Goal: Task Accomplishment & Management: Manage account settings

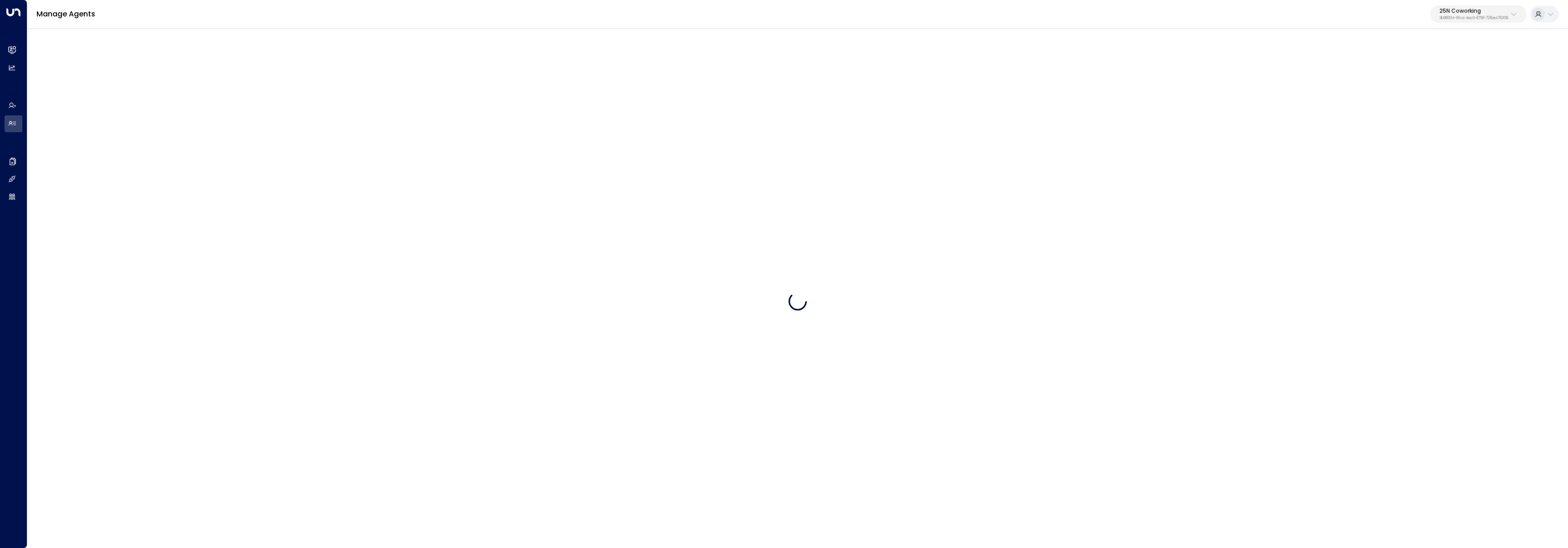
click at [1489, 8] on p "25N Coworking" at bounding box center [1474, 10] width 69 height 5
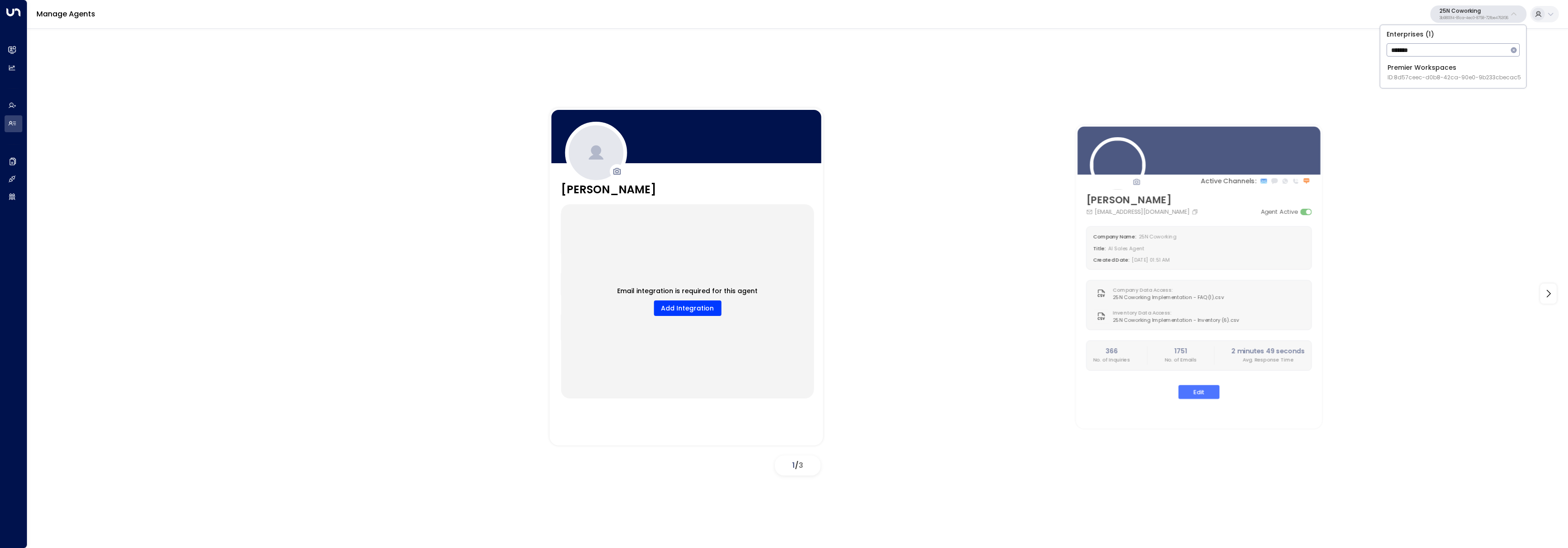
type input "*******"
click at [1411, 72] on div "Premier Workspaces ID: 8d57ceec-d0b8-42ca-90e0-9b233cbecac5" at bounding box center [1454, 72] width 133 height 19
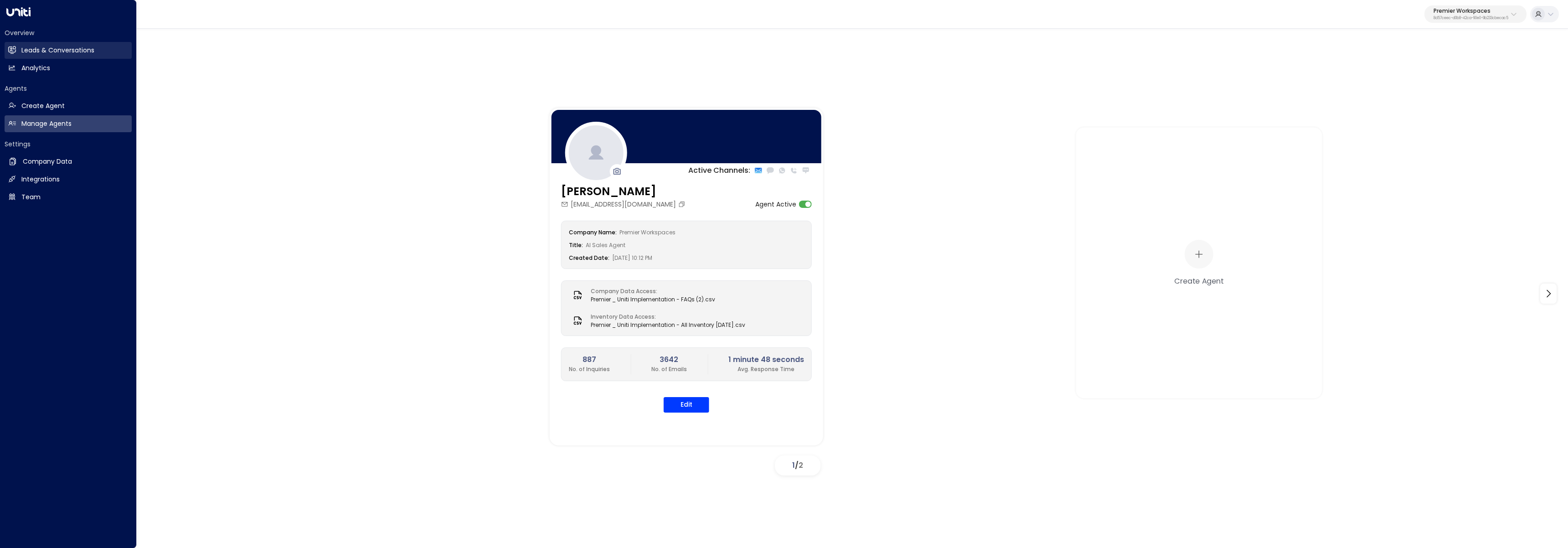
click at [10, 50] on icon at bounding box center [12, 49] width 7 height 5
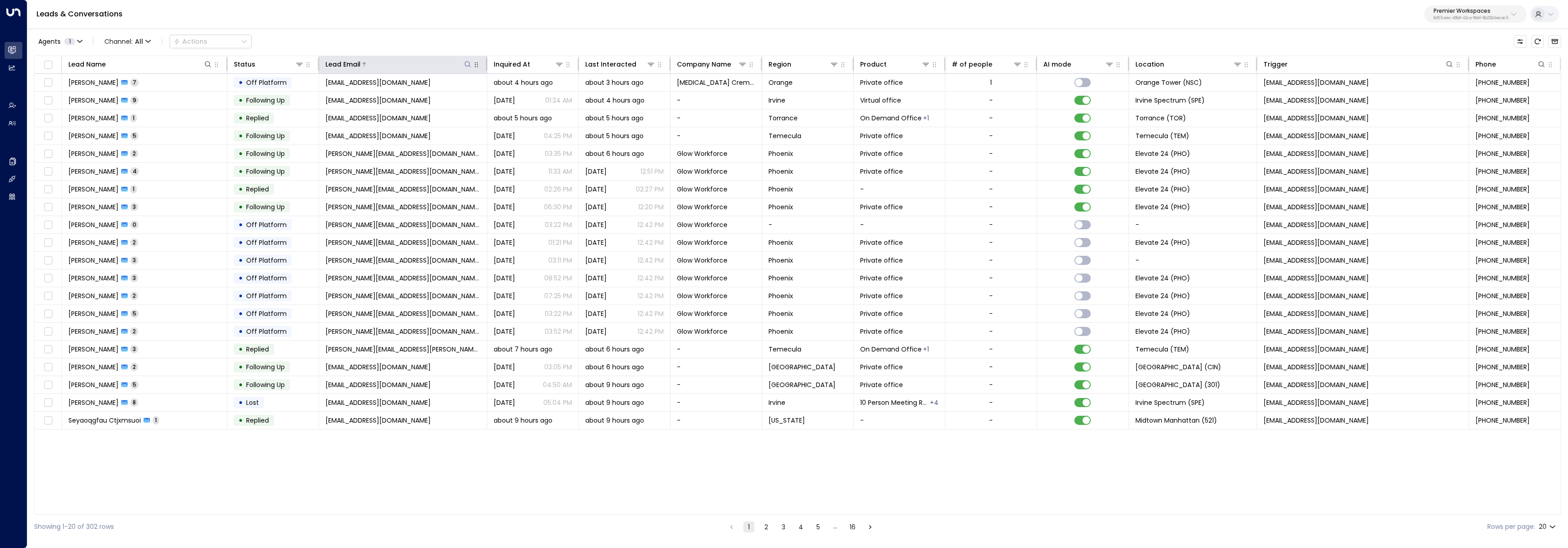
click at [467, 65] on icon at bounding box center [467, 65] width 7 height 7
type input "**********"
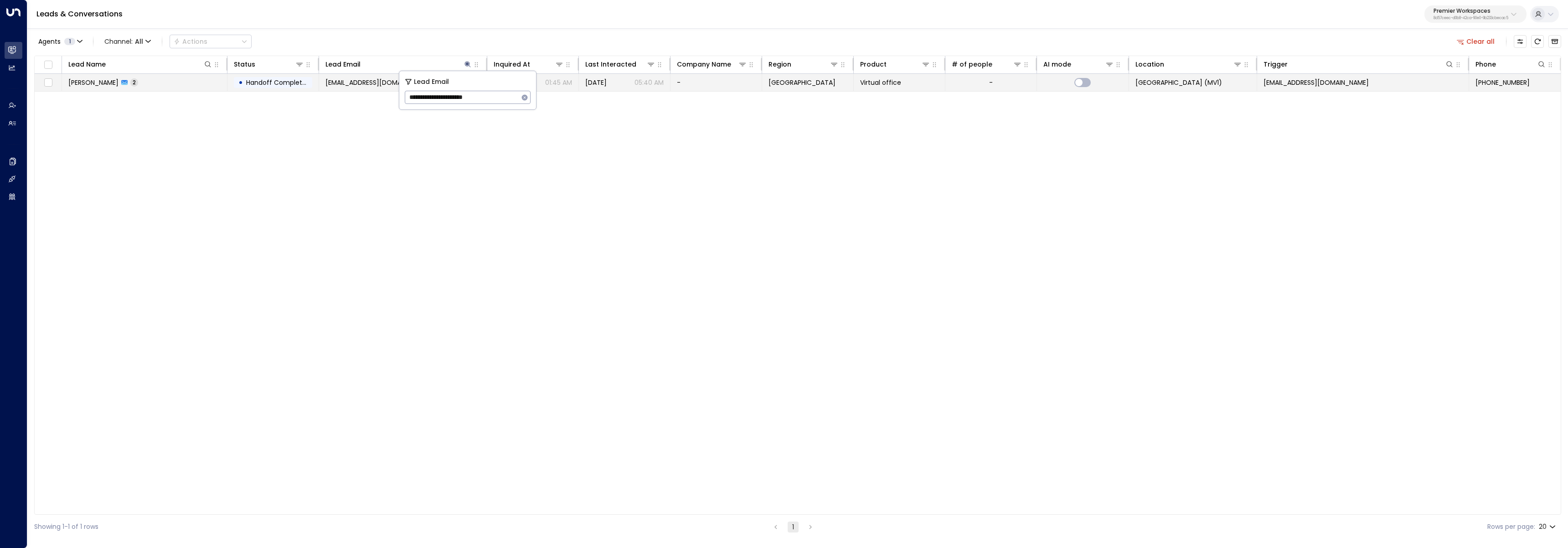
click at [179, 83] on td "Czarina Gabato 2" at bounding box center [145, 82] width 166 height 17
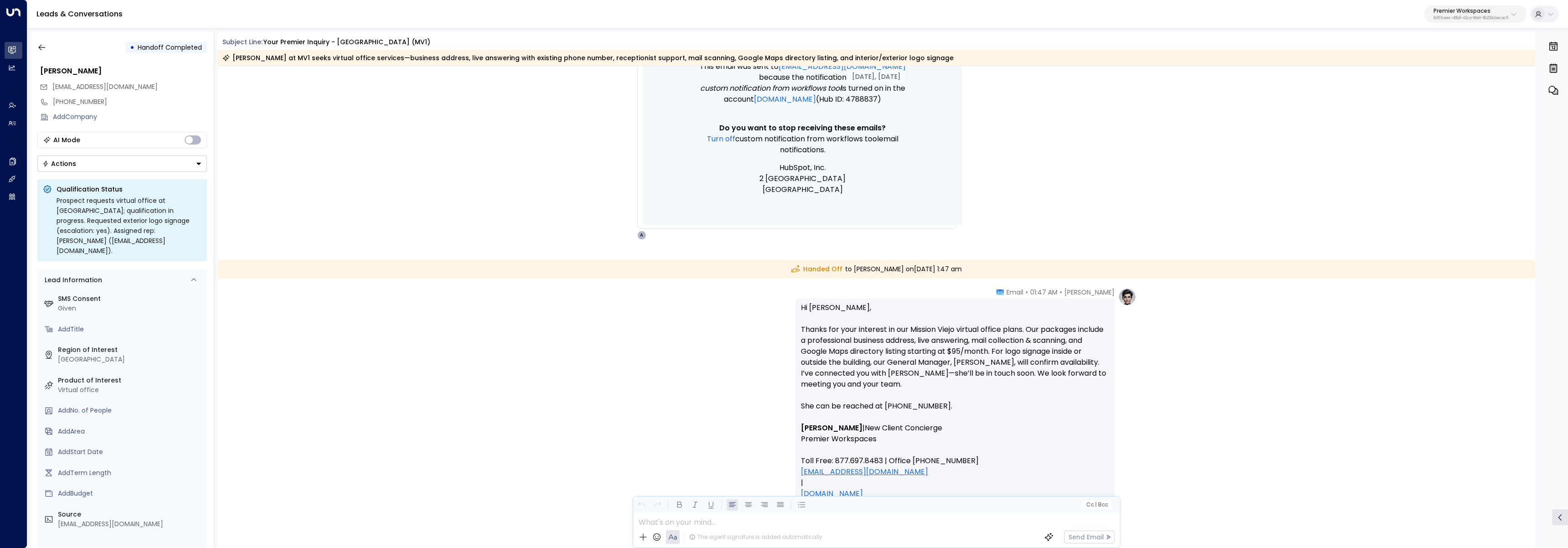
scroll to position [398, 0]
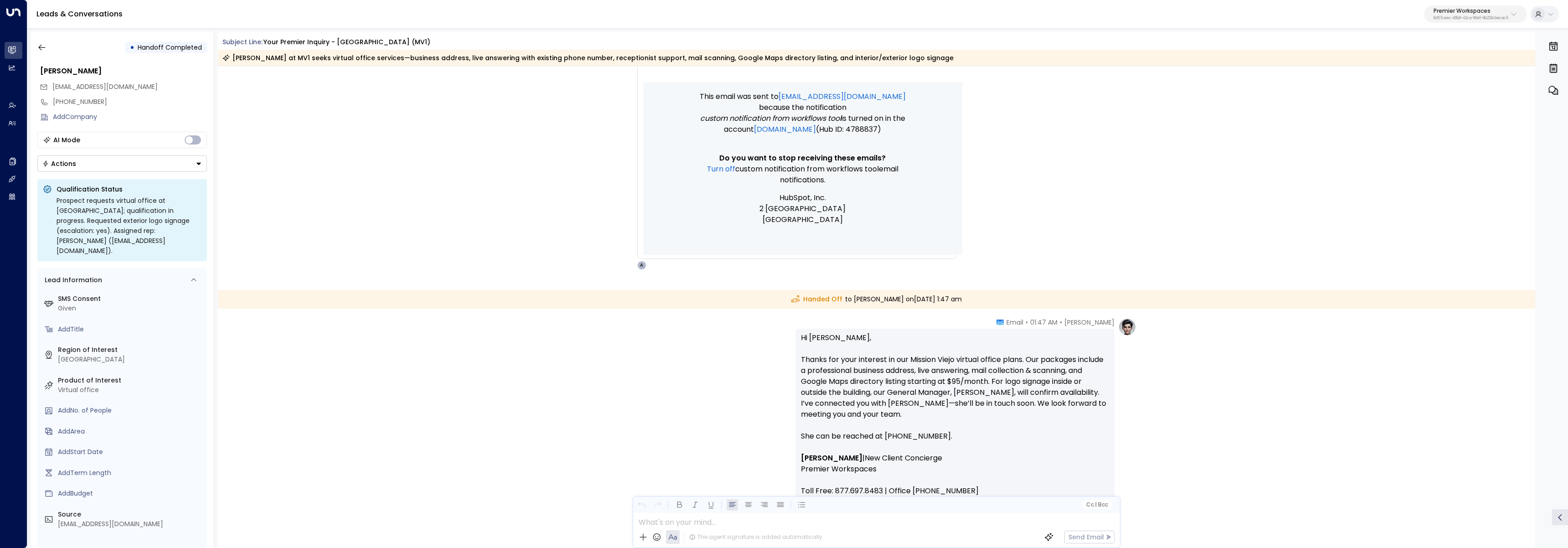
drag, startPoint x: 912, startPoint y: 360, endPoint x: 948, endPoint y: 364, distance: 36.2
click at [948, 364] on p "Hi Czarina, Thanks for your interest in our Mission Viejo virtual office plans.…" at bounding box center [955, 393] width 308 height 121
drag, startPoint x: 908, startPoint y: 359, endPoint x: 954, endPoint y: 357, distance: 46.0
click at [954, 357] on p "Hi Czarina, Thanks for your interest in our Mission Viejo virtual office plans.…" at bounding box center [955, 393] width 308 height 121
copy p "Mission Viejo"
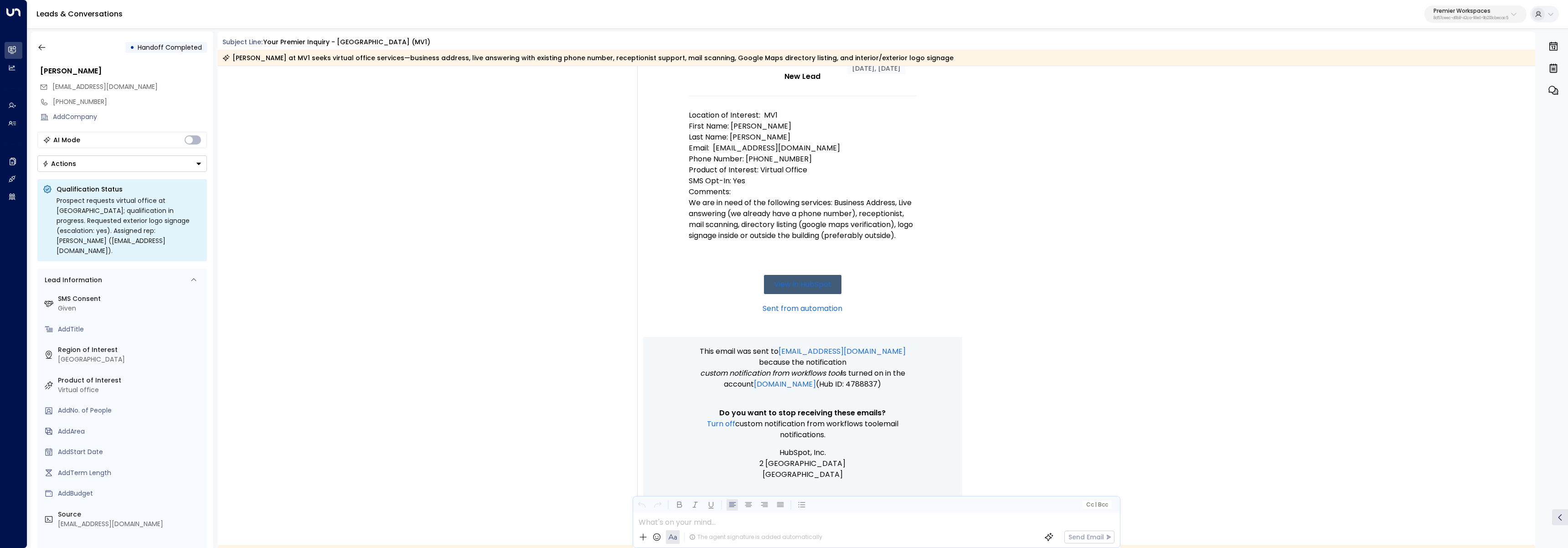
scroll to position [0, 0]
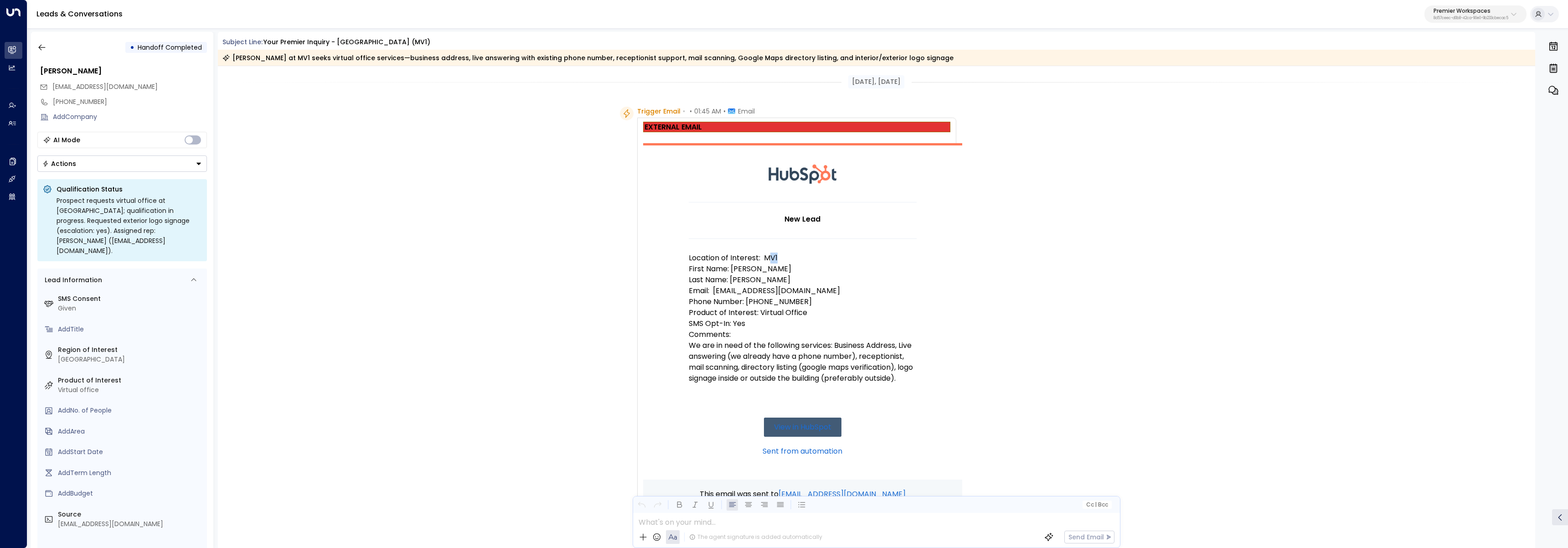
drag, startPoint x: 779, startPoint y: 259, endPoint x: 765, endPoint y: 258, distance: 14.0
click at [765, 258] on p "Location of Interest: MV1" at bounding box center [802, 258] width 228 height 11
click at [827, 281] on p "Last Name: Gabato" at bounding box center [802, 280] width 228 height 11
drag, startPoint x: 767, startPoint y: 258, endPoint x: 832, endPoint y: 256, distance: 65.0
click at [832, 256] on p "Location of Interest: MV1" at bounding box center [802, 258] width 228 height 11
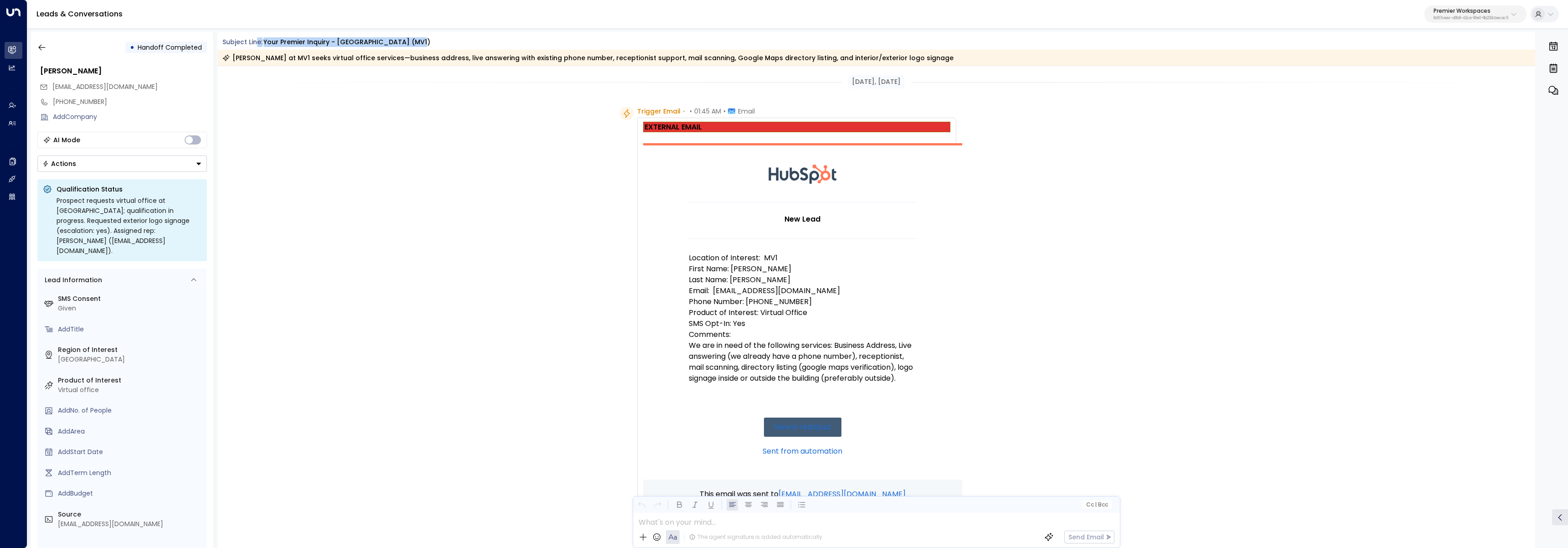
drag, startPoint x: 420, startPoint y: 41, endPoint x: 258, endPoint y: 43, distance: 162.0
click at [258, 43] on div "Subject Line: Your Premier Inquiry - Rio Vista Tower (MV1)" at bounding box center [878, 42] width 1313 height 10
click at [353, 174] on div "Trigger Email • • 01:45 AM • Email EXTERNAL EMAIL New Lead Location of Interest…" at bounding box center [877, 387] width 1318 height 561
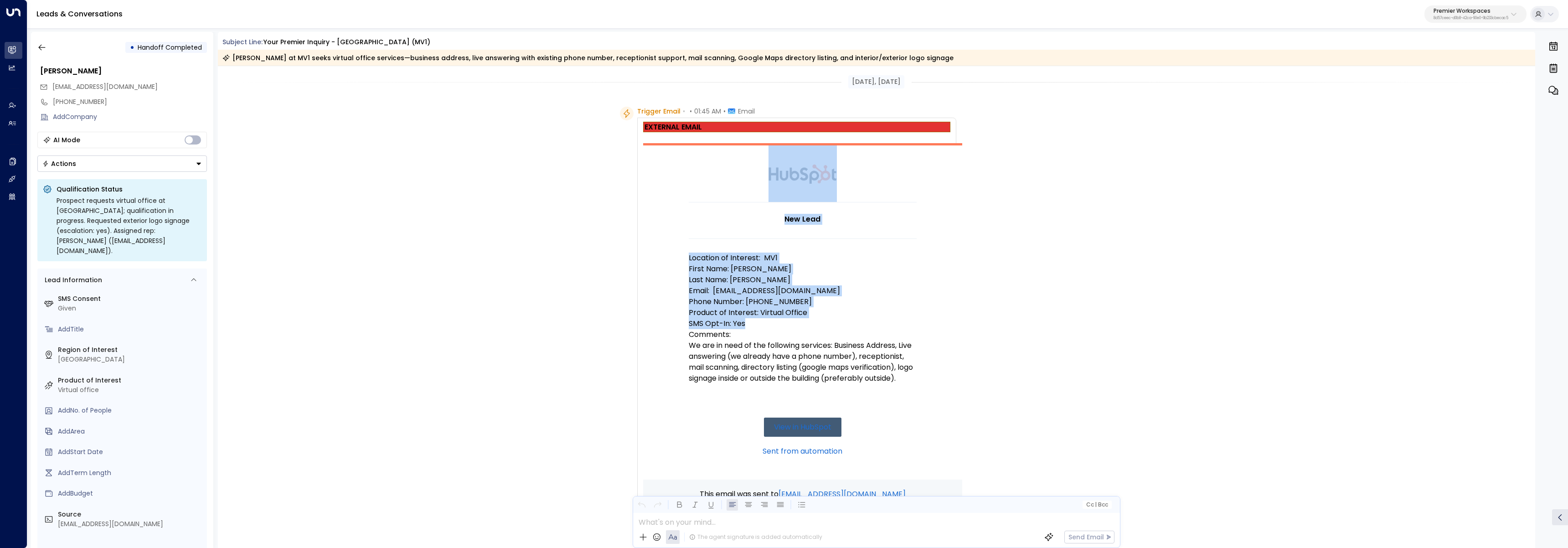
drag, startPoint x: 669, startPoint y: 248, endPoint x: 876, endPoint y: 394, distance: 253.3
click at [881, 398] on td "New Lead Location of Interest: MV1 First Name: Czarina Last Name: Gabato Email:…" at bounding box center [803, 311] width 319 height 337
click at [808, 349] on p "Comments: We are in need of the following services: Business Address, Live answ…" at bounding box center [802, 357] width 228 height 55
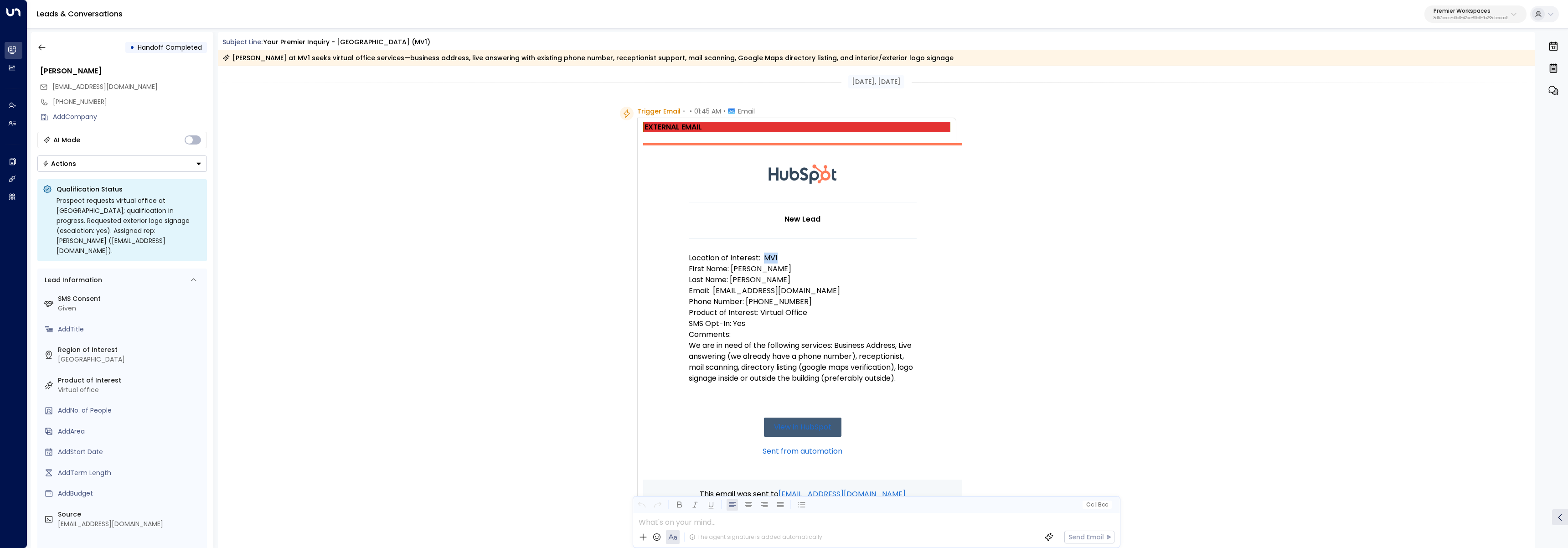
drag, startPoint x: 774, startPoint y: 259, endPoint x: 761, endPoint y: 257, distance: 13.2
click at [761, 257] on p "Location of Interest: MV1" at bounding box center [802, 258] width 228 height 11
drag, startPoint x: 783, startPoint y: 310, endPoint x: 758, endPoint y: 298, distance: 27.7
click at [783, 310] on p "Product of Interest: Virtual Office" at bounding box center [802, 313] width 228 height 11
click at [741, 278] on p "Last Name: Gabato" at bounding box center [802, 280] width 228 height 11
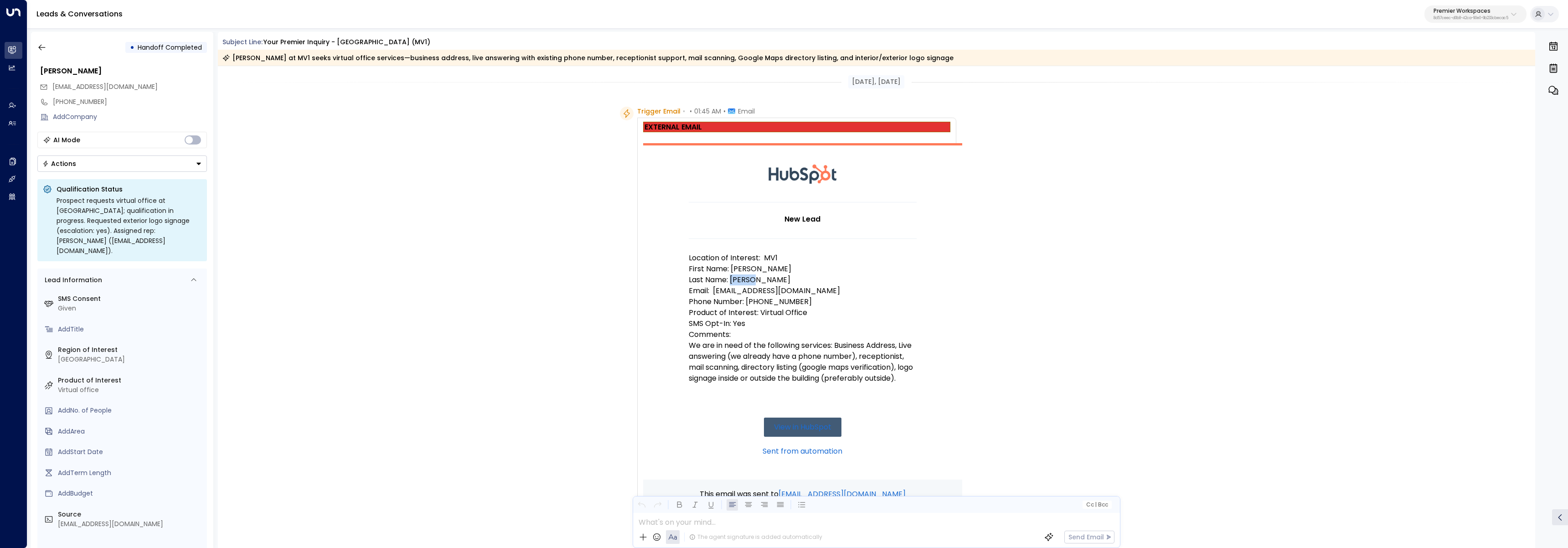
click at [741, 278] on p "Last Name: Gabato" at bounding box center [802, 280] width 228 height 11
copy p "Gabato"
click at [780, 311] on p "Product of Interest: Virtual Office" at bounding box center [802, 313] width 228 height 11
drag, startPoint x: 842, startPoint y: 291, endPoint x: 713, endPoint y: 290, distance: 129.0
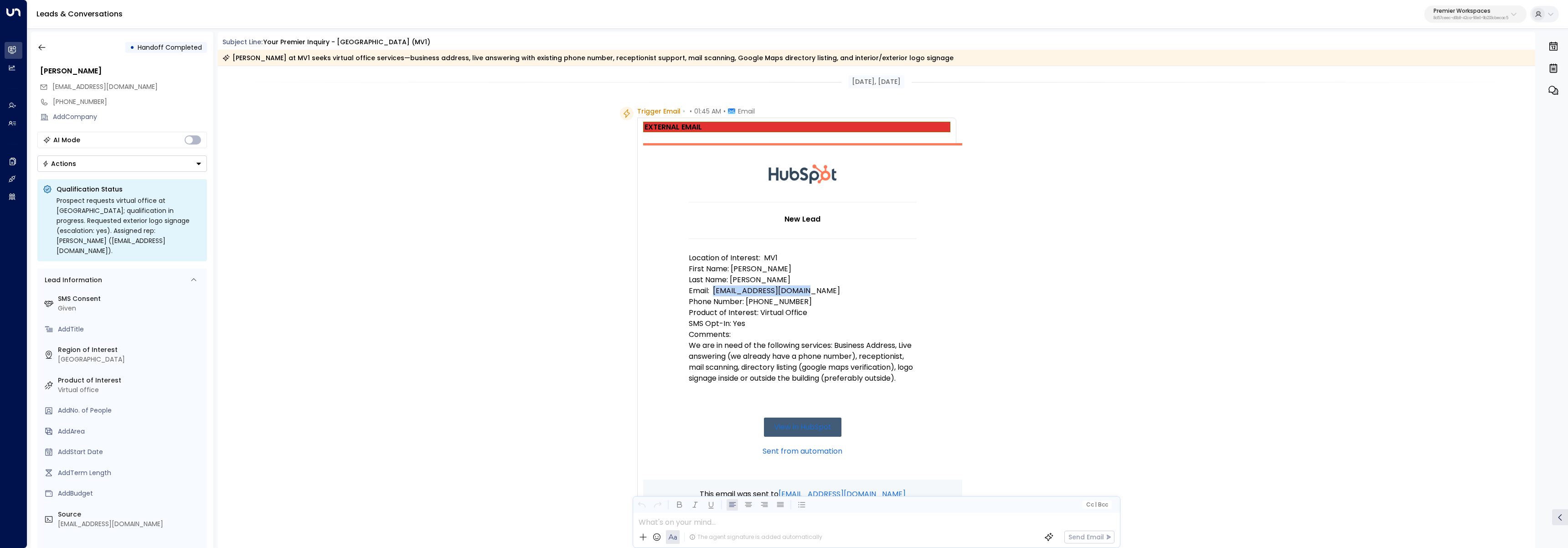
click at [713, 290] on p "Email: accounting@agroupc.com" at bounding box center [802, 291] width 228 height 11
copy p "accounting@agroupc.com"
drag, startPoint x: 694, startPoint y: 255, endPoint x: 828, endPoint y: 388, distance: 188.8
click at [828, 388] on td "New Lead Location of Interest: MV1 First Name: Czarina Last Name: Gabato Email:…" at bounding box center [802, 341] width 228 height 278
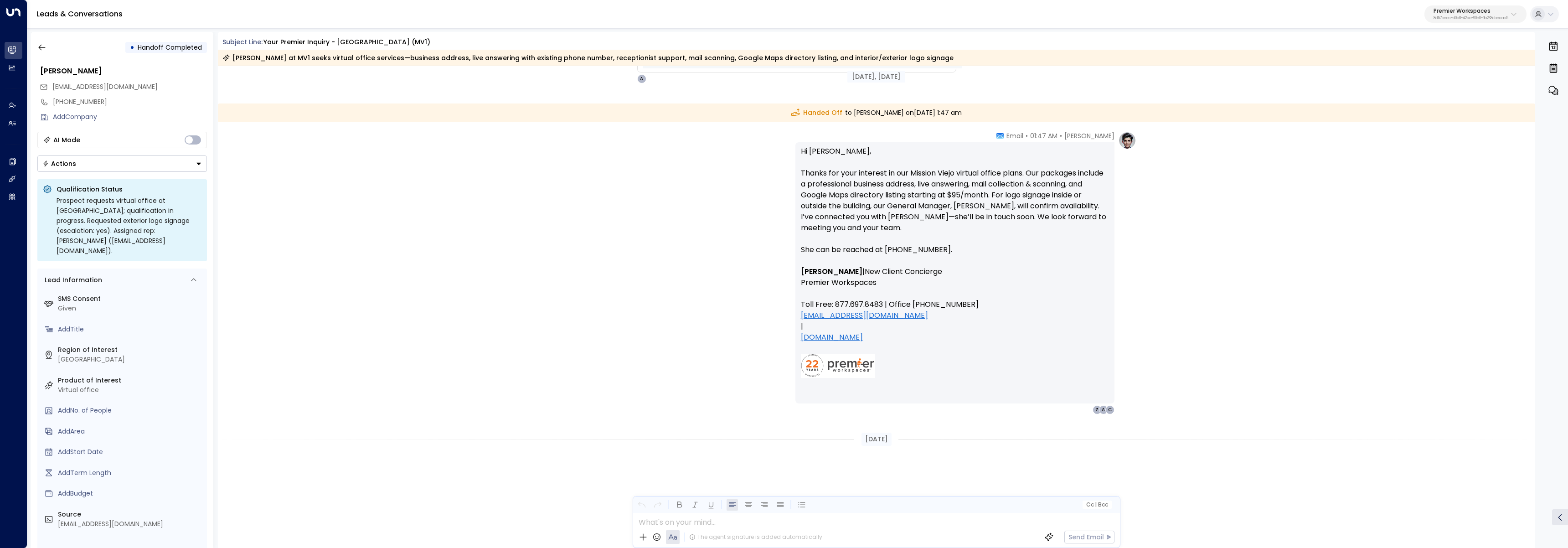
scroll to position [128, 0]
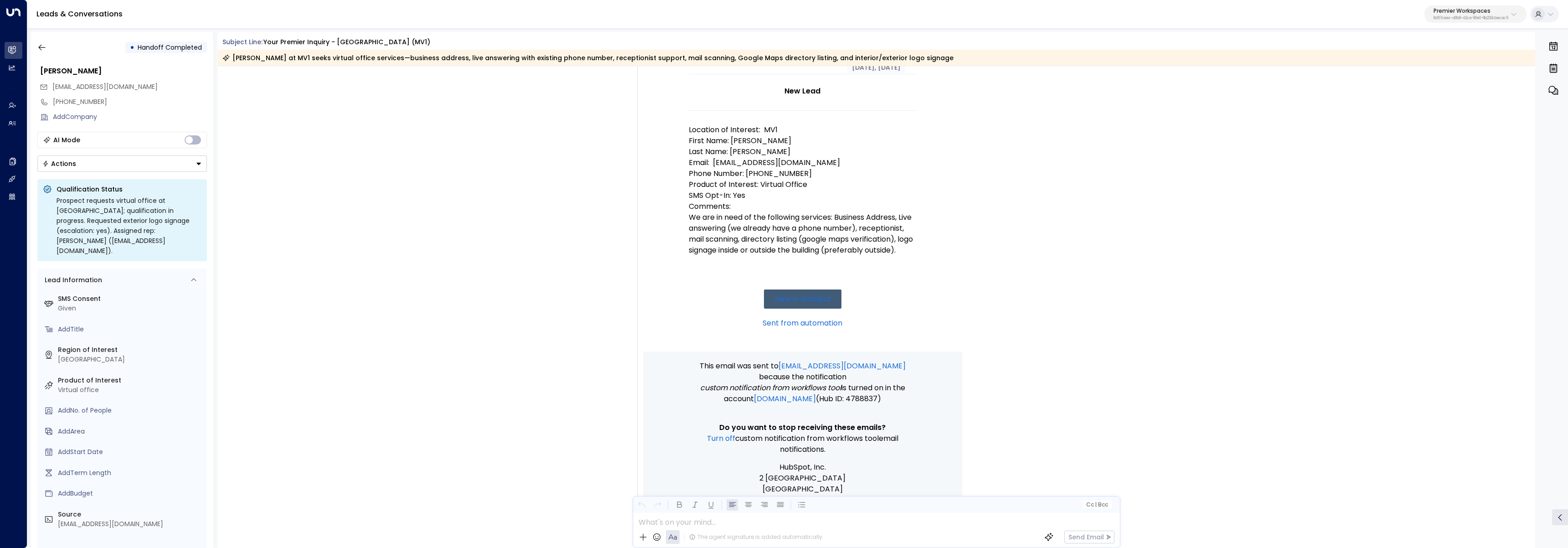
click at [549, 213] on div "Trigger Email • • 01:45 AM • Email EXTERNAL EMAIL New Lead Location of Interest…" at bounding box center [877, 259] width 1318 height 561
drag, startPoint x: 731, startPoint y: 253, endPoint x: 850, endPoint y: 258, distance: 119.1
click at [850, 256] on p "Comments: We are in need of the following services: Business Address, Live answ…" at bounding box center [802, 228] width 228 height 55
click at [824, 270] on td "New Lead Location of Interest: MV1 First Name: Czarina Last Name: Gabato Email:…" at bounding box center [802, 213] width 228 height 278
click at [310, 241] on div "Trigger Email • • 01:45 AM • Email EXTERNAL EMAIL New Lead Location of Interest…" at bounding box center [877, 259] width 1318 height 561
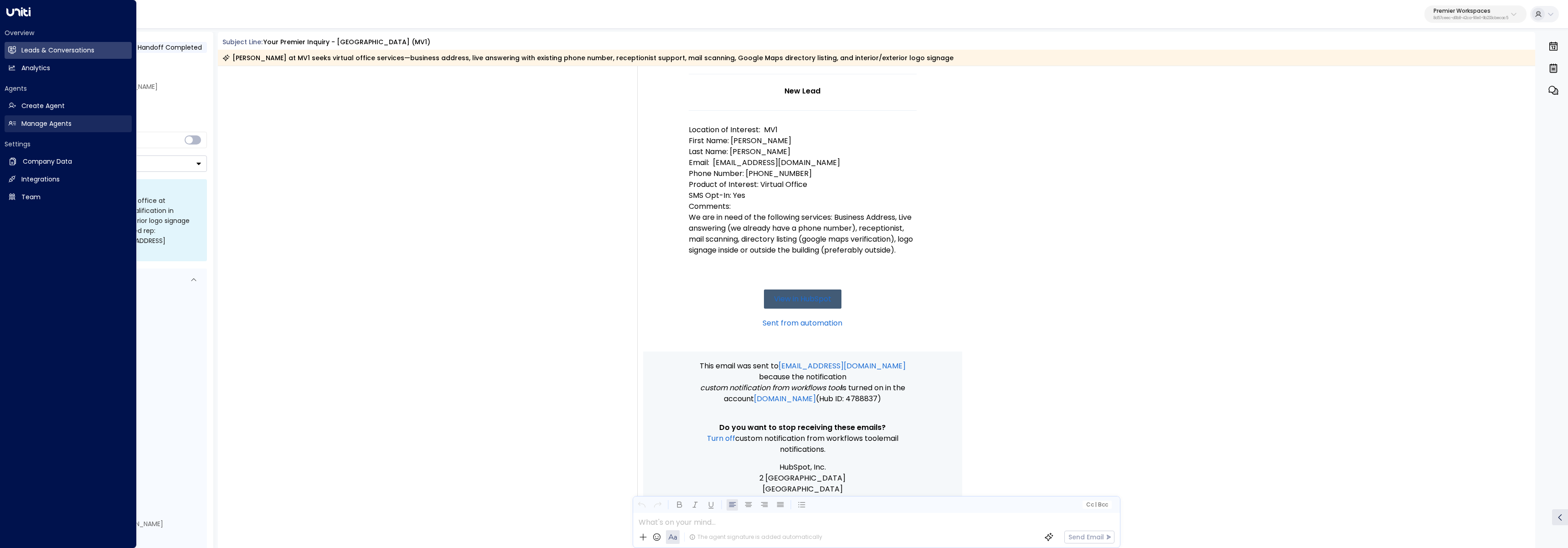
click at [21, 126] on link "Manage Agents Manage Agents" at bounding box center [68, 124] width 127 height 17
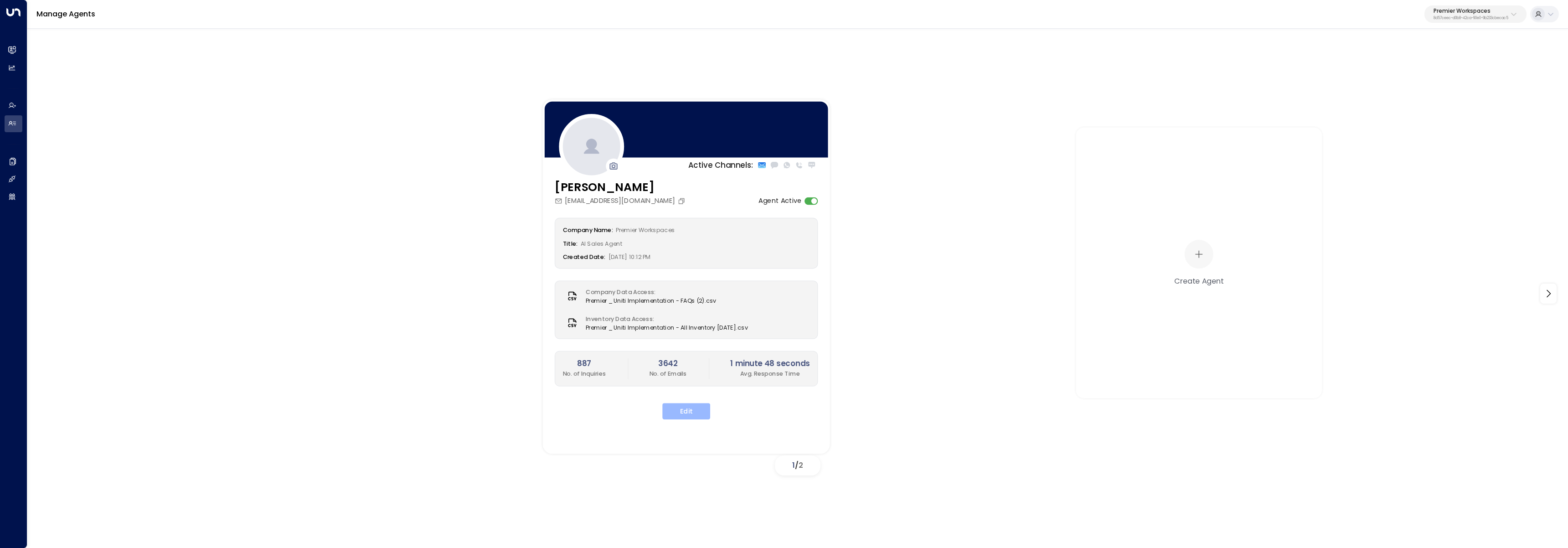
click at [692, 410] on button "Edit" at bounding box center [686, 411] width 48 height 16
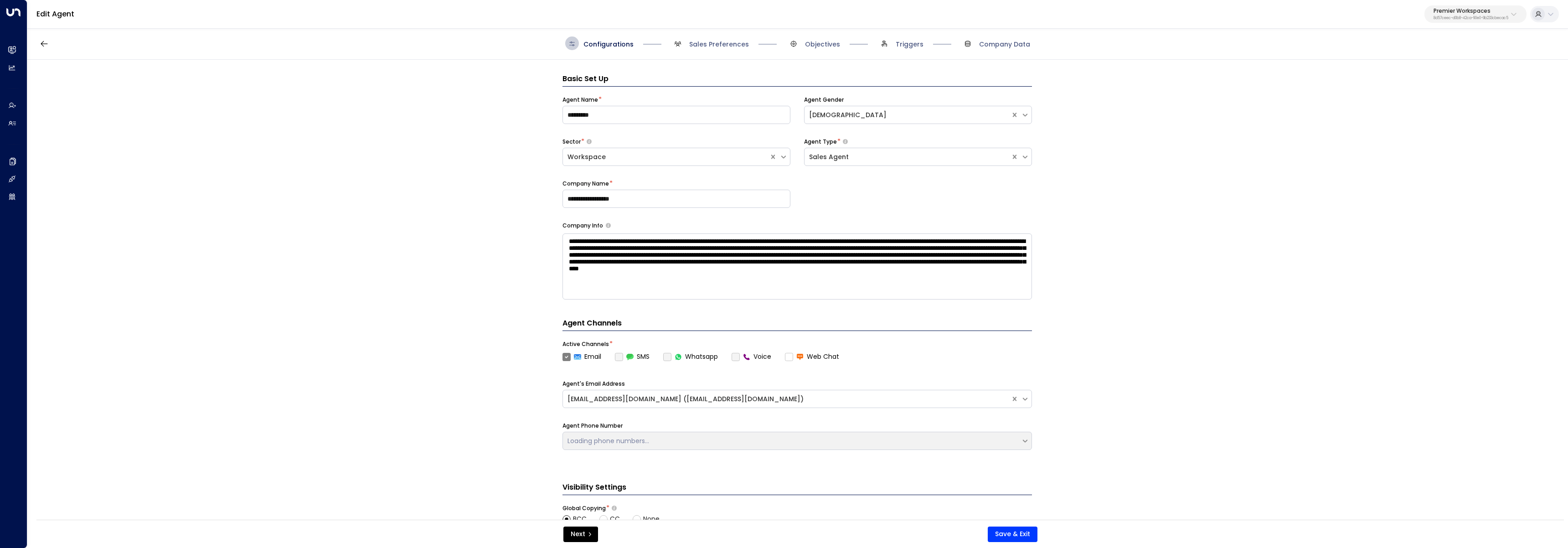
scroll to position [13, 0]
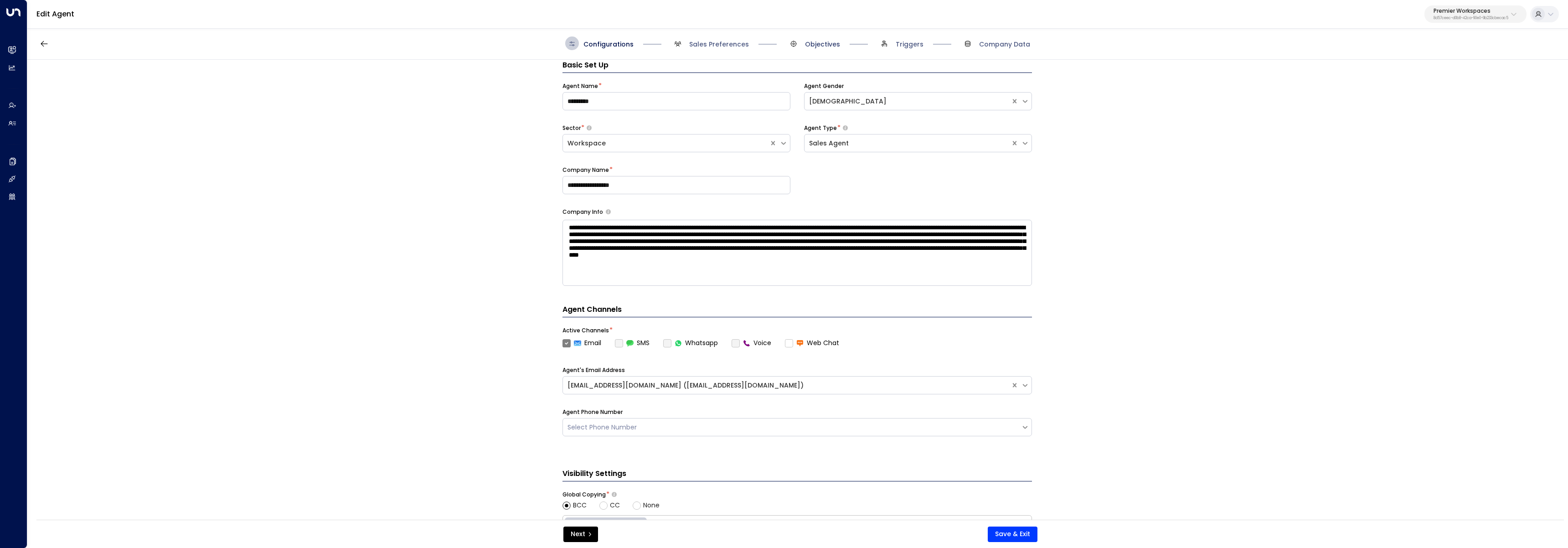
click at [821, 47] on span "Objectives" at bounding box center [822, 44] width 35 height 9
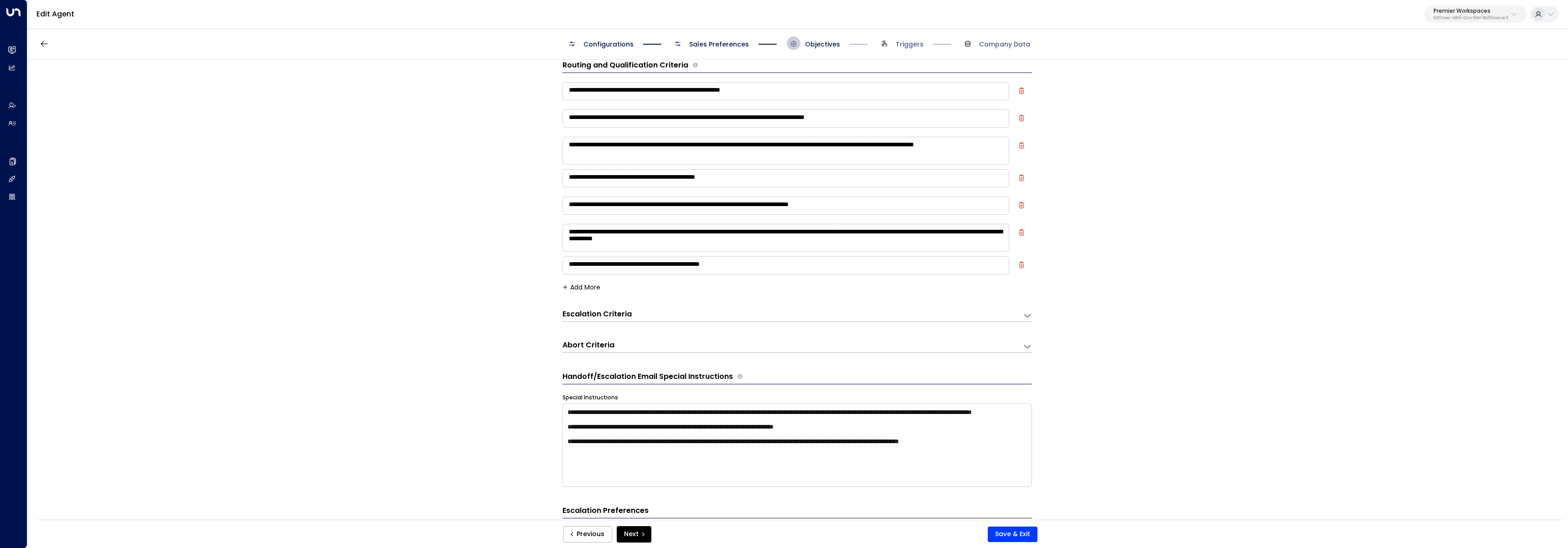
click at [721, 44] on span "Sales Preferences" at bounding box center [719, 44] width 60 height 9
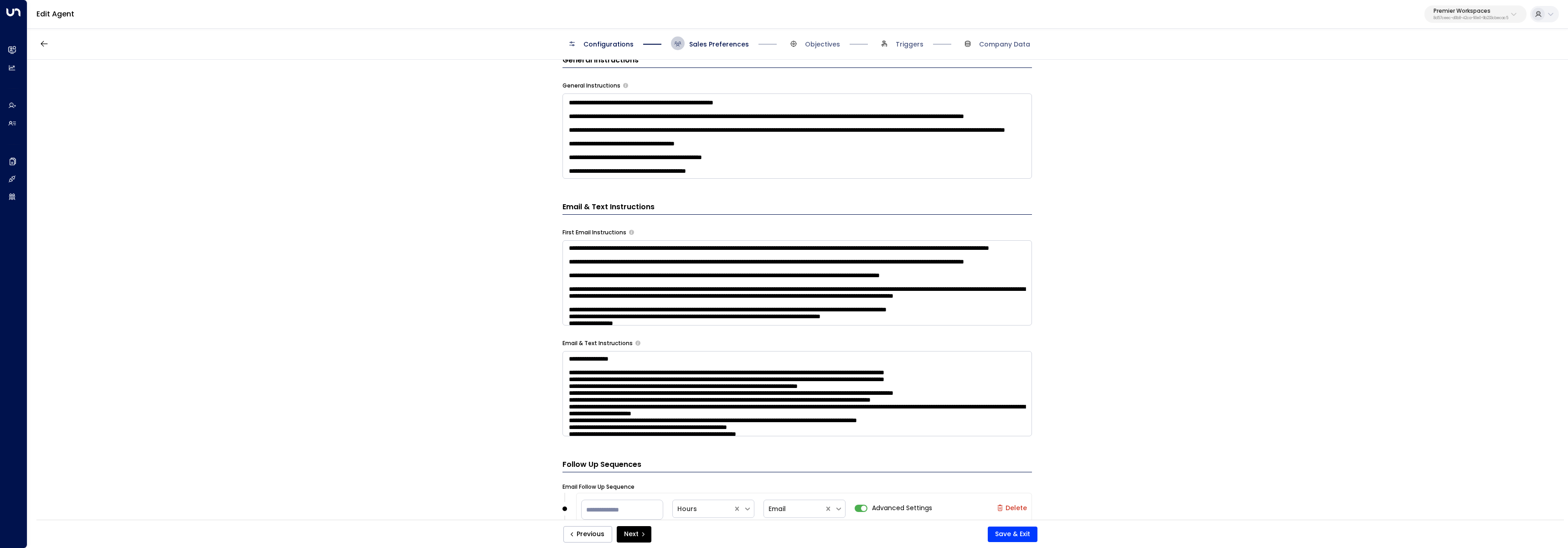
scroll to position [297, 0]
click at [752, 166] on textarea at bounding box center [797, 136] width 469 height 85
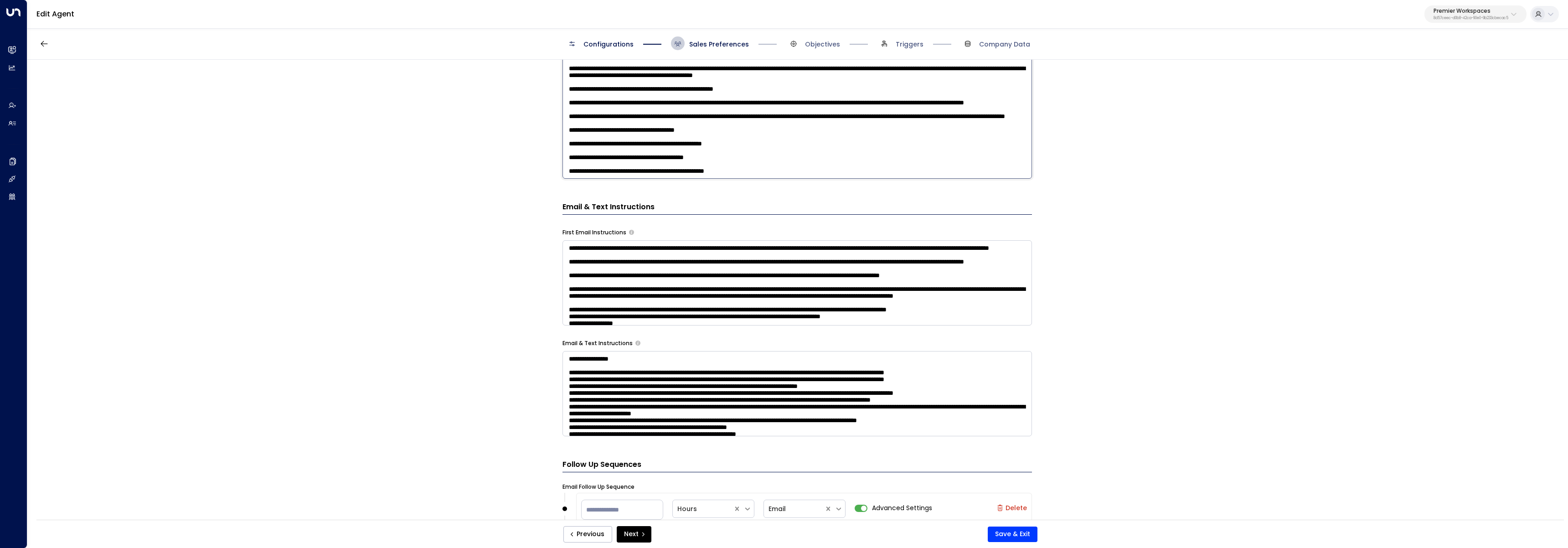
scroll to position [153, 0]
drag, startPoint x: 785, startPoint y: 174, endPoint x: 484, endPoint y: 160, distance: 301.3
click at [484, 160] on div "Email Preferences Signature (HTML) * Signature Preview Ava Blake | New Client C…" at bounding box center [797, 292] width 1540 height 466
click at [631, 172] on textarea at bounding box center [797, 60] width 469 height 239
drag, startPoint x: 789, startPoint y: 172, endPoint x: 492, endPoint y: 167, distance: 297.0
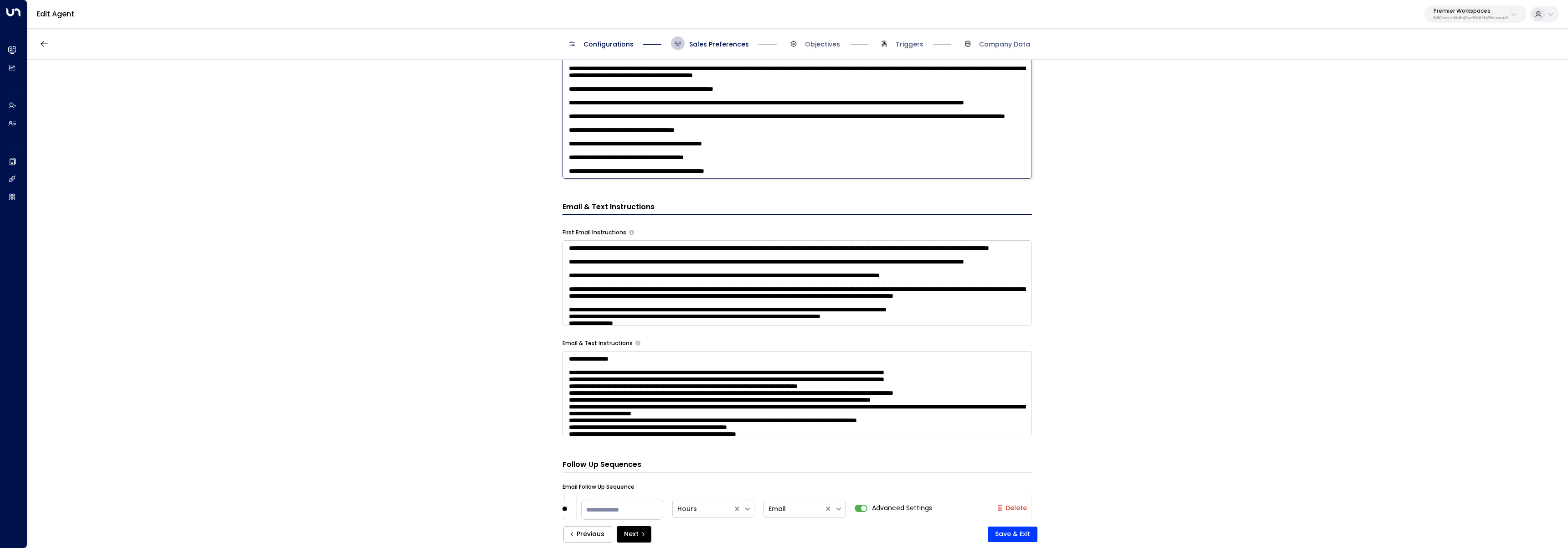
click at [489, 166] on div "Email Preferences Signature (HTML) * Signature Preview Ava Blake | New Client C…" at bounding box center [797, 292] width 1540 height 466
type textarea "**********"
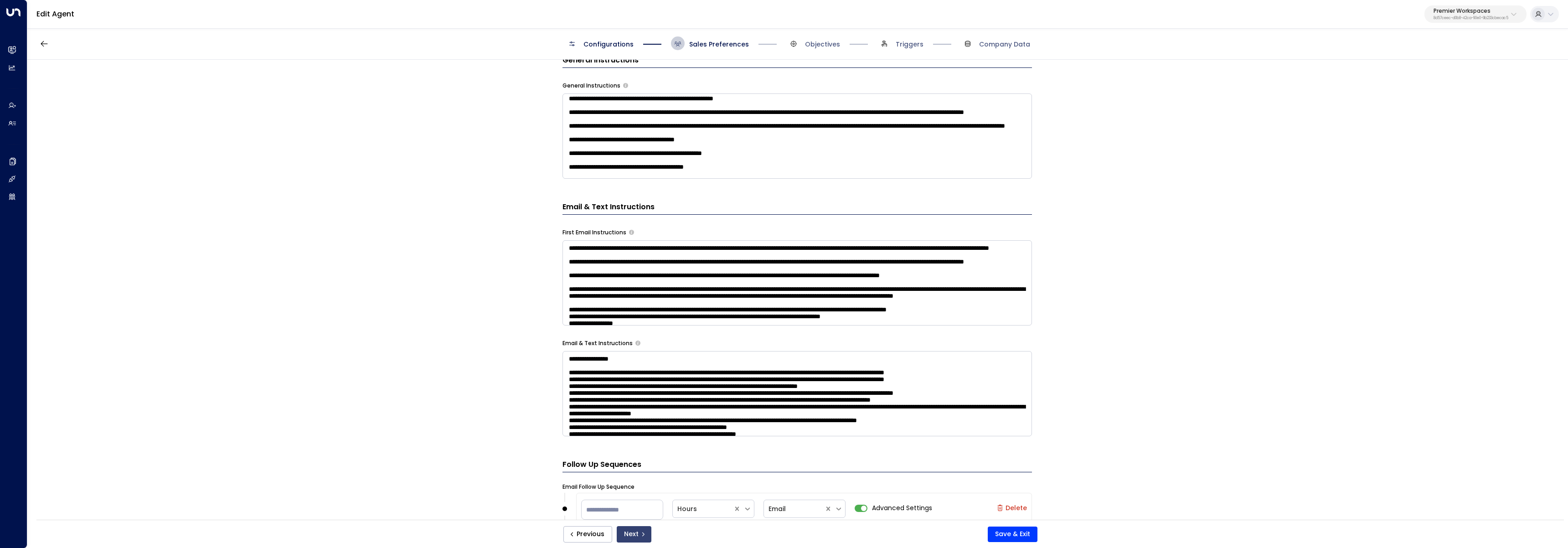
click at [628, 533] on button "Next" at bounding box center [634, 534] width 35 height 16
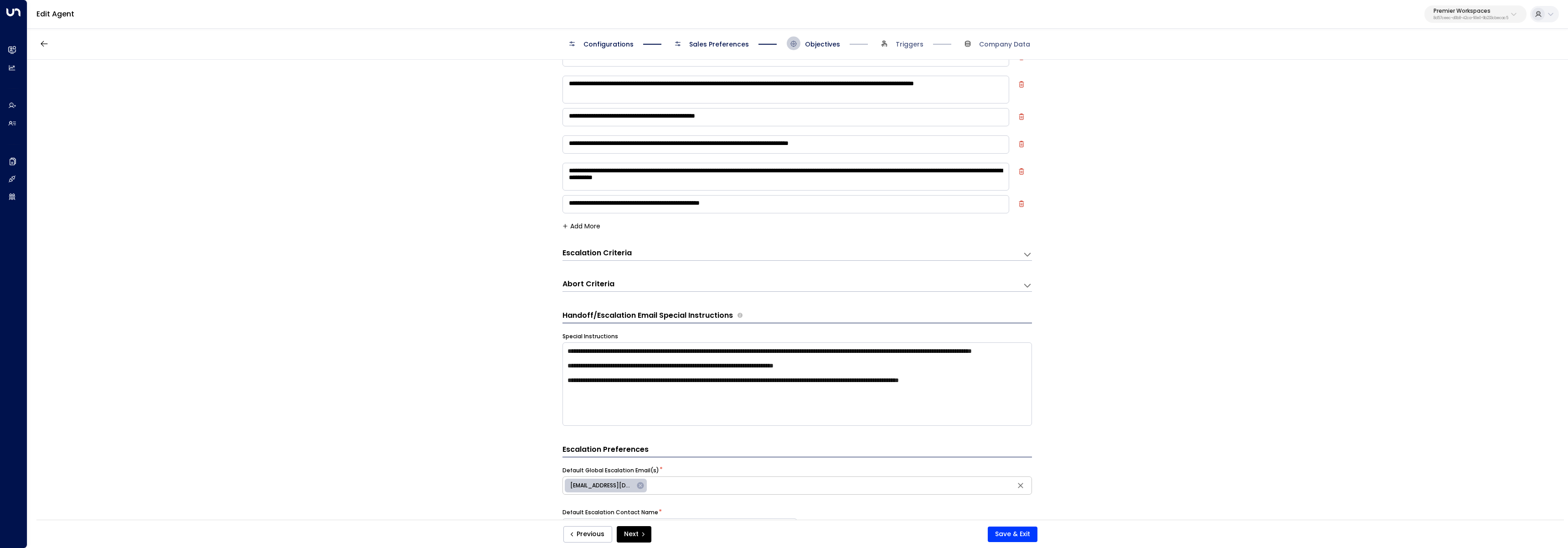
scroll to position [77, 0]
click at [727, 416] on textarea "**********" at bounding box center [797, 382] width 469 height 83
paste textarea "**********"
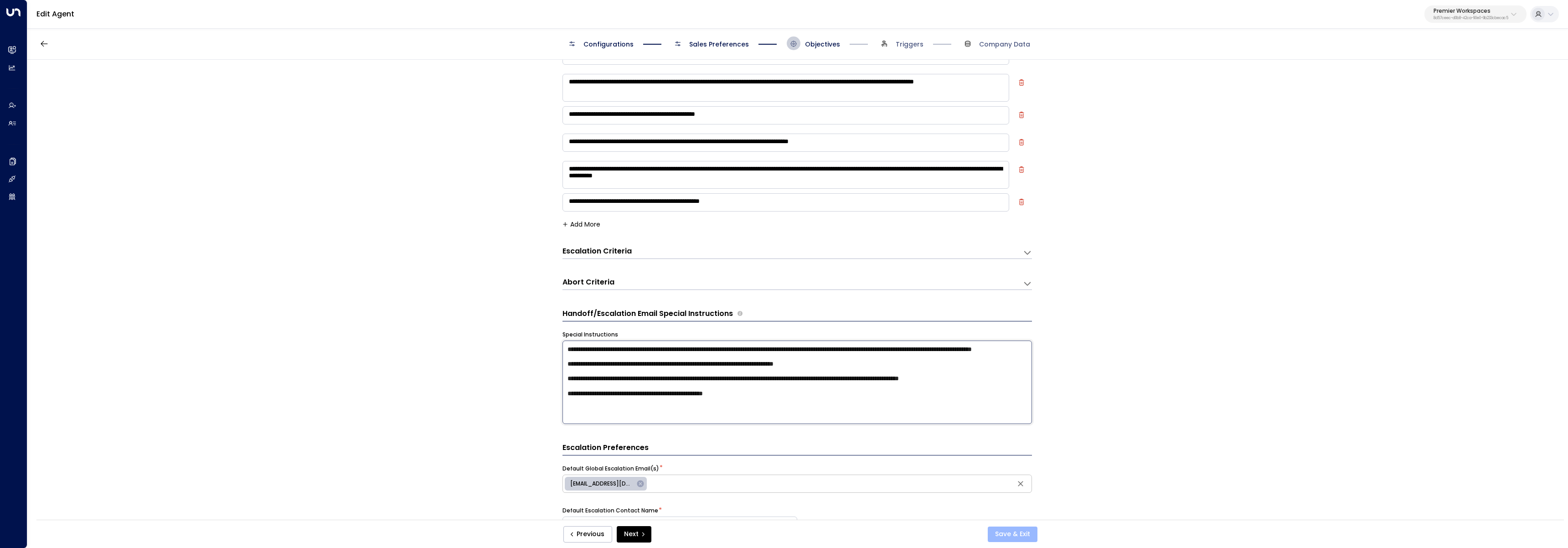
type textarea "**********"
click at [1001, 536] on button "Save & Exit" at bounding box center [1013, 534] width 50 height 15
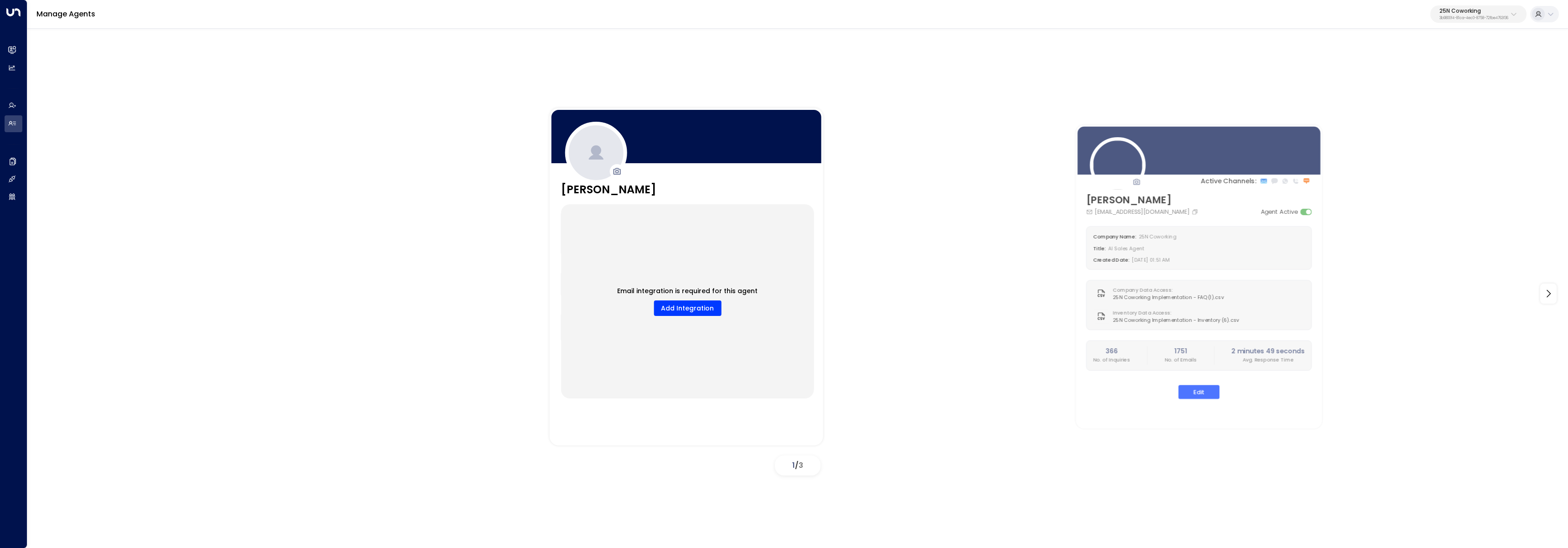
click at [1493, 11] on p "25N Coworking" at bounding box center [1474, 10] width 69 height 5
type input "**********"
click at [1433, 70] on div "Jay Suites ID: 638ec7b5-66cb-467c-be2f-f19c05816232" at bounding box center [1449, 72] width 124 height 19
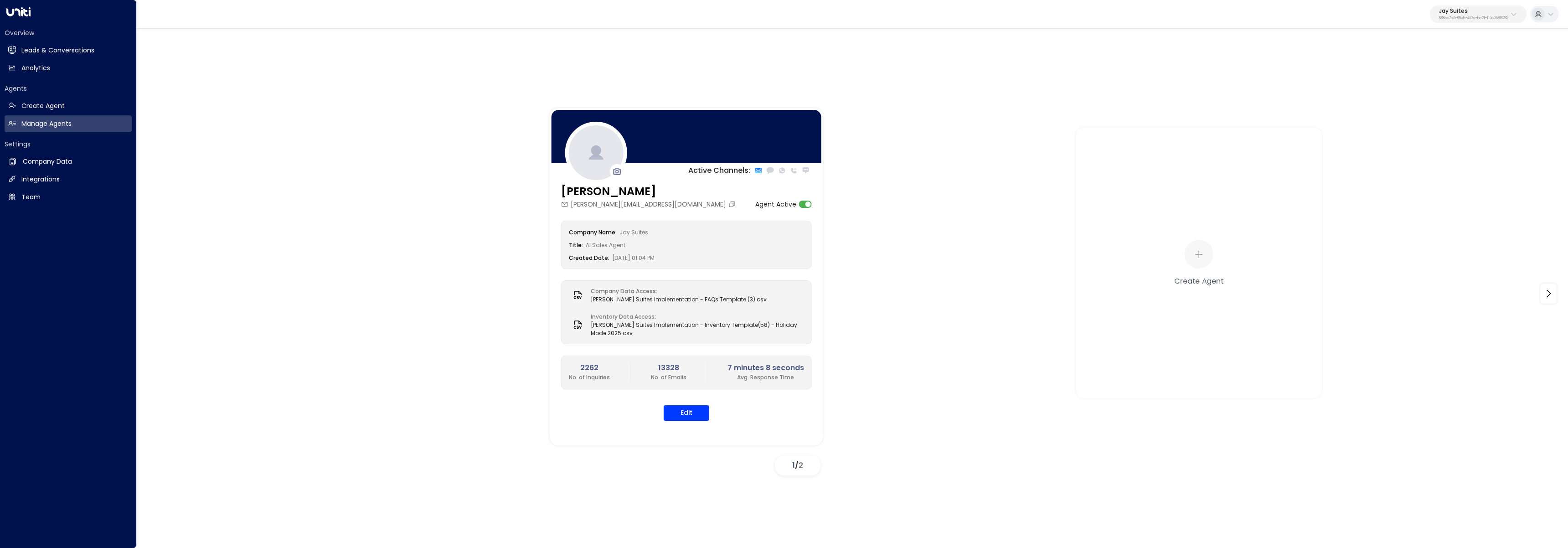
drag, startPoint x: 16, startPoint y: 52, endPoint x: 107, endPoint y: 77, distance: 94.4
click at [16, 52] on link "Leads & Conversations Leads & Conversations" at bounding box center [68, 51] width 127 height 17
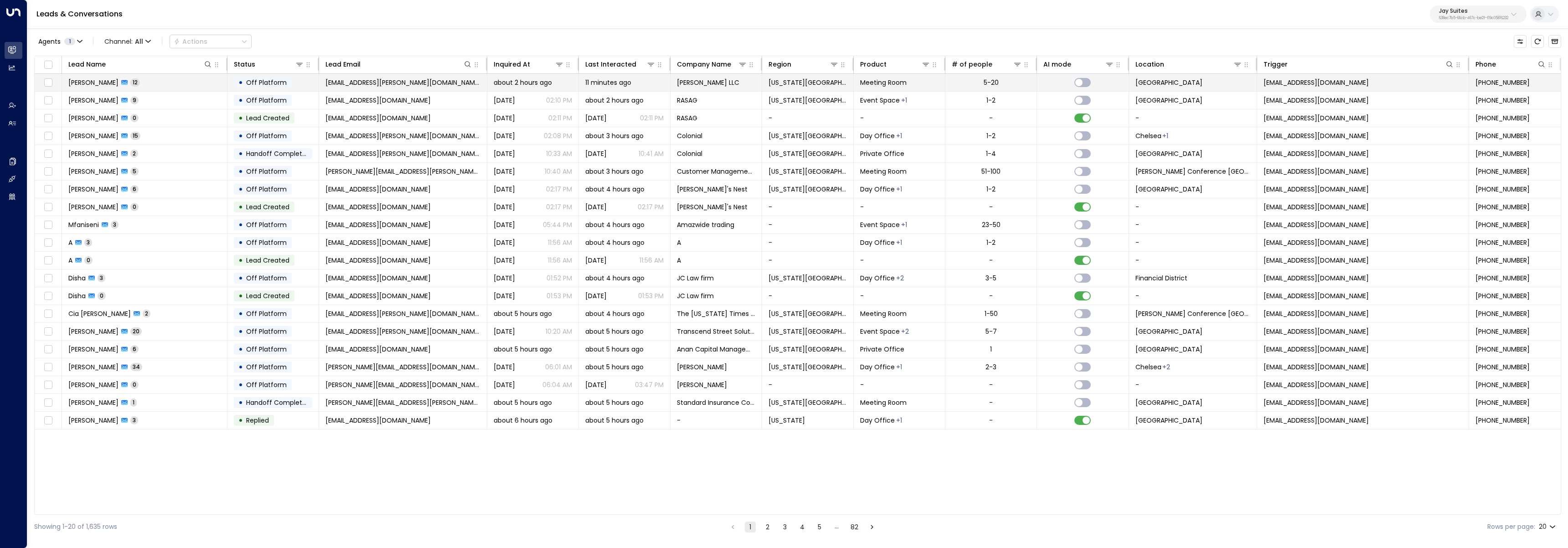
click at [397, 81] on td "jchen16@jefferies.com" at bounding box center [403, 82] width 168 height 17
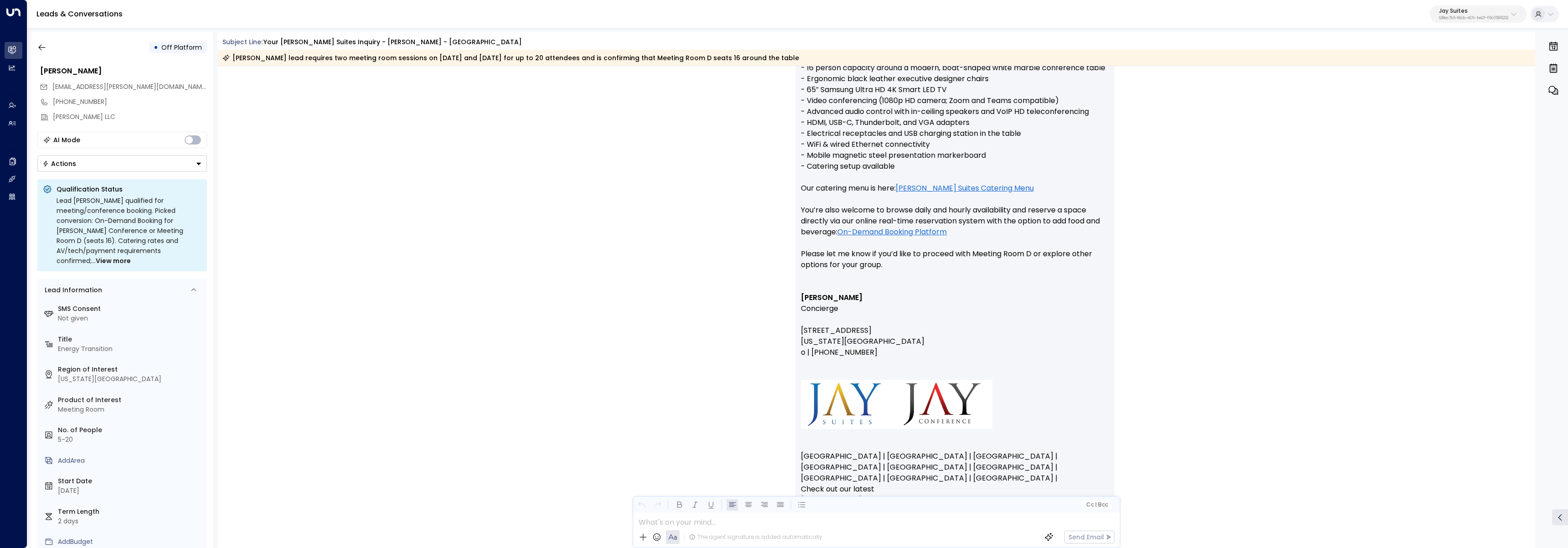
scroll to position [5661, 0]
click at [47, 48] on button "button" at bounding box center [41, 47] width 16 height 16
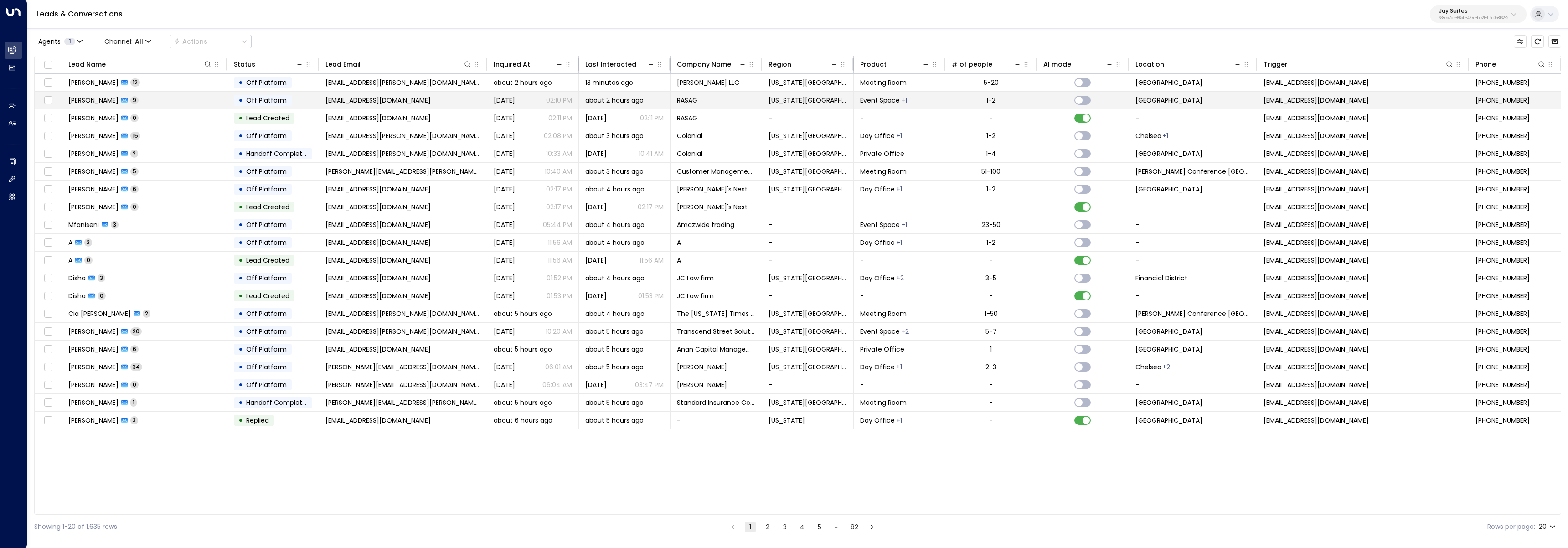
click at [177, 96] on td "Emily Singleton 9" at bounding box center [145, 100] width 166 height 17
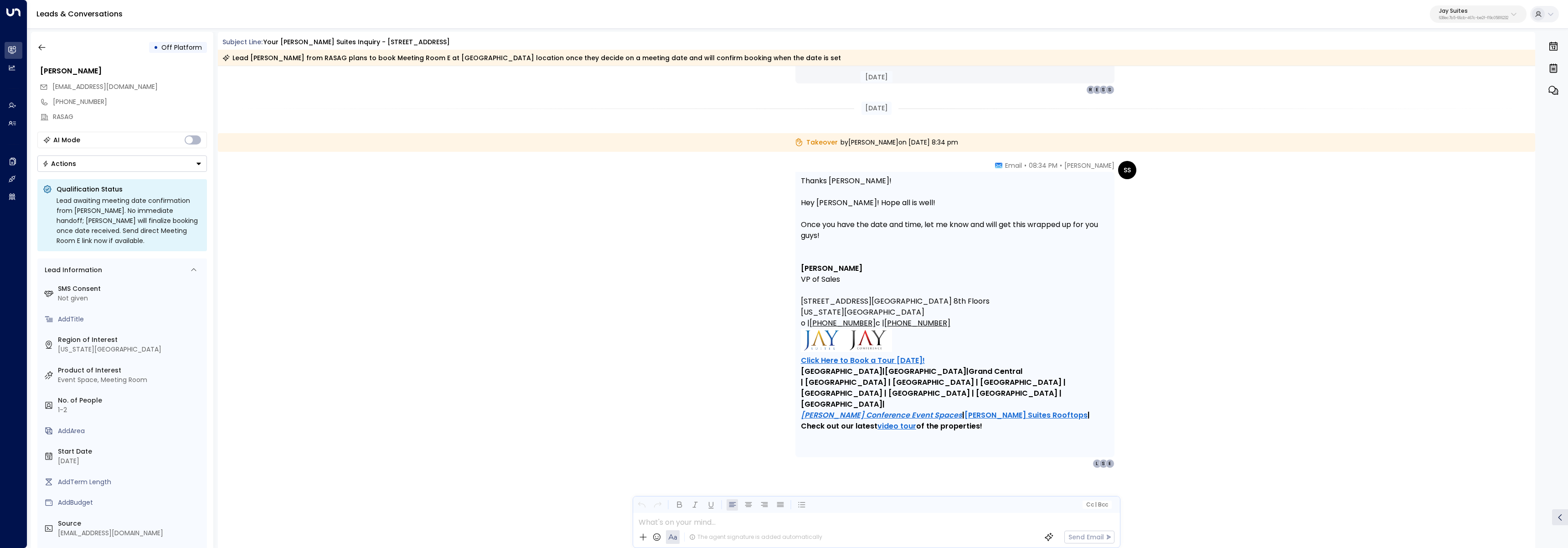
scroll to position [3029, 0]
click at [46, 49] on button "button" at bounding box center [41, 47] width 16 height 16
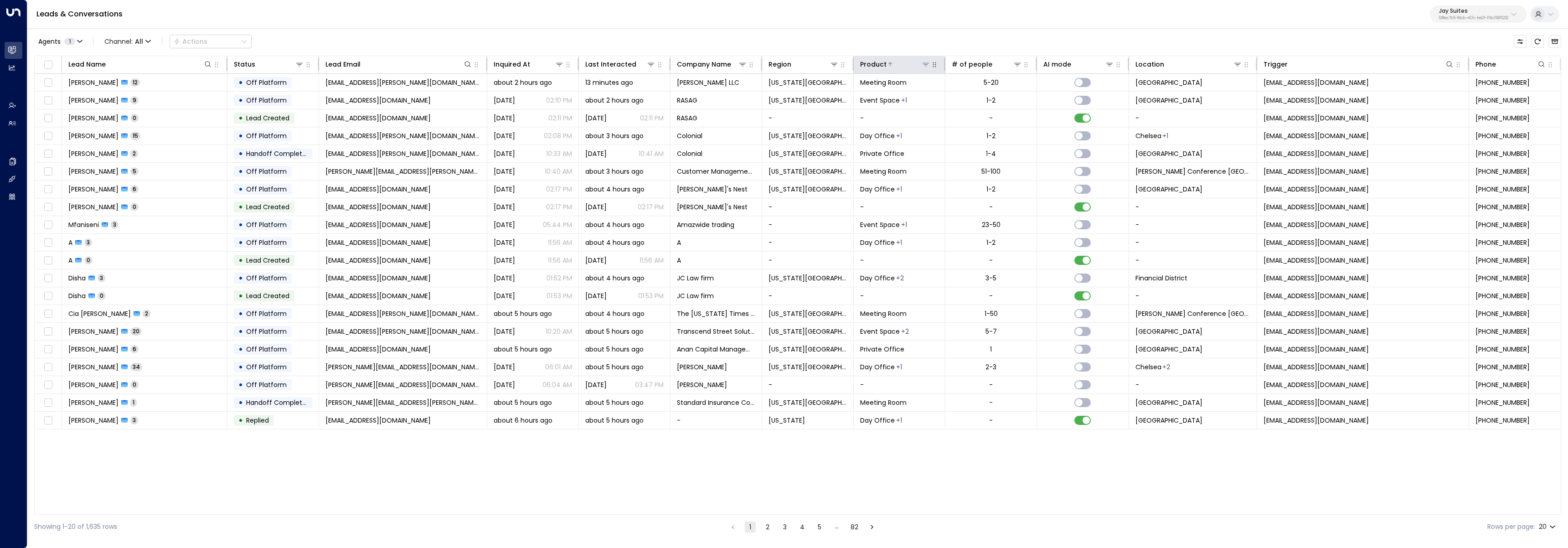
click at [927, 66] on icon at bounding box center [926, 65] width 7 height 7
click at [908, 213] on div "Select All Clear Apply" at bounding box center [926, 208] width 128 height 13
drag, startPoint x: 908, startPoint y: 204, endPoint x: 905, endPoint y: 183, distance: 21.2
click at [908, 204] on button "Clear" at bounding box center [909, 208] width 18 height 7
drag, startPoint x: 900, startPoint y: 155, endPoint x: 929, endPoint y: 170, distance: 32.6
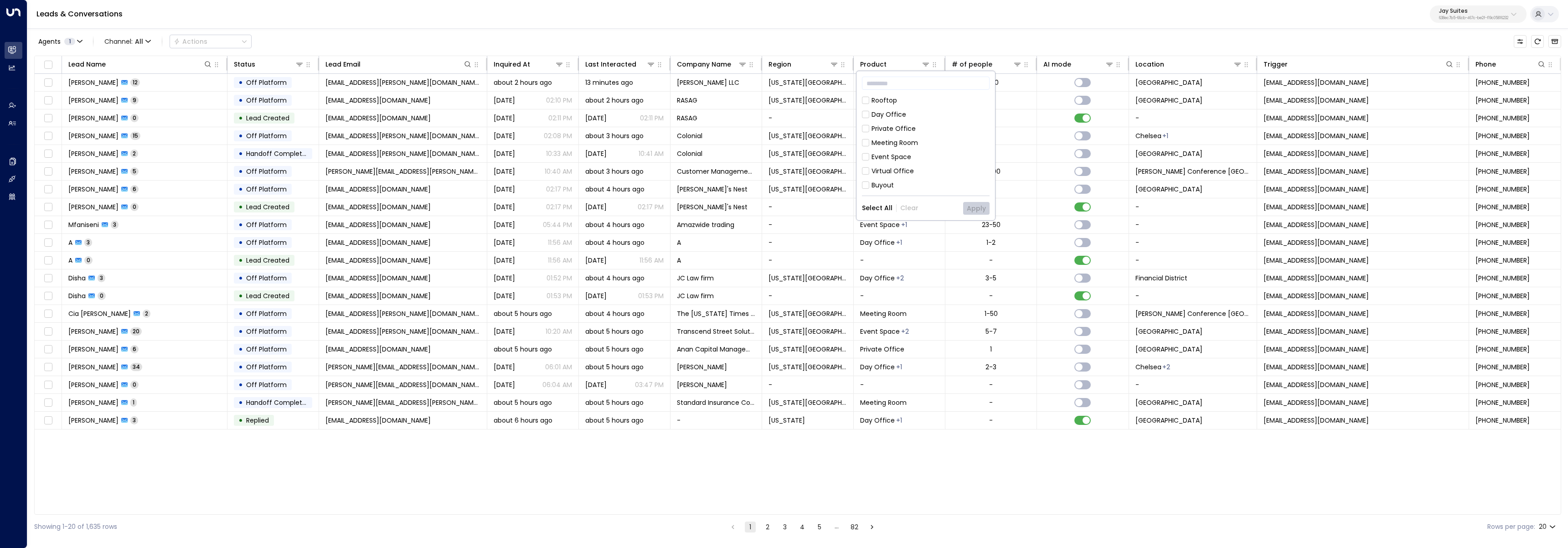
click at [900, 156] on div "Event Space" at bounding box center [891, 157] width 40 height 10
click at [982, 211] on button "Apply" at bounding box center [976, 208] width 26 height 13
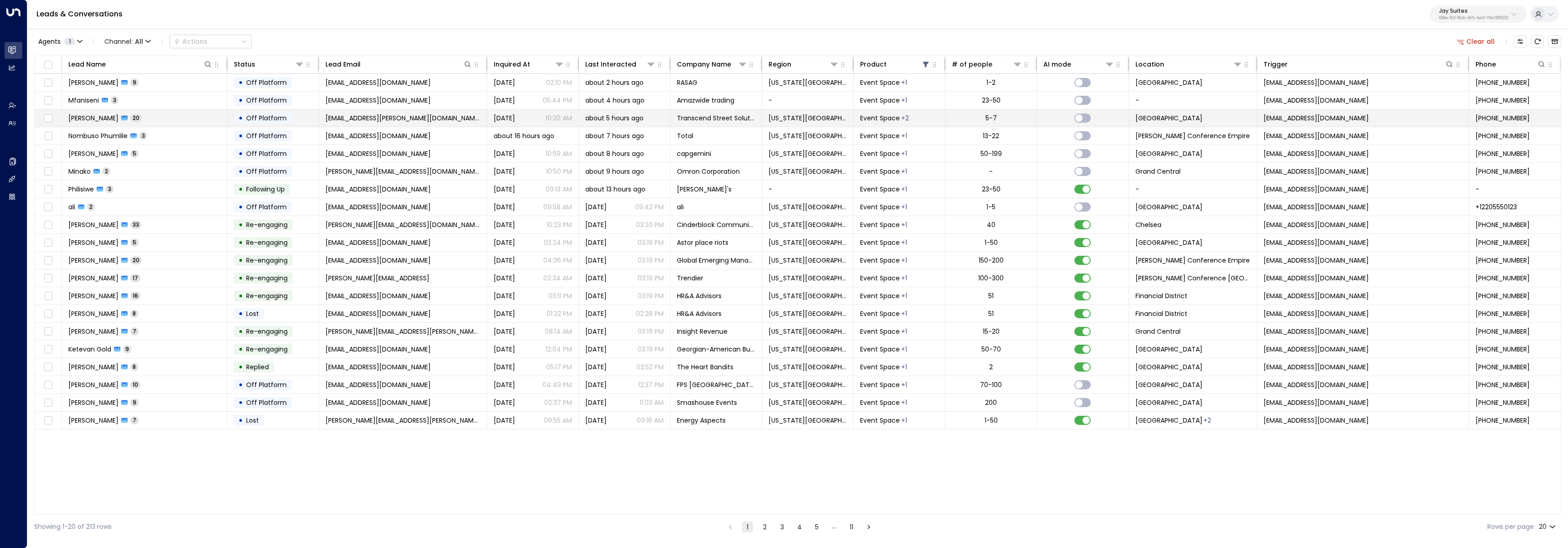
click at [181, 124] on td "Priyanka Patel 20" at bounding box center [145, 118] width 166 height 17
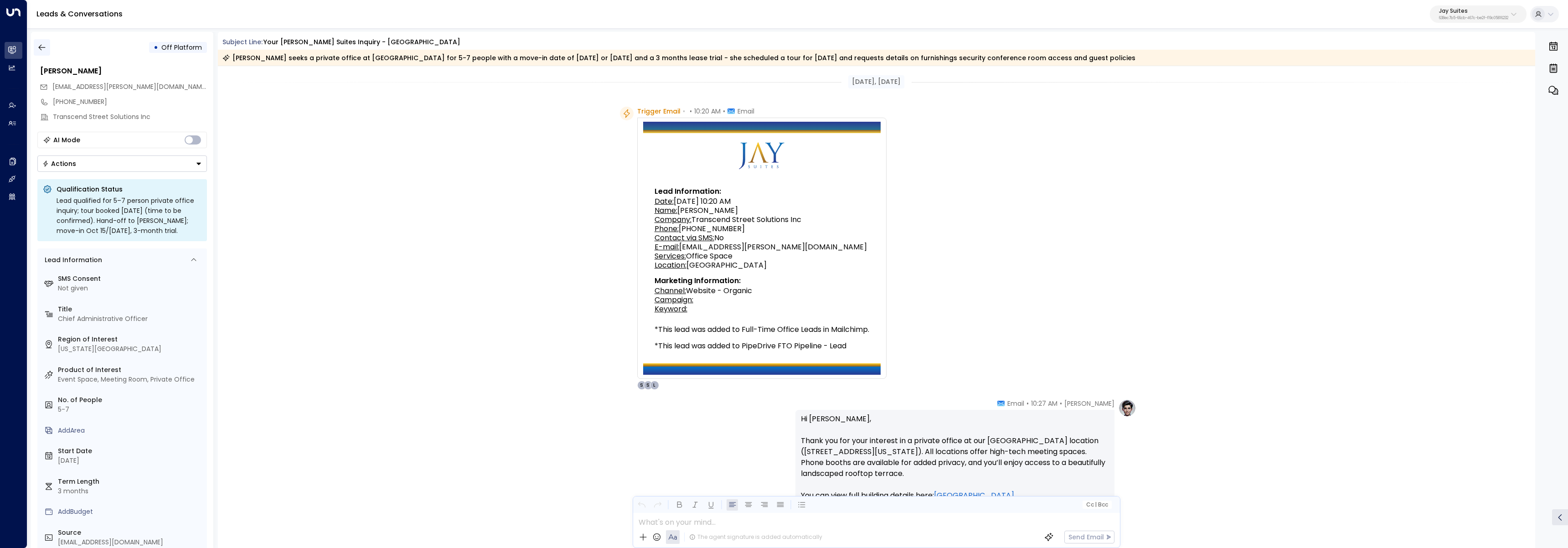
click at [43, 42] on button "button" at bounding box center [41, 47] width 16 height 16
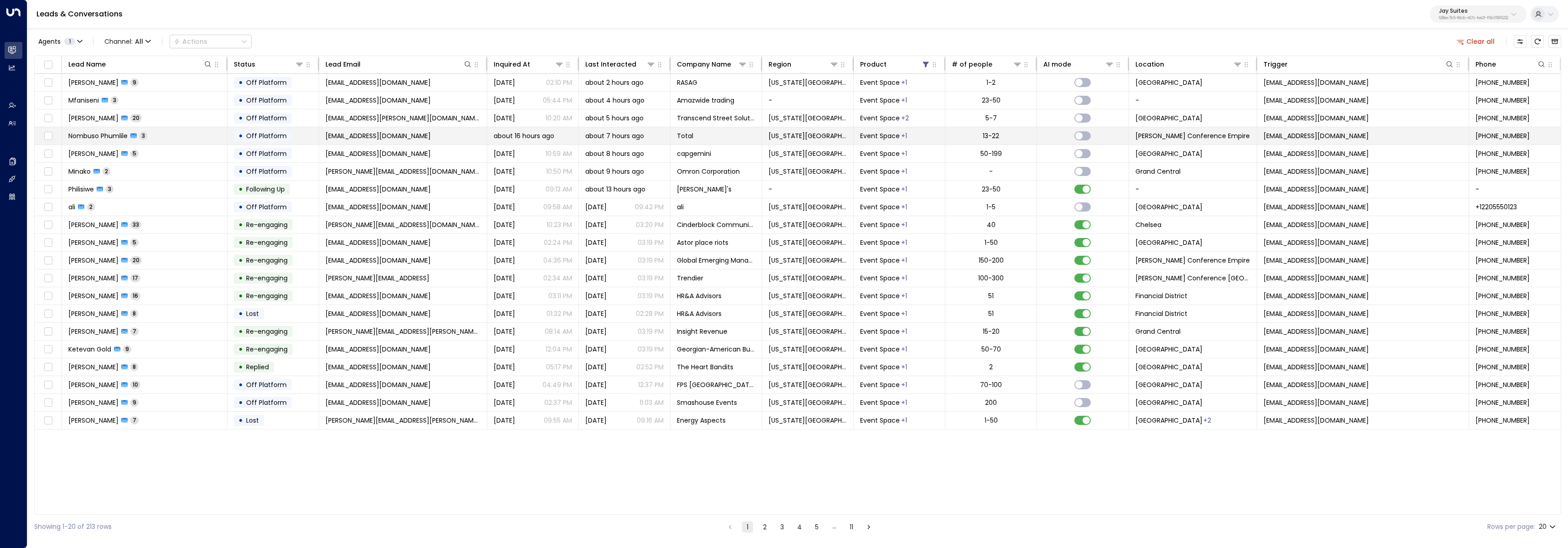
click at [164, 139] on td "Nombuso Phumlile 3" at bounding box center [145, 136] width 166 height 17
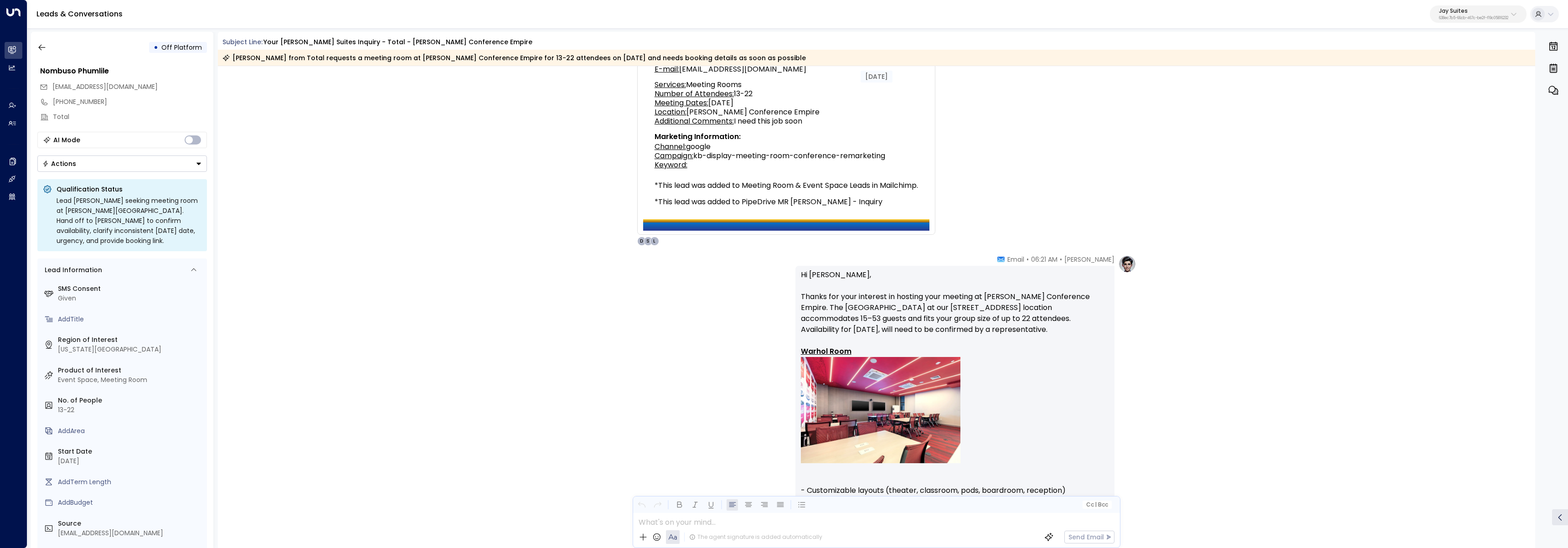
scroll to position [181, 0]
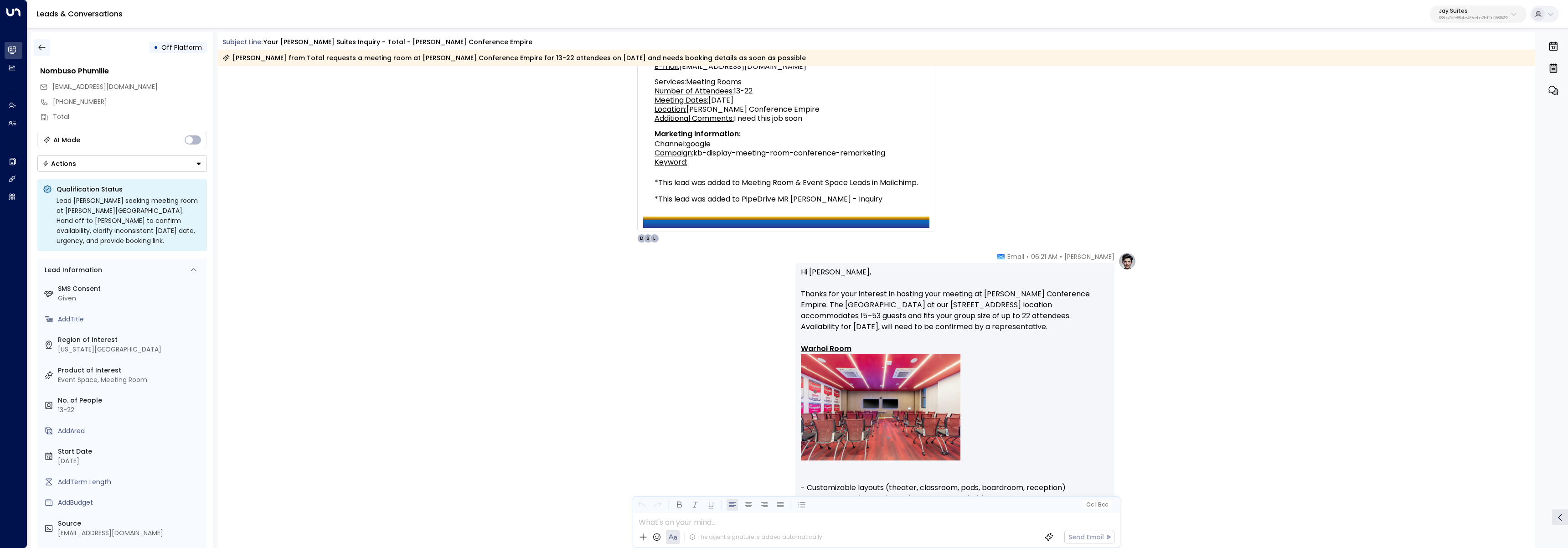
click at [46, 50] on button "button" at bounding box center [41, 47] width 16 height 16
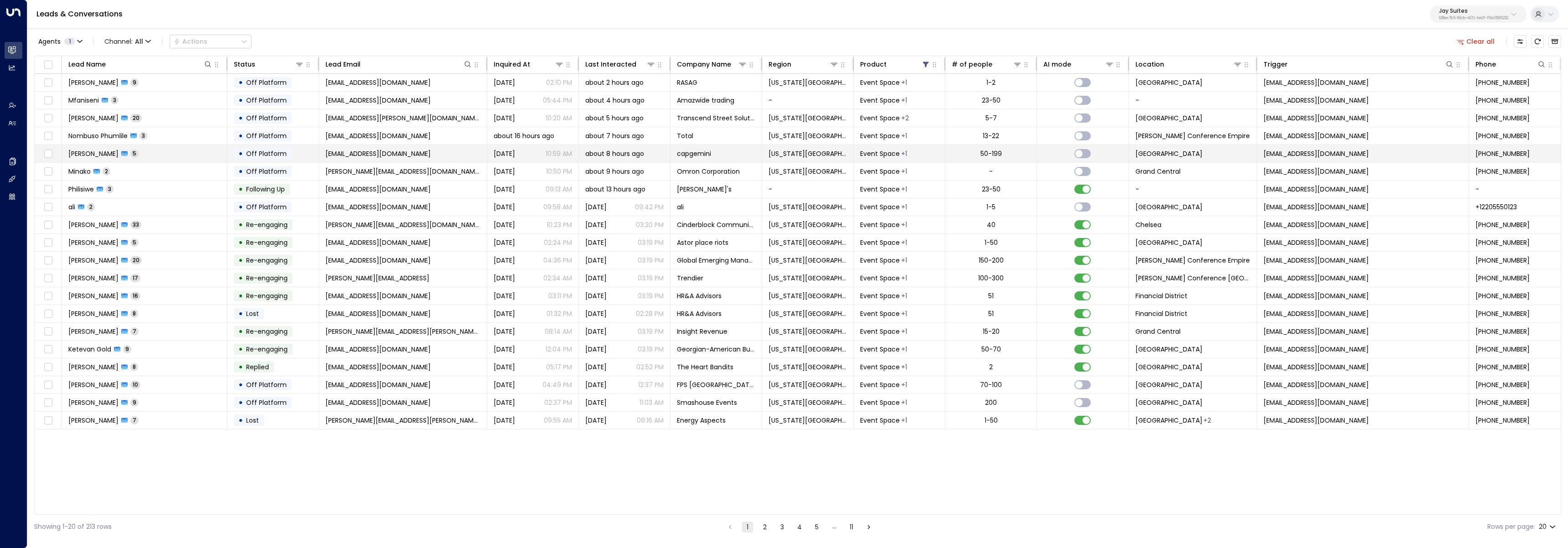
click at [164, 156] on td "Sira Sissoko 5" at bounding box center [145, 153] width 166 height 17
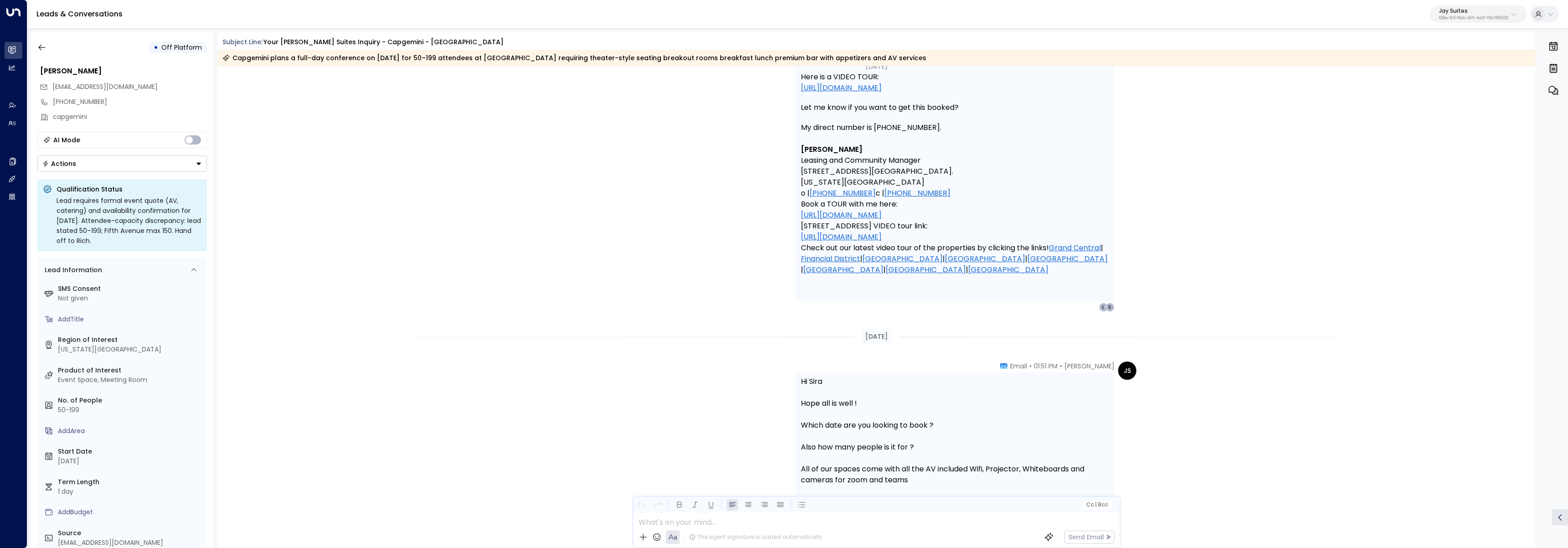
scroll to position [1956, 0]
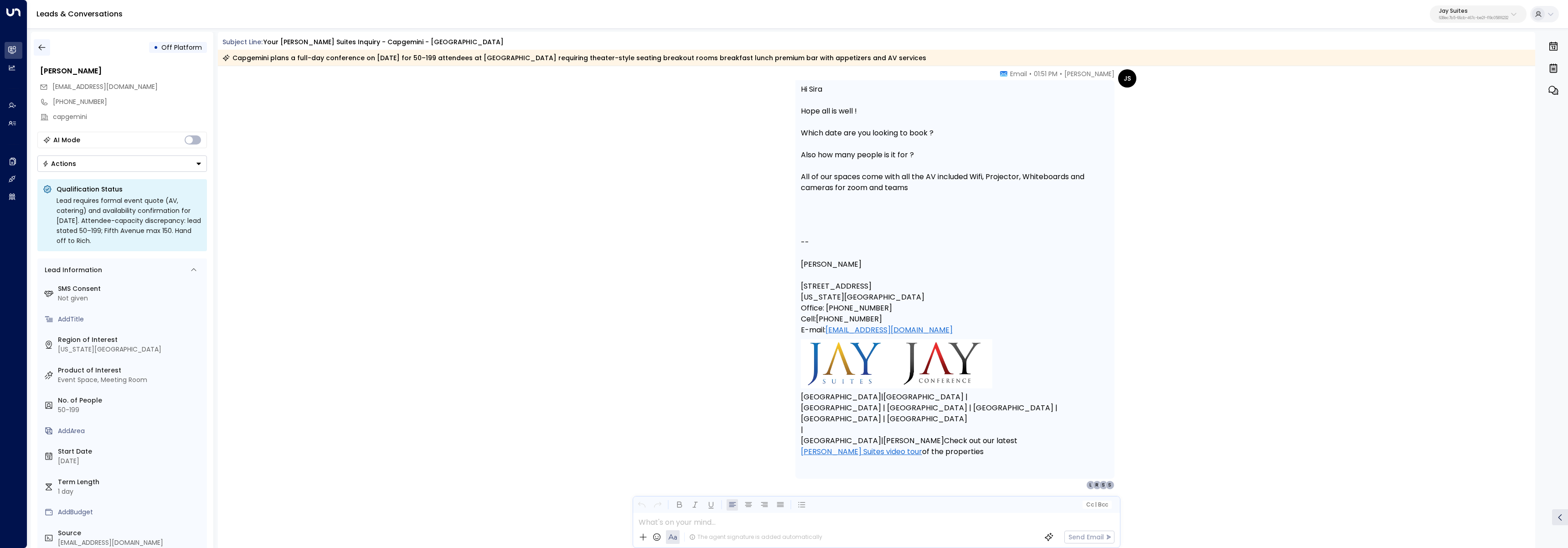
click at [38, 44] on icon "button" at bounding box center [41, 47] width 9 height 9
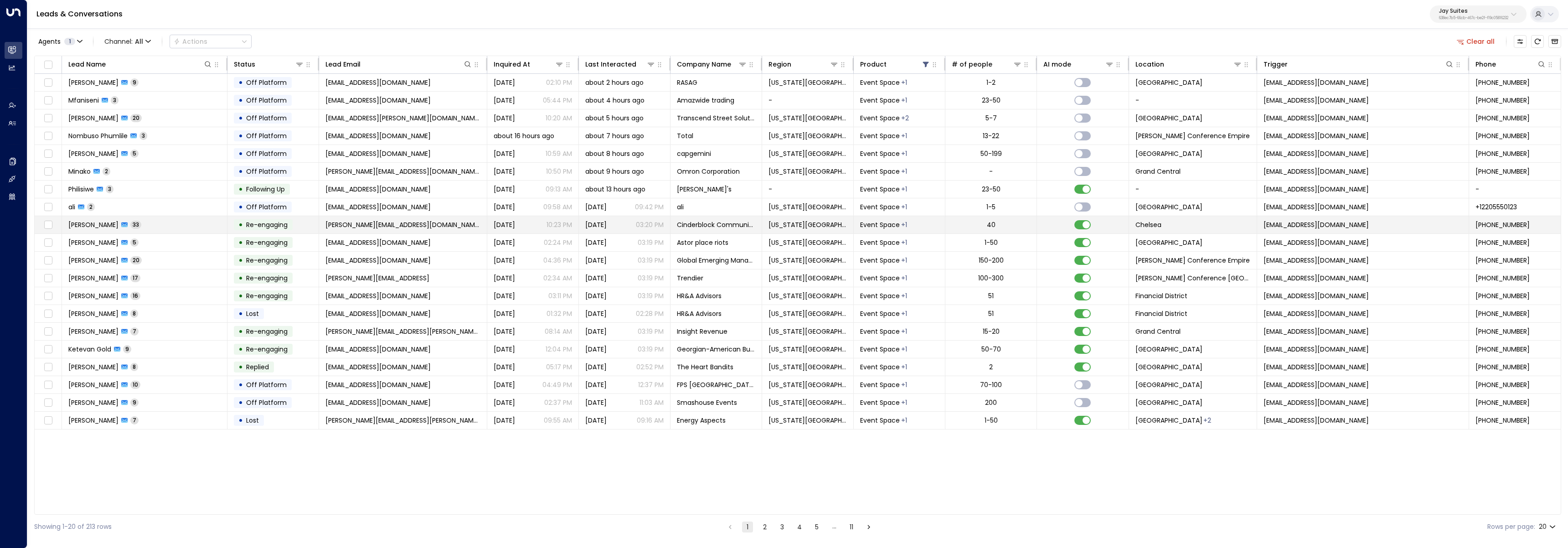
click at [197, 227] on td "Cindy Schreibman 33" at bounding box center [145, 225] width 166 height 17
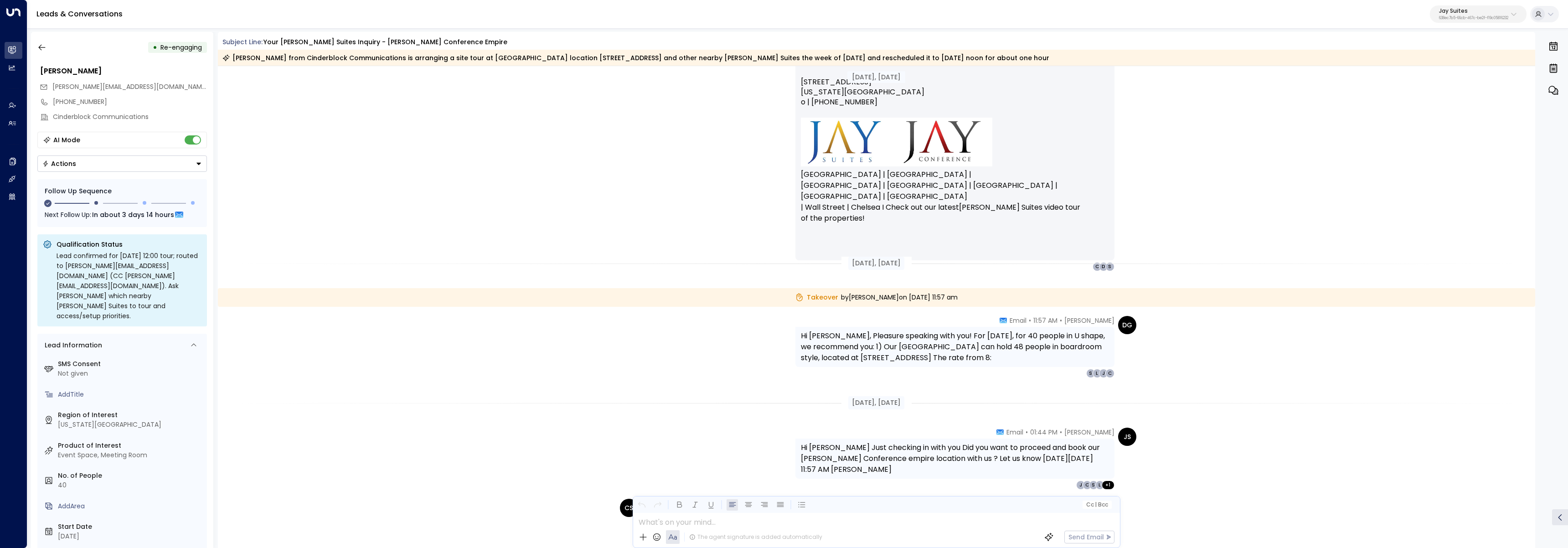
scroll to position [686, 0]
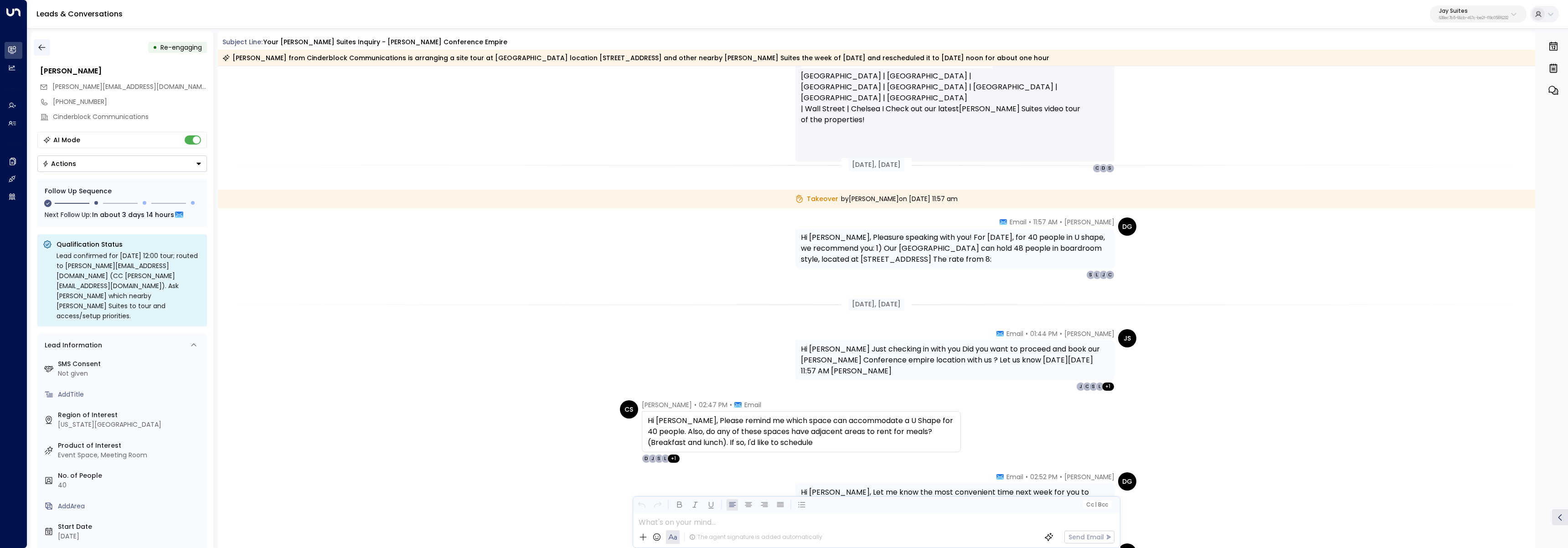
click at [41, 47] on icon "button" at bounding box center [41, 47] width 7 height 6
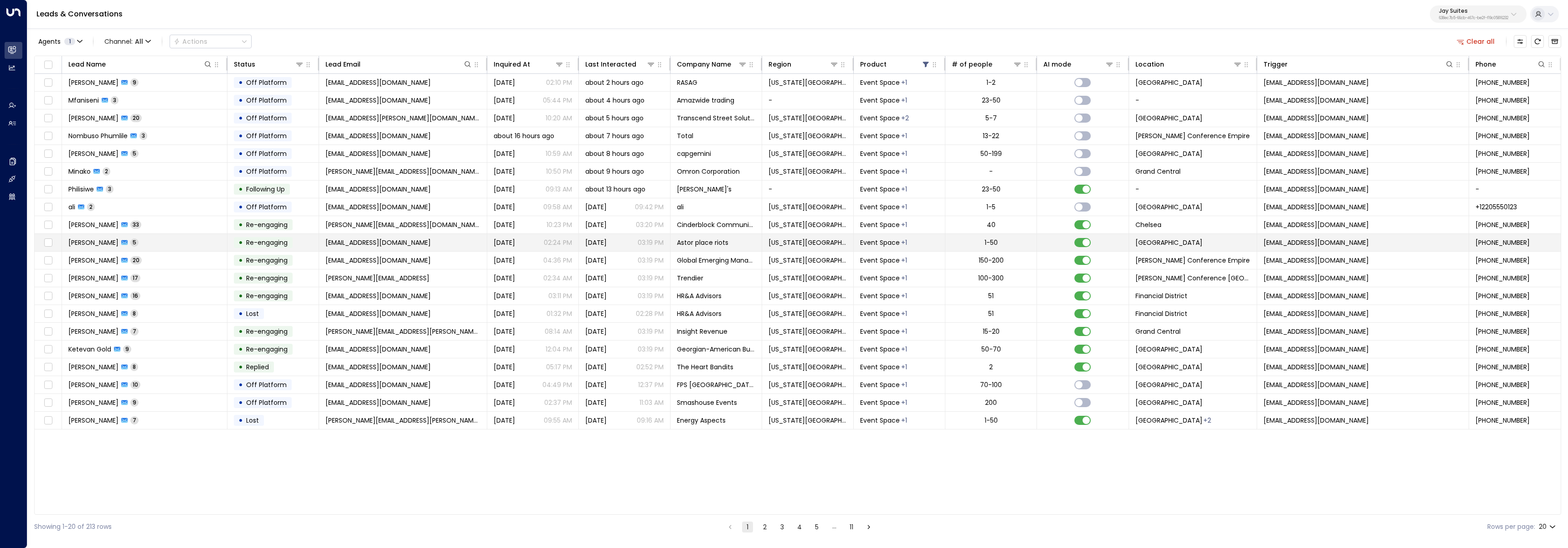
click at [189, 241] on td "Sanjay Vattamreddy 5" at bounding box center [145, 242] width 166 height 17
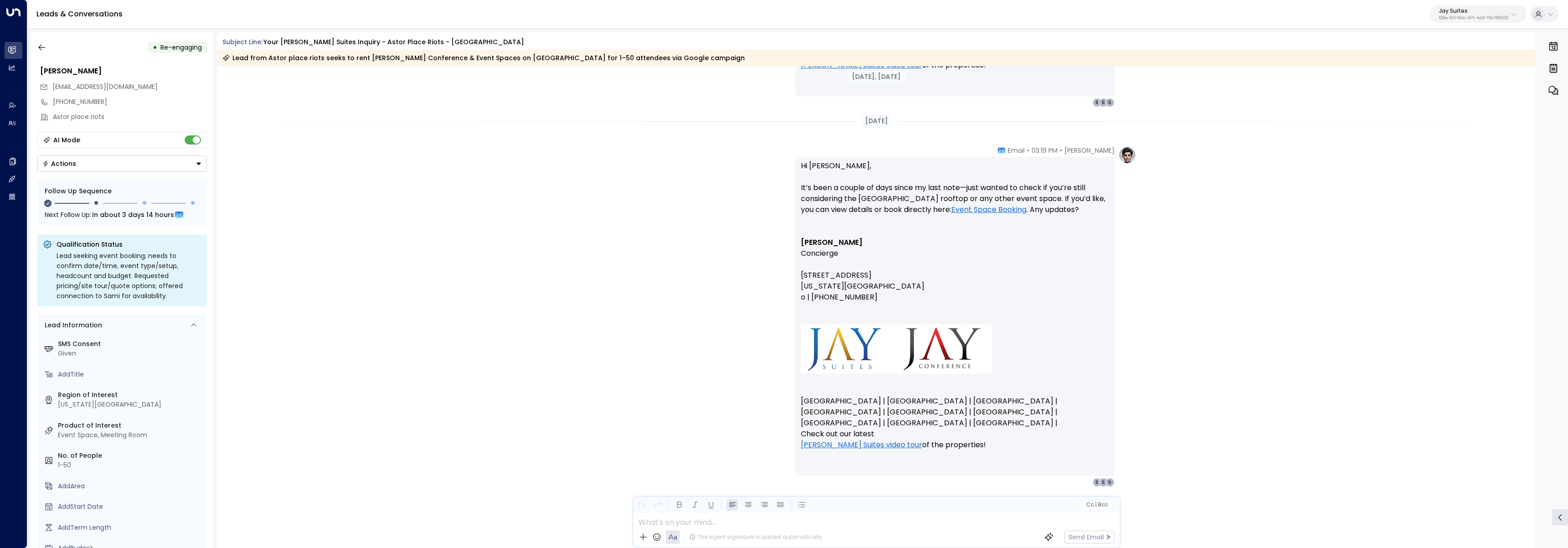
scroll to position [2067, 0]
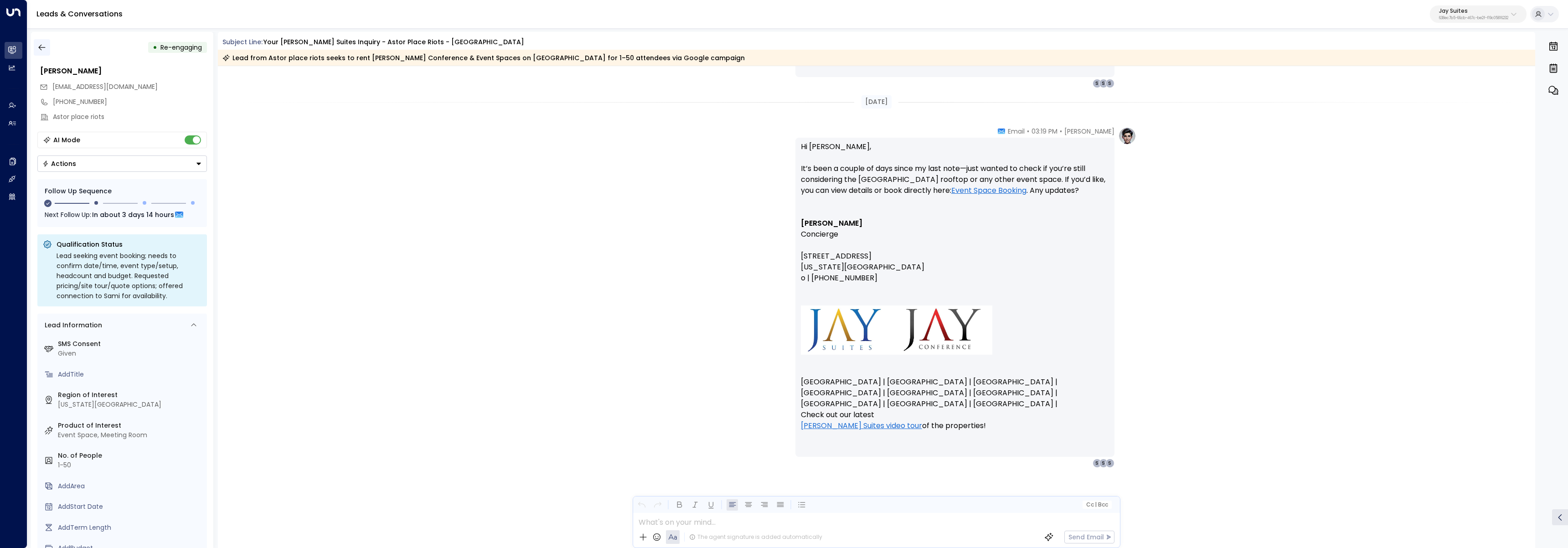
click at [35, 44] on button "button" at bounding box center [41, 47] width 16 height 16
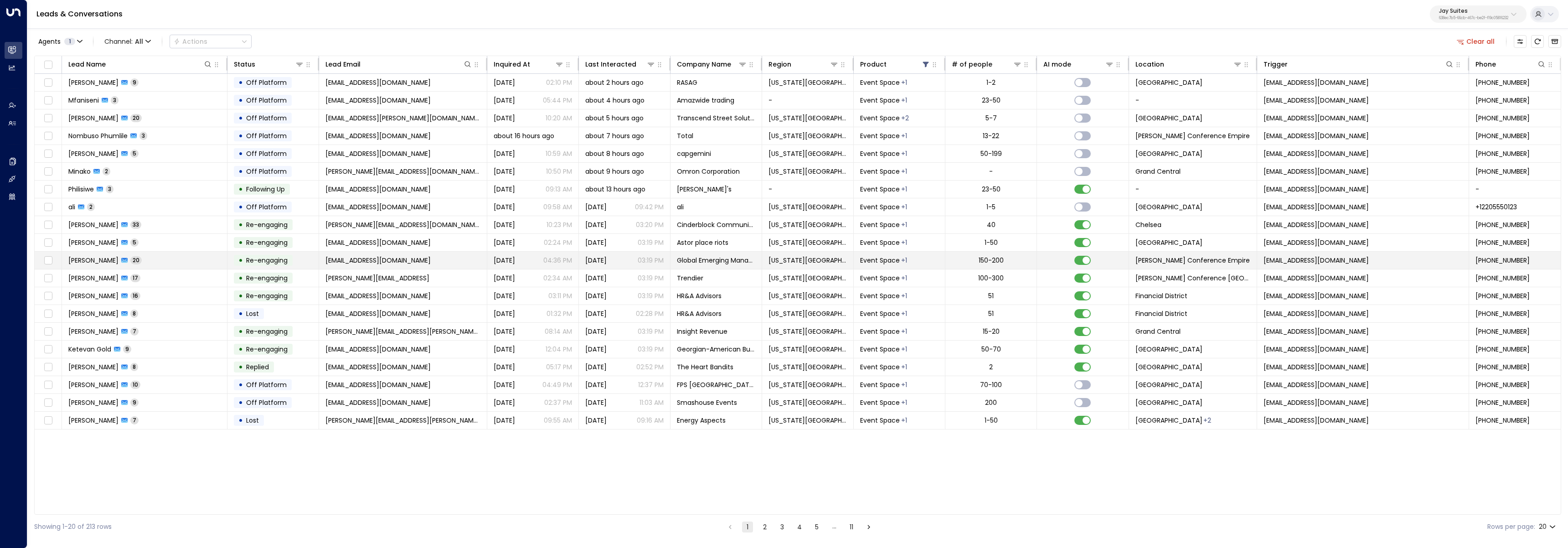
click at [153, 262] on td "Jennifer Armstrong 20" at bounding box center [145, 260] width 166 height 17
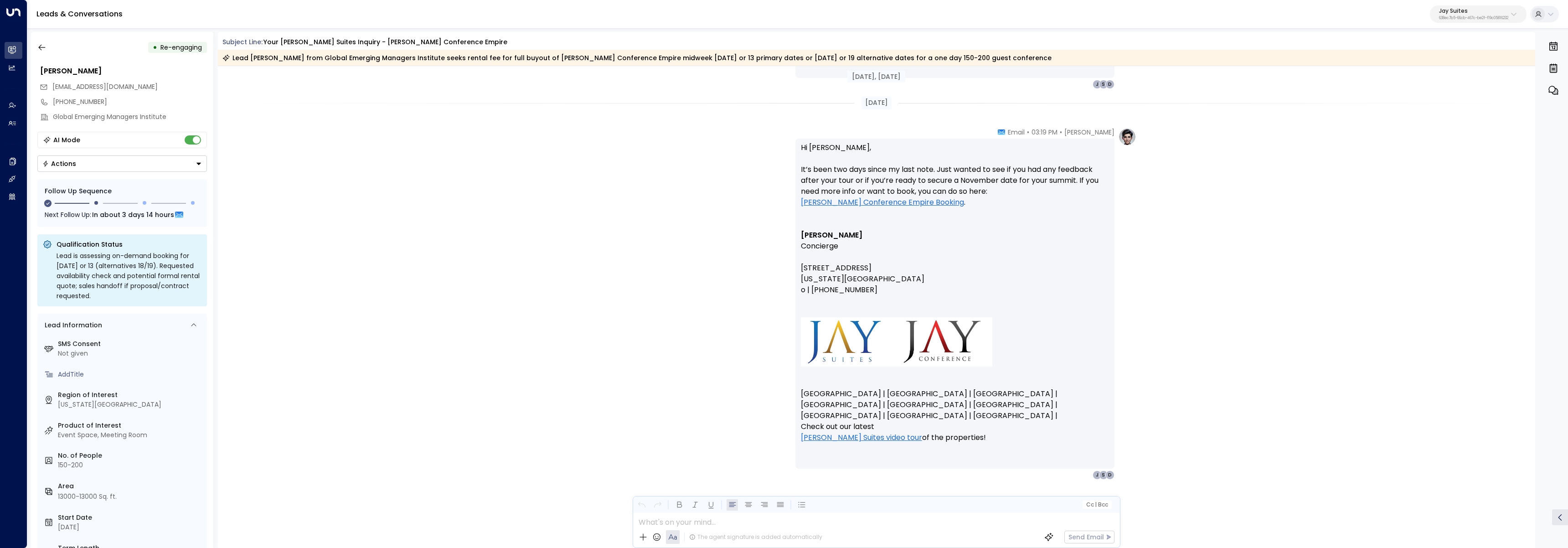
scroll to position [6262, 0]
click at [46, 48] on icon "button" at bounding box center [41, 47] width 9 height 9
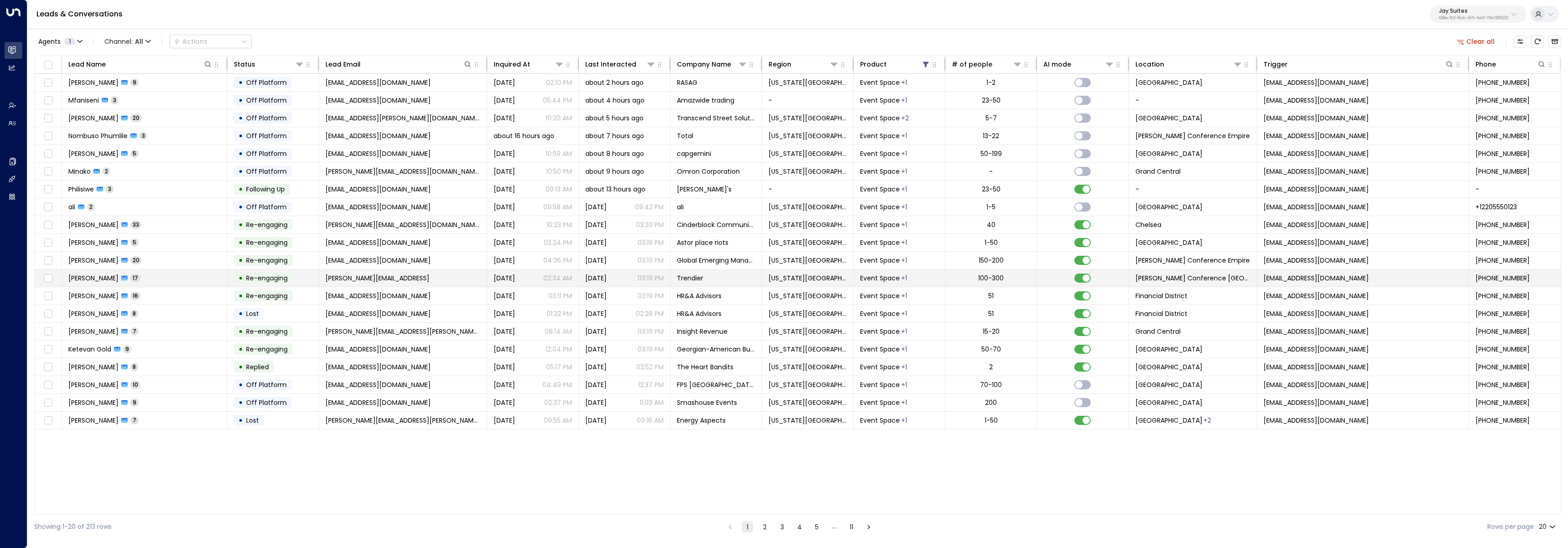
click at [171, 281] on td "Lucie Shin 17" at bounding box center [145, 278] width 166 height 17
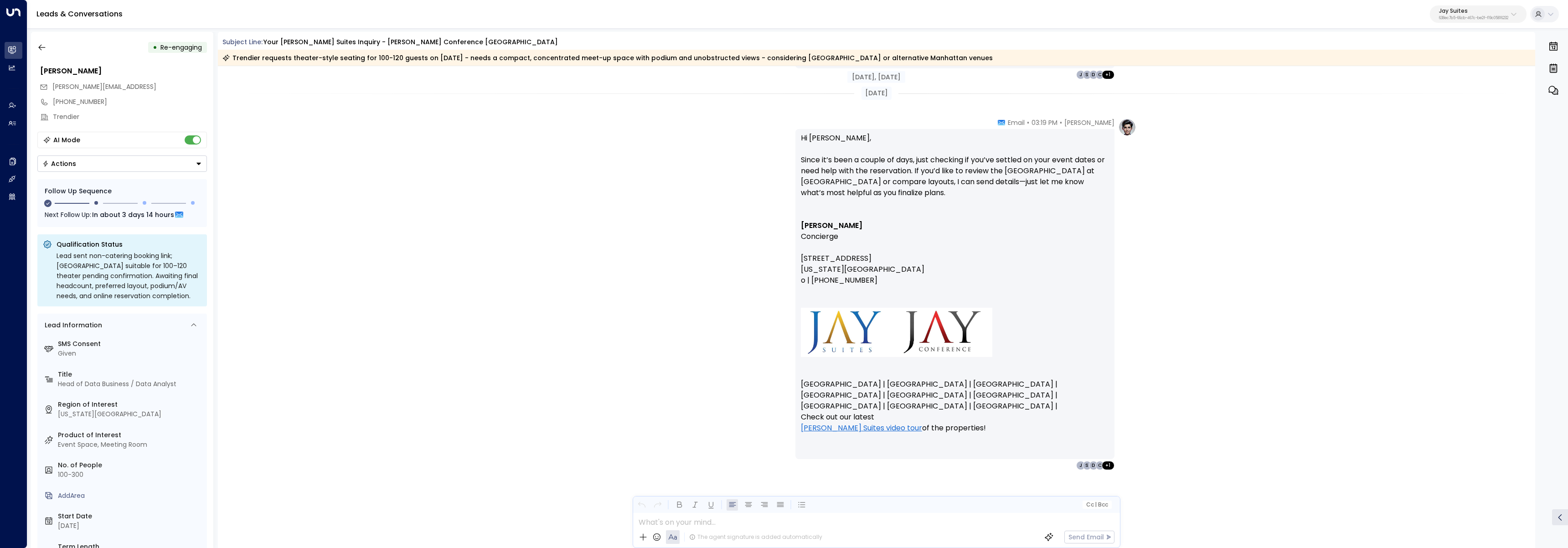
scroll to position [6580, 0]
click at [45, 50] on icon "button" at bounding box center [41, 47] width 9 height 9
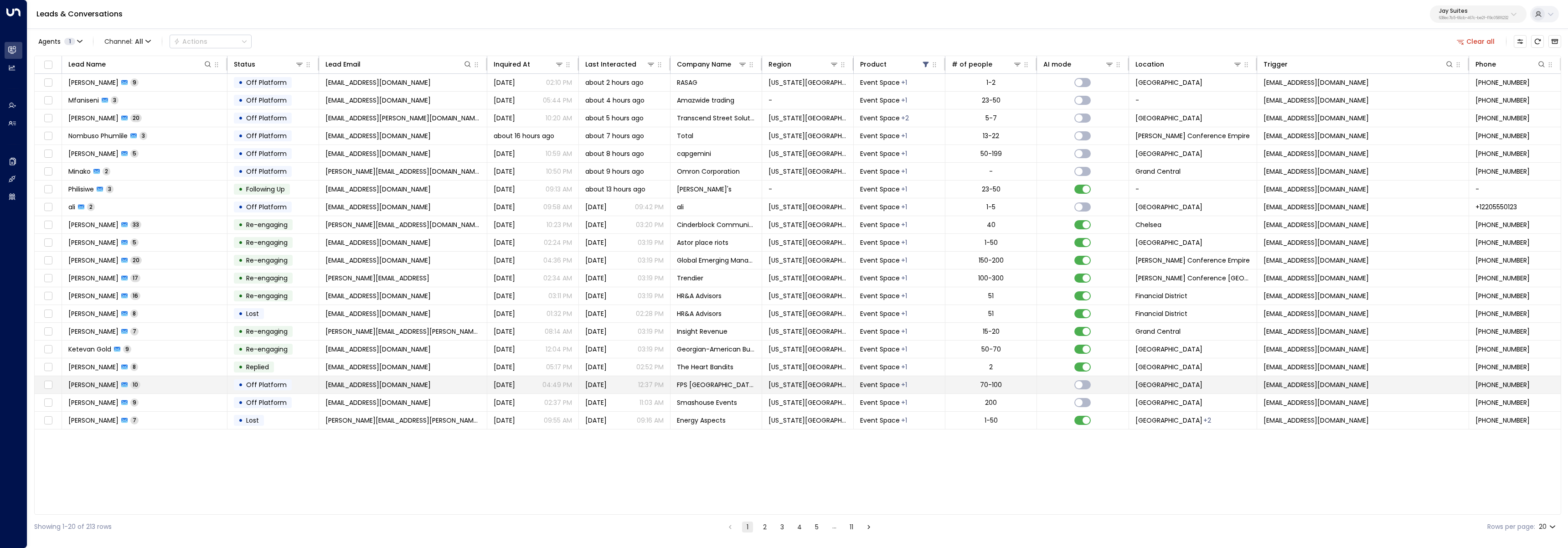
click at [165, 381] on td "Akbar Aghdam 10" at bounding box center [145, 385] width 166 height 17
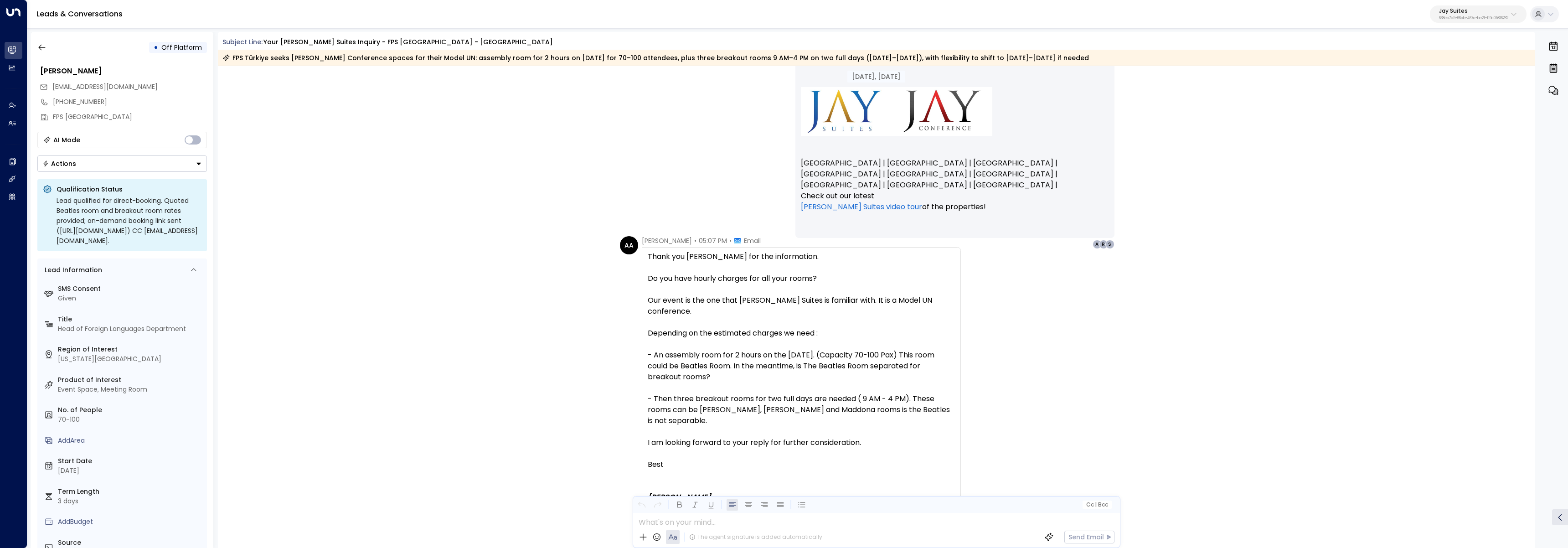
scroll to position [1132, 0]
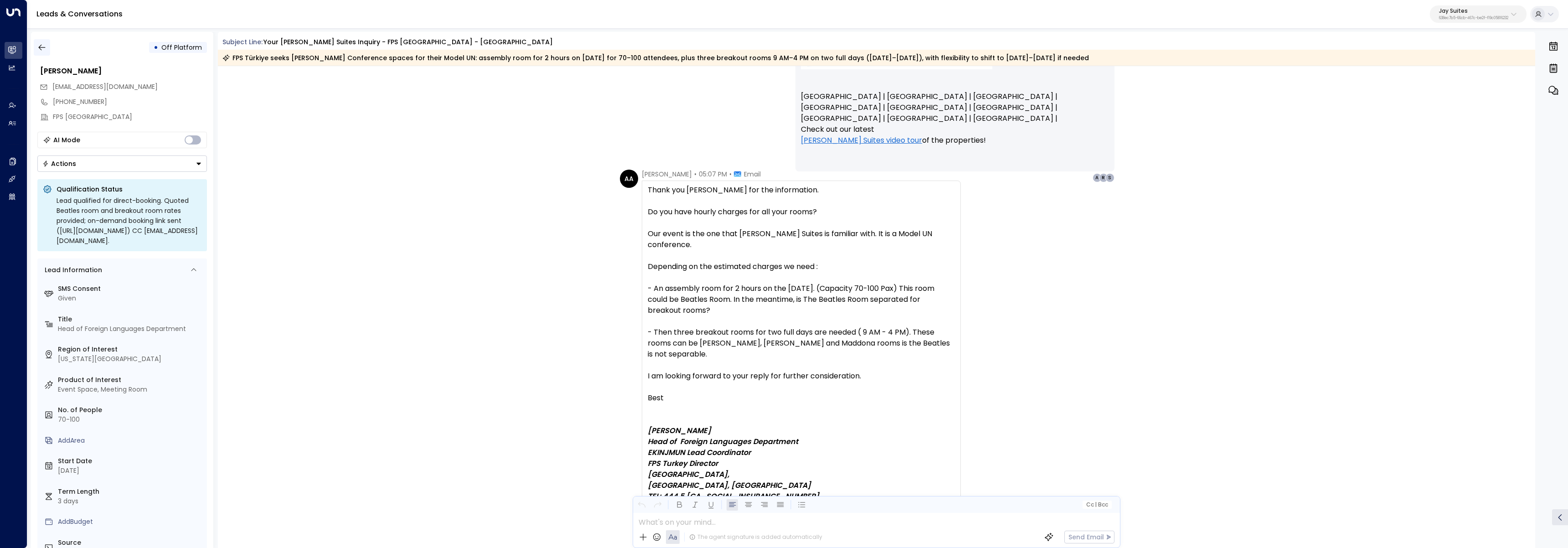
click at [40, 47] on icon "button" at bounding box center [41, 47] width 7 height 6
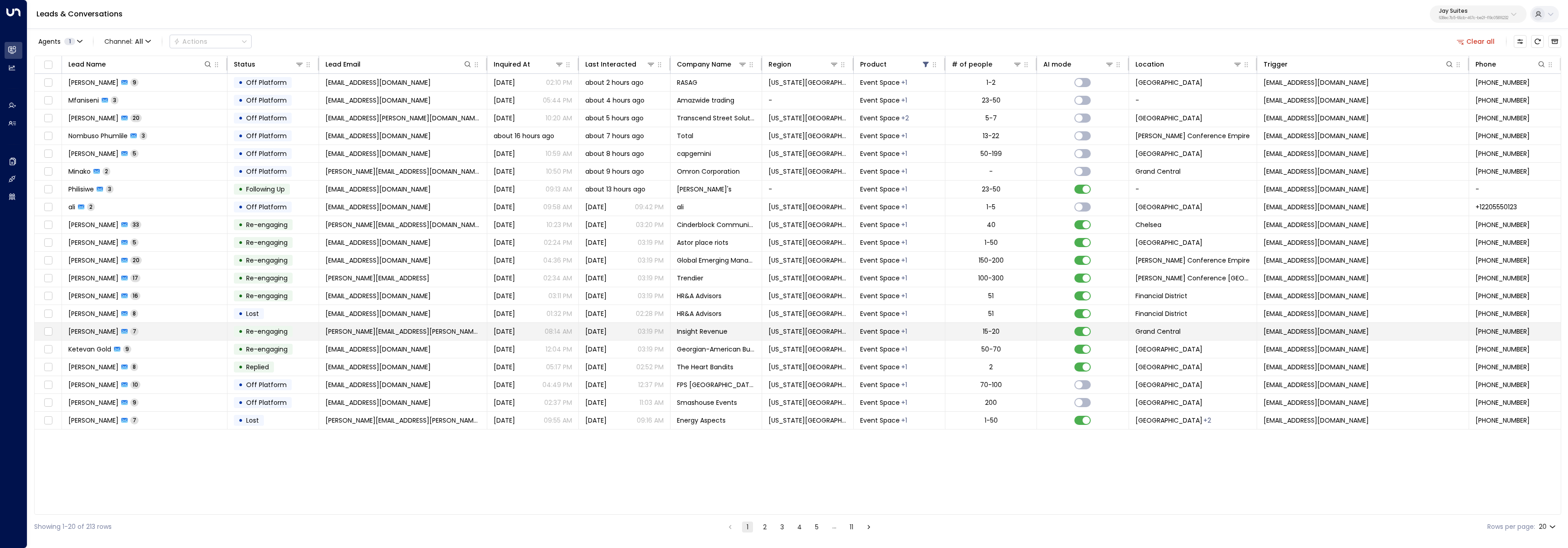
click at [190, 333] on td "Justin Chong 7" at bounding box center [145, 331] width 166 height 17
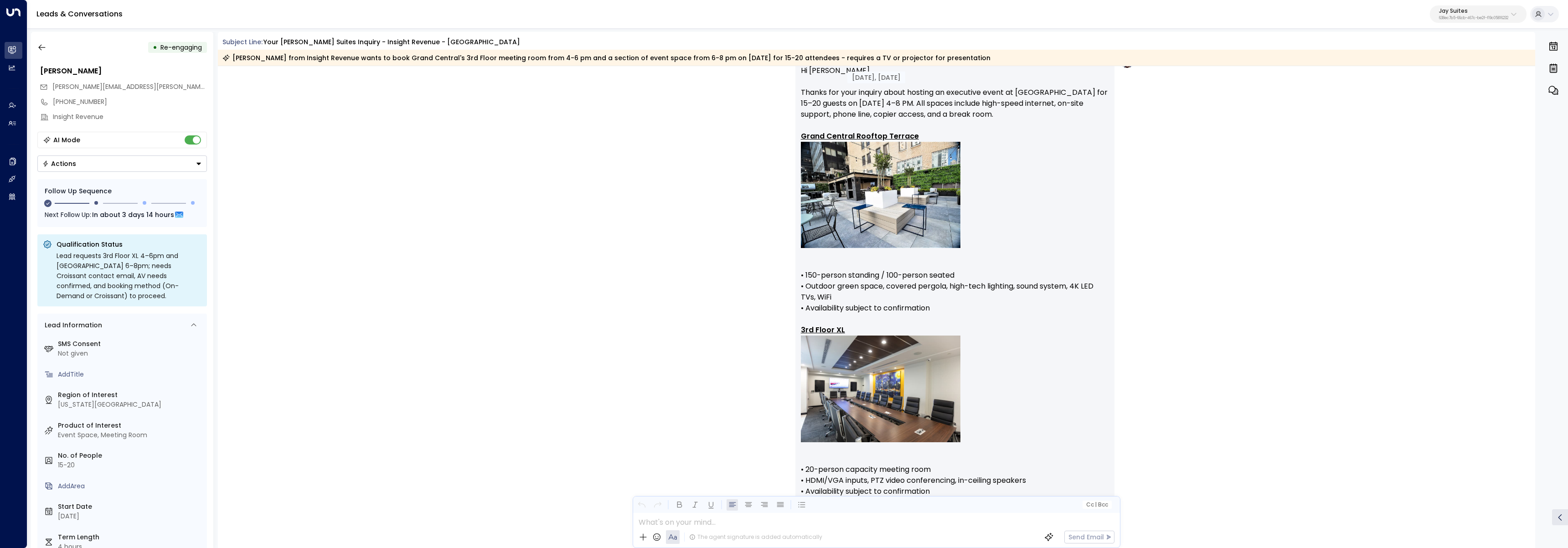
scroll to position [557, 0]
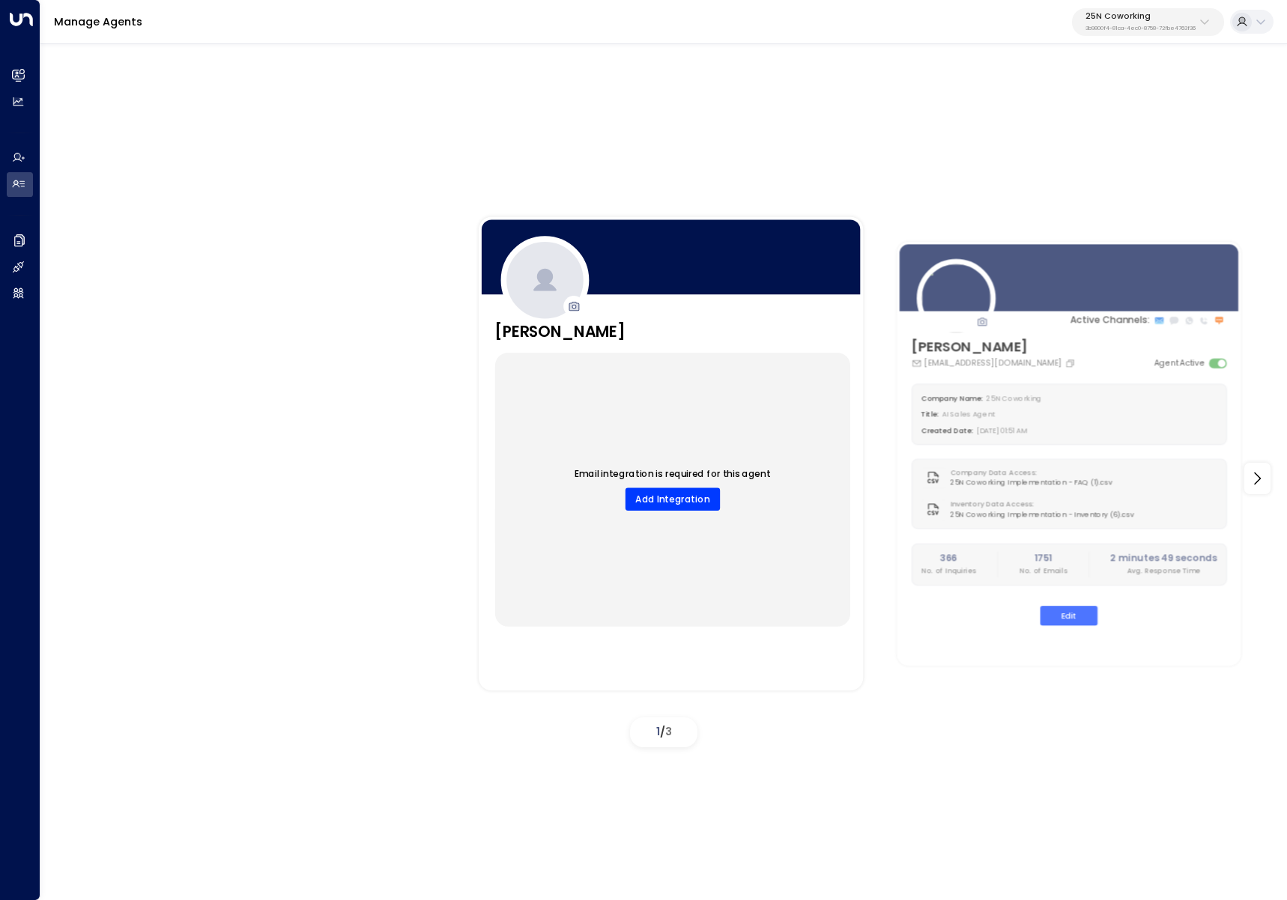
click at [1136, 19] on p "25N Coworking" at bounding box center [1140, 16] width 110 height 9
type input "**********"
click at [1099, 111] on div "Uniti Demos ID: 4c025b01-9fa0-46ff-ab3a-a620b886896e" at bounding box center [1178, 112] width 194 height 28
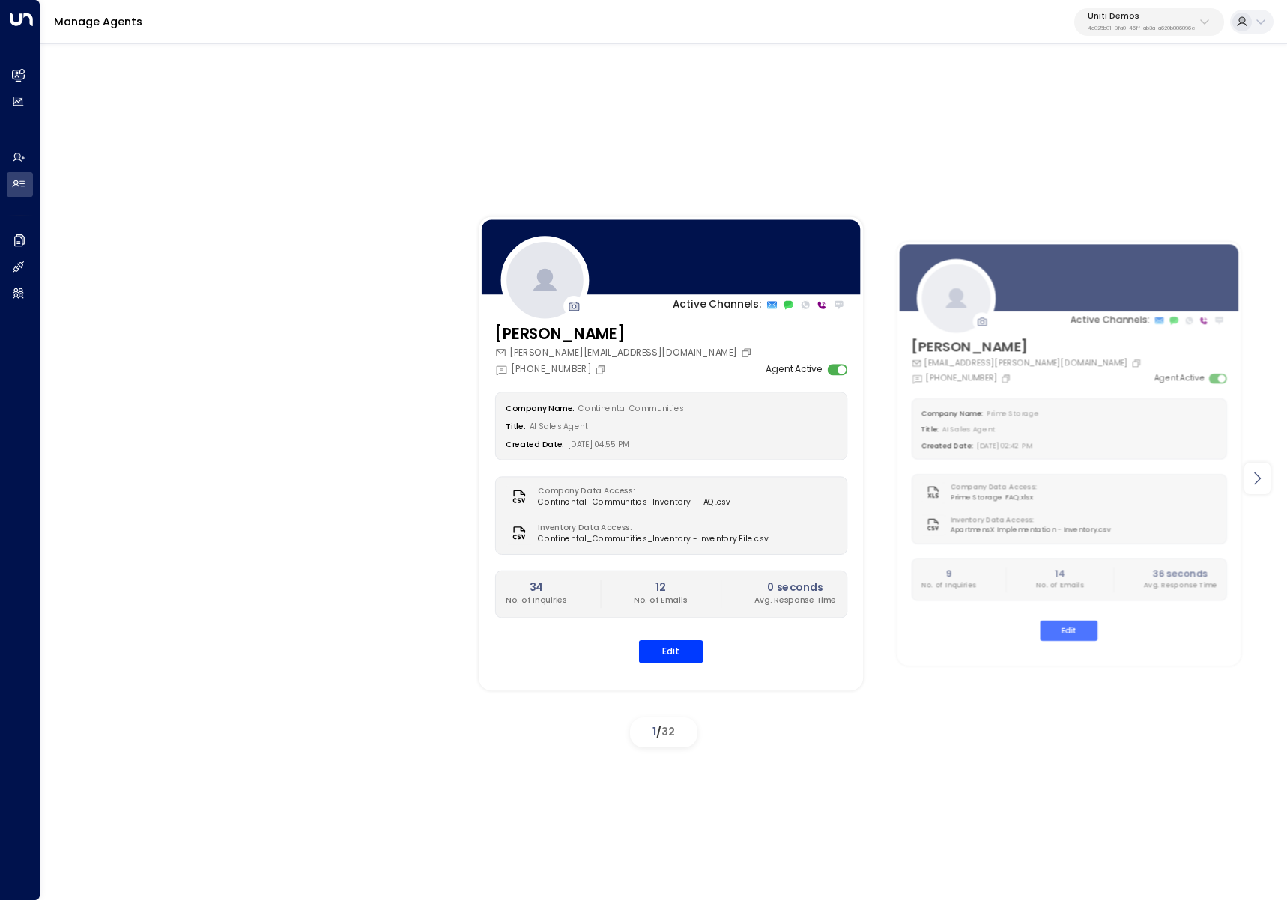
click at [1257, 487] on icon at bounding box center [1257, 479] width 18 height 18
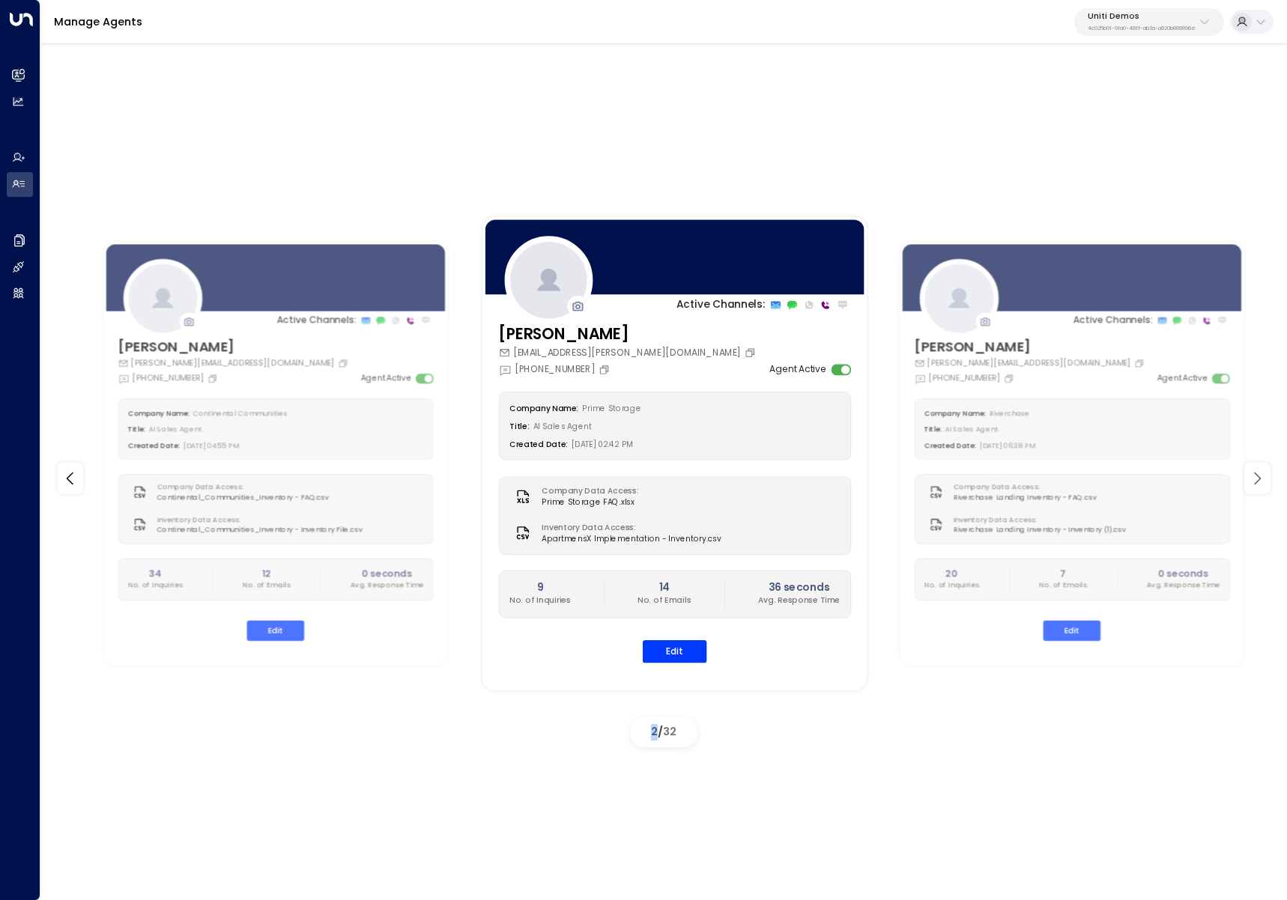
click at [1257, 487] on icon at bounding box center [1257, 479] width 18 height 18
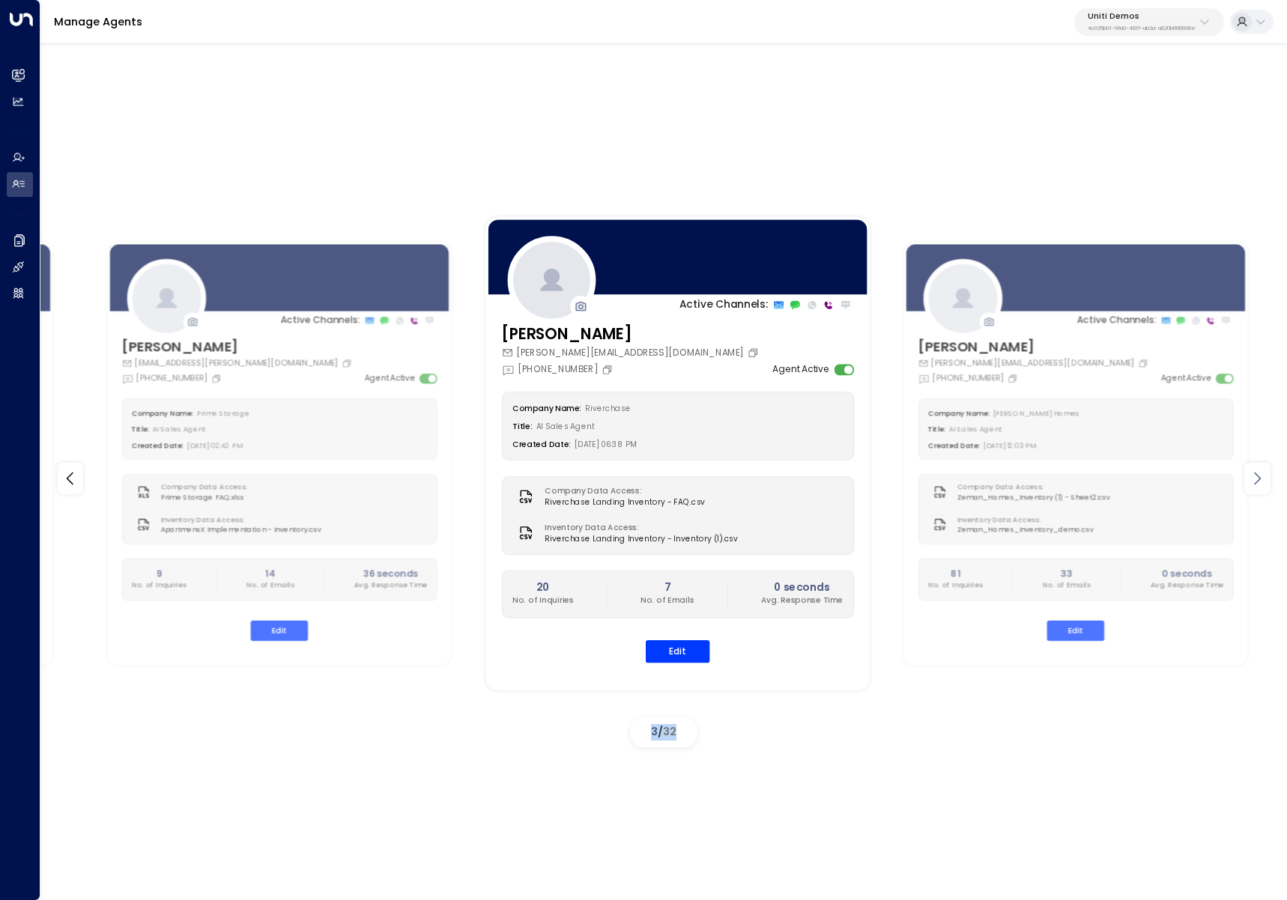
click at [1257, 487] on icon at bounding box center [1257, 479] width 18 height 18
click at [1257, 486] on icon at bounding box center [1257, 479] width 18 height 18
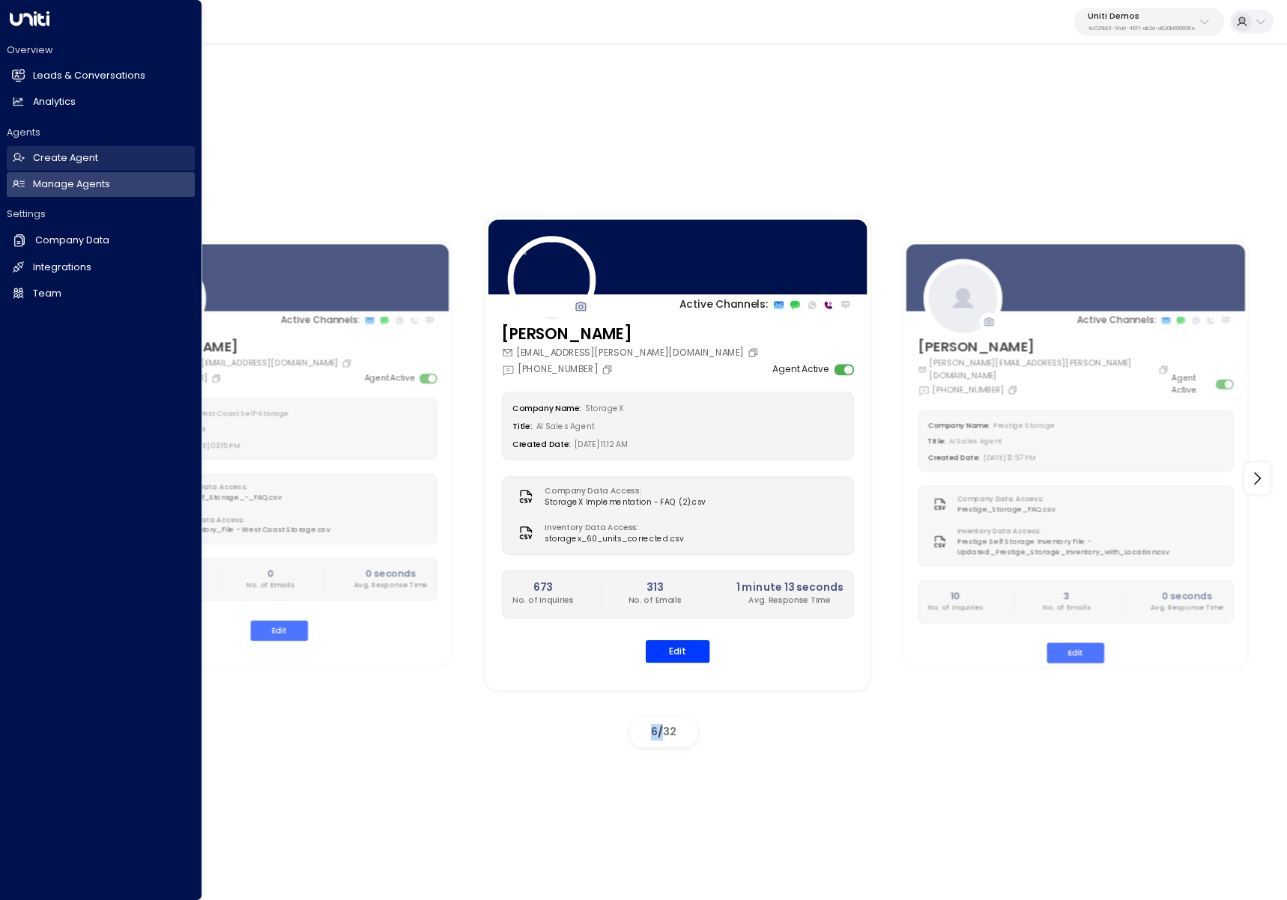
click at [31, 154] on link "Create Agent Create Agent" at bounding box center [101, 158] width 188 height 25
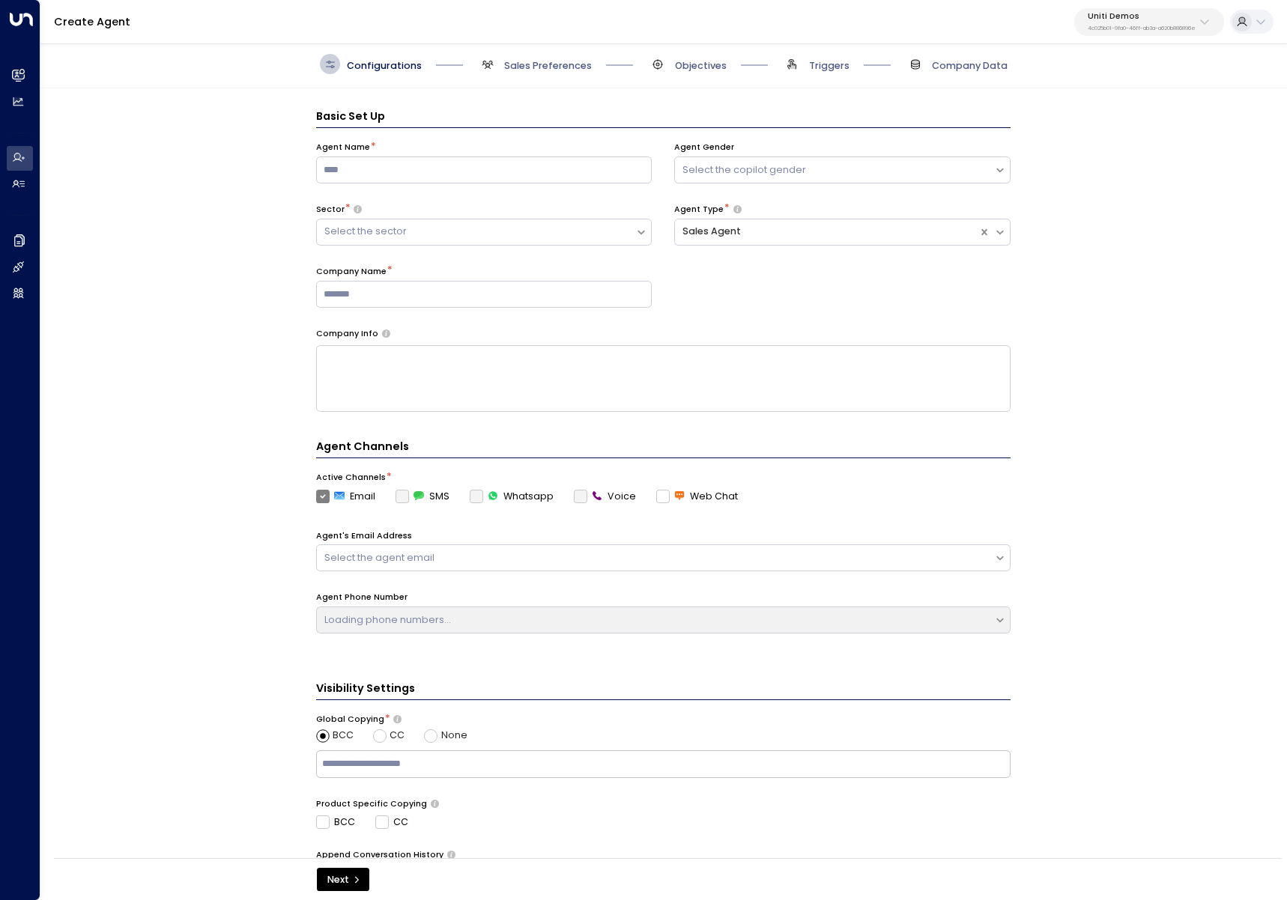
scroll to position [20, 0]
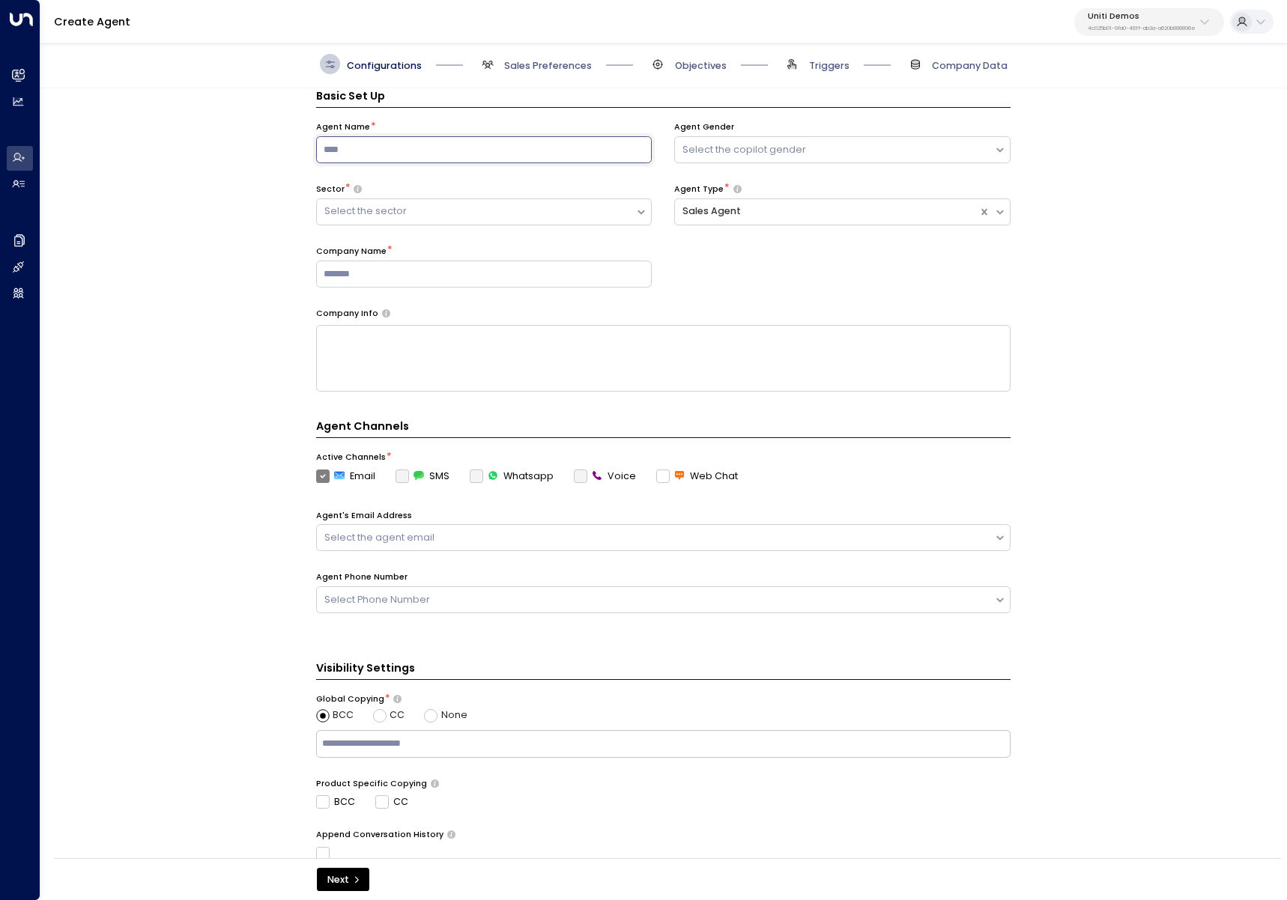
click at [467, 157] on input at bounding box center [484, 149] width 336 height 27
type input "*******"
click at [414, 199] on div "Select the sector" at bounding box center [484, 211] width 336 height 27
click at [418, 206] on div "Select the sector" at bounding box center [476, 211] width 304 height 14
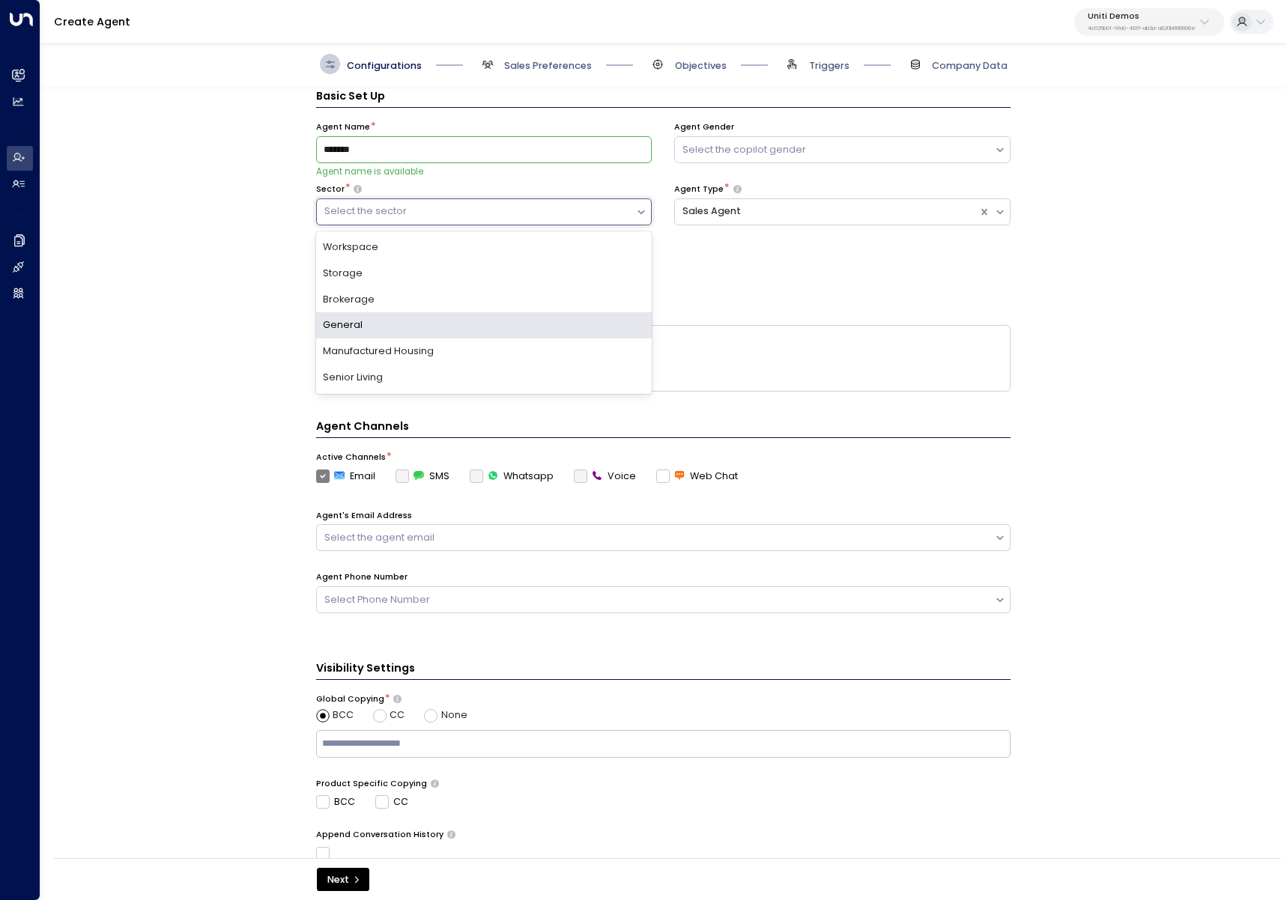
click at [403, 318] on div "General" at bounding box center [484, 325] width 336 height 26
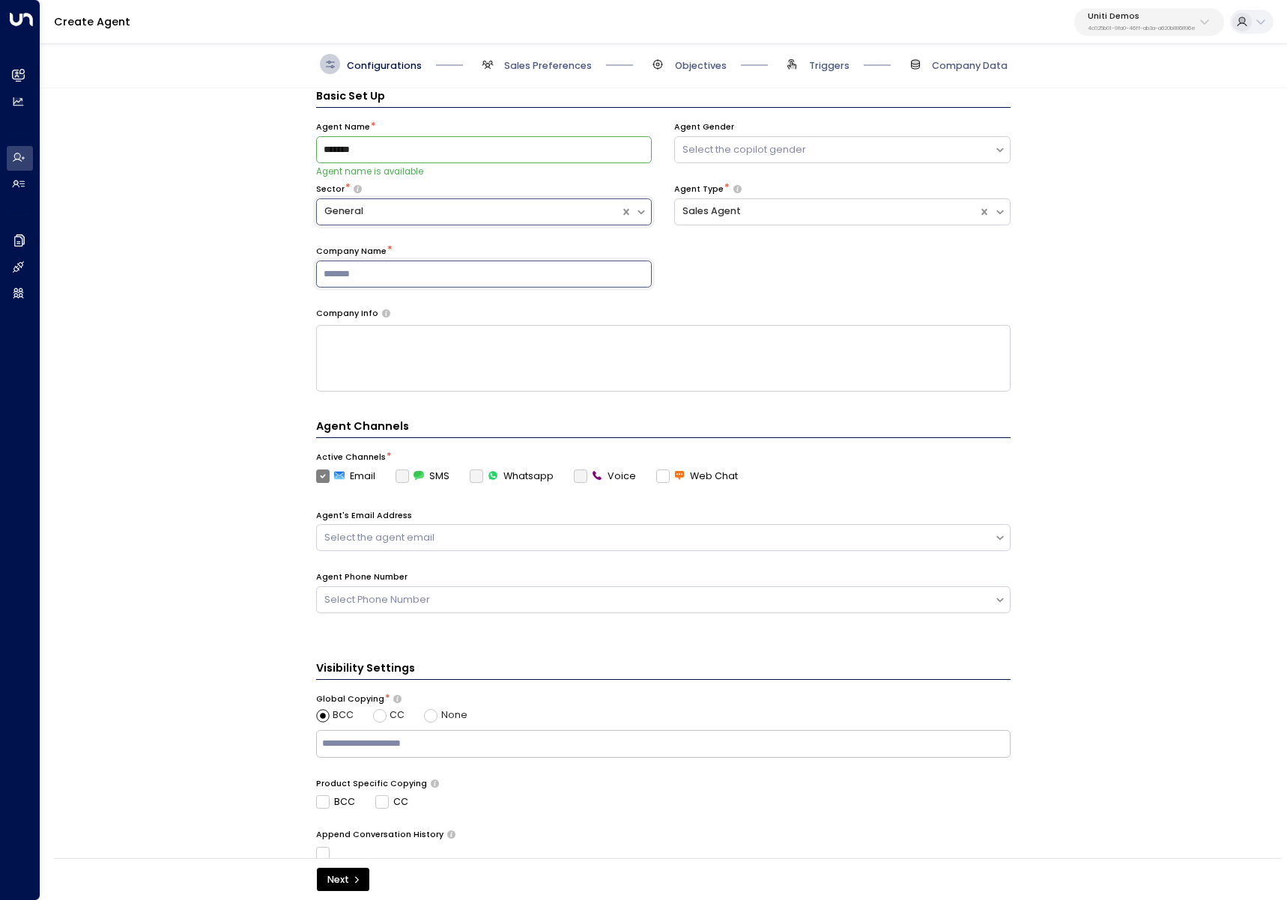
click at [547, 280] on input at bounding box center [484, 274] width 336 height 27
click at [496, 269] on input "********" at bounding box center [484, 274] width 336 height 27
type input "**********"
paste textarea "**********"
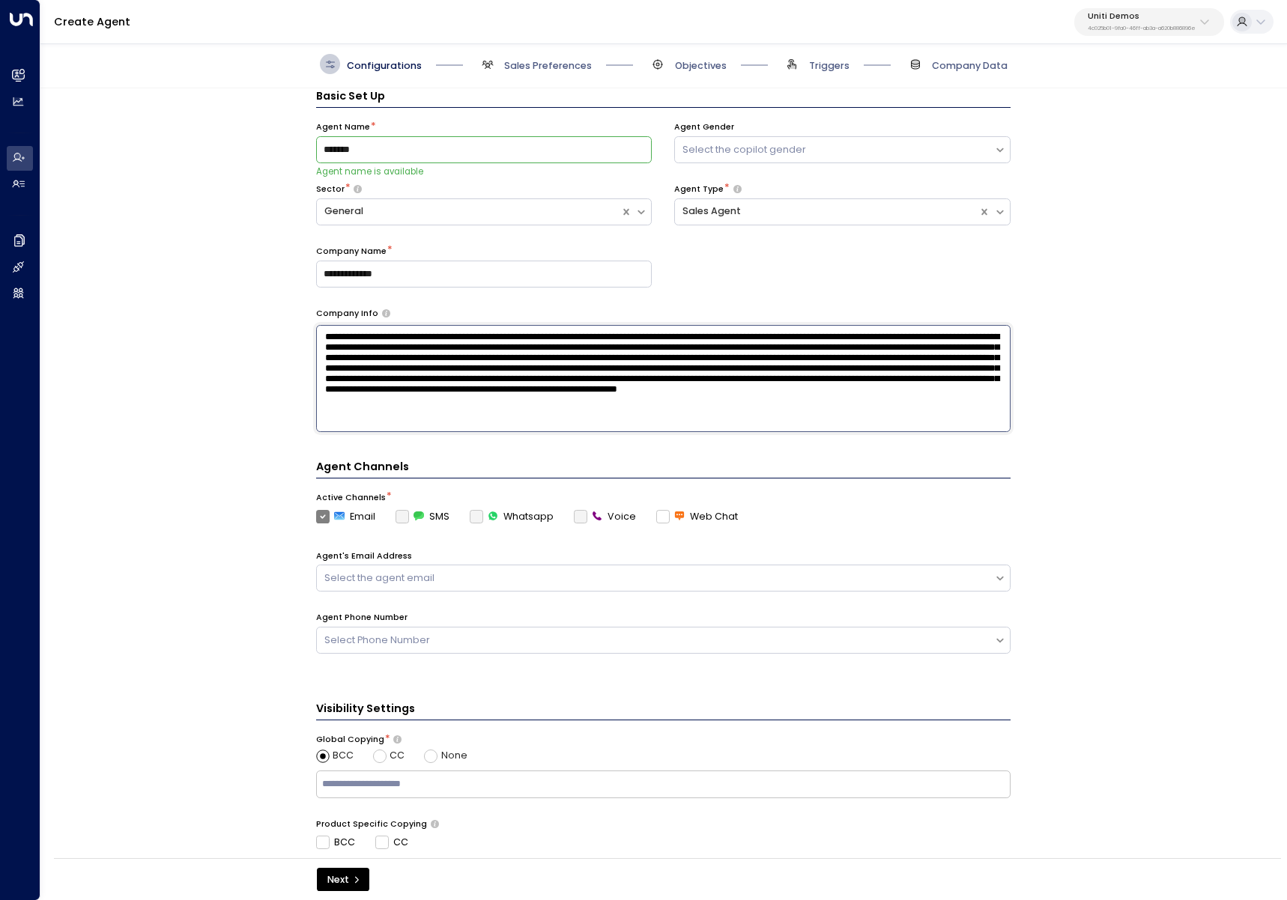
type textarea "**********"
click at [234, 512] on div "**********" at bounding box center [662, 477] width 1245 height 779
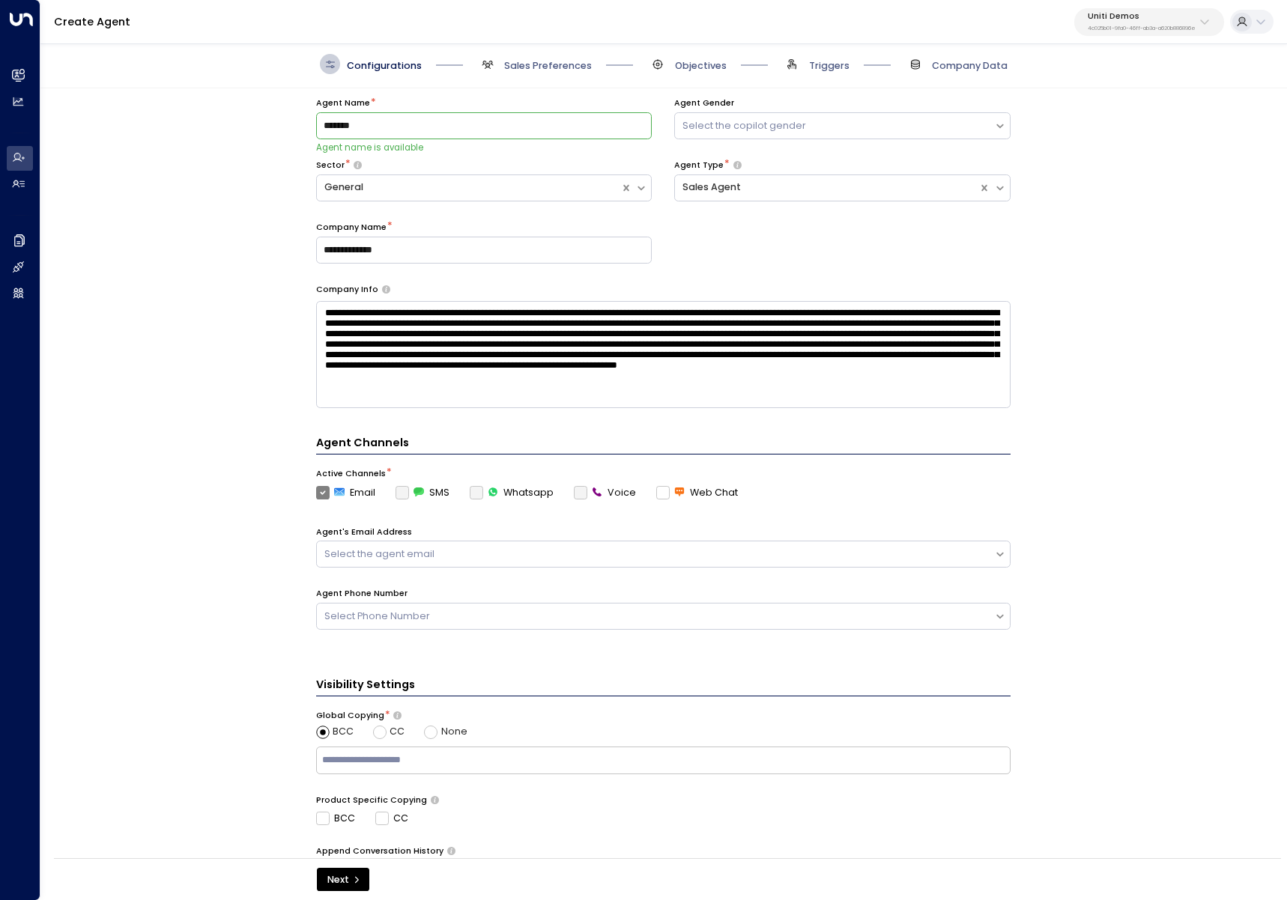
scroll to position [49, 0]
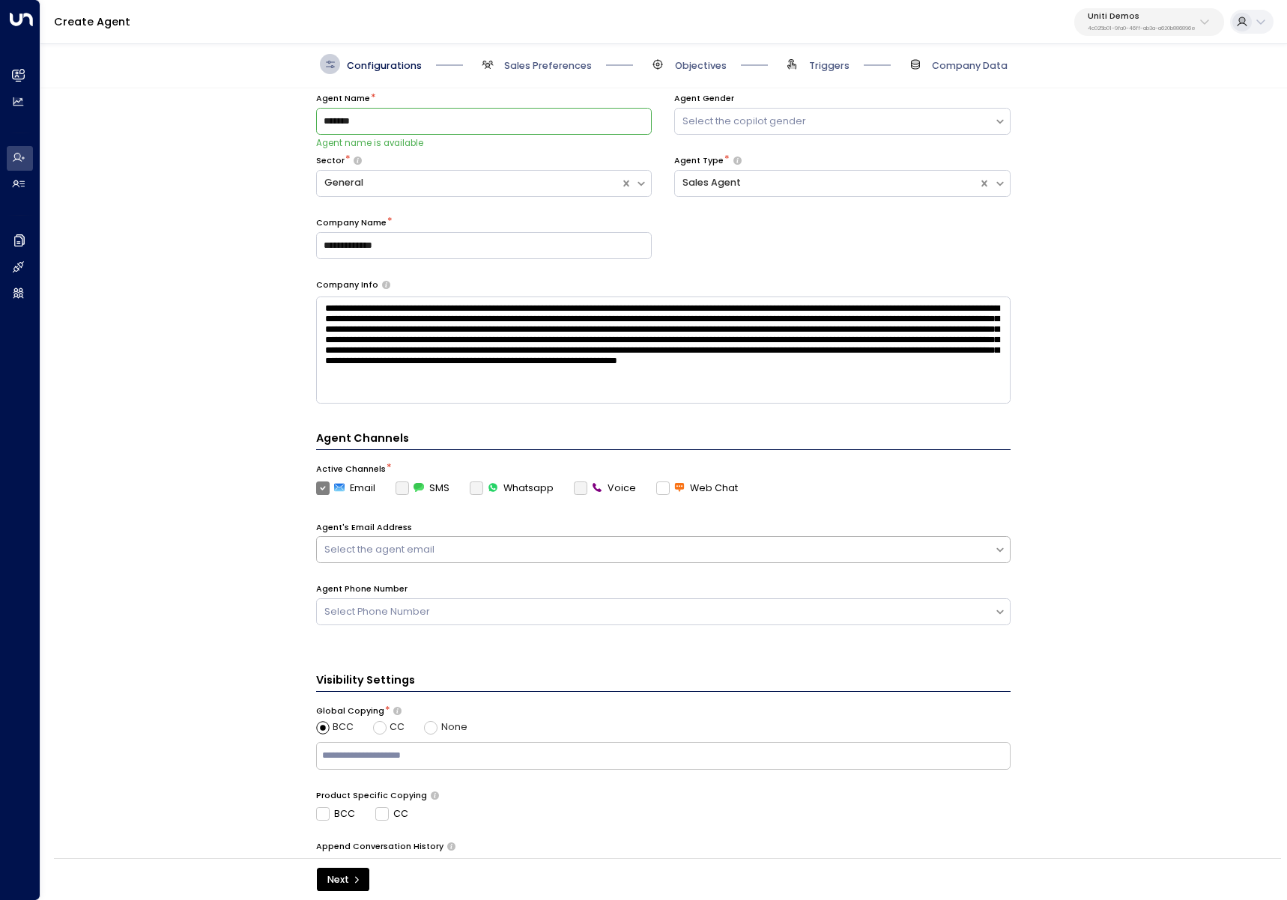
click at [446, 556] on div "Select the agent email" at bounding box center [663, 549] width 694 height 27
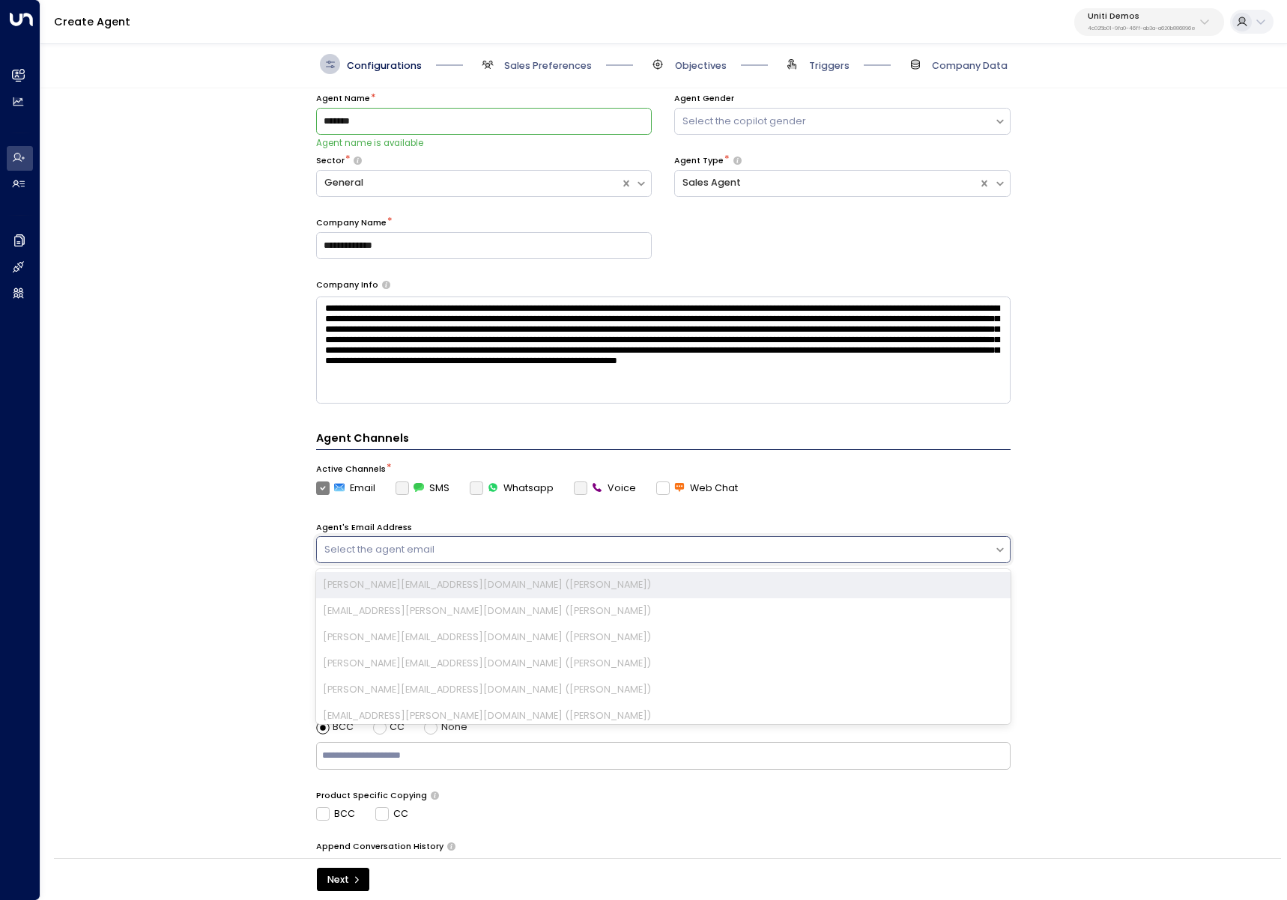
scroll to position [70, 0]
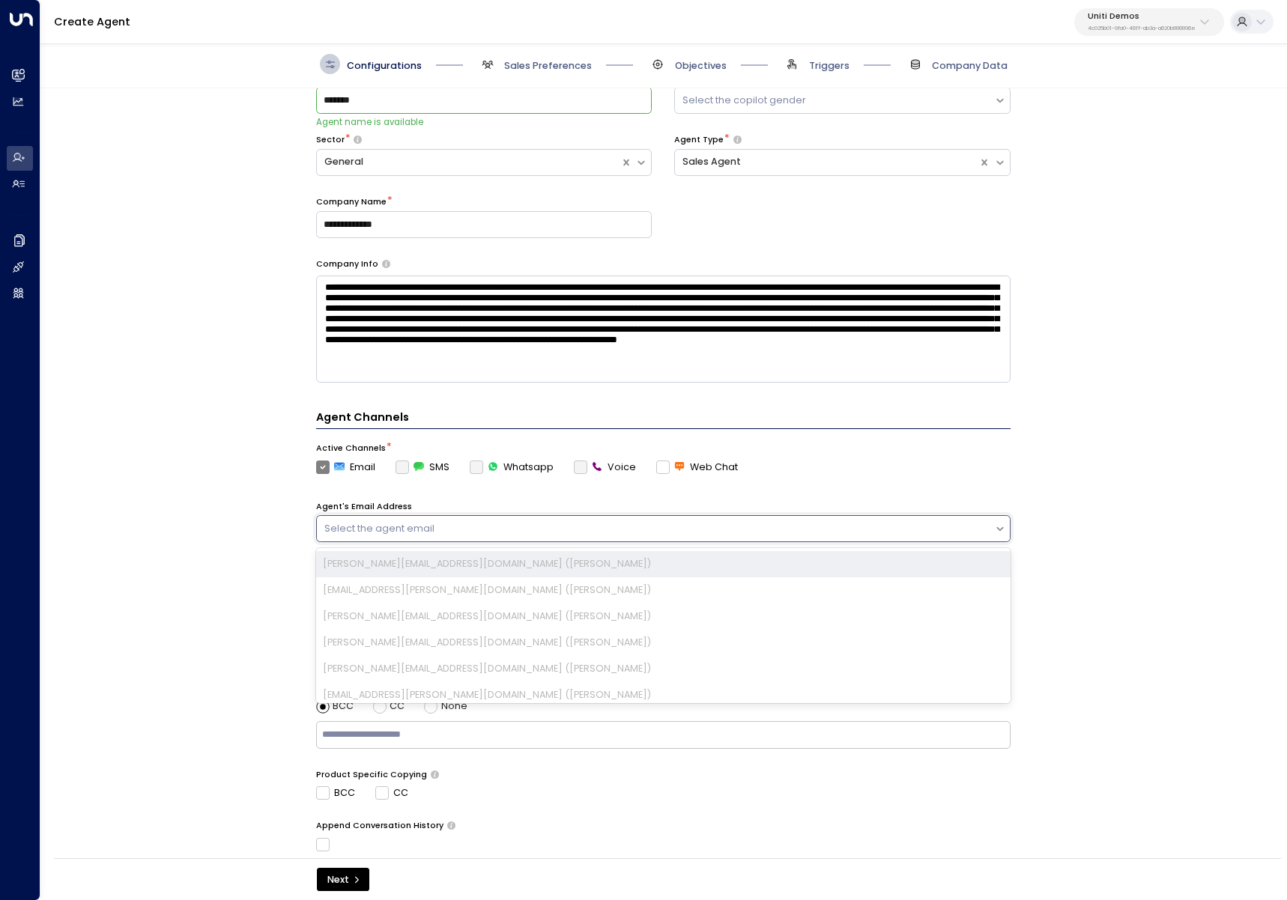
click at [228, 576] on div "**********" at bounding box center [662, 477] width 1245 height 779
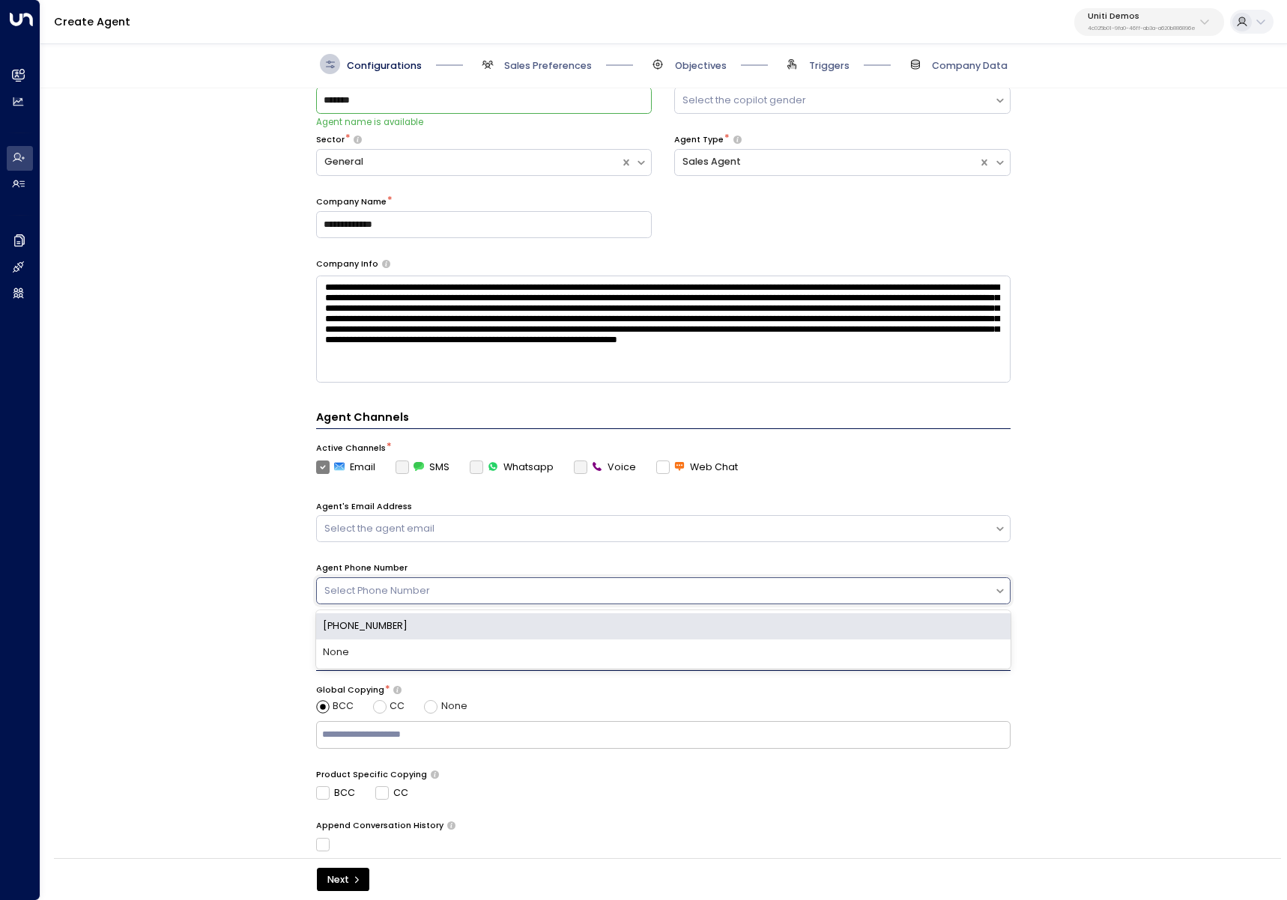
click at [361, 588] on div "Select Phone Number" at bounding box center [655, 591] width 662 height 14
click at [249, 574] on div "**********" at bounding box center [662, 477] width 1245 height 779
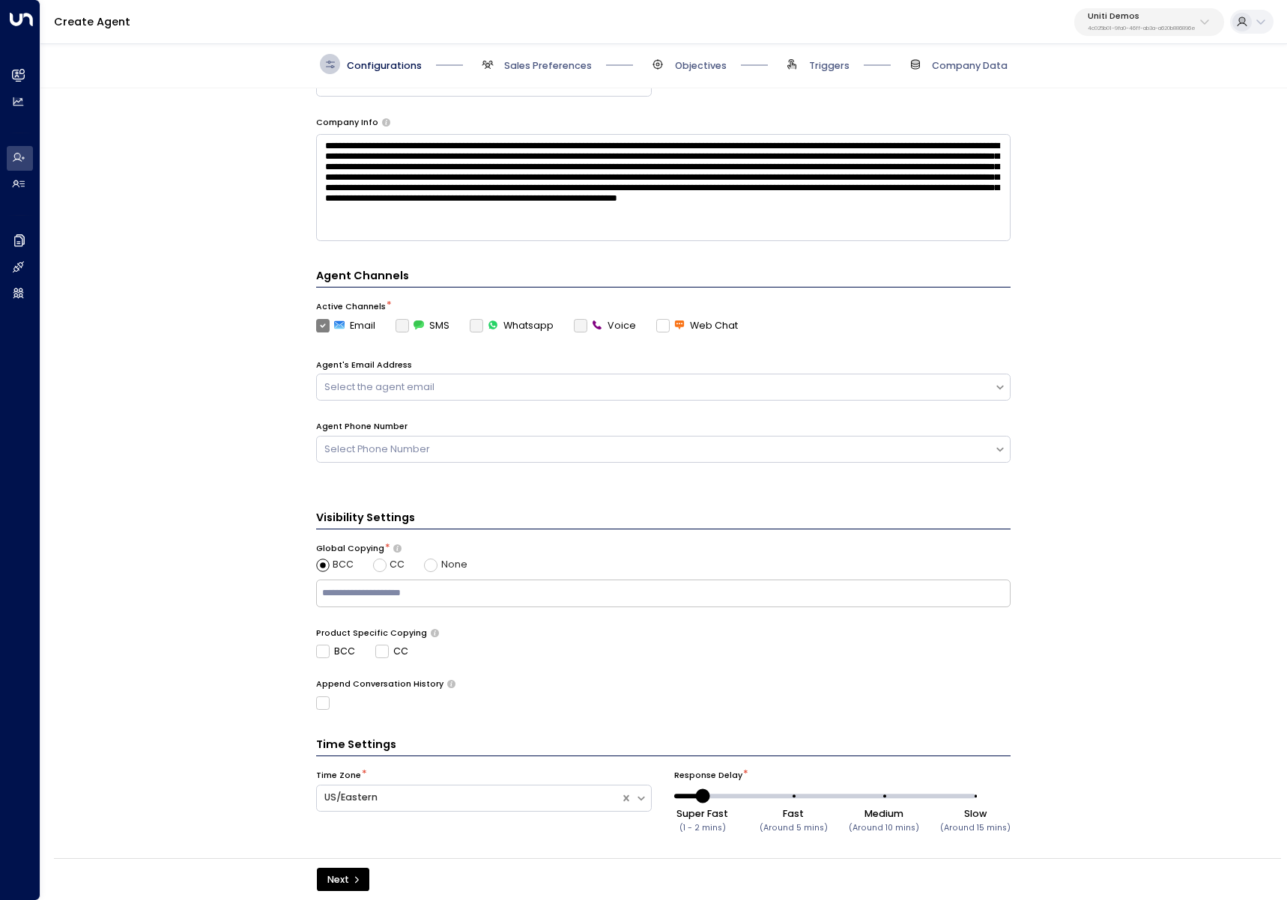
scroll to position [223, 0]
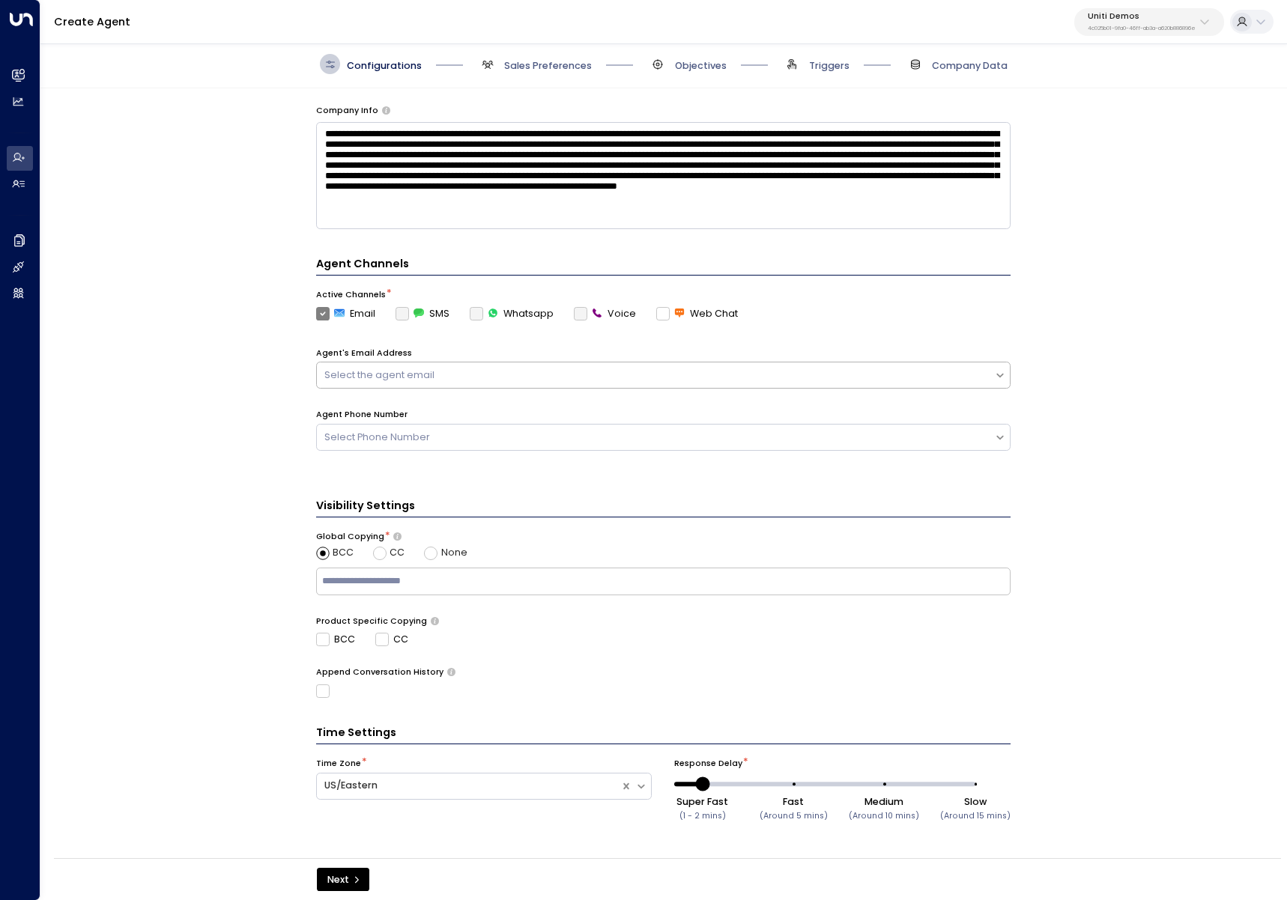
click at [449, 372] on div "Select the agent email" at bounding box center [655, 375] width 662 height 14
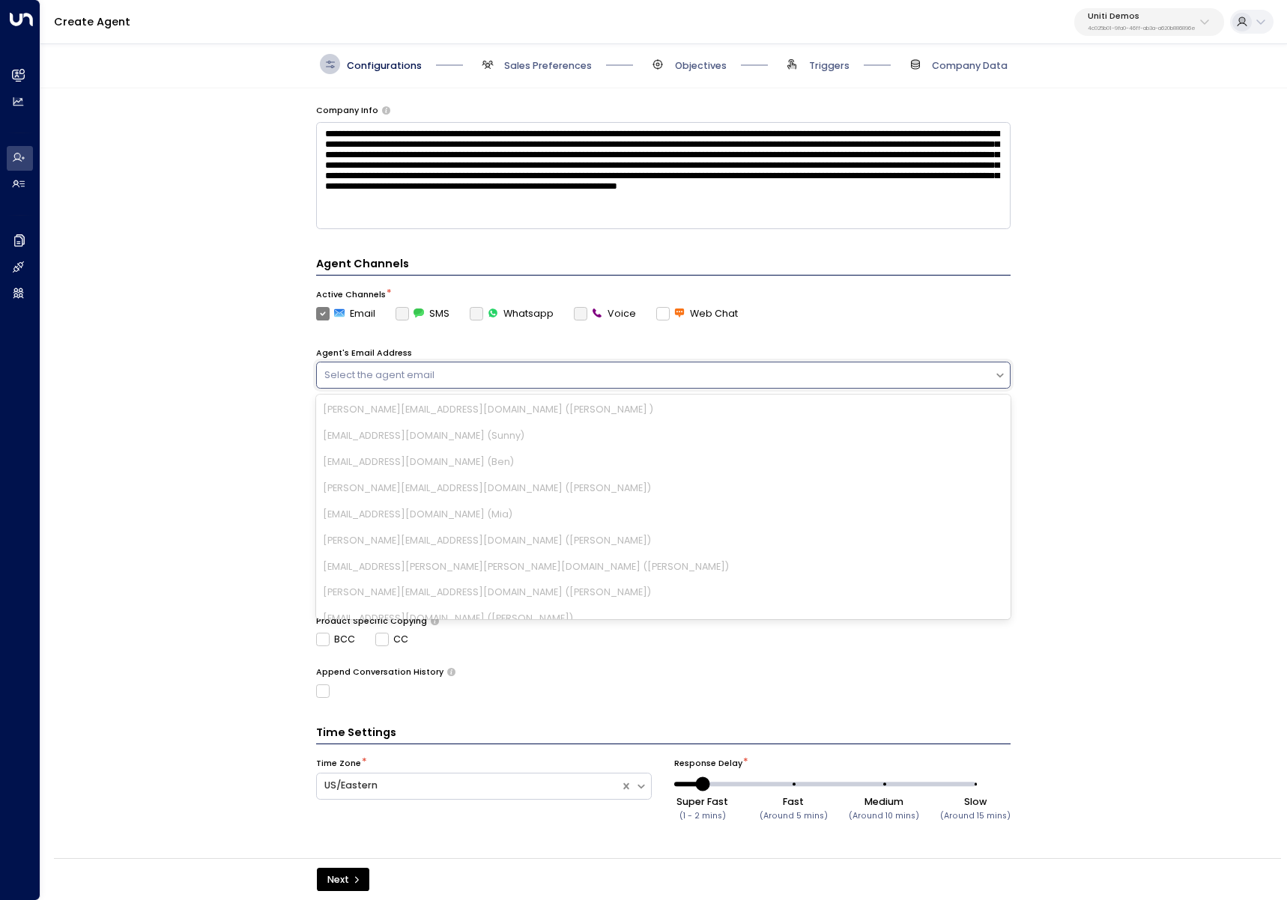
scroll to position [592, 0]
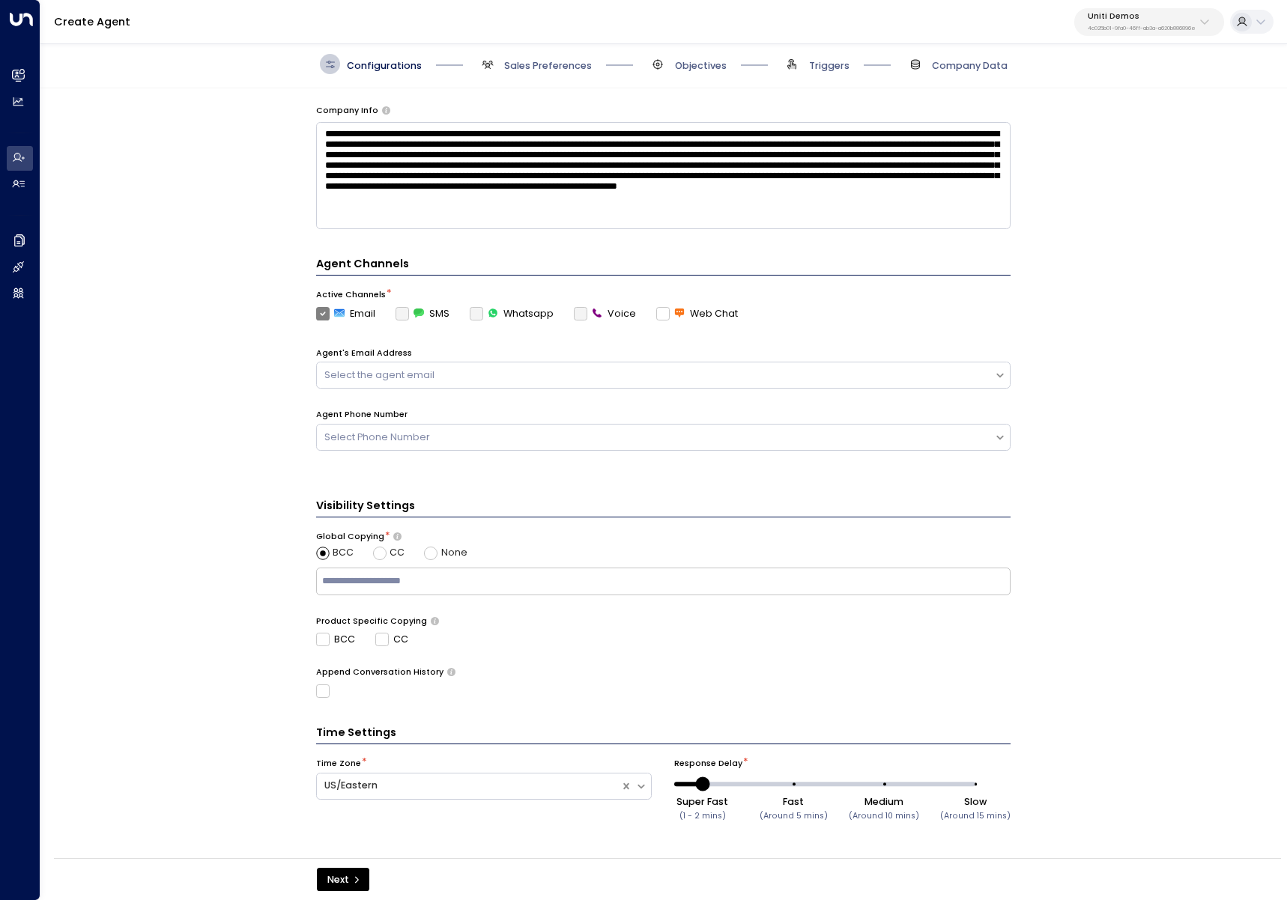
click at [180, 535] on div "**********" at bounding box center [662, 477] width 1245 height 779
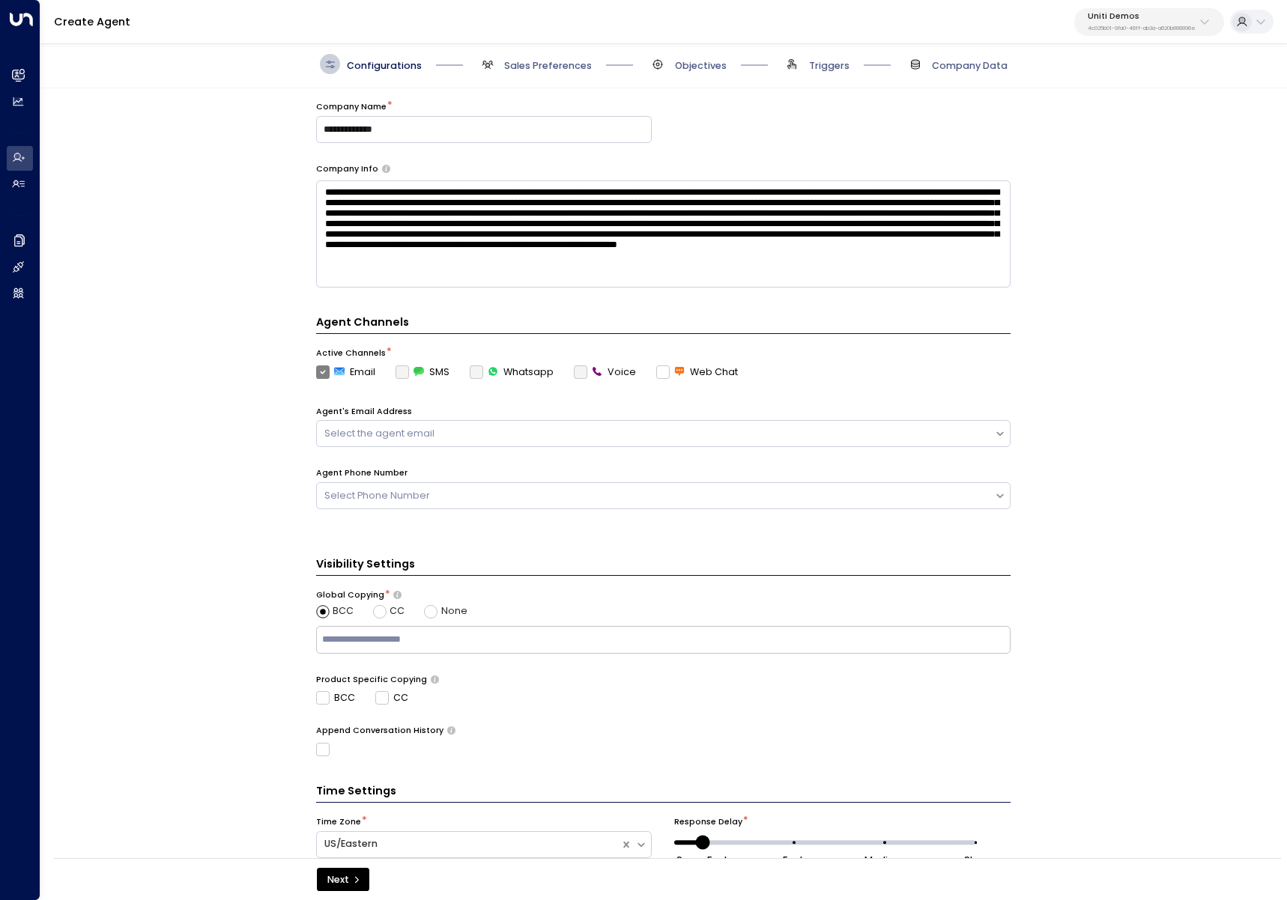
scroll to position [166, 0]
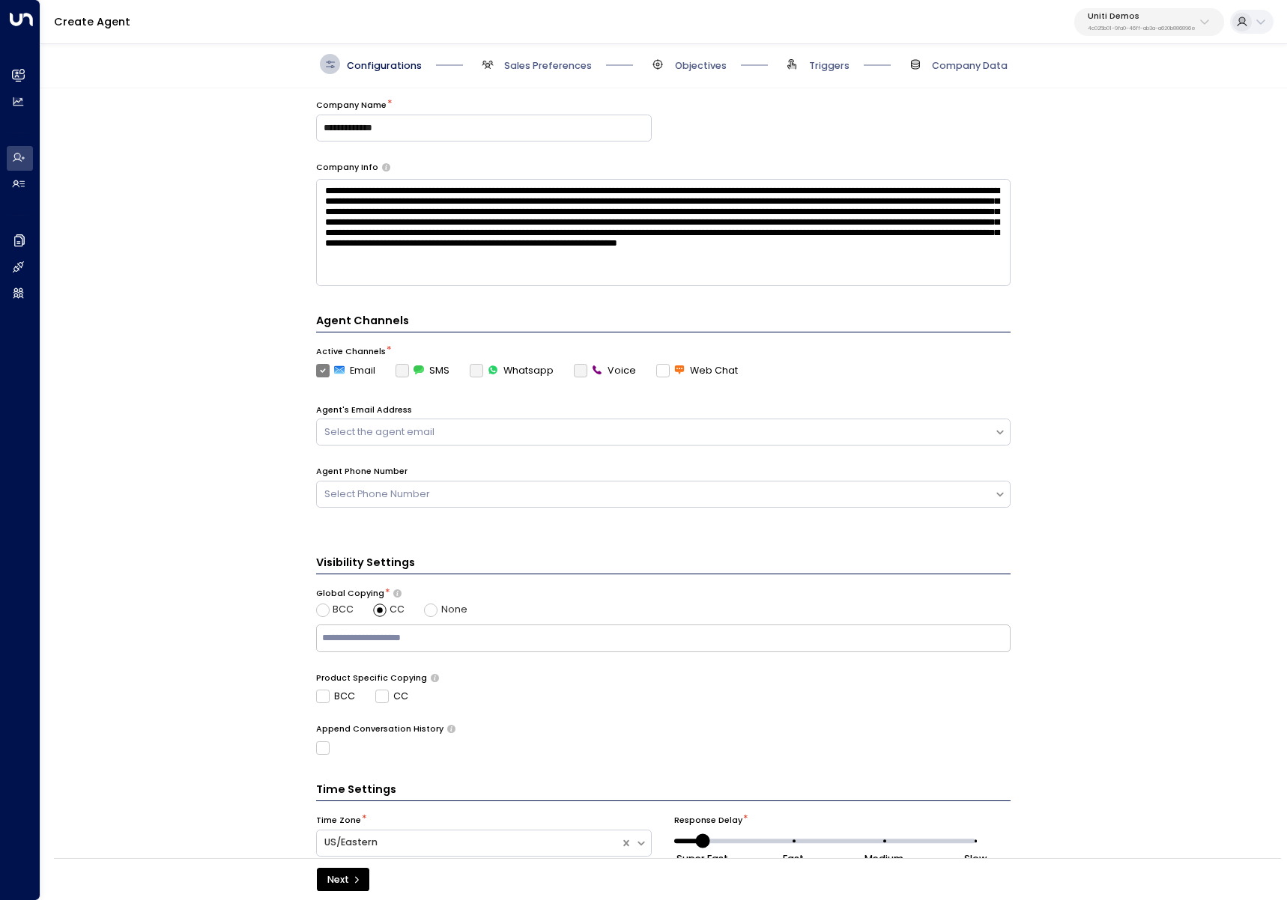
click at [441, 605] on span "None" at bounding box center [454, 610] width 26 height 14
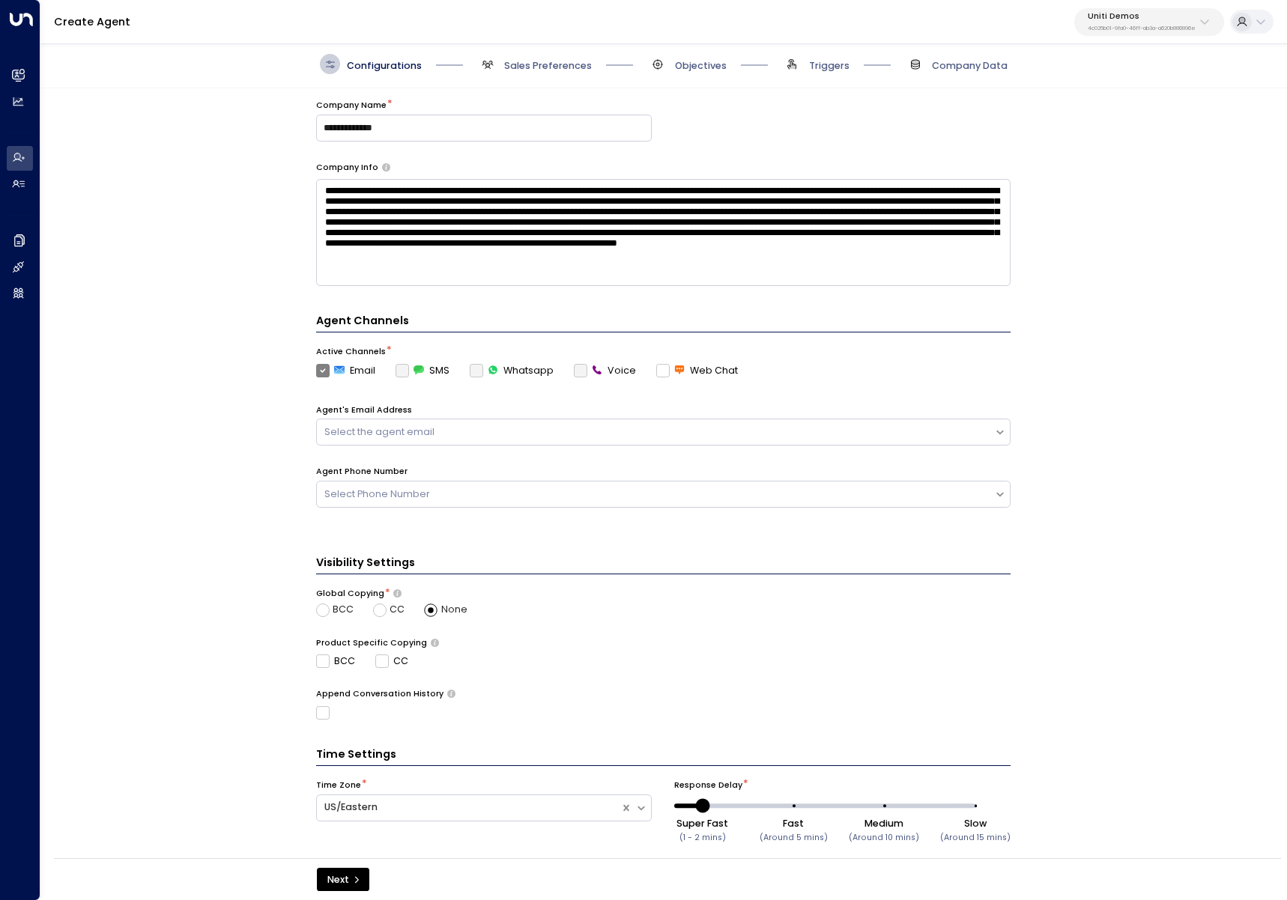
scroll to position [188, 0]
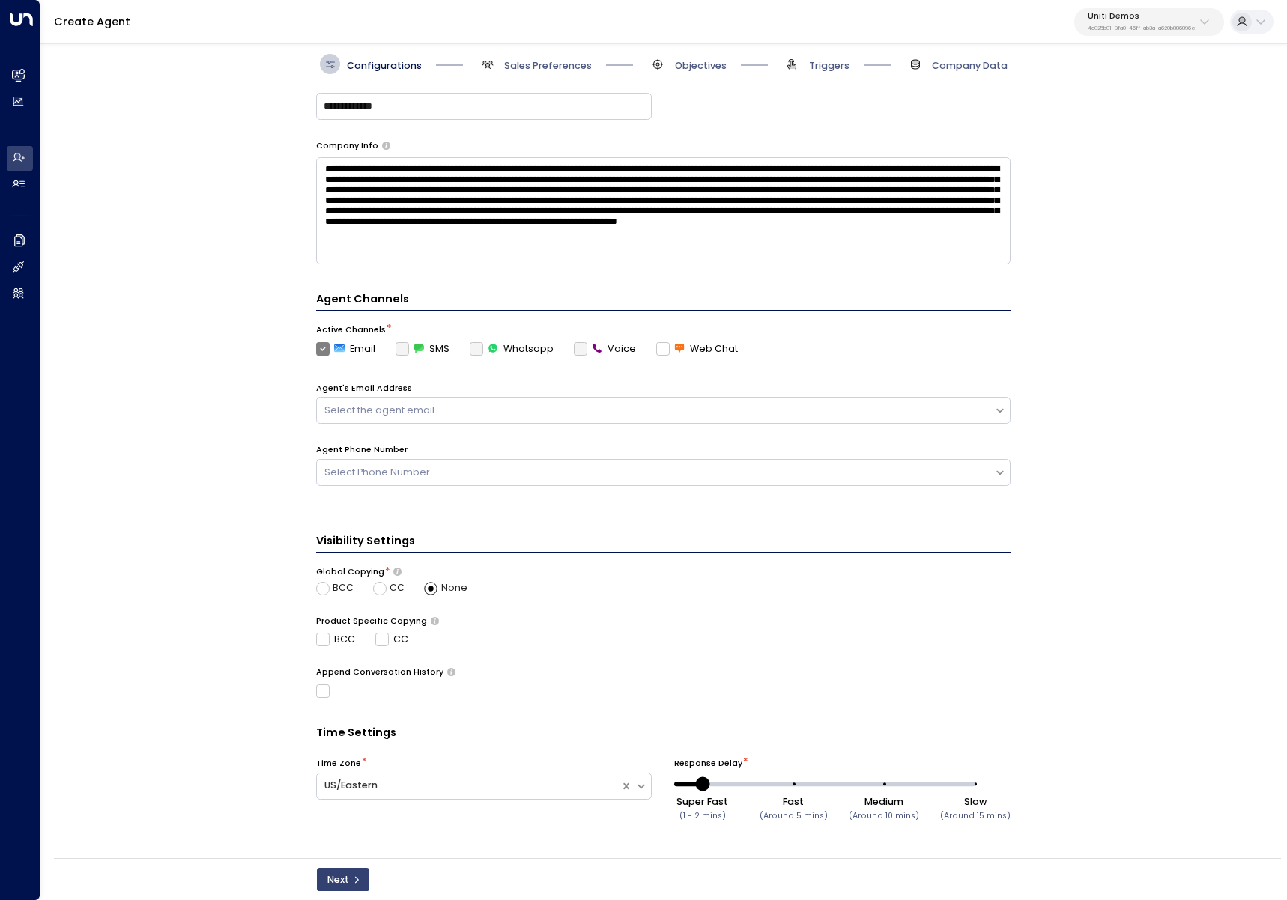
click at [359, 884] on icon "submit" at bounding box center [356, 879] width 9 height 9
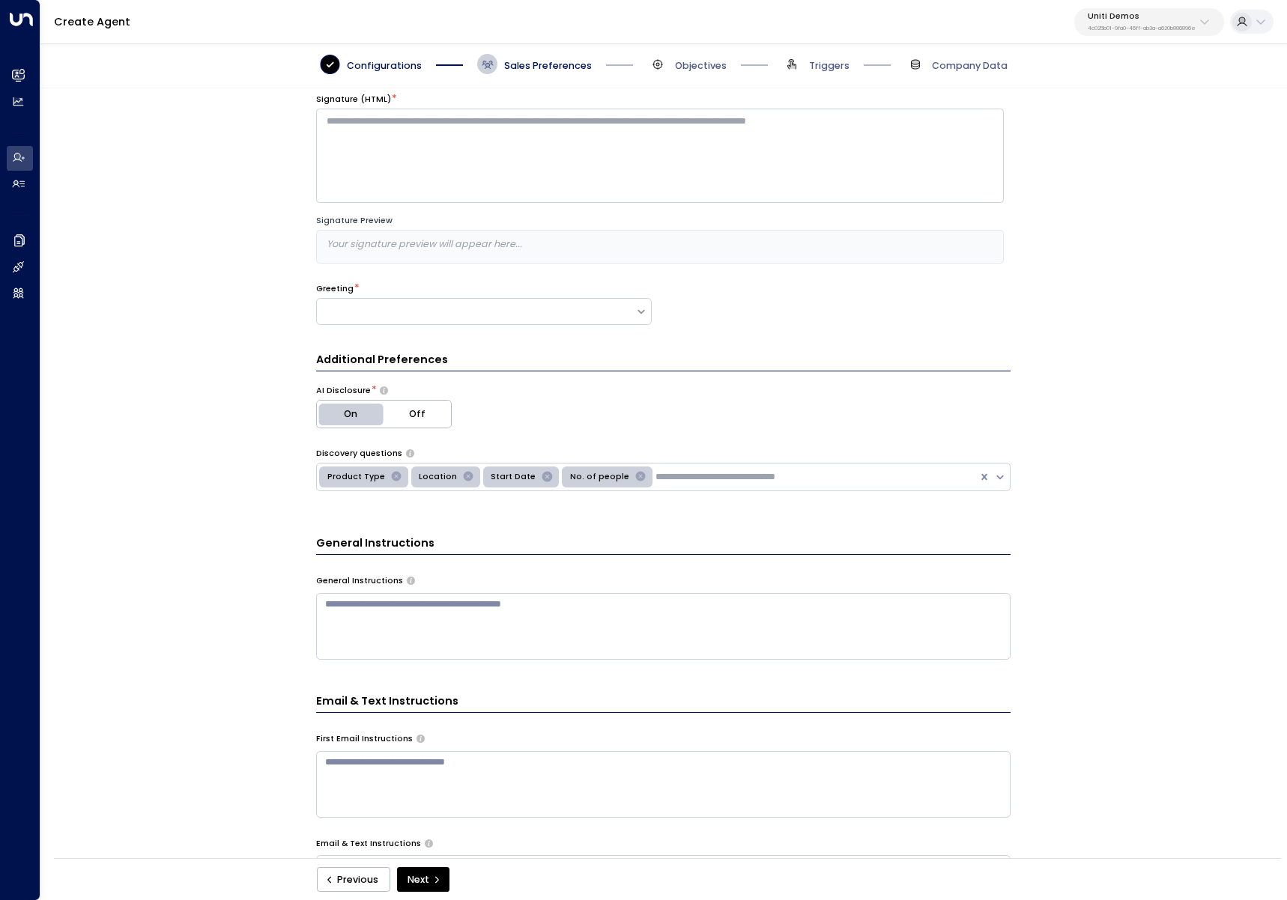
scroll to position [20, 0]
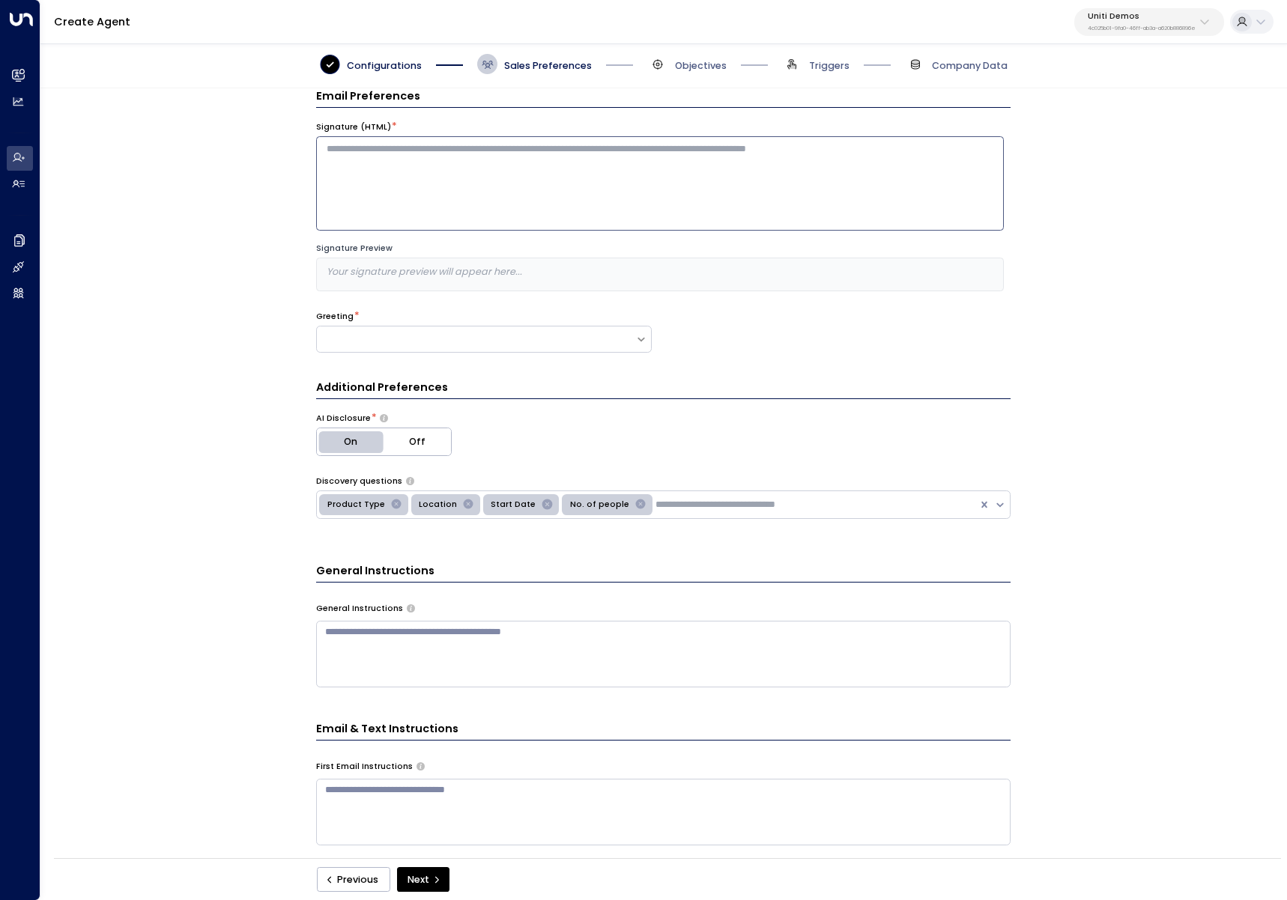
click at [520, 213] on textarea at bounding box center [659, 183] width 687 height 94
type textarea "******* *******"
drag, startPoint x: 238, startPoint y: 386, endPoint x: 323, endPoint y: 386, distance: 84.6
click at [239, 386] on div "Email Preferences Signature (HTML) * ******* ******* Signature Preview Thanks, …" at bounding box center [662, 477] width 1245 height 779
click at [577, 343] on div at bounding box center [476, 338] width 319 height 13
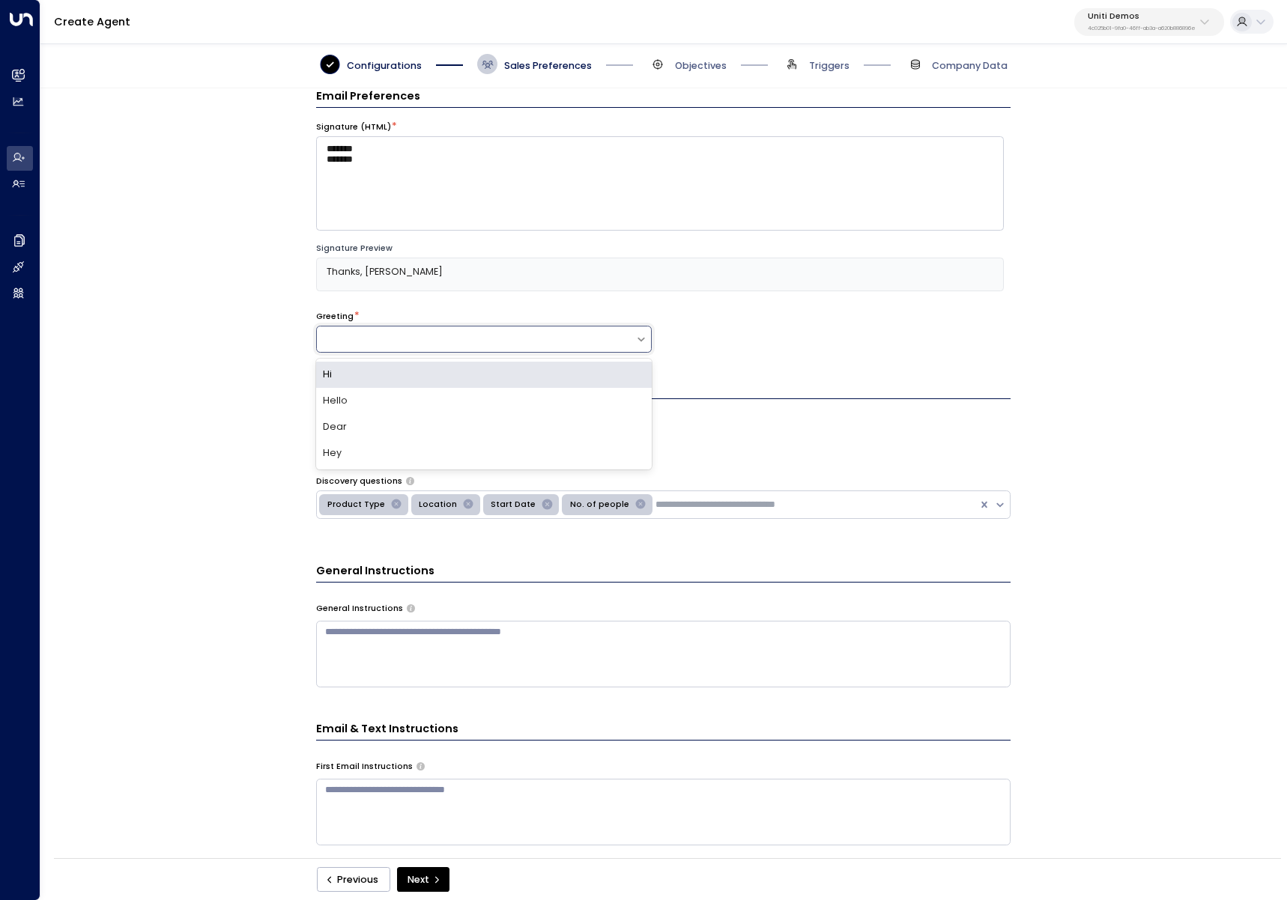
click at [420, 368] on div "Hi" at bounding box center [484, 375] width 336 height 26
click at [347, 147] on textarea "******* *******" at bounding box center [659, 183] width 687 height 94
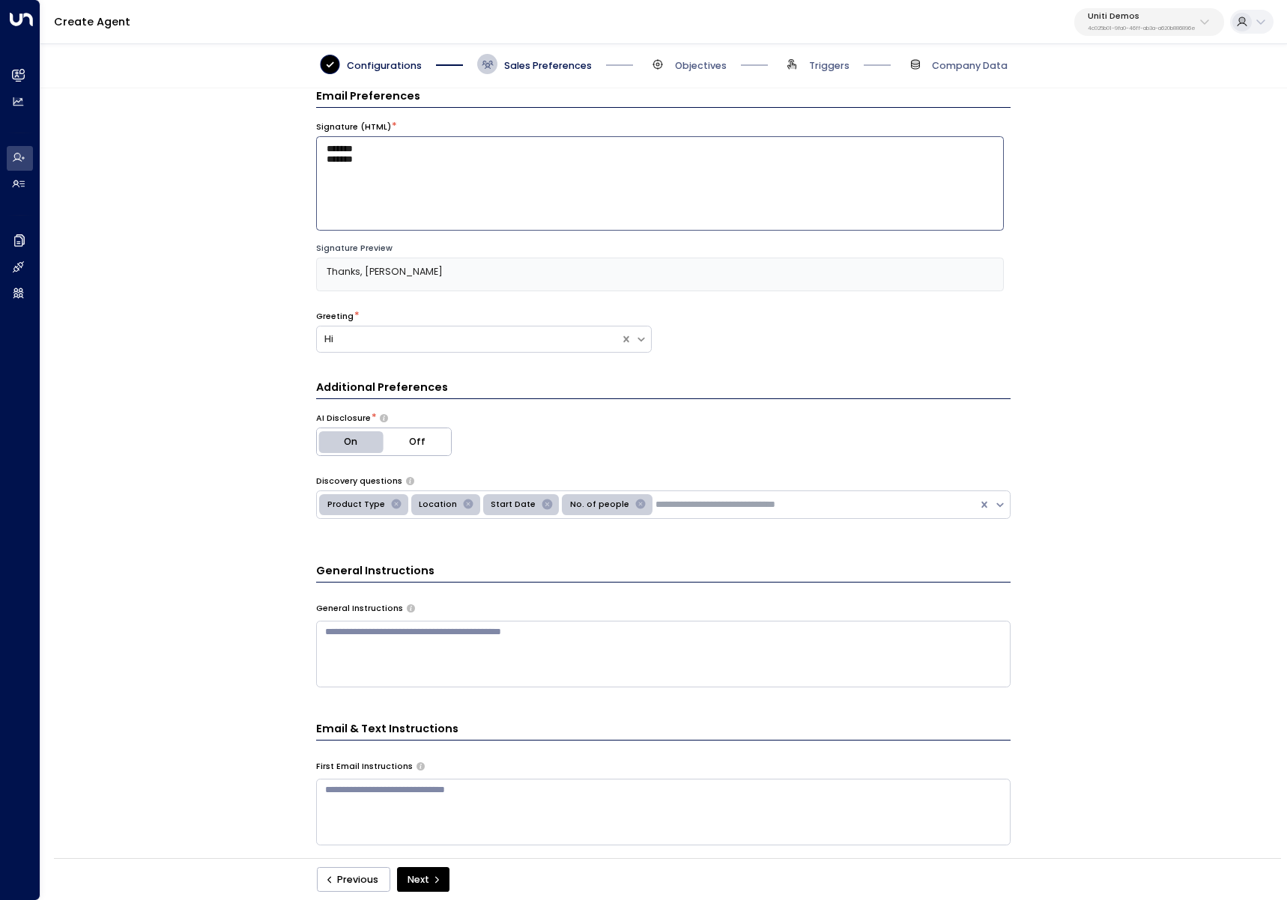
click at [349, 147] on textarea "******* *******" at bounding box center [659, 183] width 687 height 94
click at [259, 229] on div "Email Preferences Signature (HTML) * ******* ******* Signature Preview Thanks, …" at bounding box center [662, 477] width 1245 height 779
click at [317, 559] on div "Additional Preferences AI Disclosure * On Off Discovery questions Product Type …" at bounding box center [663, 665] width 694 height 570
click at [426, 628] on textarea at bounding box center [663, 654] width 694 height 67
click at [392, 500] on icon "Remove Product Type" at bounding box center [396, 504] width 10 height 10
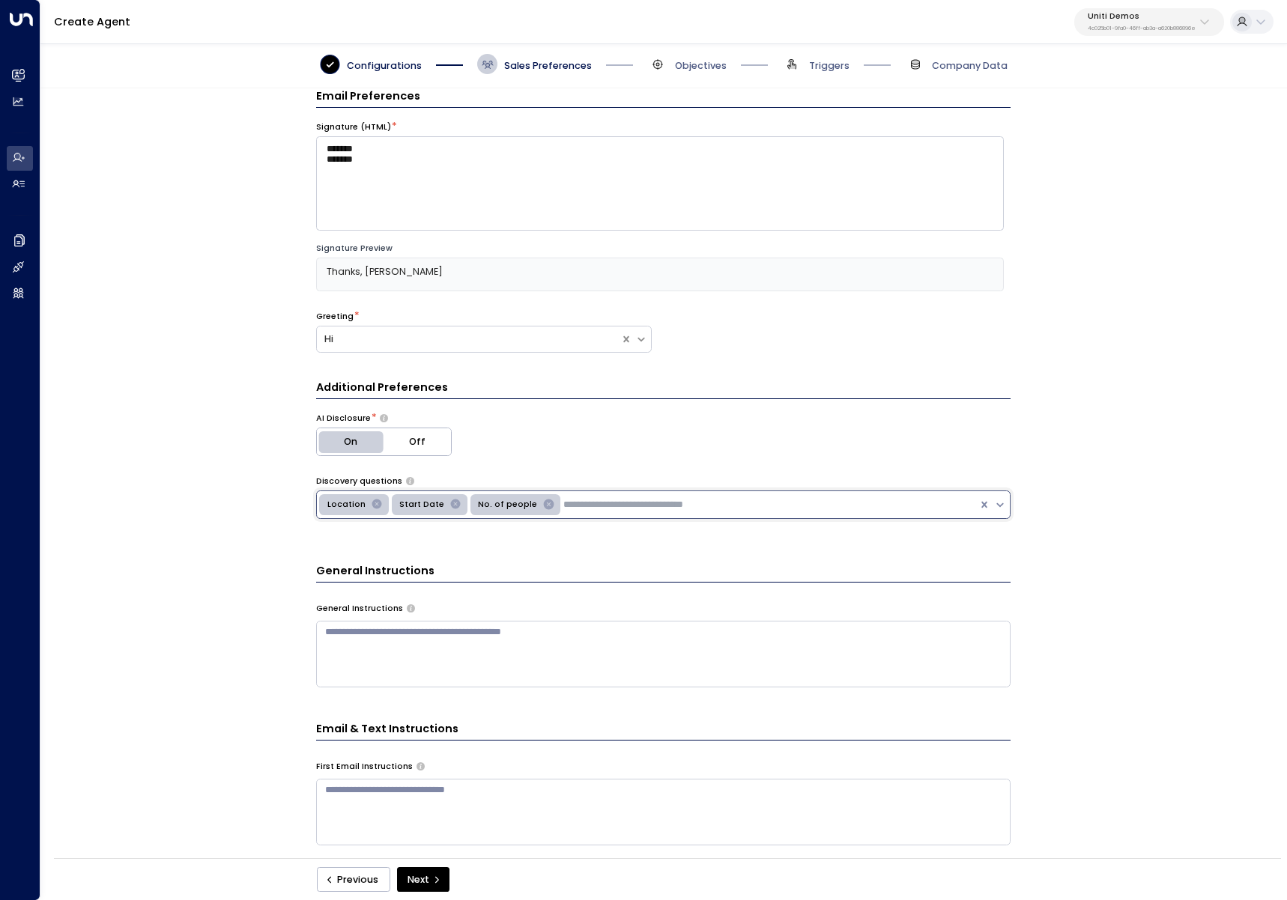
click at [371, 502] on icon "Remove Location" at bounding box center [376, 504] width 10 height 10
click at [377, 502] on icon "Remove Start Date" at bounding box center [383, 504] width 12 height 12
click at [371, 502] on div "No. of people" at bounding box center [356, 504] width 66 height 16
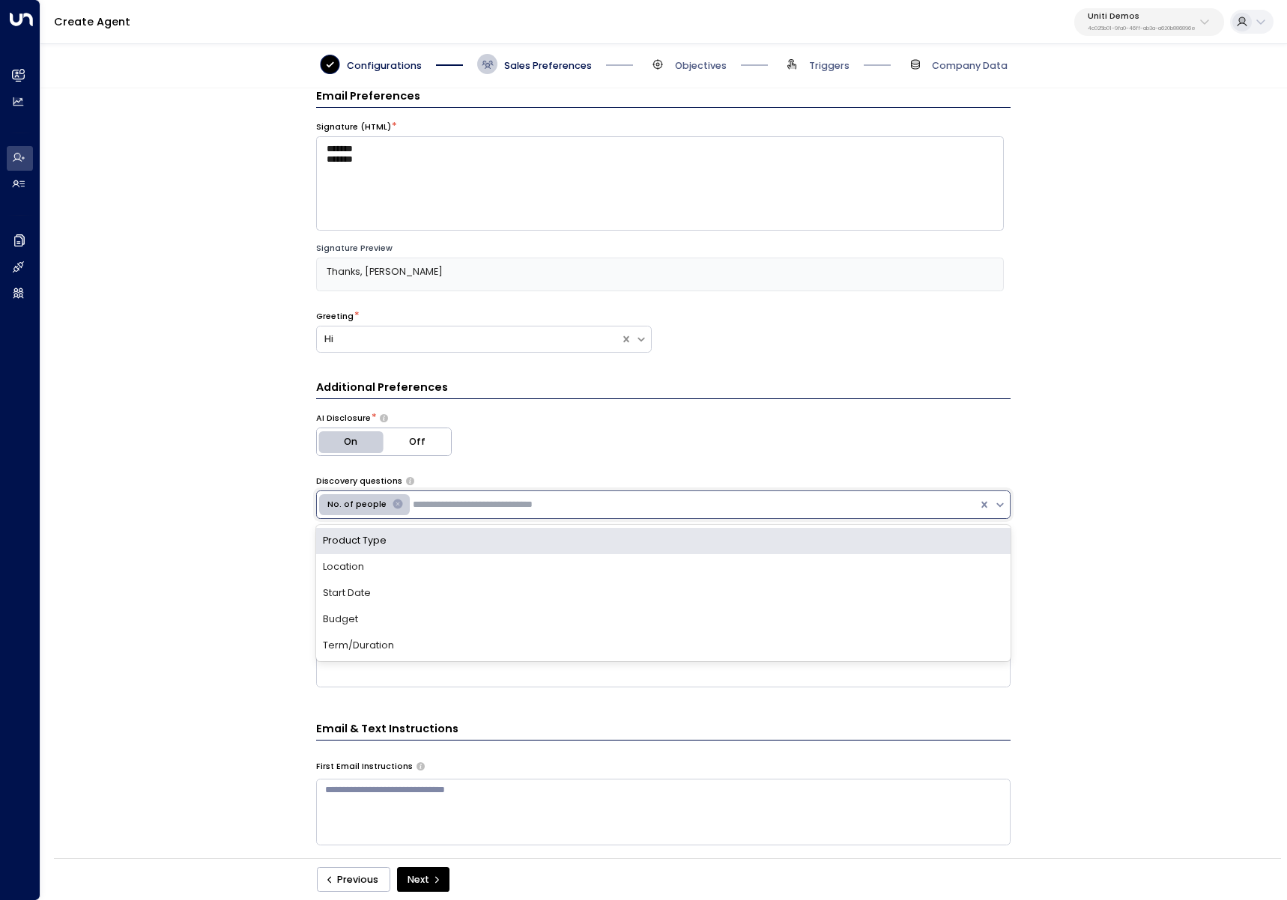
click at [389, 511] on div "Remove No. of people" at bounding box center [398, 504] width 18 height 16
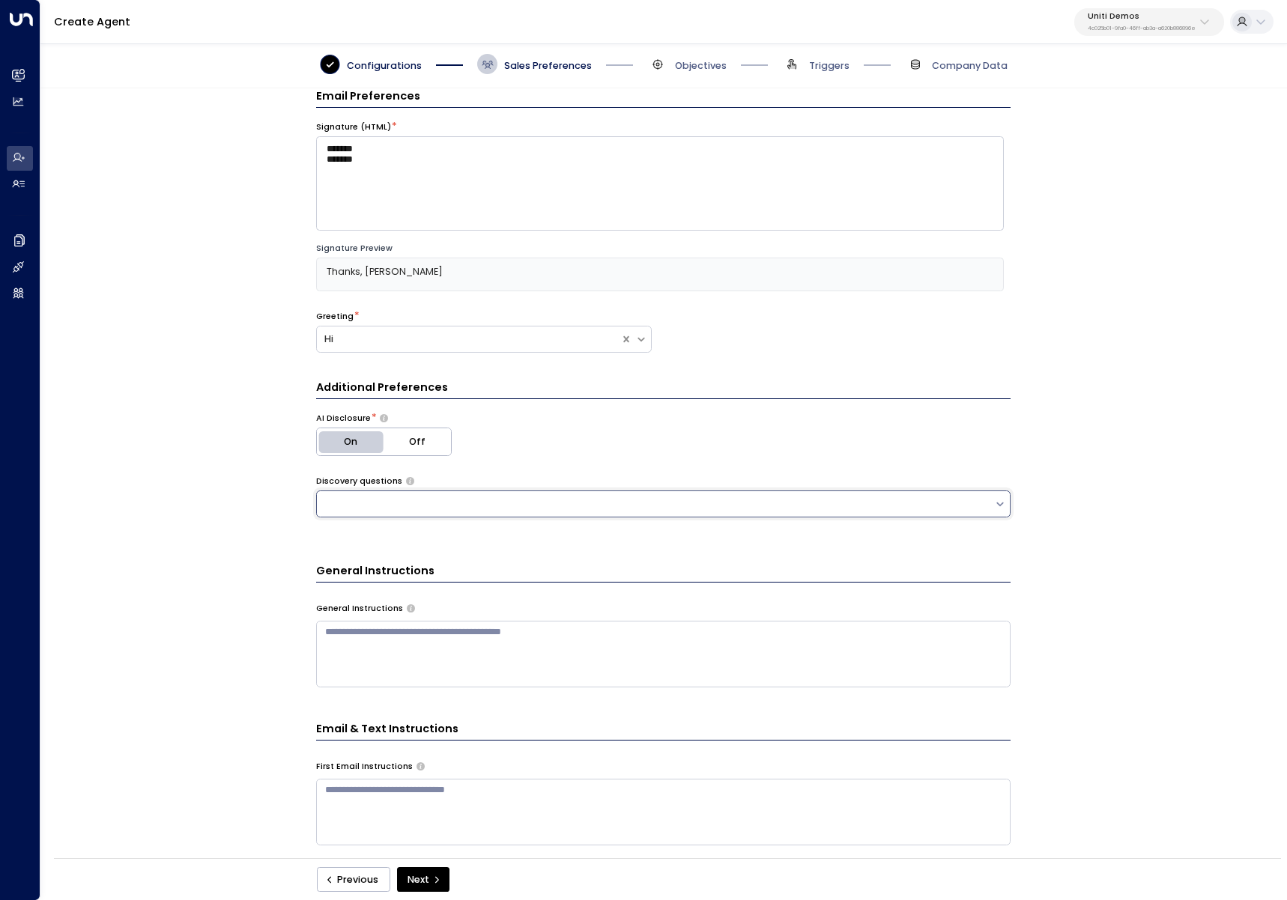
click at [387, 511] on div at bounding box center [655, 504] width 672 height 17
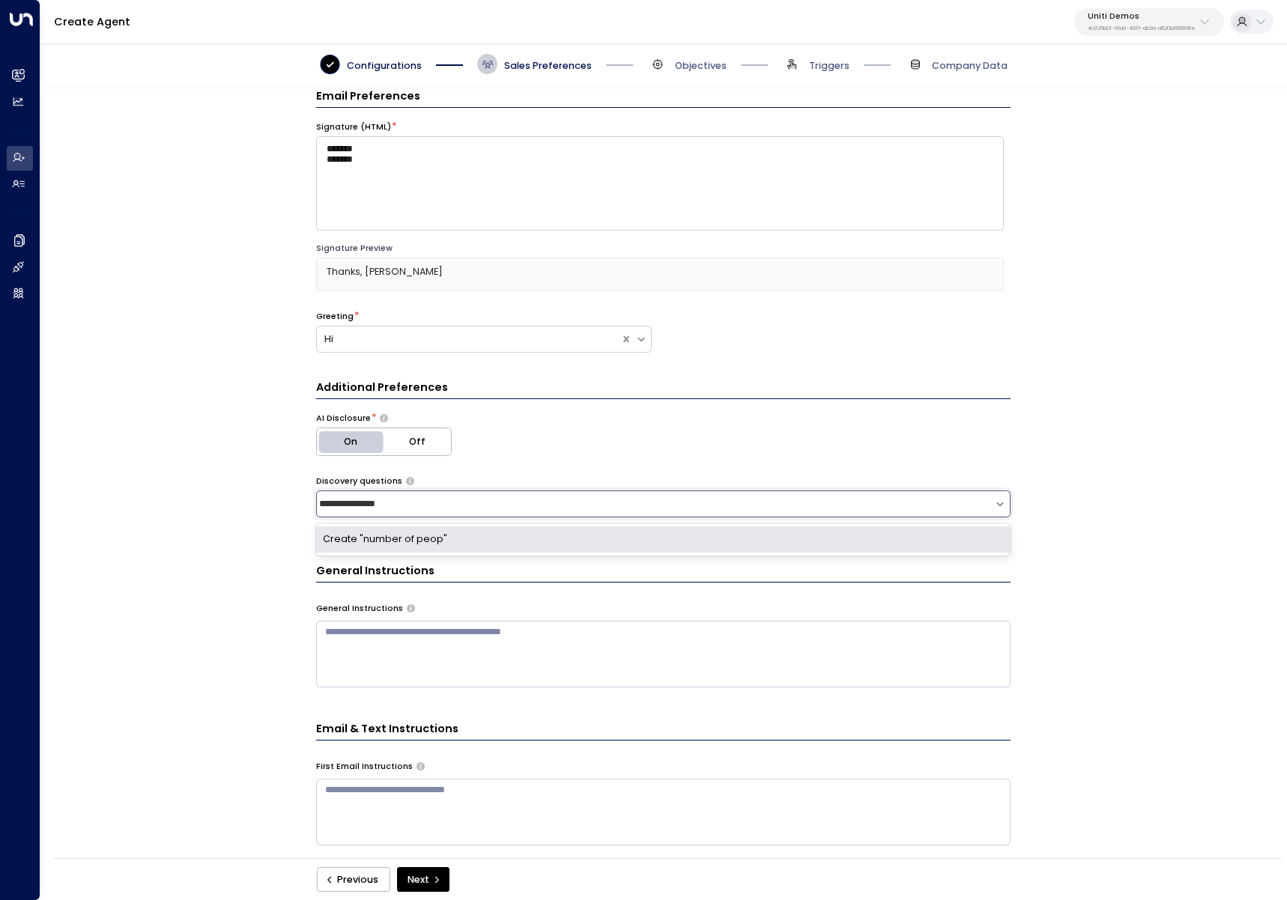
type input "**********"
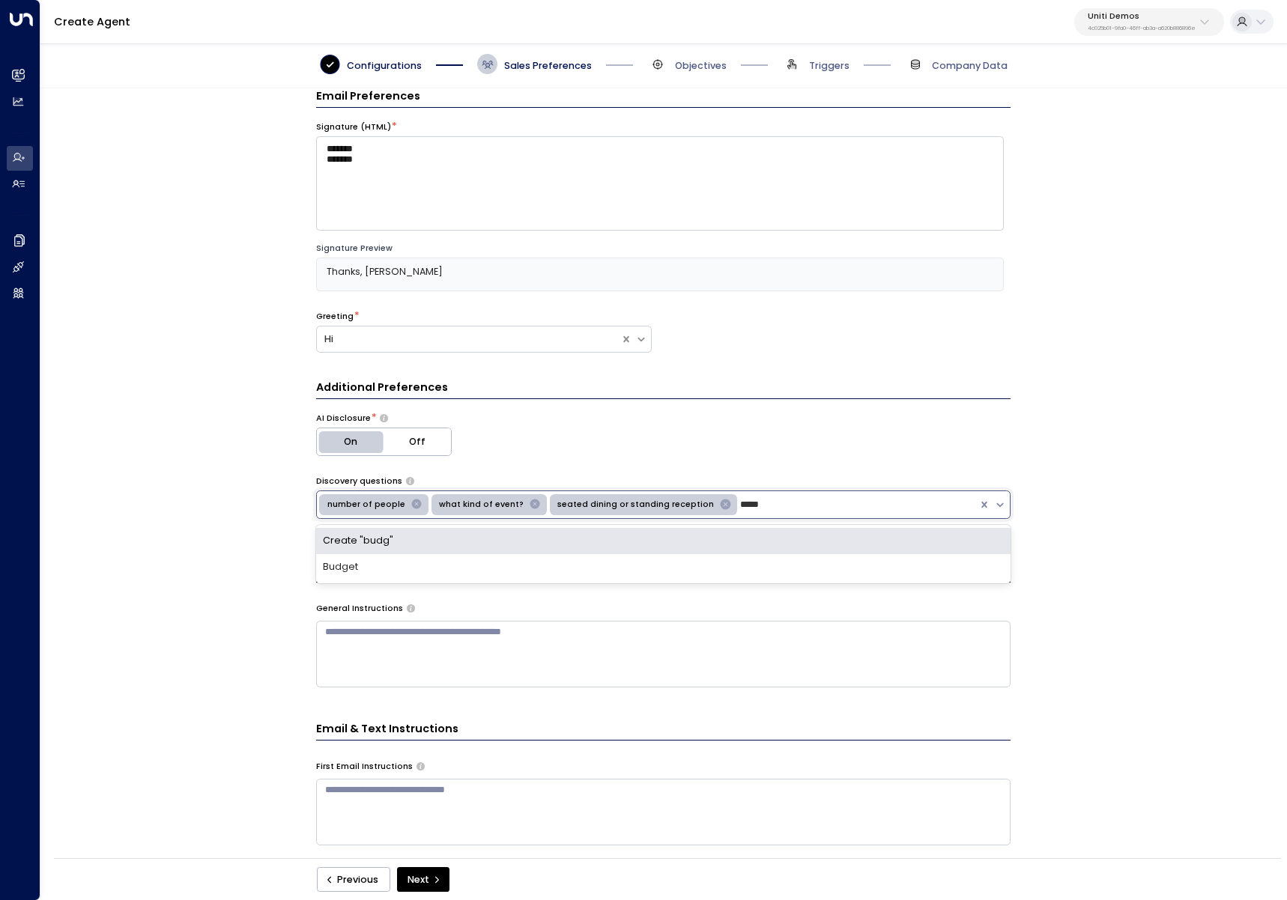
type input "******"
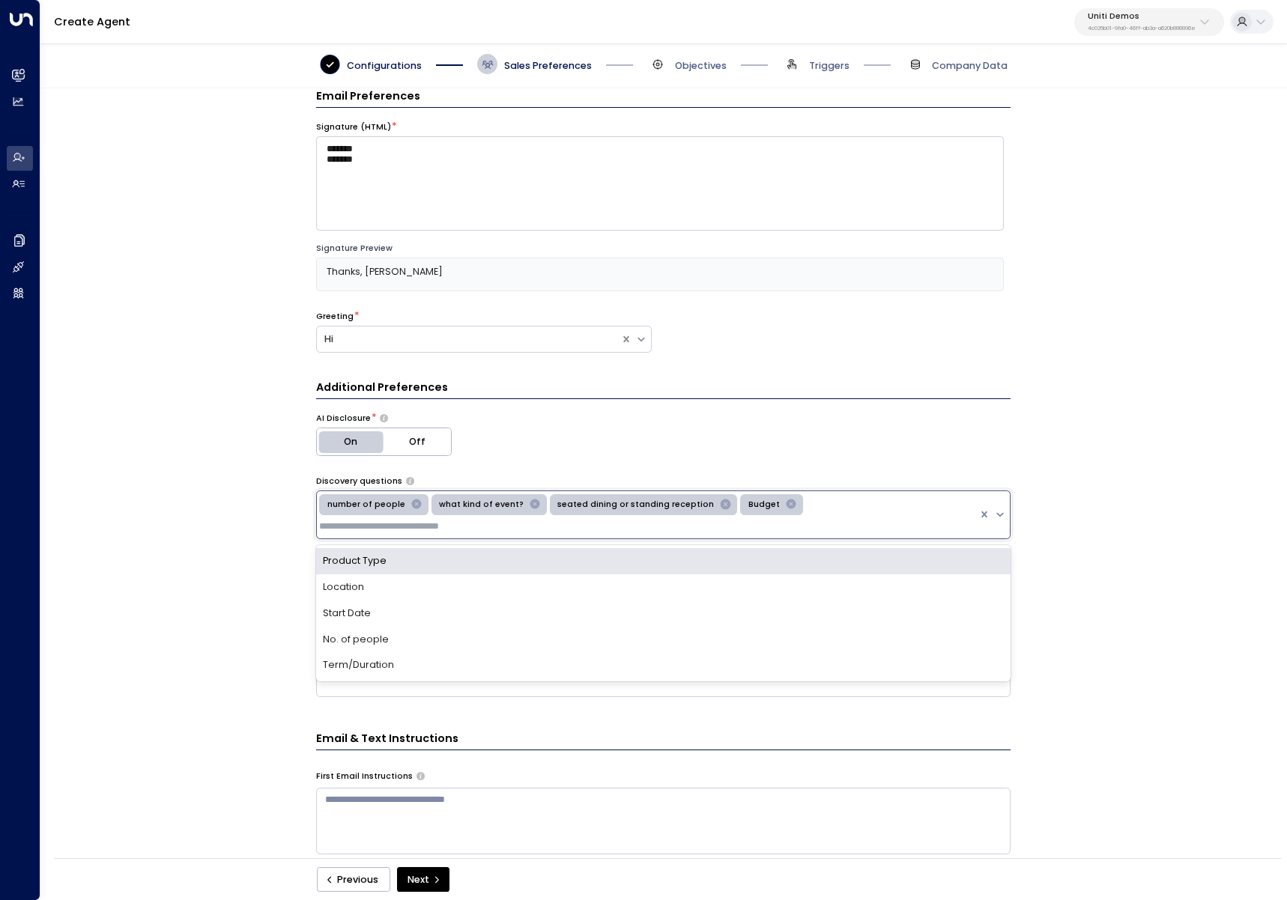
click at [834, 402] on div "Additional Preferences AI Disclosure * On Off Discovery questions option Budget…" at bounding box center [663, 669] width 694 height 579
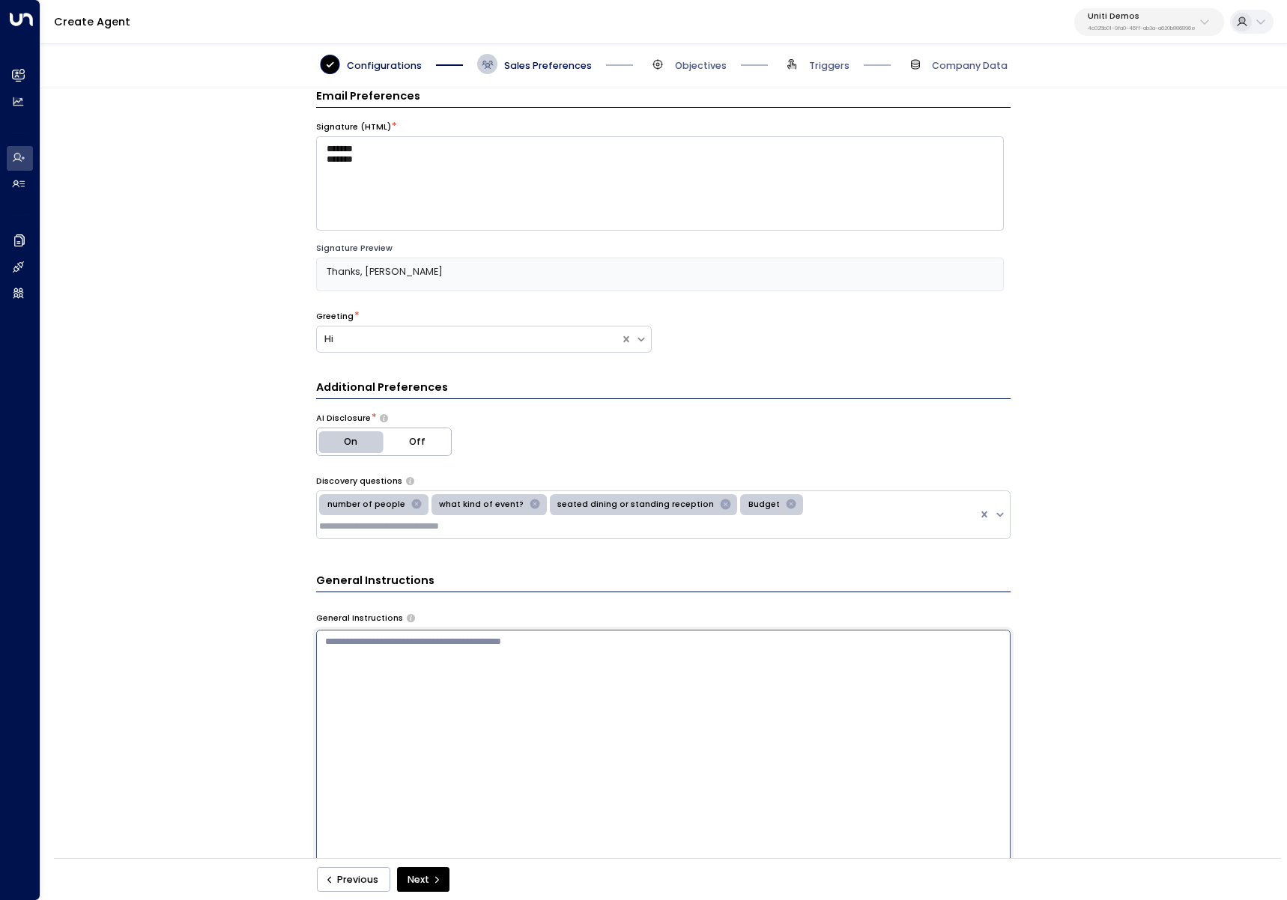
click at [789, 668] on textarea at bounding box center [663, 798] width 694 height 336
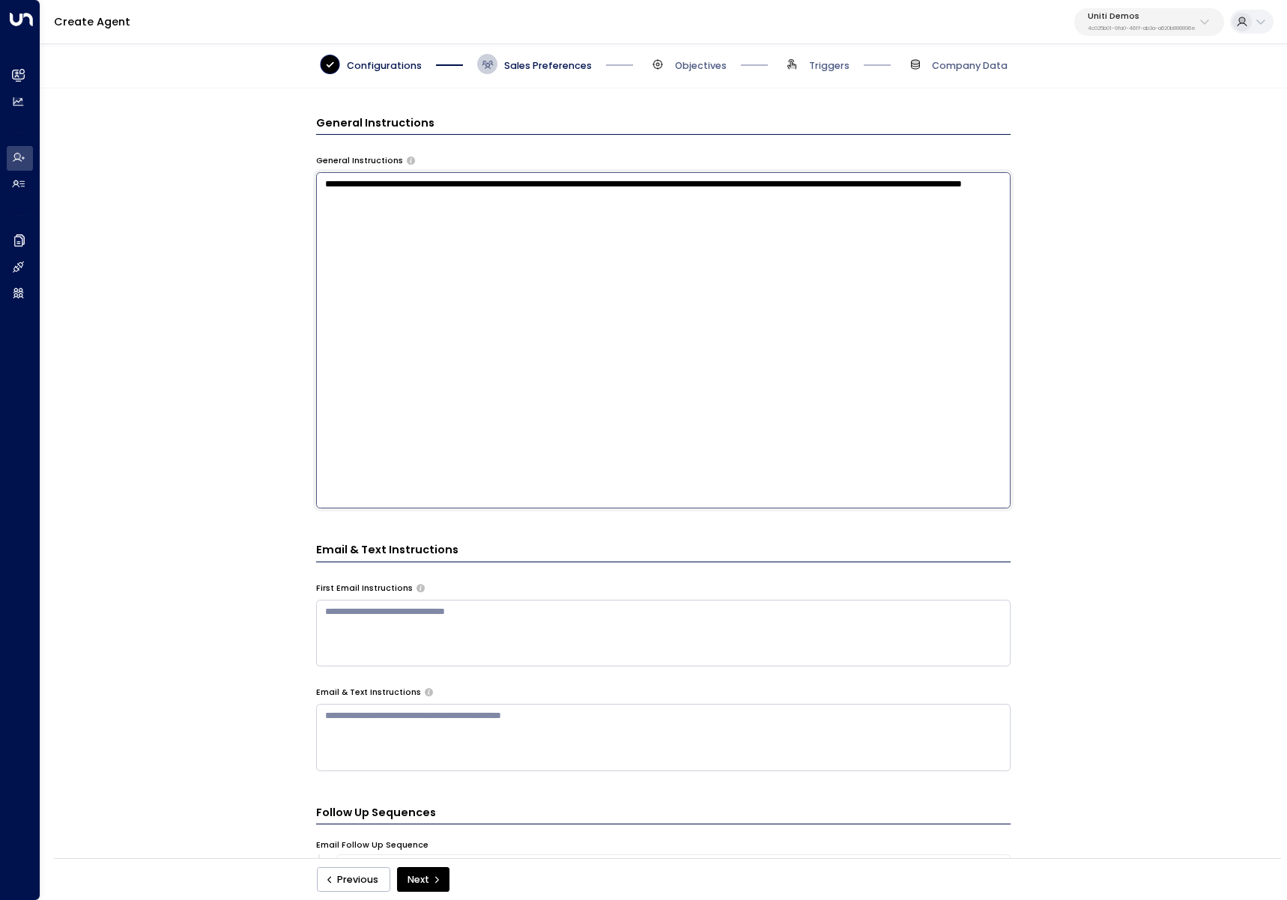
type textarea "**********"
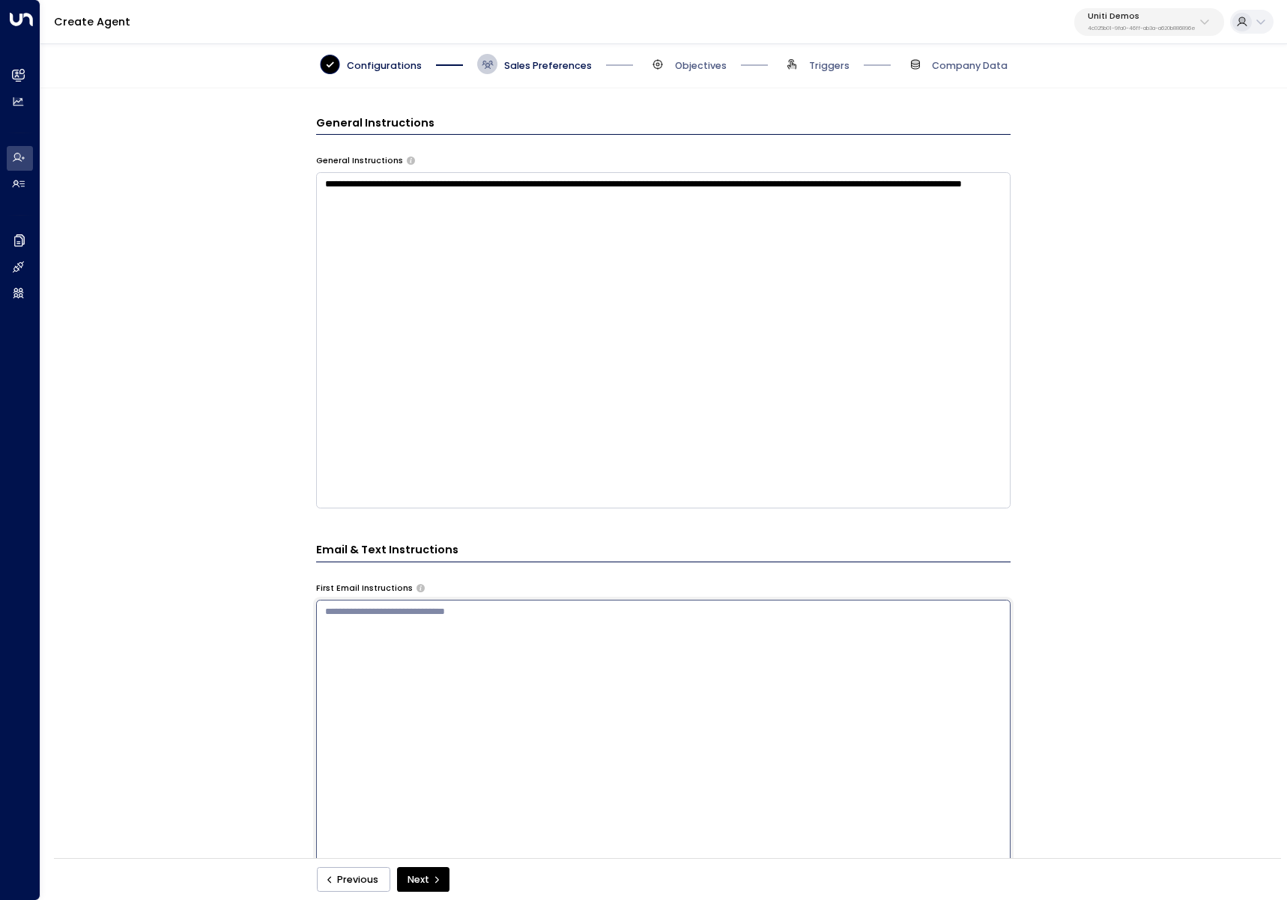
click at [576, 624] on textarea at bounding box center [663, 768] width 694 height 336
paste textarea "**********"
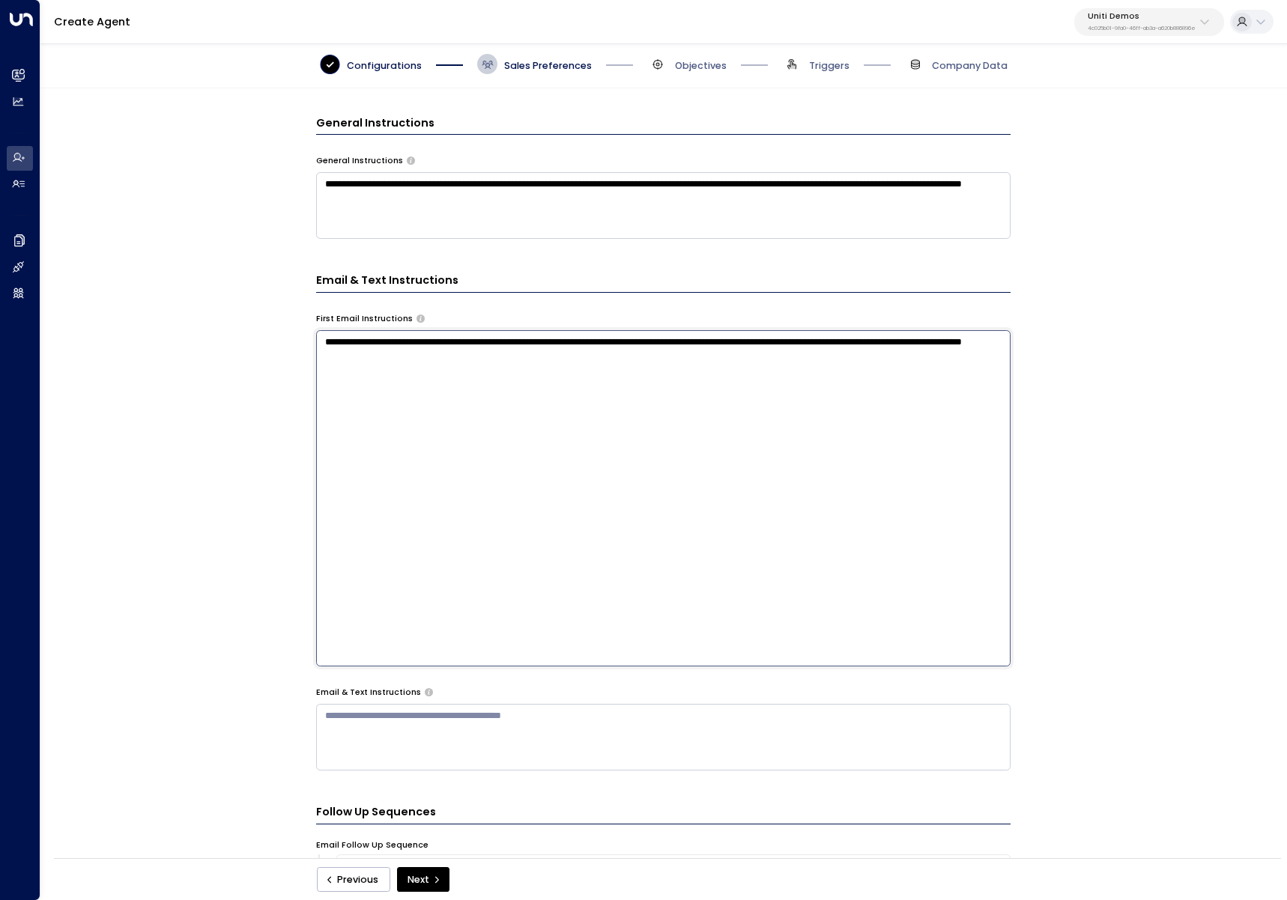
click at [1019, 357] on div "**********" at bounding box center [662, 477] width 1245 height 779
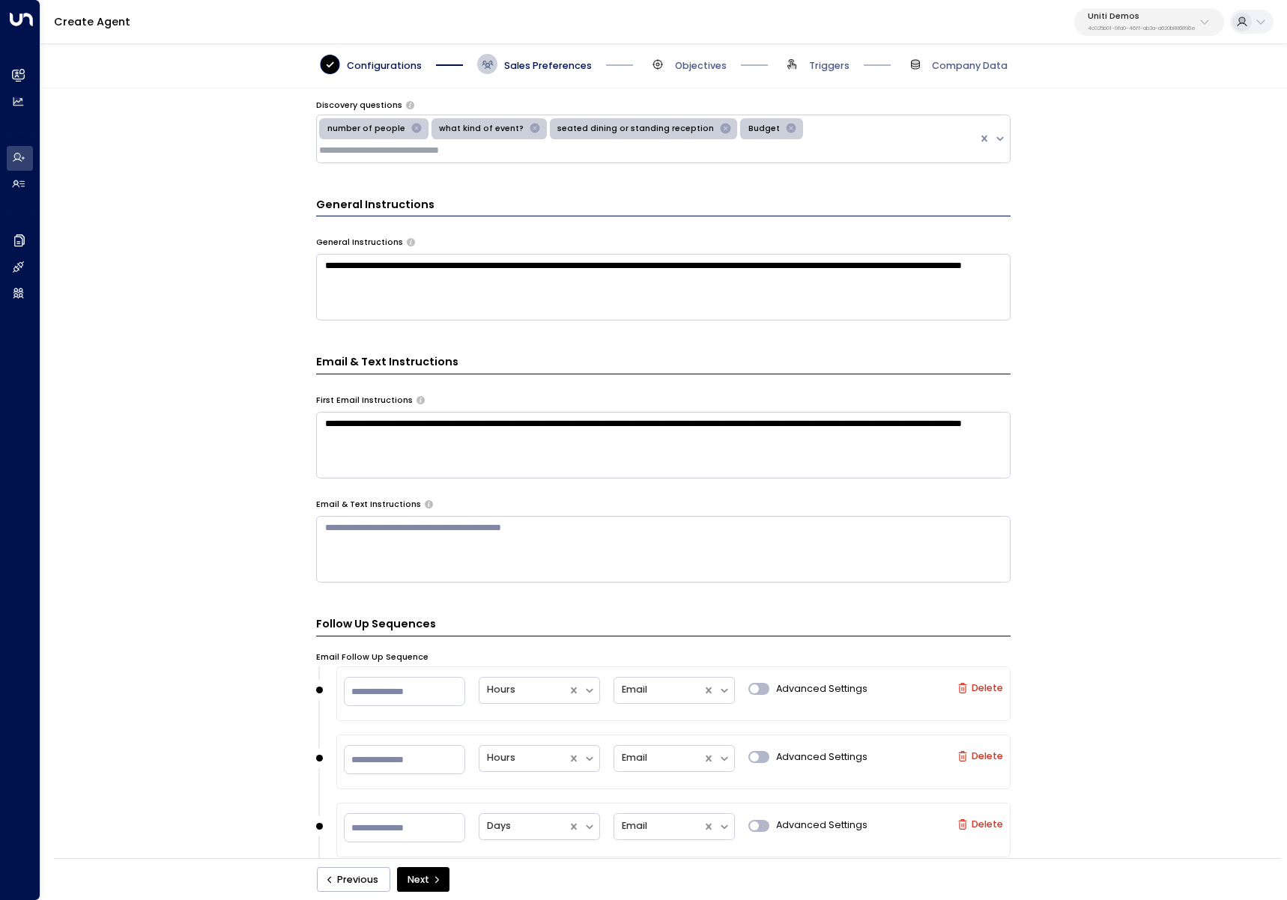
scroll to position [386, 0]
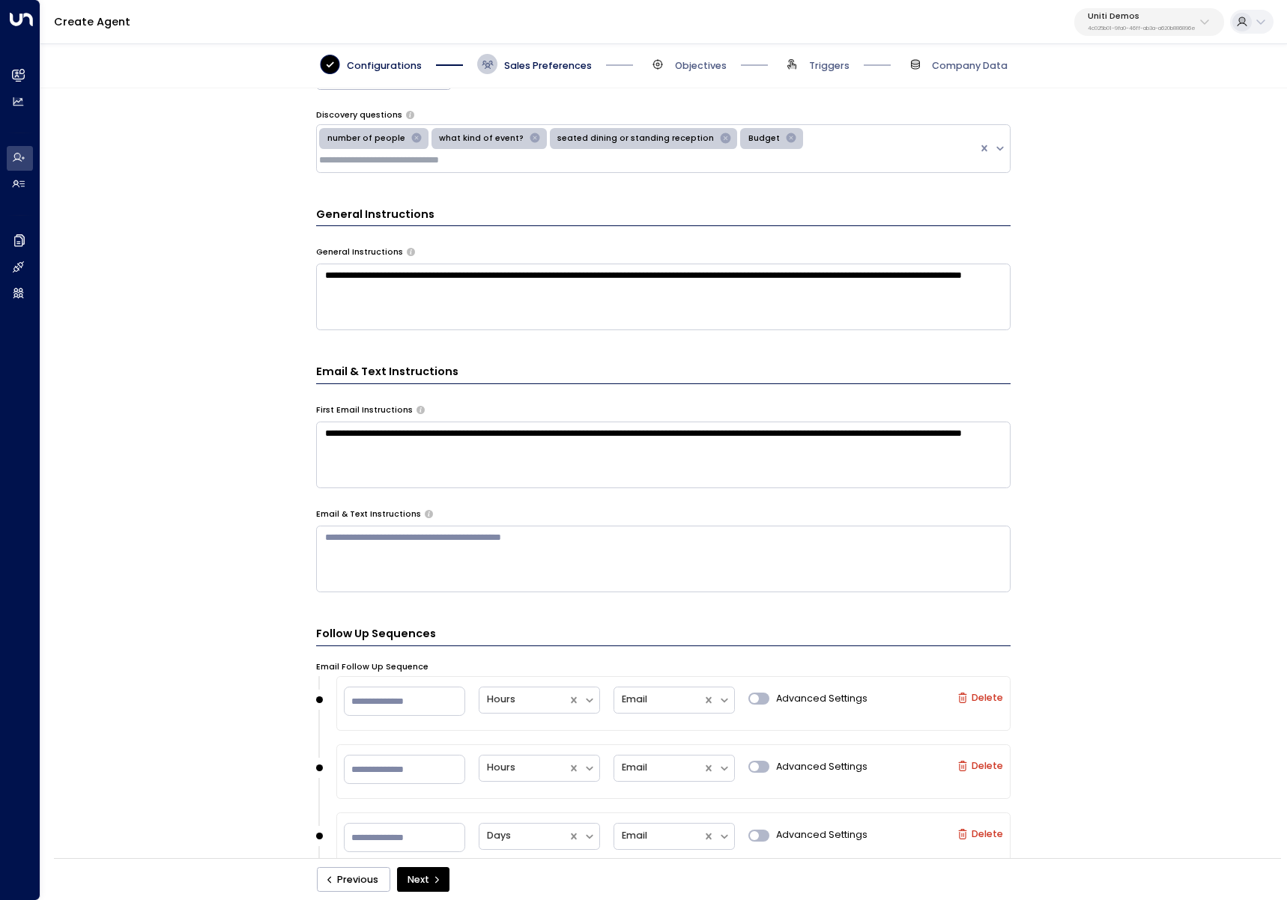
click at [728, 452] on textarea "**********" at bounding box center [663, 455] width 694 height 67
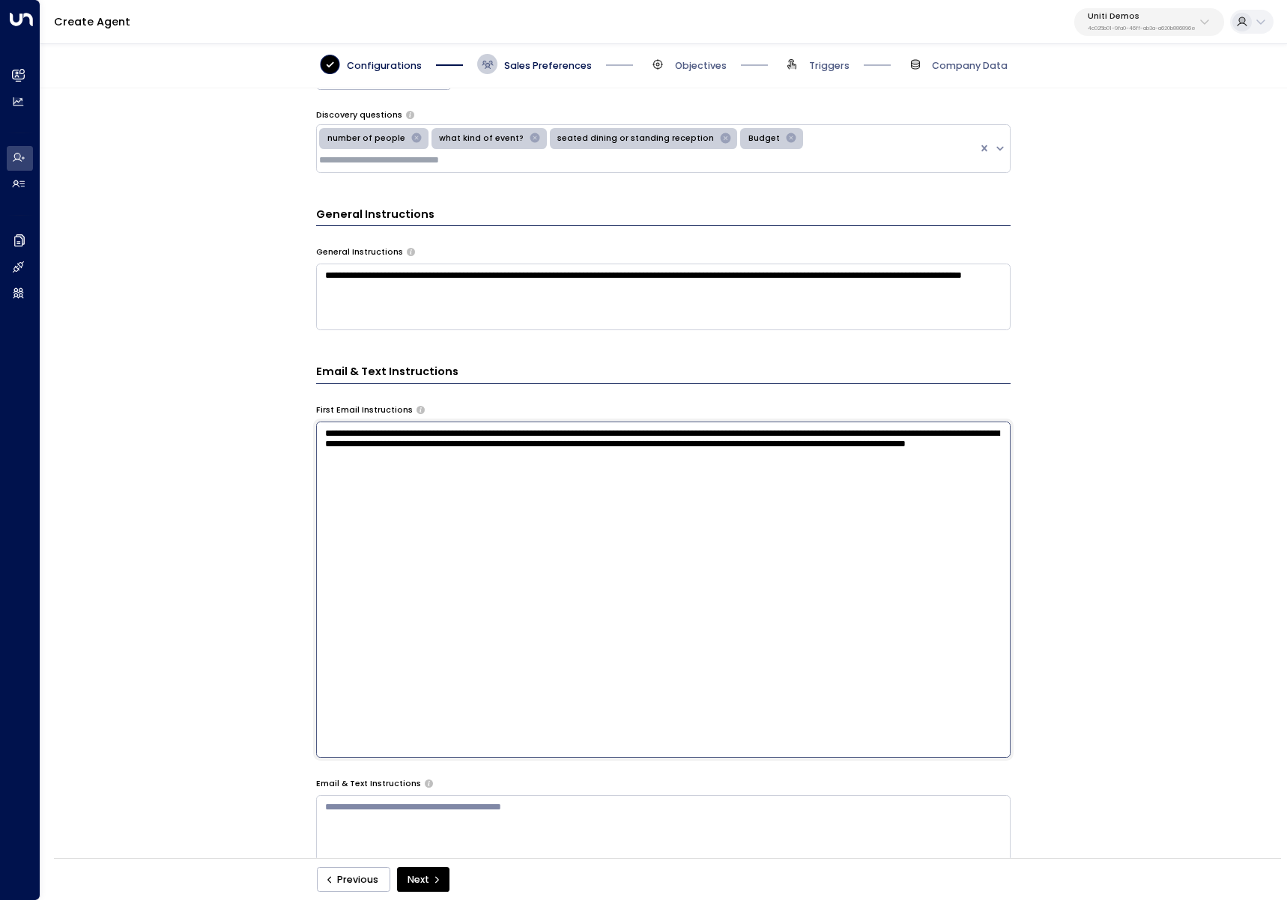
type textarea "**********"
drag, startPoint x: 159, startPoint y: 431, endPoint x: 189, endPoint y: 424, distance: 30.7
click at [160, 431] on div "**********" at bounding box center [662, 477] width 1245 height 779
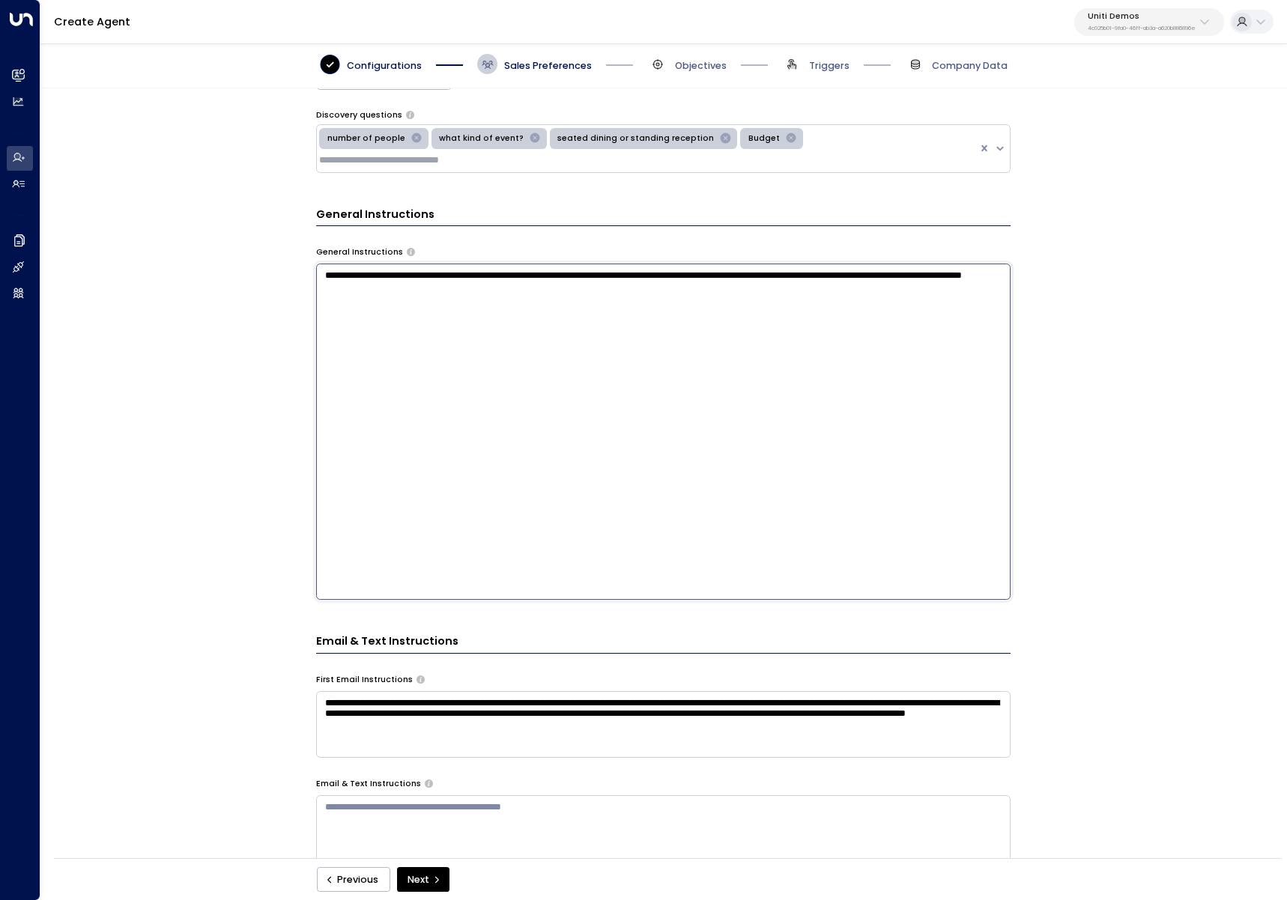
drag, startPoint x: 466, startPoint y: 294, endPoint x: 272, endPoint y: 270, distance: 195.4
click at [270, 271] on div "**********" at bounding box center [662, 477] width 1245 height 779
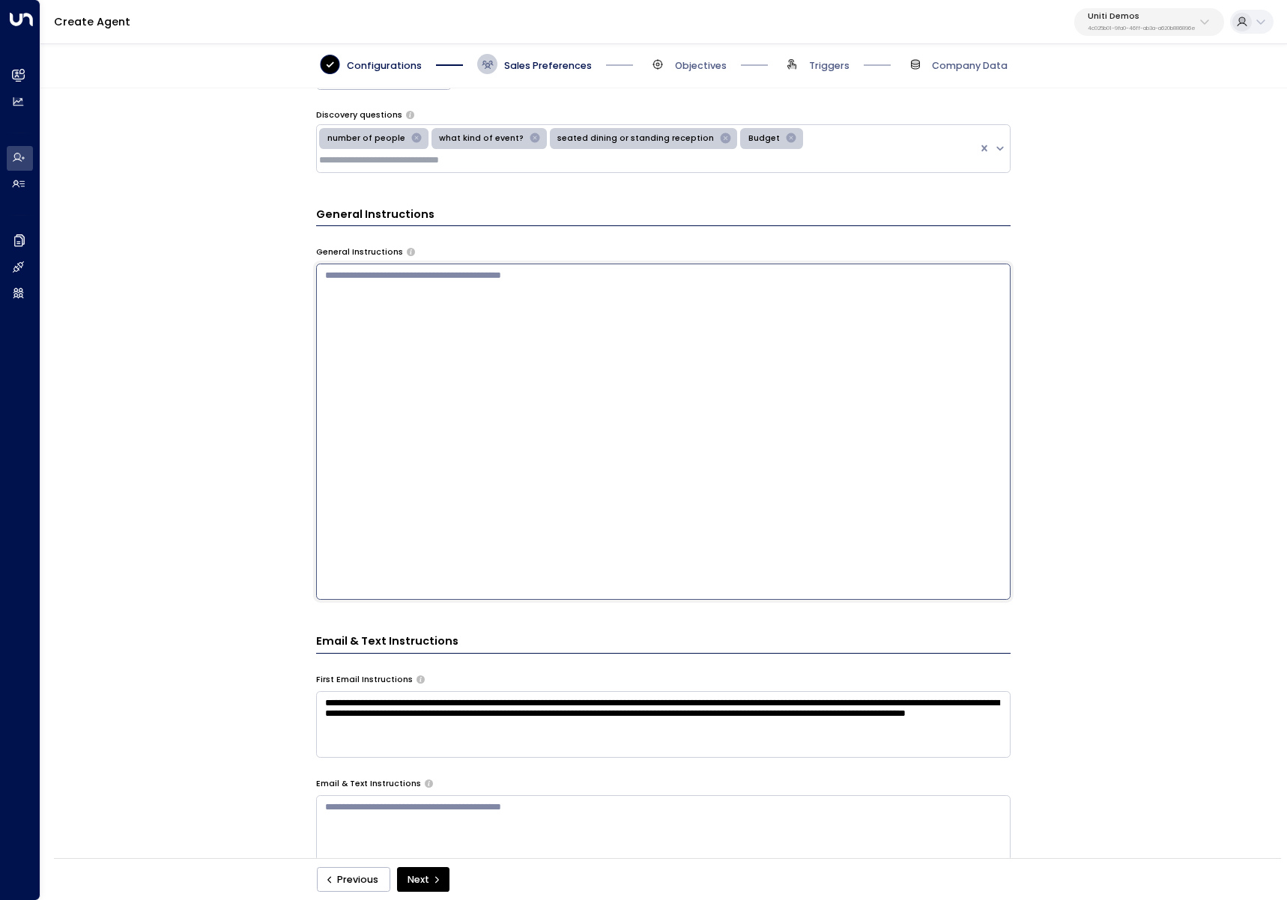
click at [608, 723] on textarea "**********" at bounding box center [663, 724] width 694 height 67
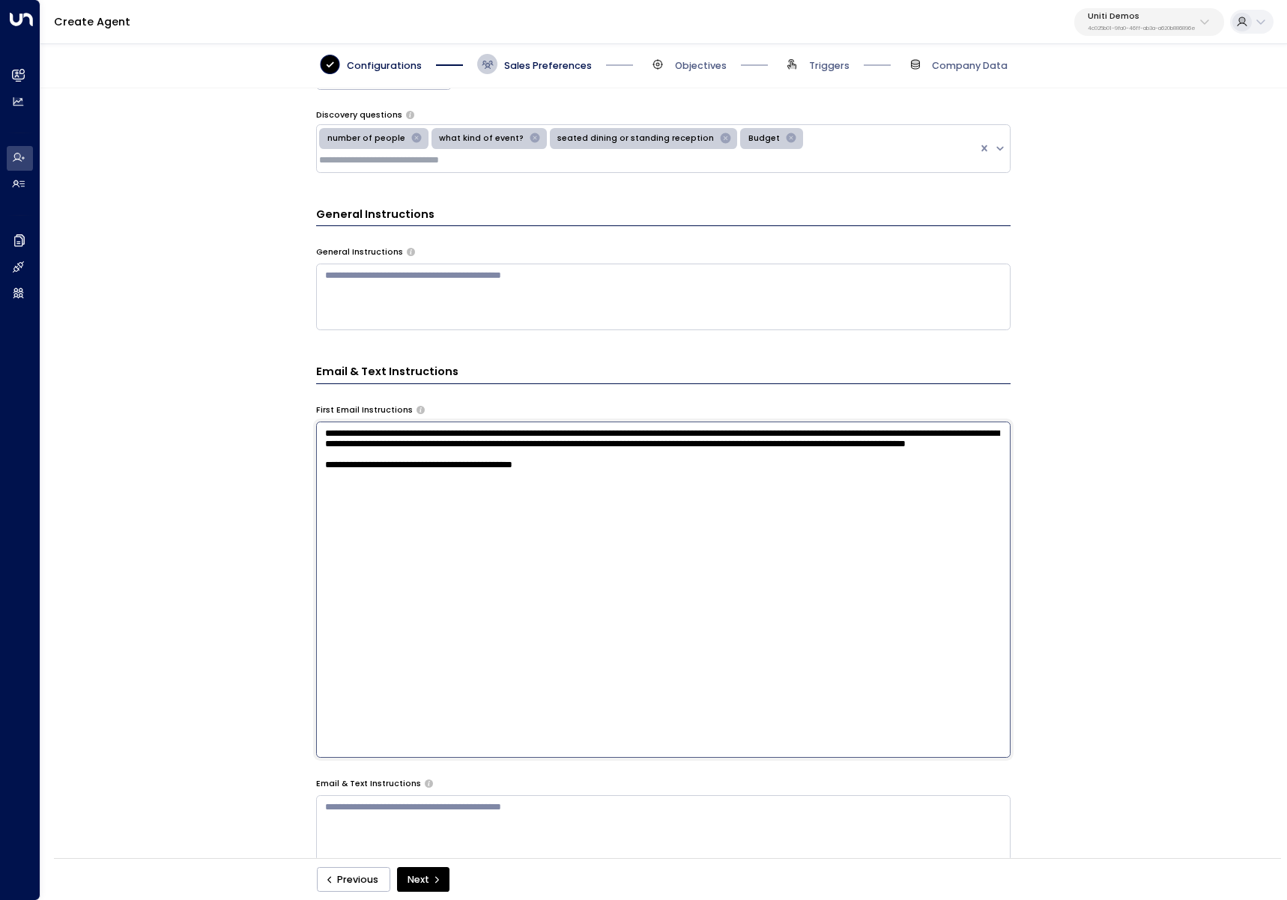
click at [623, 538] on textarea "**********" at bounding box center [663, 590] width 694 height 336
paste textarea "**********"
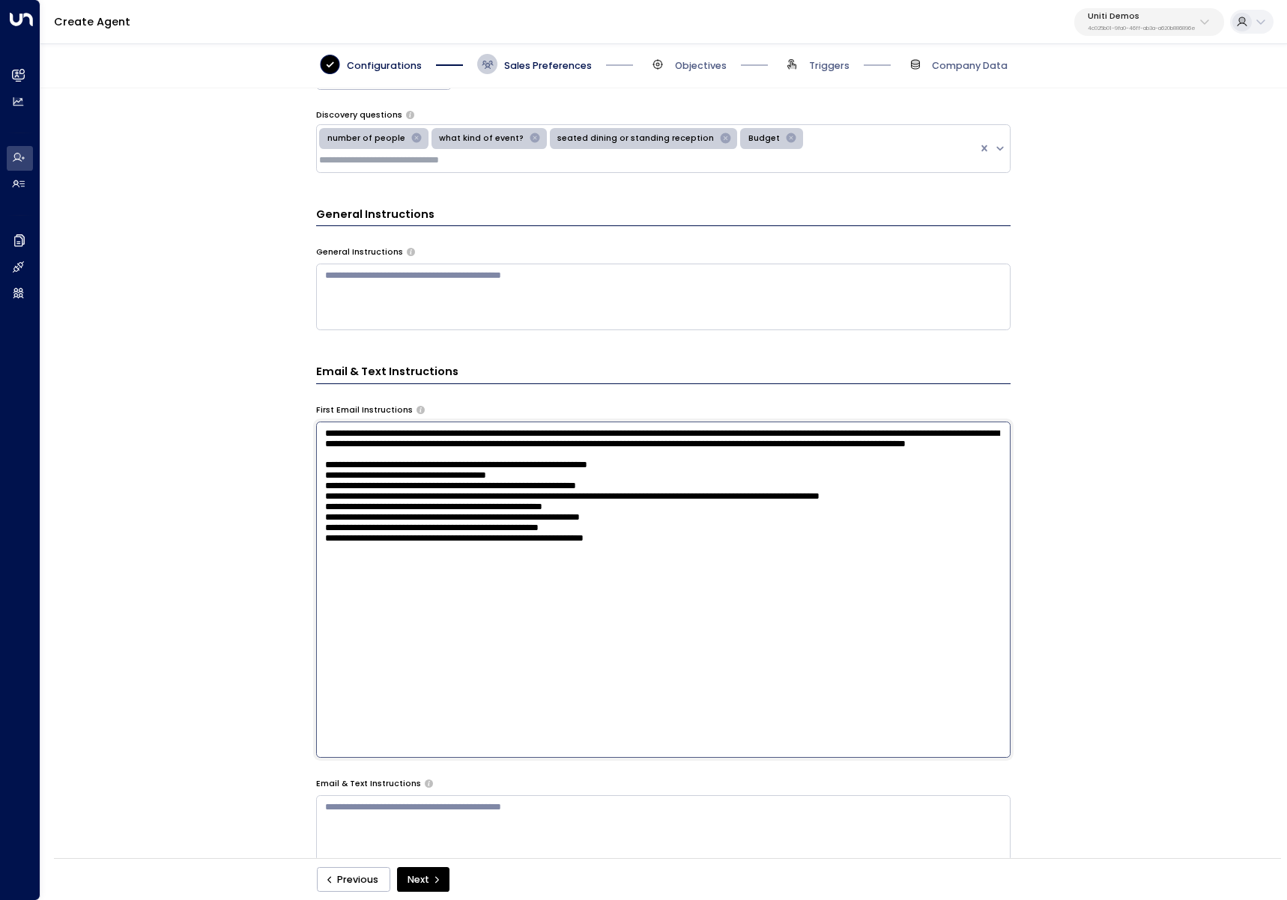
drag, startPoint x: 577, startPoint y: 492, endPoint x: 297, endPoint y: 491, distance: 280.1
click at [297, 491] on div "Email Preferences Signature (HTML) * ******* ******* Signature Preview Thanks, …" at bounding box center [662, 477] width 1245 height 779
drag, startPoint x: 651, startPoint y: 505, endPoint x: 269, endPoint y: 500, distance: 382.7
click at [269, 500] on div "Email Preferences Signature (HTML) * ******* ******* Signature Preview Thanks, …" at bounding box center [662, 477] width 1245 height 779
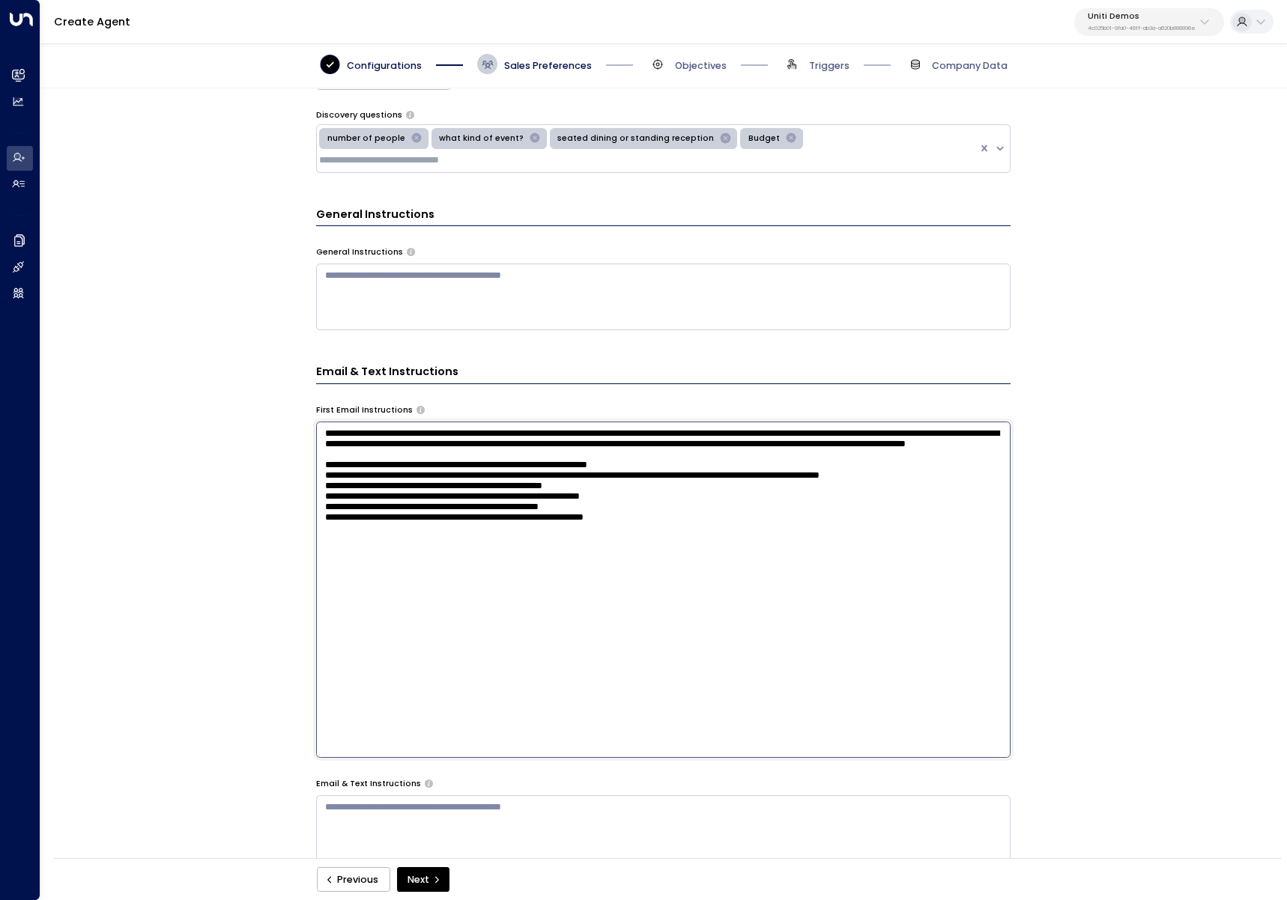
drag, startPoint x: 672, startPoint y: 520, endPoint x: 275, endPoint y: 525, distance: 397.7
click at [275, 525] on div "Email Preferences Signature (HTML) * ******* ******* Signature Preview Thanks, …" at bounding box center [662, 477] width 1245 height 779
click at [751, 529] on textarea "**********" at bounding box center [663, 590] width 694 height 336
paste textarea "**********"
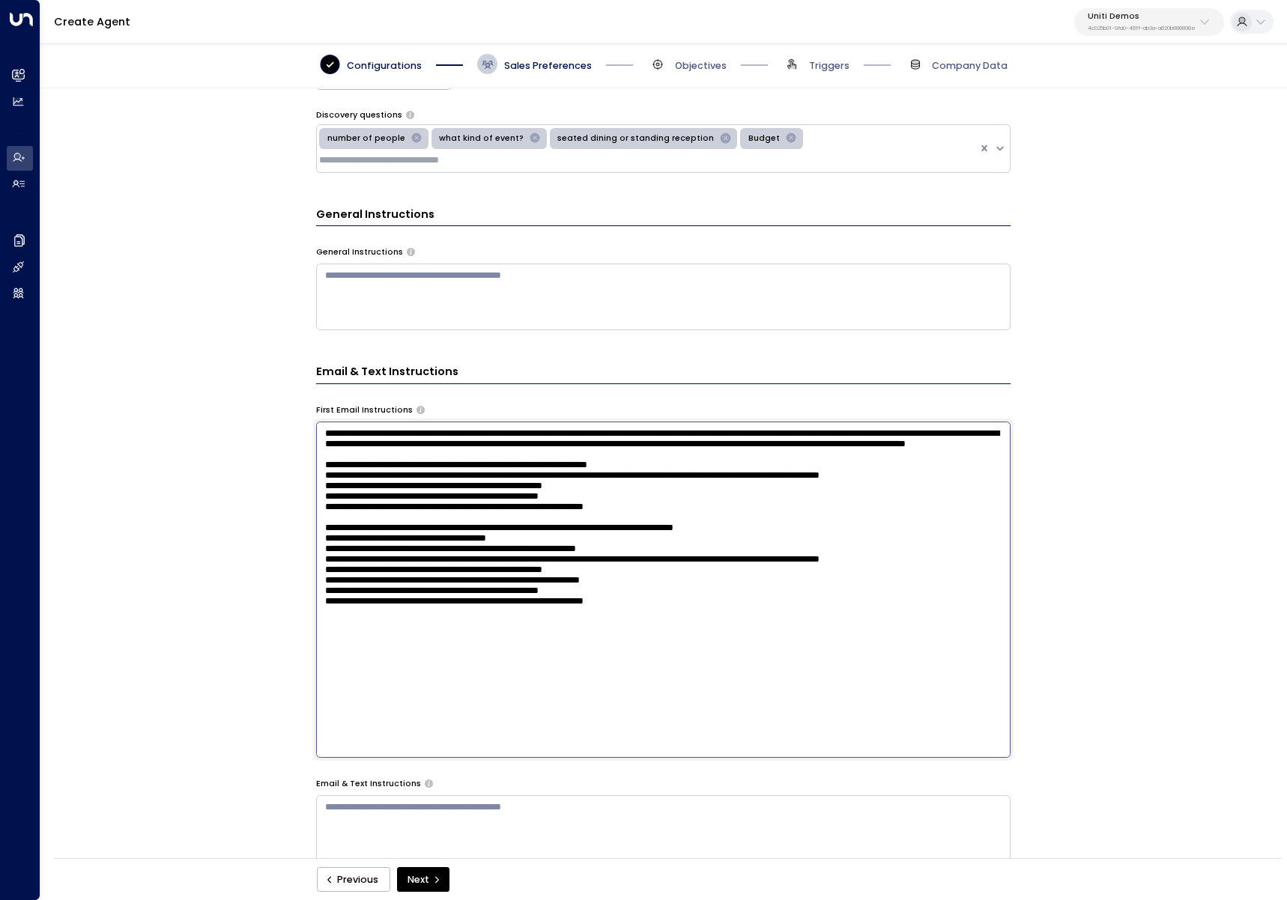
drag, startPoint x: 678, startPoint y: 583, endPoint x: 264, endPoint y: 571, distance: 414.3
click at [264, 571] on div "Email Preferences Signature (HTML) * ******* ******* Signature Preview Thanks, …" at bounding box center [662, 477] width 1245 height 779
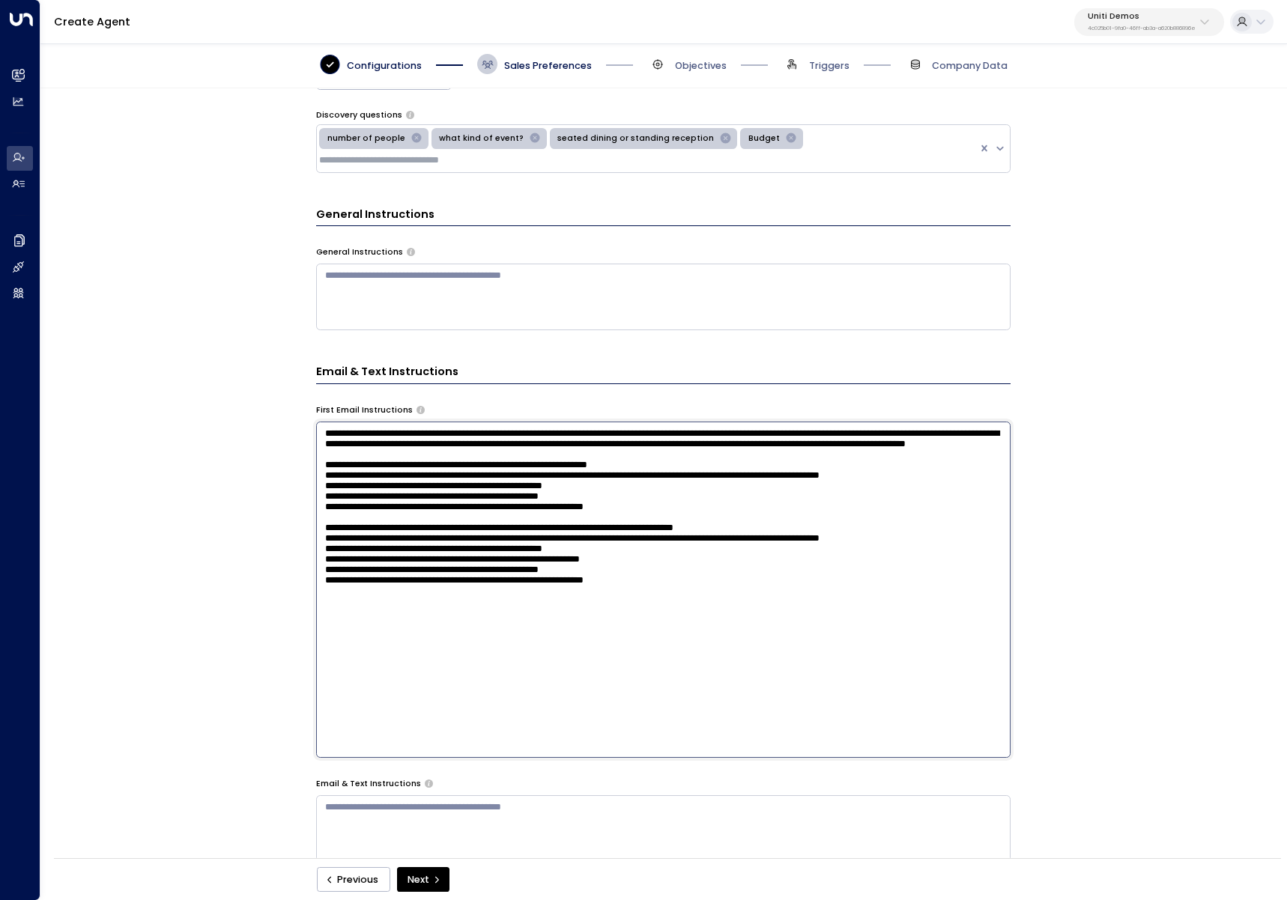
drag, startPoint x: 682, startPoint y: 628, endPoint x: 277, endPoint y: 604, distance: 405.8
click at [277, 604] on div "Email Preferences Signature (HTML) * ******* ******* Signature Preview Thanks, …" at bounding box center [662, 477] width 1245 height 779
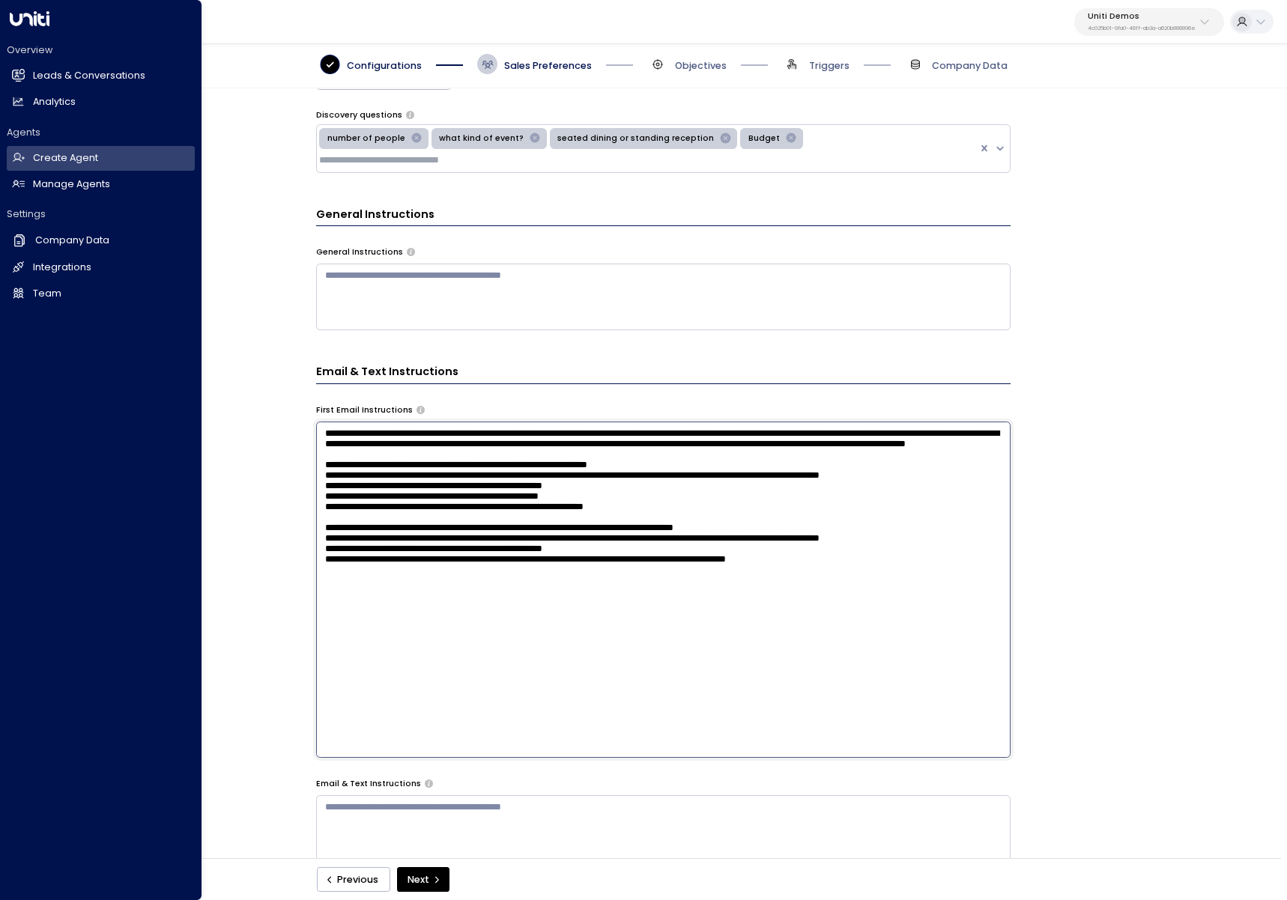
type textarea "**********"
click at [112, 514] on div "Email Preferences Signature (HTML) * ******* ******* Signature Preview Thanks, …" at bounding box center [662, 477] width 1245 height 779
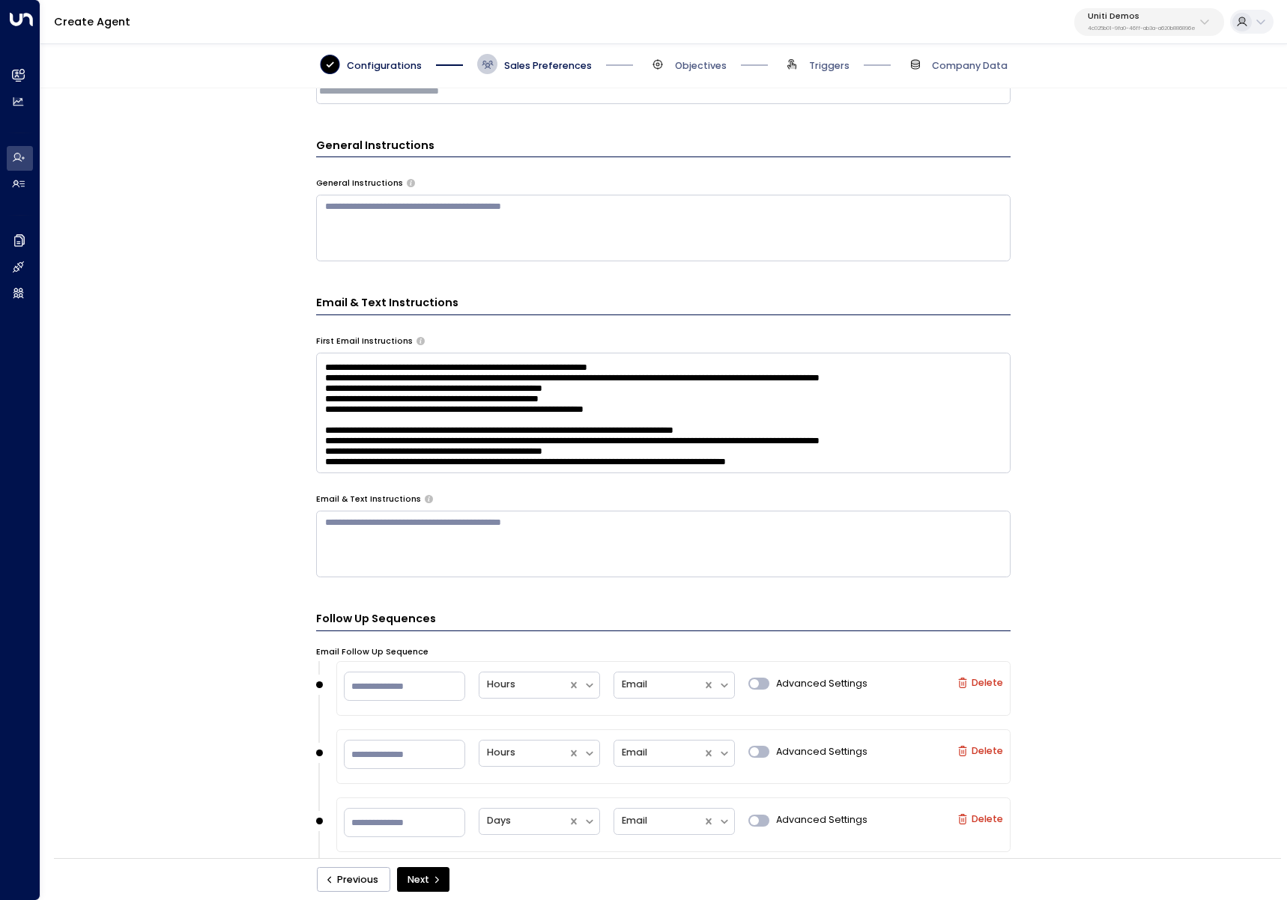
scroll to position [615, 0]
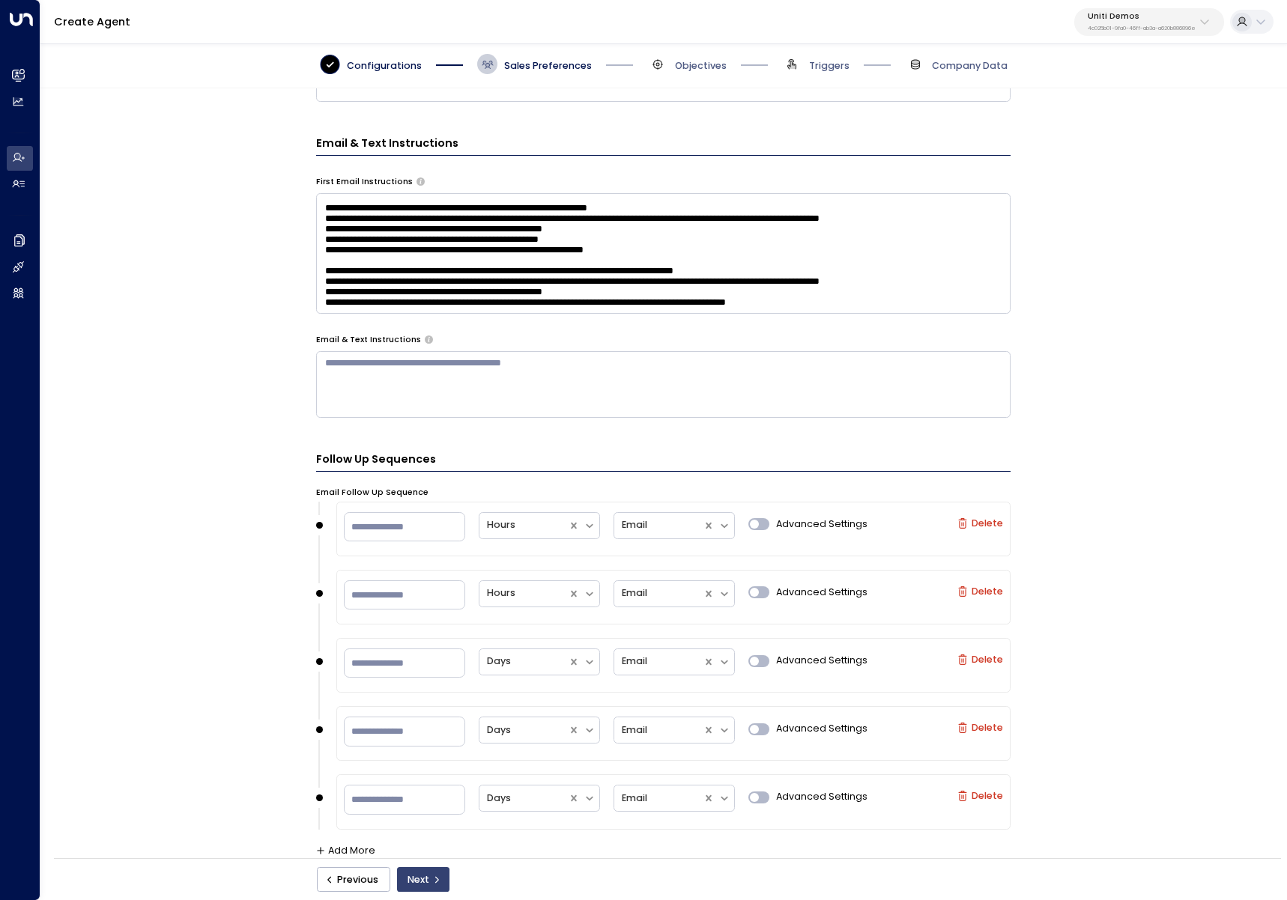
click at [432, 878] on icon "submit" at bounding box center [436, 879] width 9 height 9
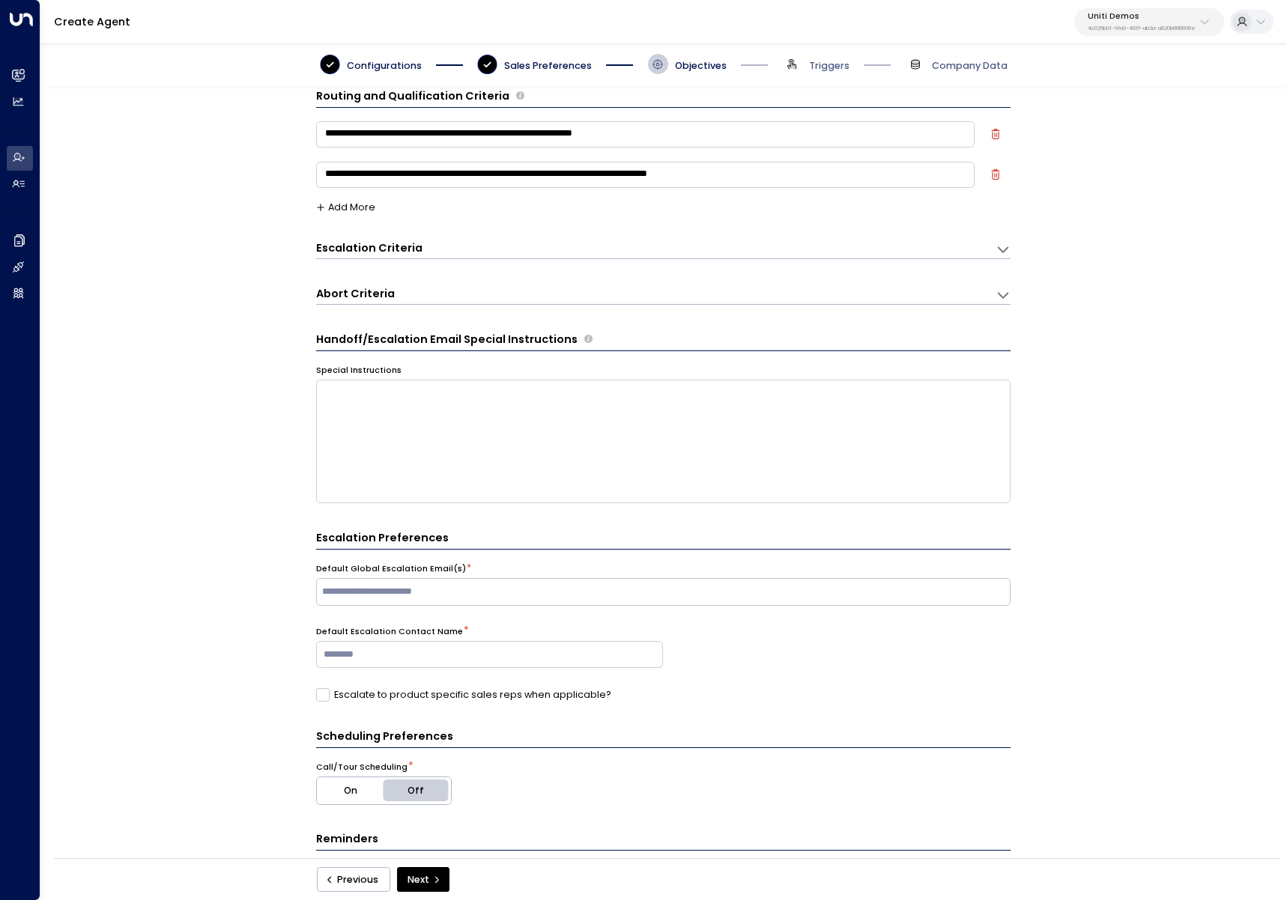
scroll to position [17, 0]
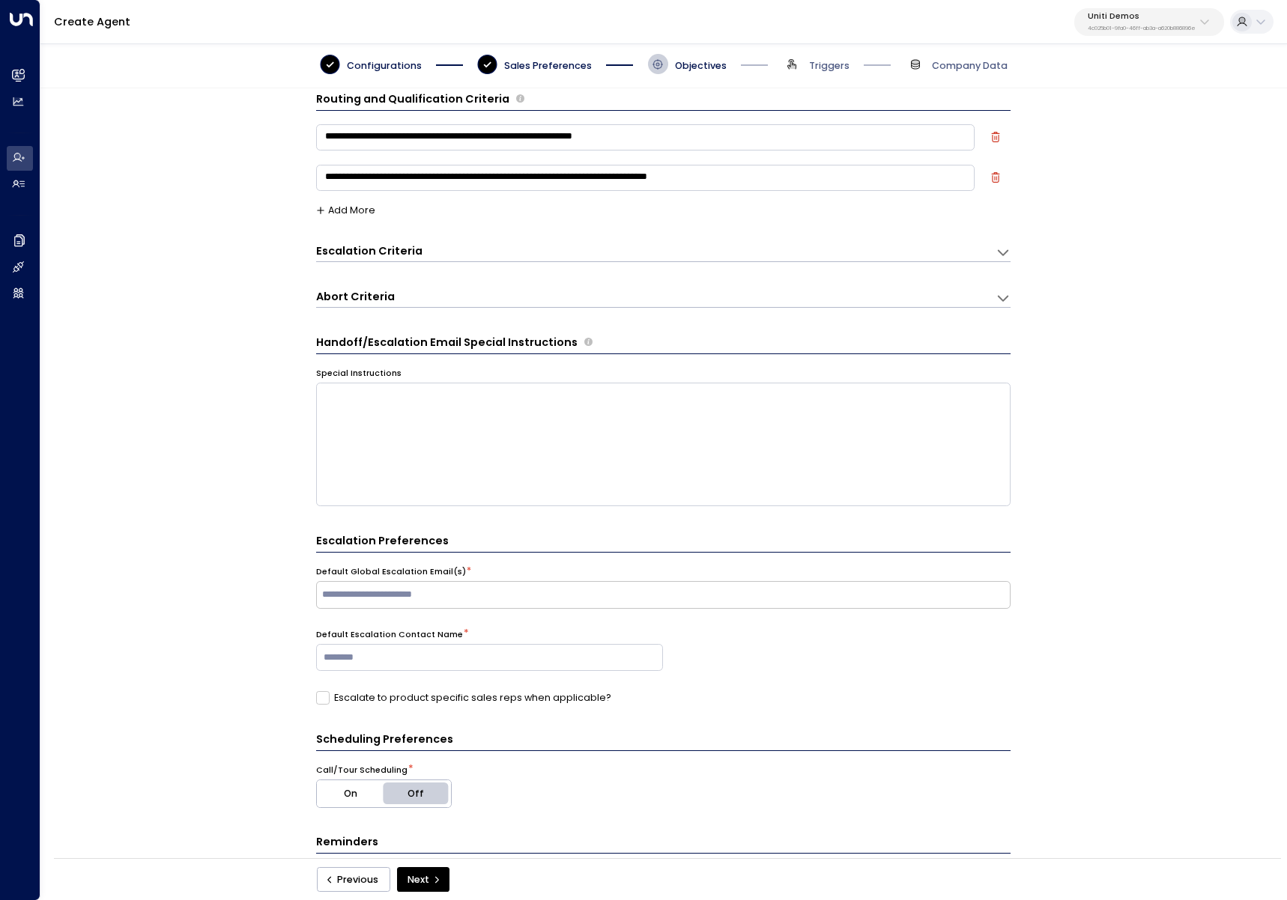
click at [991, 180] on icon "button" at bounding box center [995, 177] width 8 height 10
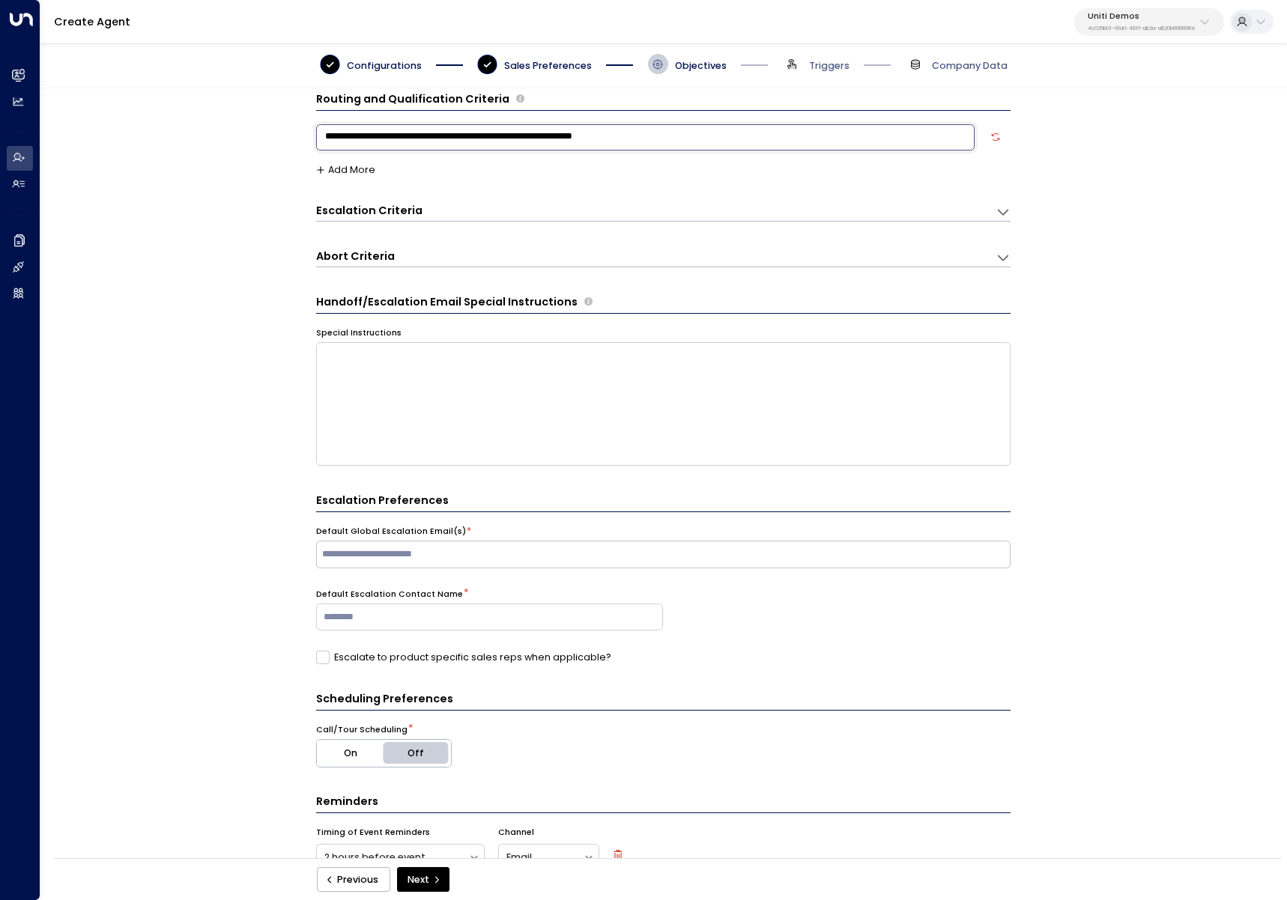
click at [702, 126] on textarea "**********" at bounding box center [645, 137] width 658 height 26
click at [702, 125] on textarea "**********" at bounding box center [645, 137] width 658 height 26
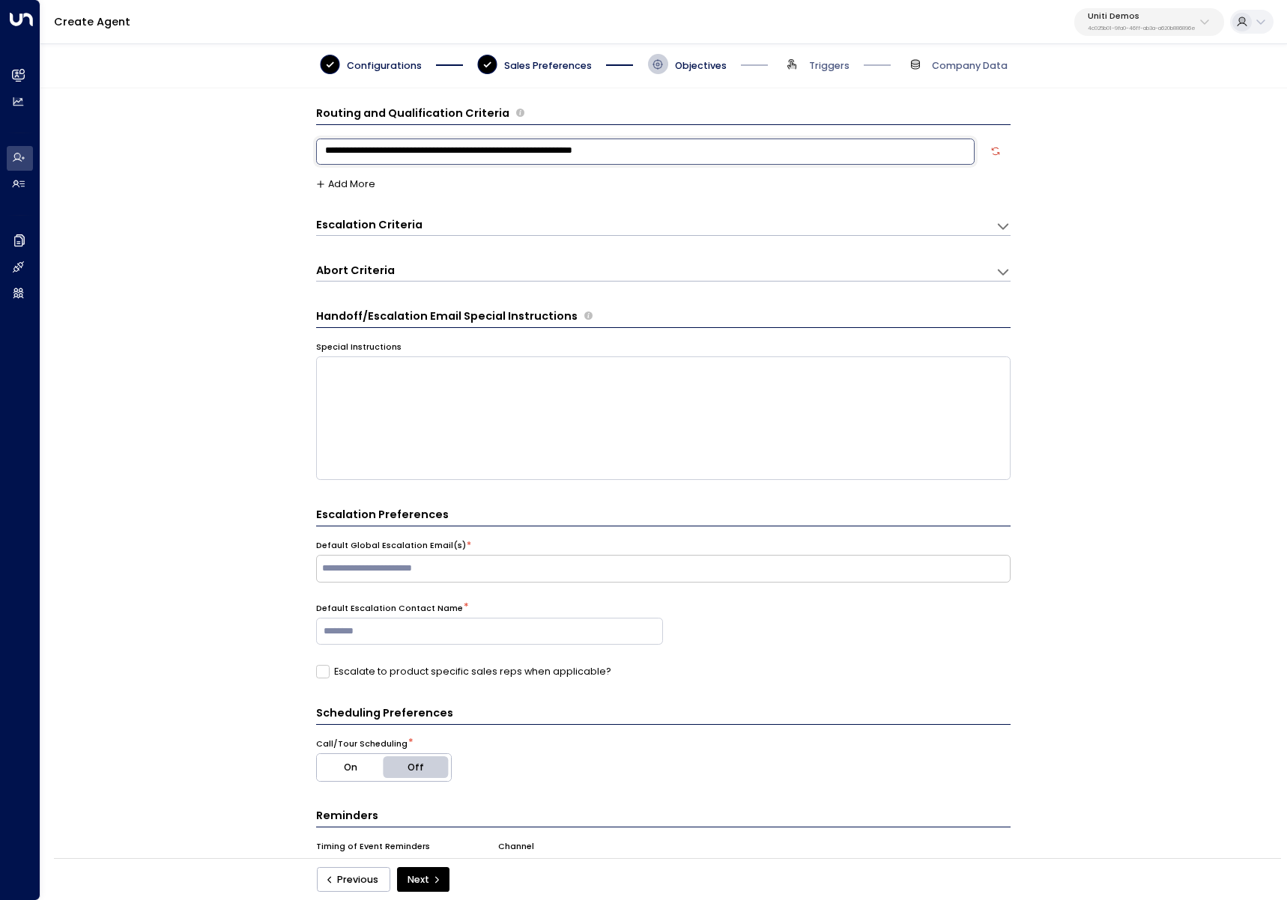
scroll to position [0, 0]
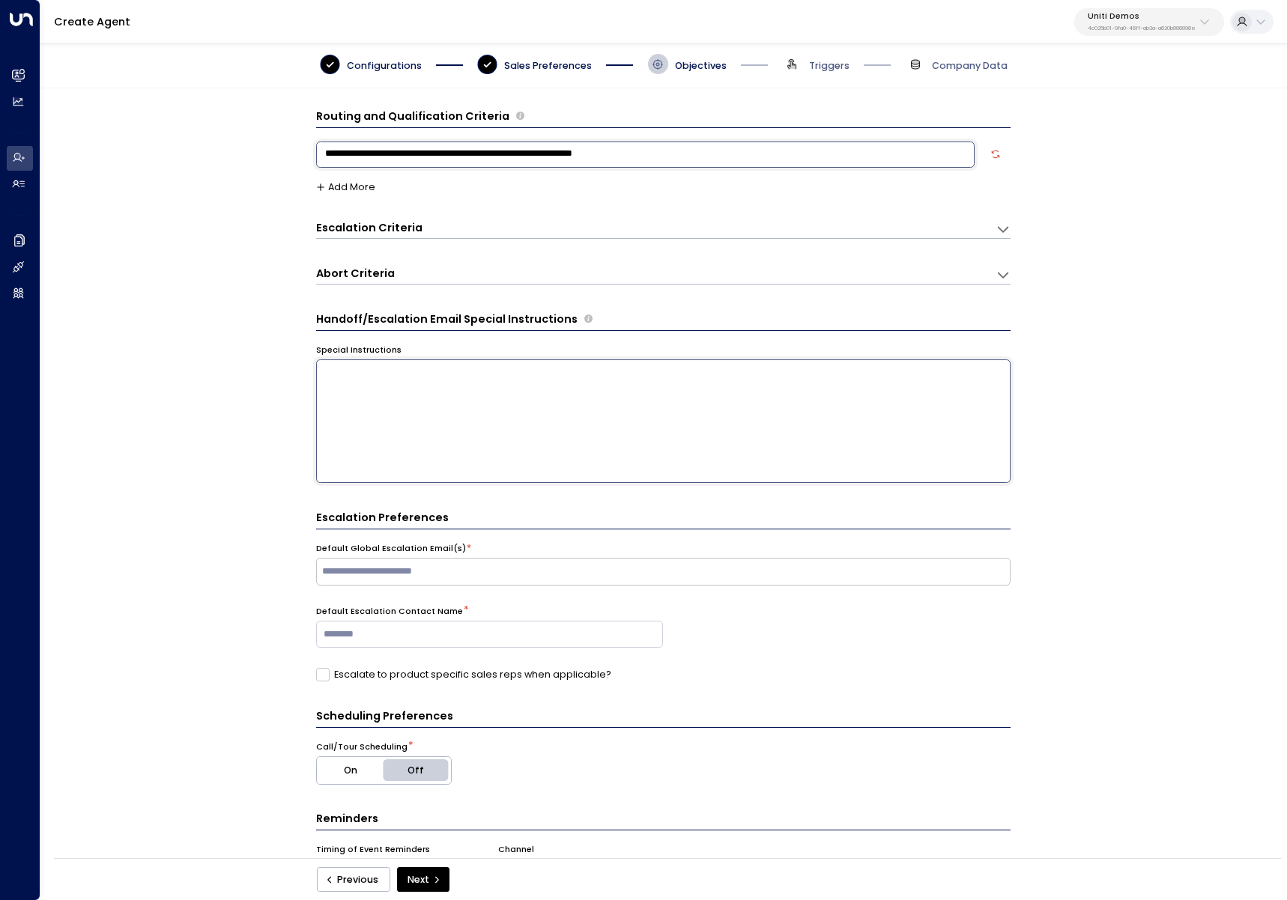
click at [395, 422] on textarea at bounding box center [663, 421] width 694 height 124
click at [206, 413] on div "**********" at bounding box center [662, 477] width 1245 height 779
click at [385, 574] on input "text" at bounding box center [662, 571] width 687 height 21
type input "**********"
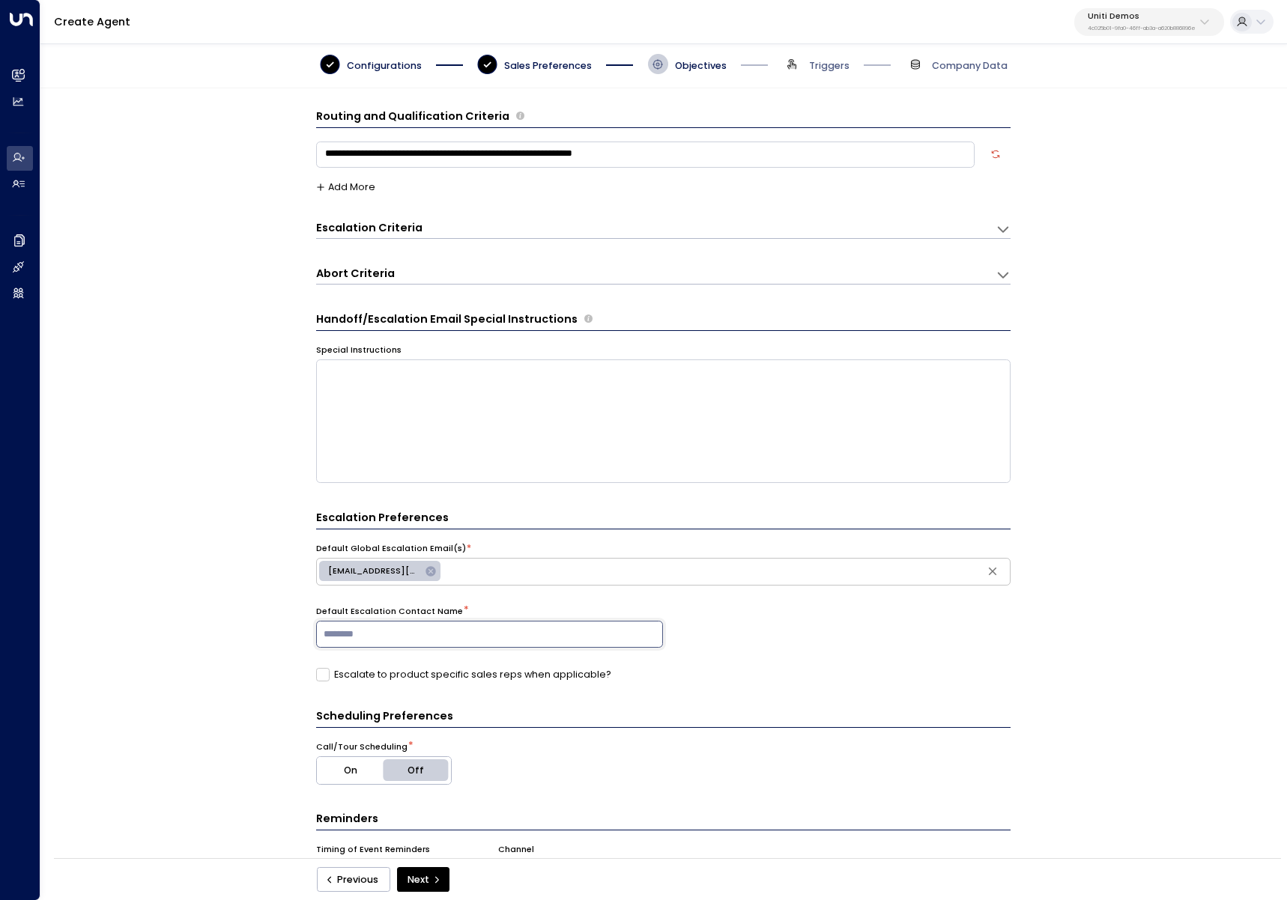
click at [507, 627] on input at bounding box center [489, 634] width 347 height 27
type input "**********"
click at [263, 666] on div "**********" at bounding box center [662, 477] width 1245 height 779
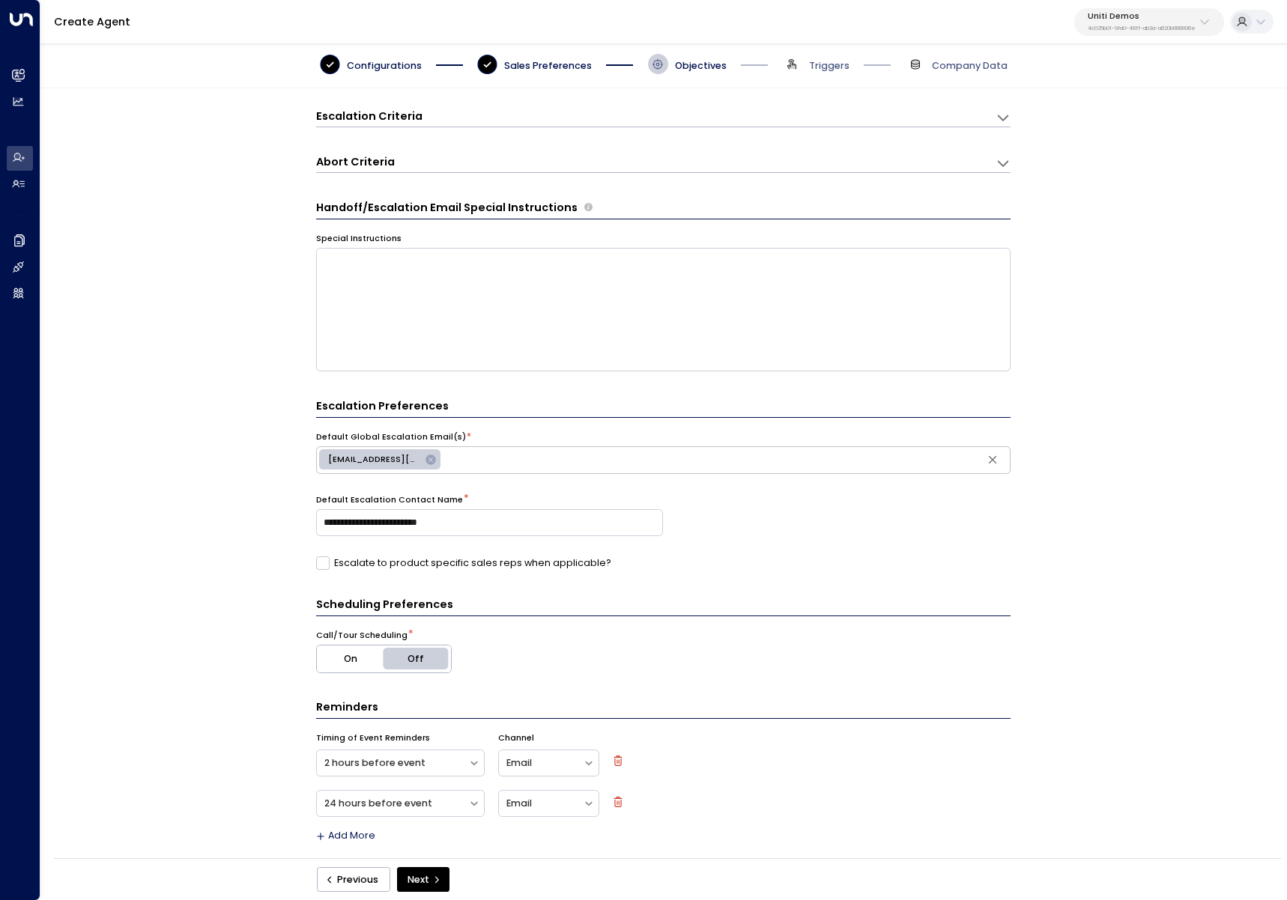
scroll to position [120, 0]
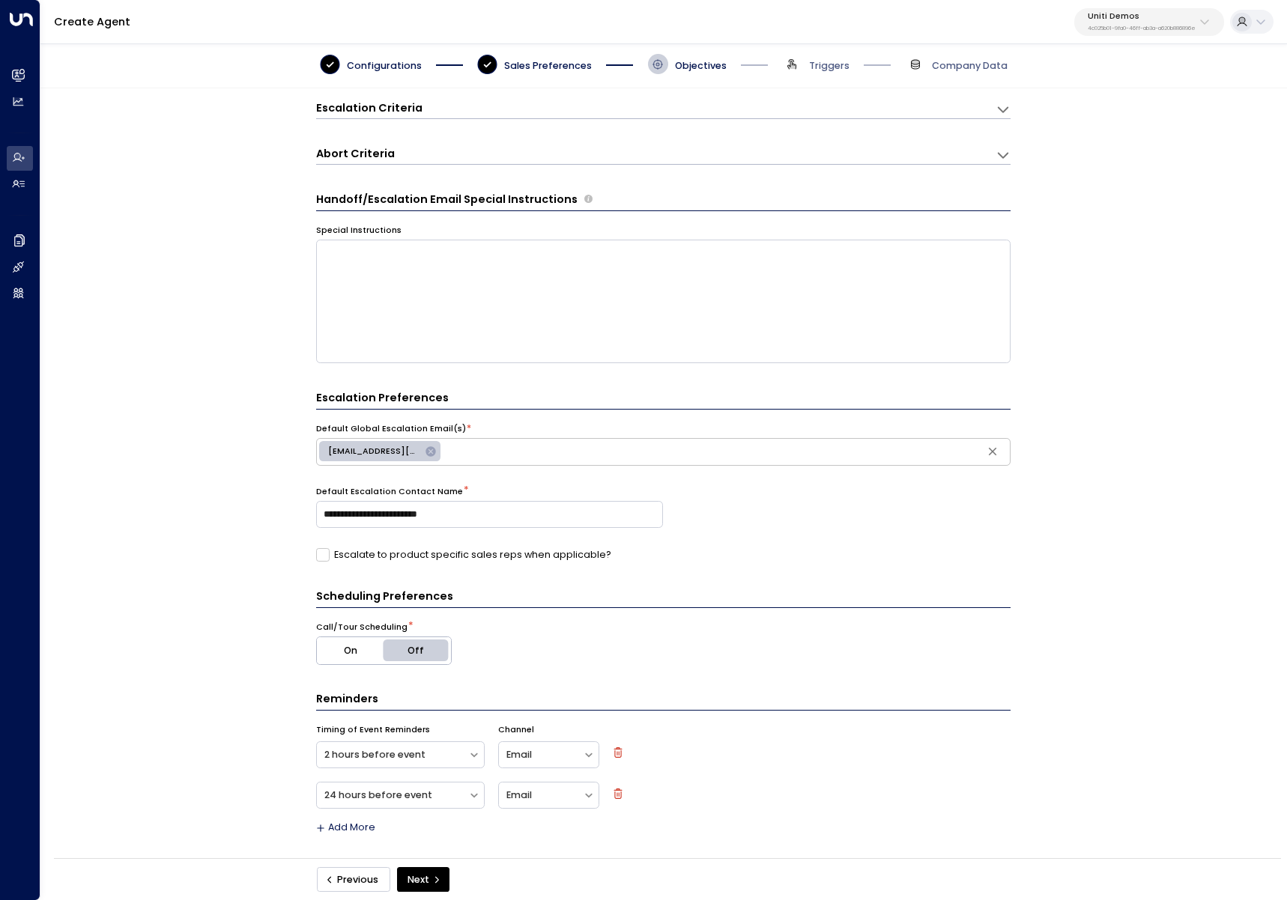
click at [366, 883] on button "Previous" at bounding box center [353, 879] width 73 height 25
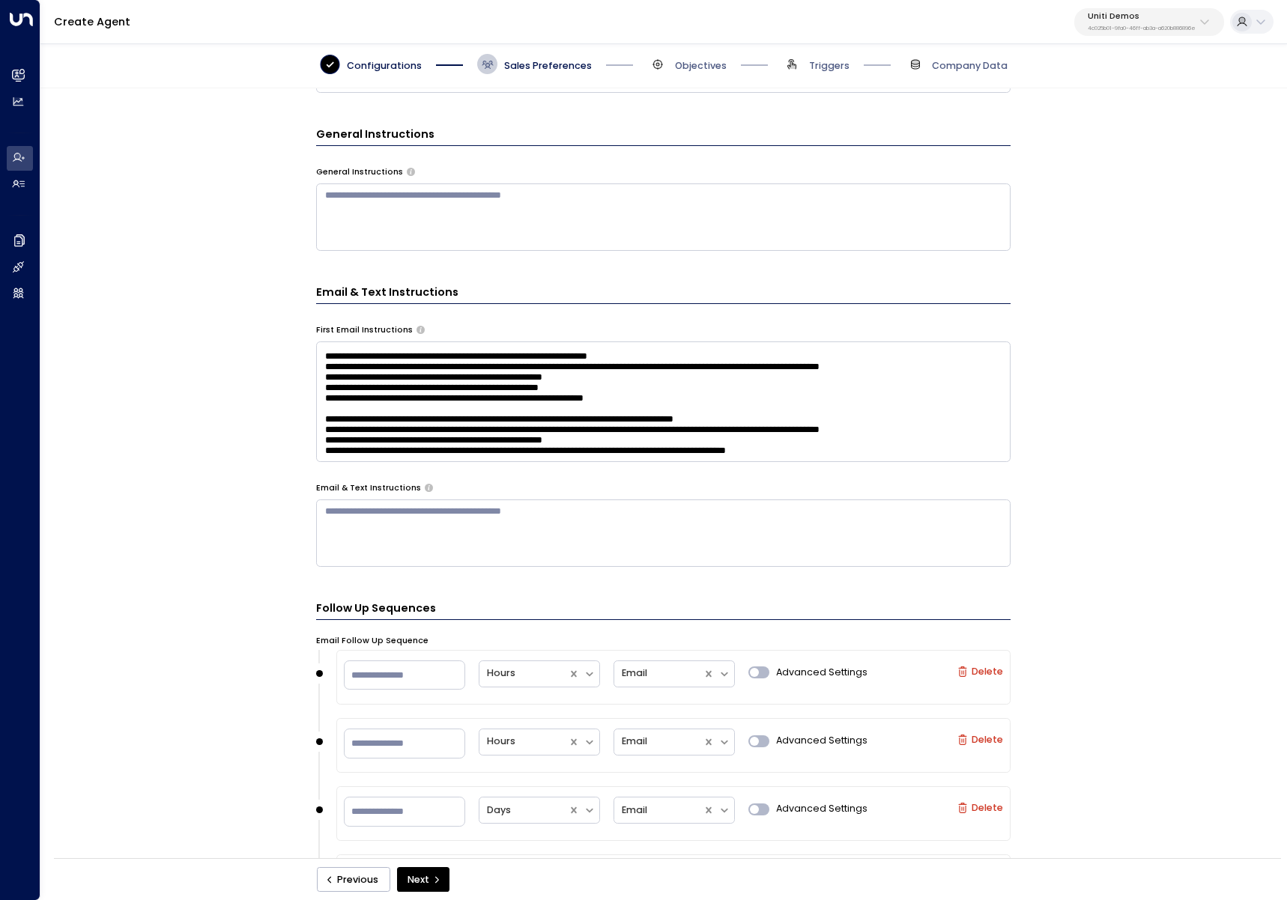
scroll to position [81, 0]
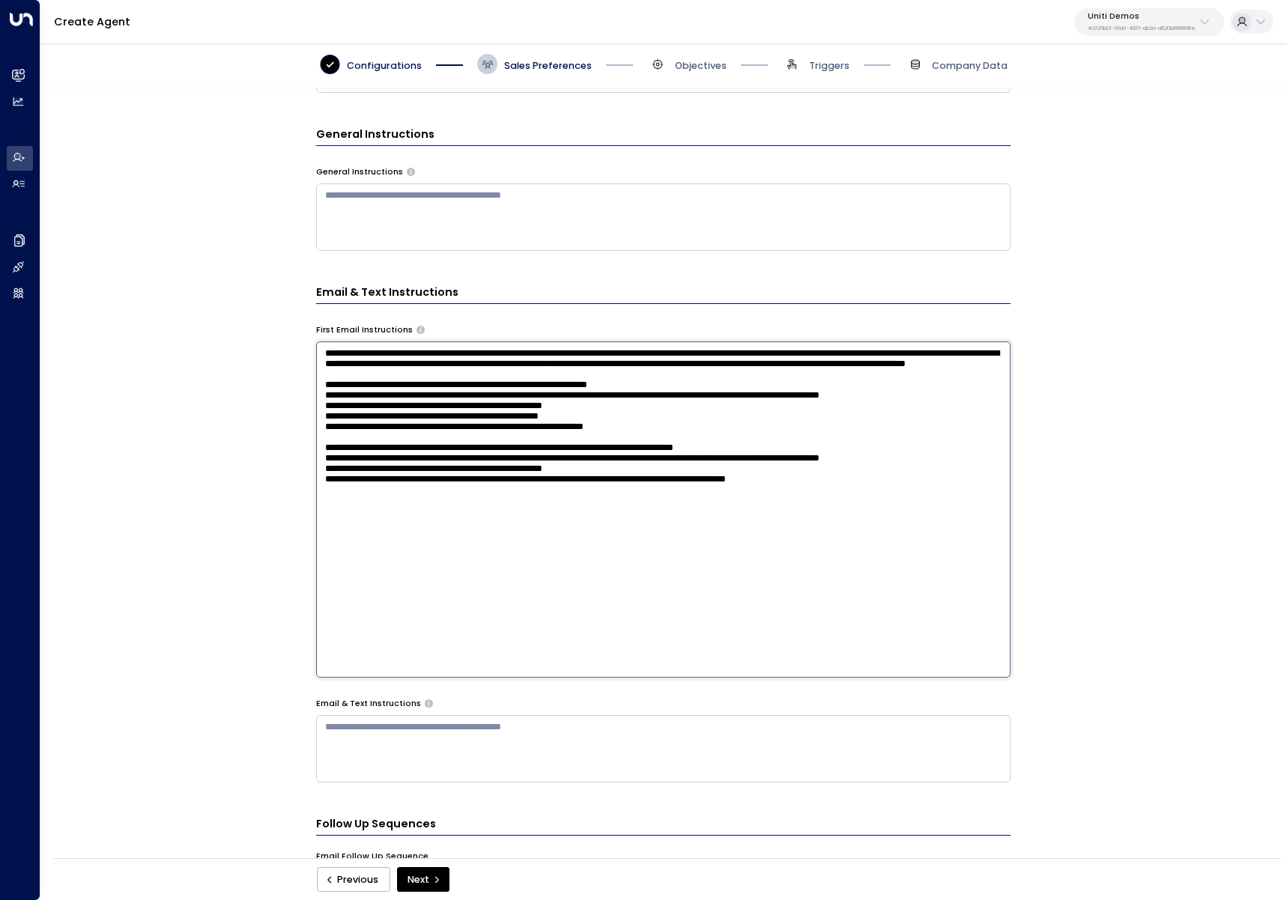
click at [848, 441] on textarea at bounding box center [663, 509] width 694 height 336
click at [598, 365] on textarea at bounding box center [663, 509] width 694 height 336
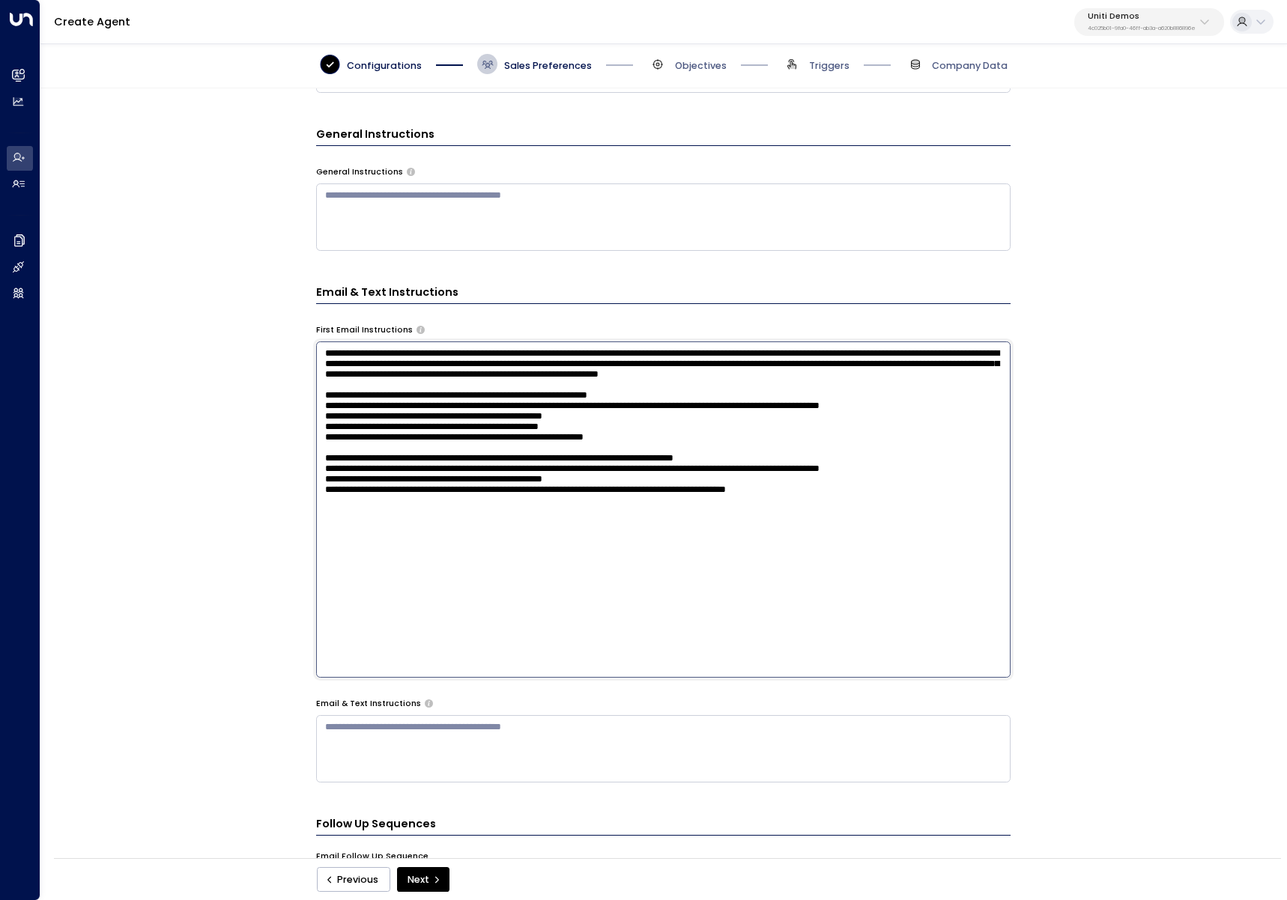
type textarea "**********"
click at [281, 530] on div "Email Preferences Signature (HTML) * ******* ******* Signature Preview Thanks, …" at bounding box center [662, 477] width 1245 height 779
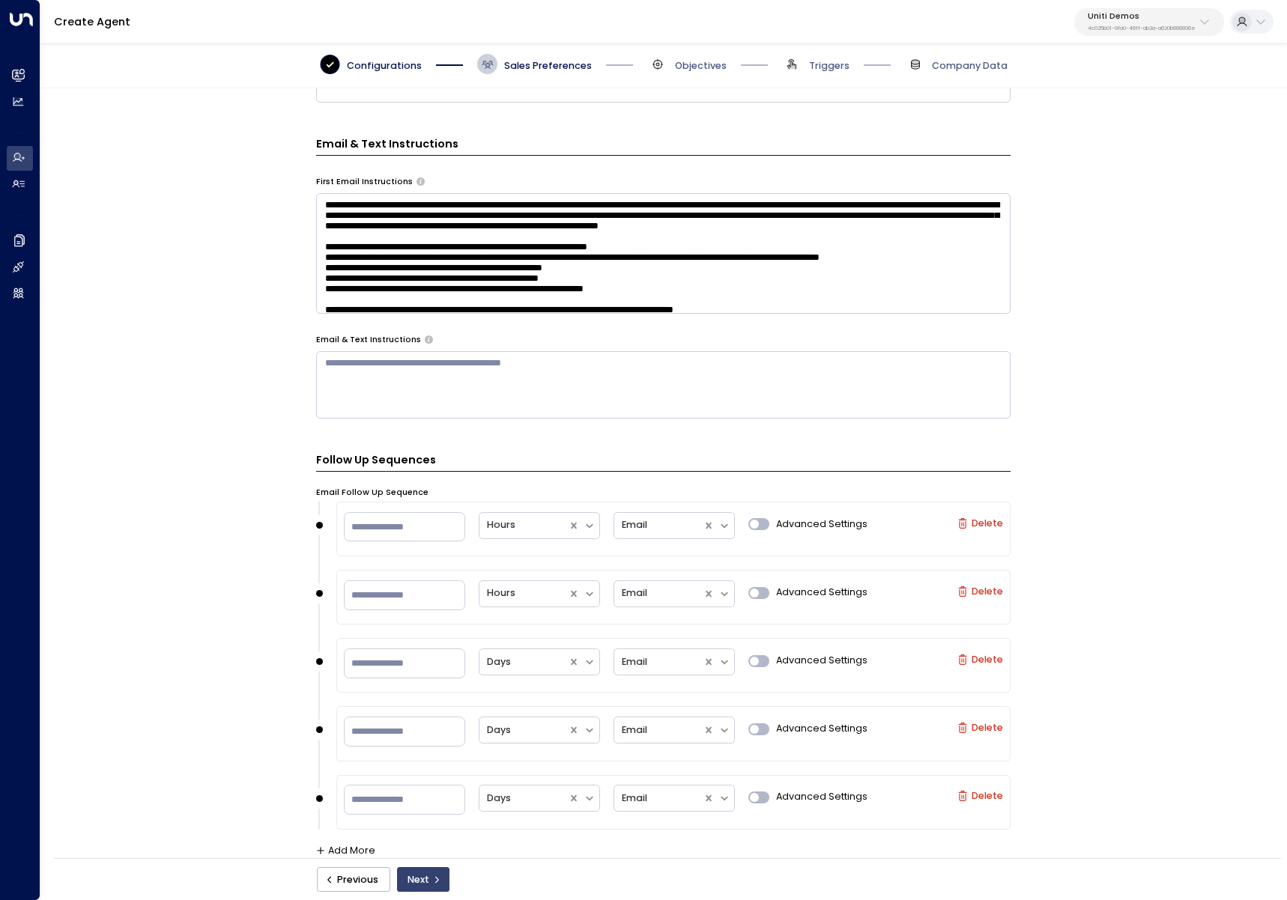
click at [428, 890] on button "Next" at bounding box center [423, 879] width 52 height 25
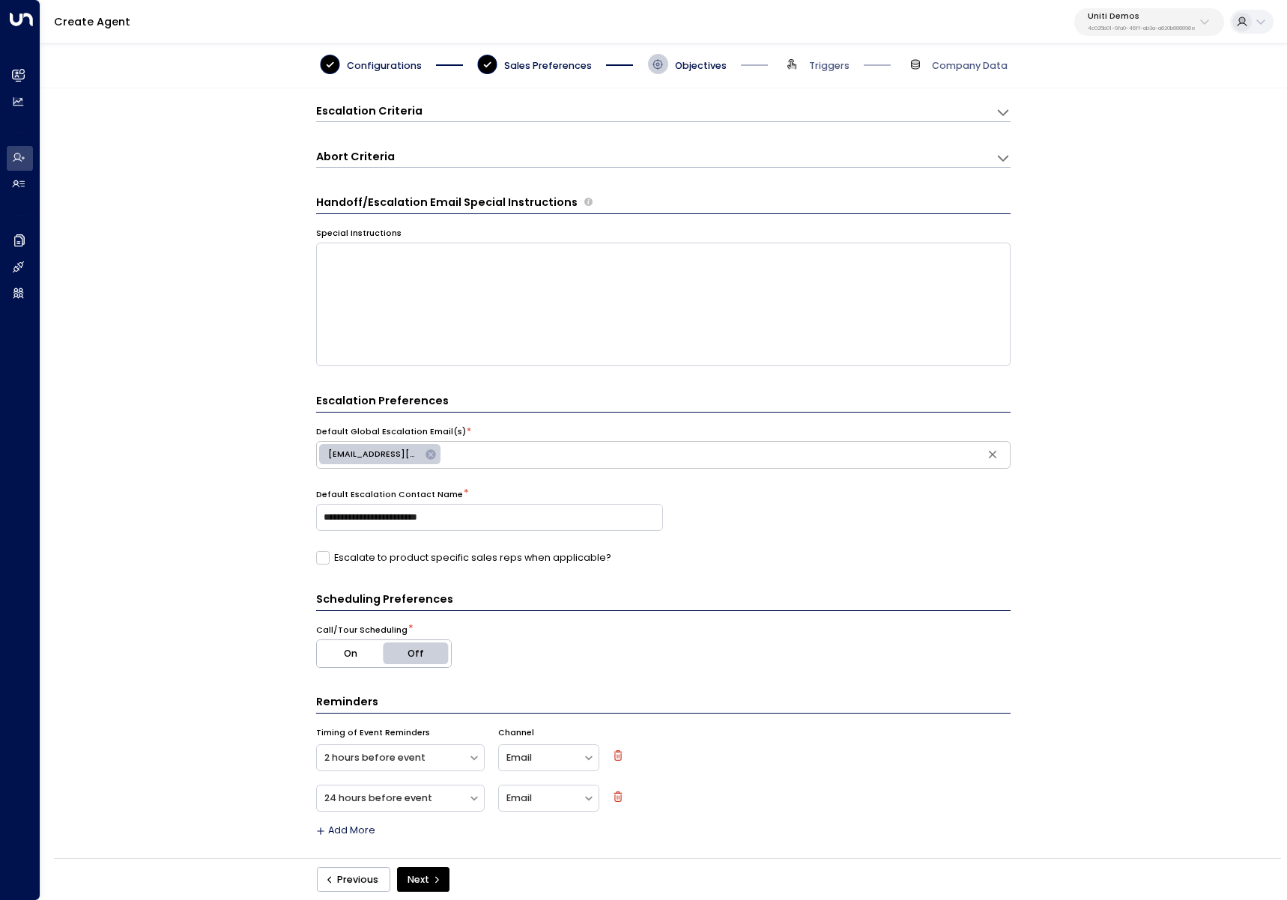
scroll to position [120, 0]
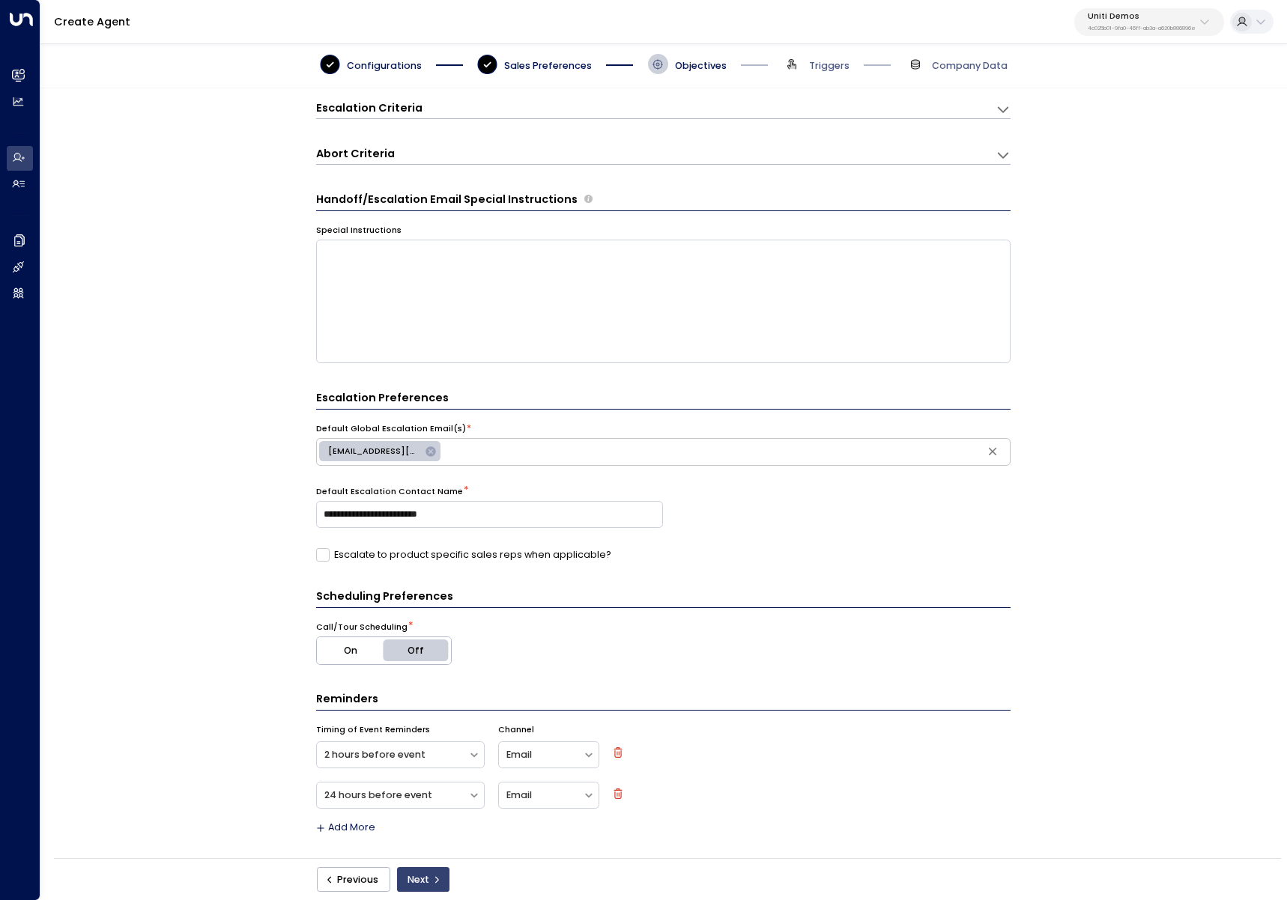
click at [429, 884] on button "Next" at bounding box center [423, 879] width 52 height 25
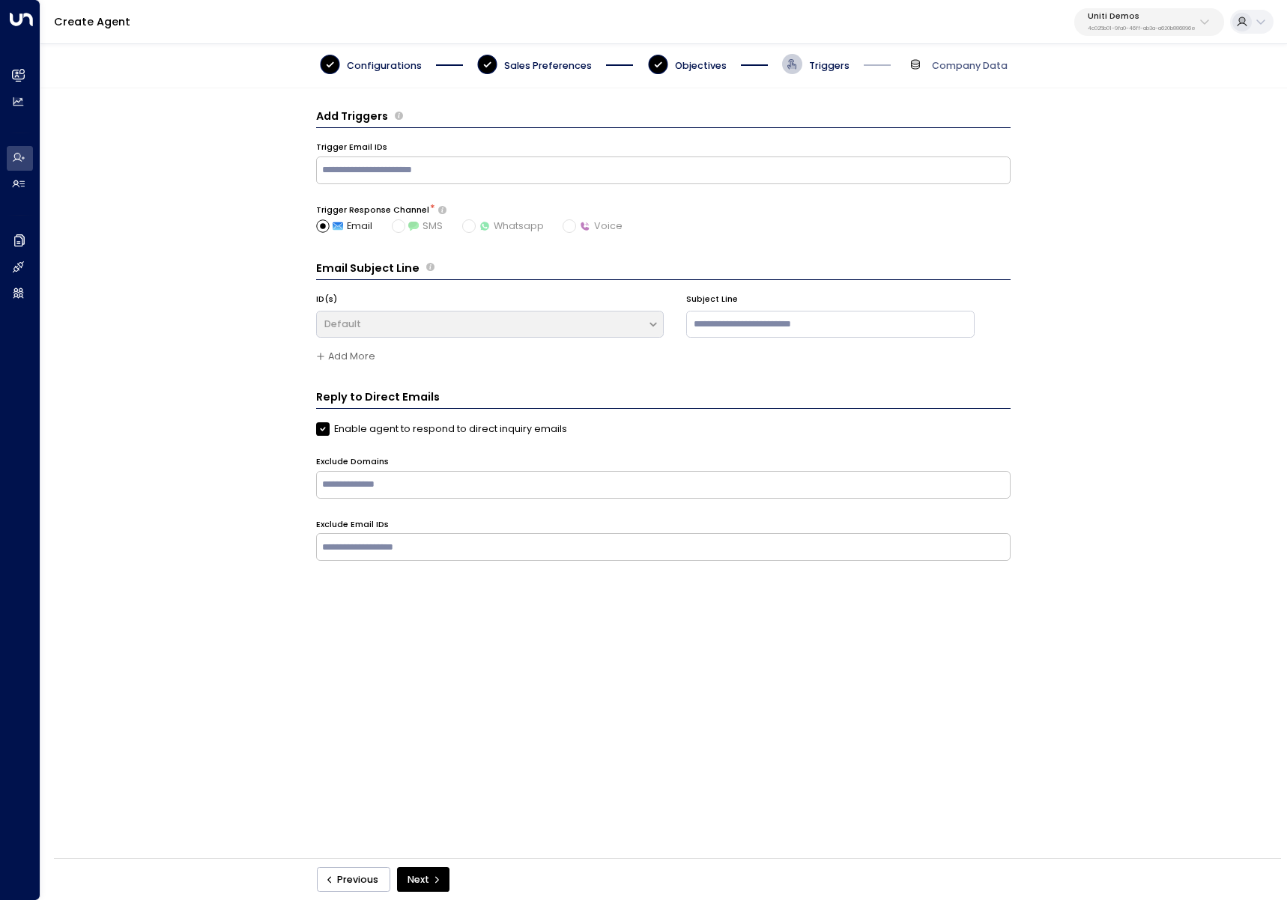
scroll to position [0, 0]
click at [729, 323] on input at bounding box center [830, 324] width 289 height 27
click at [434, 884] on button "Next" at bounding box center [423, 879] width 52 height 25
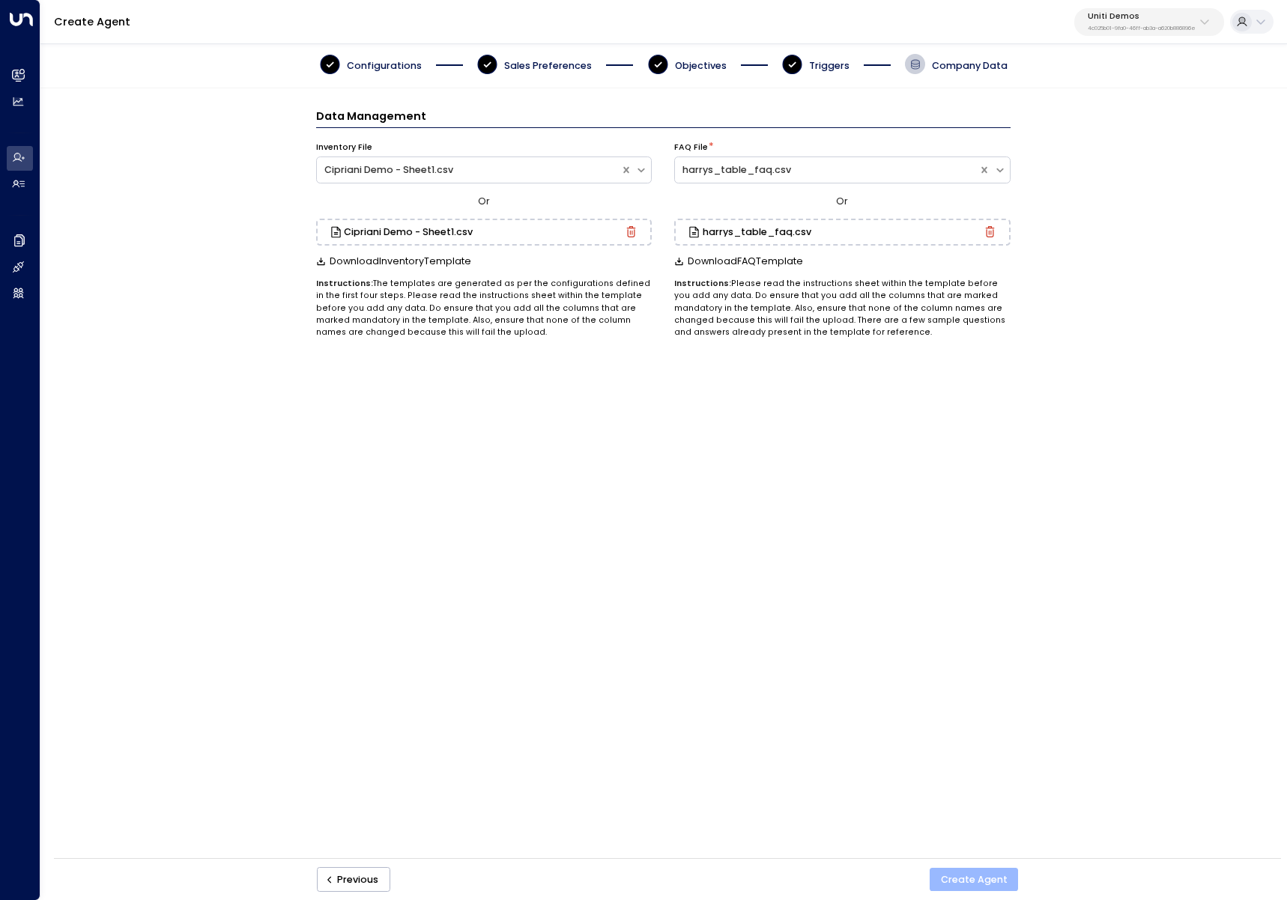
click at [996, 879] on button "Create Agent" at bounding box center [973, 880] width 88 height 24
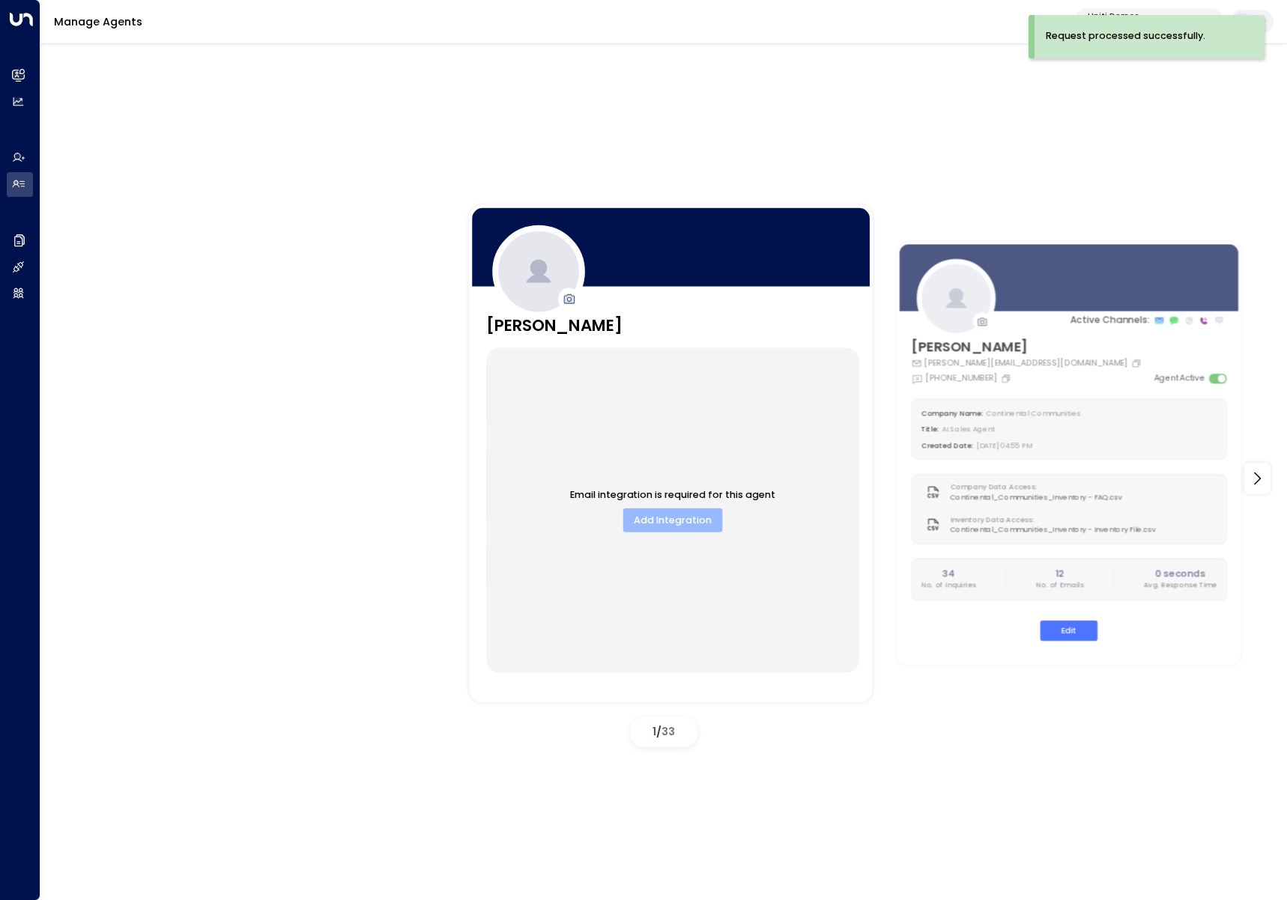
click at [680, 523] on button "Add Integration" at bounding box center [672, 519] width 99 height 23
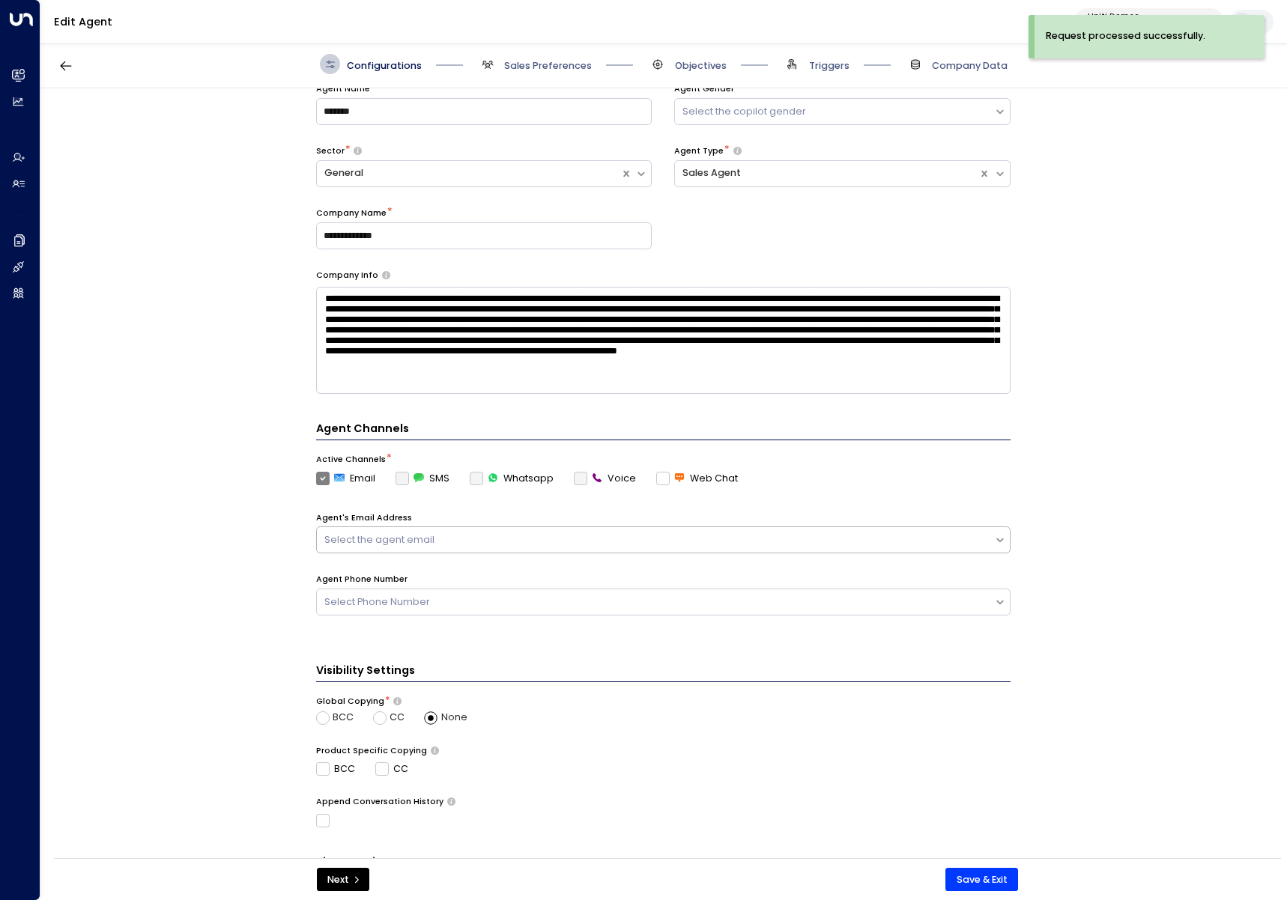
click at [390, 553] on div "Select the agent email" at bounding box center [663, 539] width 694 height 27
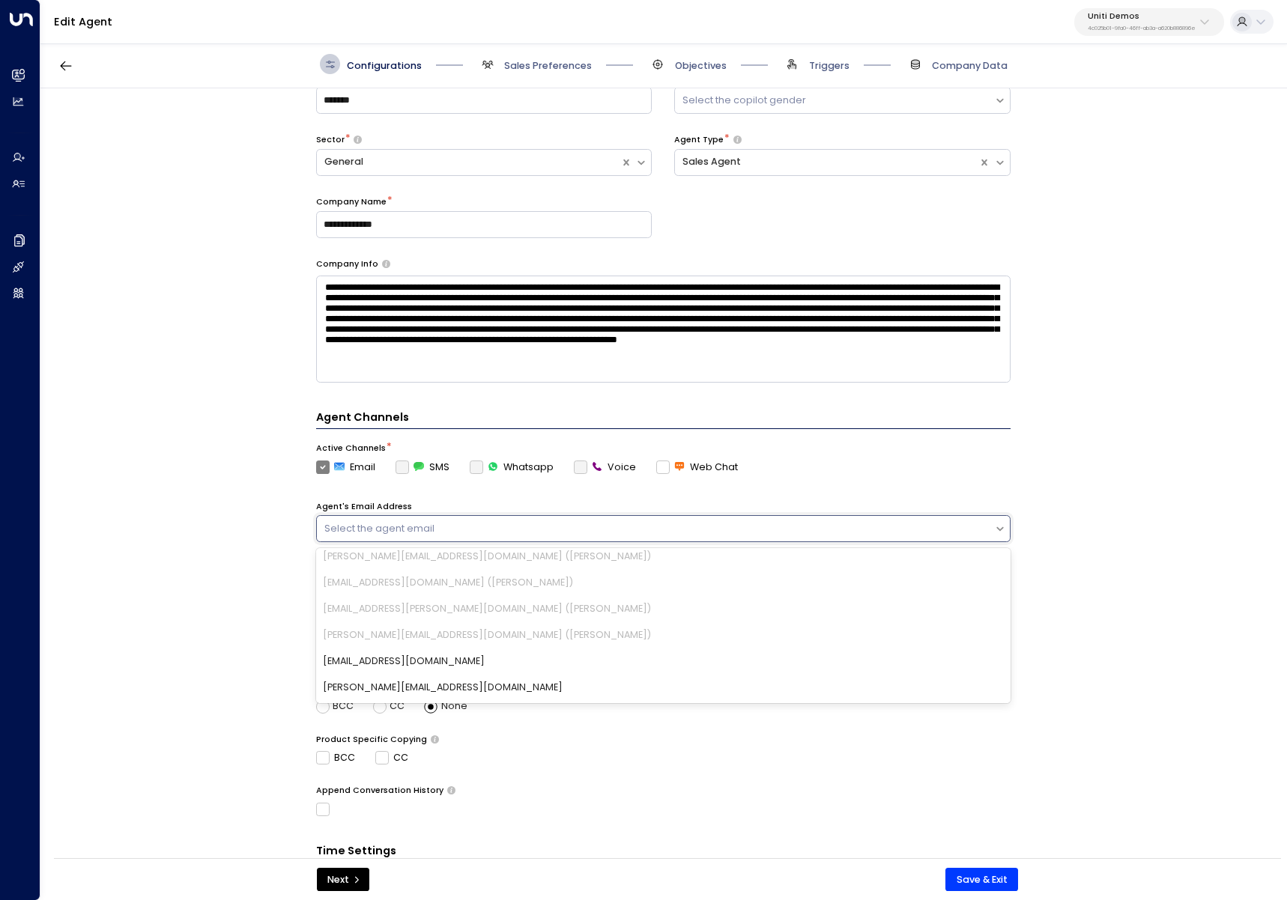
scroll to position [687, 0]
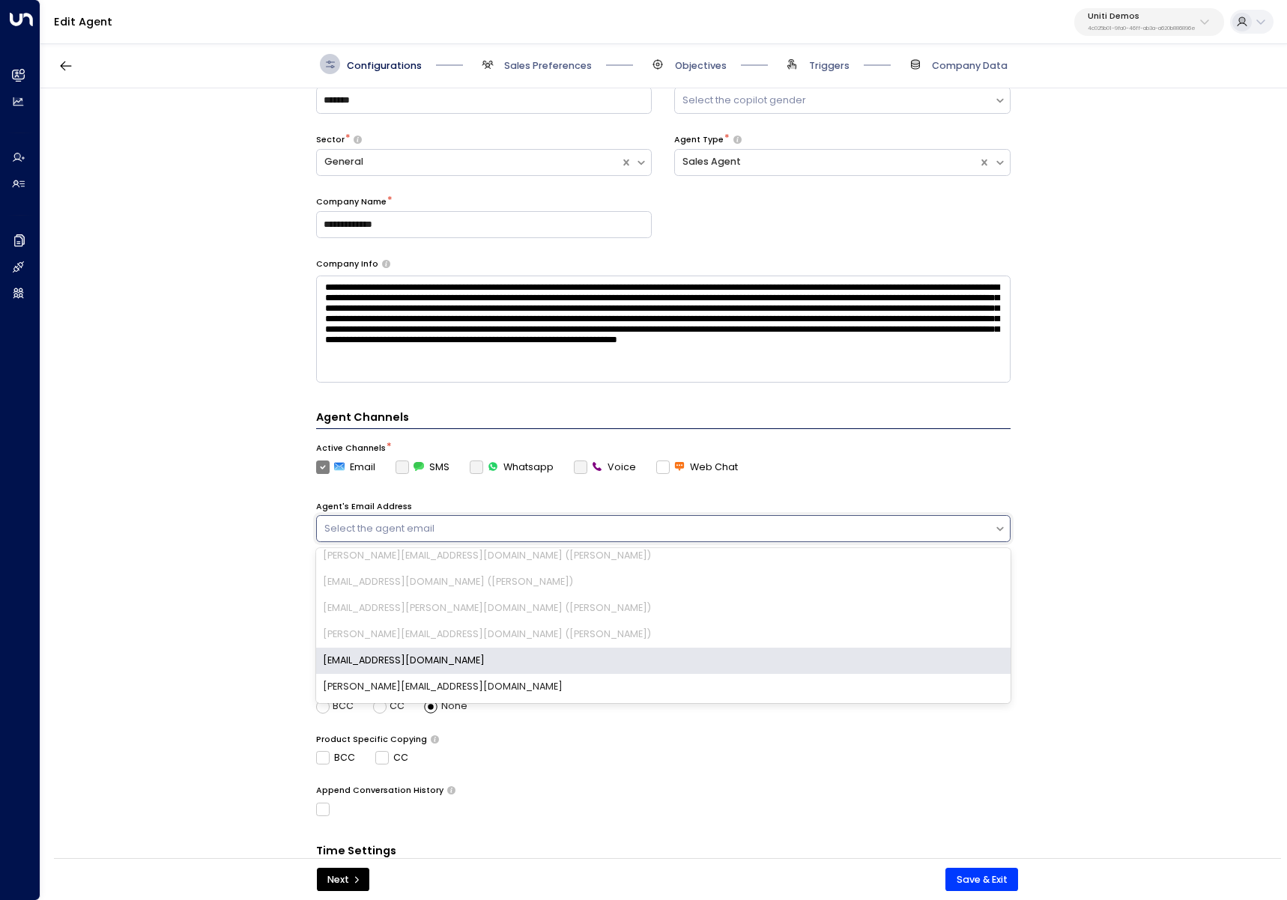
click at [442, 648] on div "cipriani.uniti.demo@gmail.com" at bounding box center [663, 661] width 694 height 26
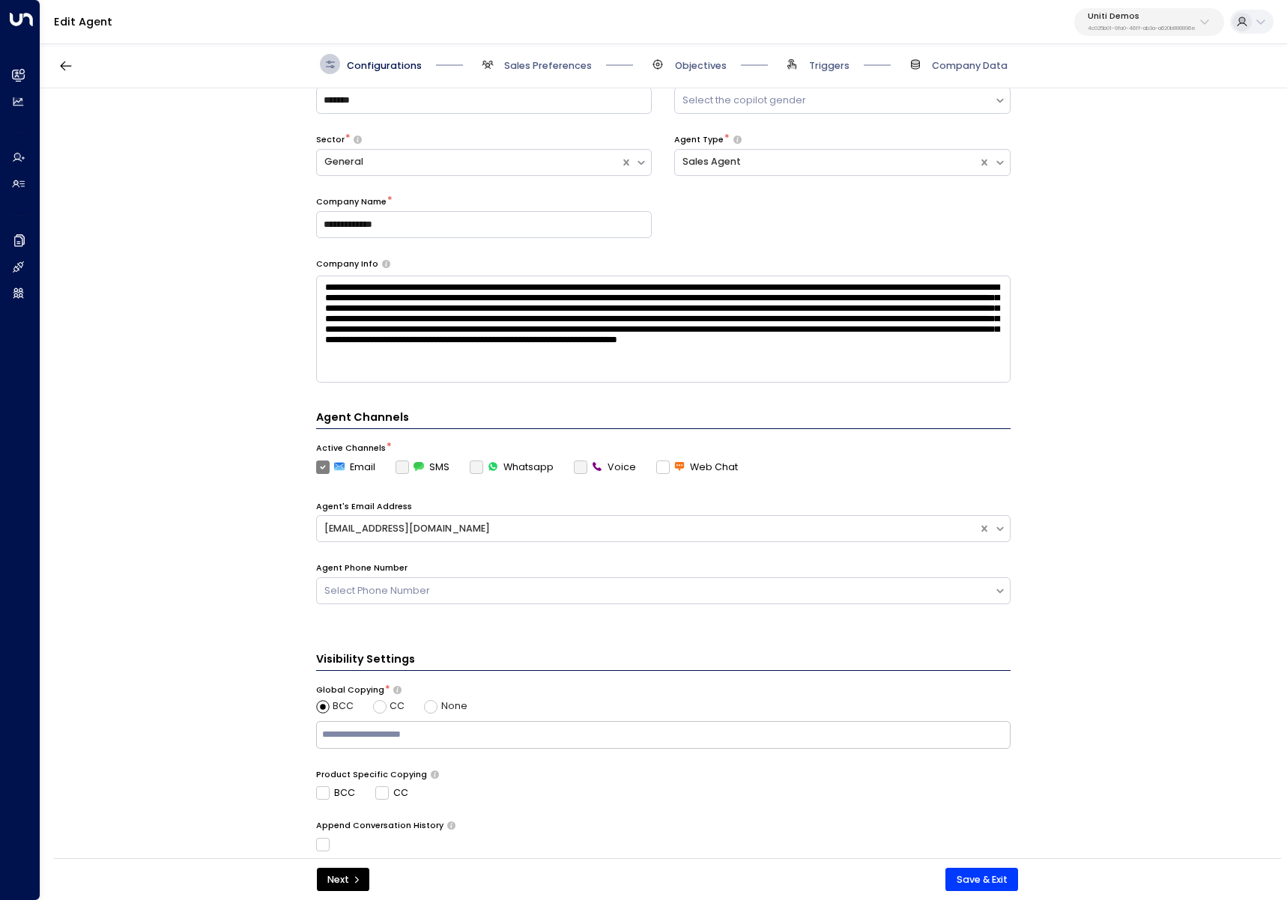
click at [375, 745] on input "text" at bounding box center [662, 734] width 687 height 21
type input "**********"
click at [1002, 880] on button "Save & Exit" at bounding box center [981, 880] width 73 height 24
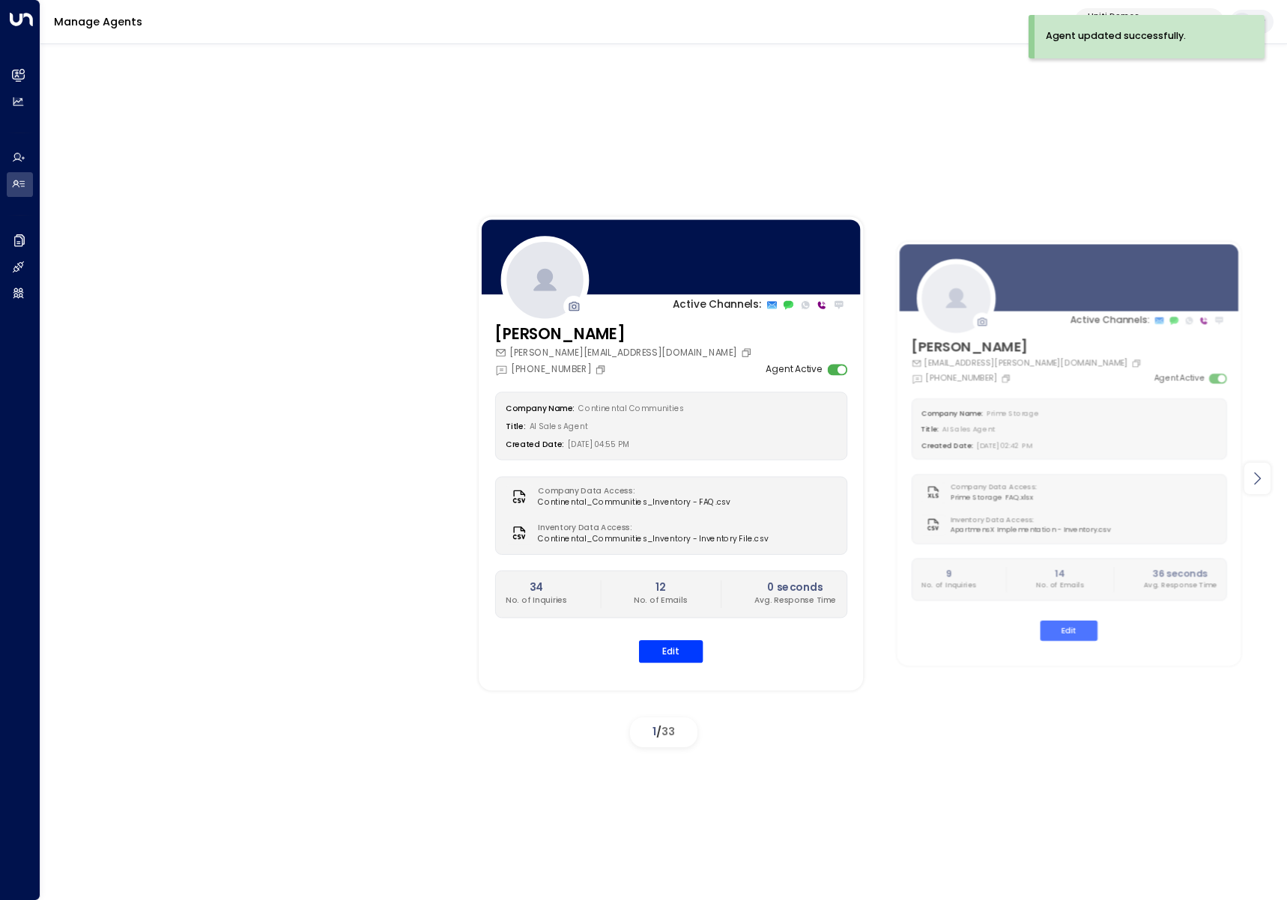
click at [1254, 479] on icon at bounding box center [1257, 479] width 18 height 18
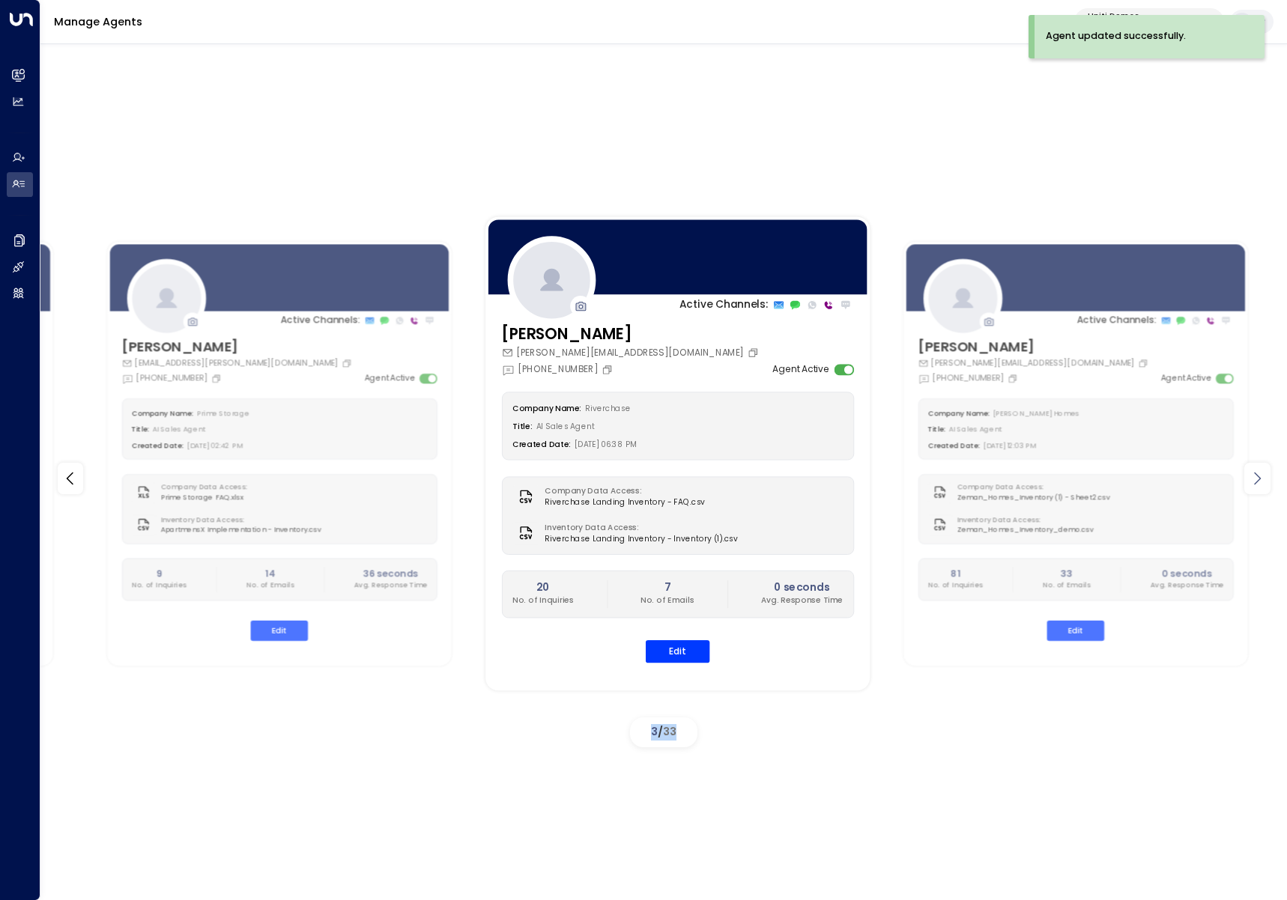
click at [1254, 479] on icon at bounding box center [1257, 479] width 18 height 18
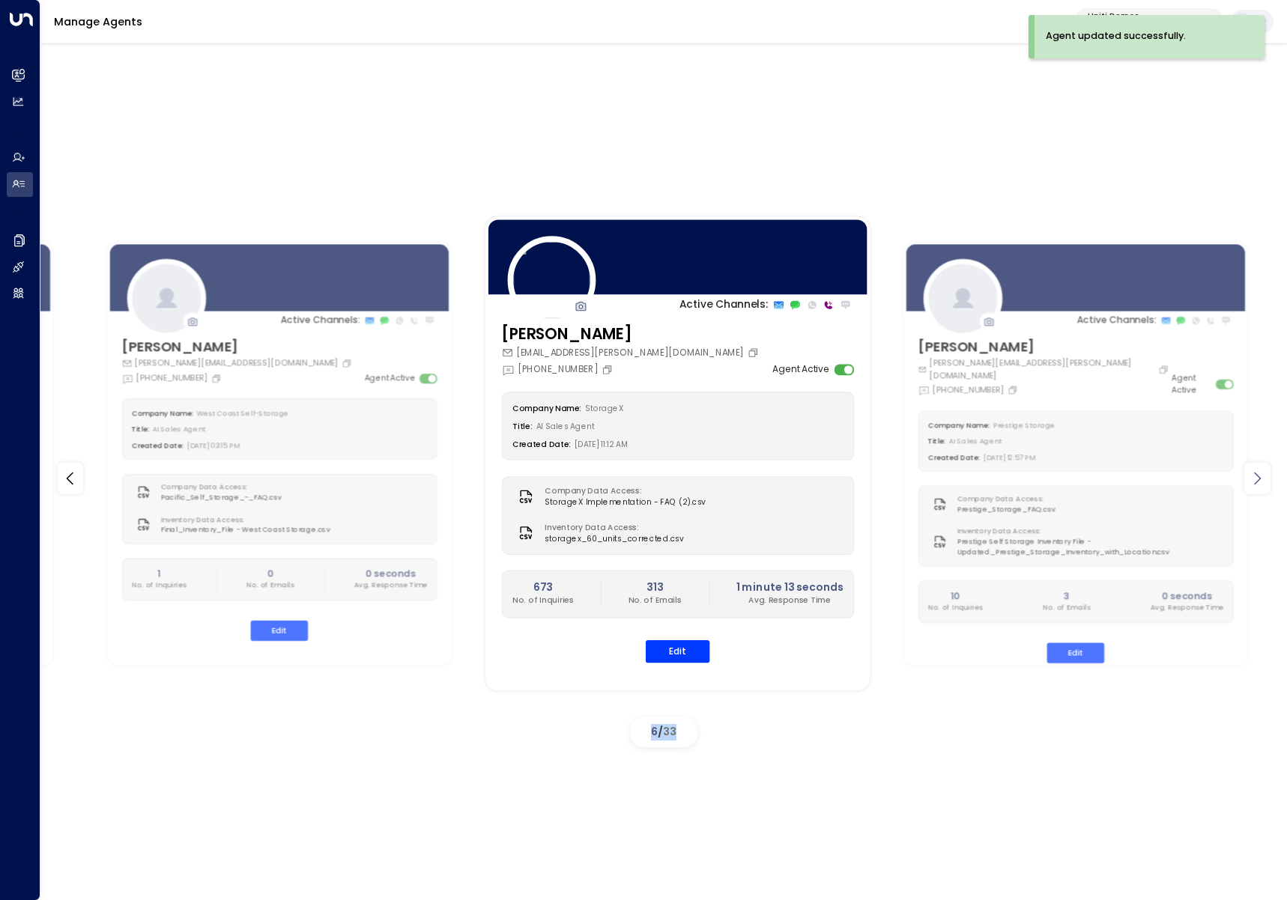
click at [1254, 479] on icon at bounding box center [1257, 479] width 18 height 18
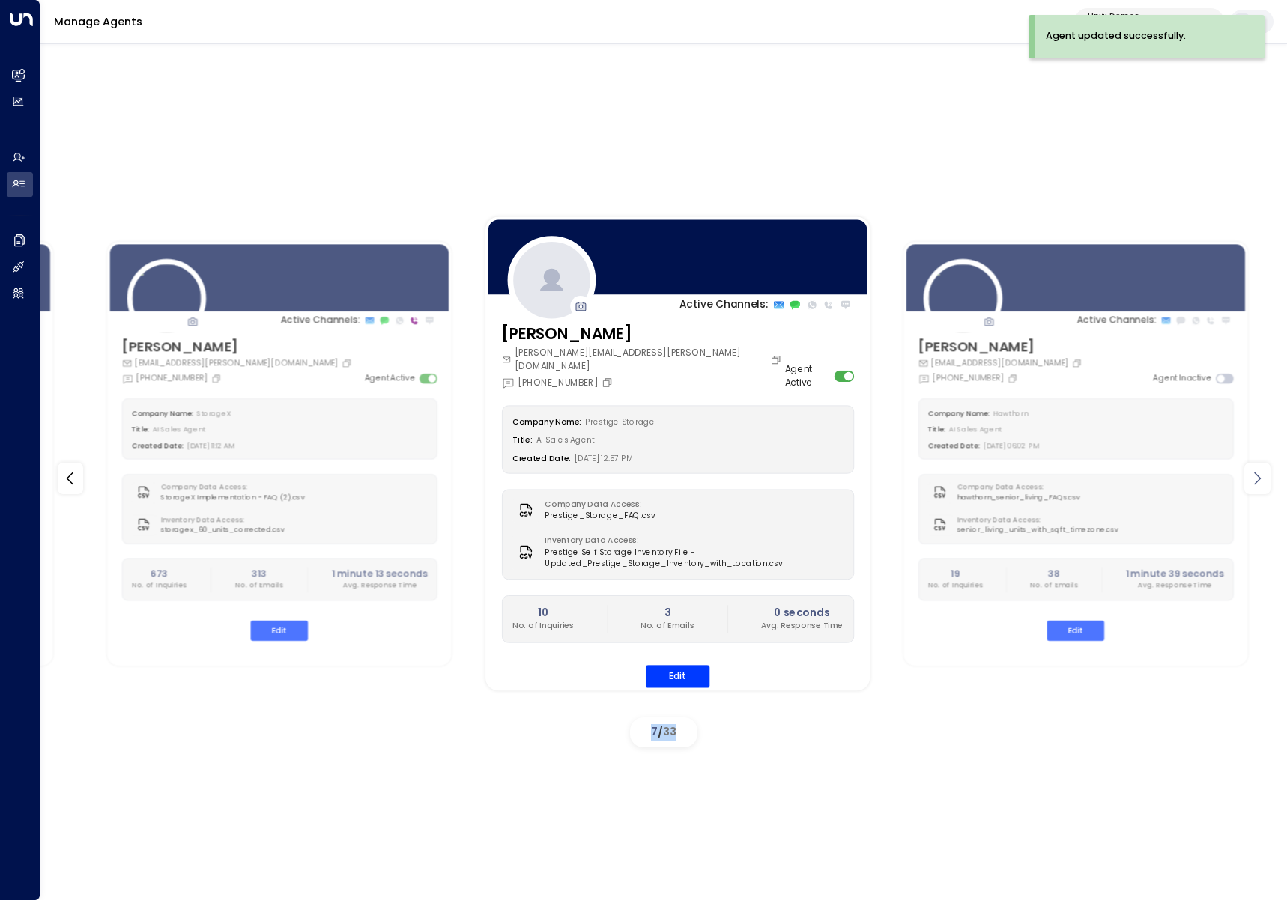
click at [1254, 479] on icon at bounding box center [1257, 479] width 18 height 18
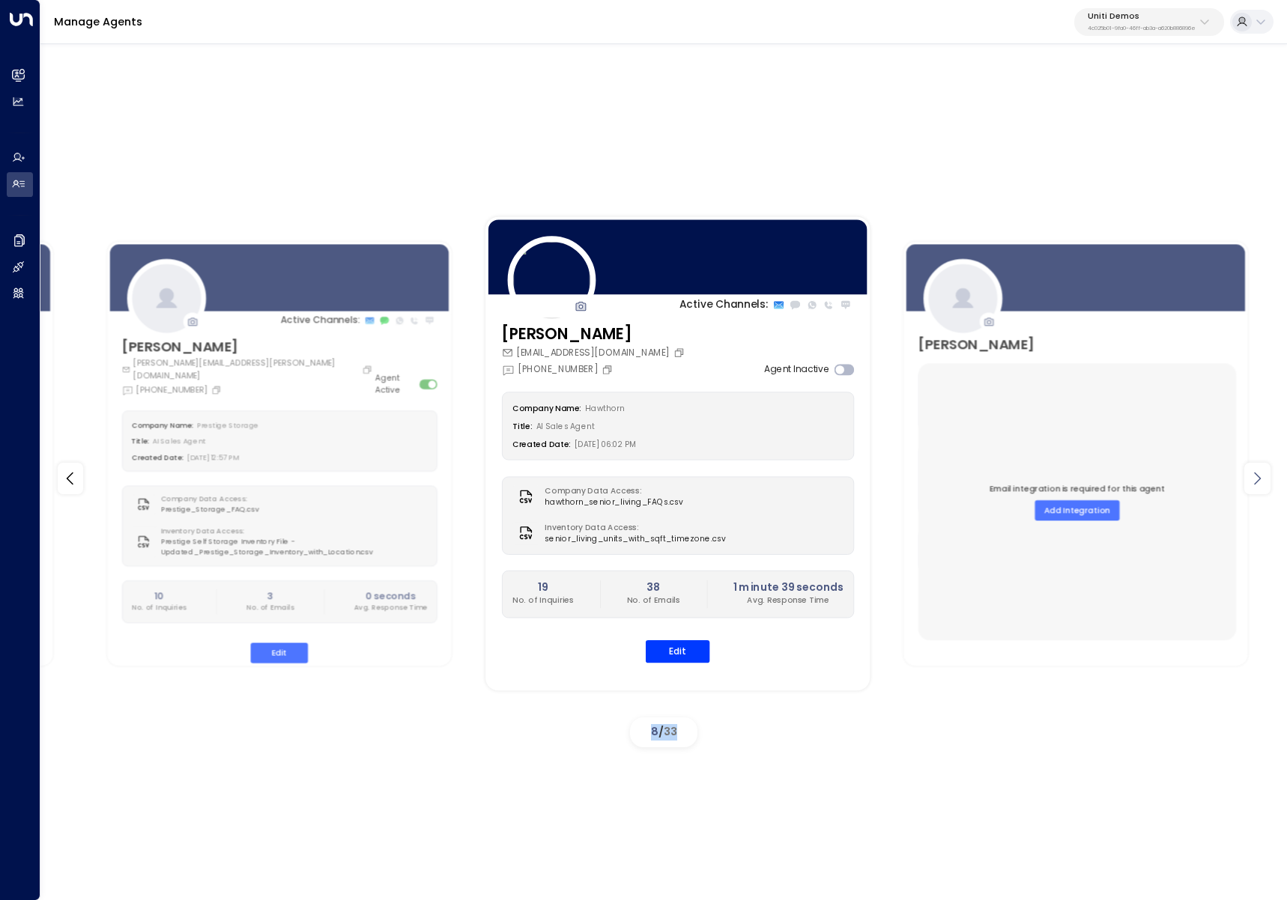
click at [1254, 479] on icon at bounding box center [1257, 479] width 18 height 18
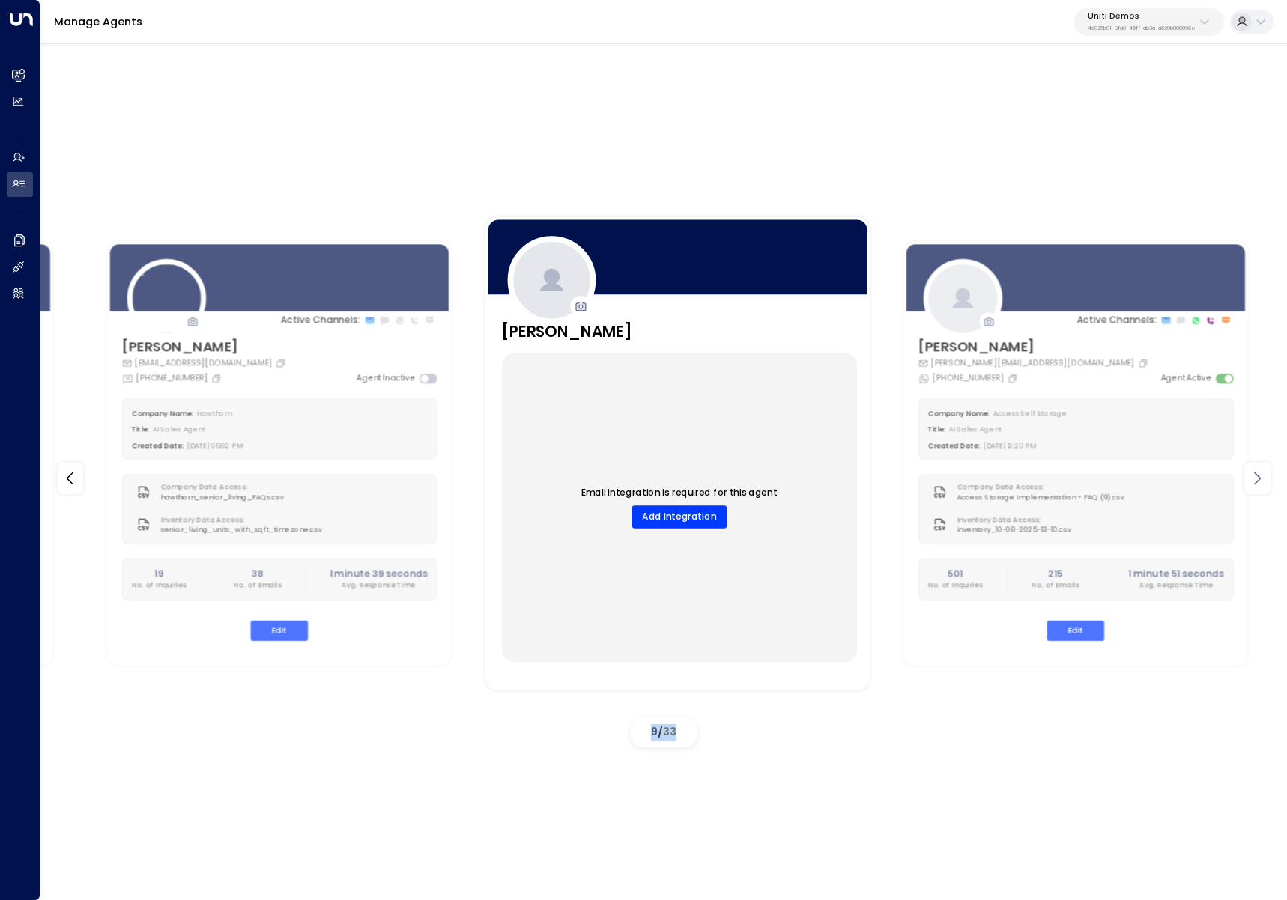
click at [1254, 479] on icon at bounding box center [1257, 479] width 18 height 18
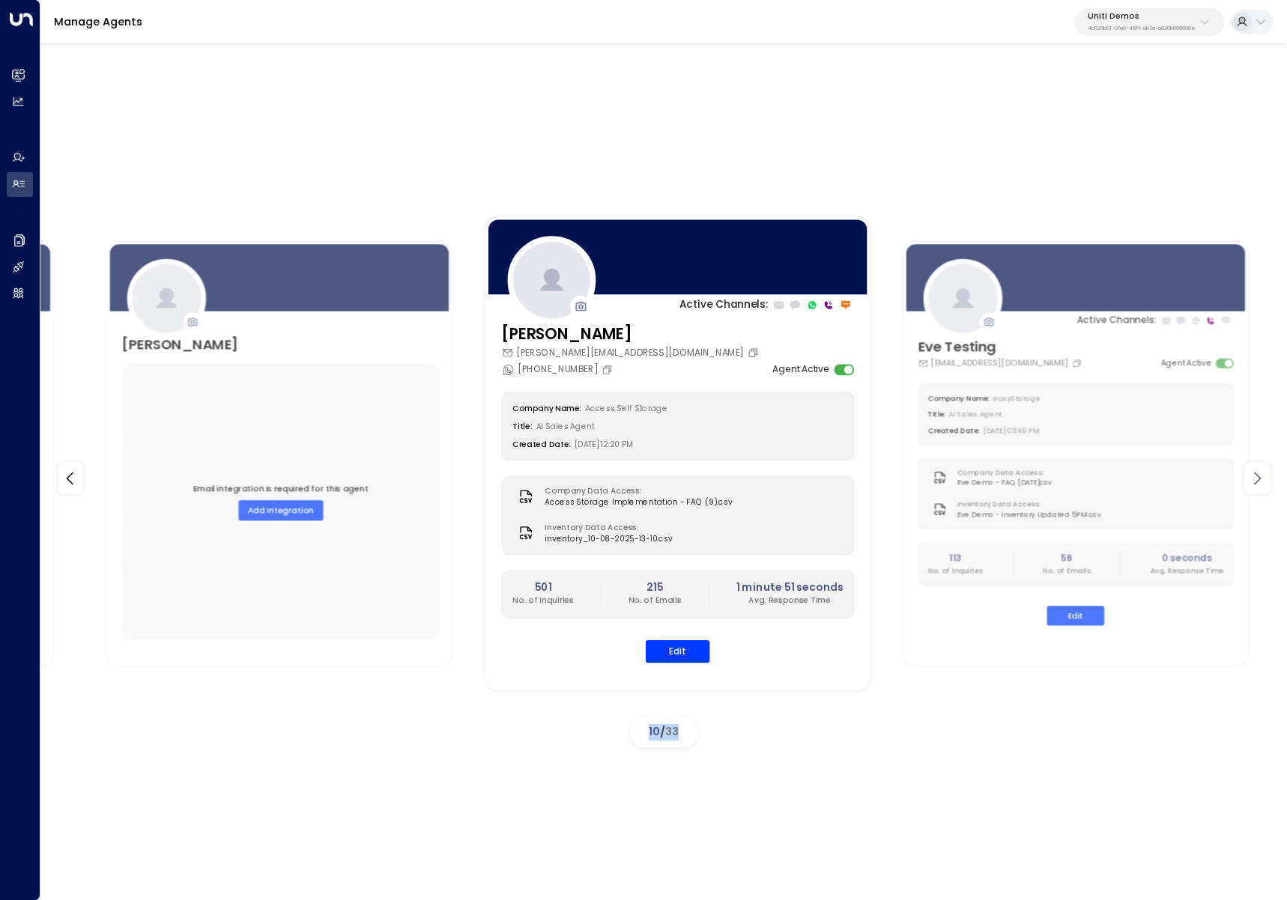
click at [1254, 479] on icon at bounding box center [1257, 479] width 18 height 18
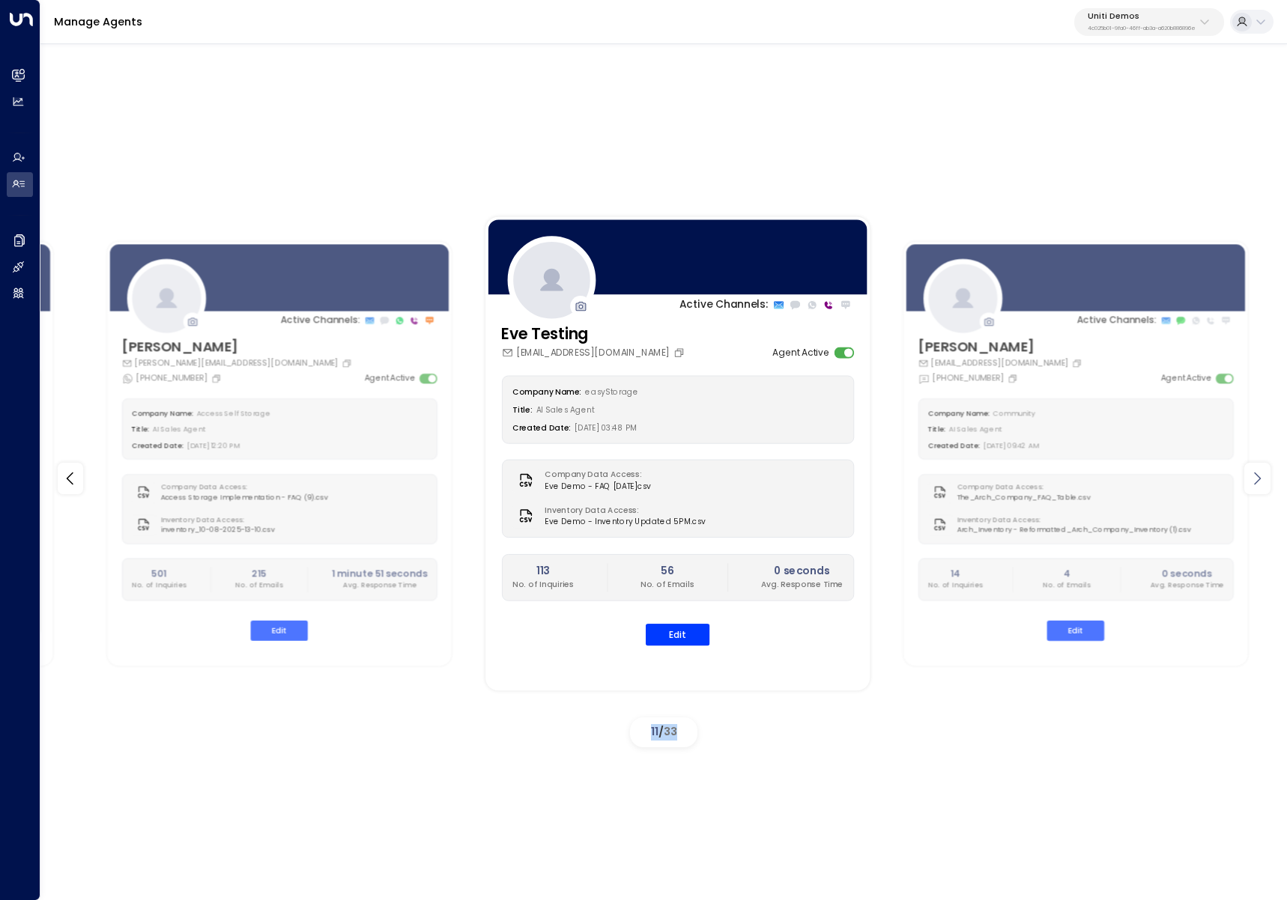
click at [1254, 479] on icon at bounding box center [1257, 479] width 18 height 18
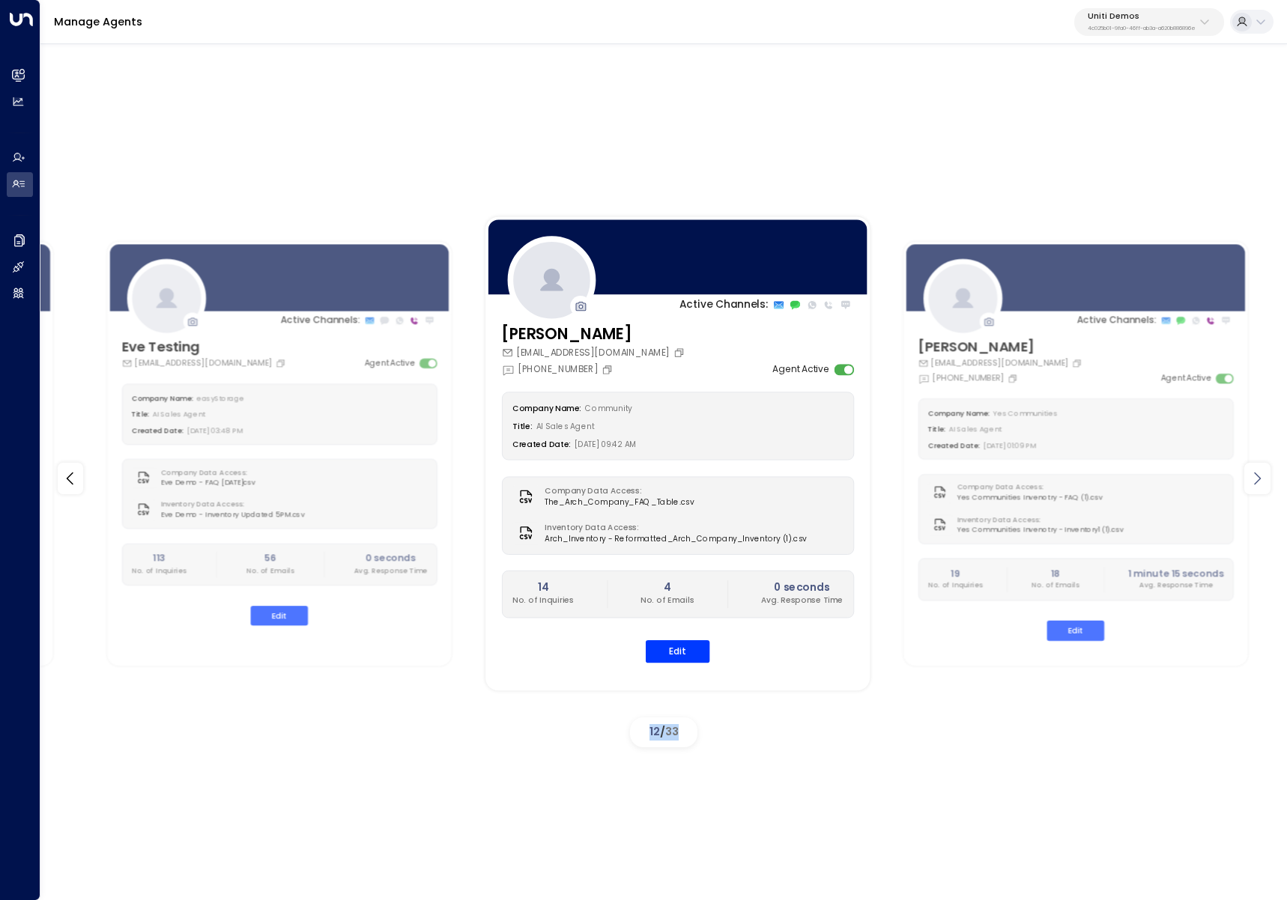
click at [1254, 479] on icon at bounding box center [1257, 479] width 18 height 18
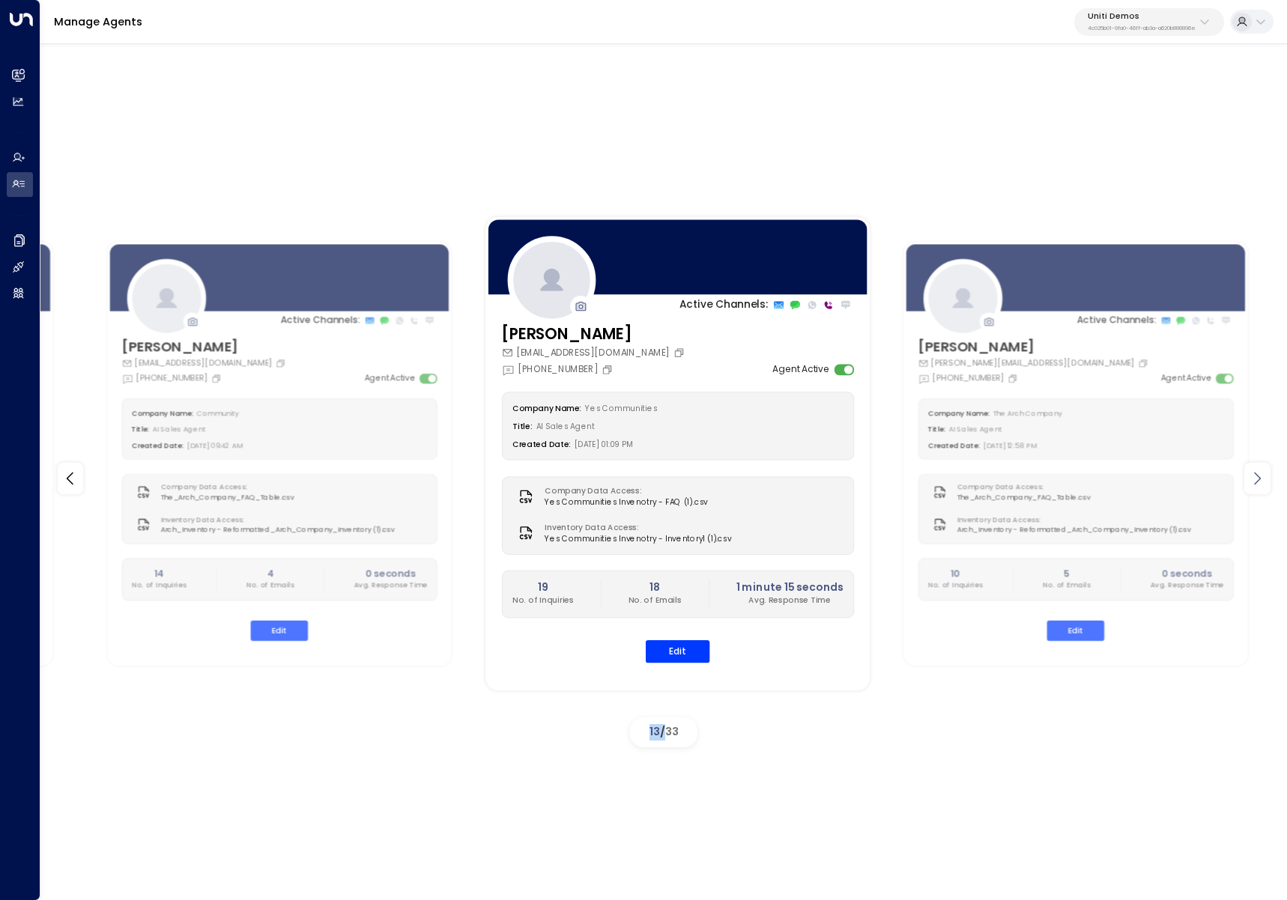
click at [1254, 479] on icon at bounding box center [1257, 479] width 18 height 18
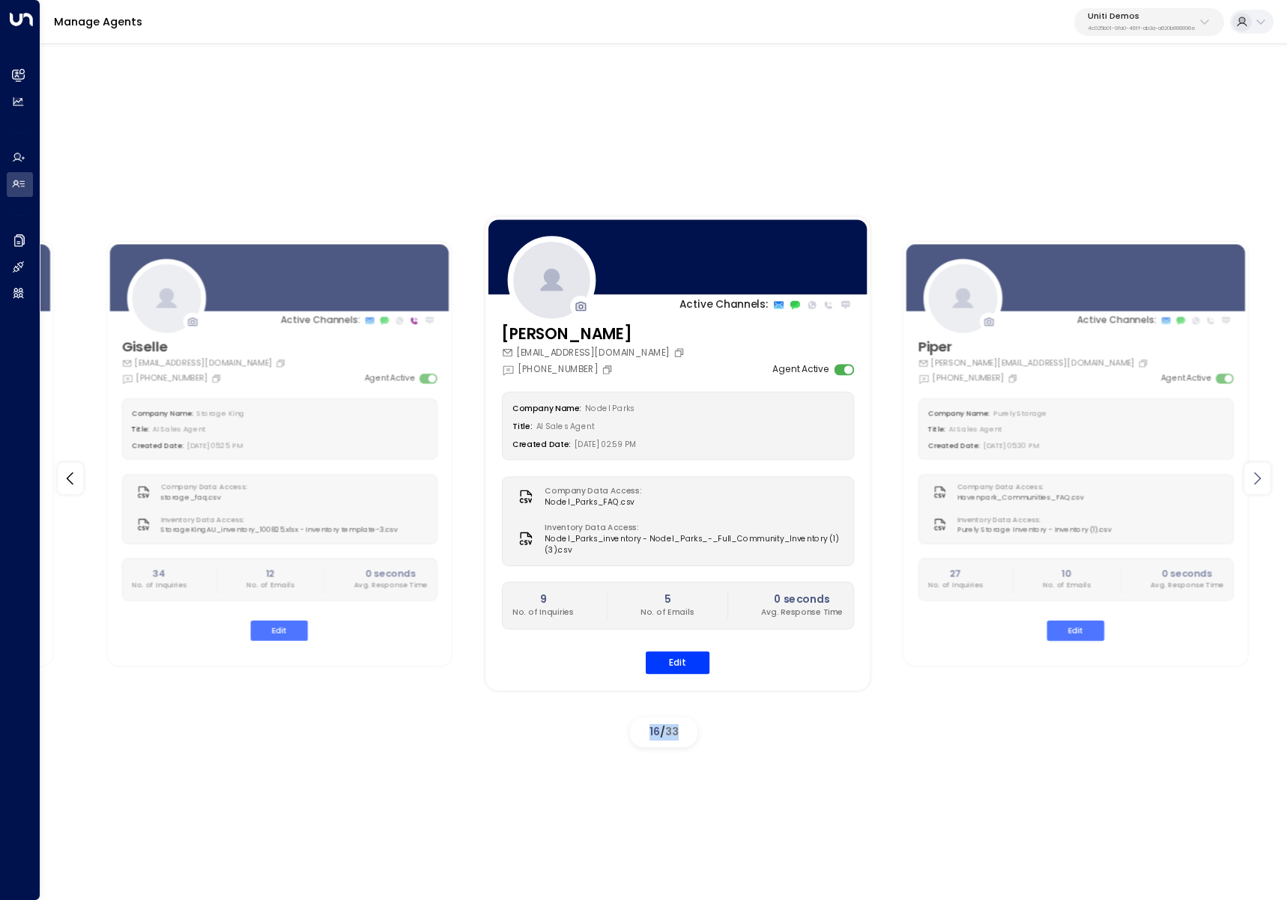
click at [1254, 479] on icon at bounding box center [1257, 479] width 18 height 18
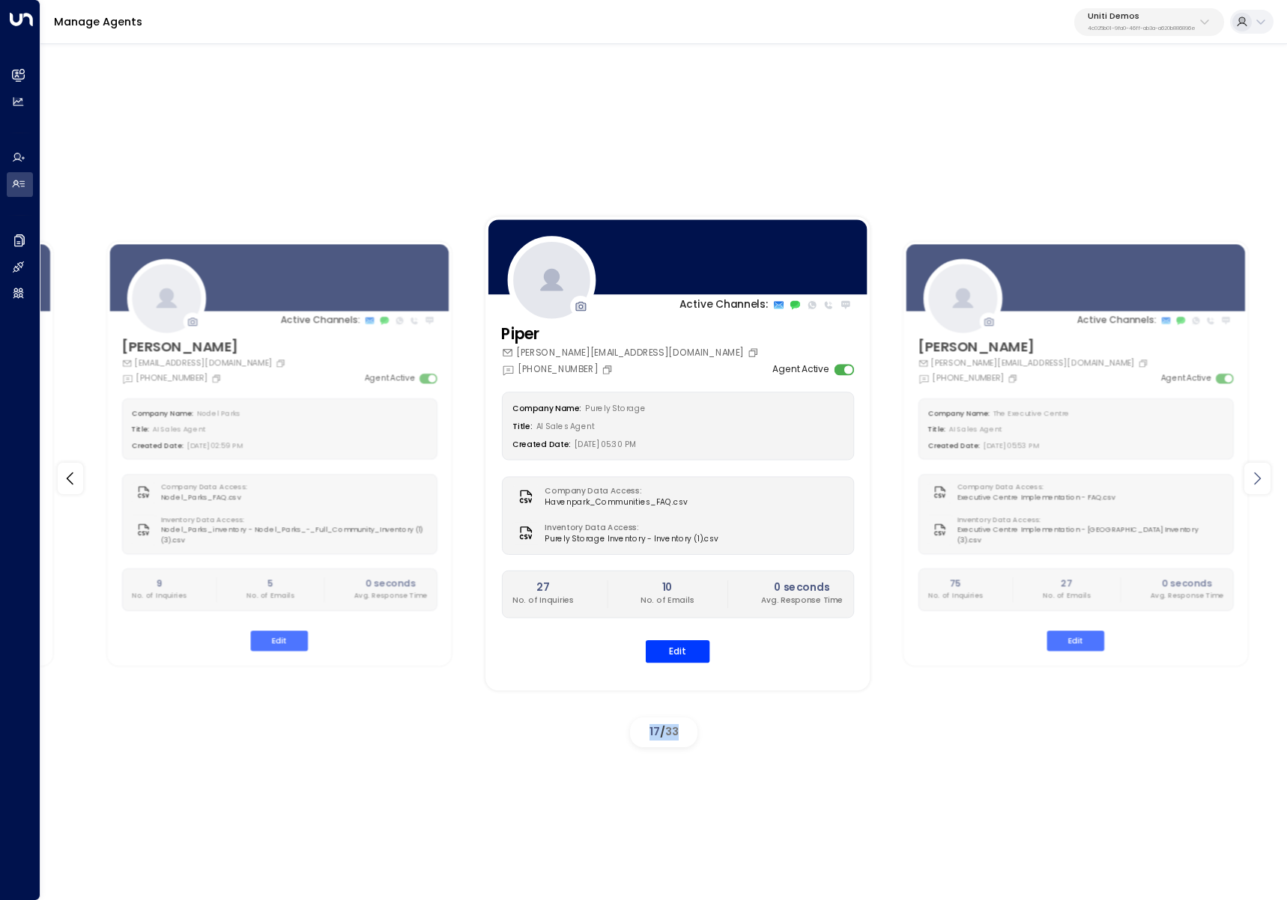
click at [1254, 480] on icon at bounding box center [1257, 479] width 18 height 18
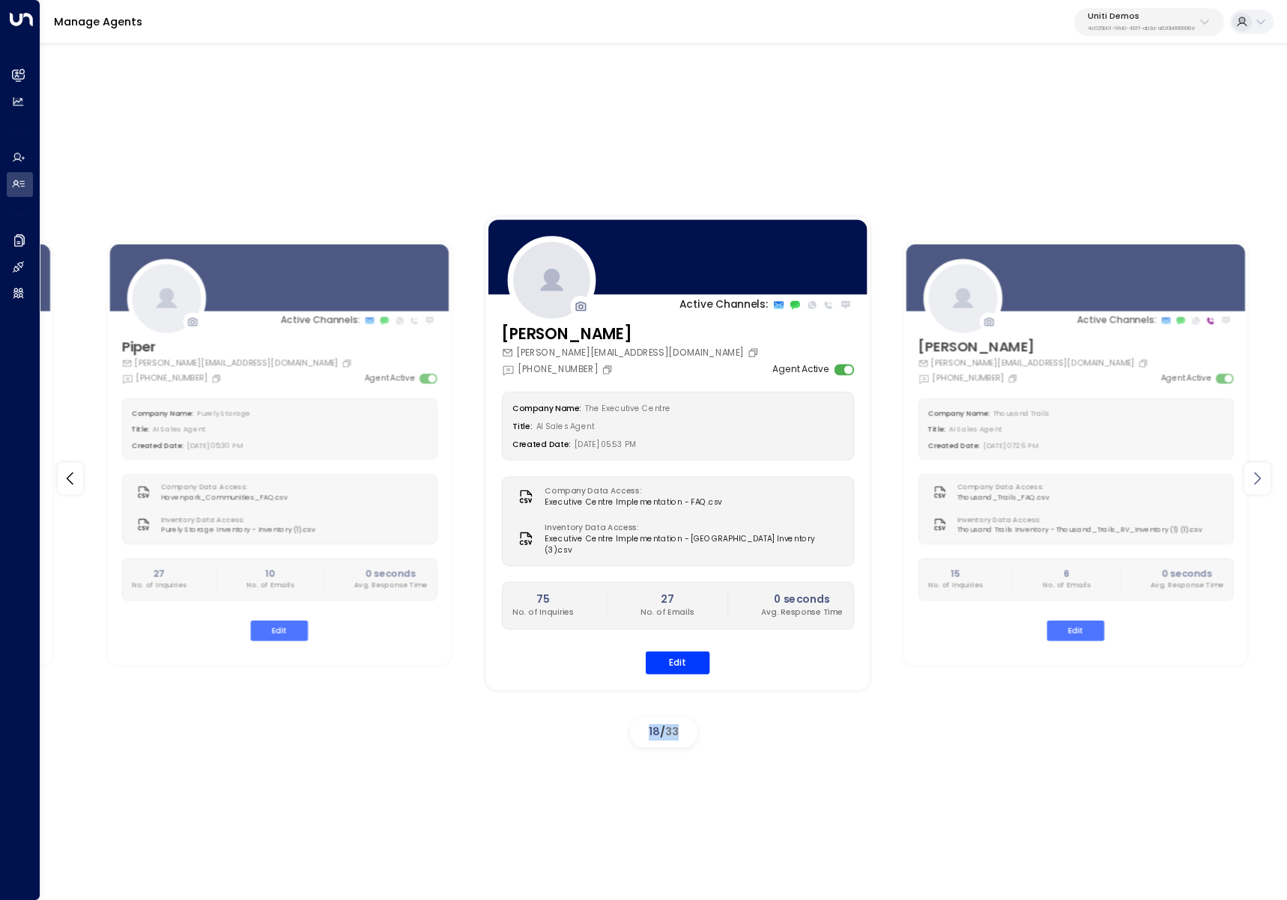
click at [1254, 480] on icon at bounding box center [1257, 479] width 18 height 18
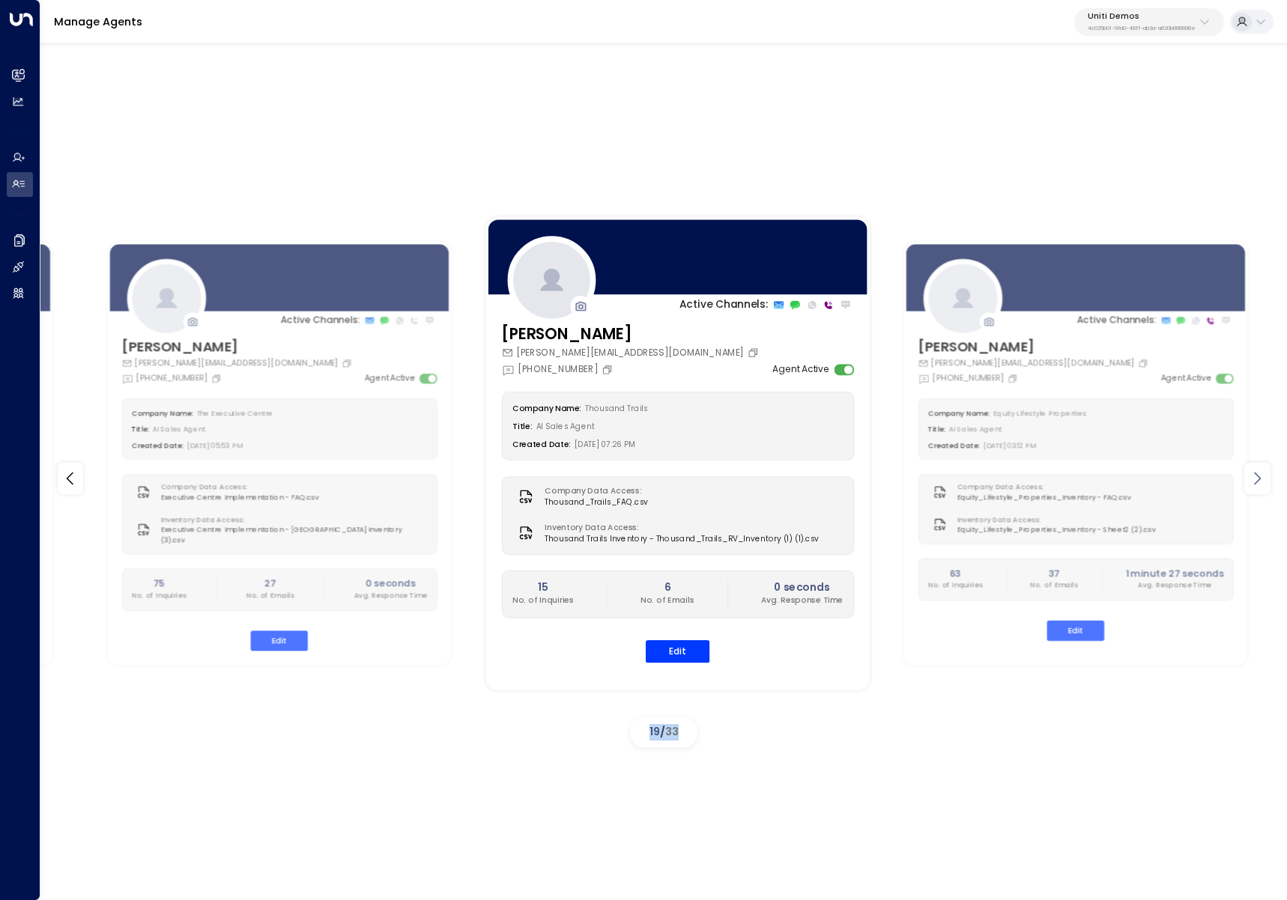
click at [1254, 480] on icon at bounding box center [1257, 479] width 18 height 18
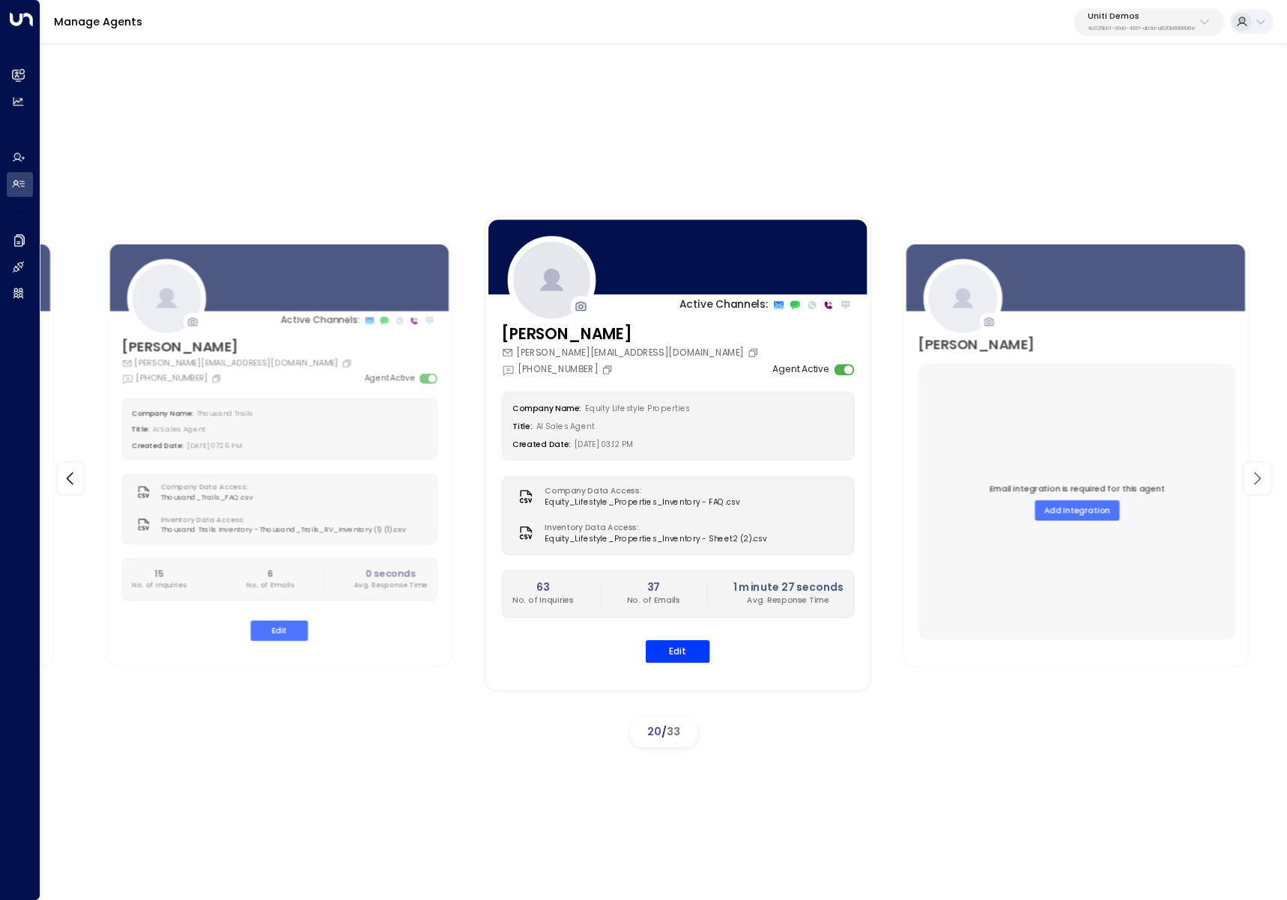
click at [1254, 480] on icon at bounding box center [1257, 479] width 18 height 18
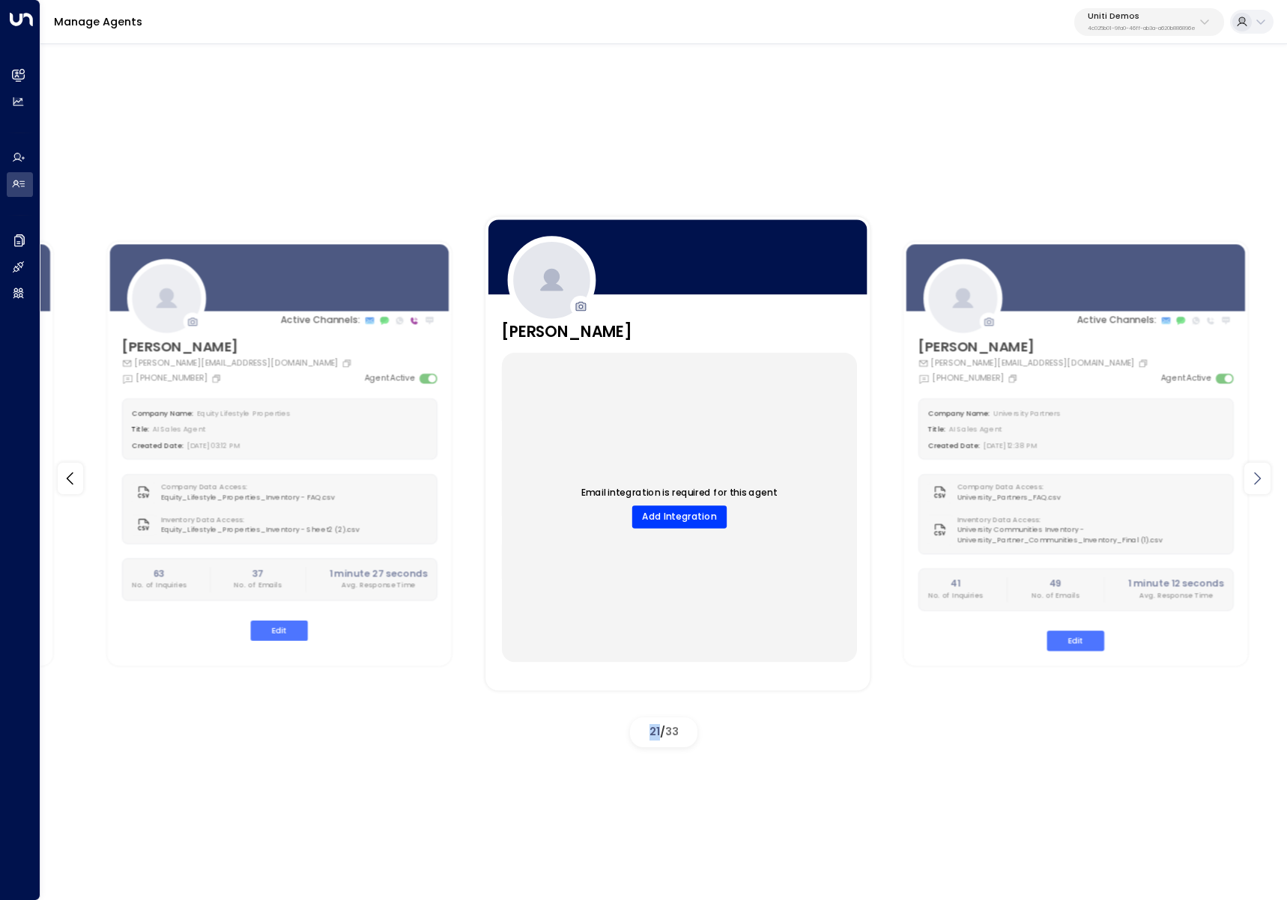
click at [1254, 480] on icon at bounding box center [1257, 479] width 18 height 18
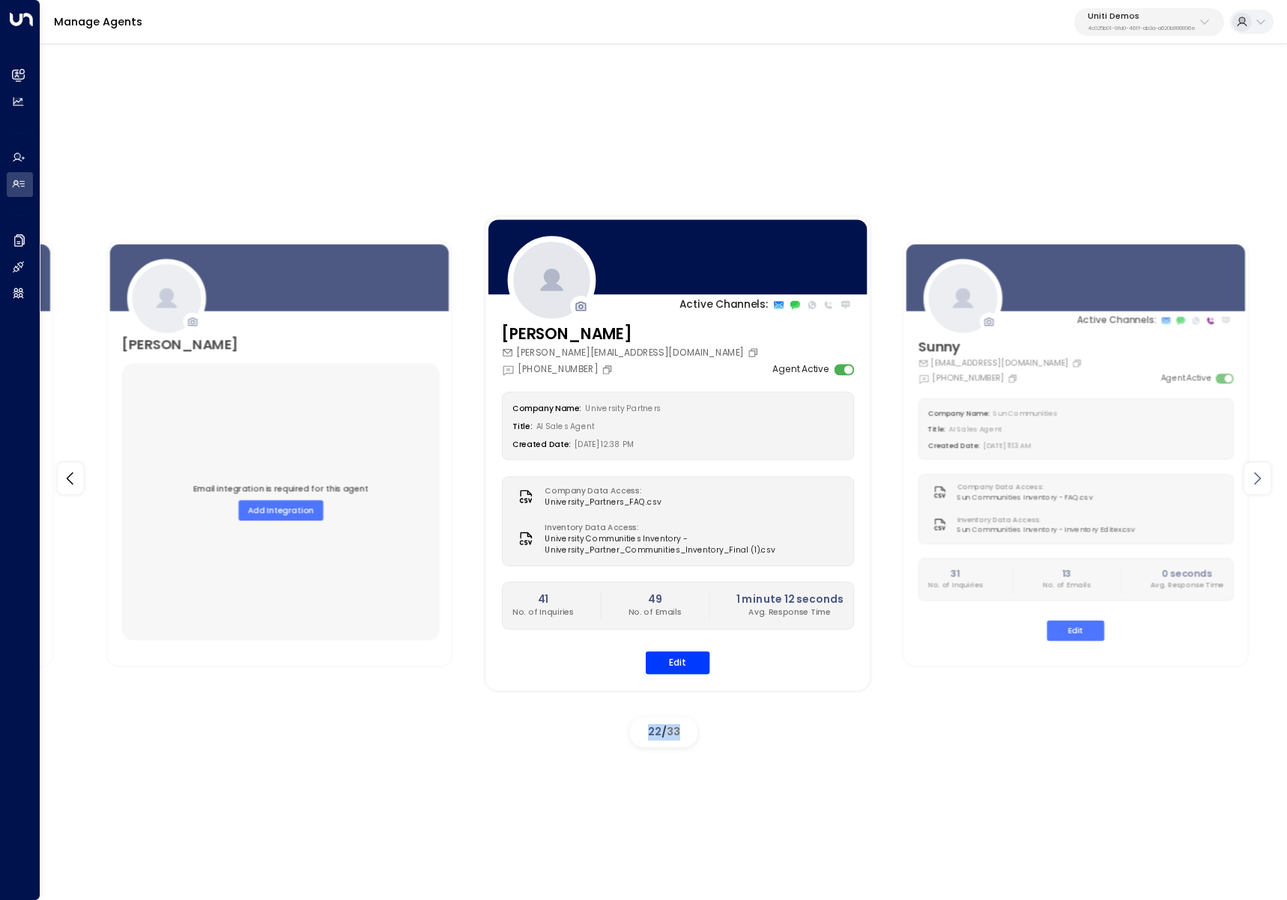
click at [1254, 480] on icon at bounding box center [1257, 479] width 18 height 18
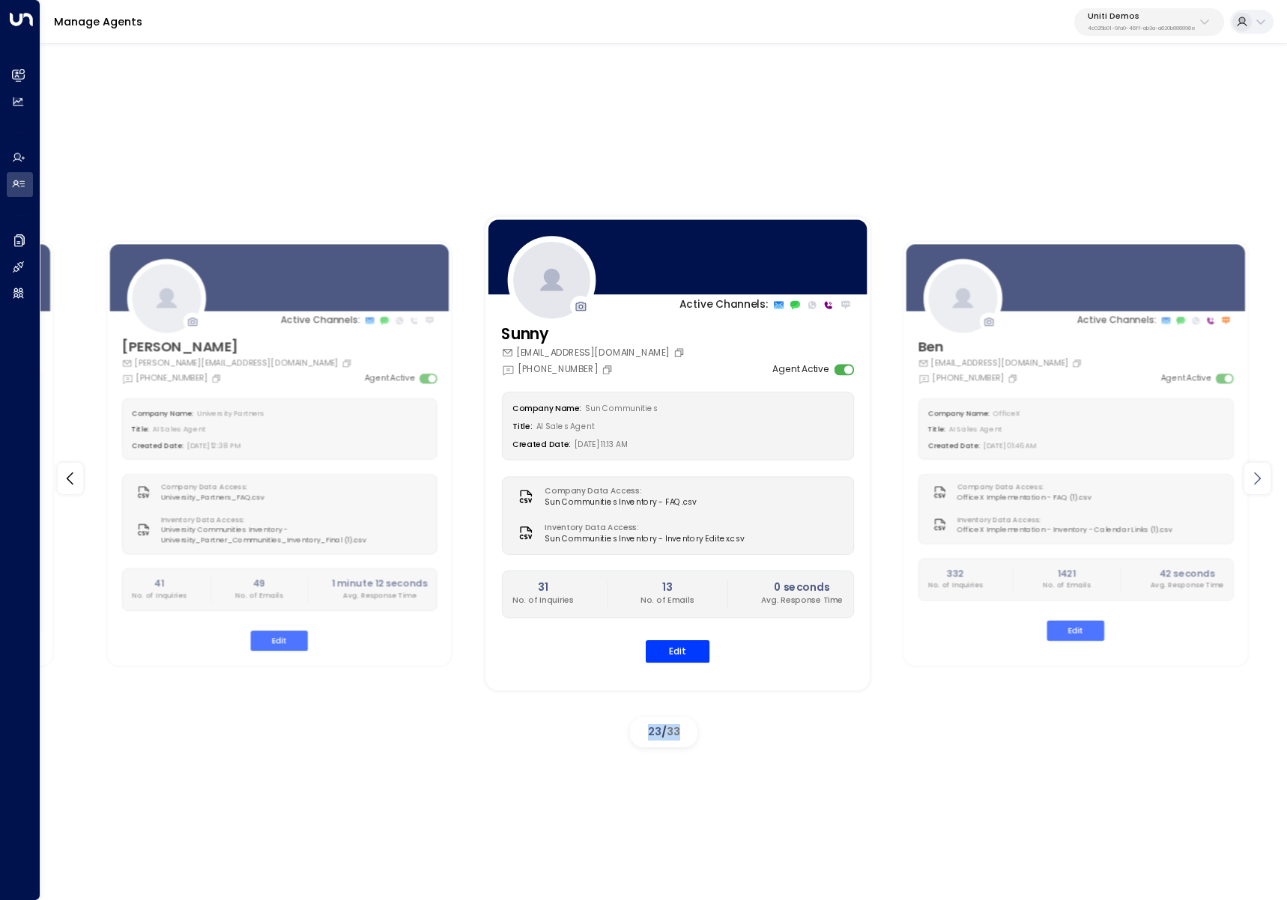
click at [1254, 480] on icon at bounding box center [1257, 479] width 18 height 18
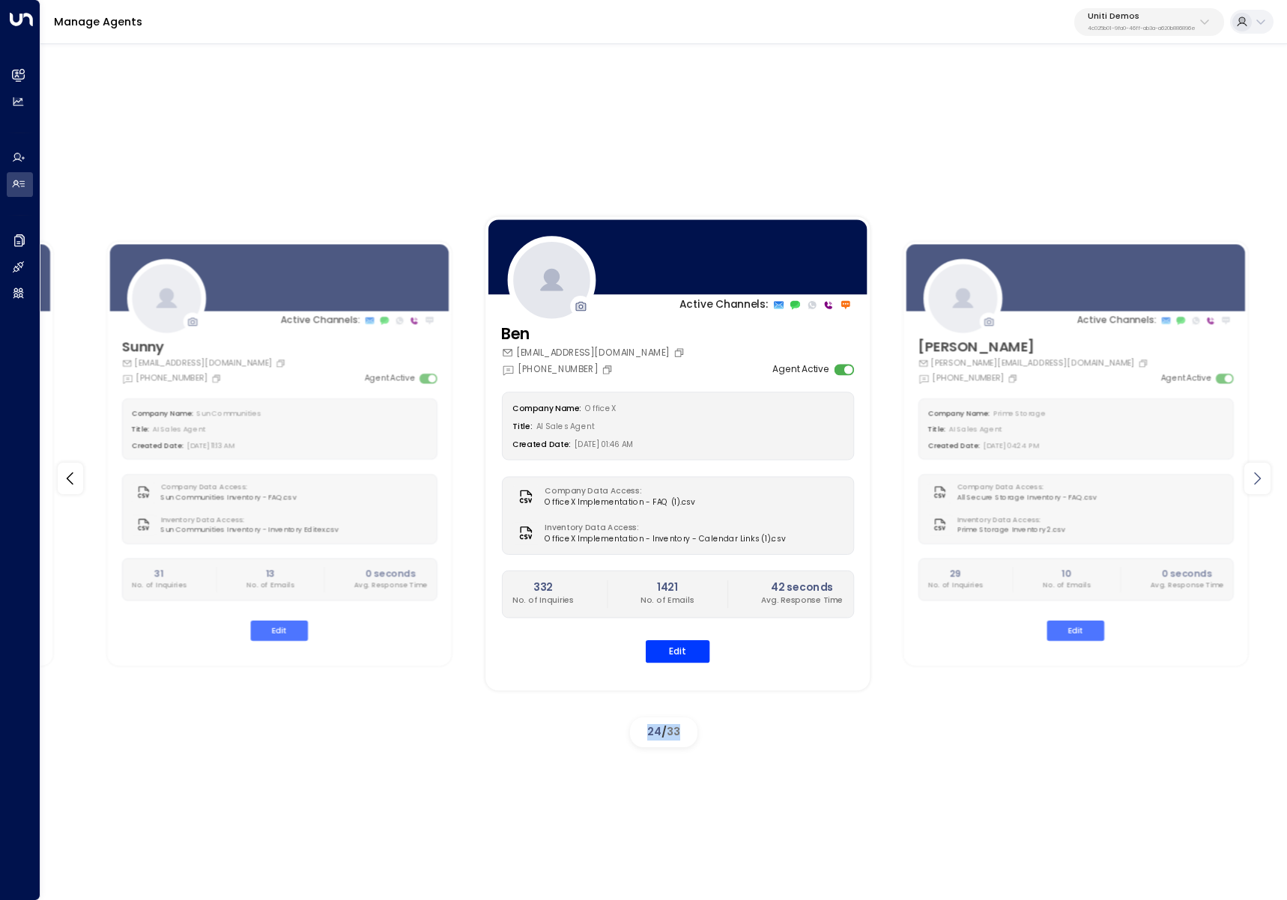
click at [1254, 480] on icon at bounding box center [1257, 479] width 18 height 18
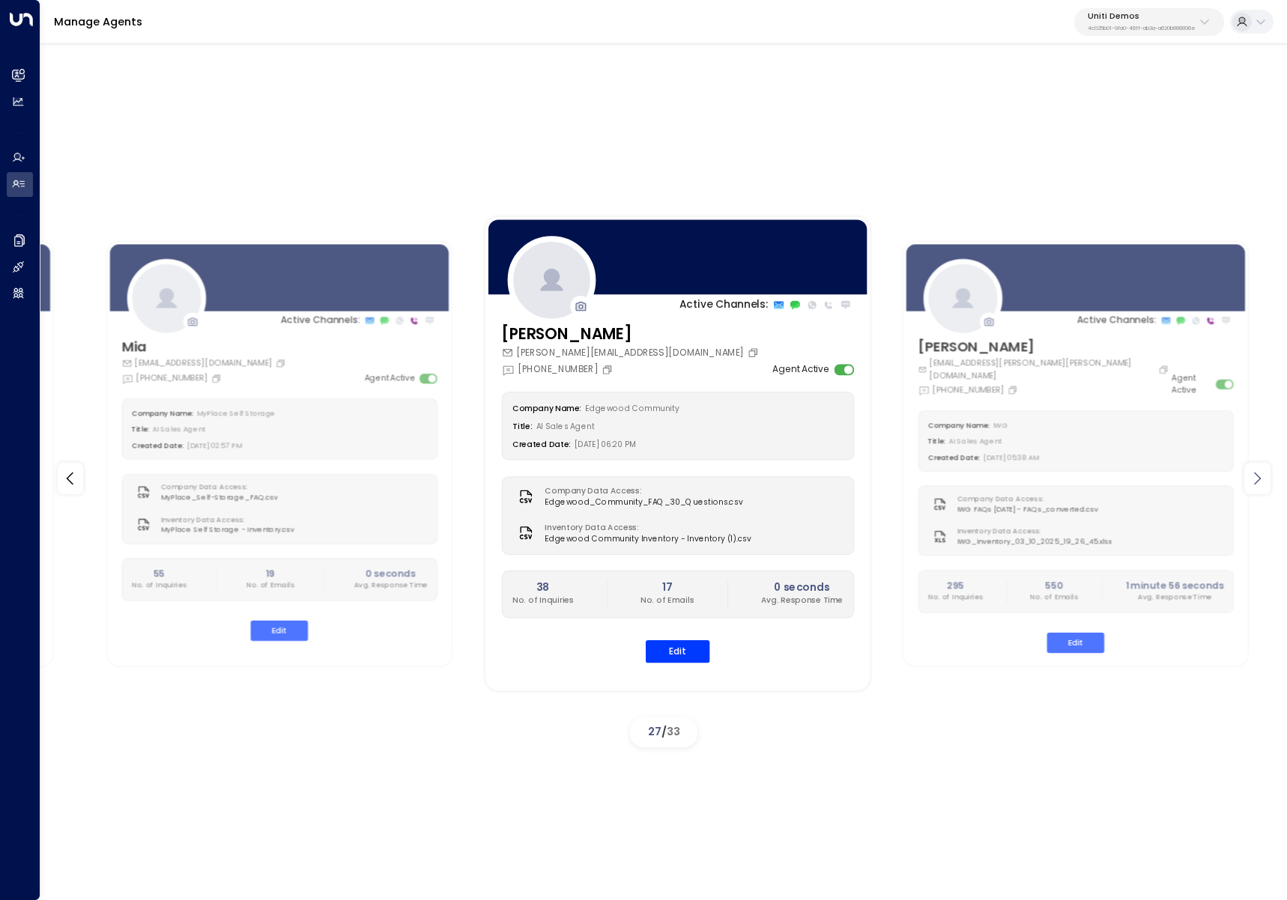
click at [1254, 480] on icon at bounding box center [1257, 479] width 18 height 18
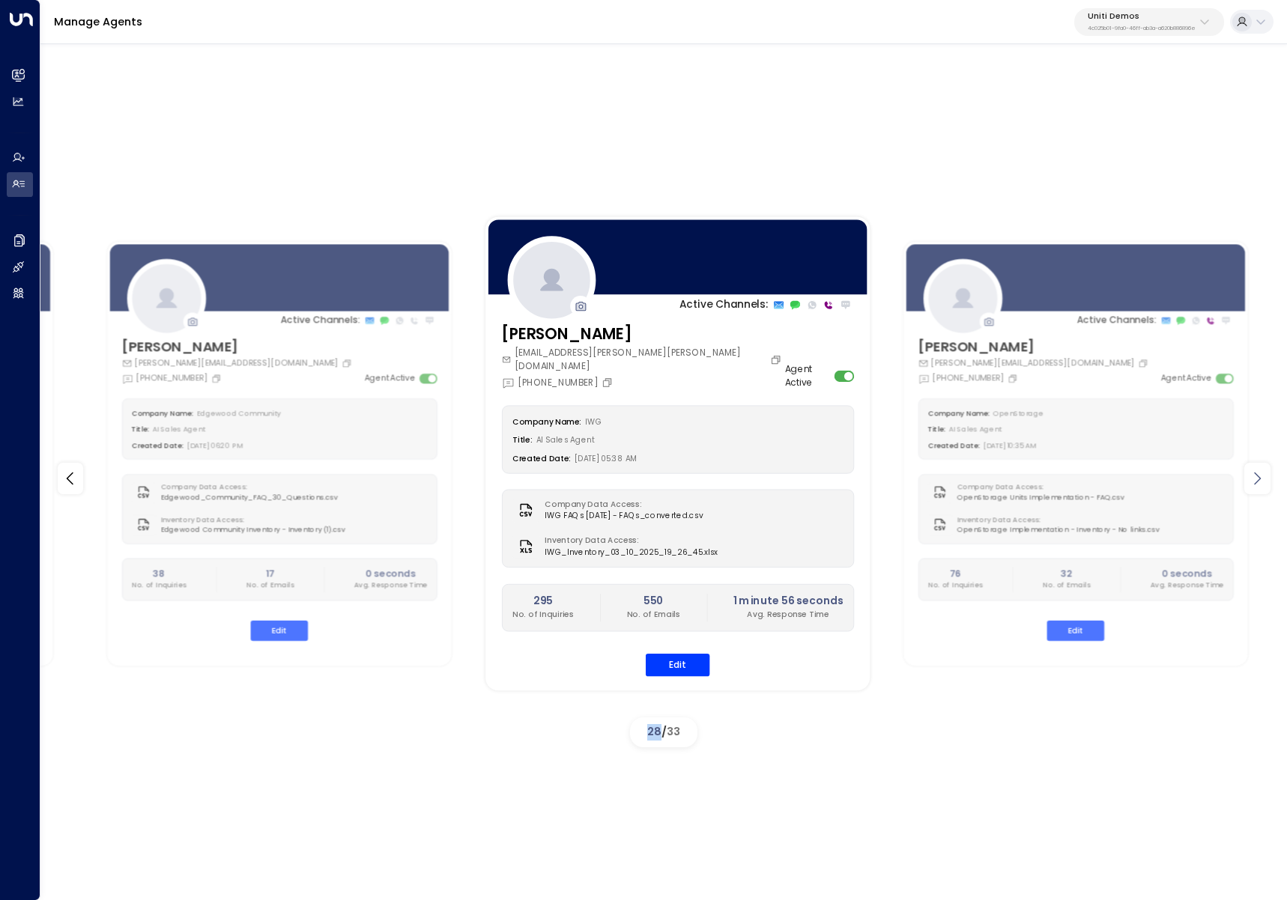
click at [1254, 480] on icon at bounding box center [1257, 479] width 18 height 18
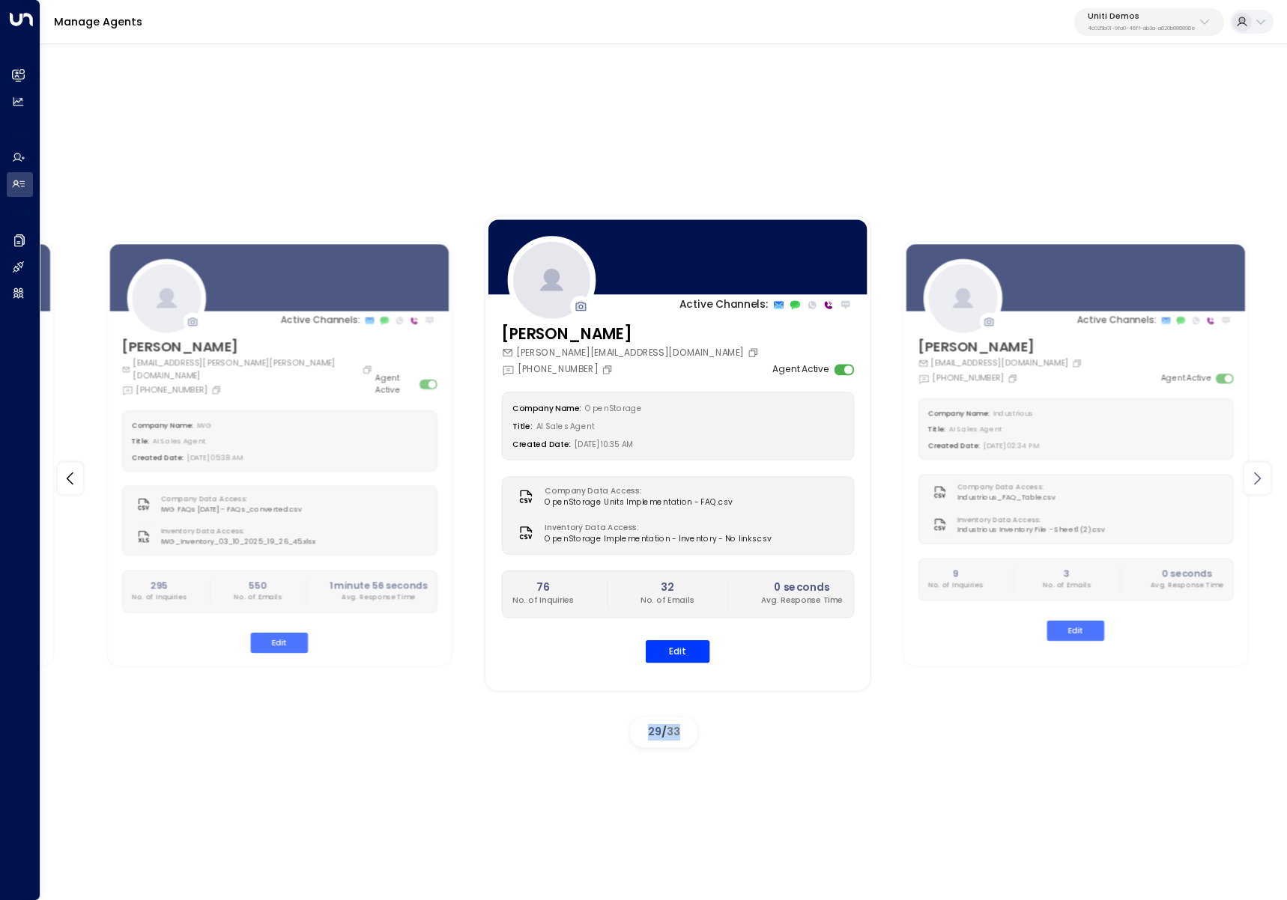
click at [1254, 480] on icon at bounding box center [1257, 479] width 18 height 18
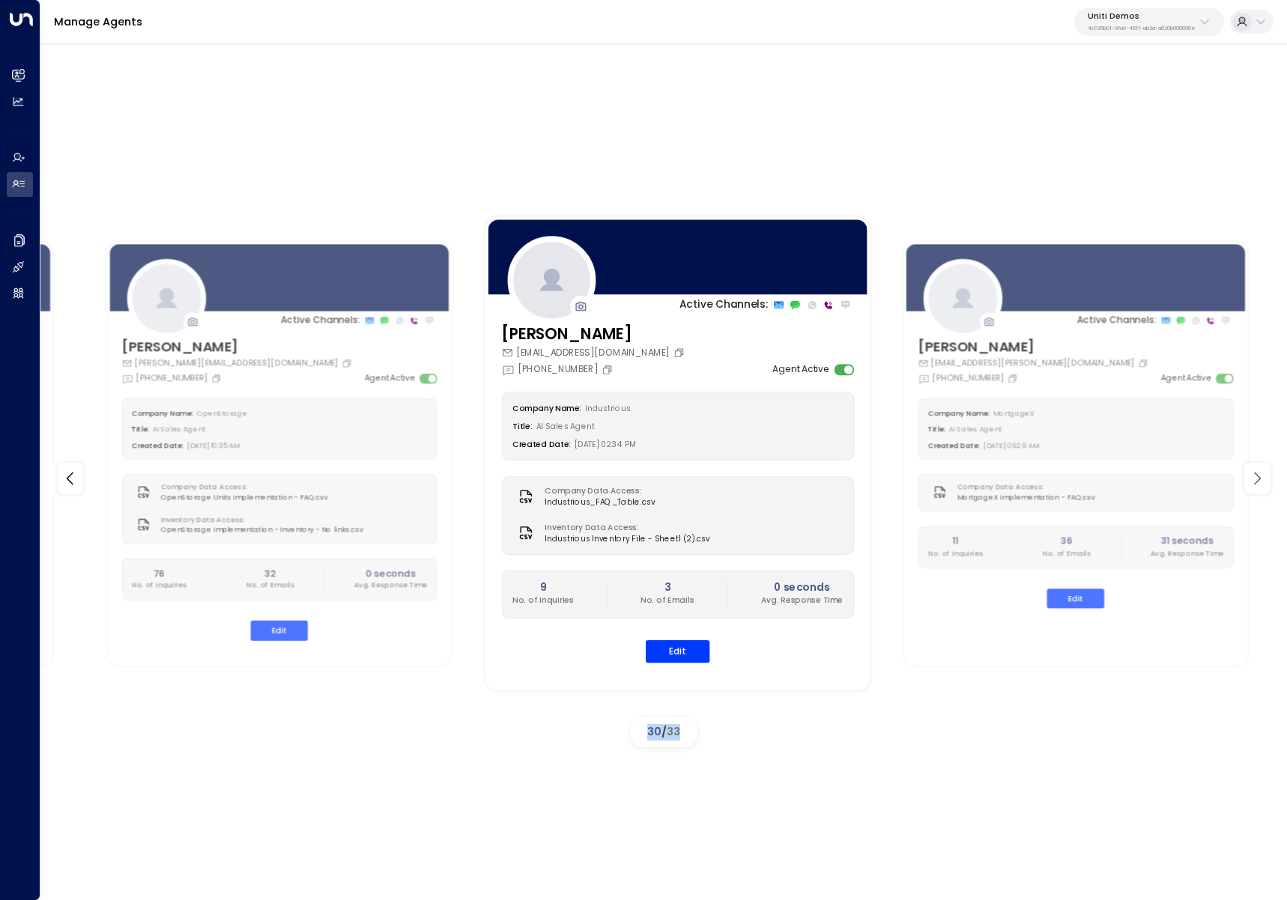
click at [1254, 480] on icon at bounding box center [1257, 479] width 18 height 18
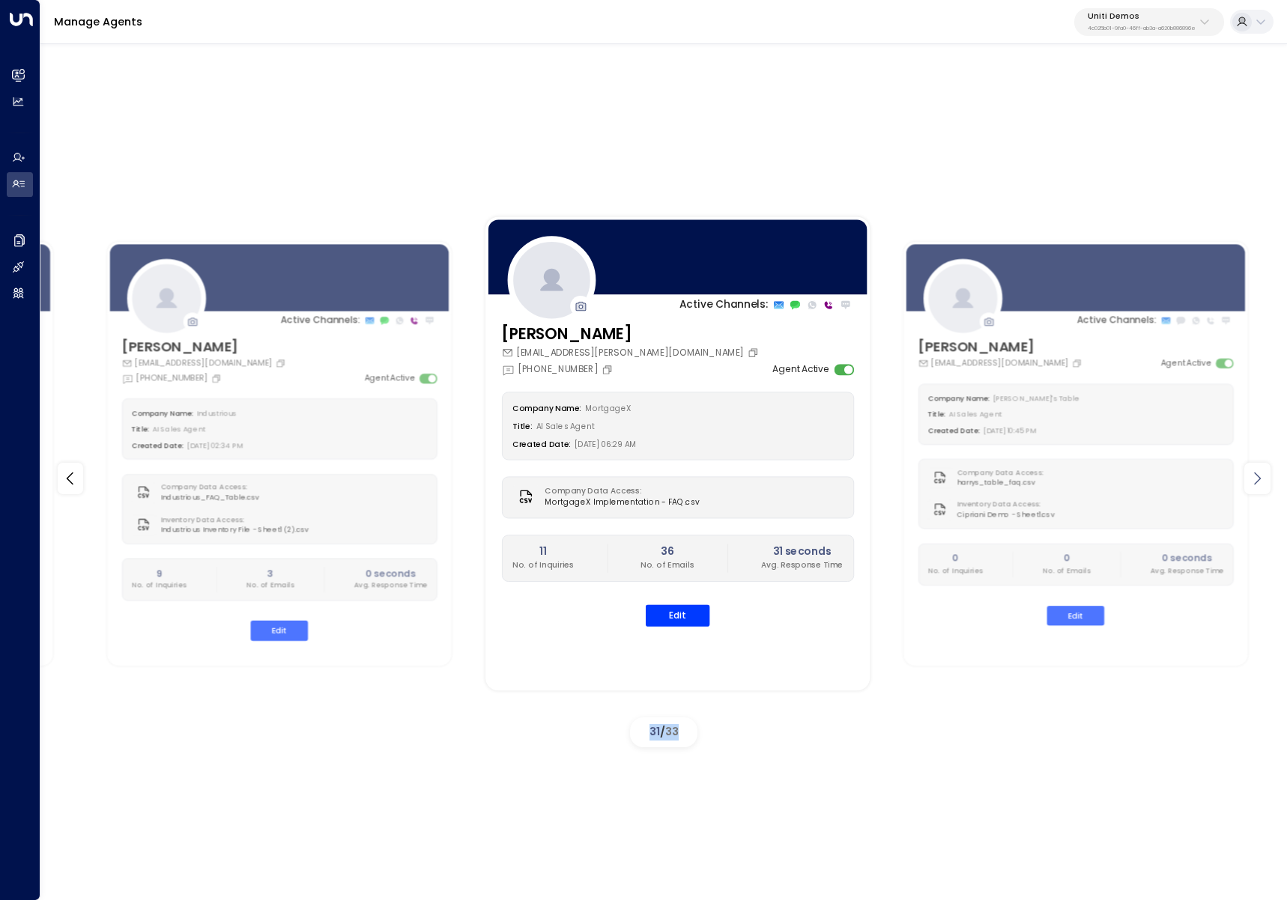
click at [1254, 480] on icon at bounding box center [1257, 479] width 18 height 18
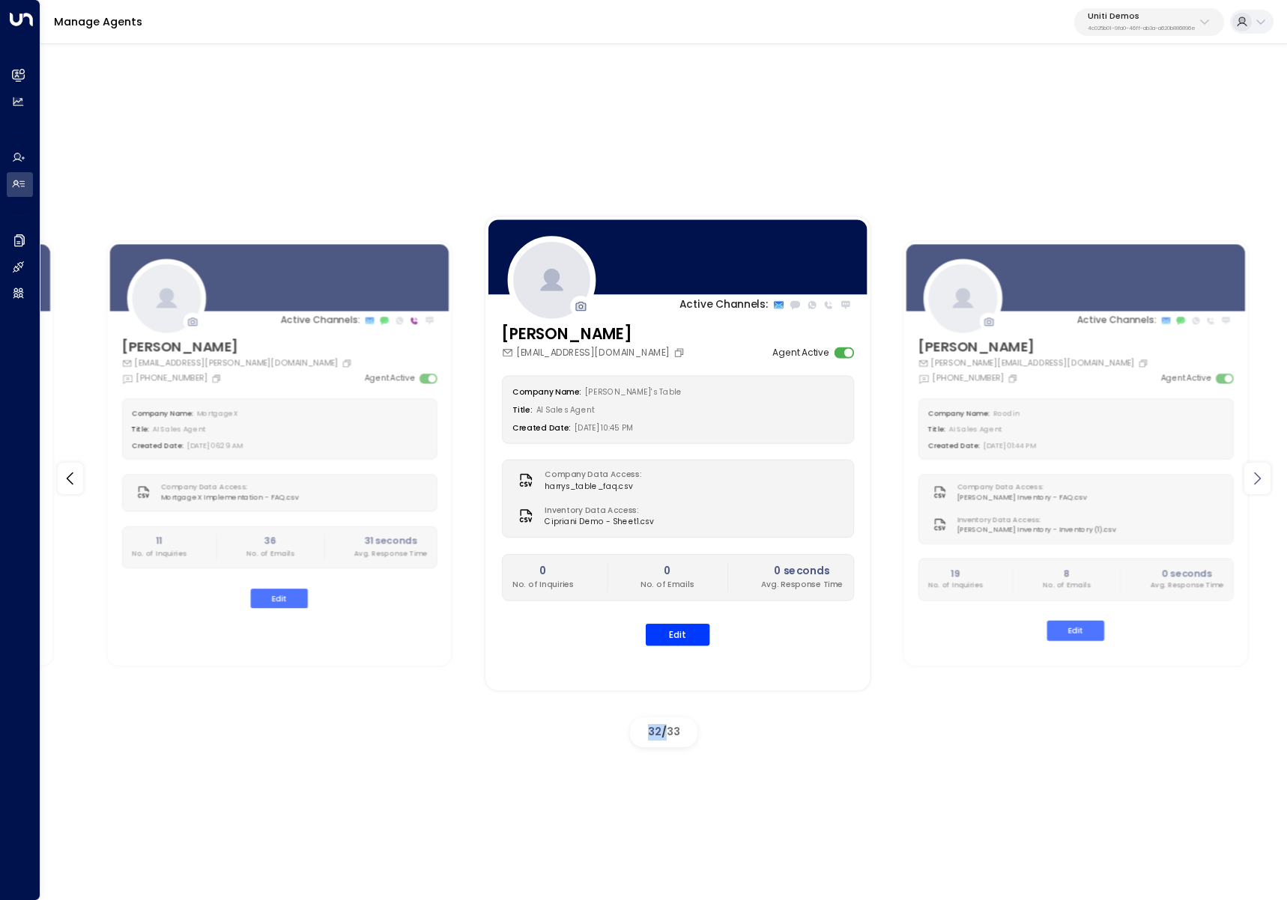
click at [1254, 480] on icon at bounding box center [1257, 479] width 18 height 18
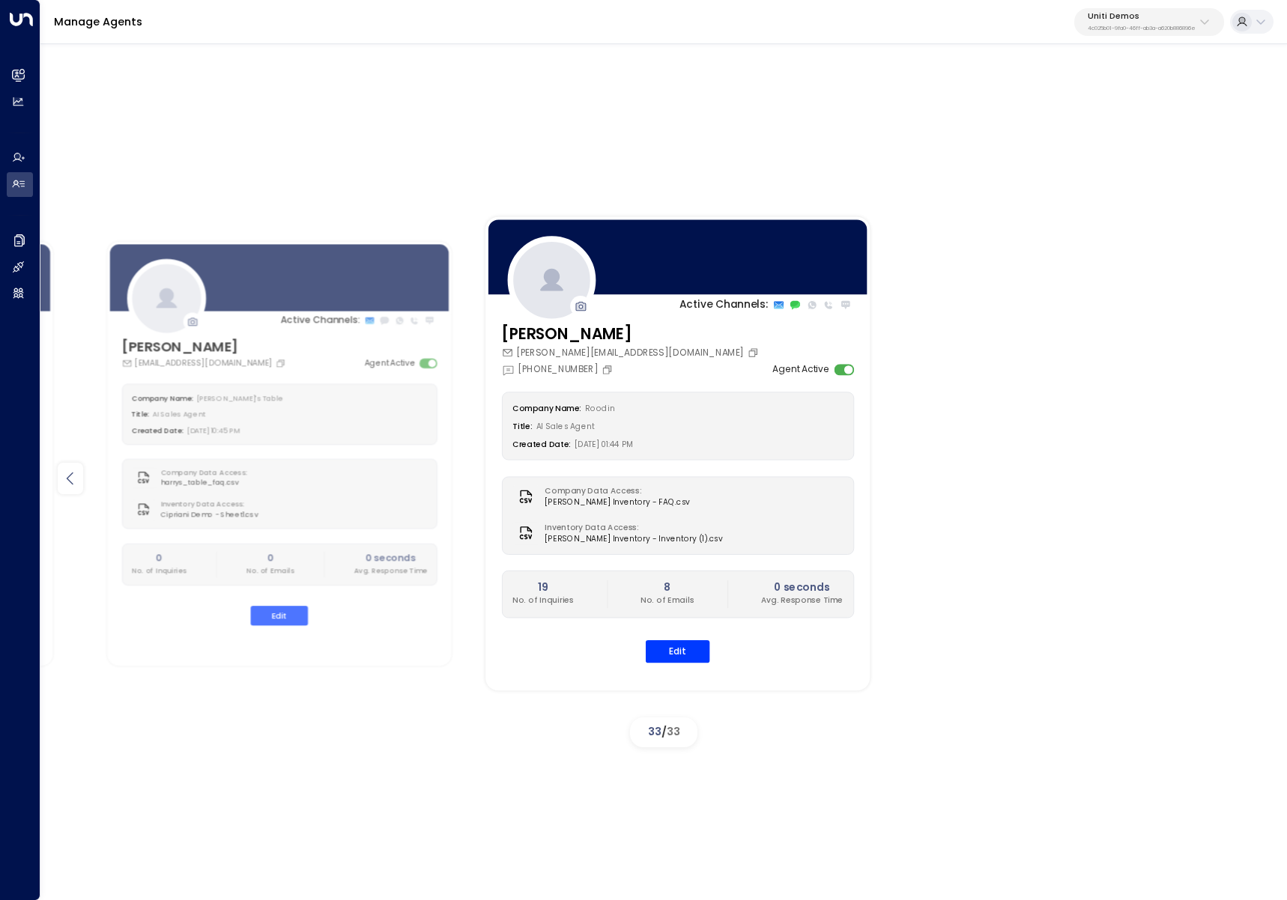
click at [64, 476] on icon at bounding box center [70, 479] width 18 height 18
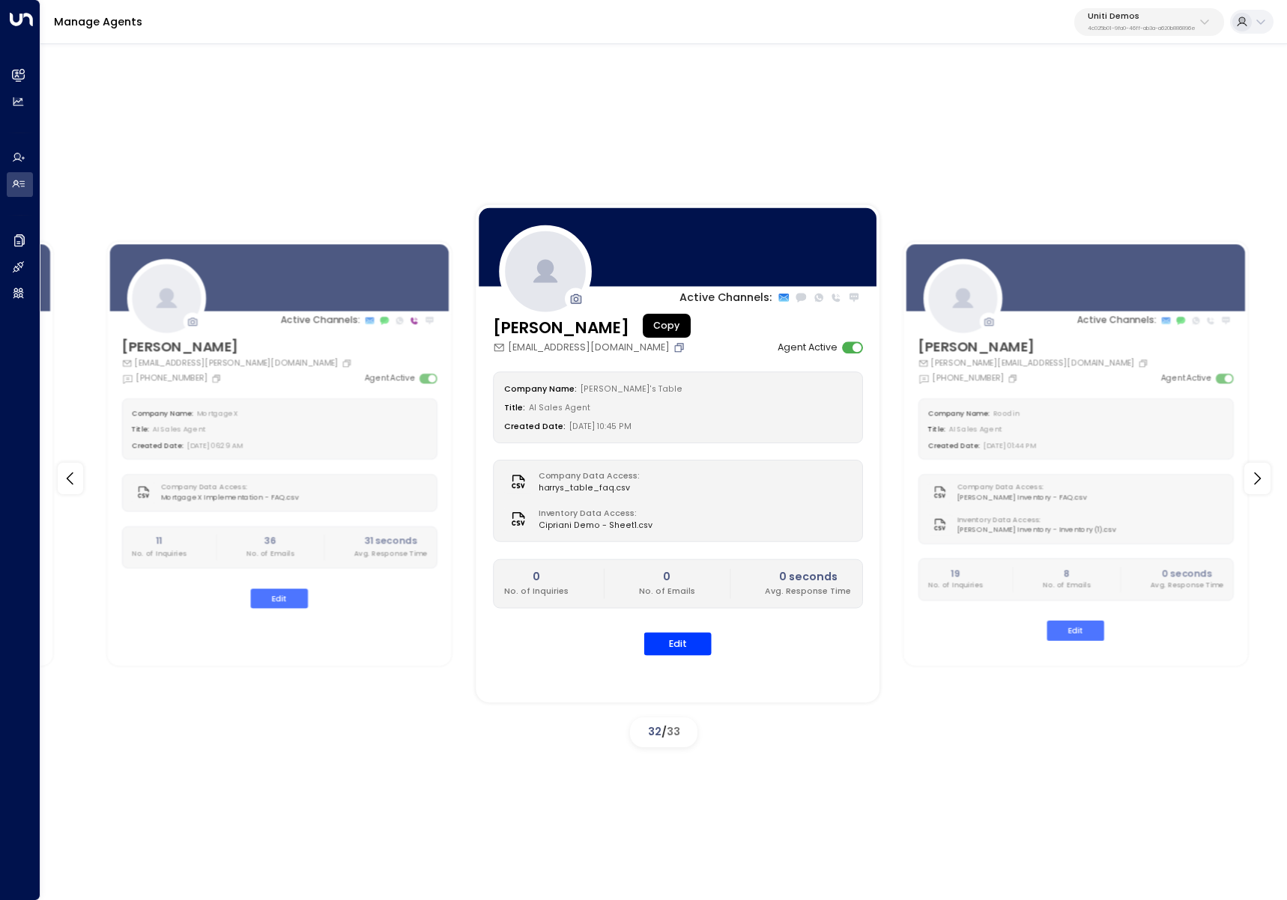
click at [672, 343] on icon "Copy" at bounding box center [678, 347] width 12 height 12
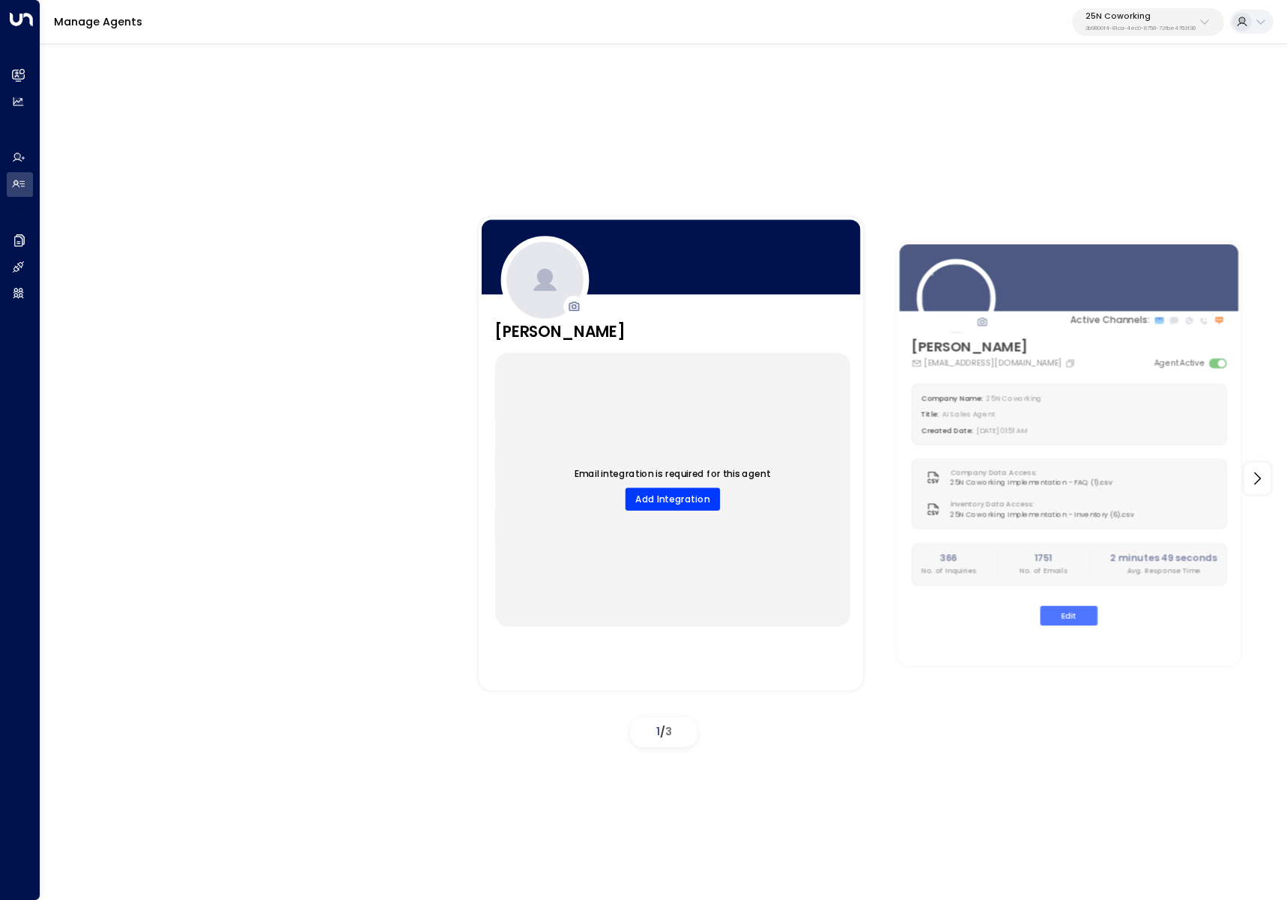
click at [1098, 17] on p "25N Coworking" at bounding box center [1140, 16] width 110 height 9
type input "**********"
click at [1106, 117] on span "ID: 4c025b01-9fa0-46ff-ab3a-a620b886896e" at bounding box center [1178, 120] width 194 height 12
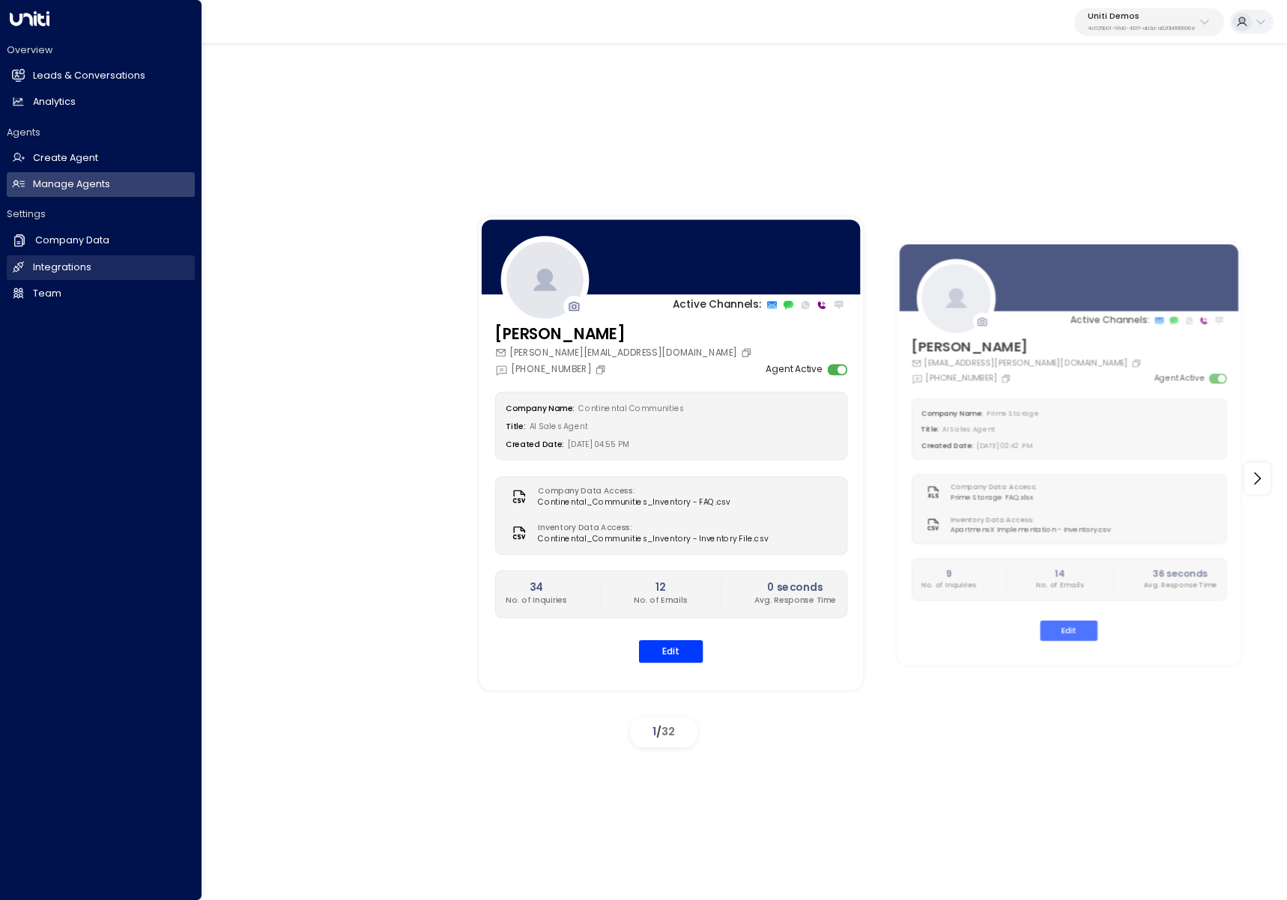
click at [55, 275] on link "Integrations Integrations" at bounding box center [101, 267] width 188 height 25
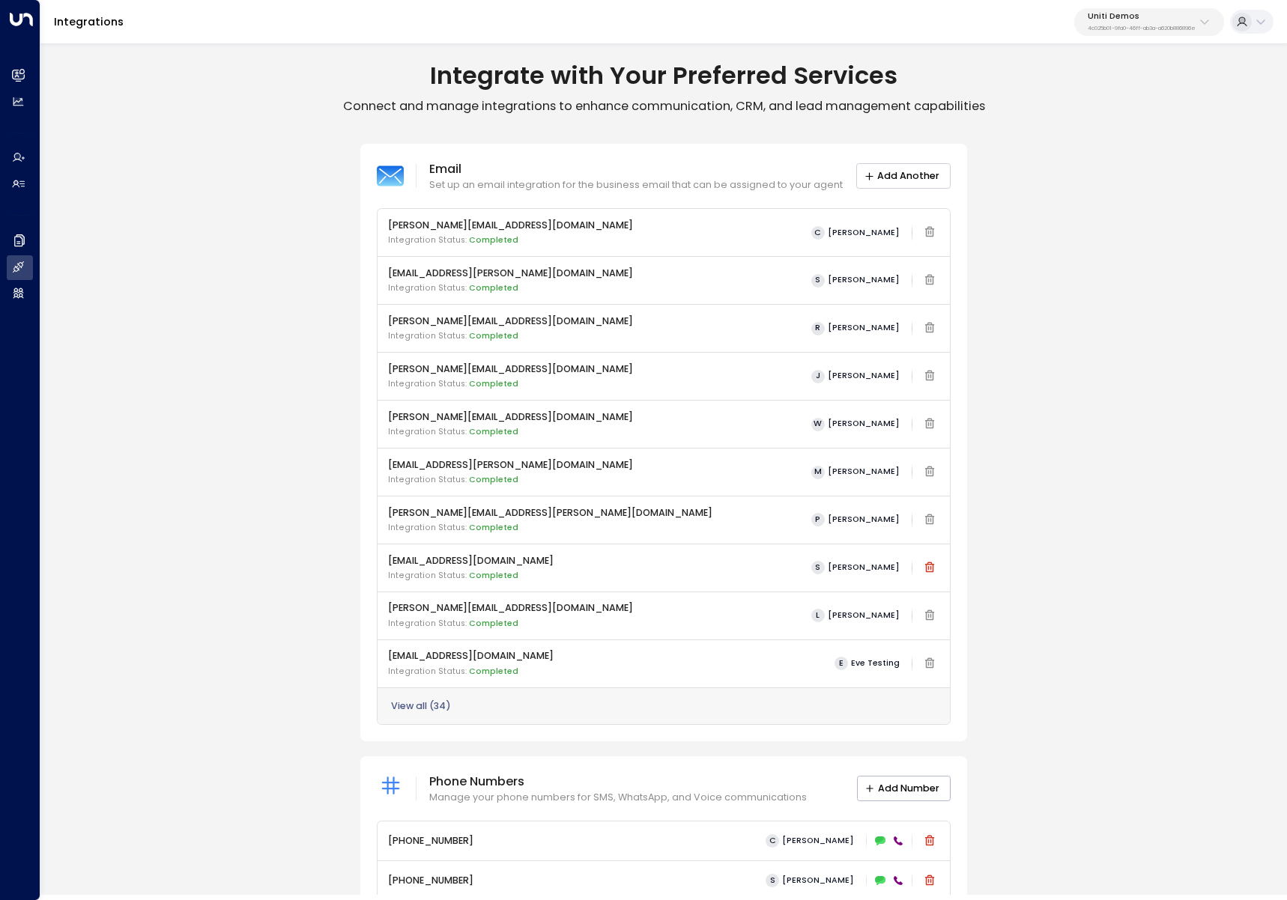
click at [897, 171] on button "Add Another" at bounding box center [903, 175] width 94 height 25
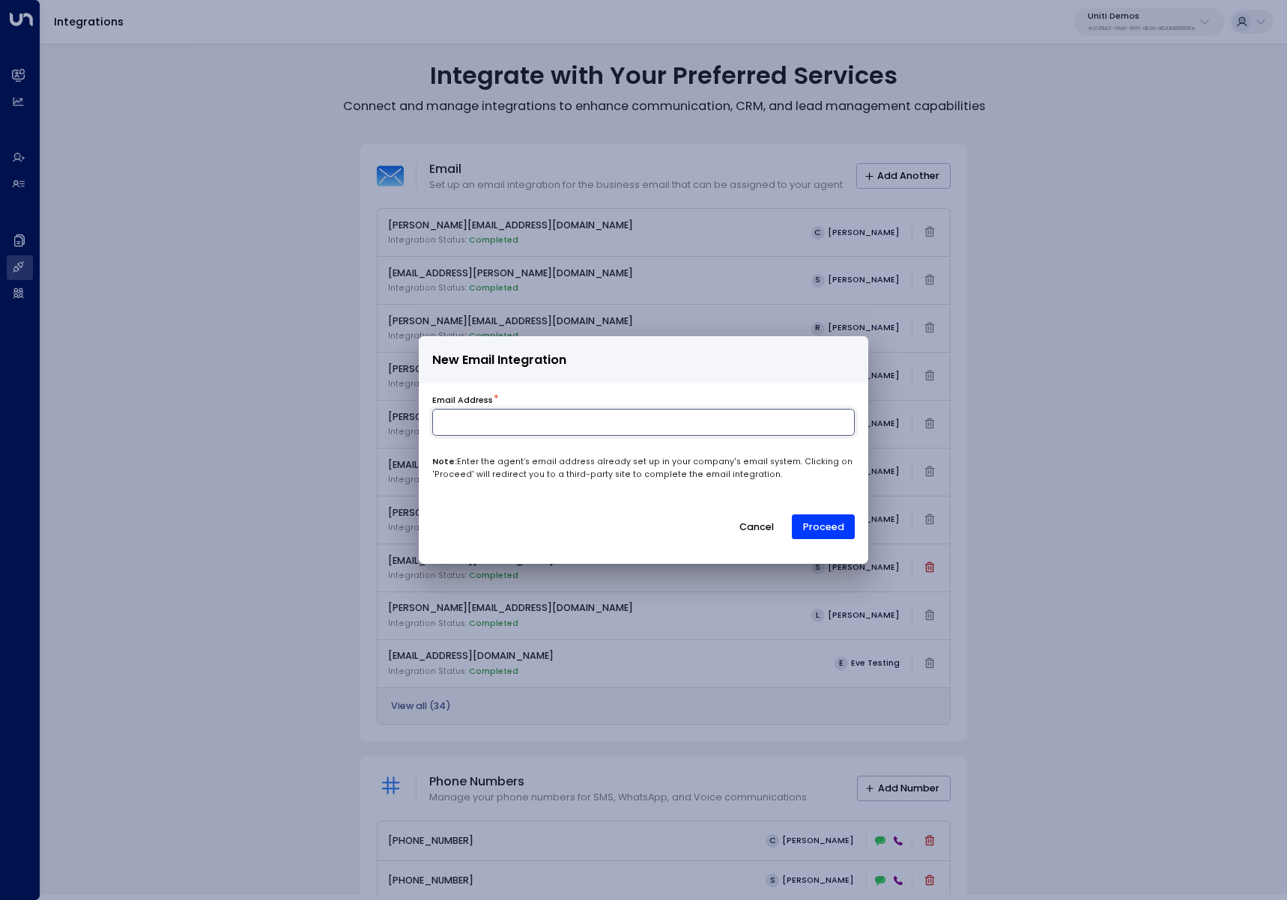
click at [657, 433] on input at bounding box center [643, 422] width 422 height 27
paste input "**********"
type input "**********"
click at [816, 526] on button "Proceed" at bounding box center [823, 526] width 63 height 25
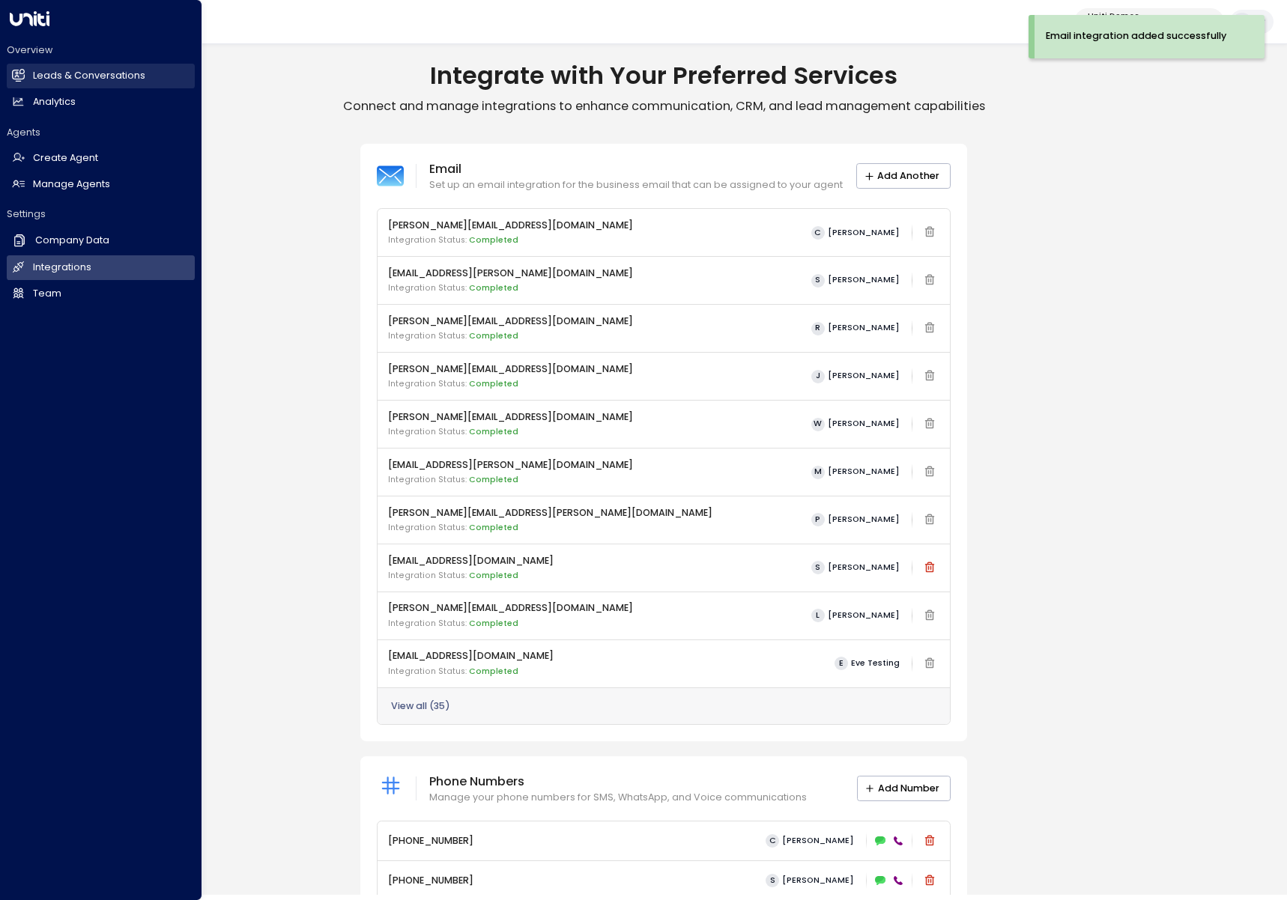
click at [43, 81] on h2 "Leads & Conversations" at bounding box center [89, 76] width 112 height 14
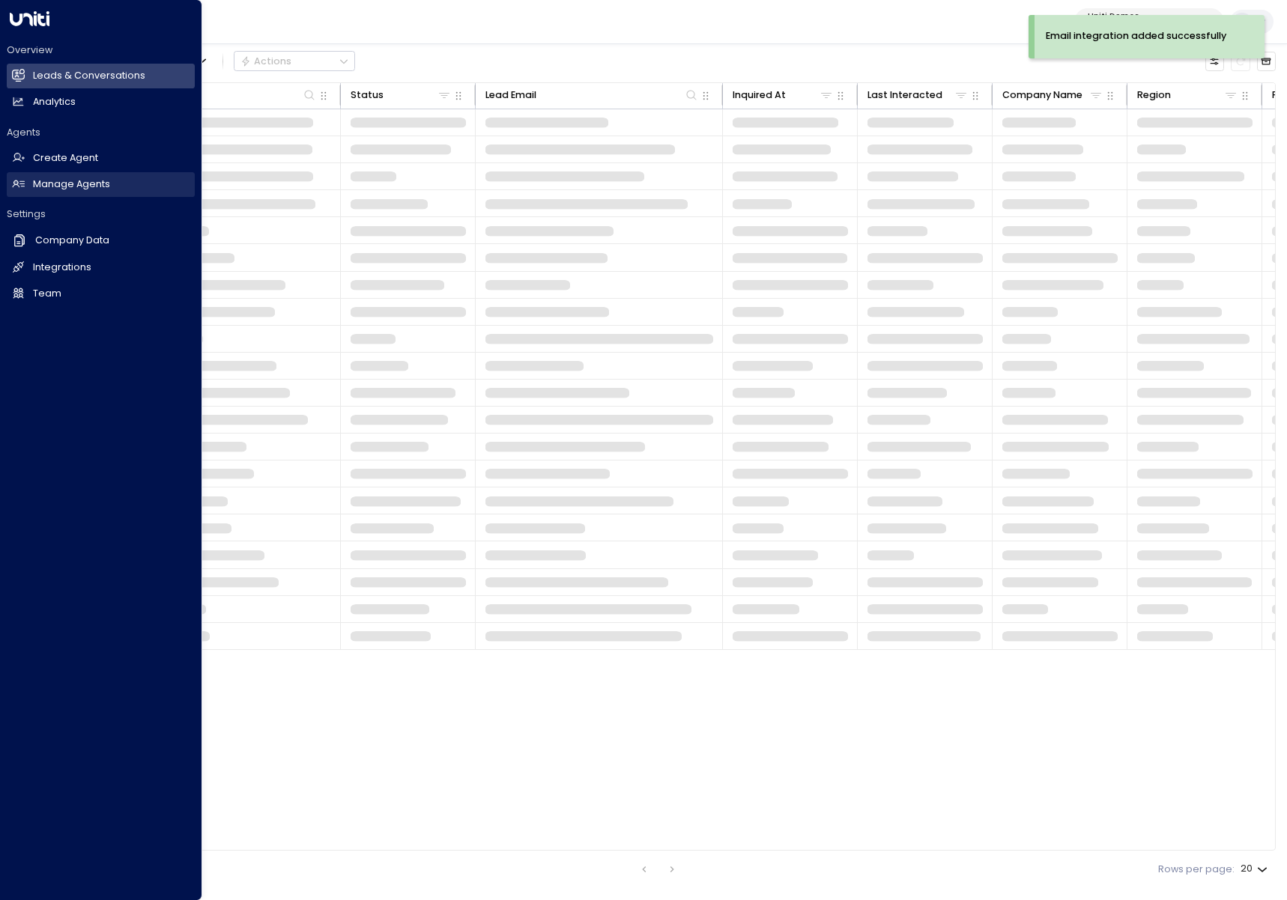
click at [61, 189] on h2 "Manage Agents" at bounding box center [71, 184] width 77 height 14
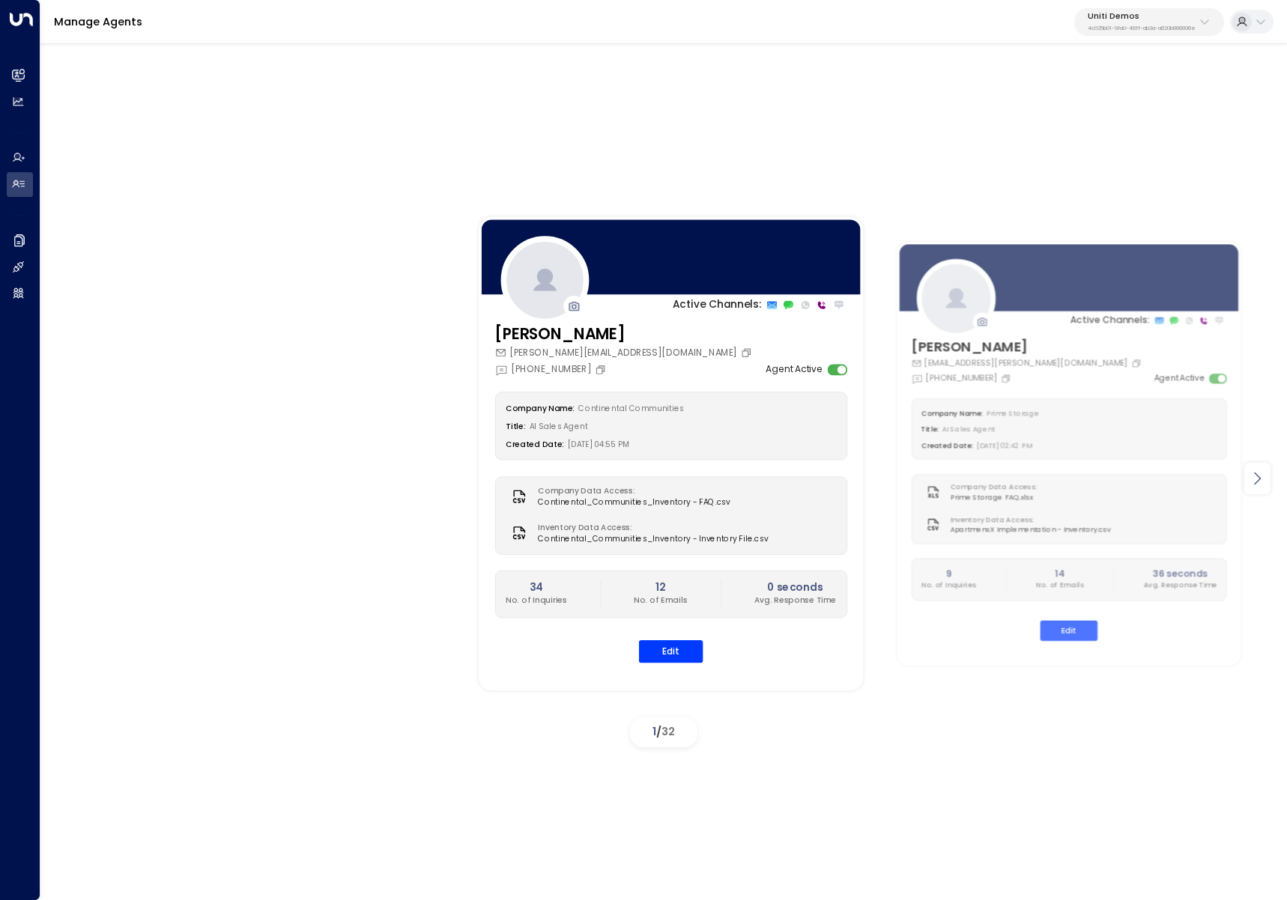
click at [1256, 476] on icon at bounding box center [1257, 479] width 18 height 18
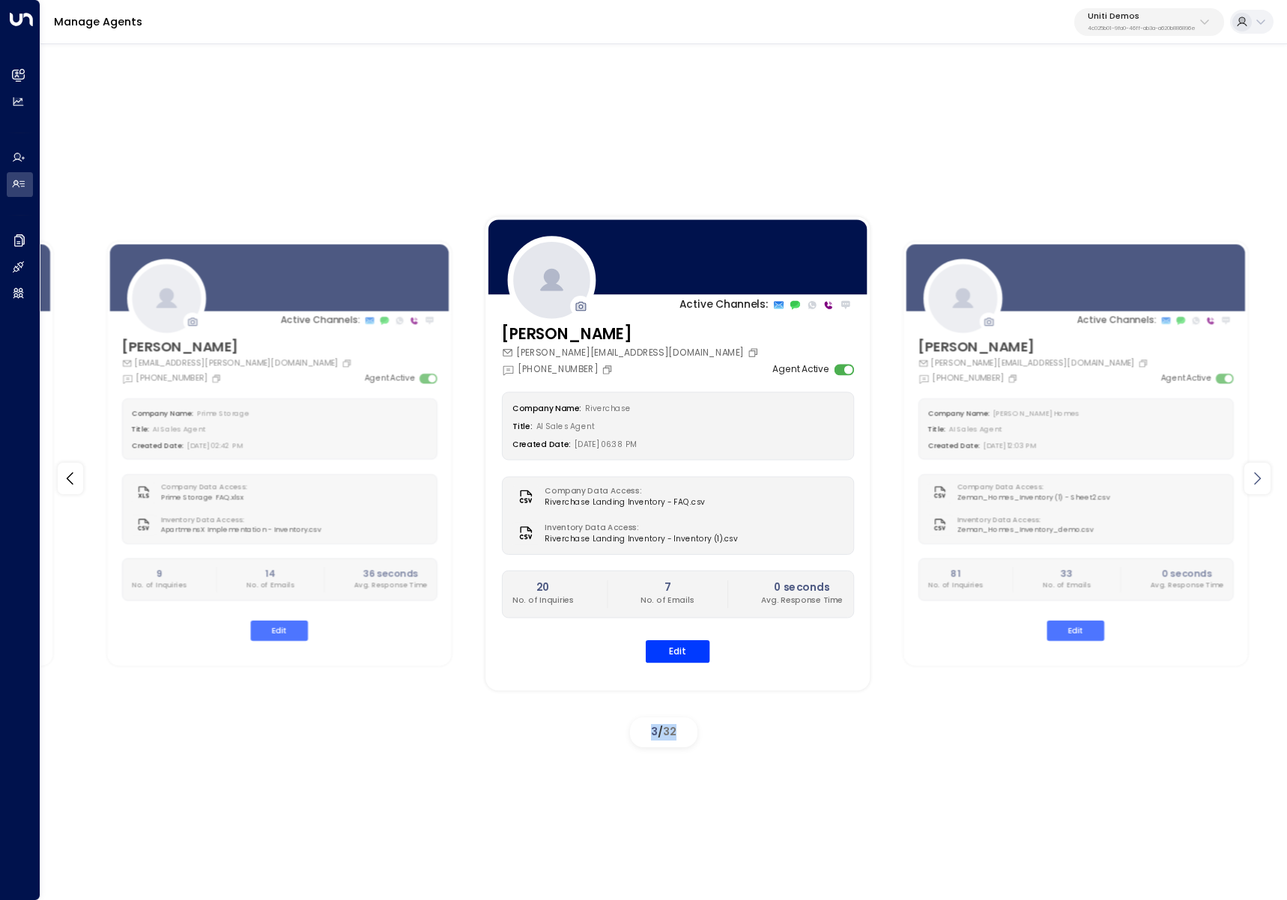
click at [1256, 476] on icon at bounding box center [1257, 479] width 18 height 18
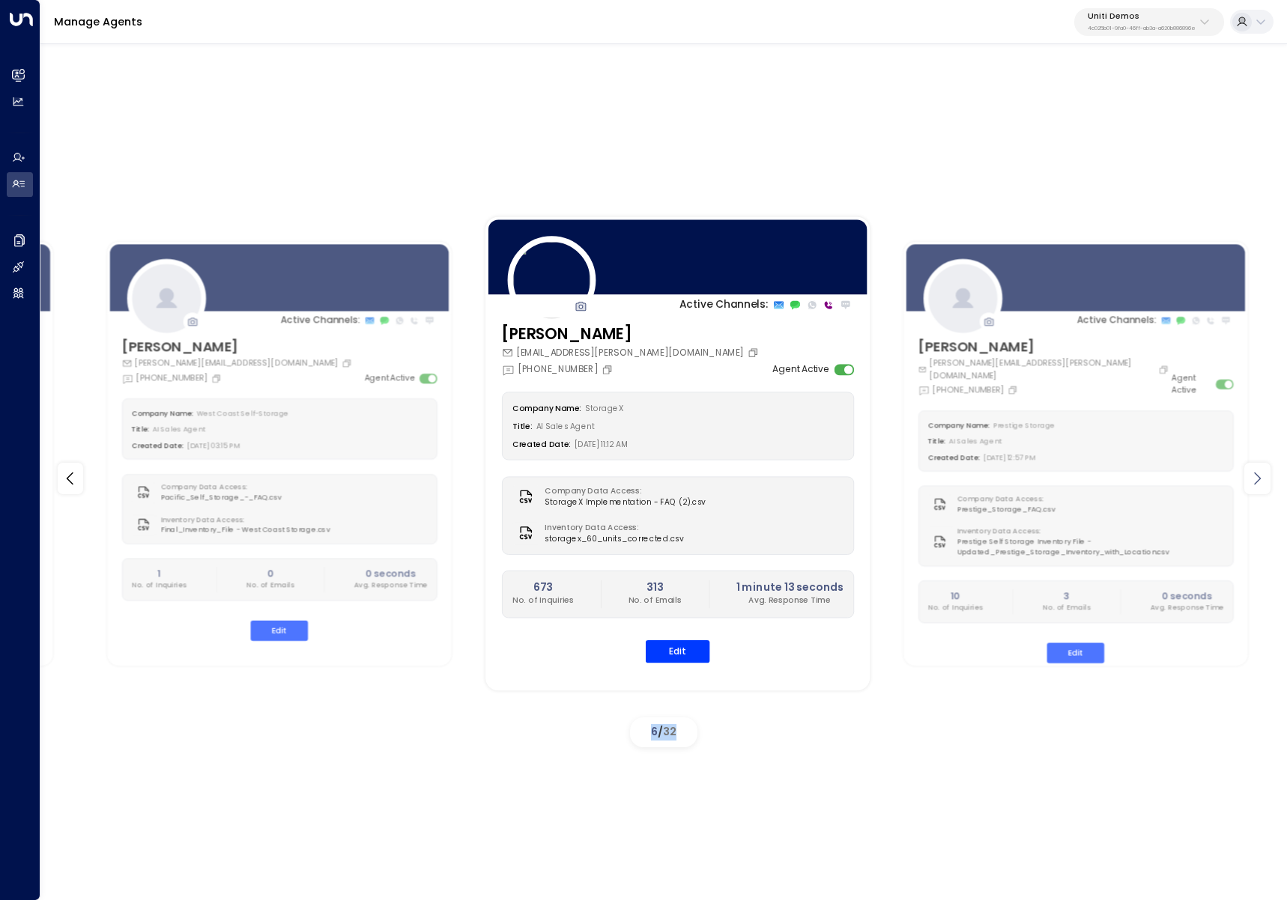
click at [1256, 476] on icon at bounding box center [1257, 479] width 18 height 18
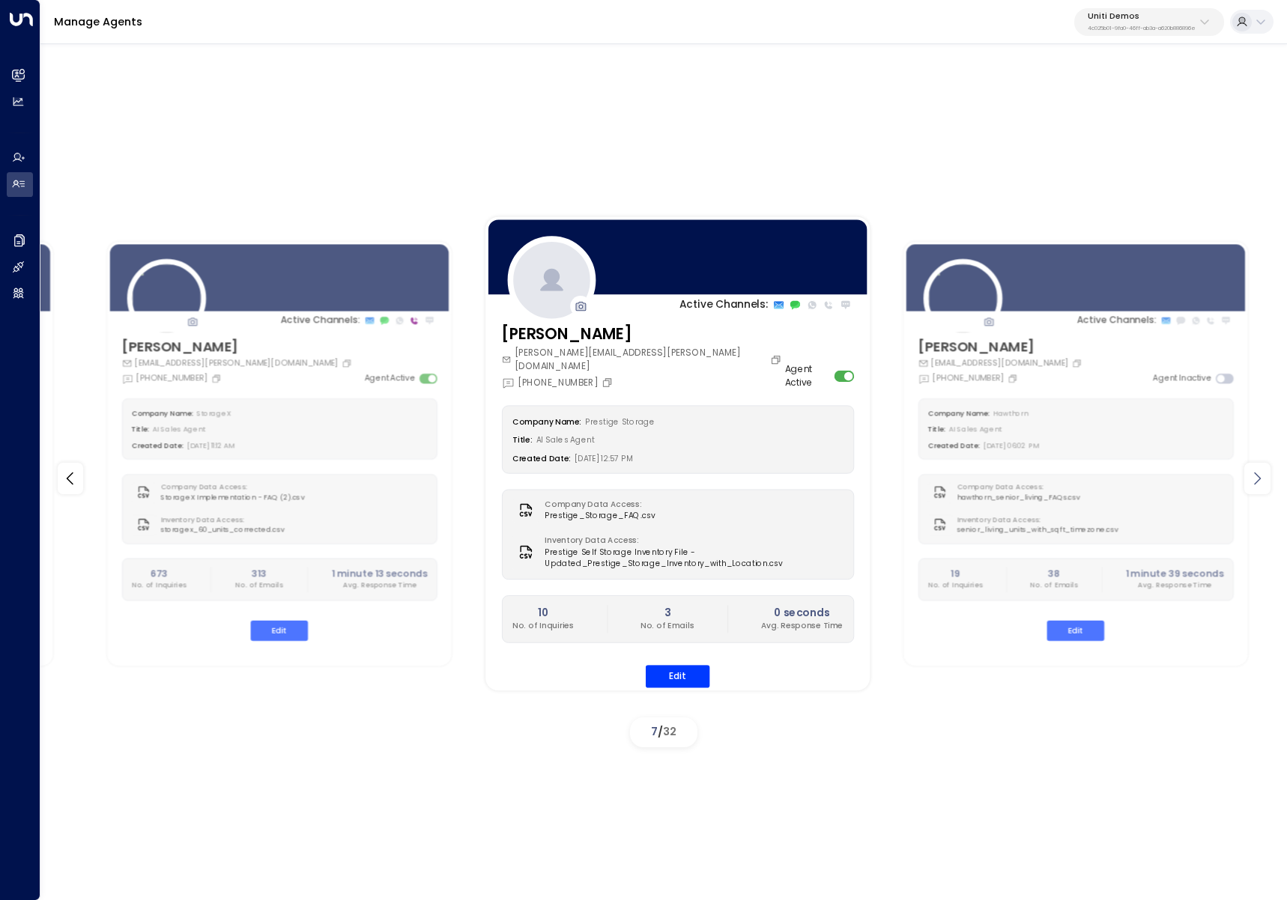
click at [1256, 476] on icon at bounding box center [1257, 479] width 18 height 18
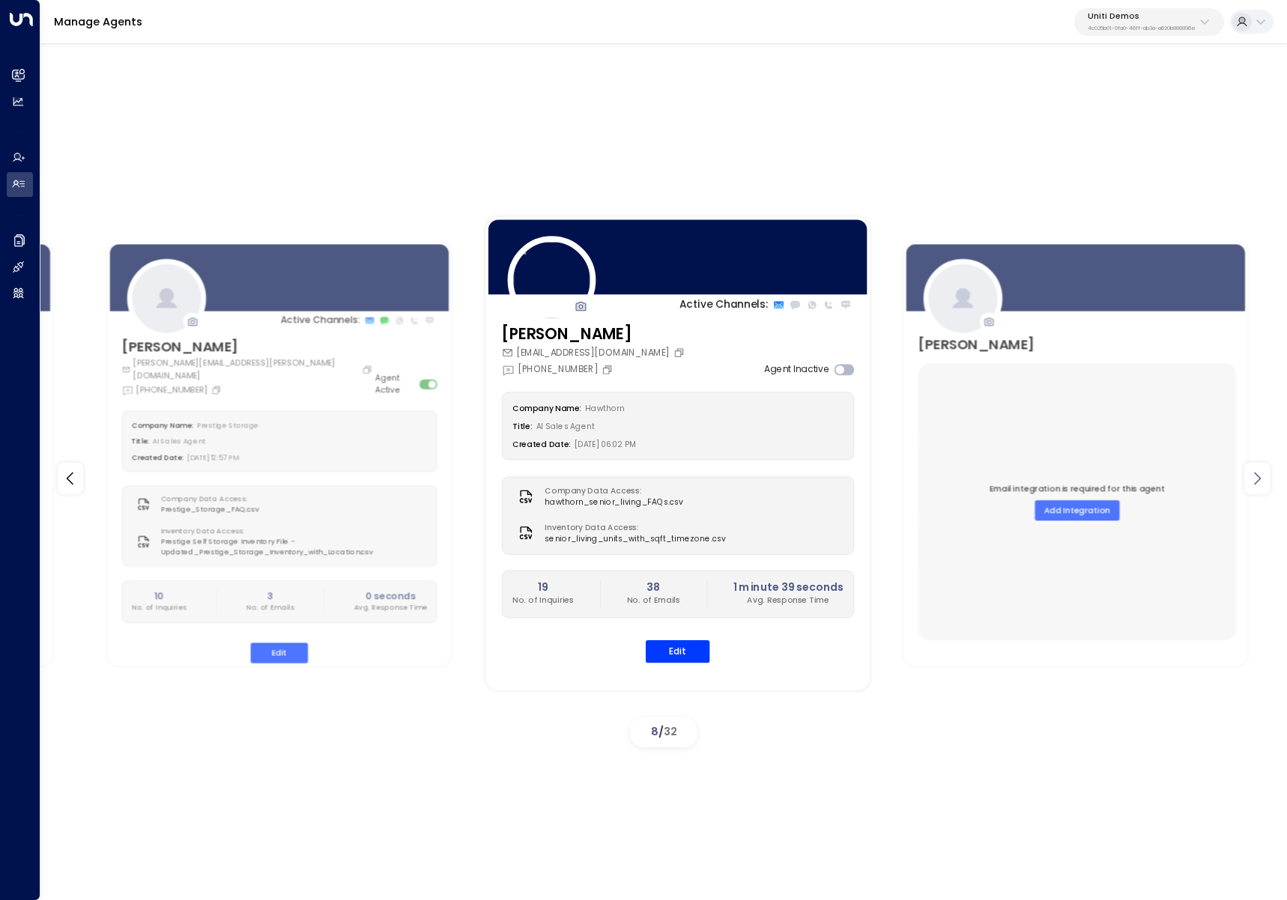
click at [1256, 476] on icon at bounding box center [1257, 479] width 18 height 18
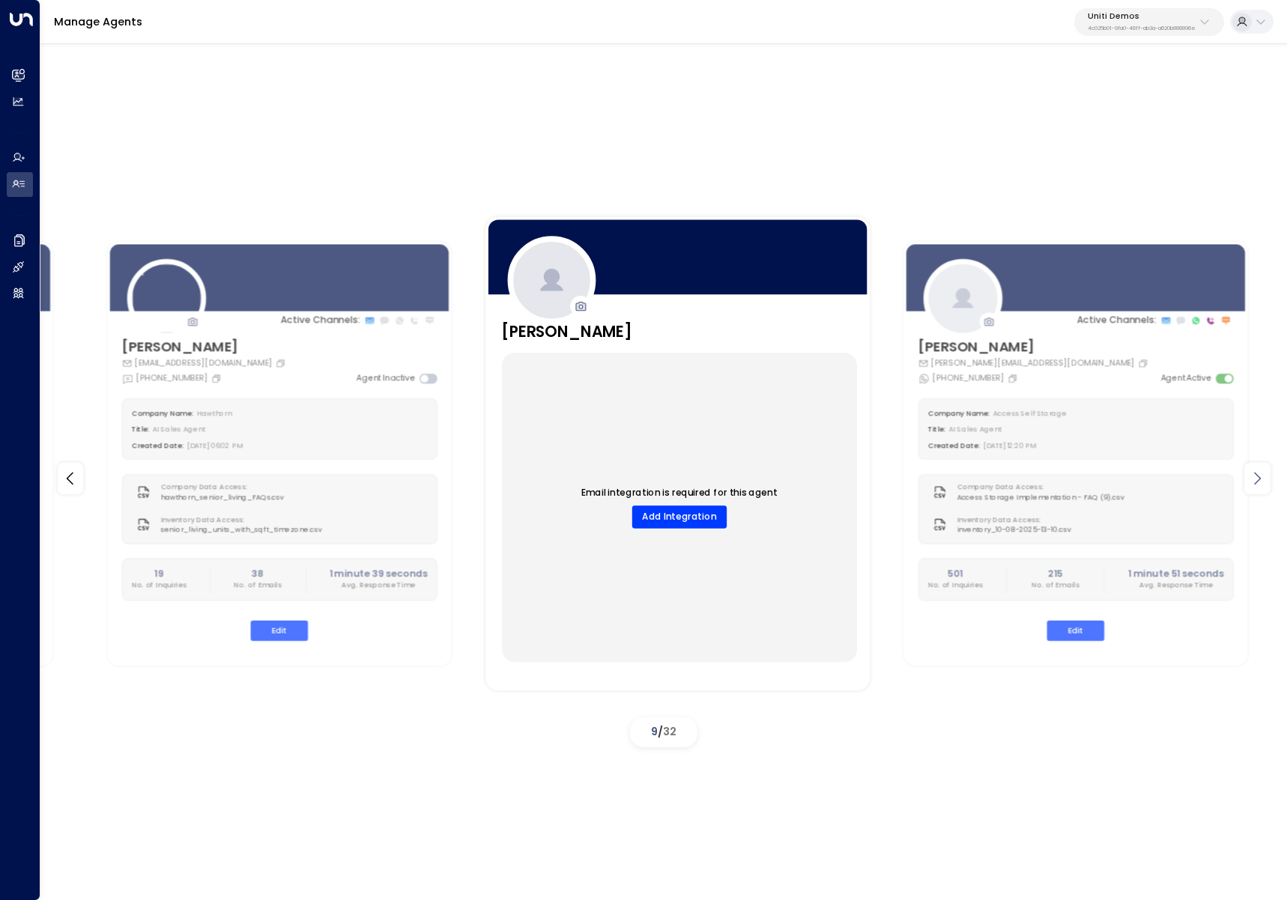
click at [1256, 476] on icon at bounding box center [1257, 479] width 18 height 18
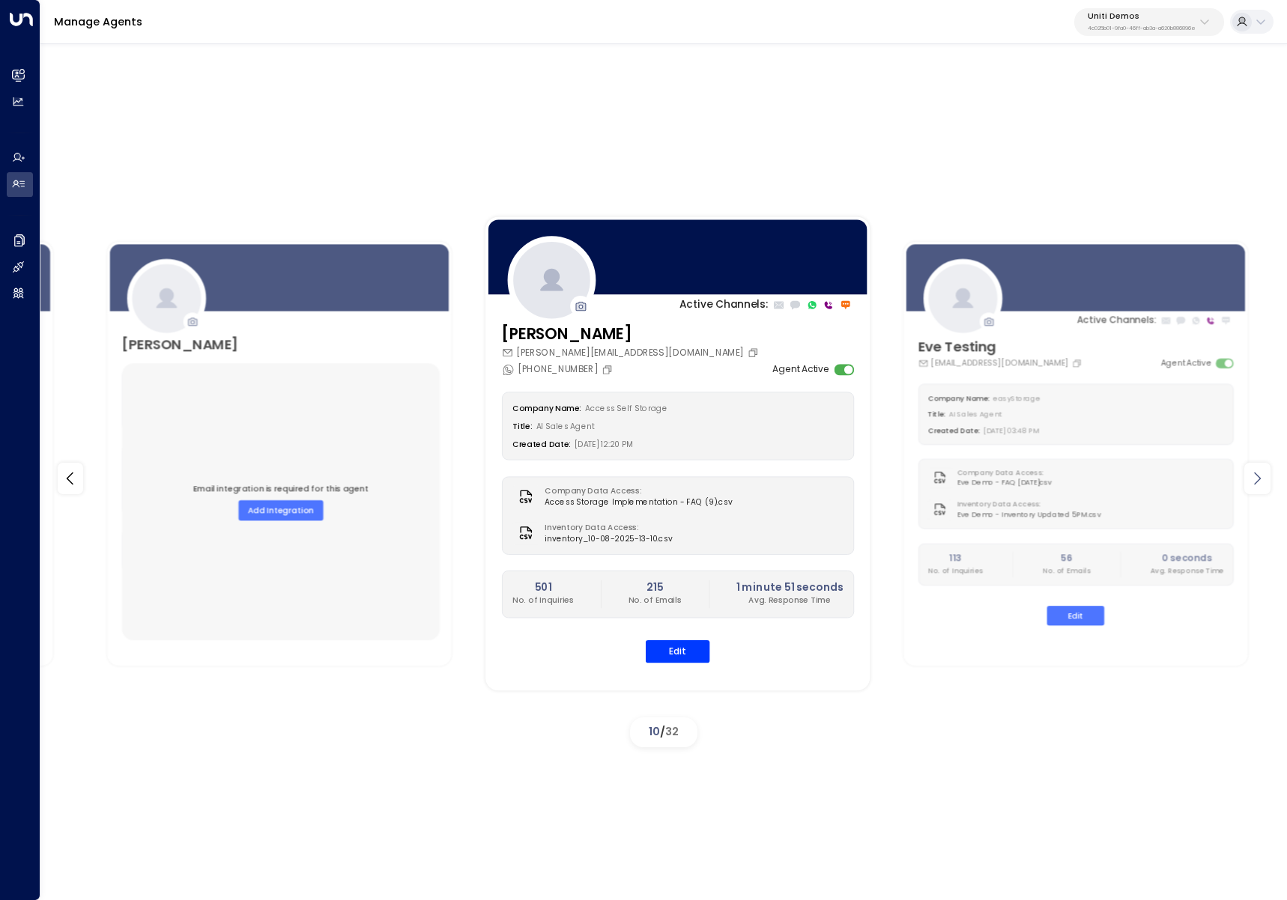
click at [1256, 476] on icon at bounding box center [1257, 479] width 18 height 18
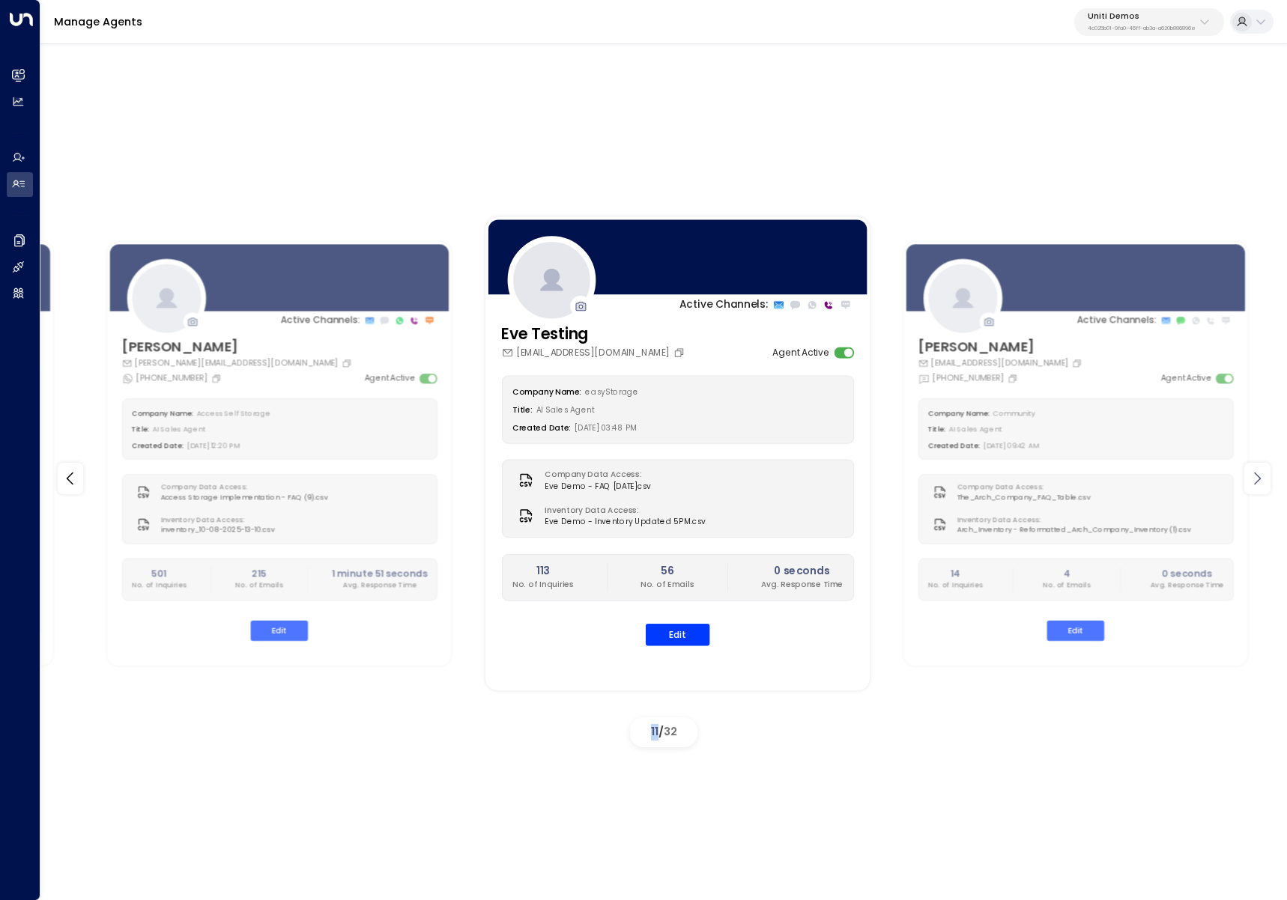
click at [1256, 476] on icon at bounding box center [1257, 479] width 18 height 18
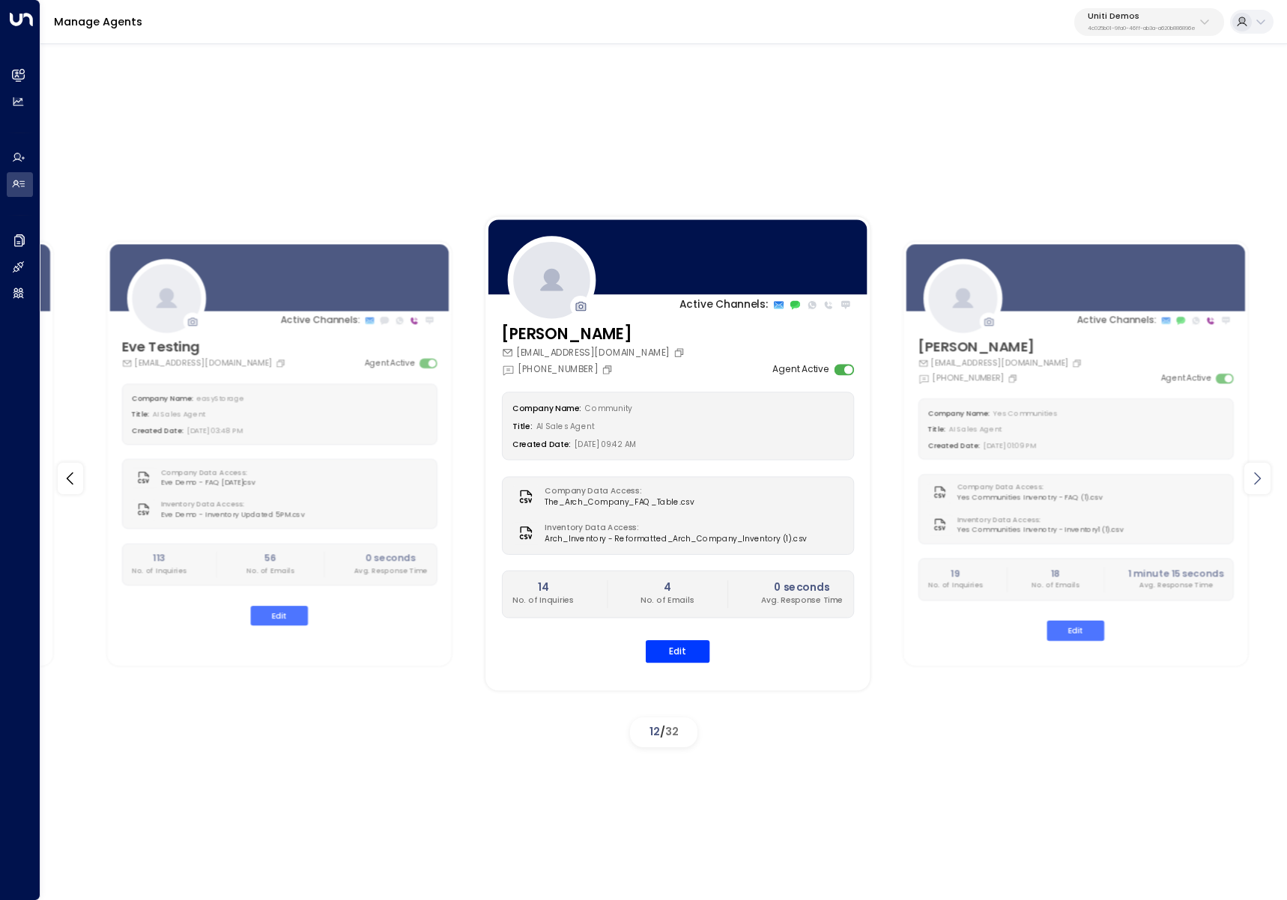
click at [1256, 476] on icon at bounding box center [1257, 479] width 18 height 18
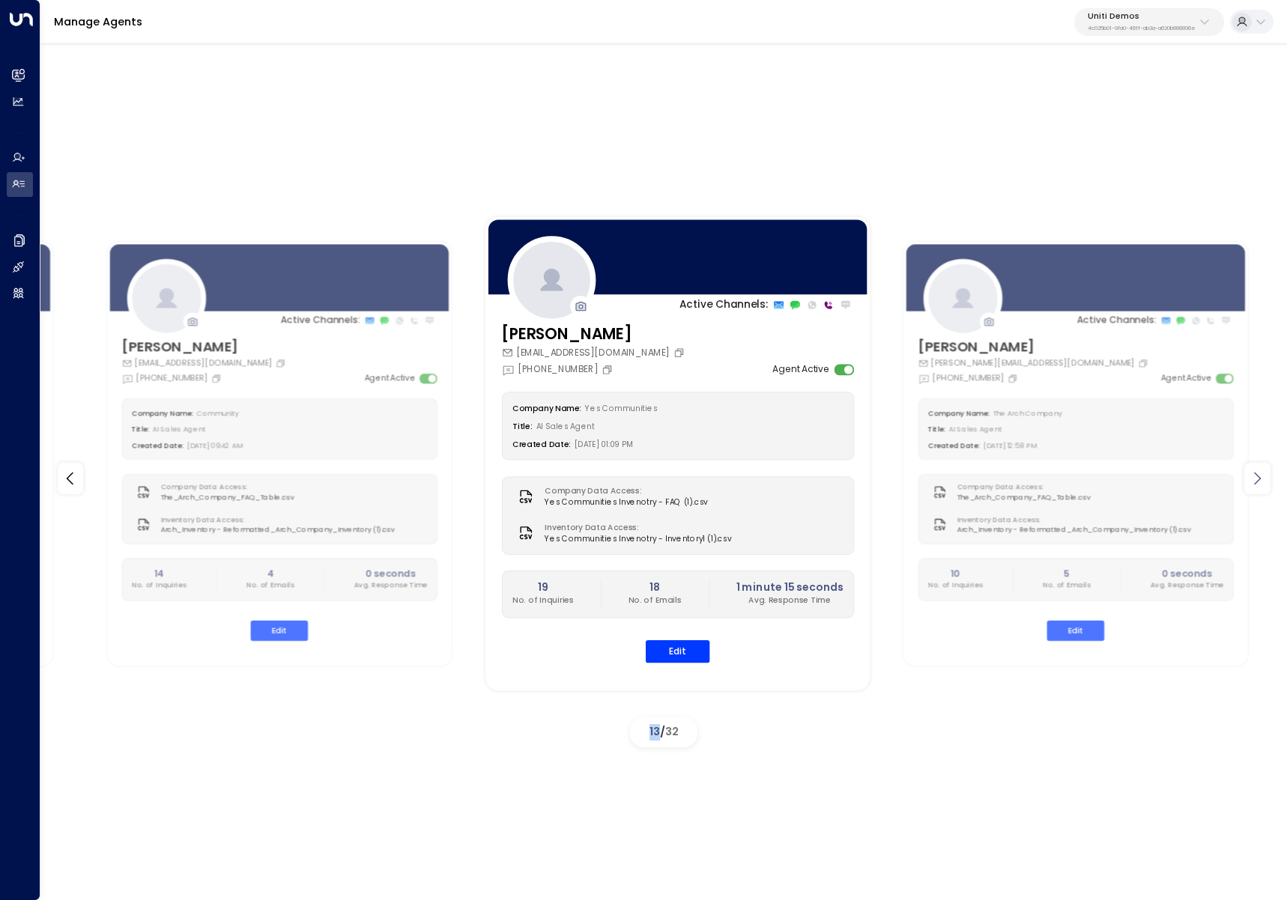
click at [1256, 476] on icon at bounding box center [1257, 479] width 18 height 18
click at [1258, 476] on icon at bounding box center [1257, 479] width 18 height 18
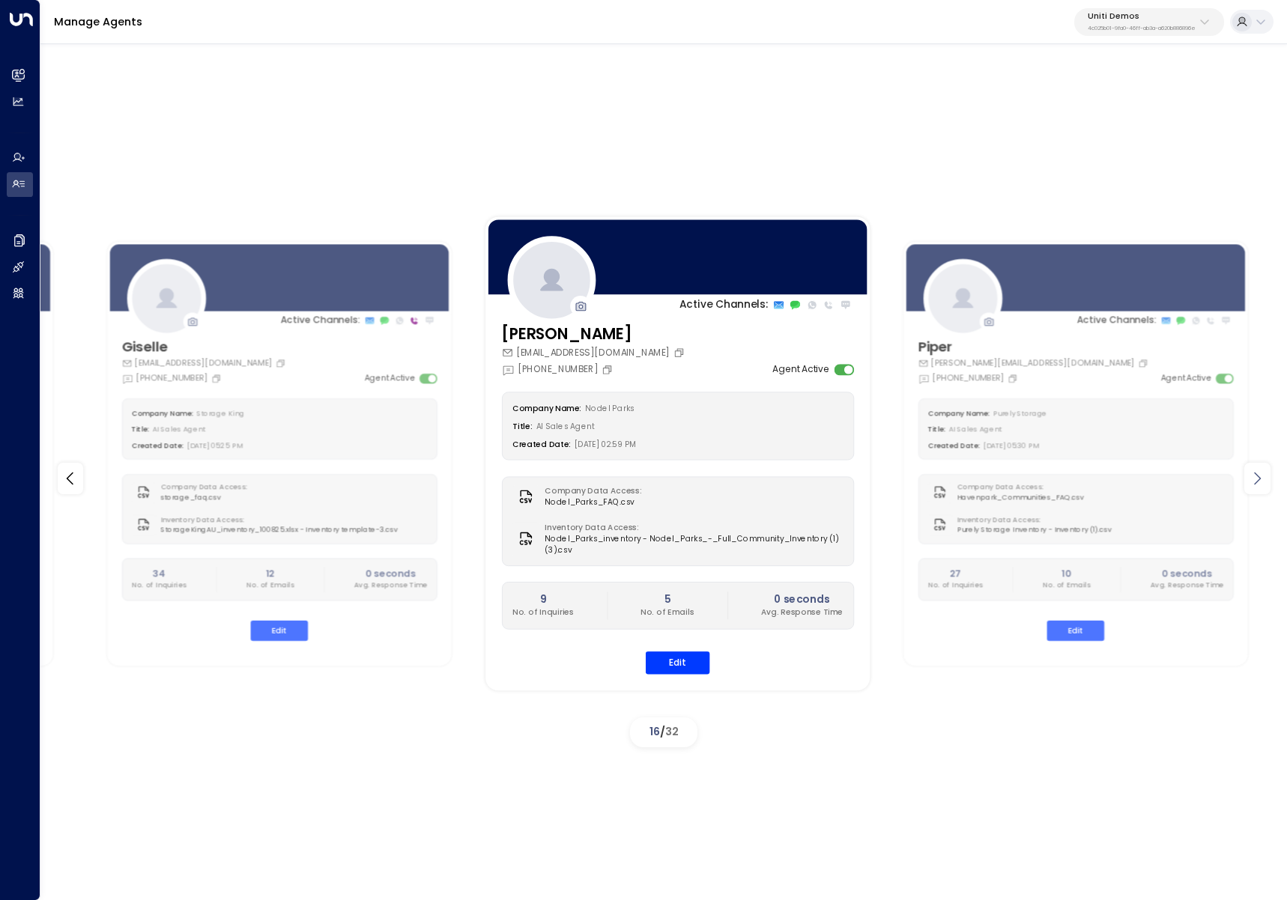
click at [1258, 476] on icon at bounding box center [1257, 479] width 18 height 18
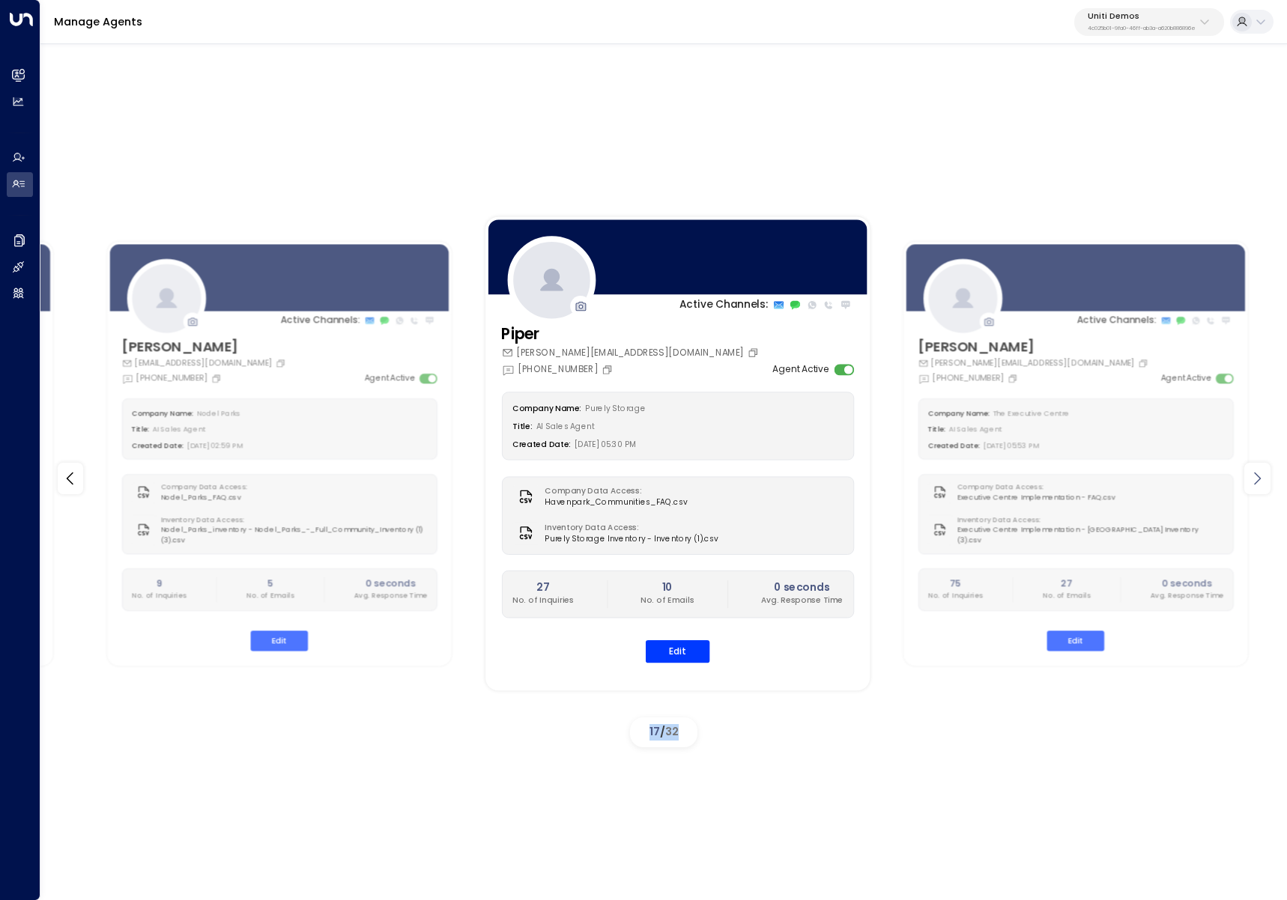
click at [1258, 476] on icon at bounding box center [1257, 479] width 18 height 18
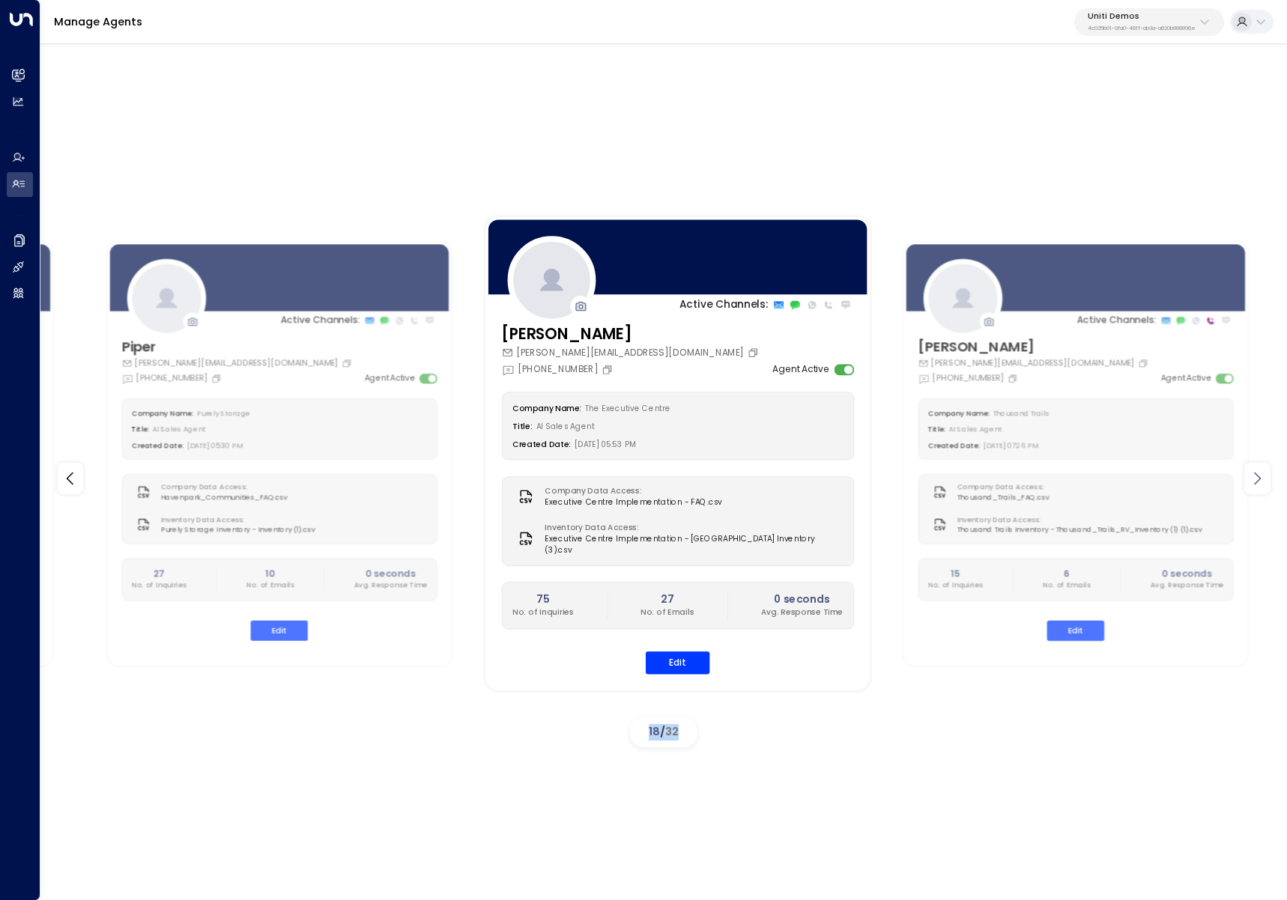
click at [1258, 476] on icon at bounding box center [1257, 479] width 18 height 18
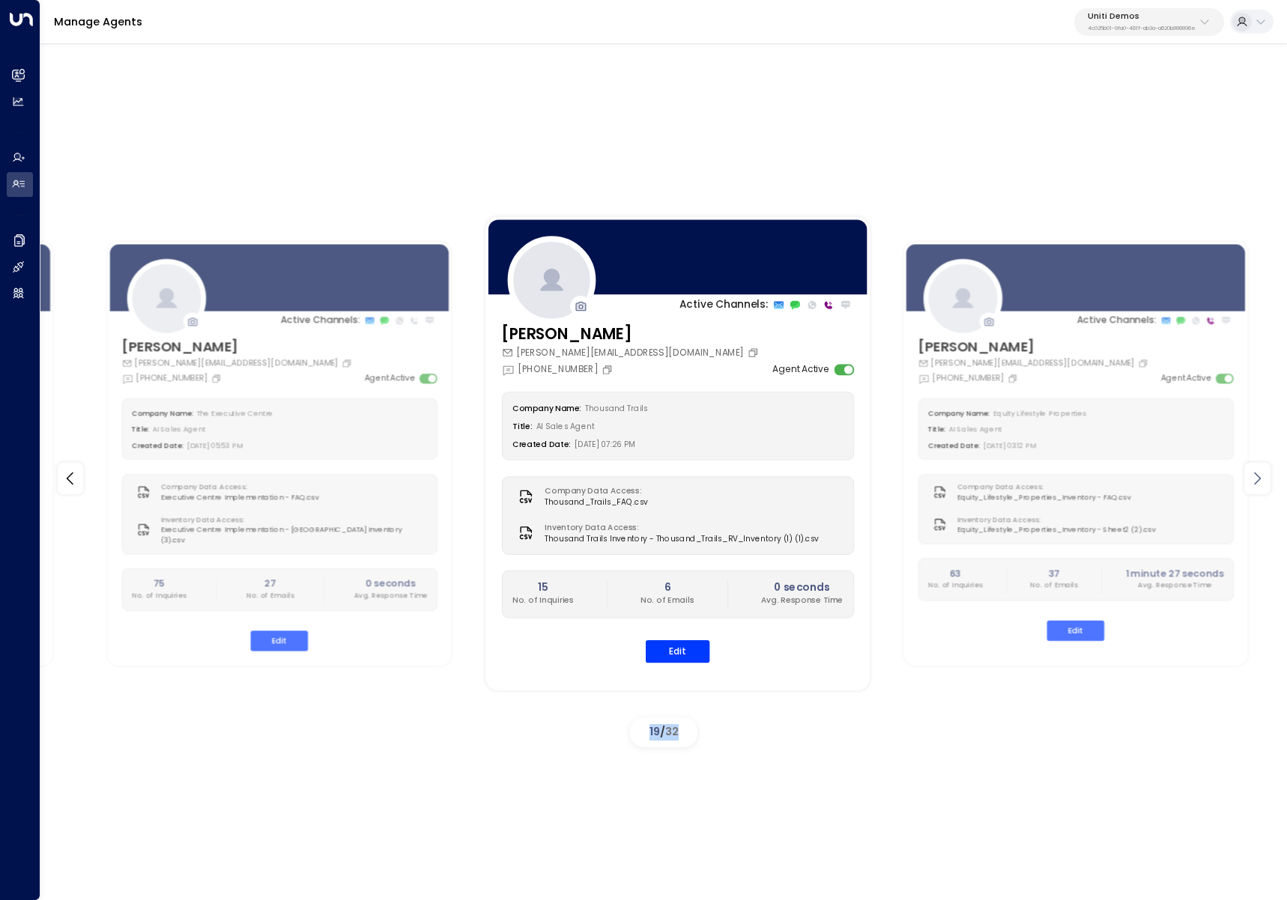
click at [1258, 476] on icon at bounding box center [1257, 479] width 18 height 18
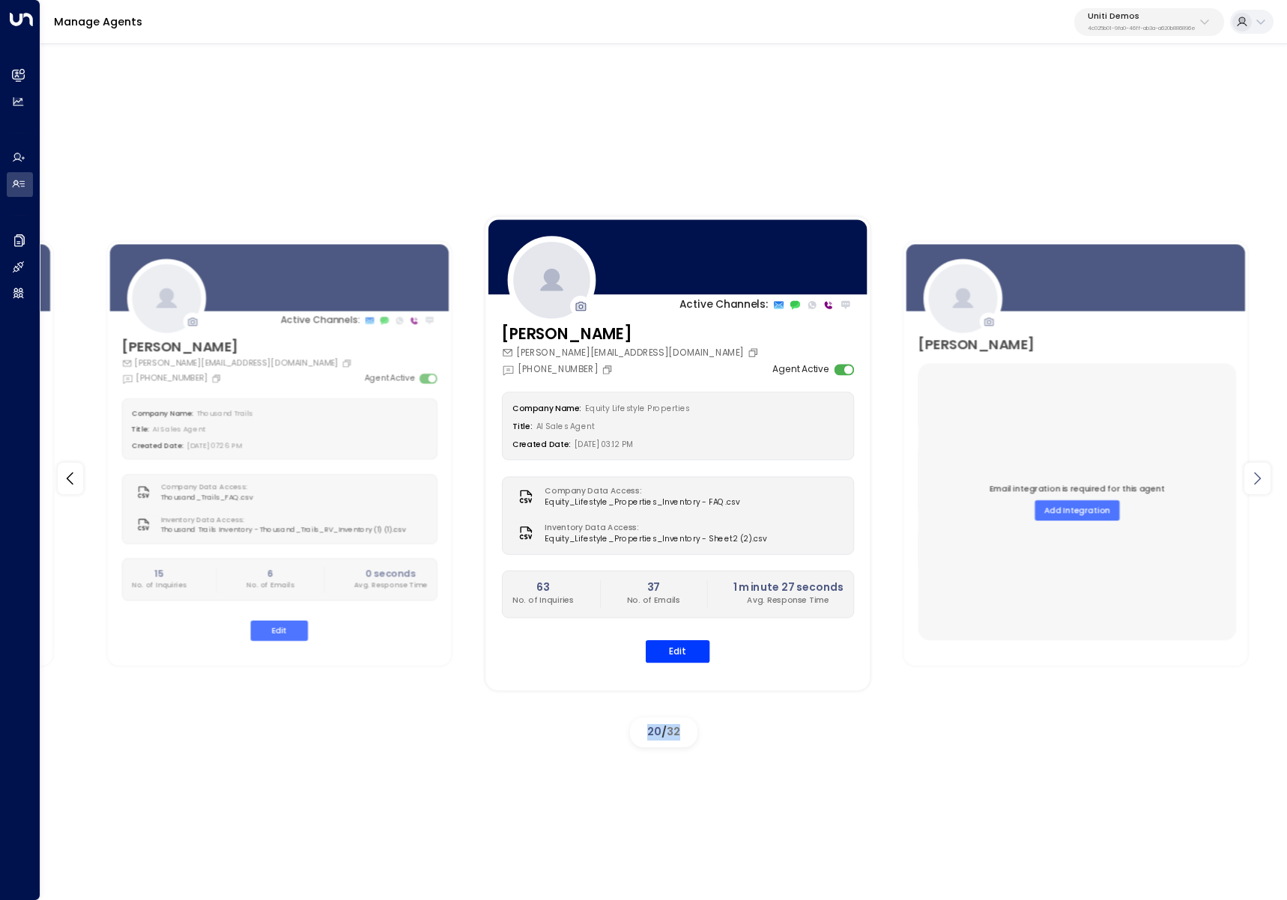
click at [1258, 476] on icon at bounding box center [1257, 479] width 18 height 18
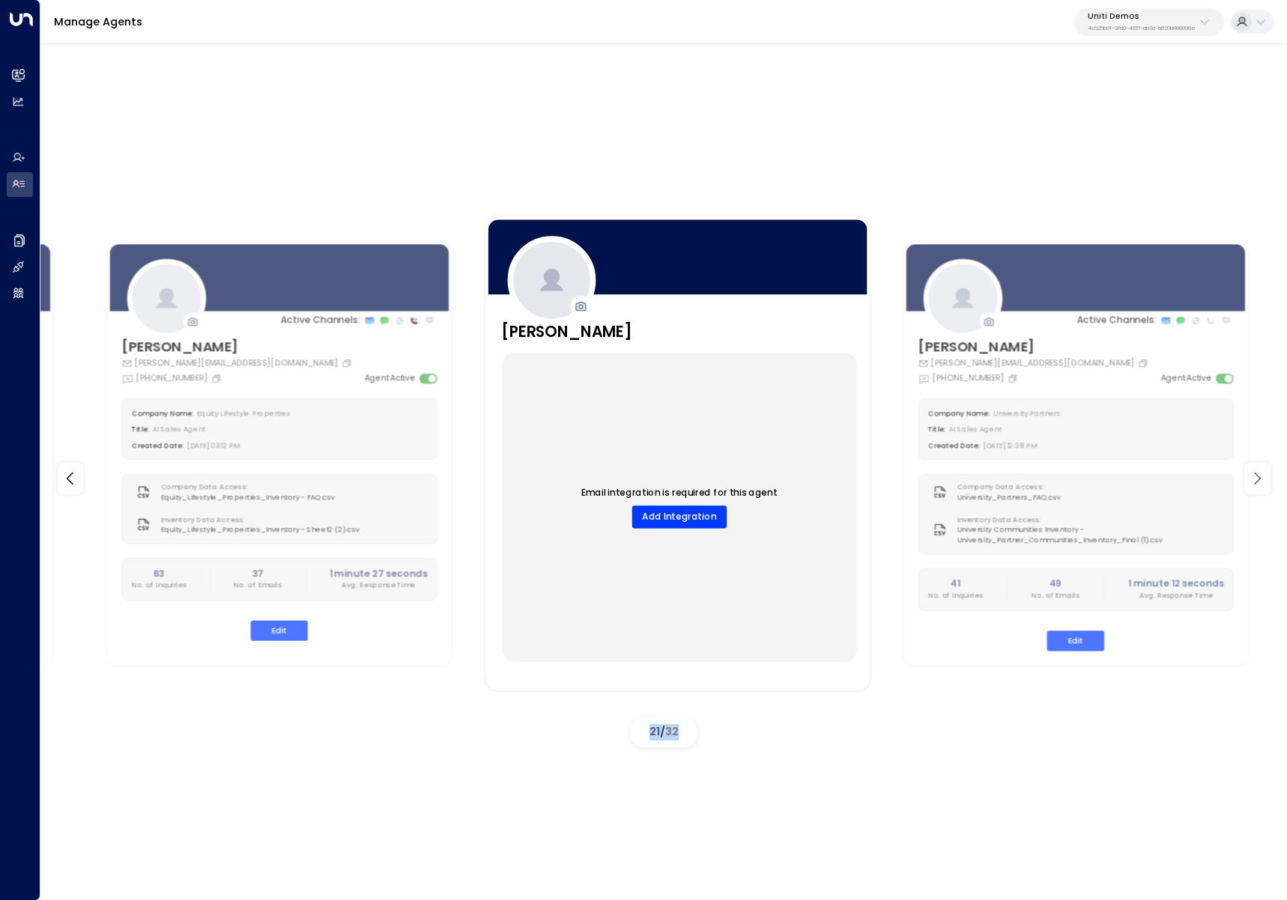
click at [1258, 476] on icon at bounding box center [1257, 479] width 18 height 18
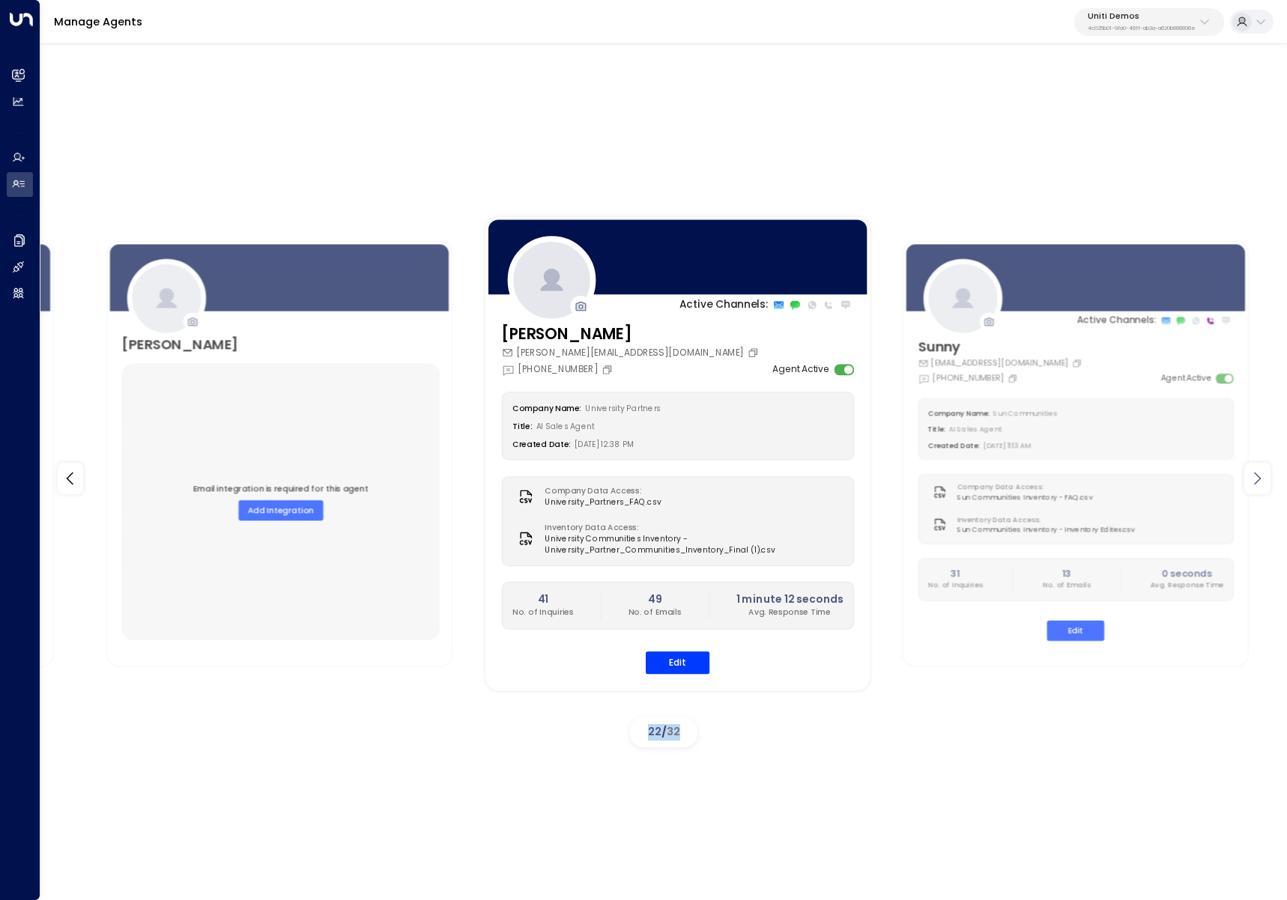
click at [1258, 476] on icon at bounding box center [1257, 479] width 18 height 18
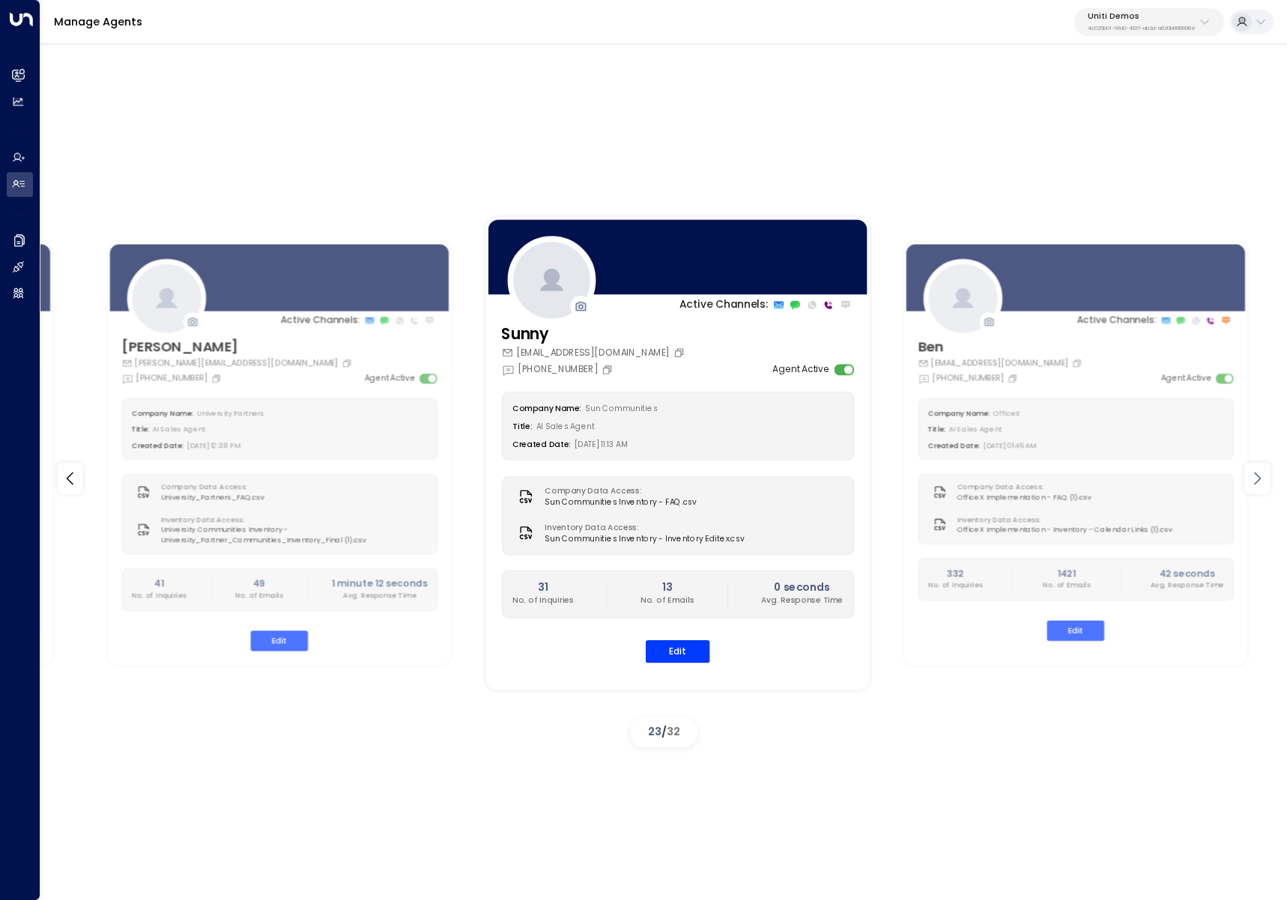
click at [1258, 476] on icon at bounding box center [1257, 479] width 18 height 18
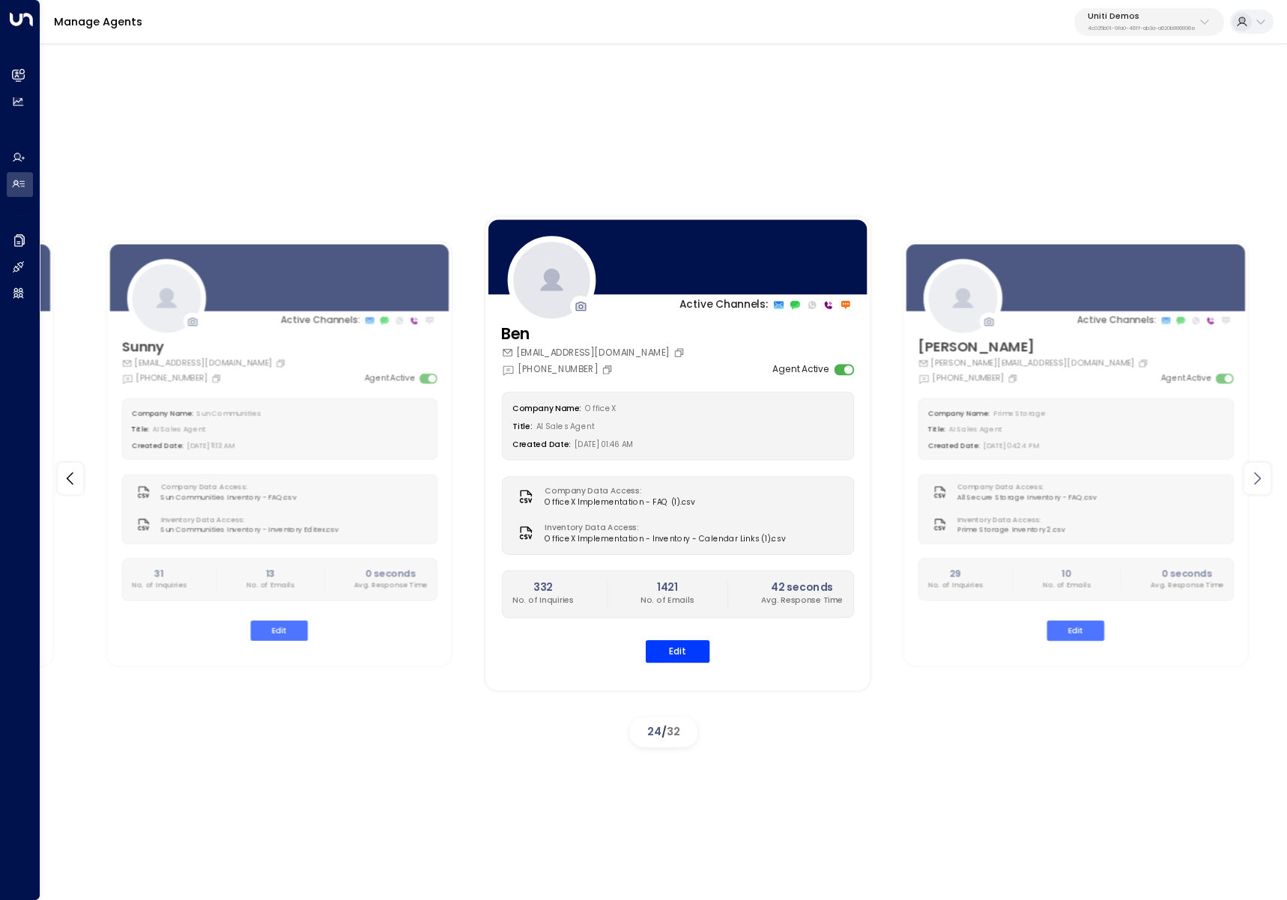
click at [1258, 476] on icon at bounding box center [1257, 479] width 18 height 18
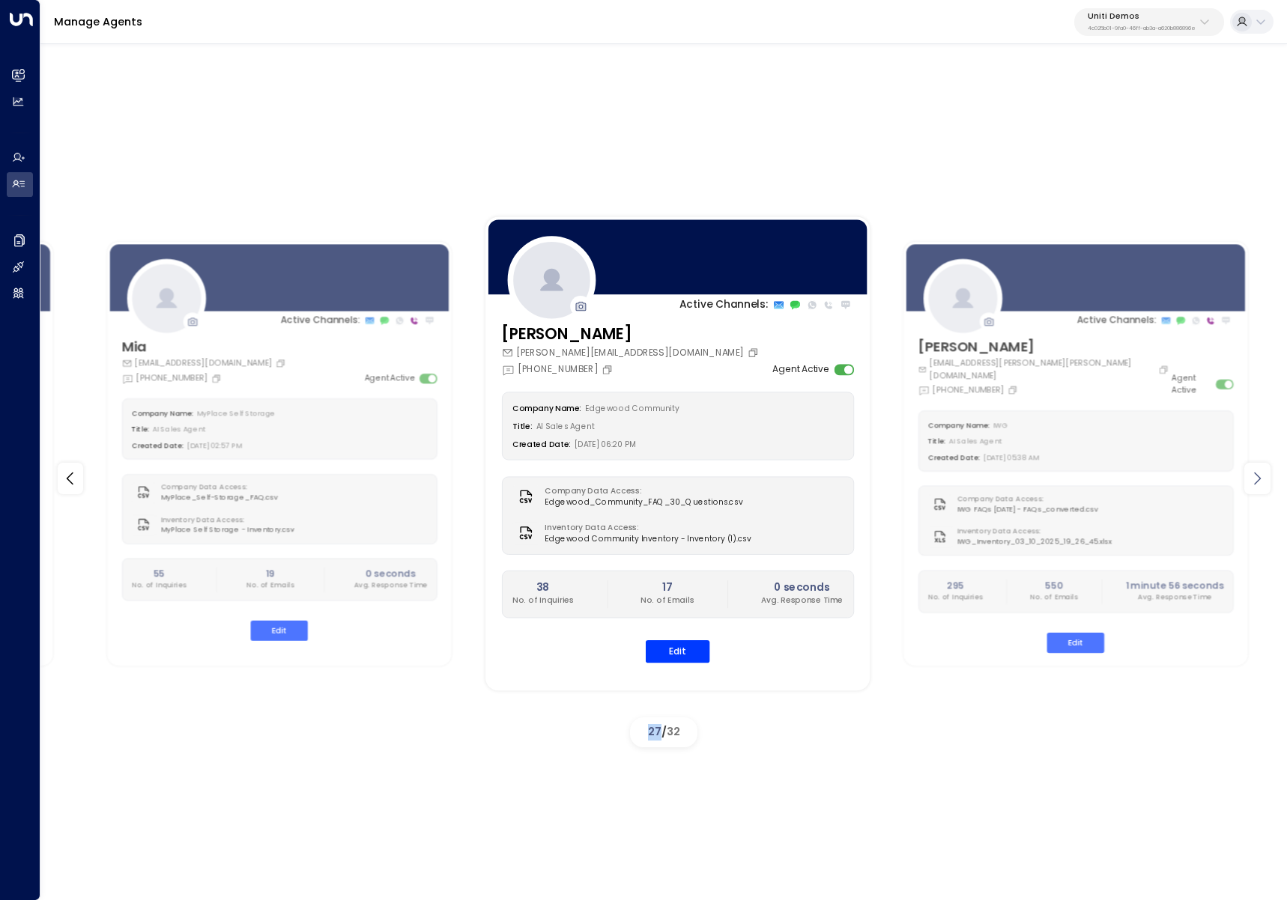
click at [1258, 476] on icon at bounding box center [1257, 479] width 18 height 18
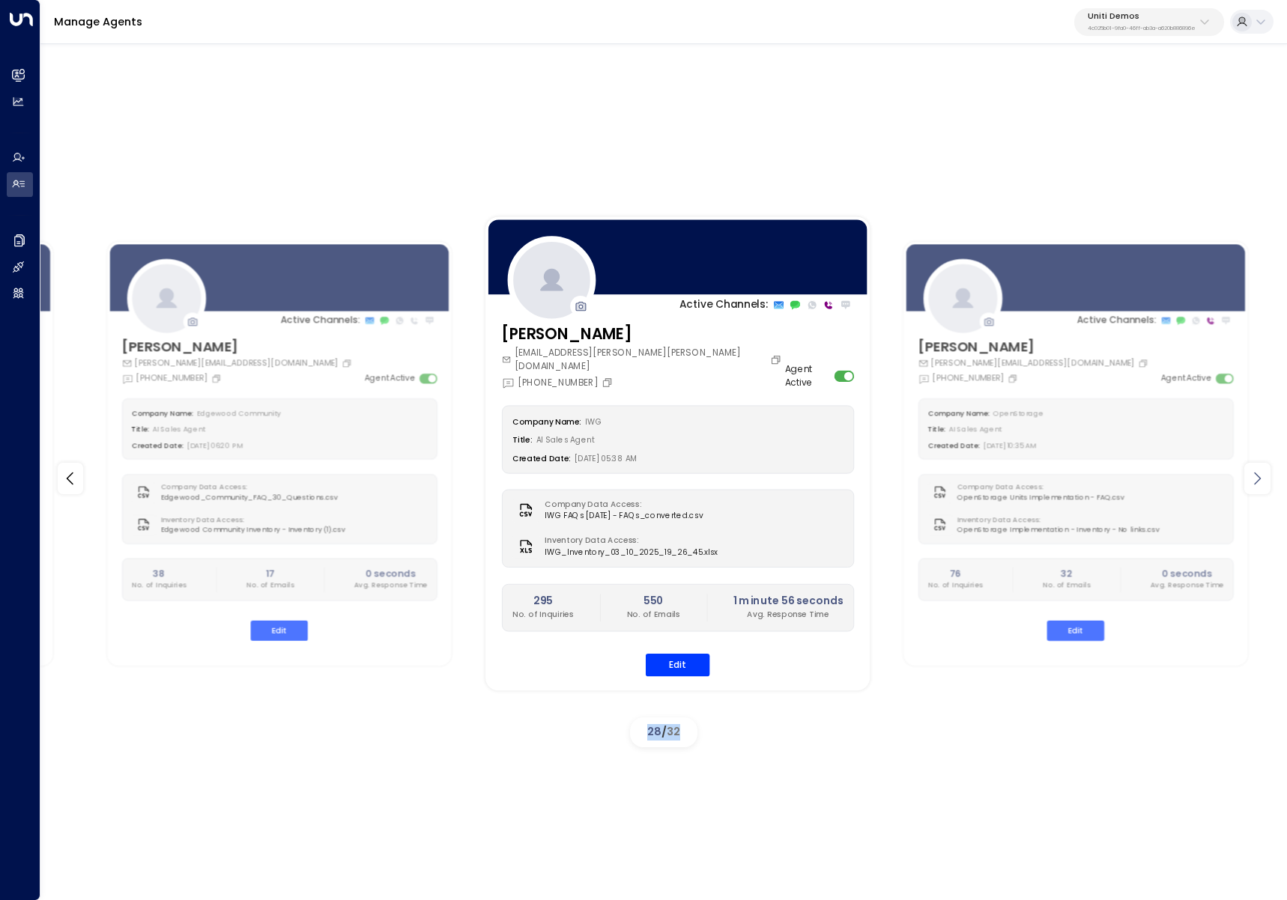
click at [1258, 476] on icon at bounding box center [1257, 479] width 18 height 18
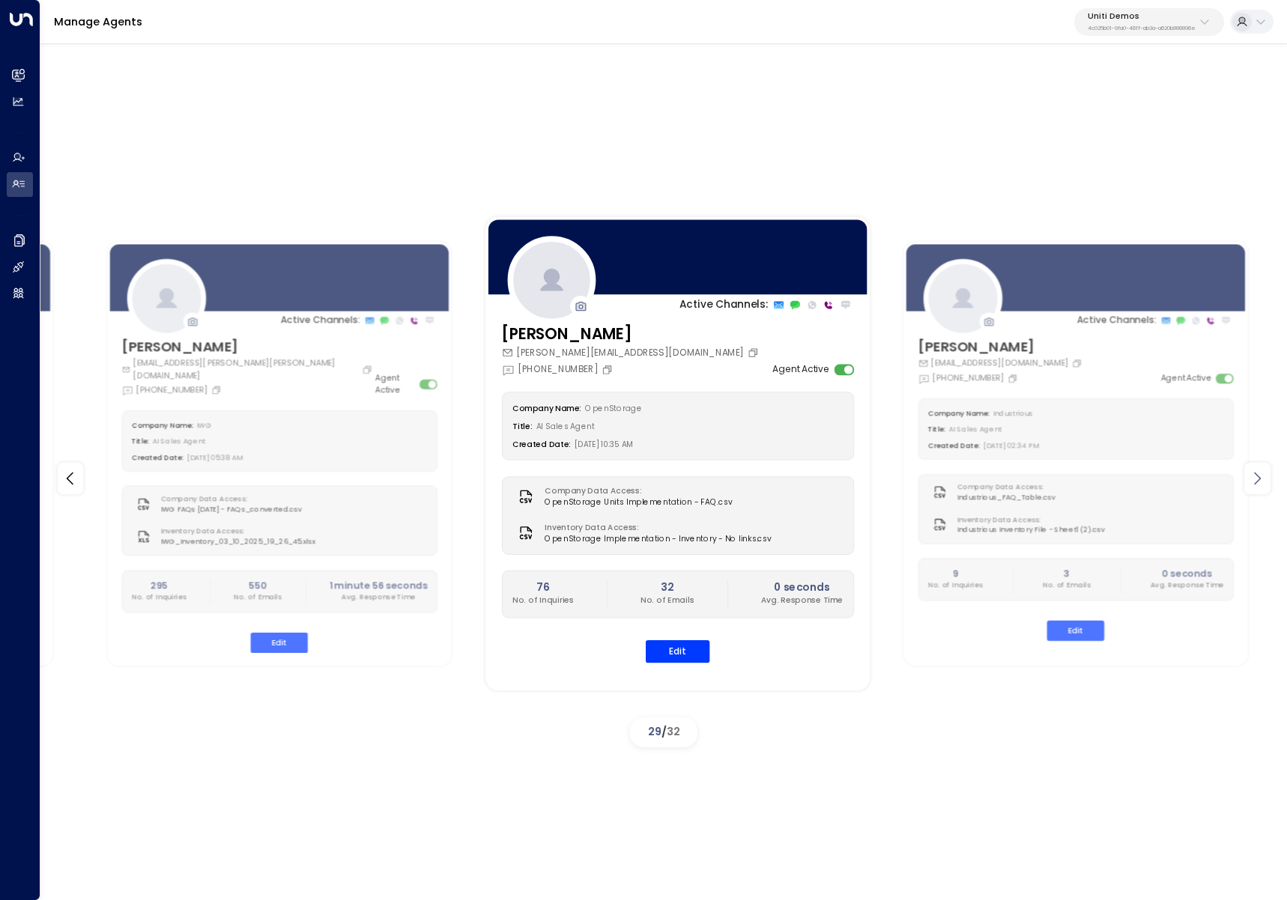
click at [1258, 476] on icon at bounding box center [1257, 479] width 18 height 18
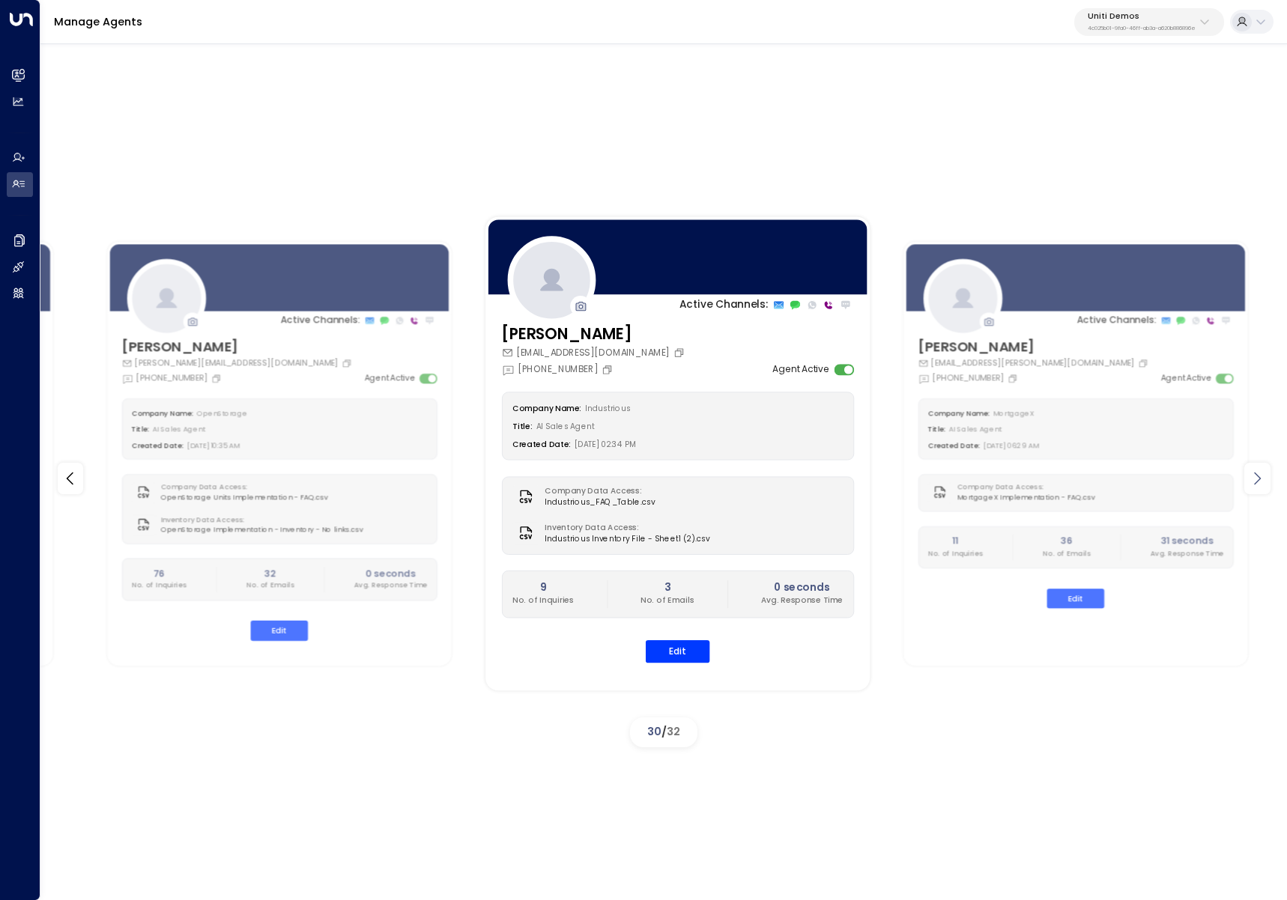
click at [1259, 474] on icon at bounding box center [1257, 479] width 18 height 18
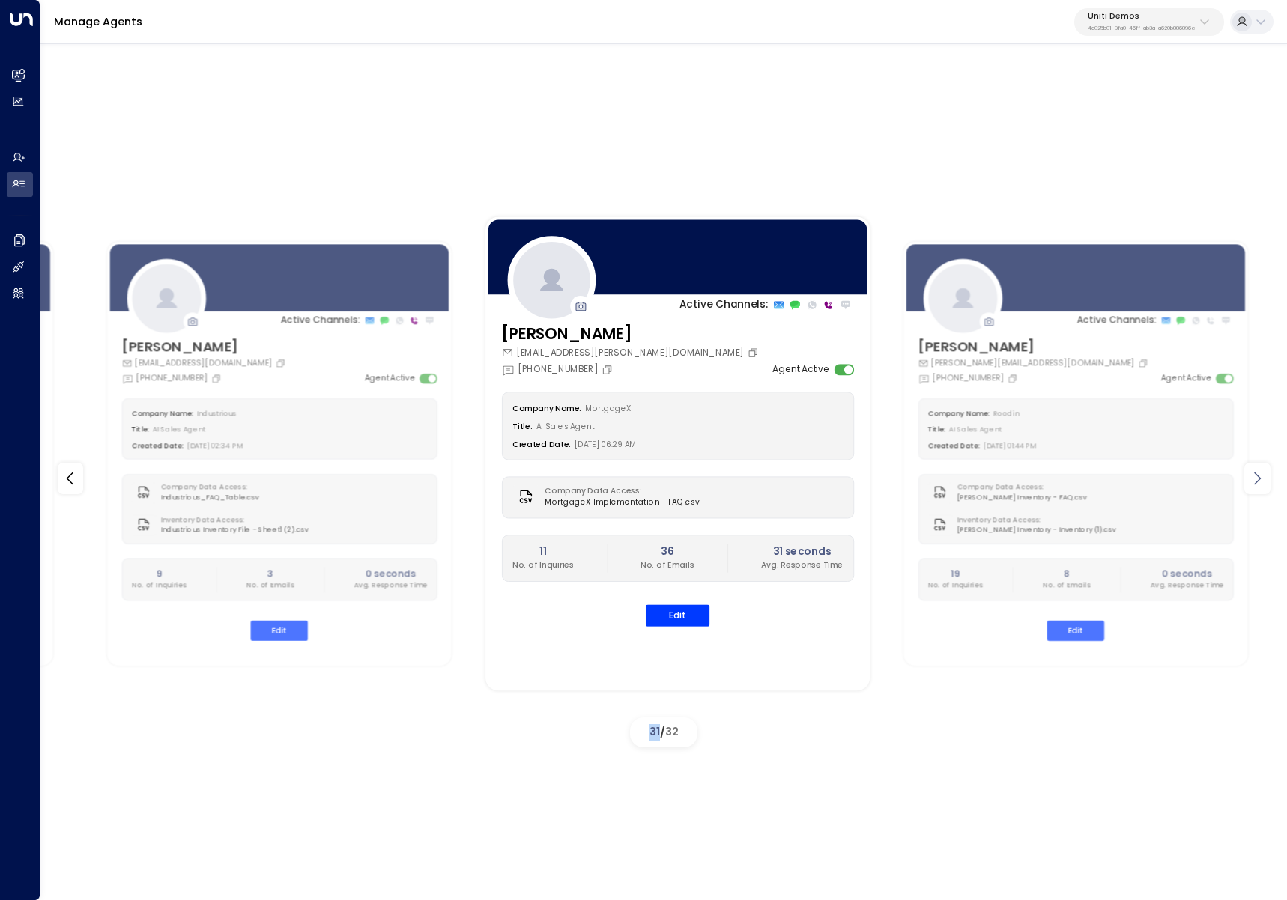
click at [1260, 474] on icon at bounding box center [1257, 479] width 18 height 18
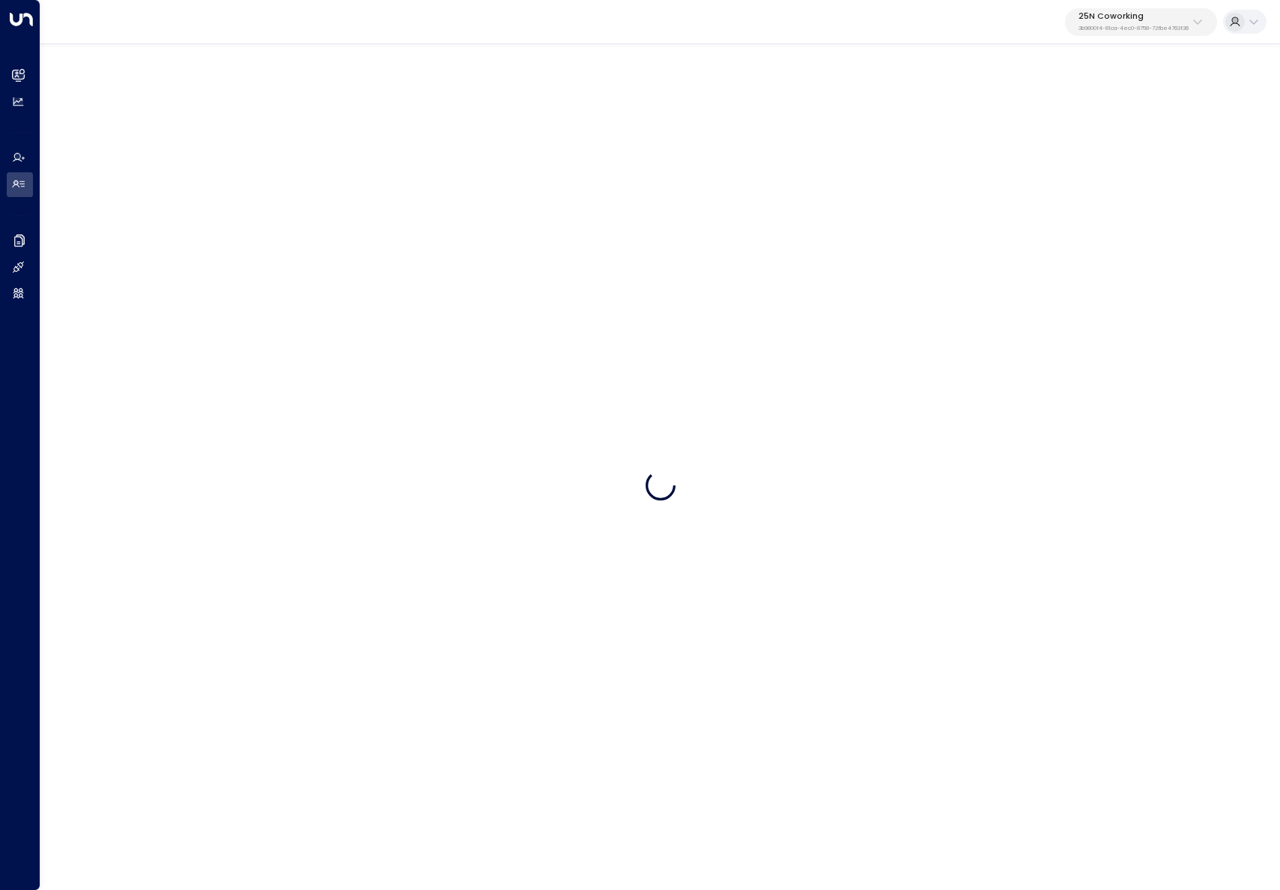
click at [1176, 21] on div "25N Coworking 3b9800f4-81ca-4ec0-8758-72fbe4763f36" at bounding box center [1133, 21] width 110 height 19
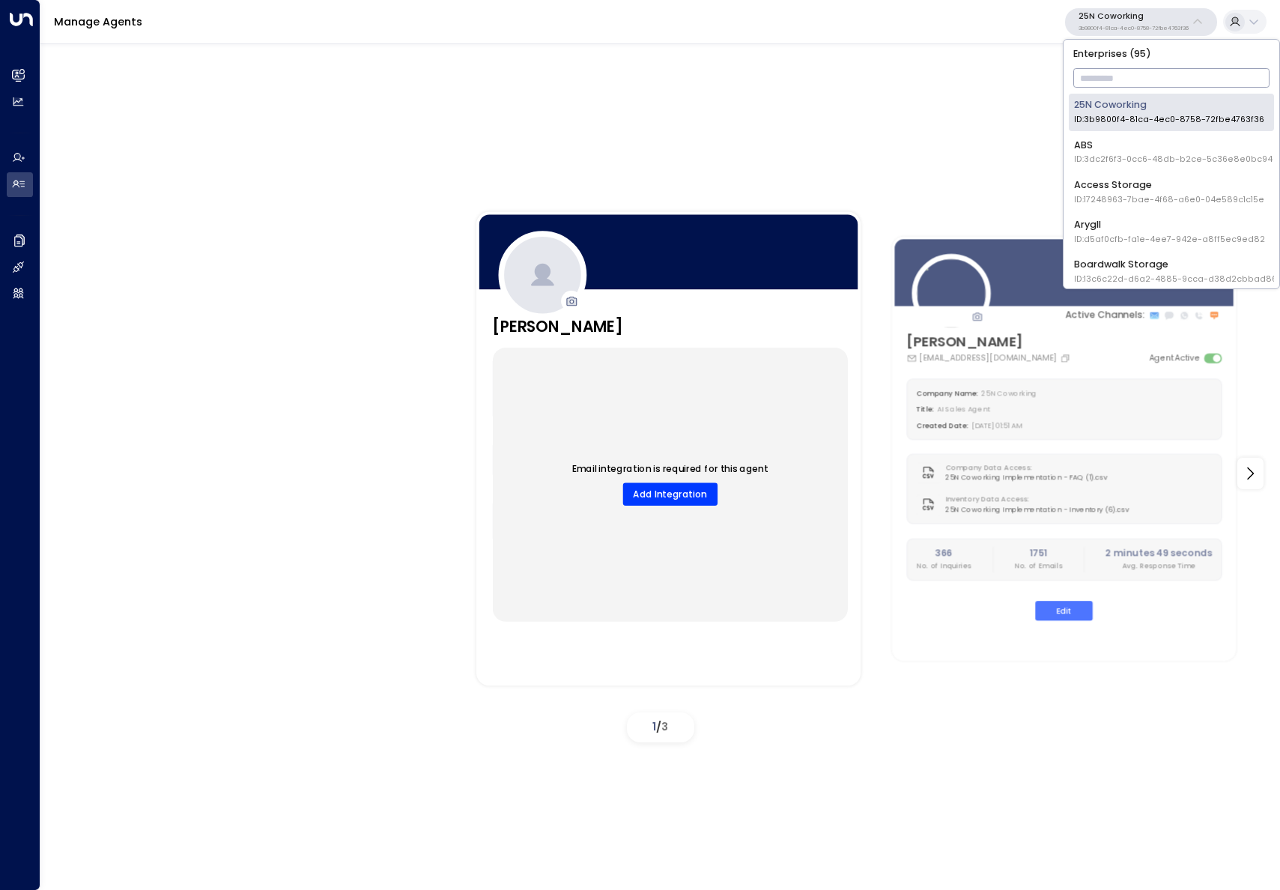
type input "*"
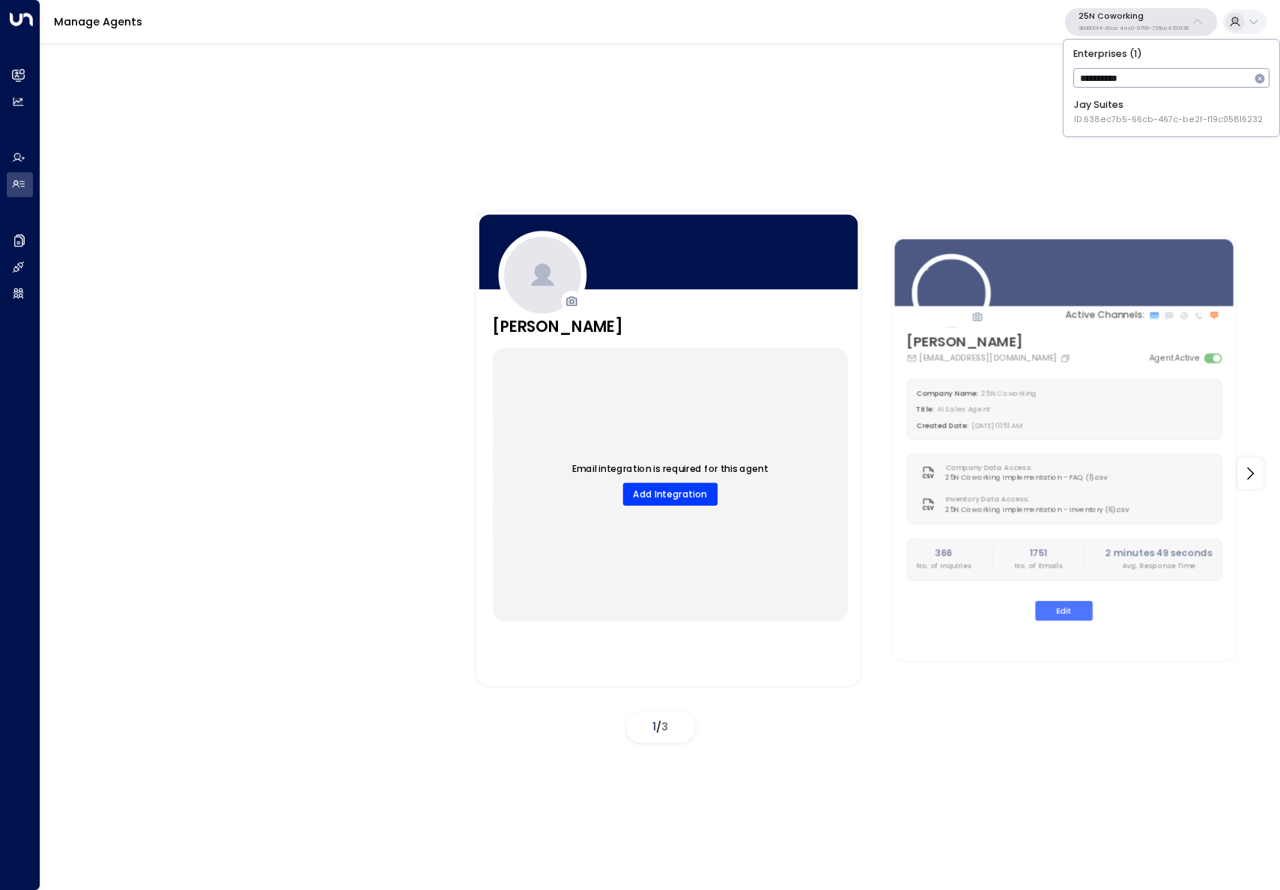
type input "**********"
click at [1118, 112] on div "[PERSON_NAME] Suites ID: 638ec7b5-66cb-467c-be2f-f19c05816232" at bounding box center [1168, 112] width 189 height 28
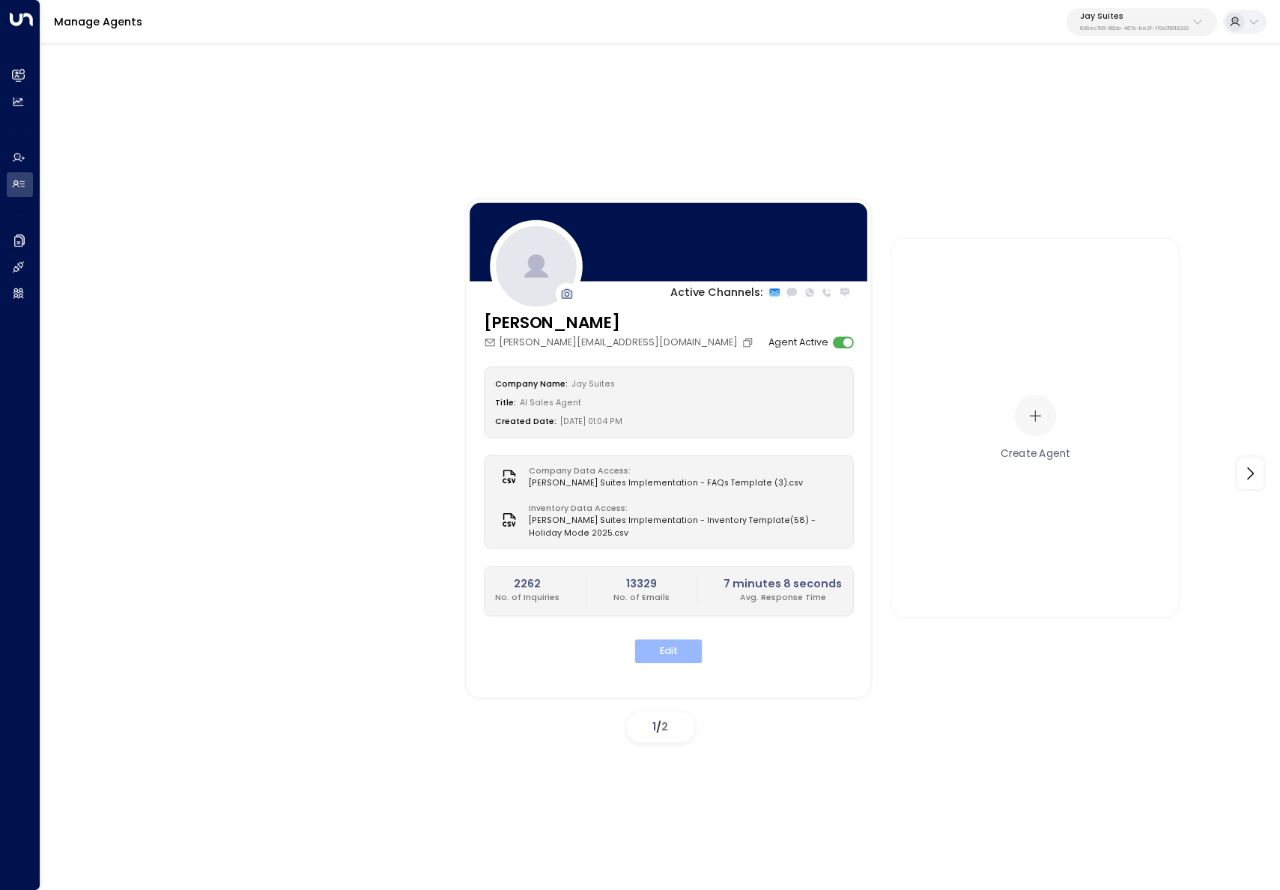
click at [675, 639] on button "Edit" at bounding box center [668, 650] width 67 height 23
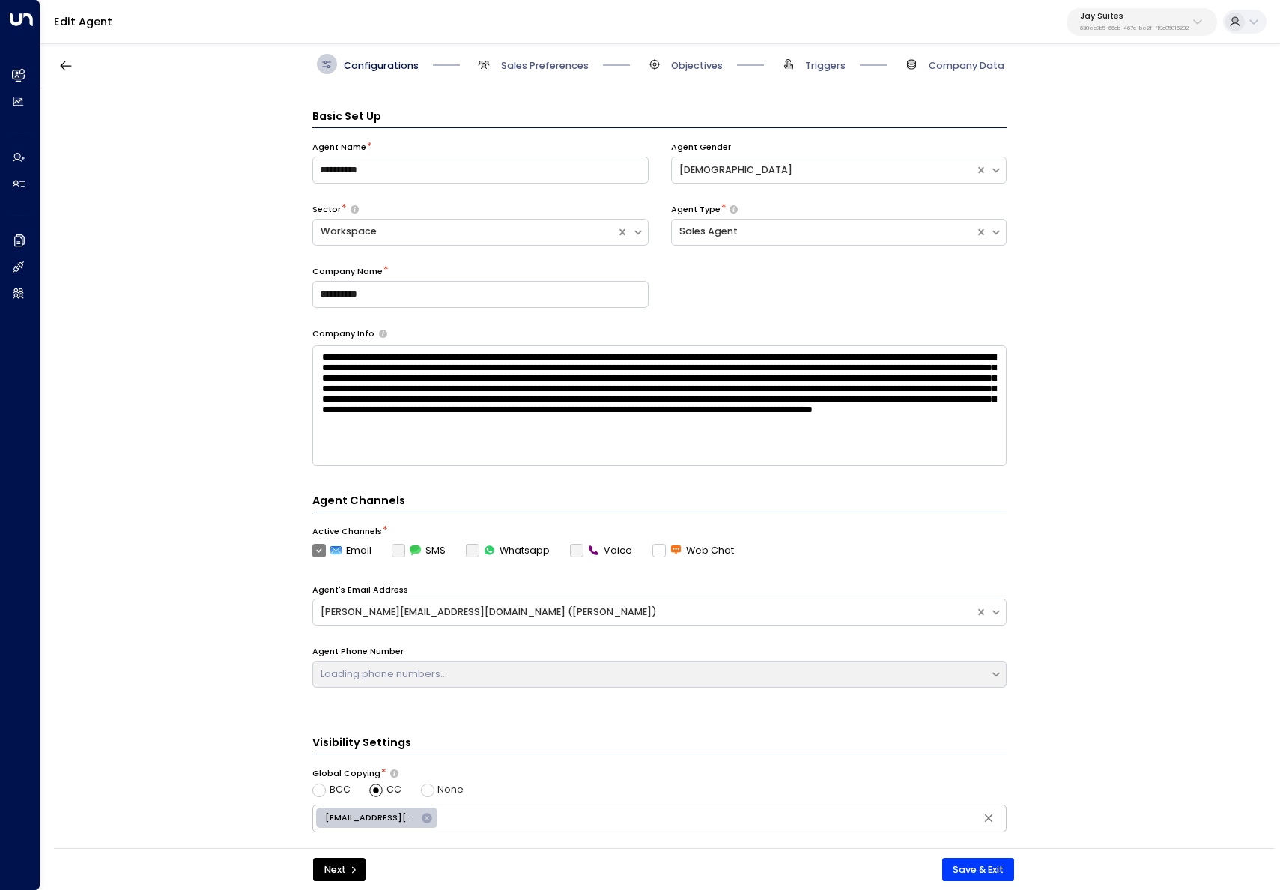
scroll to position [20, 0]
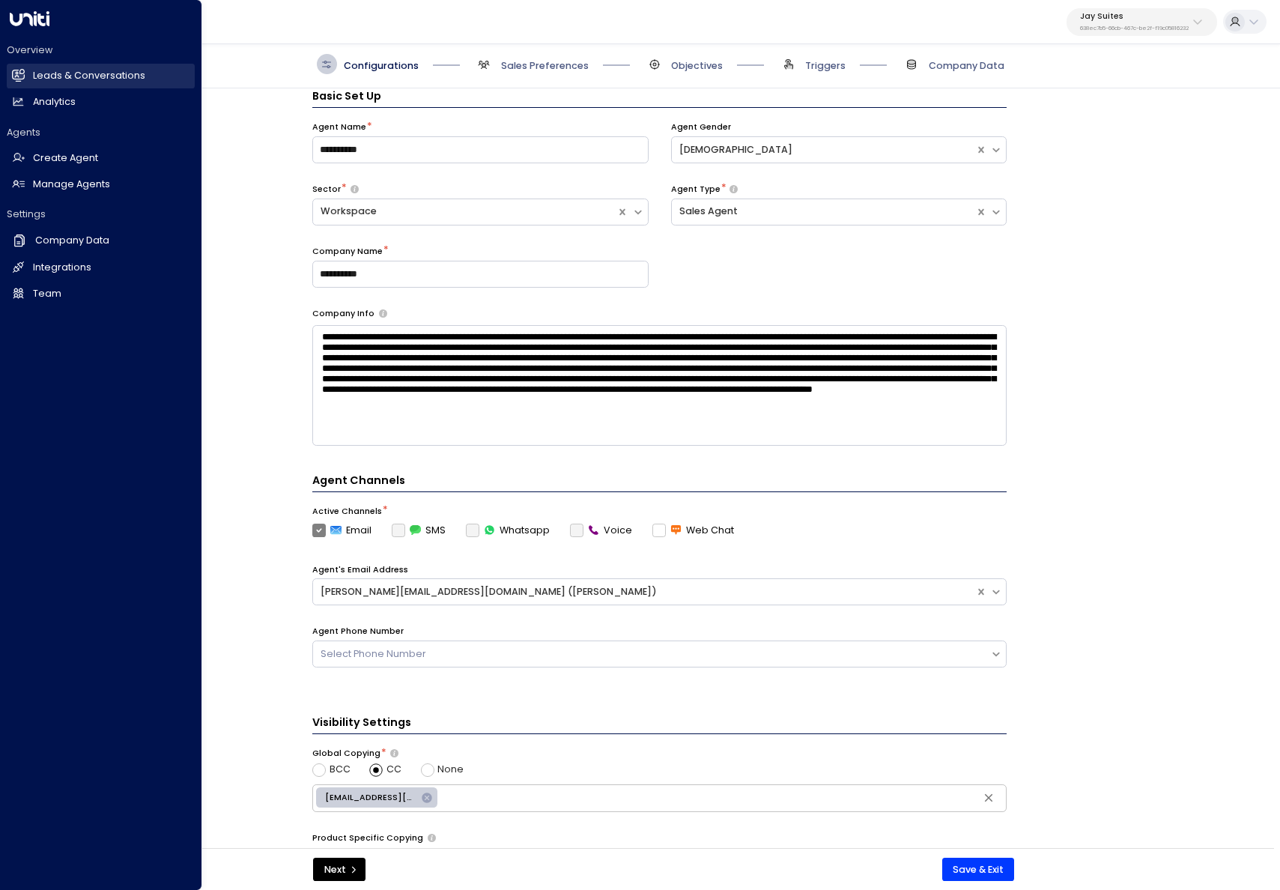
click at [48, 76] on h2 "Leads & Conversations" at bounding box center [89, 76] width 112 height 14
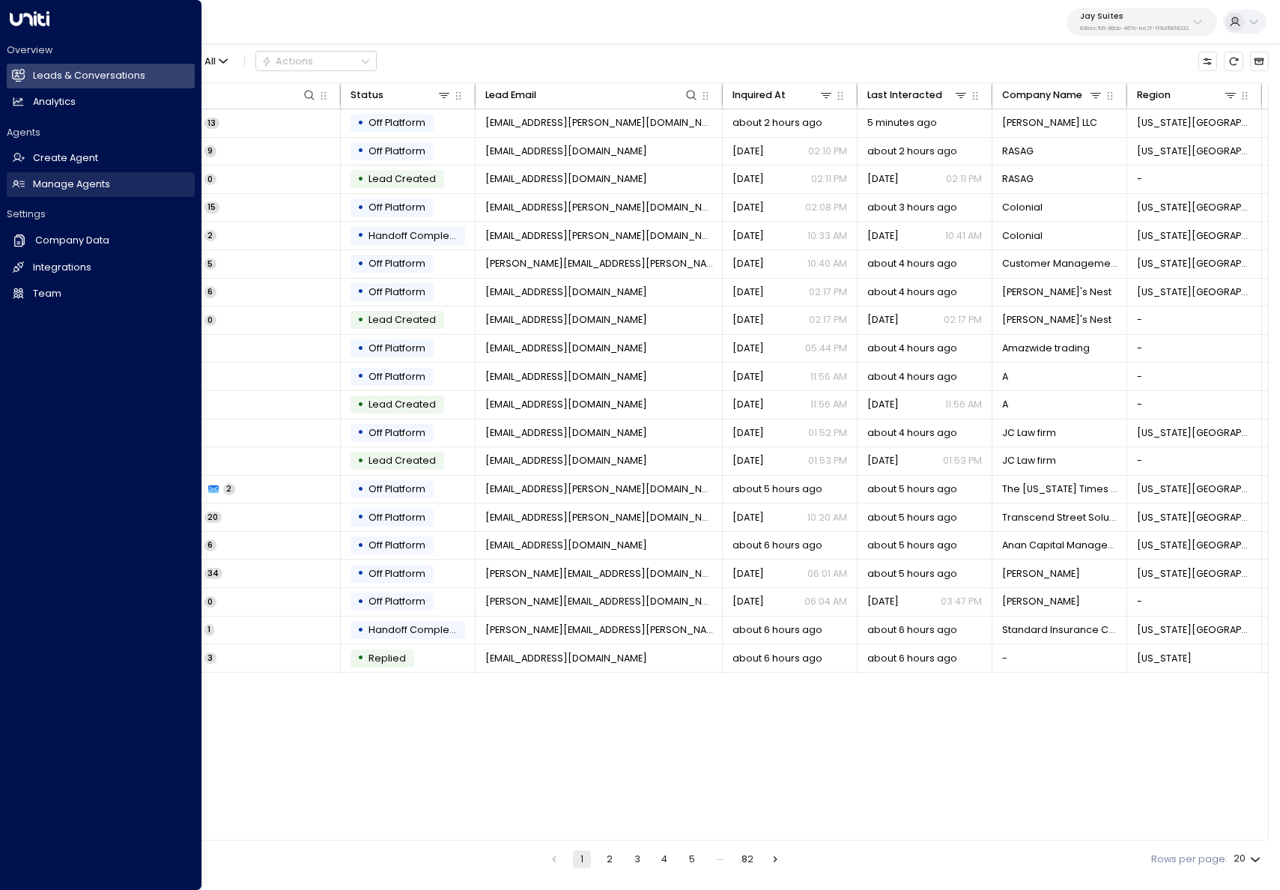
click at [25, 183] on link "Manage Agents Manage Agents" at bounding box center [101, 184] width 188 height 25
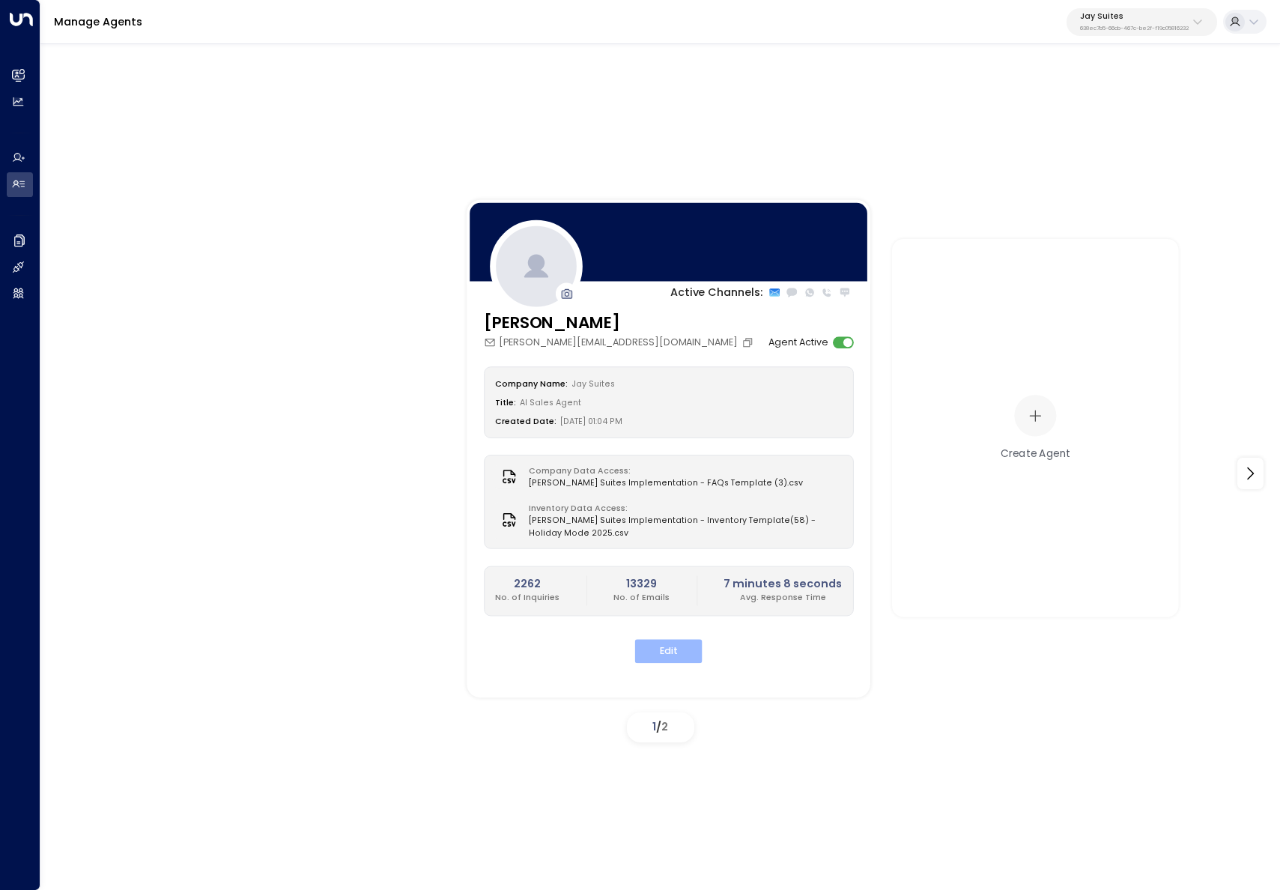
click at [668, 639] on button "Edit" at bounding box center [668, 650] width 67 height 23
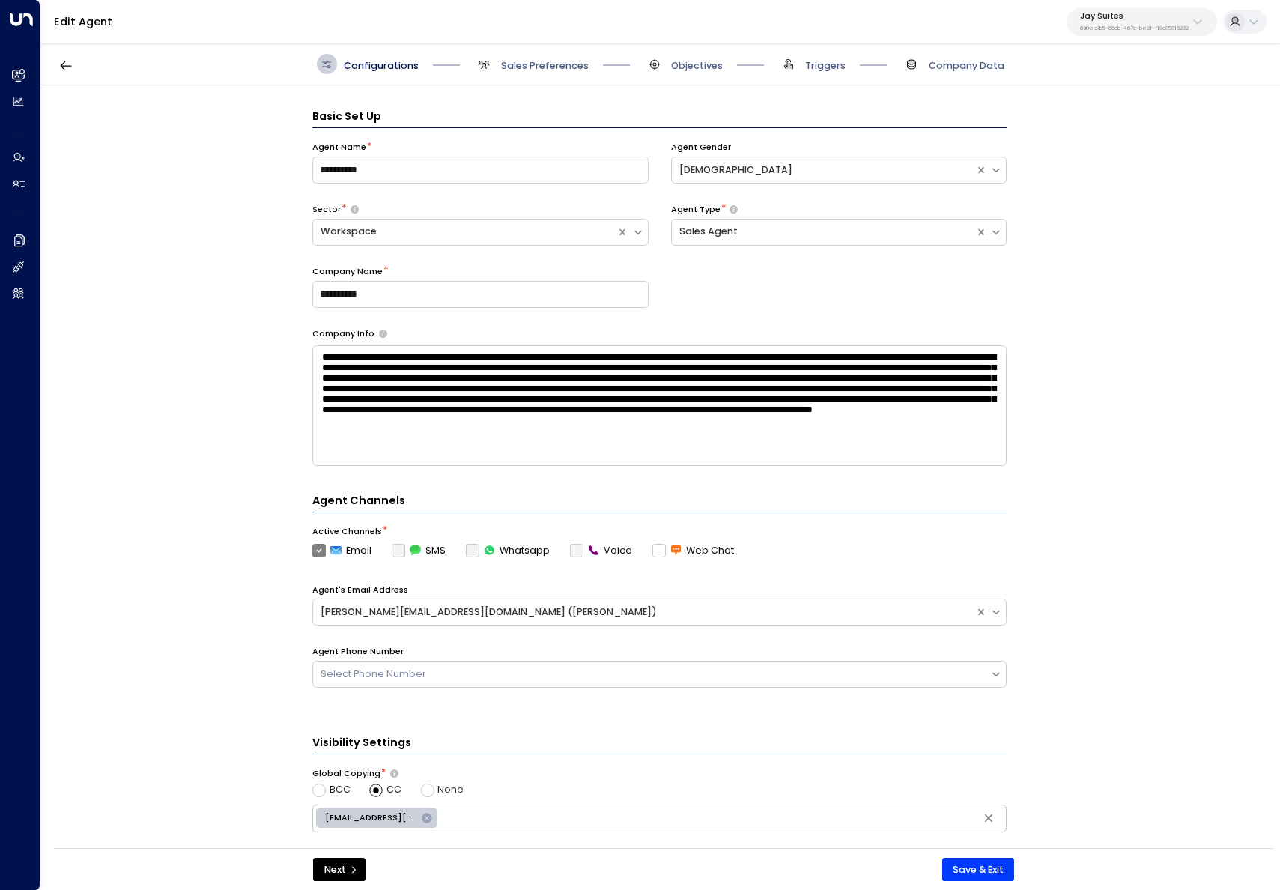
scroll to position [20, 0]
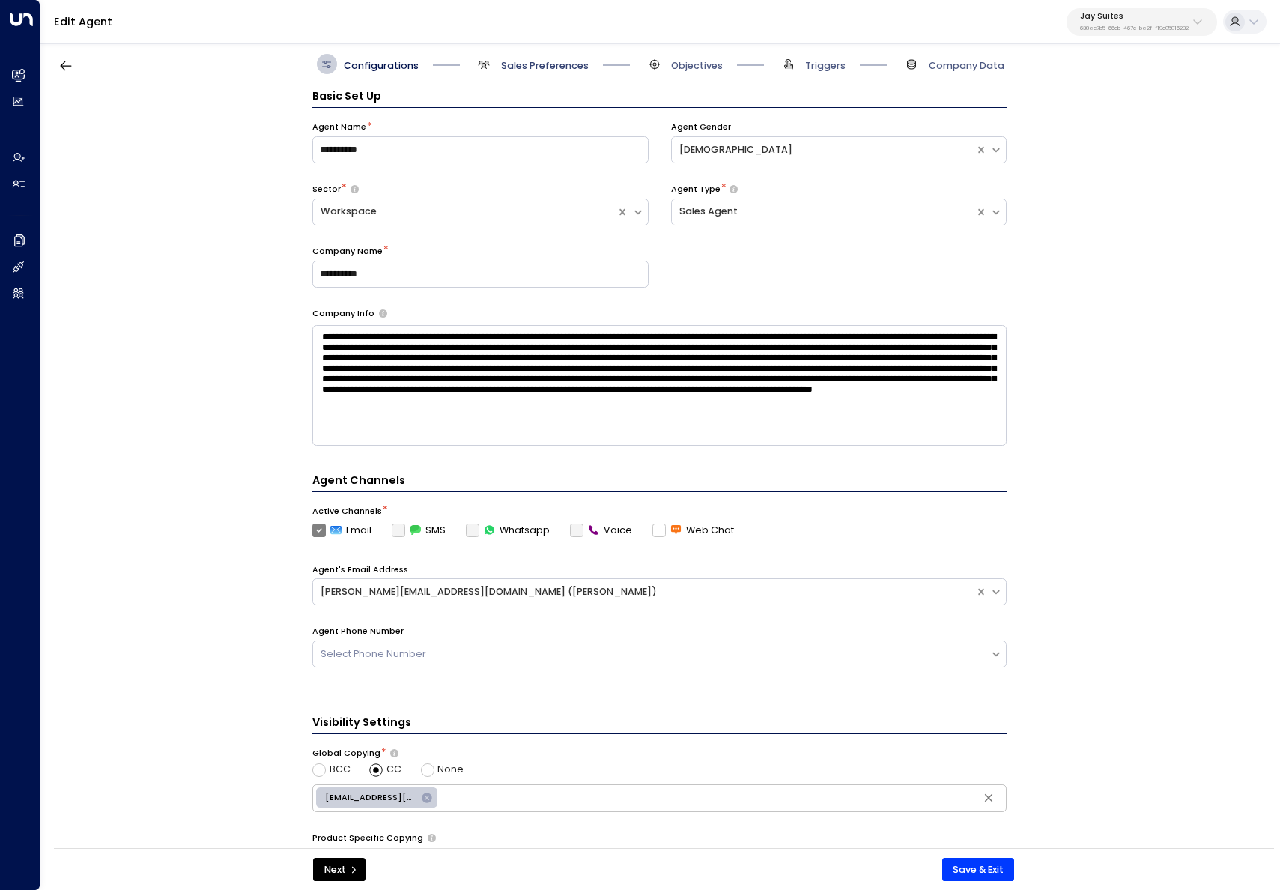
click at [515, 59] on span "Sales Preferences" at bounding box center [545, 65] width 88 height 13
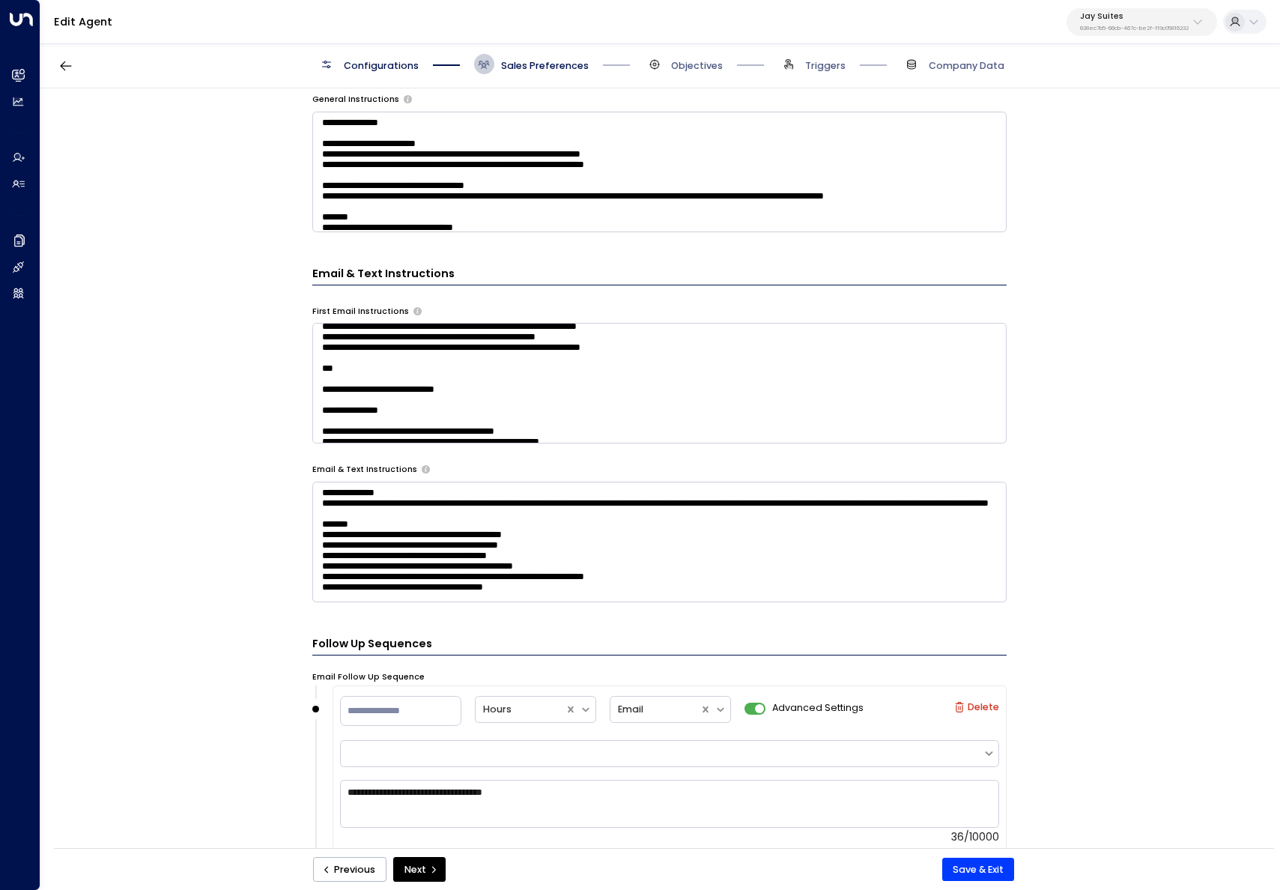
scroll to position [240, 0]
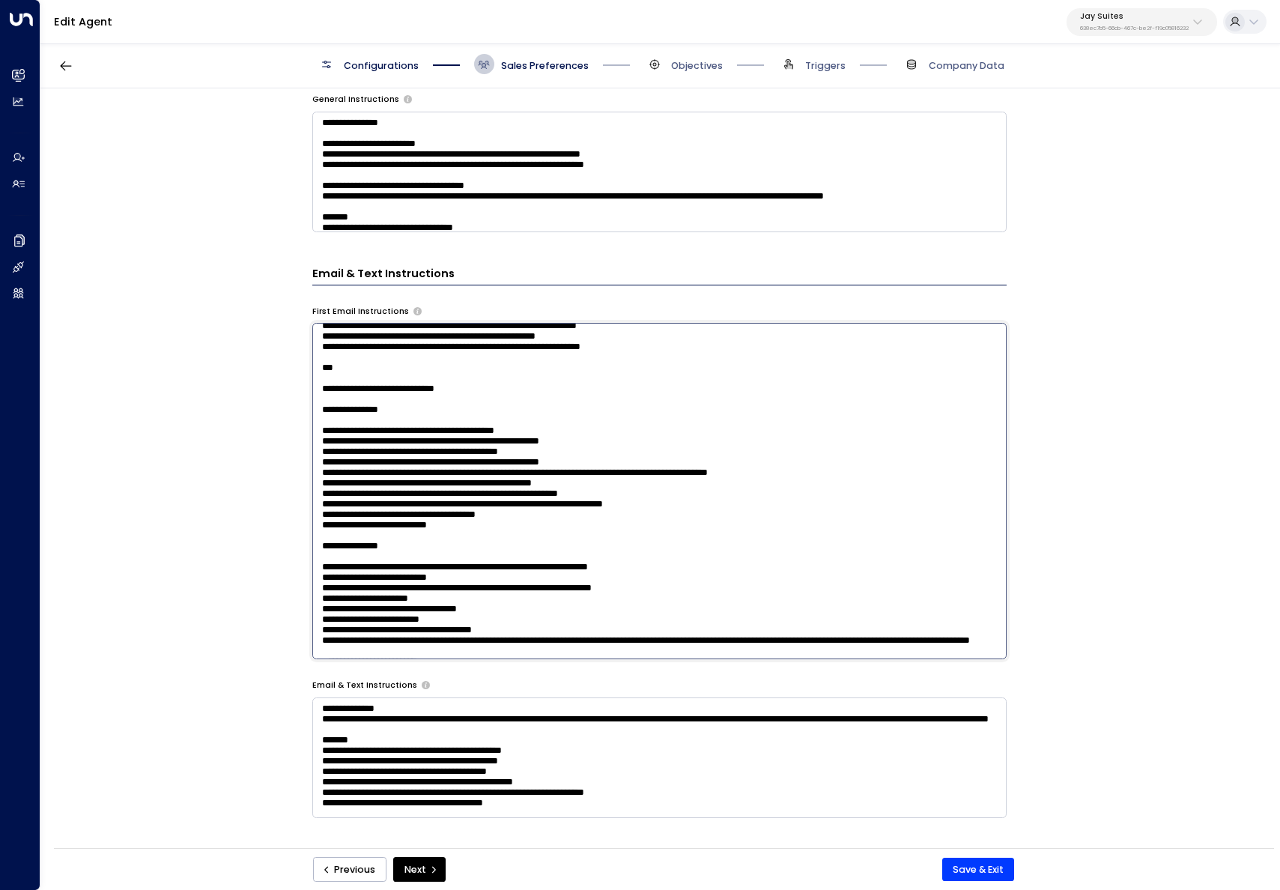
drag, startPoint x: 684, startPoint y: 419, endPoint x: 371, endPoint y: 372, distance: 317.2
click at [370, 372] on textarea at bounding box center [659, 491] width 694 height 336
click at [592, 416] on textarea at bounding box center [659, 491] width 694 height 336
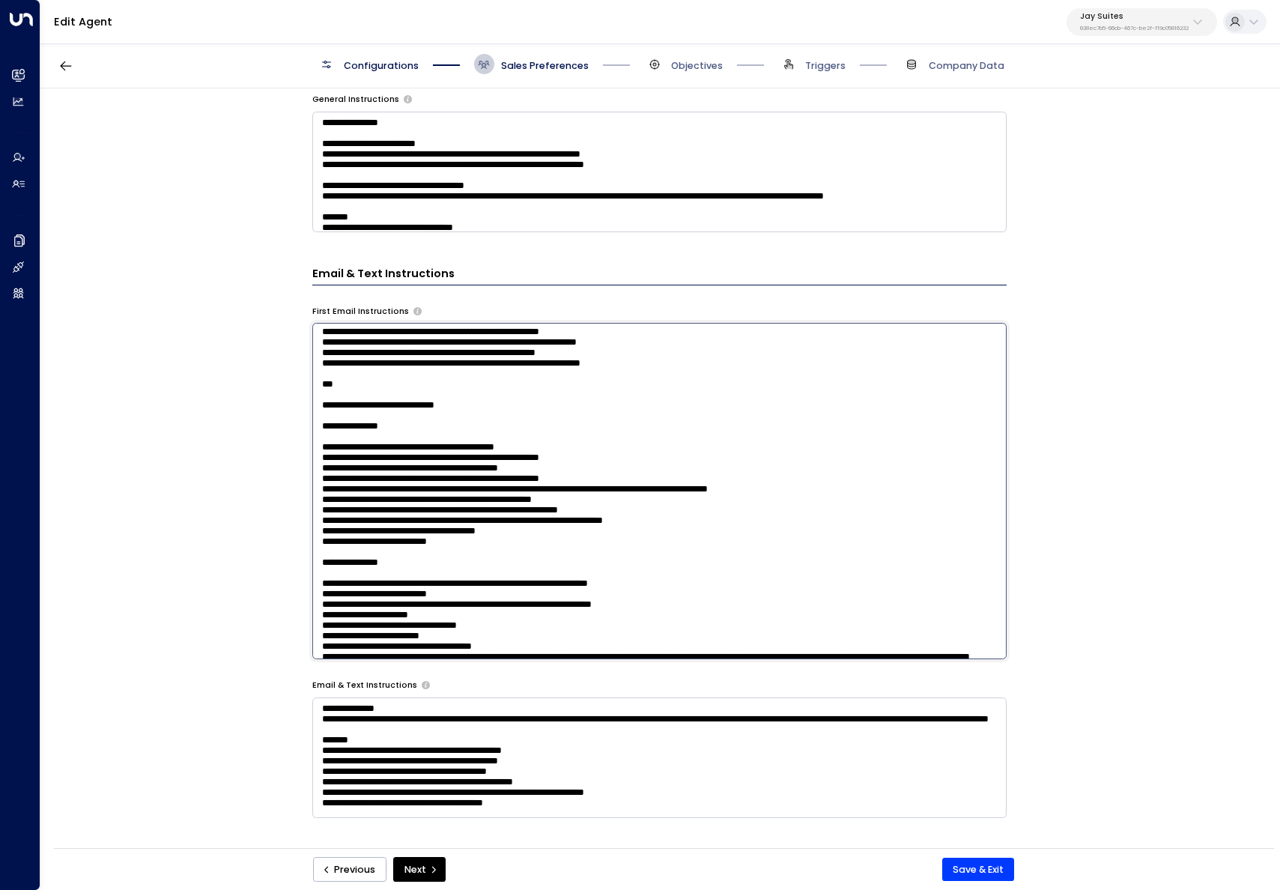
scroll to position [187, 0]
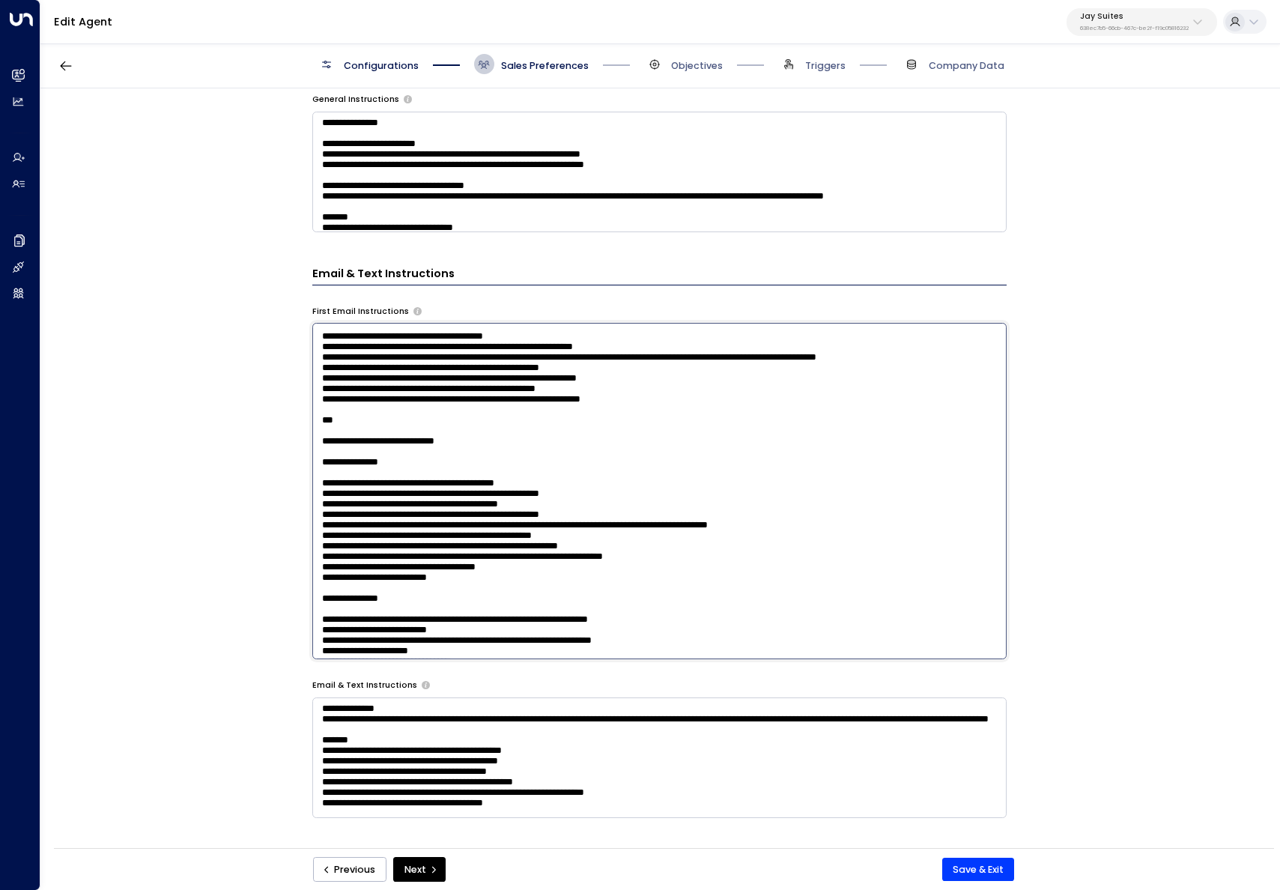
drag, startPoint x: 666, startPoint y: 422, endPoint x: 308, endPoint y: 390, distance: 359.4
click at [308, 390] on div "**********" at bounding box center [659, 472] width 1238 height 768
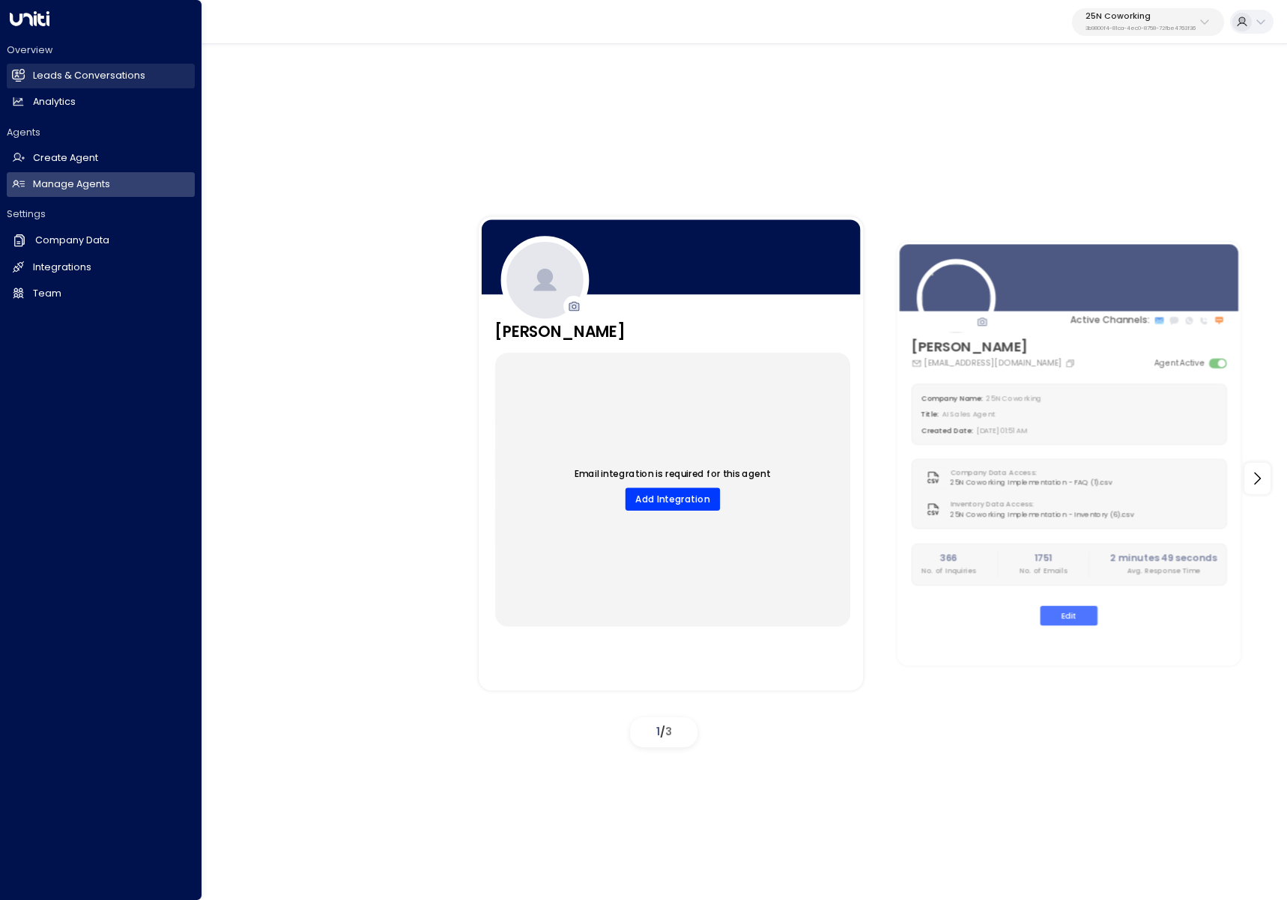
click at [13, 69] on icon at bounding box center [18, 75] width 13 height 13
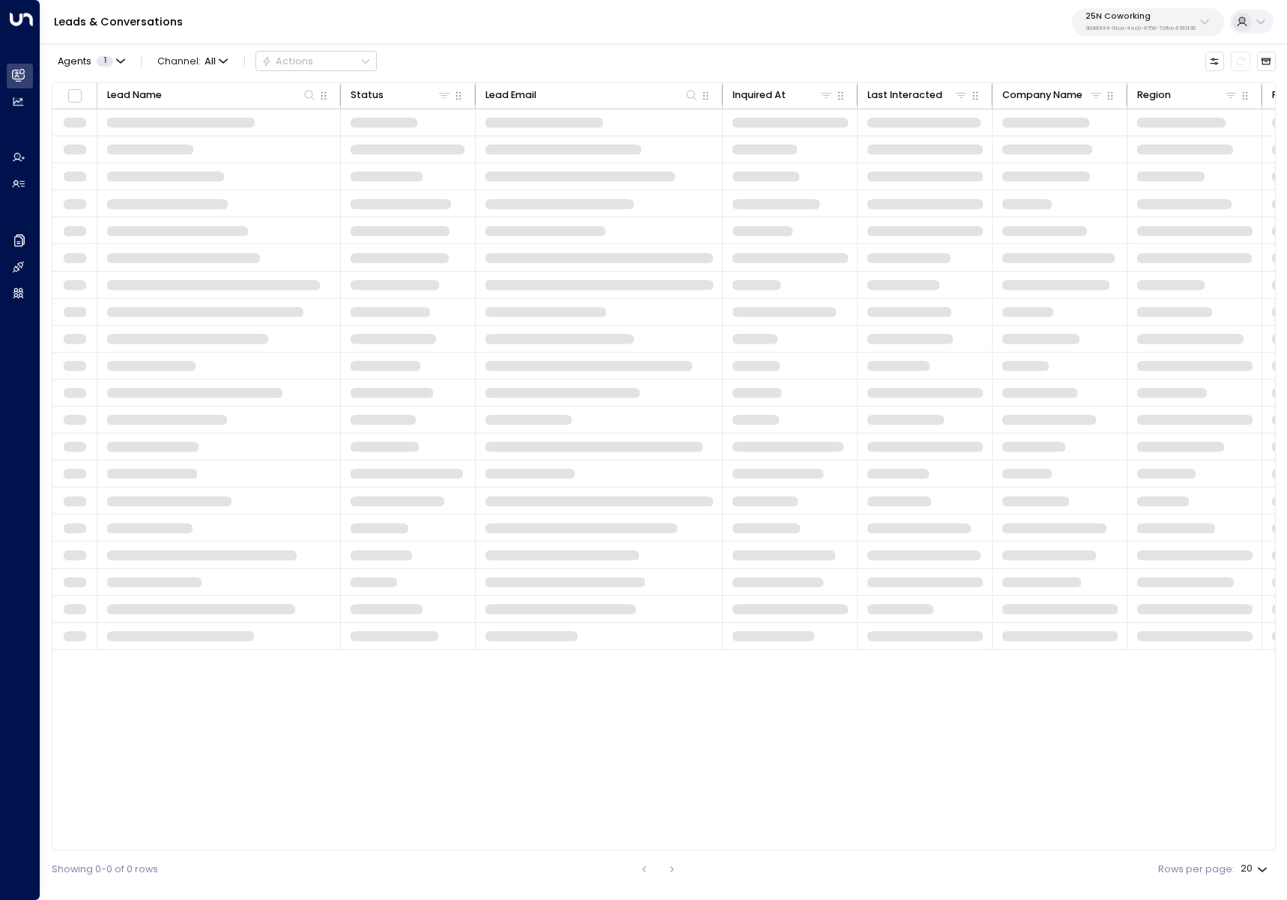
click at [1175, 19] on p "25N Coworking" at bounding box center [1140, 16] width 110 height 9
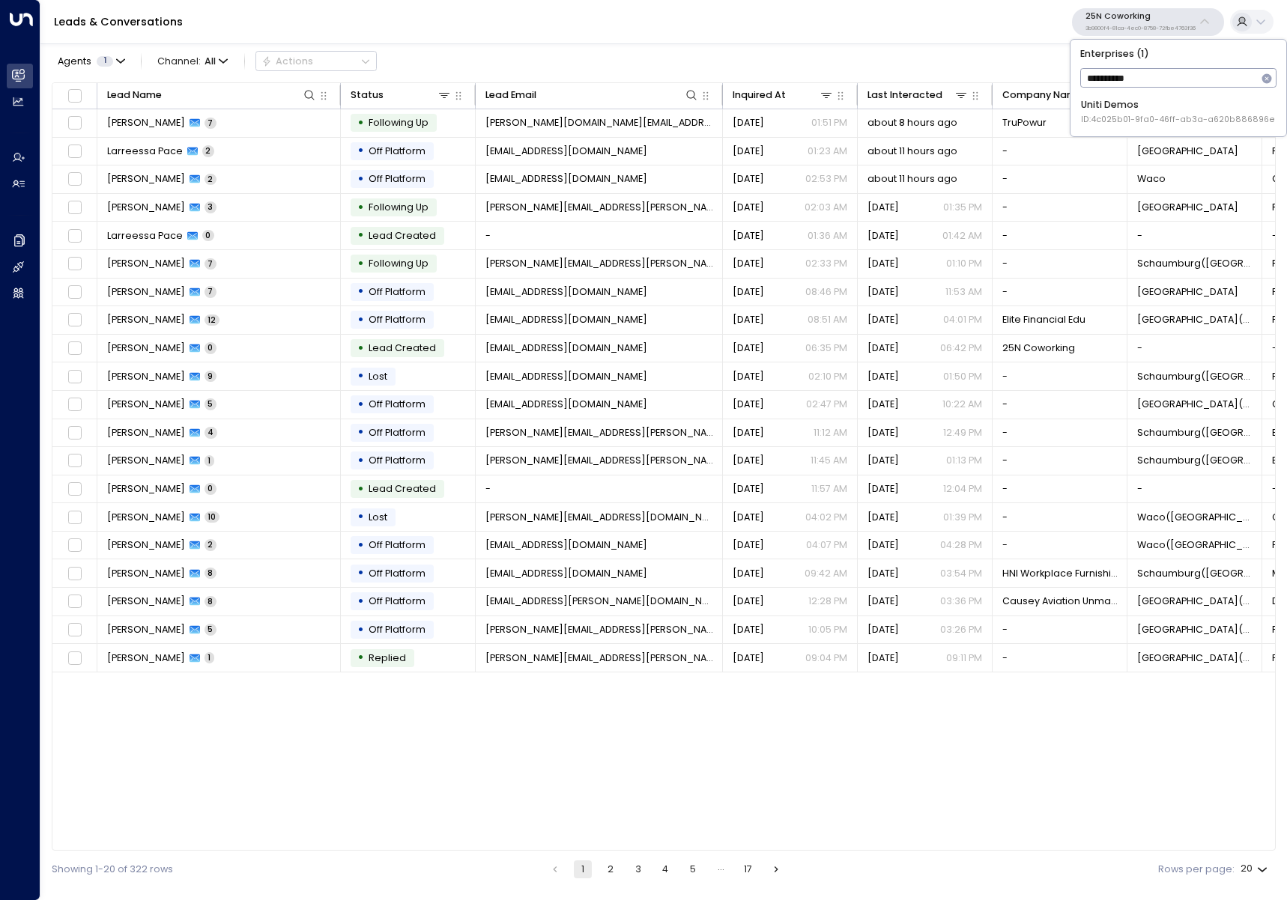
type input "**********"
click at [1152, 114] on span "ID: 4c025b01-9fa0-46ff-ab3a-a620b886896e" at bounding box center [1178, 120] width 194 height 12
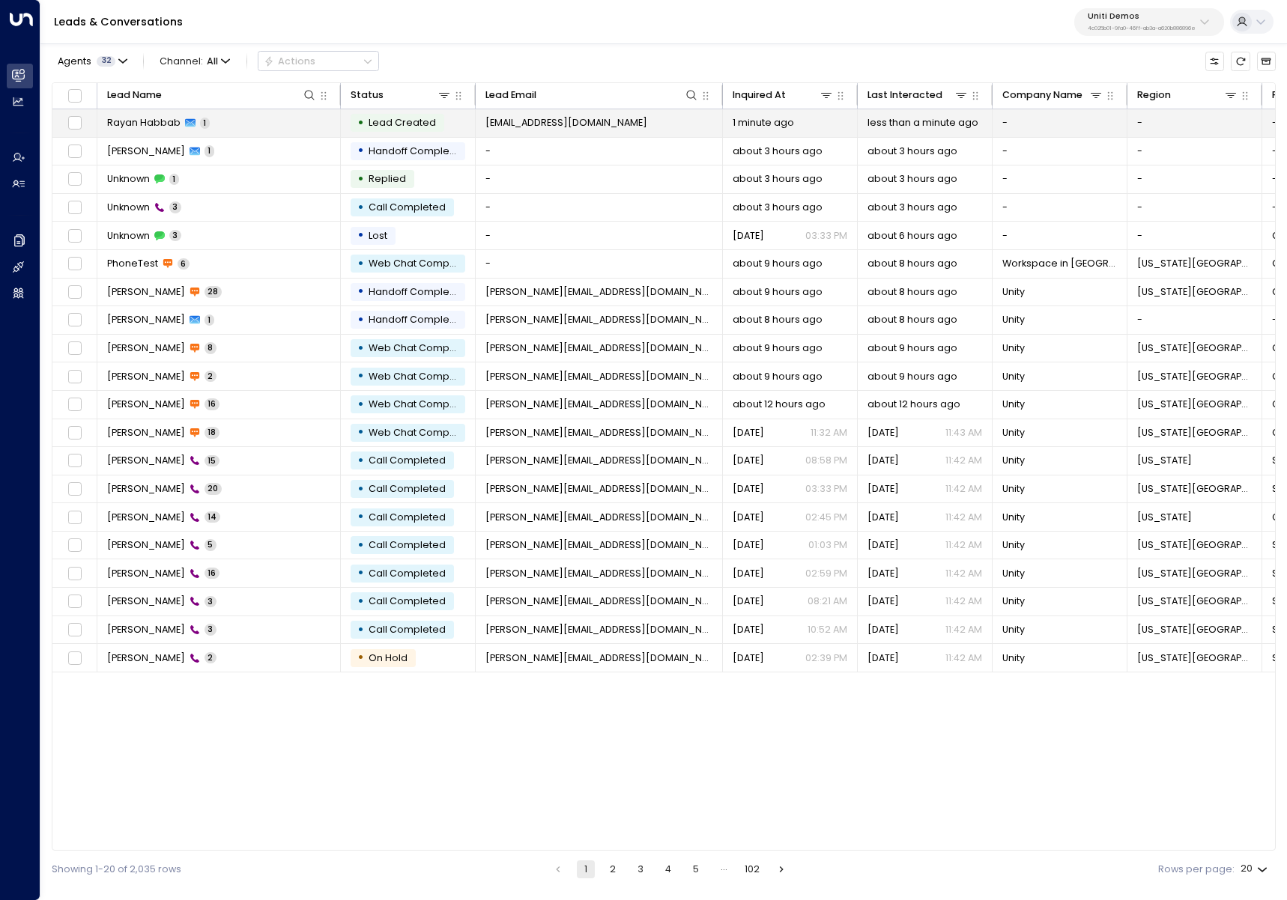
click at [246, 127] on td "[PERSON_NAME] 1" at bounding box center [218, 123] width 243 height 28
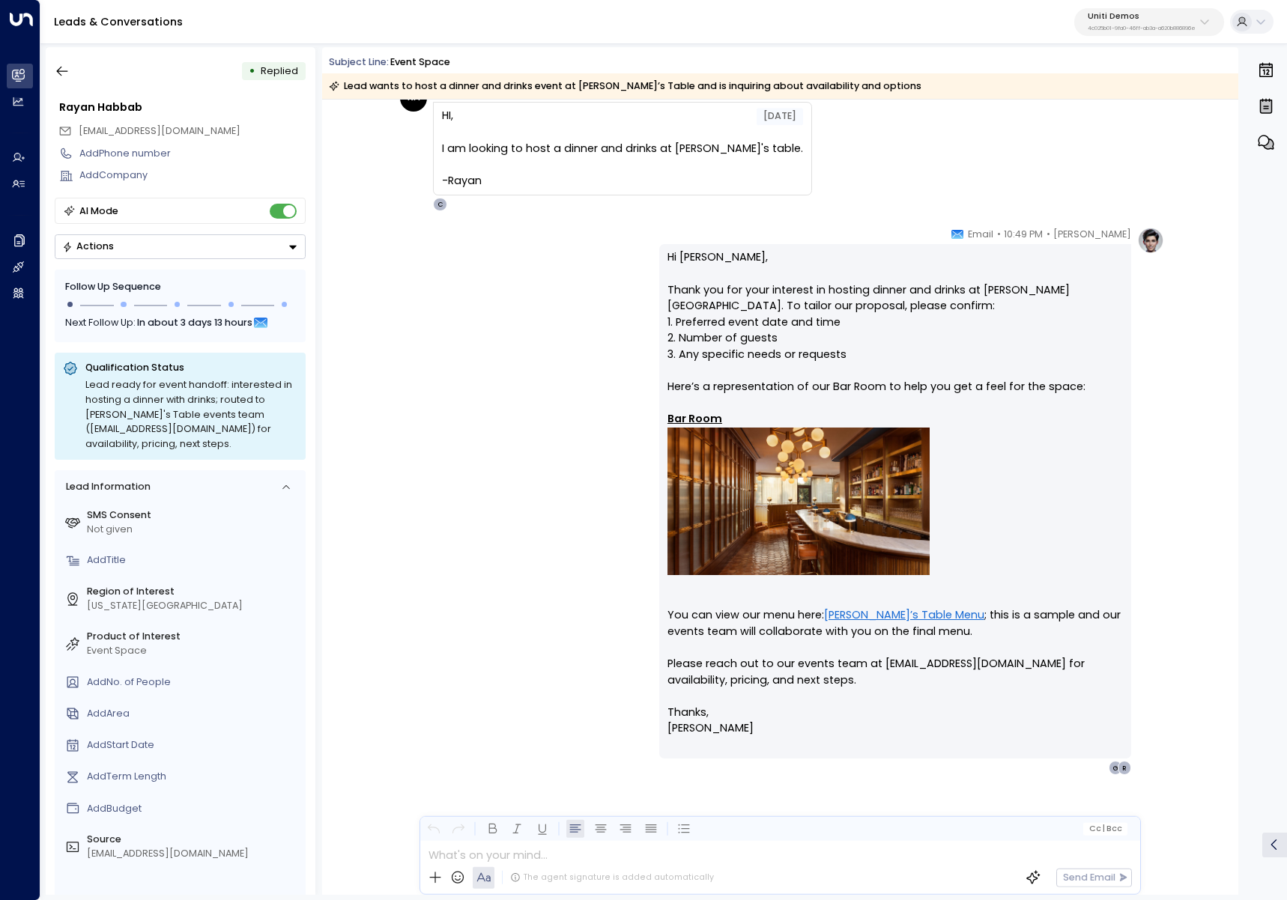
scroll to position [91, 0]
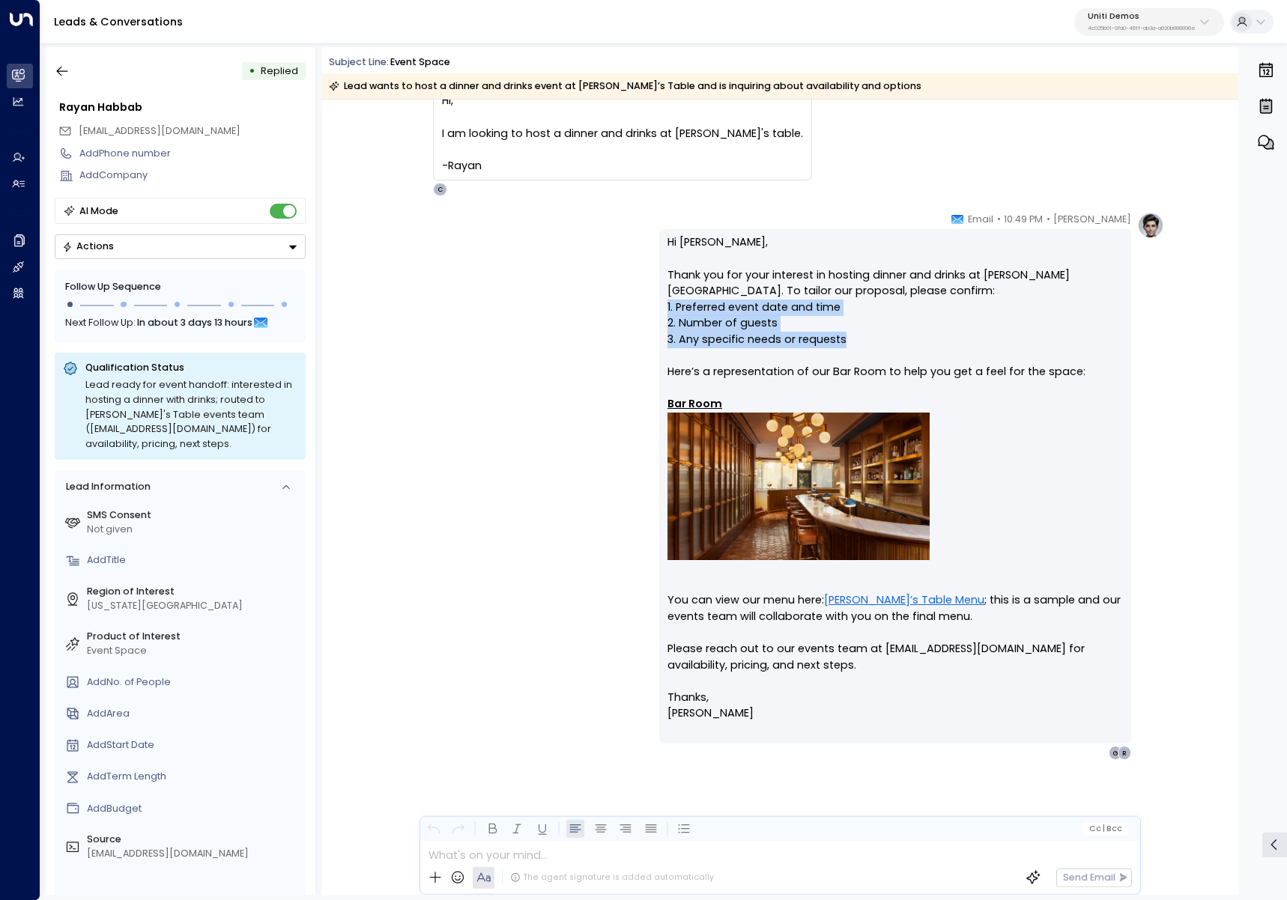
drag, startPoint x: 662, startPoint y: 308, endPoint x: 859, endPoint y: 338, distance: 199.2
click at [859, 338] on div "Hi [PERSON_NAME], Thank you for your interest in hosting dinner and drinks at […" at bounding box center [895, 486] width 472 height 514
click at [883, 335] on p "Hi [PERSON_NAME], Thank you for your interest in hosting dinner and drinks at […" at bounding box center [894, 485] width 455 height 503
drag, startPoint x: 881, startPoint y: 339, endPoint x: 644, endPoint y: 311, distance: 239.1
click at [644, 311] on div "[PERSON_NAME] • 10:49 PM • Email Hi [PERSON_NAME], Thank you for your interest …" at bounding box center [779, 486] width 768 height 548
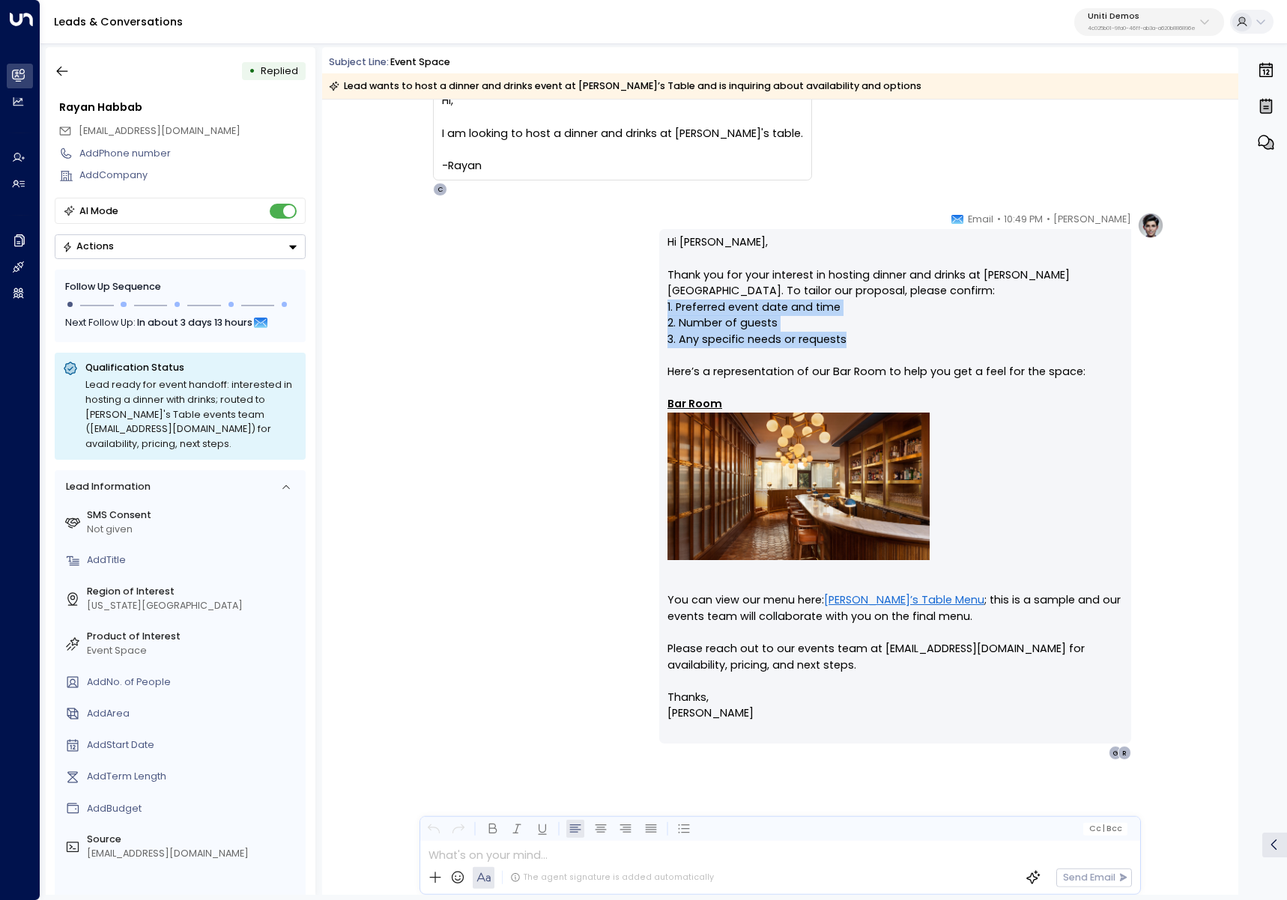
click at [869, 339] on p "Hi [PERSON_NAME], Thank you for your interest in hosting dinner and drinks at […" at bounding box center [894, 485] width 455 height 503
click at [866, 650] on p "Hi [PERSON_NAME], Thank you for your interest in hosting dinner and drinks at […" at bounding box center [894, 485] width 455 height 503
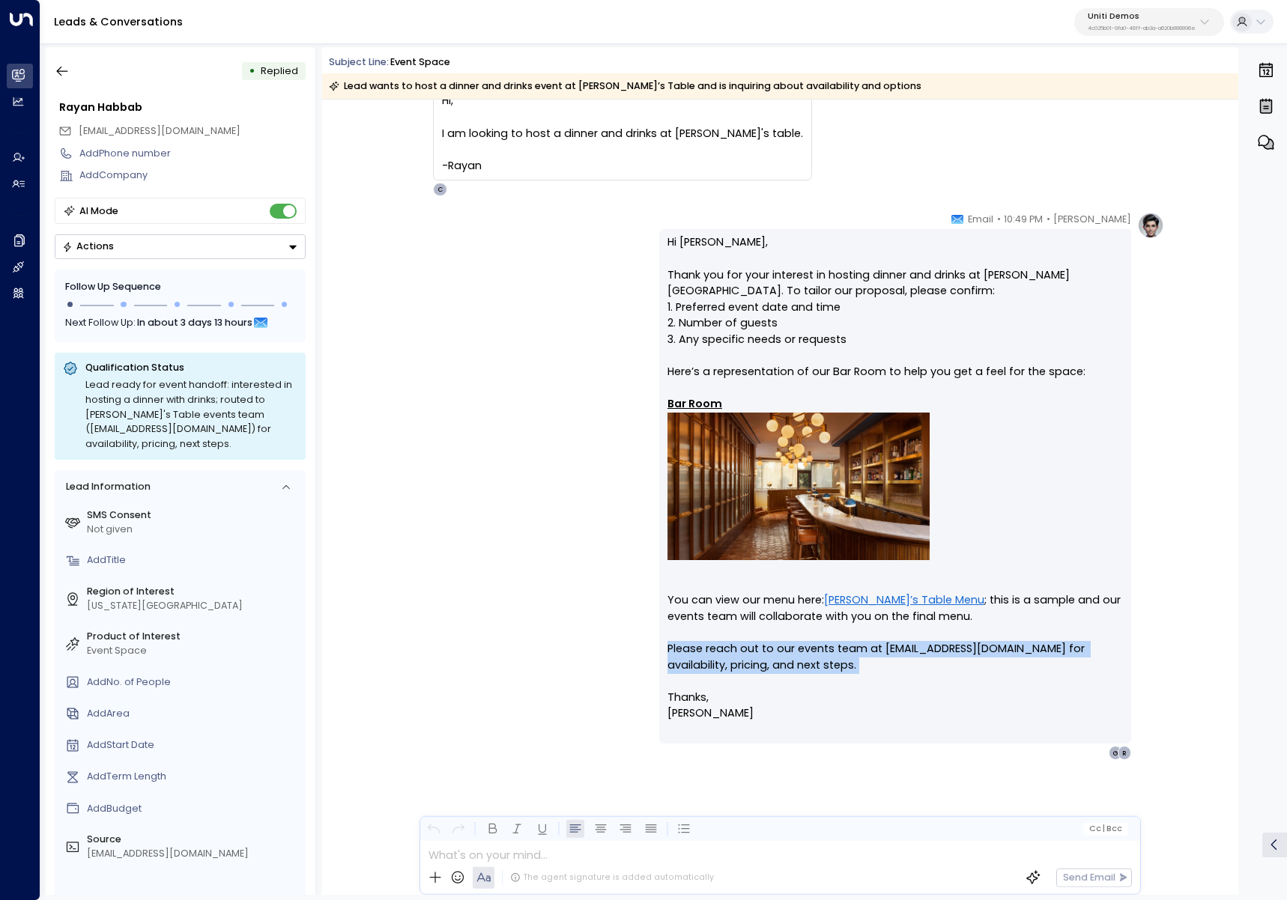
click at [866, 650] on p "Hi [PERSON_NAME], Thank you for your interest in hosting dinner and drinks at […" at bounding box center [894, 485] width 455 height 503
click at [878, 661] on p "Hi [PERSON_NAME], Thank you for your interest in hosting dinner and drinks at […" at bounding box center [894, 485] width 455 height 503
drag, startPoint x: 887, startPoint y: 663, endPoint x: 586, endPoint y: 645, distance: 302.4
click at [586, 645] on div "[PERSON_NAME] • 10:49 PM • Email Hi [PERSON_NAME], Thank you for your interest …" at bounding box center [779, 486] width 768 height 548
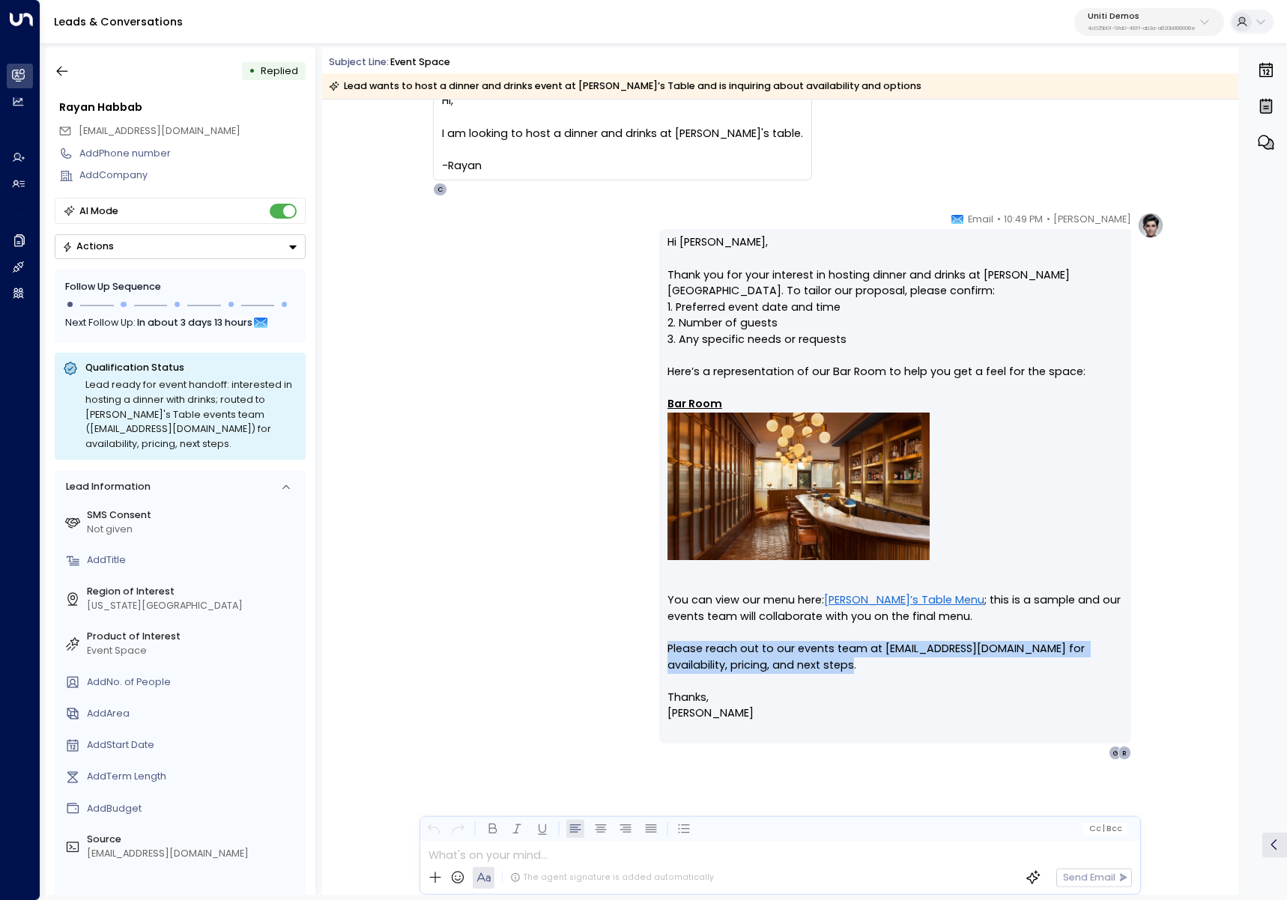
drag, startPoint x: 976, startPoint y: 666, endPoint x: 607, endPoint y: 641, distance: 370.0
click at [607, 641] on div "[PERSON_NAME] • 10:49 PM • Email Hi [PERSON_NAME], Thank you for your interest …" at bounding box center [779, 486] width 768 height 548
click at [768, 645] on p "Hi [PERSON_NAME], Thank you for your interest in hosting dinner and drinks at […" at bounding box center [894, 485] width 455 height 503
drag, startPoint x: 896, startPoint y: 663, endPoint x: 641, endPoint y: 648, distance: 255.0
click at [641, 648] on div "[PERSON_NAME] • 10:49 PM • Email Hi [PERSON_NAME], Thank you for your interest …" at bounding box center [779, 486] width 768 height 548
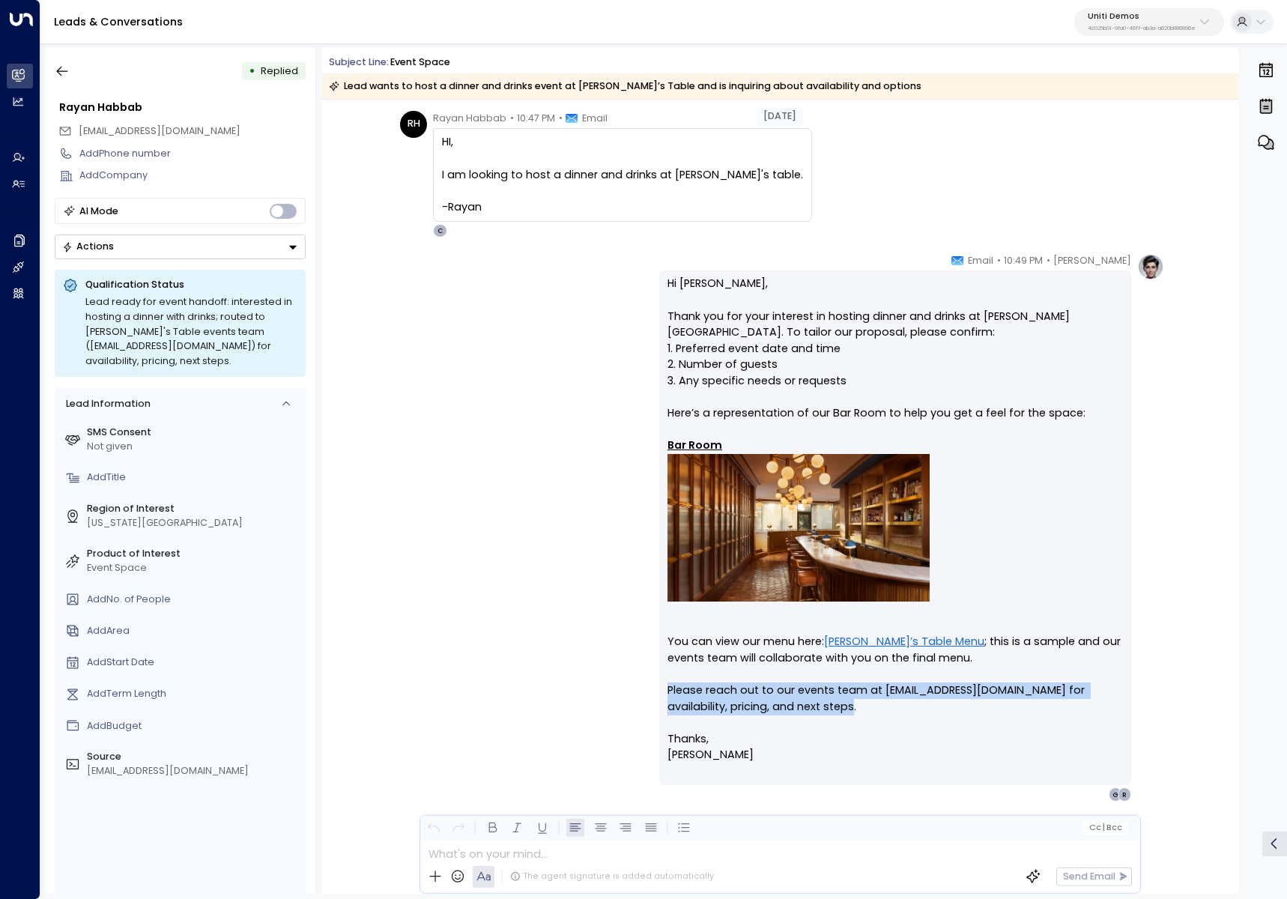
scroll to position [0, 0]
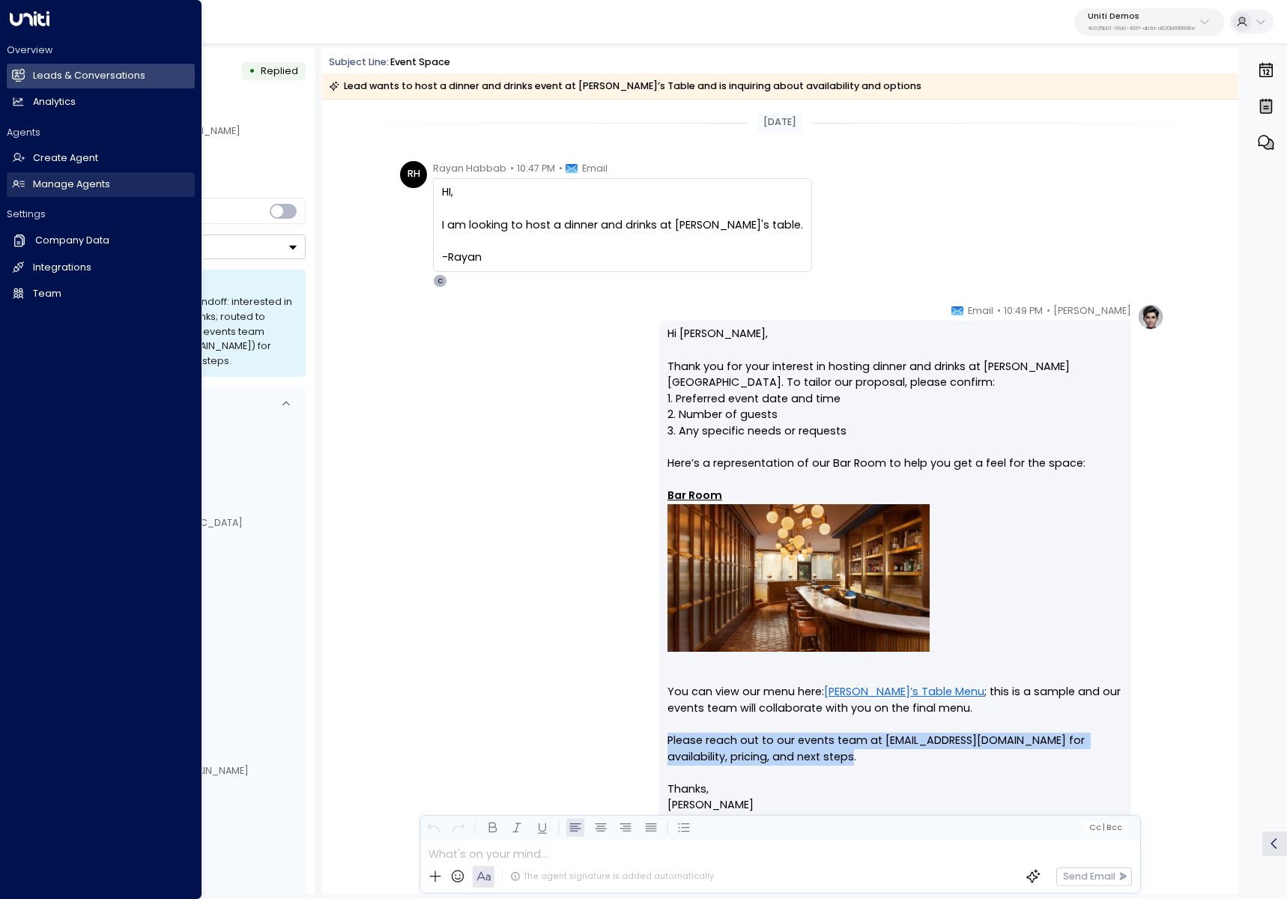
click at [17, 183] on icon at bounding box center [19, 183] width 12 height 7
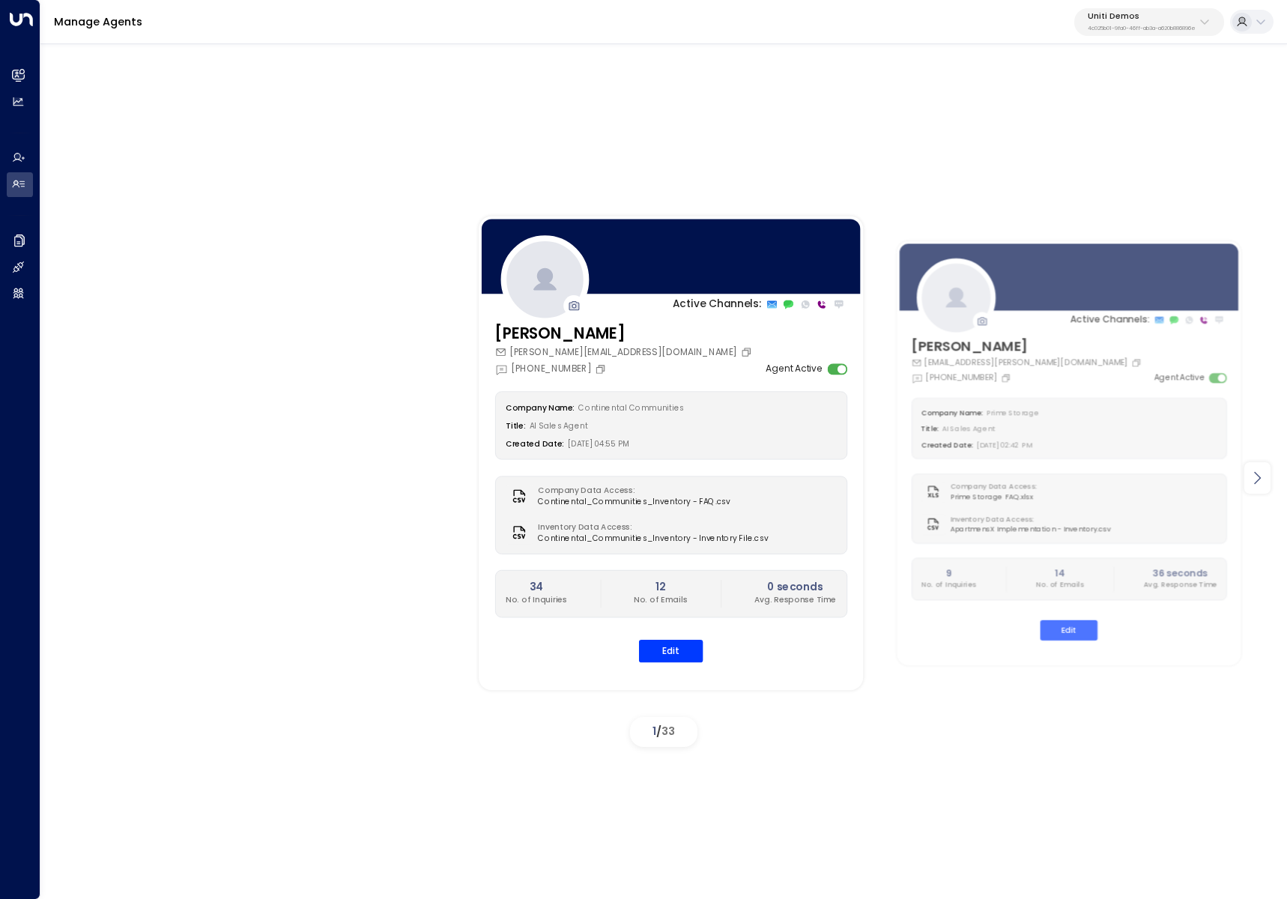
click at [1266, 482] on icon at bounding box center [1257, 478] width 18 height 18
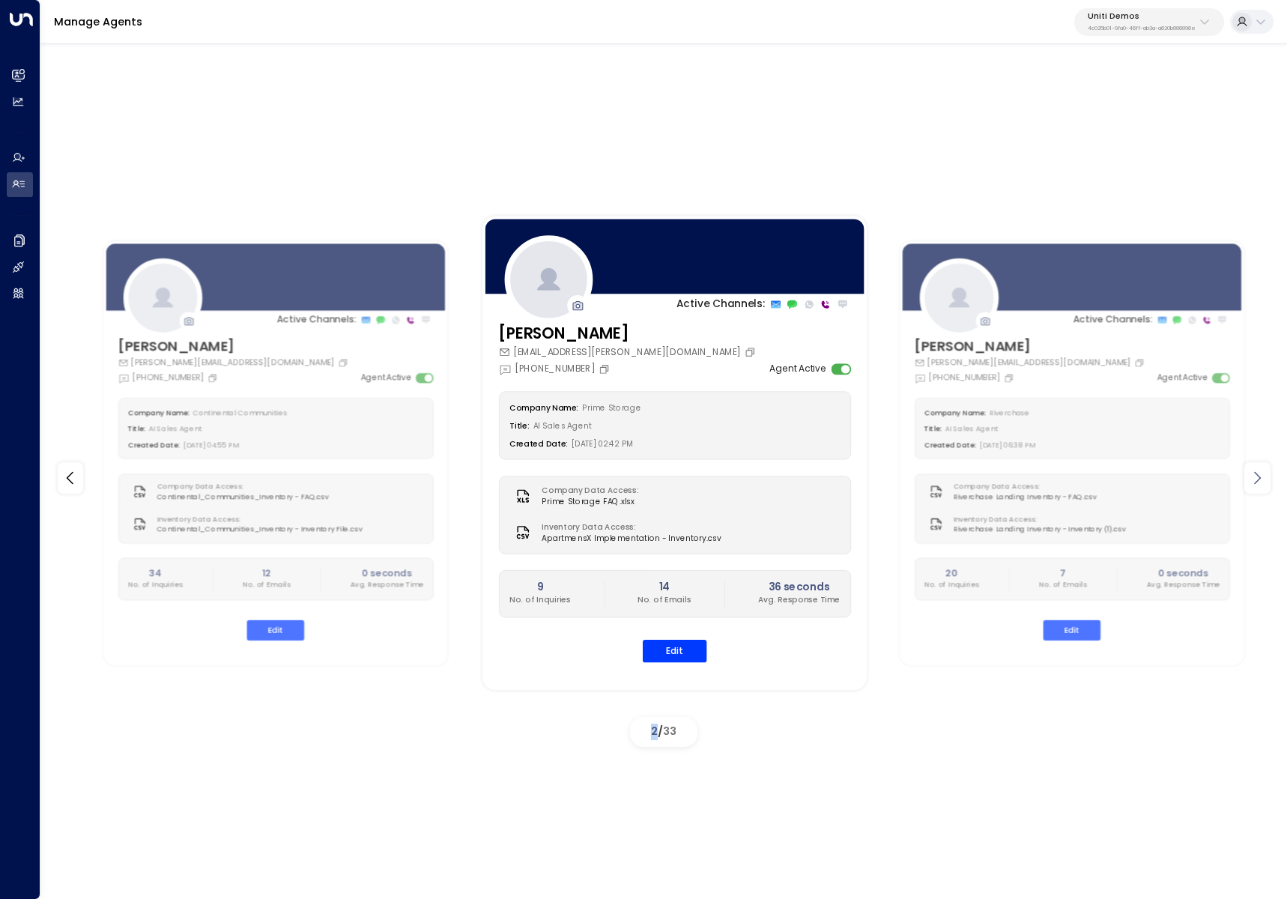
click at [1266, 482] on icon at bounding box center [1257, 478] width 18 height 18
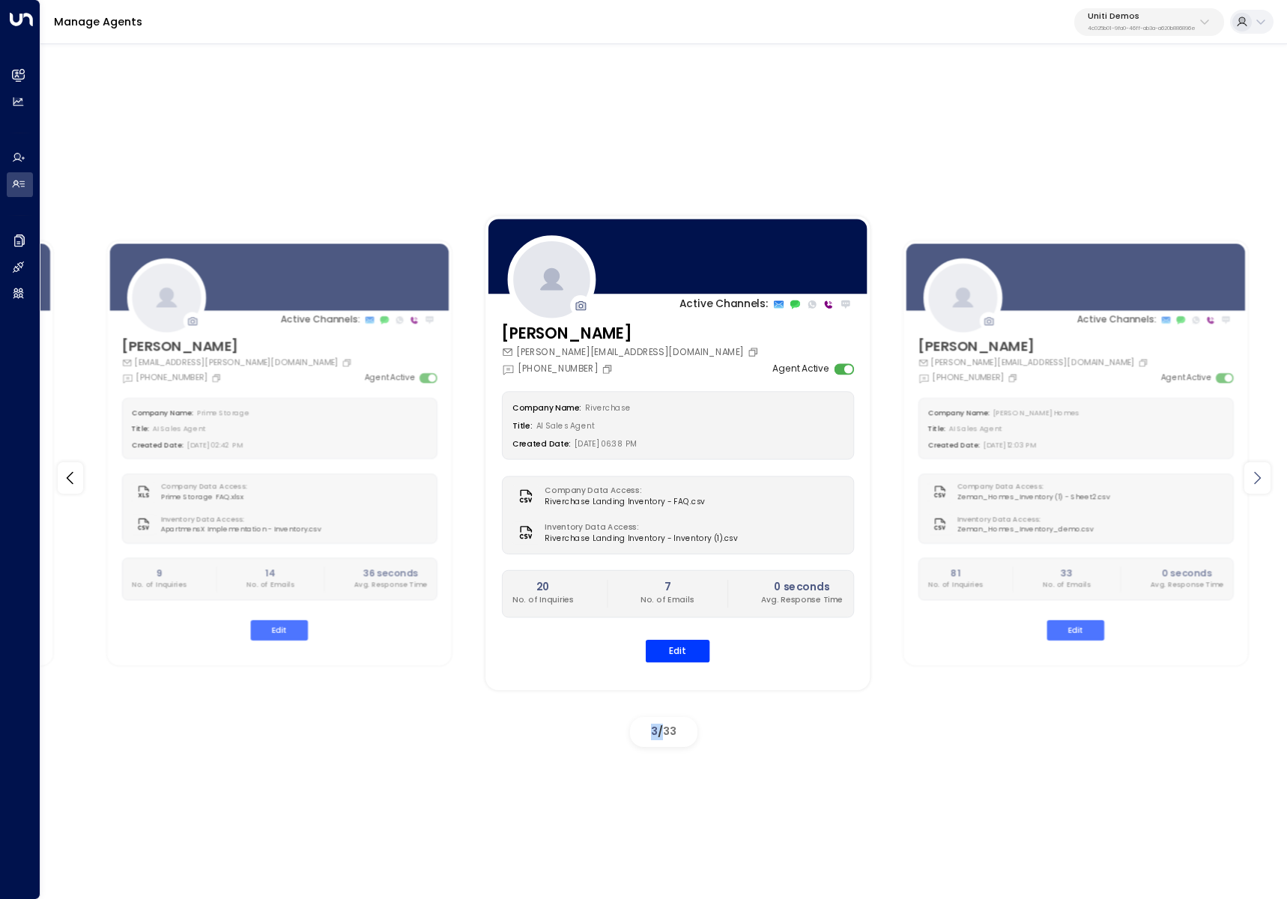
click at [1266, 482] on icon at bounding box center [1257, 478] width 18 height 18
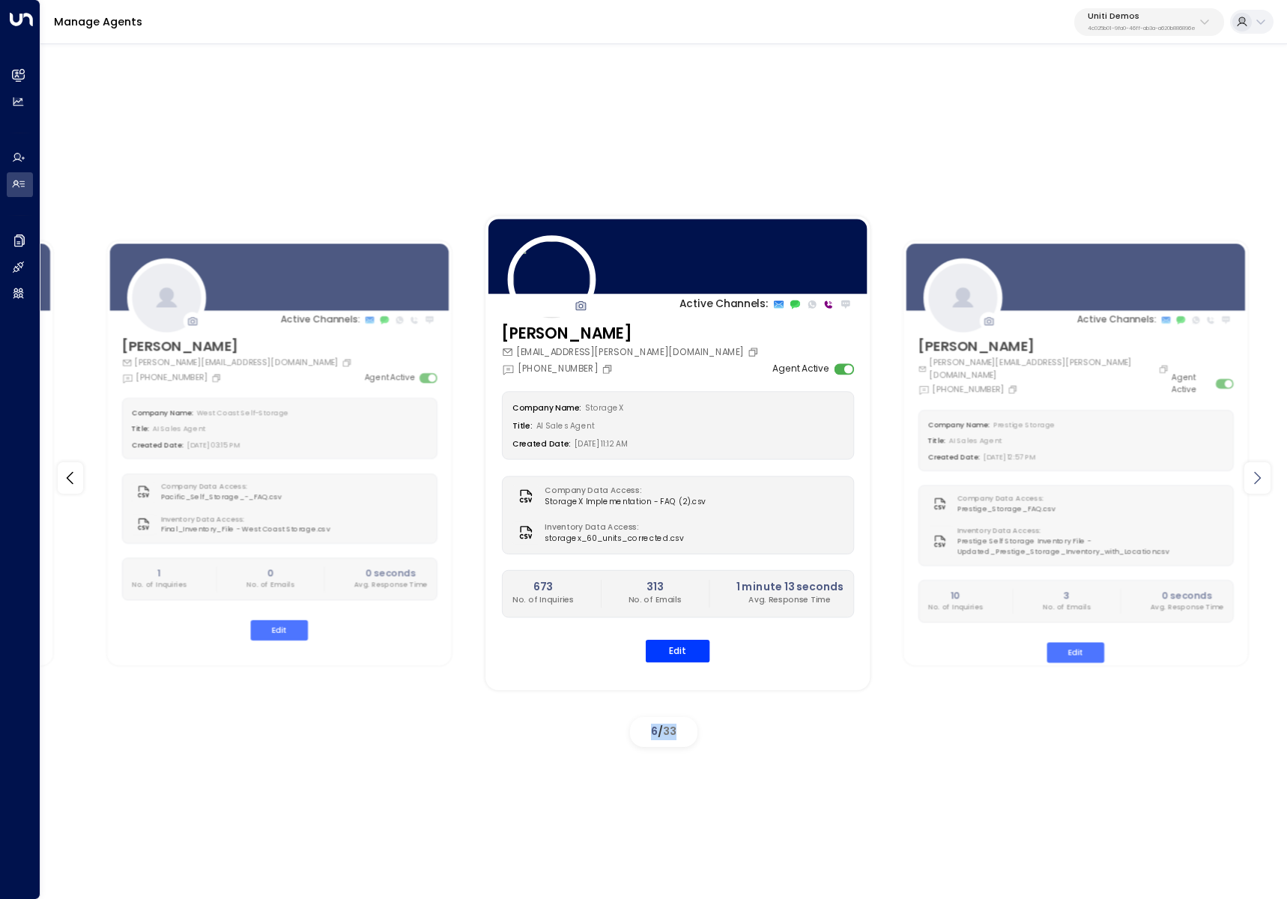
click at [1266, 482] on icon at bounding box center [1257, 478] width 18 height 18
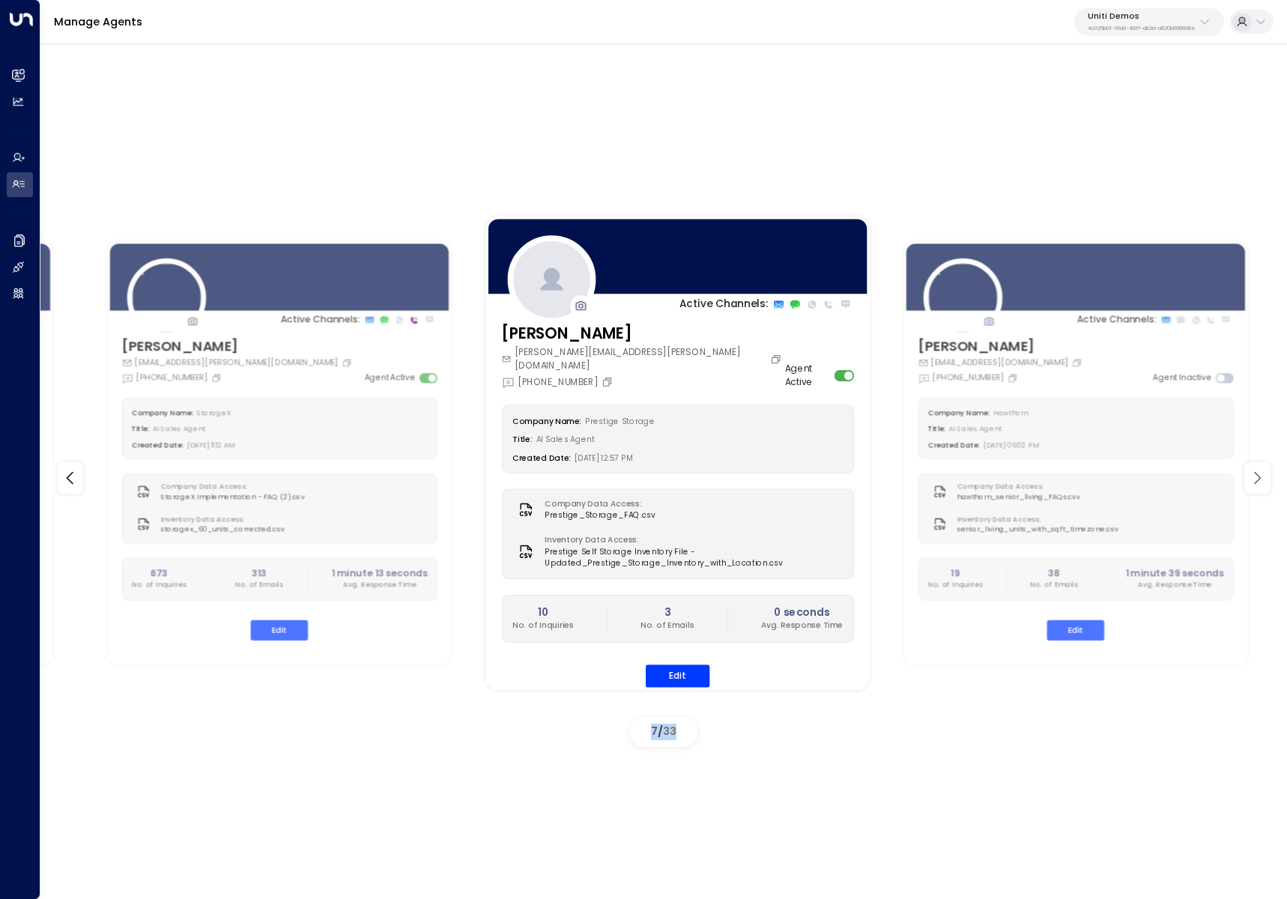
click at [1266, 482] on icon at bounding box center [1257, 478] width 18 height 18
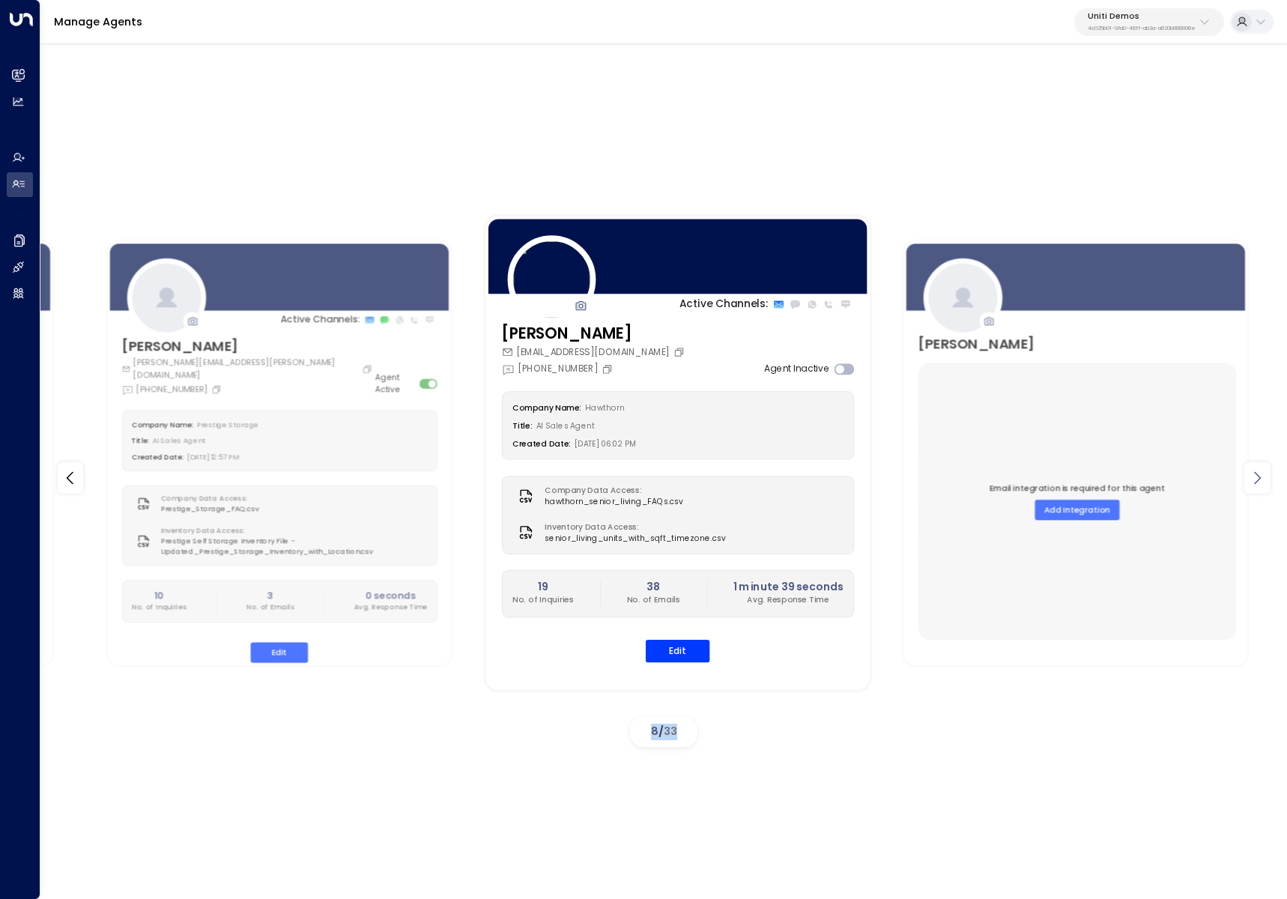
click at [1266, 482] on icon at bounding box center [1257, 478] width 18 height 18
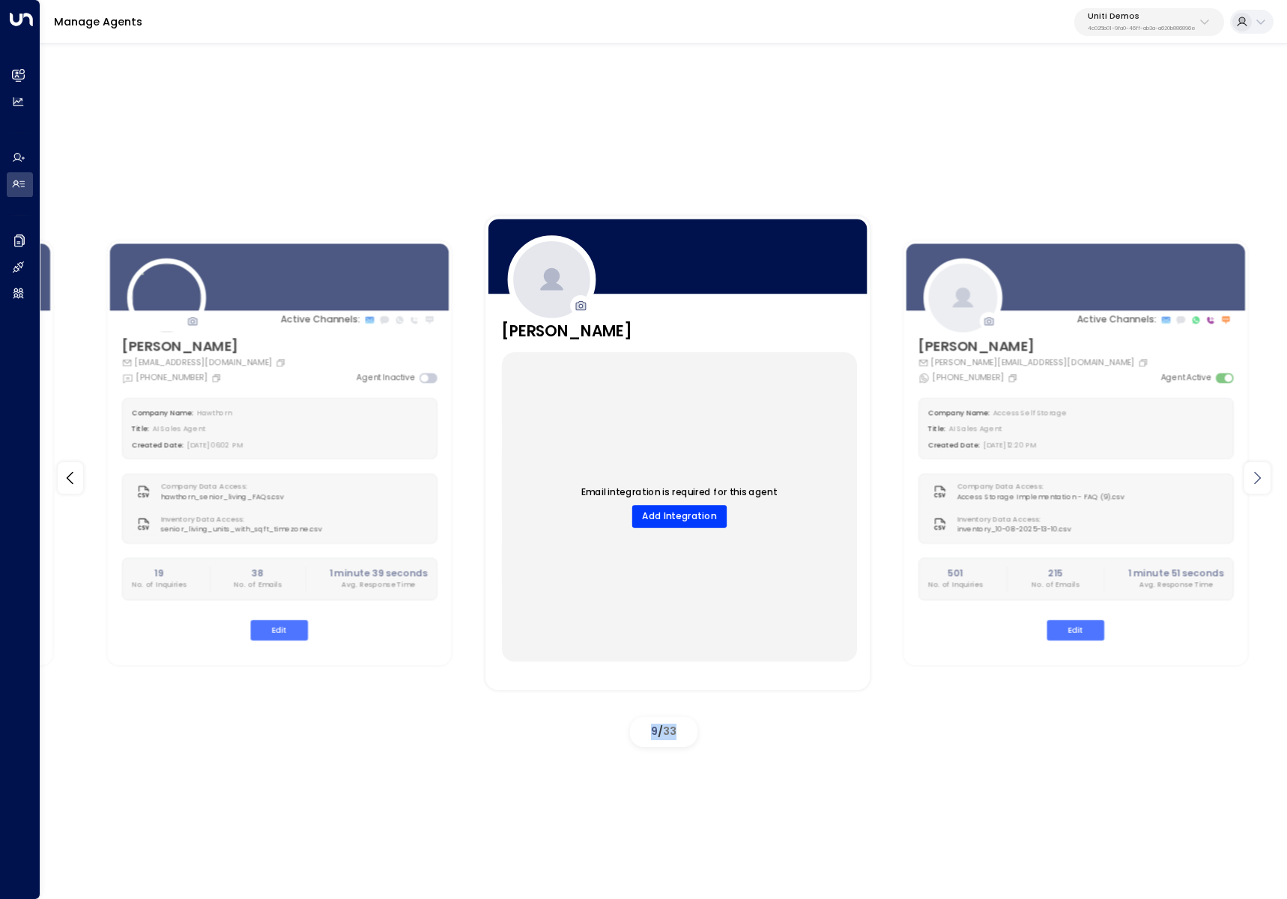
click at [1266, 482] on icon at bounding box center [1257, 478] width 18 height 18
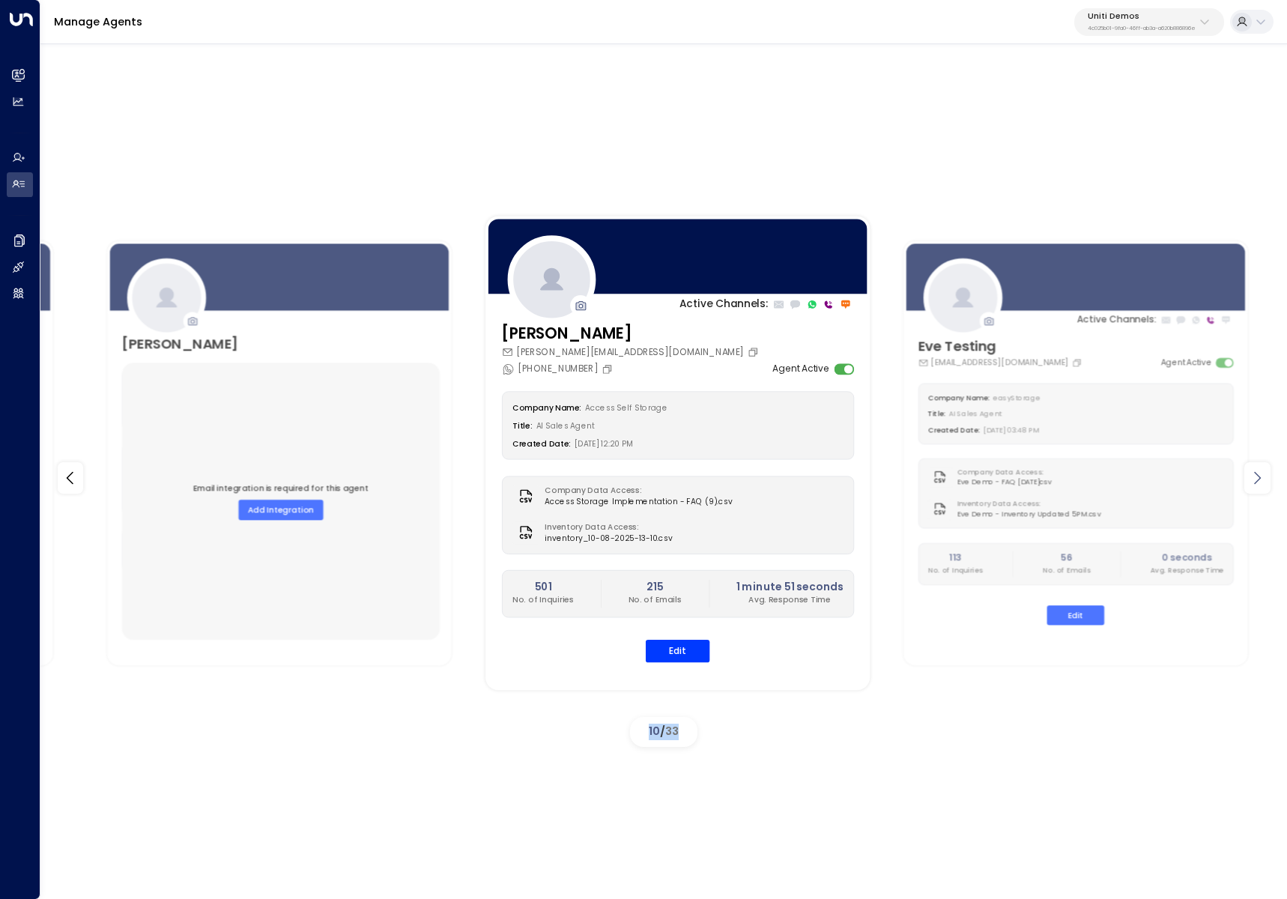
click at [1266, 482] on icon at bounding box center [1257, 478] width 18 height 18
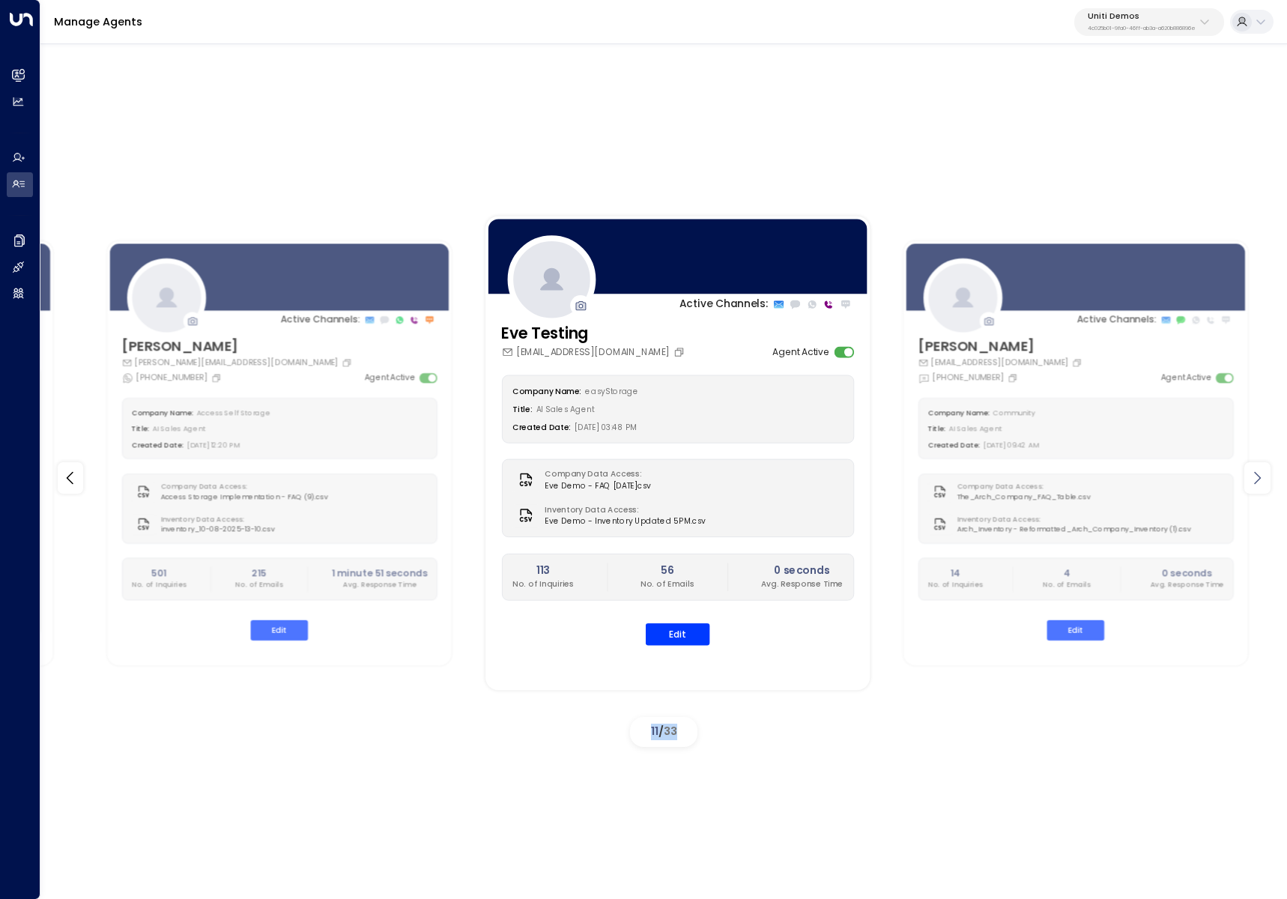
click at [1266, 482] on icon at bounding box center [1257, 478] width 18 height 18
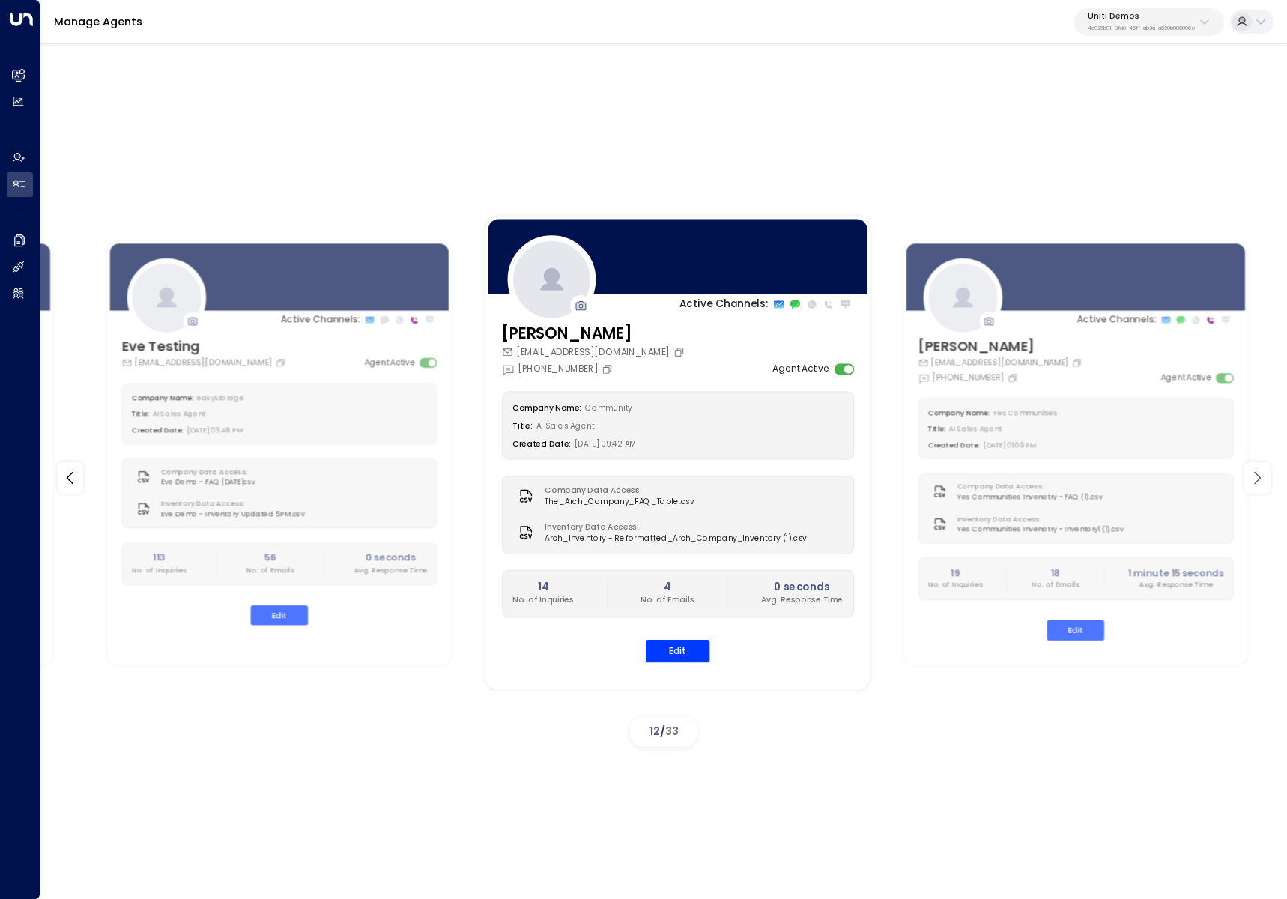
click at [1266, 482] on icon at bounding box center [1257, 478] width 18 height 18
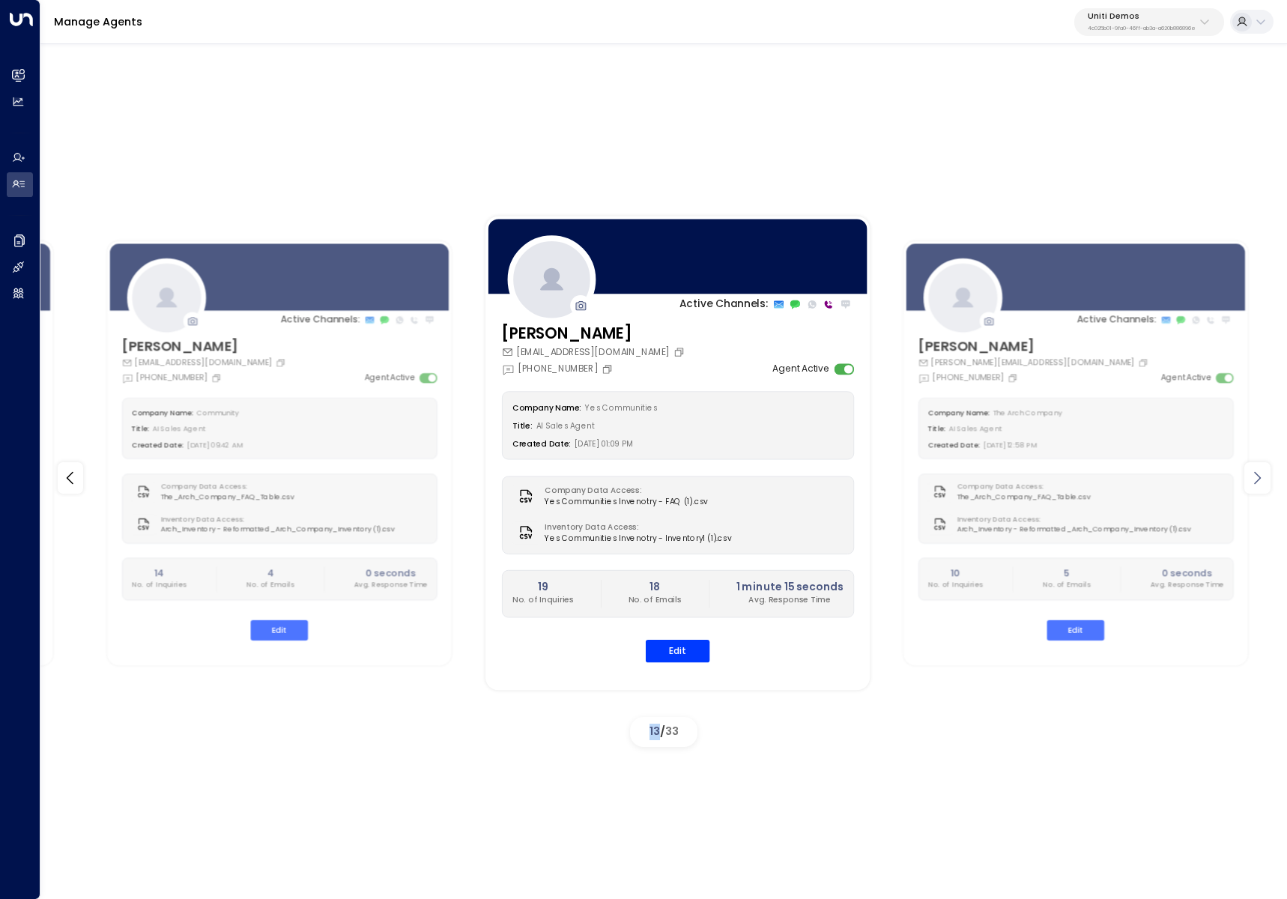
click at [1266, 482] on icon at bounding box center [1257, 478] width 18 height 18
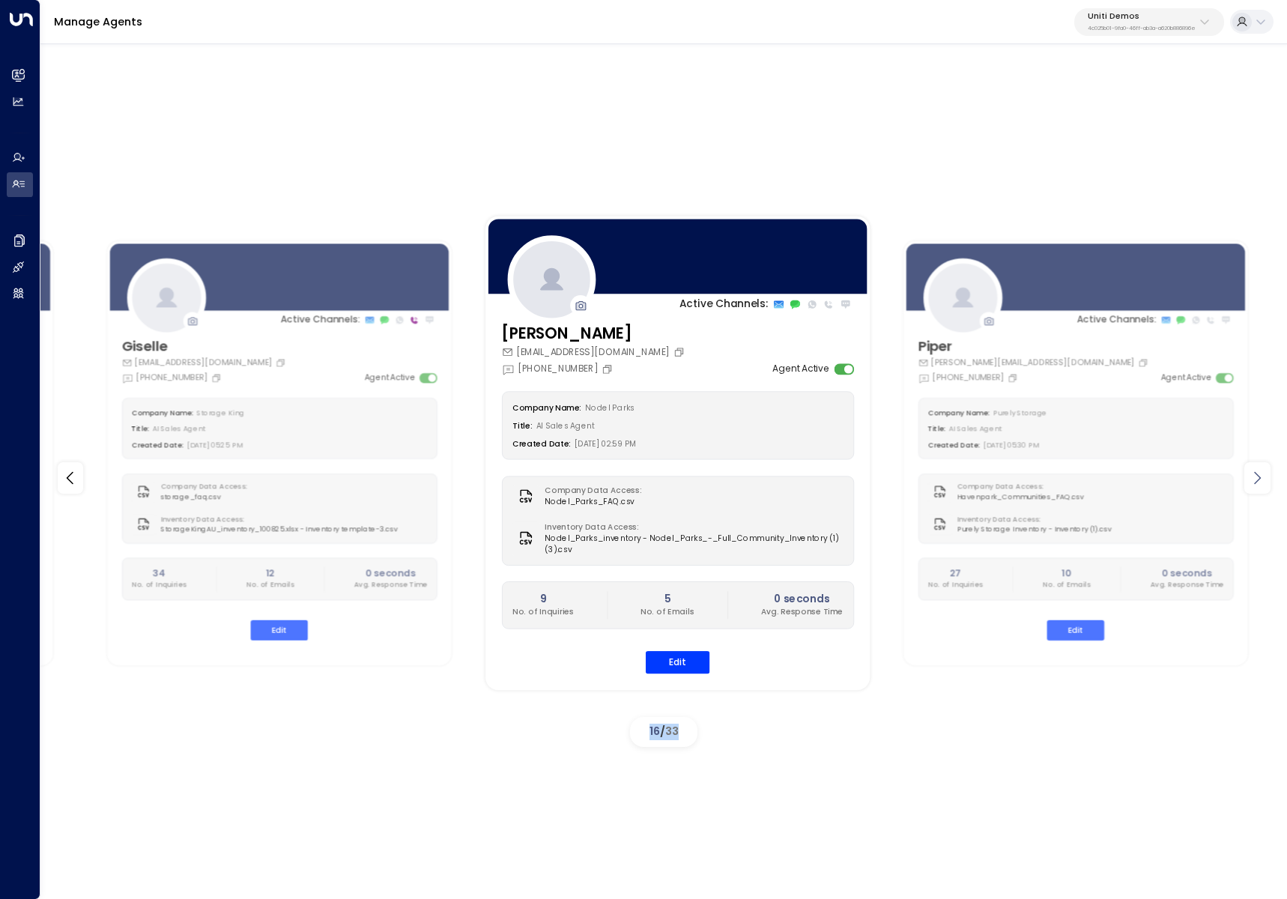
click at [1266, 482] on icon at bounding box center [1257, 478] width 18 height 18
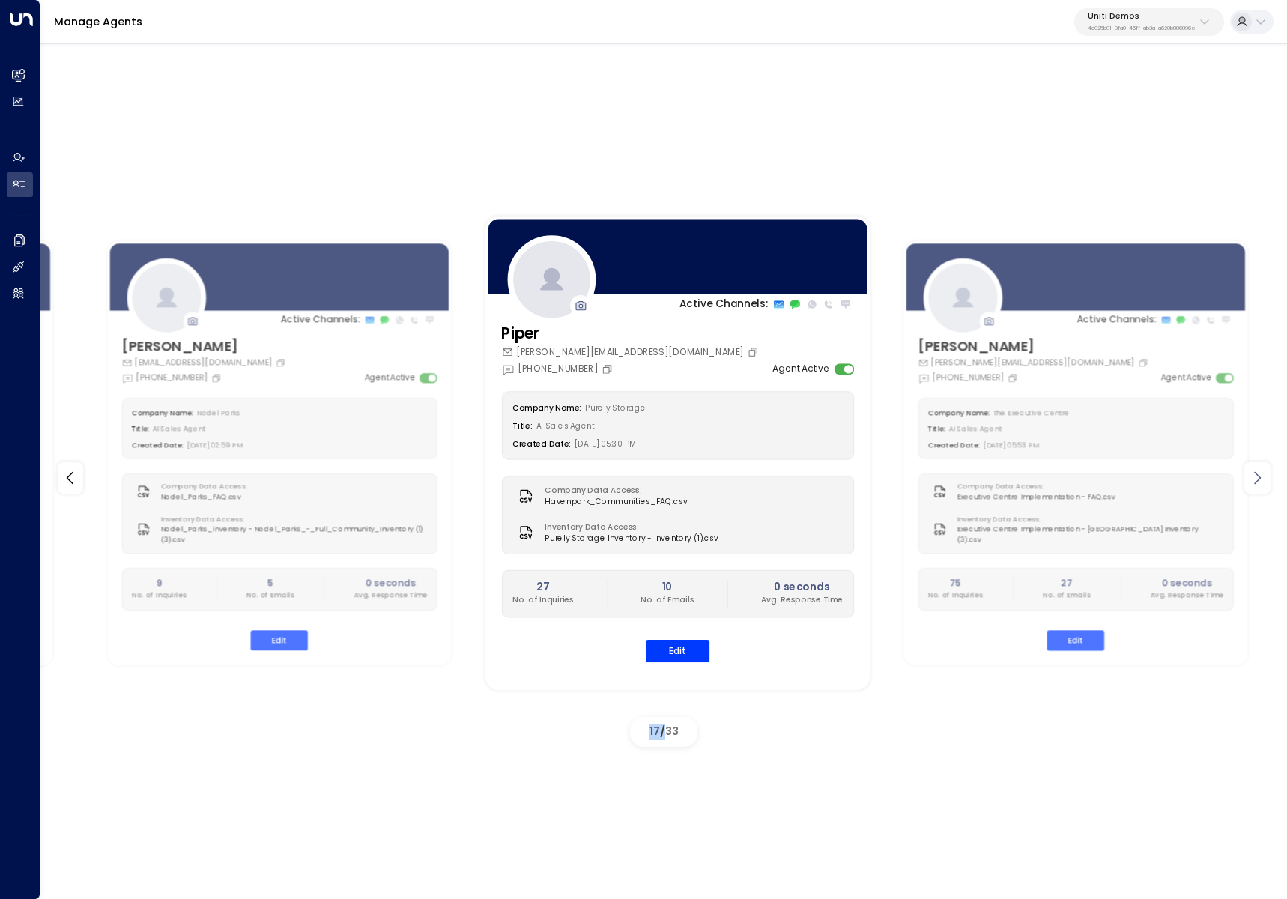
click at [1266, 482] on icon at bounding box center [1257, 478] width 18 height 18
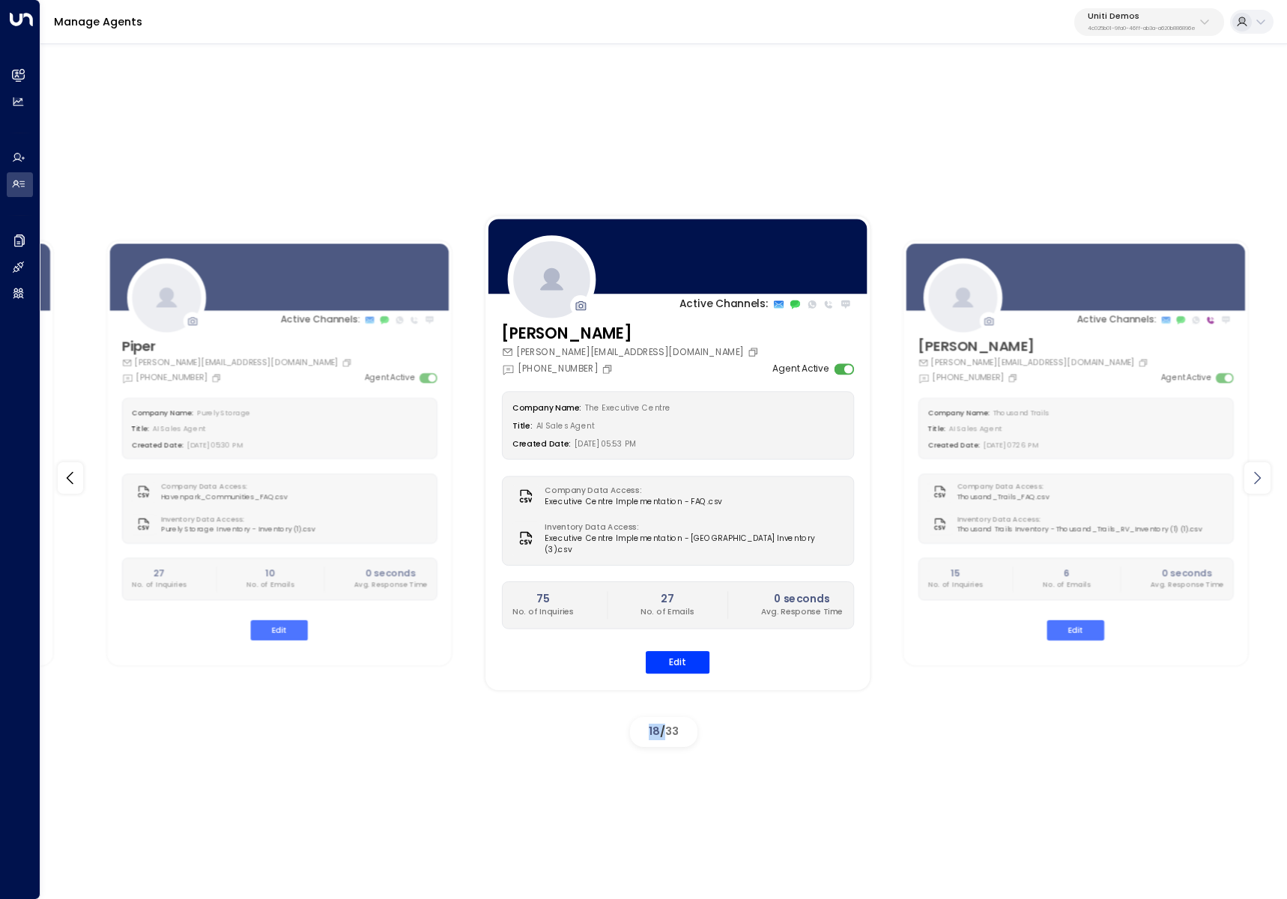
click at [1266, 482] on icon at bounding box center [1257, 478] width 18 height 18
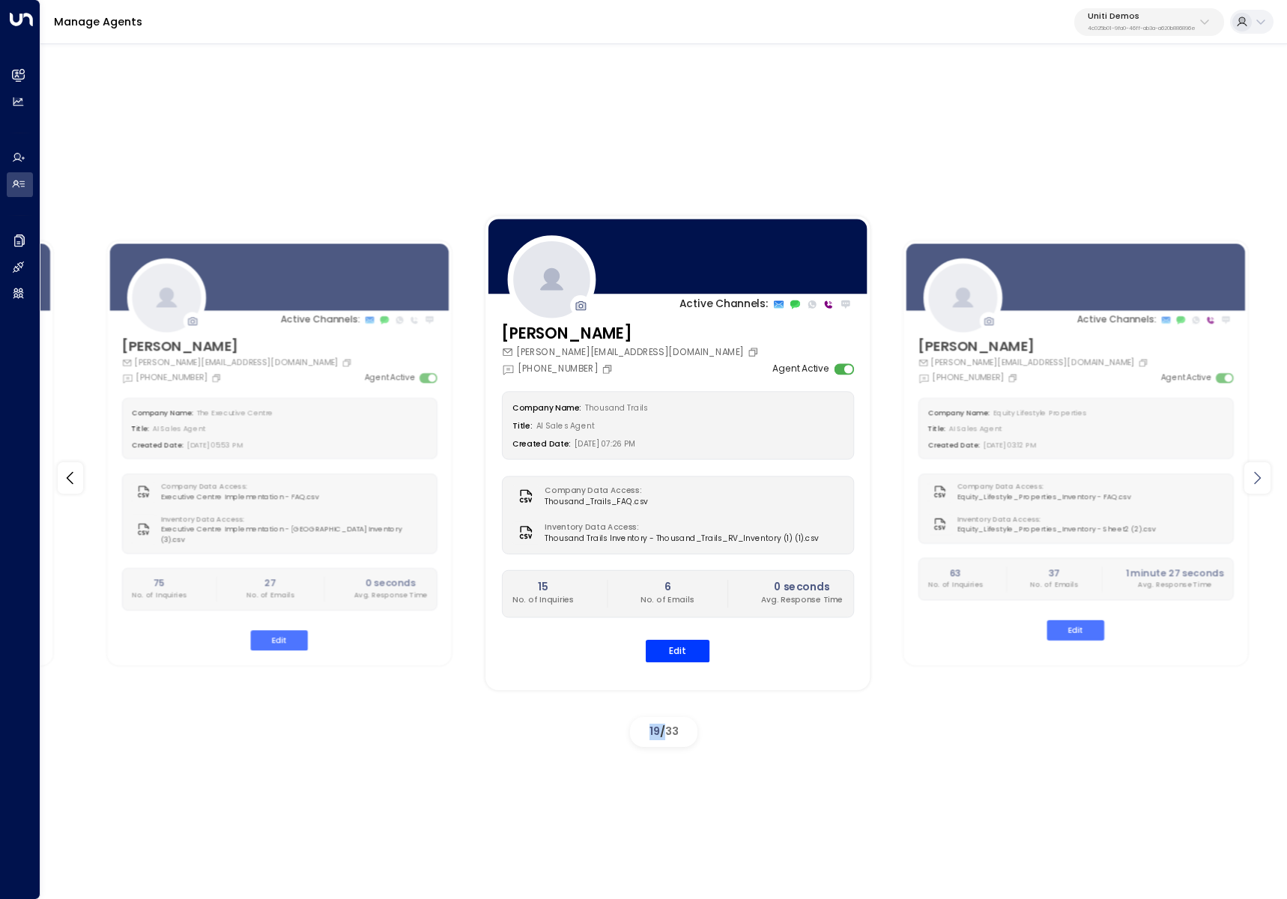
click at [1266, 482] on icon at bounding box center [1257, 478] width 18 height 18
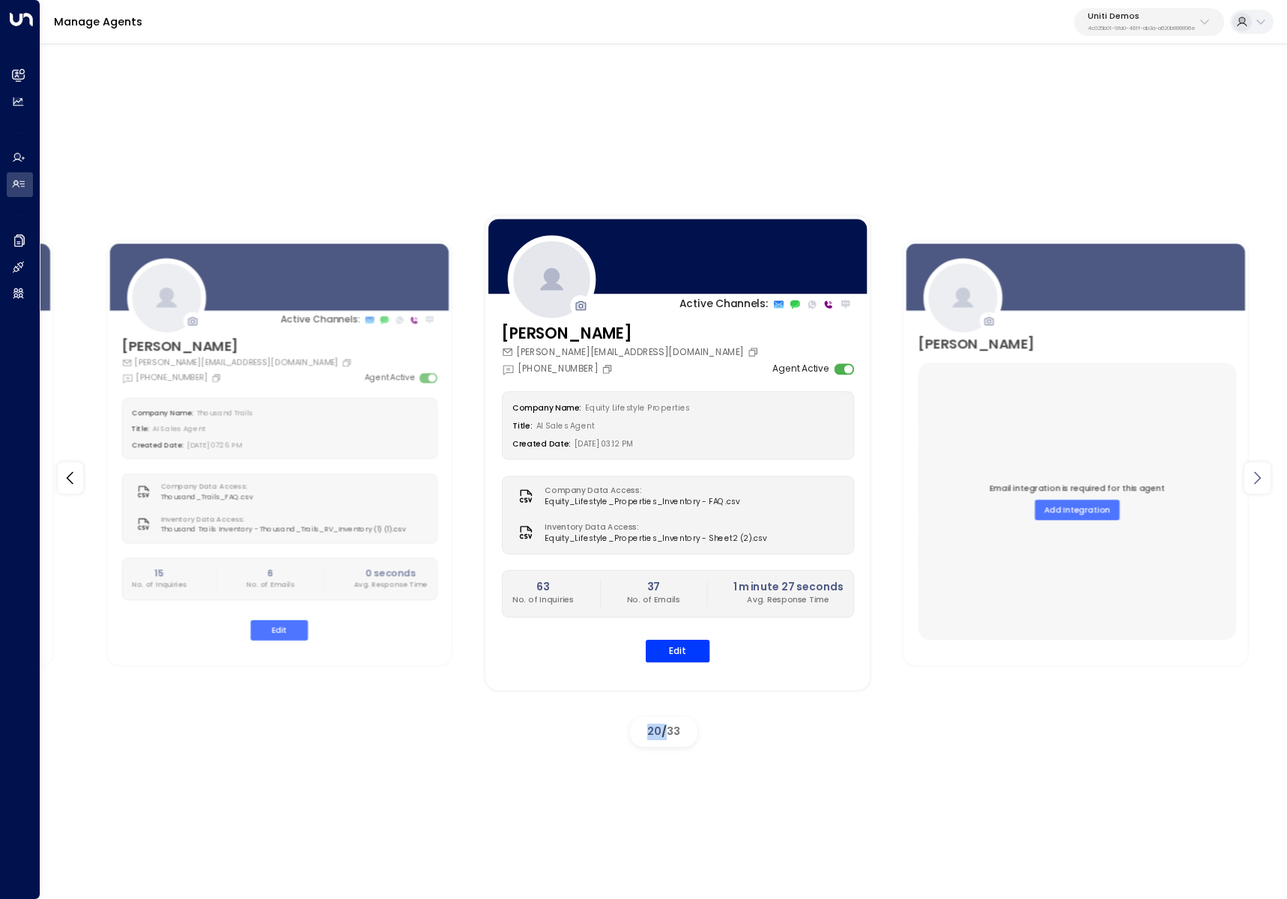
click at [1266, 482] on icon at bounding box center [1257, 478] width 18 height 18
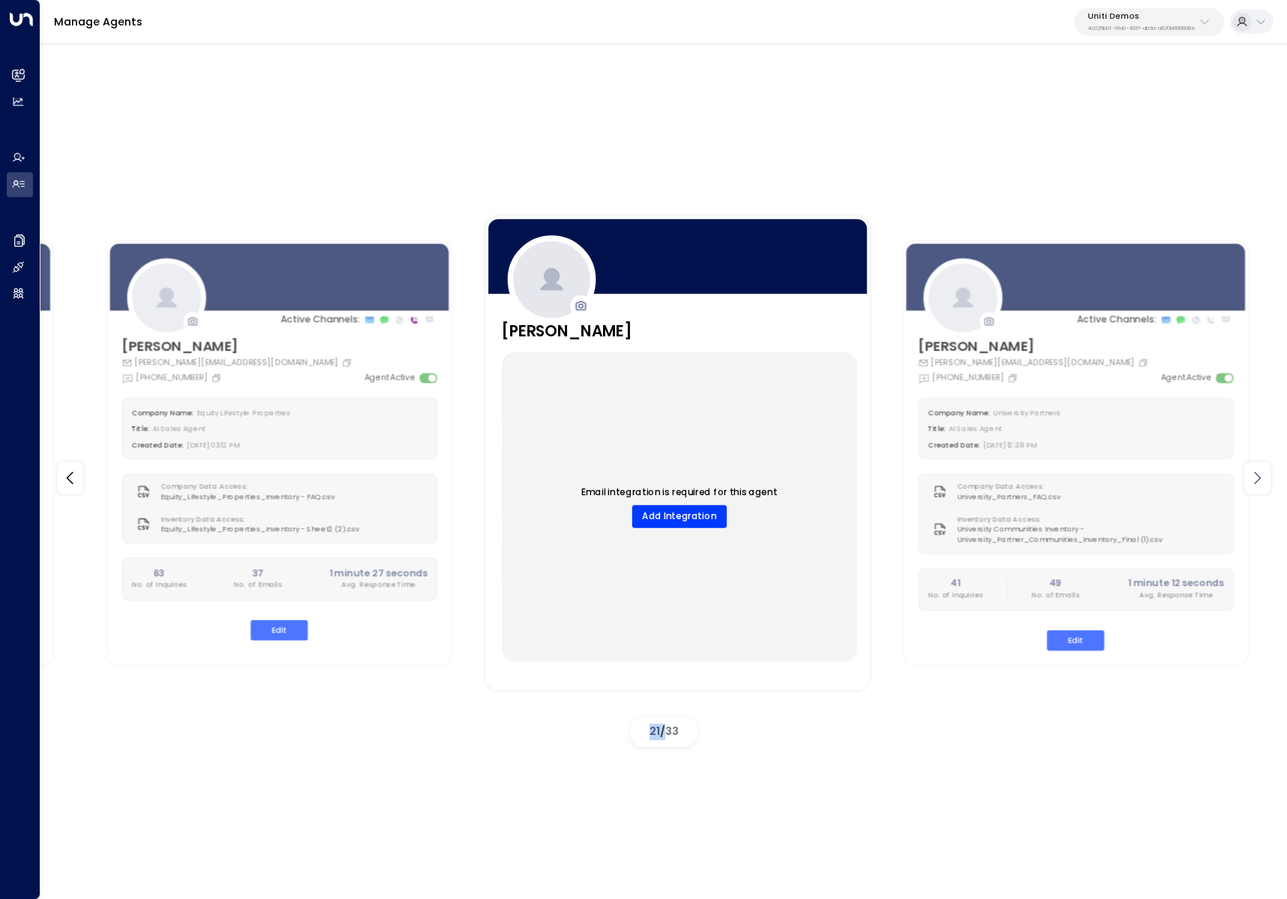
click at [1266, 482] on icon at bounding box center [1257, 478] width 18 height 18
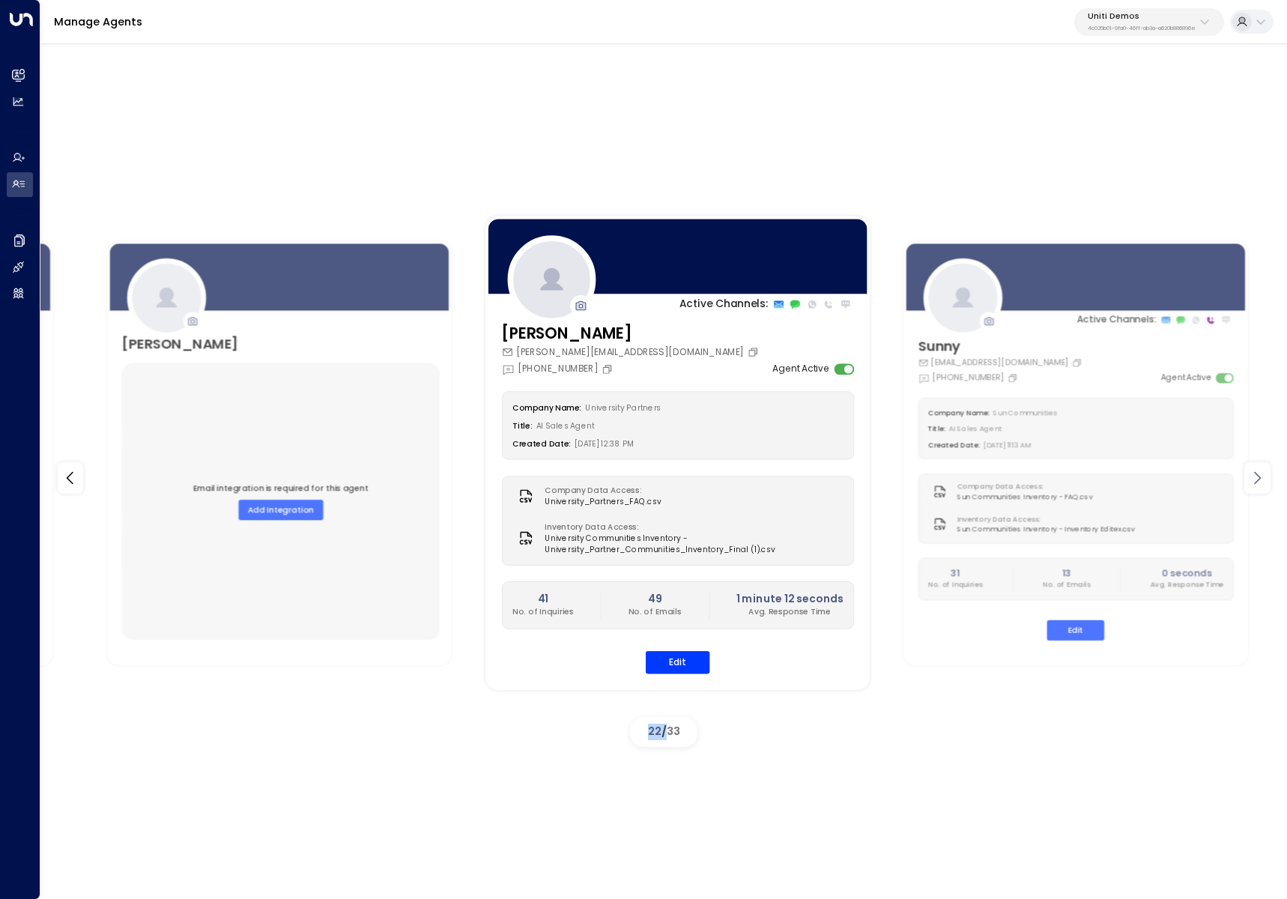
click at [1266, 482] on icon at bounding box center [1257, 478] width 18 height 18
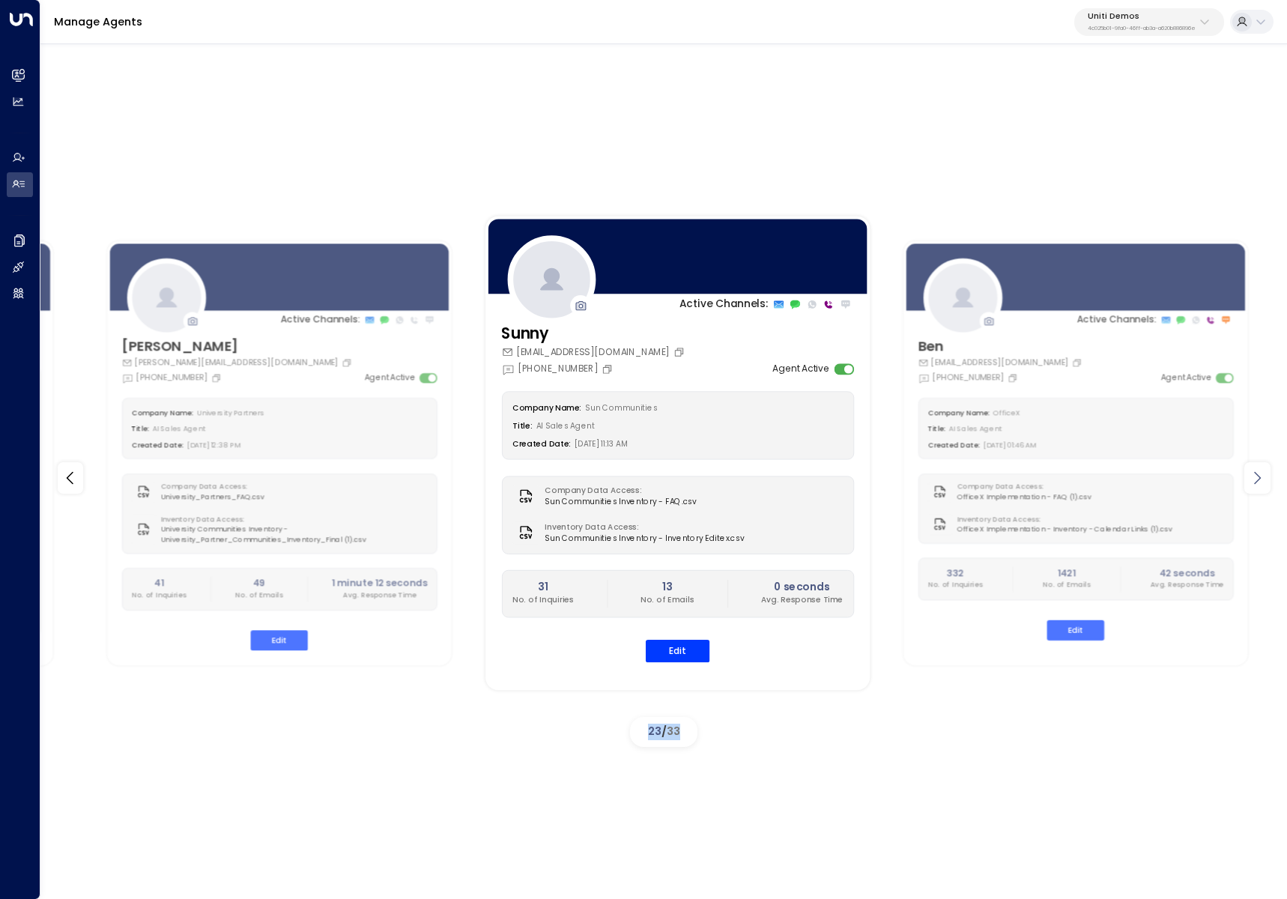
click at [1266, 482] on icon at bounding box center [1257, 478] width 18 height 18
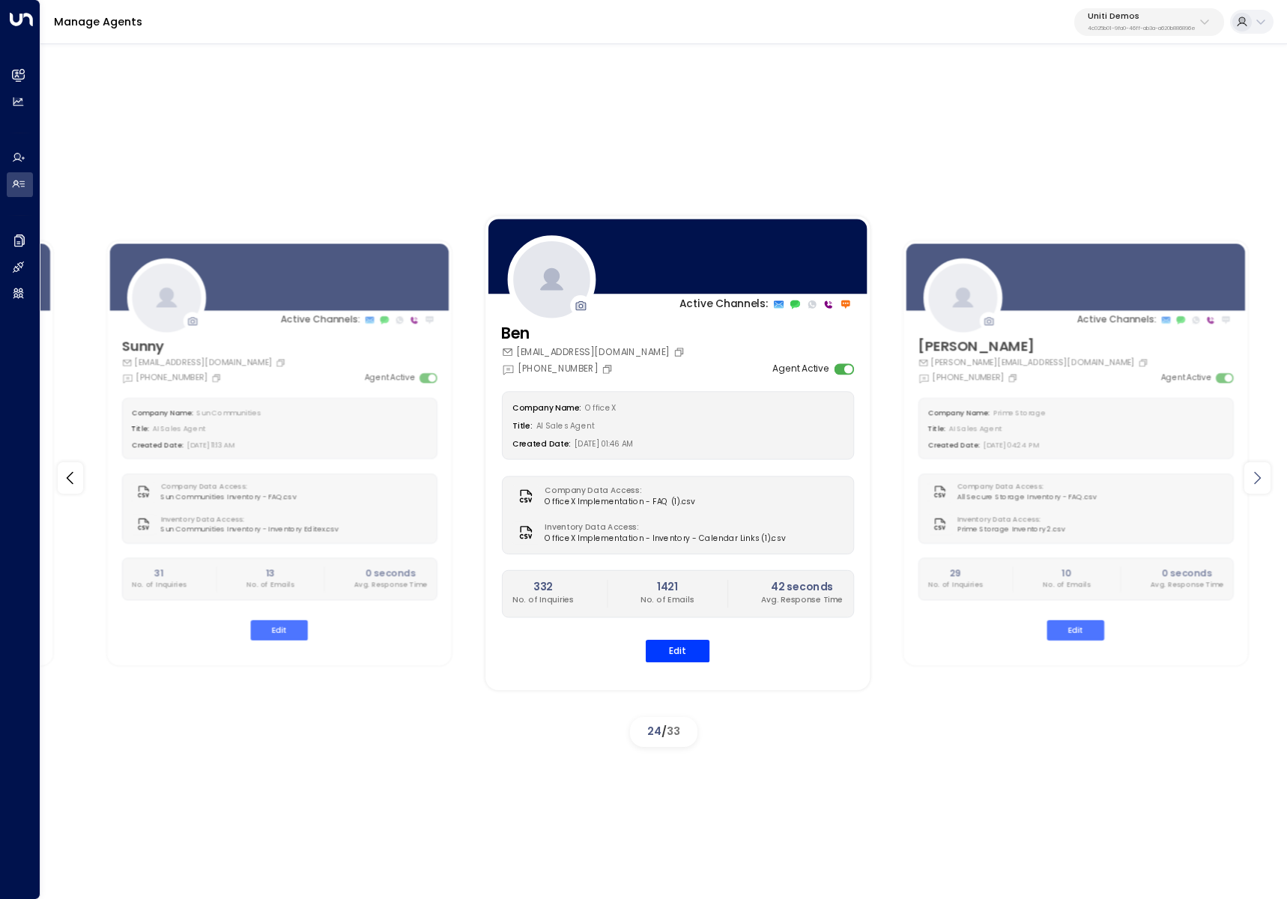
click at [1266, 482] on icon at bounding box center [1257, 478] width 18 height 18
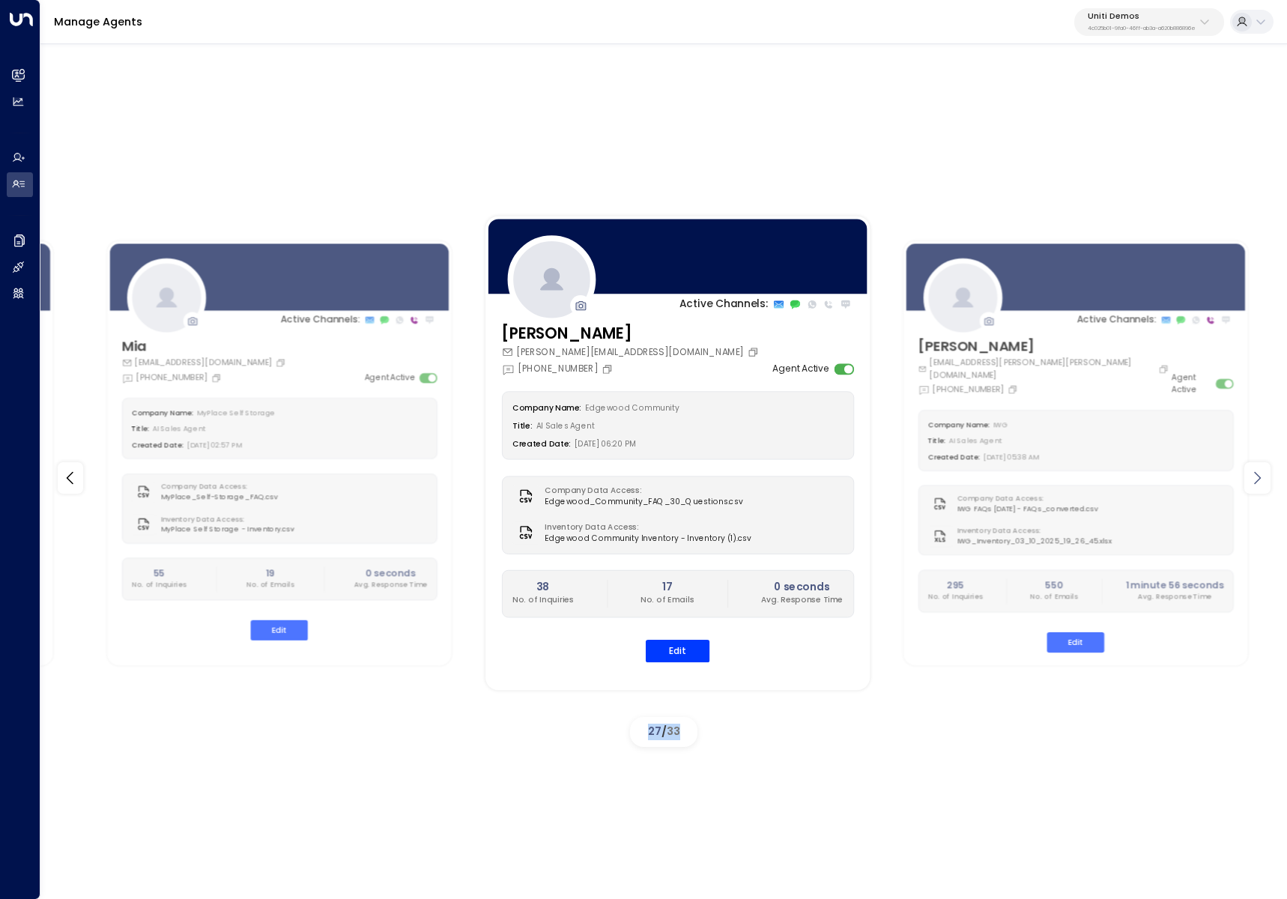
click at [1266, 482] on icon at bounding box center [1257, 478] width 18 height 18
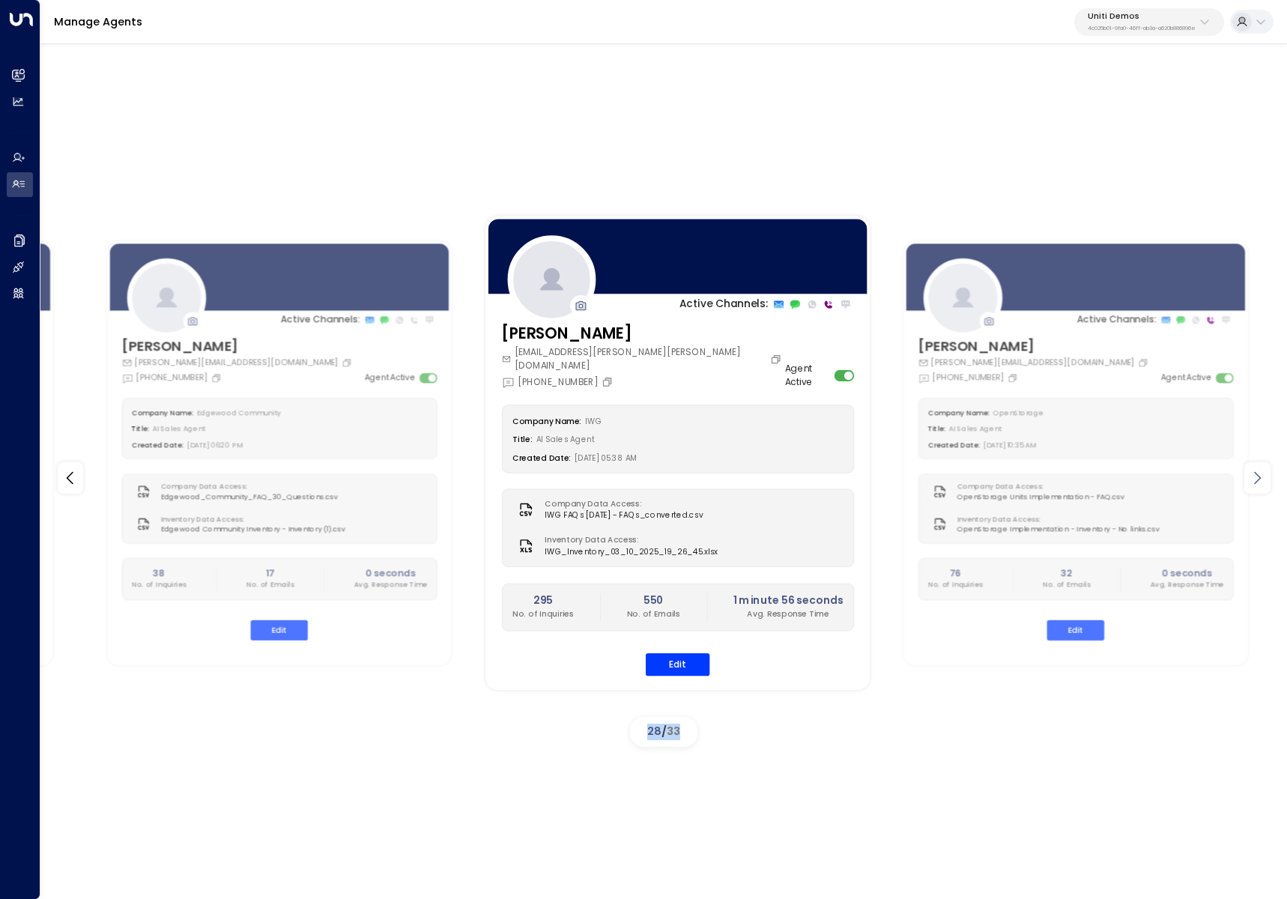
click at [1266, 482] on icon at bounding box center [1257, 478] width 18 height 18
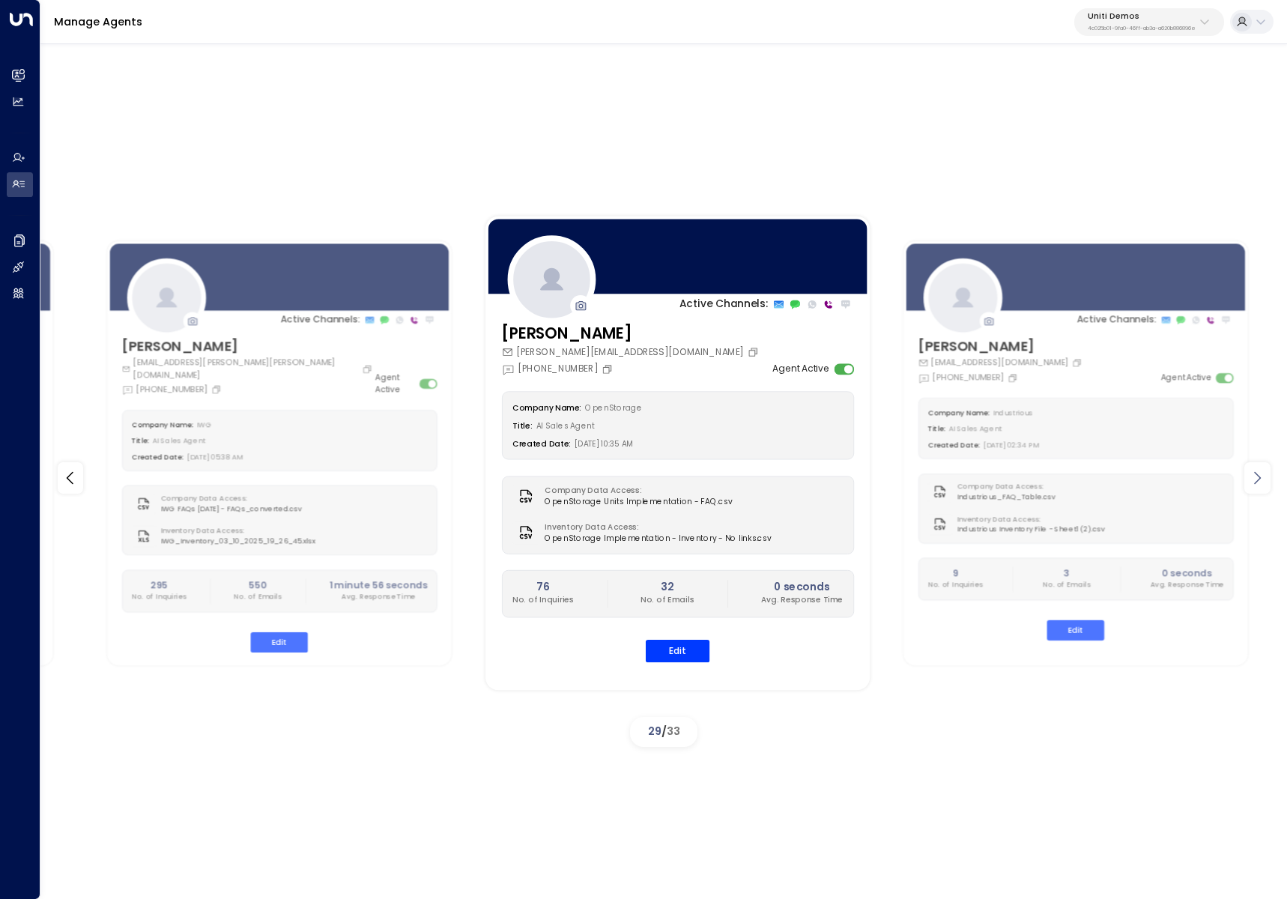
click at [1266, 482] on icon at bounding box center [1257, 478] width 18 height 18
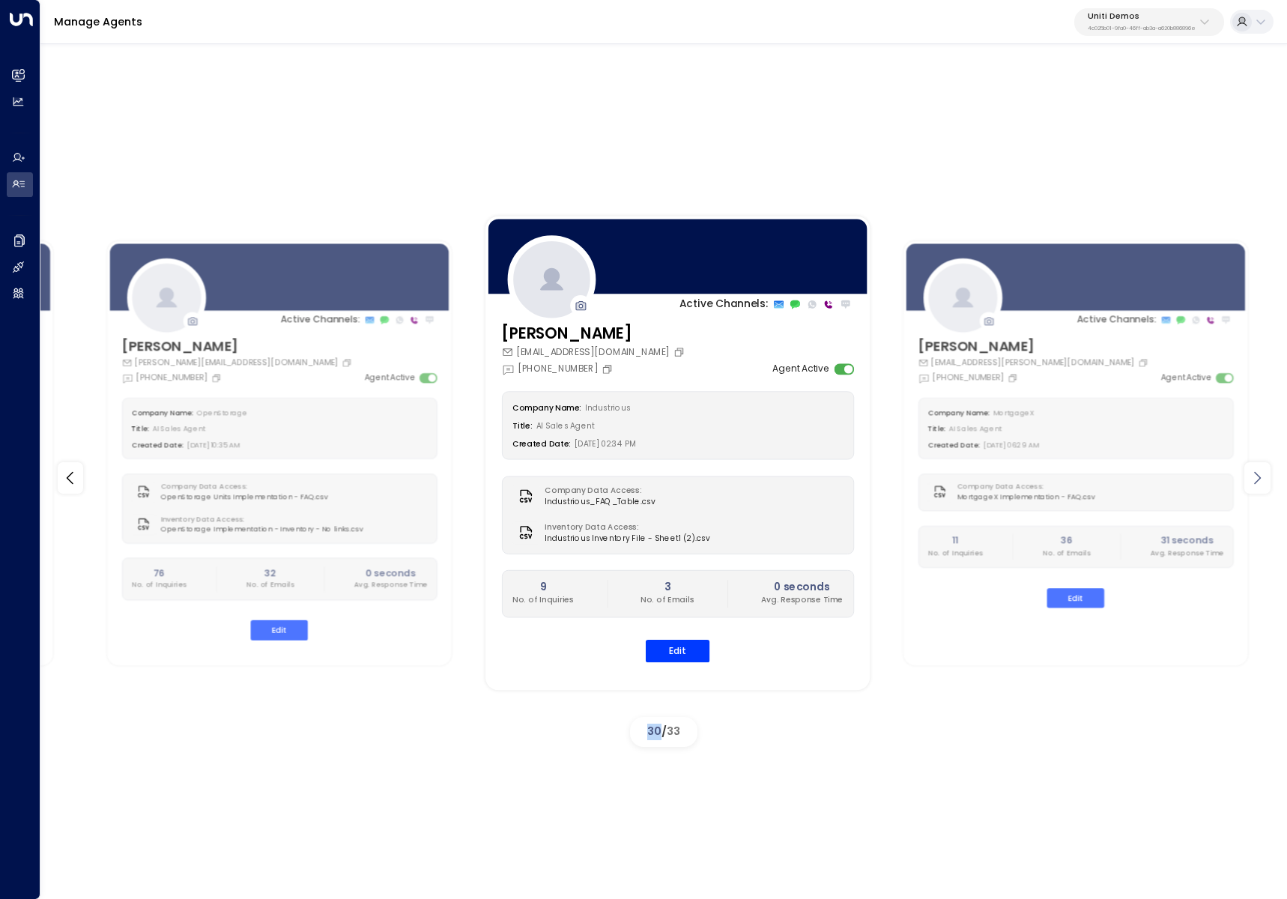
click at [1266, 482] on icon at bounding box center [1257, 478] width 18 height 18
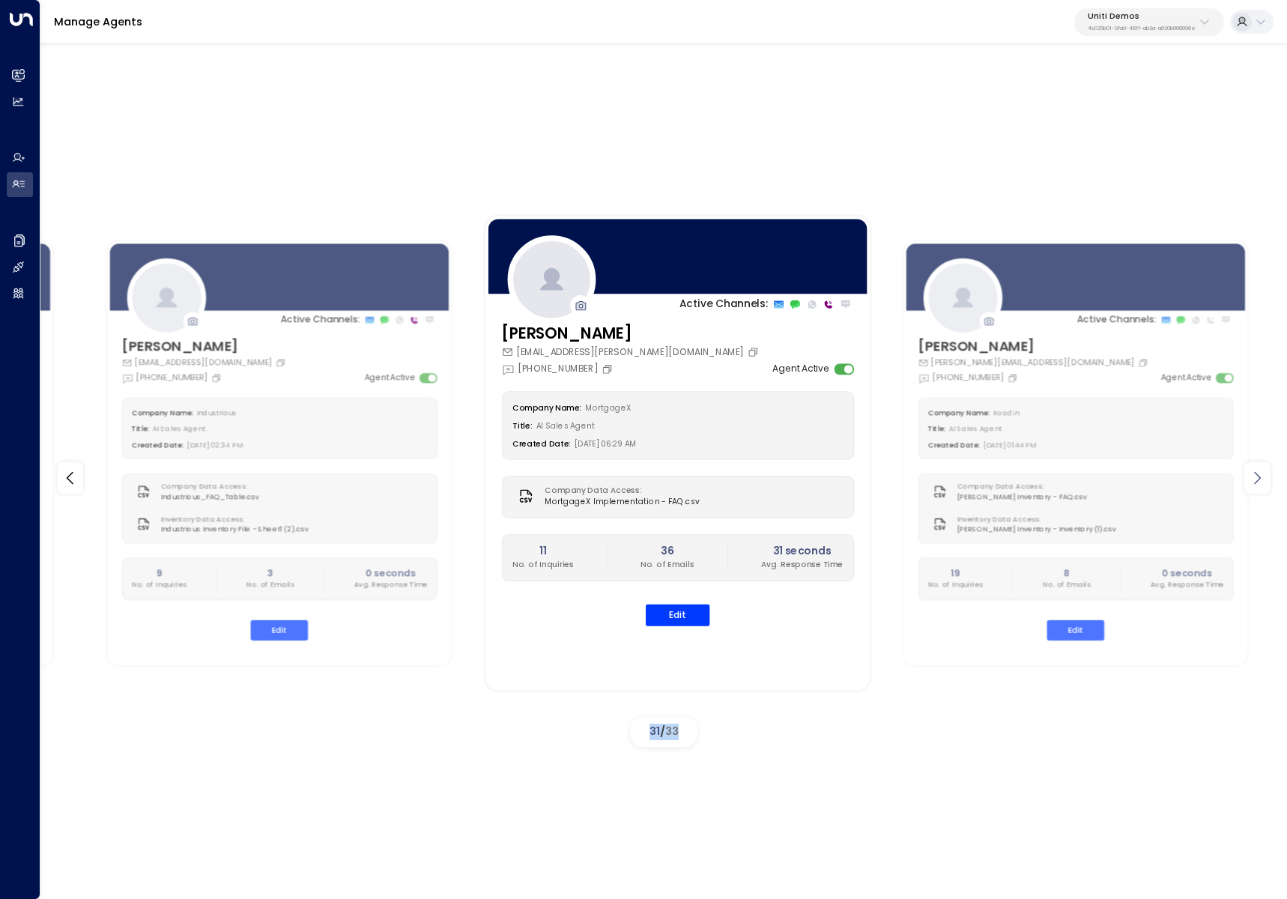
click at [1266, 482] on icon at bounding box center [1257, 478] width 18 height 18
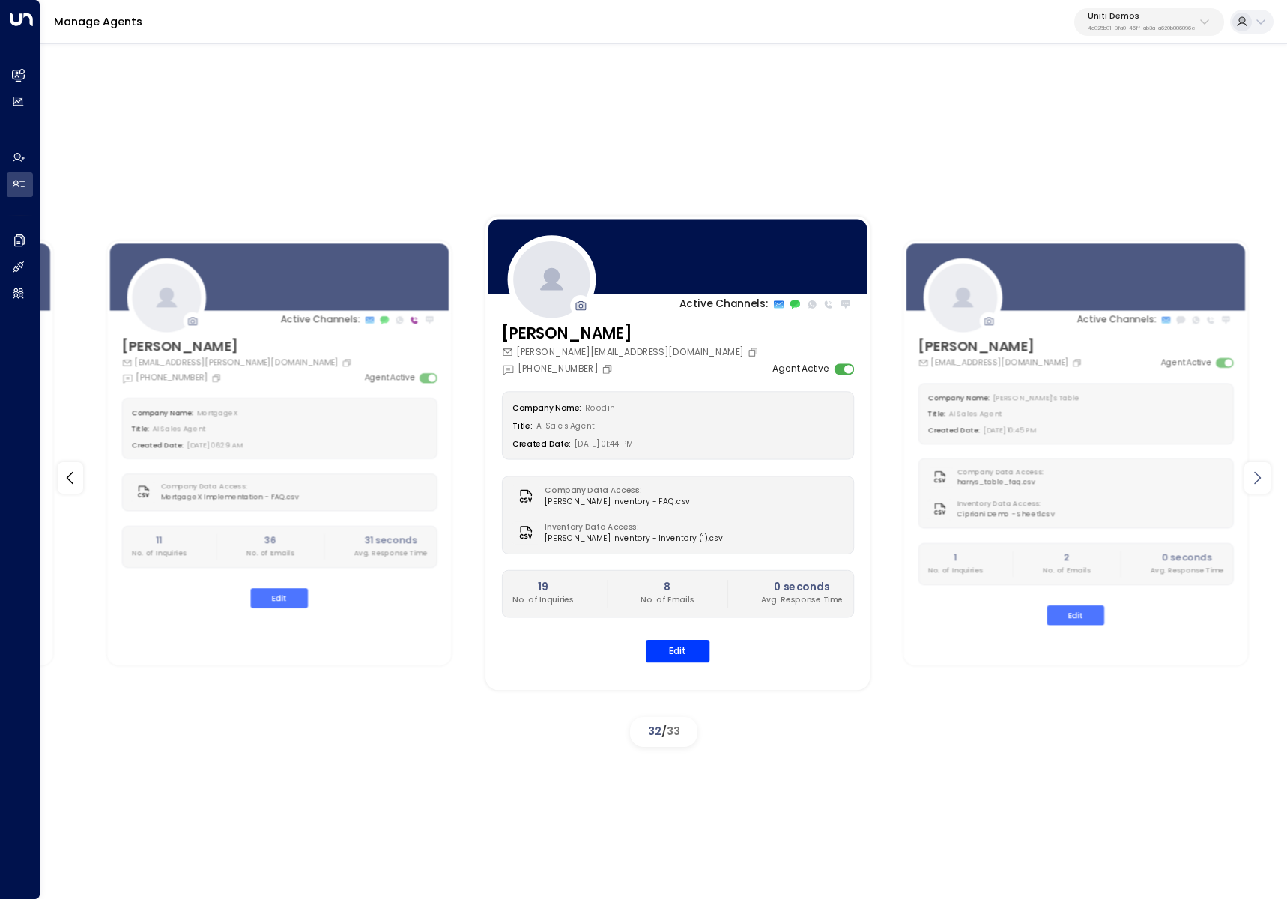
click at [1266, 482] on icon at bounding box center [1257, 478] width 18 height 18
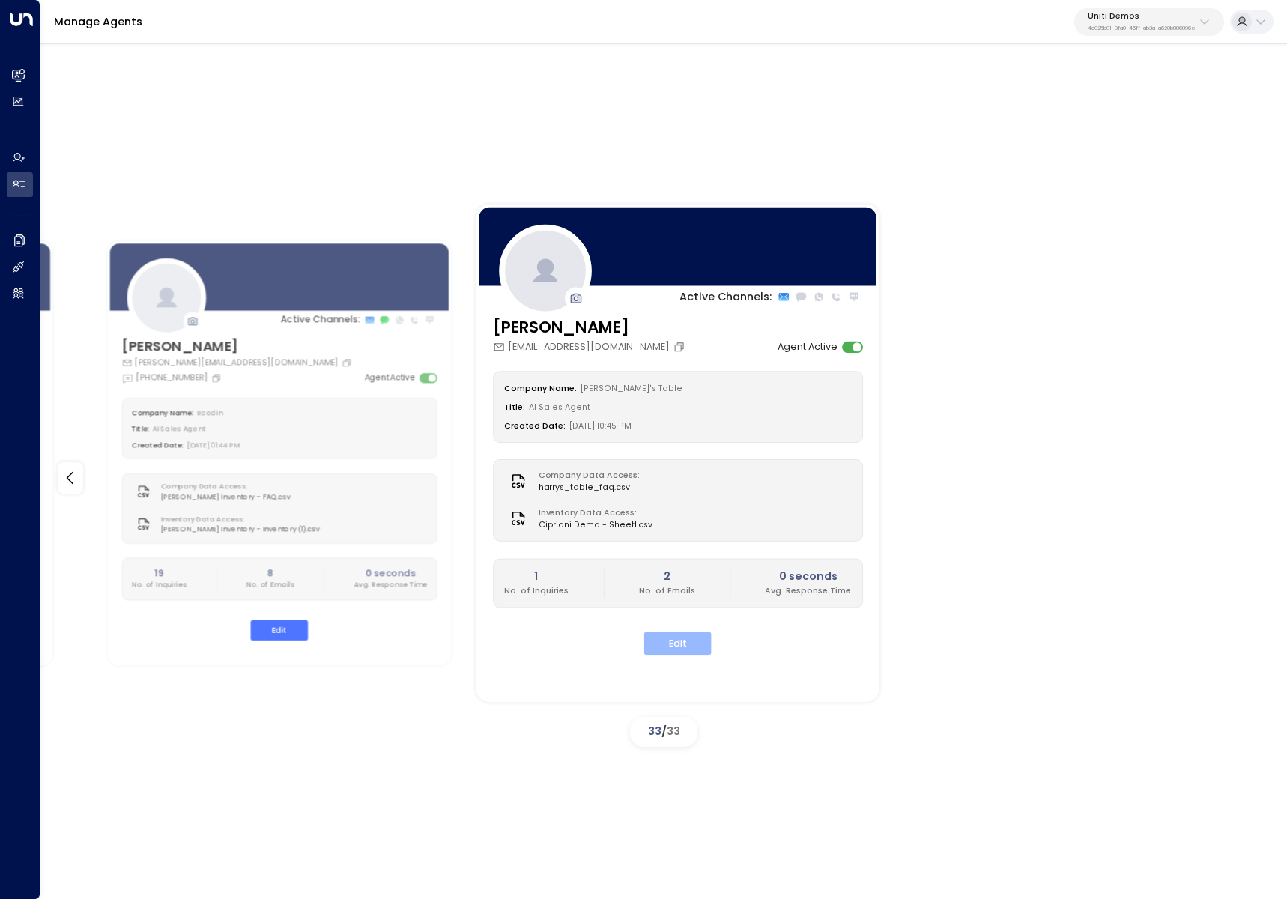
click at [687, 635] on button "Edit" at bounding box center [677, 642] width 67 height 23
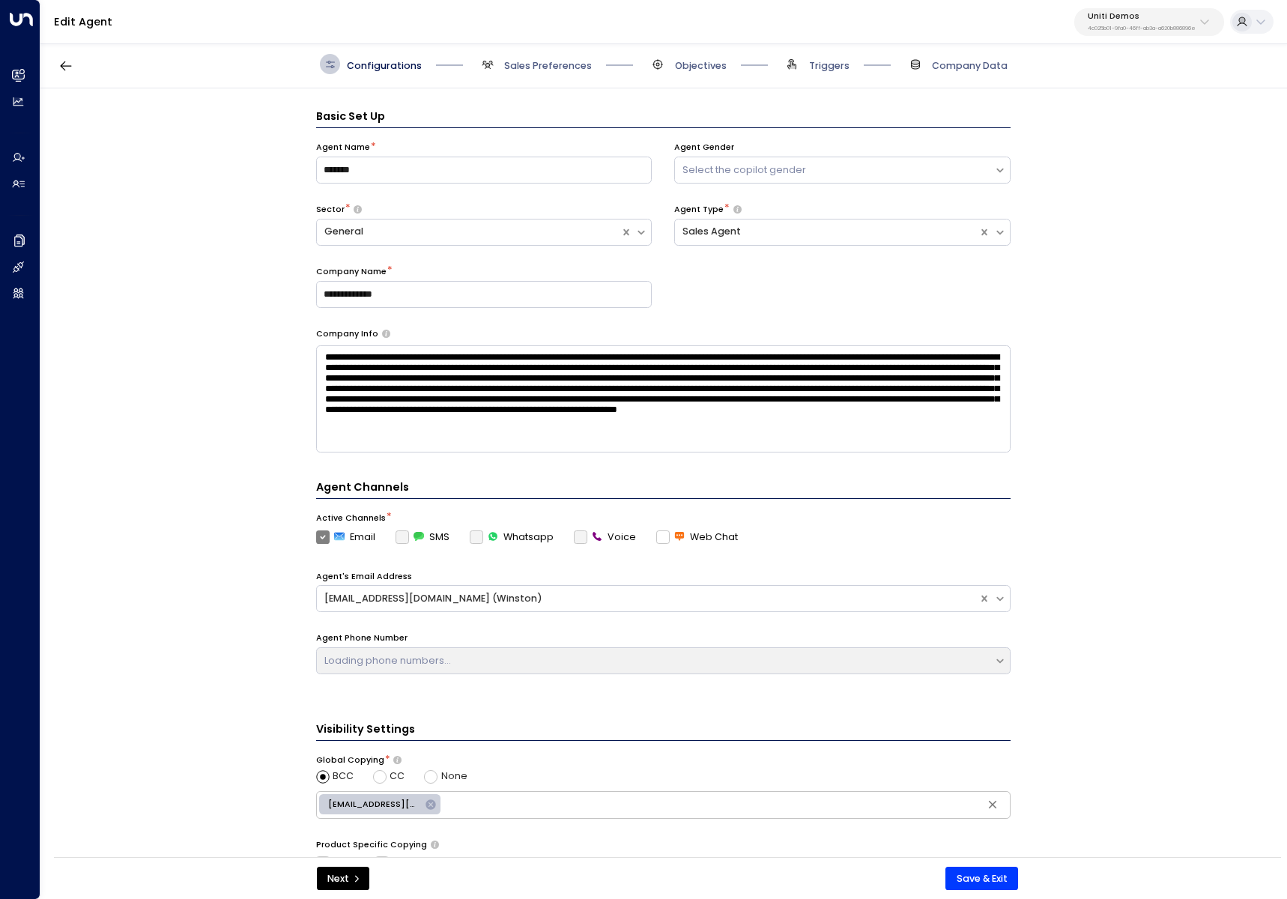
scroll to position [20, 0]
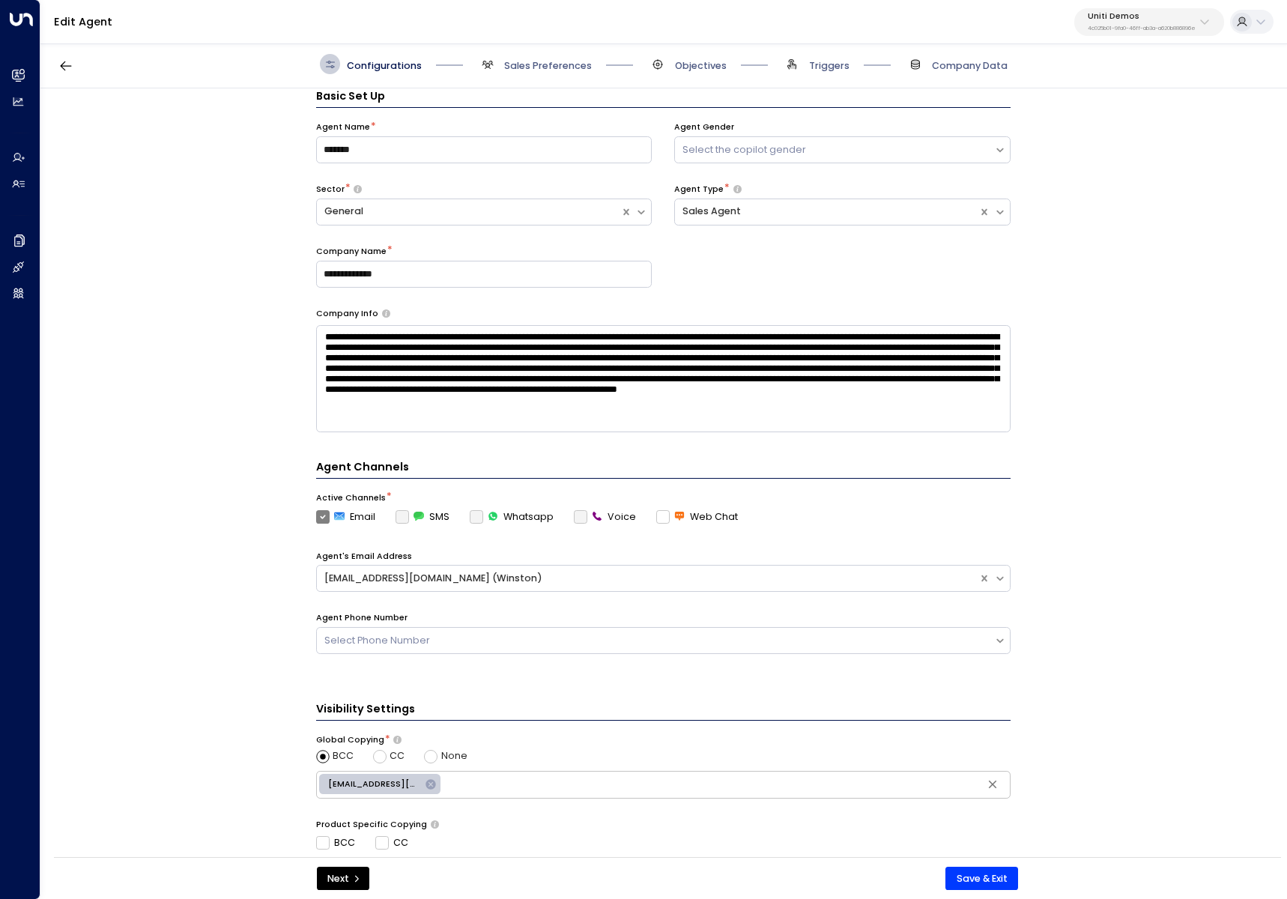
click at [520, 55] on span "Sales Preferences" at bounding box center [534, 64] width 115 height 20
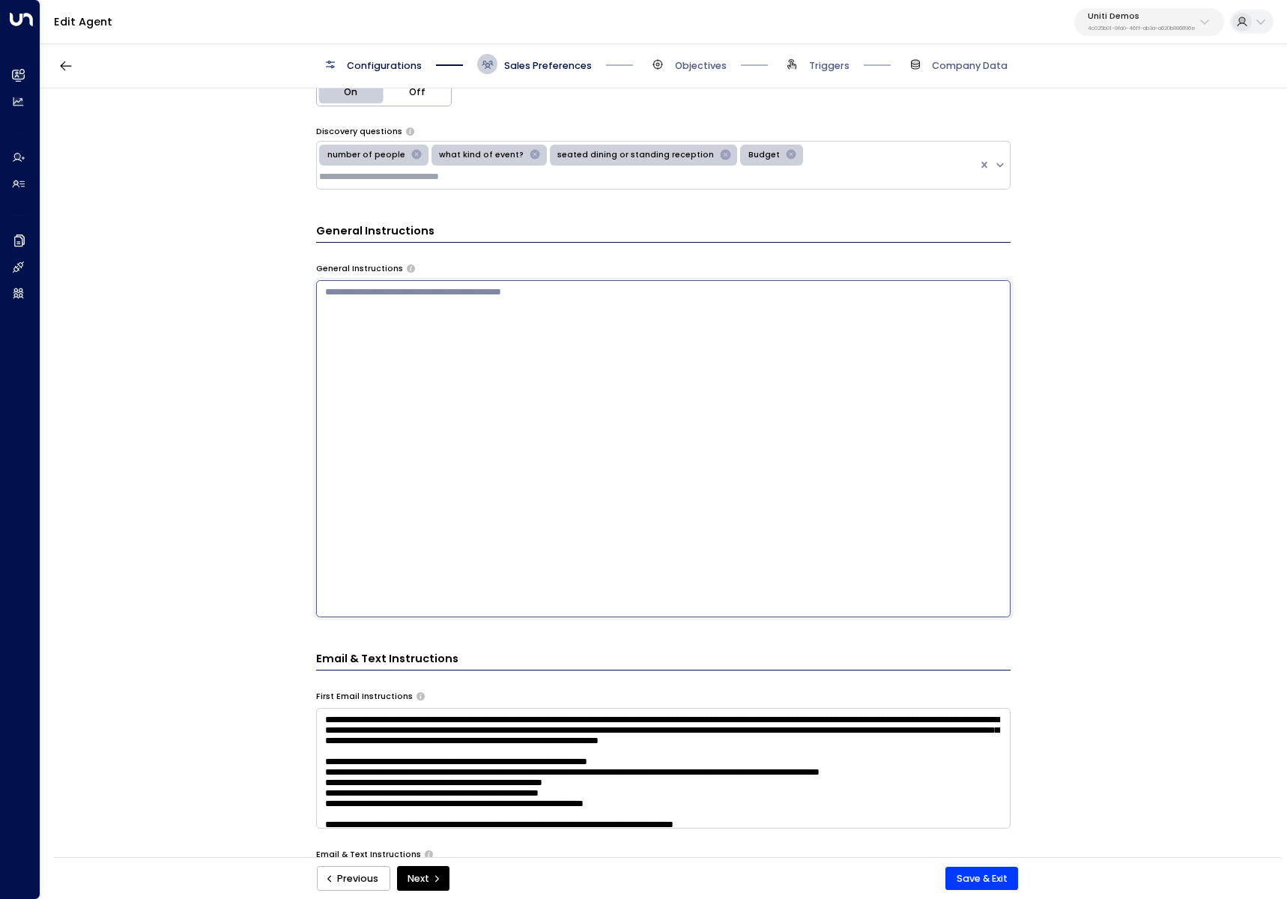
click at [455, 321] on textarea at bounding box center [663, 448] width 694 height 336
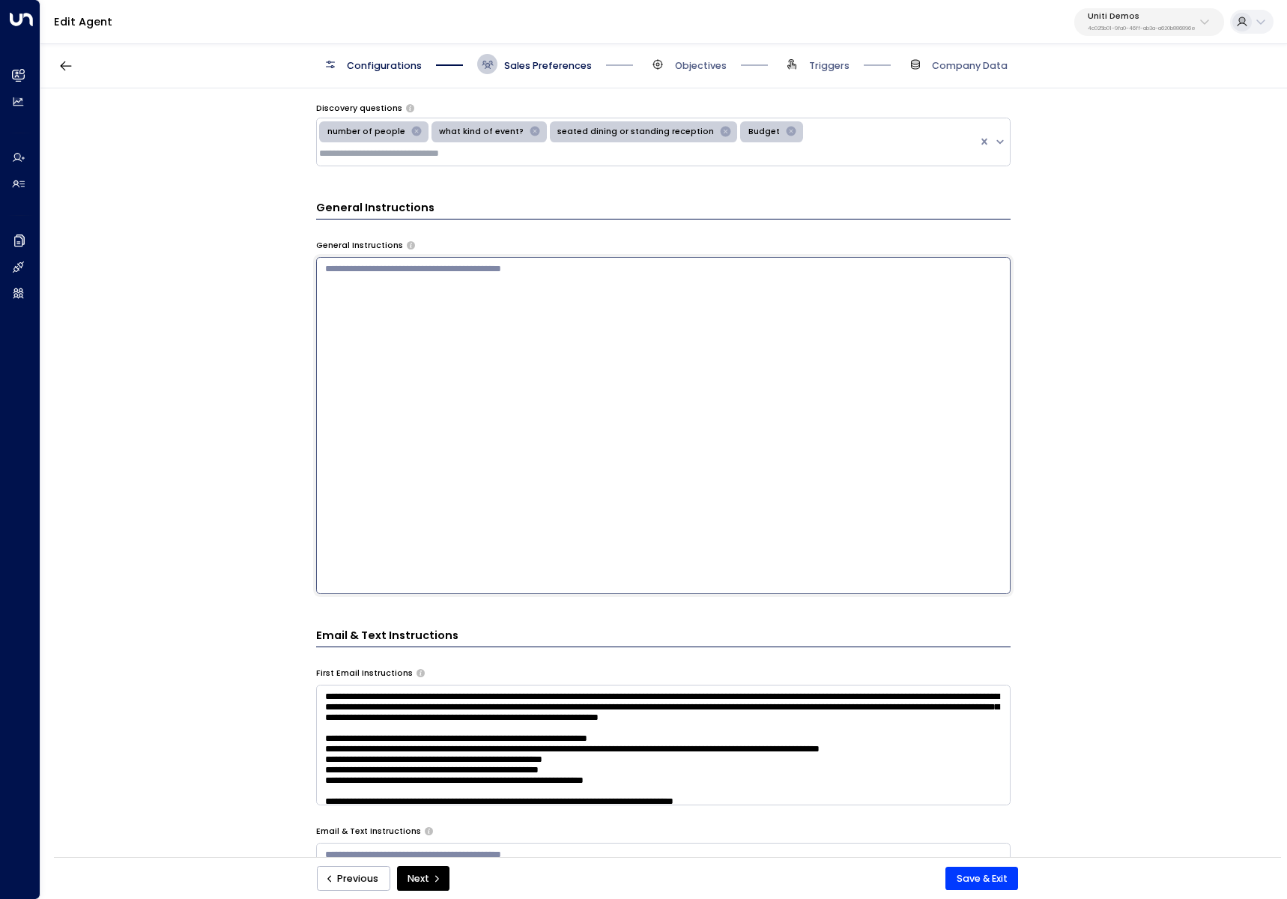
scroll to position [409, 0]
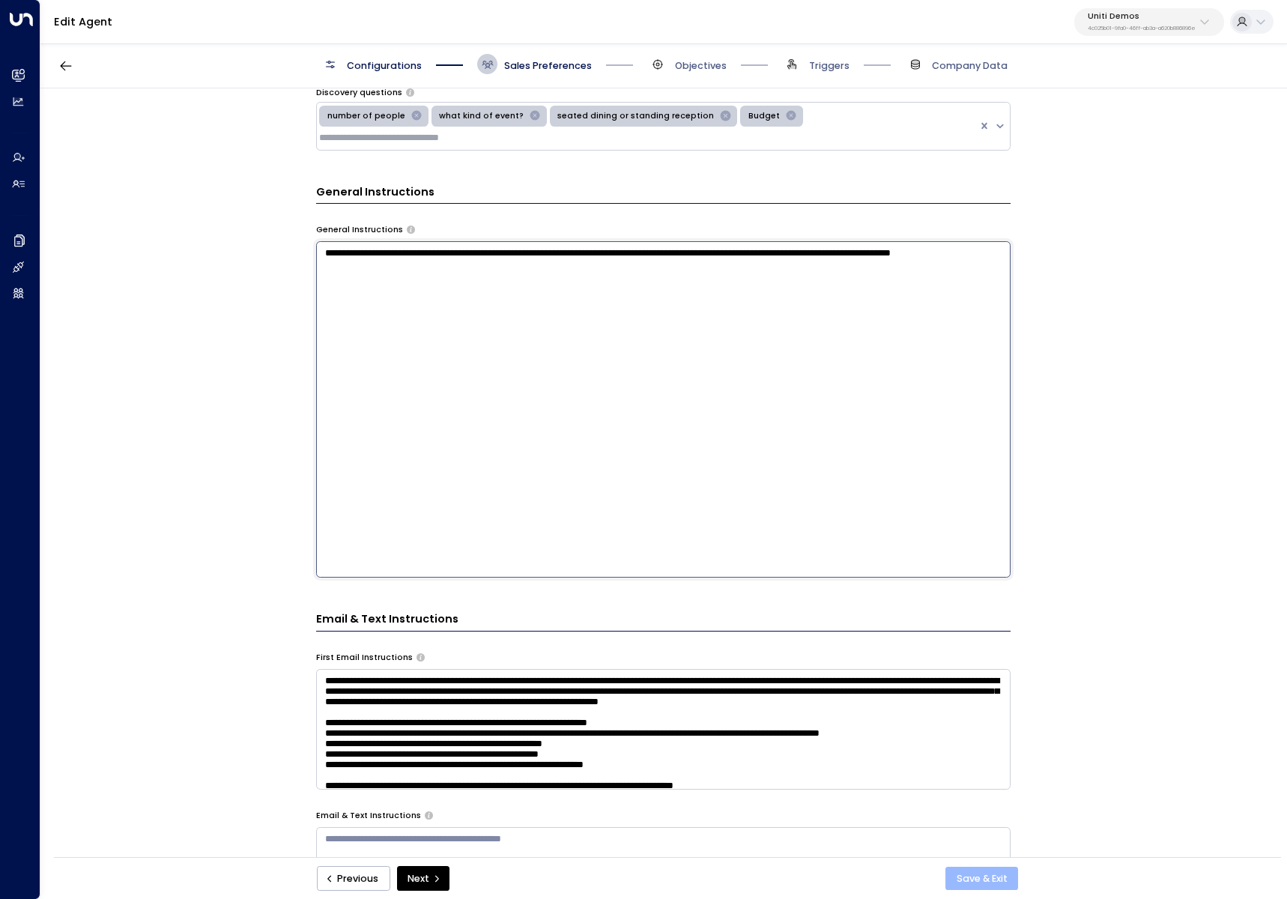
type textarea "**********"
click at [985, 878] on button "Save & Exit" at bounding box center [981, 878] width 73 height 24
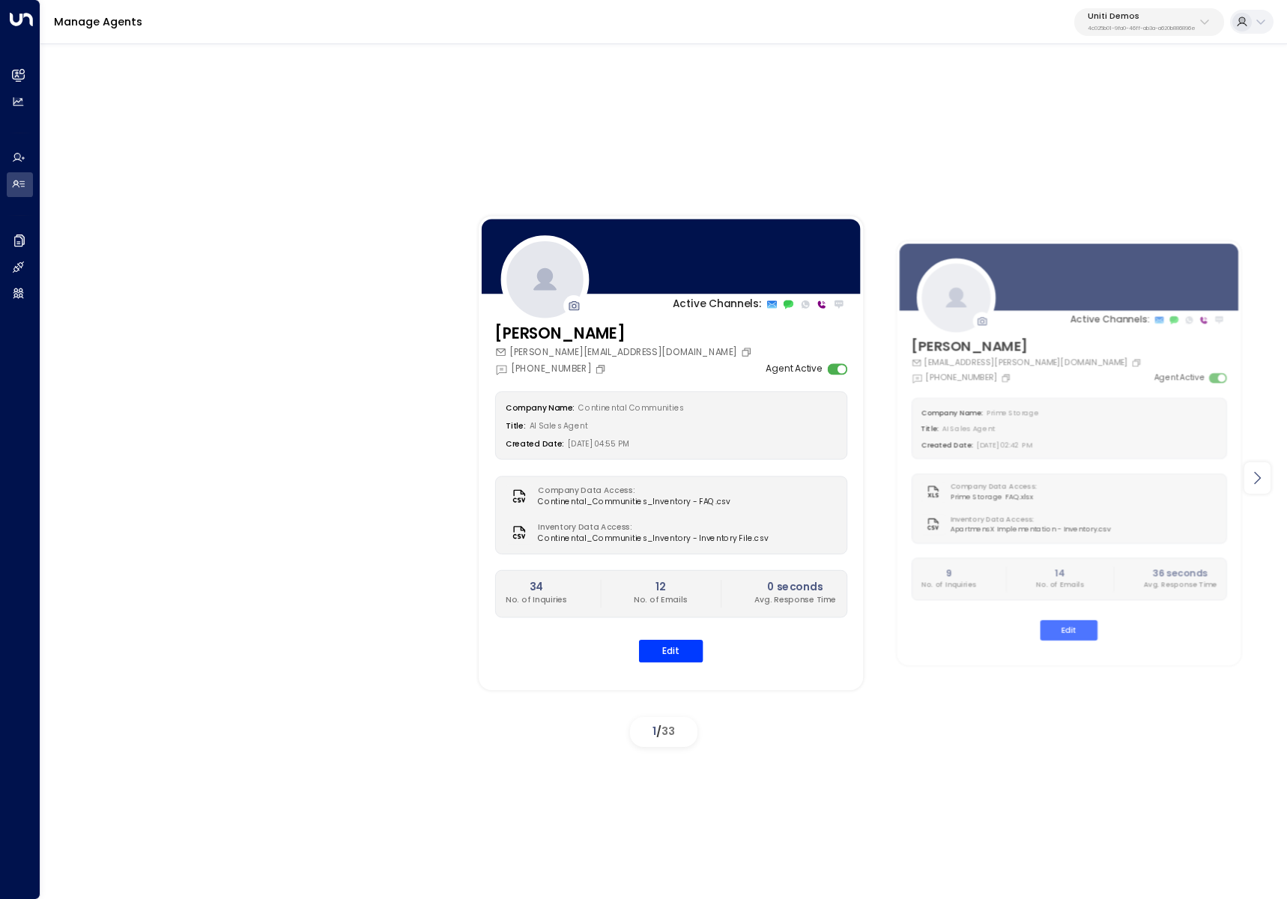
click at [1263, 481] on icon at bounding box center [1257, 478] width 18 height 18
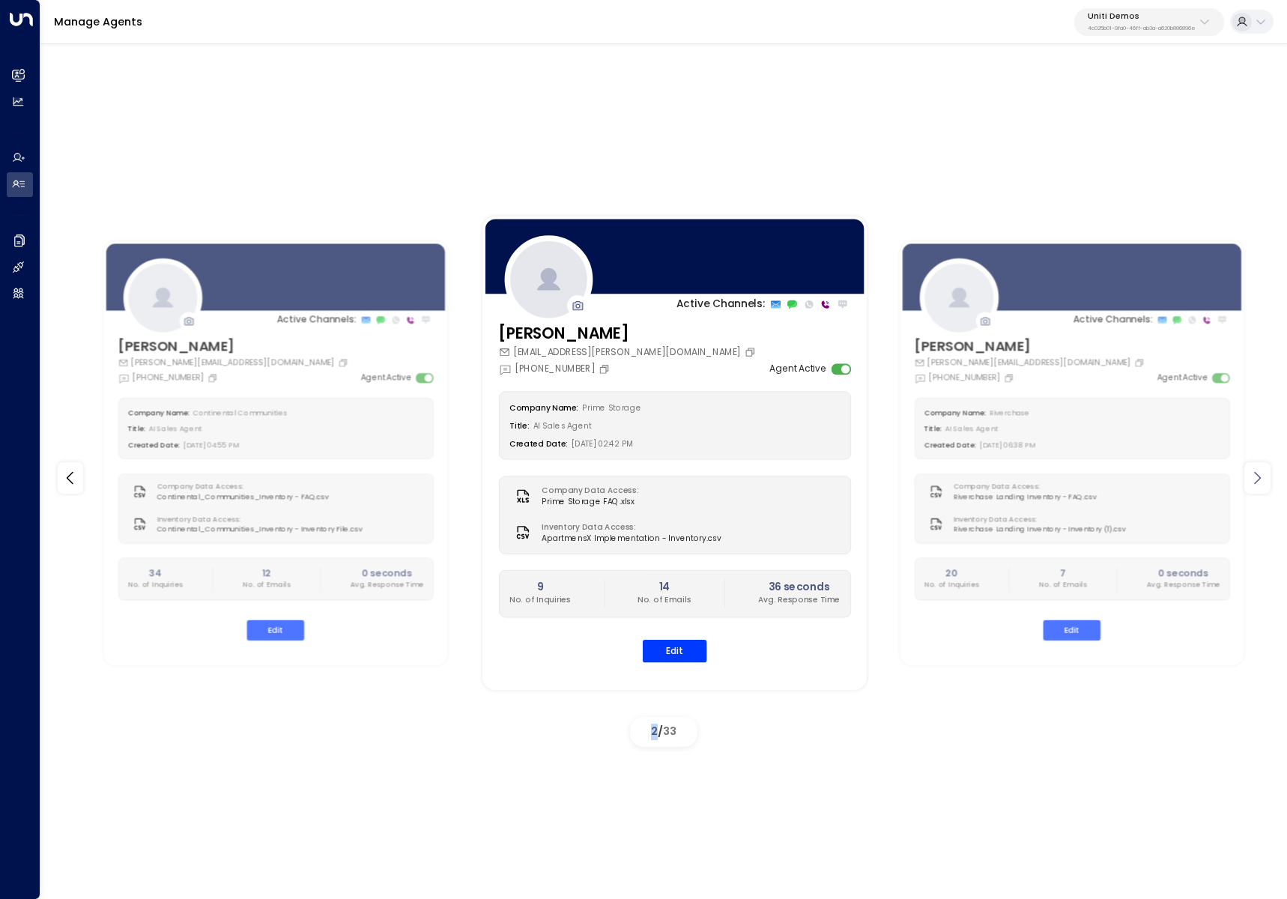
click at [1263, 481] on icon at bounding box center [1257, 478] width 18 height 18
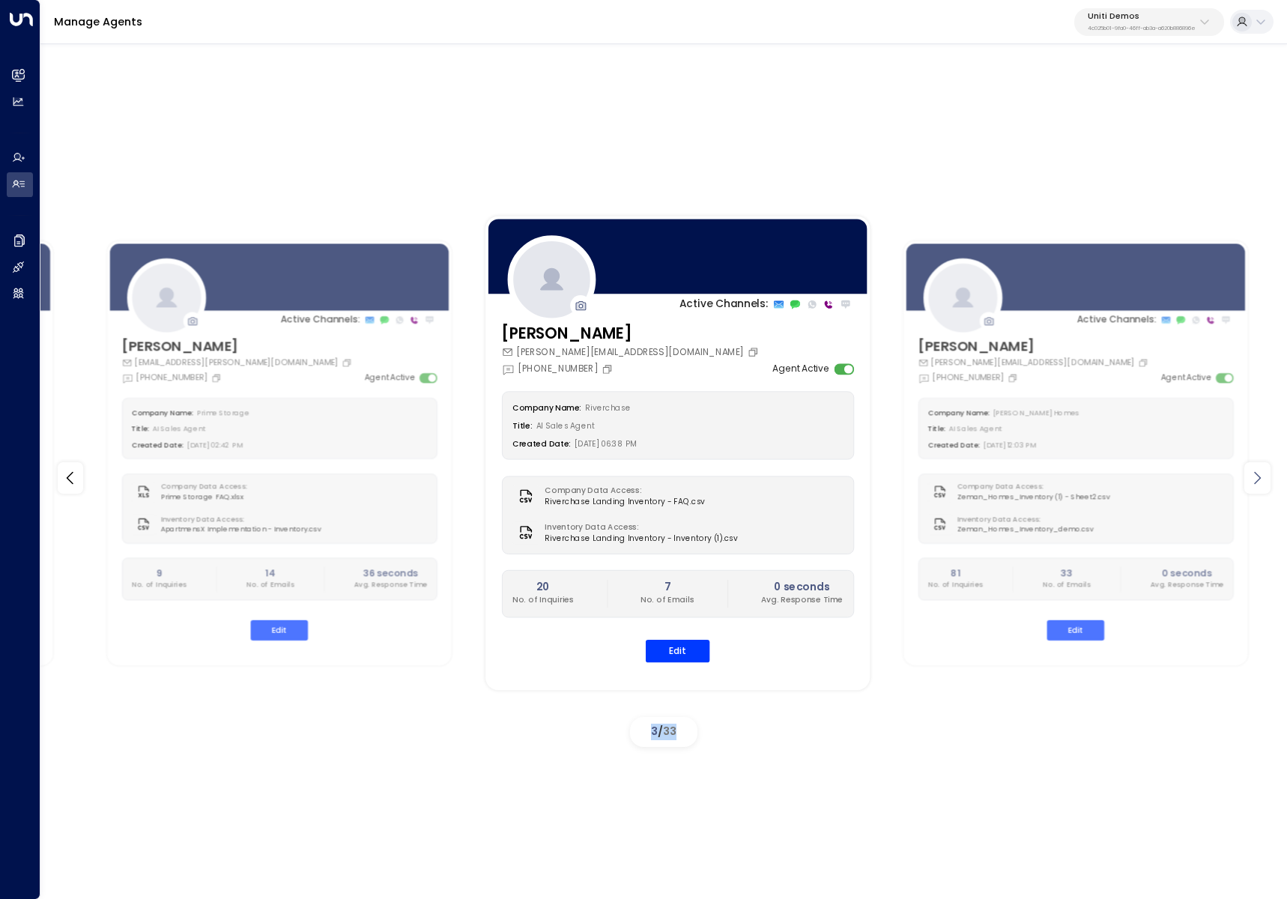
click at [1263, 481] on icon at bounding box center [1257, 478] width 18 height 18
click at [1260, 479] on icon at bounding box center [1257, 478] width 18 height 18
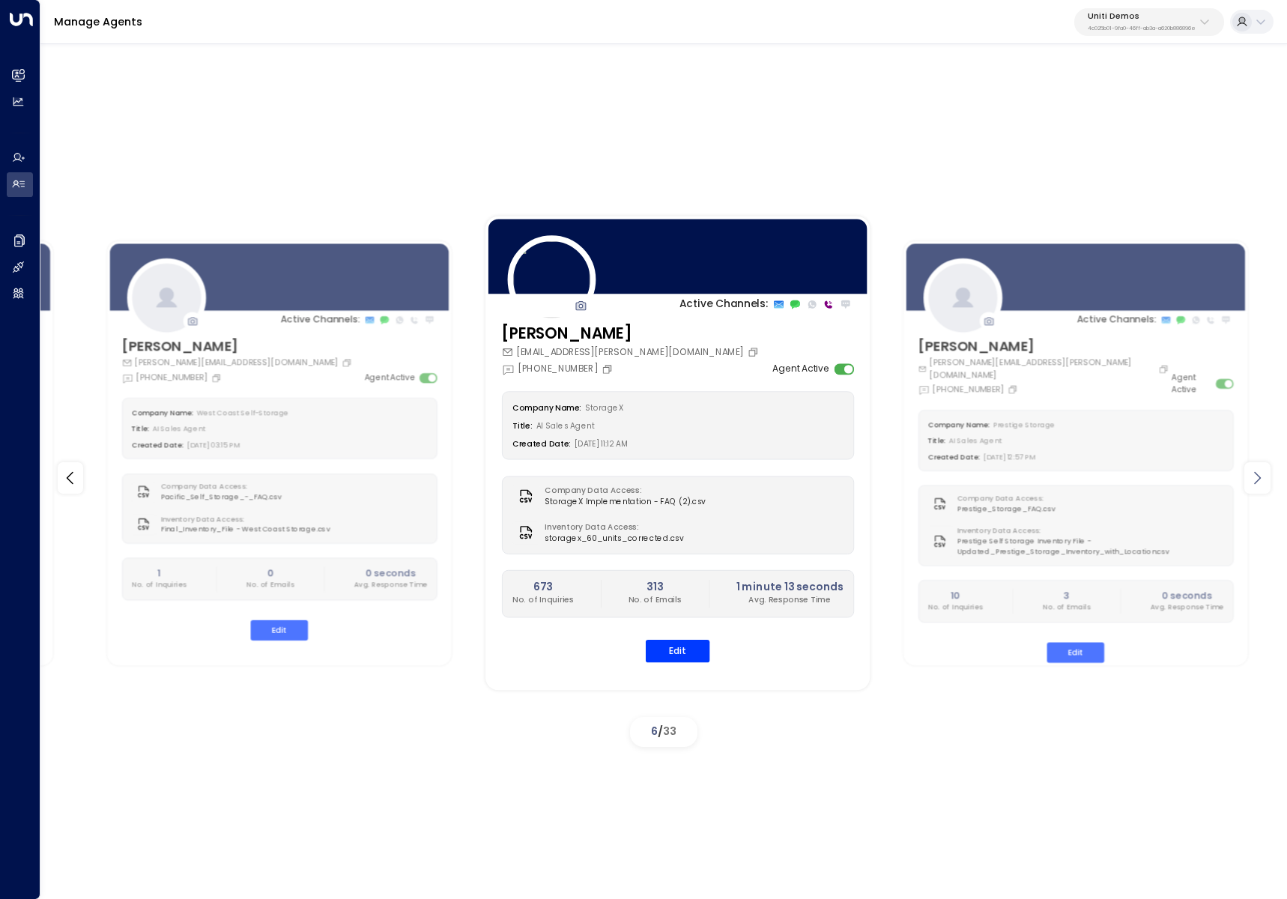
click at [1260, 479] on icon at bounding box center [1257, 478] width 18 height 18
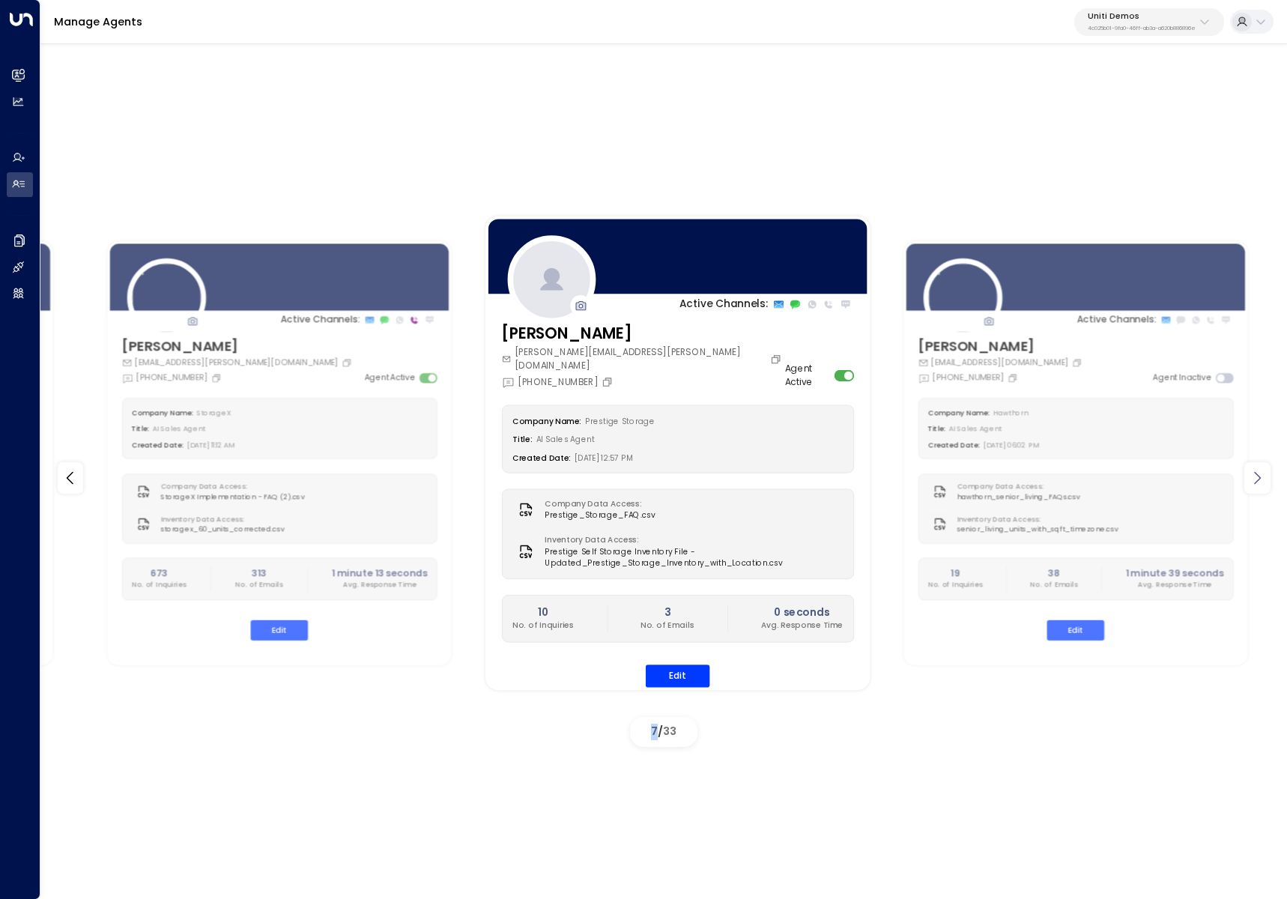
click at [1260, 479] on icon at bounding box center [1257, 478] width 18 height 18
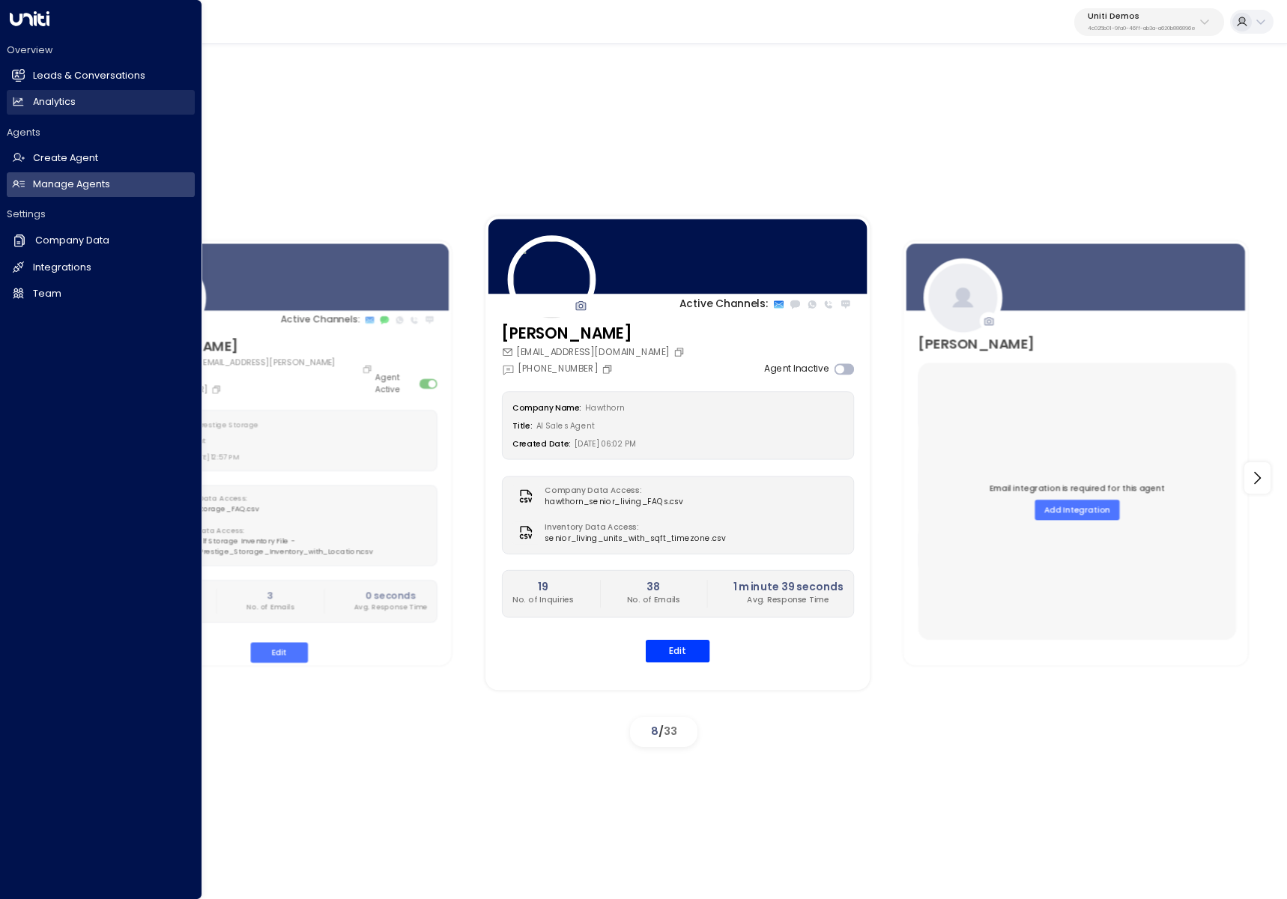
drag, startPoint x: 23, startPoint y: 72, endPoint x: 72, endPoint y: 91, distance: 52.2
click at [23, 72] on icon at bounding box center [18, 75] width 13 height 13
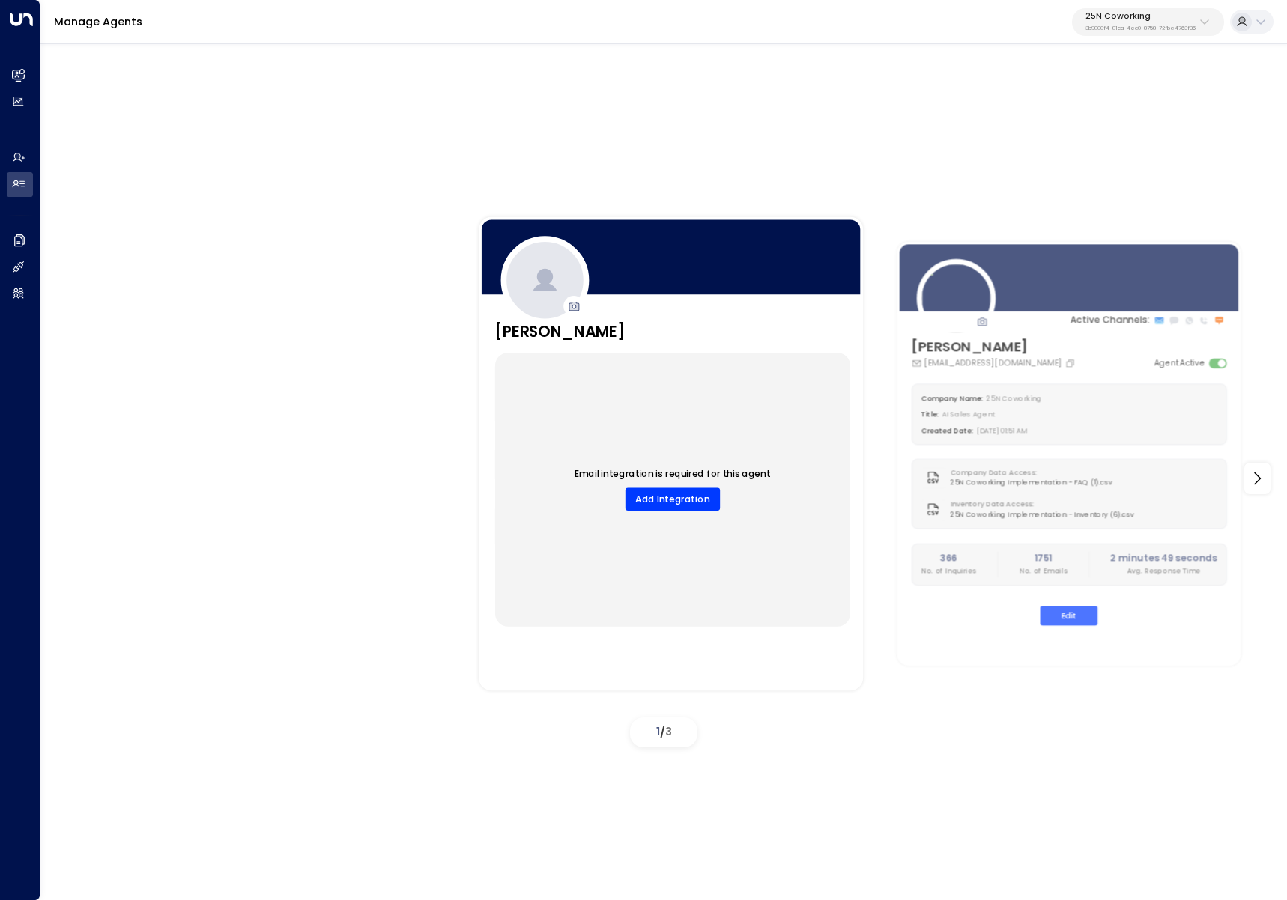
click at [1126, 28] on p "3b9800f4-81ca-4ec0-8758-72fbe4763f36" at bounding box center [1140, 28] width 110 height 6
type input "**********"
click at [1151, 131] on div "**********" at bounding box center [1178, 88] width 216 height 97
click at [1168, 117] on span "ID: 4c025b01-9fa0-46ff-ab3a-a620b886896e" at bounding box center [1178, 120] width 194 height 12
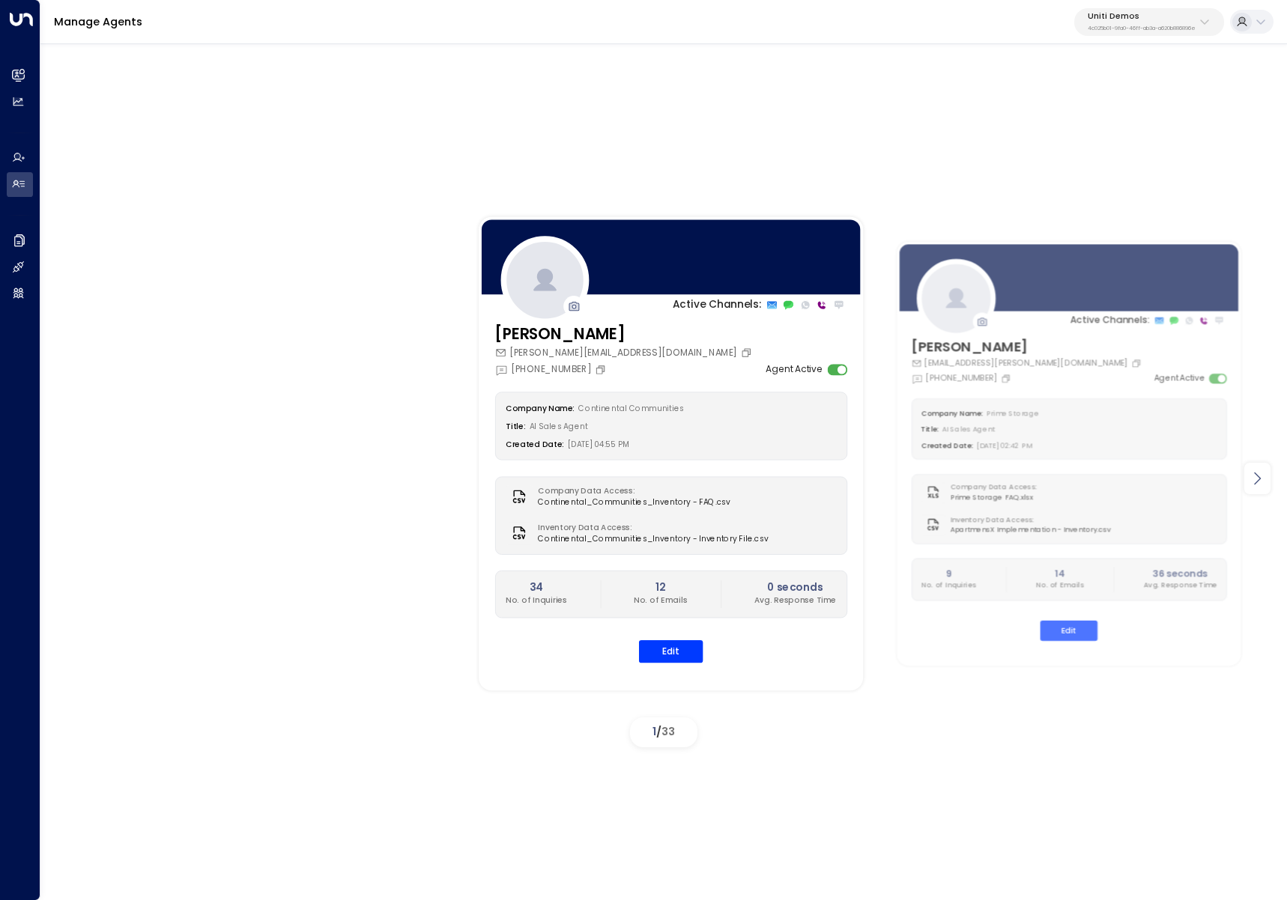
click at [1260, 473] on icon at bounding box center [1257, 479] width 18 height 18
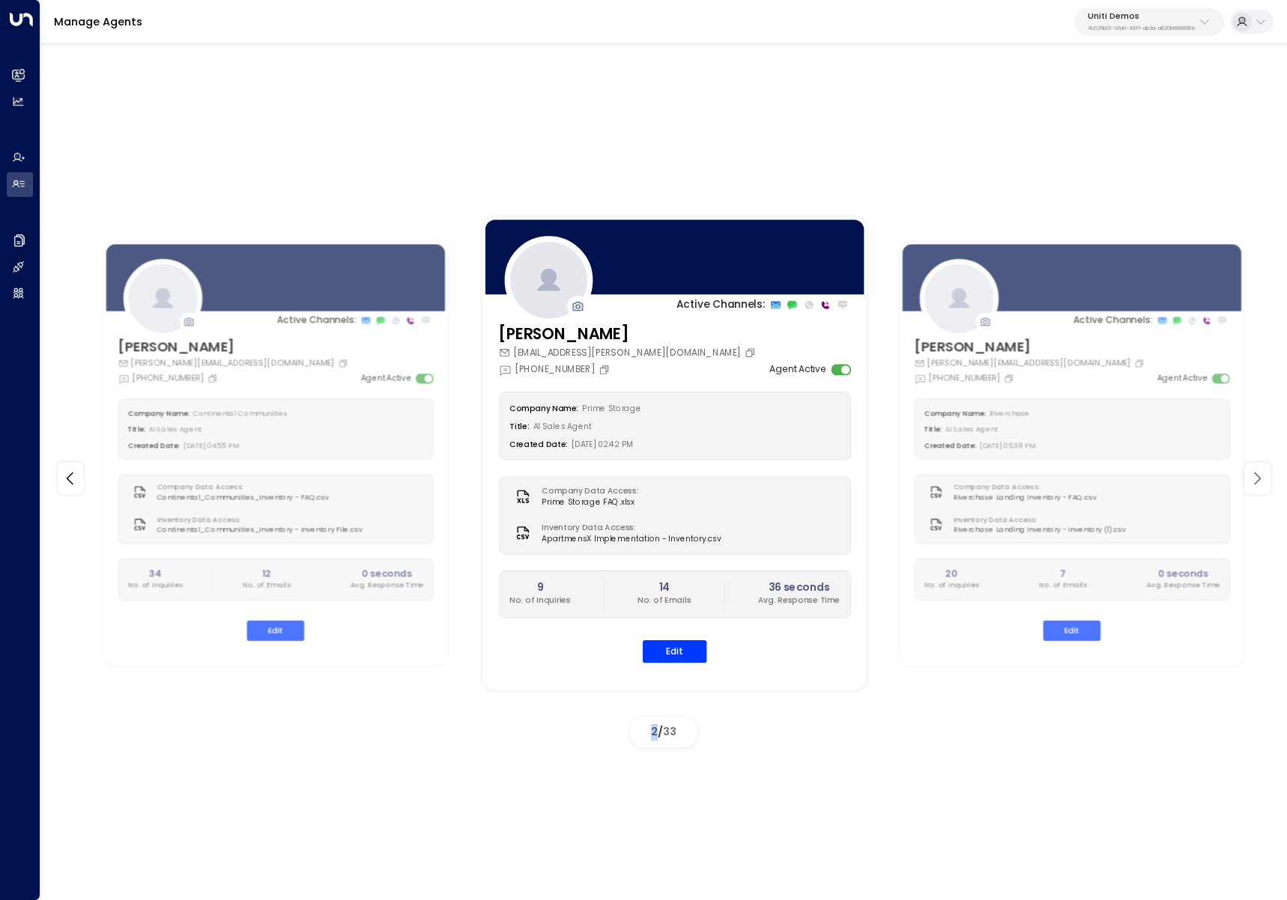
click at [1260, 473] on icon at bounding box center [1257, 479] width 18 height 18
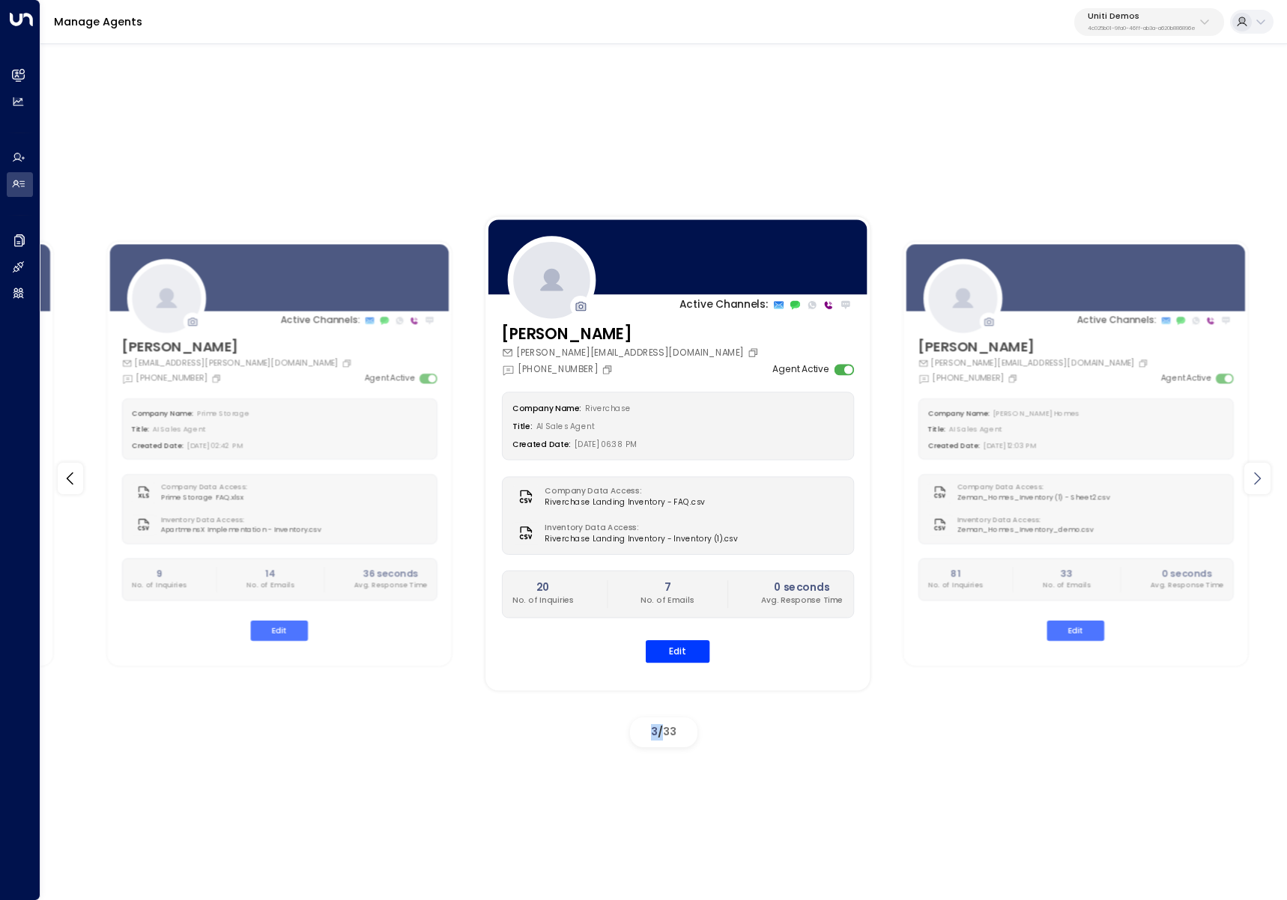
click at [1260, 473] on icon at bounding box center [1257, 479] width 18 height 18
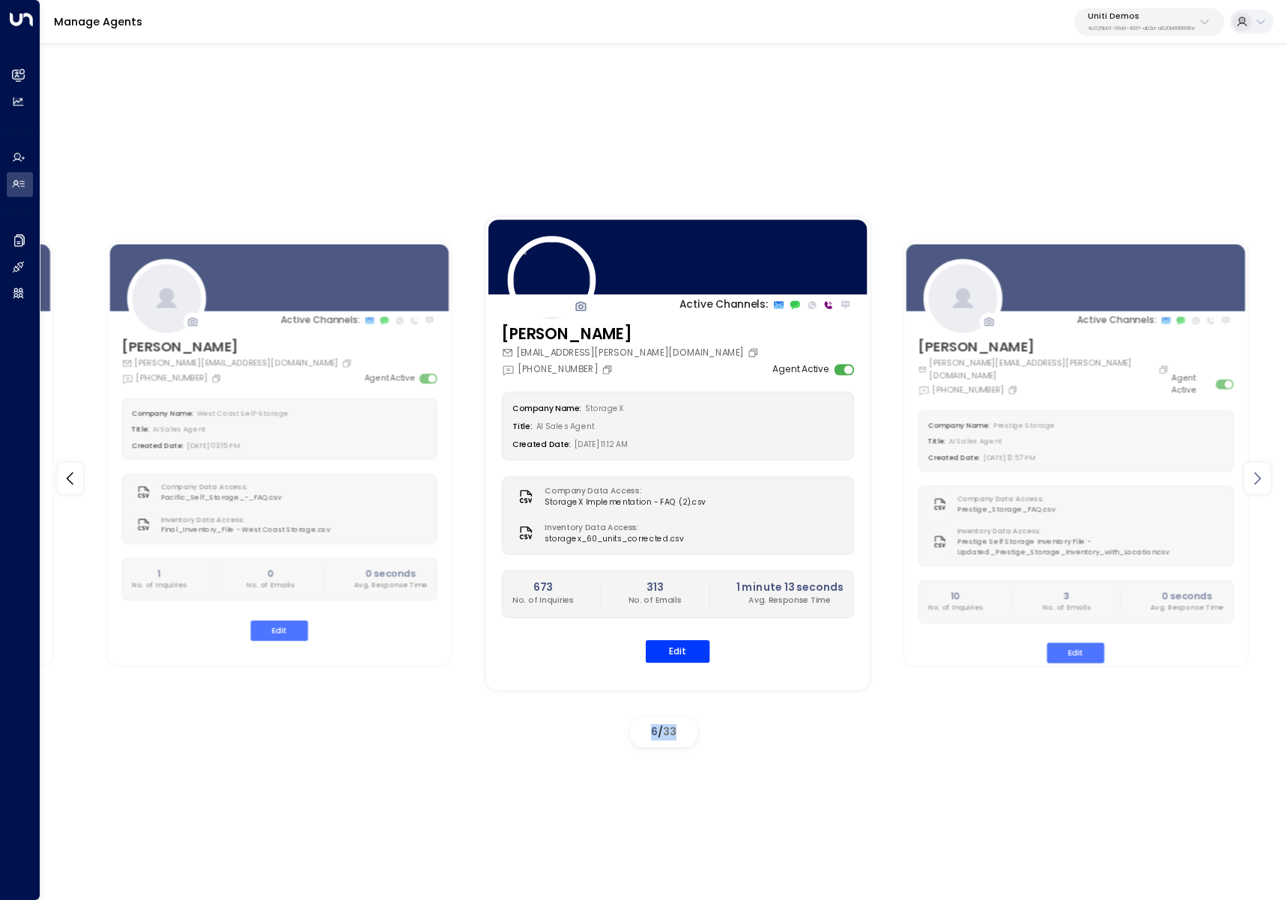
click at [1260, 473] on icon at bounding box center [1257, 479] width 18 height 18
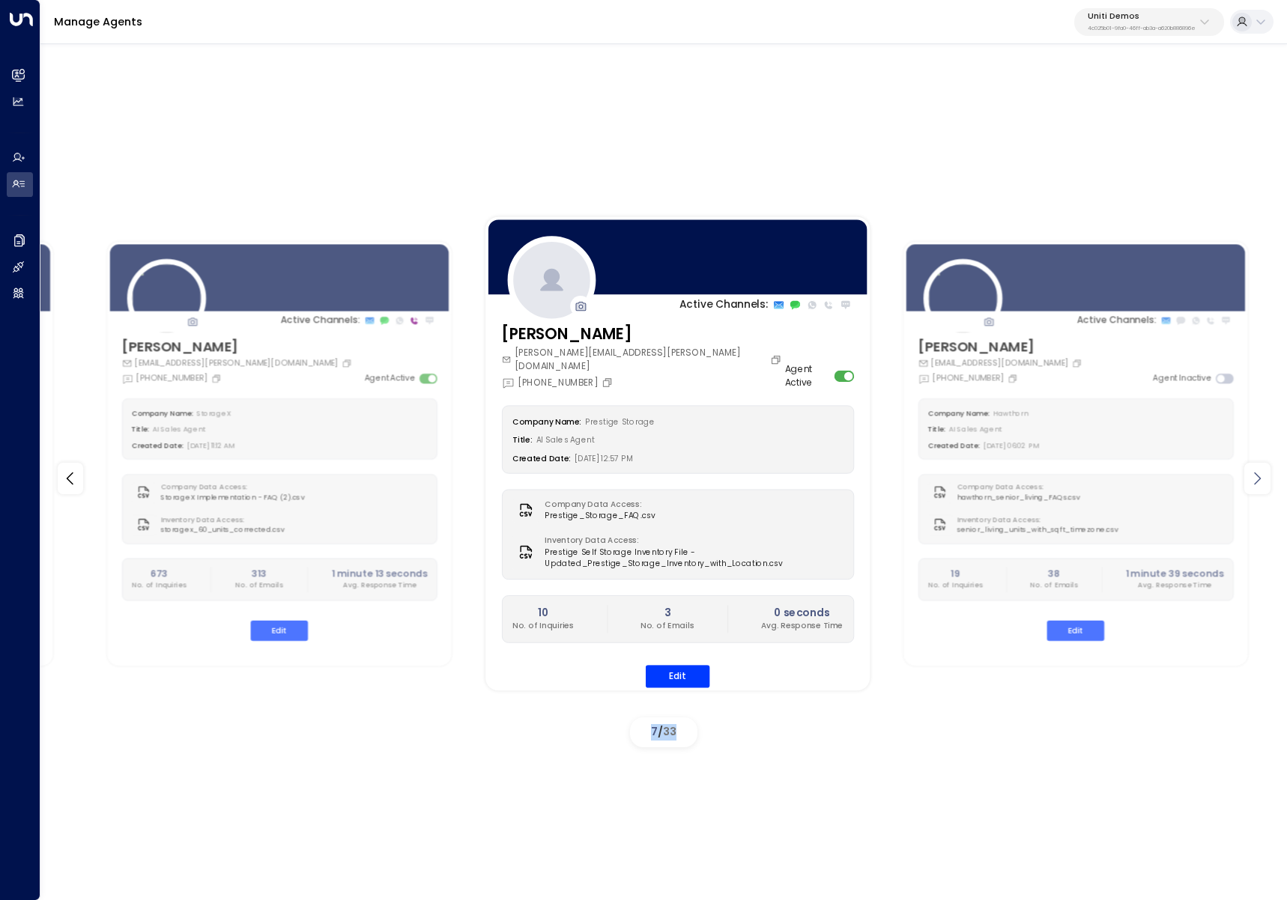
click at [1260, 473] on icon at bounding box center [1257, 479] width 18 height 18
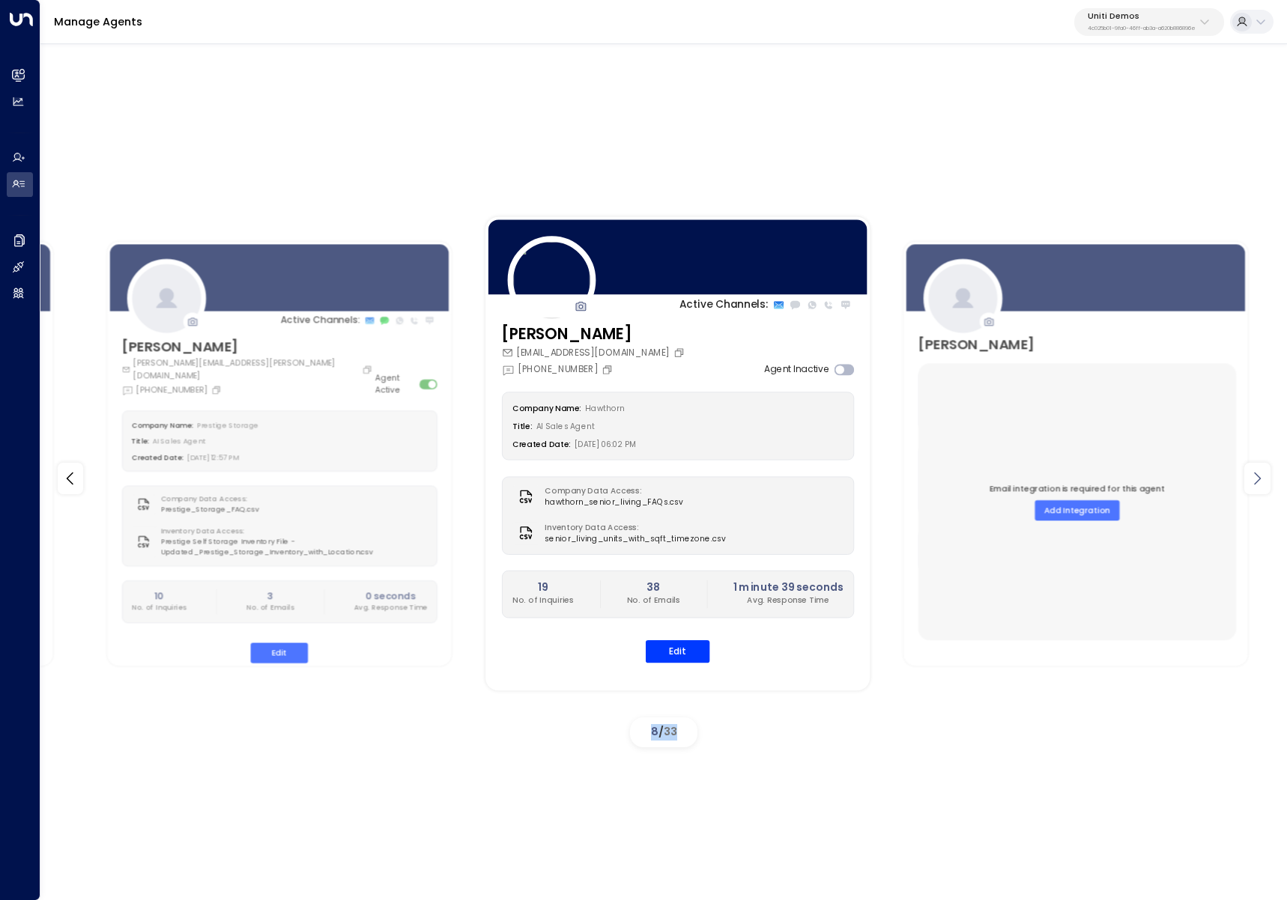
click at [1260, 473] on icon at bounding box center [1257, 479] width 18 height 18
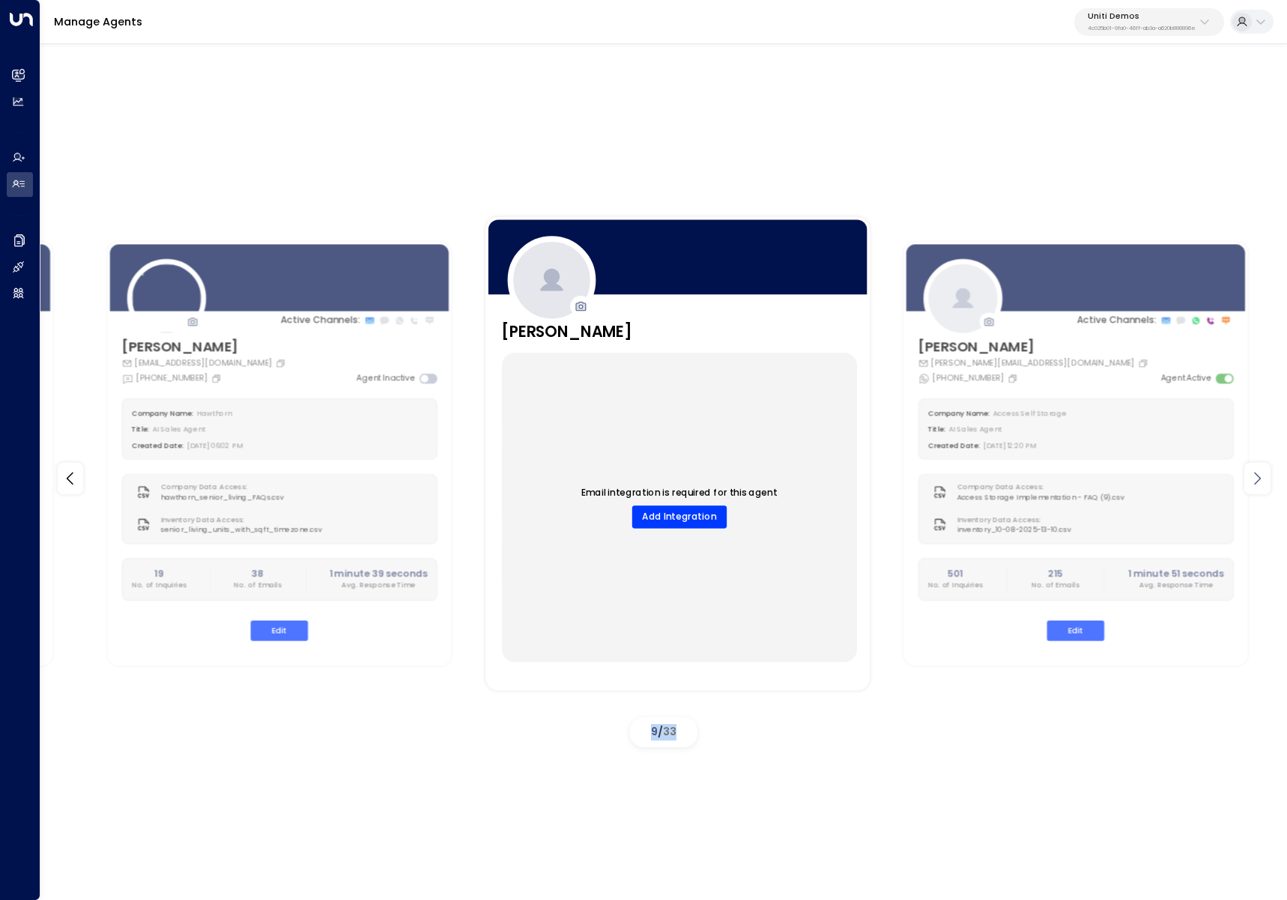
click at [1260, 473] on icon at bounding box center [1257, 479] width 18 height 18
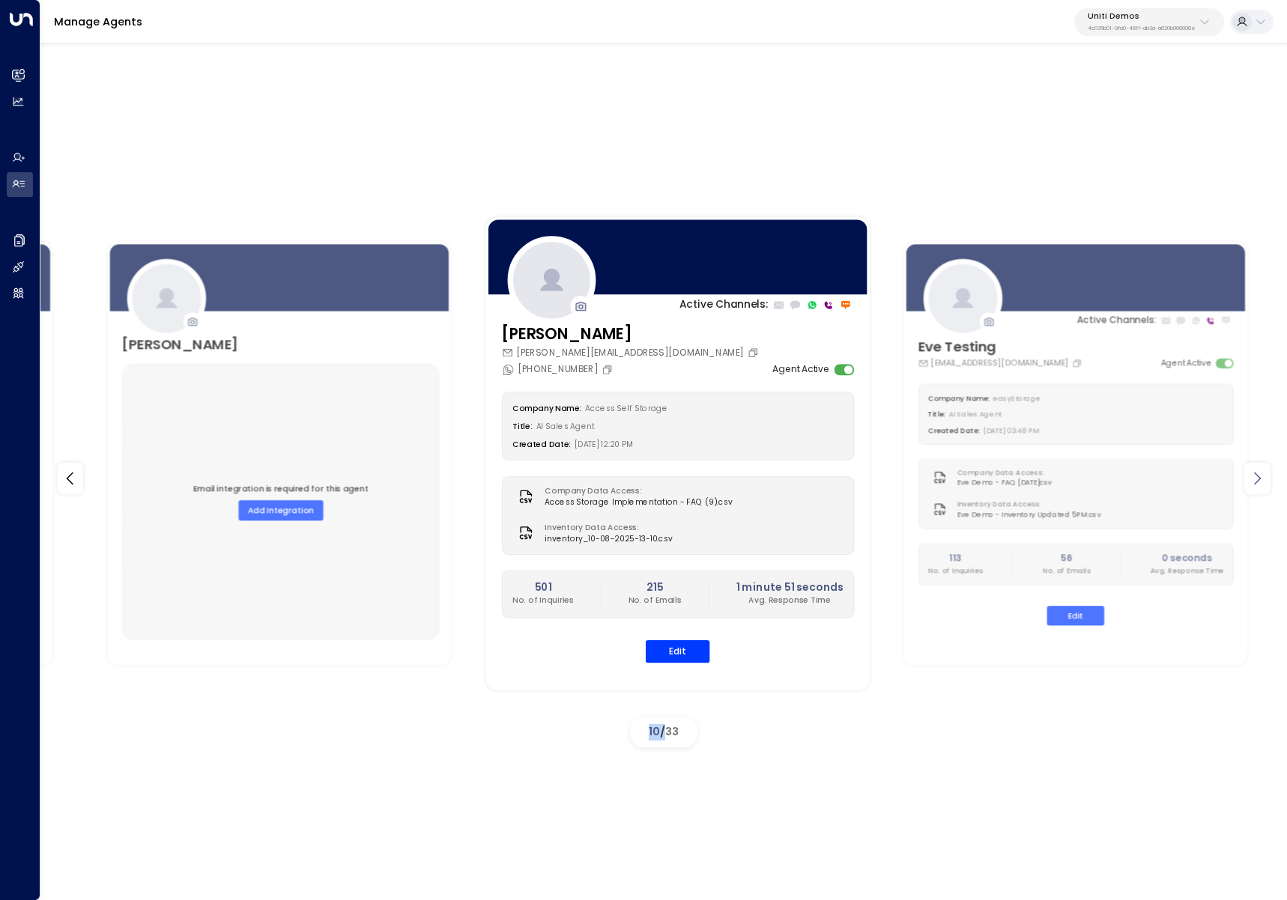
click at [1260, 473] on icon at bounding box center [1257, 479] width 18 height 18
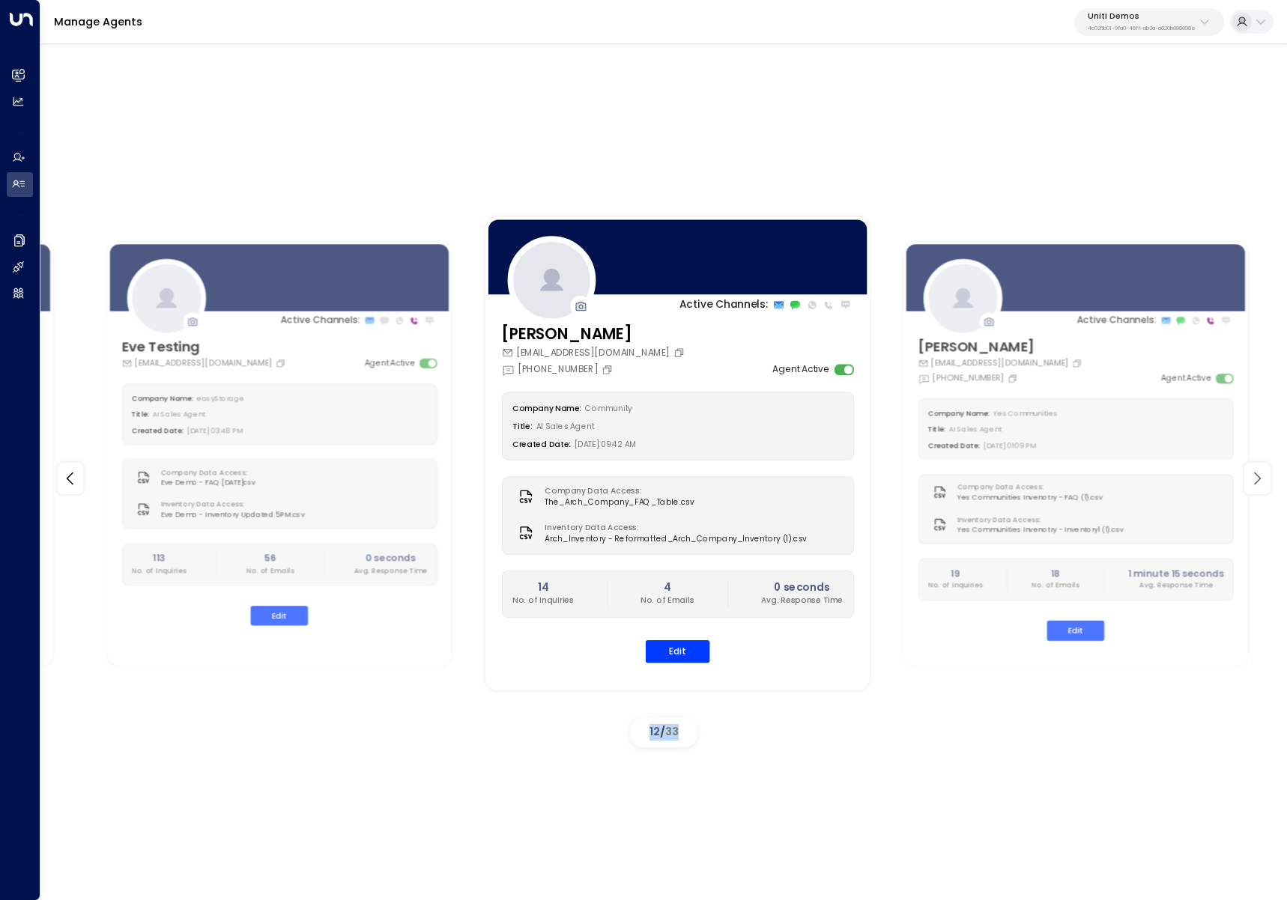
click at [1260, 473] on icon at bounding box center [1257, 479] width 18 height 18
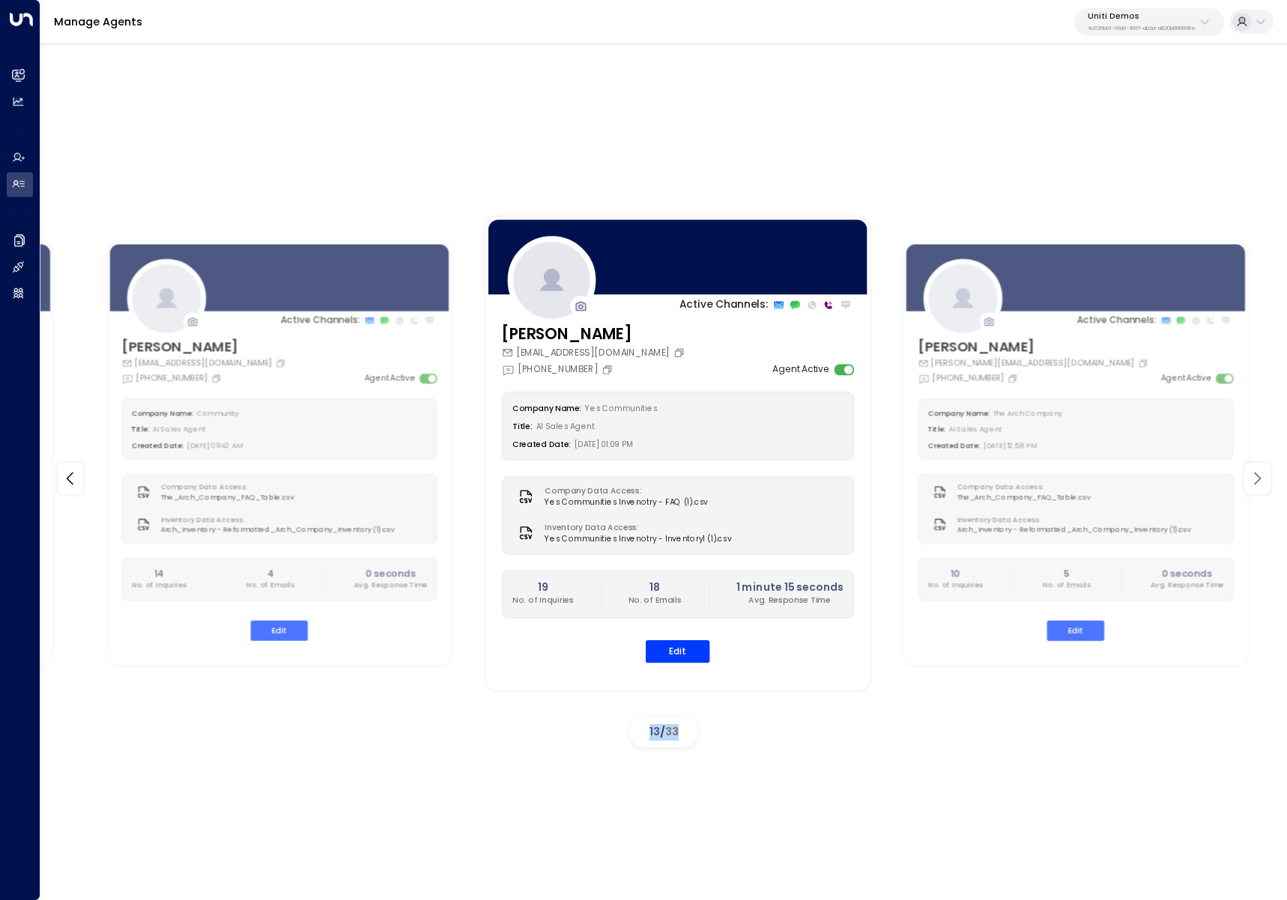
click at [1260, 473] on icon at bounding box center [1257, 479] width 18 height 18
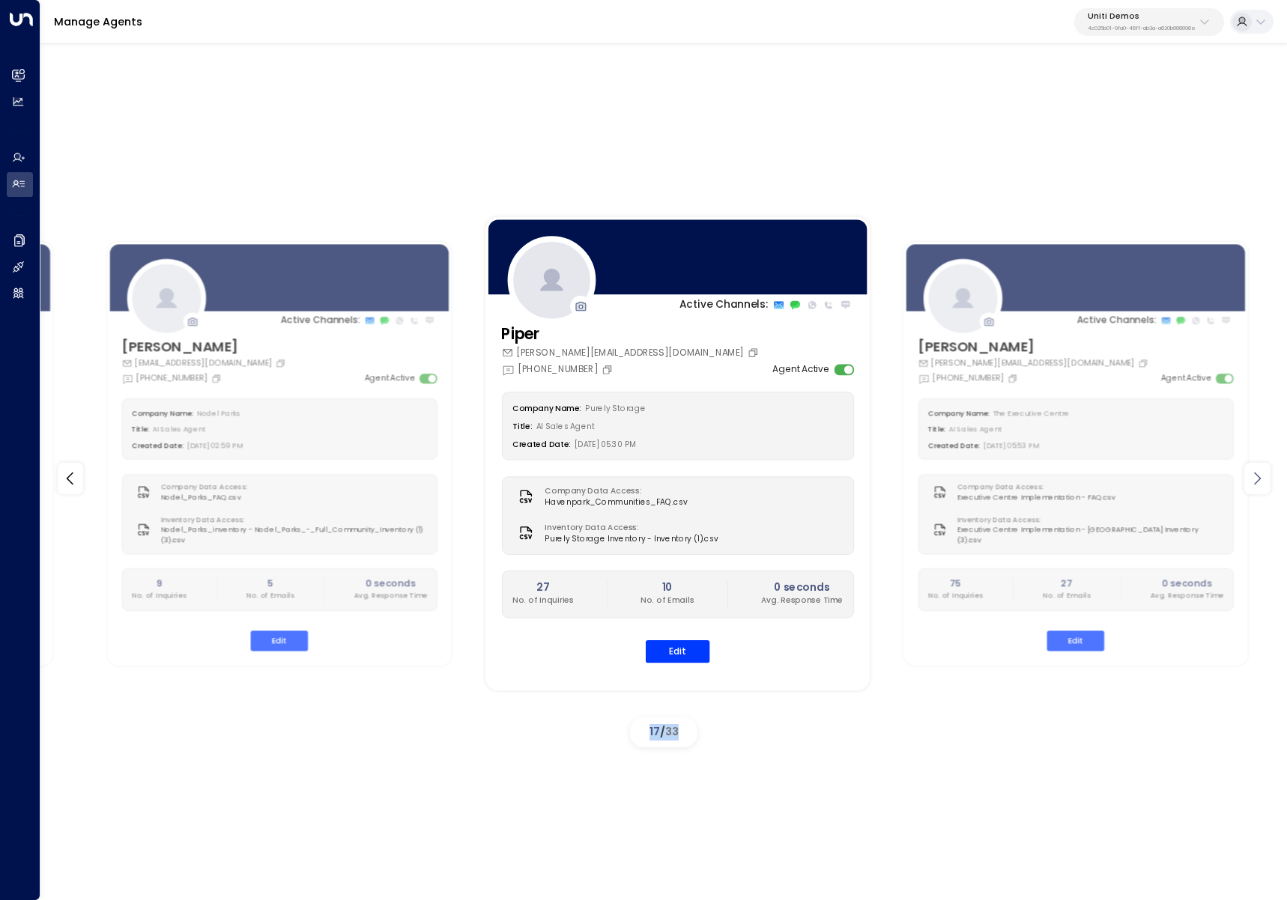
click at [1260, 473] on icon at bounding box center [1257, 479] width 18 height 18
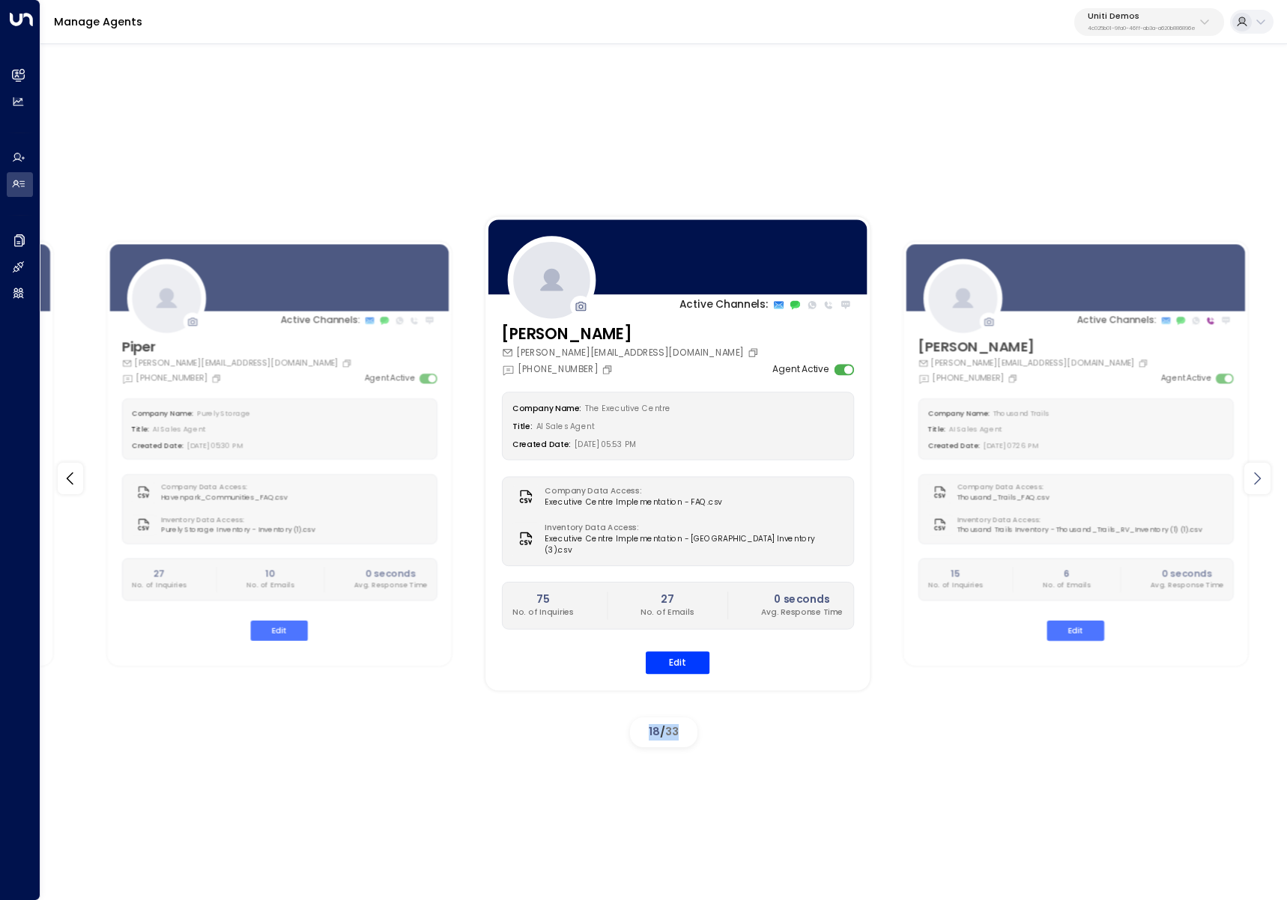
click at [1260, 473] on icon at bounding box center [1257, 479] width 18 height 18
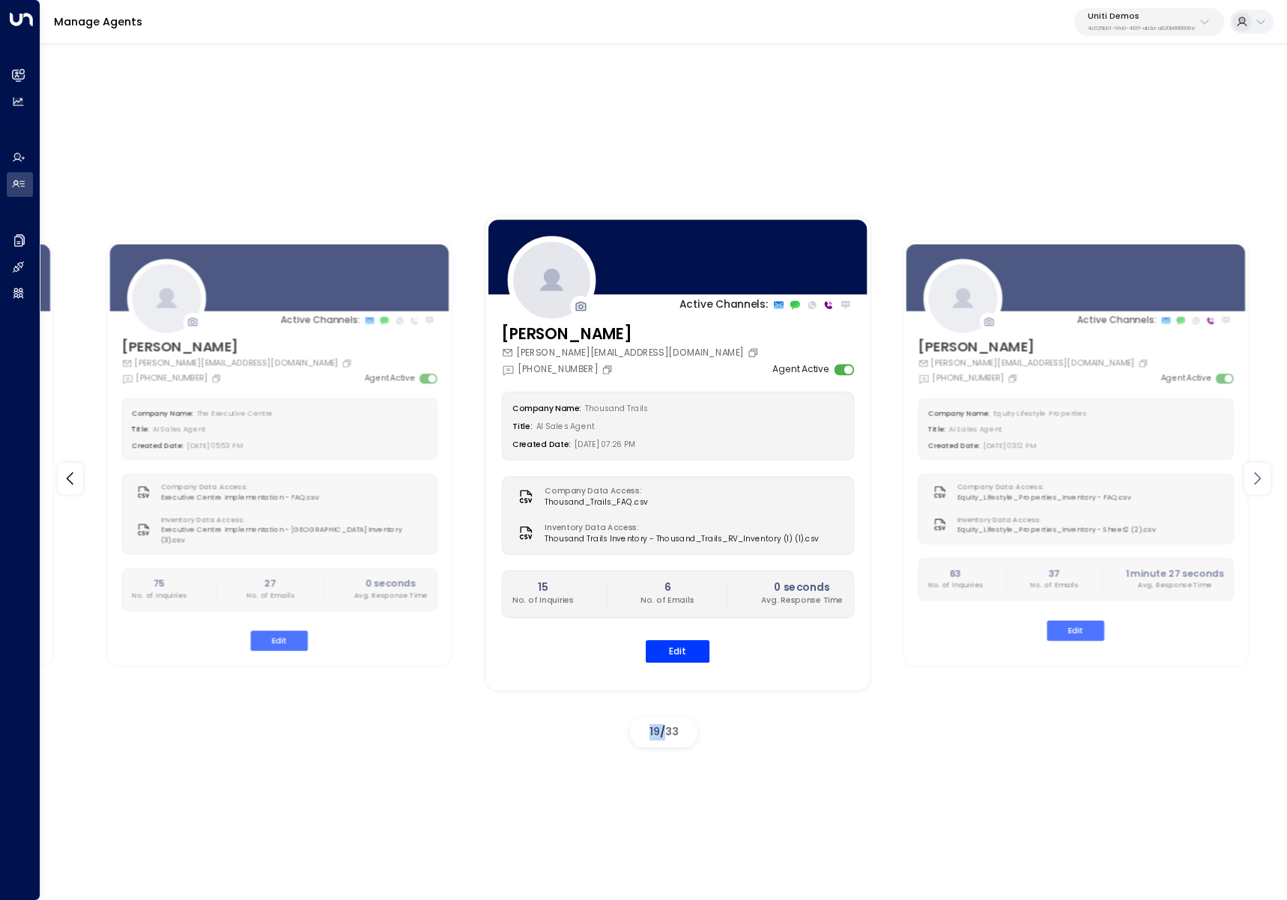
click at [1260, 473] on icon at bounding box center [1257, 479] width 18 height 18
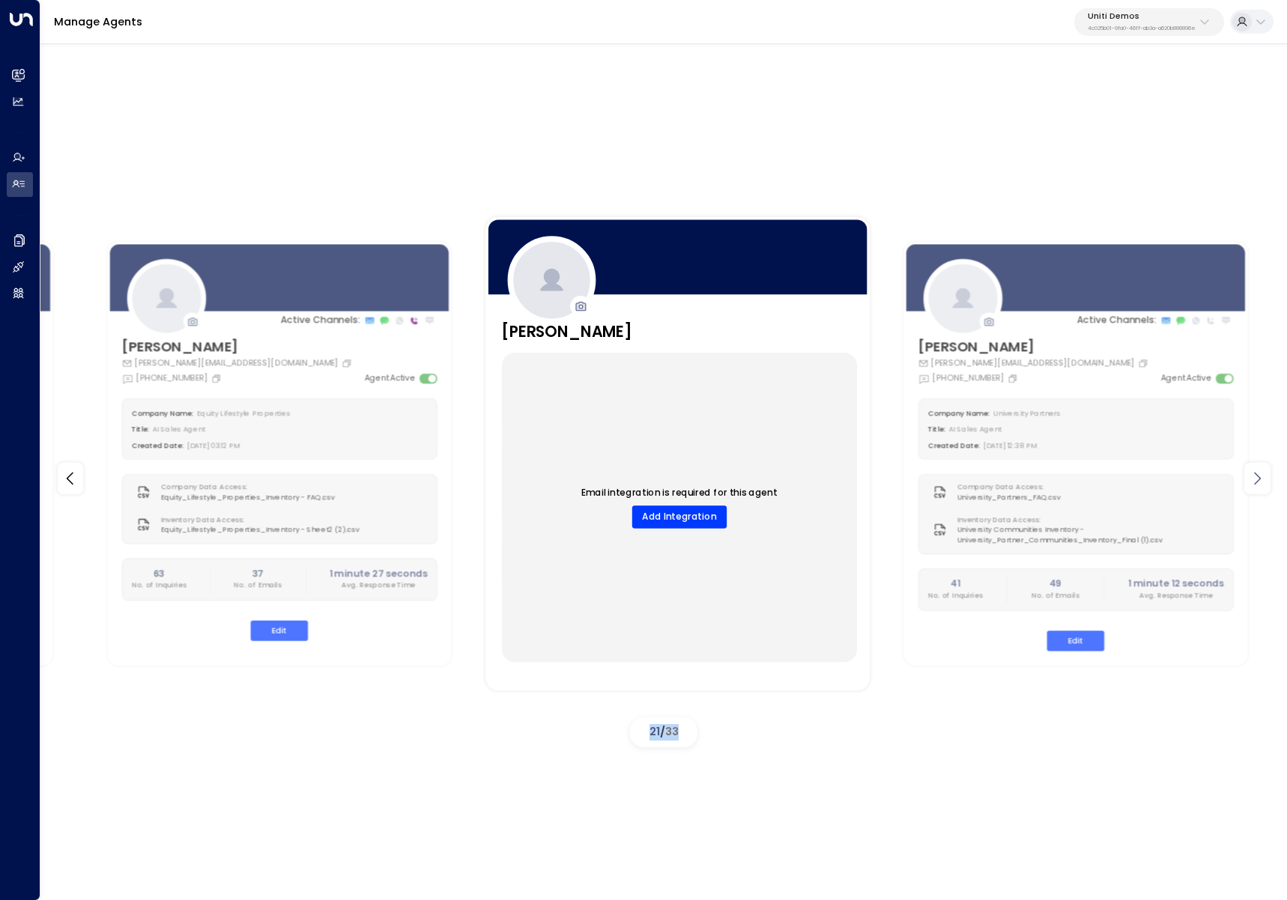
click at [1260, 473] on icon at bounding box center [1257, 479] width 18 height 18
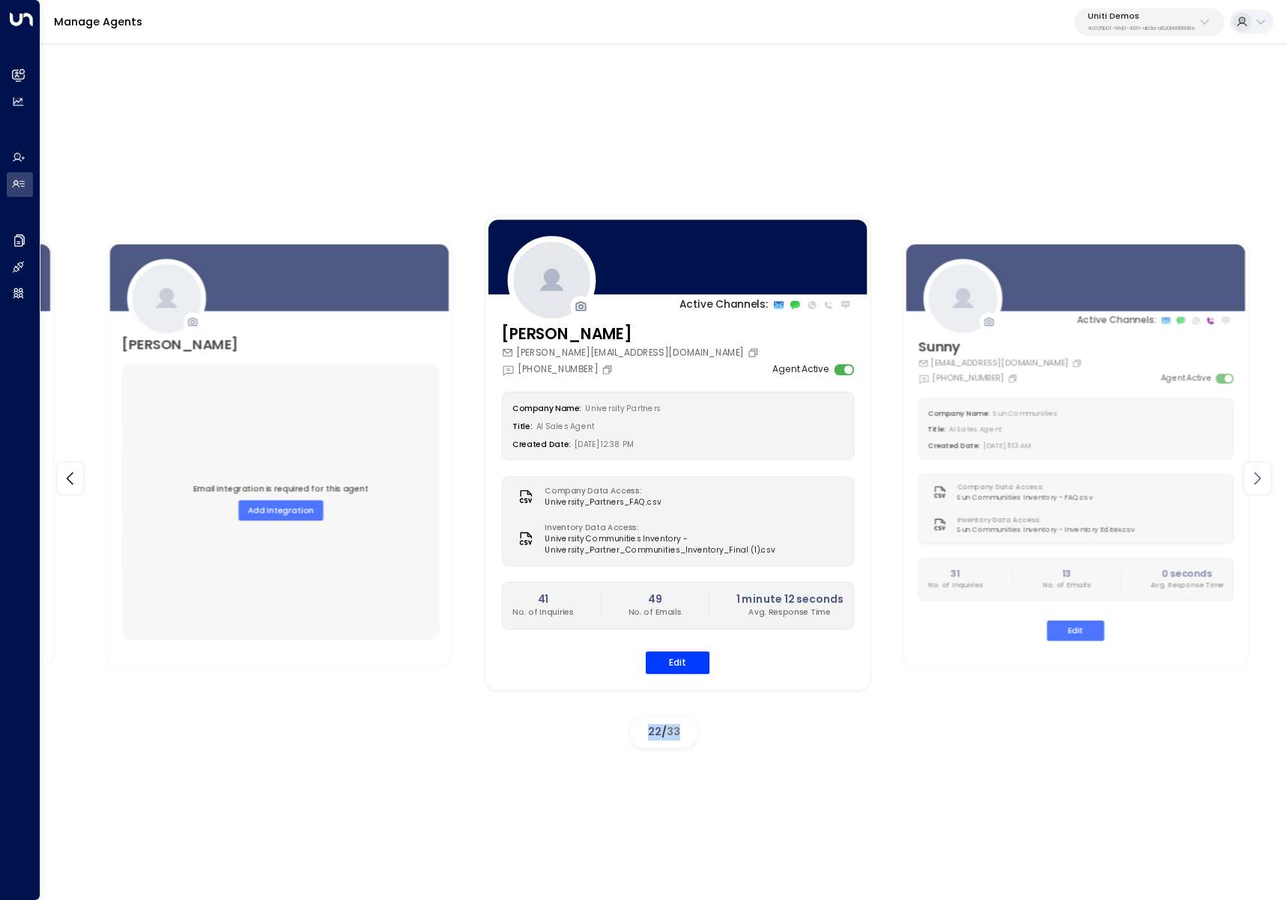
click at [1260, 473] on icon at bounding box center [1257, 479] width 18 height 18
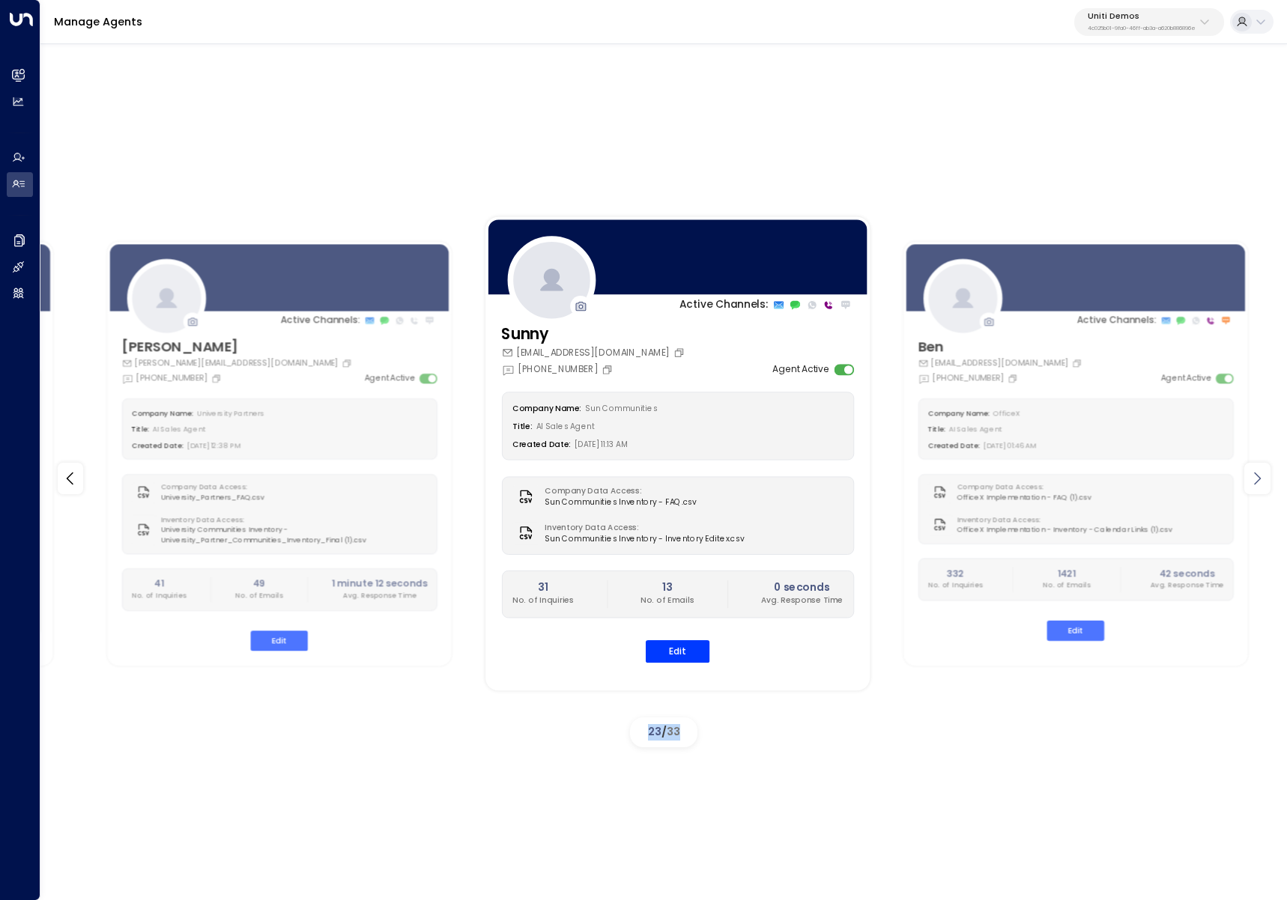
click at [1260, 473] on icon at bounding box center [1257, 479] width 18 height 18
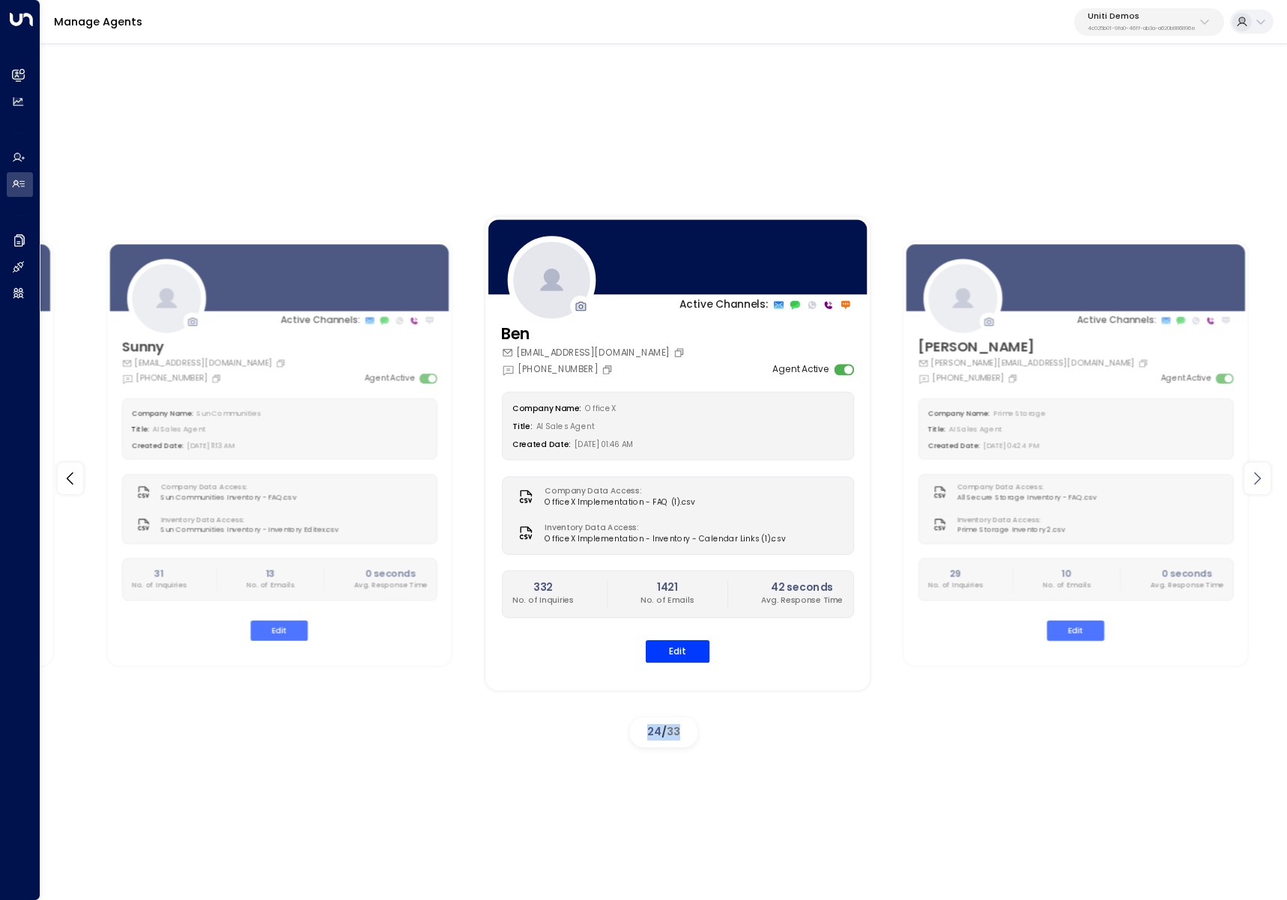
click at [1260, 473] on icon at bounding box center [1257, 479] width 18 height 18
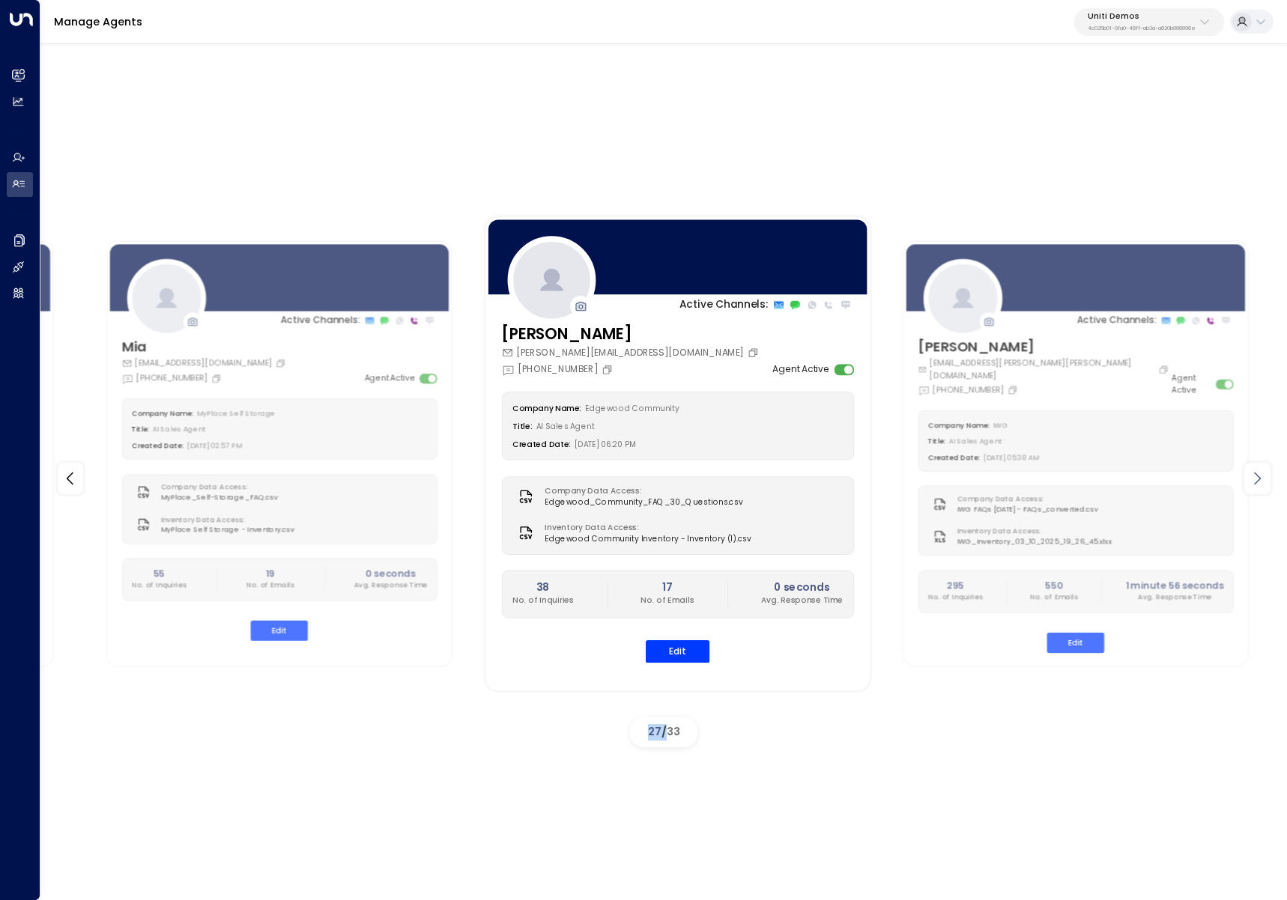
click at [1260, 473] on icon at bounding box center [1257, 479] width 18 height 18
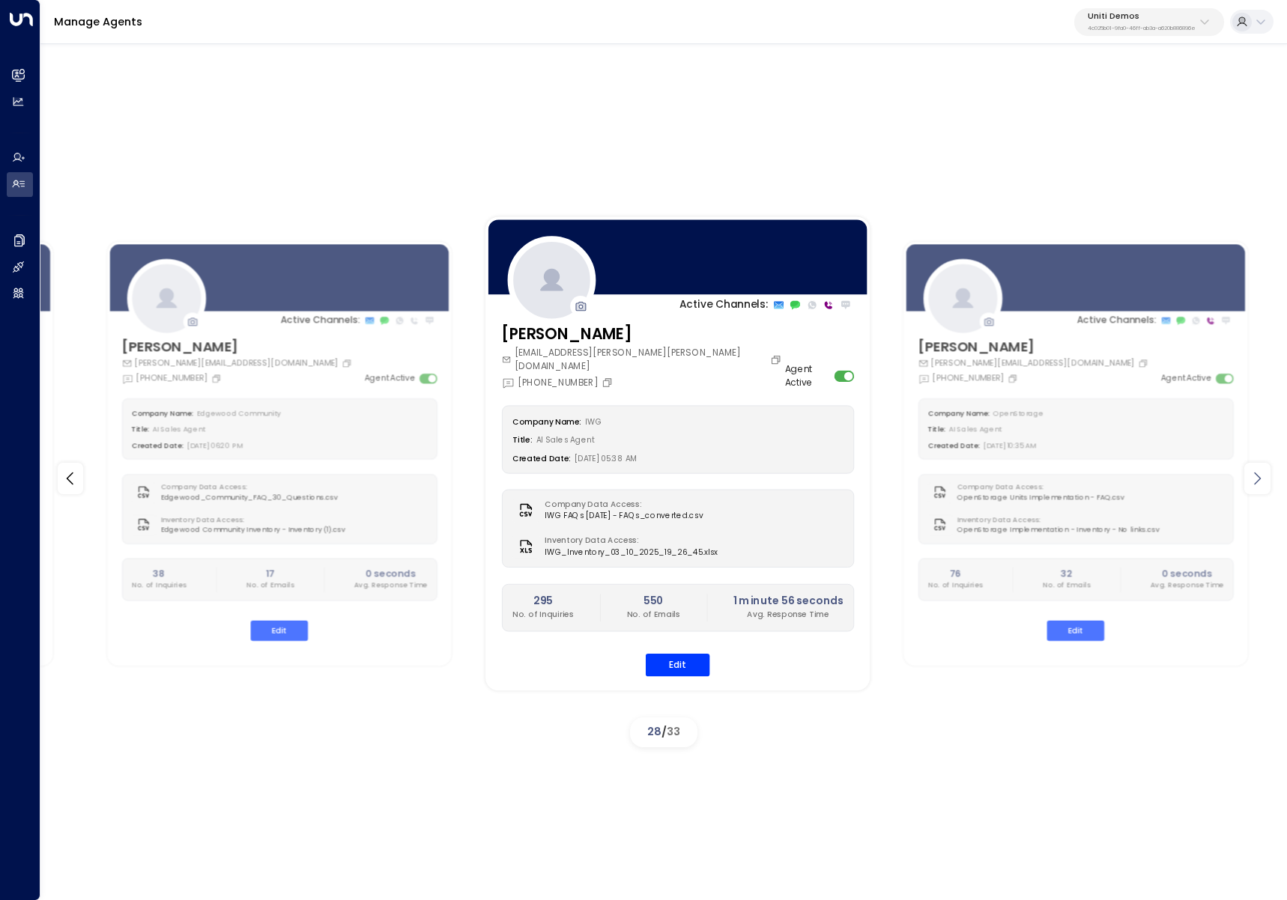
click at [1260, 473] on icon at bounding box center [1257, 479] width 18 height 18
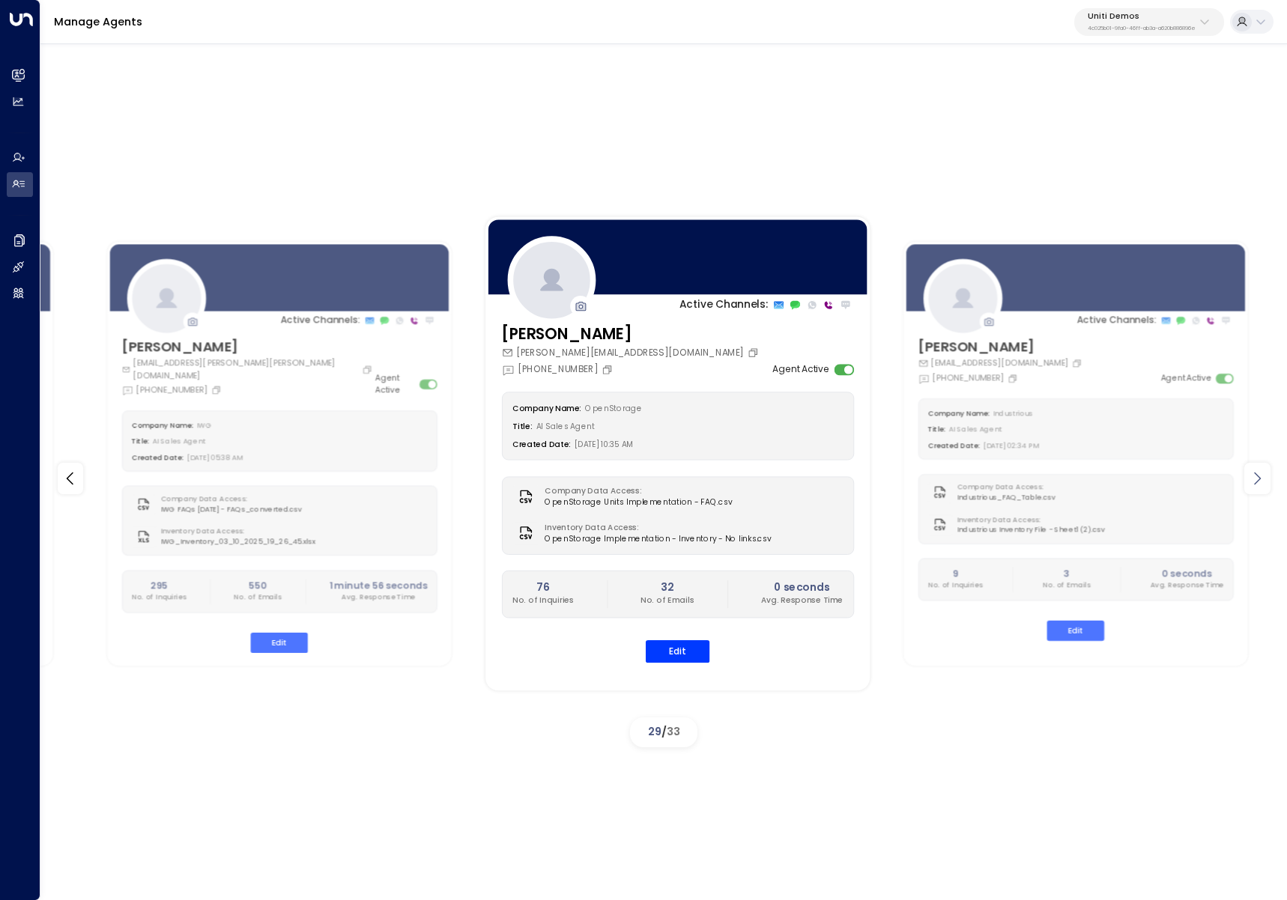
click at [1260, 476] on icon at bounding box center [1257, 479] width 18 height 18
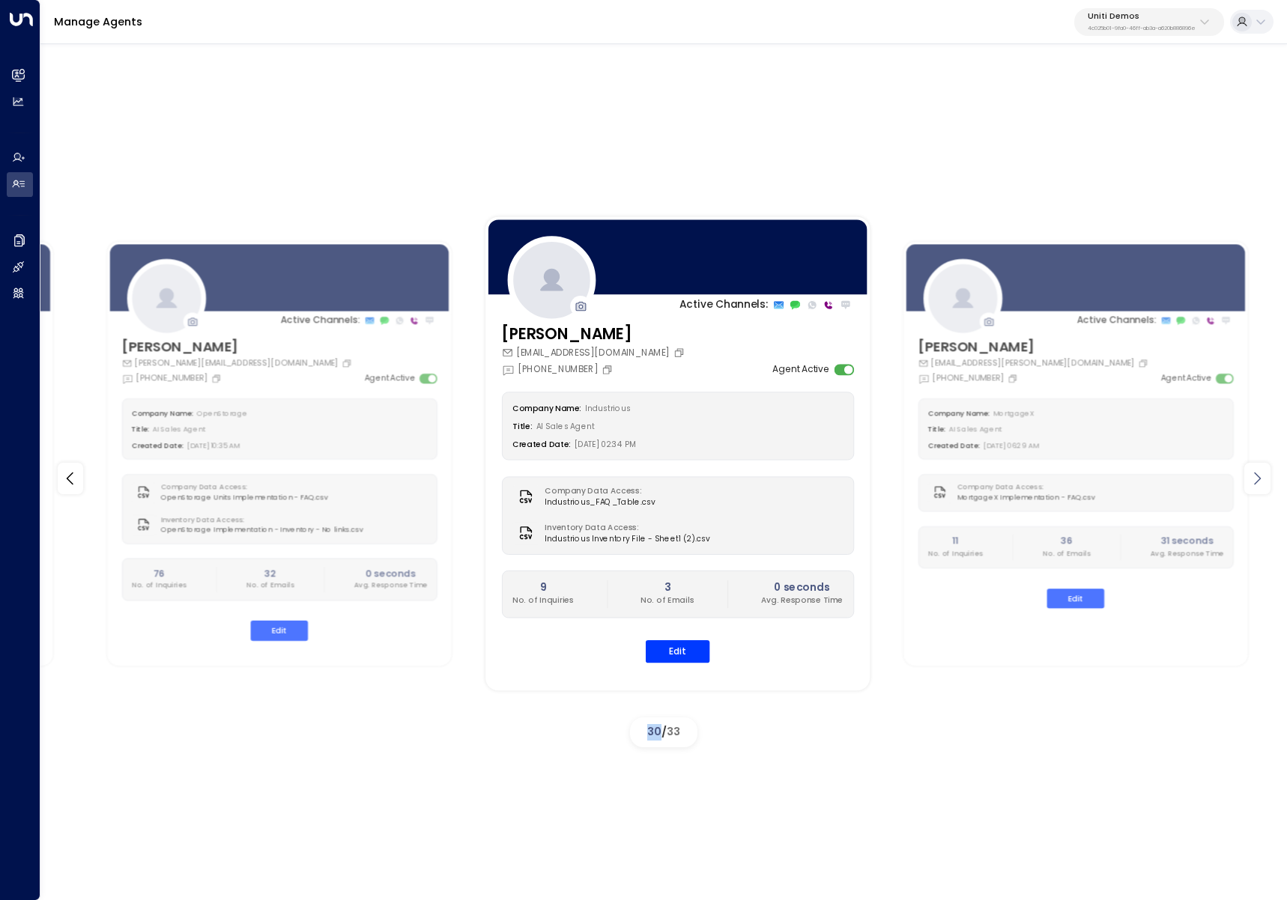
click at [1260, 476] on icon at bounding box center [1257, 479] width 18 height 18
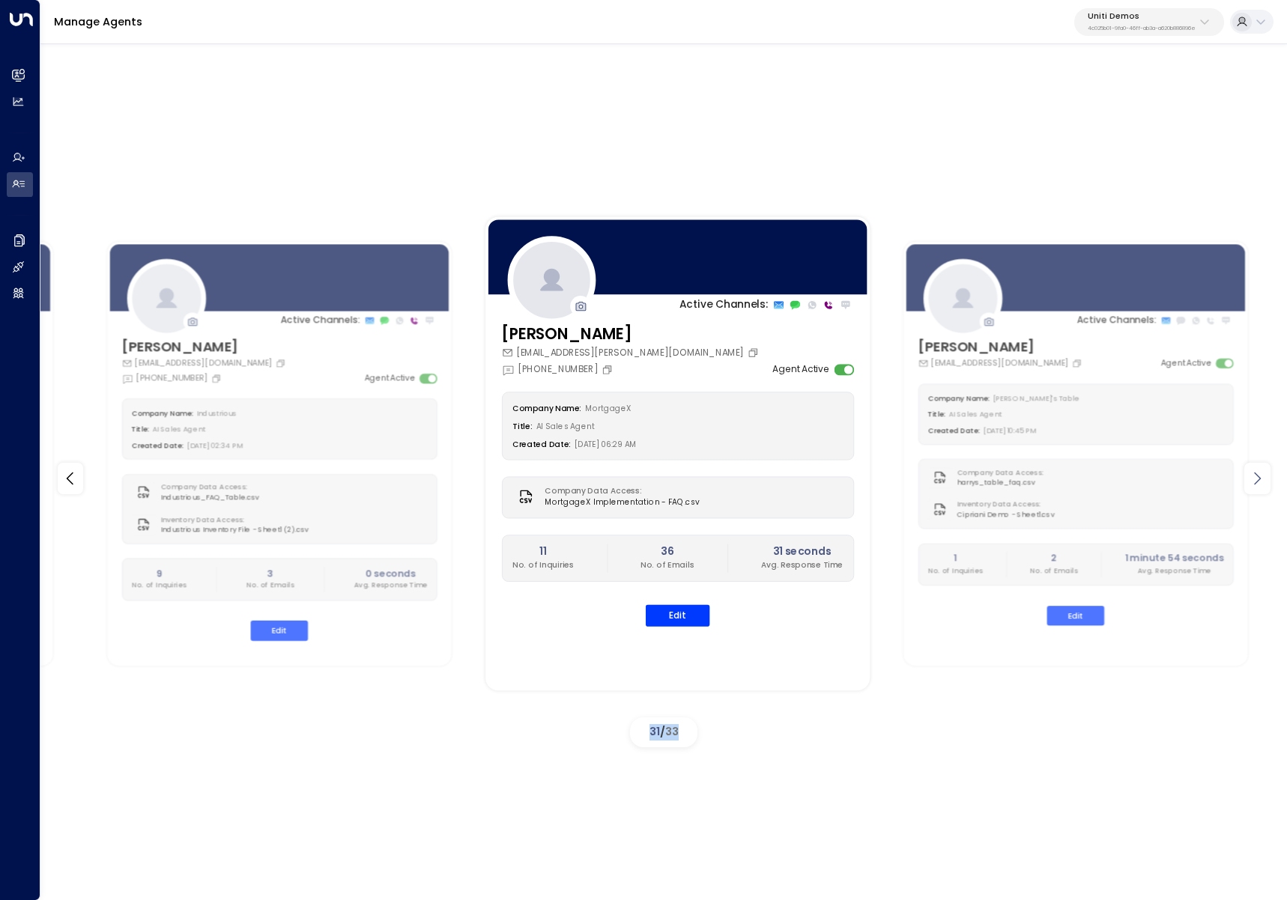
click at [1260, 476] on icon at bounding box center [1257, 479] width 18 height 18
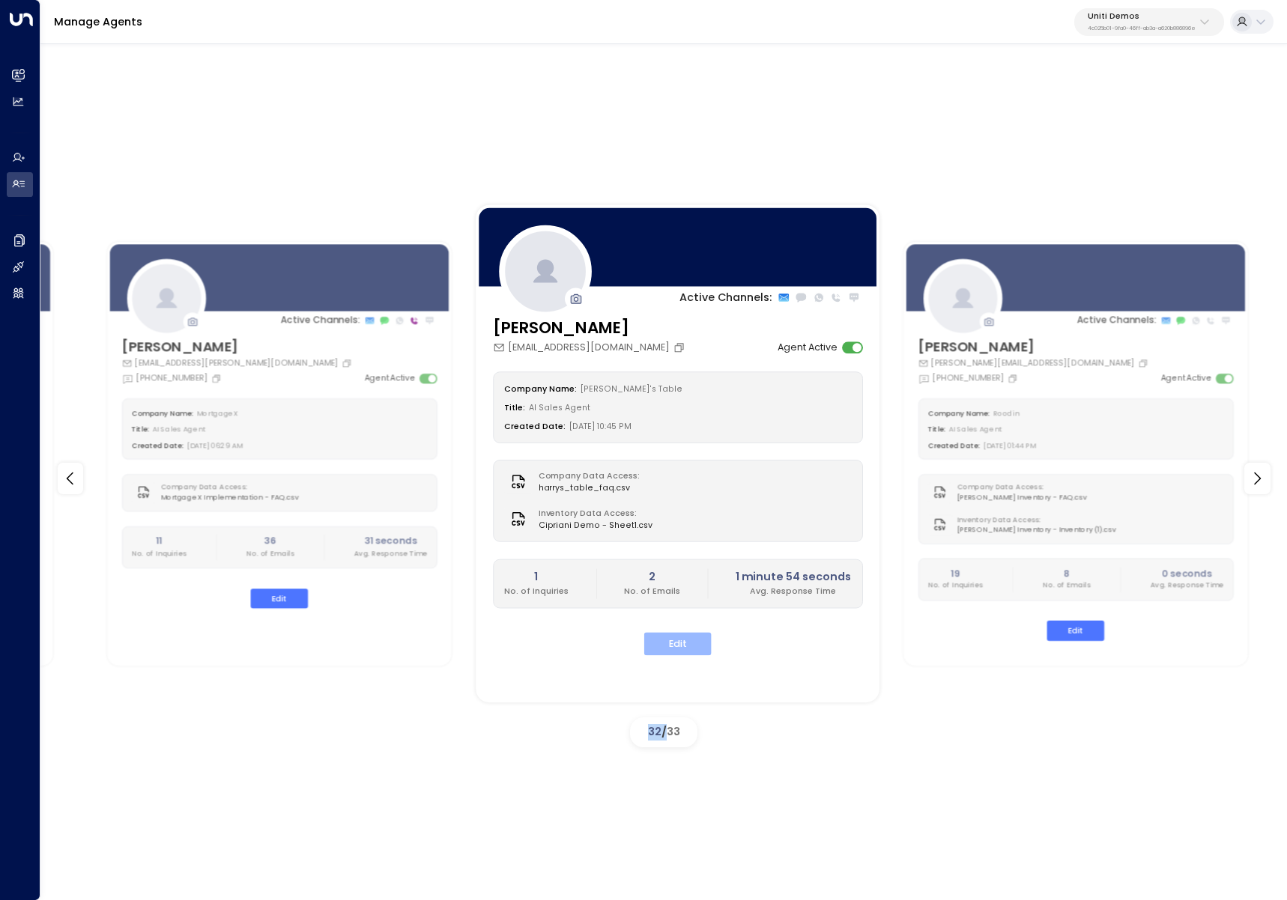
click at [693, 644] on button "Edit" at bounding box center [677, 643] width 67 height 23
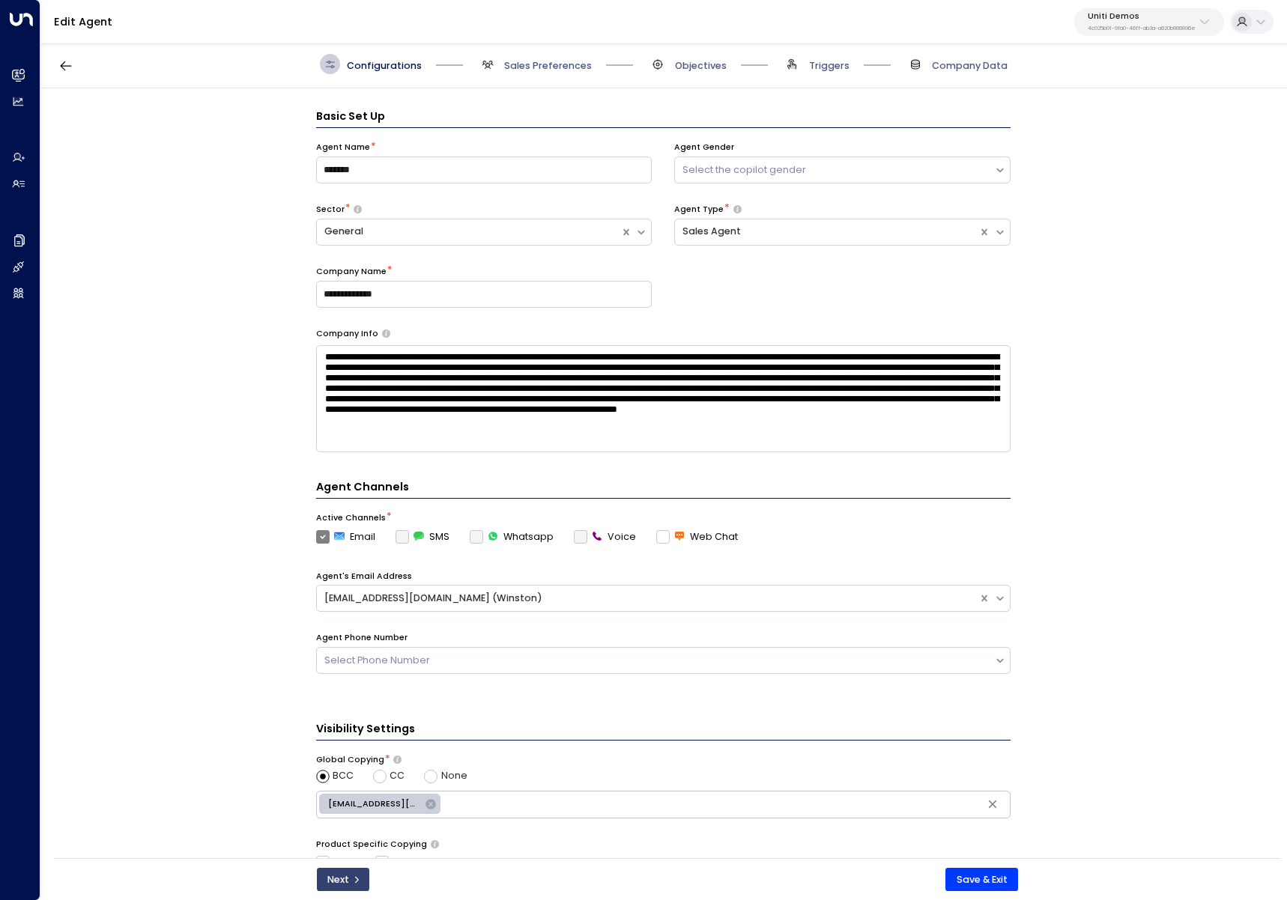
click at [359, 884] on button "Next" at bounding box center [343, 880] width 52 height 24
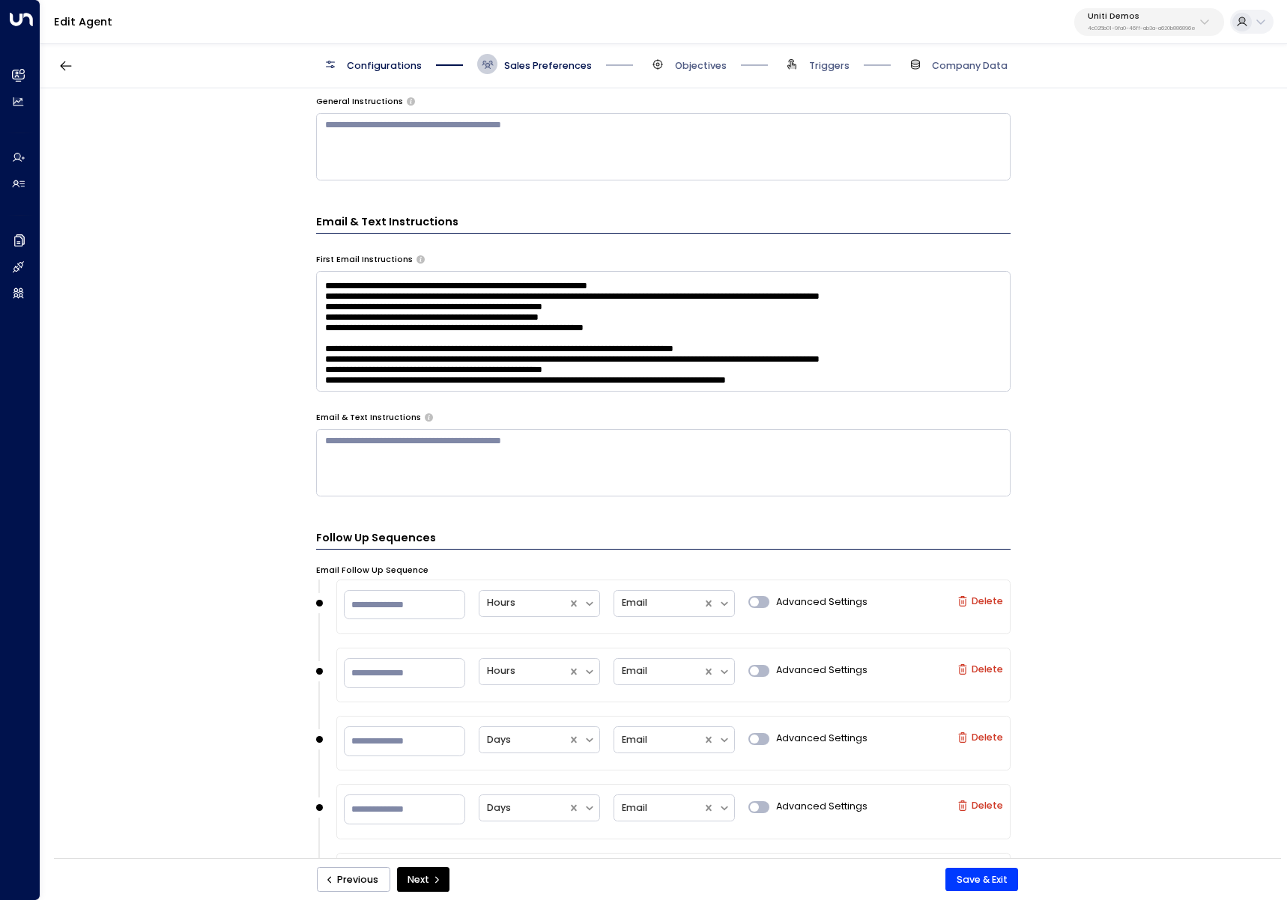
scroll to position [94, 0]
click at [825, 368] on textarea at bounding box center [663, 331] width 694 height 121
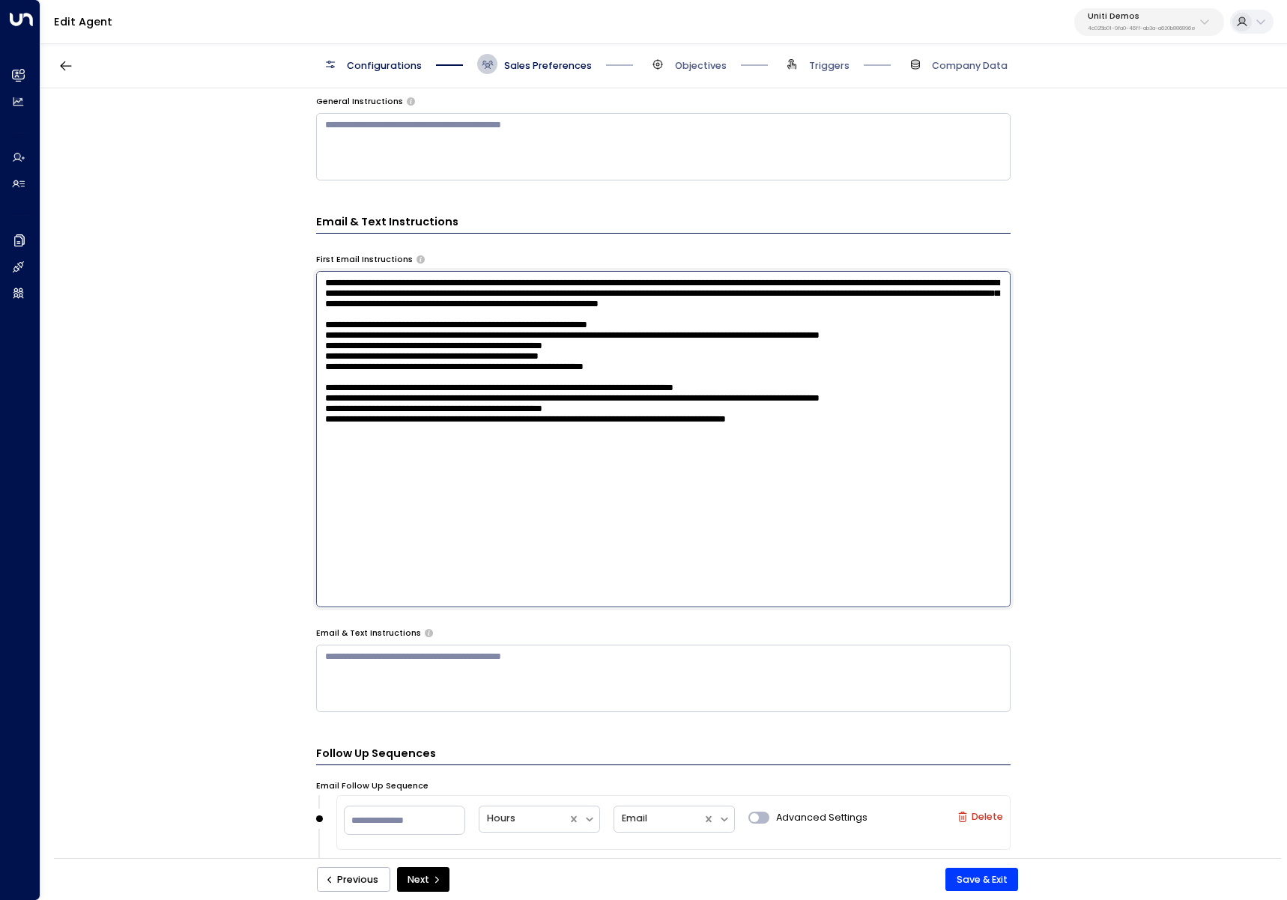
click at [874, 484] on textarea at bounding box center [663, 439] width 694 height 336
type textarea "**********"
click at [975, 884] on button "Save & Exit" at bounding box center [981, 880] width 73 height 24
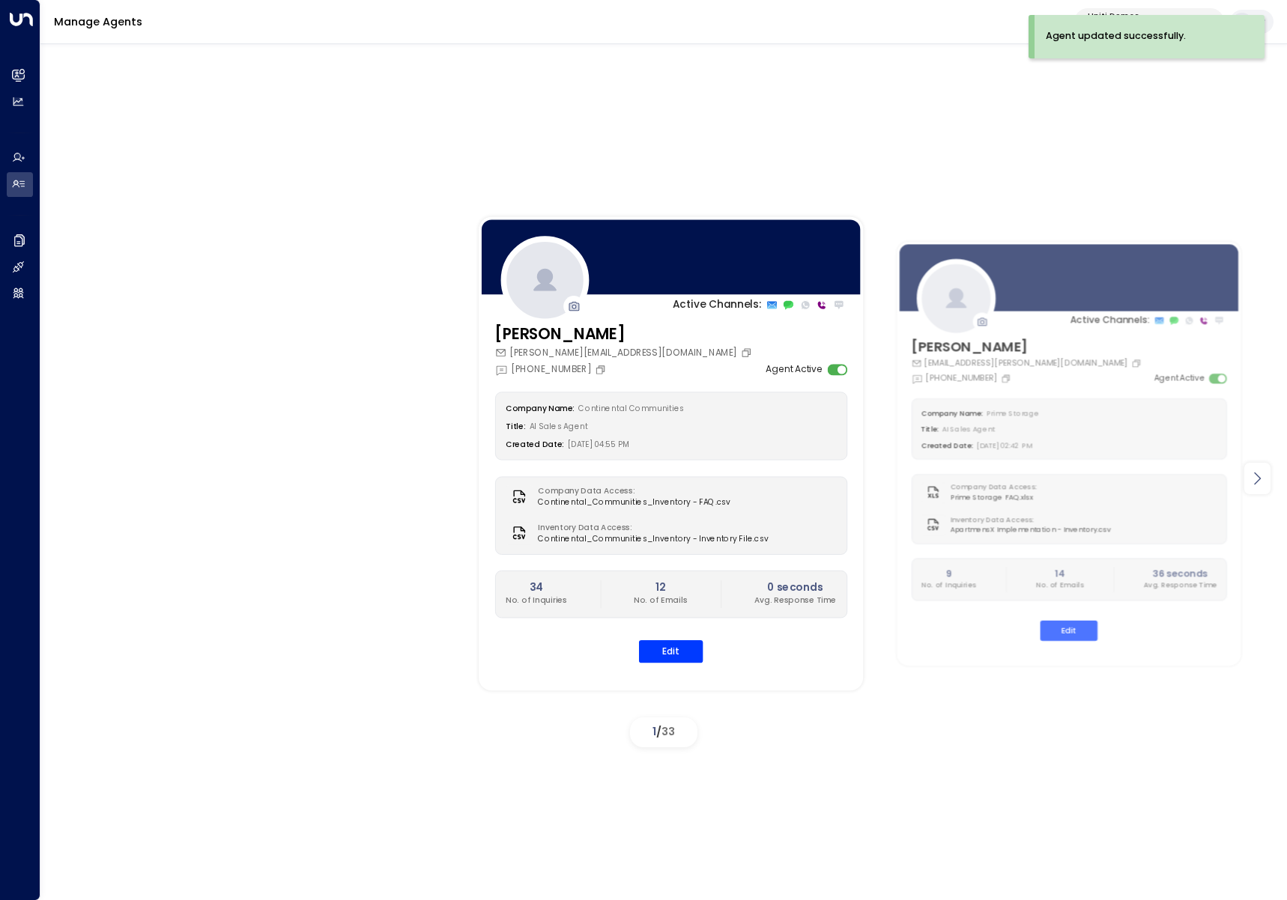
click at [1251, 480] on icon at bounding box center [1257, 479] width 18 height 18
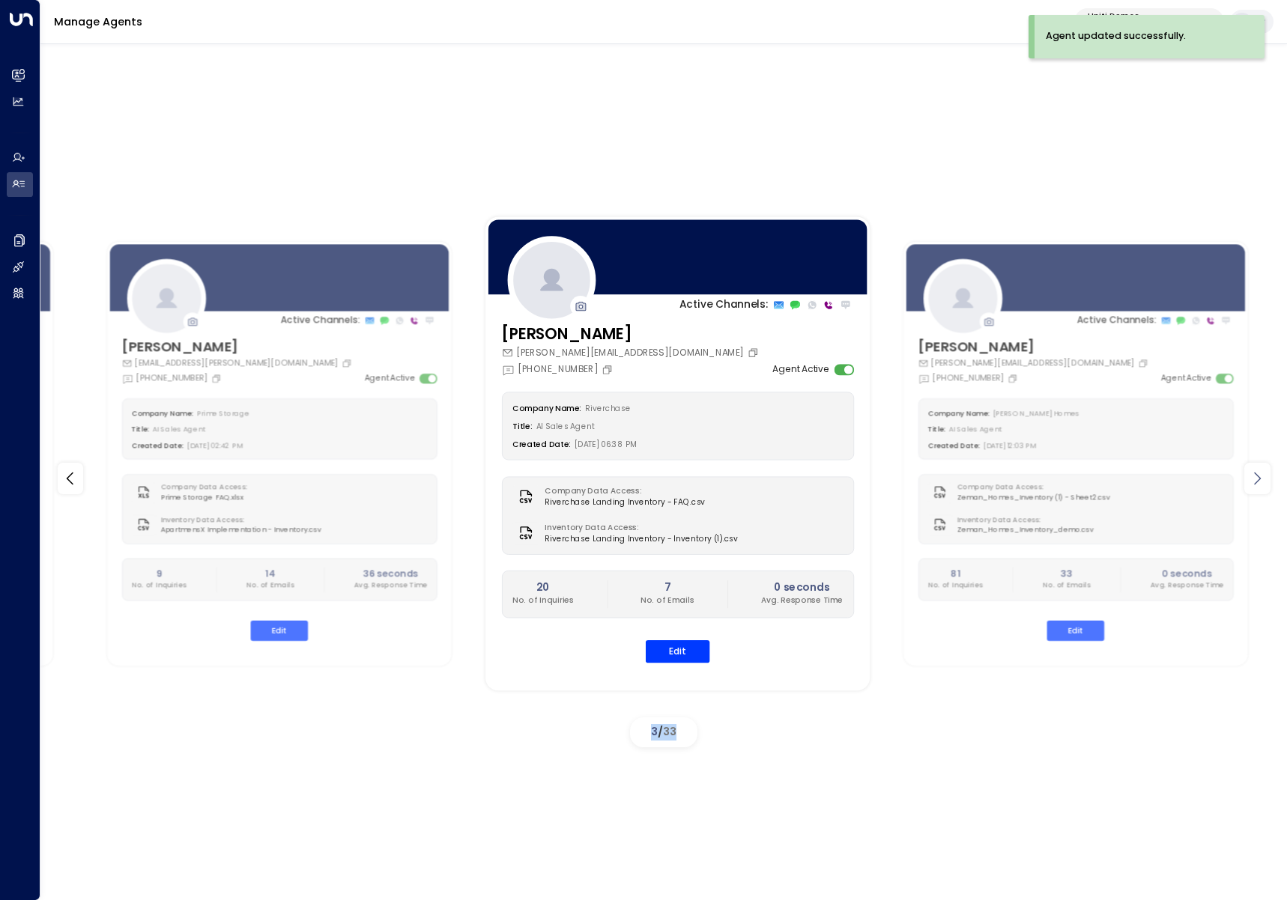
click at [1251, 480] on icon at bounding box center [1257, 479] width 18 height 18
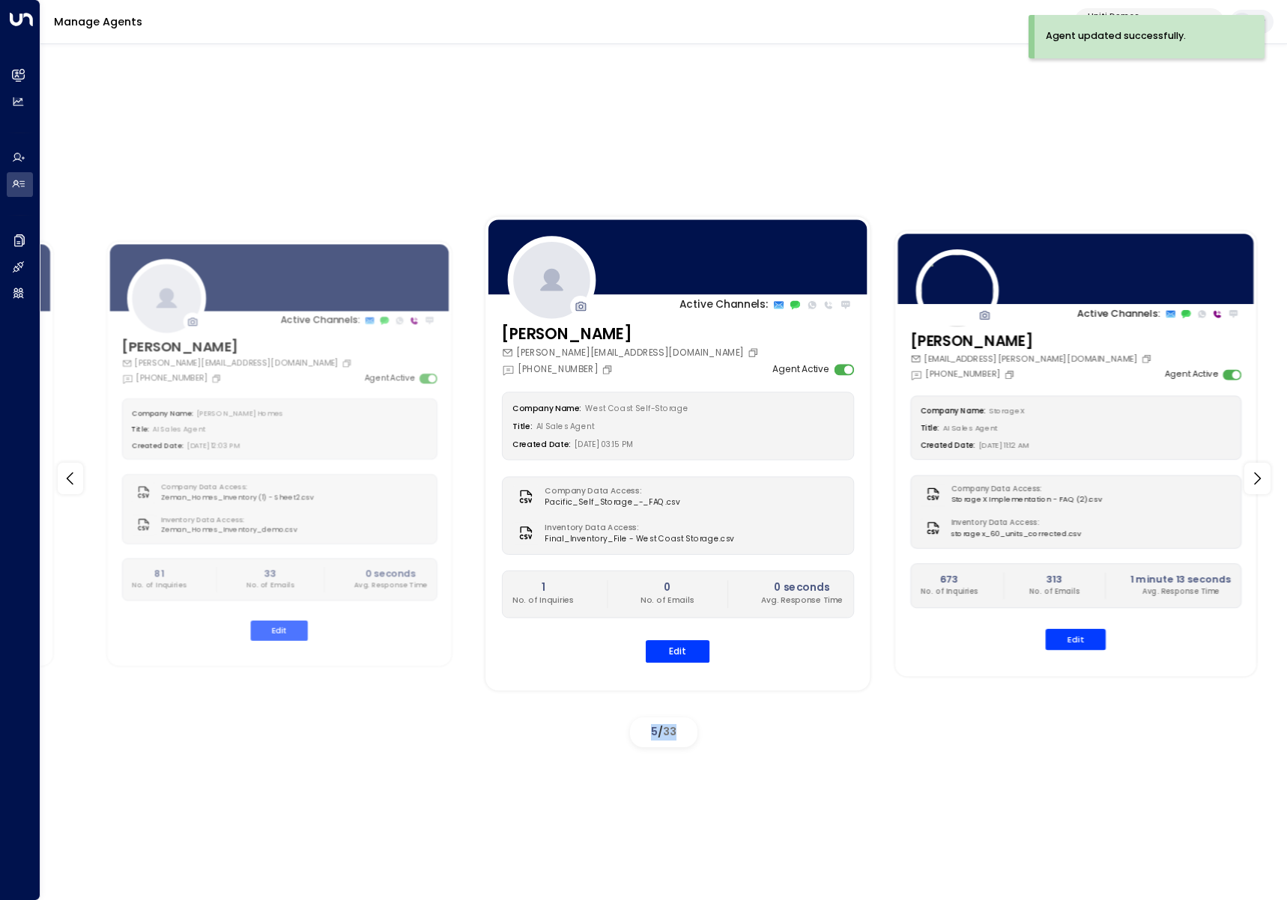
drag, startPoint x: 1251, startPoint y: 480, endPoint x: 926, endPoint y: 329, distance: 358.8
click at [1251, 480] on icon at bounding box center [1257, 479] width 18 height 18
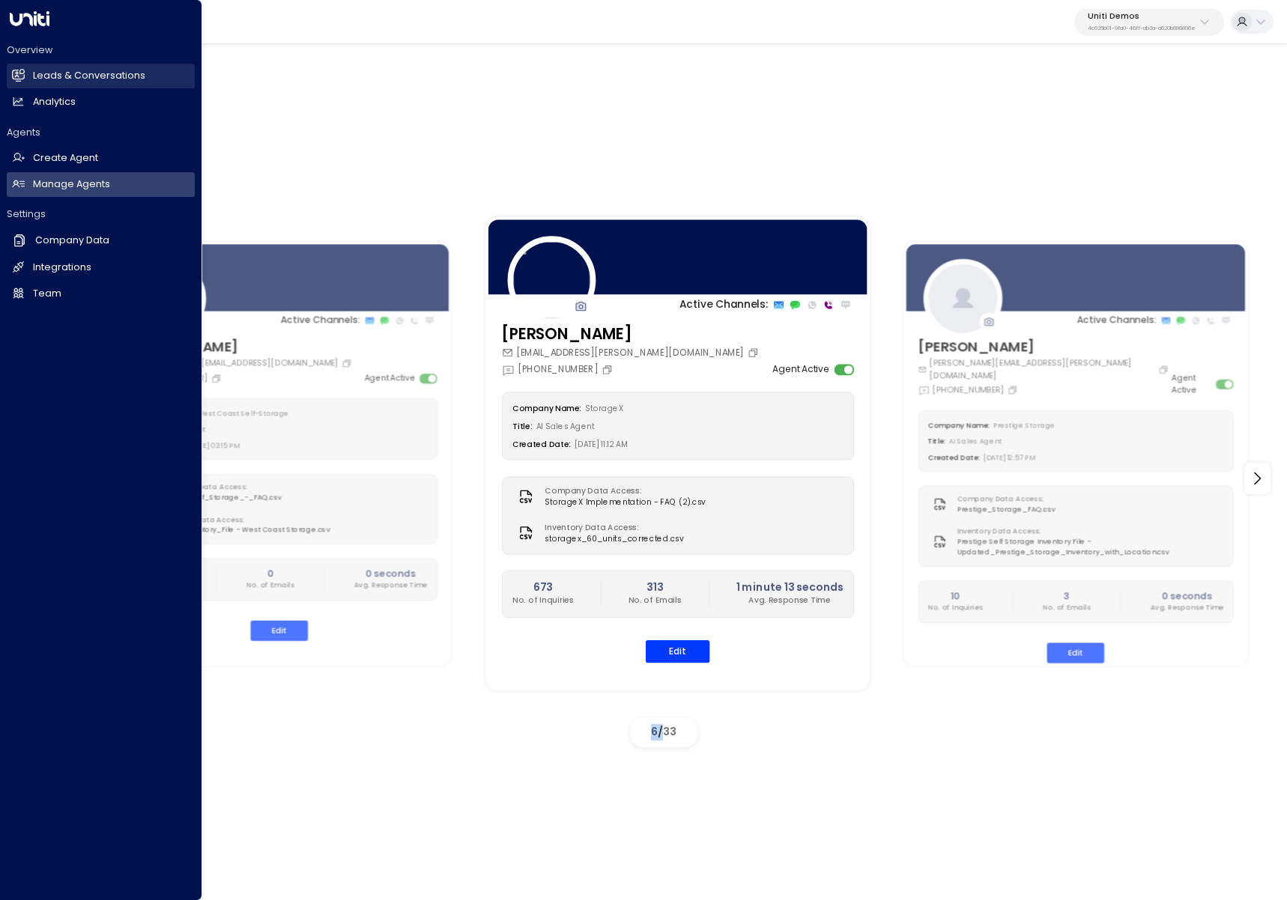
click at [24, 71] on icon at bounding box center [20, 75] width 10 height 13
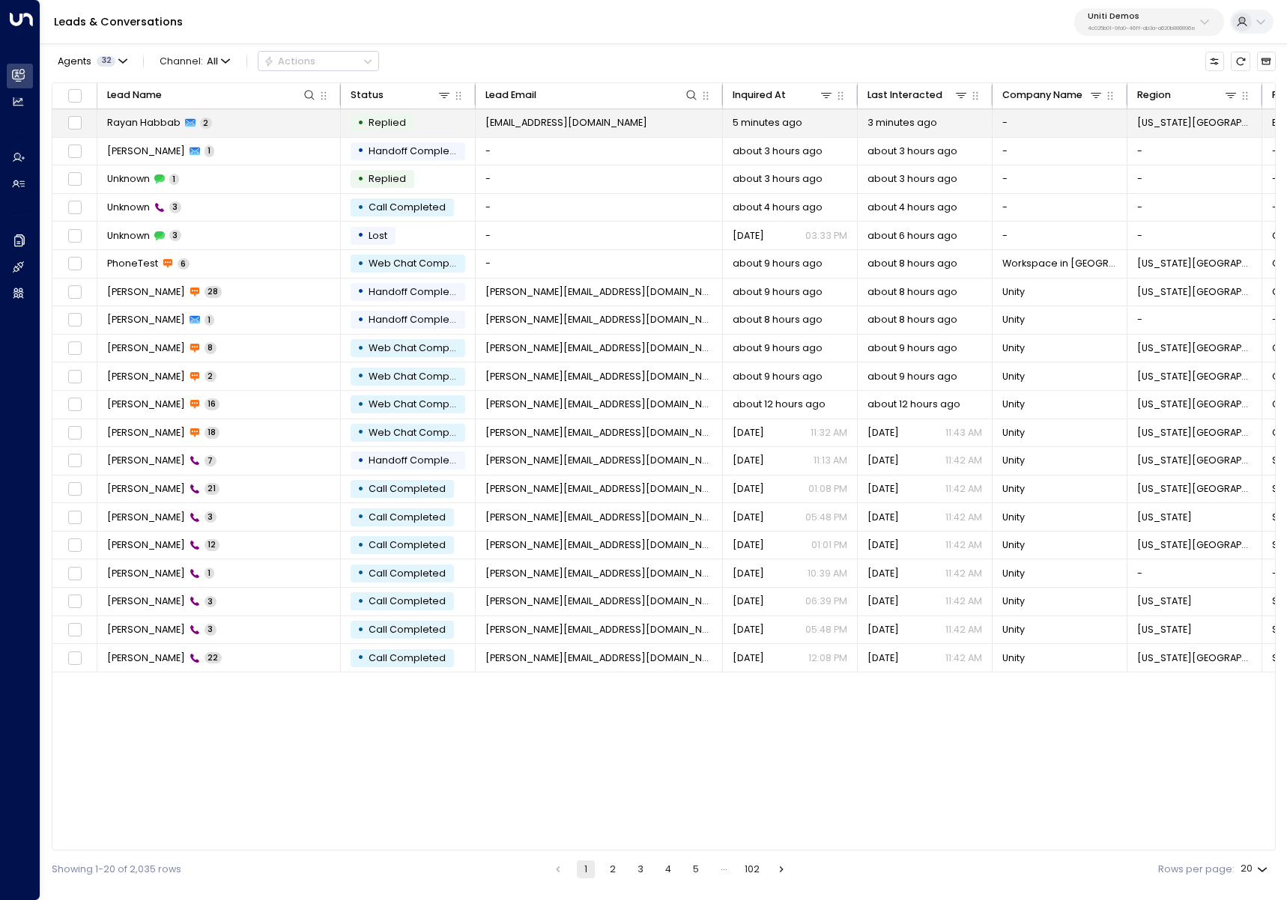
click at [285, 118] on td "Rayan Habbab 2" at bounding box center [218, 123] width 243 height 28
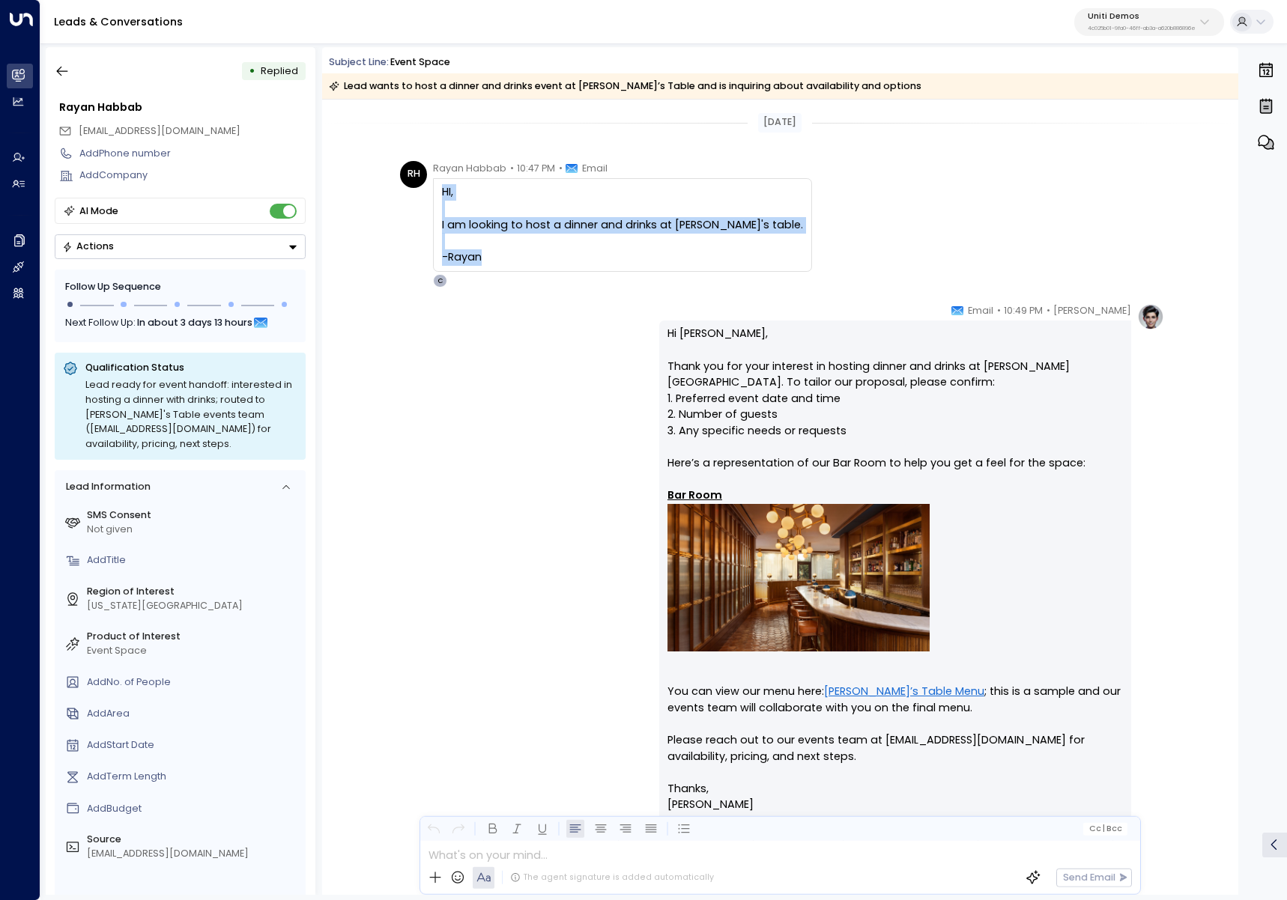
drag, startPoint x: 554, startPoint y: 265, endPoint x: 440, endPoint y: 188, distance: 138.1
click at [442, 188] on div "HI, I am looking to host a dinner and drinks at Harry's table. -Rayan" at bounding box center [622, 224] width 361 height 81
click at [1176, 19] on p "Uniti Demos" at bounding box center [1141, 16] width 108 height 9
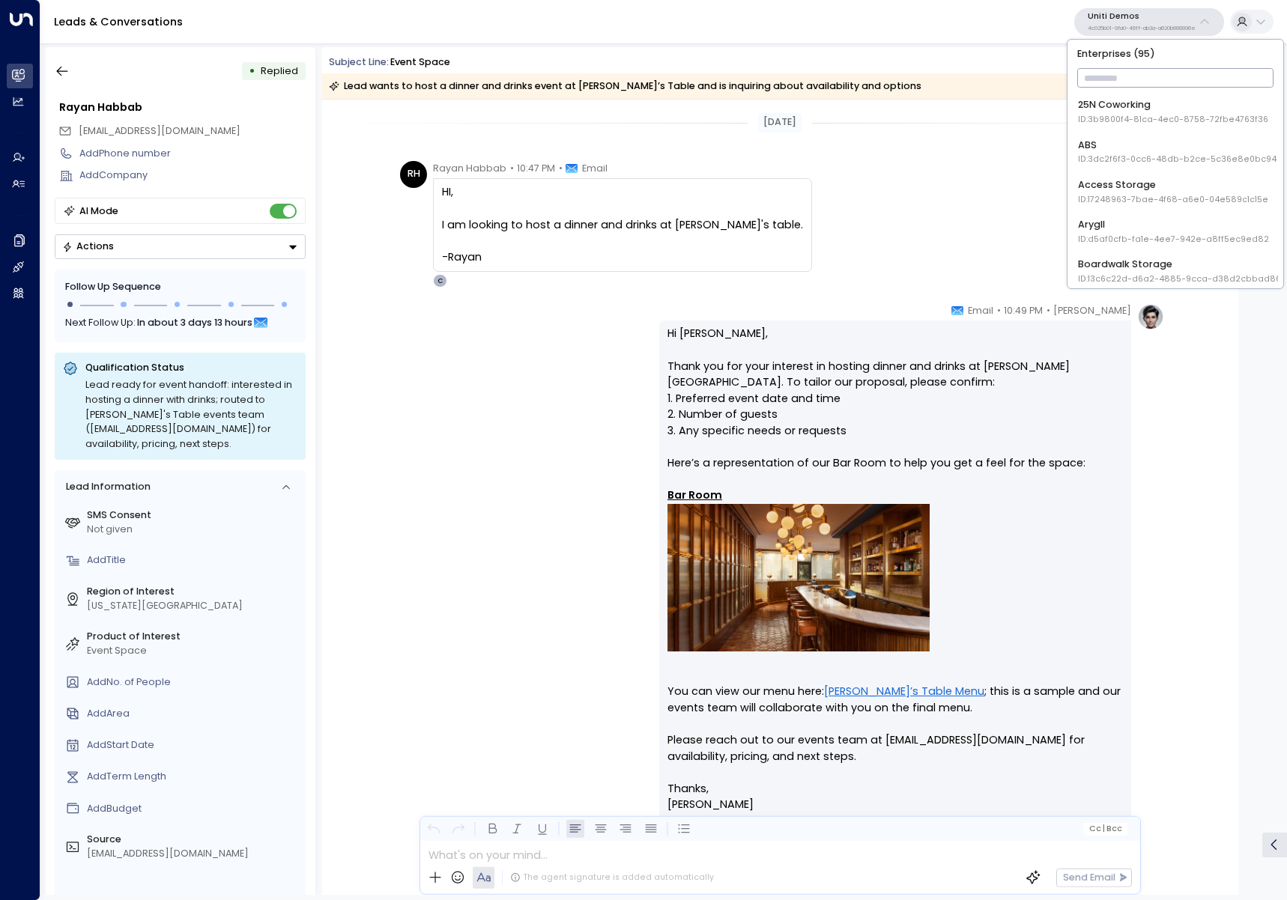
click at [925, 165] on div "RH Rayan Habbab • 10:47 PM • Email HI, I am looking to host a dinner and drinks…" at bounding box center [782, 224] width 764 height 127
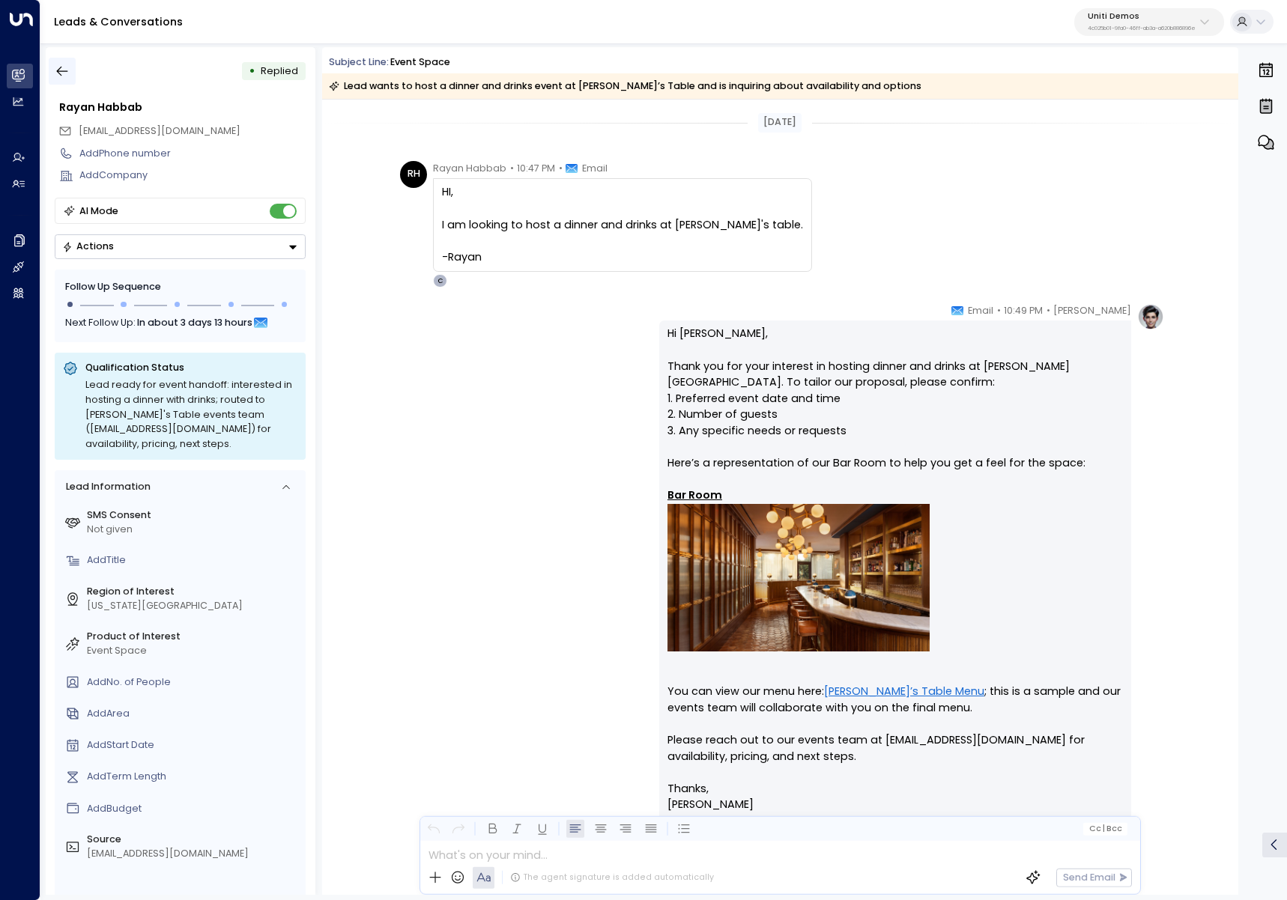
click at [61, 75] on icon "button" at bounding box center [62, 71] width 15 height 15
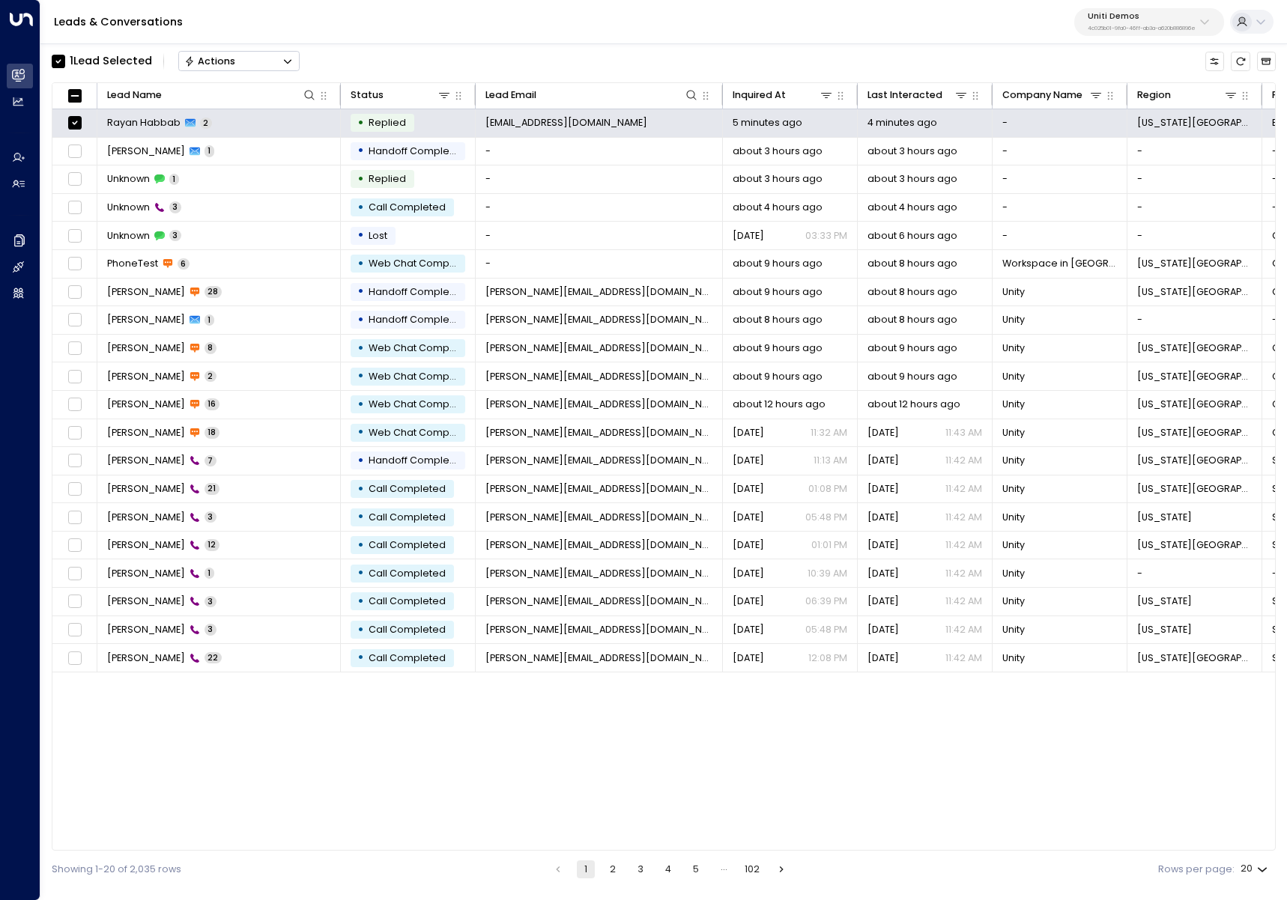
click at [249, 59] on button "Actions" at bounding box center [238, 61] width 121 height 20
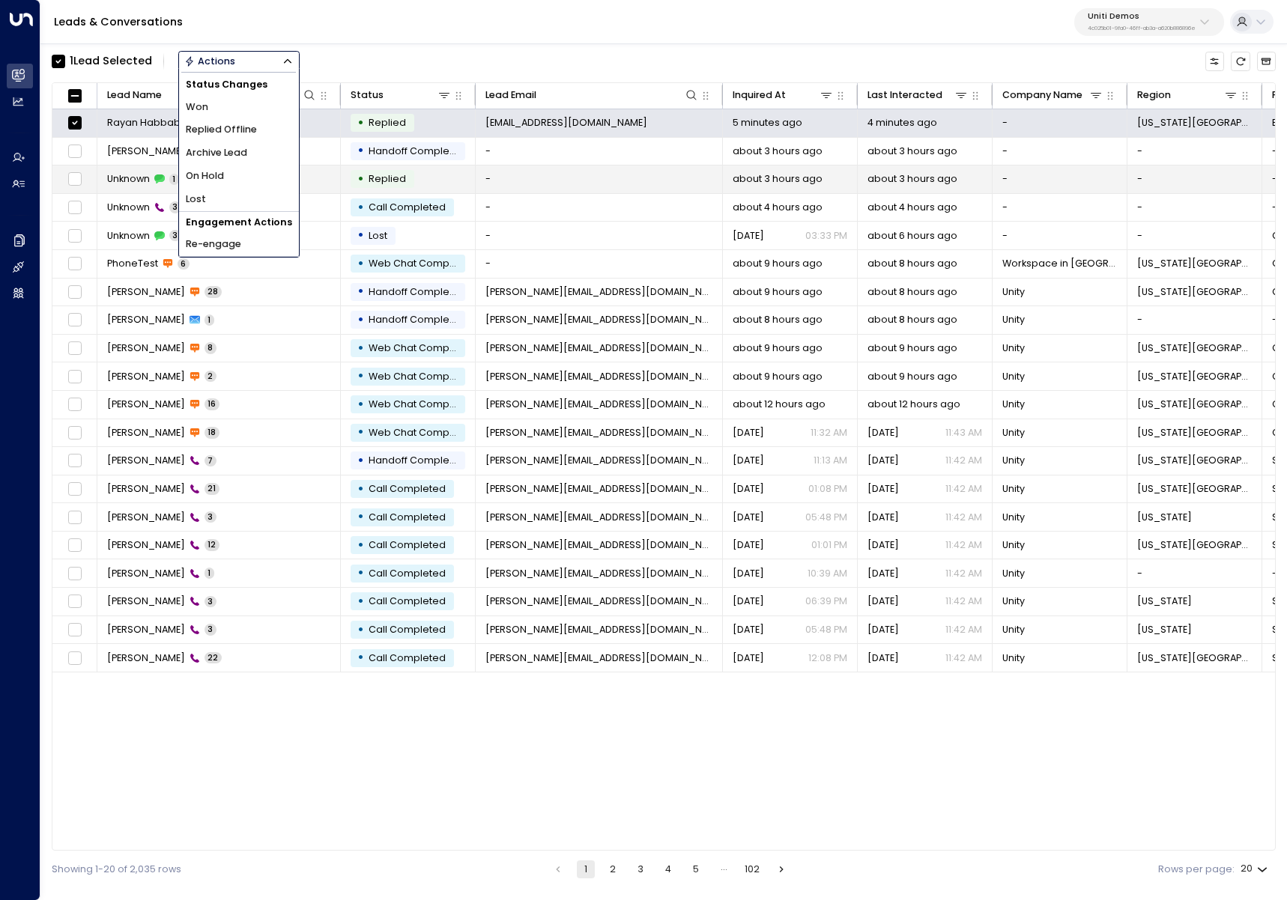
click at [258, 157] on li "Archive Lead" at bounding box center [239, 153] width 120 height 23
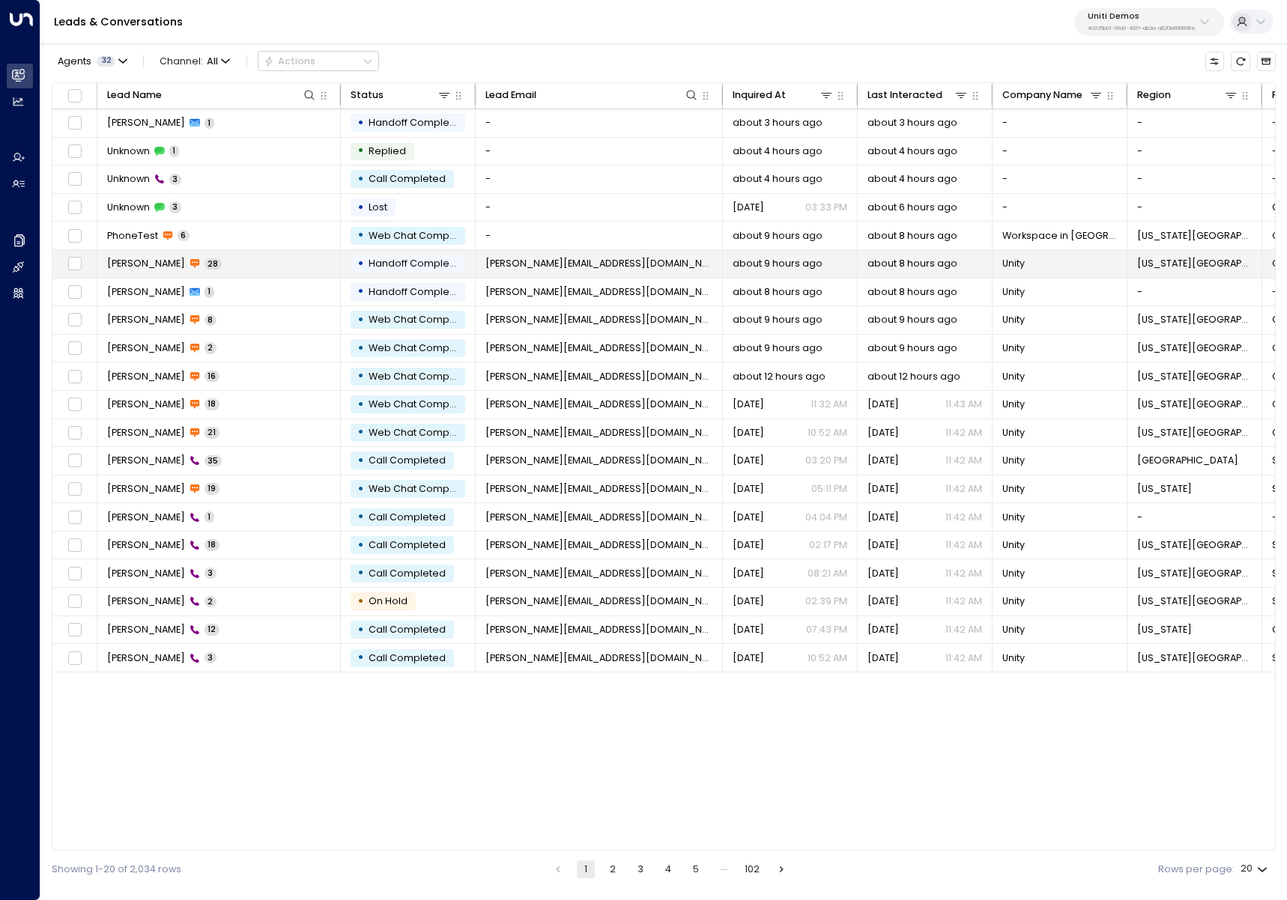
click at [295, 261] on td "Francesco Decamilli 28" at bounding box center [218, 264] width 243 height 28
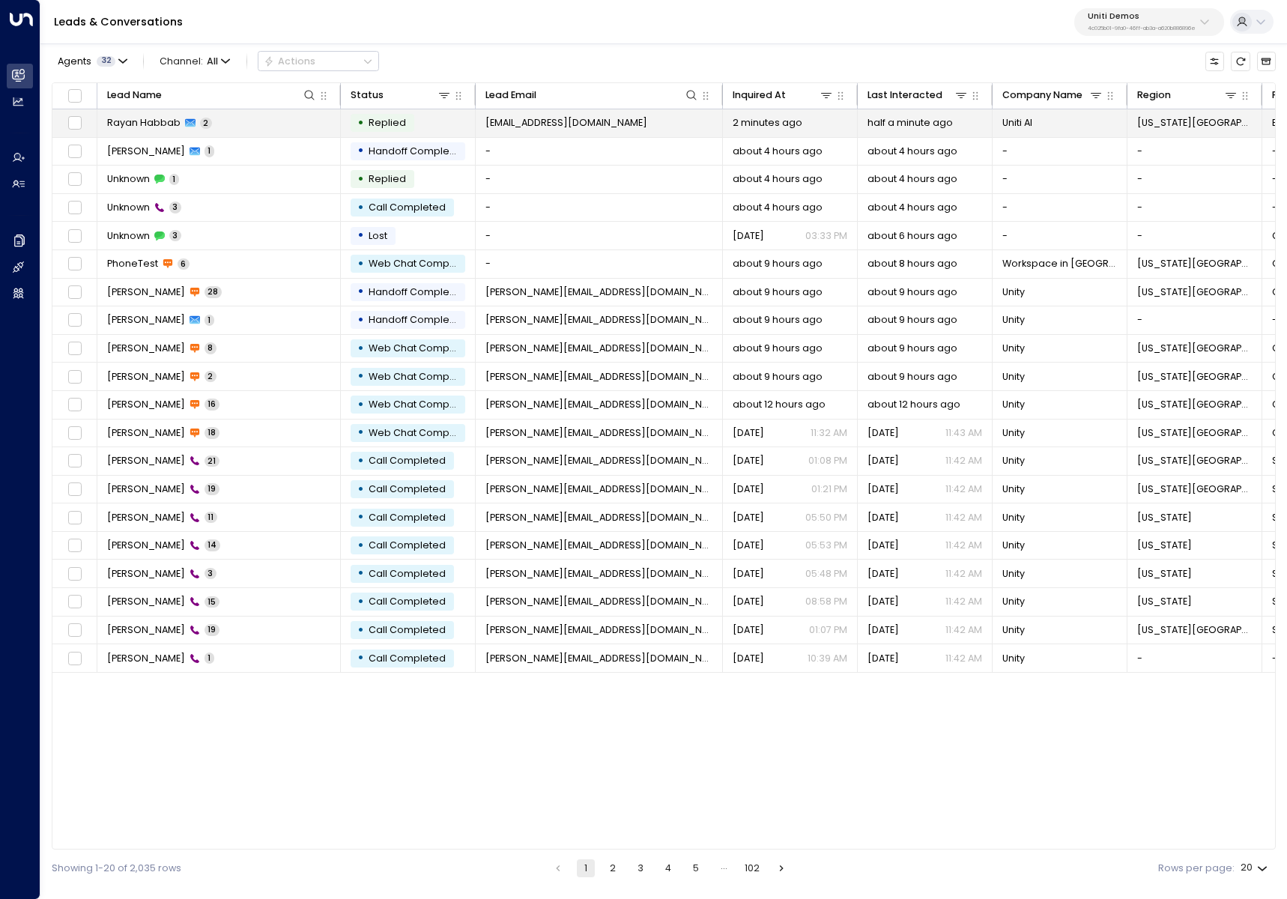
click at [260, 123] on td "[PERSON_NAME] 2" at bounding box center [218, 123] width 243 height 28
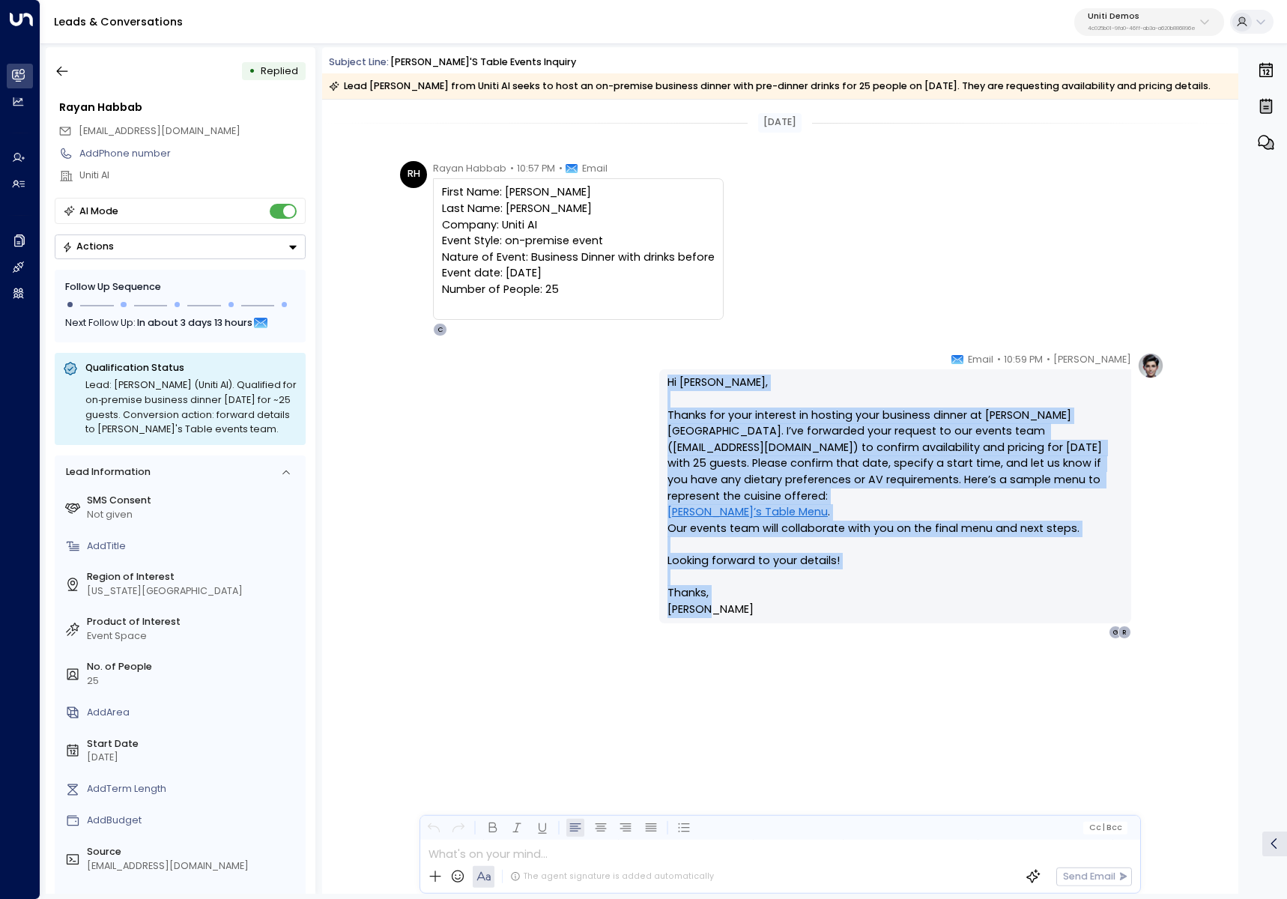
drag, startPoint x: 665, startPoint y: 401, endPoint x: 925, endPoint y: 610, distance: 333.0
click at [925, 610] on div "Hi [PERSON_NAME], Thanks for your interest in hosting your business dinner at […" at bounding box center [895, 496] width 472 height 254
click at [926, 610] on p "Hi [PERSON_NAME], Thanks for your interest in hosting your business dinner at […" at bounding box center [894, 495] width 455 height 243
drag, startPoint x: 799, startPoint y: 627, endPoint x: 618, endPoint y: 383, distance: 304.0
click at [618, 383] on div "[PERSON_NAME] • 10:59 PM • Email Hi [PERSON_NAME], Thanks for your interest in …" at bounding box center [779, 496] width 768 height 288
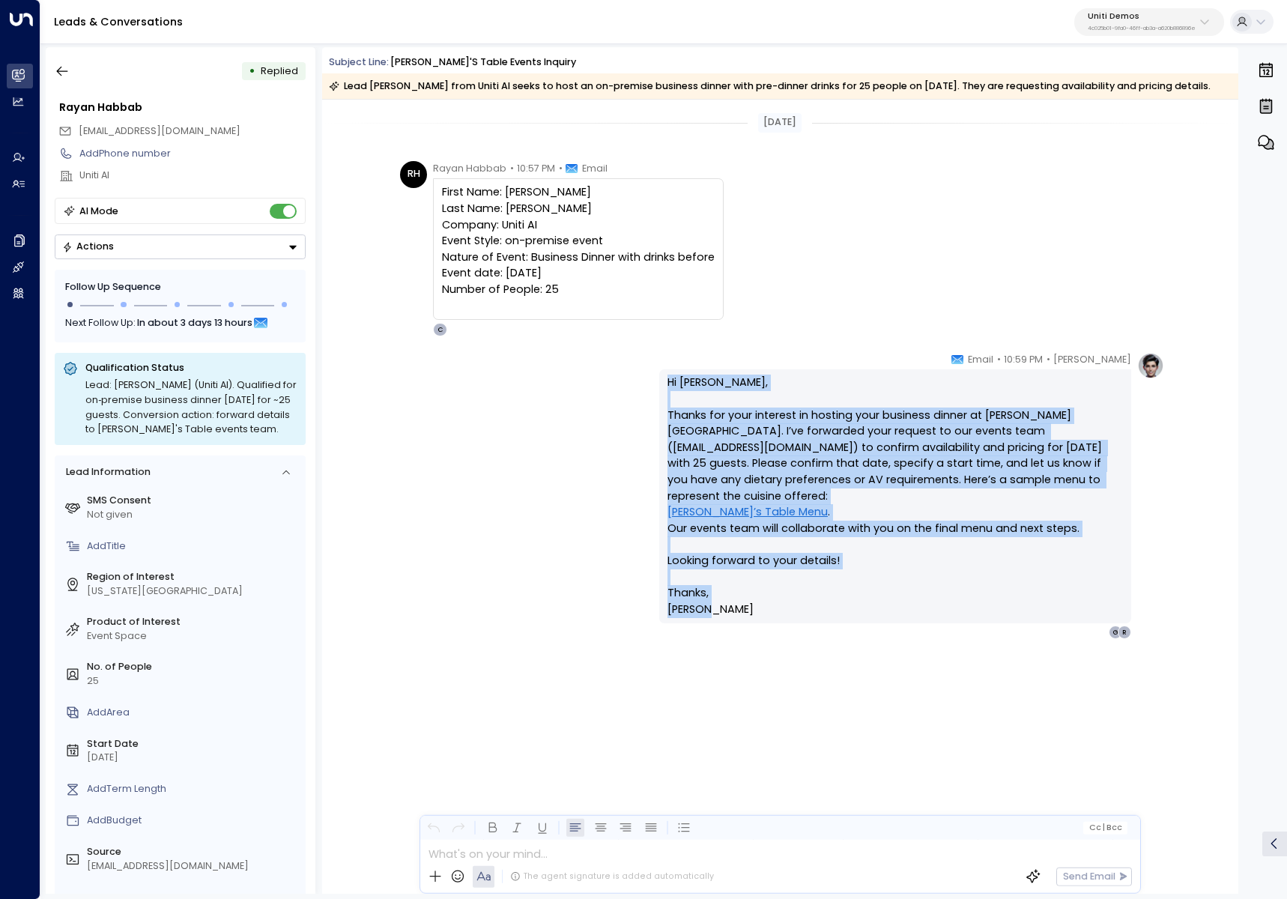
click at [618, 383] on div "[PERSON_NAME] • 10:59 PM • Email Hi [PERSON_NAME], Thanks for your interest in …" at bounding box center [779, 496] width 768 height 288
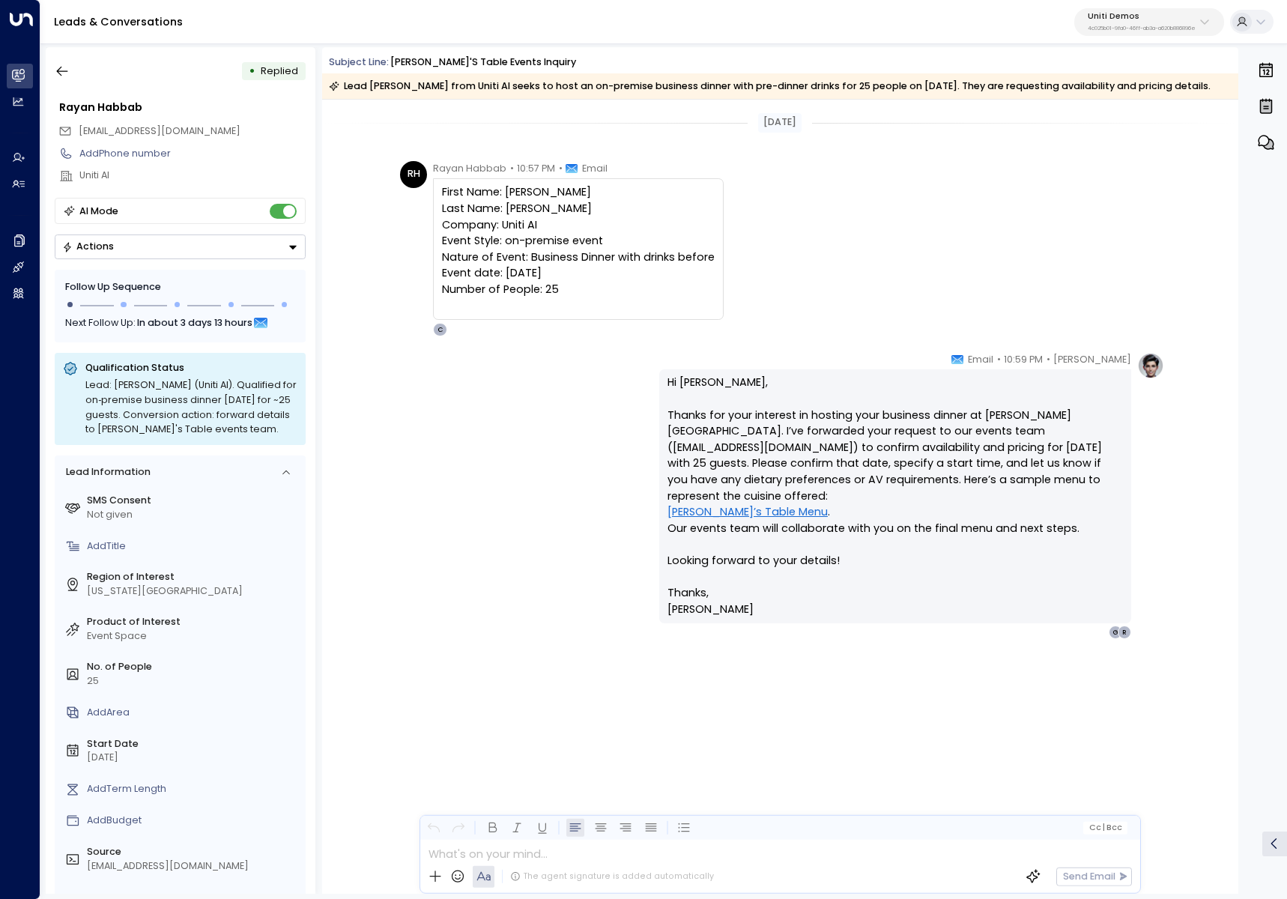
click at [659, 384] on div "Winston • 10:59 PM • Email Hi Rayan, Thanks for your interest in hosting your b…" at bounding box center [895, 496] width 472 height 288
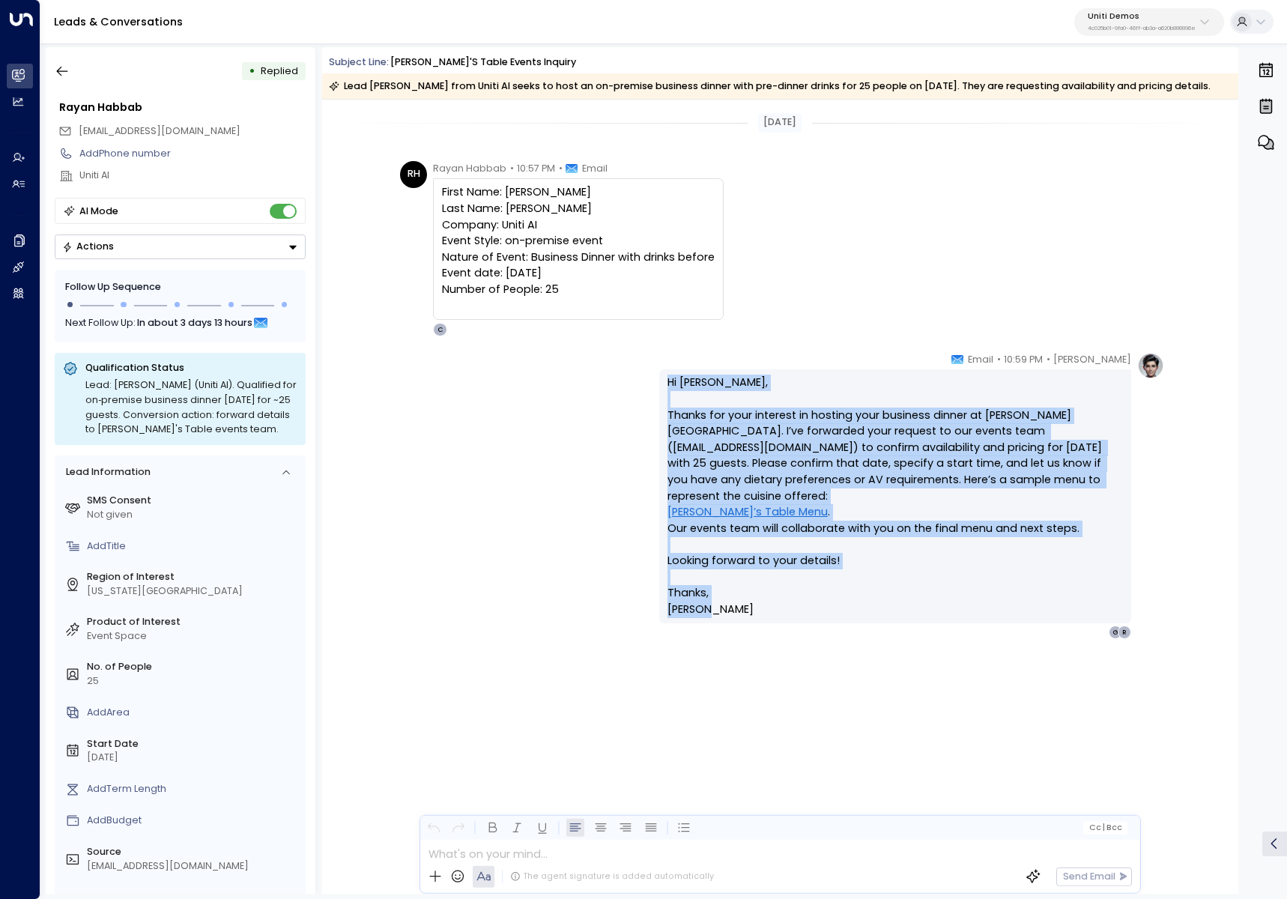
drag, startPoint x: 718, startPoint y: 616, endPoint x: 640, endPoint y: 395, distance: 233.8
click at [640, 395] on div "Winston • 10:59 PM • Email Hi Rayan, Thanks for your interest in hosting your b…" at bounding box center [779, 496] width 768 height 288
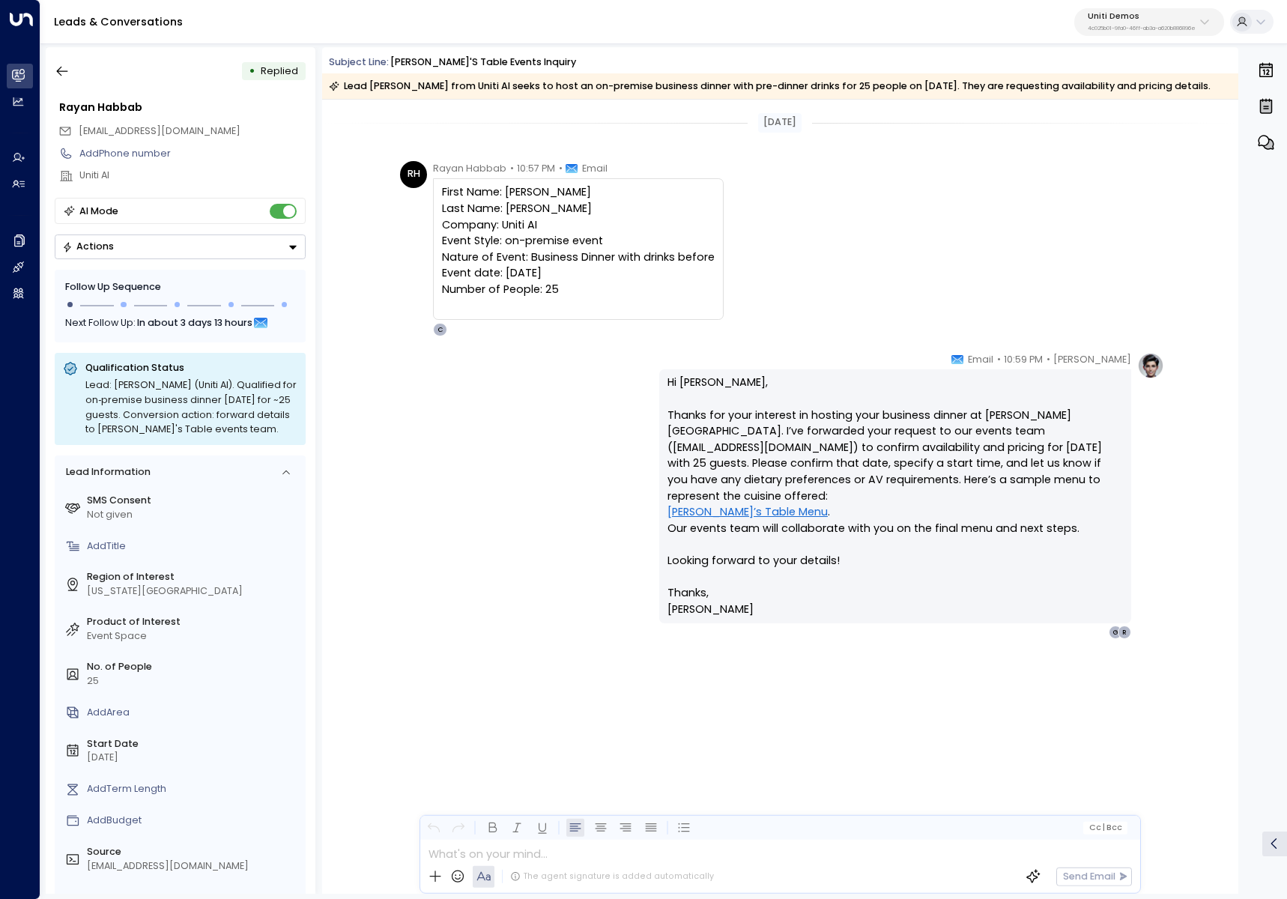
click at [639, 395] on div "Winston • 10:59 PM • Email Hi Rayan, Thanks for your interest in hosting your b…" at bounding box center [779, 496] width 768 height 288
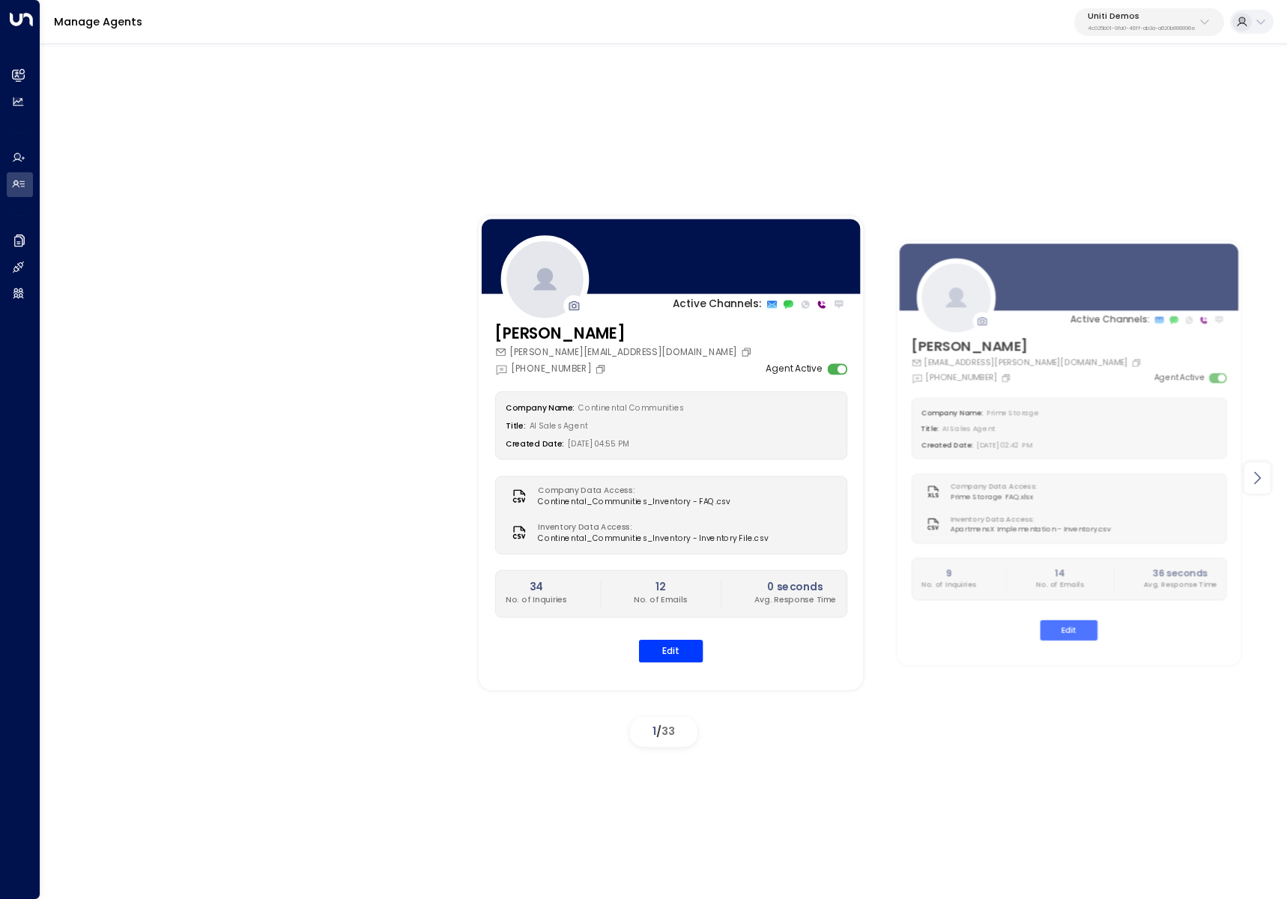
click at [1244, 481] on div at bounding box center [1257, 477] width 26 height 31
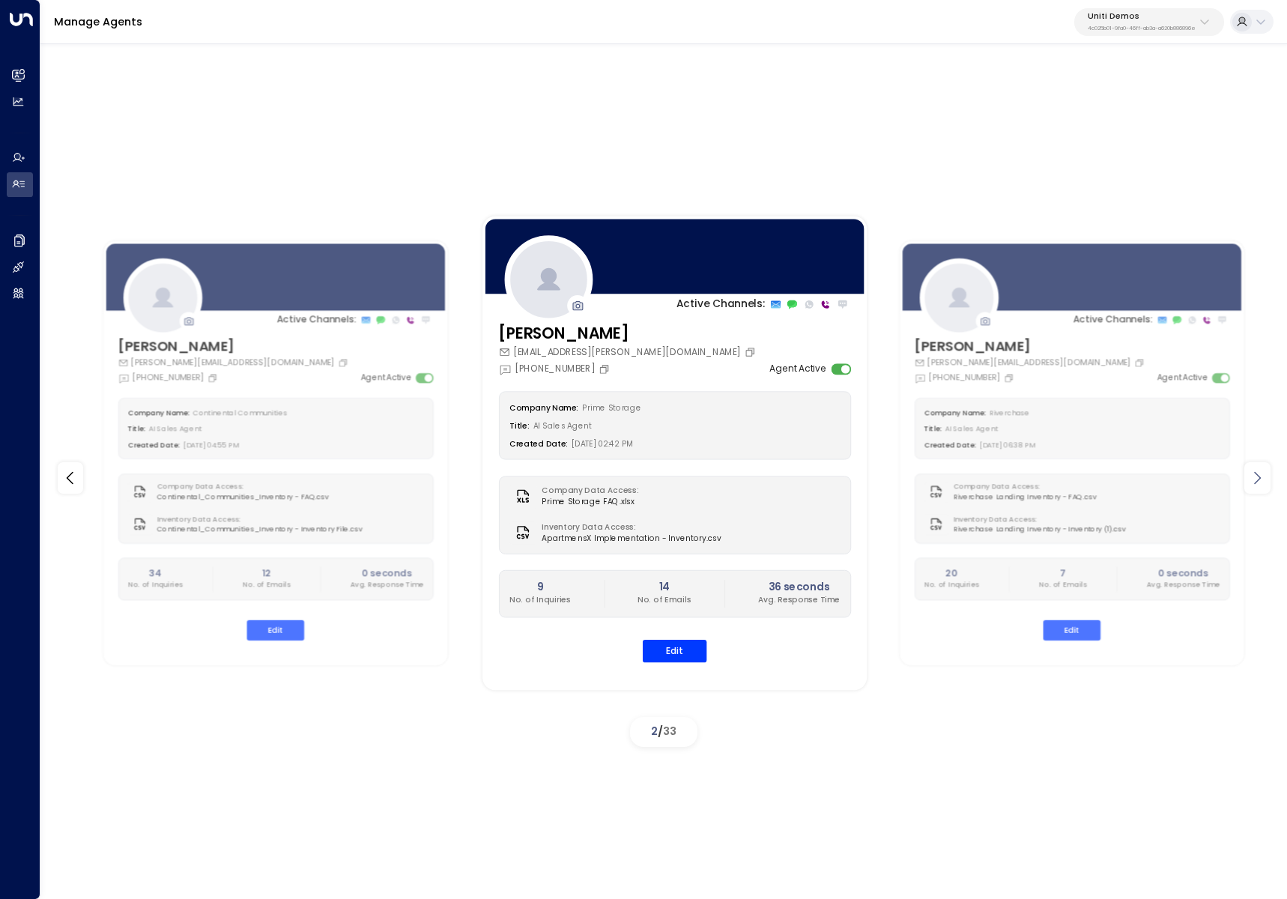
click at [1244, 481] on div at bounding box center [1257, 477] width 26 height 31
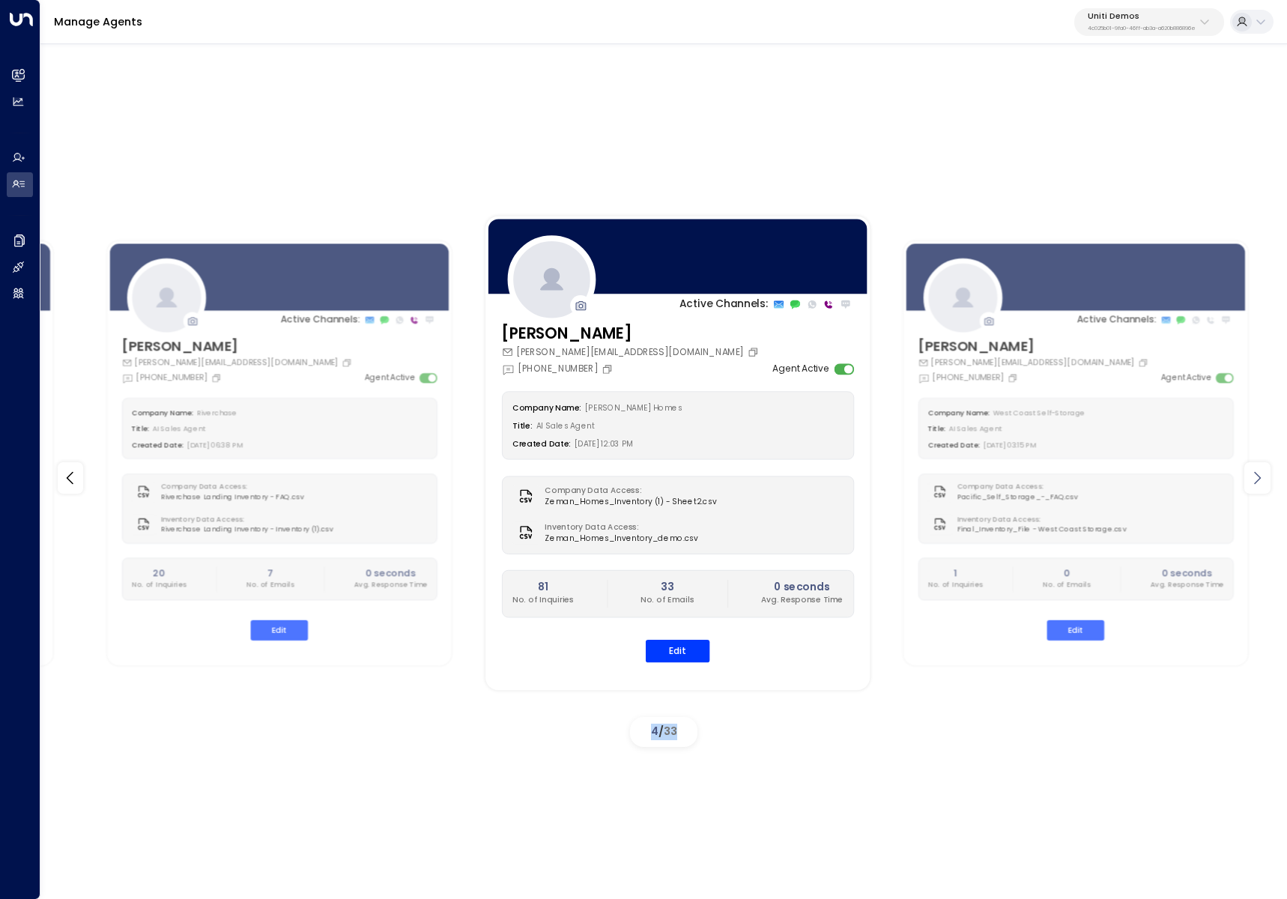
click at [1244, 481] on div at bounding box center [1257, 477] width 26 height 31
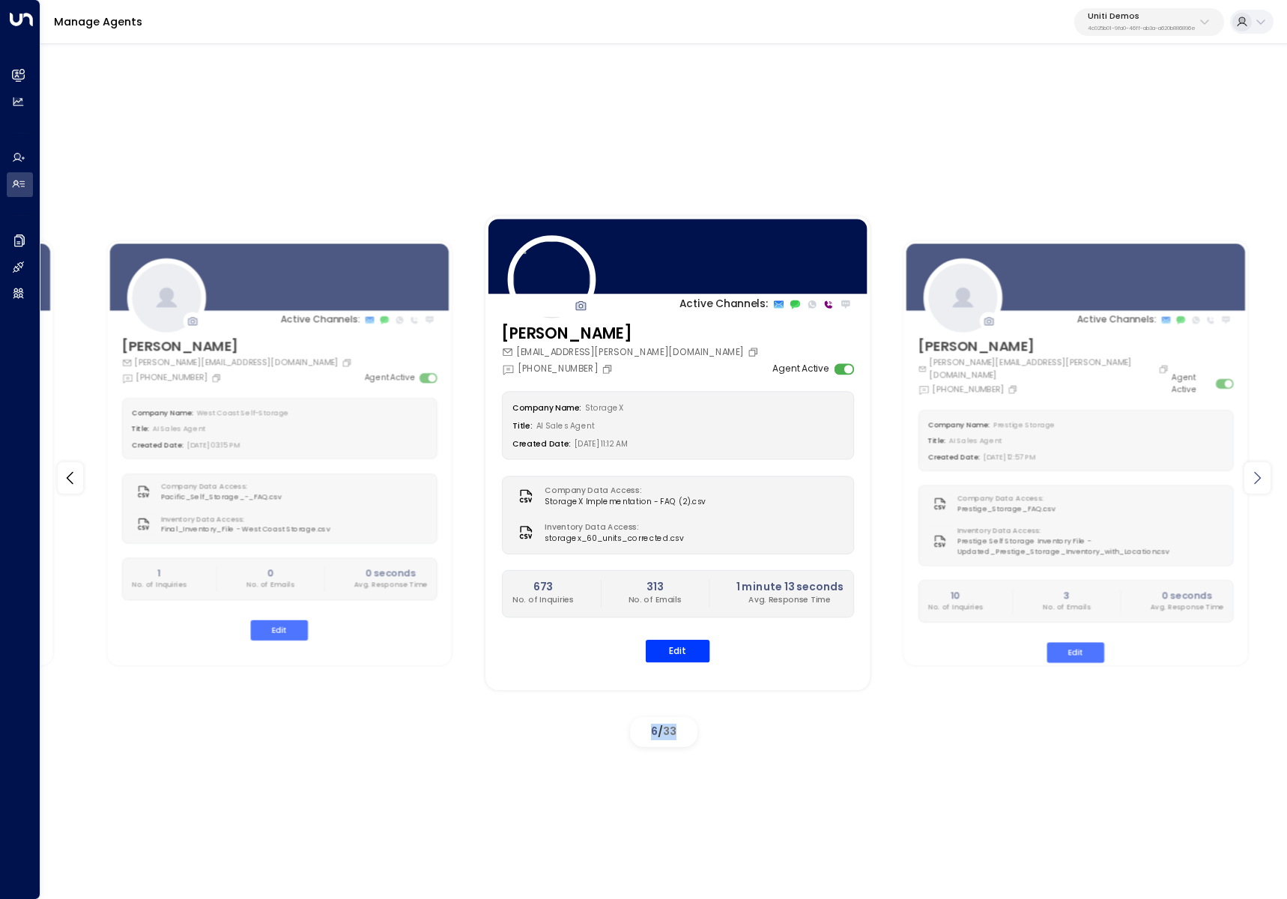
click at [1244, 481] on div at bounding box center [1257, 477] width 26 height 31
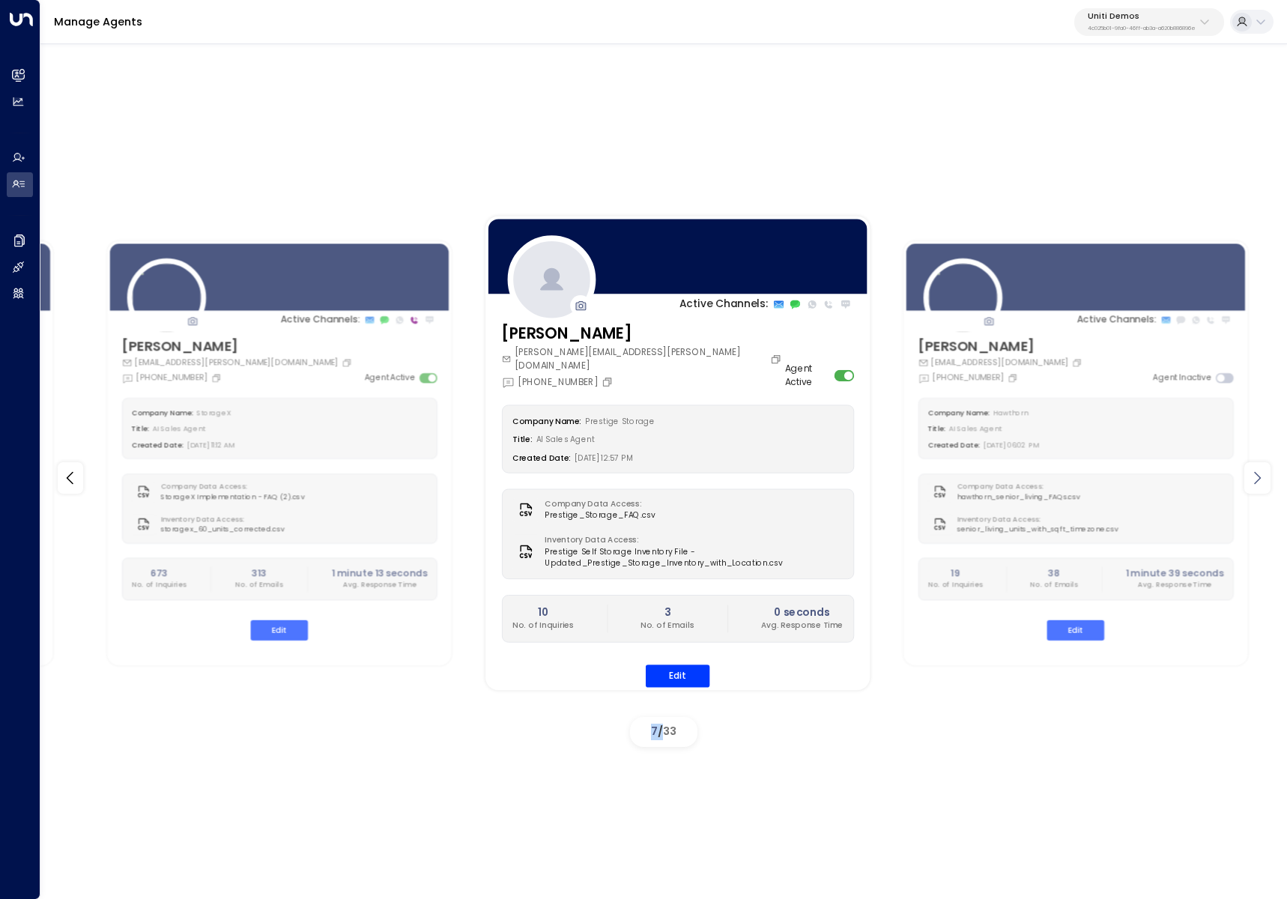
click at [1244, 481] on div at bounding box center [1257, 477] width 26 height 31
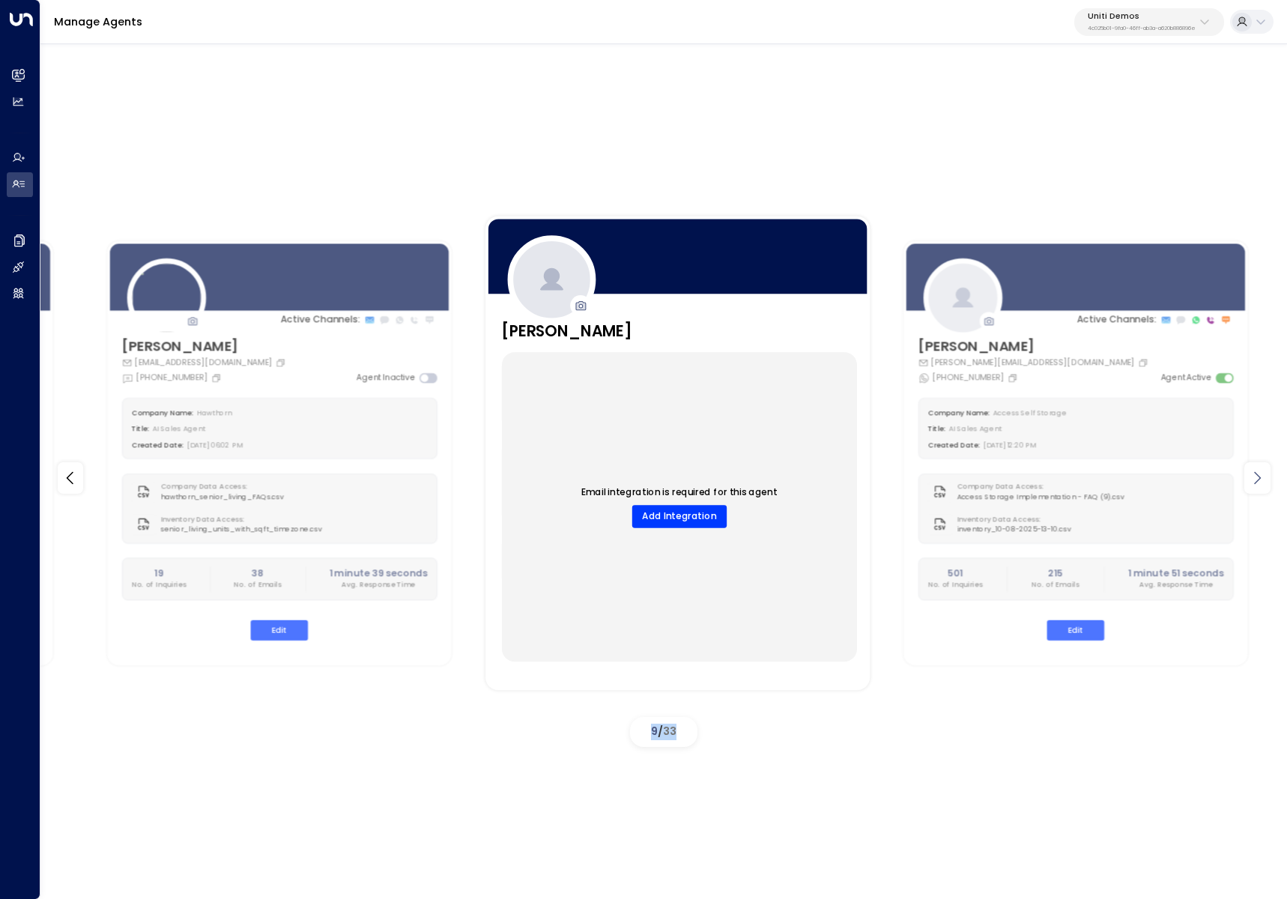
click at [1244, 481] on div at bounding box center [1257, 477] width 26 height 31
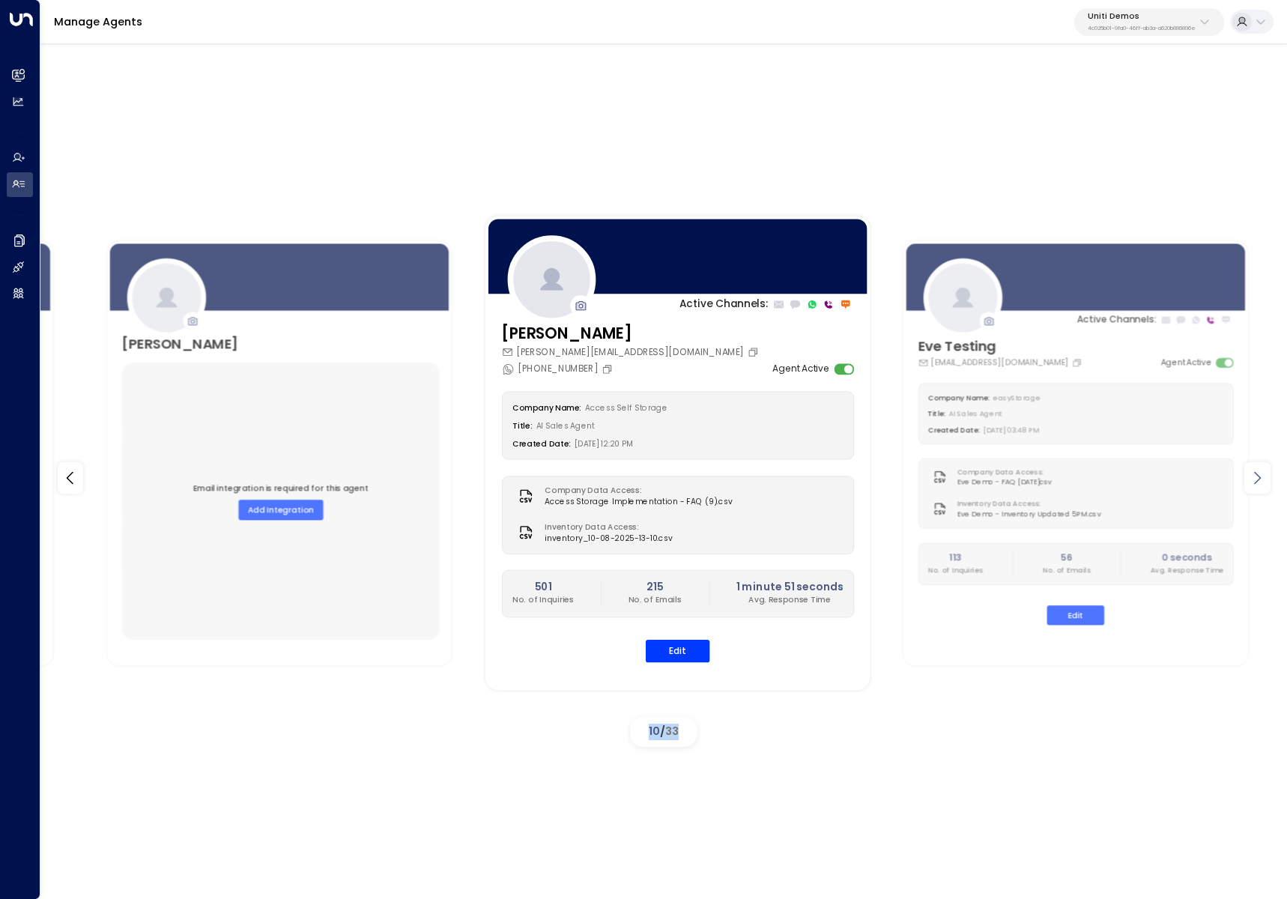
click at [1244, 481] on div at bounding box center [1257, 477] width 26 height 31
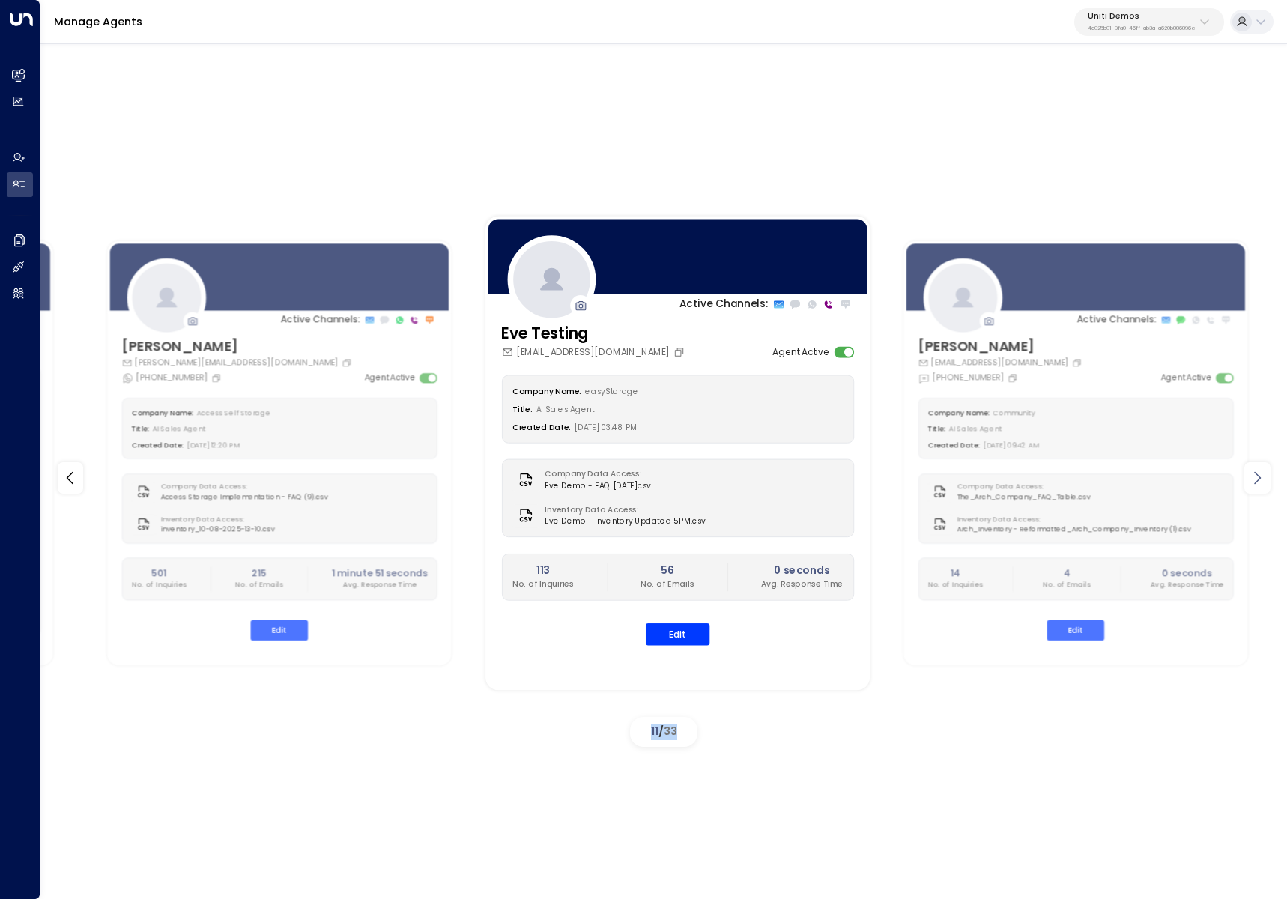
click at [1244, 481] on div at bounding box center [1257, 477] width 26 height 31
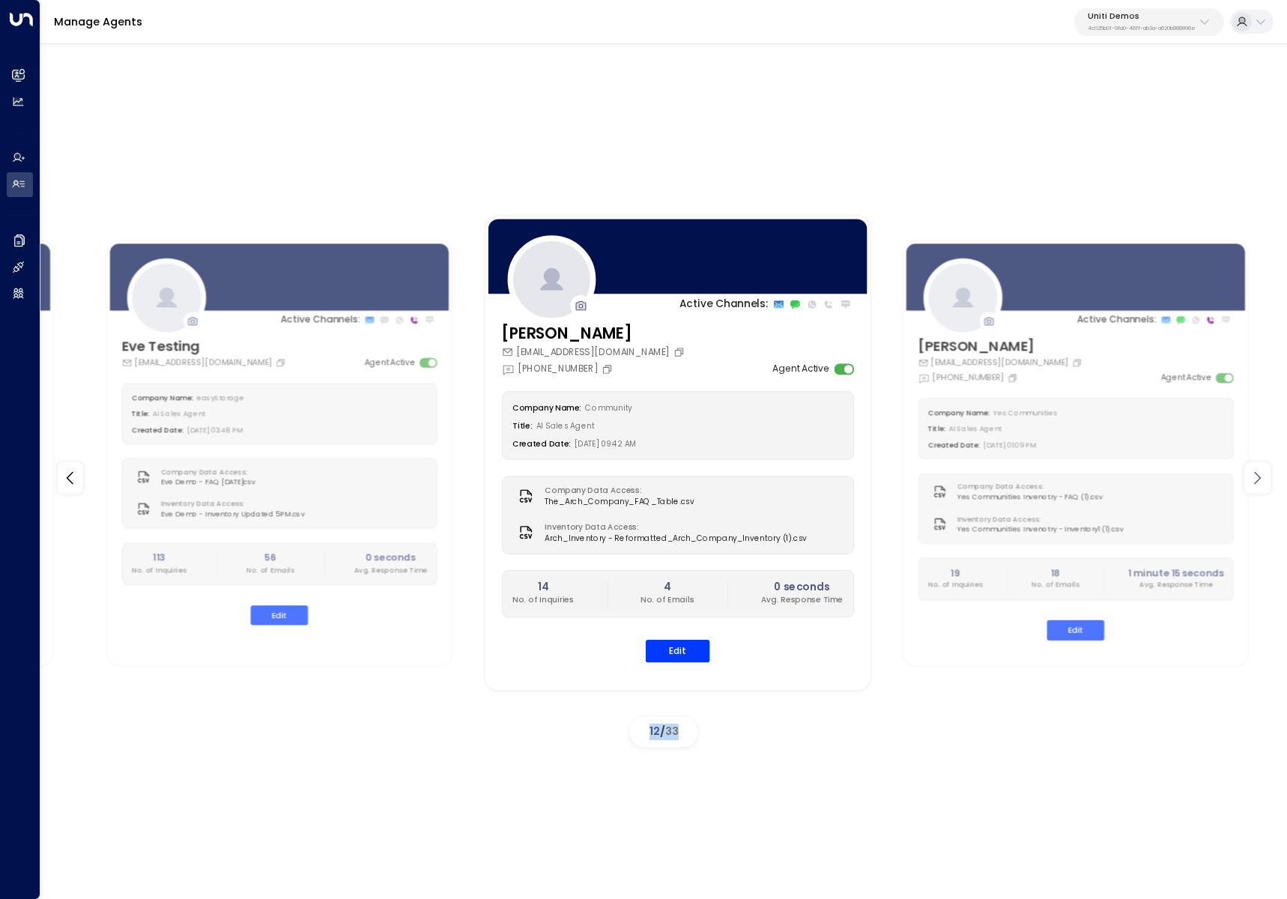
click at [1244, 481] on div at bounding box center [1257, 477] width 26 height 31
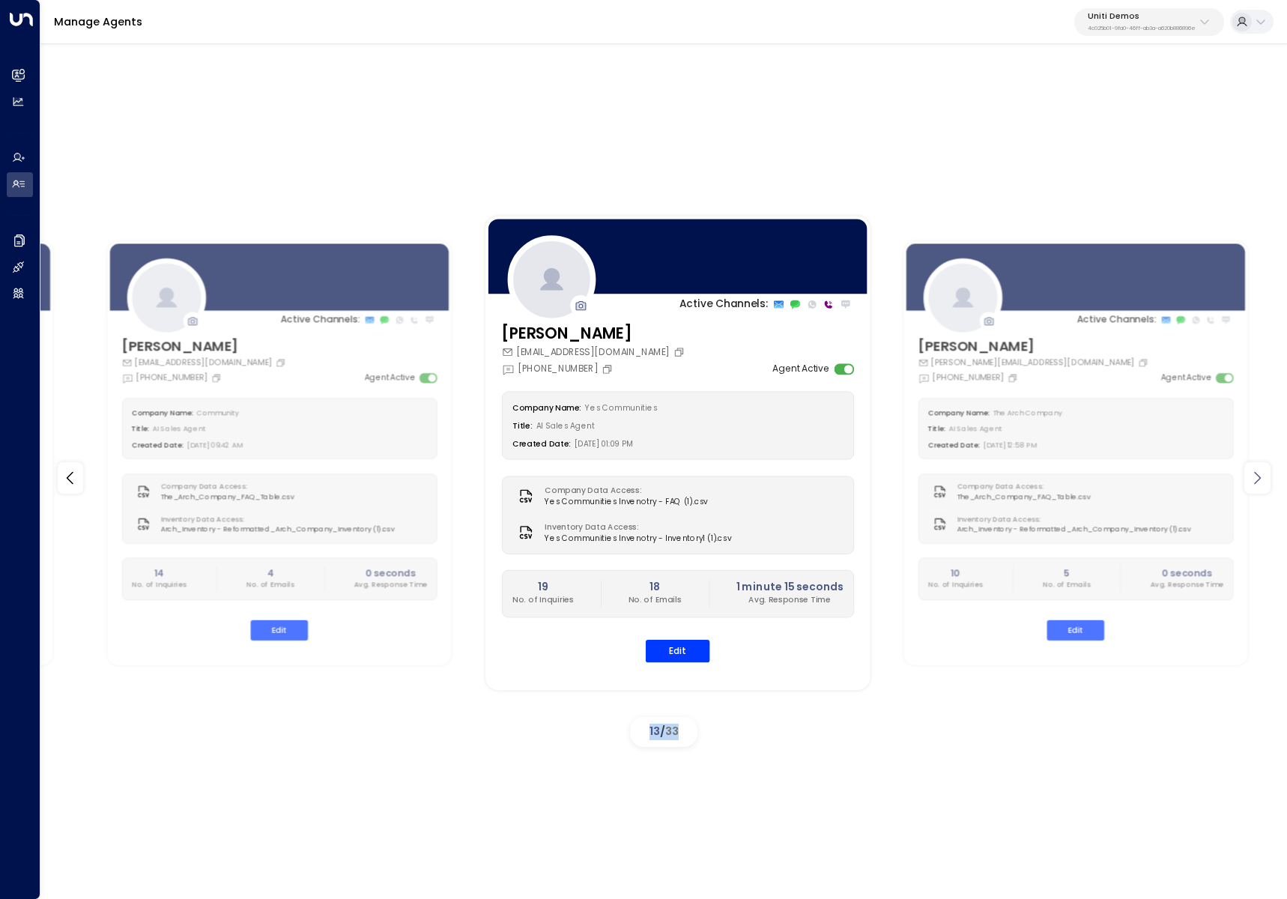
click at [1244, 481] on div at bounding box center [1257, 477] width 26 height 31
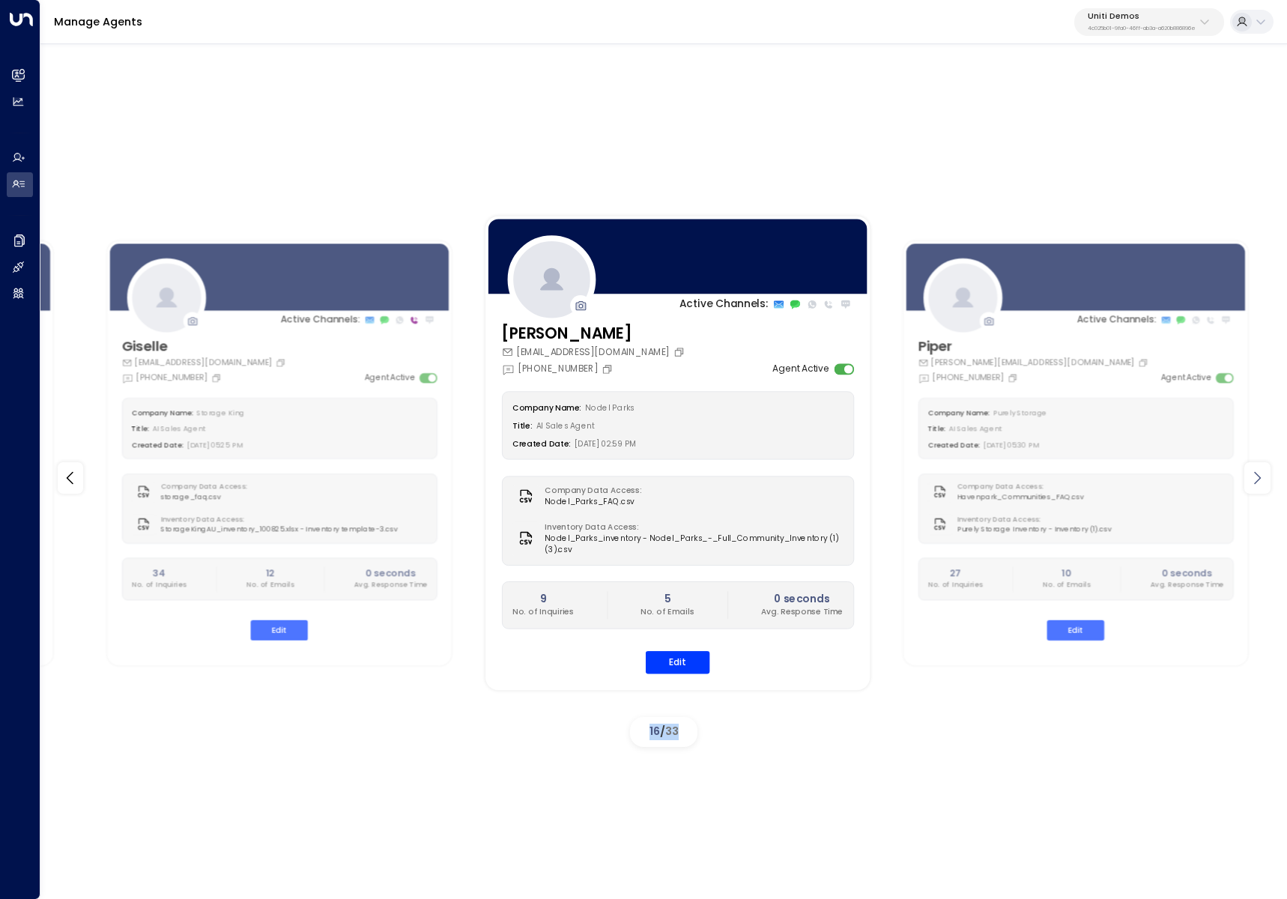
click at [1244, 481] on div at bounding box center [1257, 477] width 26 height 31
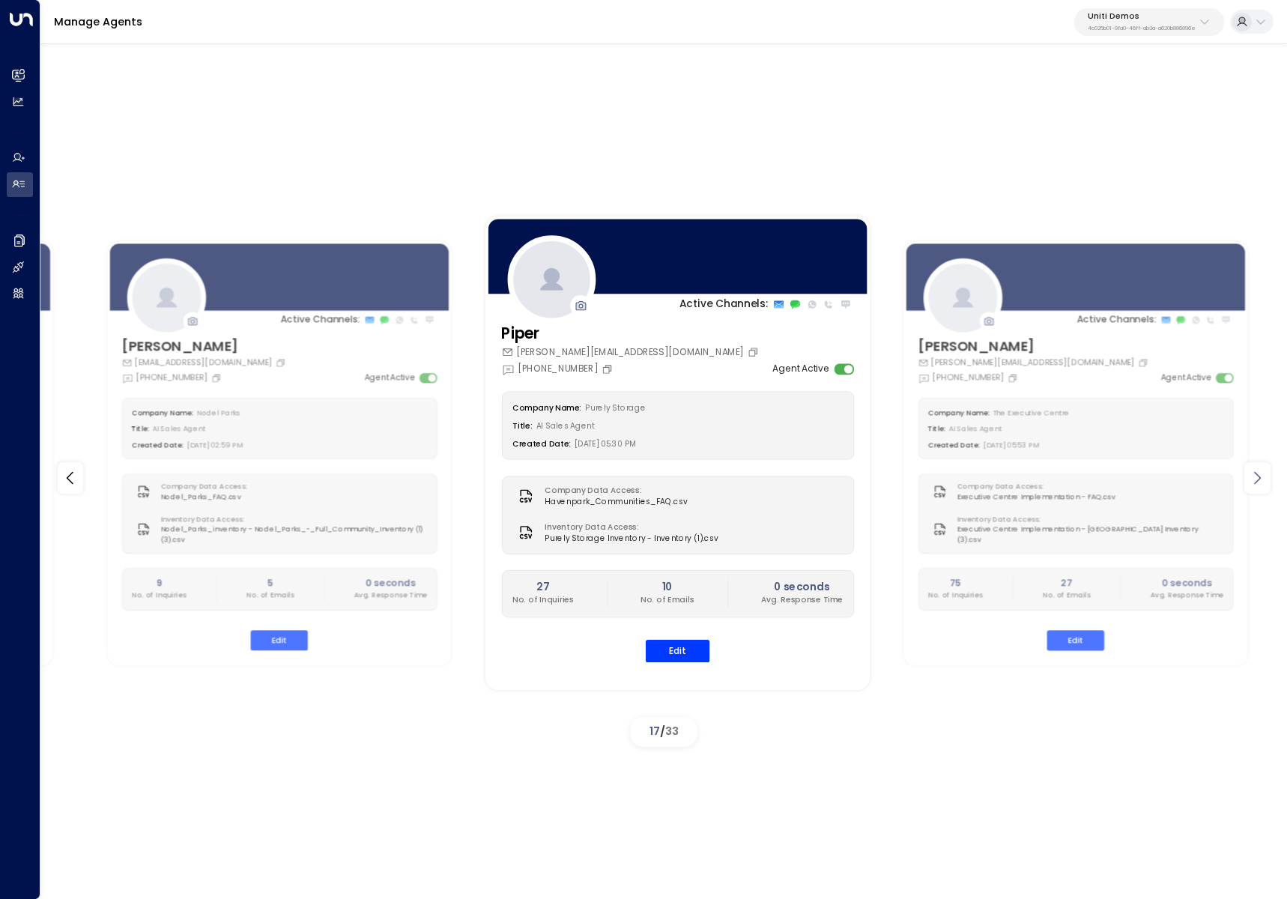
click at [1244, 481] on div at bounding box center [1257, 477] width 26 height 31
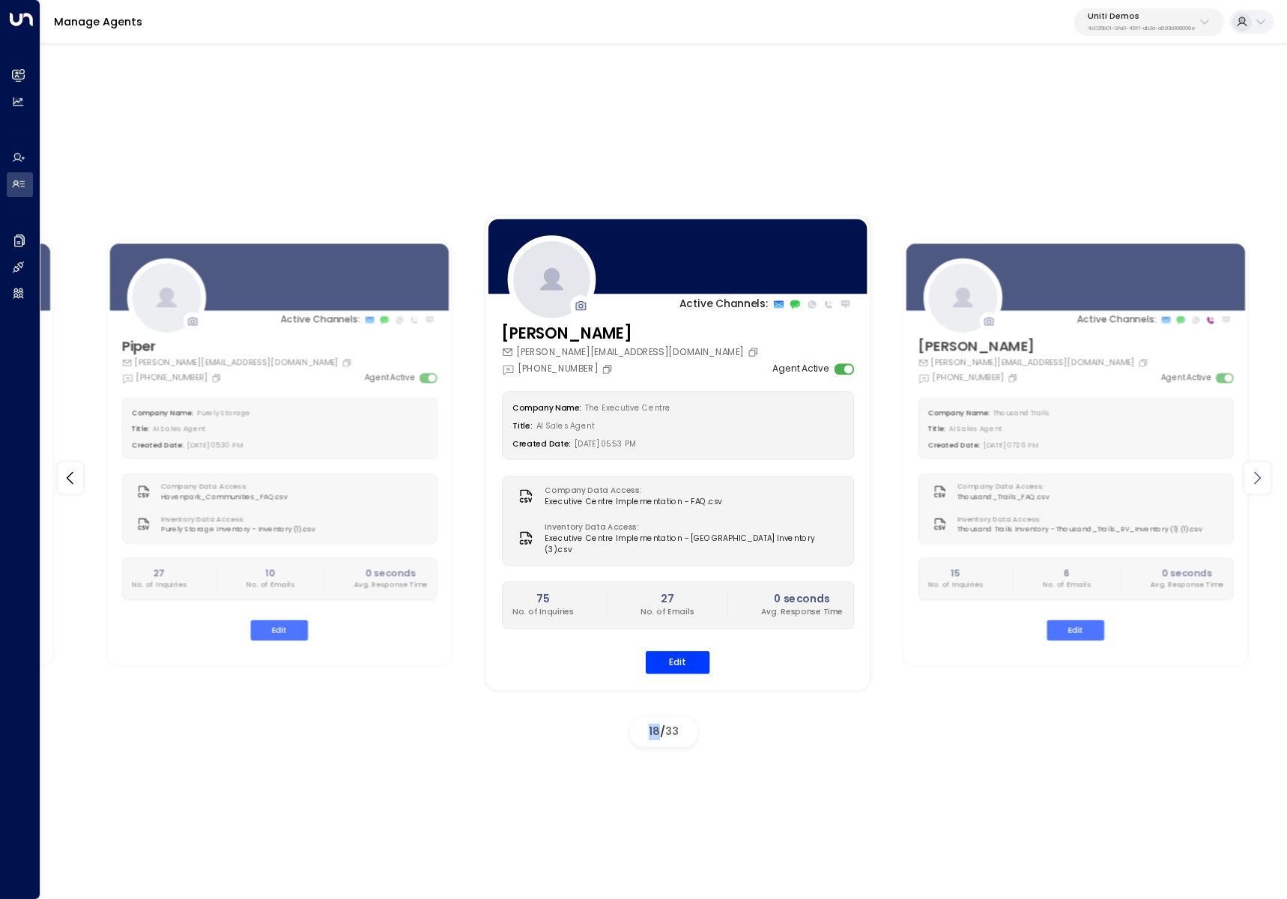
click at [1244, 481] on div at bounding box center [1257, 477] width 26 height 31
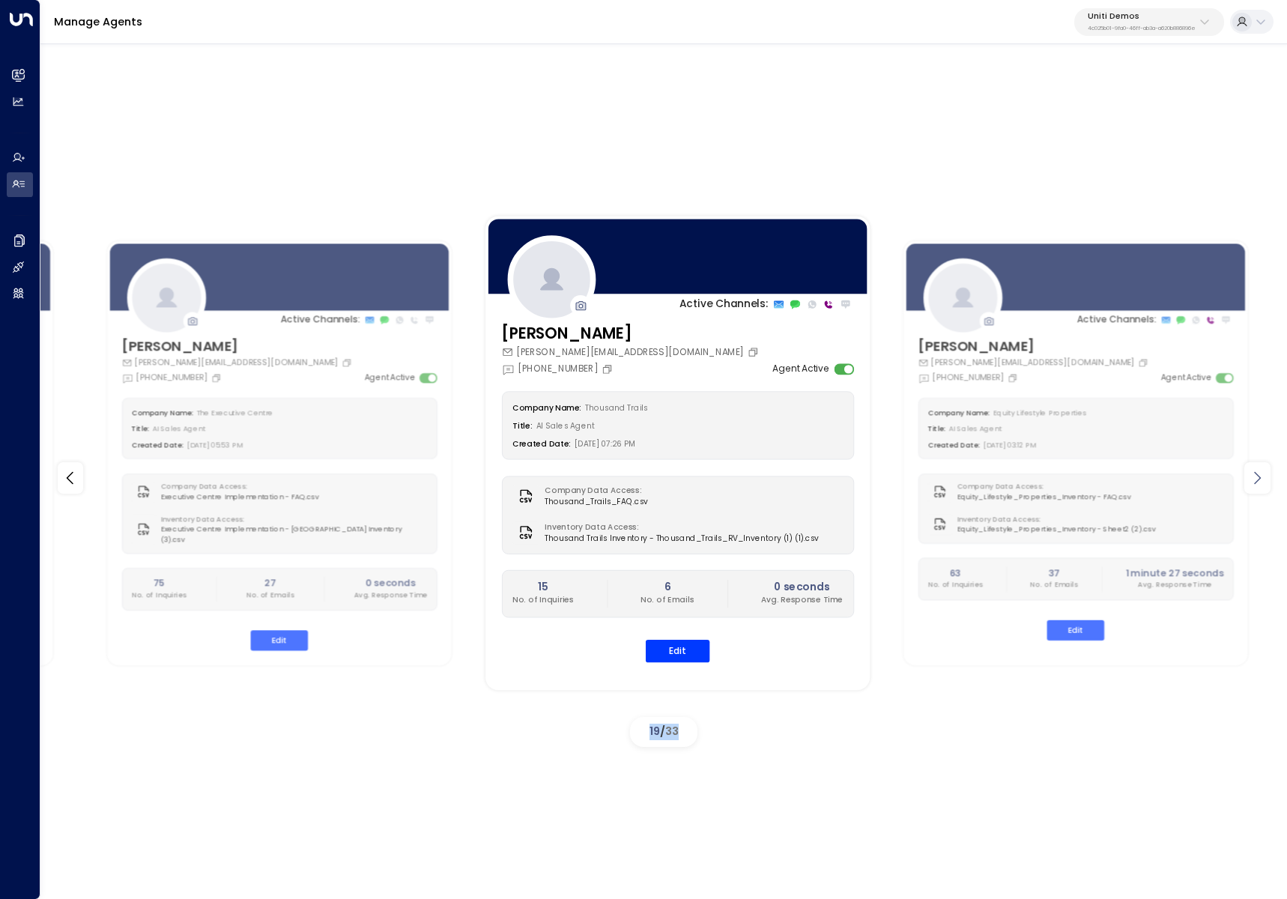
click at [1244, 483] on div at bounding box center [1257, 477] width 26 height 31
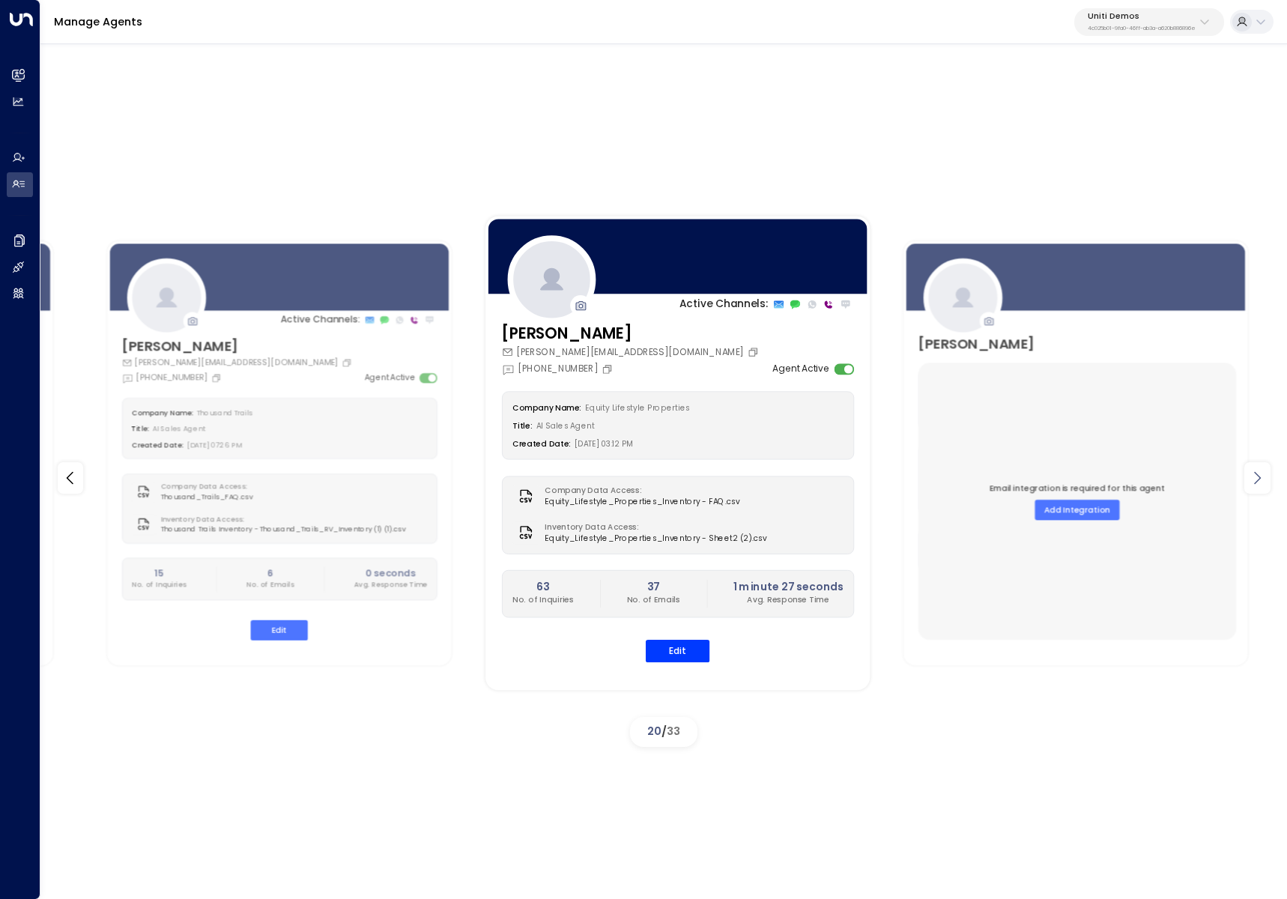
click at [1244, 483] on div at bounding box center [1257, 477] width 26 height 31
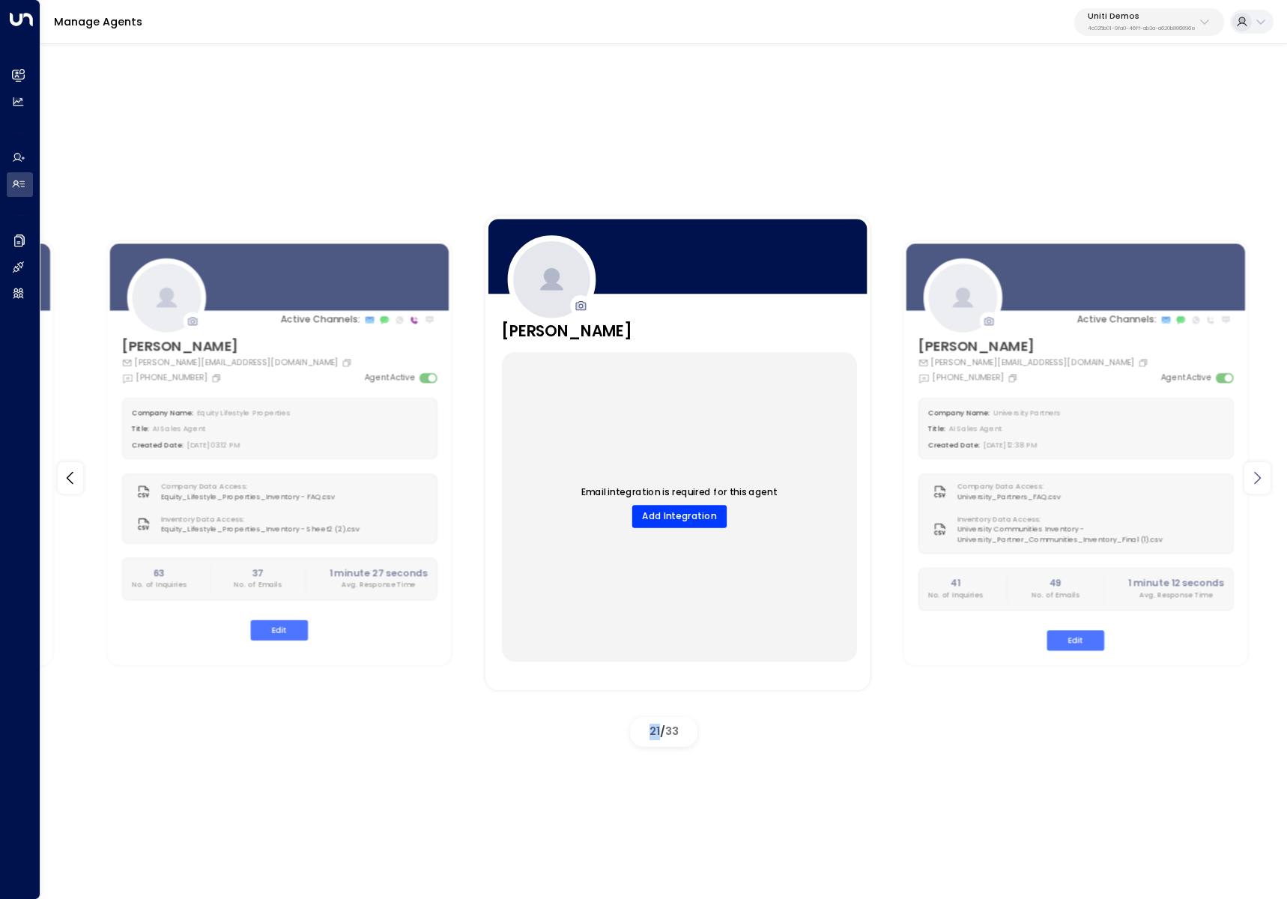
click at [1244, 483] on div at bounding box center [1257, 477] width 26 height 31
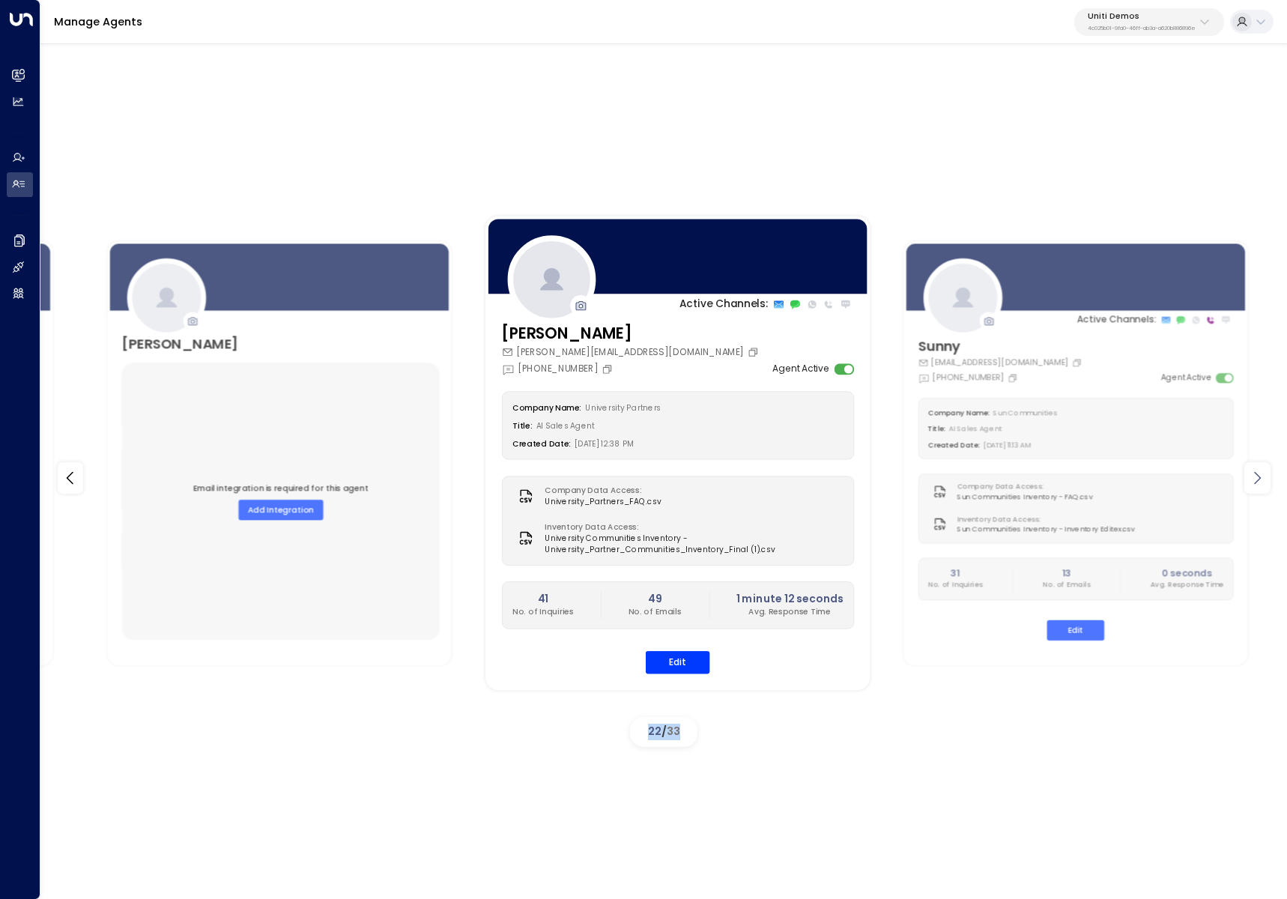
click at [1244, 483] on div at bounding box center [1257, 477] width 26 height 31
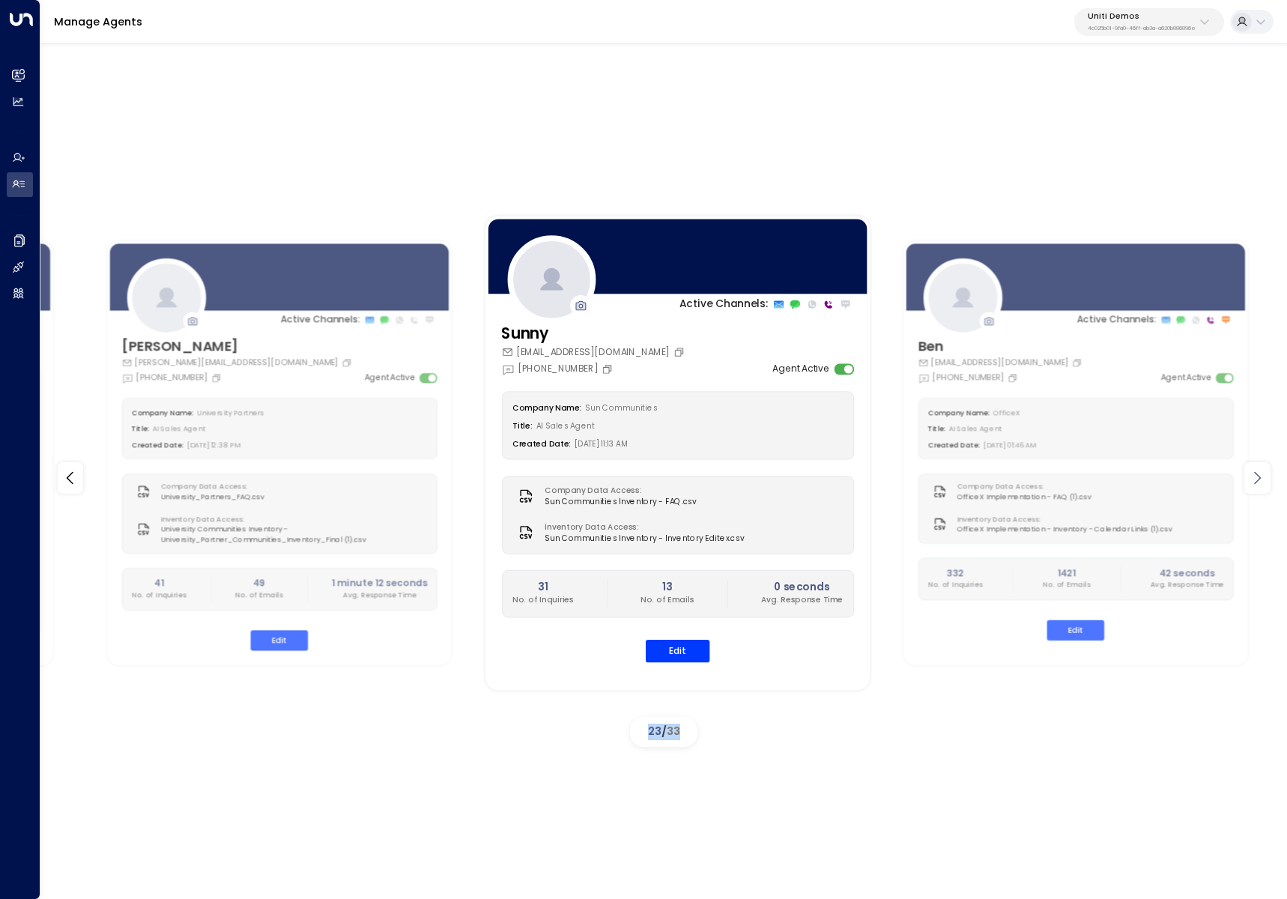
click at [1244, 483] on div at bounding box center [1257, 477] width 26 height 31
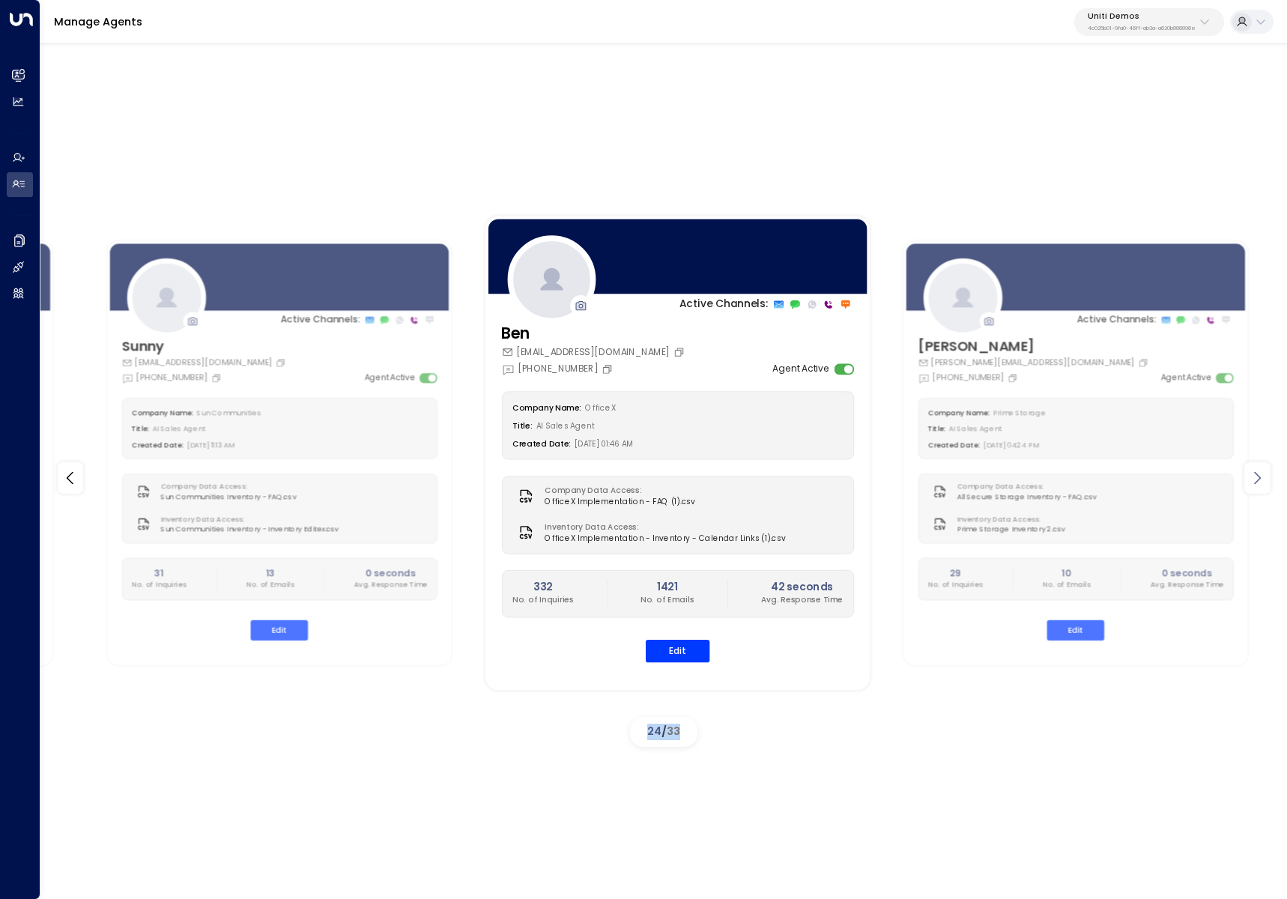
click at [1244, 483] on div at bounding box center [1257, 477] width 26 height 31
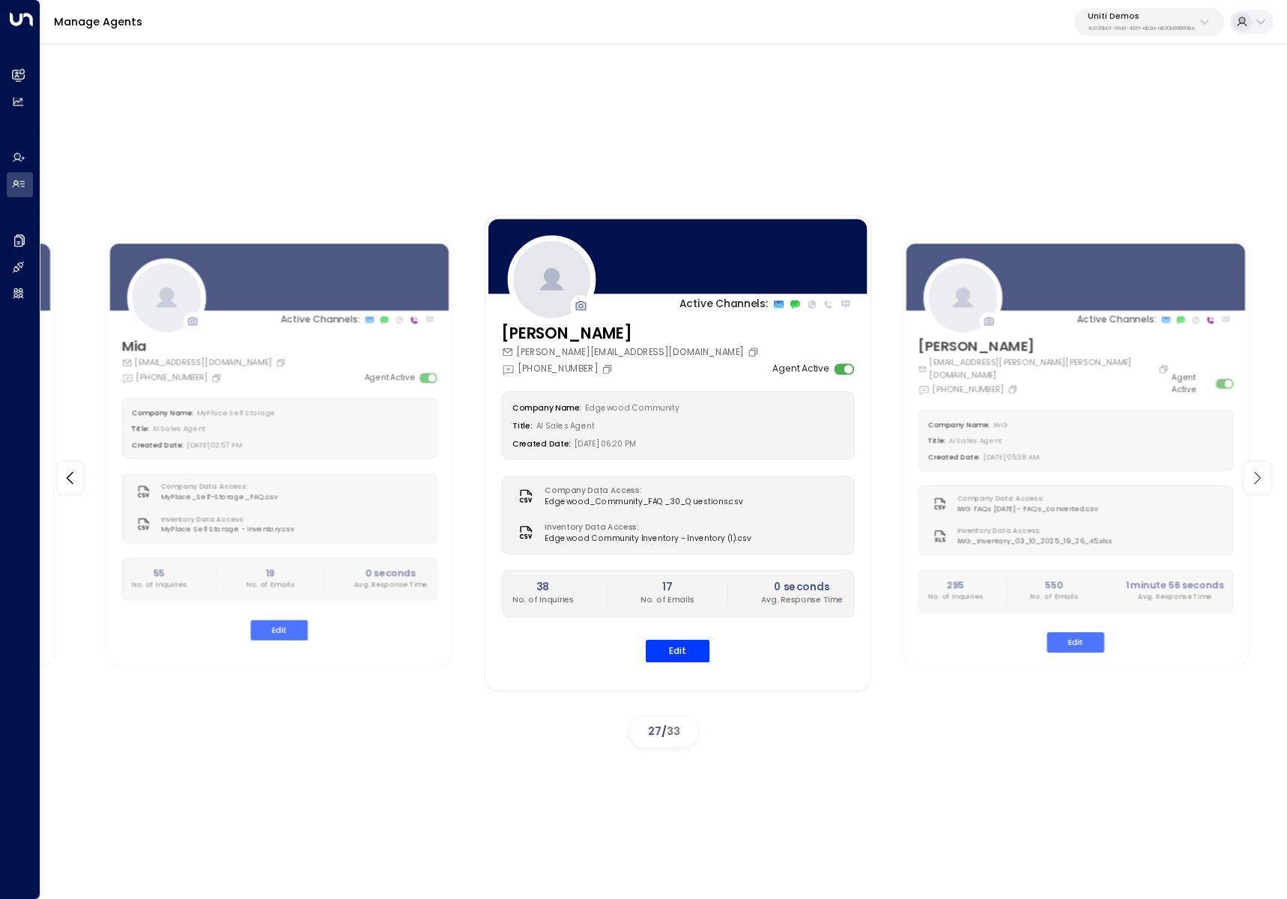
click at [1267, 482] on div at bounding box center [1257, 477] width 26 height 31
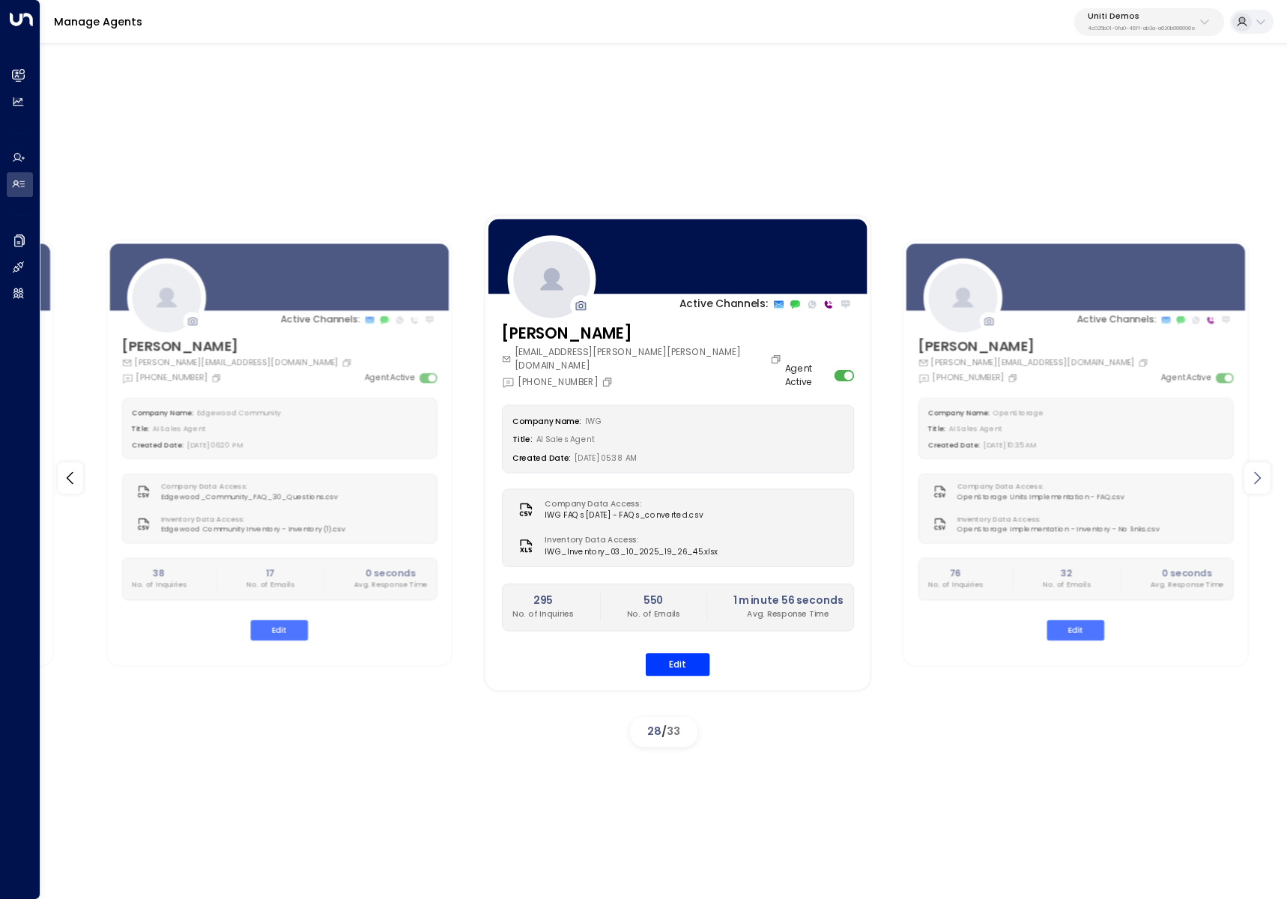
click at [1257, 478] on icon at bounding box center [1257, 478] width 18 height 18
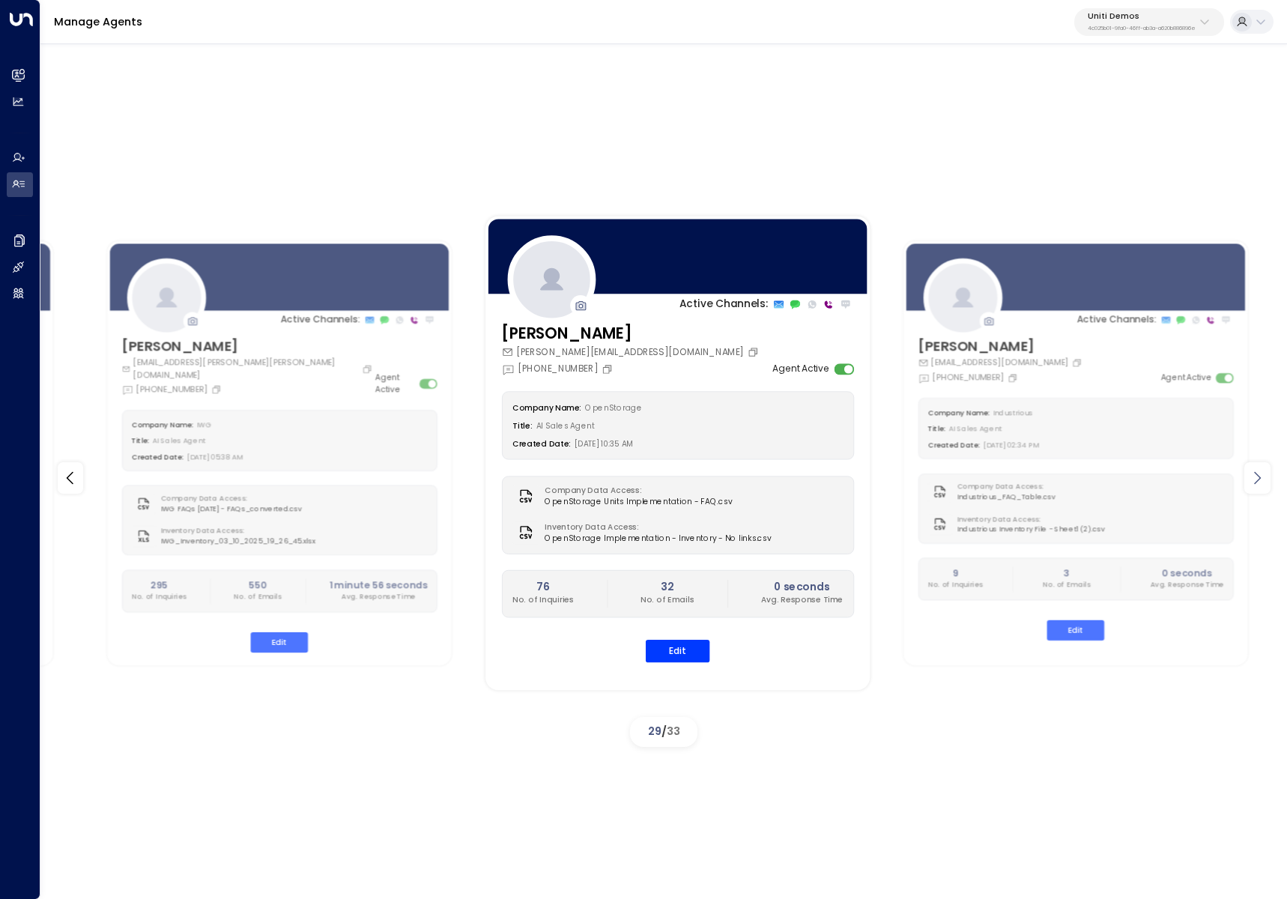
click at [1257, 478] on icon at bounding box center [1257, 478] width 18 height 18
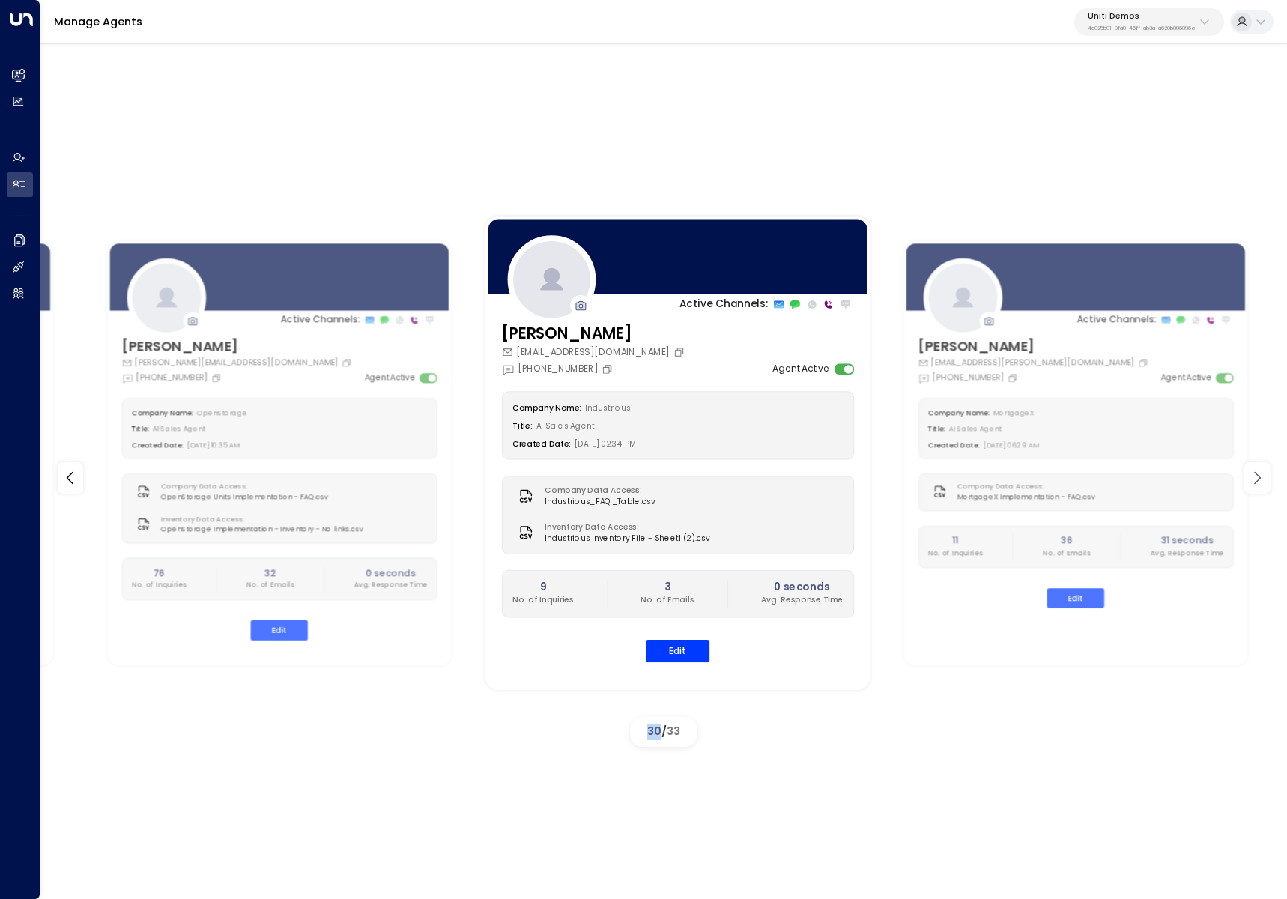
click at [1257, 478] on icon at bounding box center [1257, 478] width 18 height 18
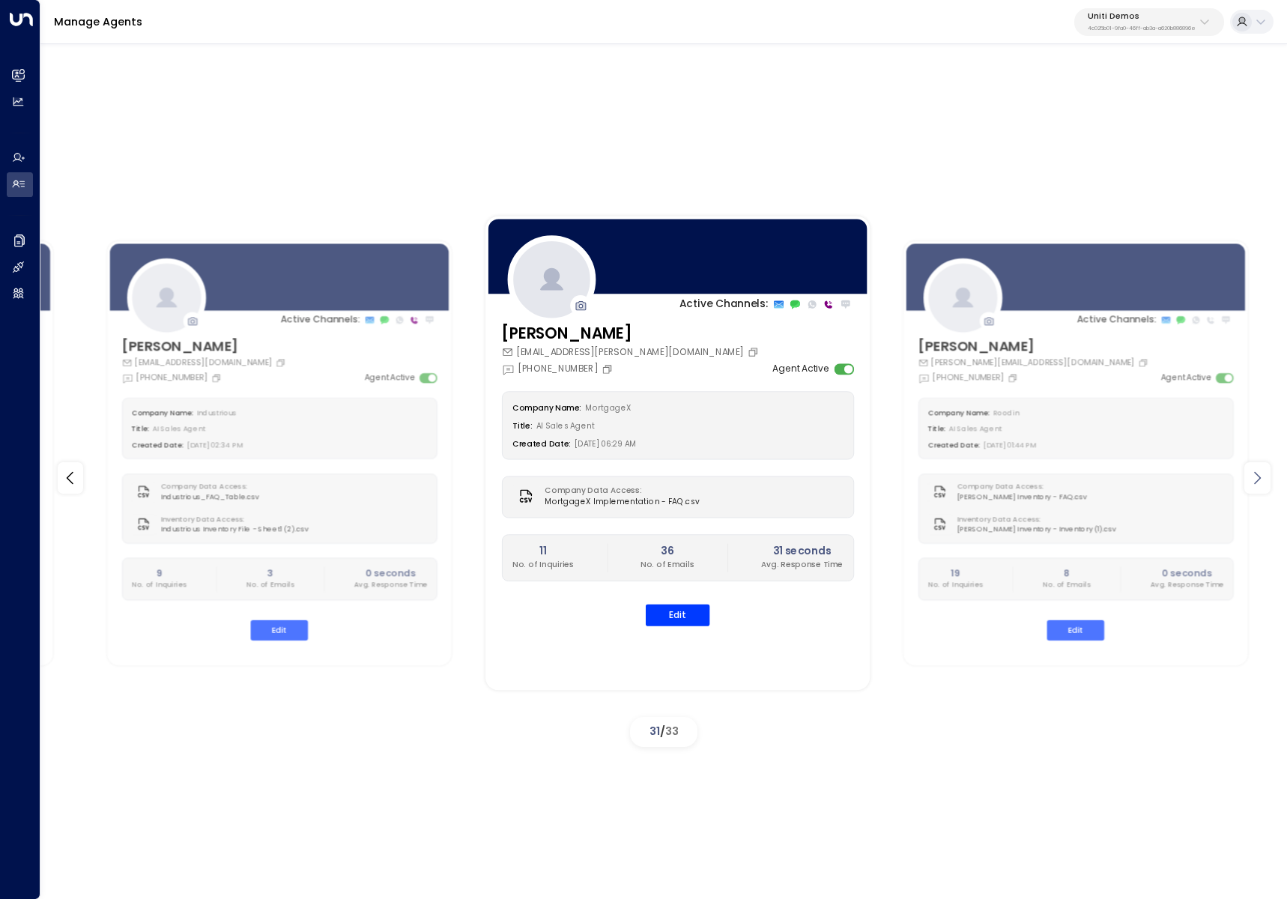
click at [1257, 478] on icon at bounding box center [1257, 478] width 18 height 18
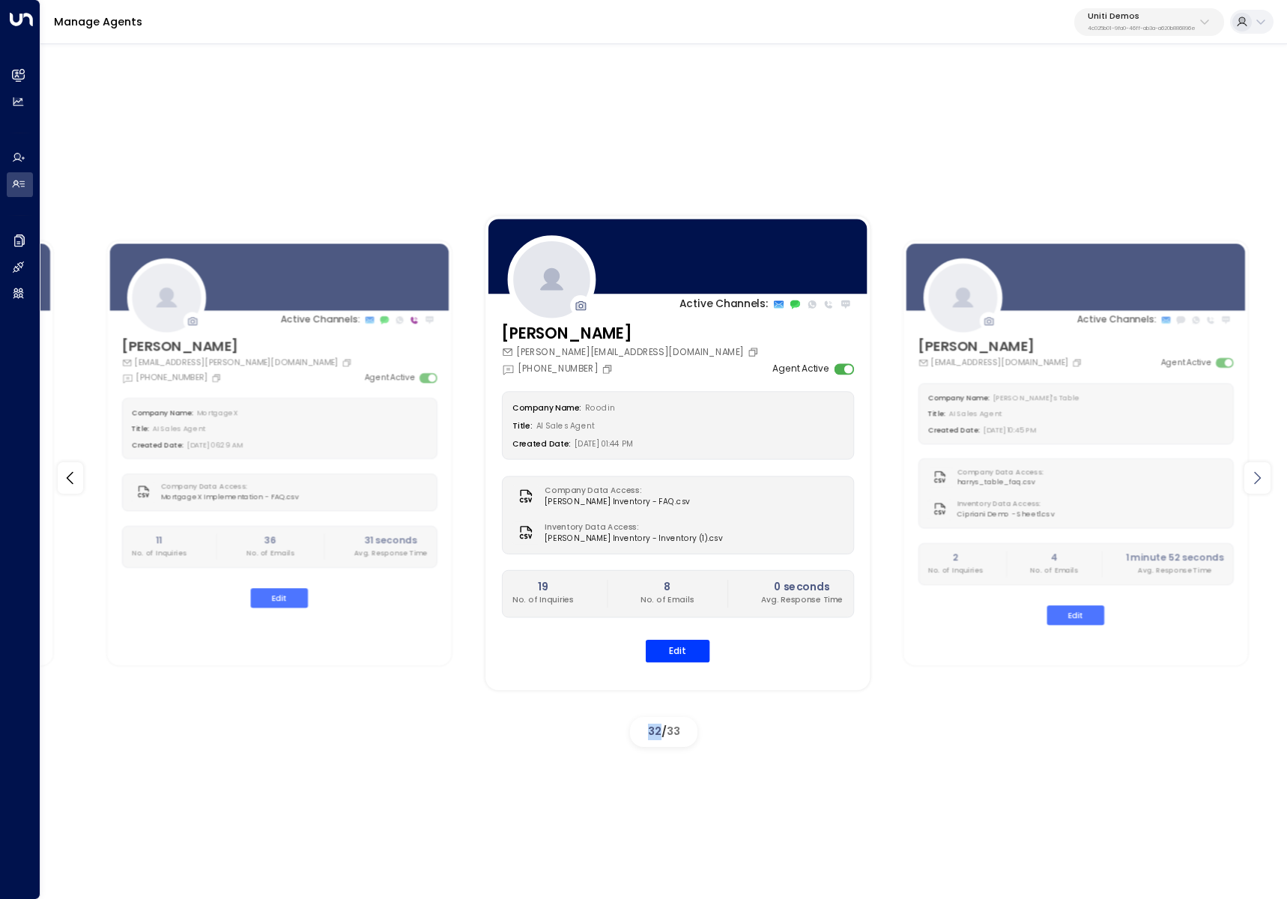
click at [1257, 478] on icon at bounding box center [1257, 478] width 18 height 18
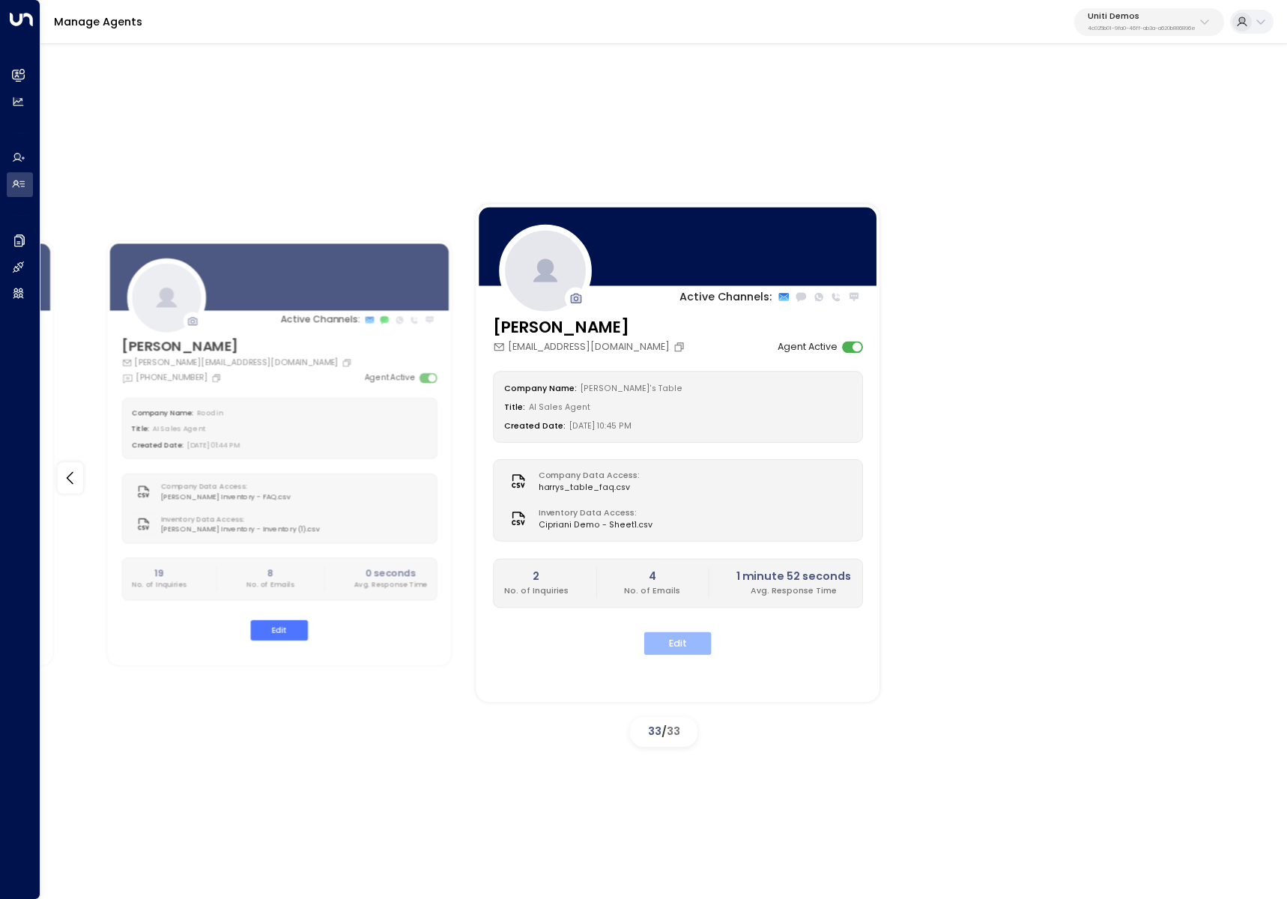
click at [668, 632] on button "Edit" at bounding box center [677, 642] width 67 height 23
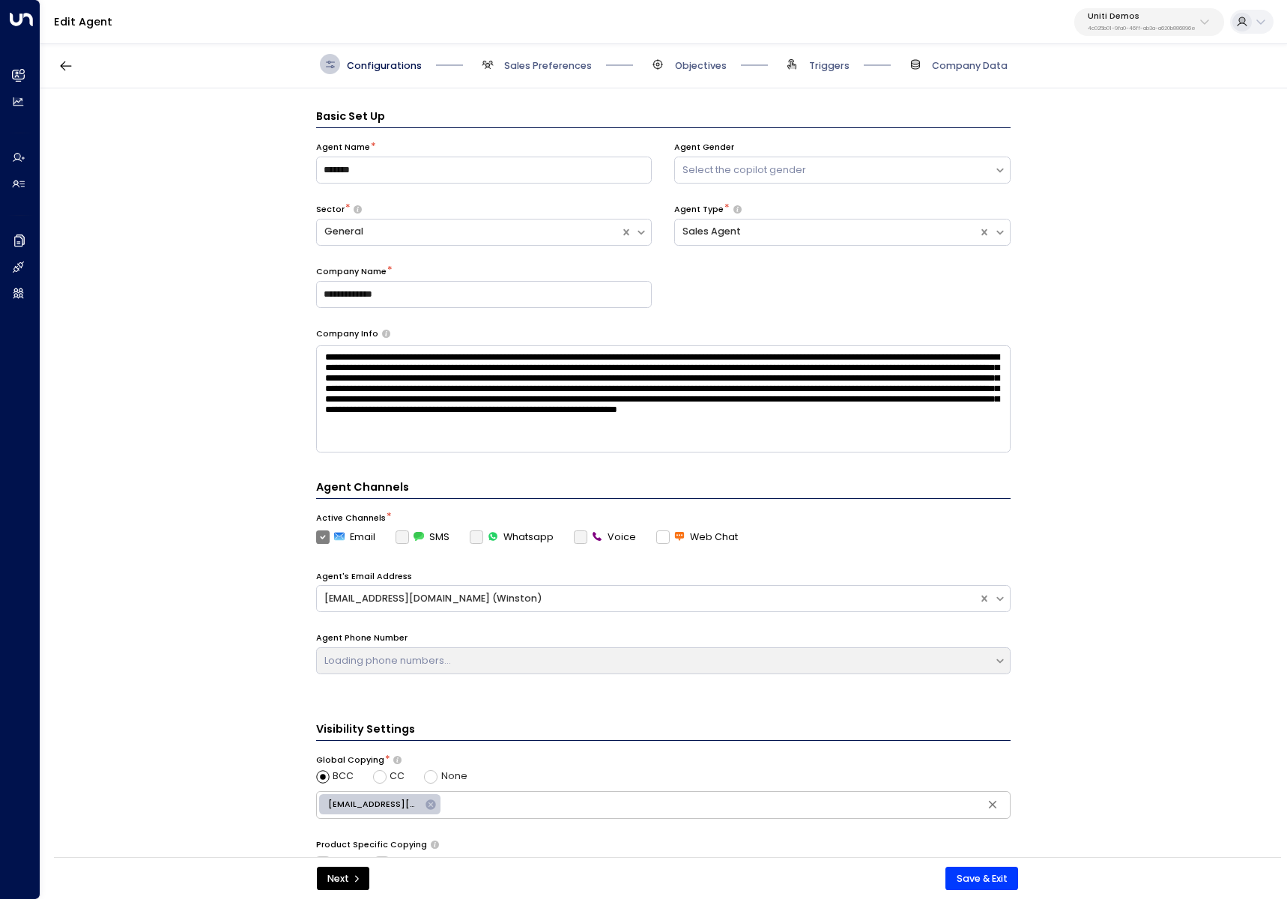
scroll to position [20, 0]
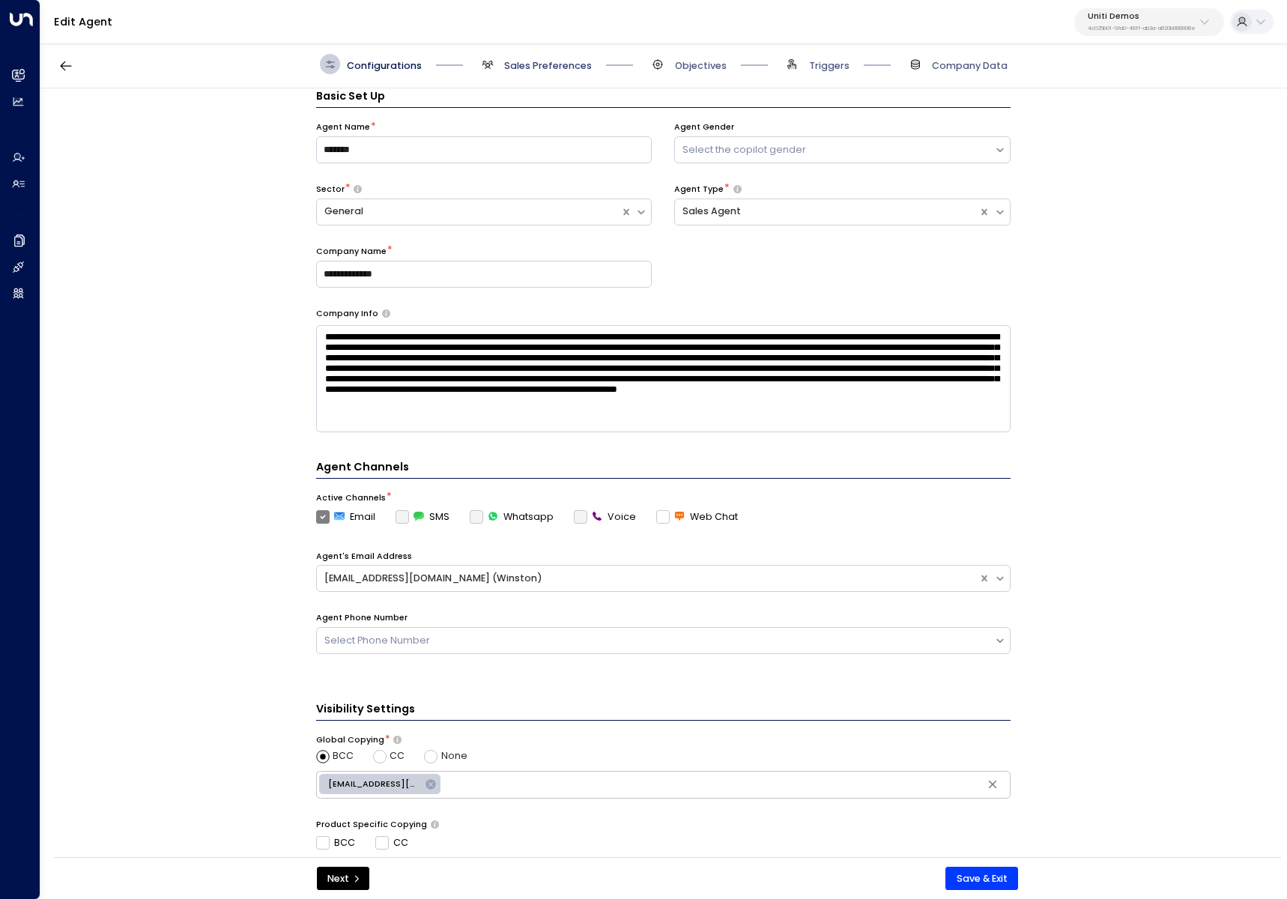
click at [524, 67] on span "Sales Preferences" at bounding box center [548, 65] width 88 height 13
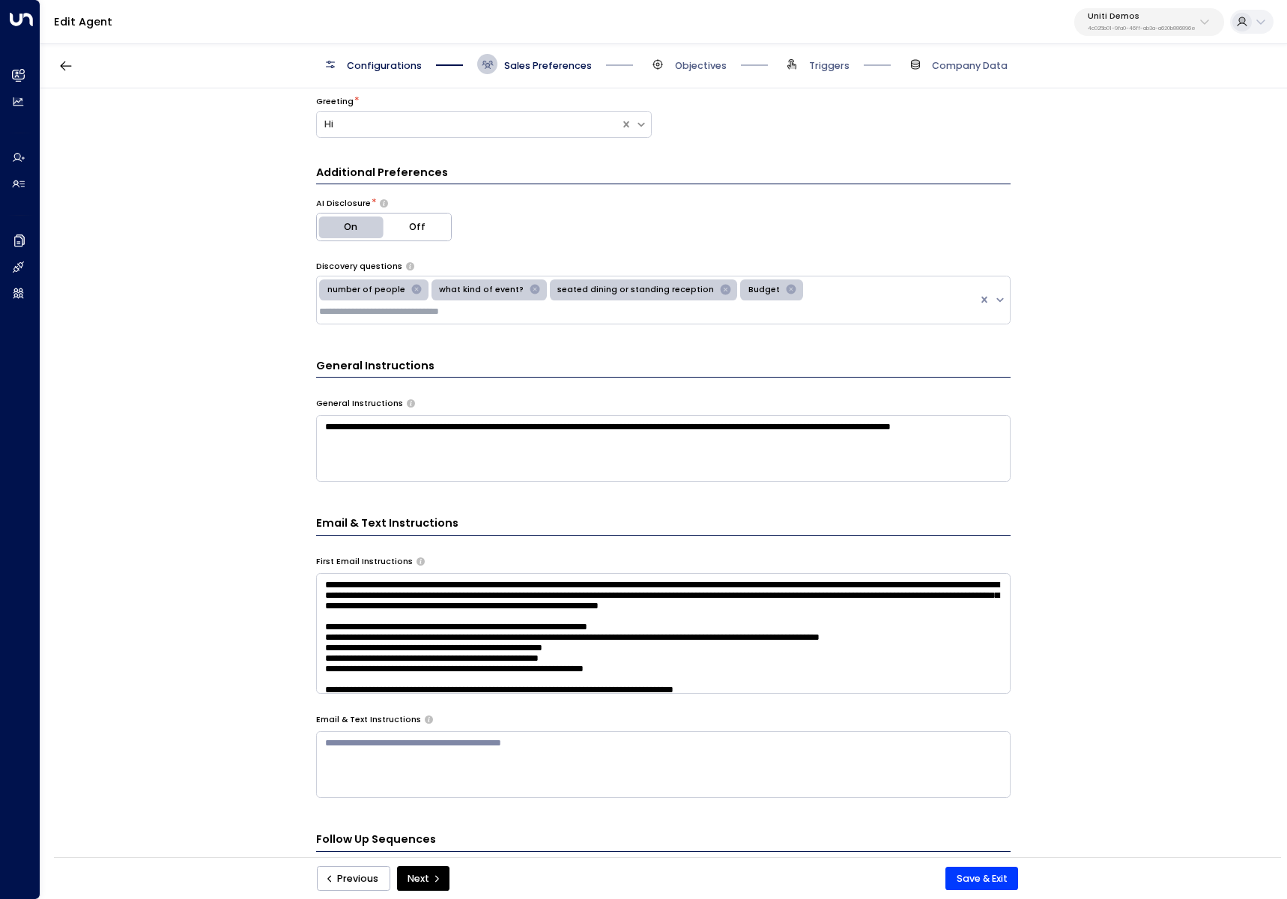
scroll to position [260, 0]
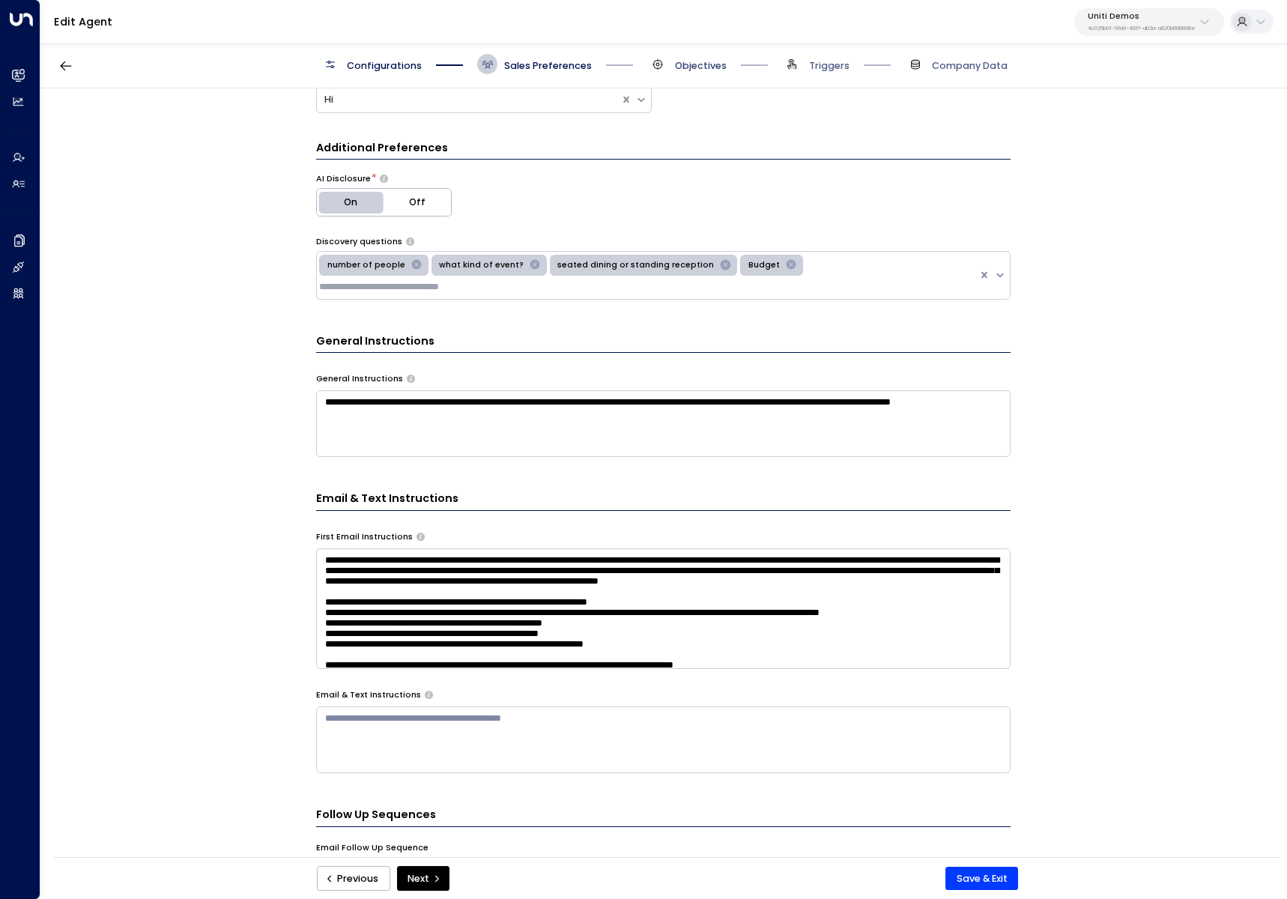
click at [710, 66] on span "Objectives" at bounding box center [701, 65] width 52 height 13
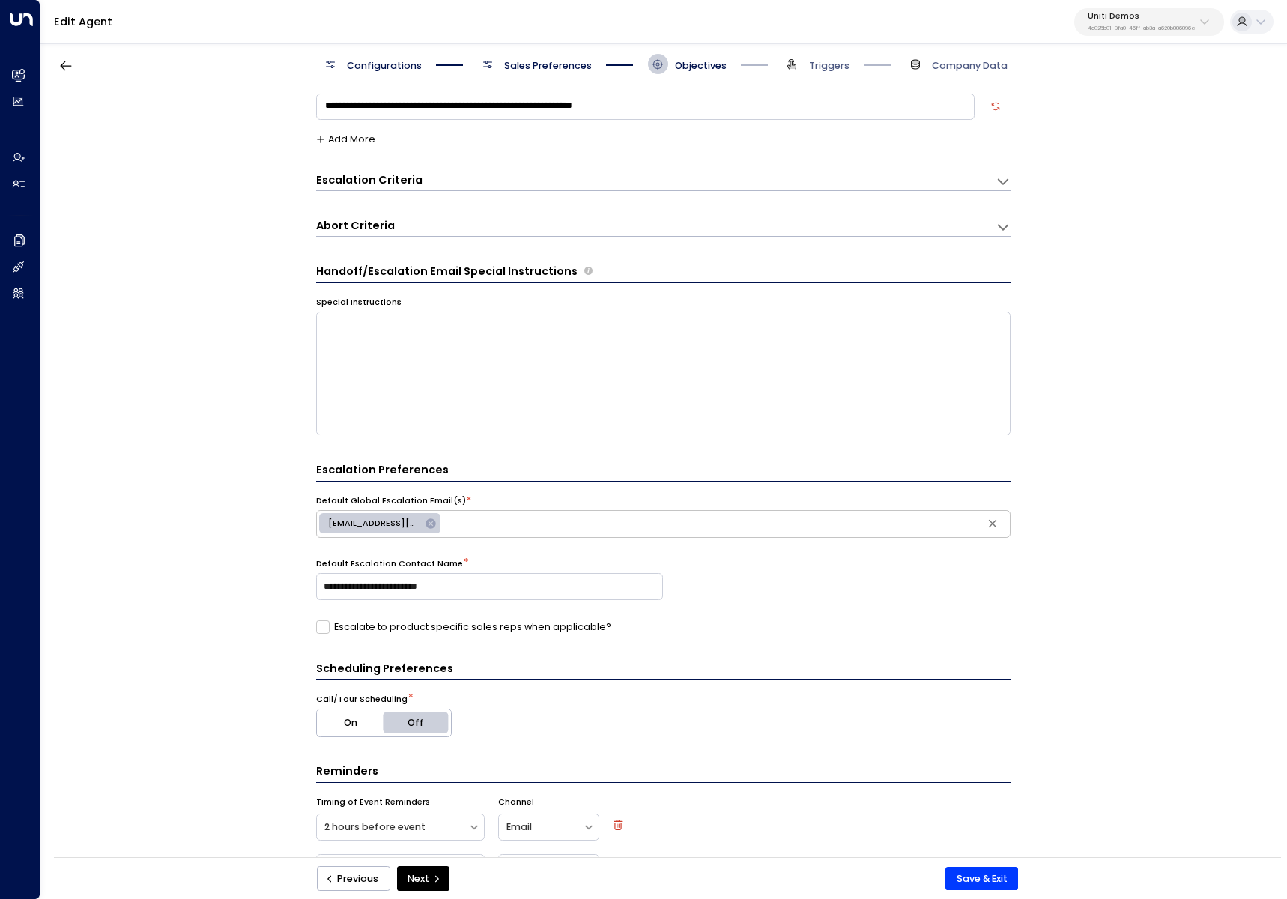
scroll to position [118, 0]
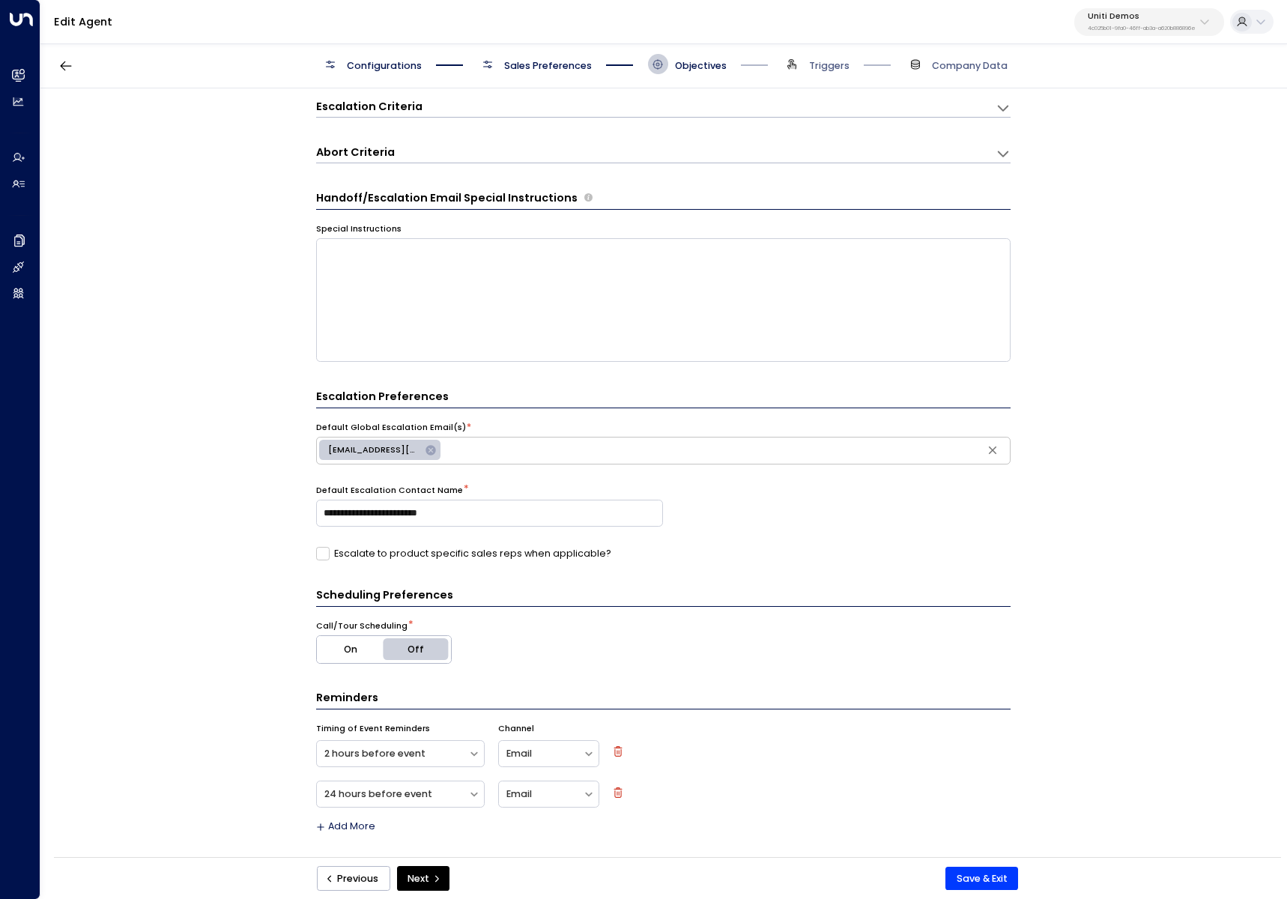
click at [551, 62] on span "Sales Preferences" at bounding box center [548, 65] width 88 height 13
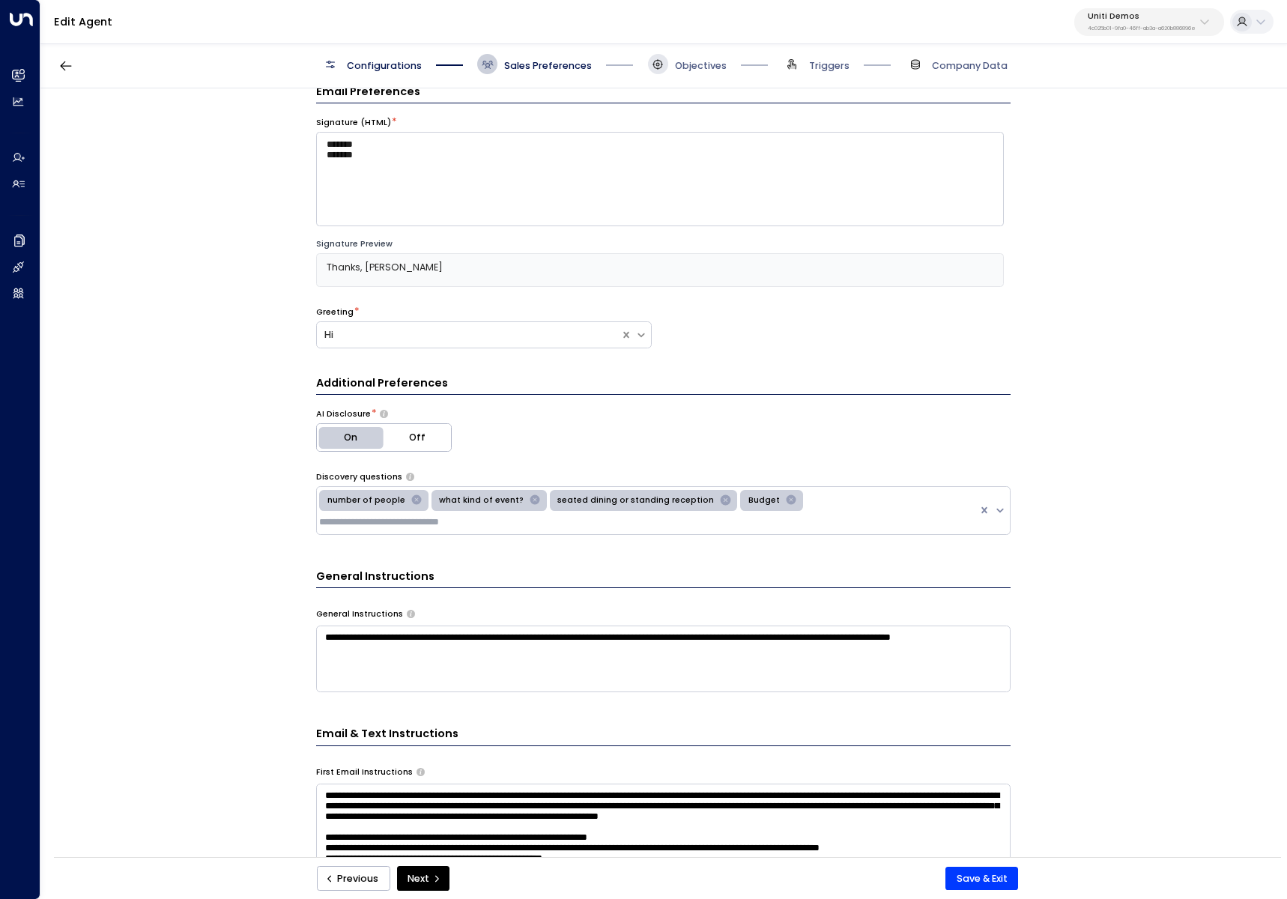
scroll to position [20, 0]
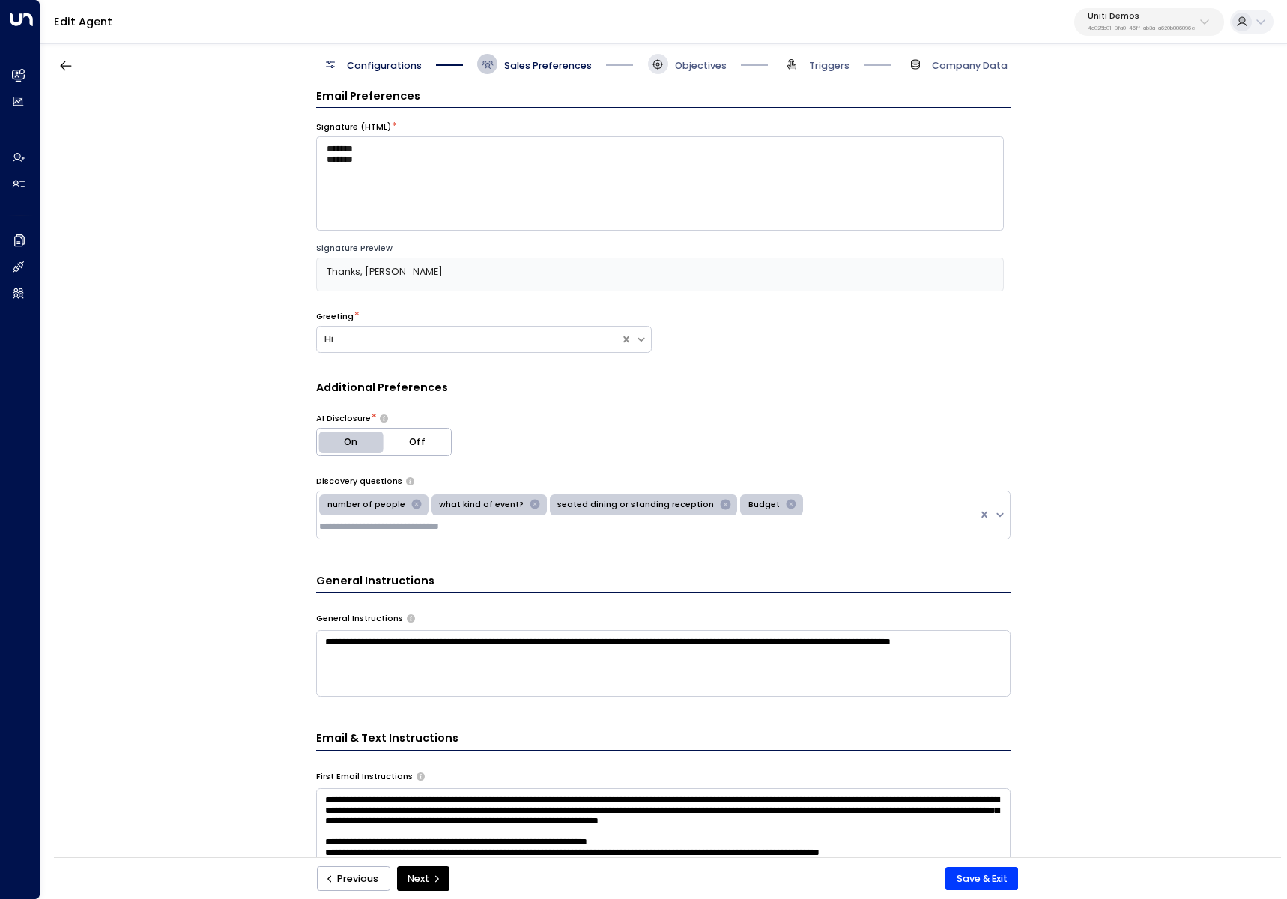
click at [655, 56] on span at bounding box center [658, 64] width 20 height 20
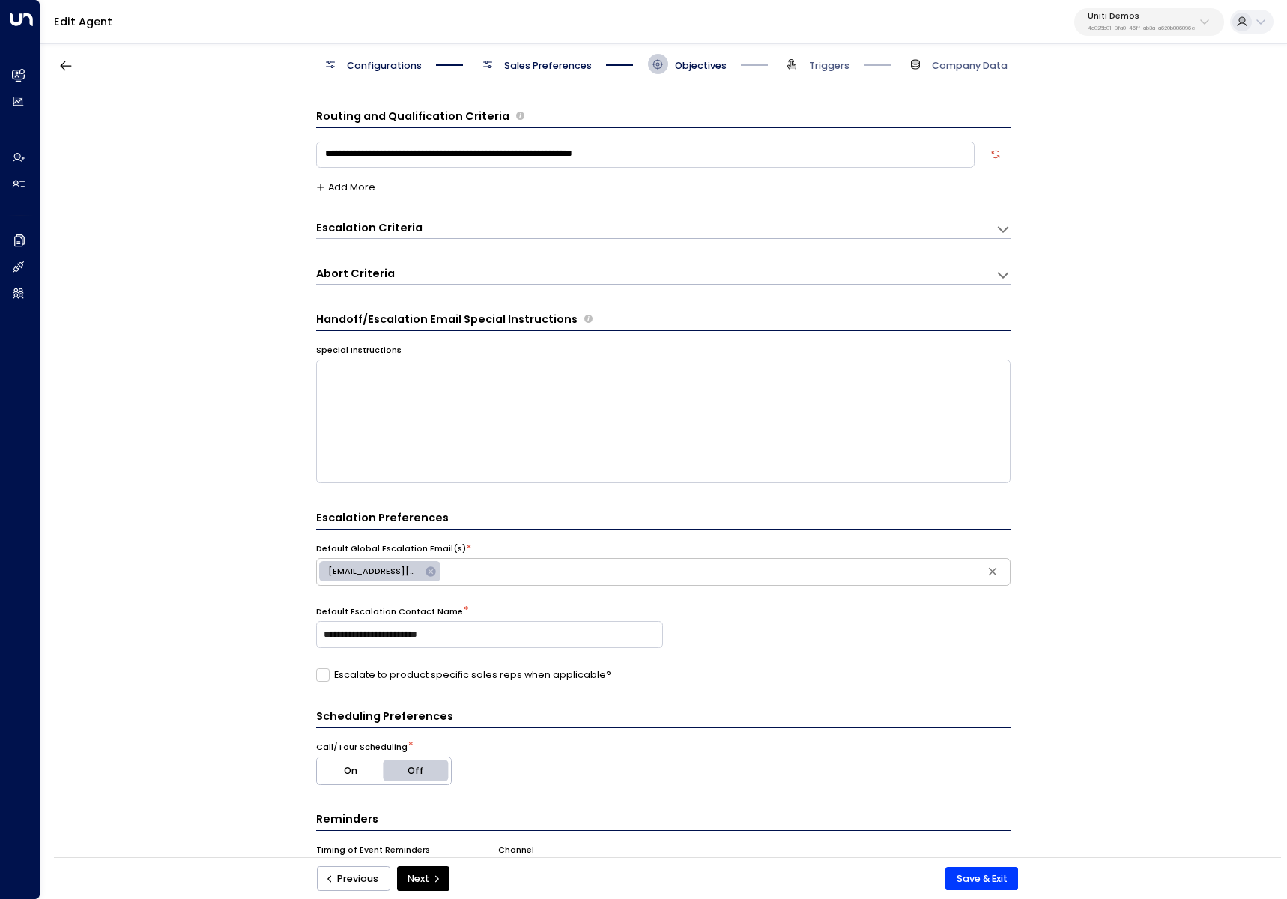
scroll to position [3, 0]
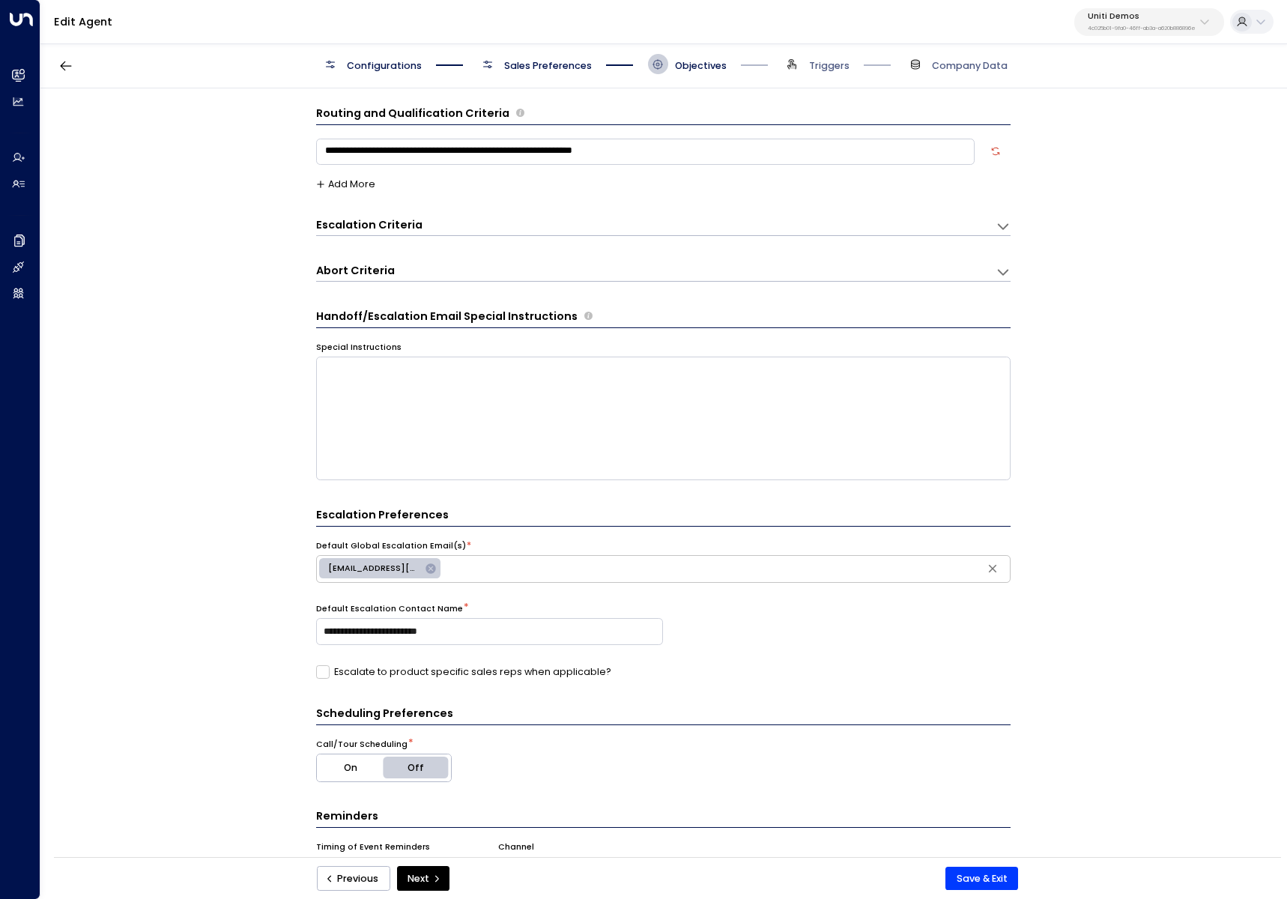
click at [330, 775] on button "On" at bounding box center [350, 767] width 67 height 27
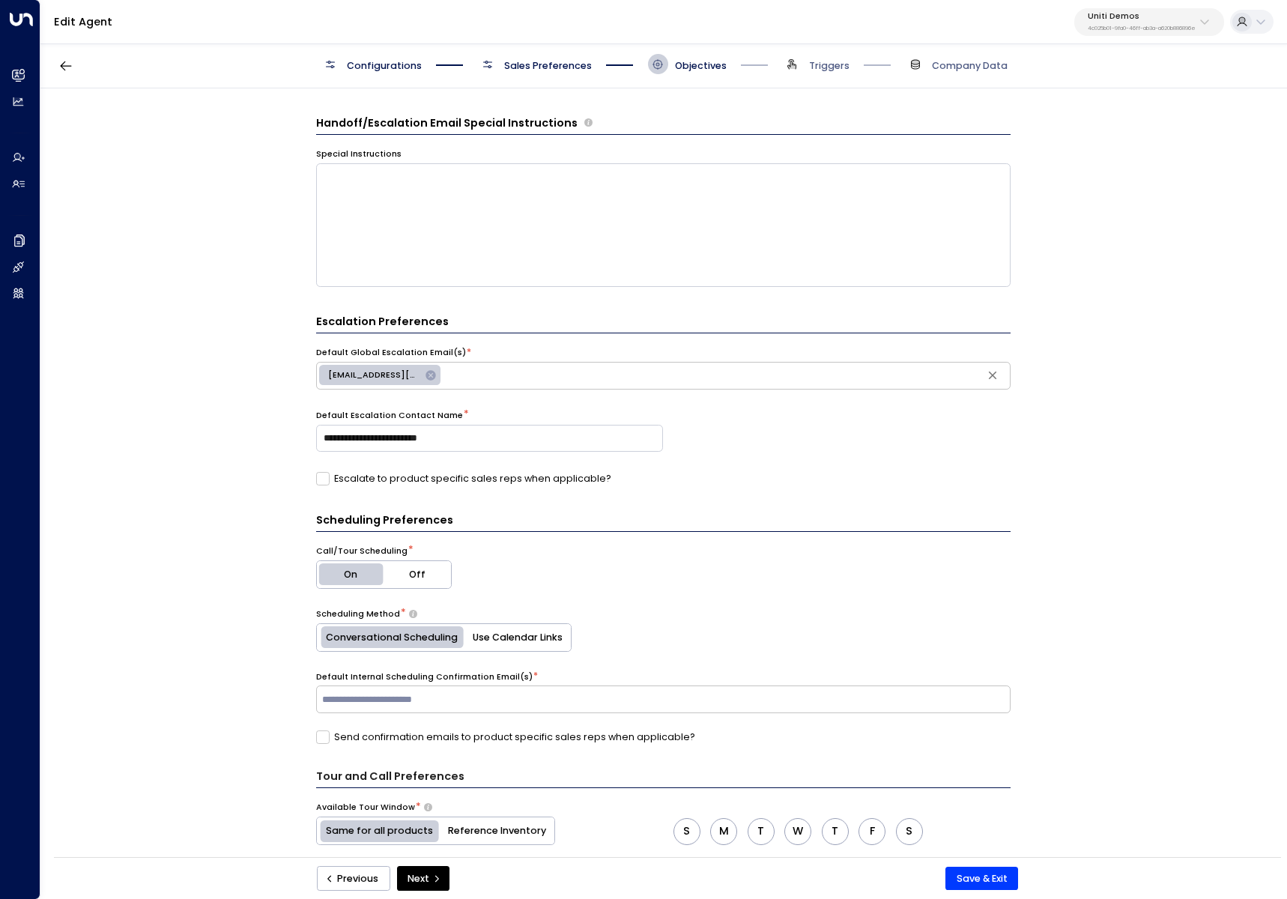
scroll to position [397, 0]
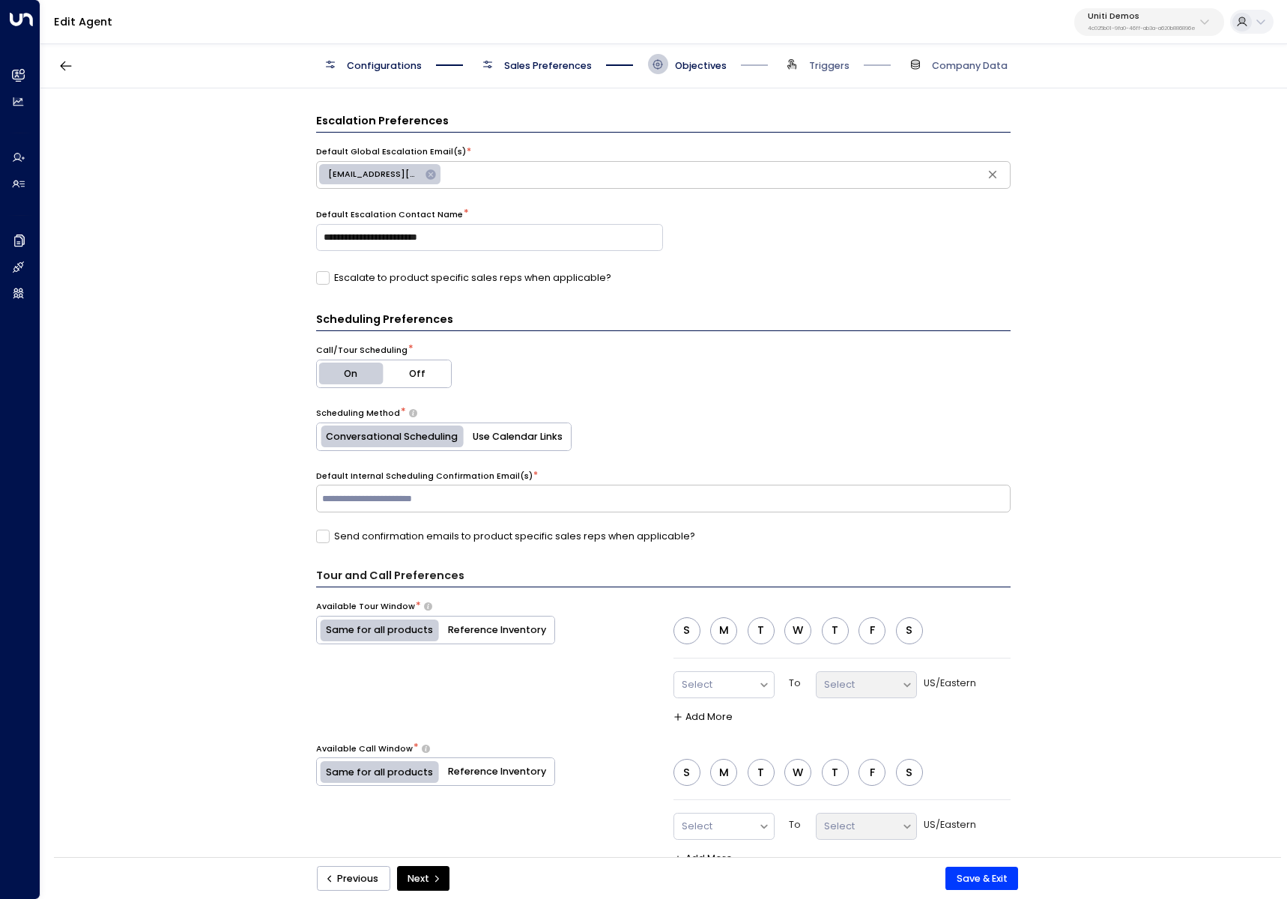
click at [412, 365] on button "Off" at bounding box center [416, 373] width 67 height 27
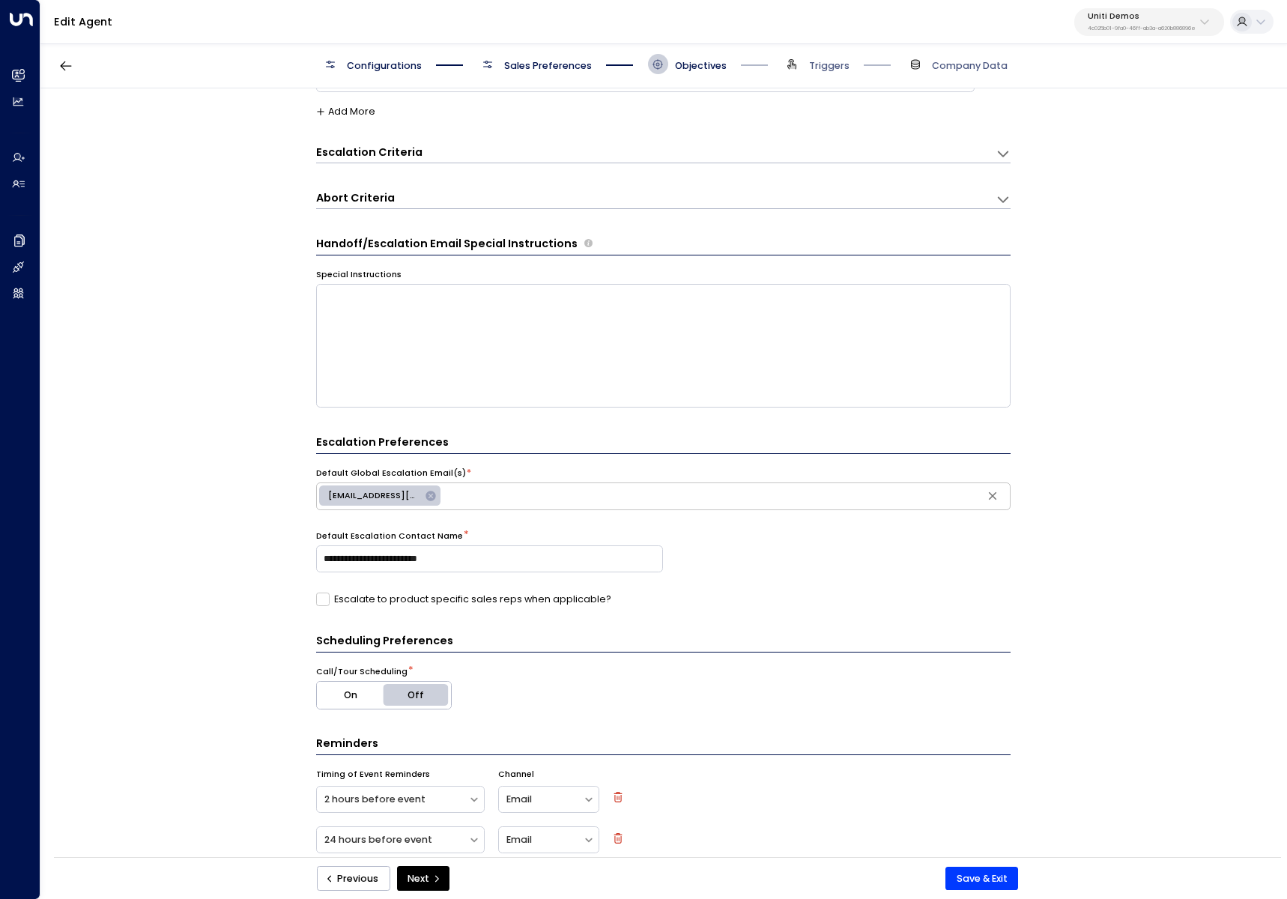
scroll to position [0, 0]
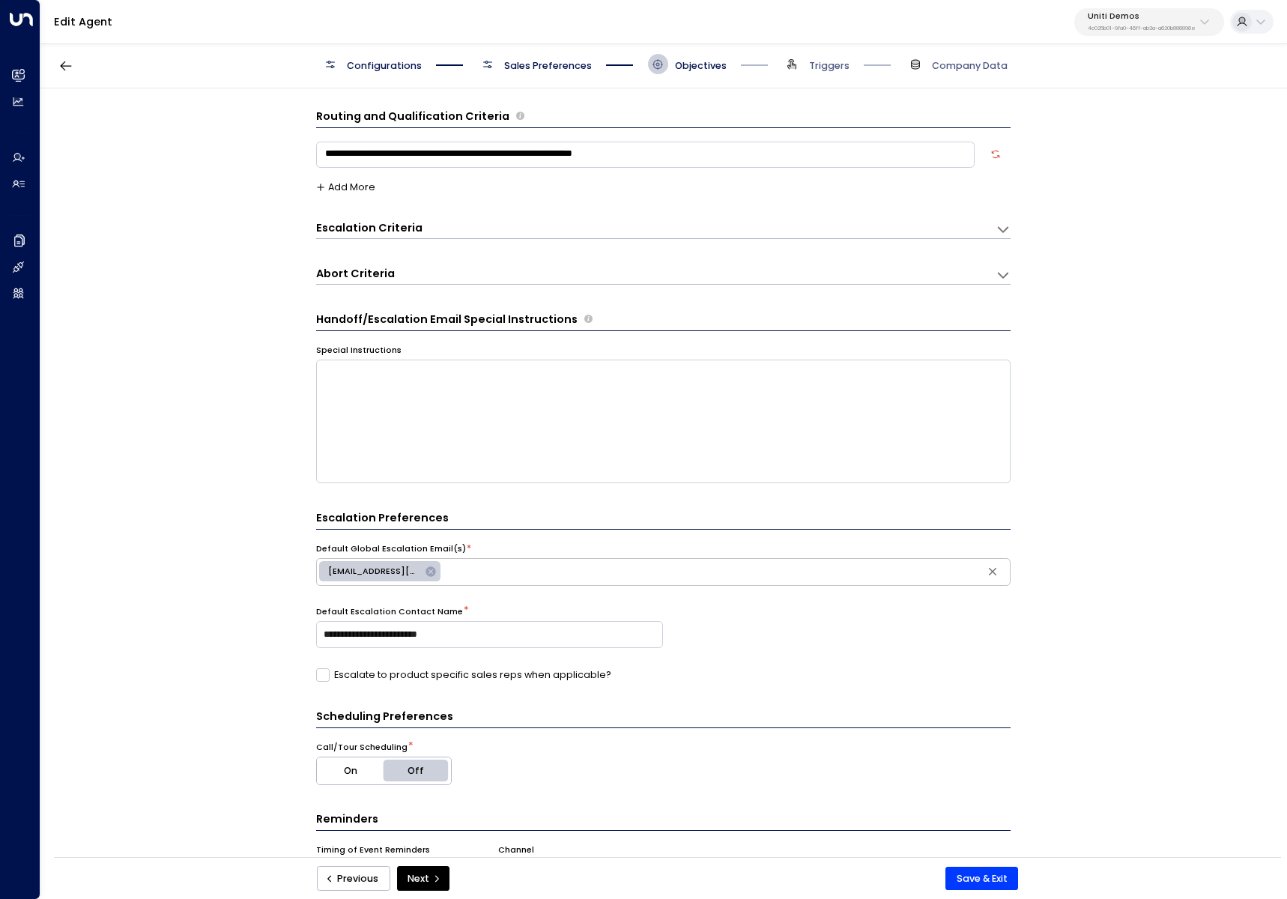
click at [350, 183] on button "Add More" at bounding box center [346, 187] width 60 height 10
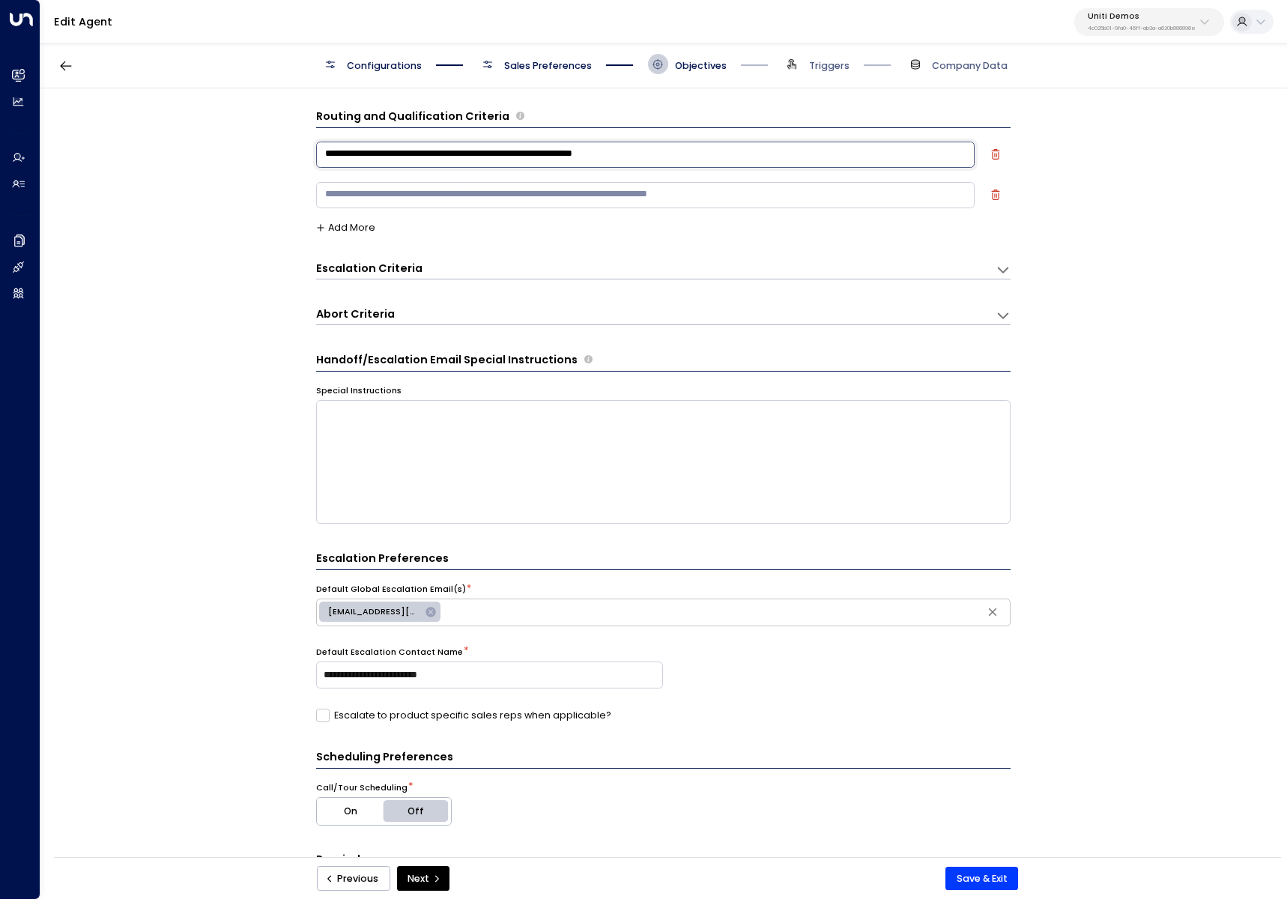
drag, startPoint x: 657, startPoint y: 157, endPoint x: 237, endPoint y: 161, distance: 420.1
click at [237, 161] on div "**********" at bounding box center [662, 476] width 1245 height 777
click at [394, 269] on h3 "Escalation Criteria" at bounding box center [369, 269] width 106 height 16
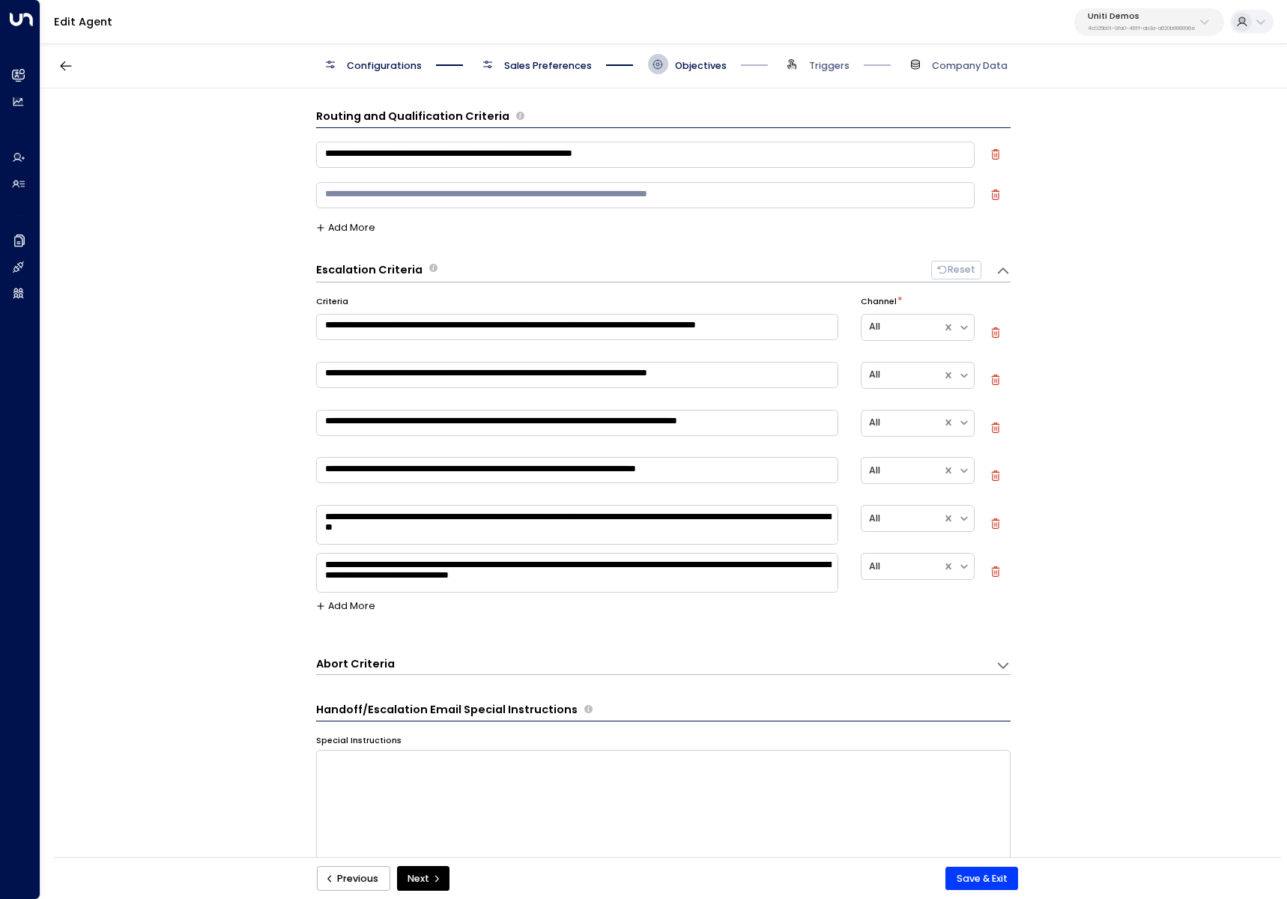
click at [591, 188] on textarea at bounding box center [645, 195] width 658 height 26
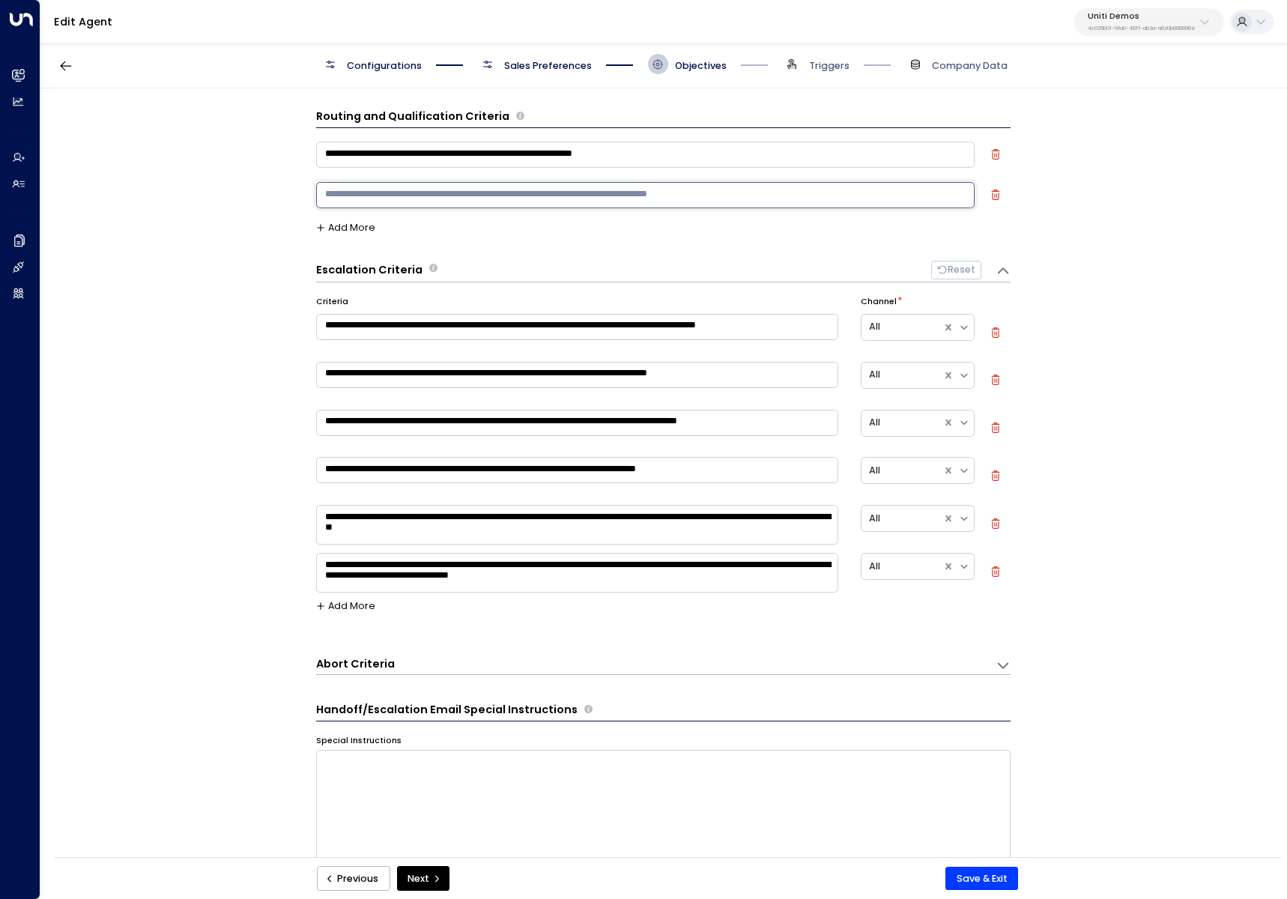
click at [1000, 190] on button "button" at bounding box center [996, 194] width 13 height 13
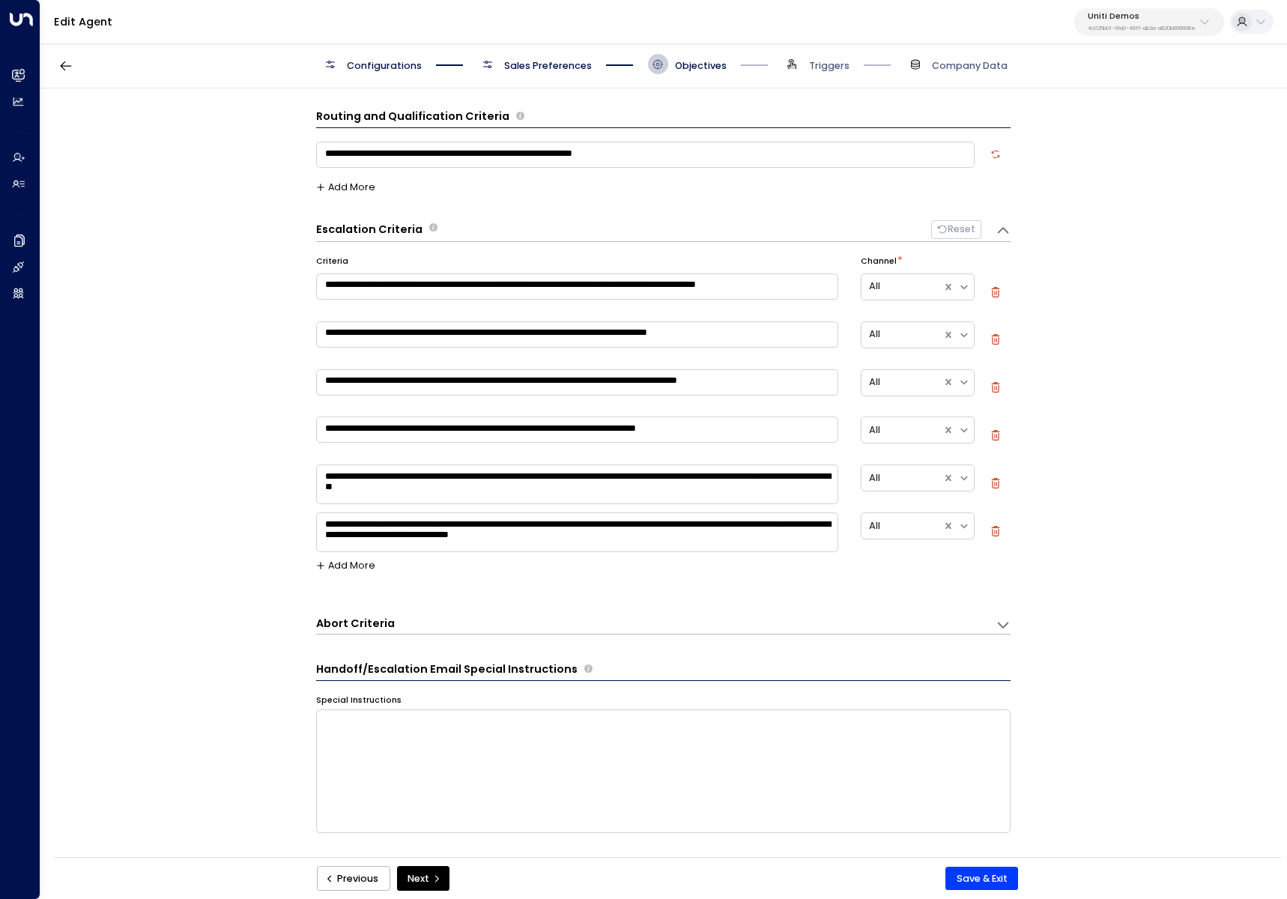
click at [910, 165] on textarea "**********" at bounding box center [645, 155] width 658 height 26
click at [909, 164] on textarea "**********" at bounding box center [645, 155] width 658 height 26
type textarea "**********"
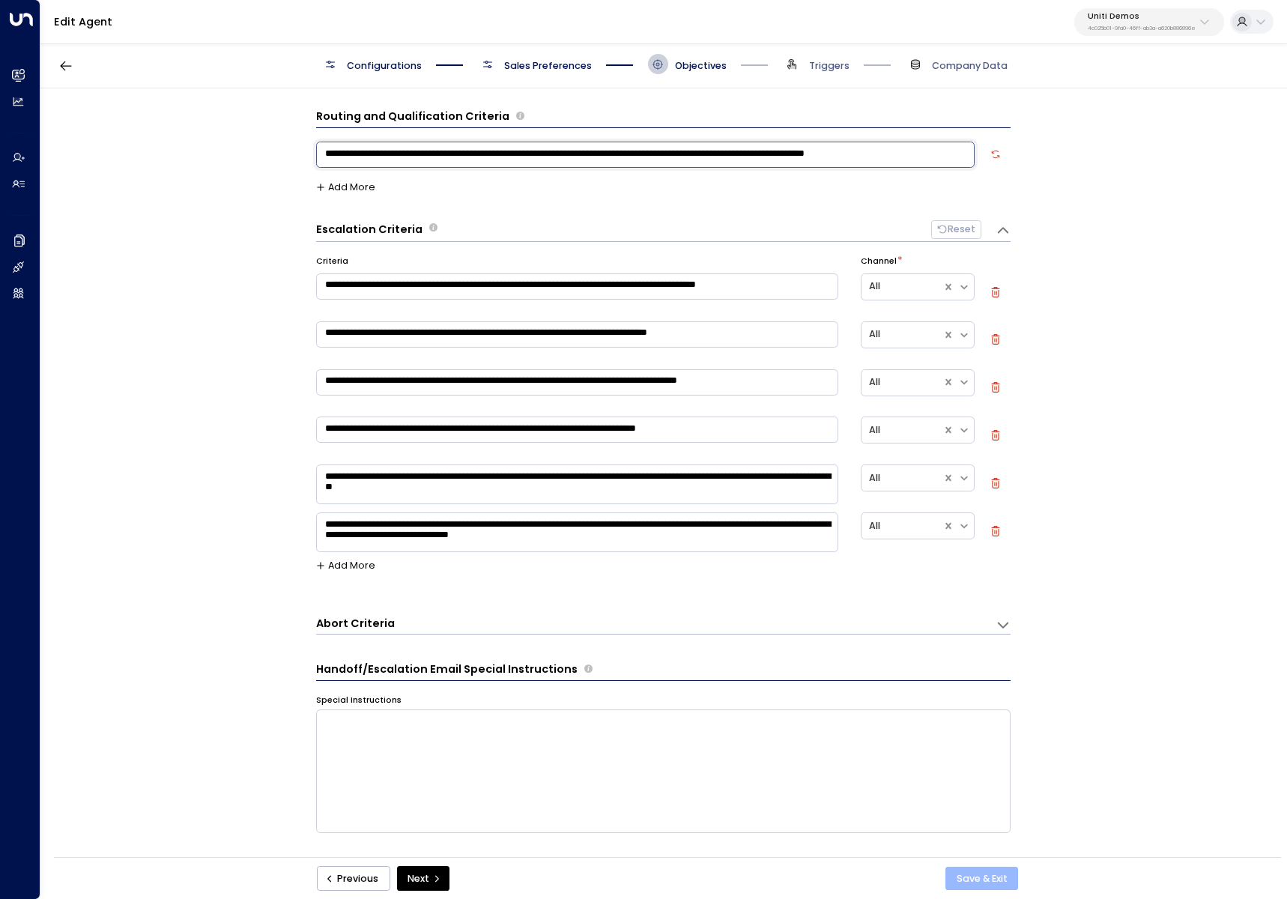
click at [985, 870] on button "Save & Exit" at bounding box center [981, 878] width 73 height 24
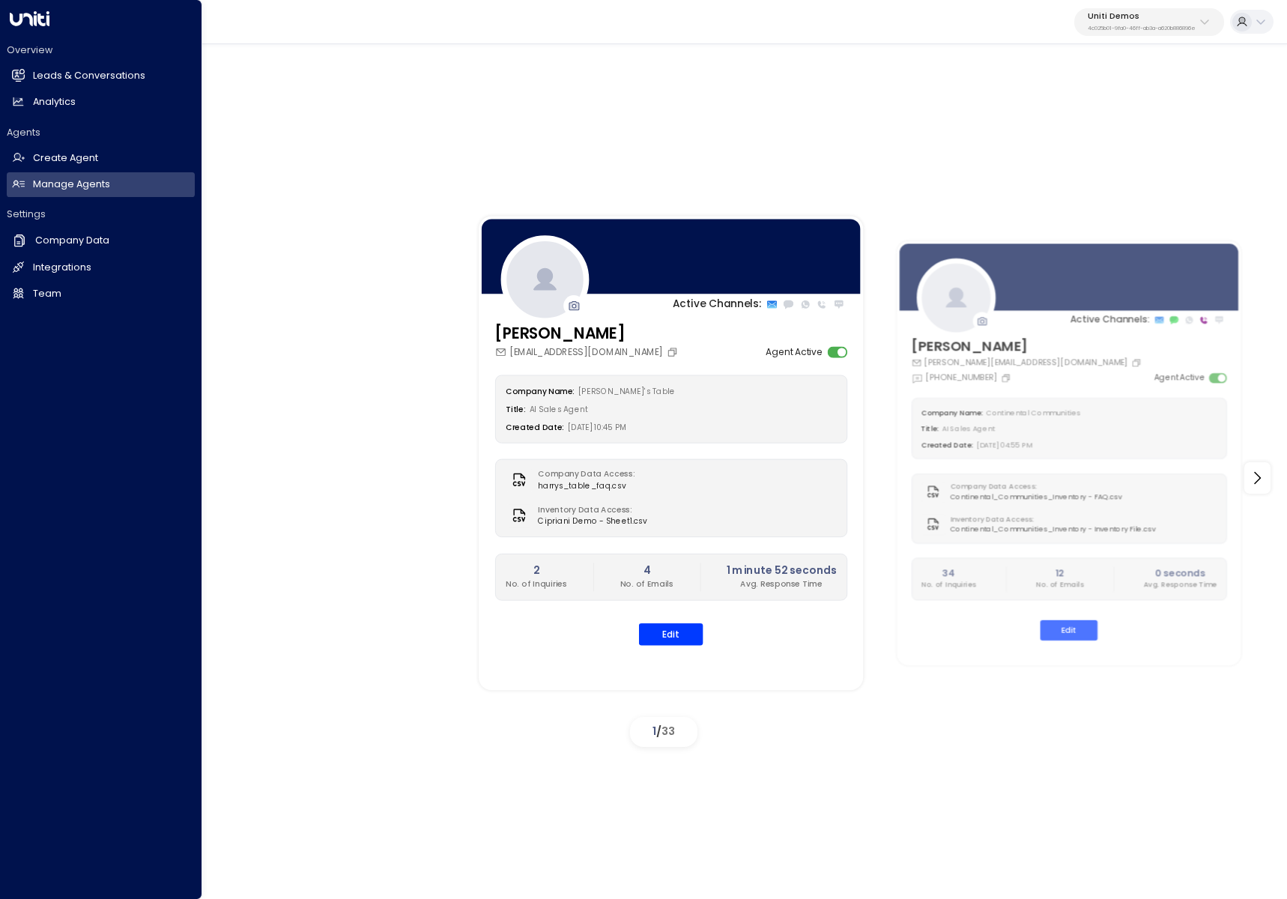
click at [43, 61] on div "Overview Leads & Conversations Leads & Conversations Analytics Analytics" at bounding box center [101, 78] width 188 height 71
click at [46, 71] on h2 "Leads & Conversations" at bounding box center [89, 76] width 112 height 14
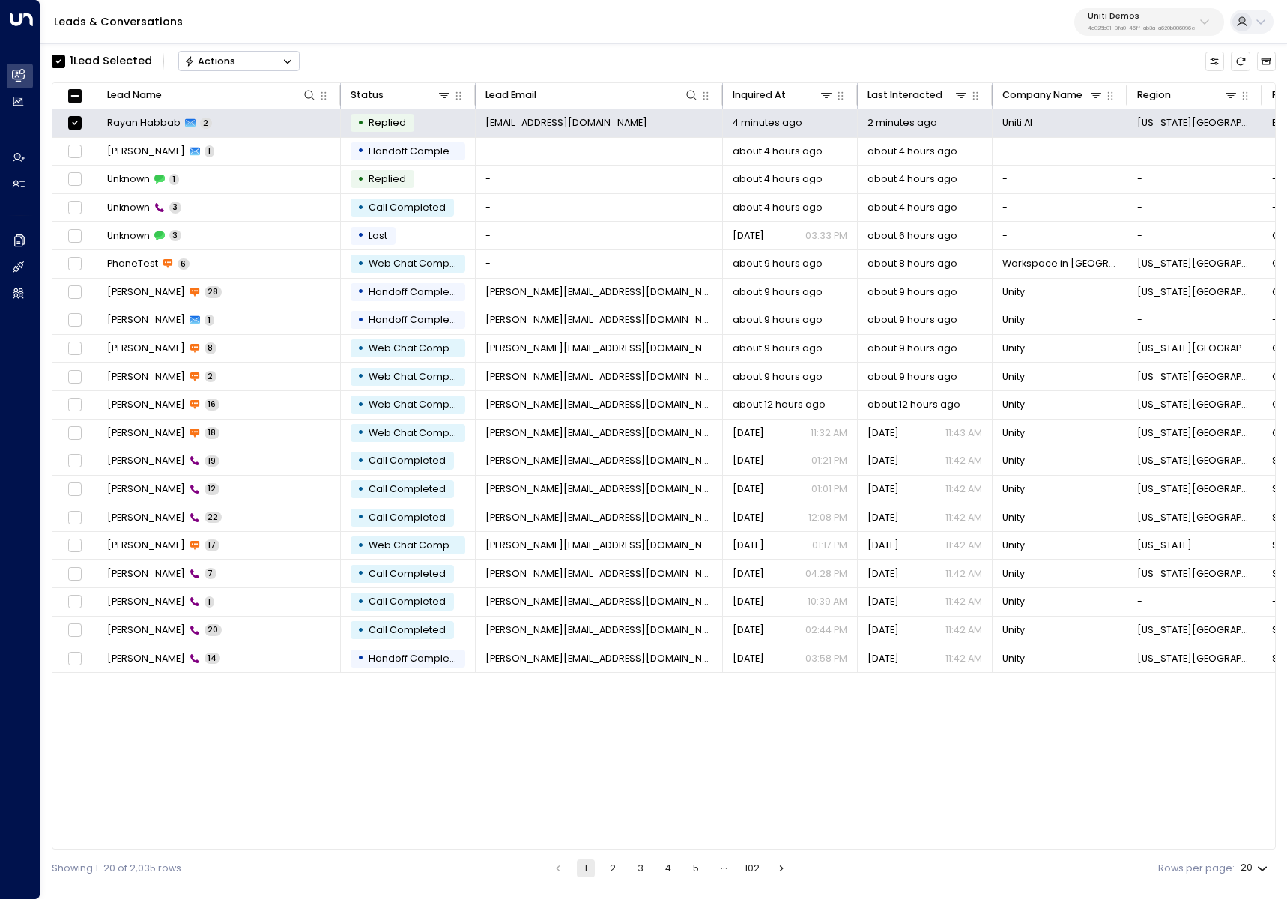
click at [266, 58] on button "Actions" at bounding box center [238, 61] width 121 height 20
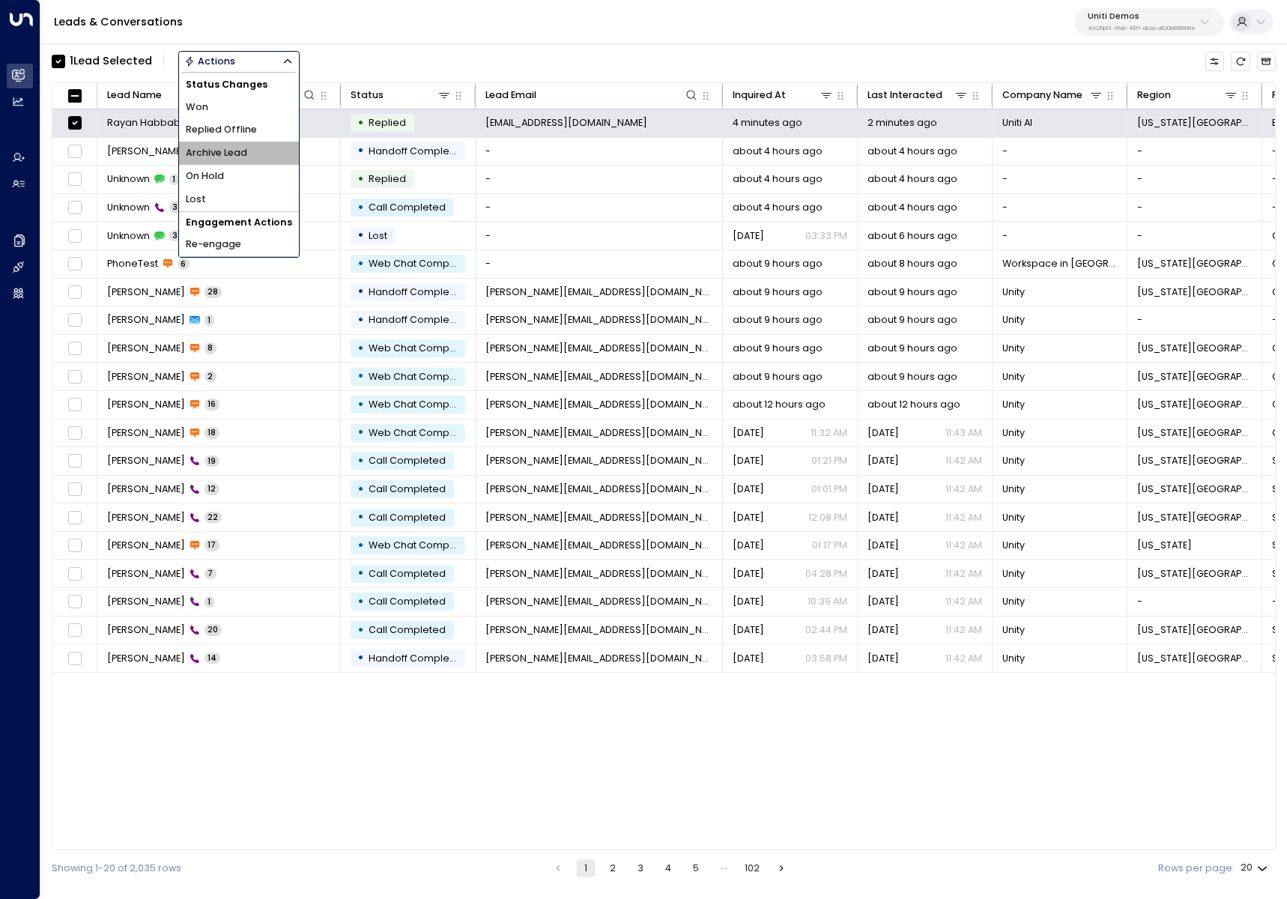
click at [261, 146] on li "Archive Lead" at bounding box center [239, 153] width 120 height 23
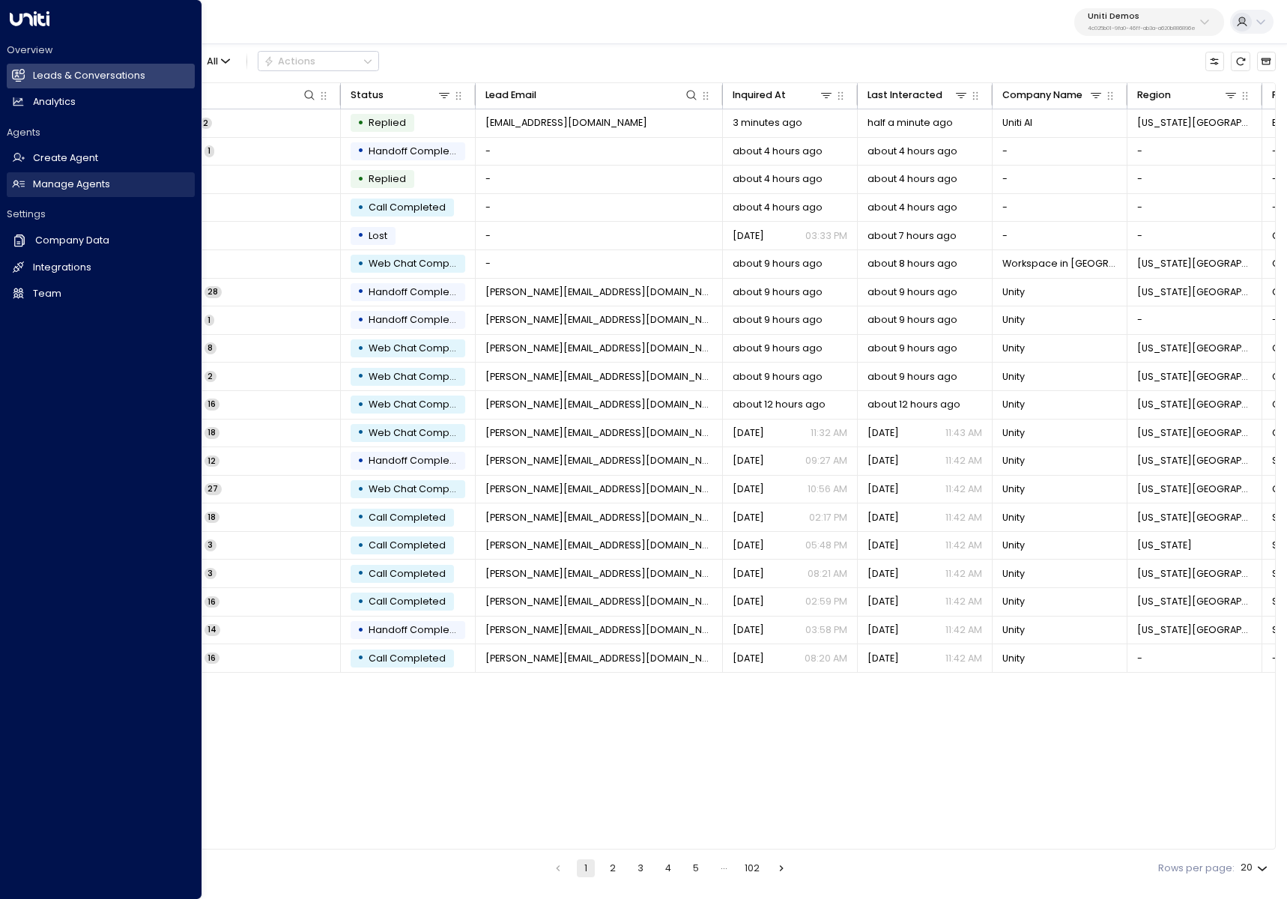
click at [17, 184] on icon at bounding box center [19, 183] width 12 height 7
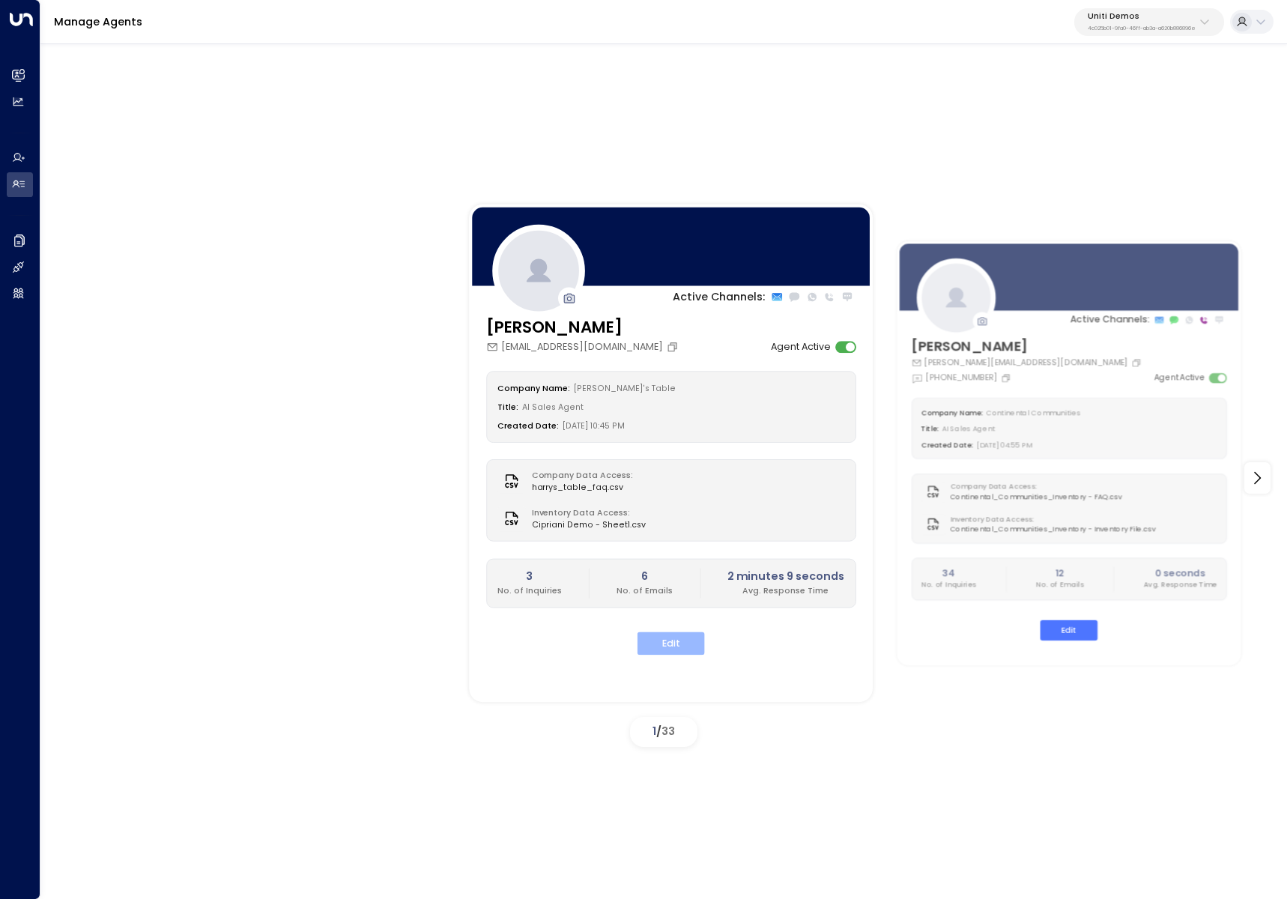
click at [681, 643] on button "Edit" at bounding box center [670, 642] width 67 height 23
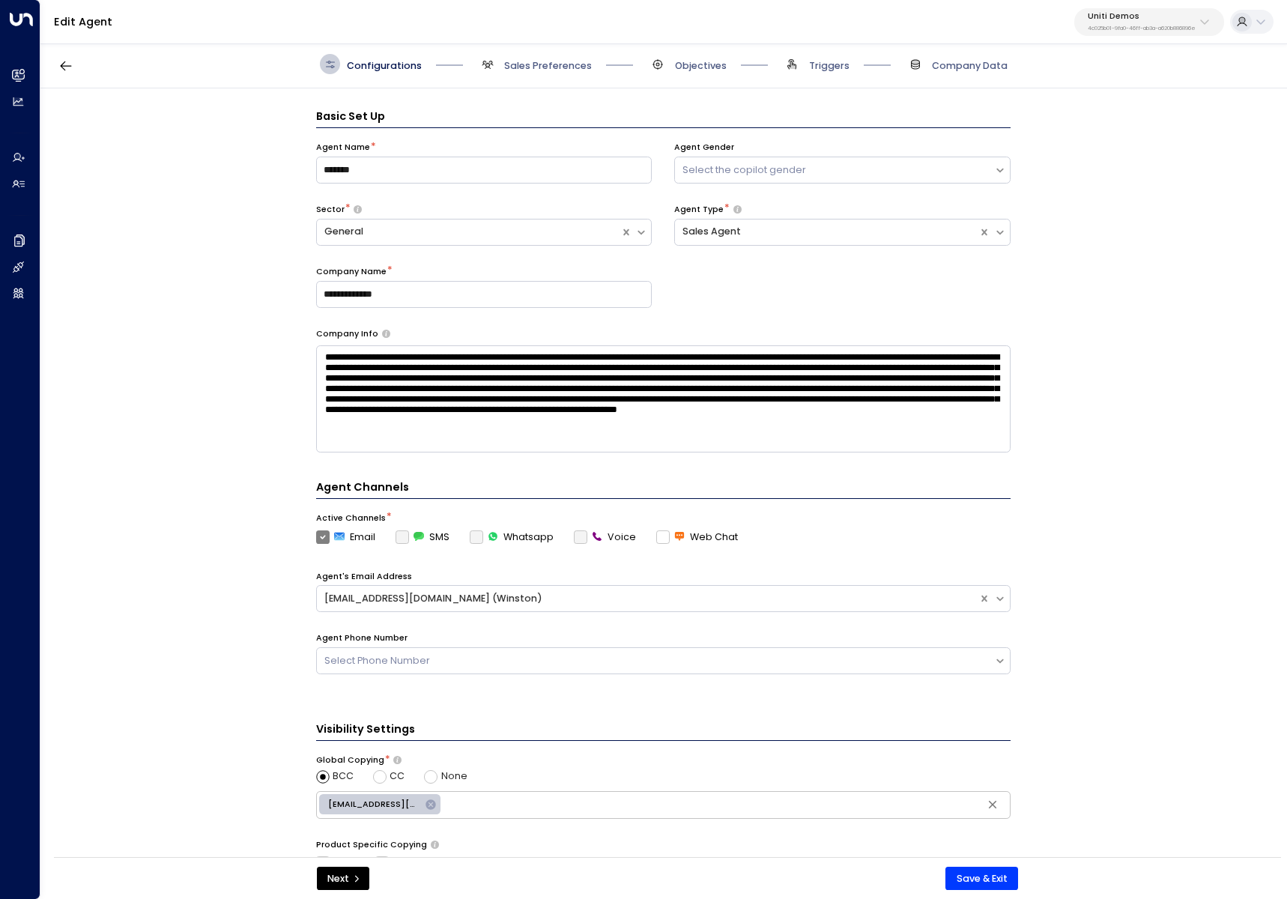
scroll to position [20, 0]
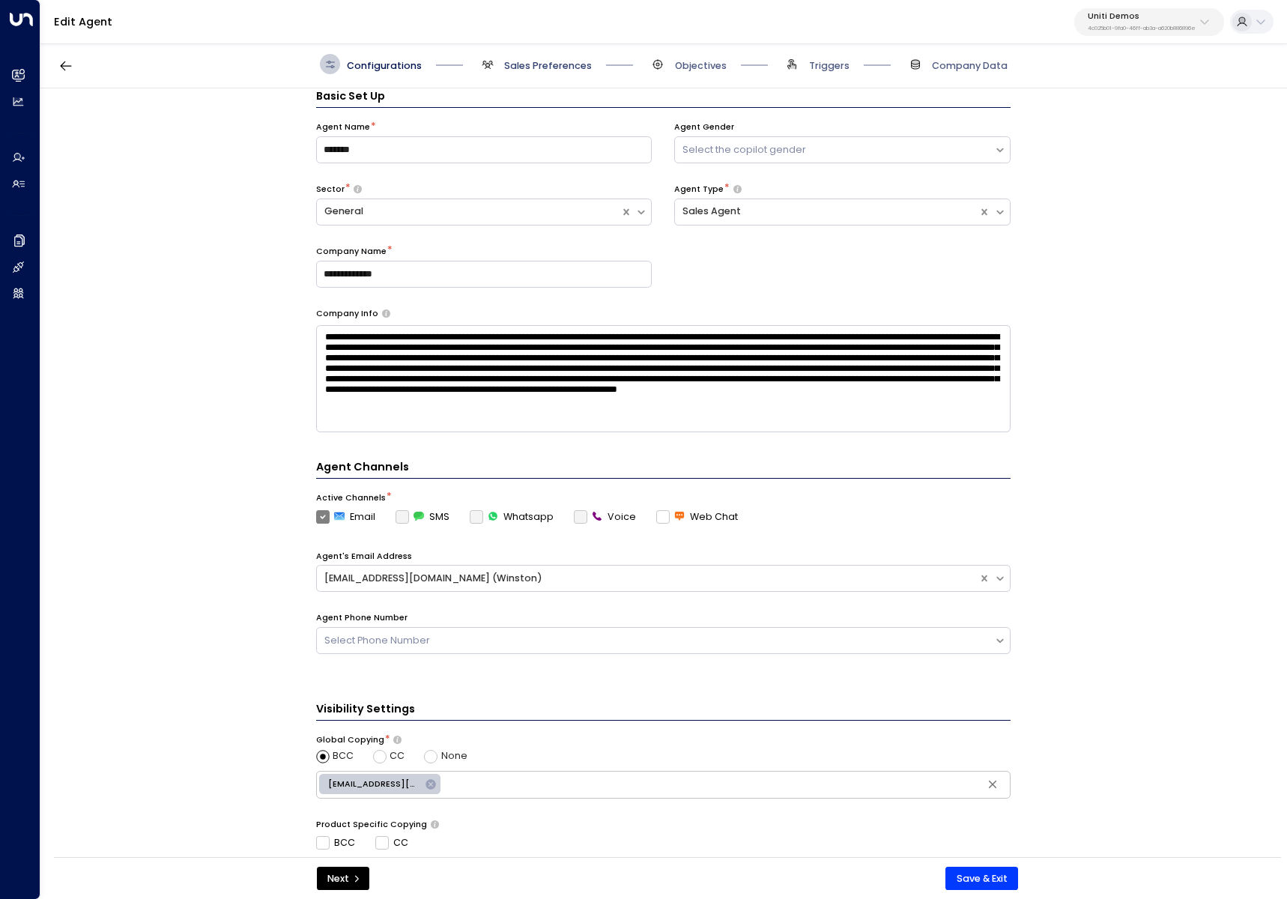
click at [512, 65] on span "Sales Preferences" at bounding box center [548, 65] width 88 height 13
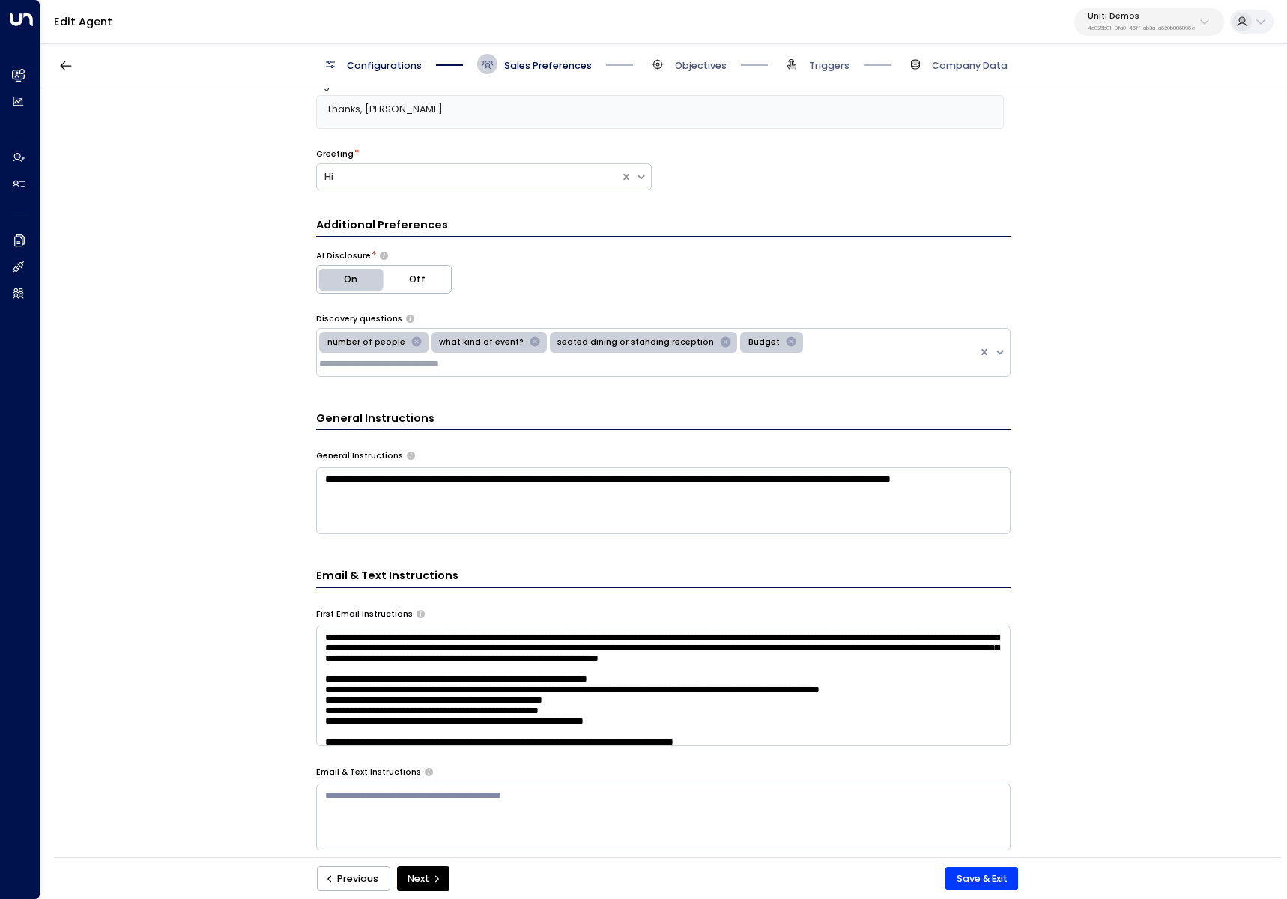
scroll to position [303, 0]
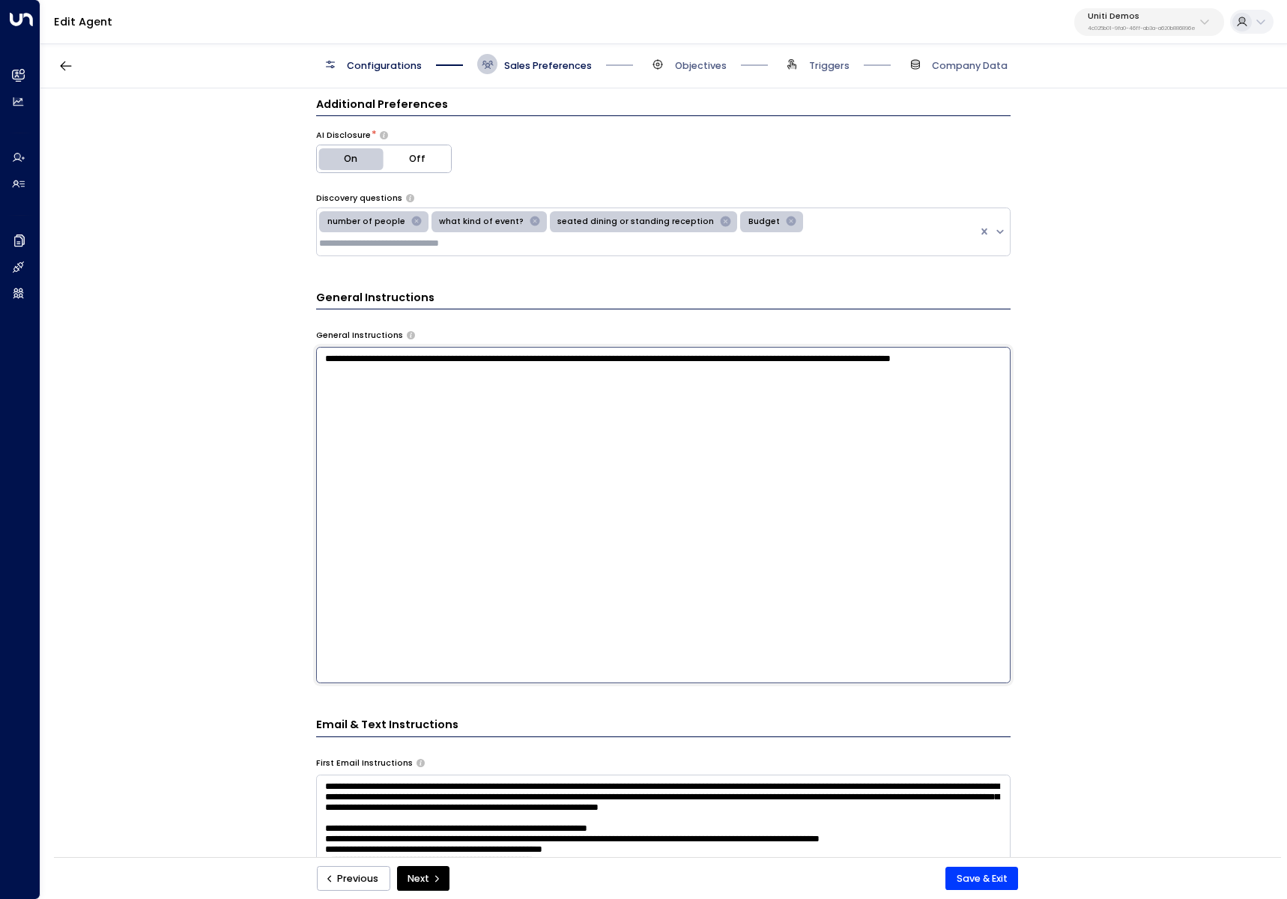
click at [504, 401] on textarea "**********" at bounding box center [663, 515] width 694 height 336
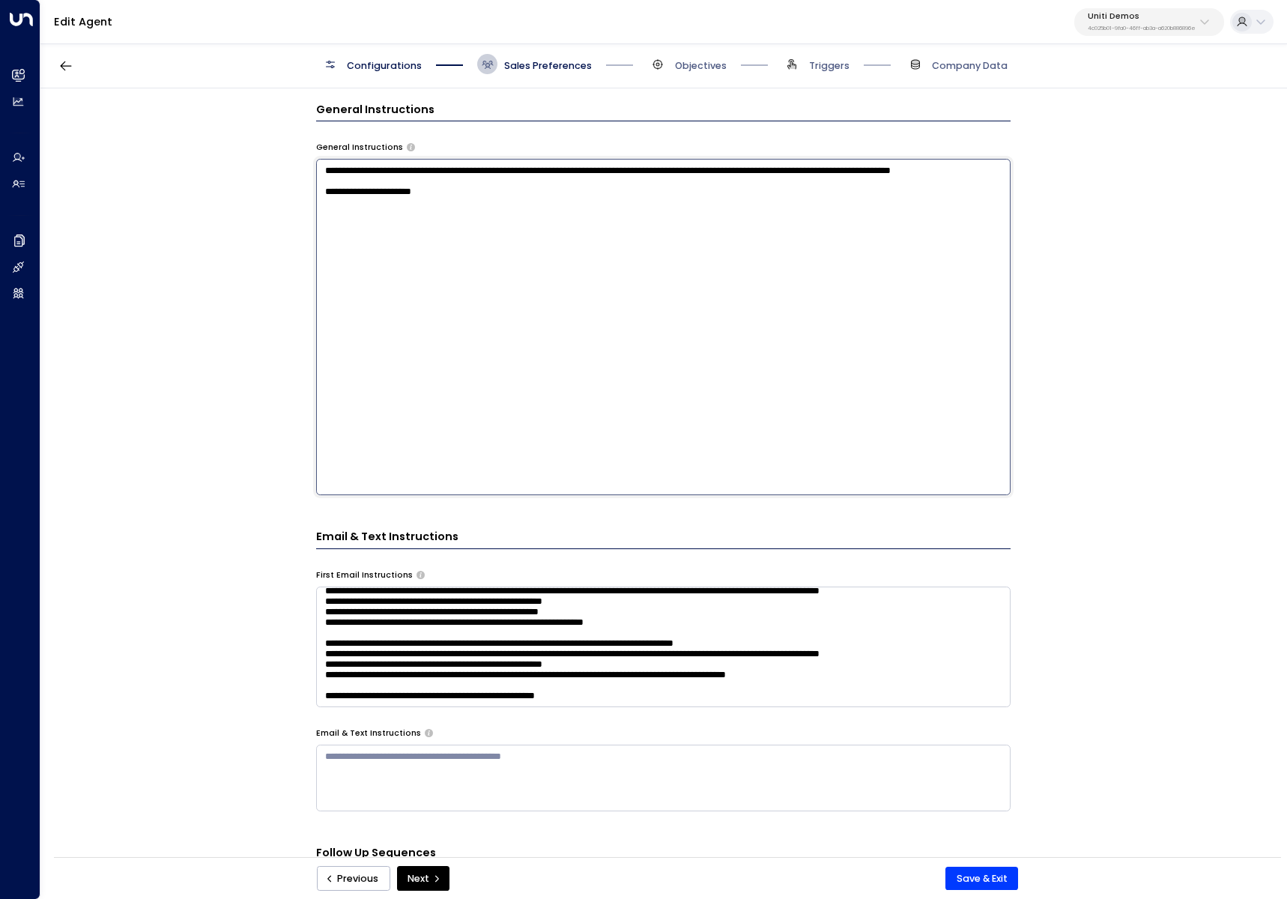
scroll to position [121, 0]
type textarea "**********"
click at [975, 877] on button "Save & Exit" at bounding box center [981, 878] width 73 height 24
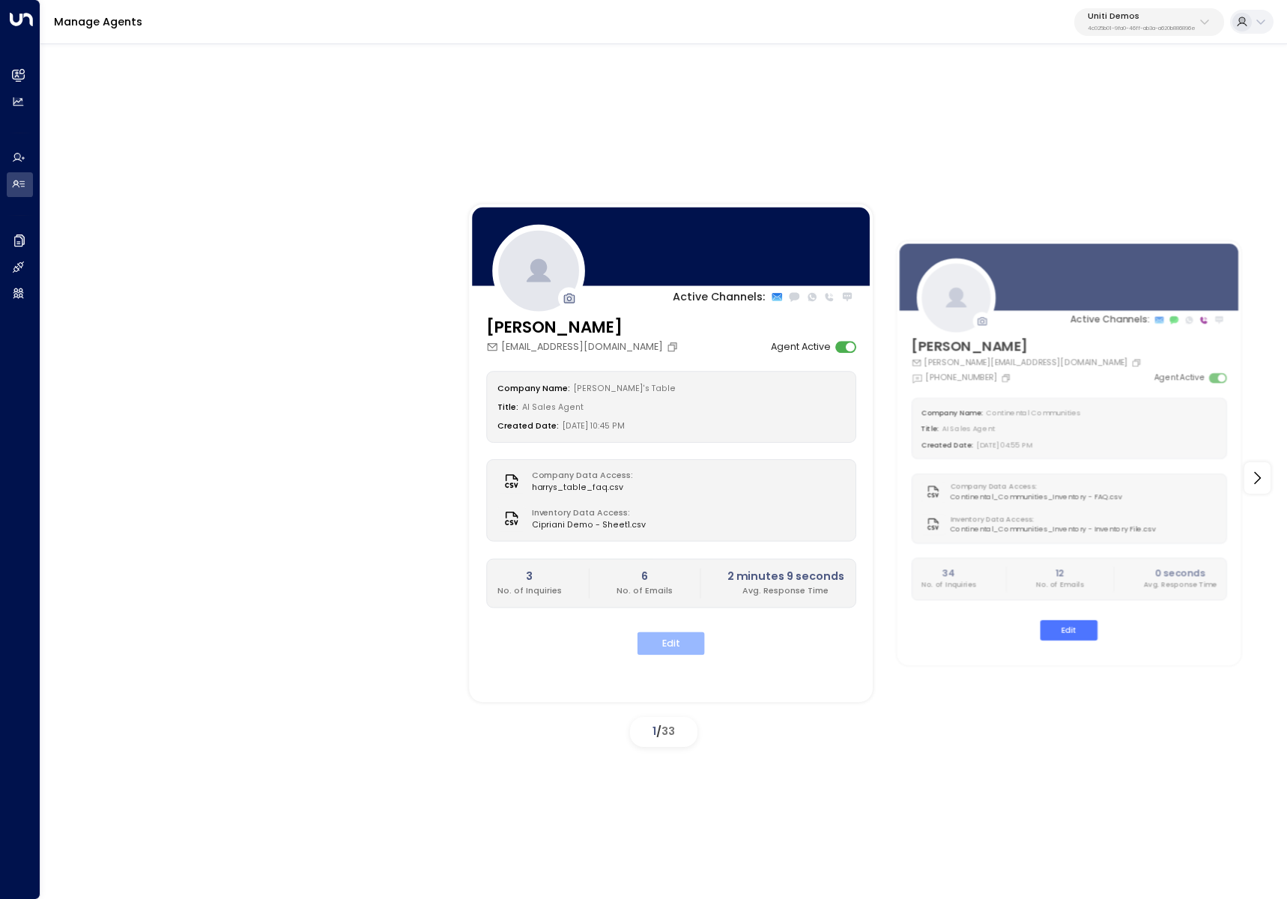
click at [666, 641] on button "Edit" at bounding box center [670, 642] width 67 height 23
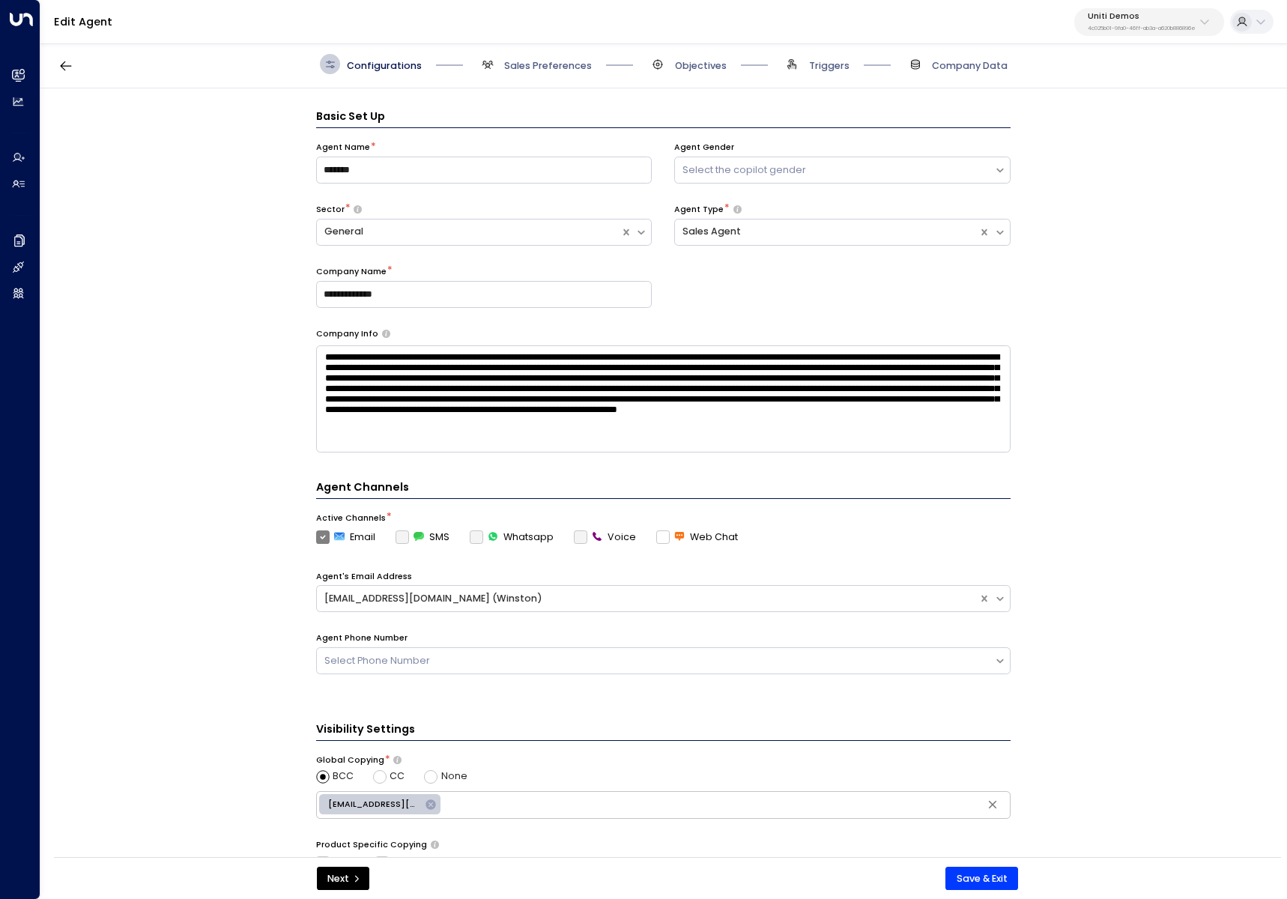
scroll to position [20, 0]
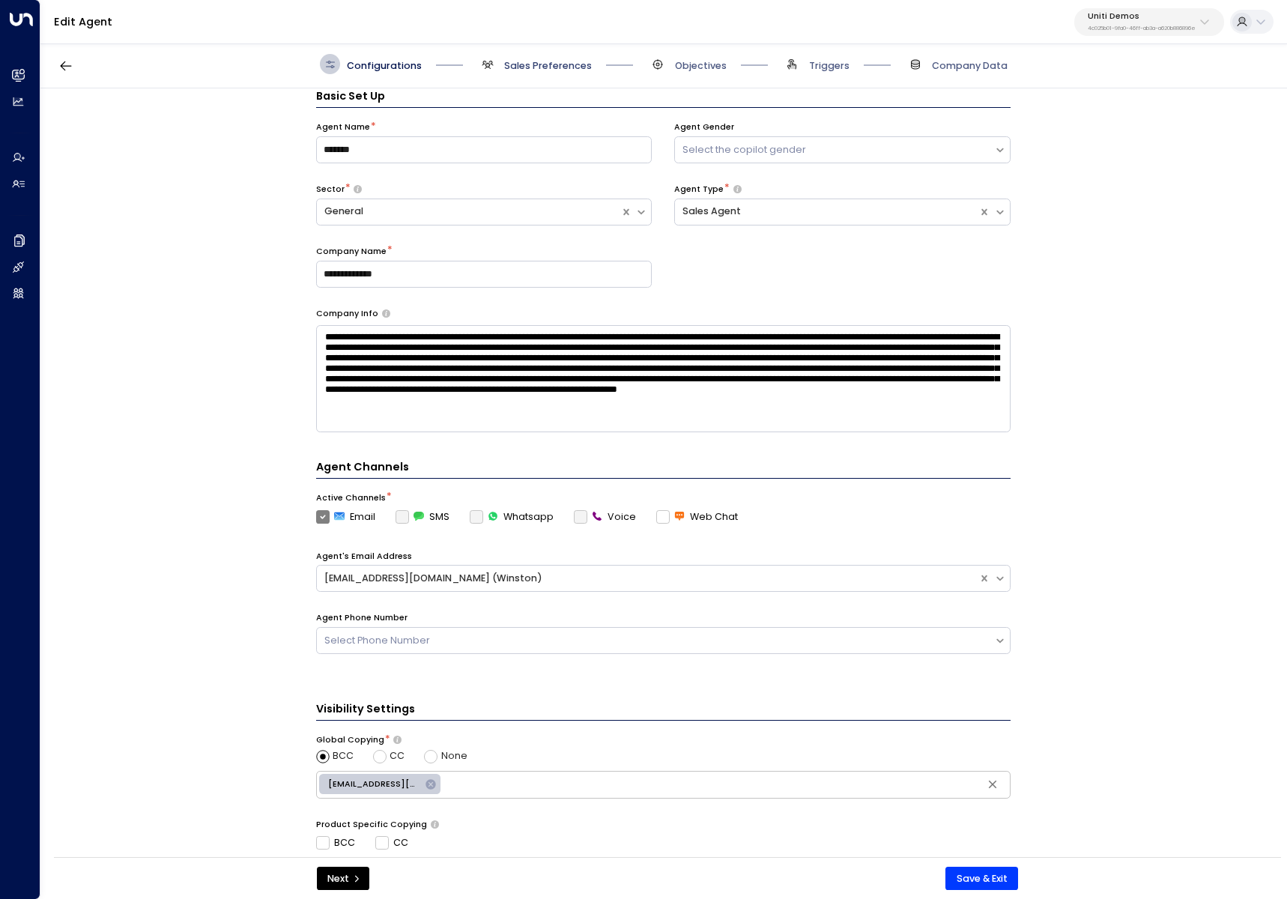
click at [505, 65] on span "Sales Preferences" at bounding box center [548, 65] width 88 height 13
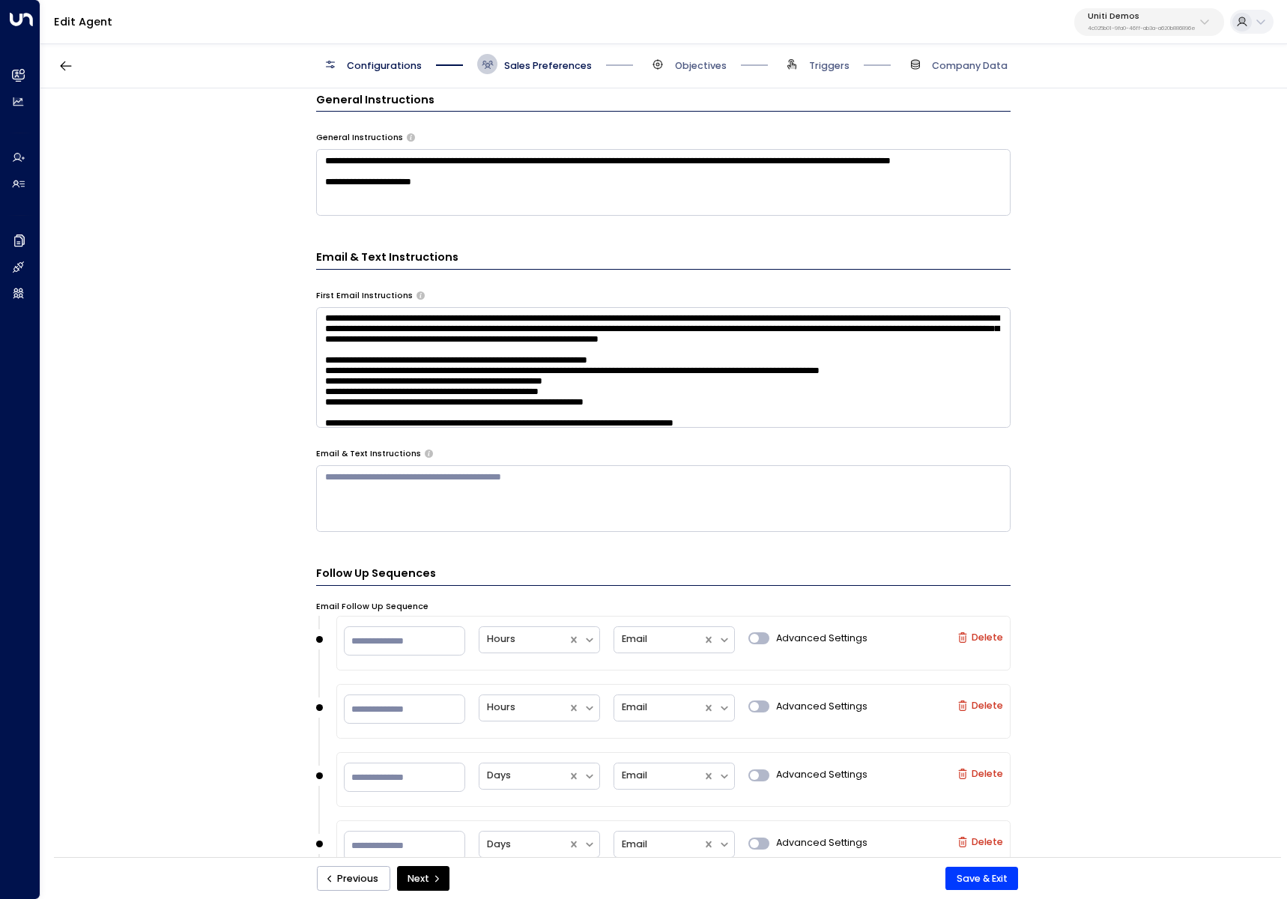
scroll to position [0, 0]
drag, startPoint x: 899, startPoint y: 309, endPoint x: 933, endPoint y: 306, distance: 33.8
click at [899, 309] on textarea at bounding box center [663, 367] width 694 height 121
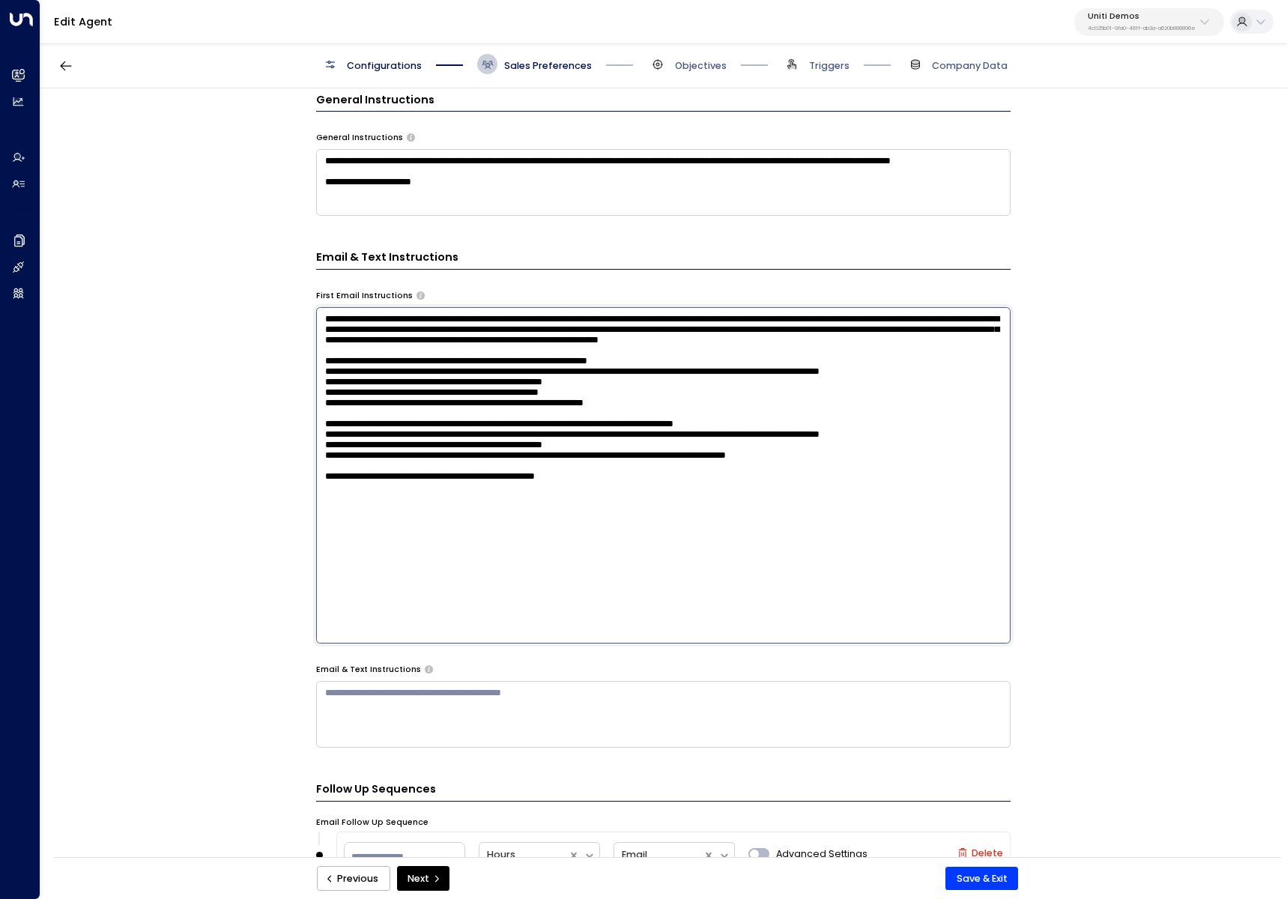
click at [458, 321] on textarea at bounding box center [663, 475] width 694 height 336
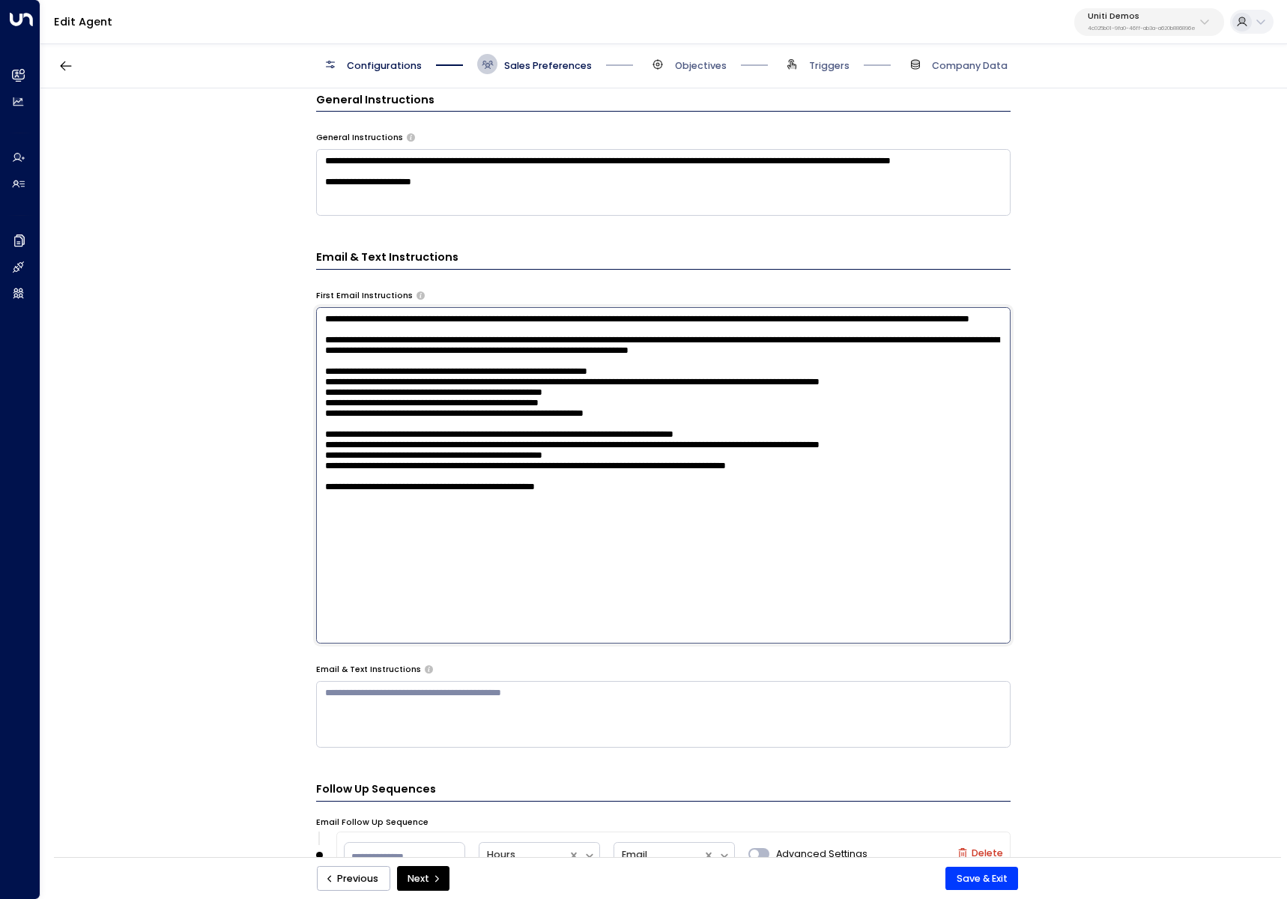
click at [418, 367] on textarea at bounding box center [663, 475] width 694 height 336
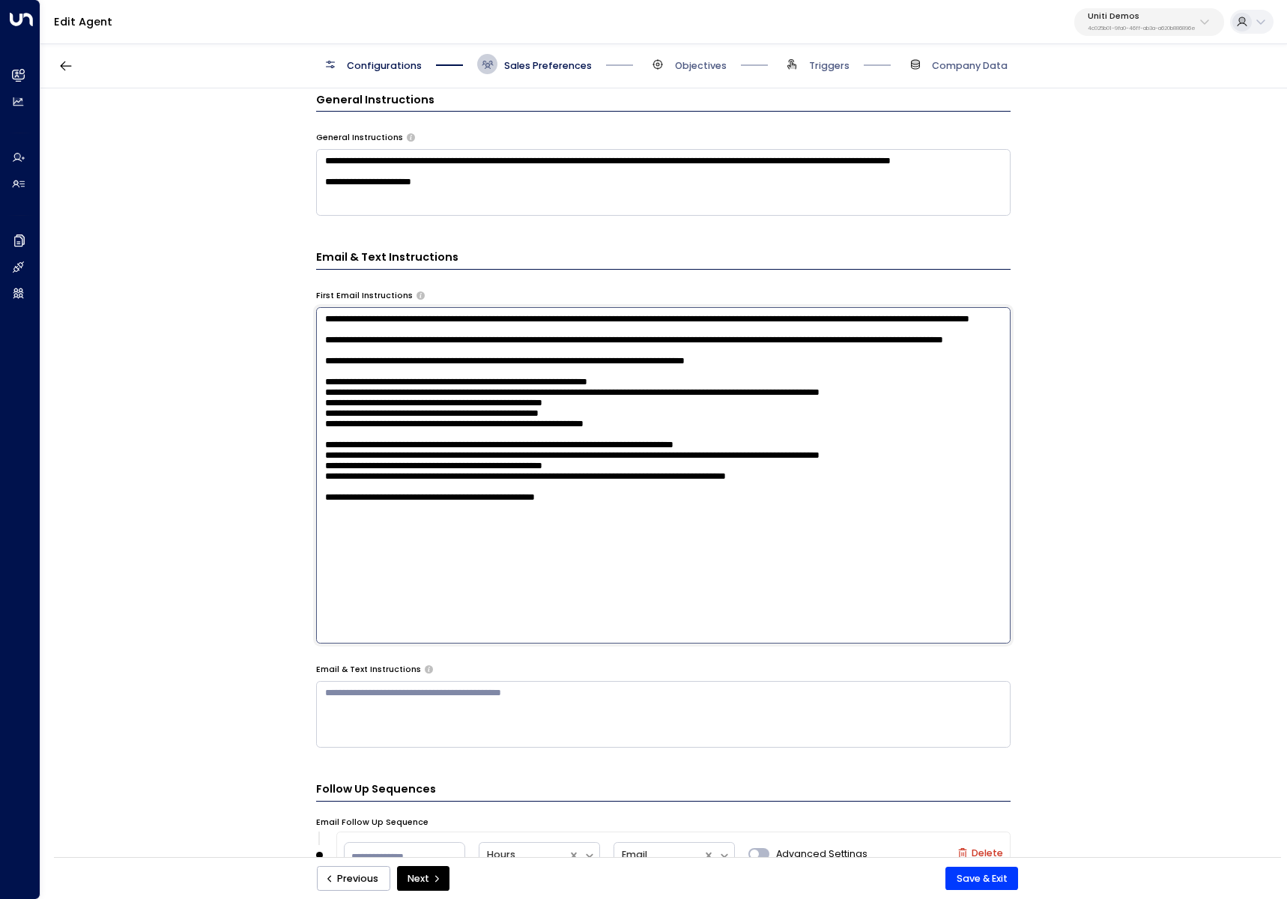
drag, startPoint x: 551, startPoint y: 358, endPoint x: 484, endPoint y: 361, distance: 66.7
click at [484, 361] on textarea at bounding box center [663, 475] width 694 height 336
click at [464, 348] on textarea at bounding box center [663, 475] width 694 height 336
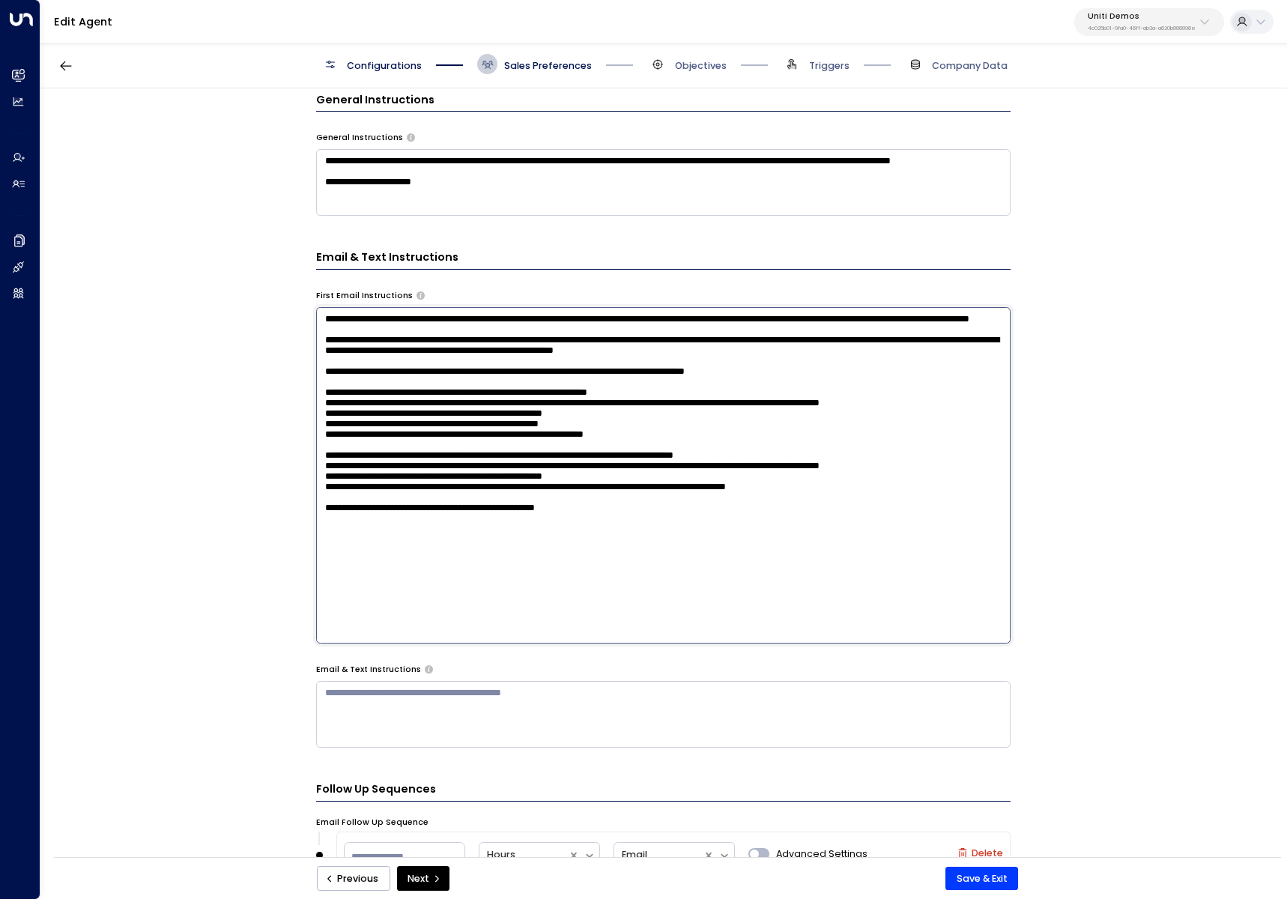
click at [723, 349] on textarea at bounding box center [663, 475] width 694 height 336
drag, startPoint x: 776, startPoint y: 384, endPoint x: 609, endPoint y: 365, distance: 168.1
click at [609, 365] on textarea at bounding box center [663, 475] width 694 height 336
type textarea "**********"
click at [996, 876] on button "Save & Exit" at bounding box center [981, 878] width 73 height 24
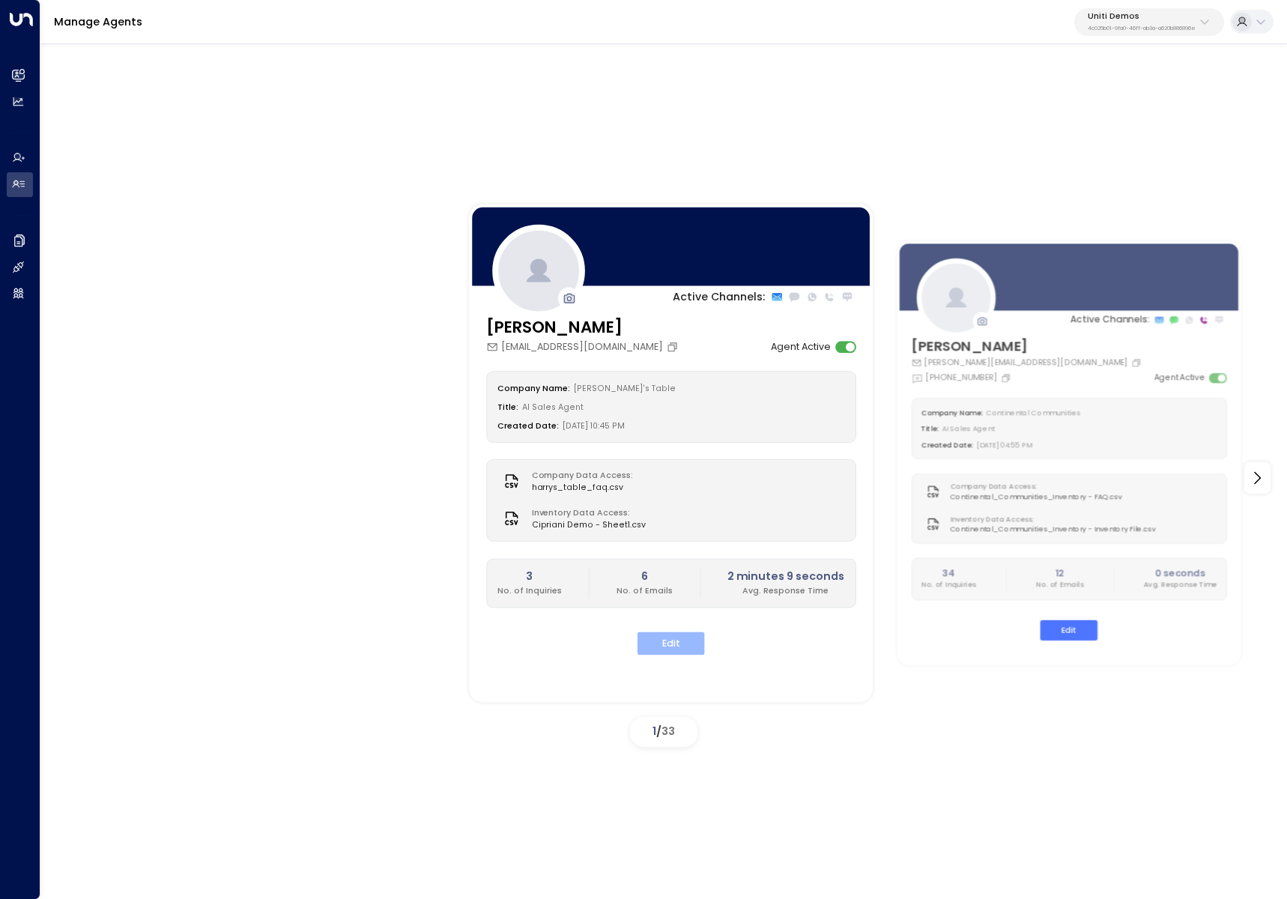
click at [672, 651] on button "Edit" at bounding box center [670, 642] width 67 height 23
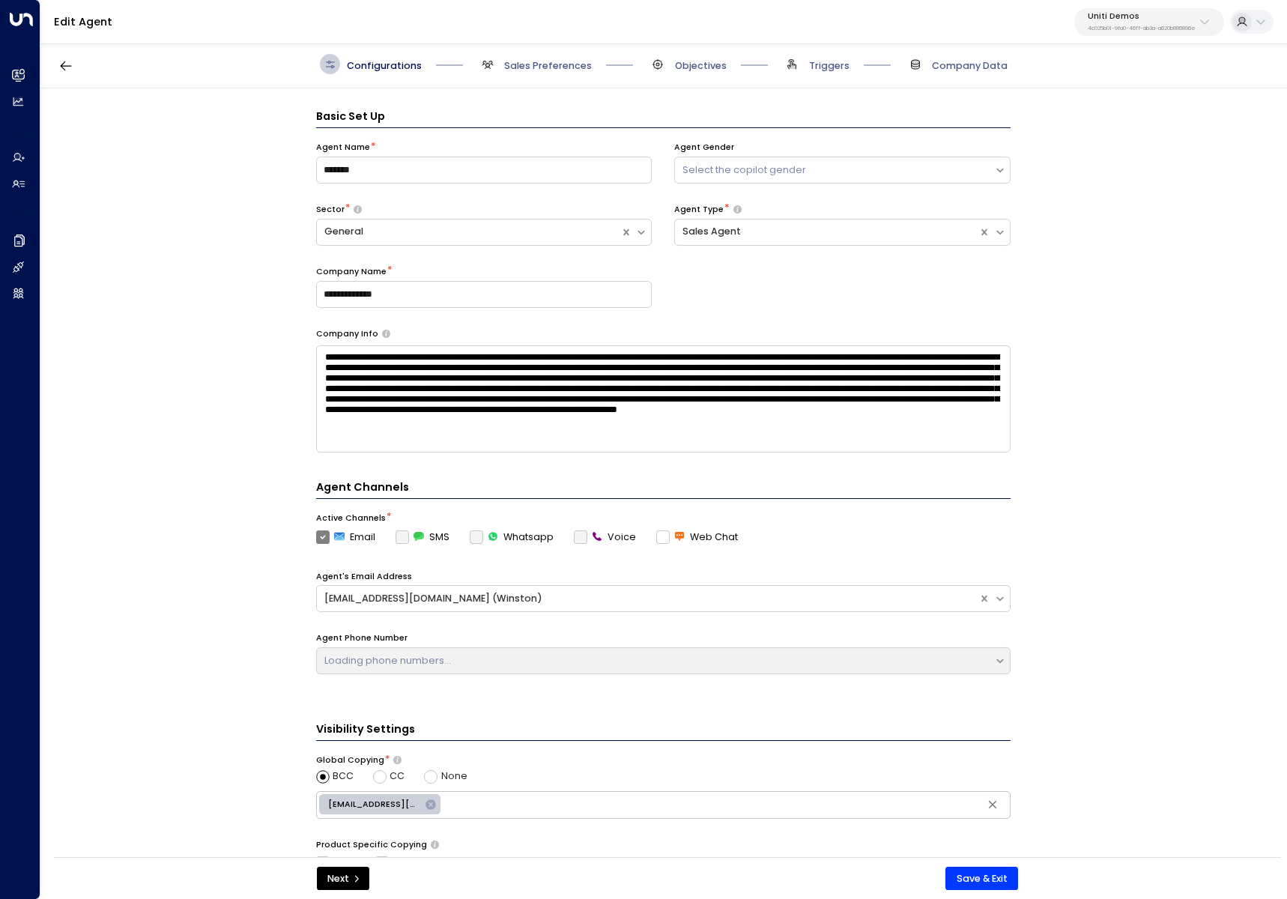
scroll to position [20, 0]
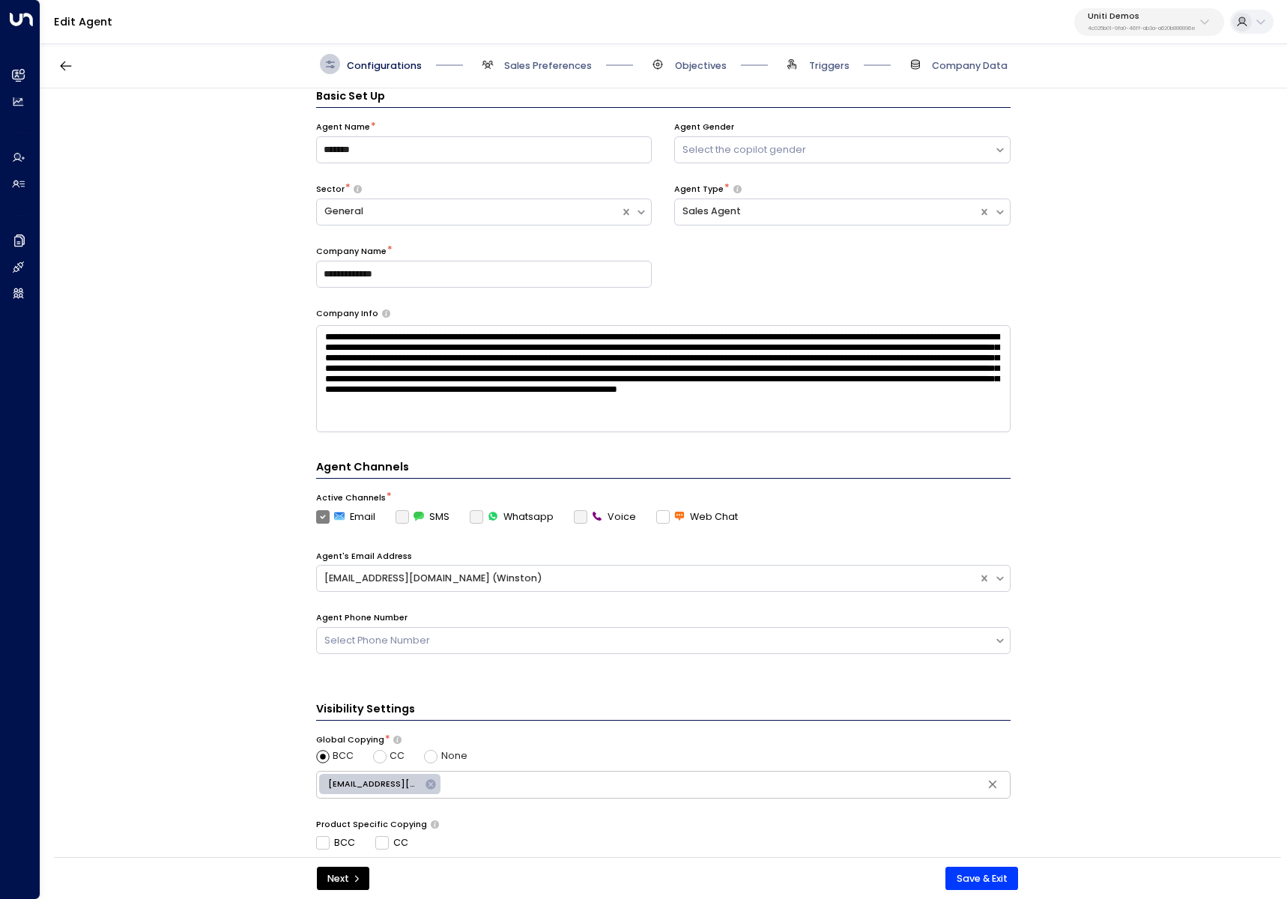
click at [541, 55] on span "Sales Preferences" at bounding box center [534, 64] width 115 height 20
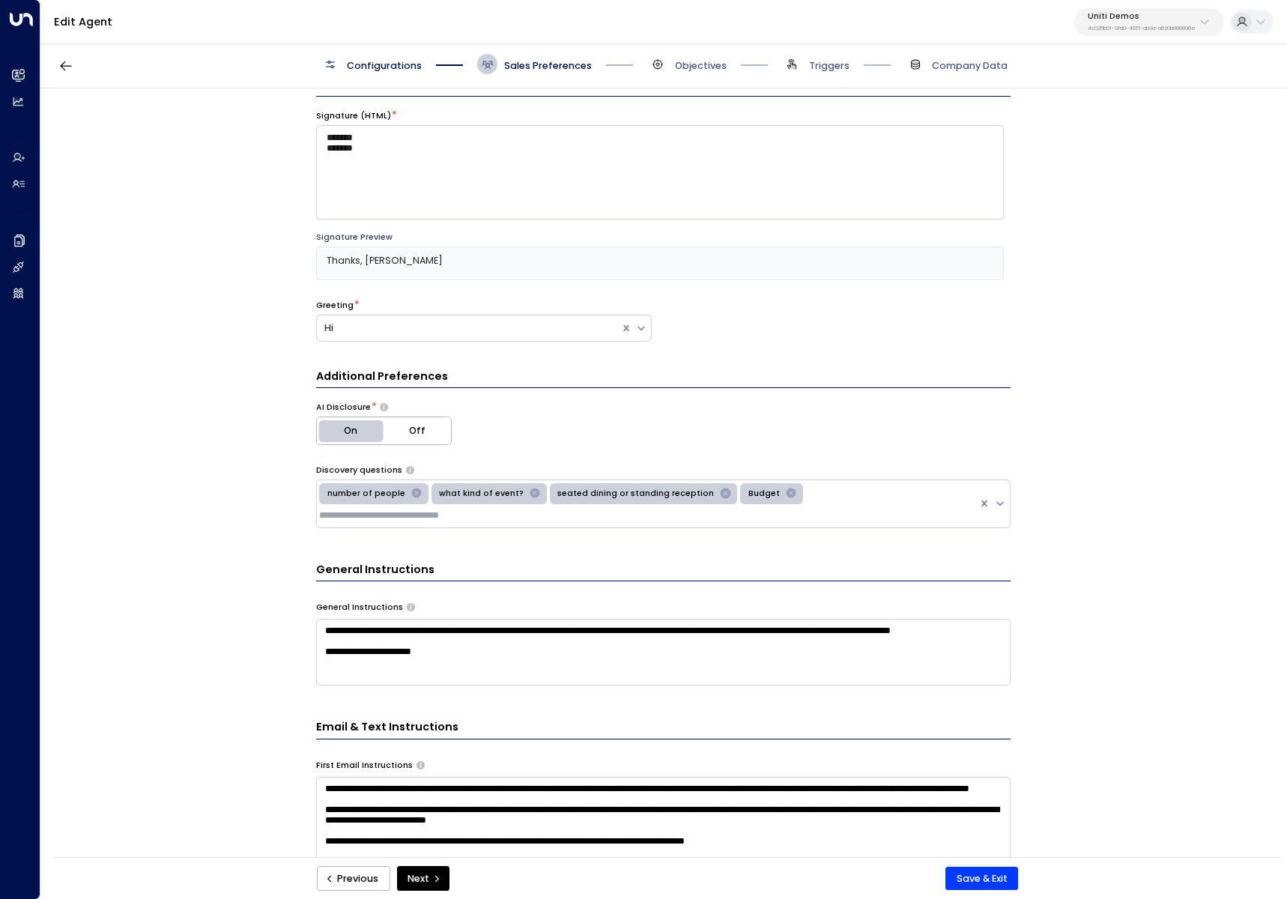
scroll to position [104, 0]
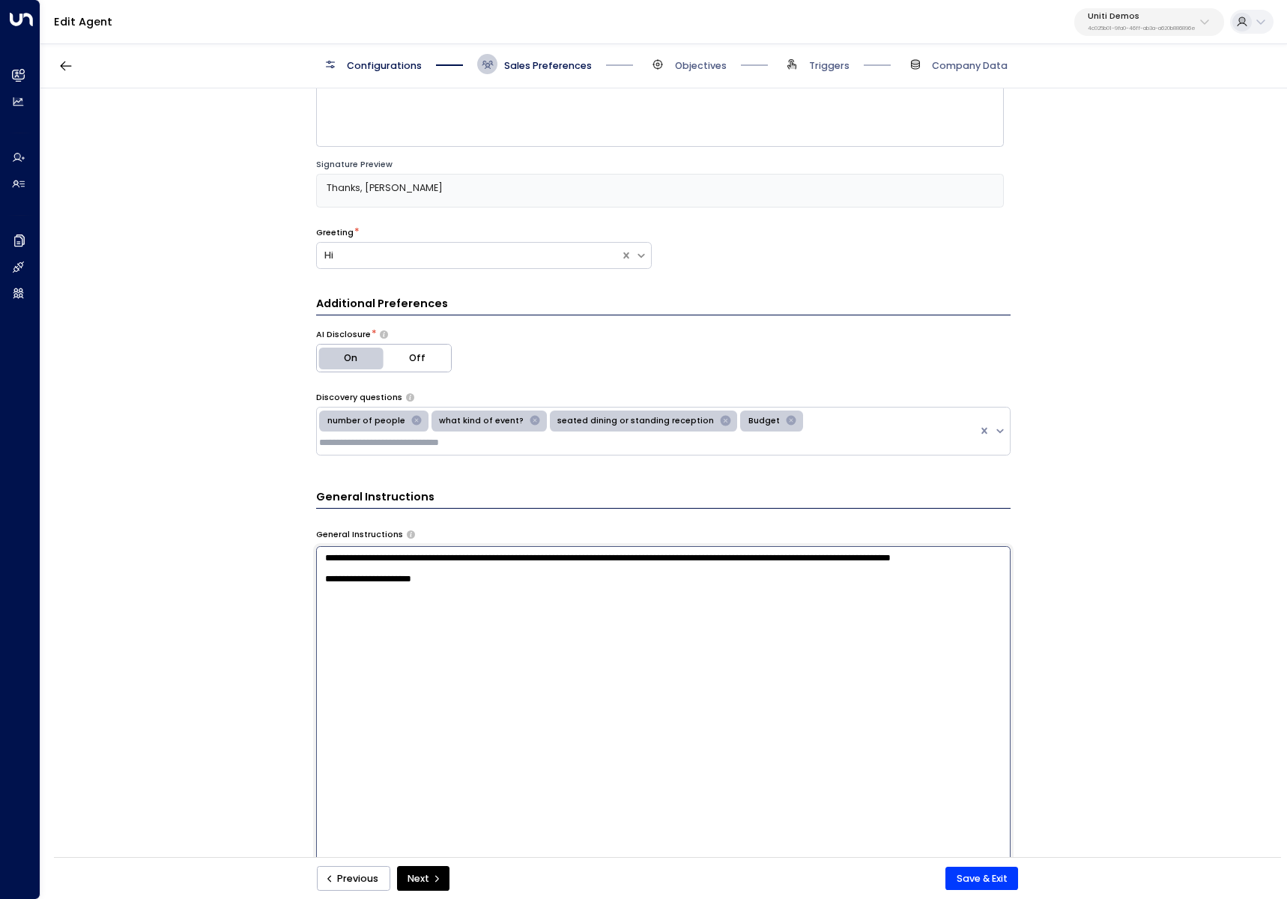
click at [517, 572] on textarea "**********" at bounding box center [663, 714] width 694 height 336
click at [514, 560] on textarea "**********" at bounding box center [663, 714] width 694 height 336
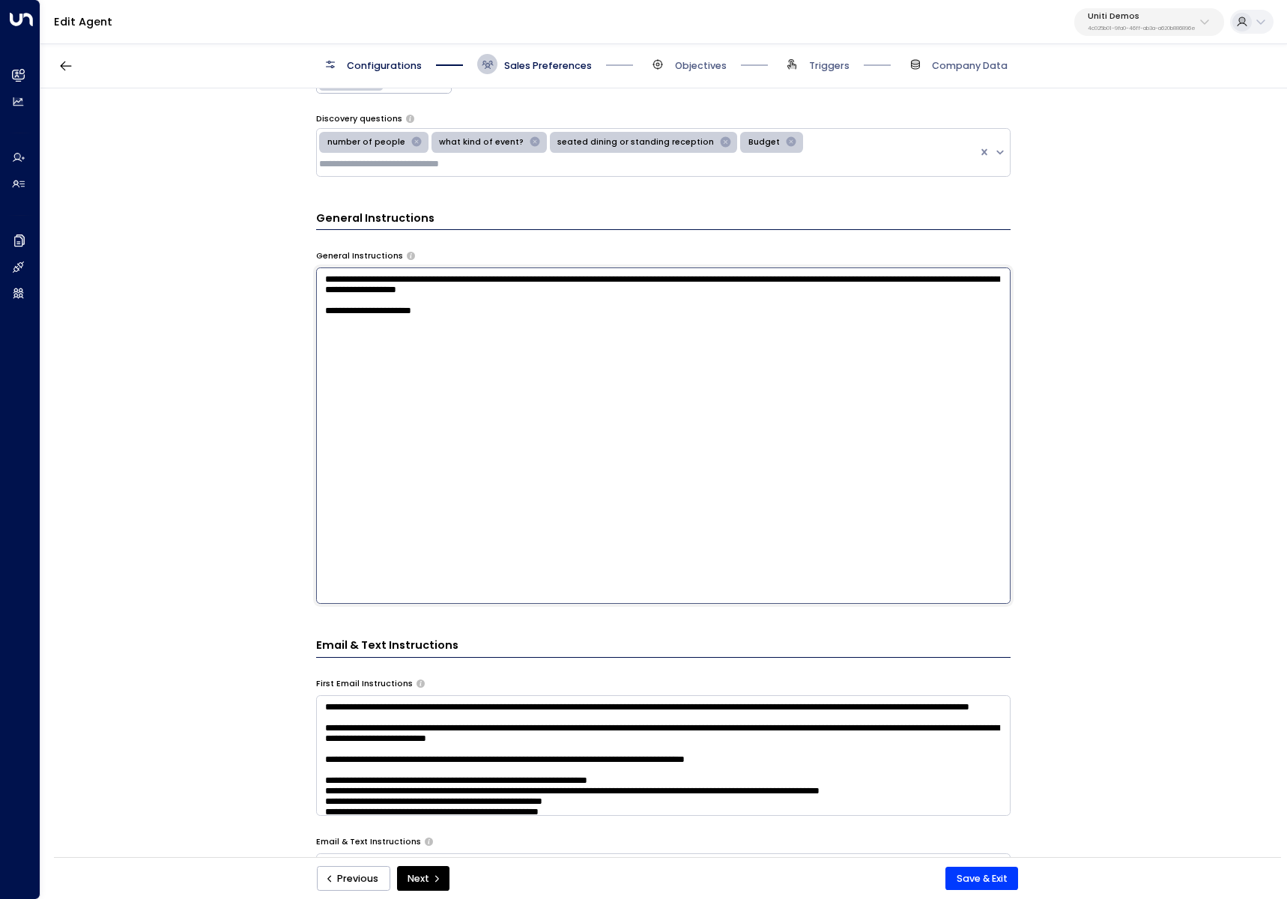
scroll to position [331, 0]
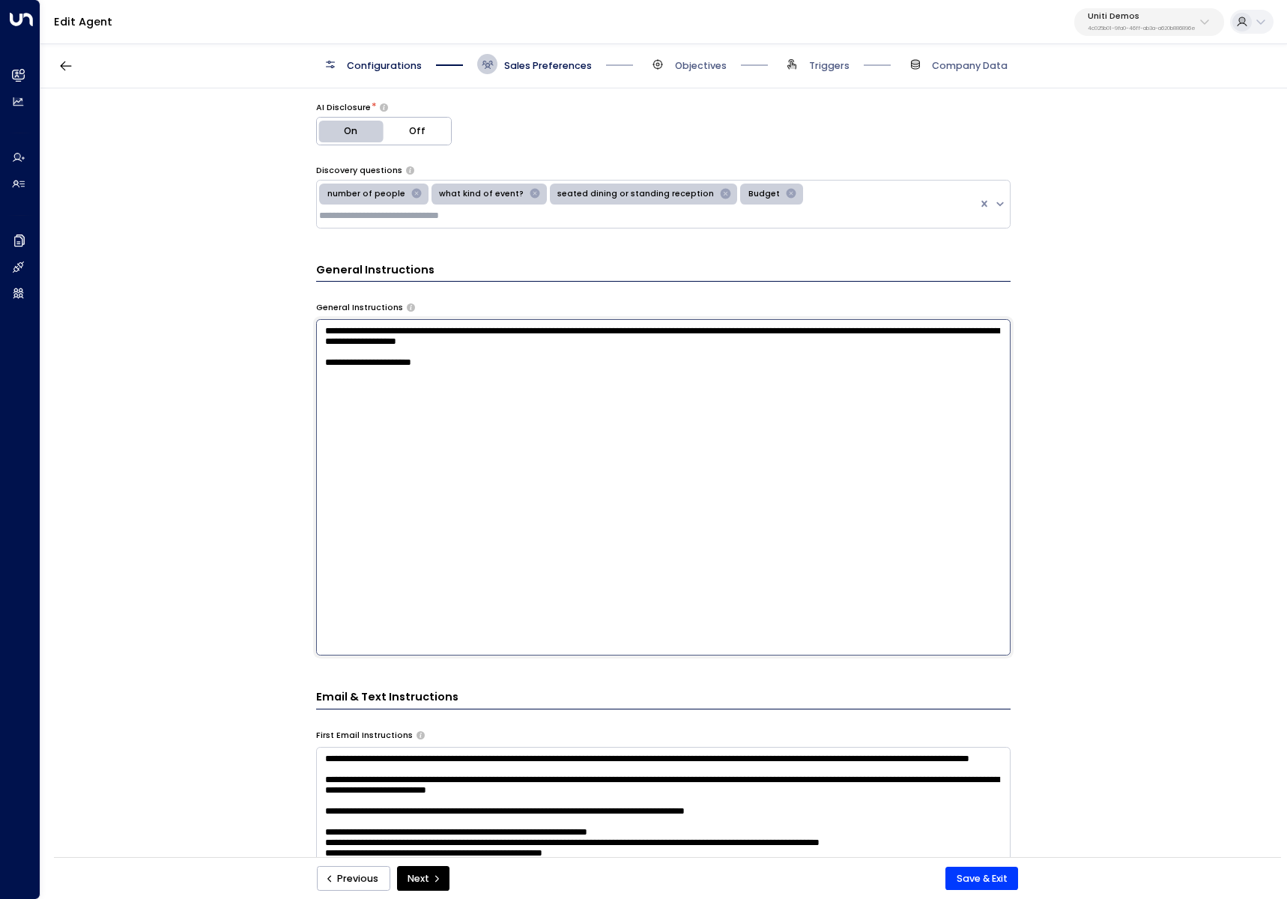
drag, startPoint x: 540, startPoint y: 339, endPoint x: 590, endPoint y: 337, distance: 50.2
click at [589, 337] on textarea "**********" at bounding box center [663, 487] width 694 height 336
click at [591, 337] on textarea "**********" at bounding box center [663, 487] width 694 height 336
drag, startPoint x: 830, startPoint y: 338, endPoint x: 293, endPoint y: 313, distance: 537.5
click at [293, 313] on div "**********" at bounding box center [662, 476] width 1245 height 777
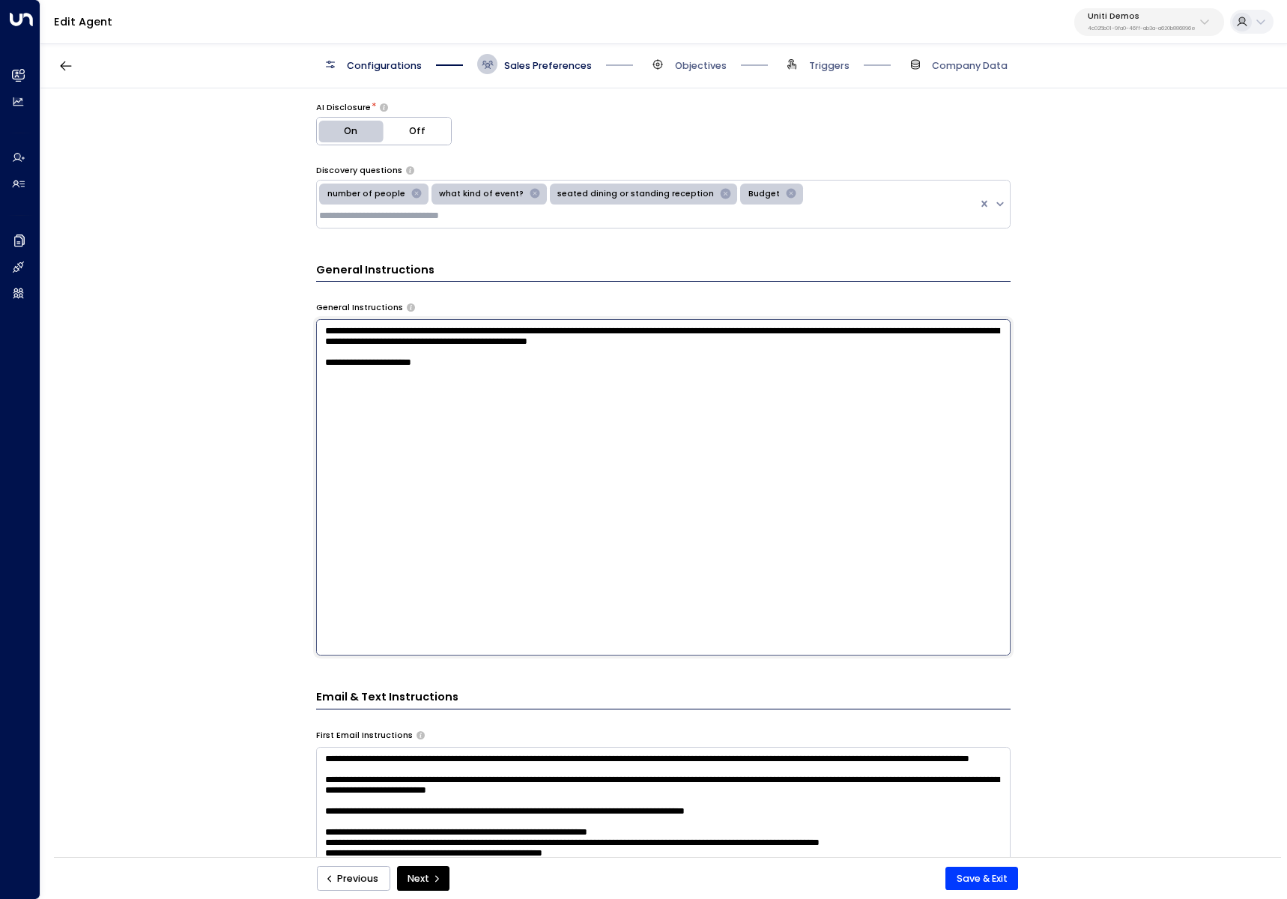
click at [622, 347] on textarea "**********" at bounding box center [663, 487] width 694 height 336
drag, startPoint x: 383, startPoint y: 337, endPoint x: 732, endPoint y: 332, distance: 349.0
click at [732, 332] on textarea "**********" at bounding box center [663, 487] width 694 height 336
paste textarea "**********"
type textarea "**********"
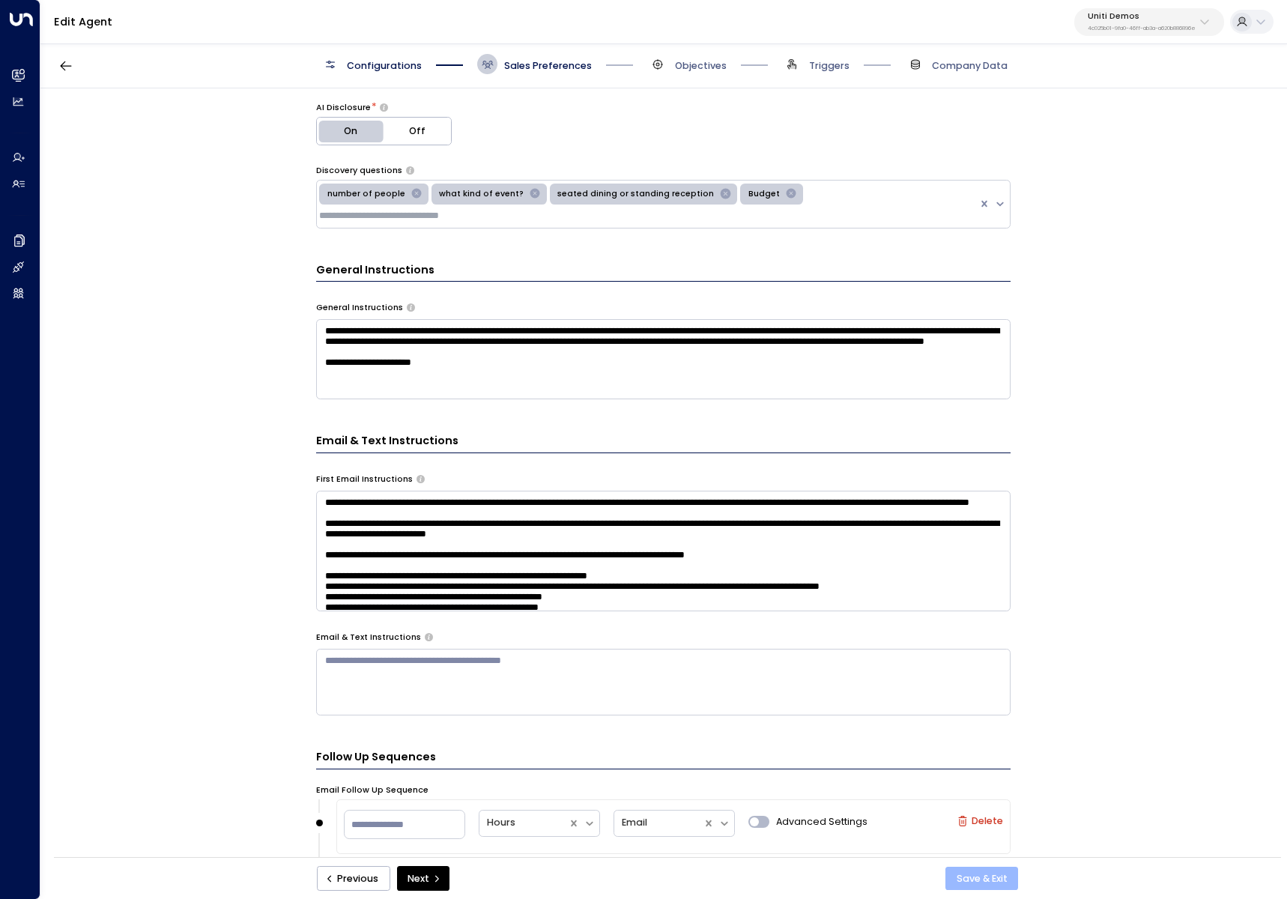
click at [986, 879] on button "Save & Exit" at bounding box center [981, 878] width 73 height 24
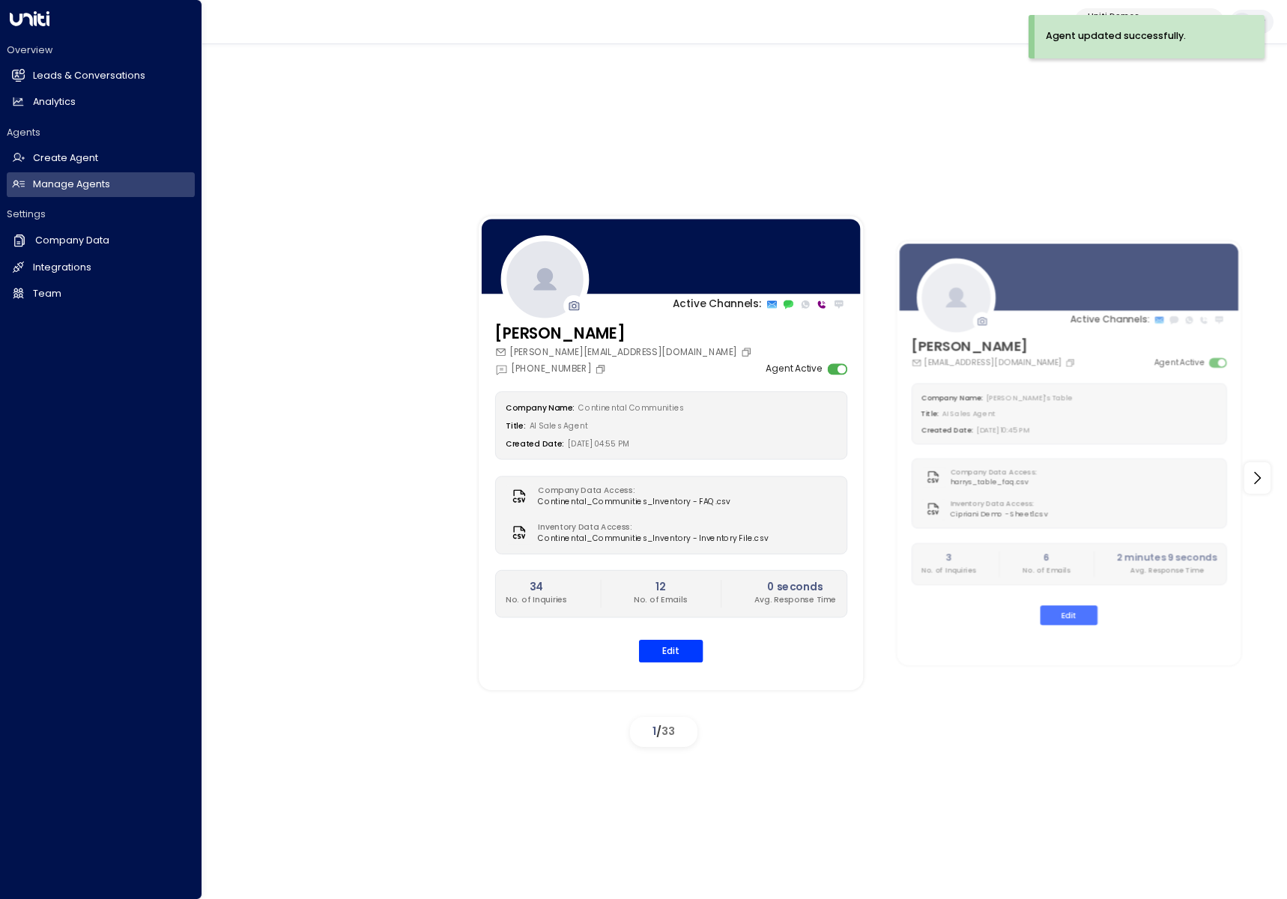
click at [46, 61] on div "Overview Leads & Conversations Leads & Conversations Analytics Analytics" at bounding box center [101, 78] width 188 height 71
click at [31, 68] on link "Leads & Conversations Leads & Conversations" at bounding box center [101, 76] width 188 height 25
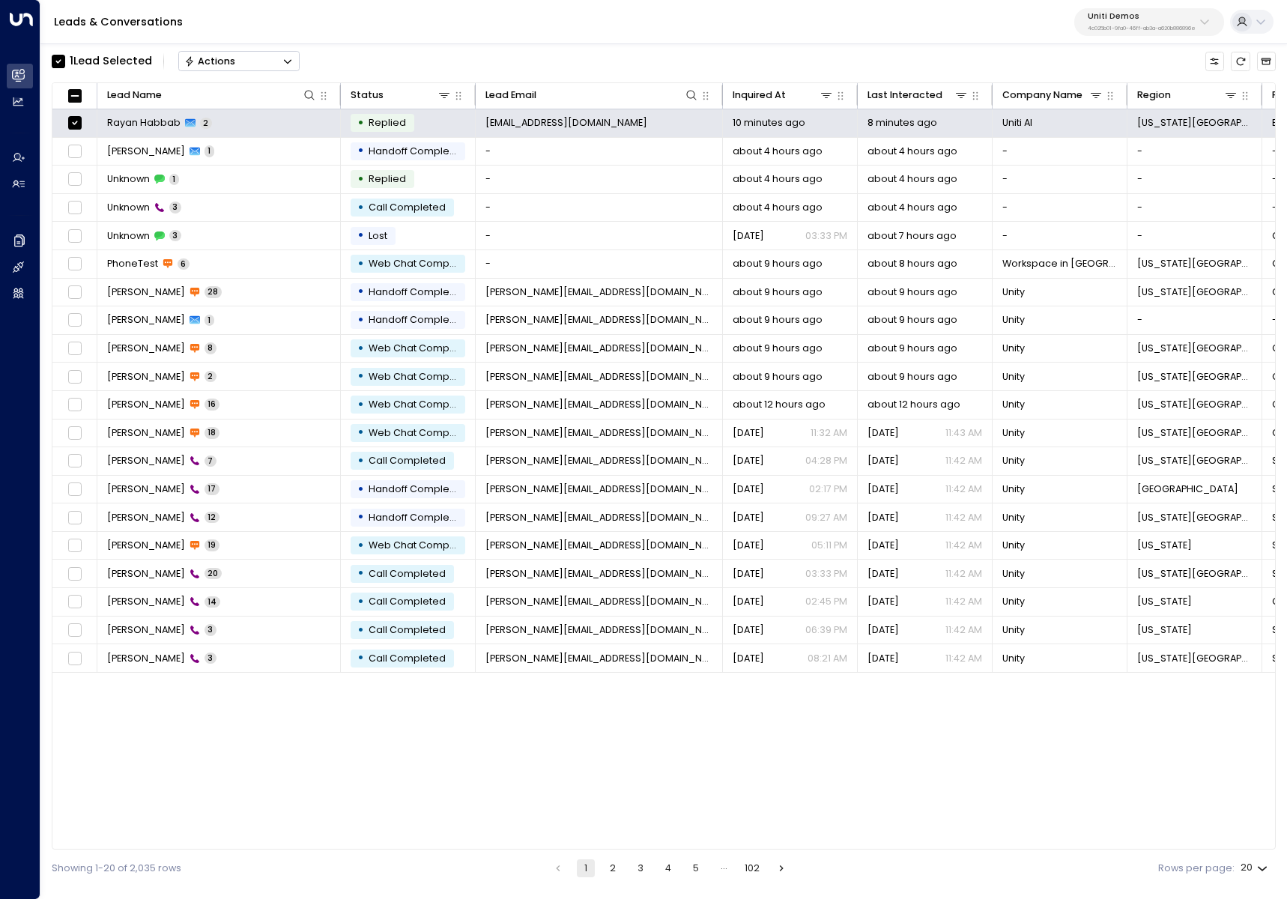
click at [221, 62] on div "Actions" at bounding box center [210, 61] width 52 height 12
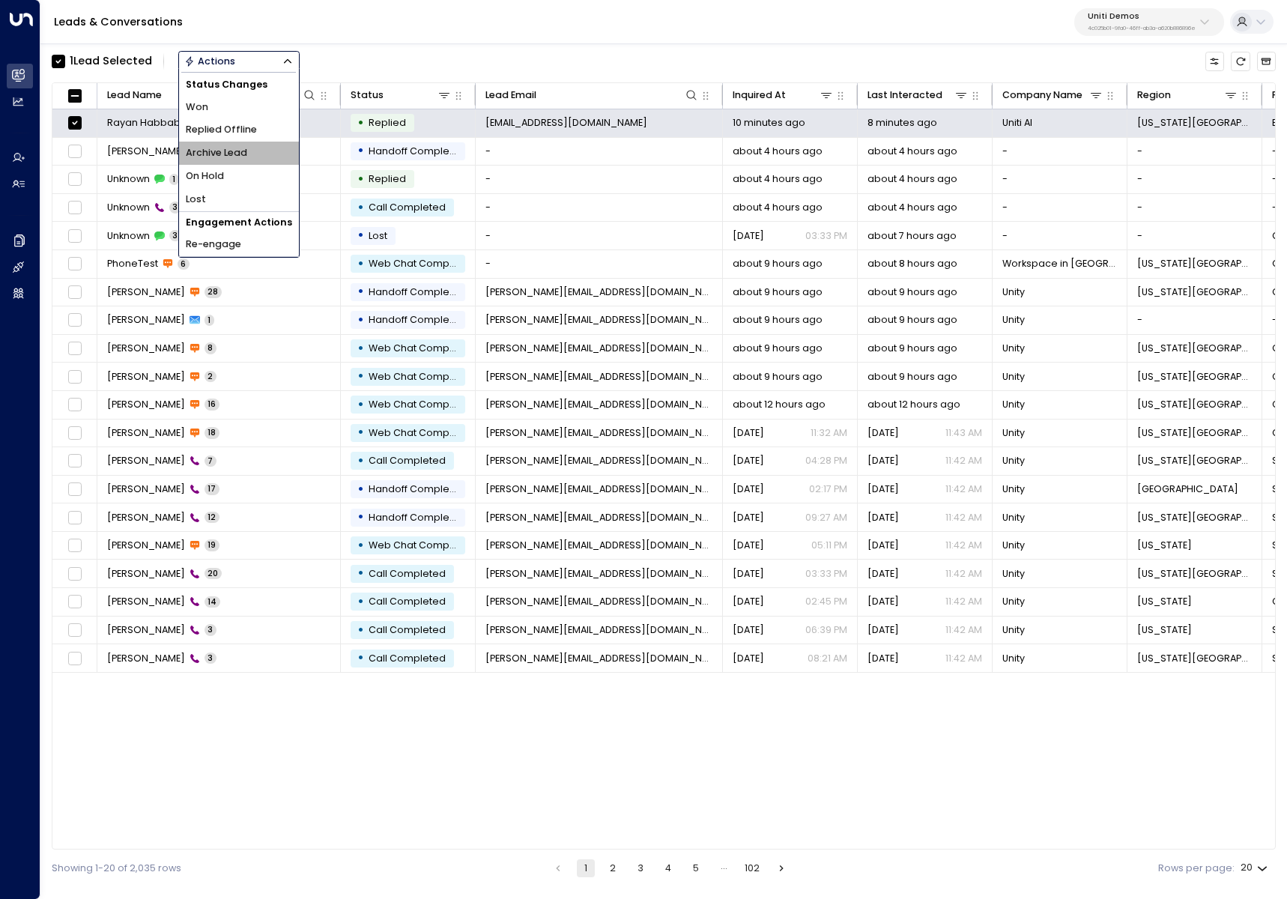
click at [239, 153] on span "Archive Lead" at bounding box center [216, 153] width 61 height 14
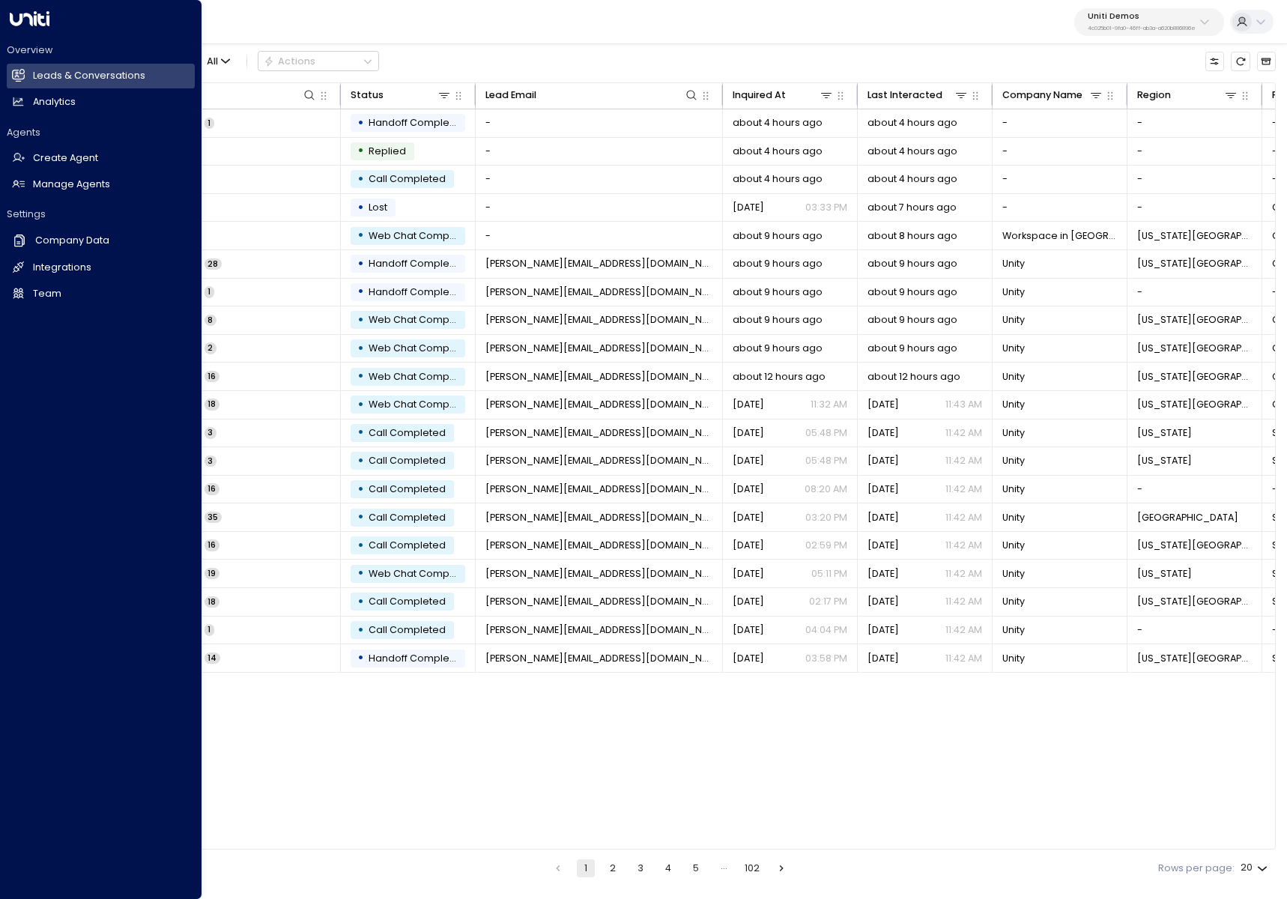
click at [31, 202] on div "Overview Leads & Conversations Leads & Conversations Analytics Analytics Agents…" at bounding box center [101, 169] width 188 height 273
drag, startPoint x: 36, startPoint y: 191, endPoint x: 48, endPoint y: 187, distance: 12.6
click at [37, 190] on h2 "Manage Agents" at bounding box center [71, 184] width 77 height 14
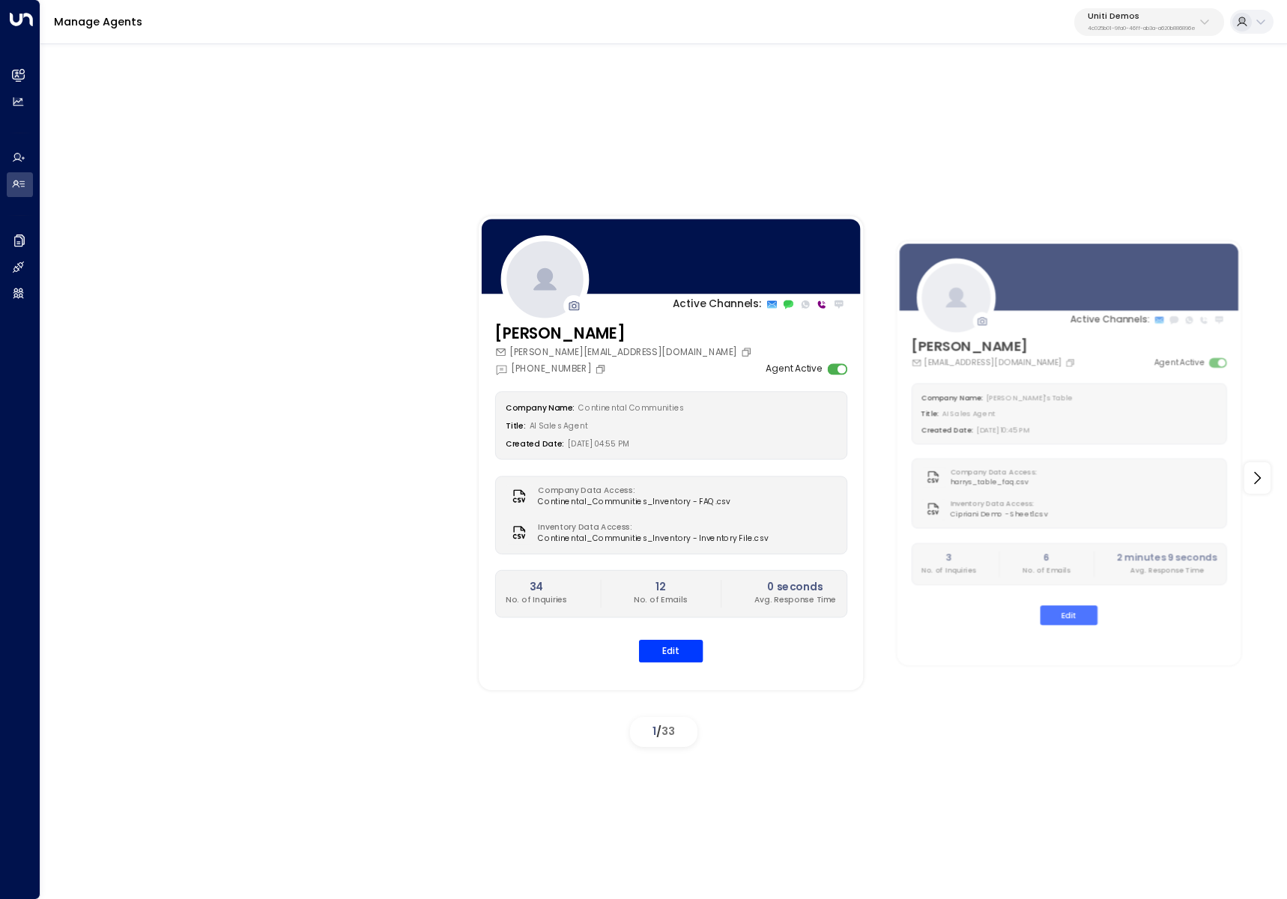
click at [1190, 12] on p "Uniti Demos" at bounding box center [1141, 16] width 108 height 9
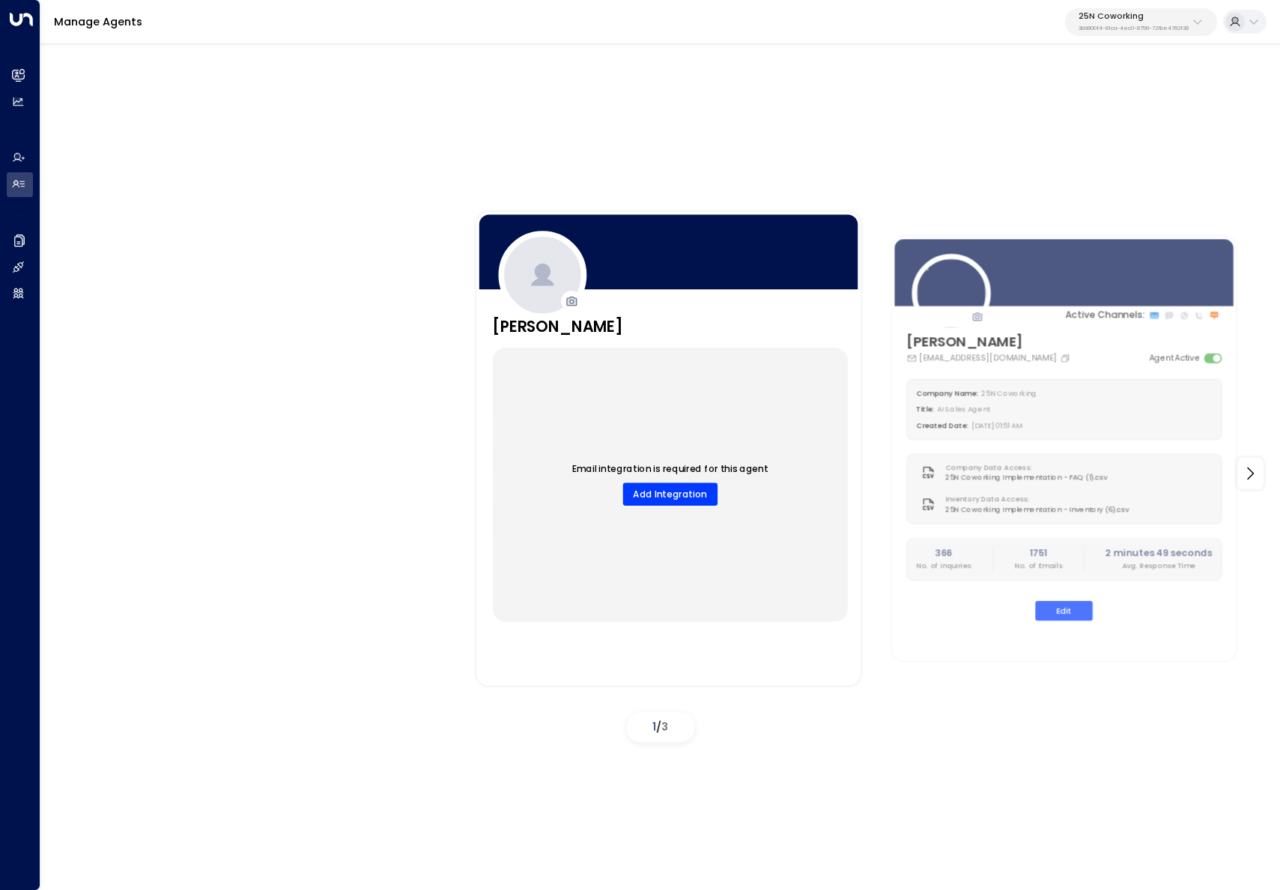
click at [1163, 25] on p "3b9800f4-81ca-4ec0-8758-72fbe4763f36" at bounding box center [1133, 28] width 110 height 6
type input "*********"
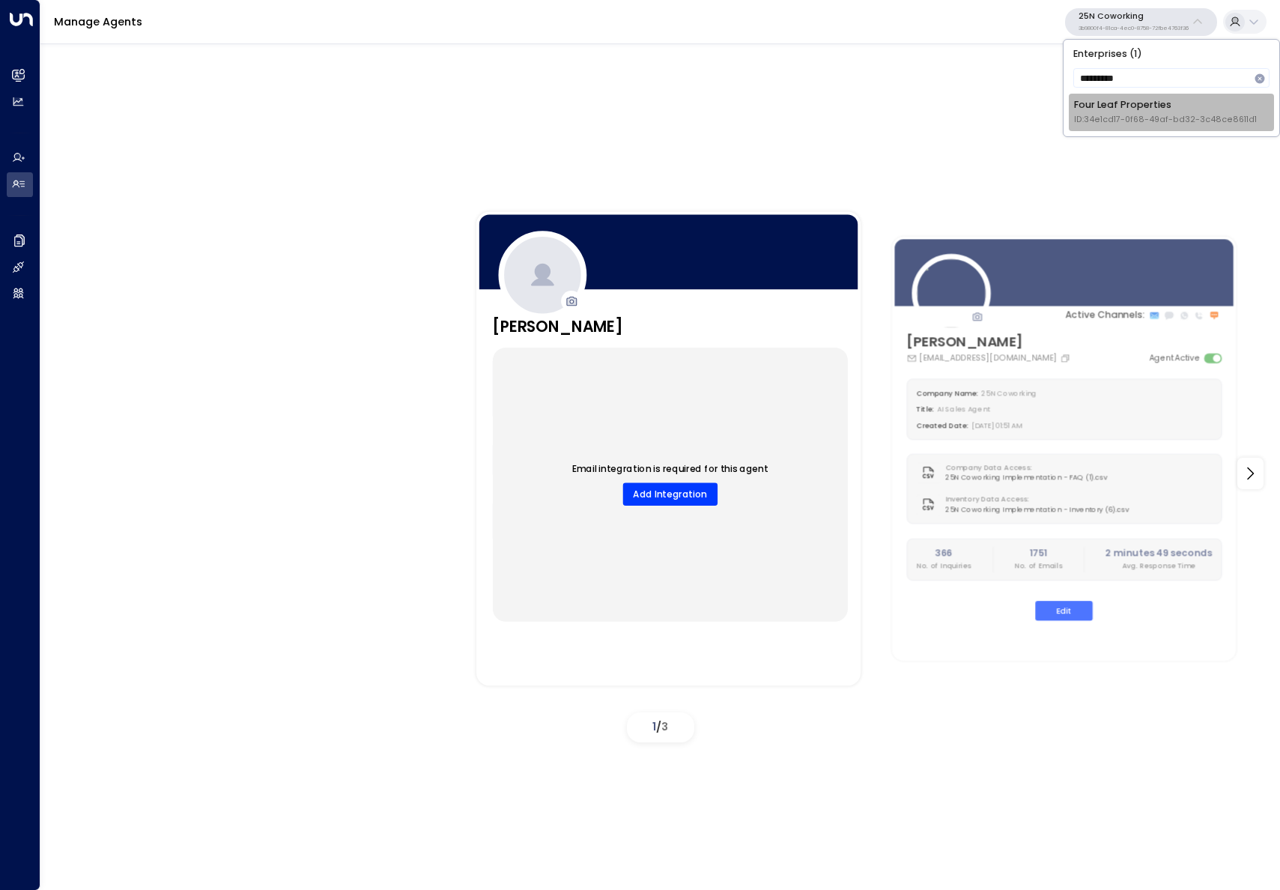
click at [1108, 126] on span "ID: 34e1cd17-0f68-49af-bd32-3c48ce8611d1" at bounding box center [1165, 120] width 183 height 12
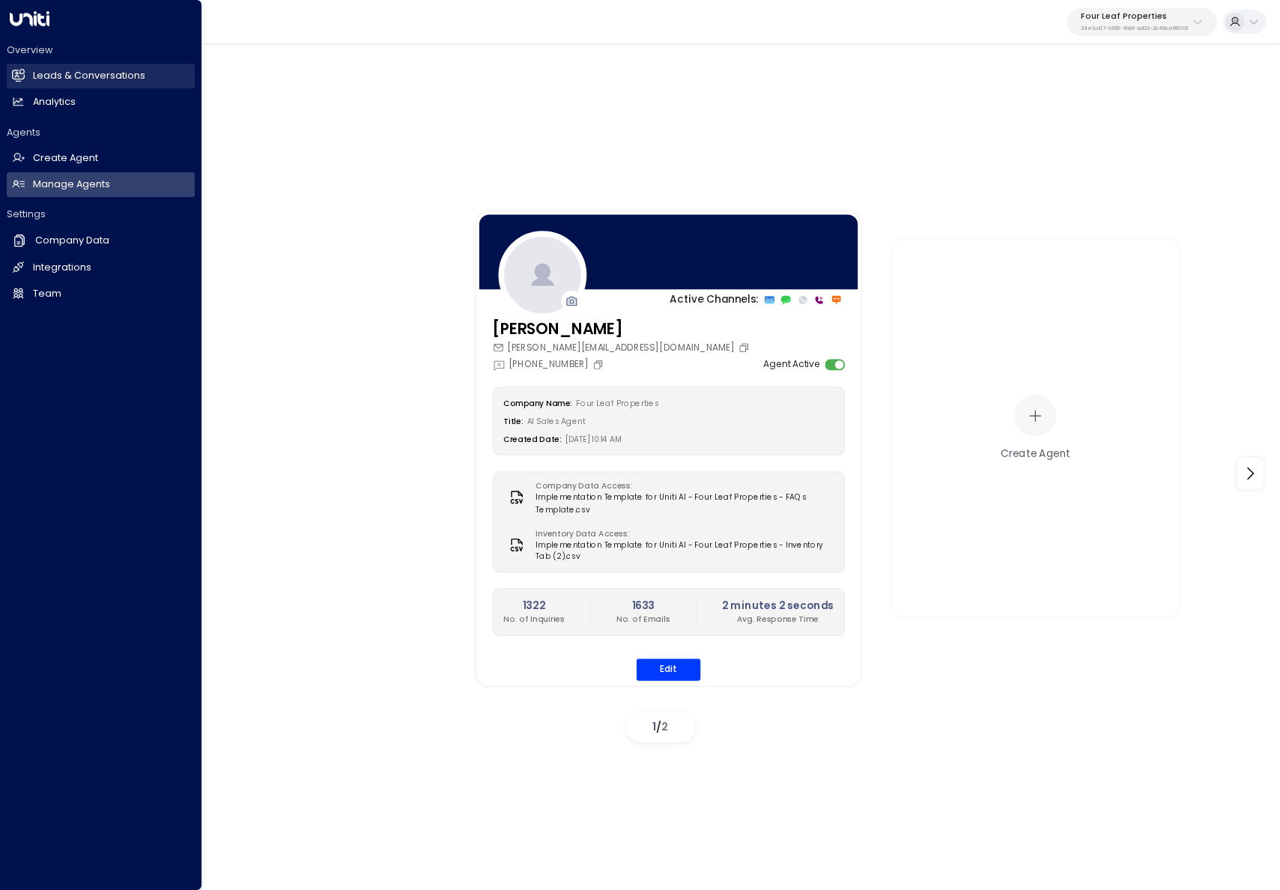
click at [33, 76] on h2 "Leads & Conversations" at bounding box center [89, 76] width 112 height 14
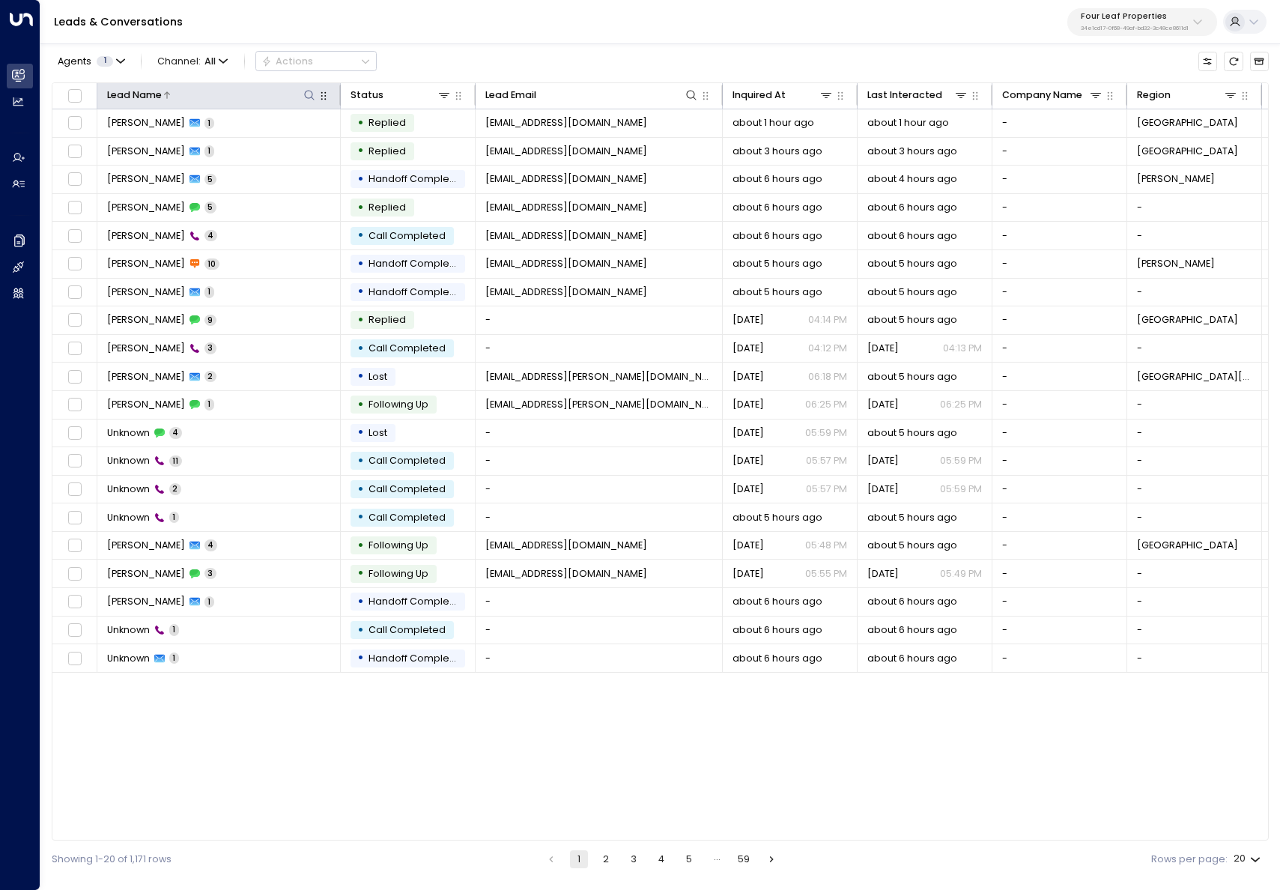
click at [307, 90] on icon at bounding box center [309, 95] width 12 height 12
type input "******"
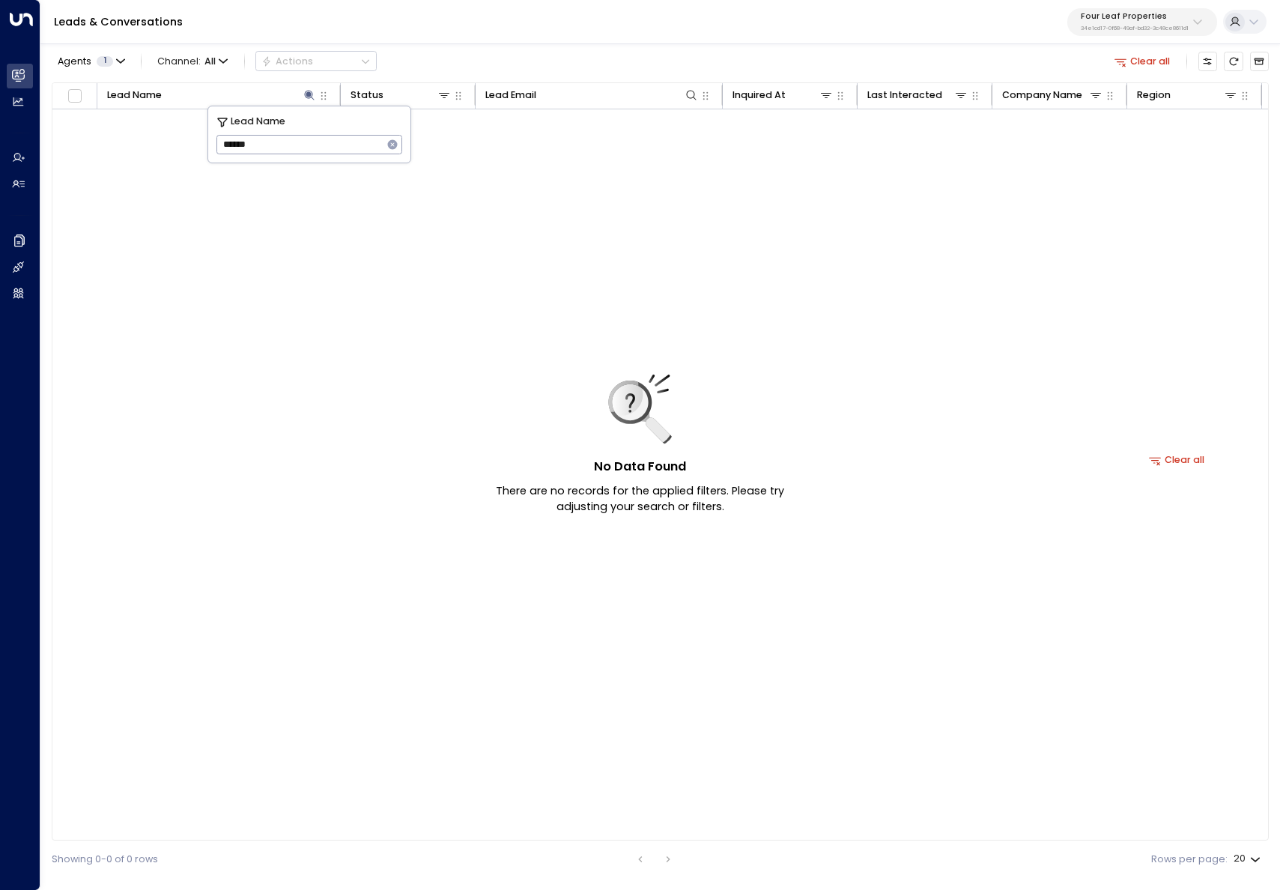
click at [194, 201] on div "No Data Found There are no records for the applied filters. Please try adjustin…" at bounding box center [1176, 459] width 2249 height 701
click at [1139, 59] on button "Clear all" at bounding box center [1142, 61] width 67 height 19
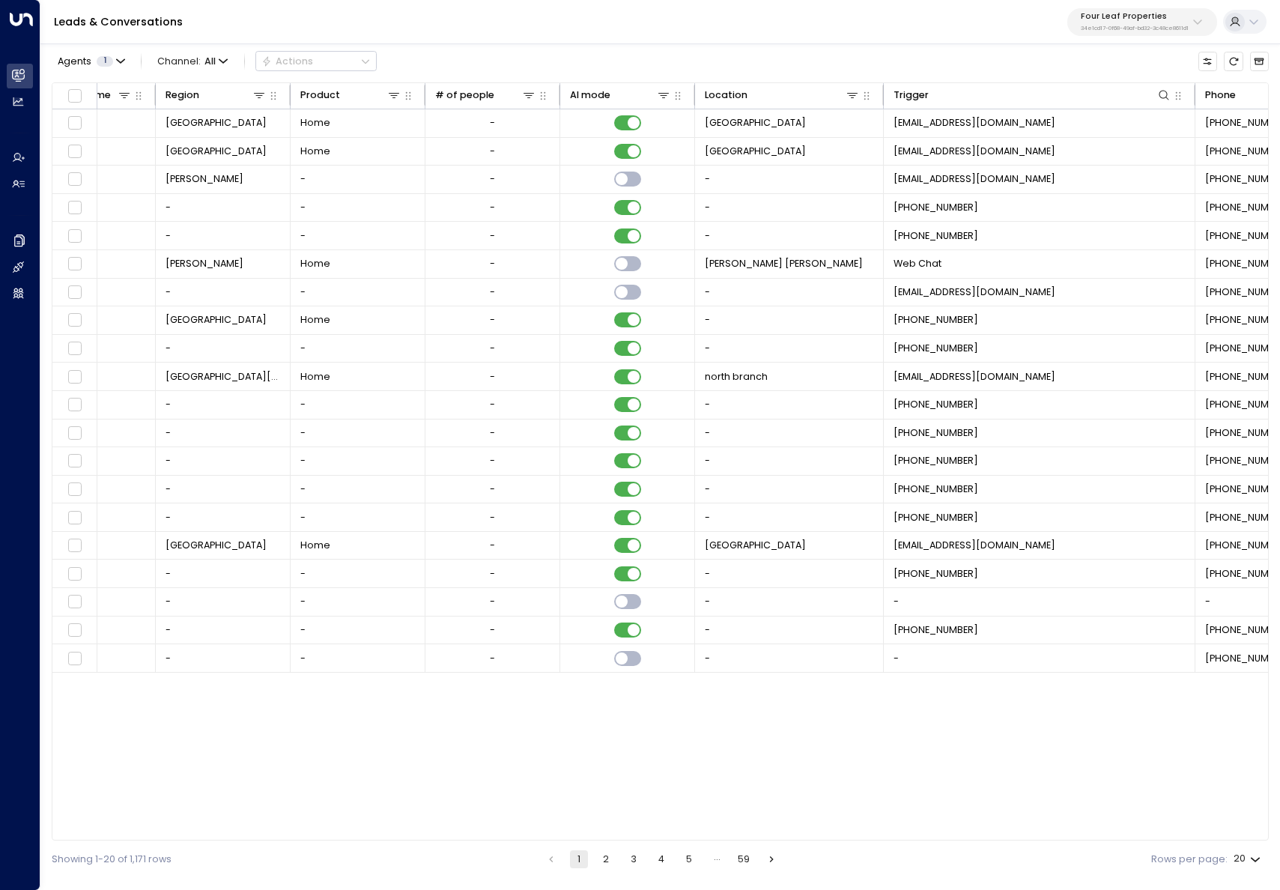
scroll to position [0, 1036]
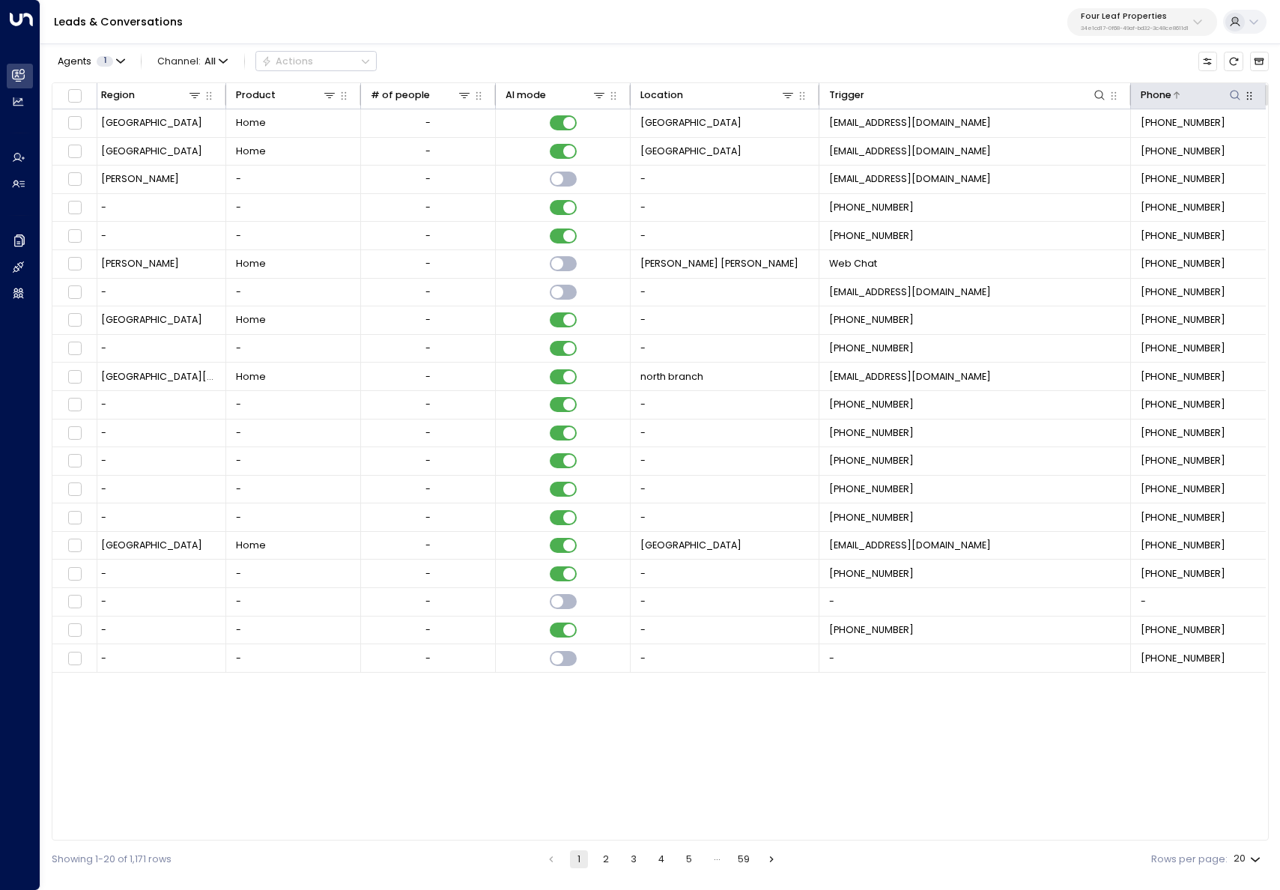
click at [1236, 88] on button at bounding box center [1235, 95] width 15 height 15
type input "**********"
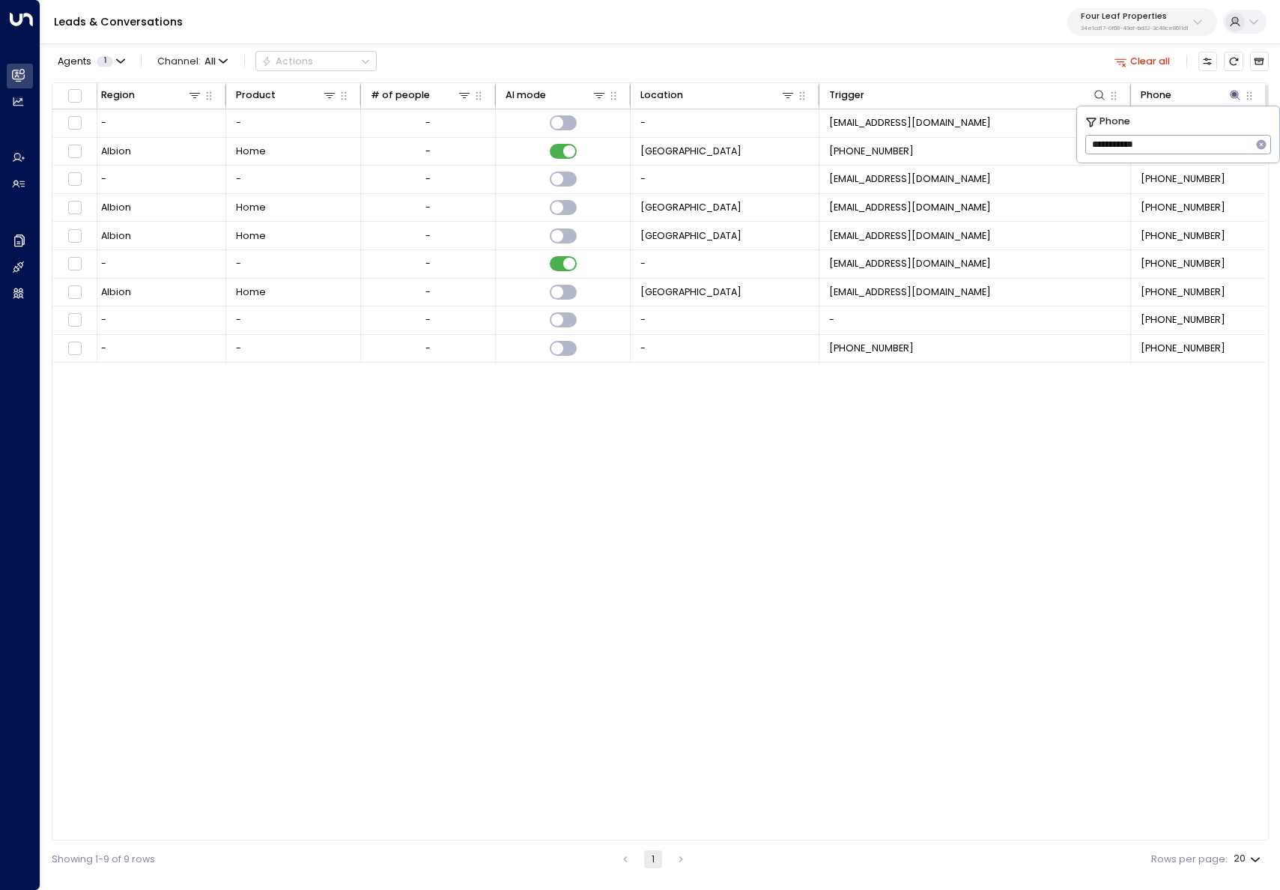
click at [1045, 688] on div "Lead Name Status Lead Email Inquired At Last Interacted Company Name Region Pro…" at bounding box center [660, 461] width 1217 height 759
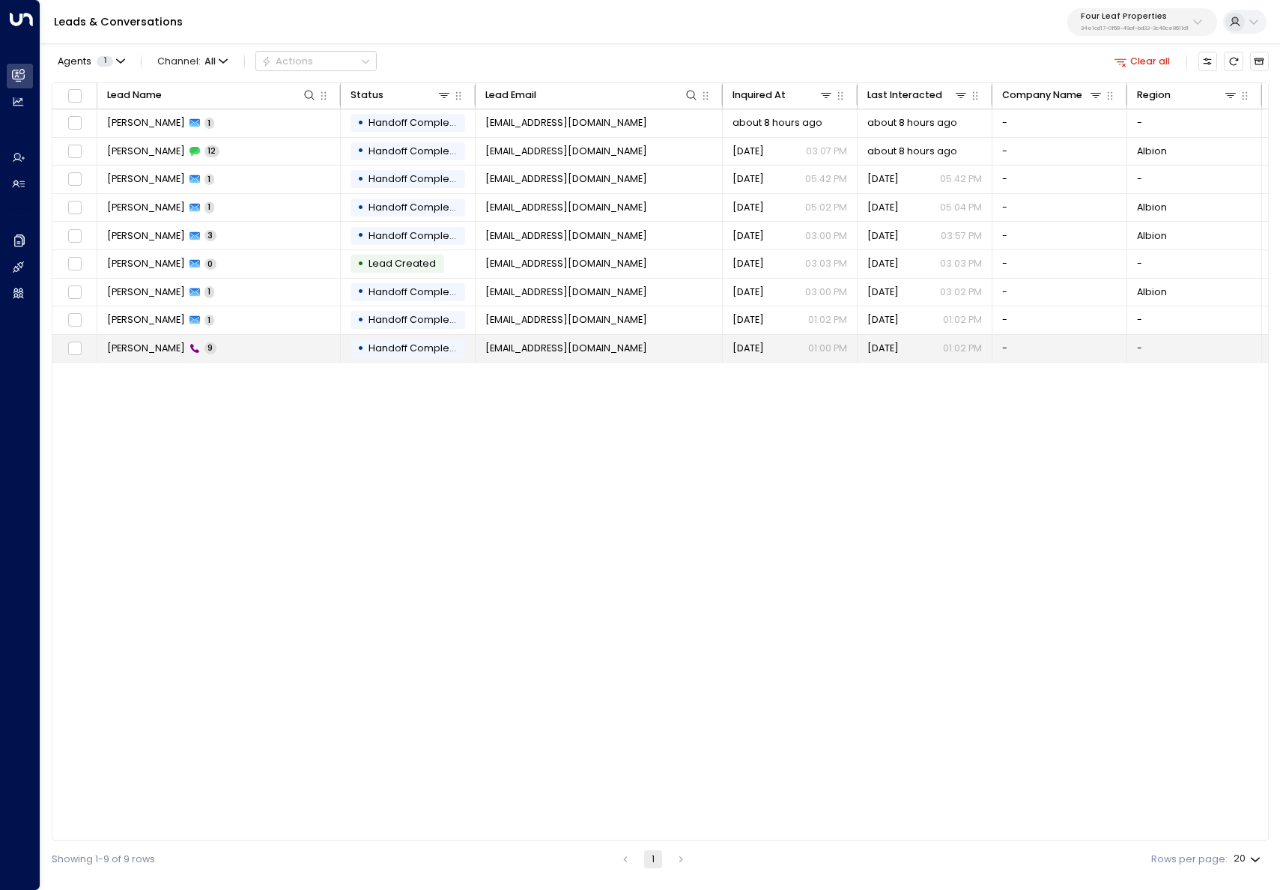
click at [254, 347] on td "Jacqueline Damron 9" at bounding box center [218, 349] width 243 height 28
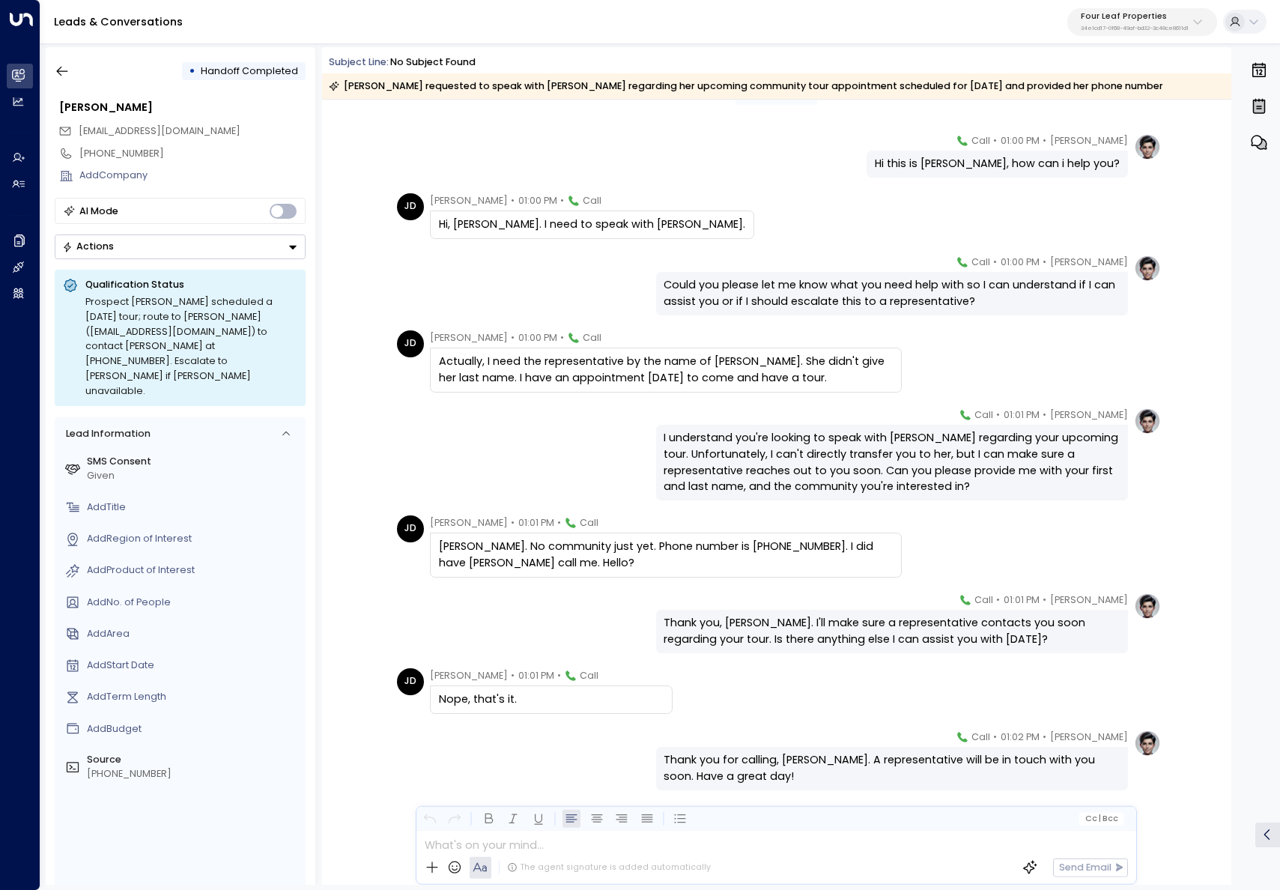
scroll to position [68, 0]
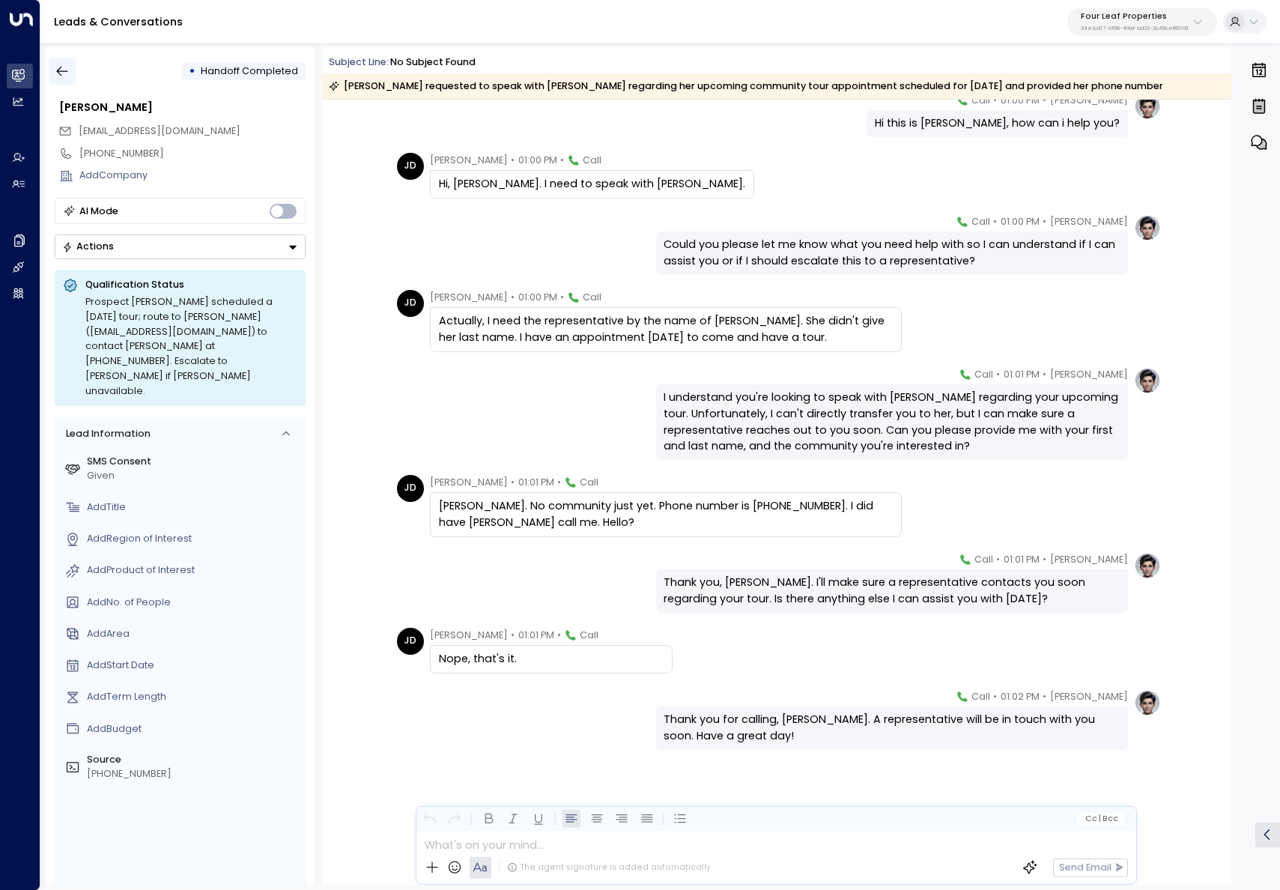
click at [65, 70] on icon "button" at bounding box center [62, 71] width 15 height 15
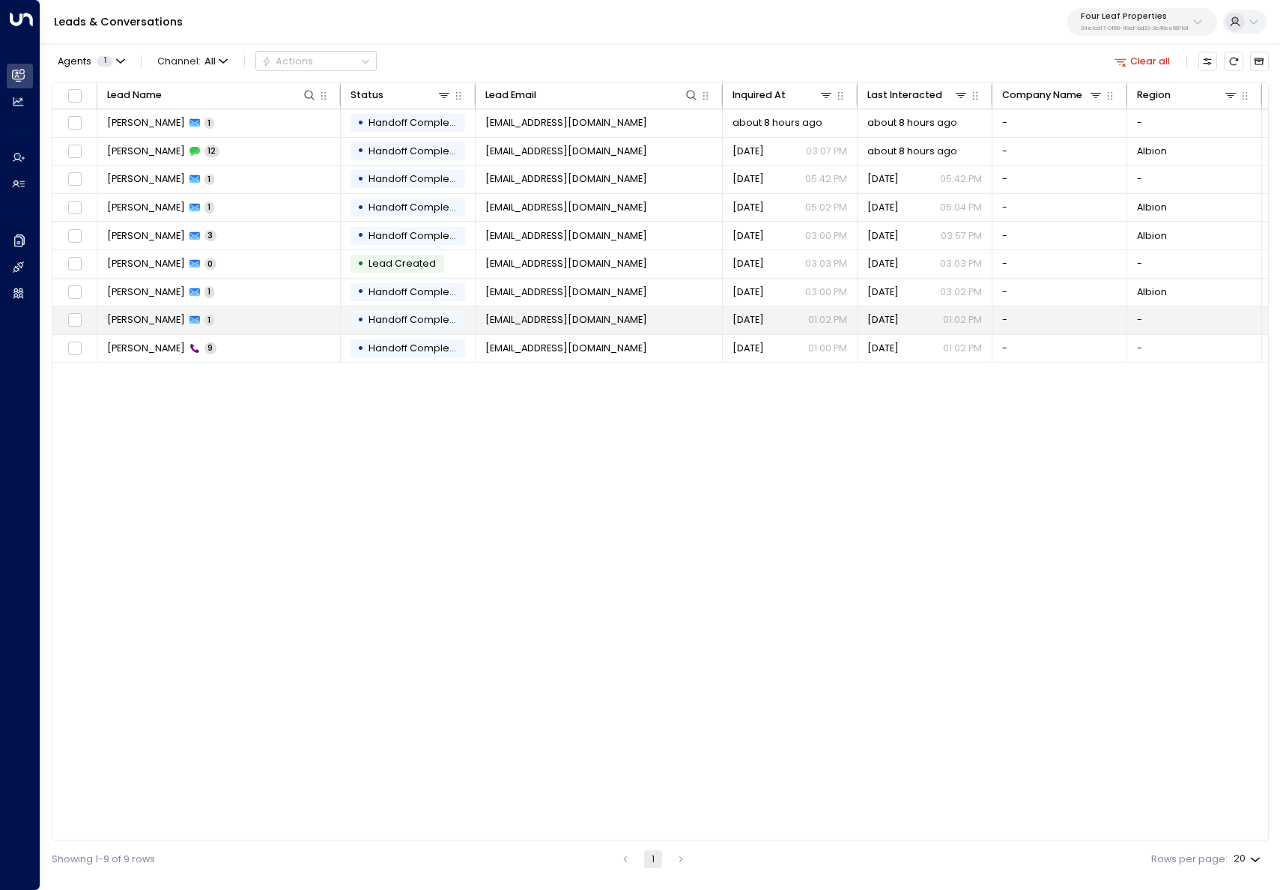
click at [229, 327] on td "Jacqueline Damron 1" at bounding box center [218, 320] width 243 height 28
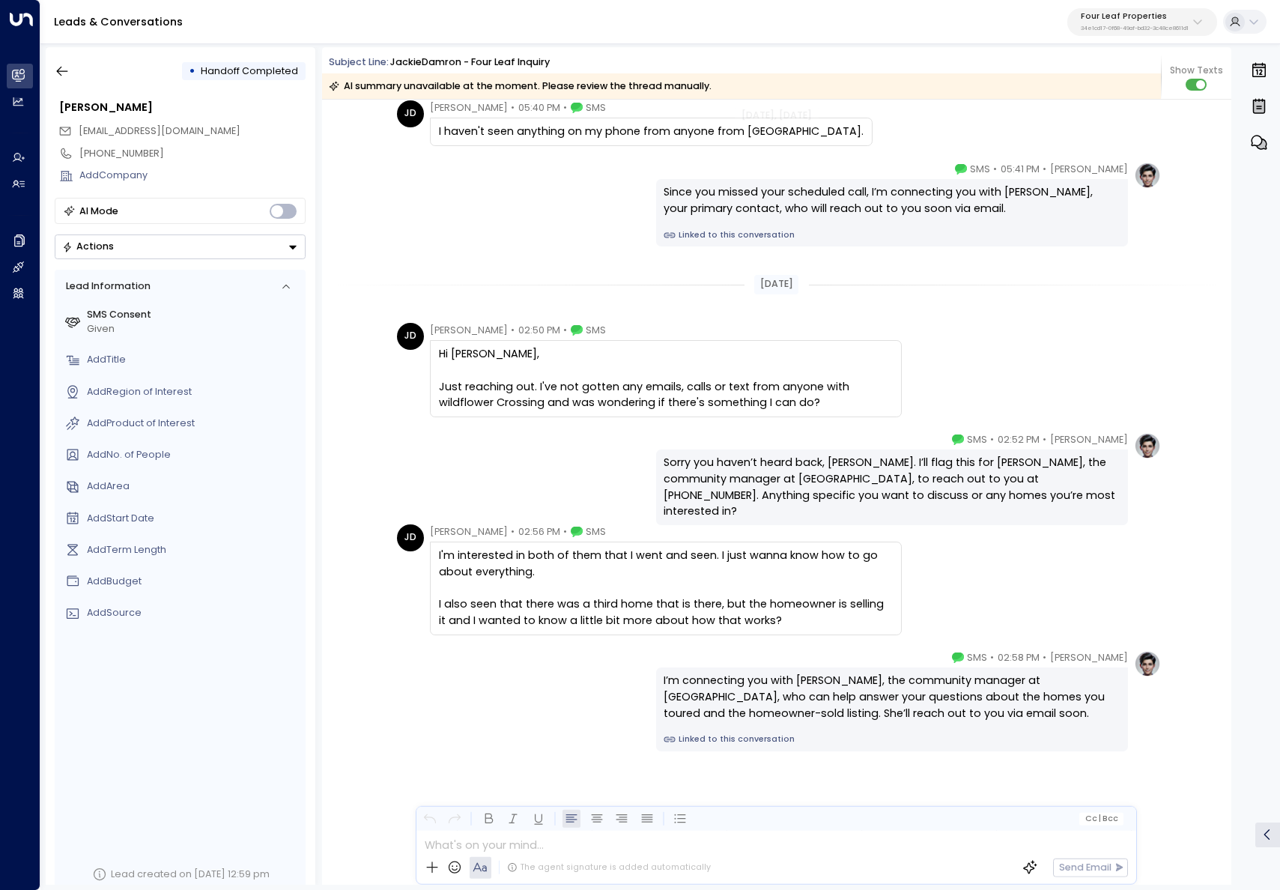
scroll to position [1110, 0]
click at [724, 235] on link "Linked to this conversation" at bounding box center [890, 234] width 455 height 12
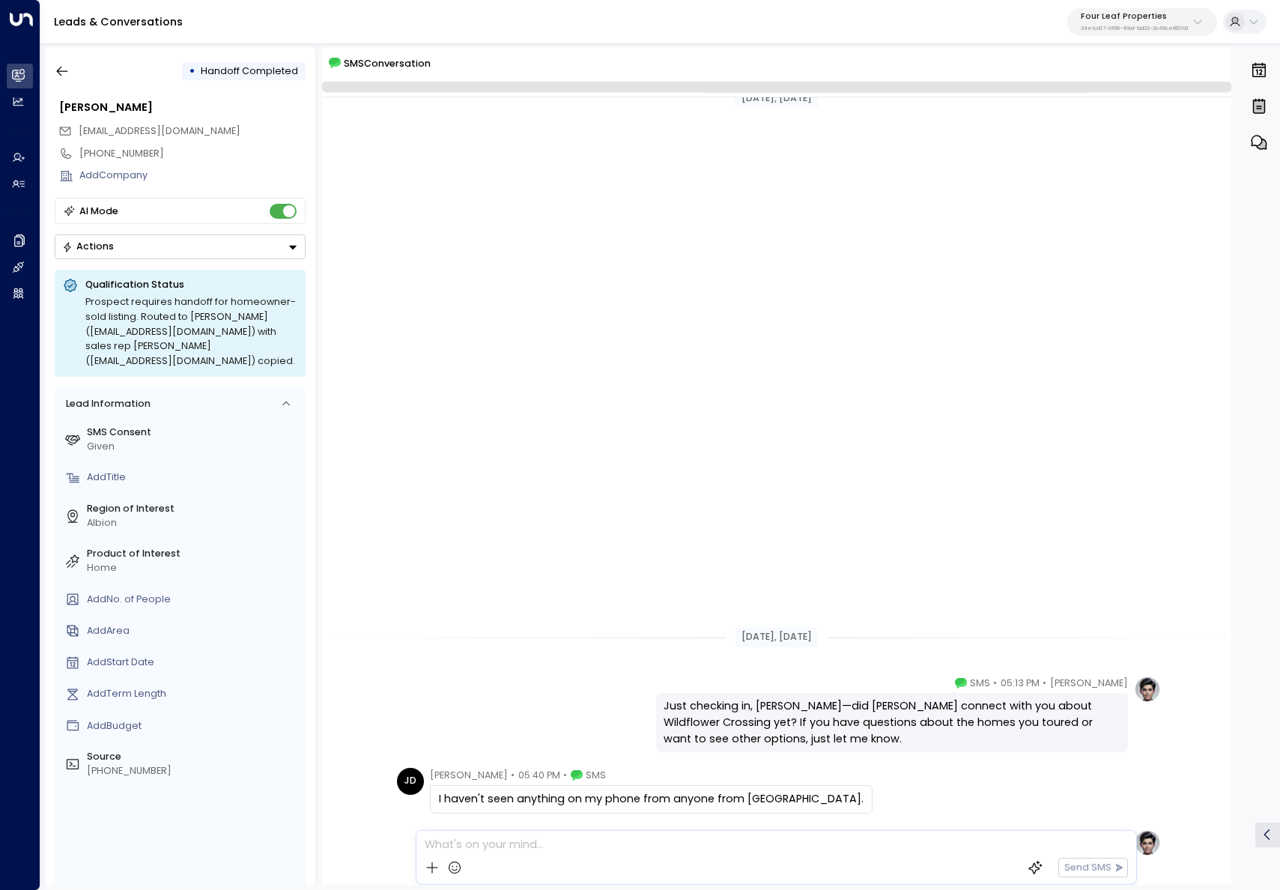
scroll to position [669, 0]
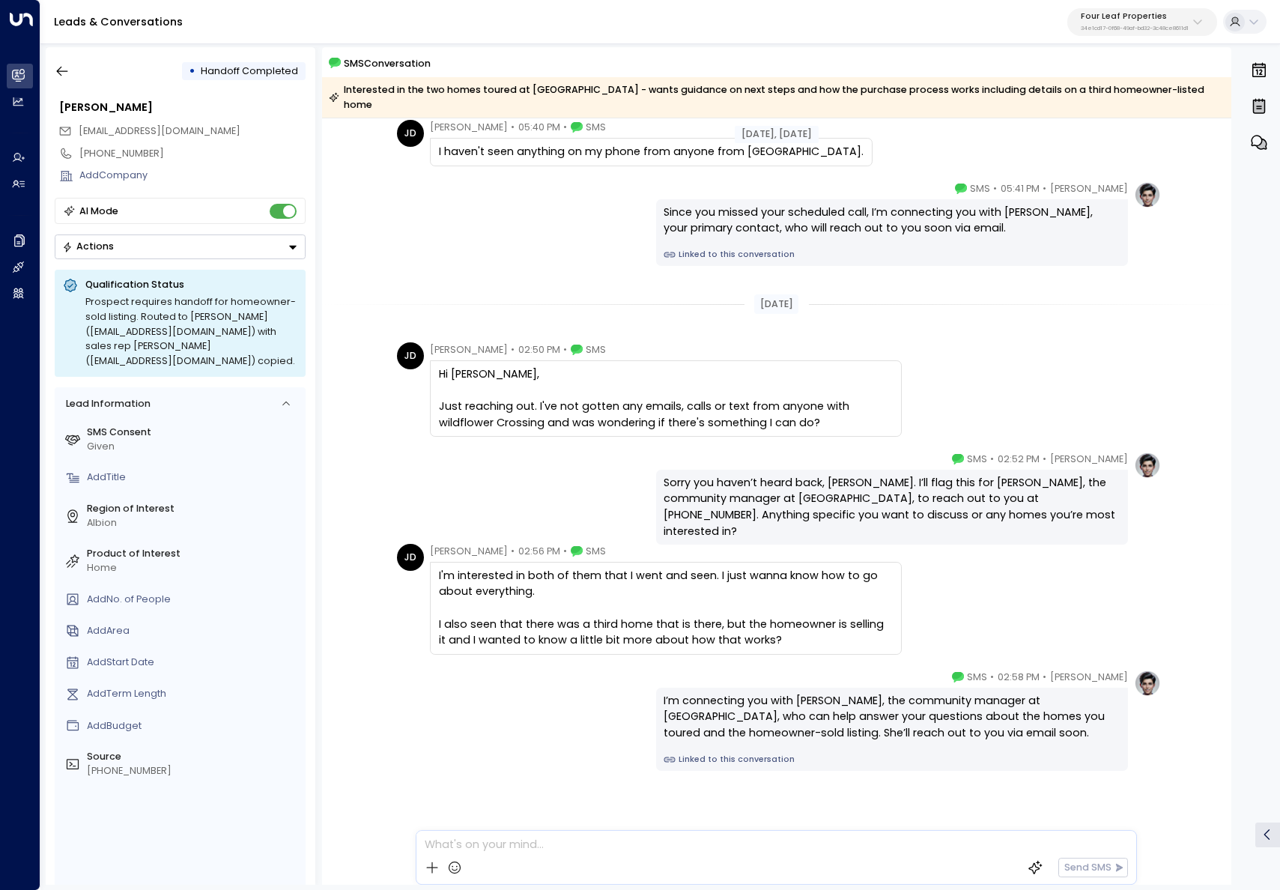
click at [699, 249] on link "Linked to this conversation" at bounding box center [890, 255] width 455 height 12
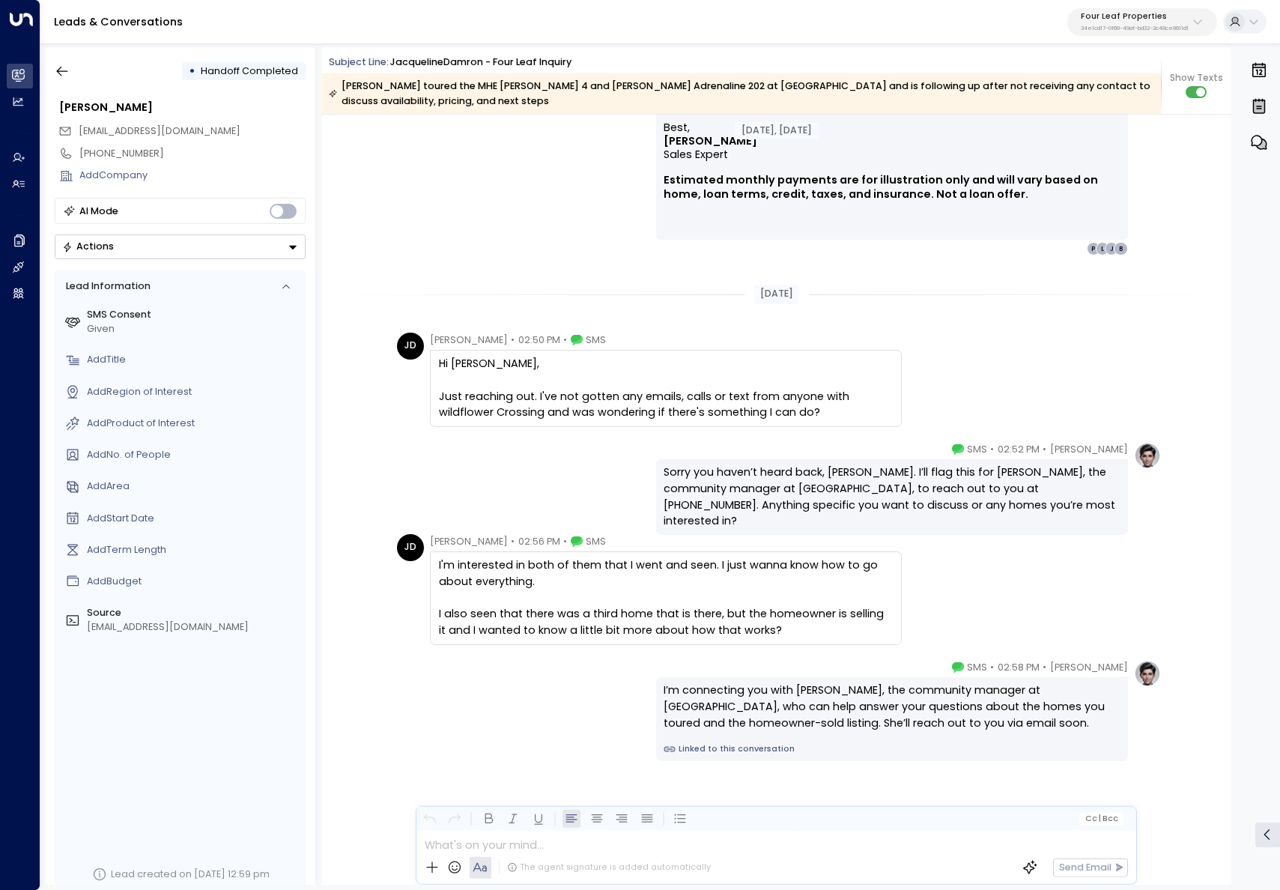
scroll to position [1059, 0]
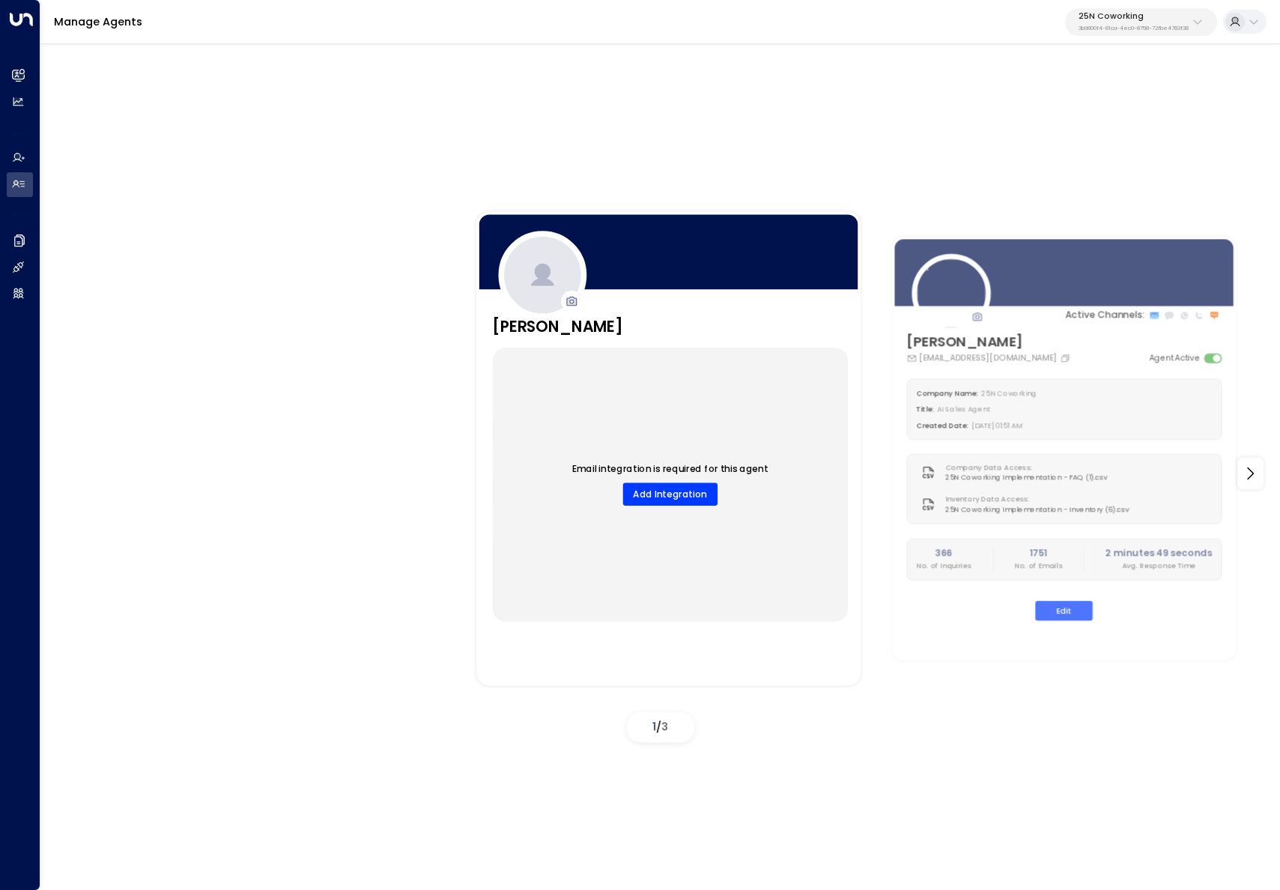
click at [1180, 5] on div "Manage Agents 25N Coworking 3b9800f4-81ca-4ec0-8758-72fbe4763f36" at bounding box center [659, 22] width 1239 height 44
click at [1176, 22] on div "25N Coworking 3b9800f4-81ca-4ec0-8758-72fbe4763f36" at bounding box center [1133, 21] width 110 height 19
type input "*******"
click at [1128, 107] on div "Workbox ID: 5907e685-ac3d-4b15-8777-6be708435e94" at bounding box center [1172, 112] width 196 height 28
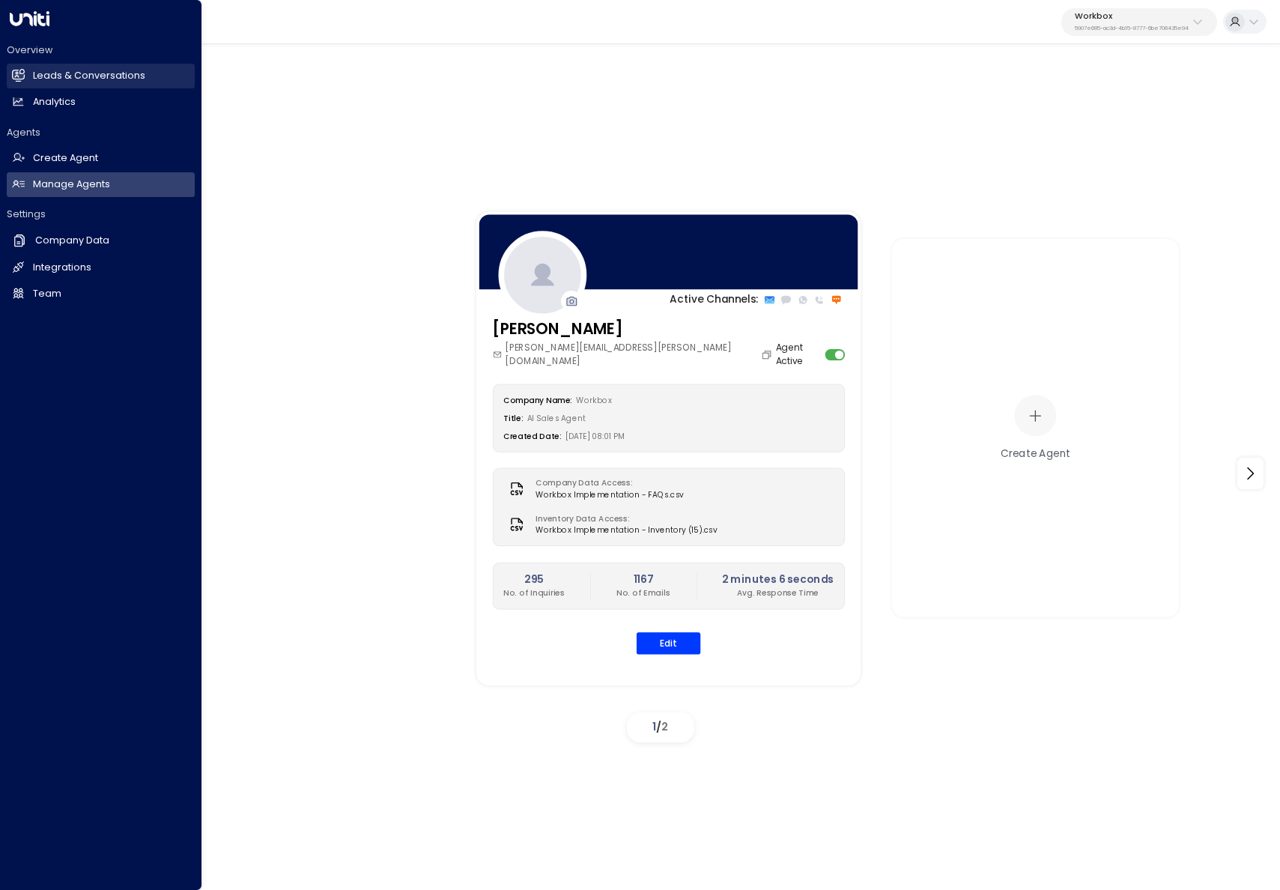
click at [38, 76] on h2 "Leads & Conversations" at bounding box center [89, 76] width 112 height 14
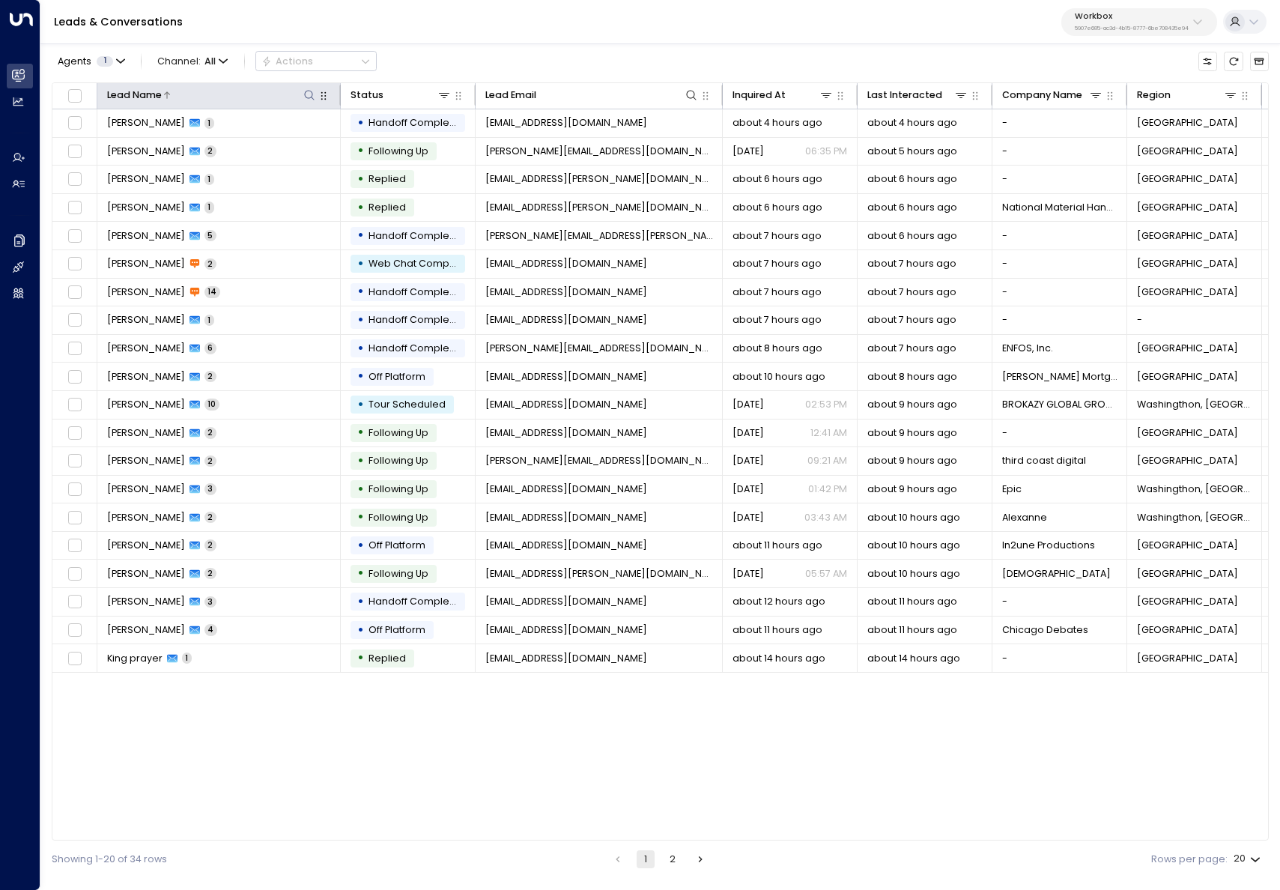
click at [308, 96] on icon at bounding box center [309, 95] width 12 height 12
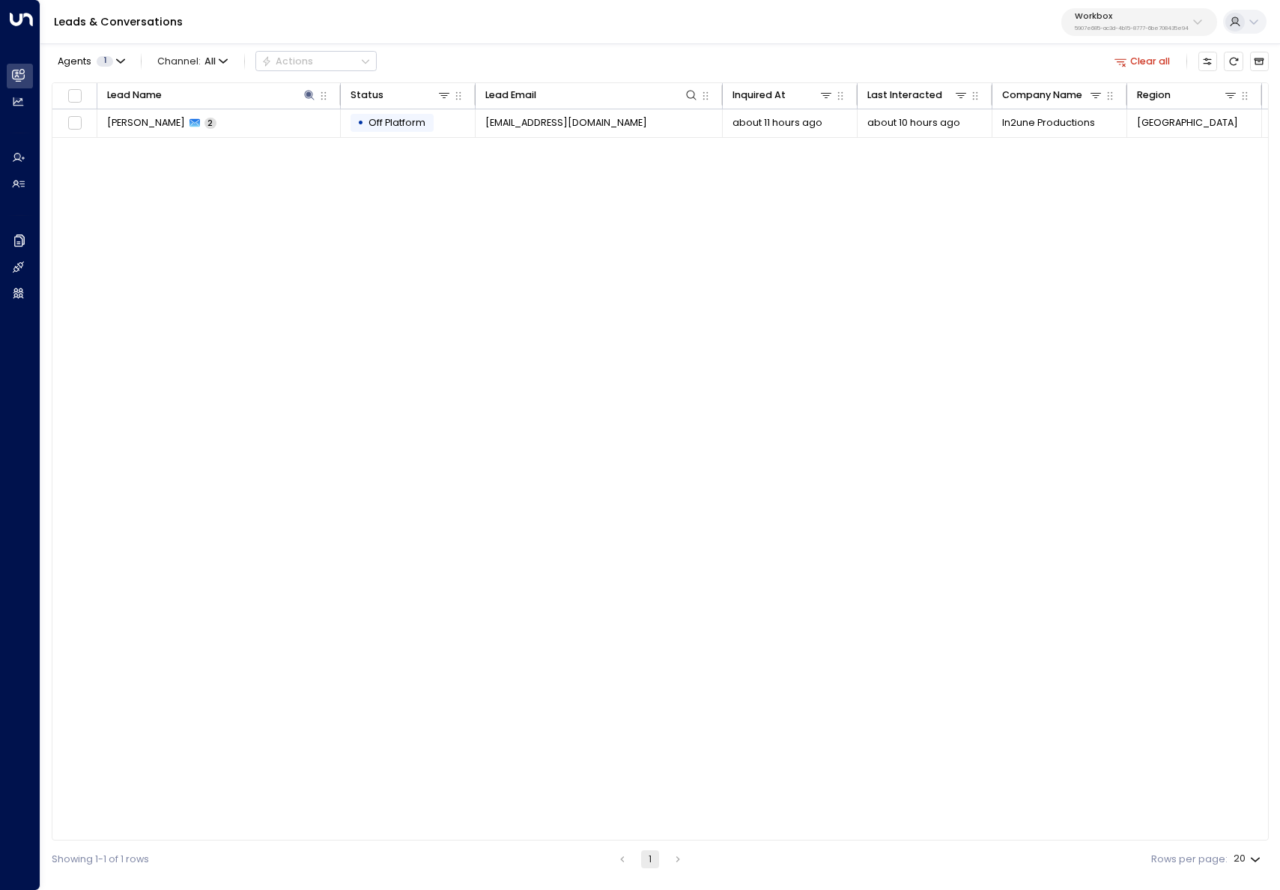
click at [403, 61] on div "Agents 1 Channel: All Actions Clear all" at bounding box center [660, 61] width 1217 height 28
click at [430, 136] on td "• Off Platform" at bounding box center [408, 123] width 135 height 28
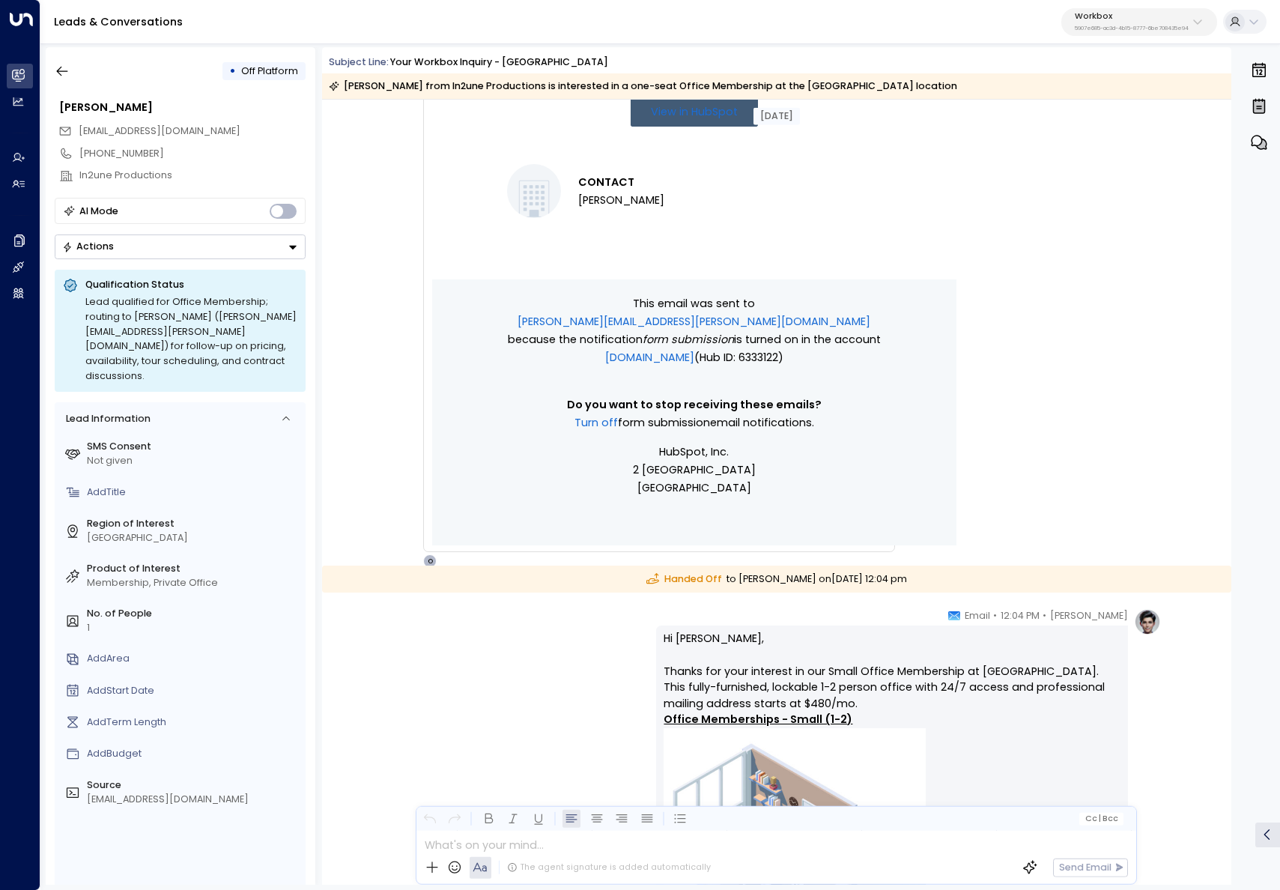
scroll to position [1090, 0]
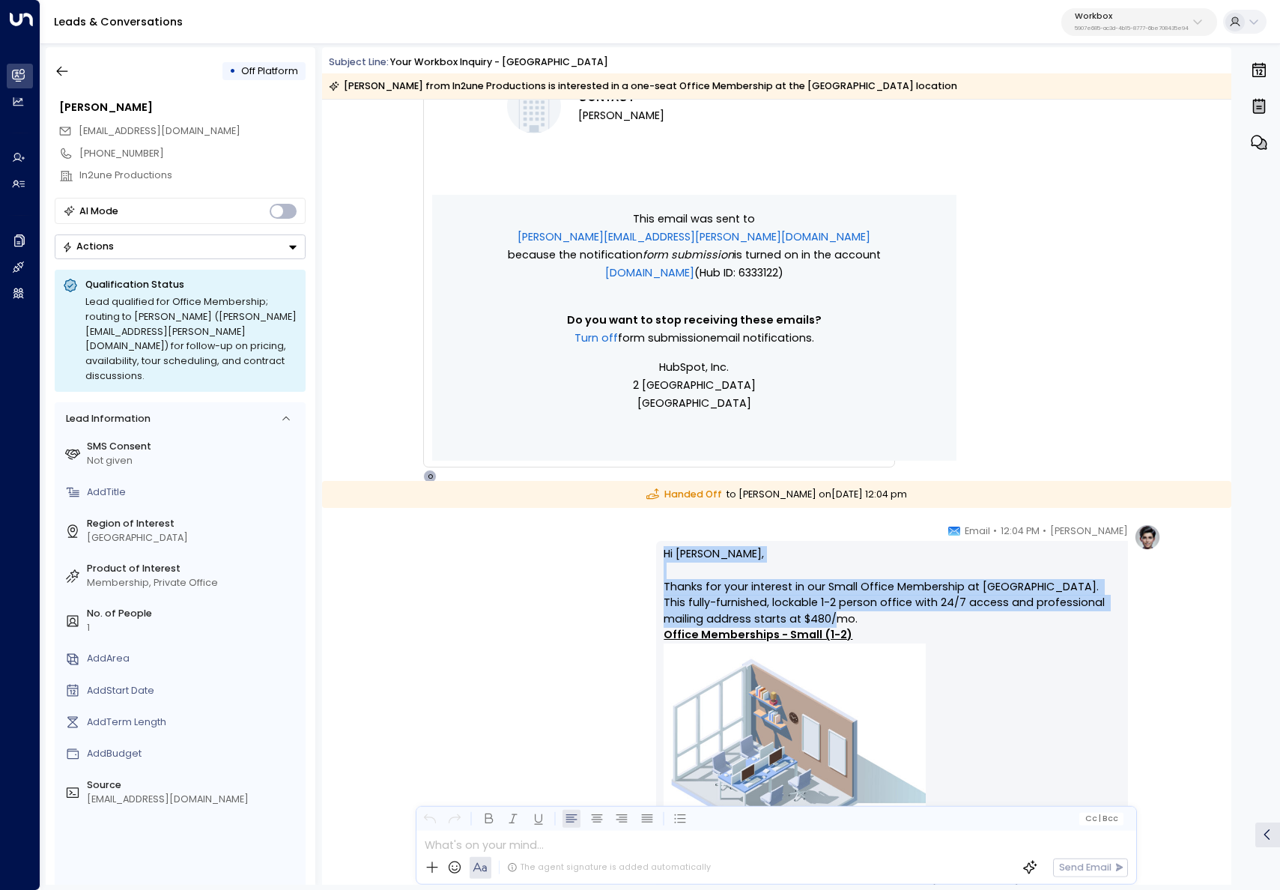
drag, startPoint x: 829, startPoint y: 617, endPoint x: 648, endPoint y: 553, distance: 191.4
click at [648, 553] on div "Olivia Carter • 12:04 PM • Email Hi Robert, Thanks for your interest in our Sma…" at bounding box center [776, 829] width 768 height 613
copy p "Hi Robert, Thanks for your interest in our Small Office Membership at Victory P…"
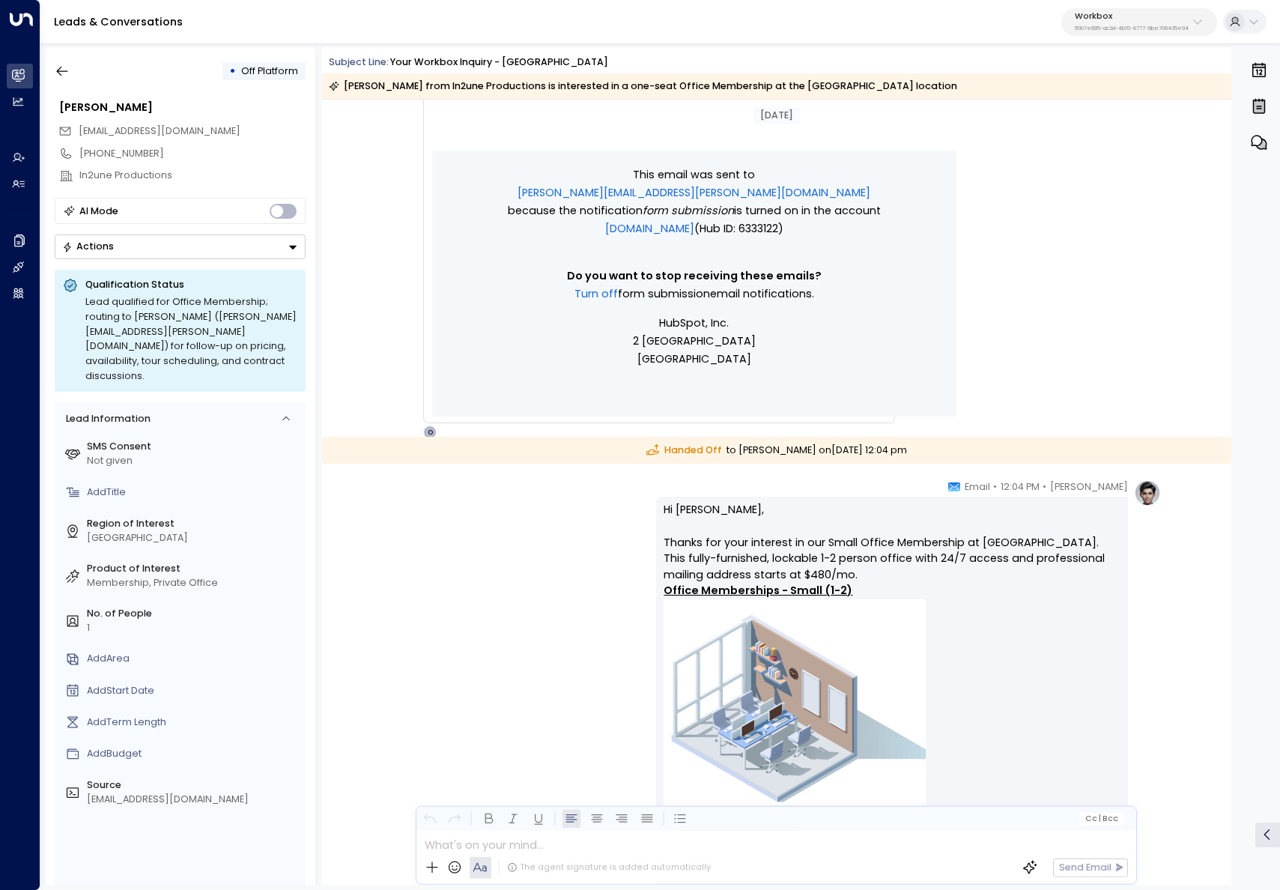
scroll to position [1181, 0]
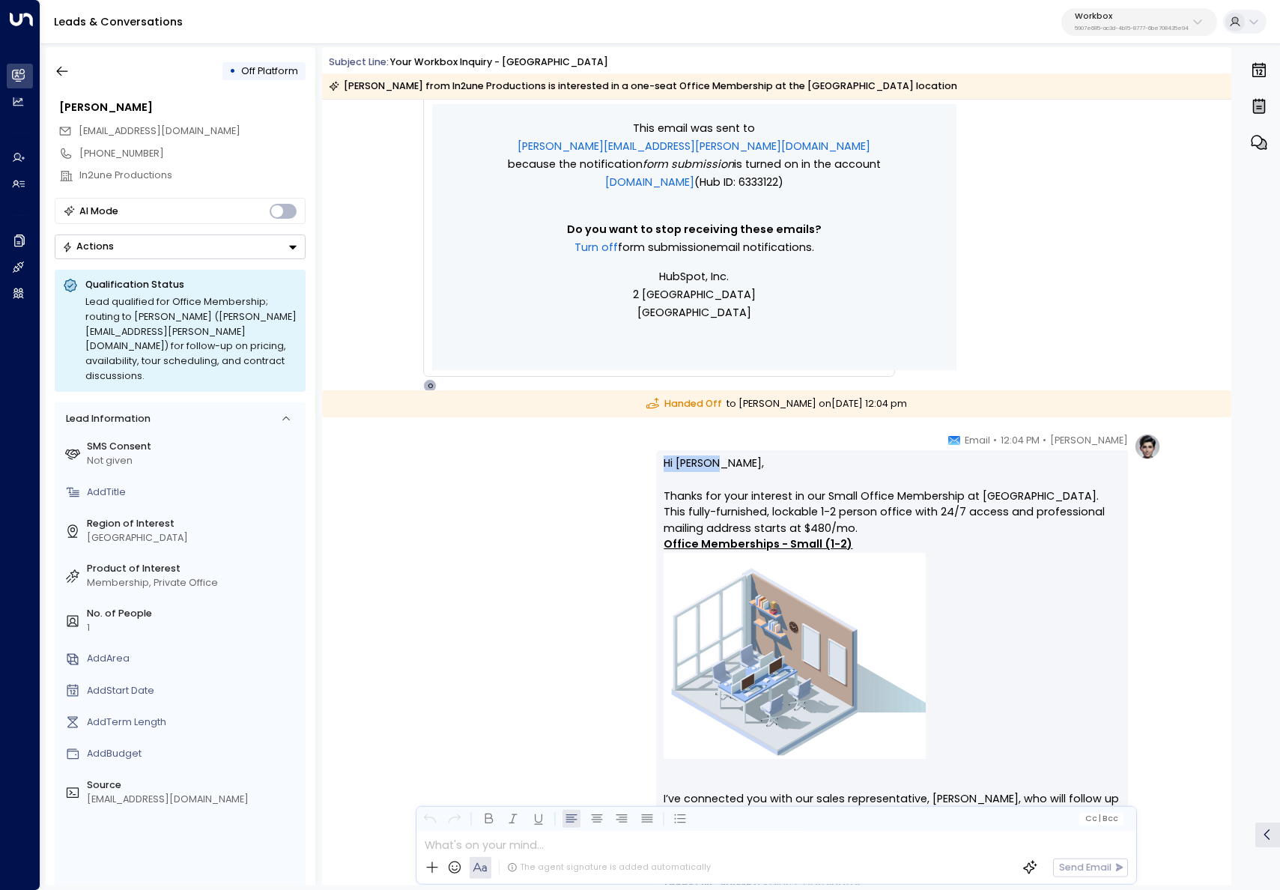
drag, startPoint x: 699, startPoint y: 464, endPoint x: 597, endPoint y: 464, distance: 102.6
click at [597, 464] on div "Olivia Carter • 12:04 PM • Email Hi Robert, Thanks for your interest in our Sma…" at bounding box center [776, 739] width 768 height 613
copy p "Hi Robert,"
click at [860, 520] on p "Hi Robert, Thanks for your interest in our Small Office Membership at Victory P…" at bounding box center [890, 655] width 455 height 400
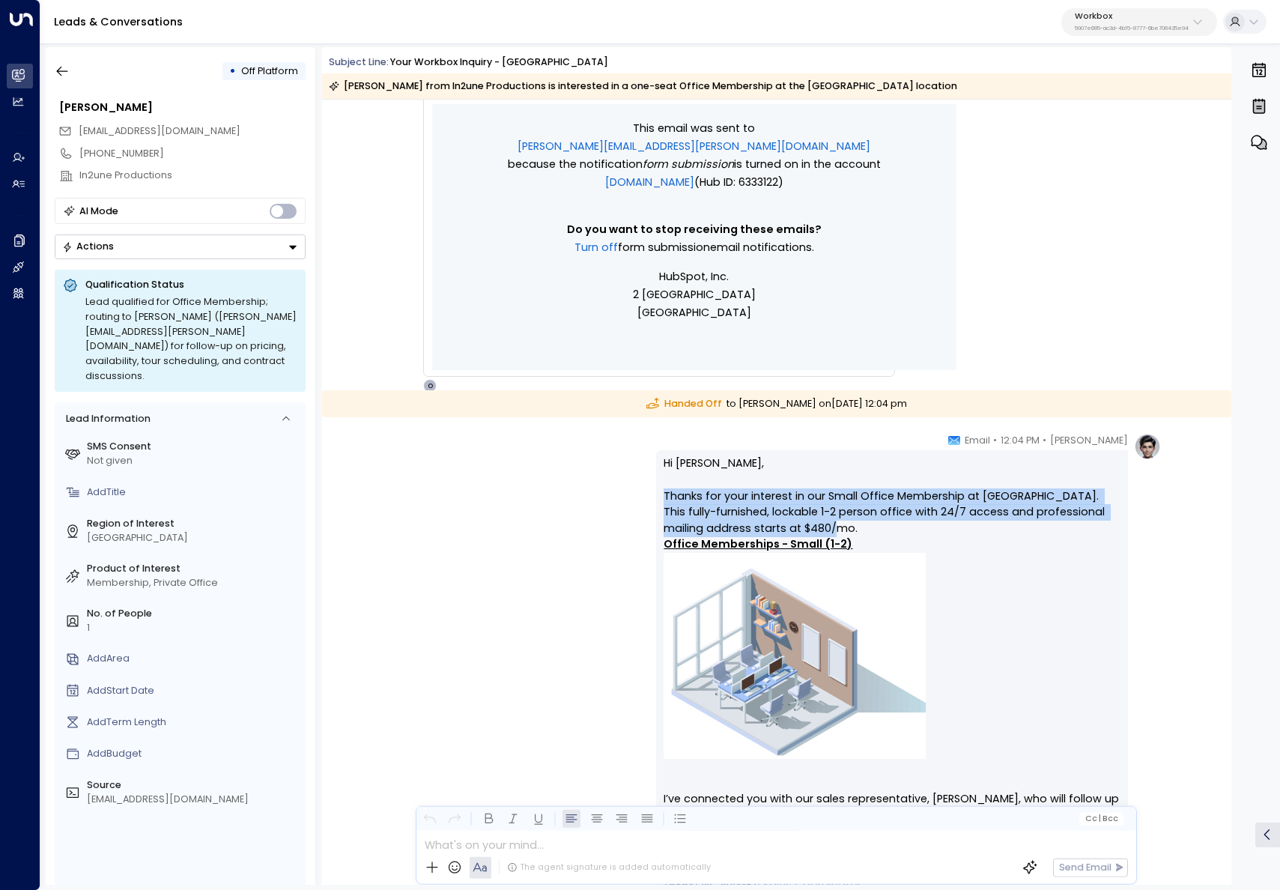
drag, startPoint x: 830, startPoint y: 531, endPoint x: 625, endPoint y: 491, distance: 208.2
click at [625, 491] on div "Olivia Carter • 12:04 PM • Email Hi Robert, Thanks for your interest in our Sma…" at bounding box center [776, 739] width 768 height 613
copy p "Thanks for your interest in our Small Office Membership at Victory Park. This f…"
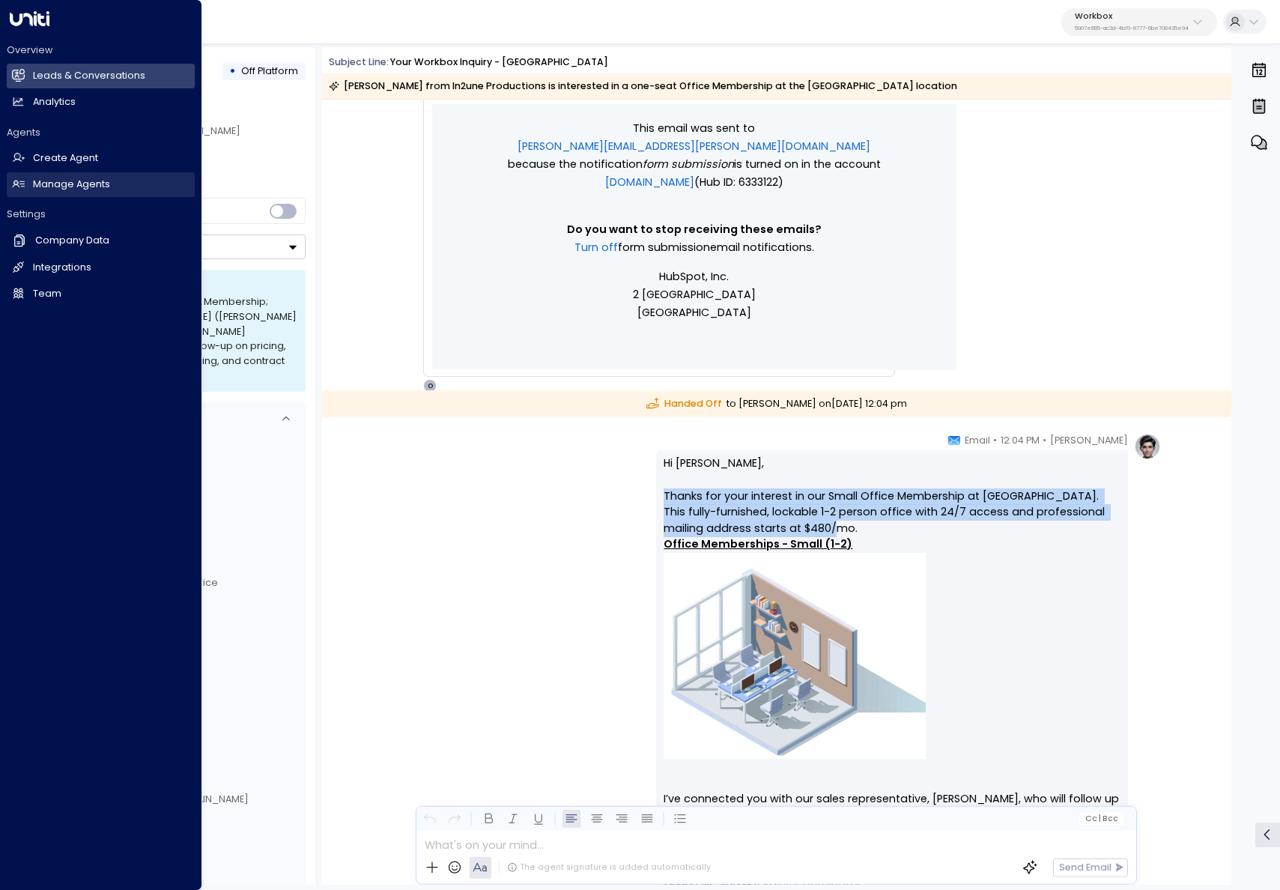
click at [18, 173] on link "Manage Agents Manage Agents" at bounding box center [101, 184] width 188 height 25
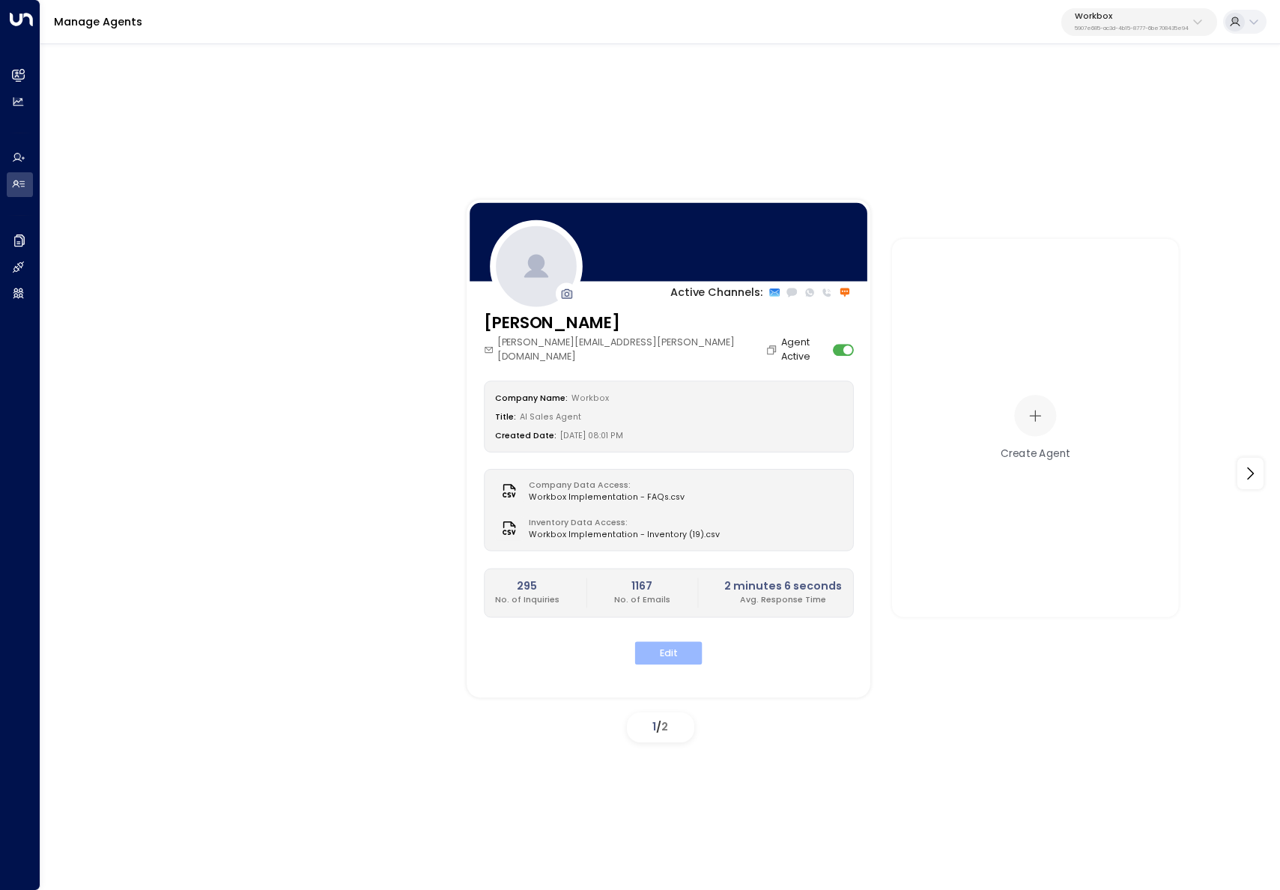
click at [660, 641] on button "Edit" at bounding box center [668, 652] width 67 height 23
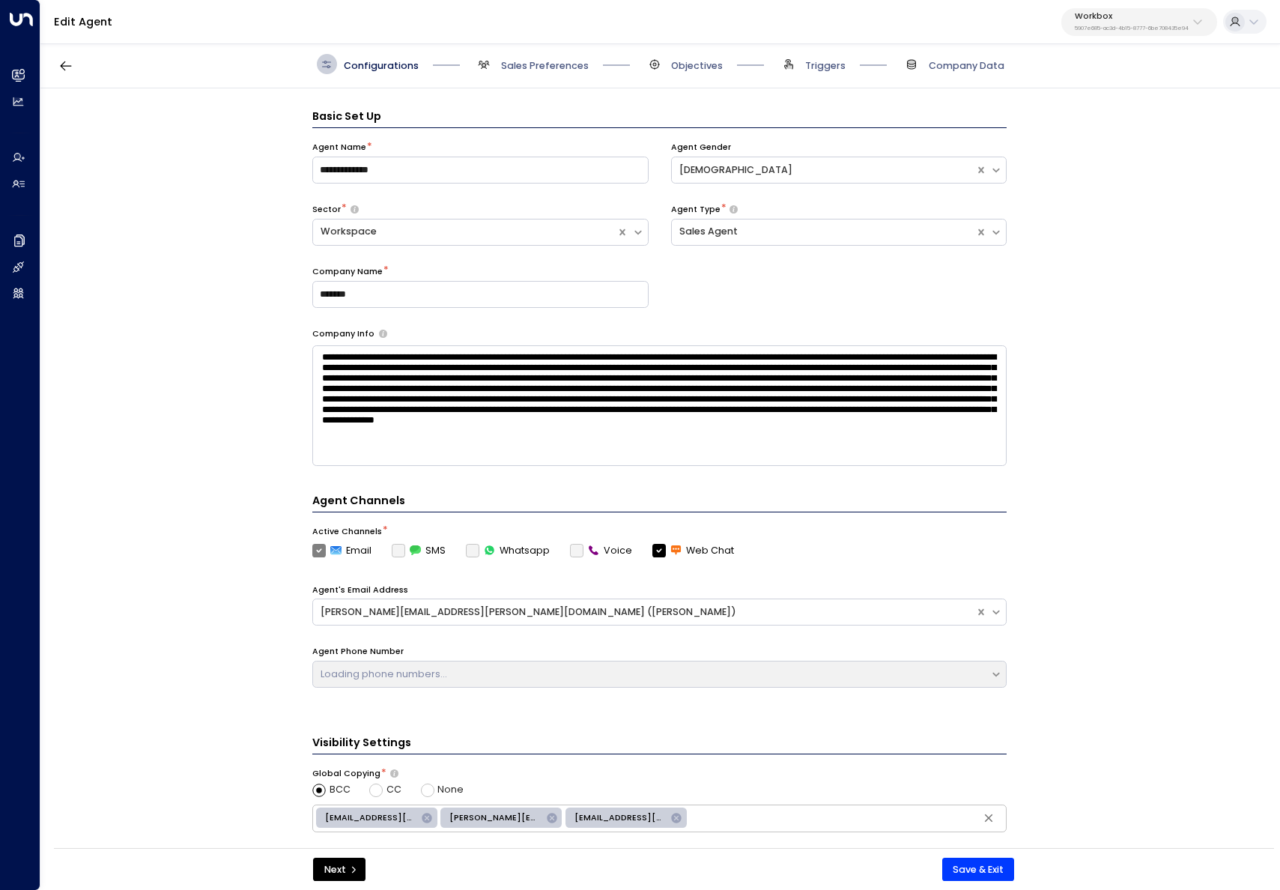
scroll to position [20, 0]
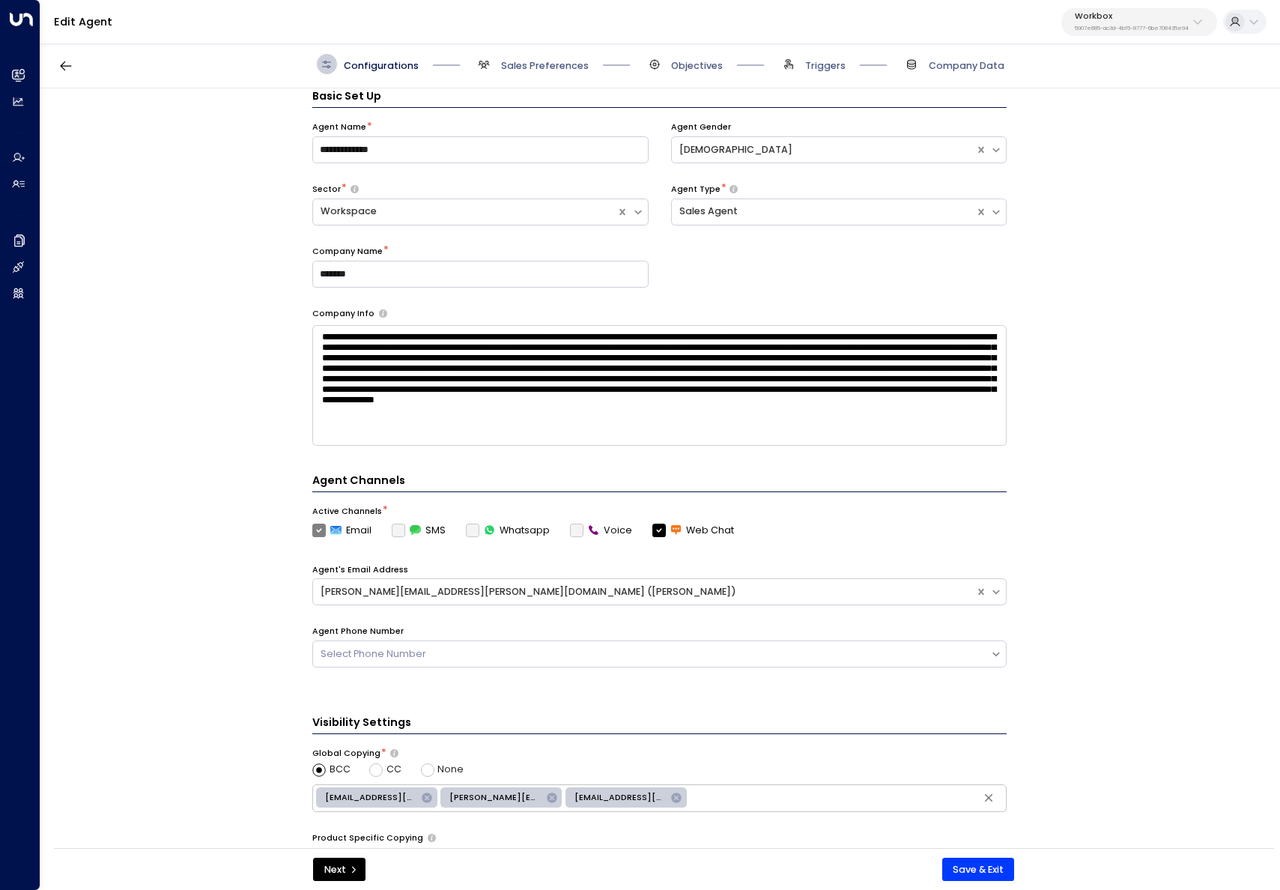
click at [686, 55] on span "Objectives" at bounding box center [683, 64] width 79 height 20
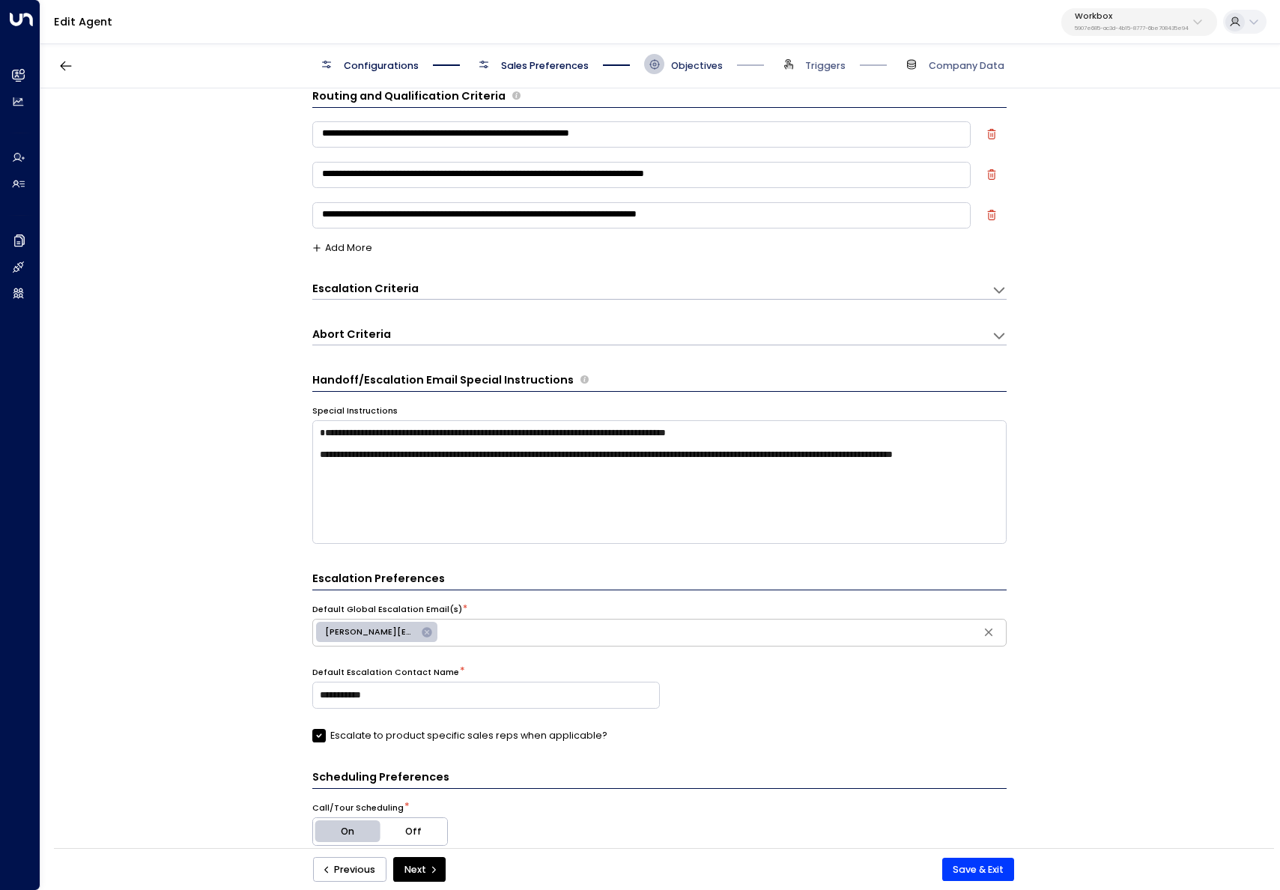
click at [700, 64] on span "Objectives" at bounding box center [697, 65] width 52 height 13
click at [654, 137] on textarea "**********" at bounding box center [641, 134] width 658 height 26
click at [771, 171] on textarea "**********" at bounding box center [641, 175] width 658 height 26
click at [773, 225] on textarea "**********" at bounding box center [641, 215] width 658 height 26
click at [233, 404] on div "**********" at bounding box center [659, 472] width 1238 height 768
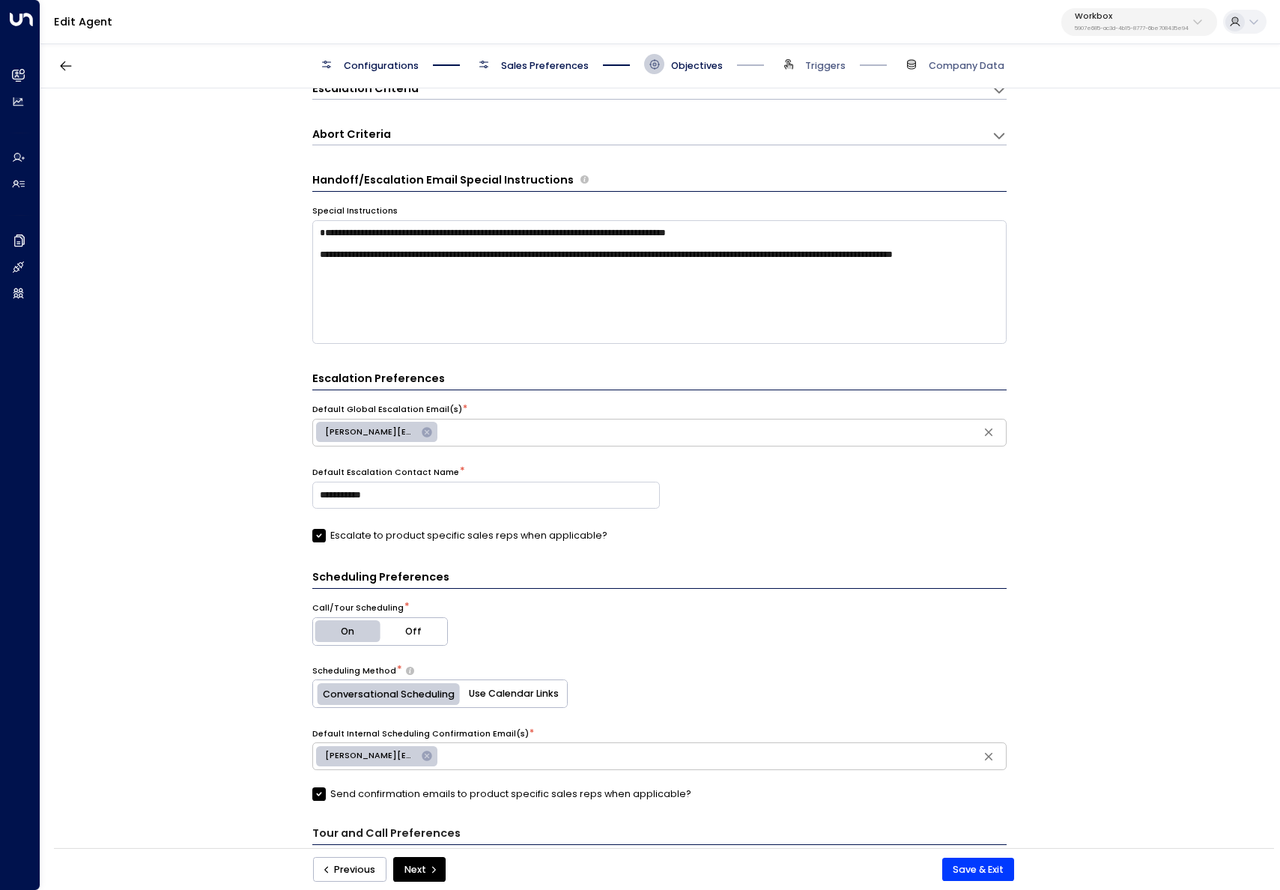
scroll to position [0, 0]
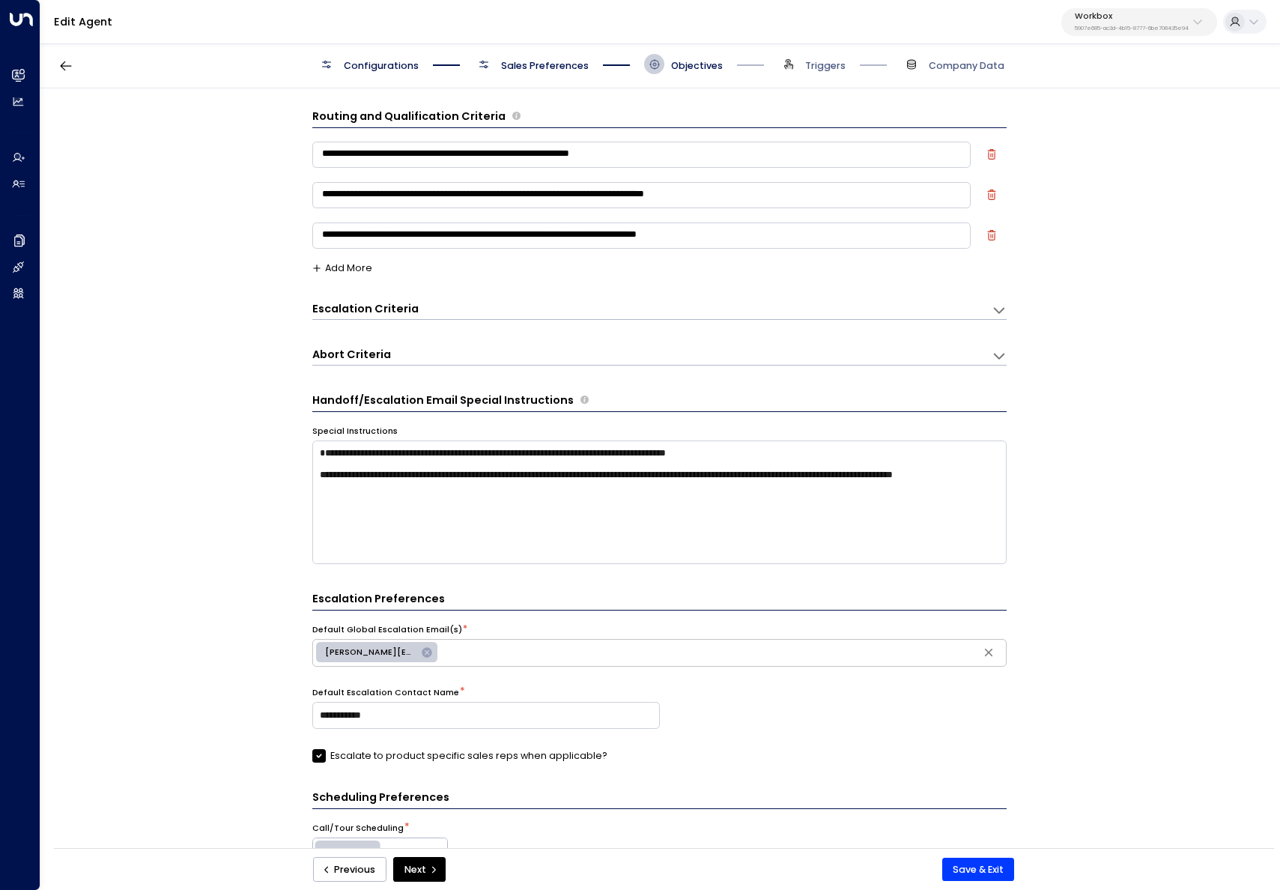
click at [990, 152] on icon "button" at bounding box center [991, 154] width 10 height 10
type textarea "**********"
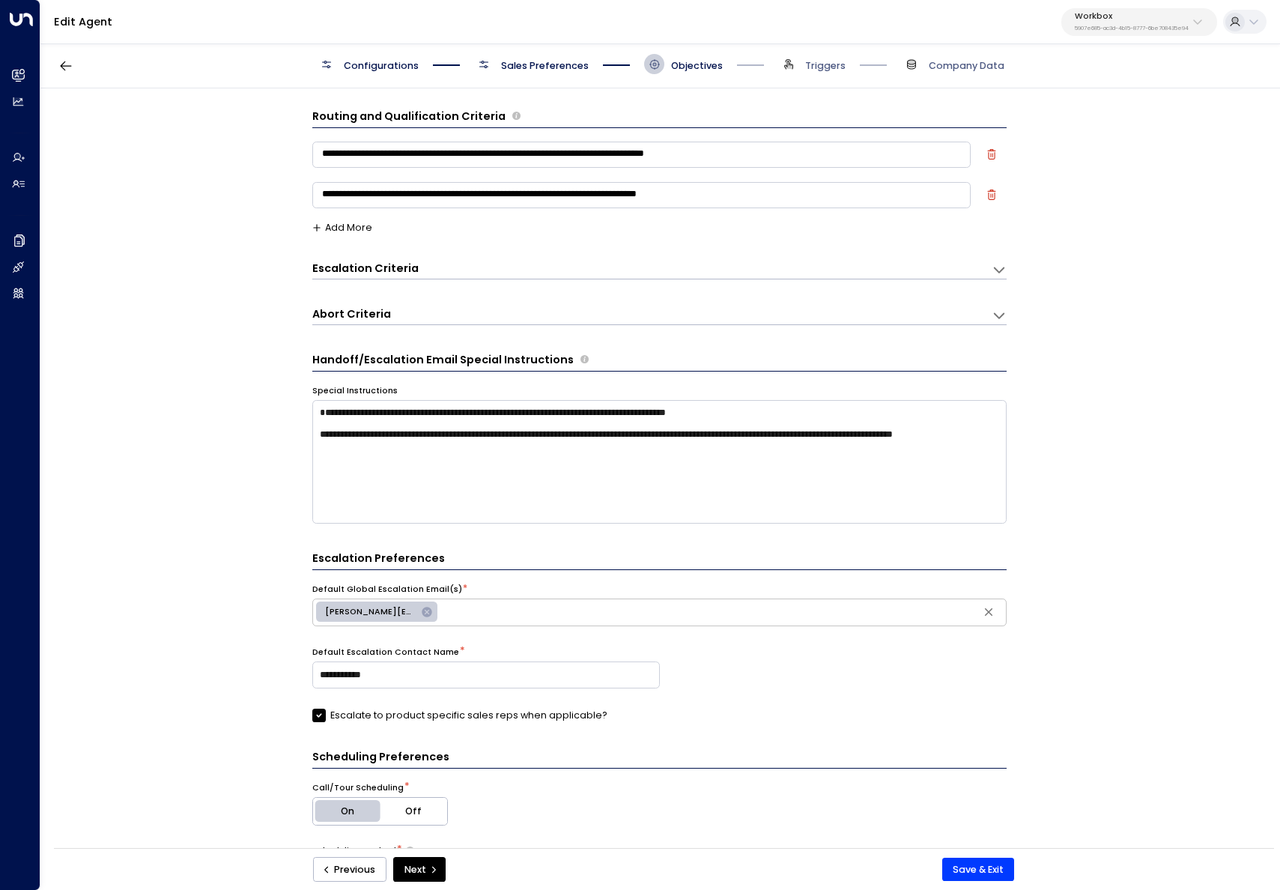
click at [358, 218] on div "**********" at bounding box center [659, 200] width 694 height 40
click at [359, 225] on button "Add More" at bounding box center [342, 227] width 60 height 10
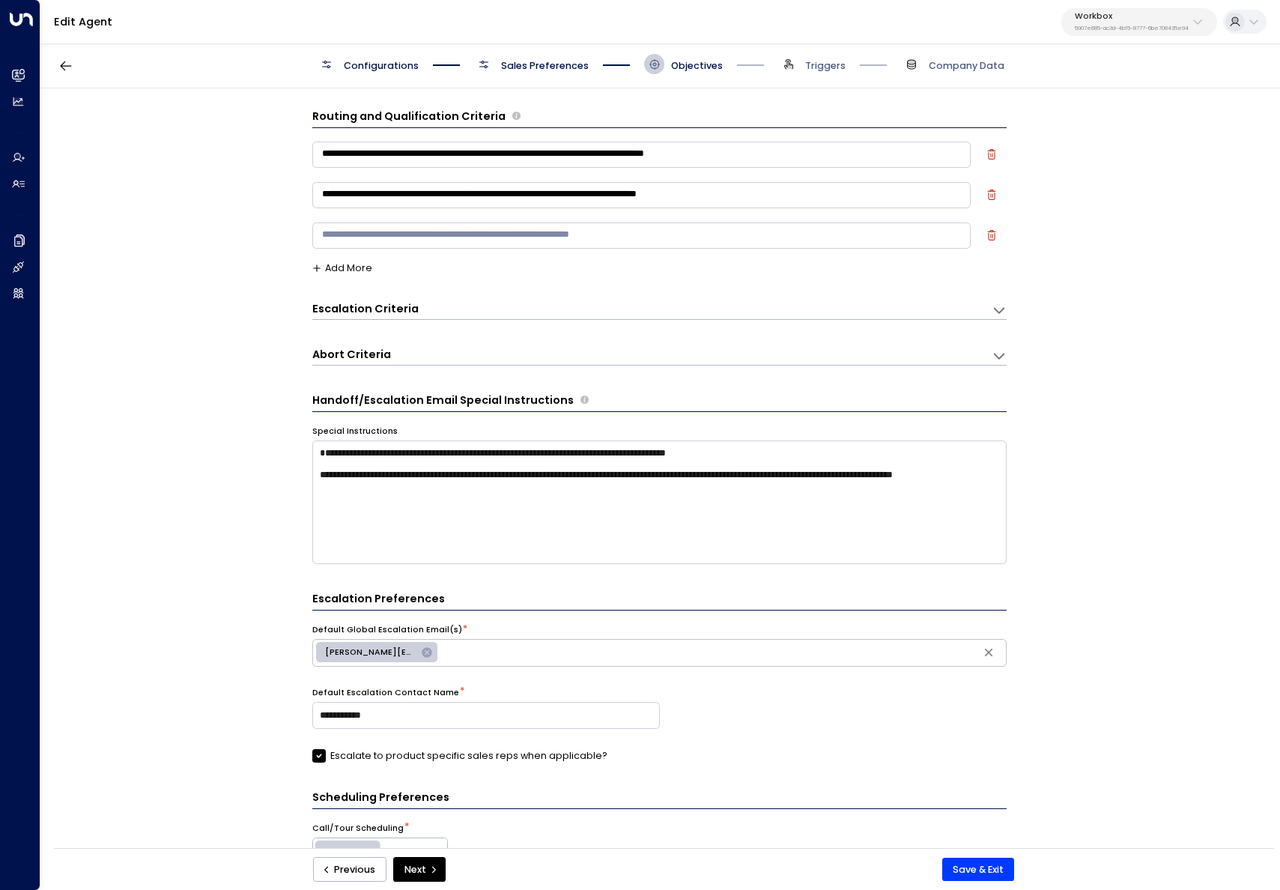
click at [359, 229] on textarea at bounding box center [641, 235] width 658 height 26
click at [409, 239] on textarea at bounding box center [641, 235] width 658 height 26
type textarea "**********"
click at [1001, 871] on button "Save & Exit" at bounding box center [978, 869] width 73 height 24
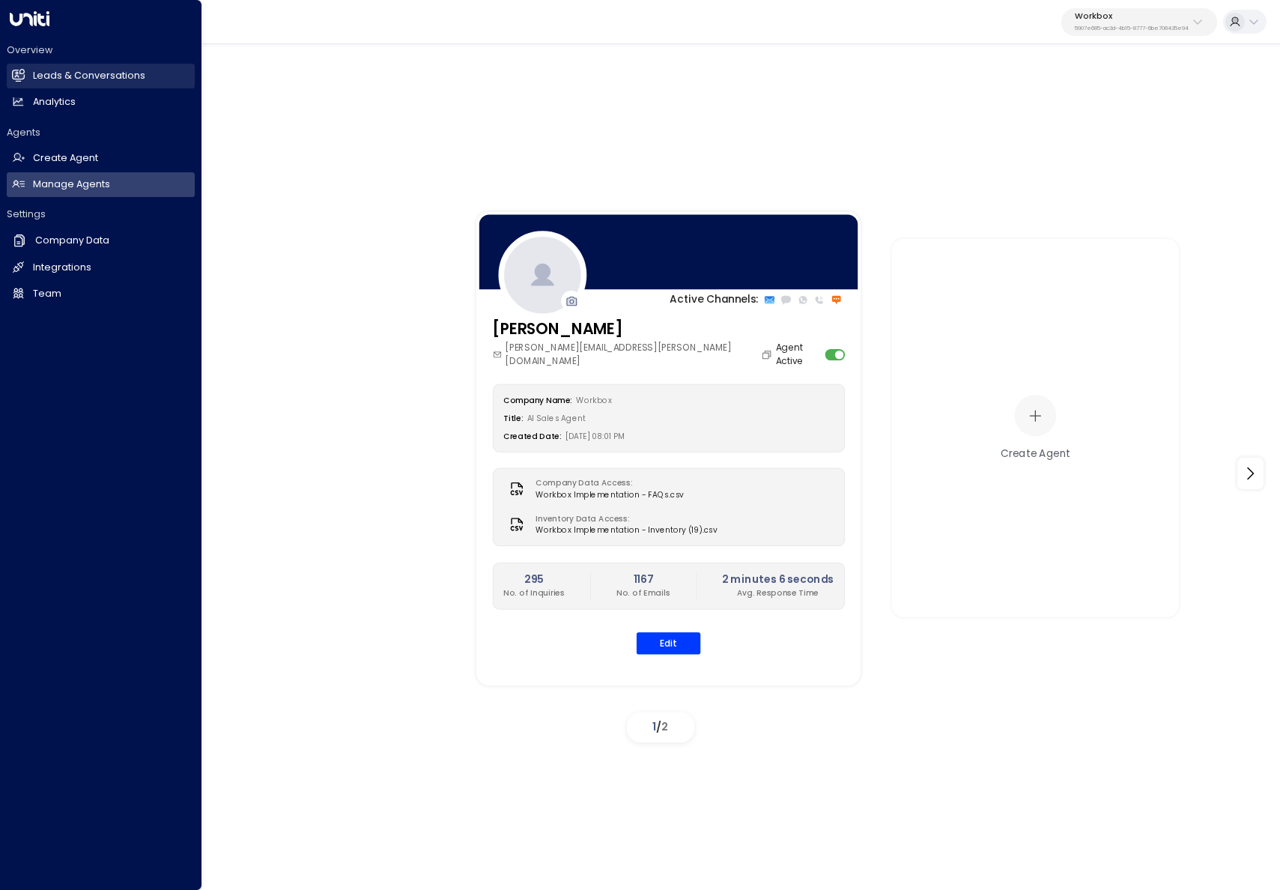
click at [51, 78] on h2 "Leads & Conversations" at bounding box center [89, 76] width 112 height 14
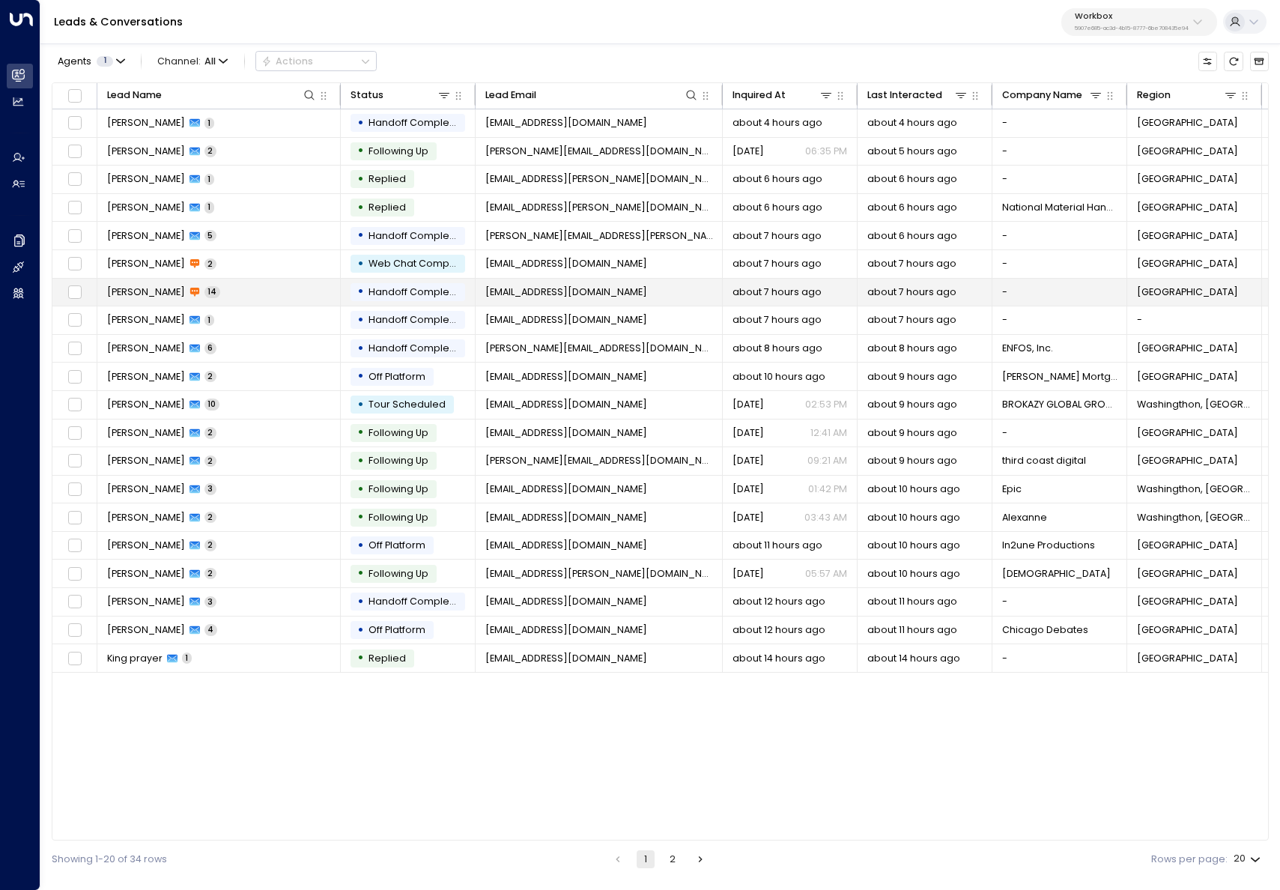
click at [236, 299] on td "Austin Taylor 14" at bounding box center [218, 293] width 243 height 28
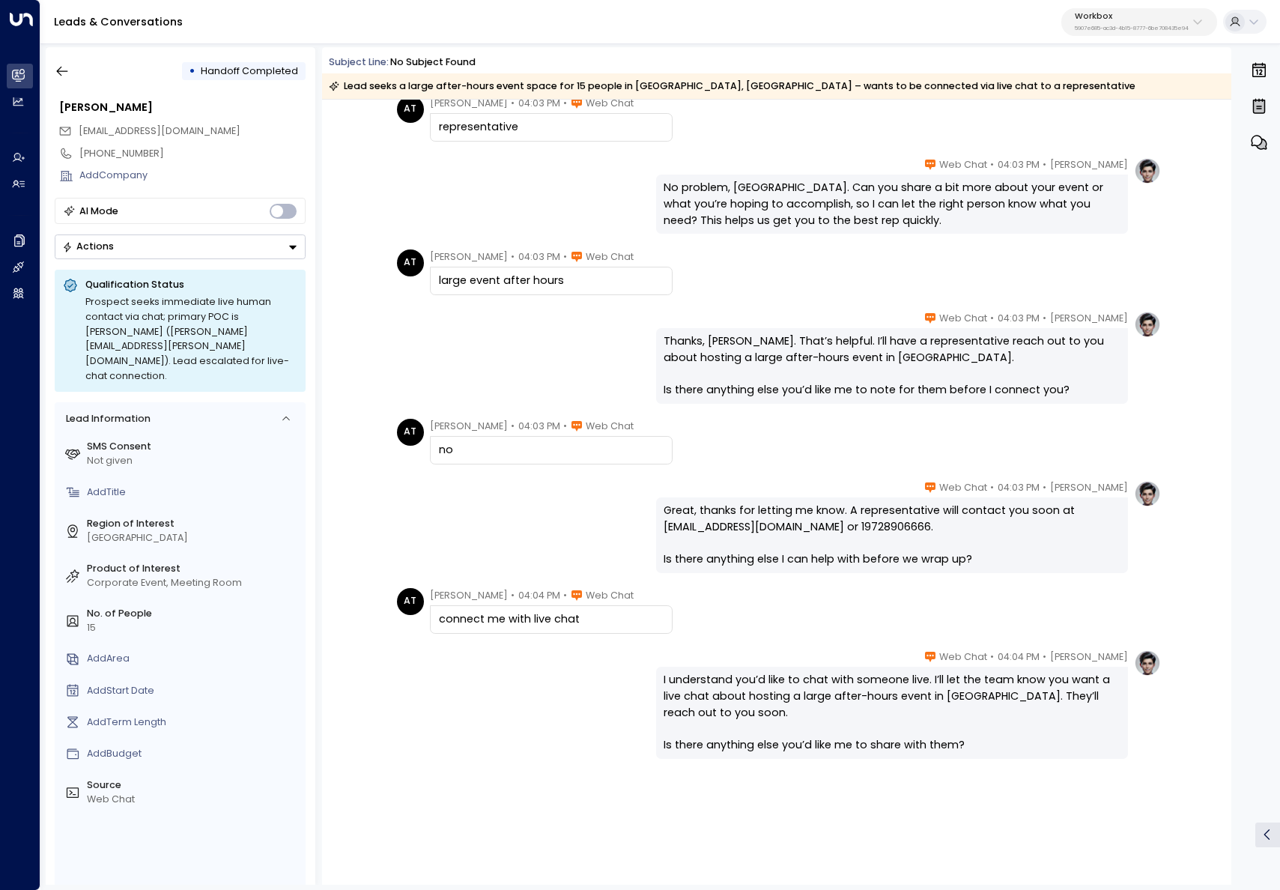
scroll to position [1427, 0]
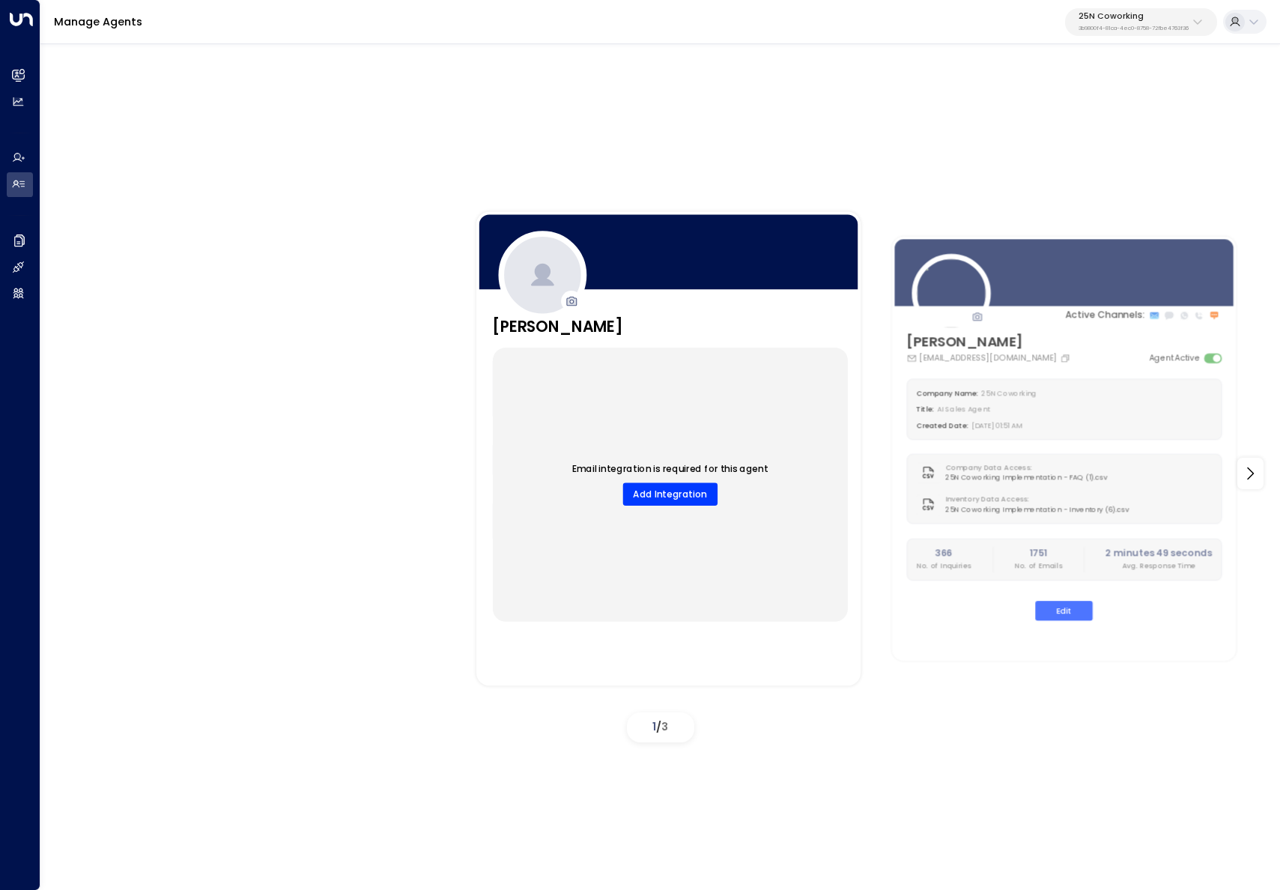
click at [1094, 26] on p "3b9800f4-81ca-4ec0-8758-72fbe4763f36" at bounding box center [1133, 28] width 110 height 6
type input "*******"
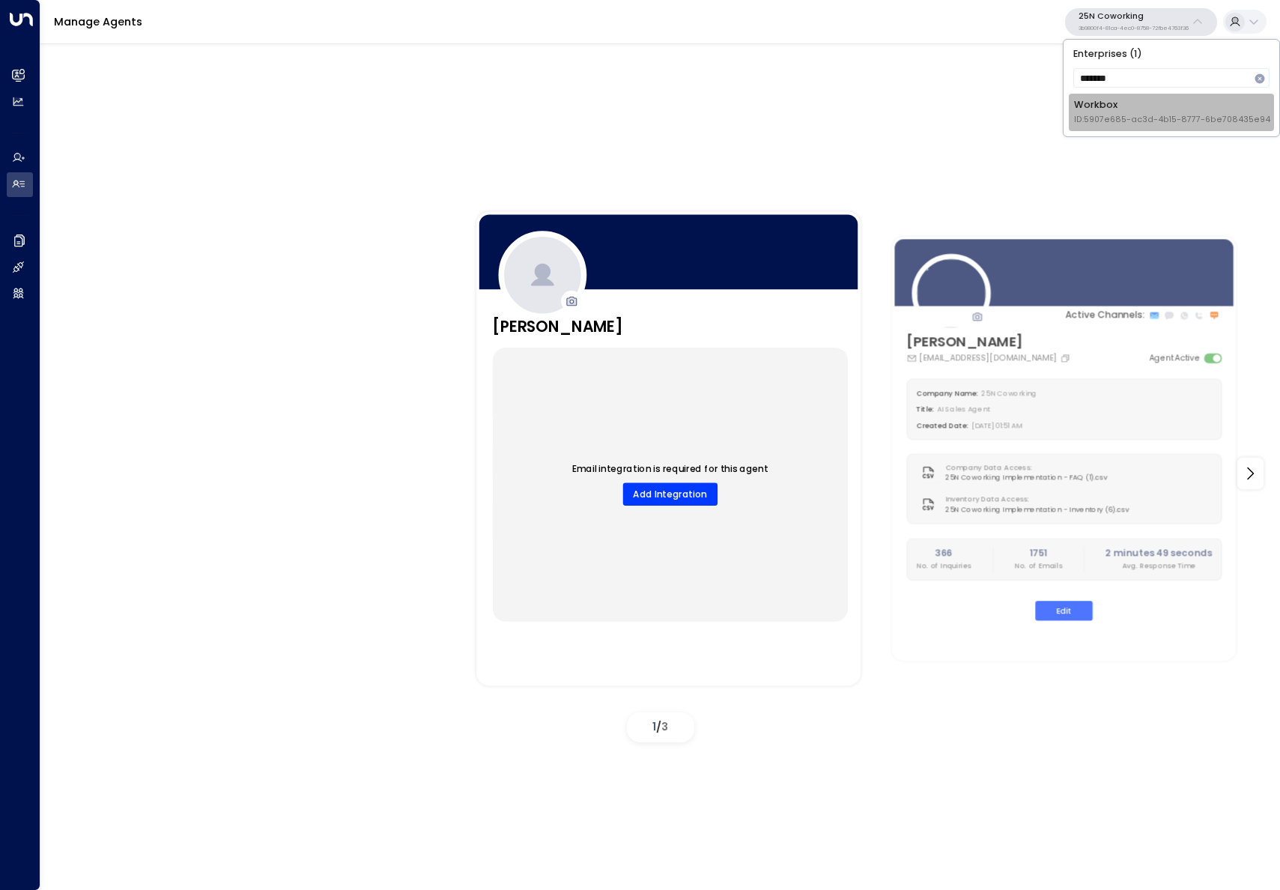
click at [1149, 122] on span "ID: 5907e685-ac3d-4b15-8777-6be708435e94" at bounding box center [1172, 120] width 196 height 12
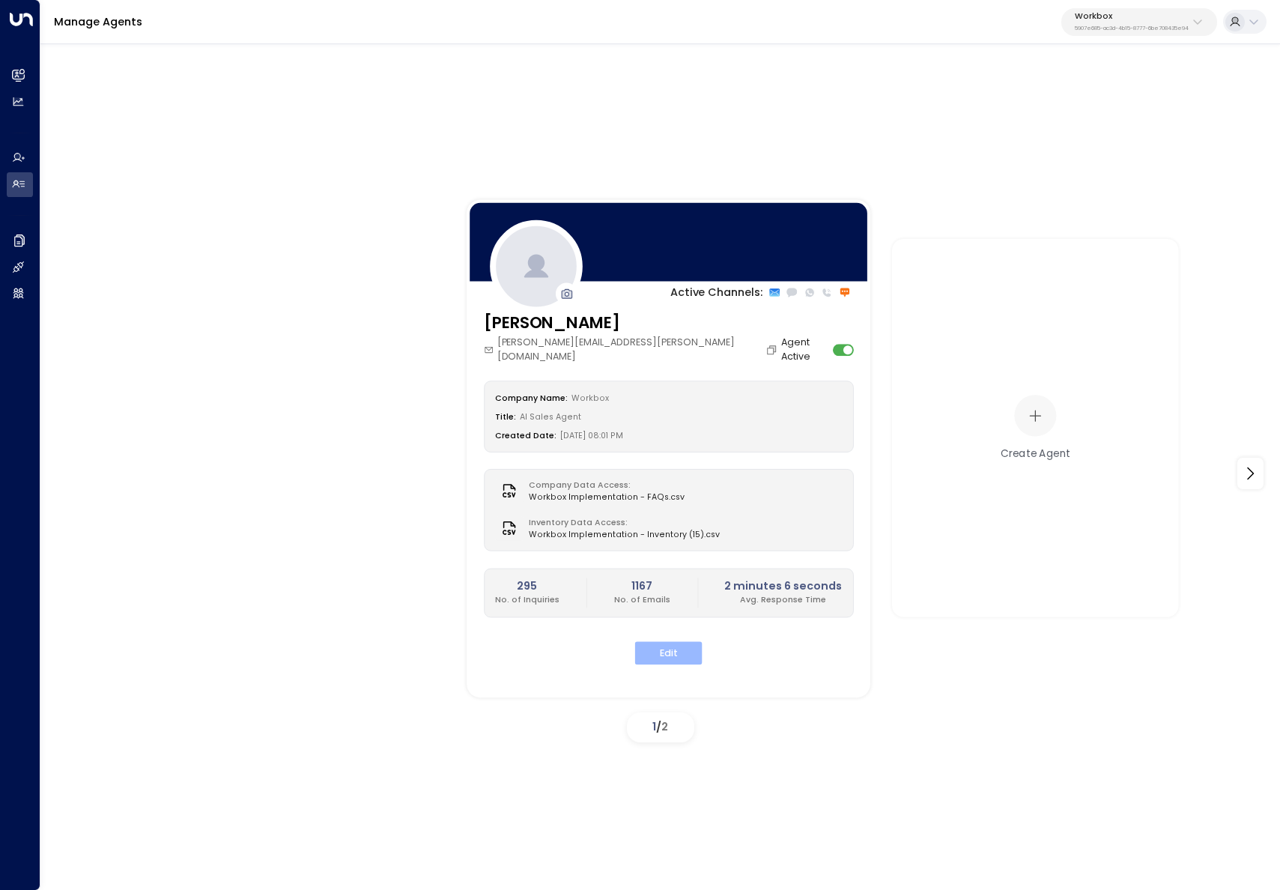
click at [677, 641] on button "Edit" at bounding box center [668, 652] width 67 height 23
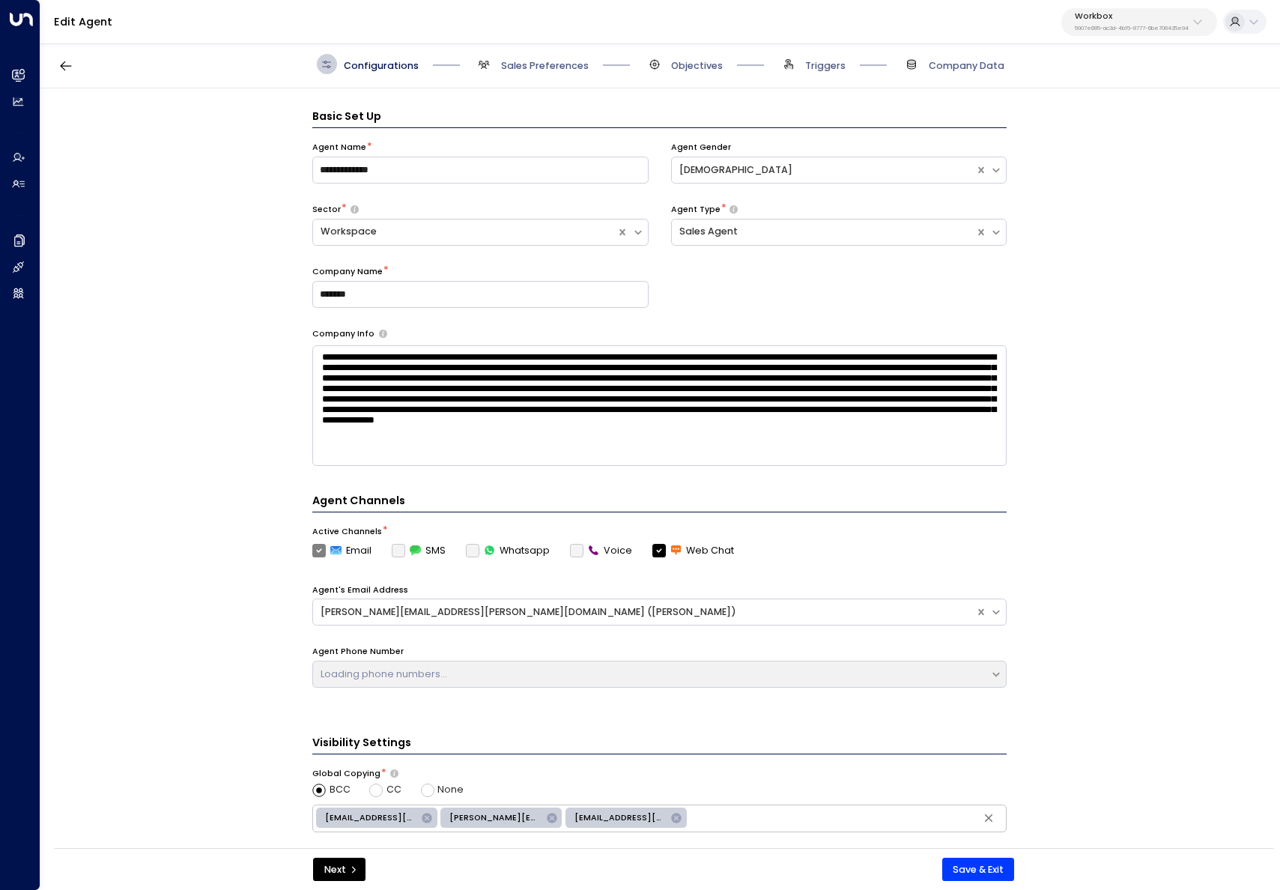
scroll to position [20, 0]
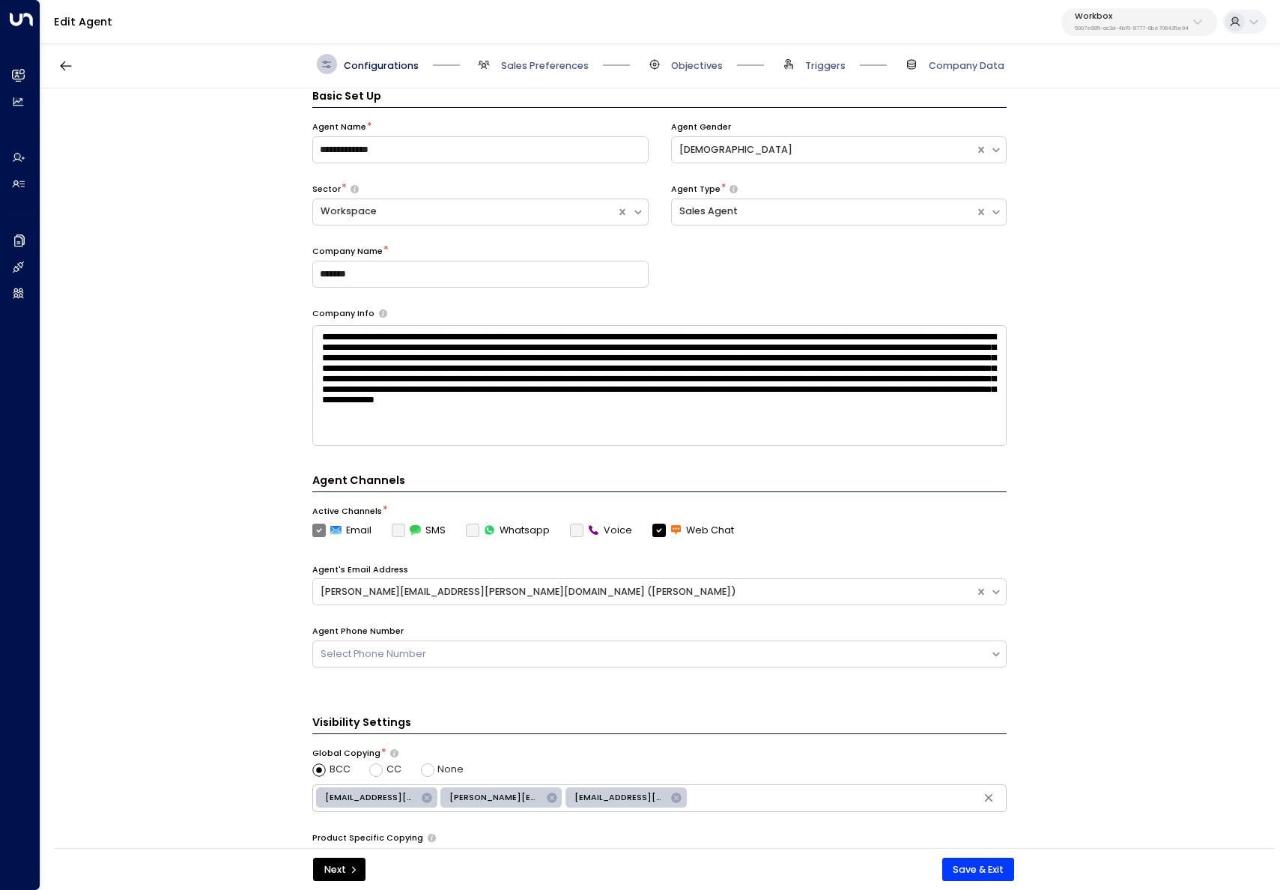
click at [845, 73] on div "Configurations Sales Preferences Objectives Triggers Company Data" at bounding box center [660, 64] width 687 height 20
click at [822, 70] on span "Triggers" at bounding box center [825, 65] width 40 height 13
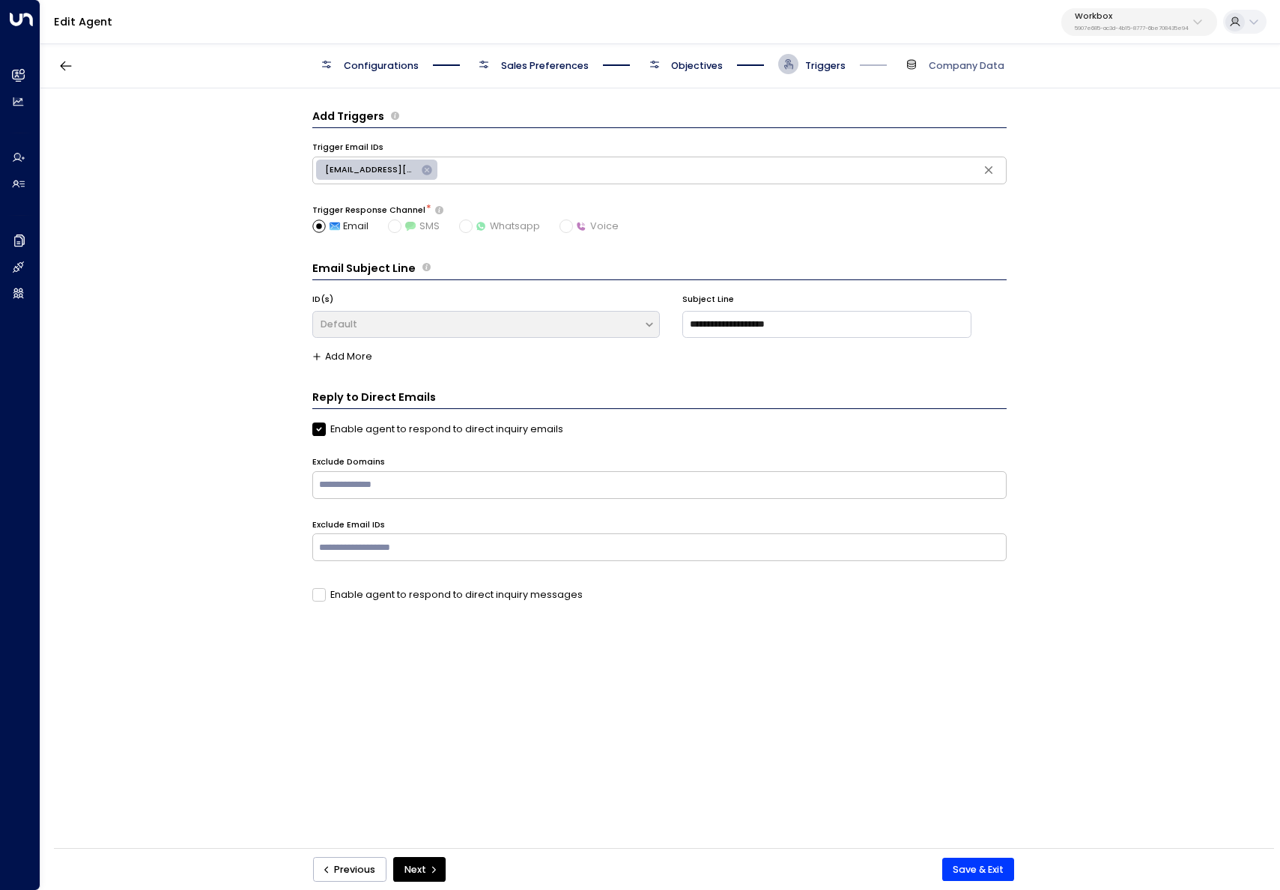
scroll to position [0, 0]
click at [678, 64] on span "Objectives" at bounding box center [697, 65] width 52 height 13
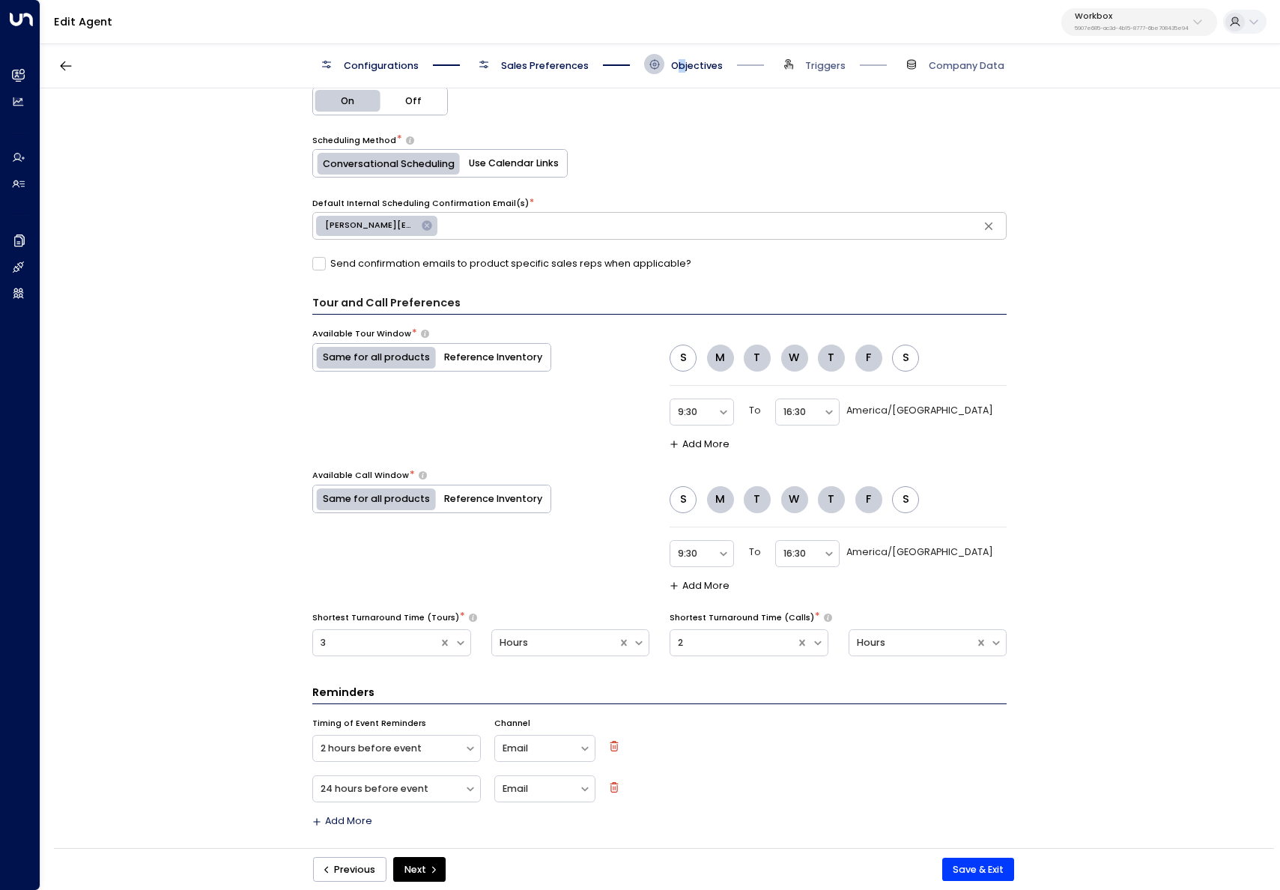
scroll to position [754, 0]
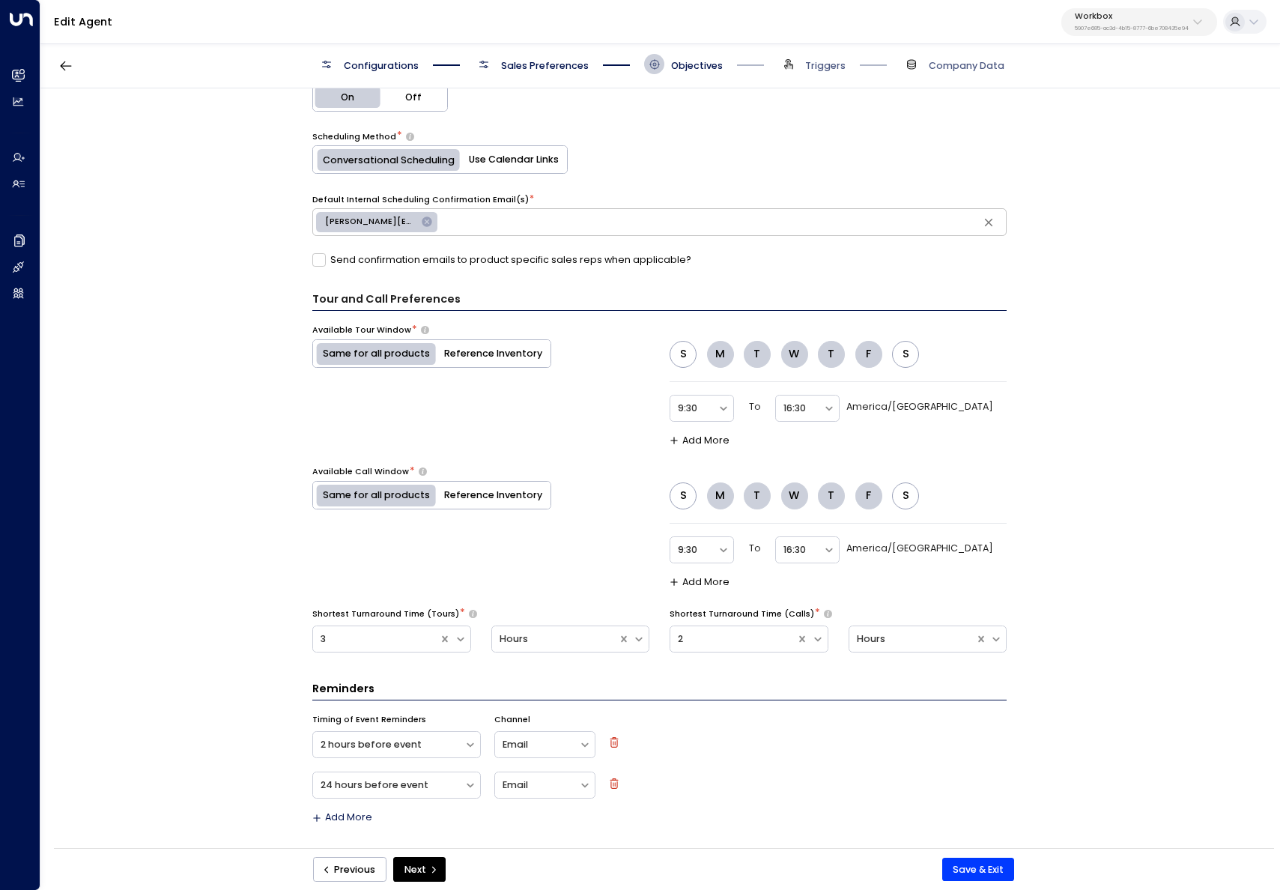
click at [449, 256] on label "Send confirmation emails to product specific sales reps when applicable?" at bounding box center [501, 259] width 379 height 13
click at [213, 361] on div "**********" at bounding box center [659, 472] width 1238 height 768
click at [968, 864] on button "Save & Exit" at bounding box center [978, 869] width 73 height 24
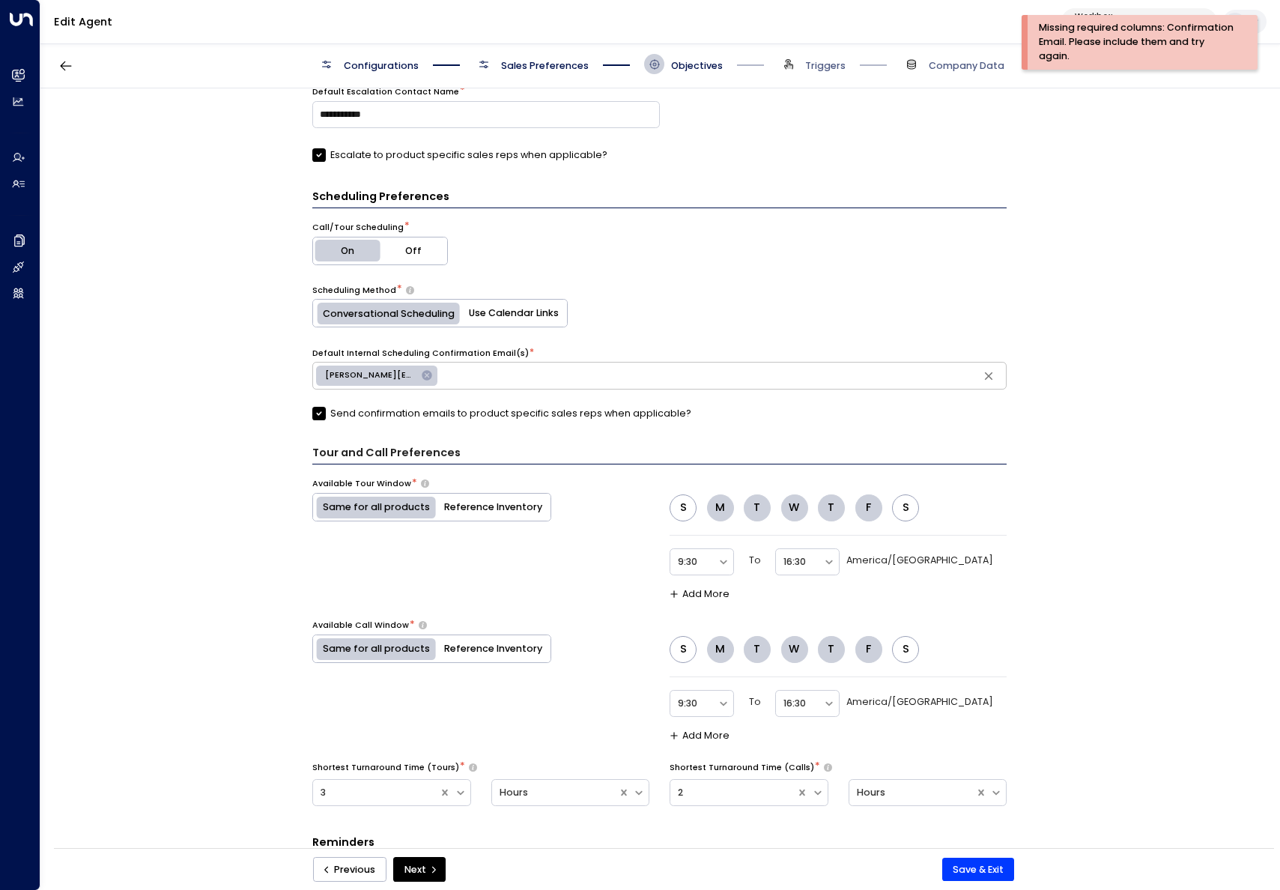
scroll to position [416, 0]
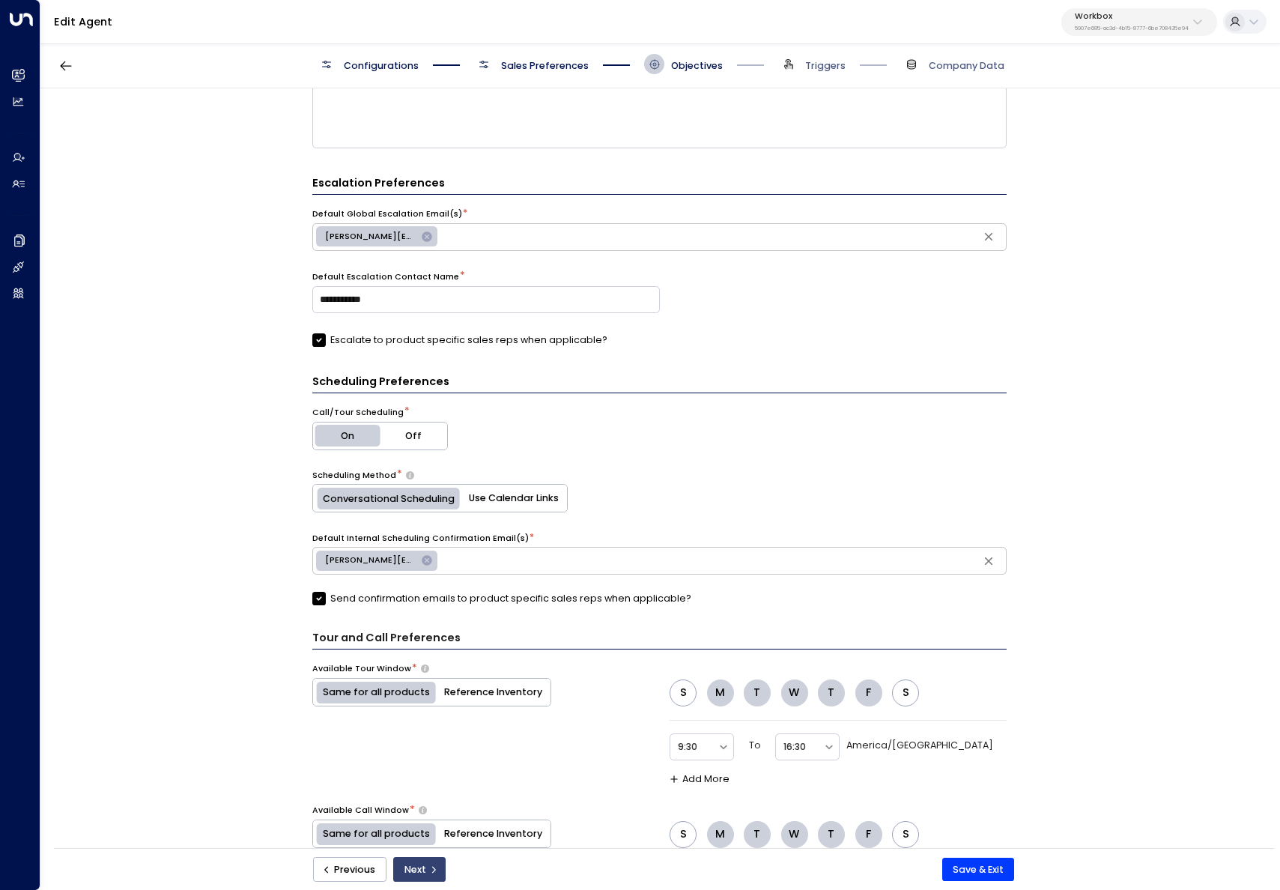
click at [433, 859] on button "Next" at bounding box center [419, 869] width 52 height 25
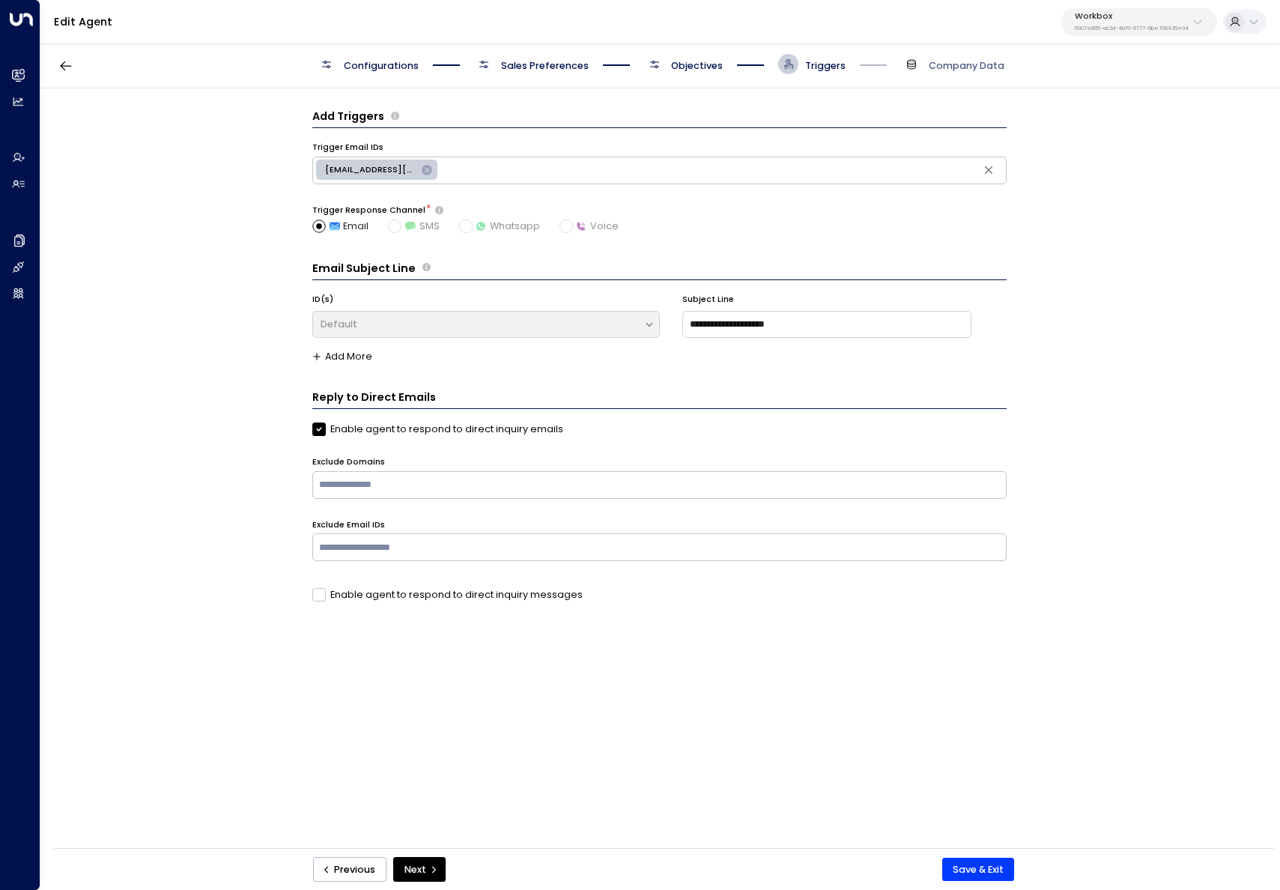
scroll to position [0, 0]
click at [433, 863] on button "Next" at bounding box center [419, 869] width 52 height 25
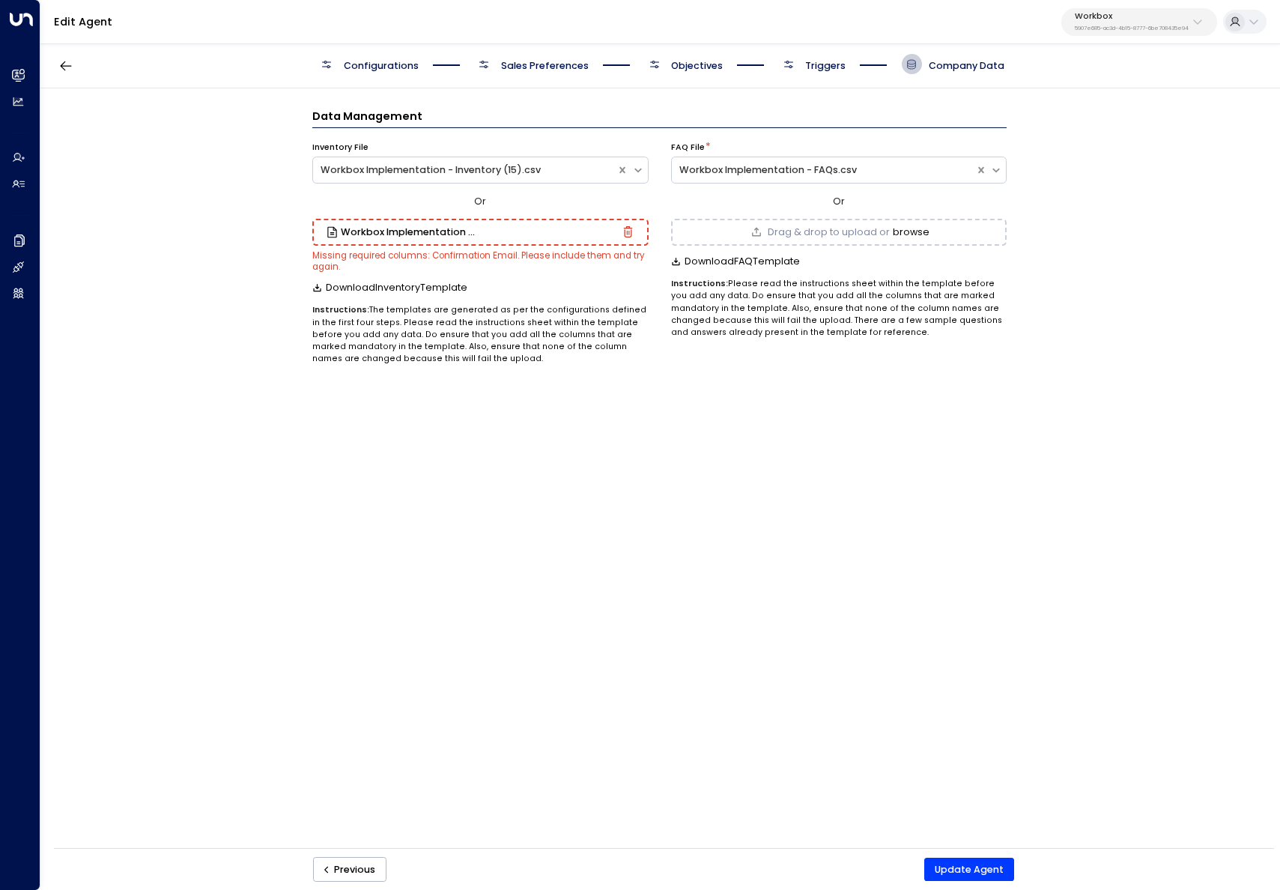
click at [625, 226] on icon "button" at bounding box center [627, 231] width 11 height 11
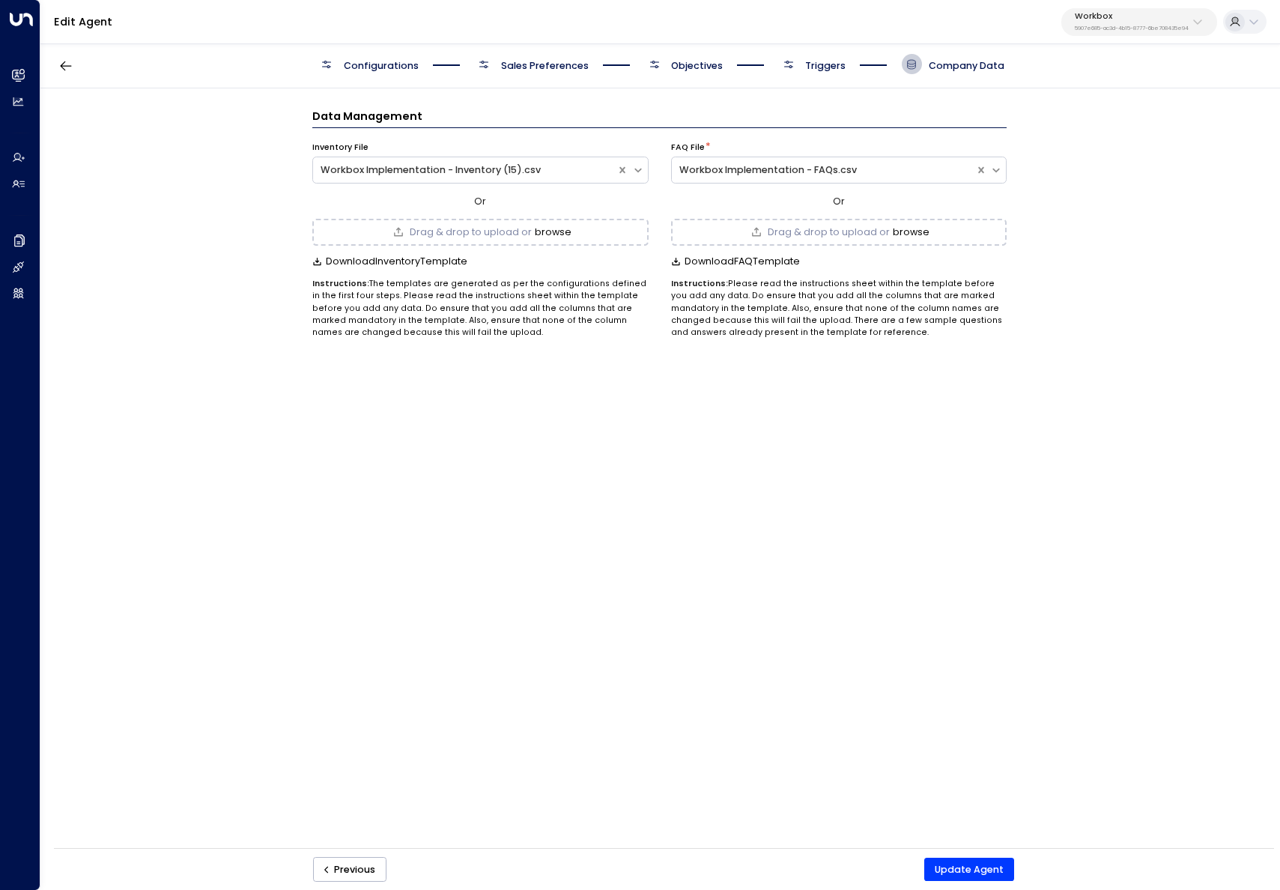
click at [509, 562] on div "Data Management Inventory File Workbox Implementation - Inventory (15).csv Or D…" at bounding box center [659, 472] width 1238 height 768
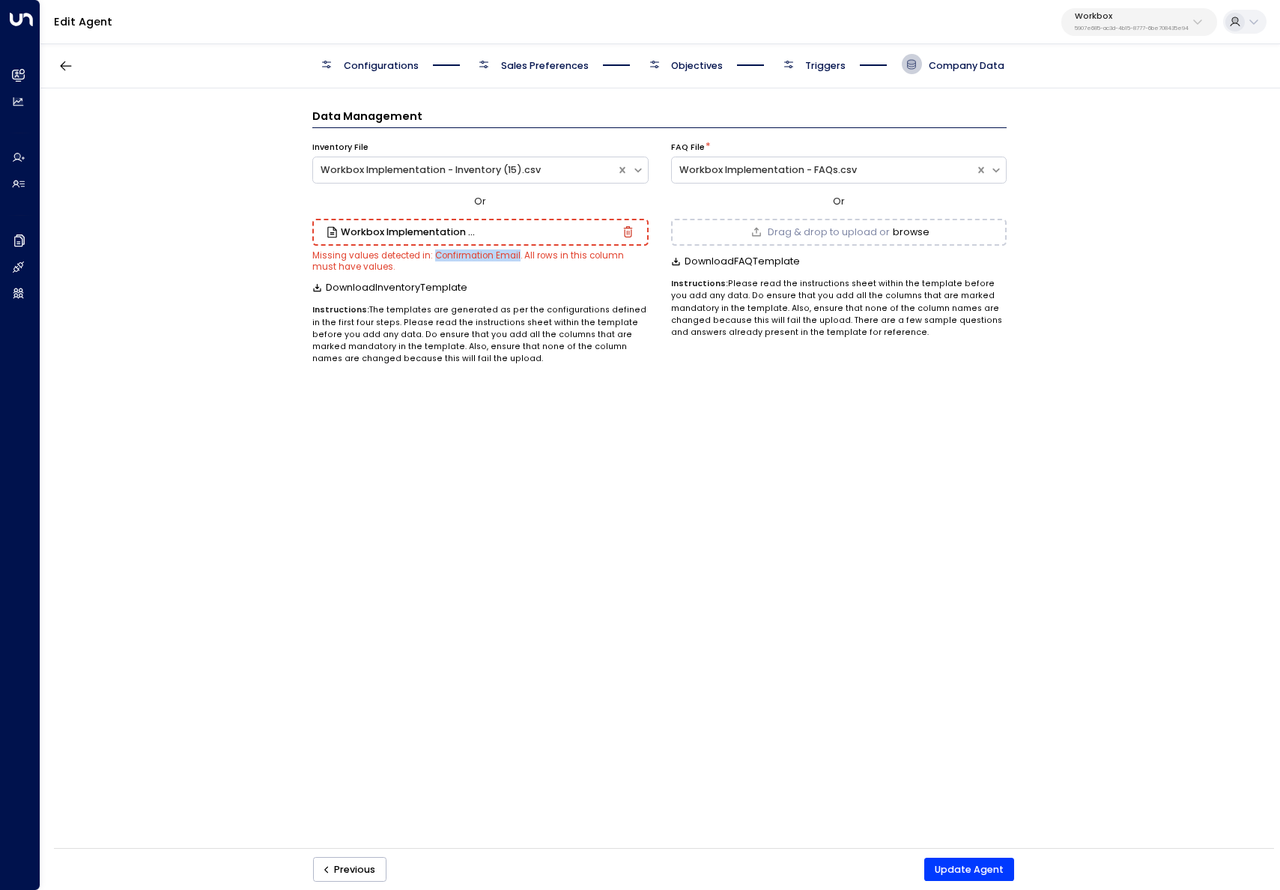
drag, startPoint x: 432, startPoint y: 255, endPoint x: 516, endPoint y: 252, distance: 84.0
click at [516, 252] on small "Missing values detected in: Confirmation Email. All rows in this column must ha…" at bounding box center [468, 260] width 312 height 22
copy small "Confirmation Email"
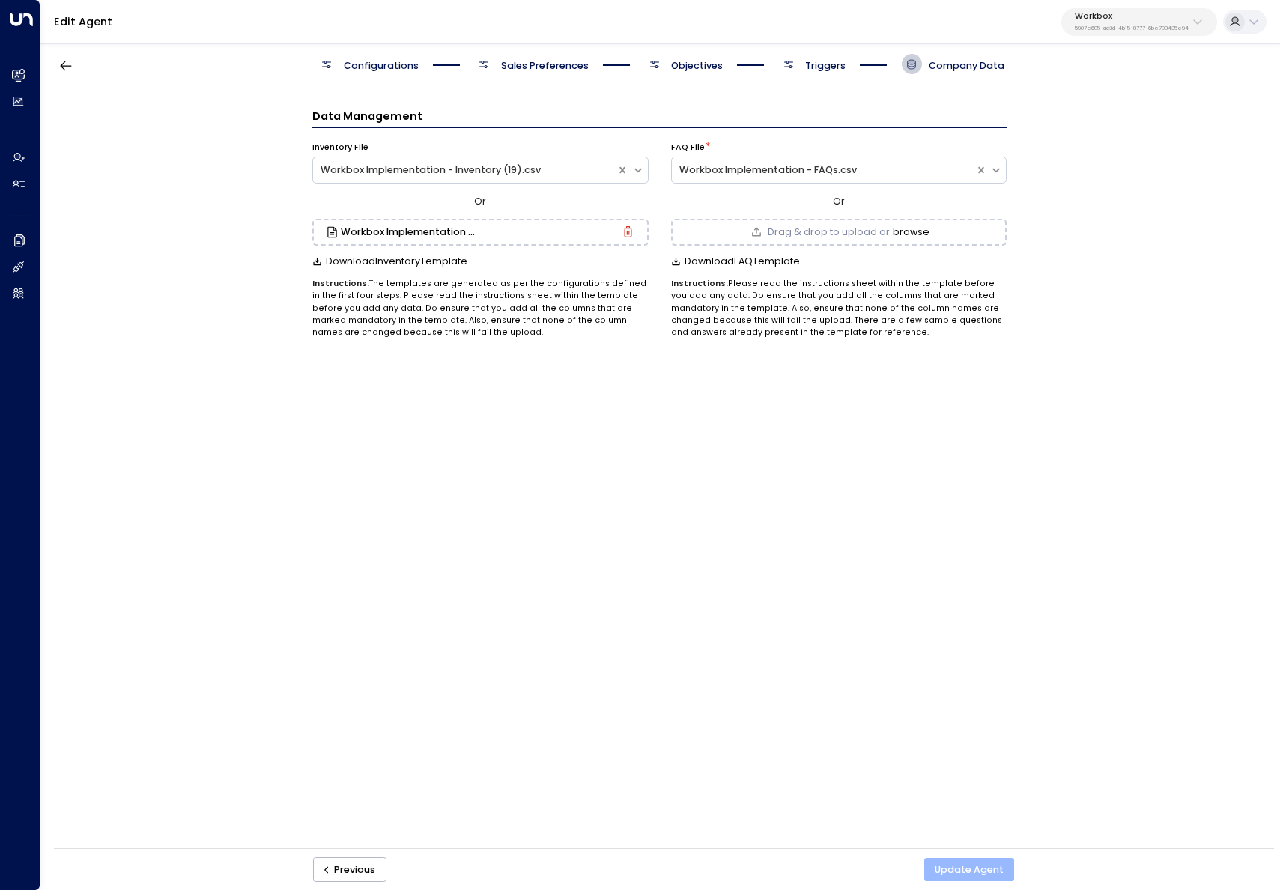
click at [947, 864] on button "Update Agent" at bounding box center [969, 869] width 91 height 24
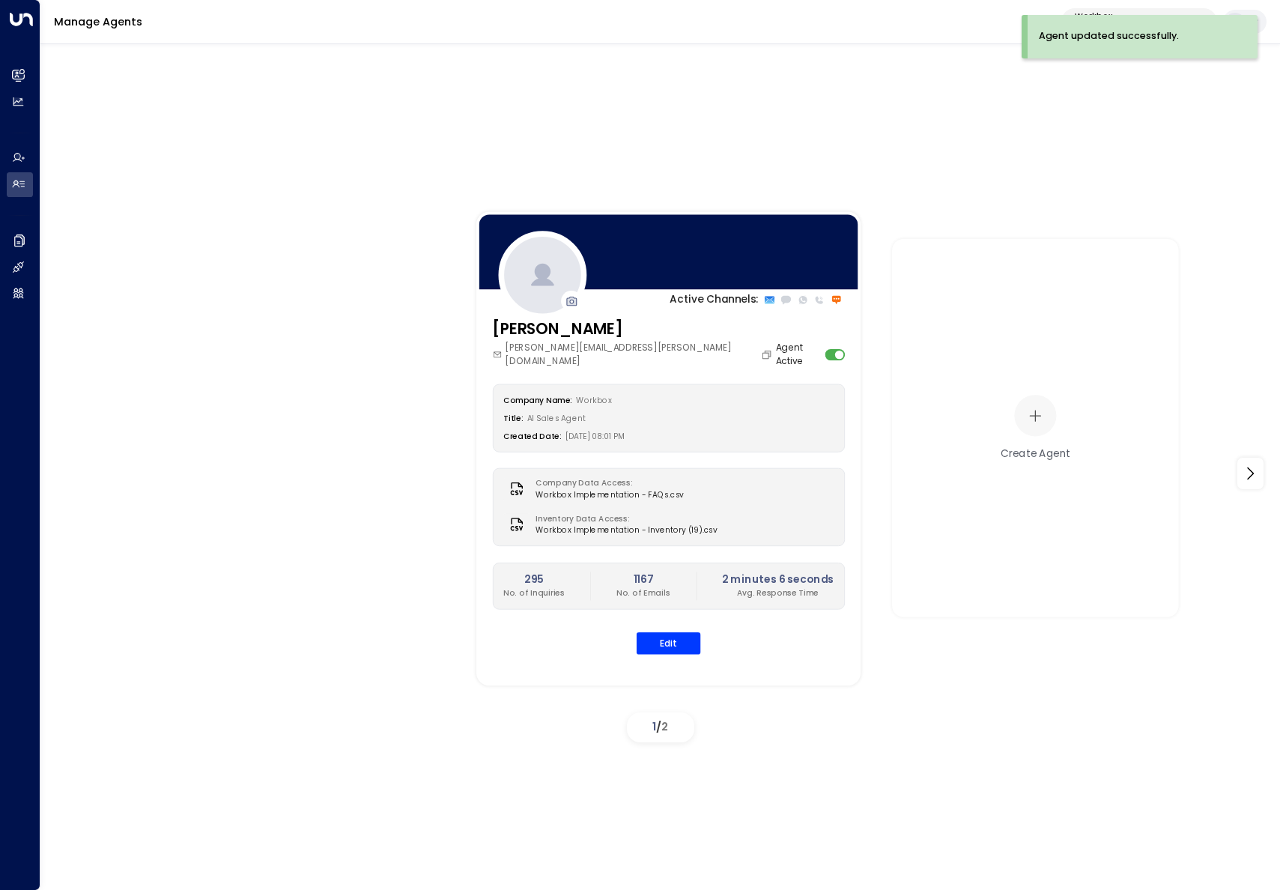
click at [317, 492] on div "Active Channels: [PERSON_NAME] [PERSON_NAME][EMAIL_ADDRESS][PERSON_NAME][DOMAIN…" at bounding box center [660, 473] width 1172 height 549
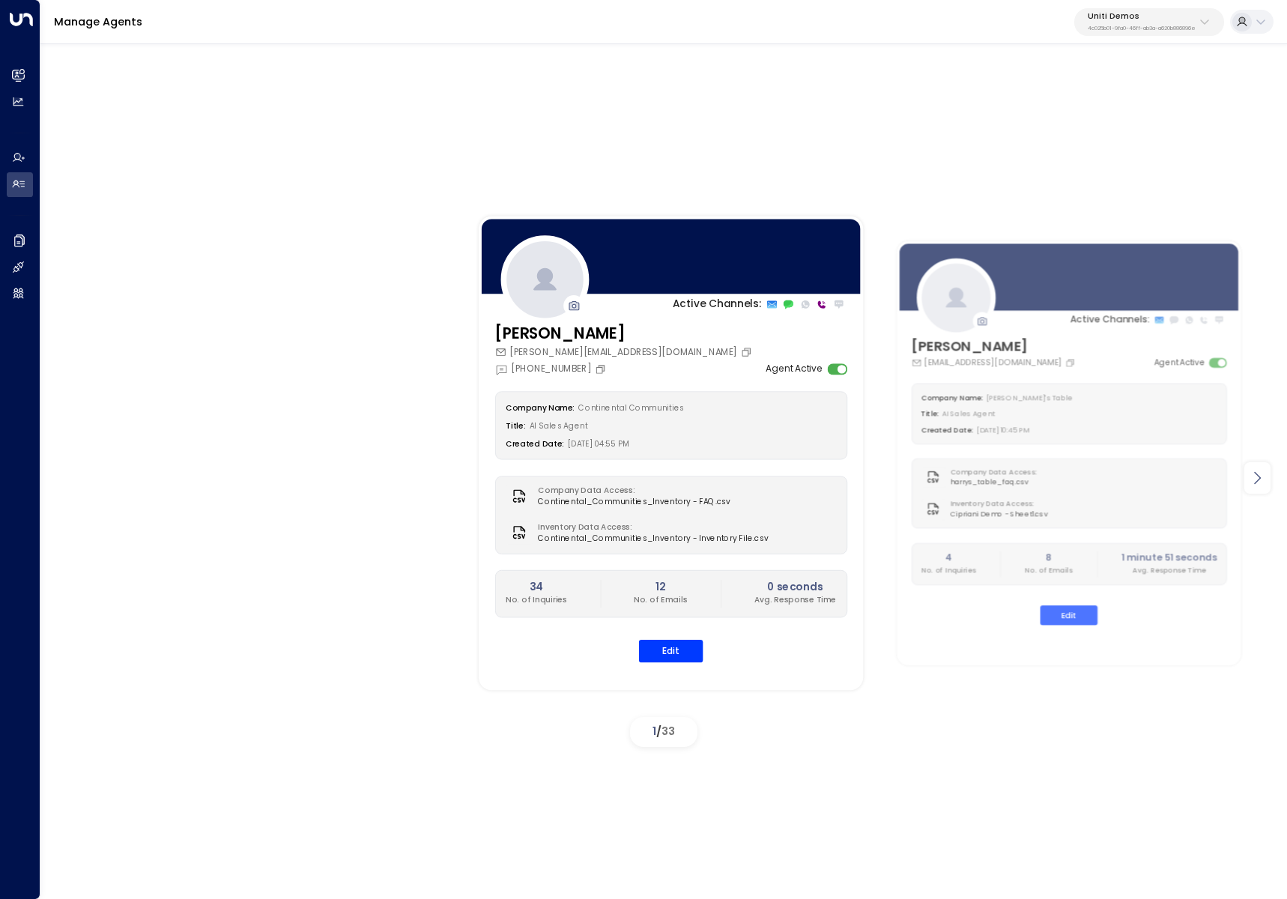
click at [1269, 475] on div at bounding box center [1257, 477] width 26 height 31
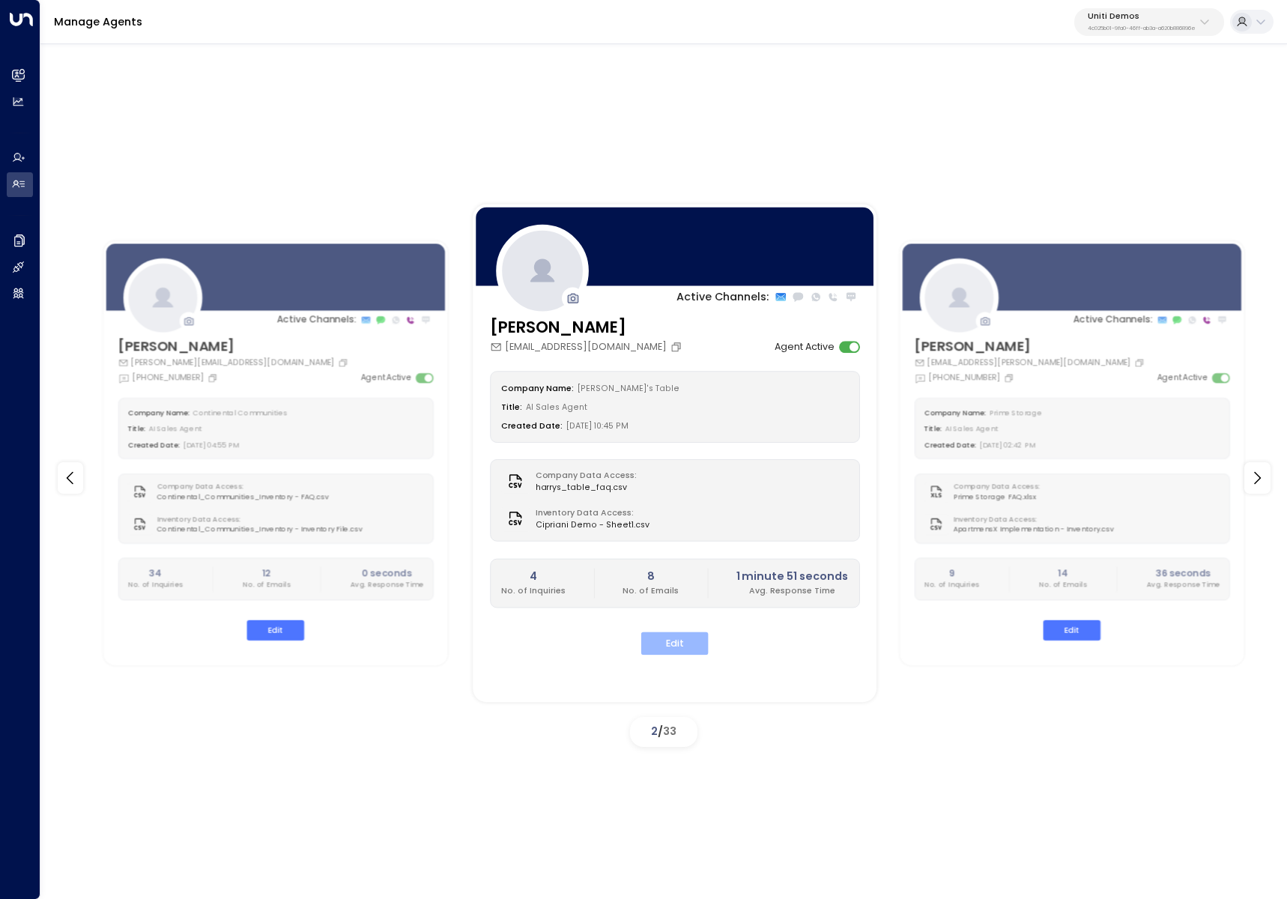
click at [699, 641] on button "Edit" at bounding box center [673, 642] width 67 height 23
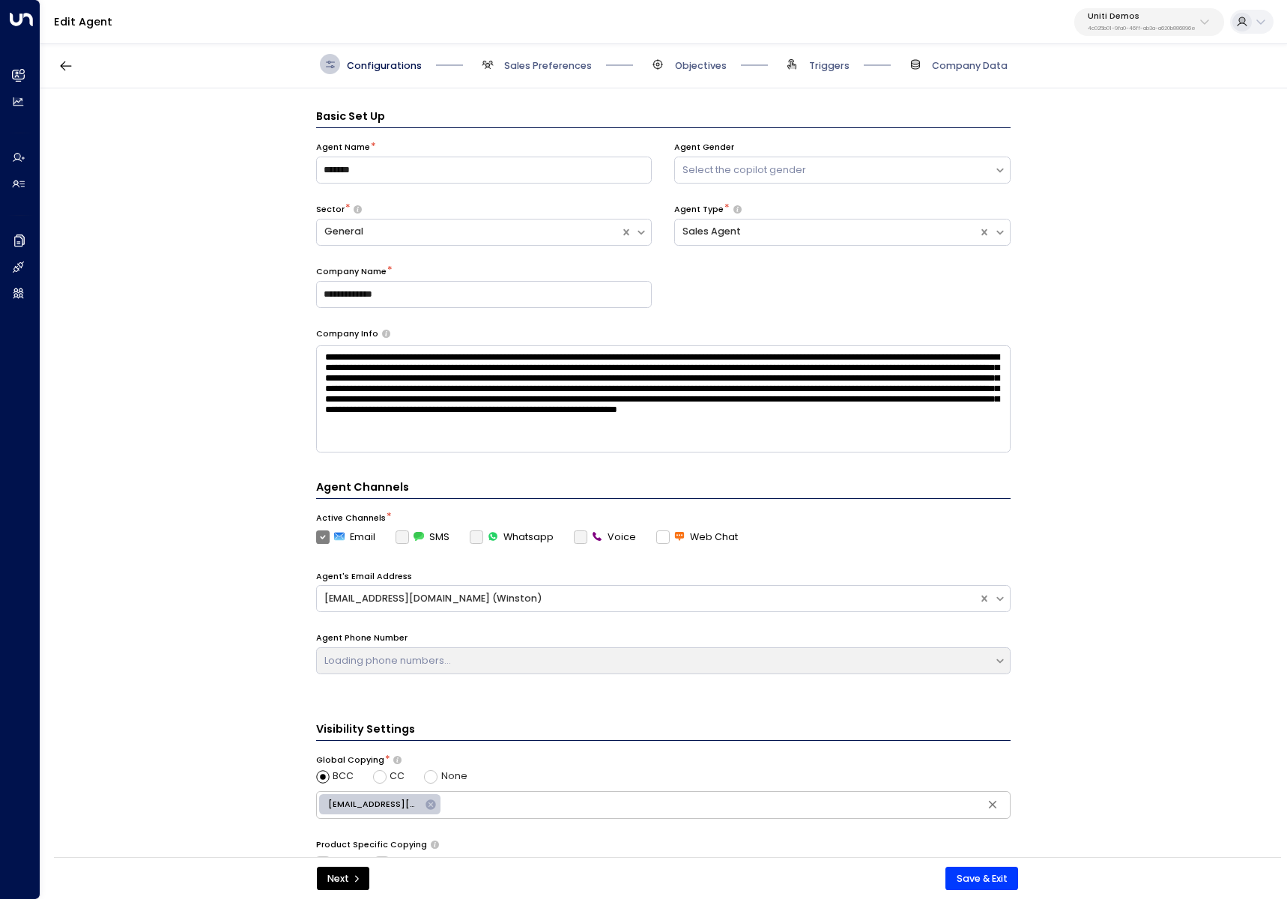
scroll to position [20, 0]
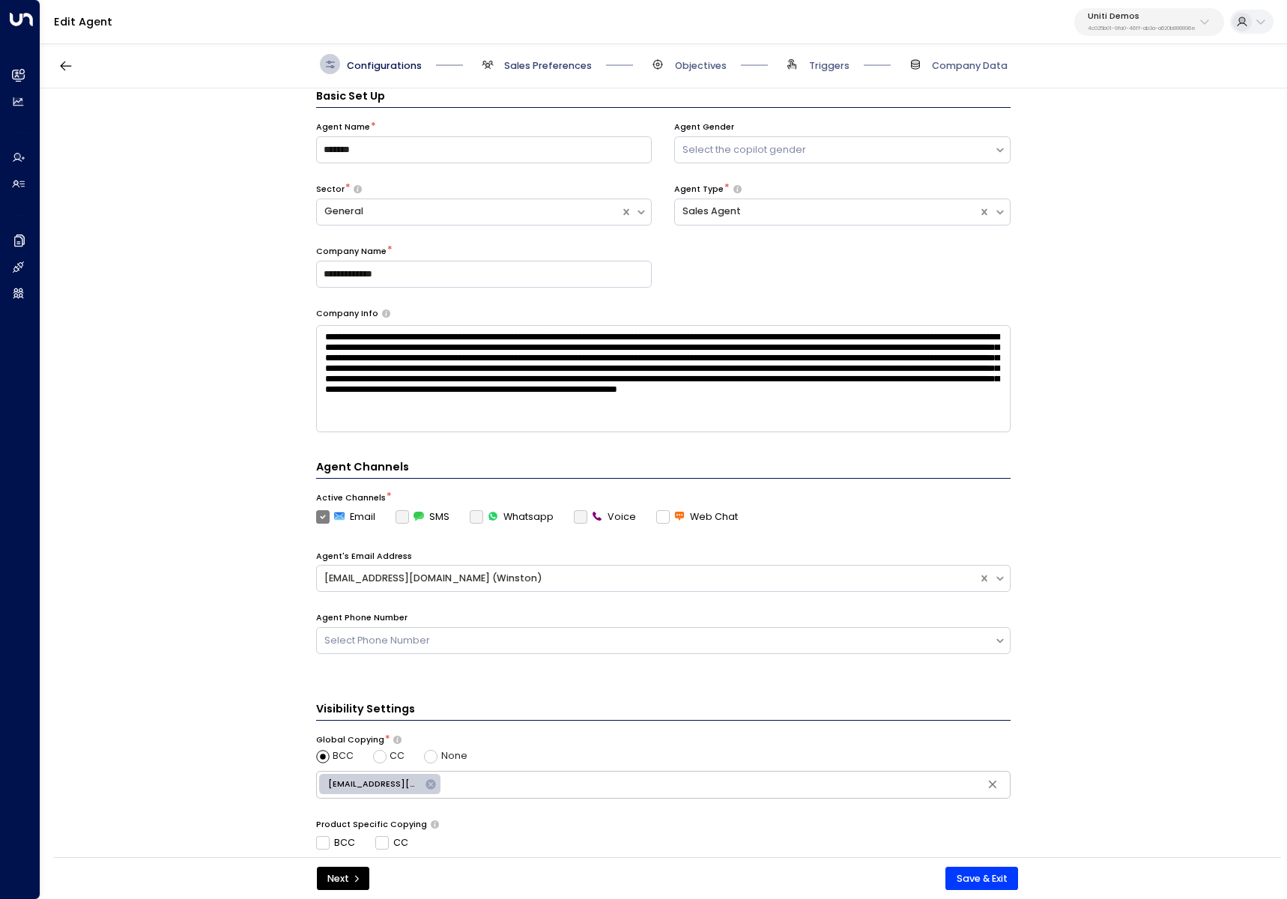
click at [538, 67] on span "Sales Preferences" at bounding box center [548, 65] width 88 height 13
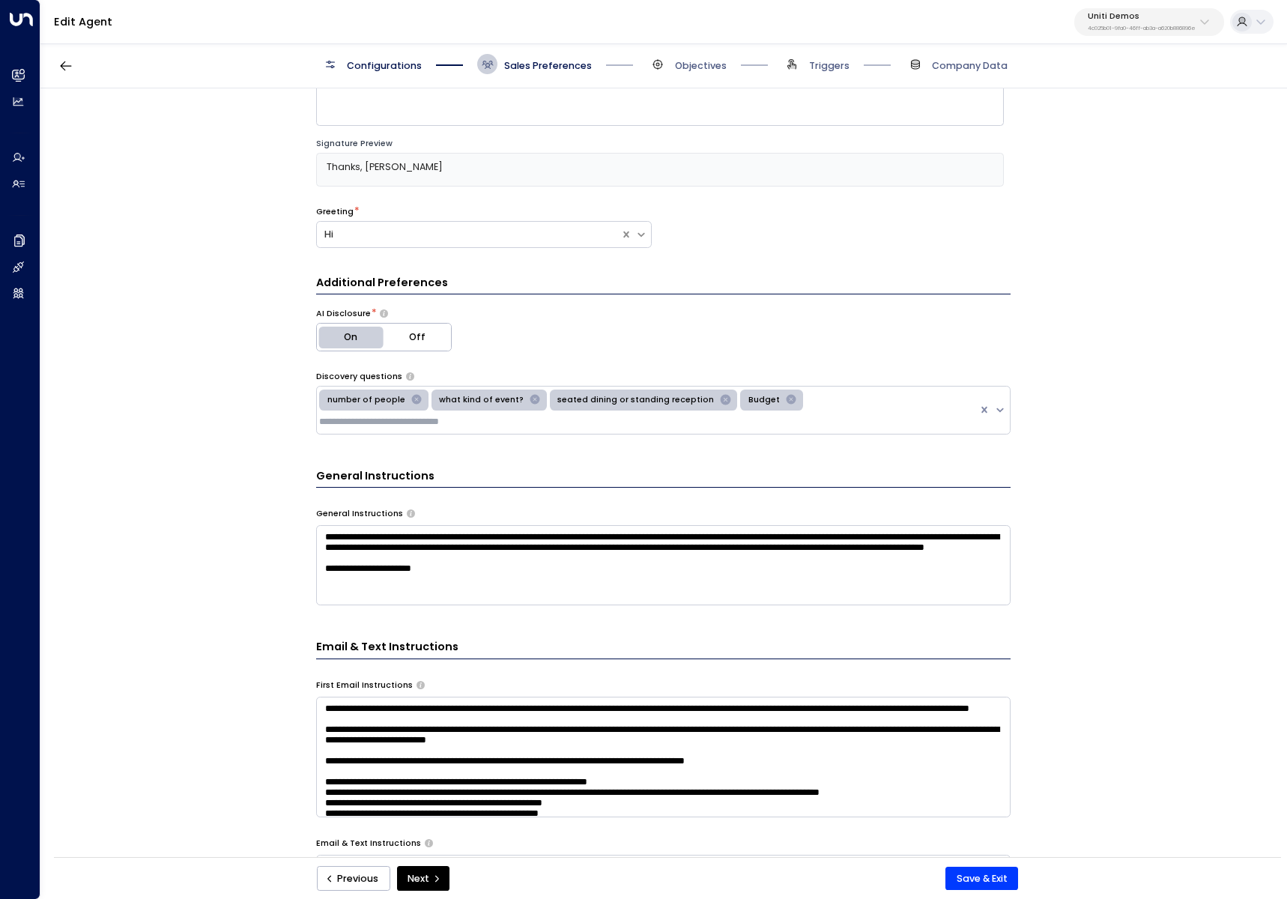
scroll to position [134, 0]
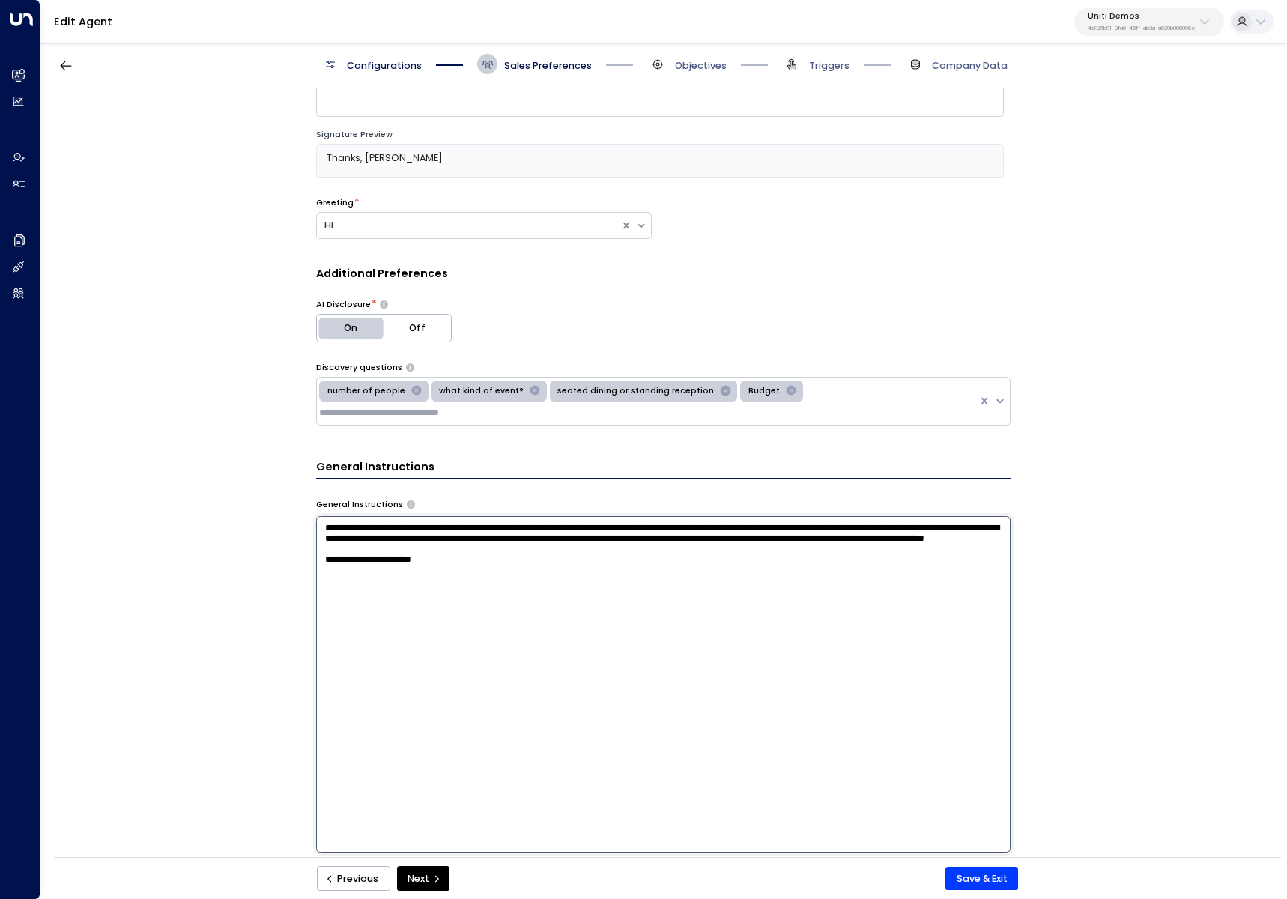
drag, startPoint x: 606, startPoint y: 547, endPoint x: 440, endPoint y: 523, distance: 167.2
click at [434, 525] on textarea "**********" at bounding box center [663, 684] width 694 height 336
click at [603, 539] on textarea "**********" at bounding box center [663, 684] width 694 height 336
click at [529, 517] on textarea "**********" at bounding box center [663, 684] width 694 height 336
drag, startPoint x: 788, startPoint y: 522, endPoint x: 547, endPoint y: 520, distance: 240.4
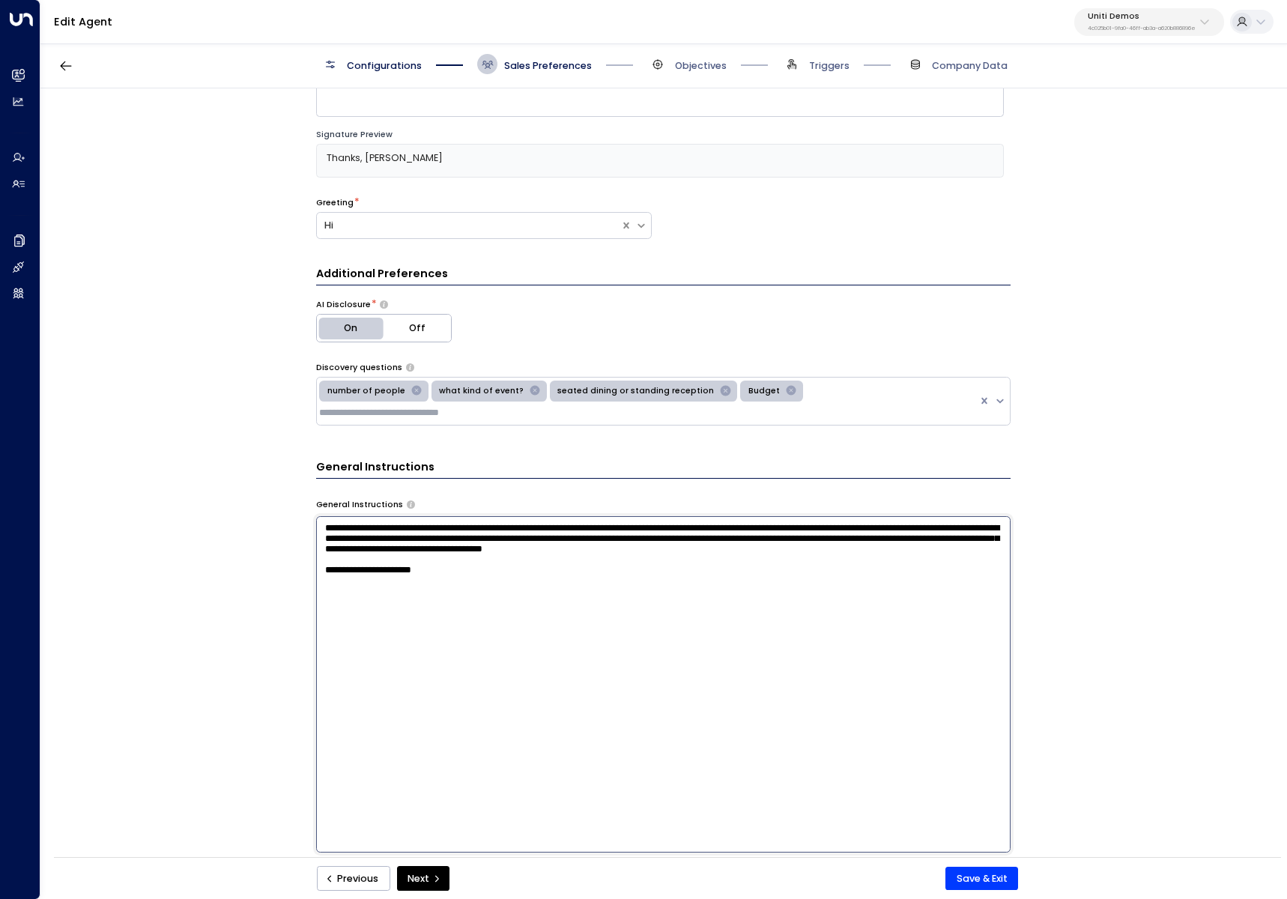
click at [547, 520] on textarea "**********" at bounding box center [663, 684] width 694 height 336
drag, startPoint x: 684, startPoint y: 562, endPoint x: 678, endPoint y: 550, distance: 13.1
click at [684, 562] on textarea "**********" at bounding box center [663, 684] width 694 height 336
click at [678, 550] on textarea "**********" at bounding box center [663, 684] width 694 height 336
click at [582, 547] on textarea "**********" at bounding box center [663, 684] width 694 height 336
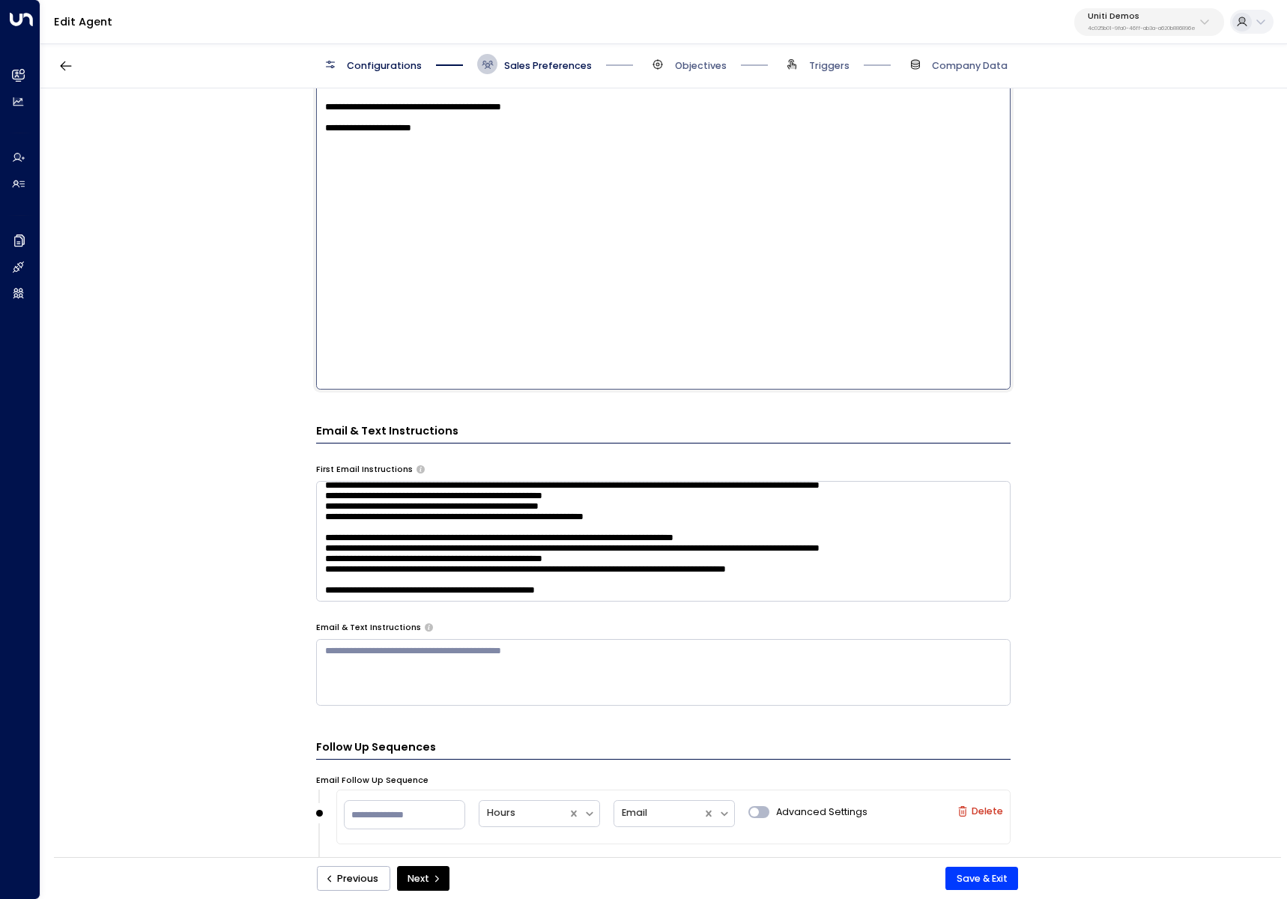
scroll to position [119, 0]
type textarea "**********"
click at [616, 496] on textarea at bounding box center [663, 541] width 694 height 121
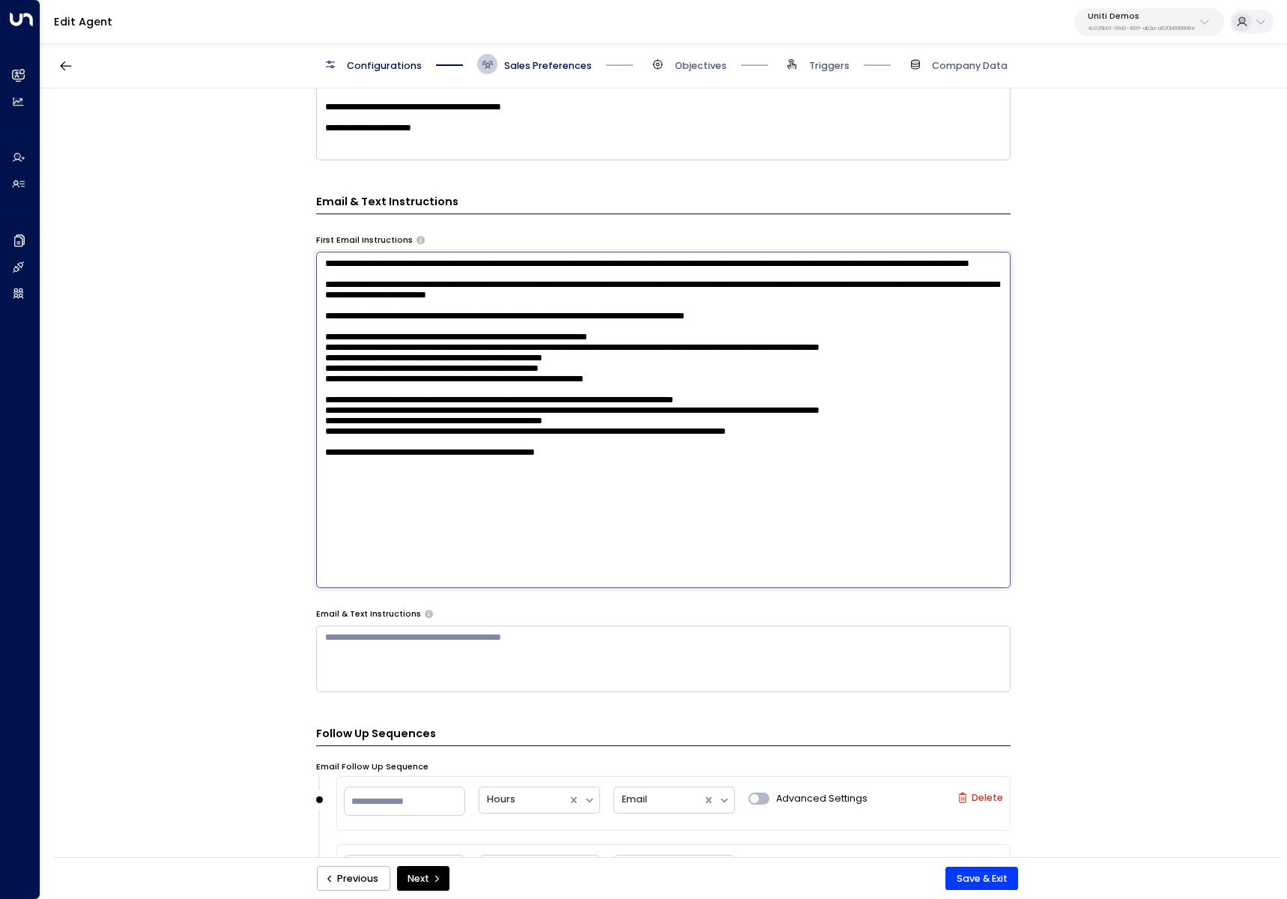
drag, startPoint x: 613, startPoint y: 389, endPoint x: 279, endPoint y: 386, distance: 334.7
click at [279, 386] on div "**********" at bounding box center [662, 476] width 1245 height 777
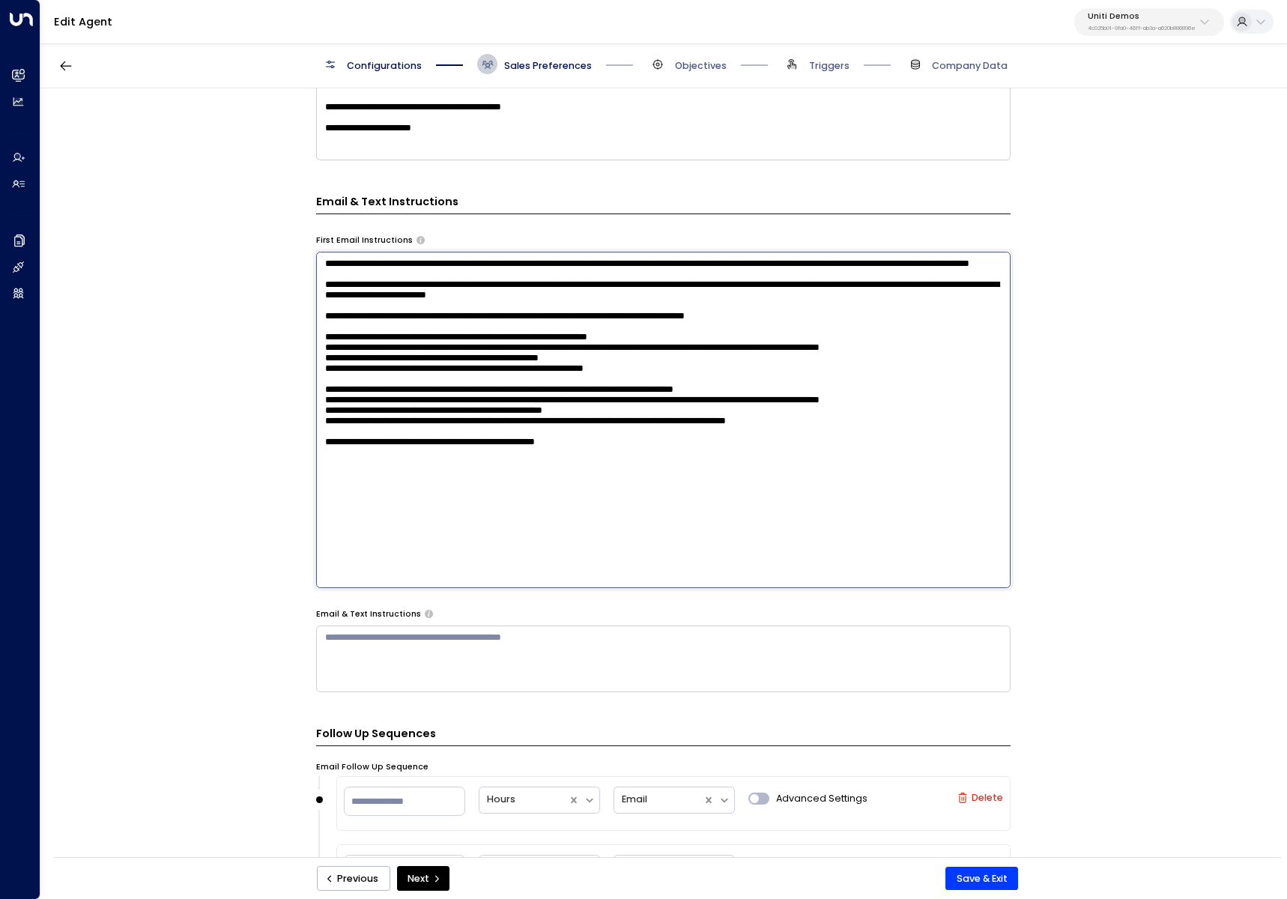
drag, startPoint x: 616, startPoint y: 460, endPoint x: 272, endPoint y: 456, distance: 344.5
click at [272, 456] on div "**********" at bounding box center [662, 476] width 1245 height 777
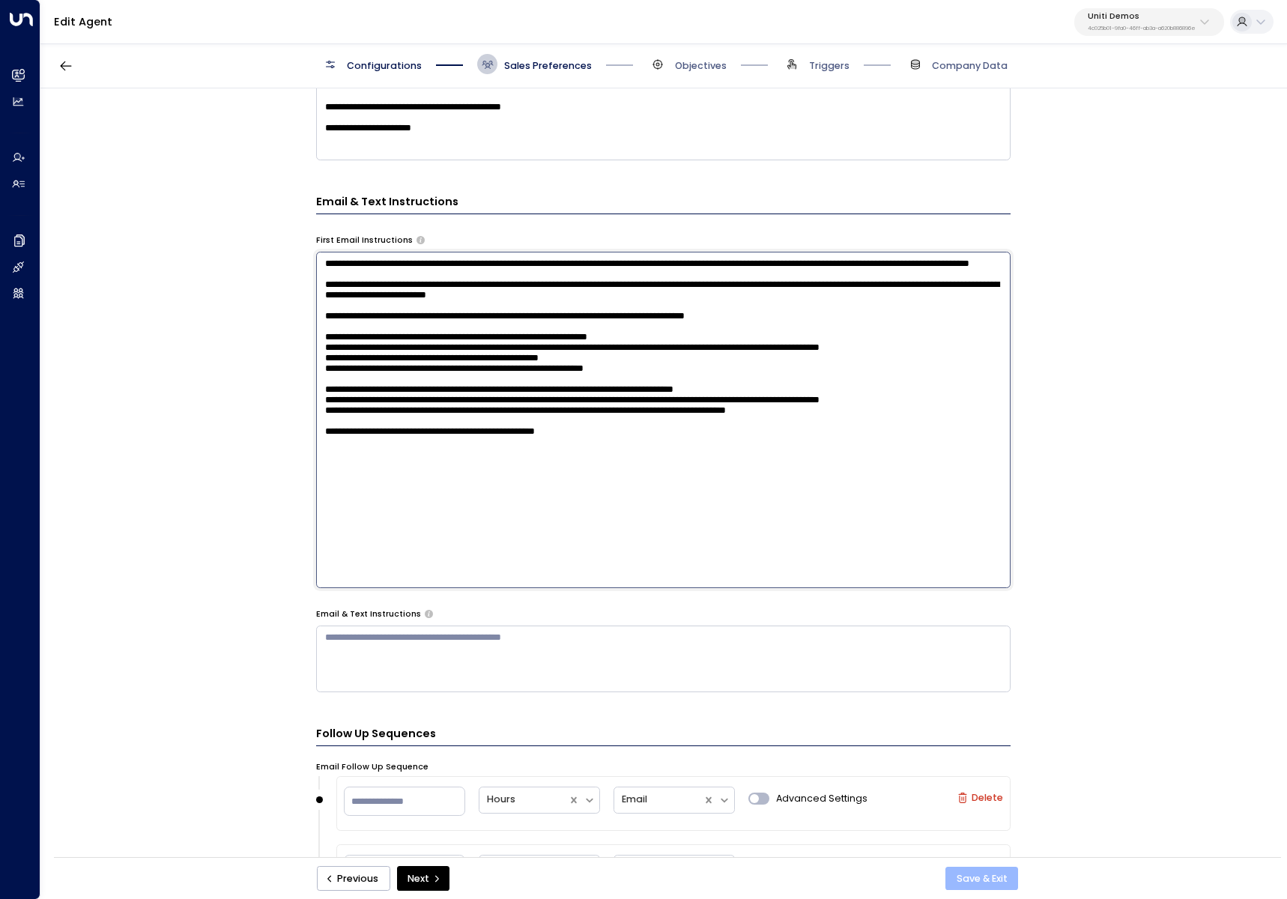
type textarea "**********"
click at [991, 881] on button "Save & Exit" at bounding box center [981, 878] width 73 height 24
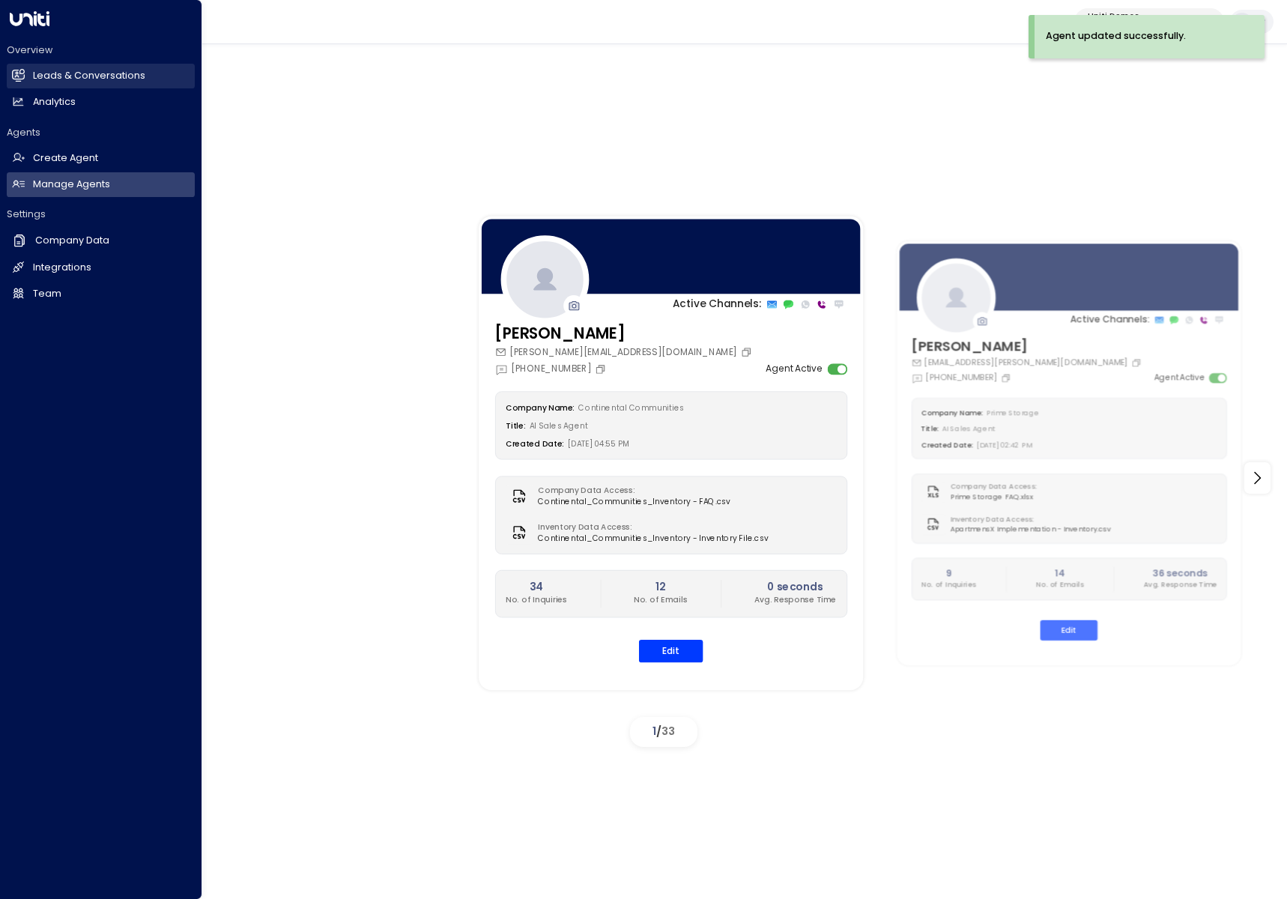
click at [20, 76] on icon at bounding box center [19, 74] width 12 height 9
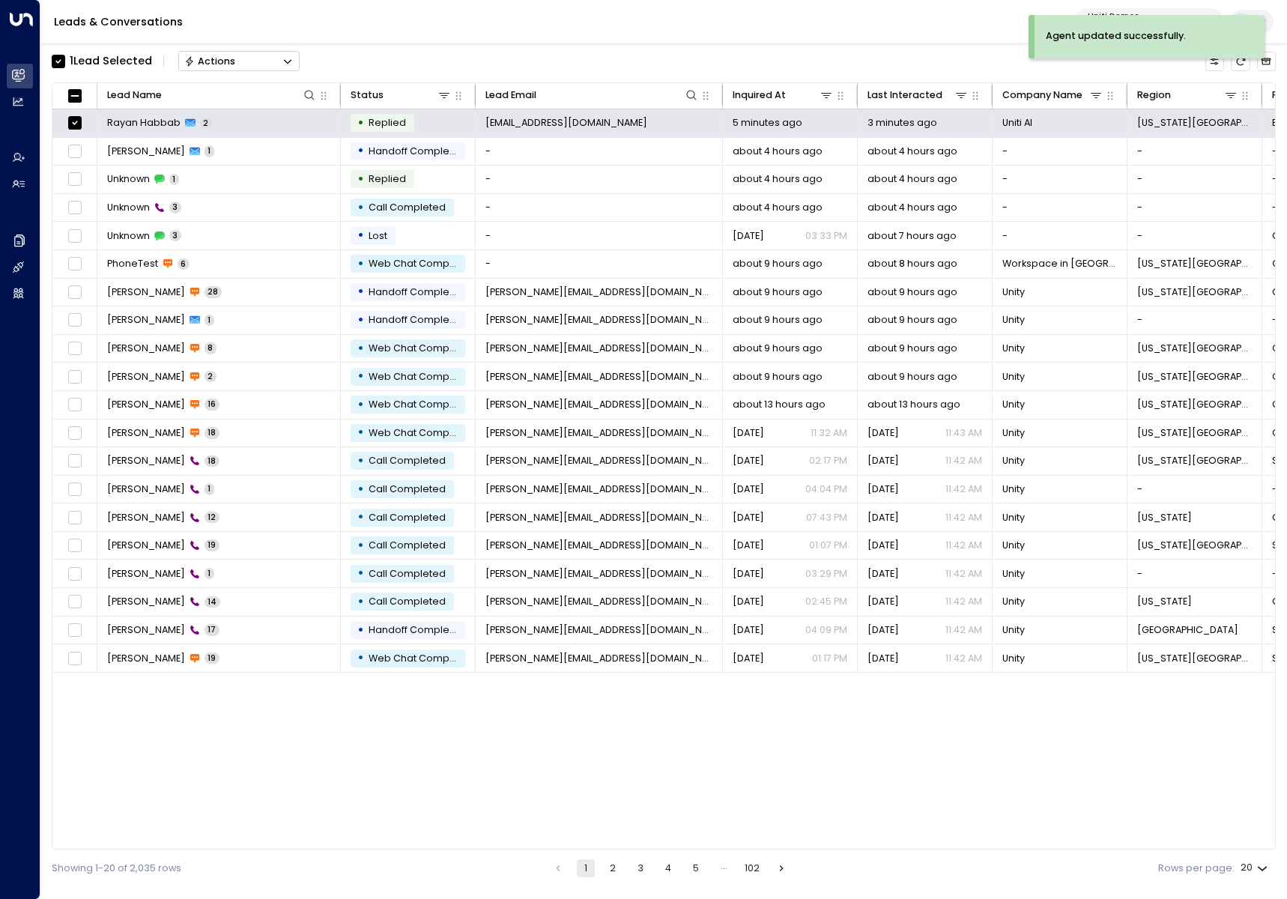
click at [237, 57] on button "Actions" at bounding box center [238, 61] width 121 height 20
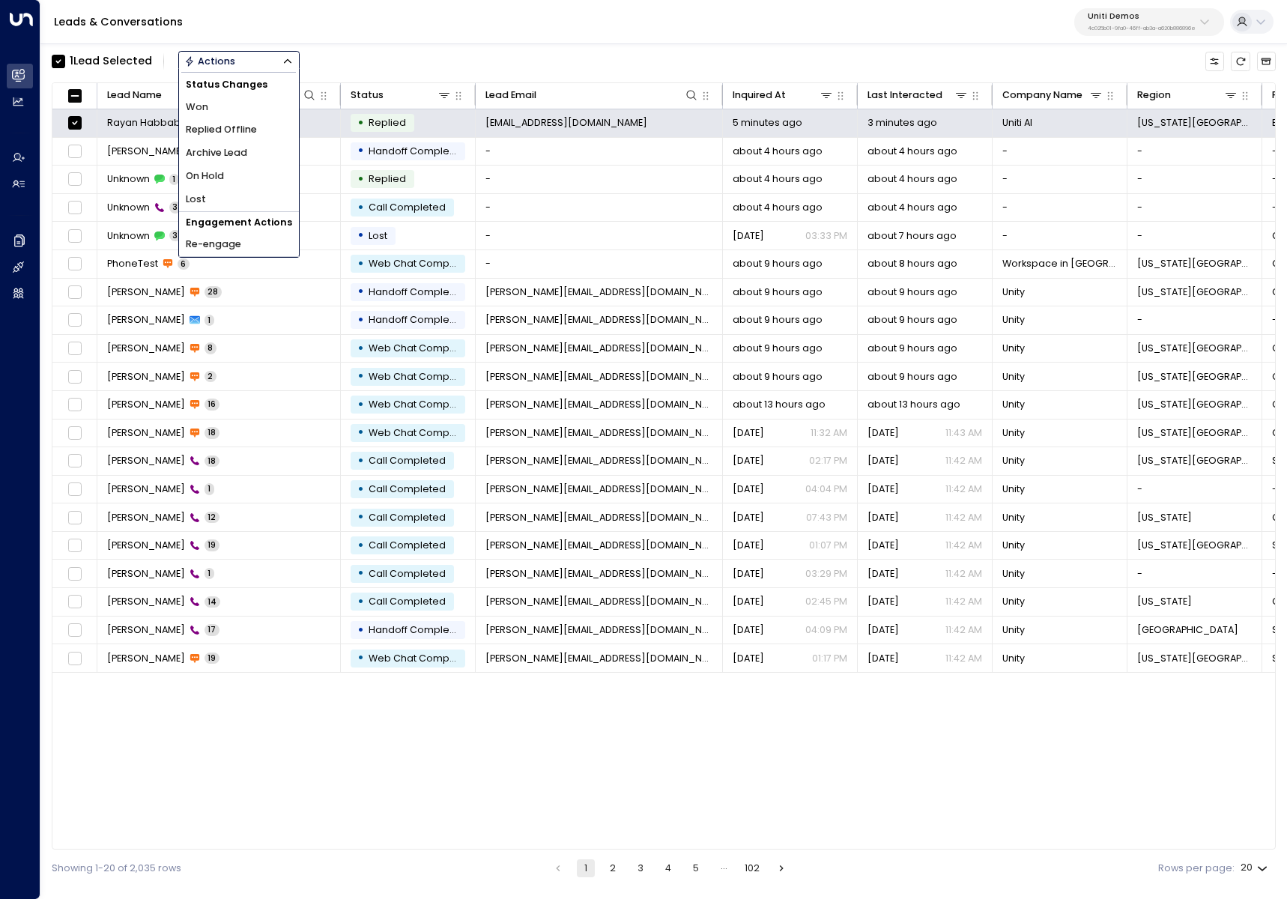
click at [263, 157] on li "Archive Lead" at bounding box center [239, 153] width 120 height 23
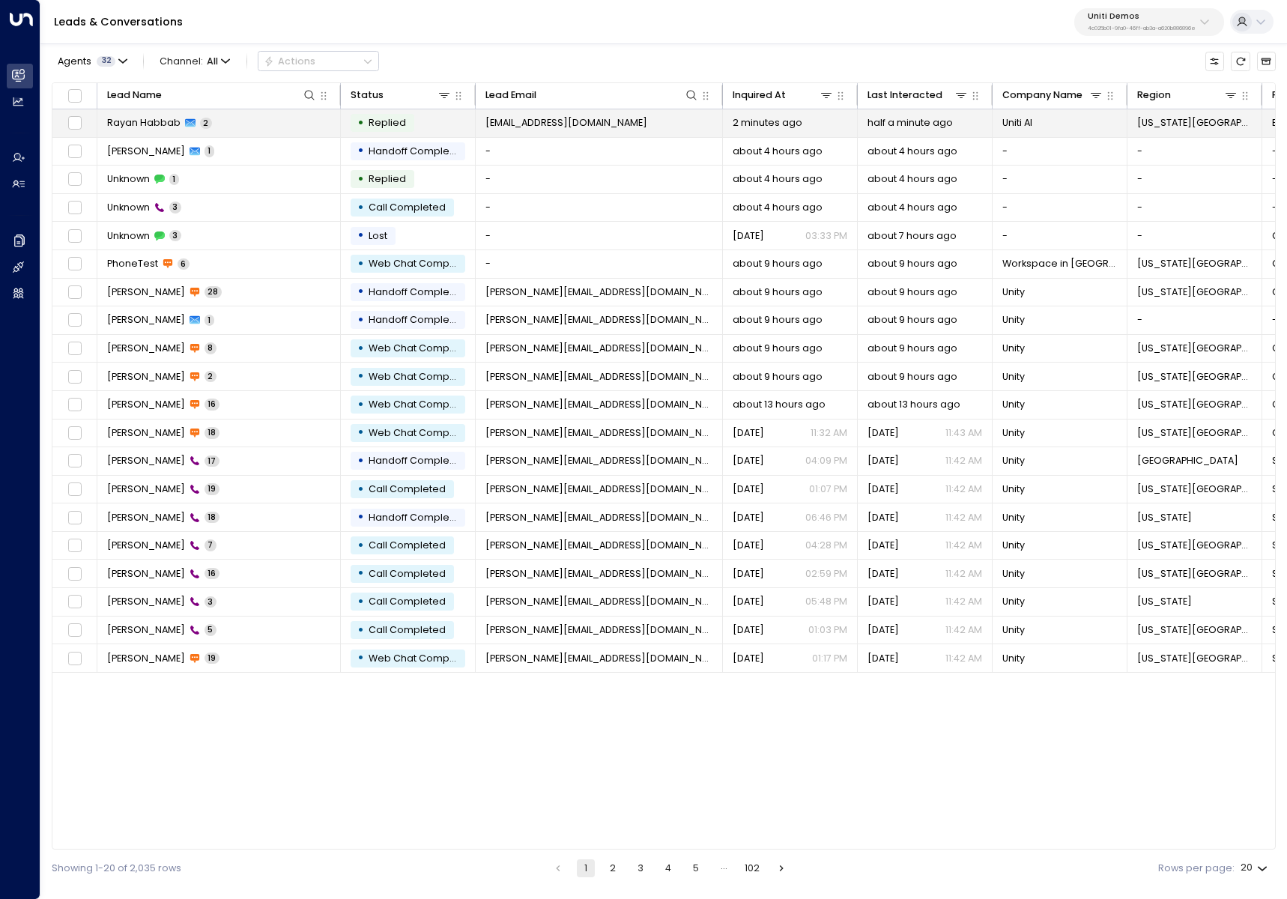
click at [254, 115] on td "Rayan Habbab 2" at bounding box center [218, 123] width 243 height 28
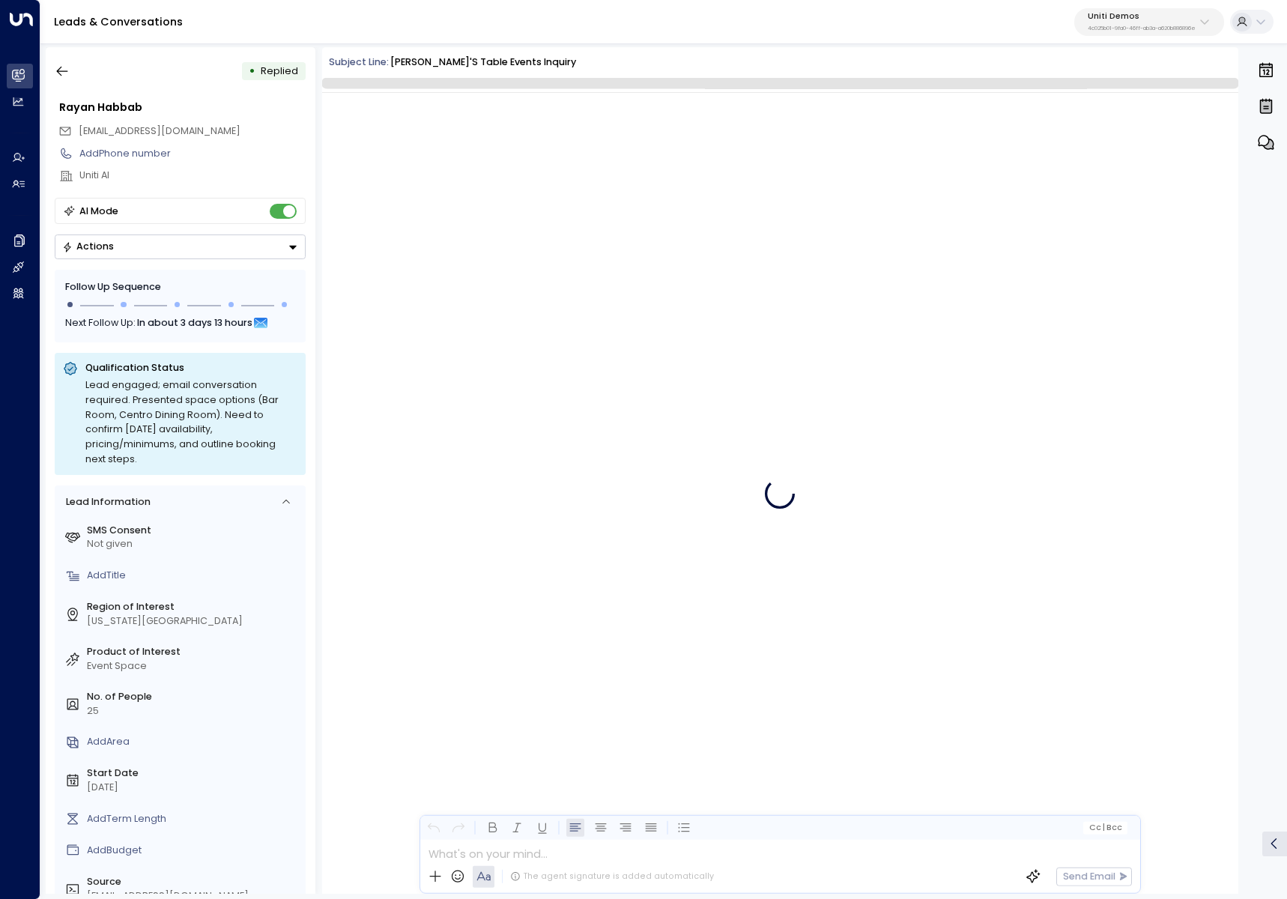
scroll to position [102, 0]
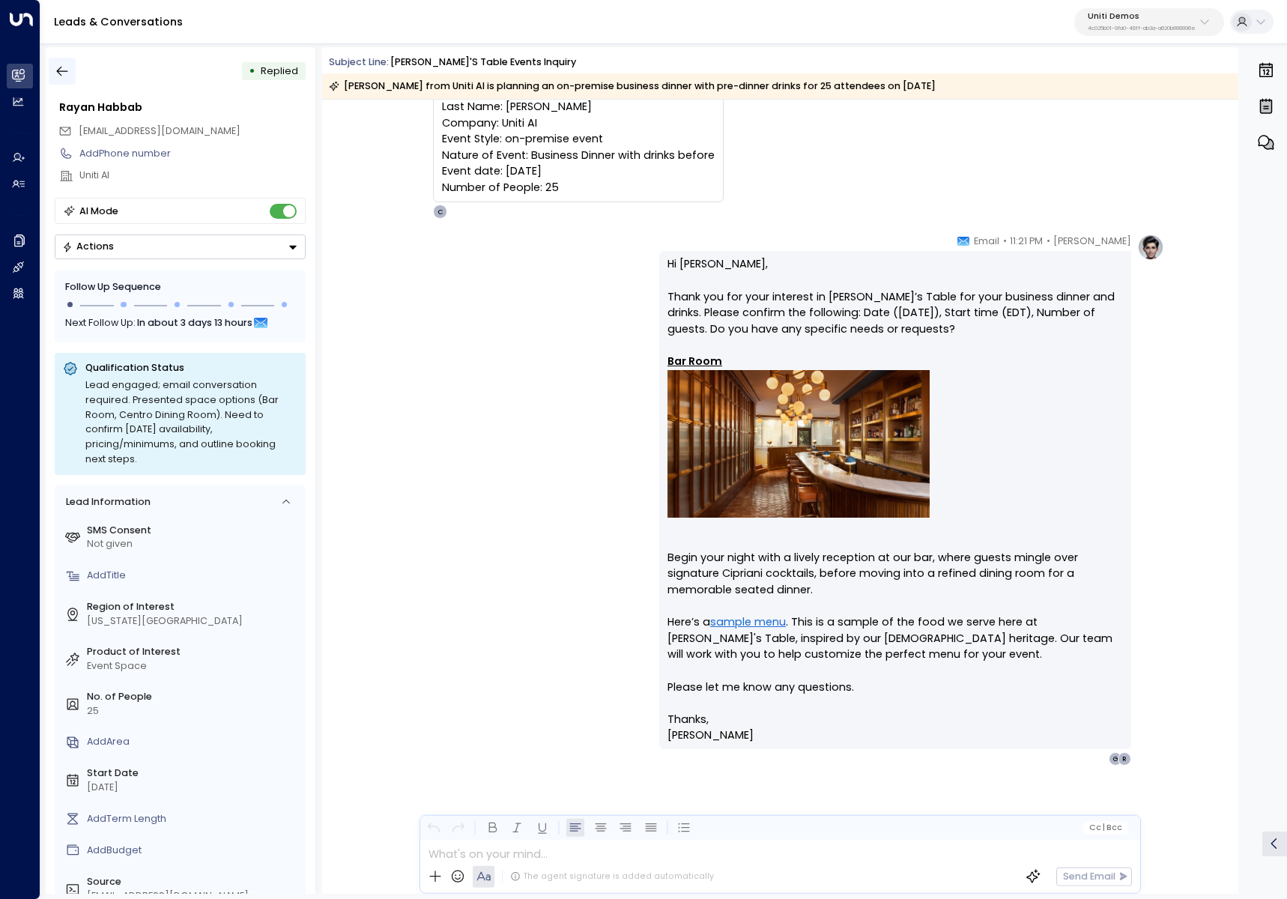
click at [63, 73] on icon "button" at bounding box center [62, 71] width 15 height 15
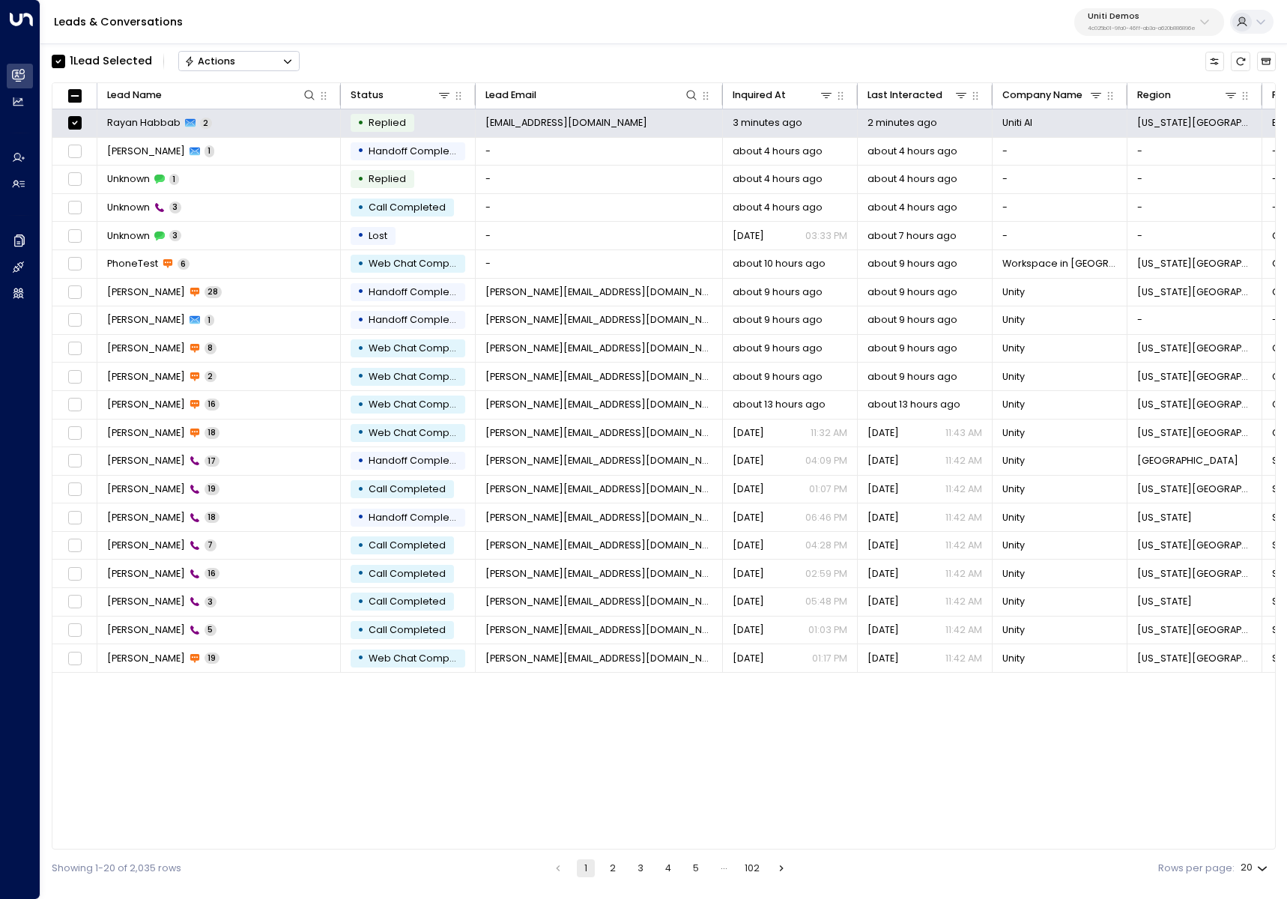
click at [252, 53] on button "Actions" at bounding box center [238, 61] width 121 height 20
click at [249, 150] on li "Archive Lead" at bounding box center [239, 153] width 120 height 23
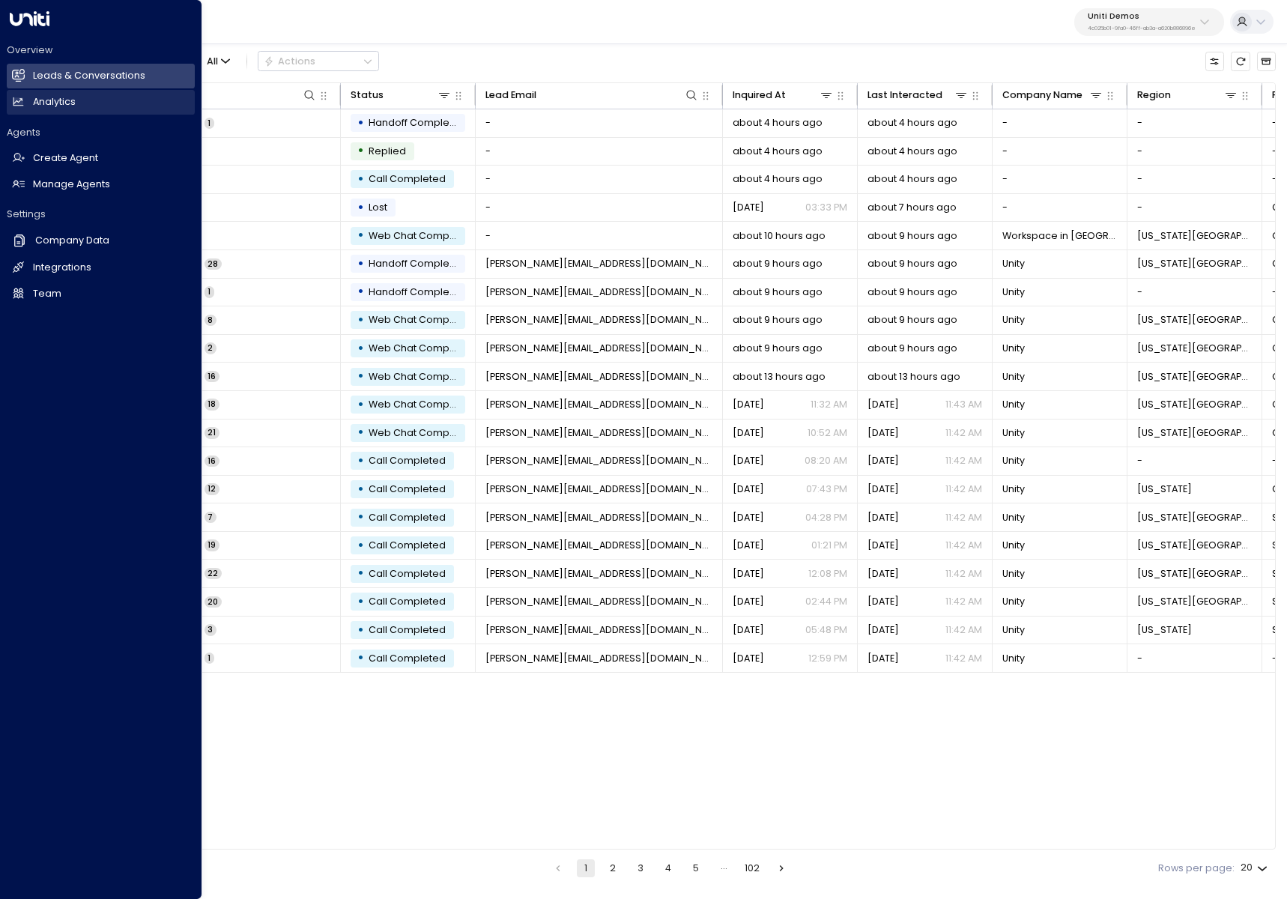
drag, startPoint x: 19, startPoint y: 74, endPoint x: 109, endPoint y: 111, distance: 97.1
click at [19, 74] on icon at bounding box center [19, 74] width 12 height 9
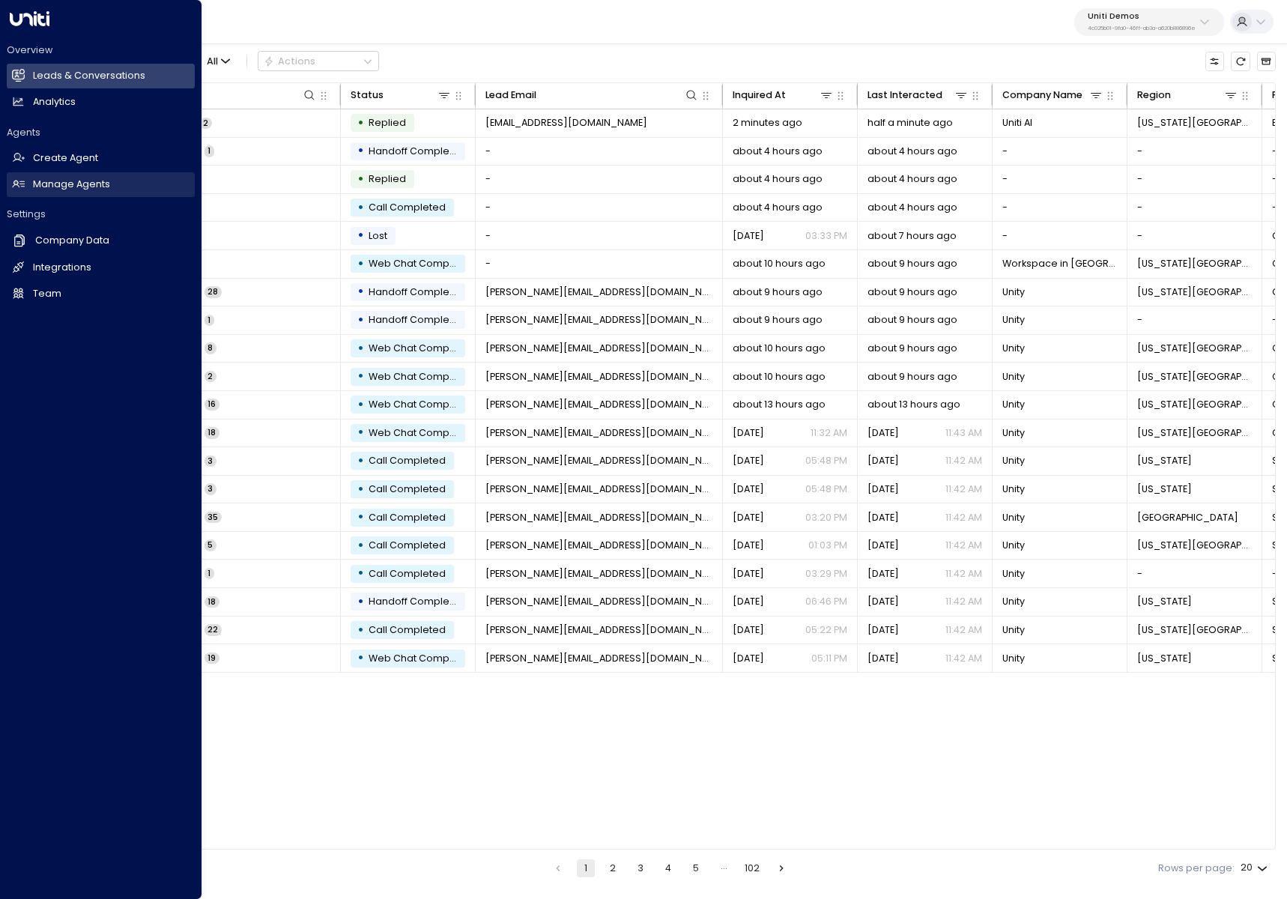
click at [39, 172] on link "Manage Agents Manage Agents" at bounding box center [101, 184] width 188 height 25
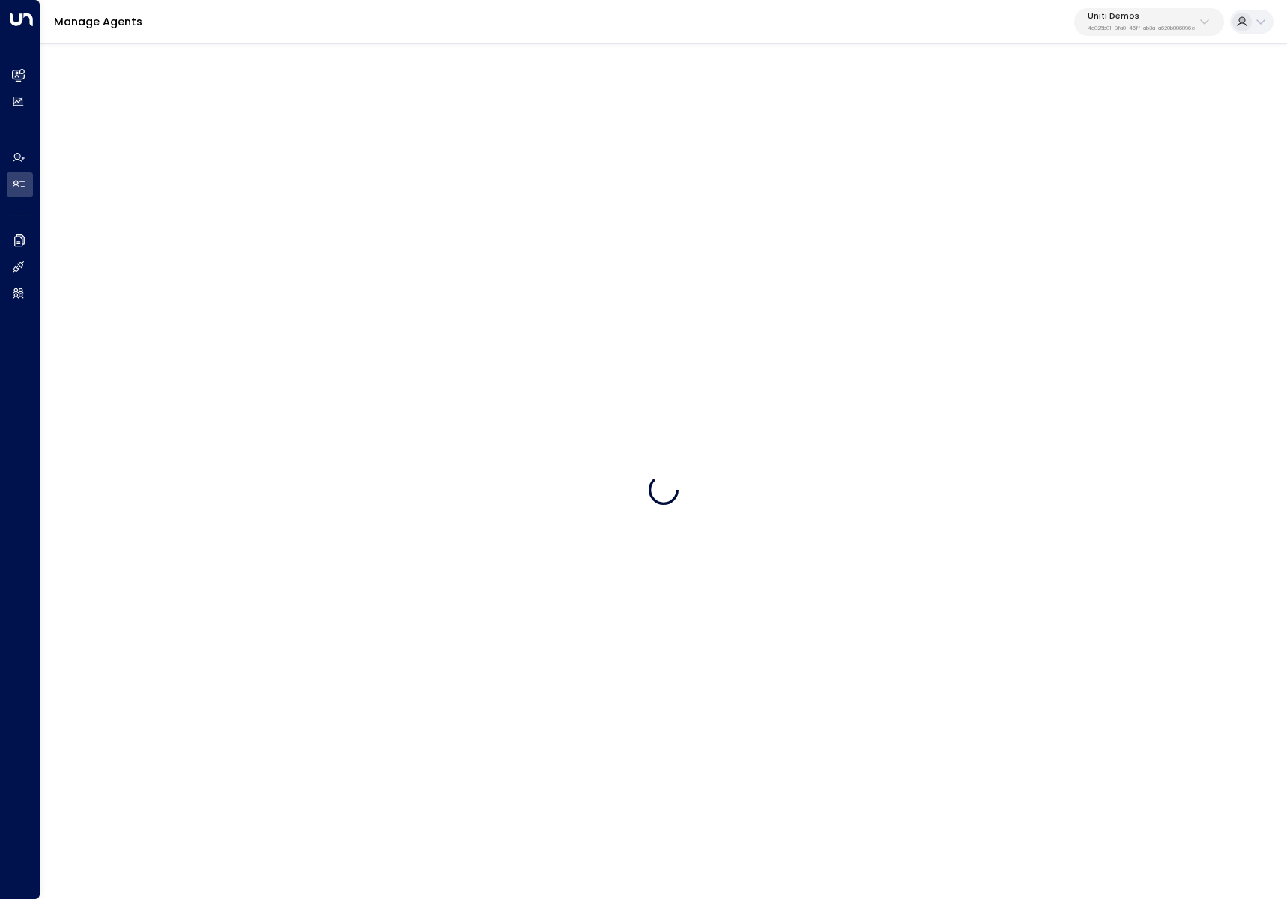
click at [1157, 38] on div "Manage Agents Uniti Demos 4c025b01-9fa0-46ff-ab3a-a620b886896e" at bounding box center [663, 22] width 1246 height 44
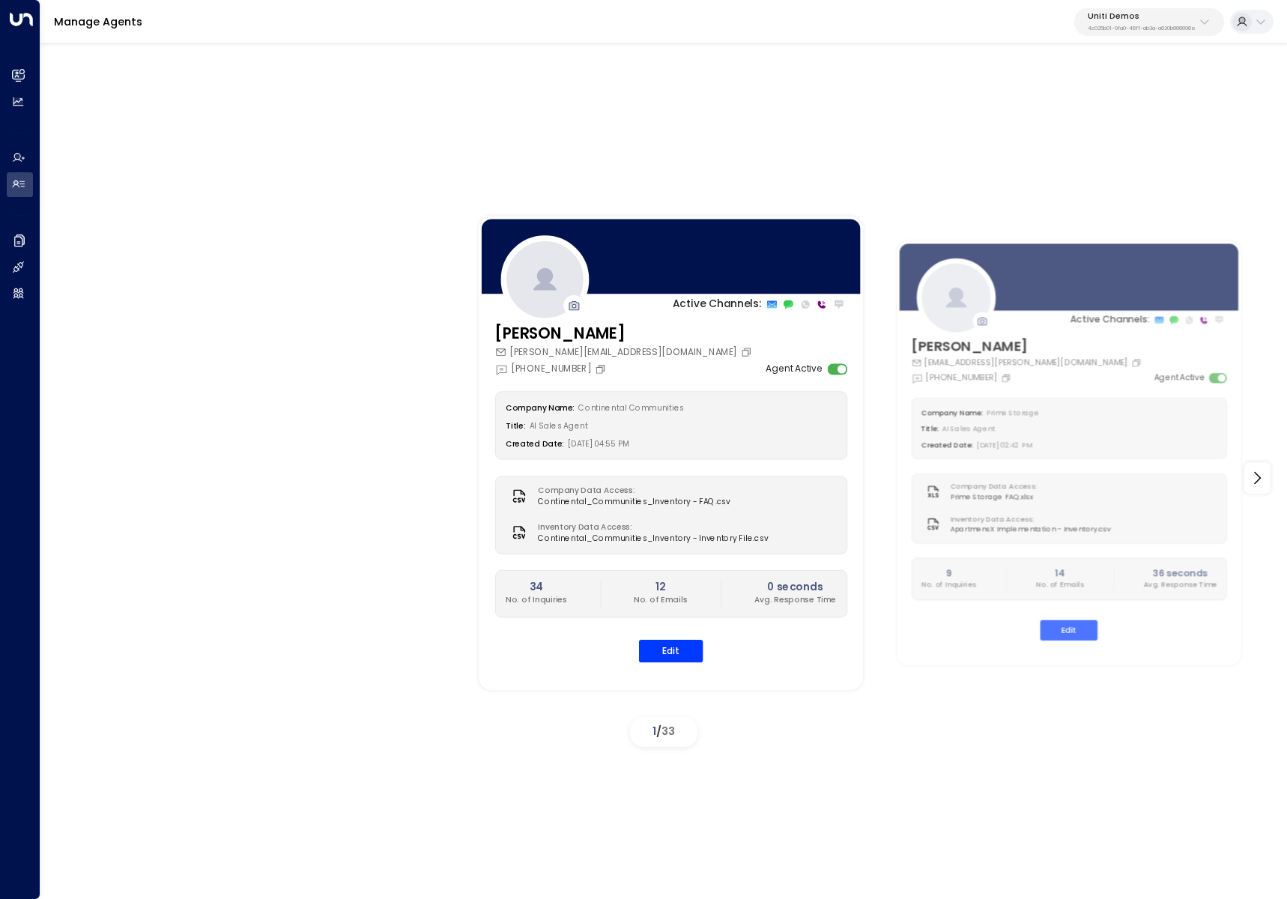
click at [1137, 30] on p "4c025b01-9fa0-46ff-ab3a-a620b886896e" at bounding box center [1141, 28] width 108 height 6
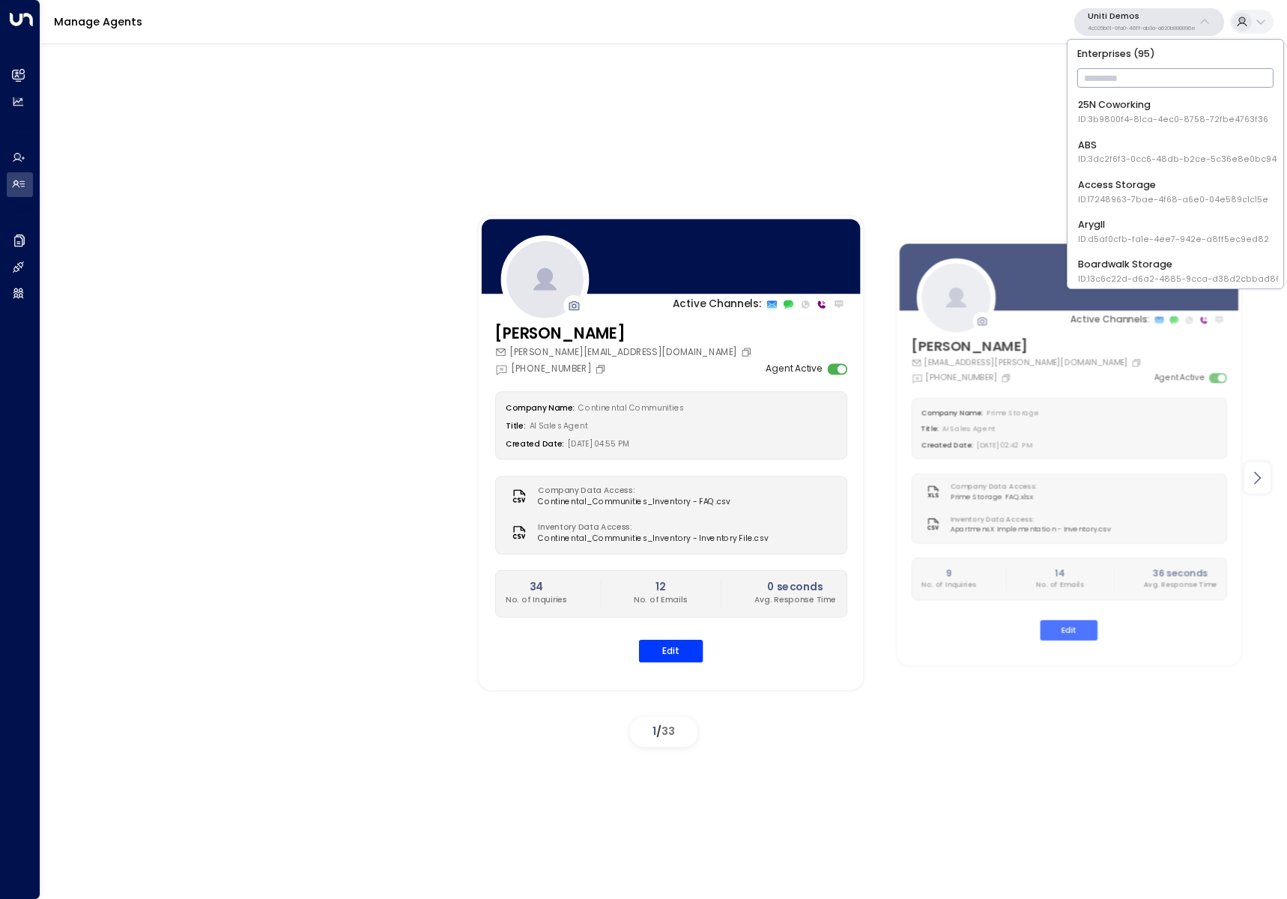
click at [1264, 486] on icon at bounding box center [1257, 478] width 18 height 18
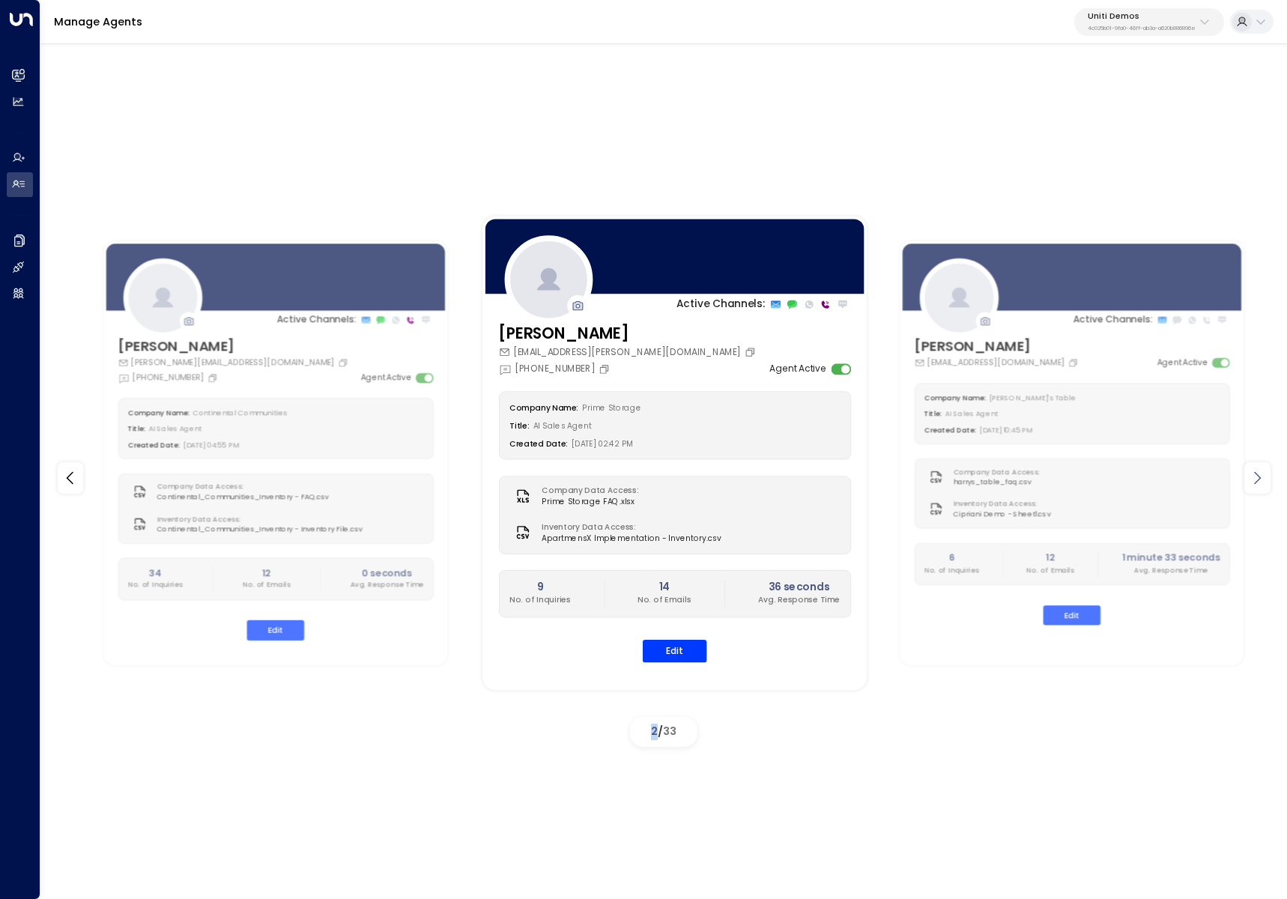
click at [1264, 486] on icon at bounding box center [1257, 478] width 18 height 18
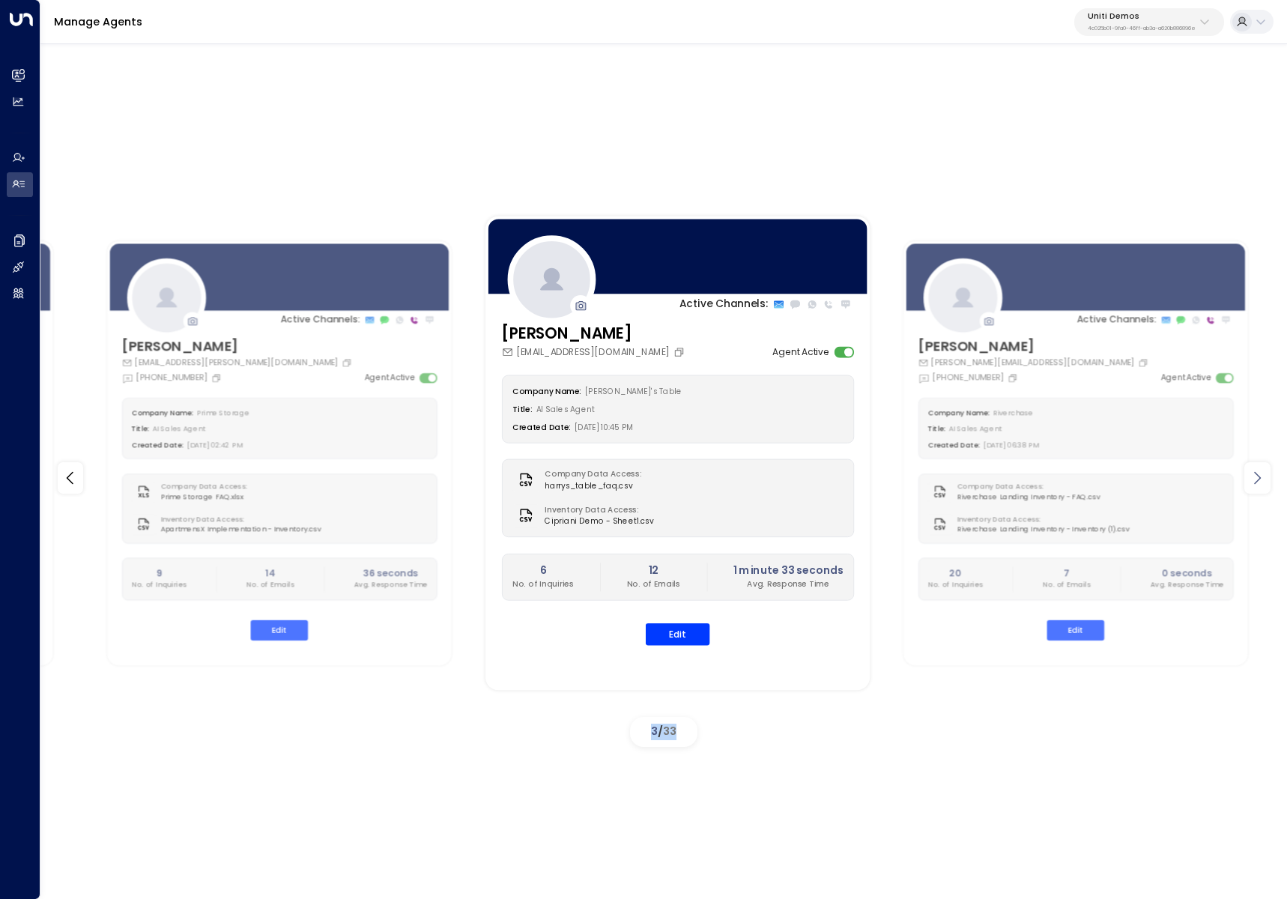
click at [1264, 486] on icon at bounding box center [1257, 478] width 18 height 18
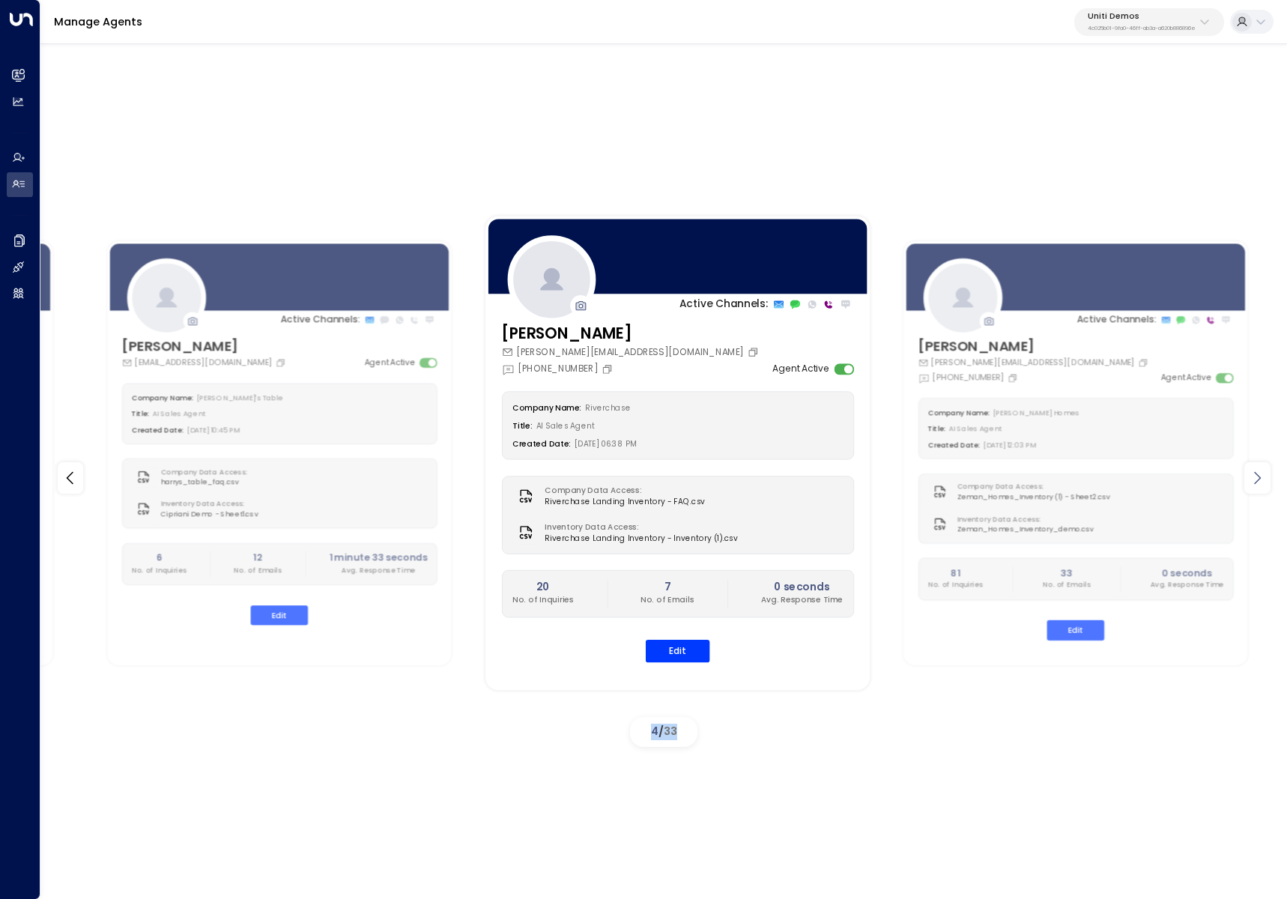
click at [1264, 486] on icon at bounding box center [1257, 478] width 18 height 18
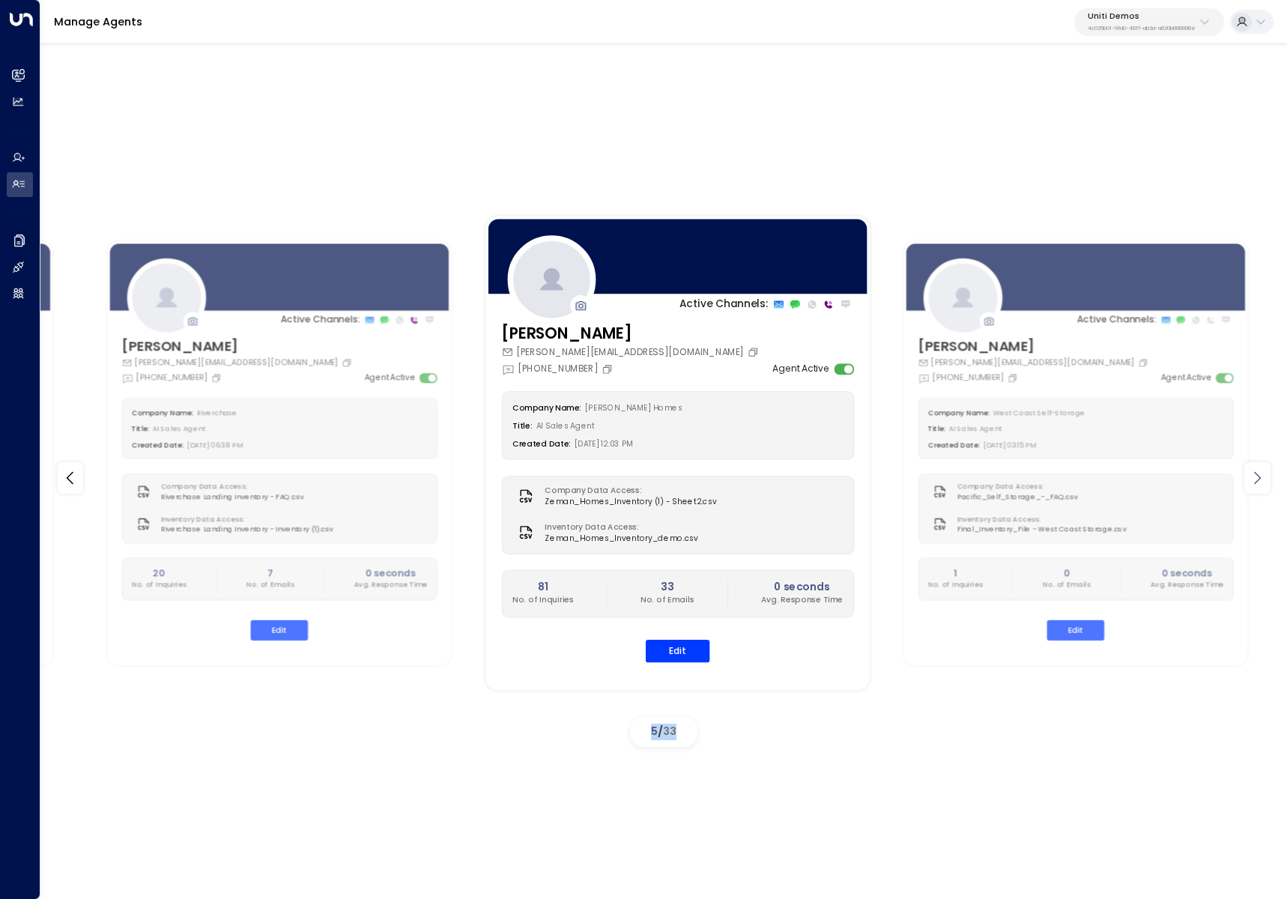
click at [1264, 486] on icon at bounding box center [1257, 478] width 18 height 18
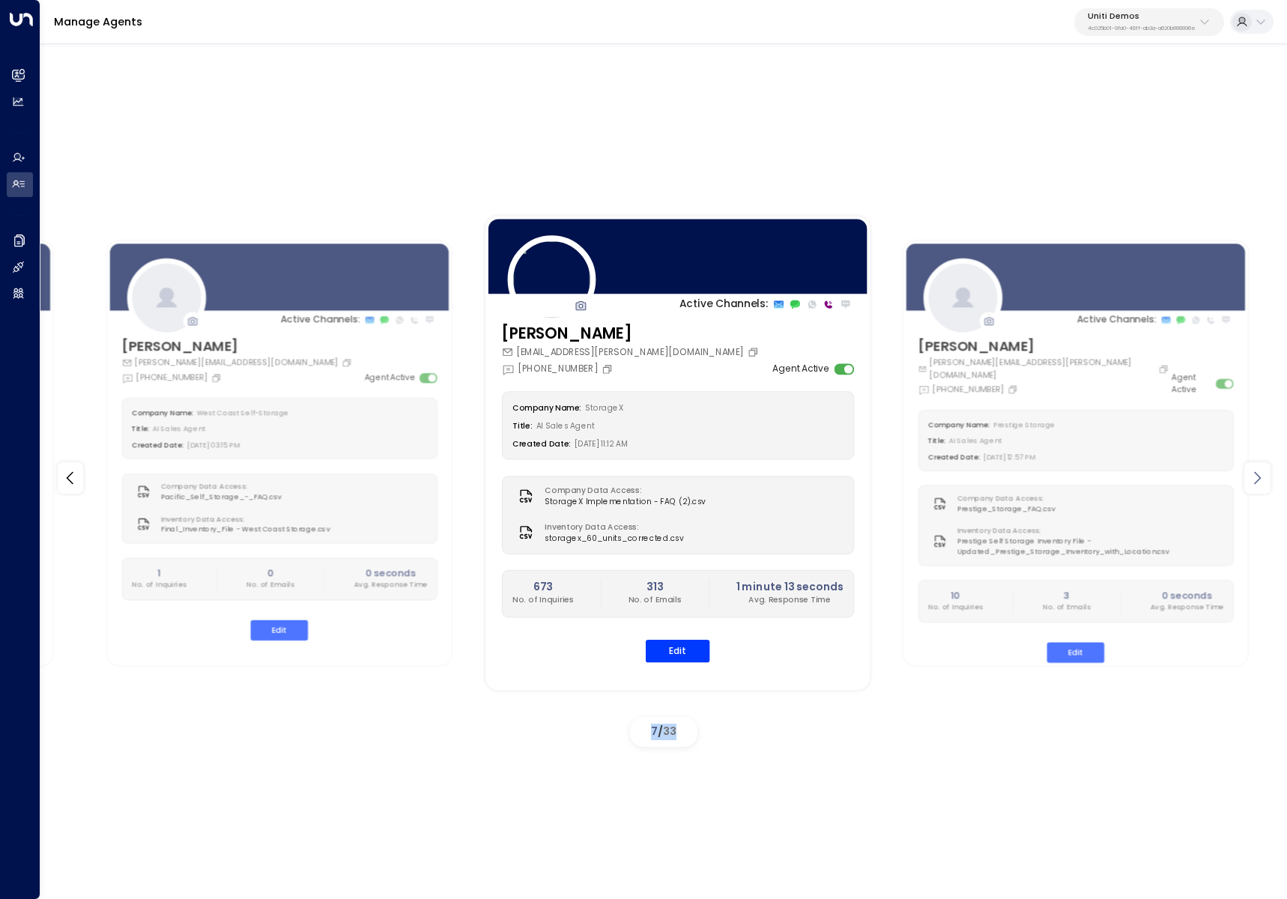
click at [1264, 486] on icon at bounding box center [1257, 478] width 18 height 18
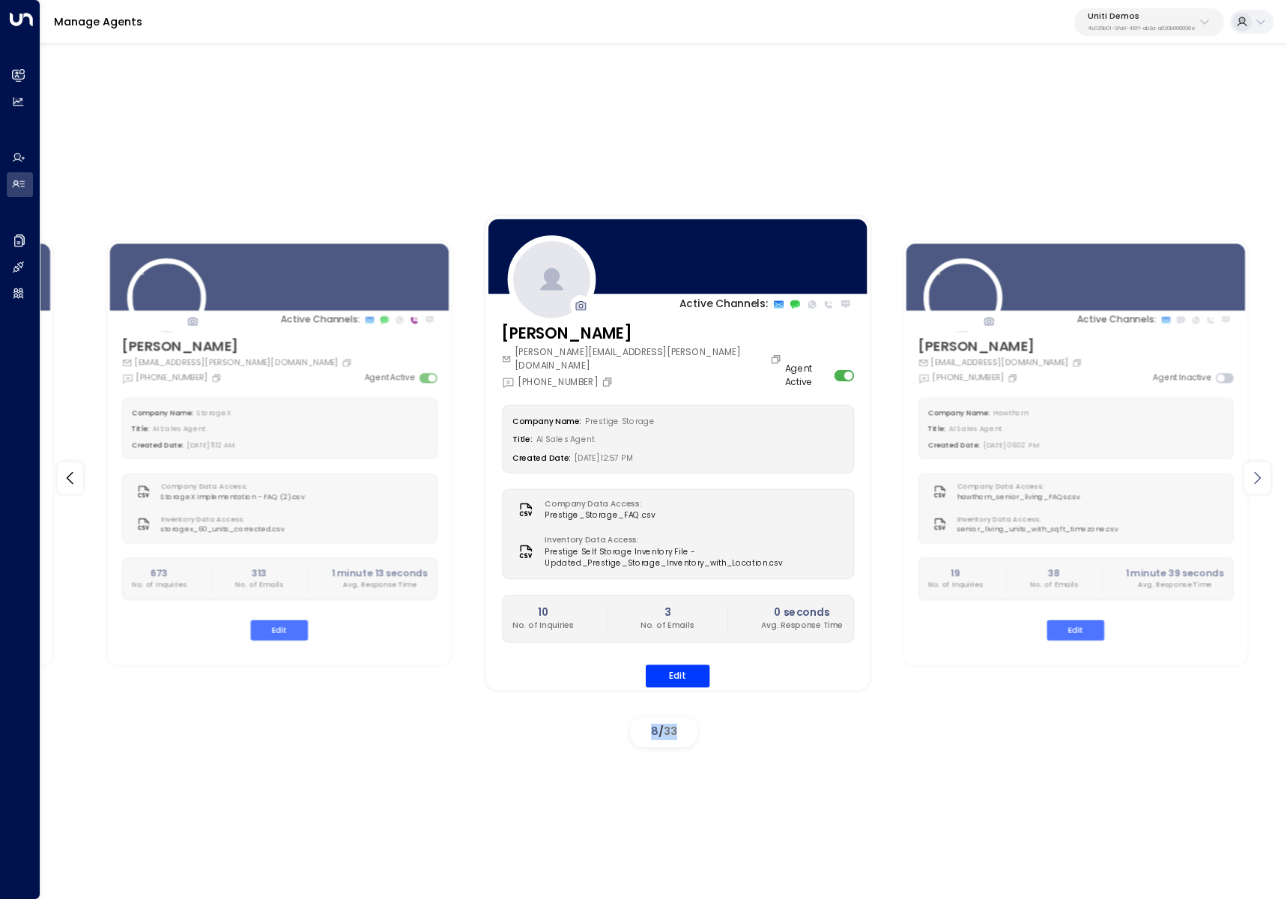
click at [1264, 486] on icon at bounding box center [1257, 478] width 18 height 18
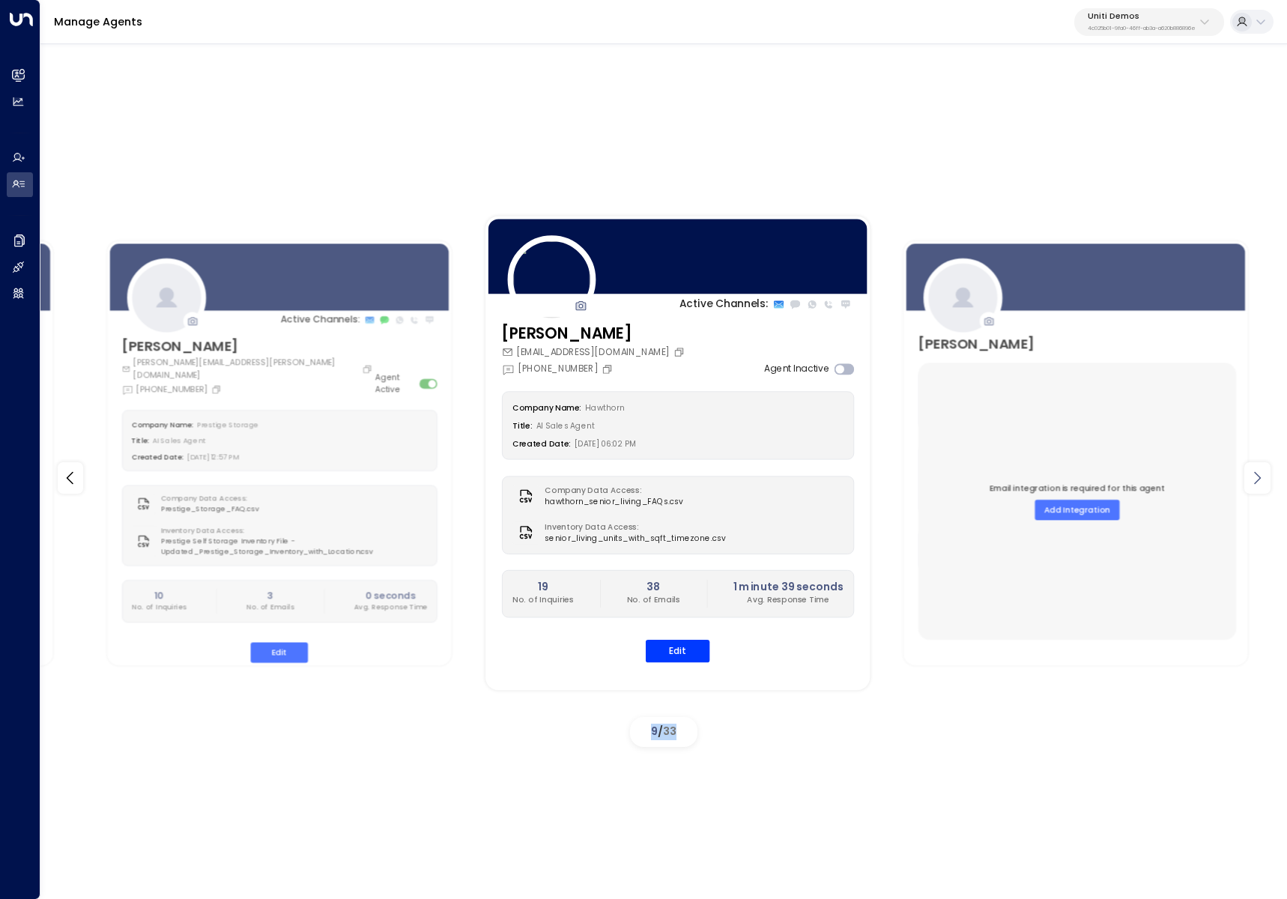
click at [1264, 486] on icon at bounding box center [1257, 478] width 18 height 18
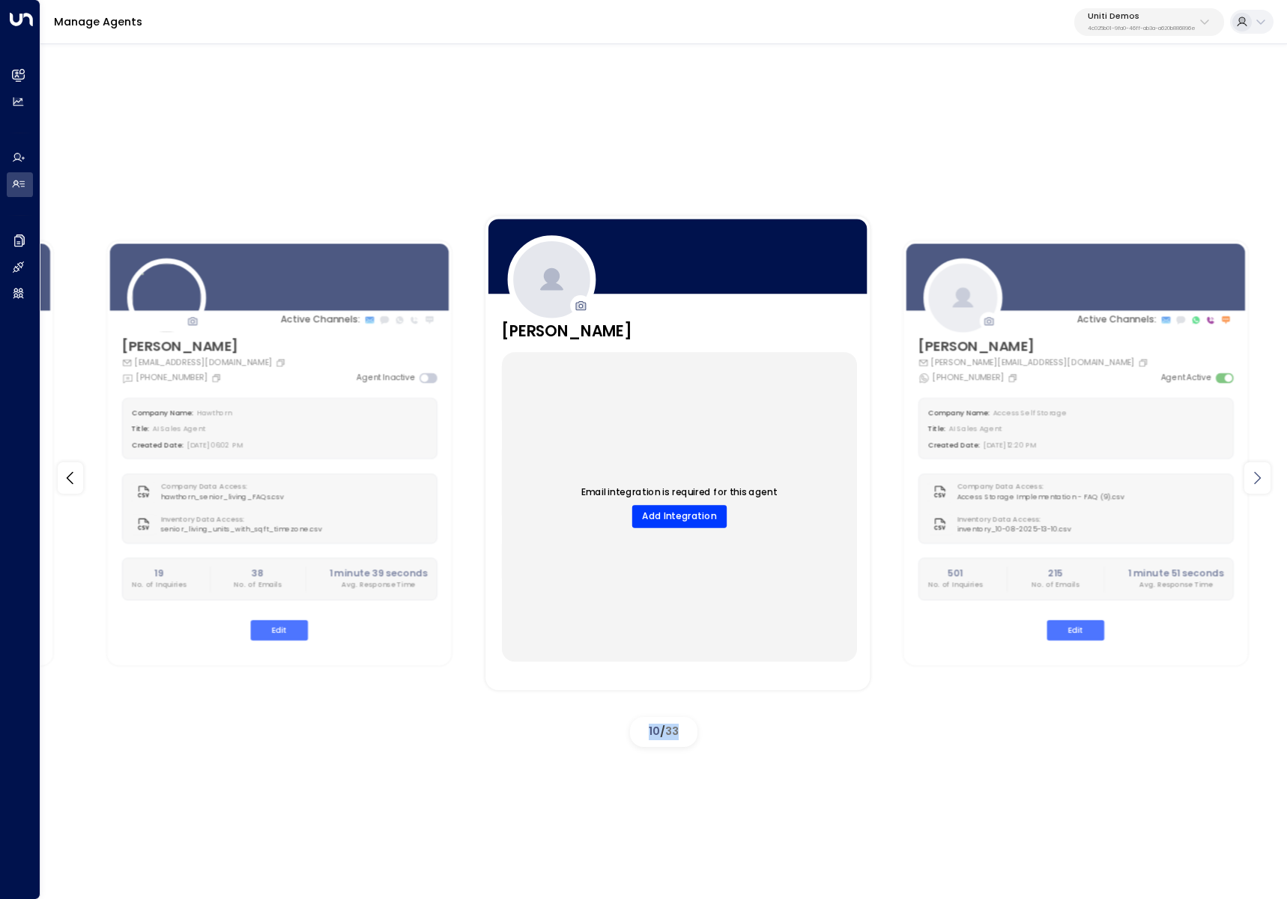
click at [1264, 486] on icon at bounding box center [1257, 478] width 18 height 18
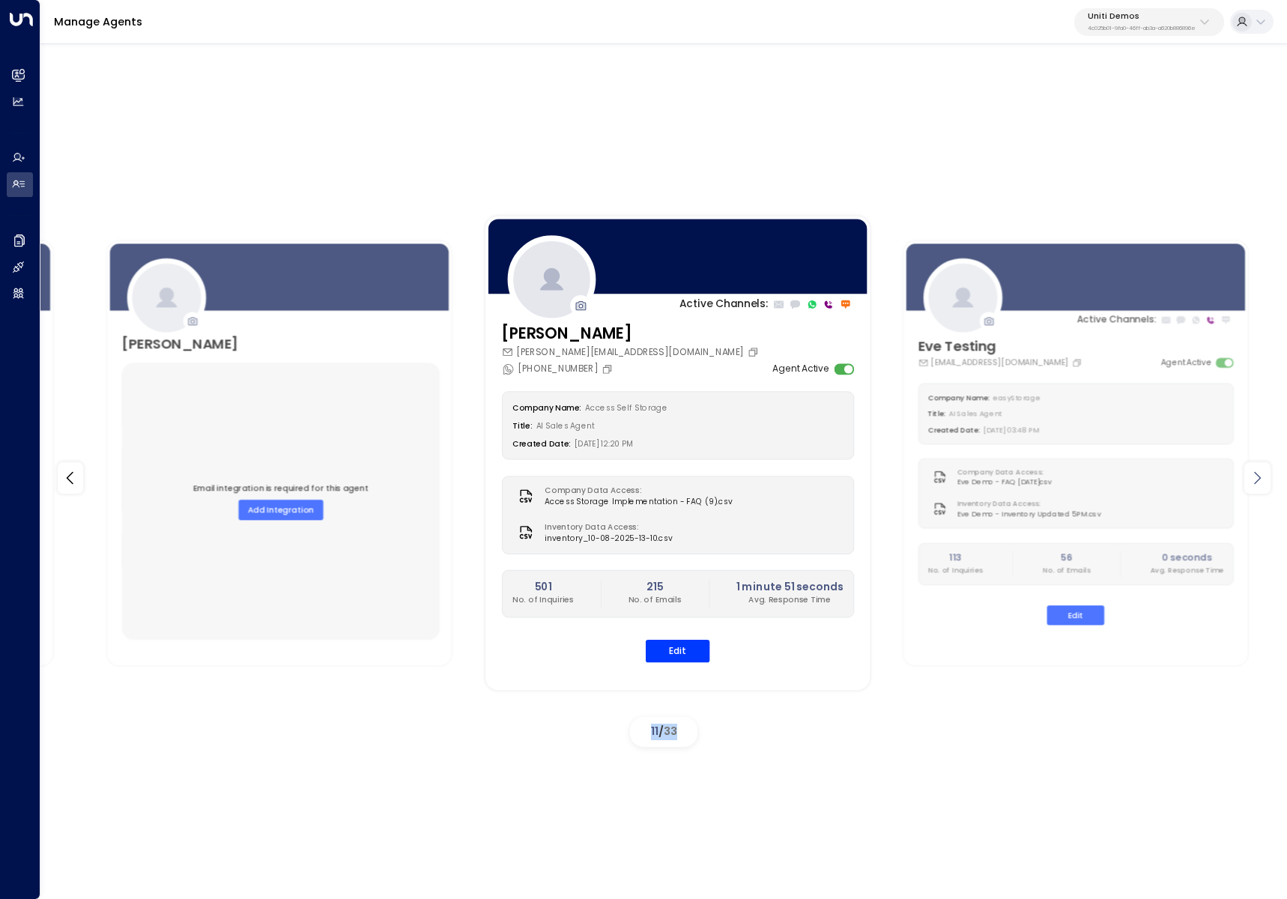
click at [1264, 486] on icon at bounding box center [1257, 478] width 18 height 18
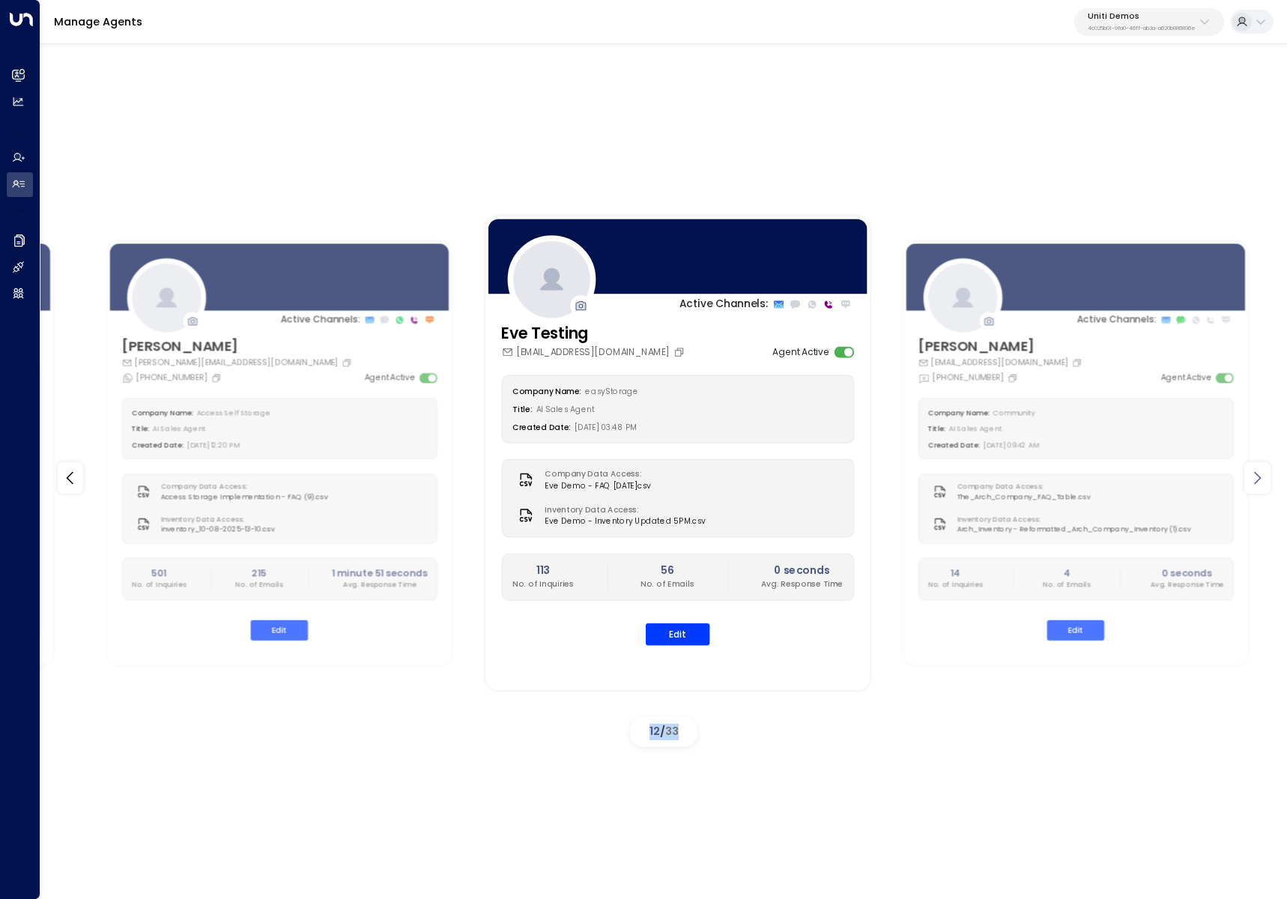
click at [1264, 486] on icon at bounding box center [1257, 478] width 18 height 18
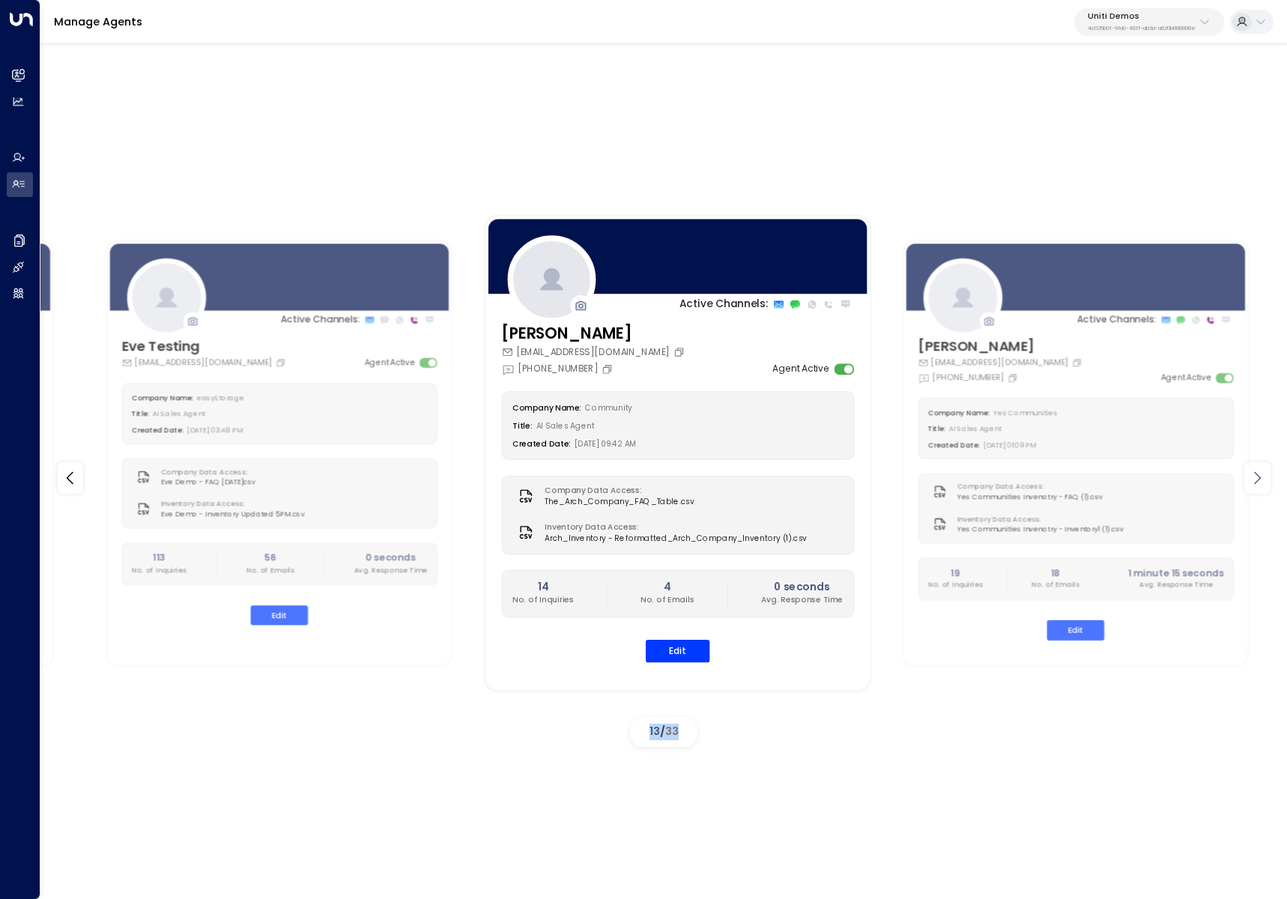
click at [1264, 486] on icon at bounding box center [1257, 478] width 18 height 18
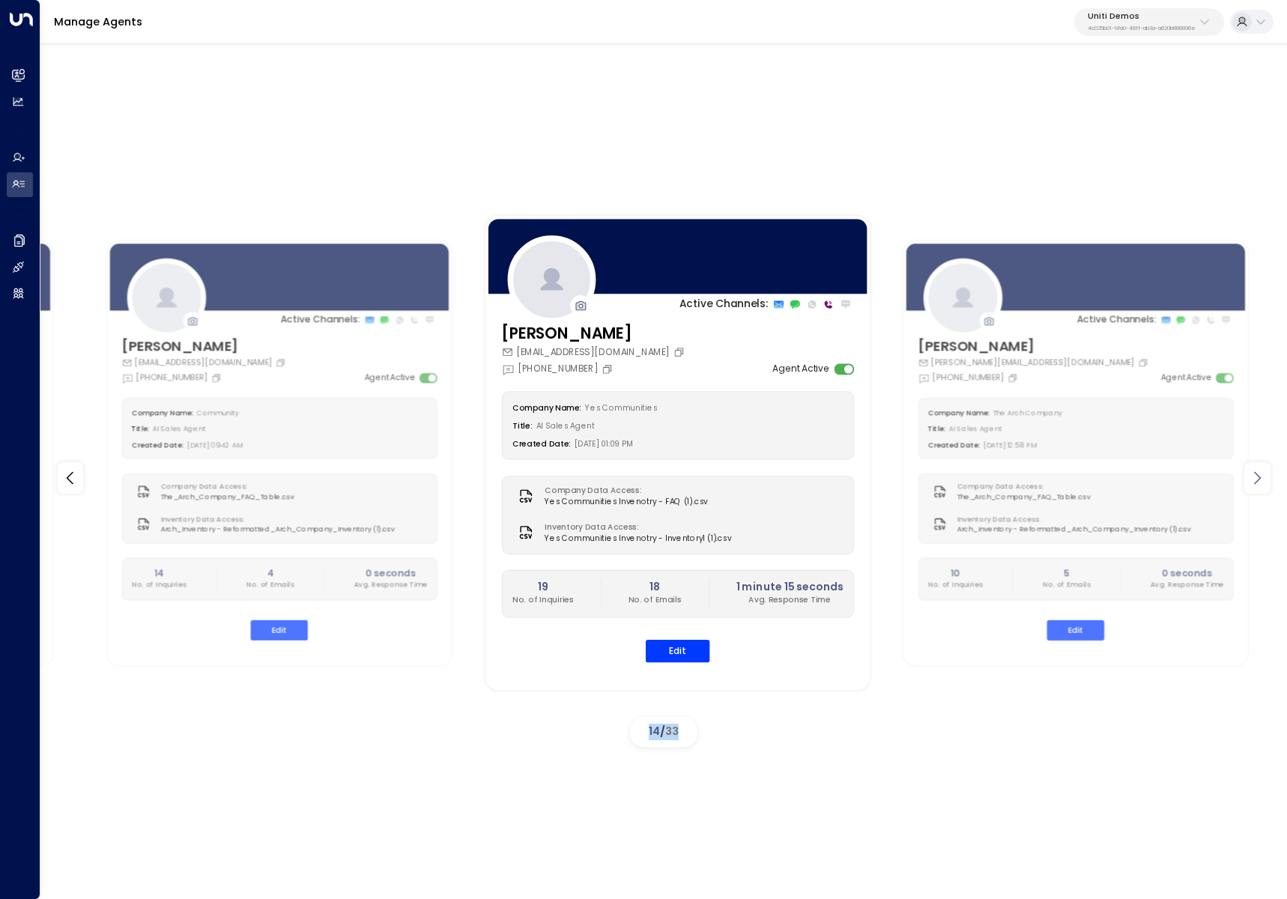
click at [1264, 486] on icon at bounding box center [1257, 478] width 18 height 18
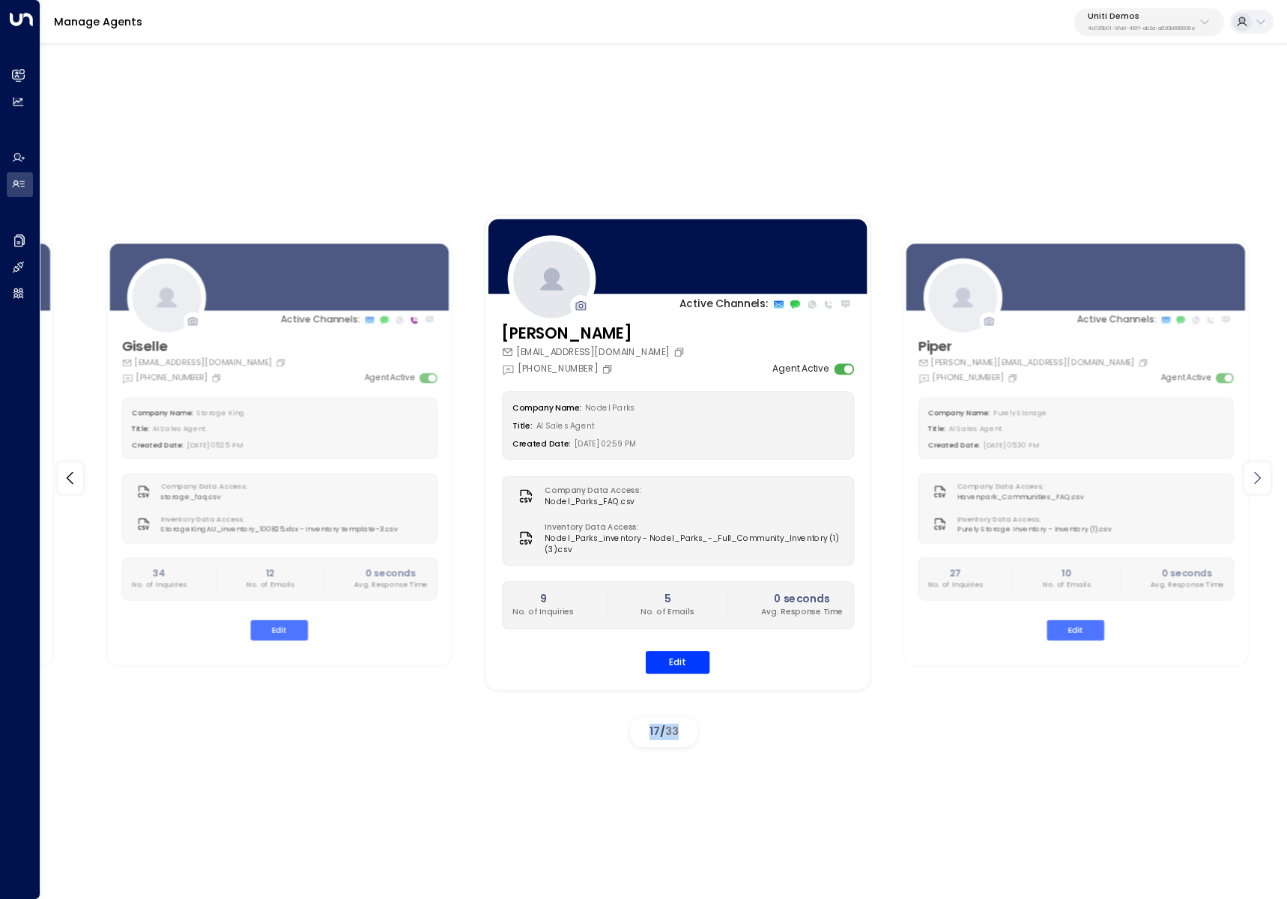
click at [1264, 486] on icon at bounding box center [1257, 478] width 18 height 18
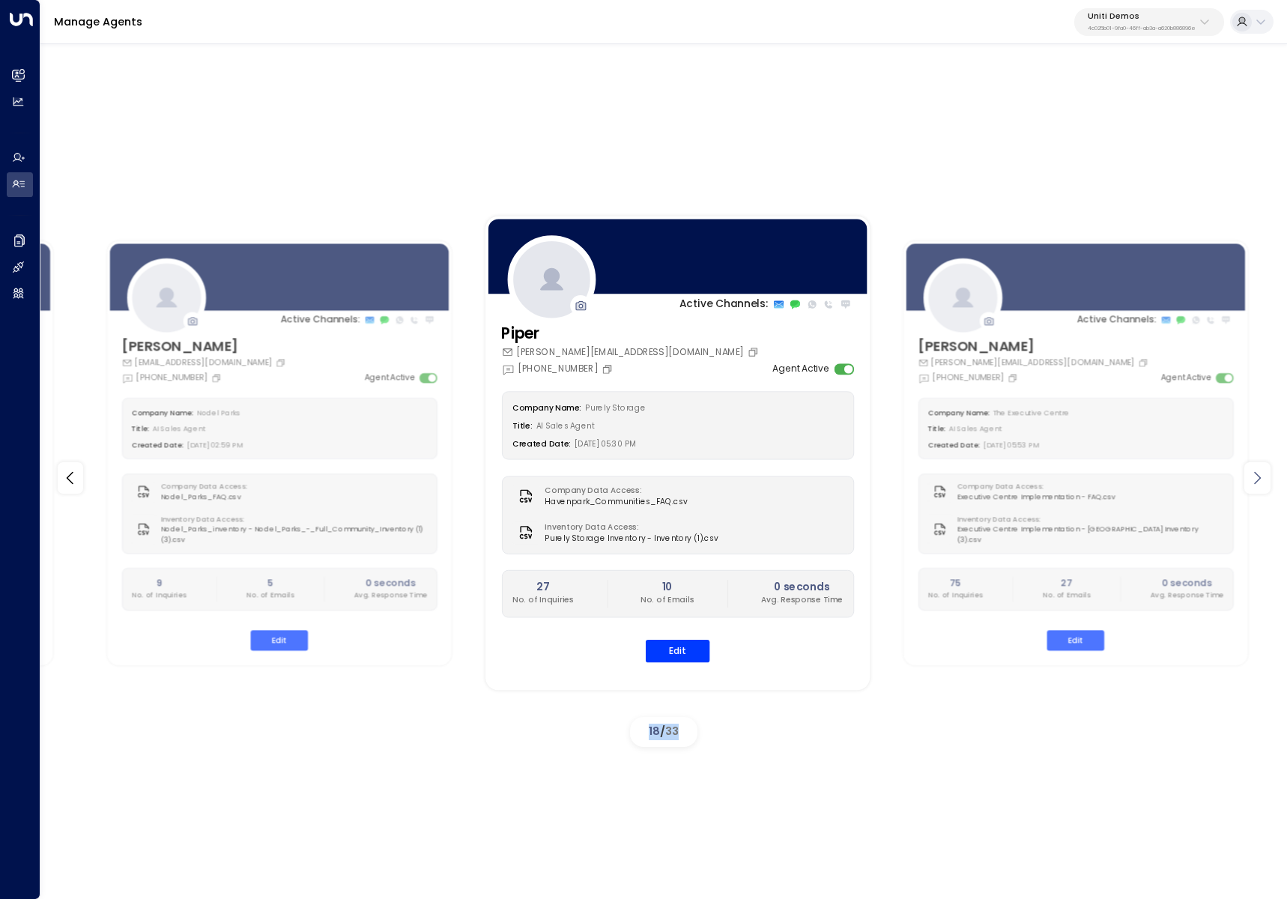
click at [1264, 486] on icon at bounding box center [1257, 478] width 18 height 18
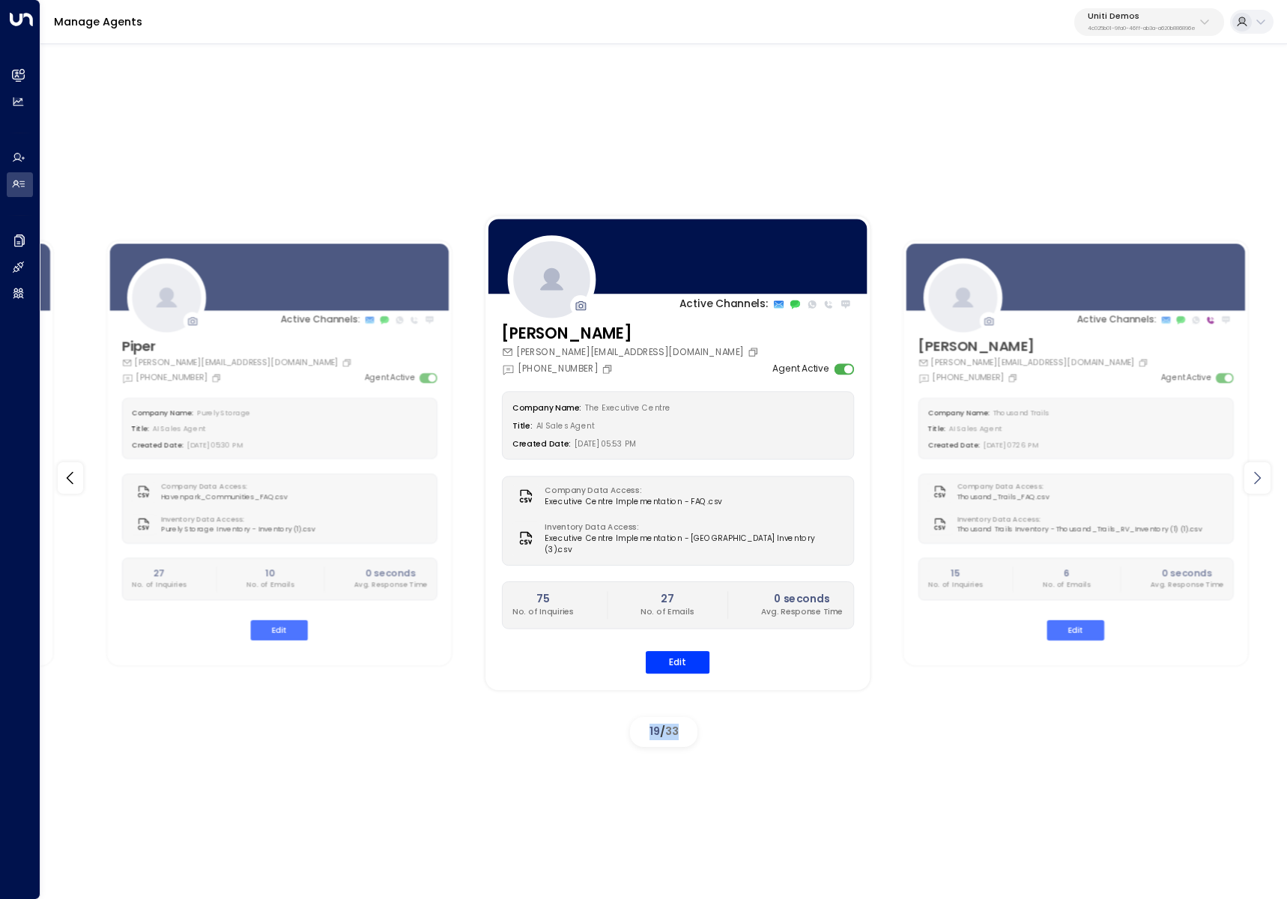
click at [1264, 486] on icon at bounding box center [1257, 478] width 18 height 18
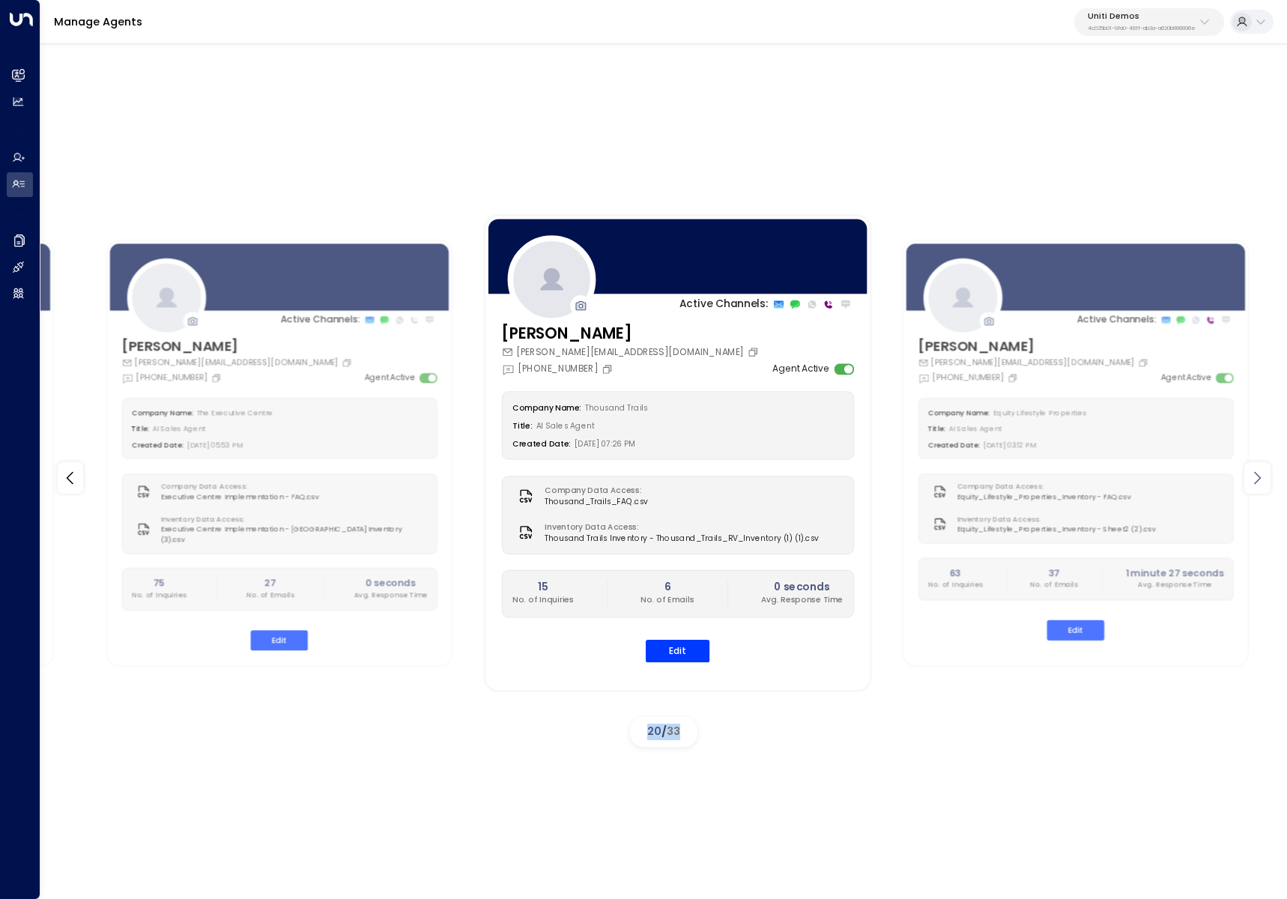
click at [1264, 486] on icon at bounding box center [1257, 478] width 18 height 18
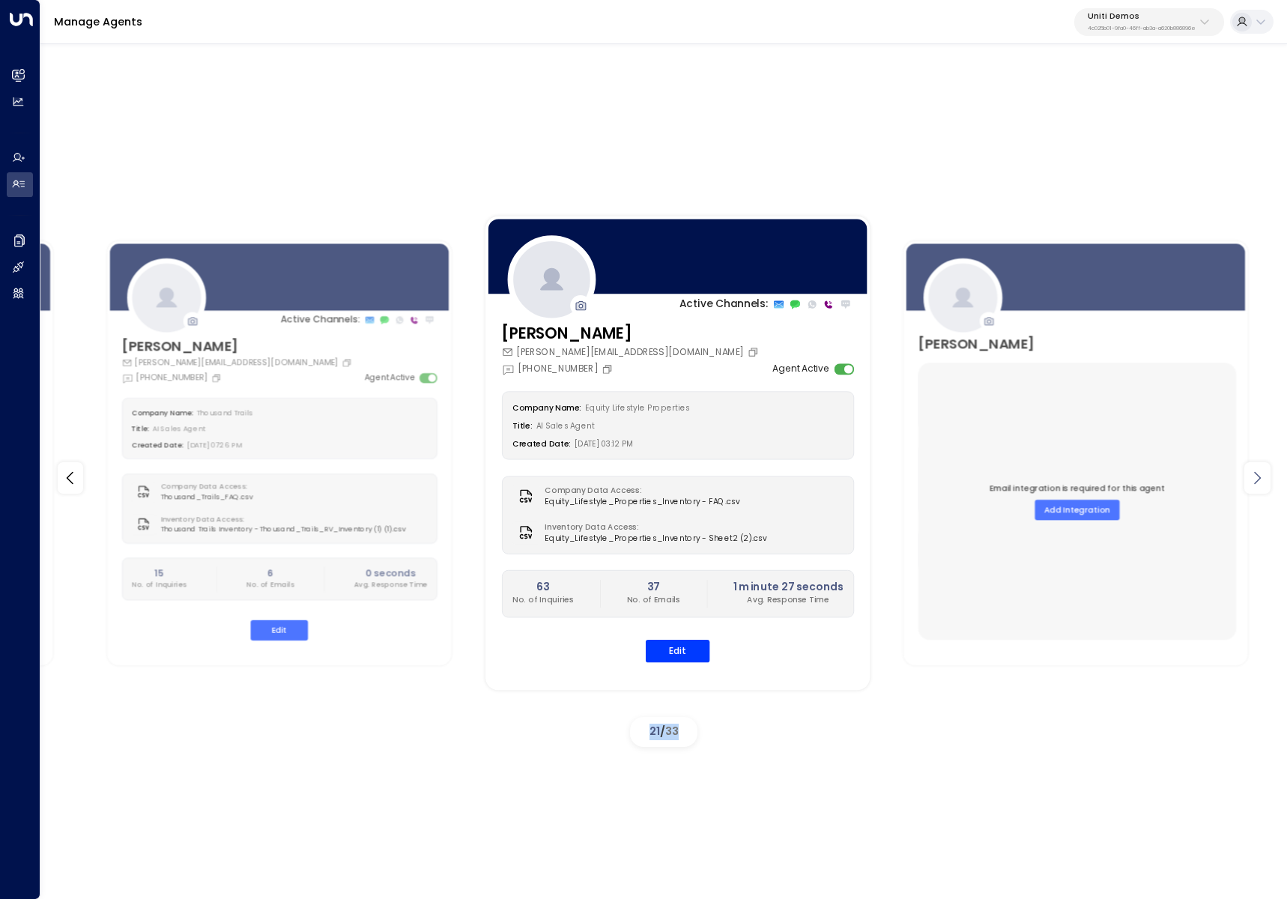
click at [1264, 486] on icon at bounding box center [1257, 478] width 18 height 18
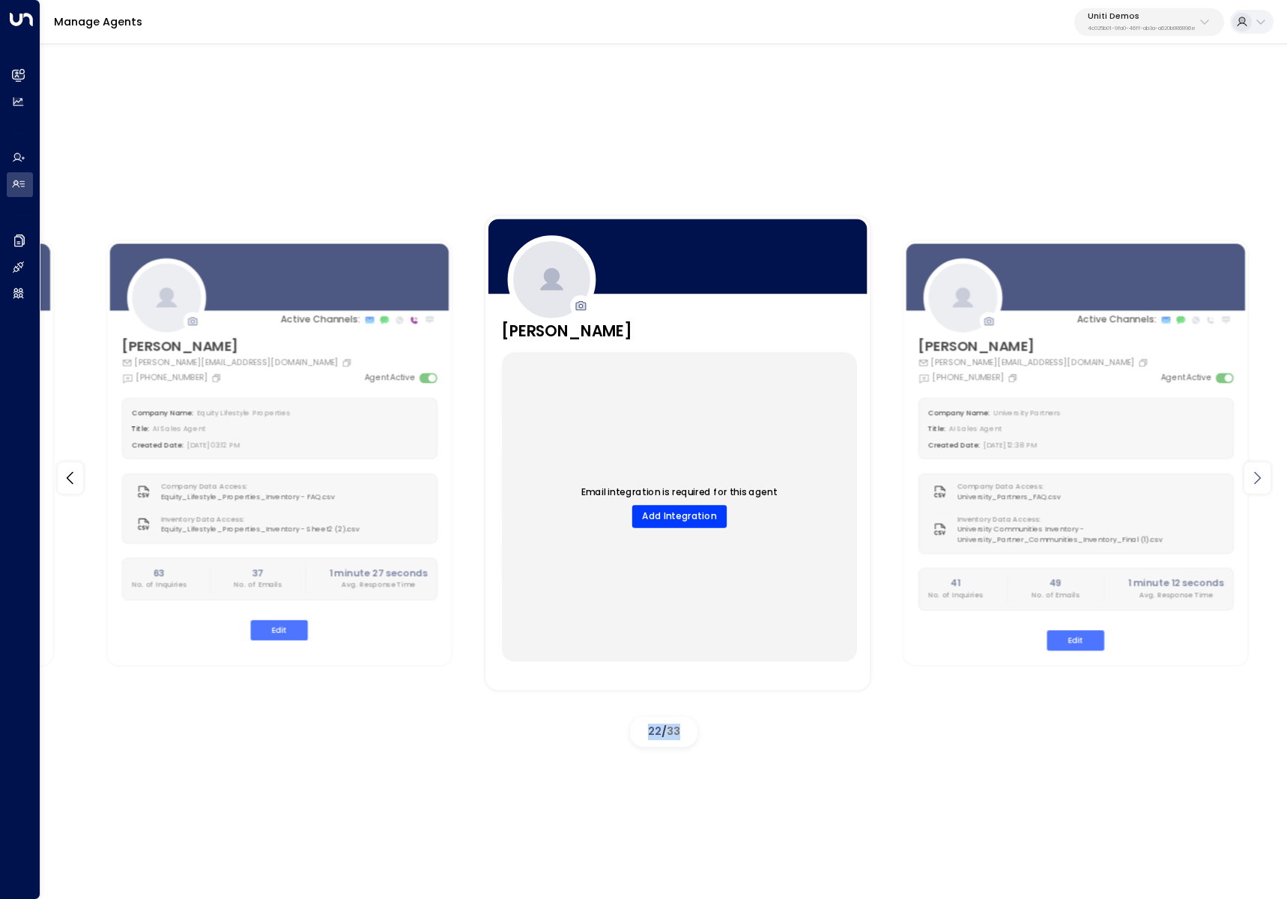
click at [1264, 486] on icon at bounding box center [1257, 478] width 18 height 18
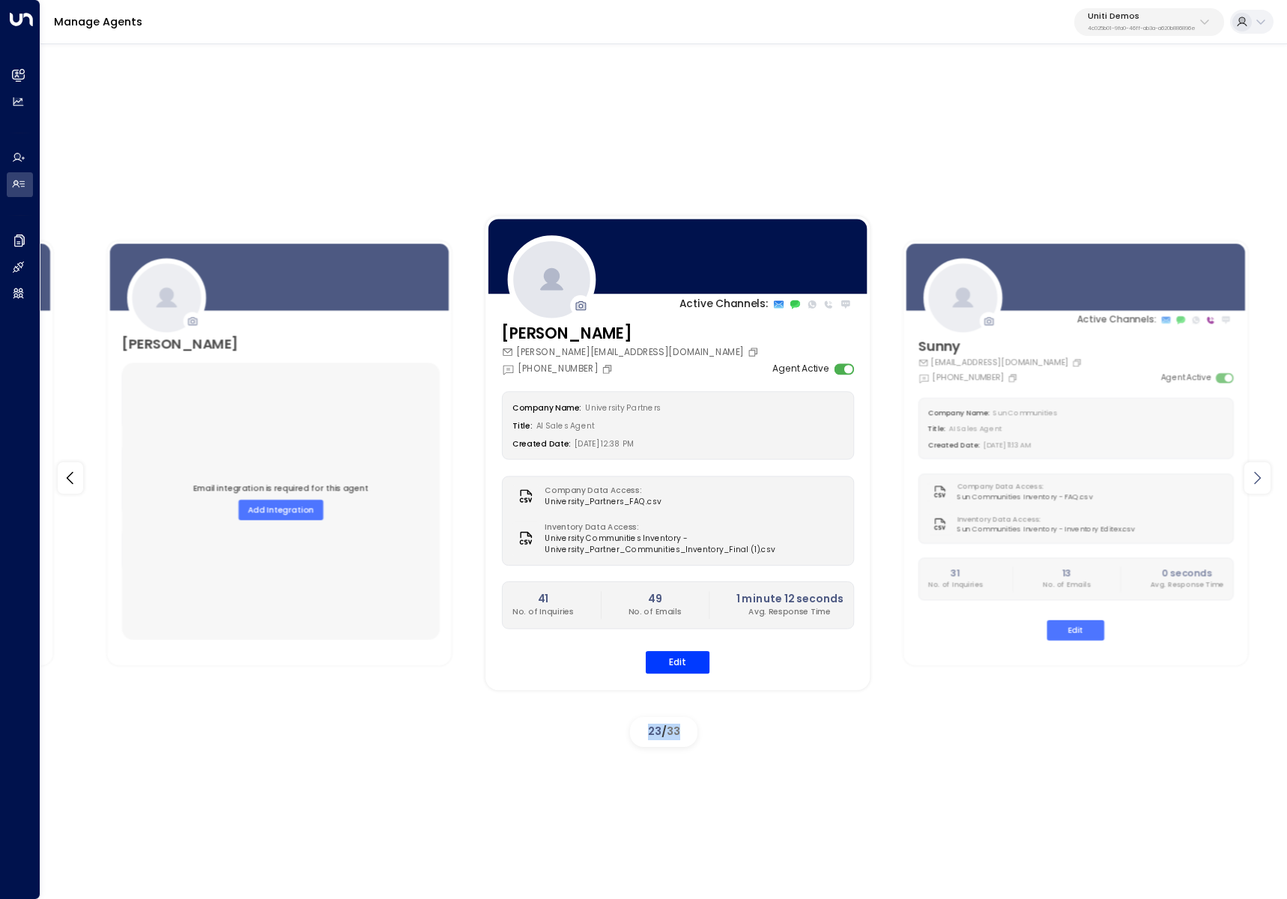
click at [1264, 486] on icon at bounding box center [1257, 478] width 18 height 18
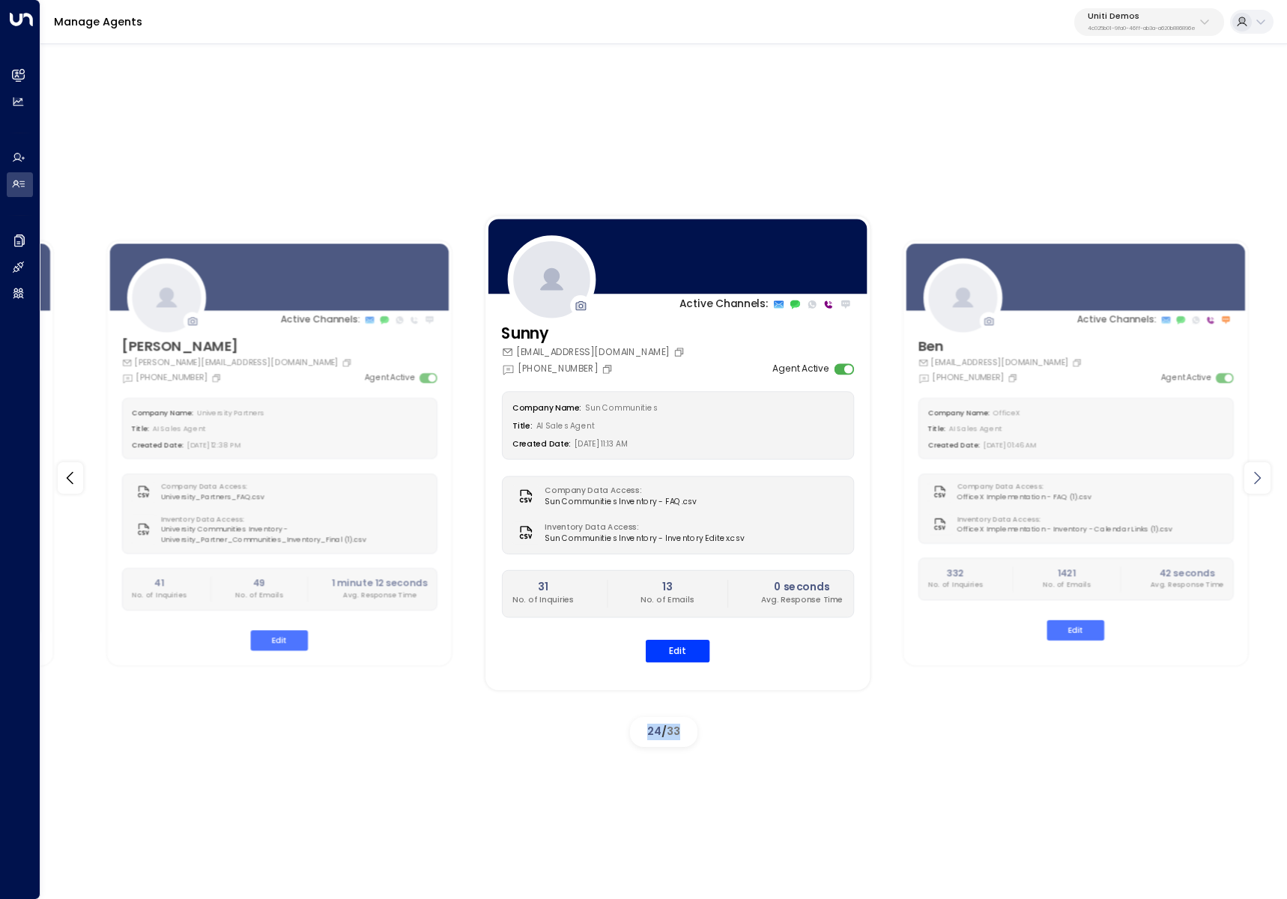
click at [1264, 486] on icon at bounding box center [1257, 478] width 18 height 18
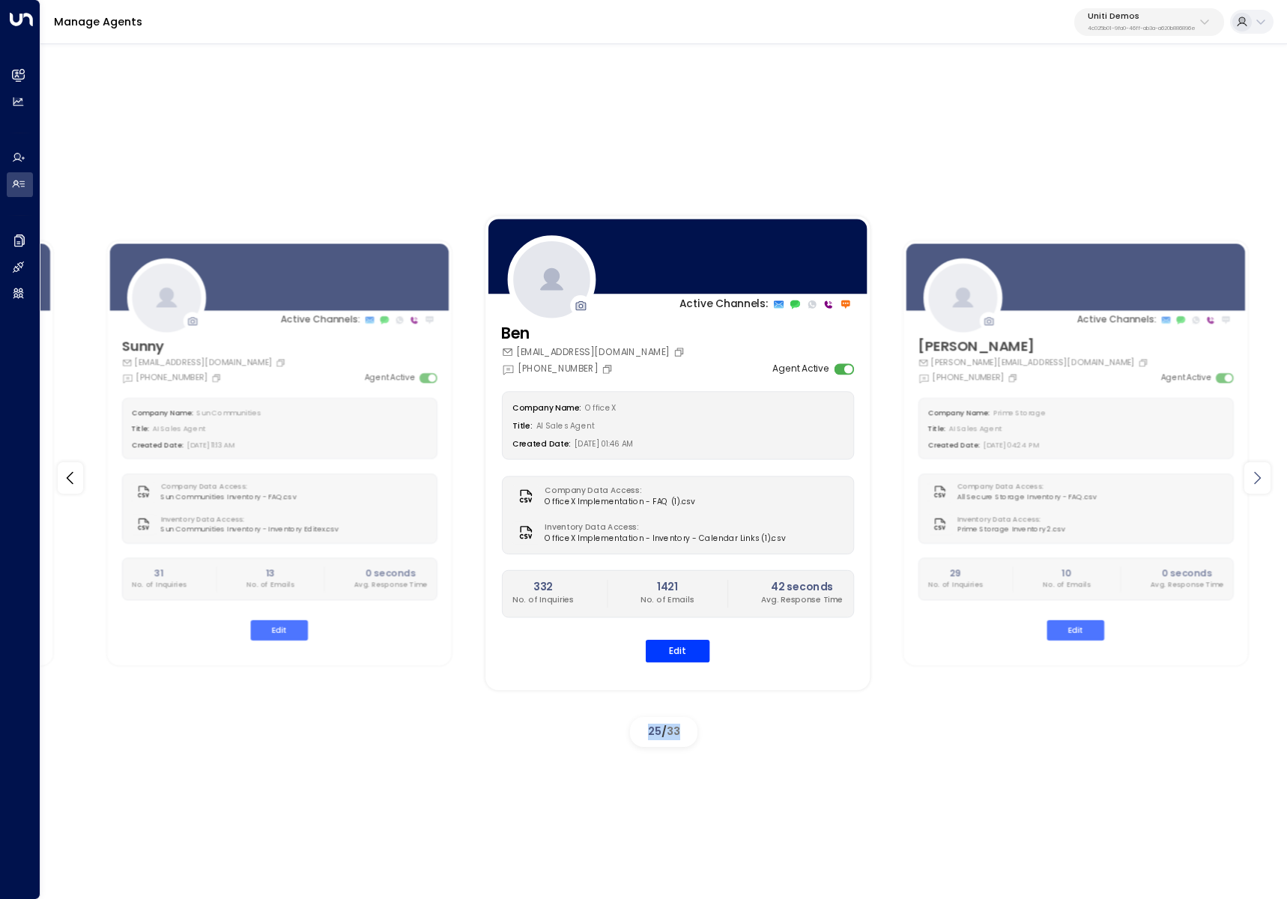
click at [1264, 486] on icon at bounding box center [1257, 478] width 18 height 18
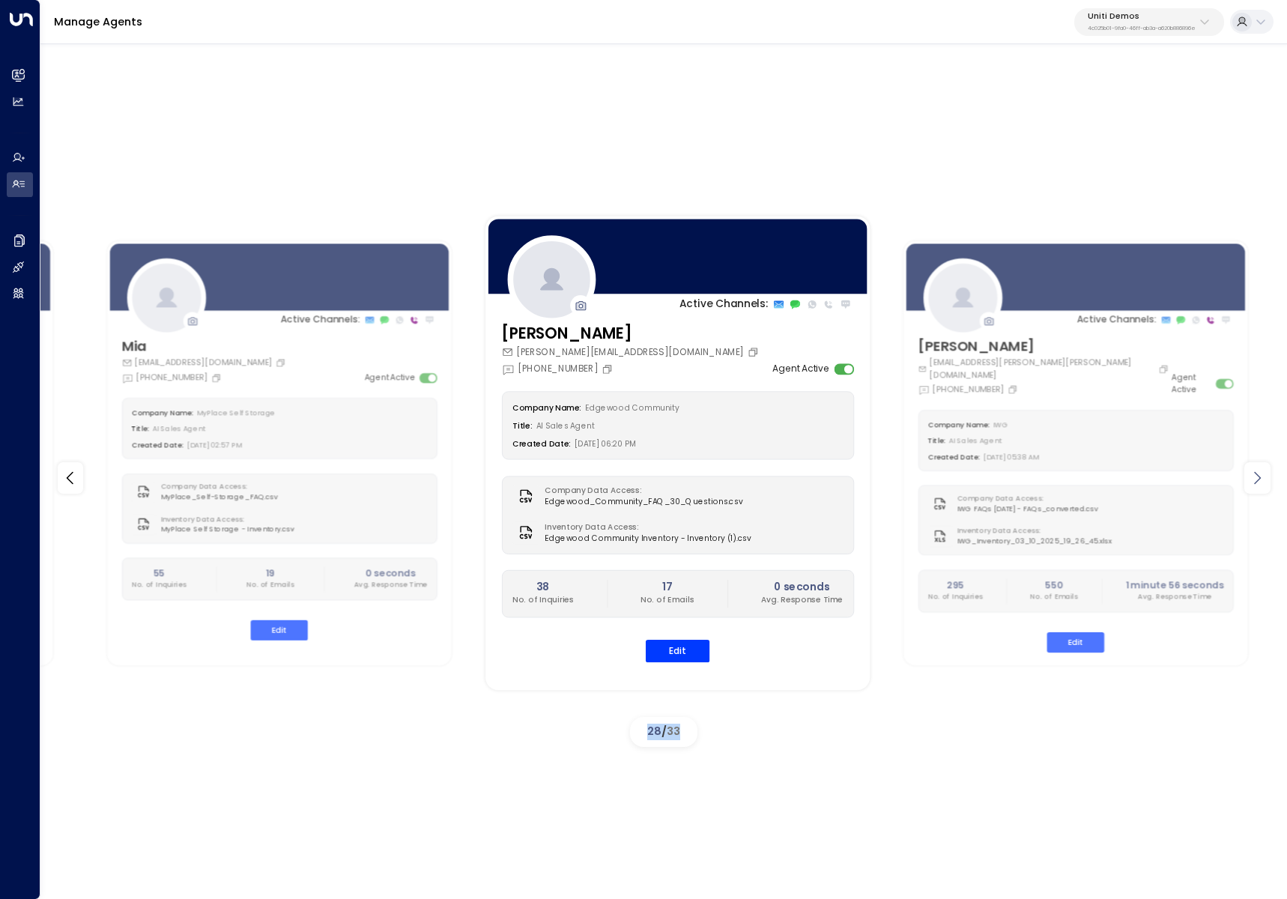
click at [1264, 486] on icon at bounding box center [1257, 478] width 18 height 18
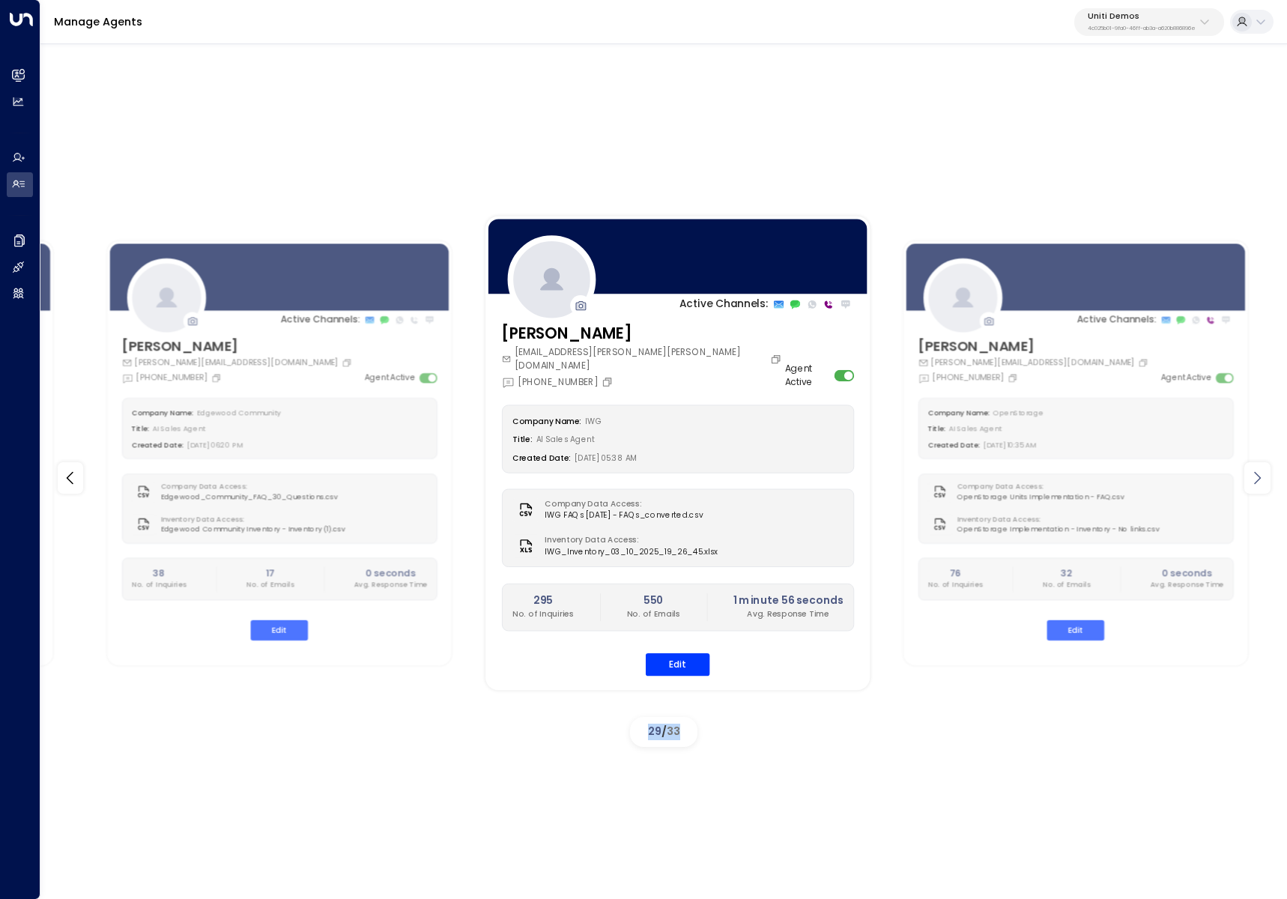
click at [1264, 486] on icon at bounding box center [1257, 478] width 18 height 18
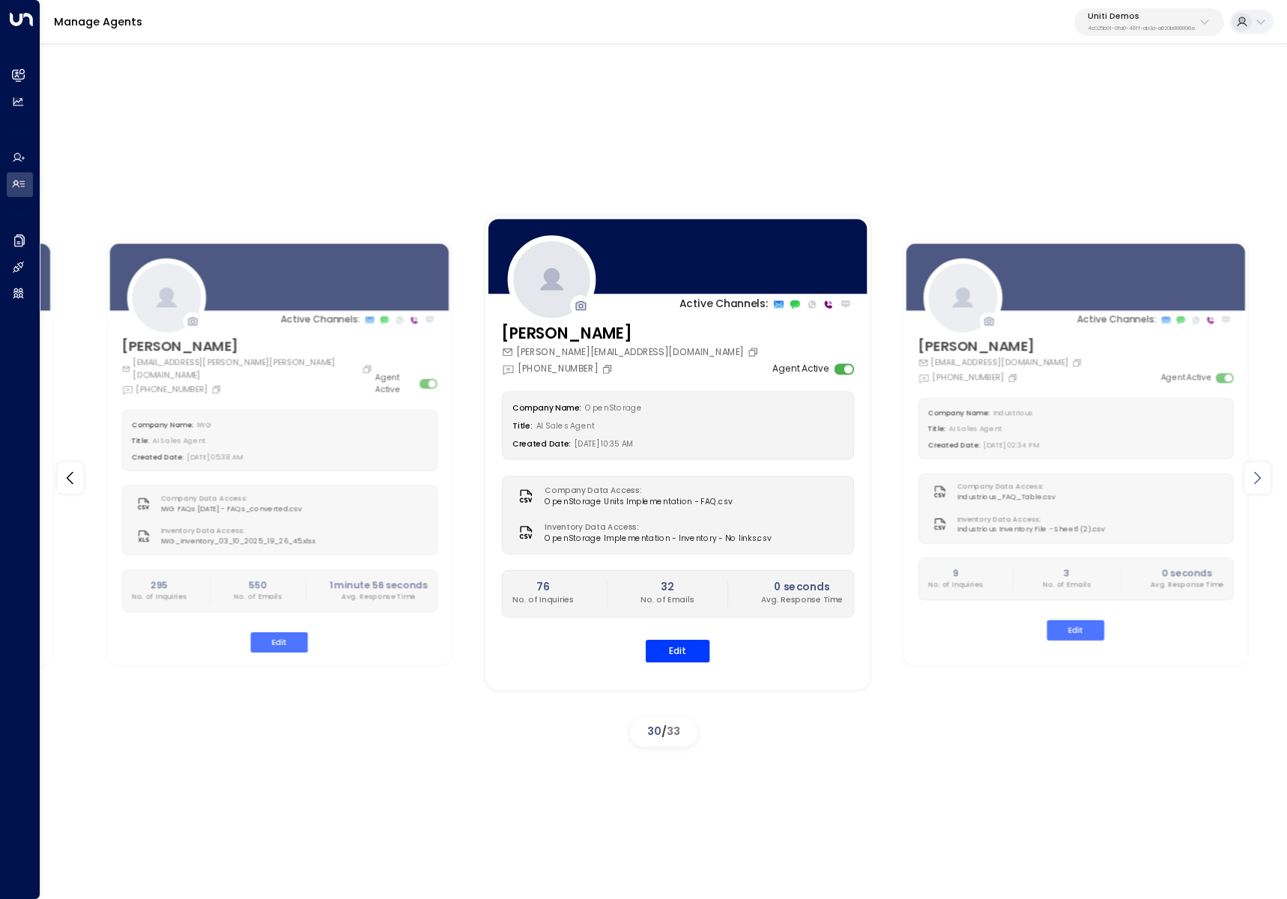
click at [1264, 486] on icon at bounding box center [1257, 478] width 18 height 18
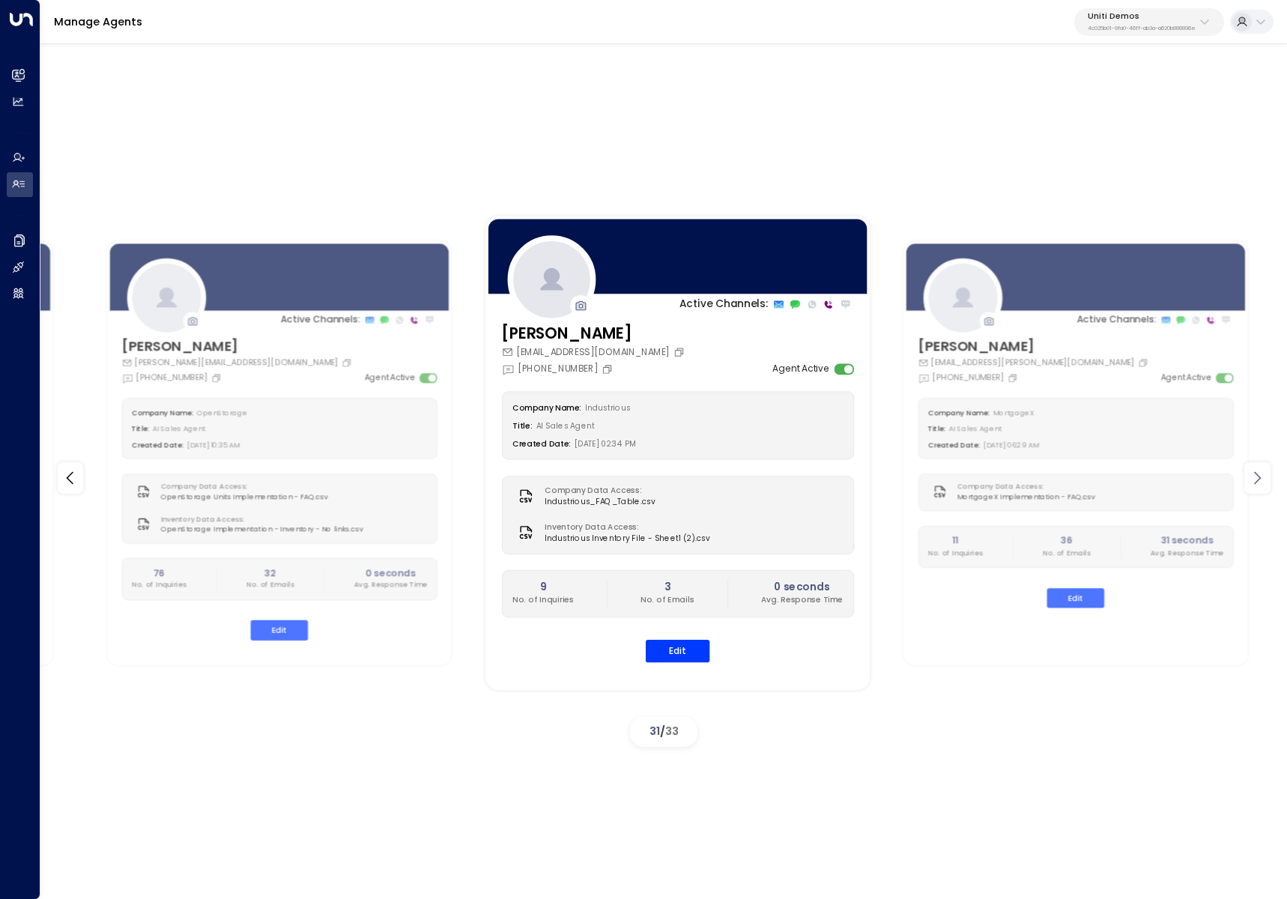
click at [1264, 486] on icon at bounding box center [1257, 478] width 18 height 18
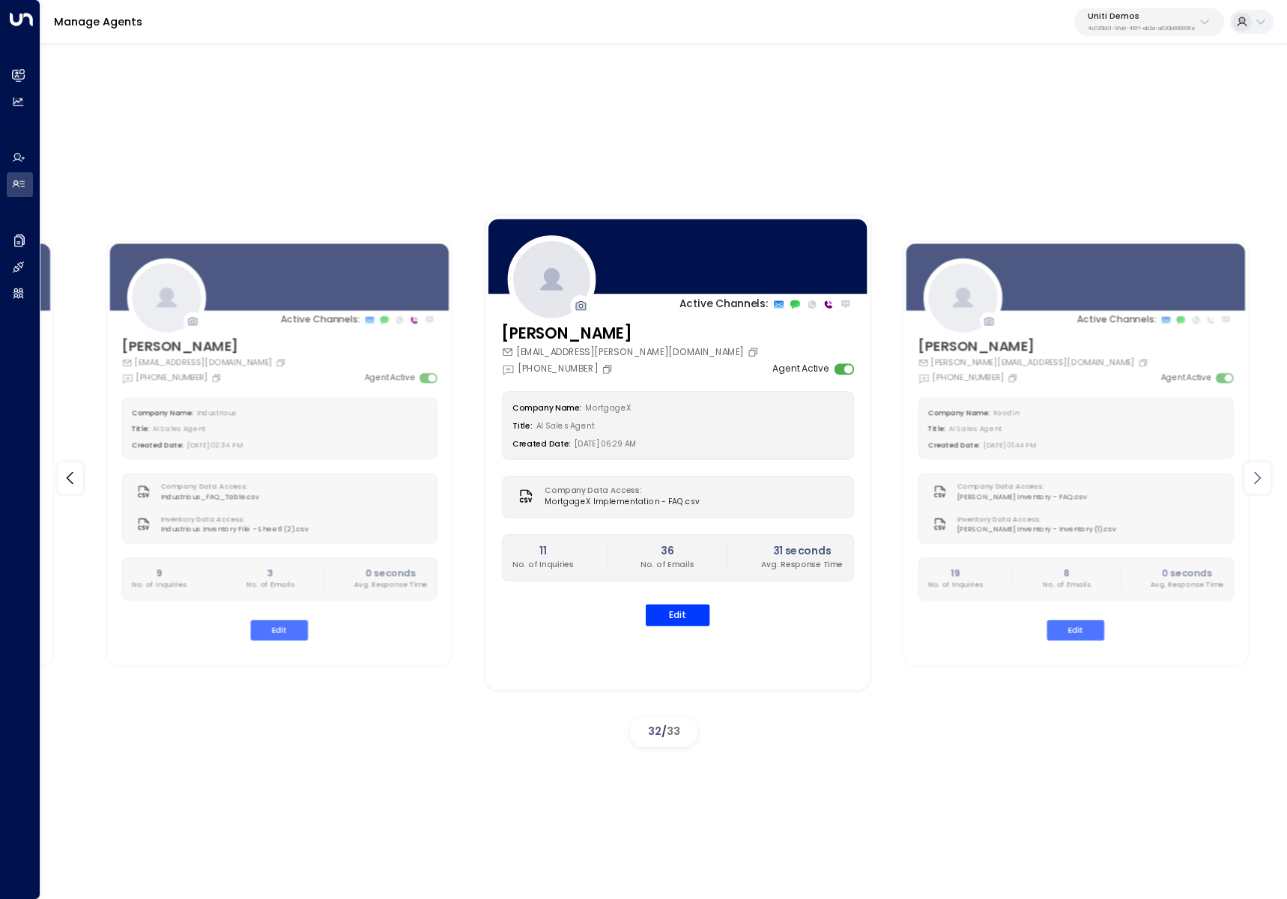
click at [1264, 486] on icon at bounding box center [1257, 478] width 18 height 18
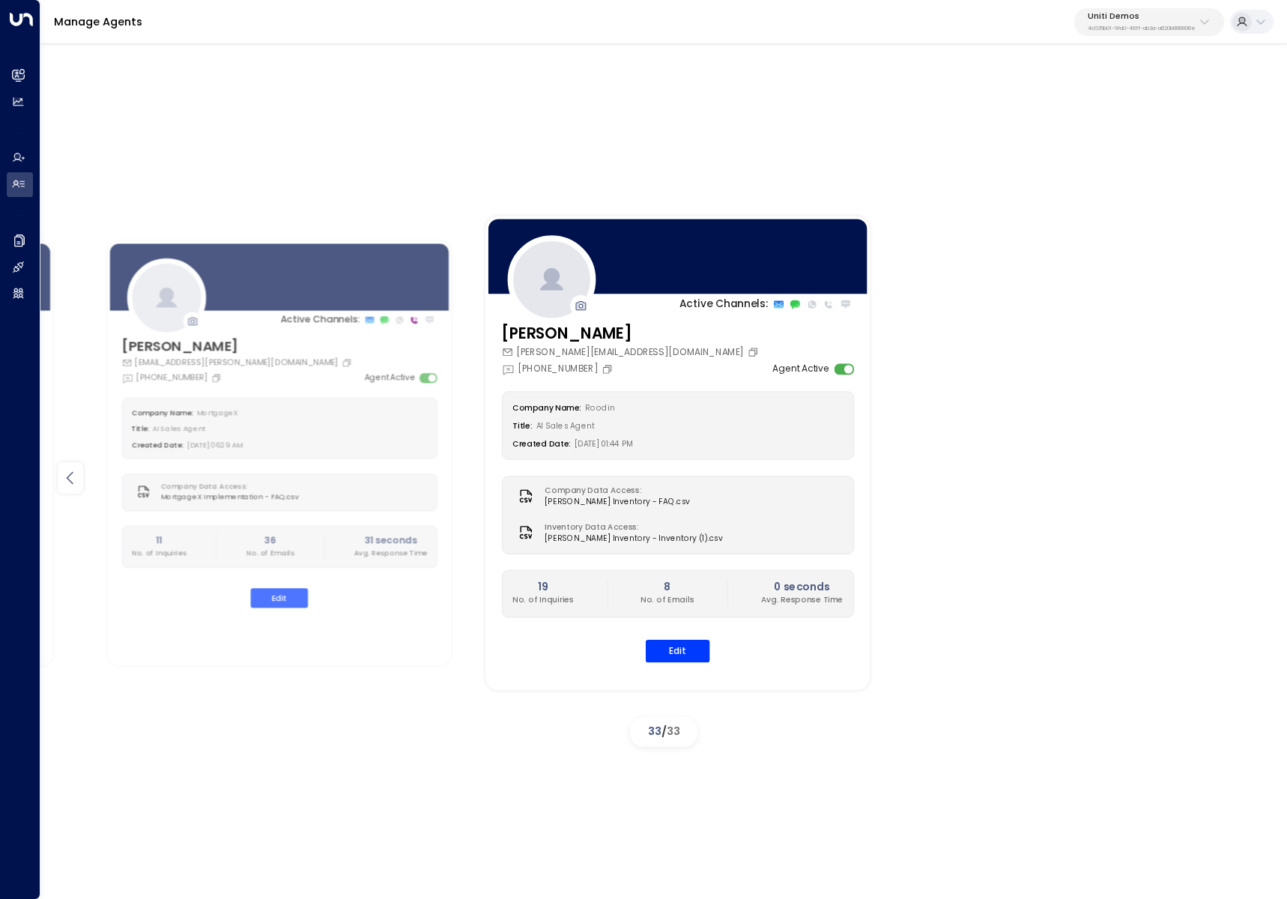
drag, startPoint x: 85, startPoint y: 480, endPoint x: 77, endPoint y: 482, distance: 8.4
click at [85, 481] on div "Active Channels: Ilana ilanaindustrious0@gmail.com +1 (617) 934-3879 Agent Acti…" at bounding box center [663, 478] width 1179 height 549
click at [73, 481] on icon at bounding box center [70, 478] width 18 height 18
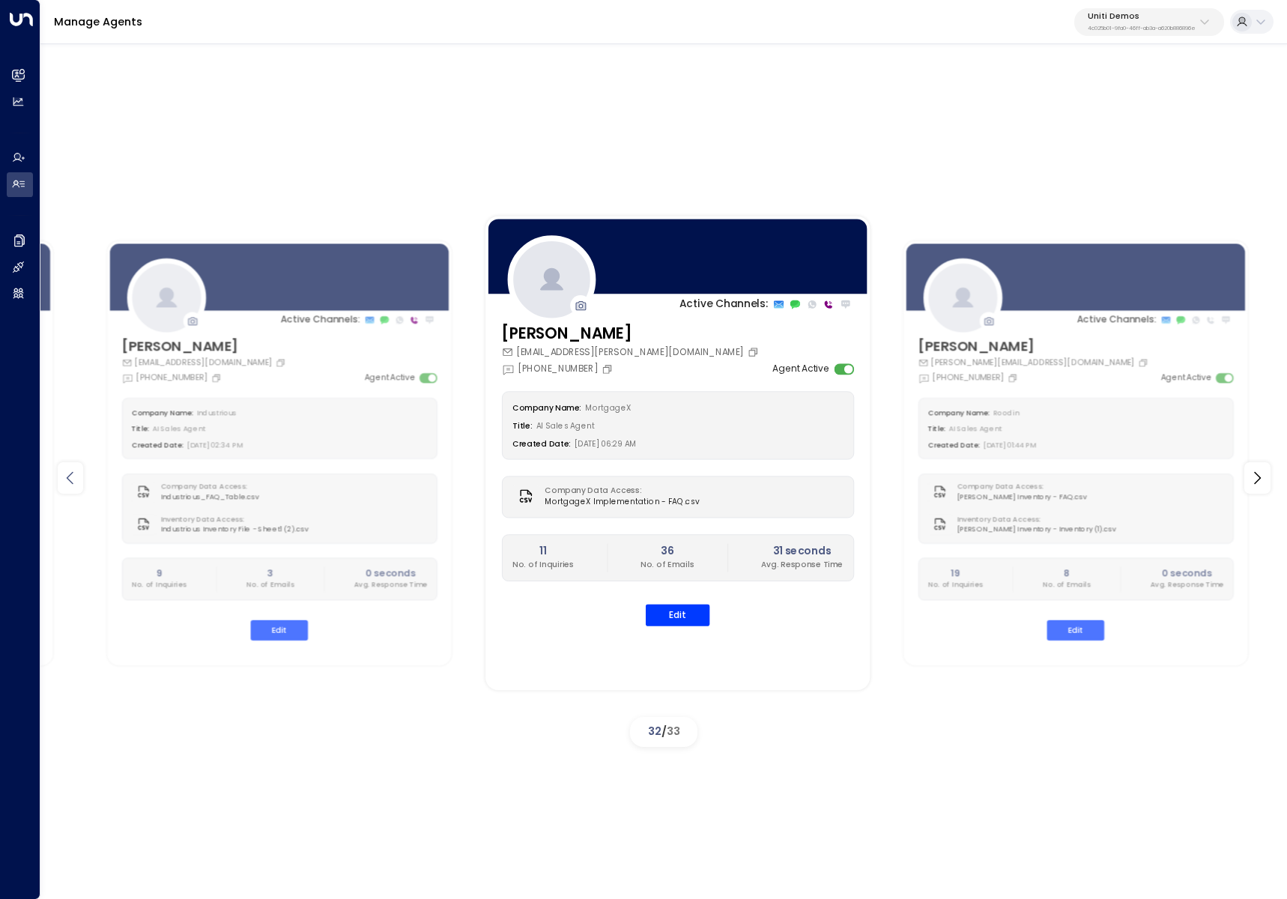
click at [72, 481] on icon at bounding box center [70, 478] width 18 height 18
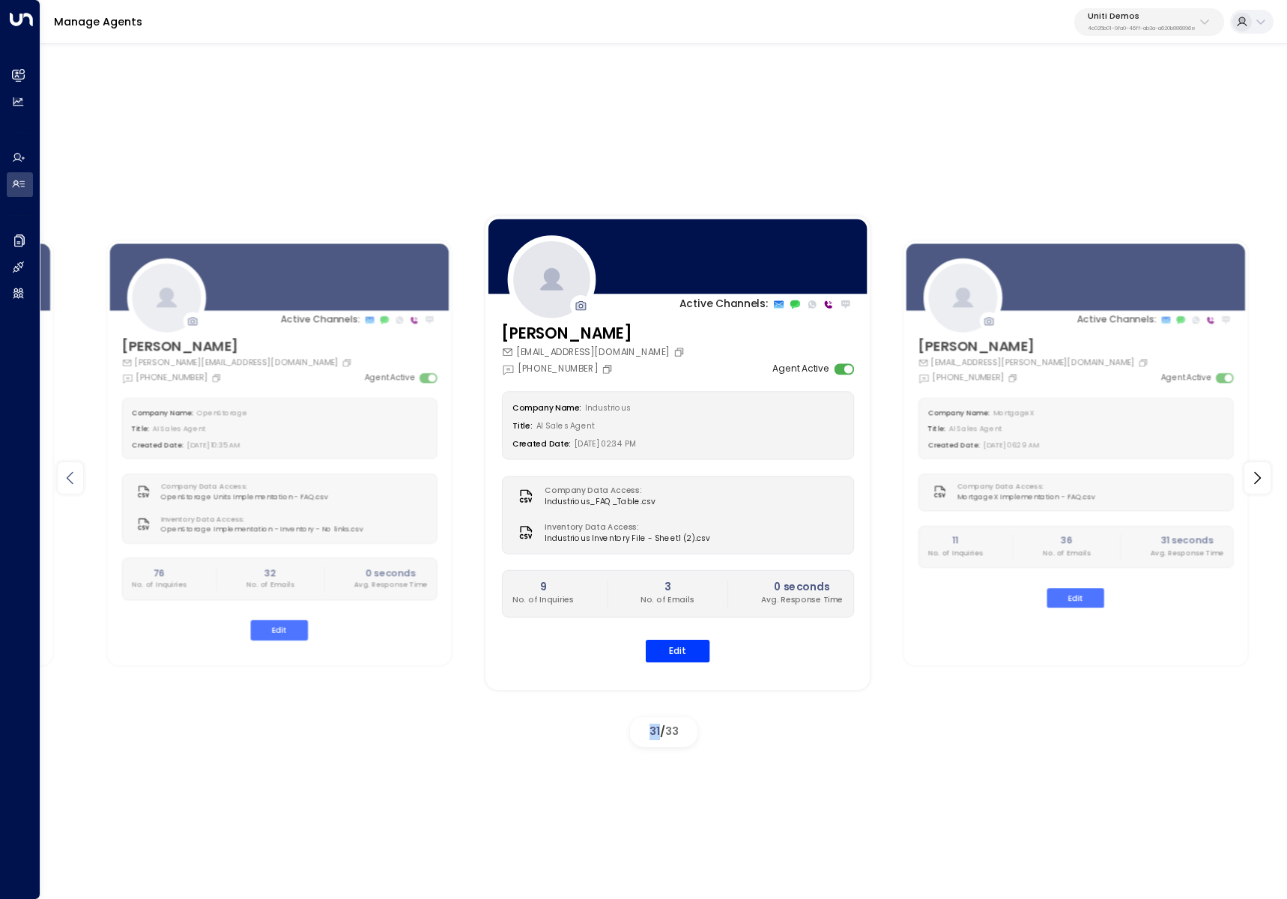
click at [72, 481] on icon at bounding box center [70, 478] width 18 height 18
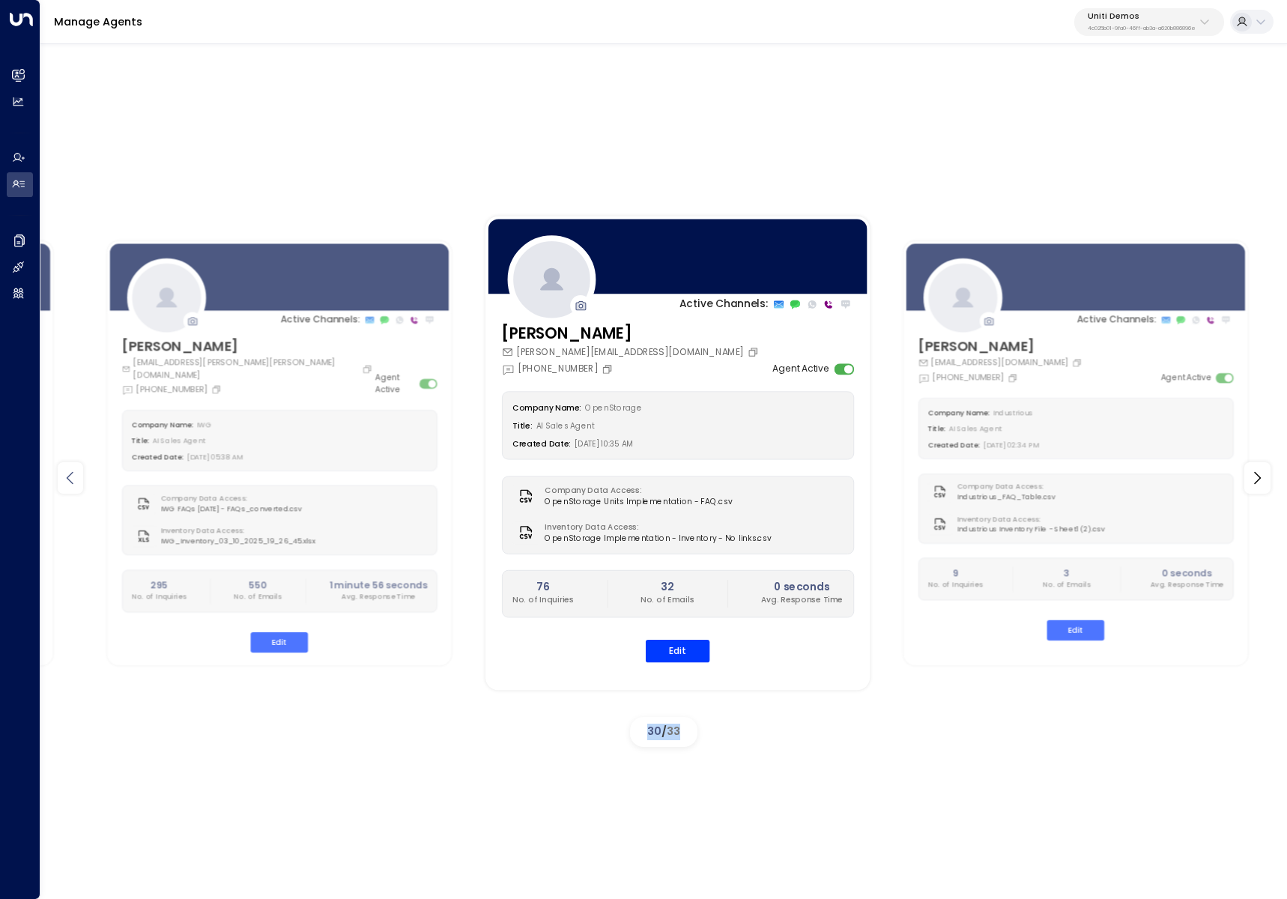
click at [72, 481] on icon at bounding box center [70, 478] width 18 height 18
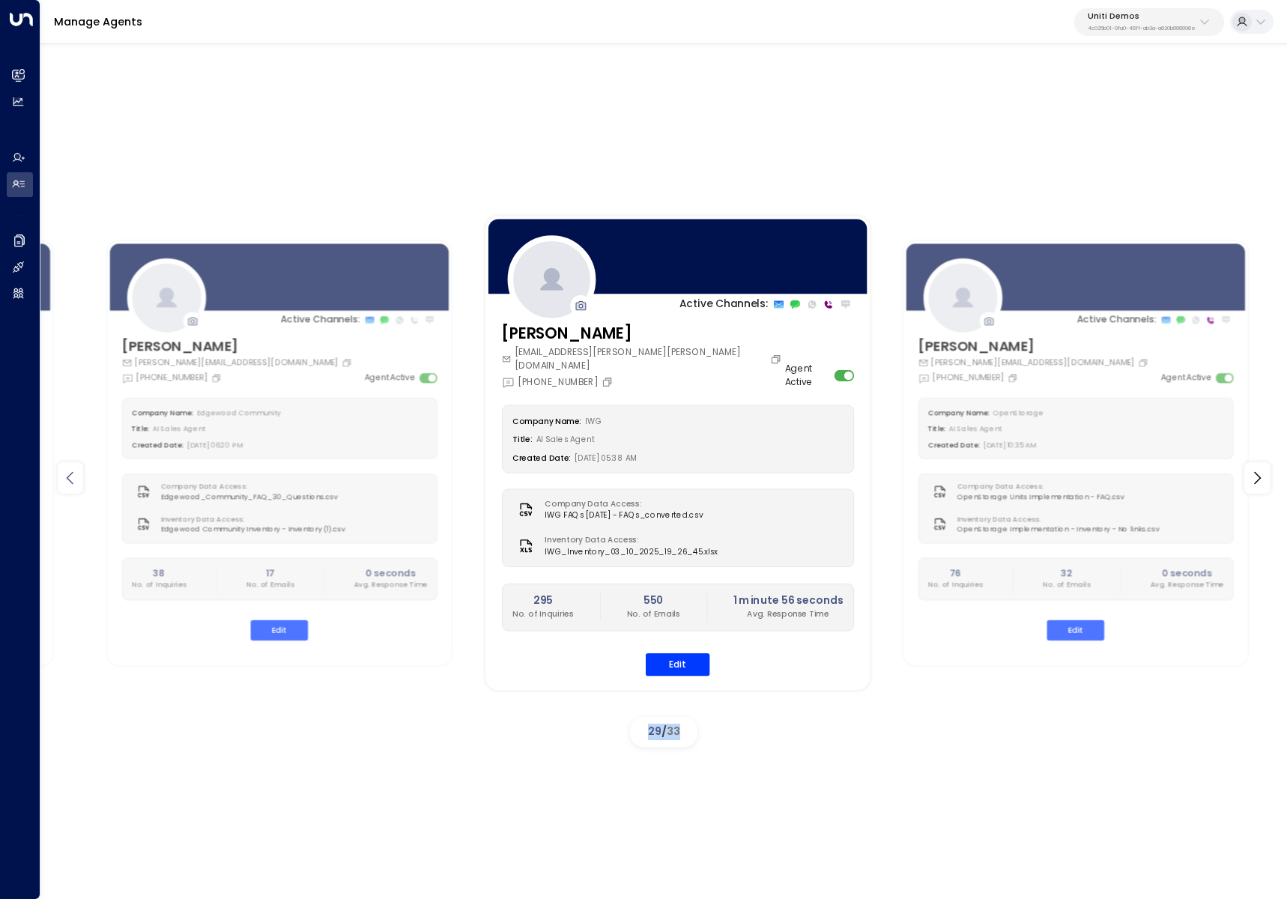
click at [72, 481] on icon at bounding box center [70, 478] width 18 height 18
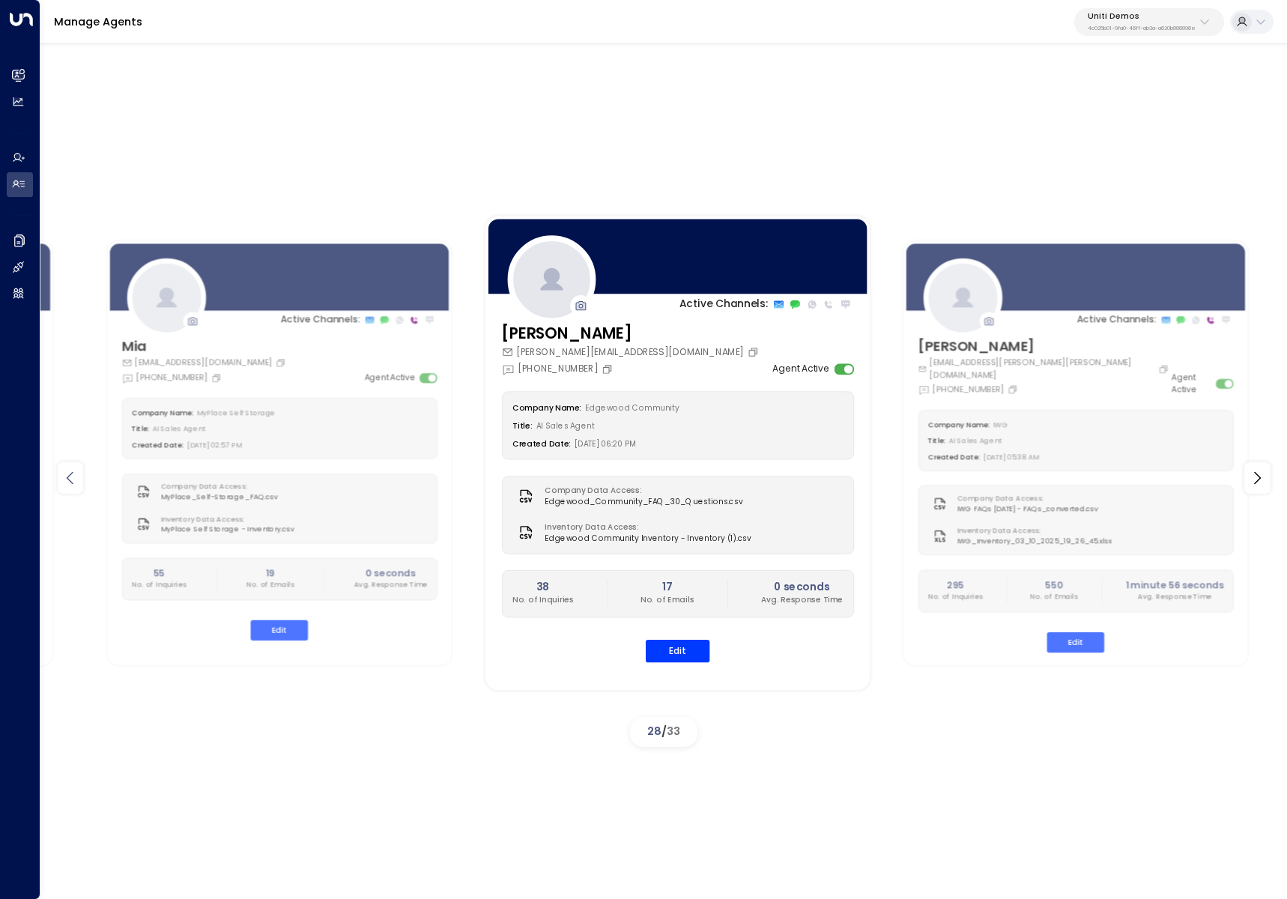
click at [72, 481] on icon at bounding box center [70, 478] width 18 height 18
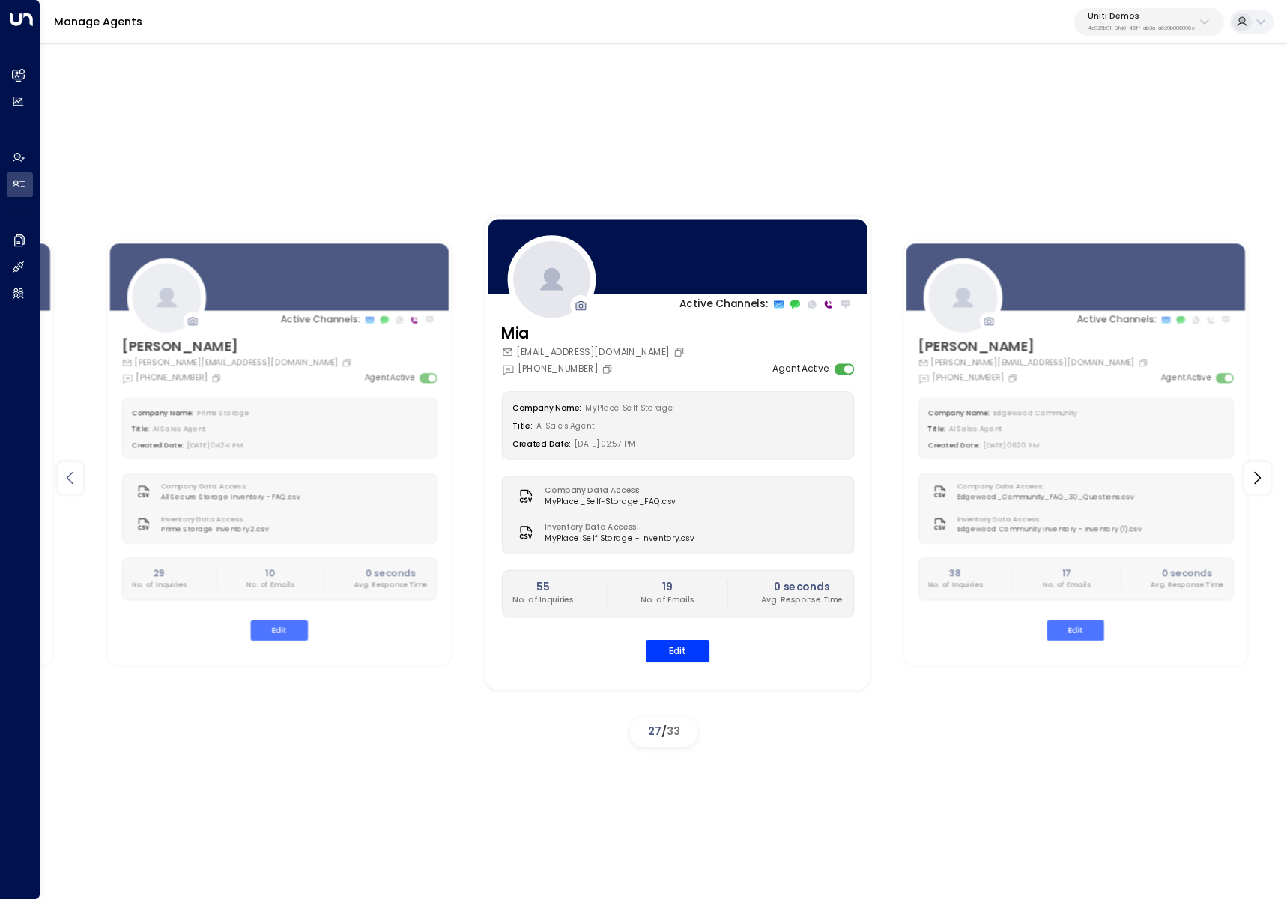
click at [72, 481] on icon at bounding box center [70, 478] width 18 height 18
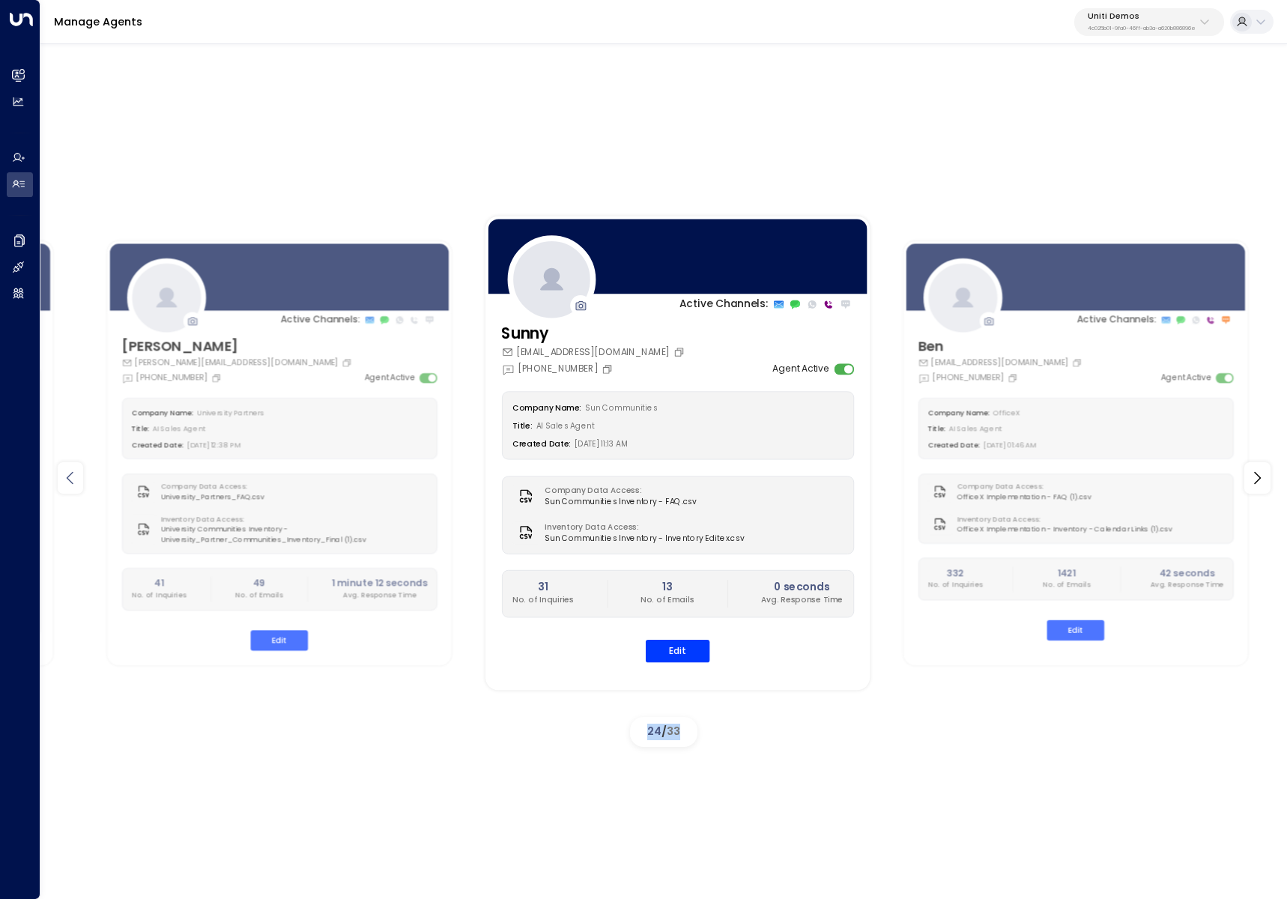
click at [72, 481] on icon at bounding box center [70, 478] width 18 height 18
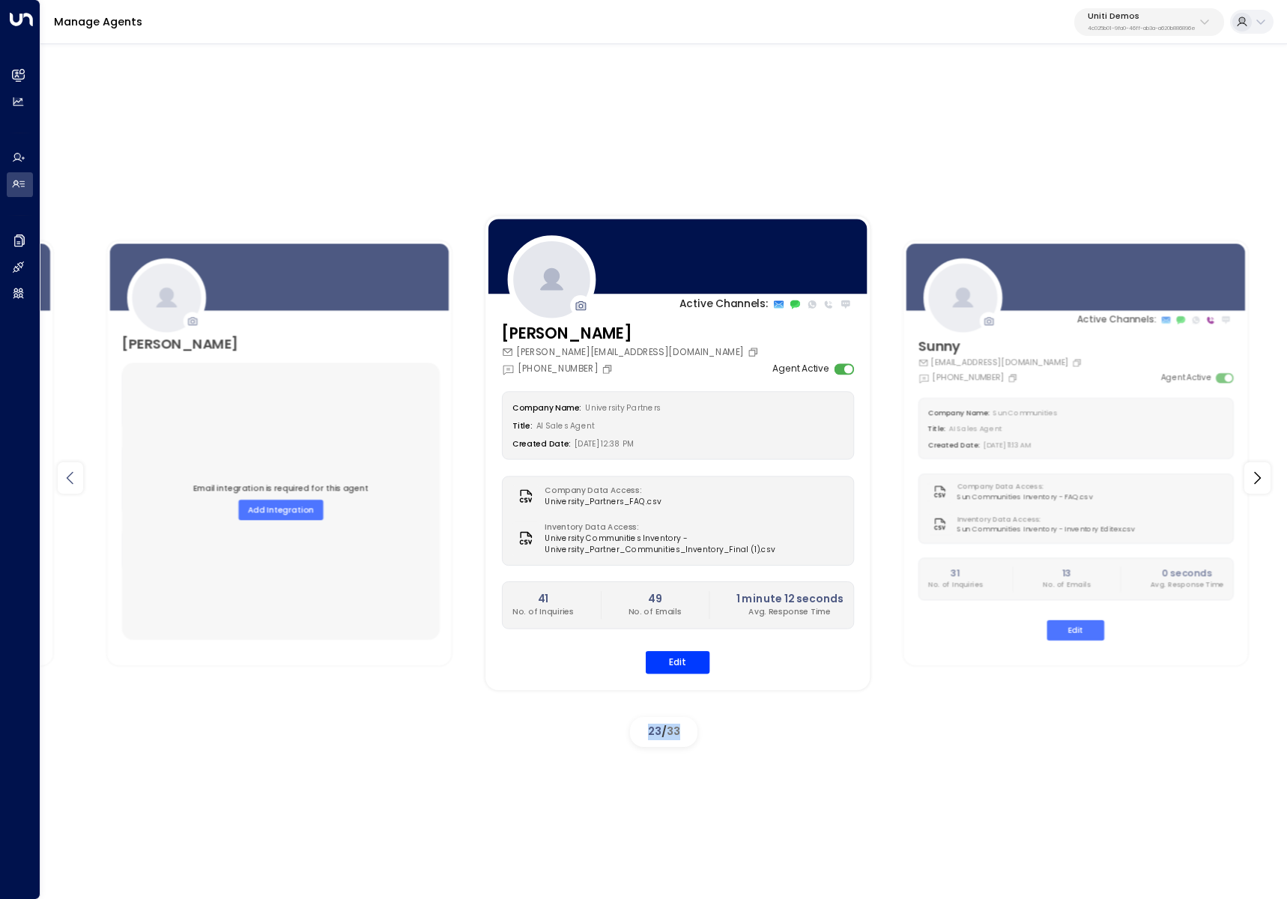
click at [72, 481] on icon at bounding box center [70, 478] width 18 height 18
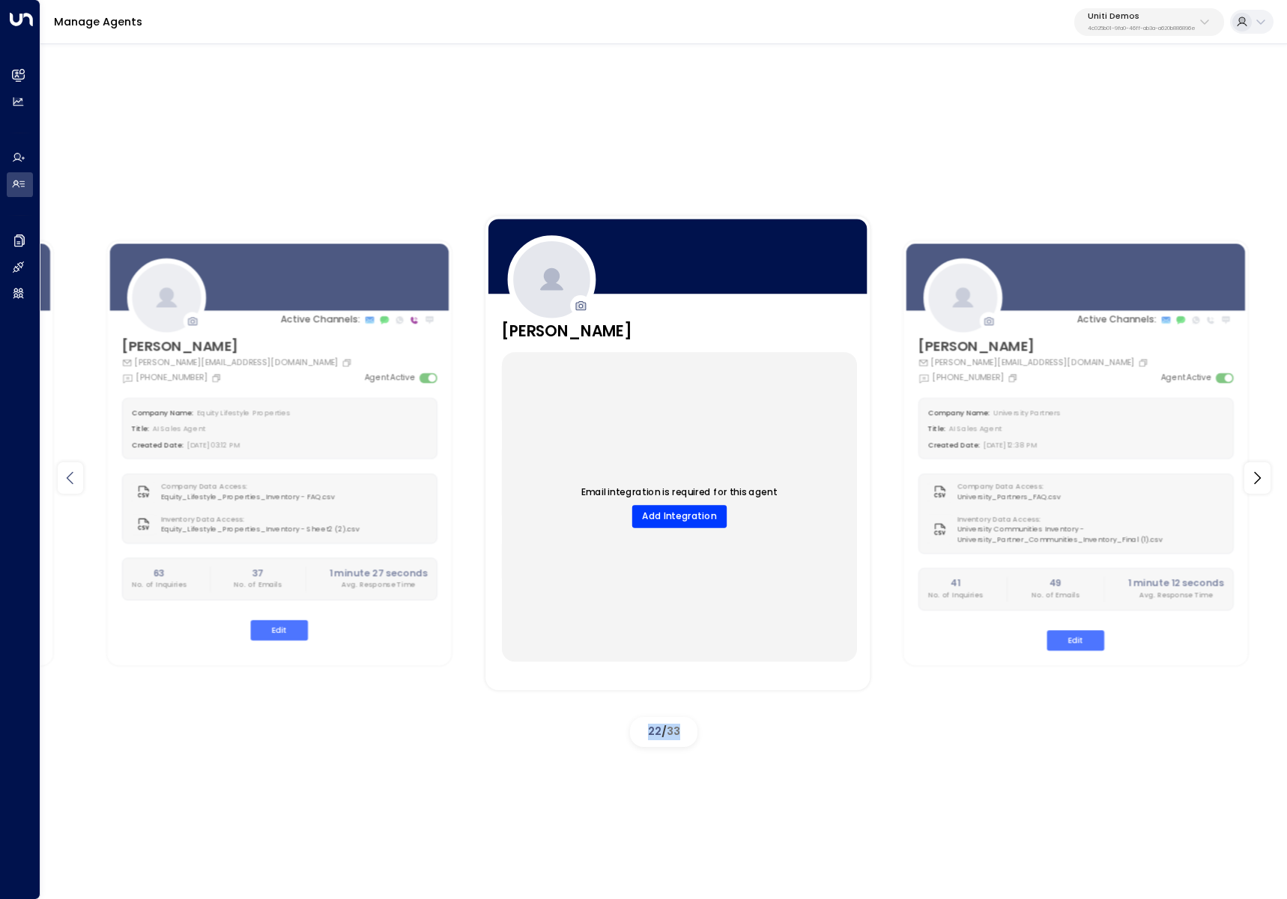
click at [72, 481] on icon at bounding box center [70, 478] width 18 height 18
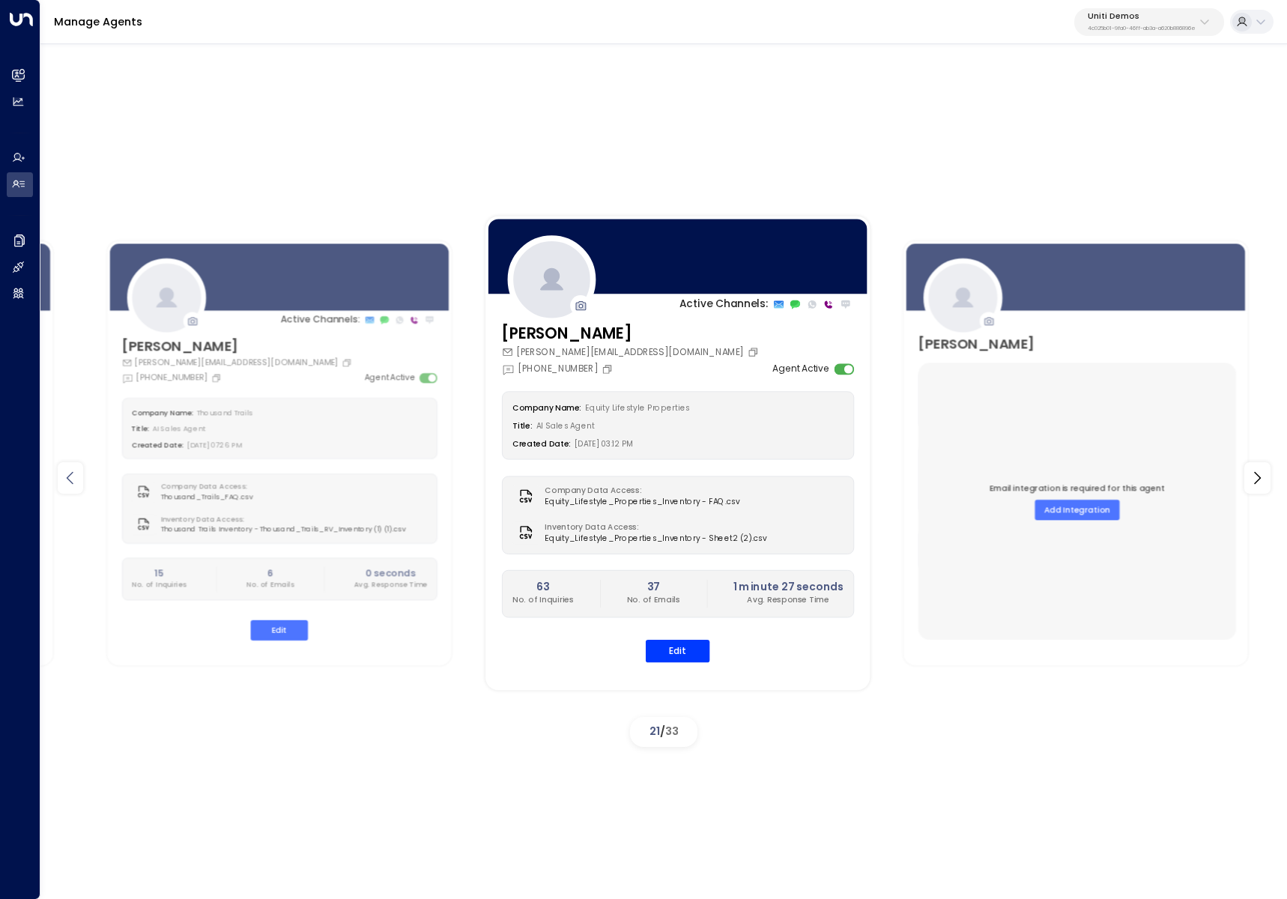
click at [72, 481] on icon at bounding box center [70, 478] width 18 height 18
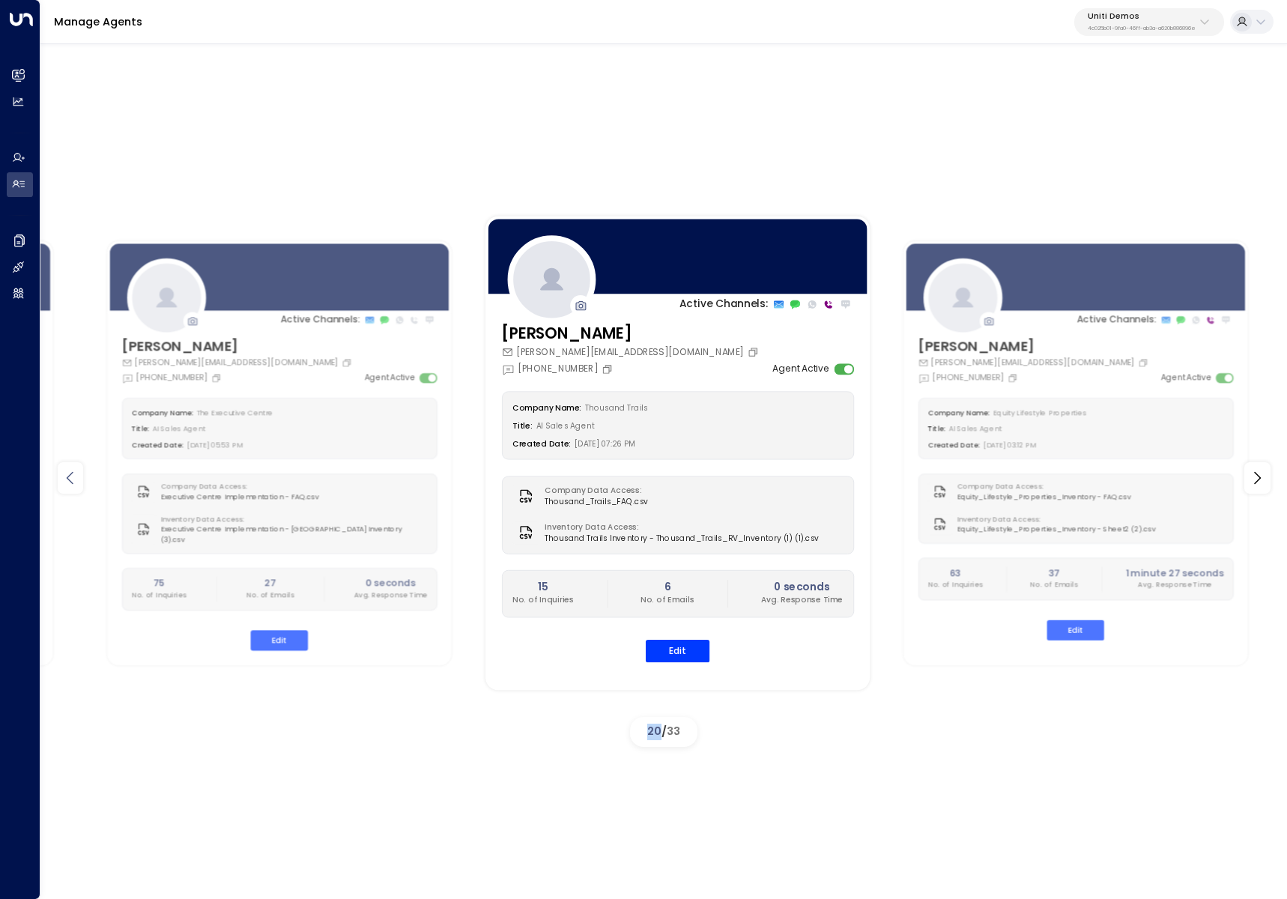
click at [72, 481] on icon at bounding box center [70, 478] width 18 height 18
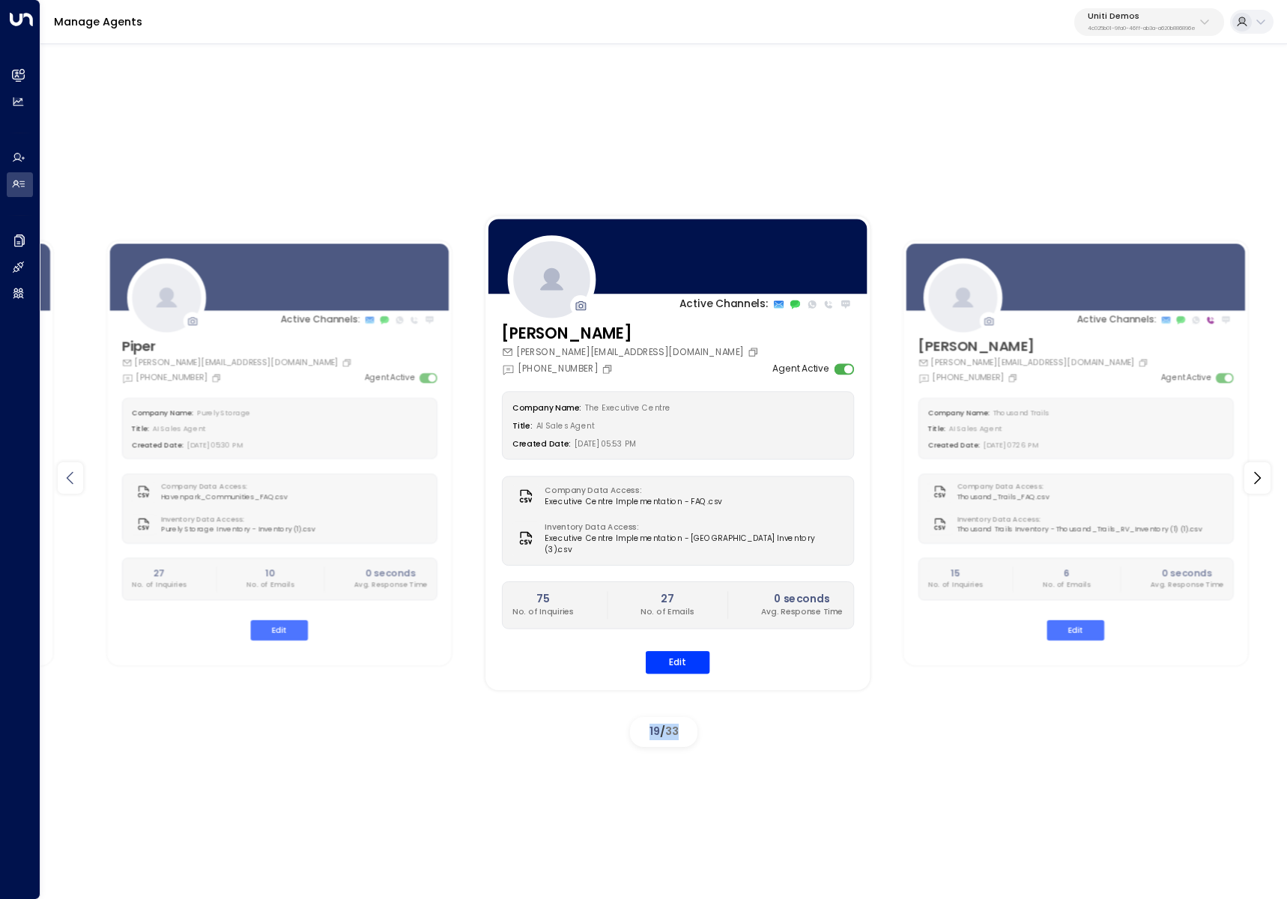
click at [72, 481] on icon at bounding box center [70, 478] width 18 height 18
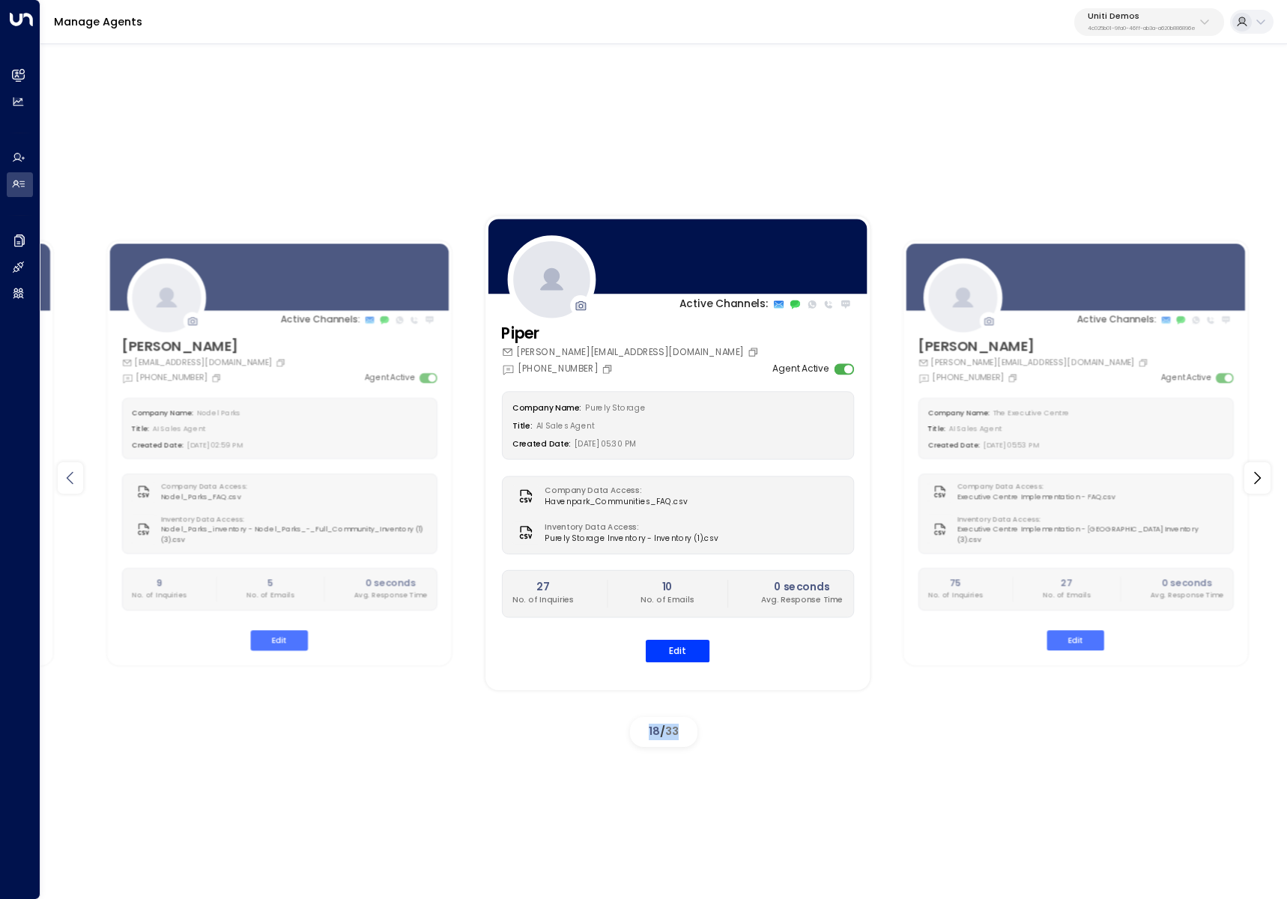
click at [72, 481] on icon at bounding box center [70, 478] width 18 height 18
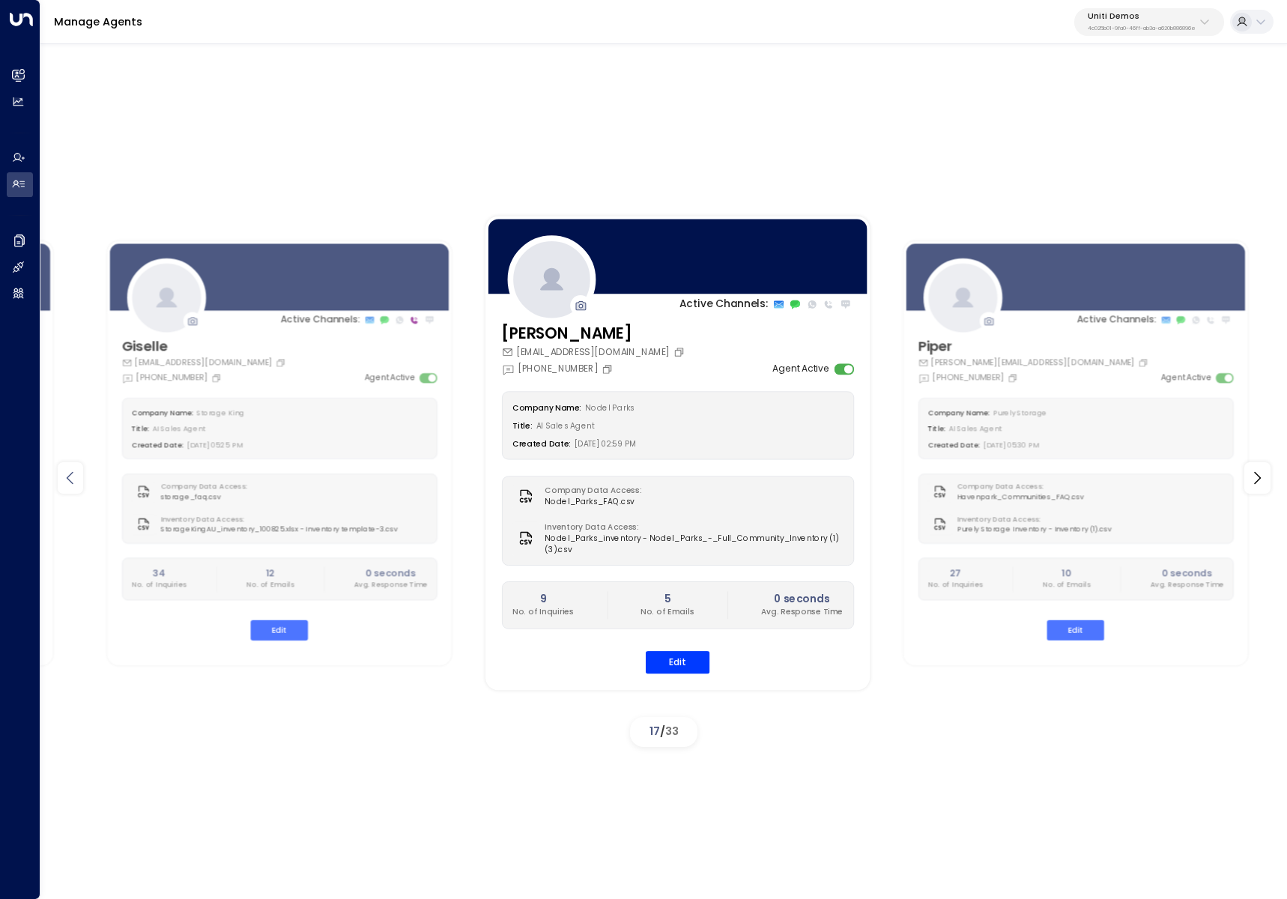
click at [72, 481] on icon at bounding box center [70, 478] width 18 height 18
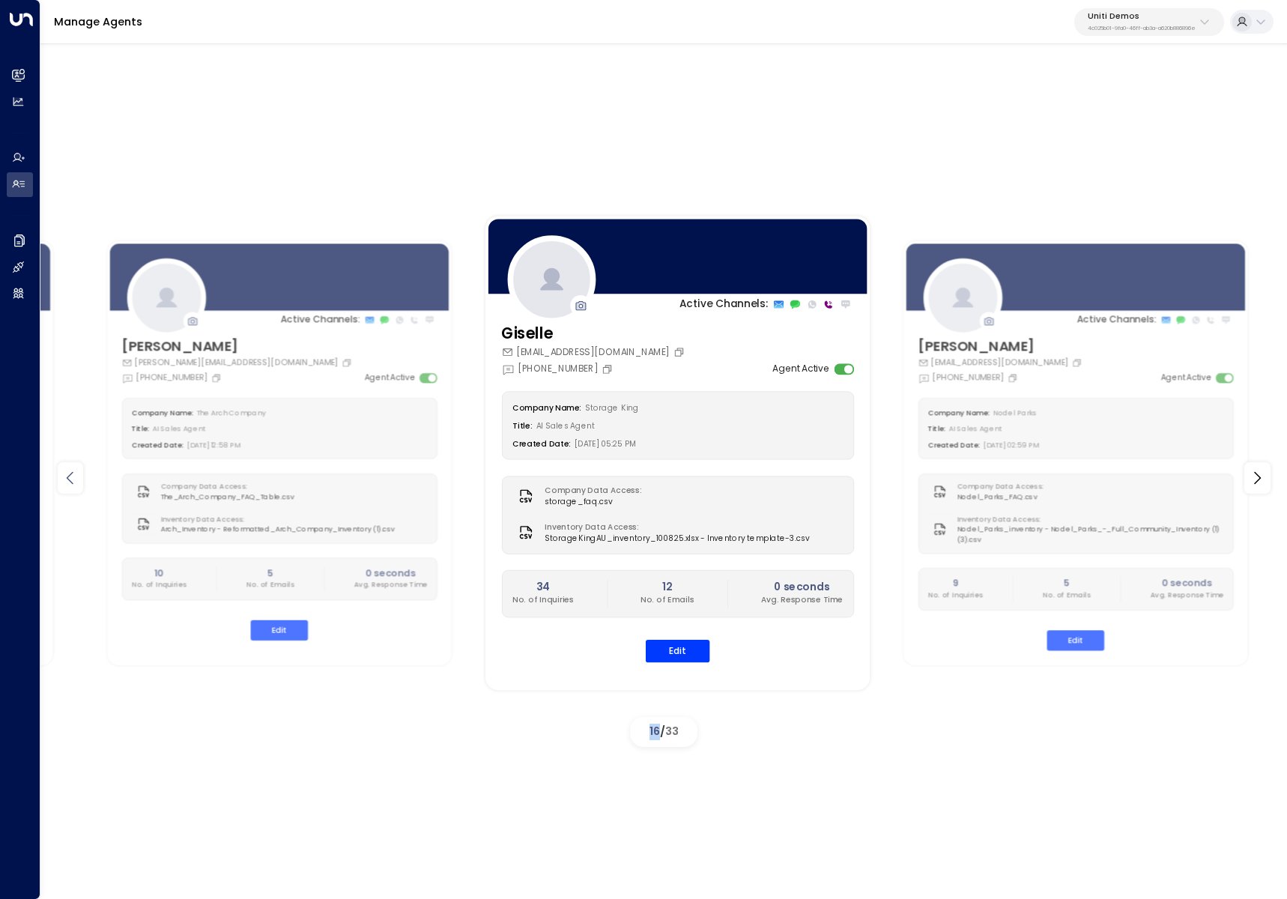
click at [72, 481] on icon at bounding box center [70, 478] width 18 height 18
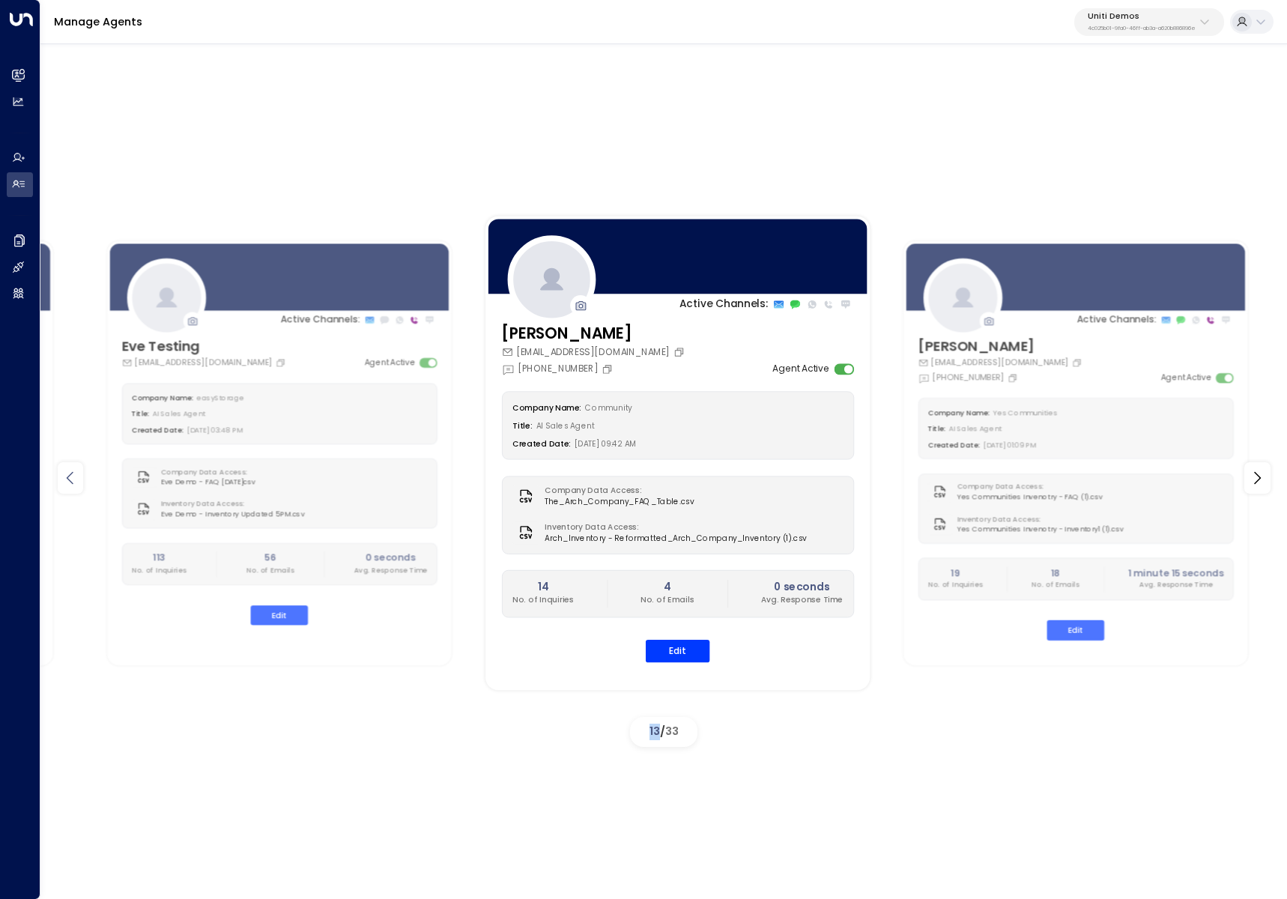
click at [72, 481] on icon at bounding box center [70, 478] width 18 height 18
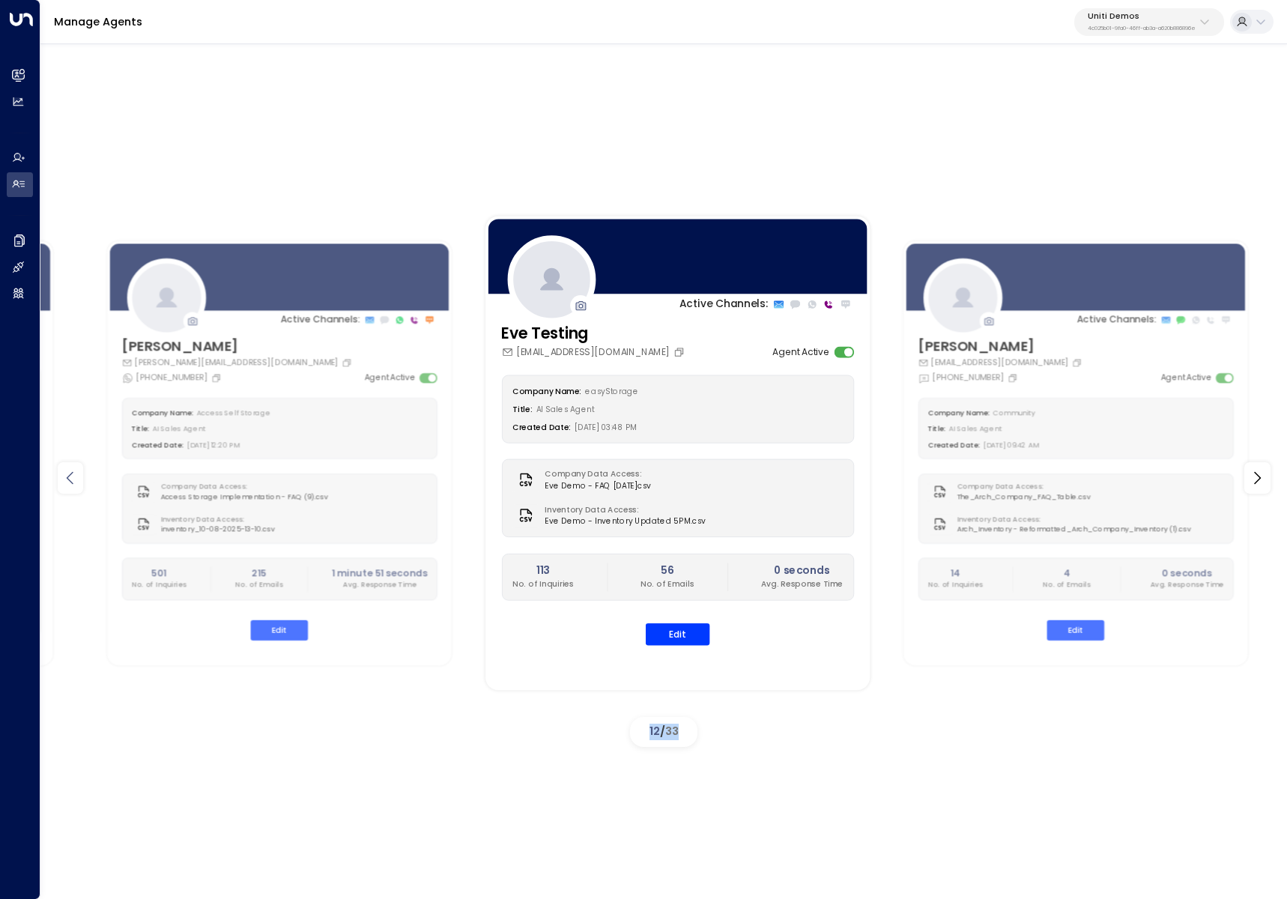
click at [72, 481] on icon at bounding box center [70, 478] width 18 height 18
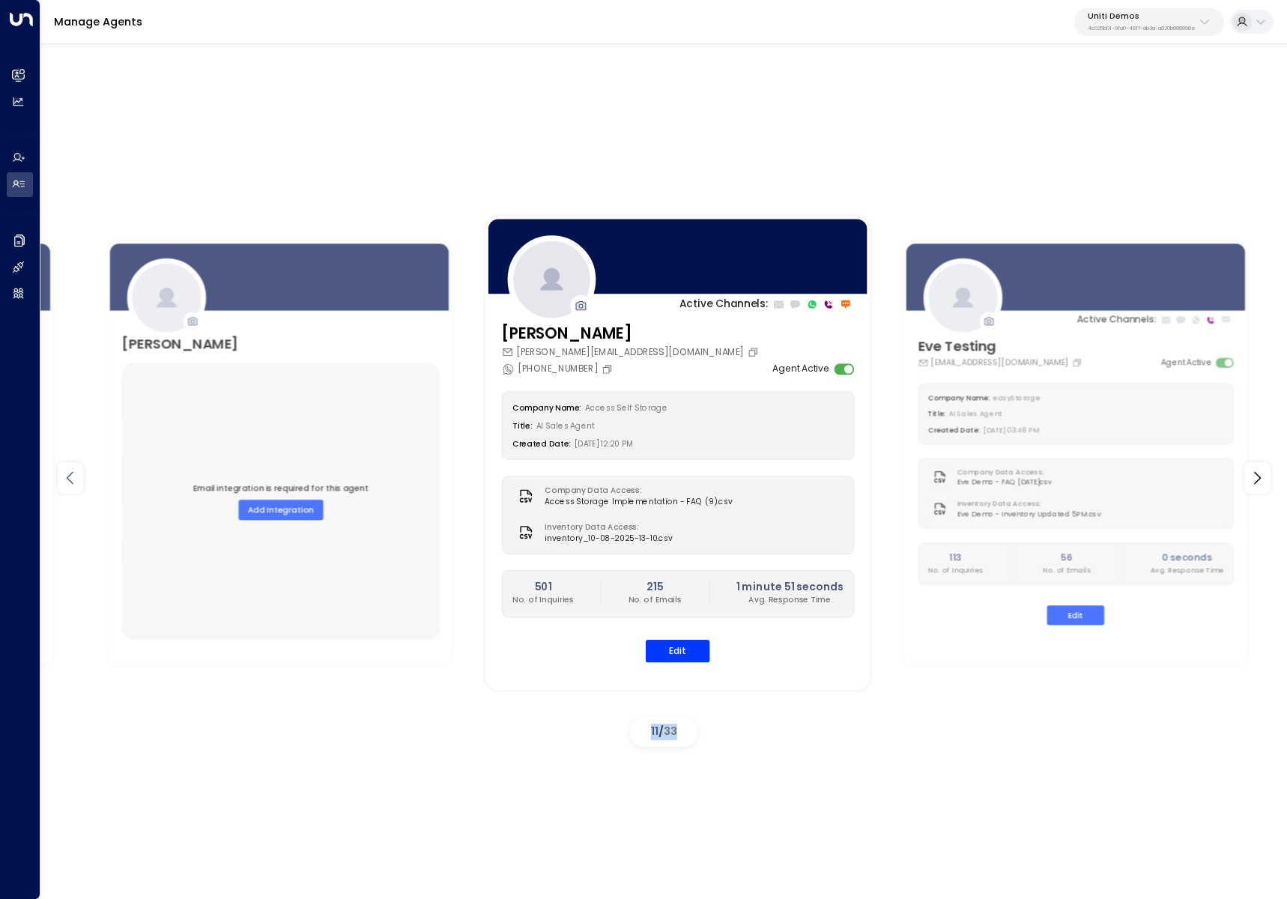
click at [72, 481] on icon at bounding box center [70, 478] width 18 height 18
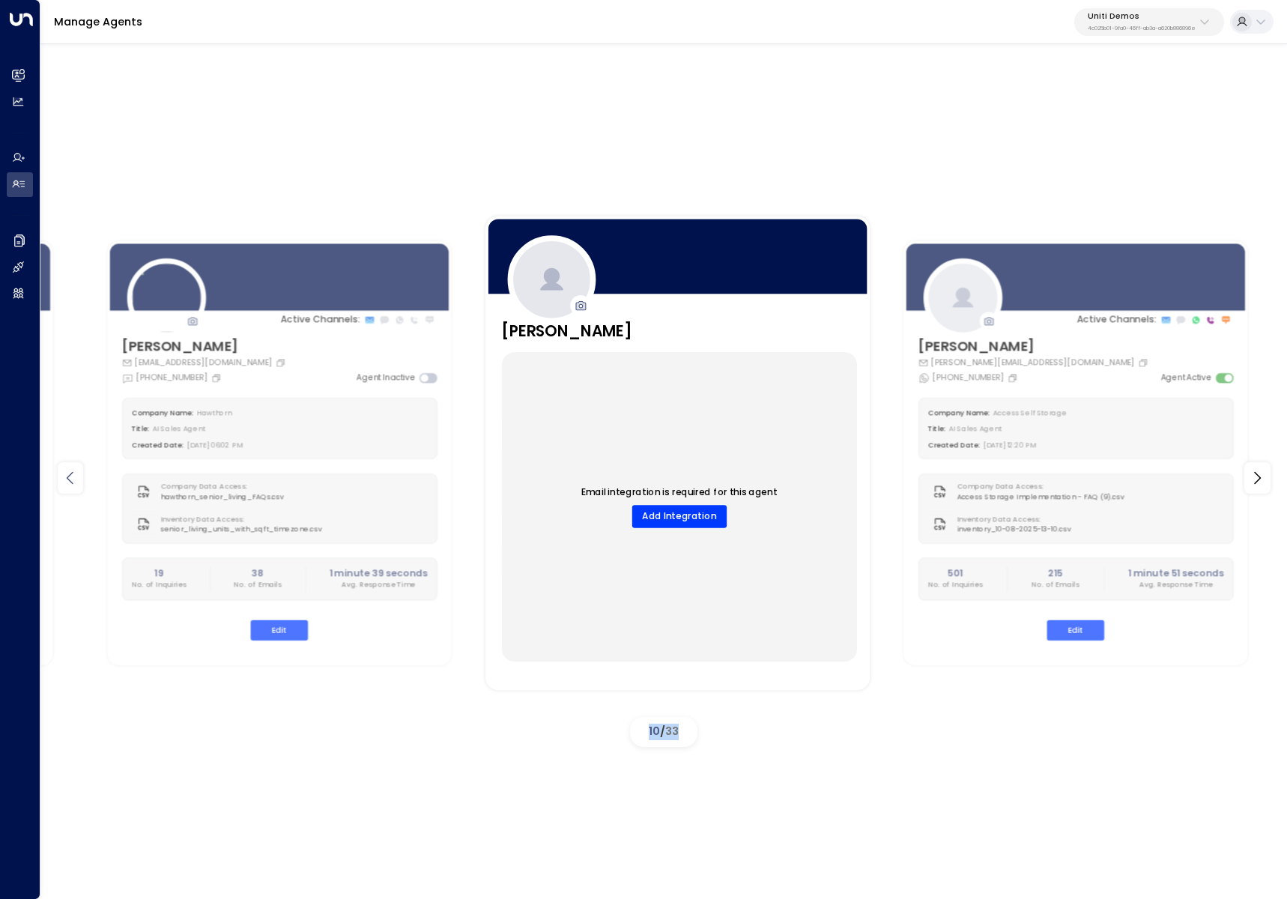
click at [72, 481] on icon at bounding box center [70, 478] width 18 height 18
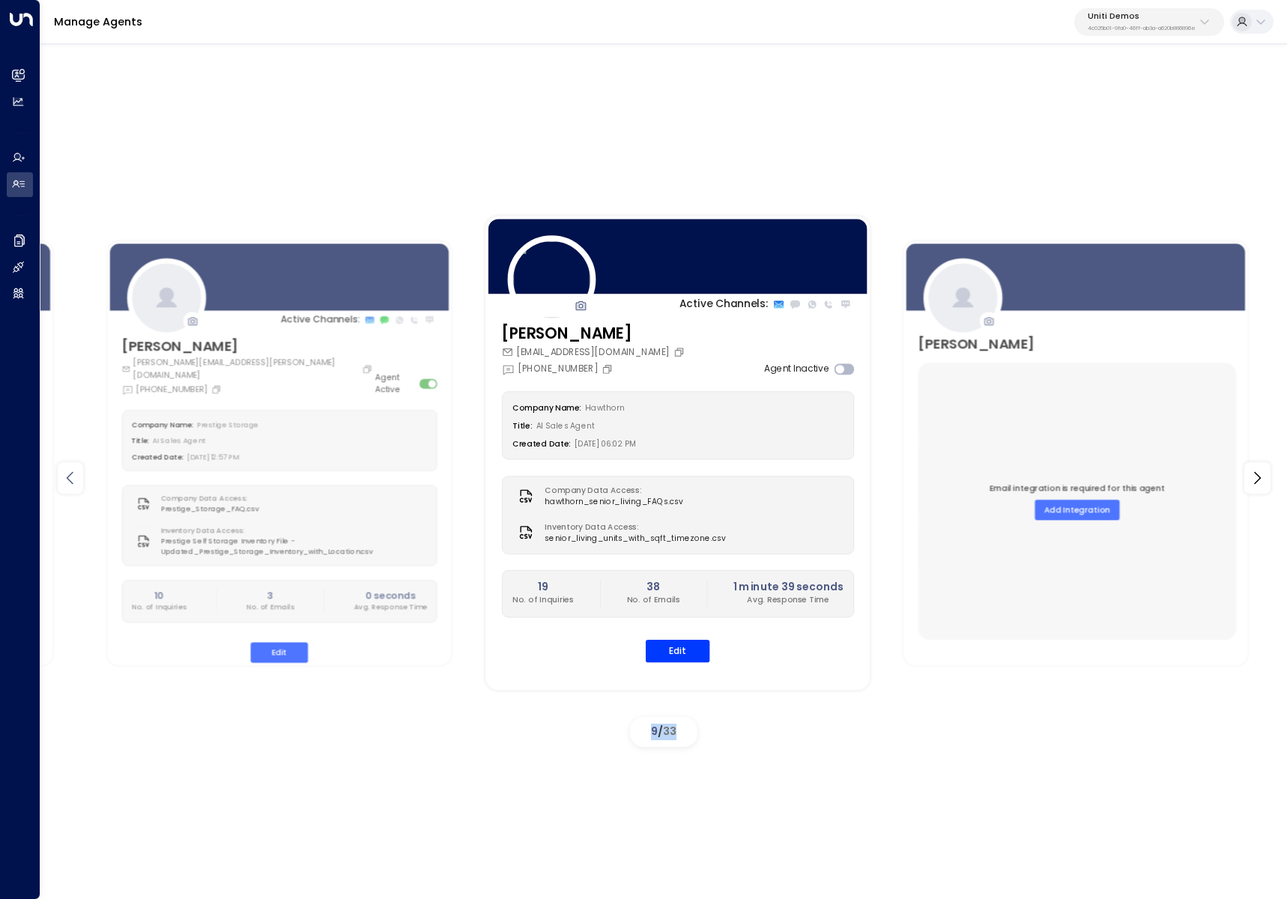
click at [72, 481] on icon at bounding box center [70, 478] width 18 height 18
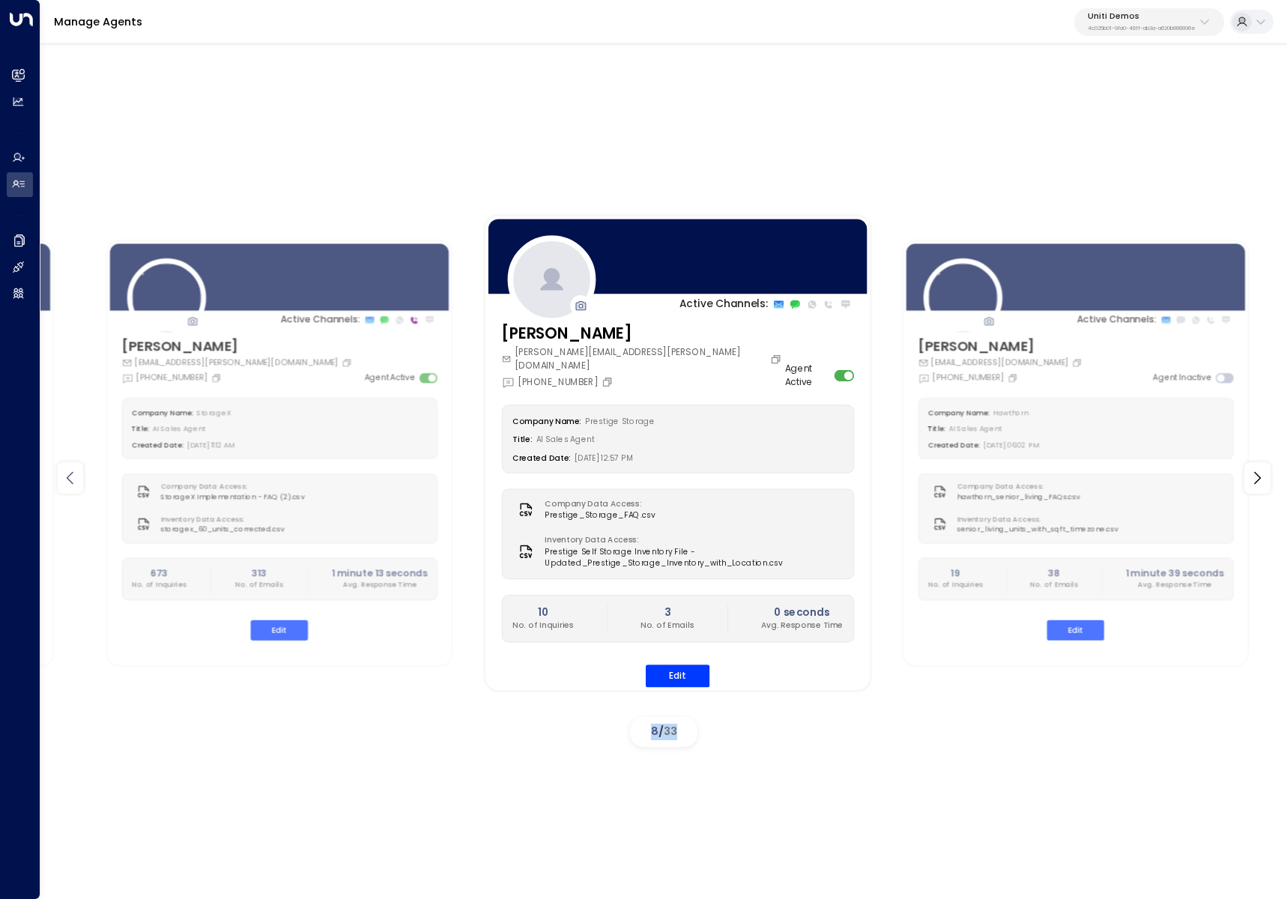
click at [72, 481] on icon at bounding box center [70, 478] width 18 height 18
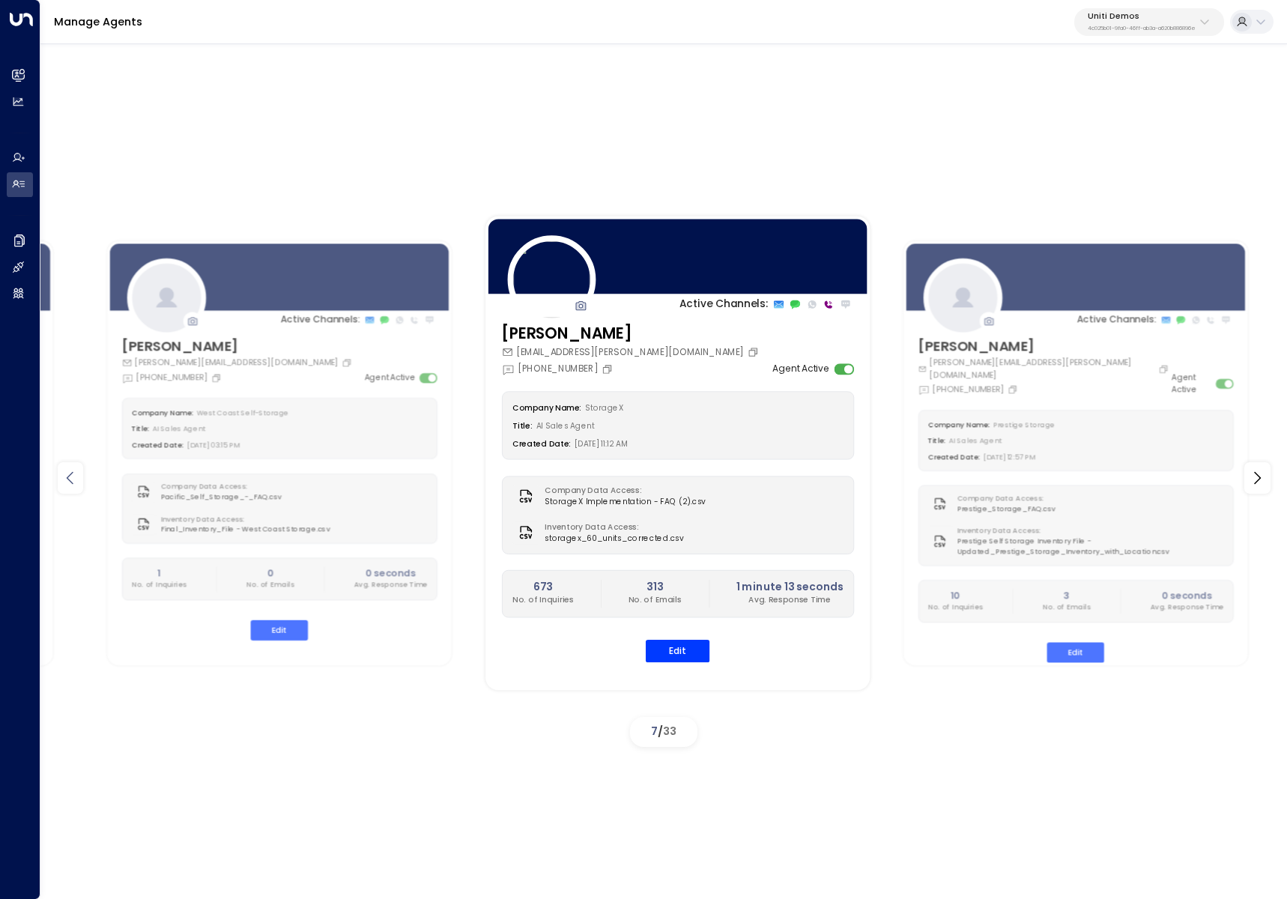
click at [72, 481] on icon at bounding box center [70, 478] width 18 height 18
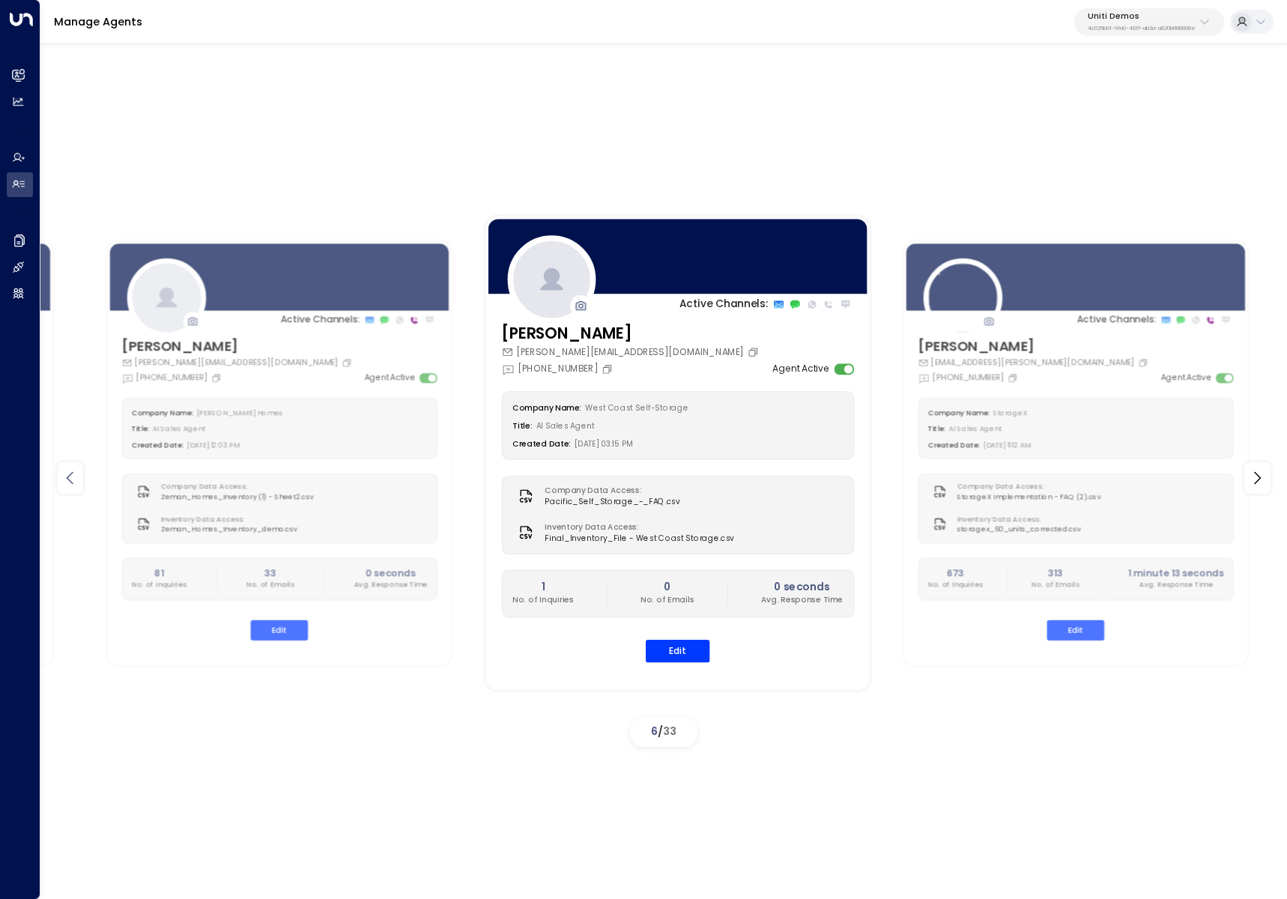
click at [72, 481] on icon at bounding box center [70, 478] width 18 height 18
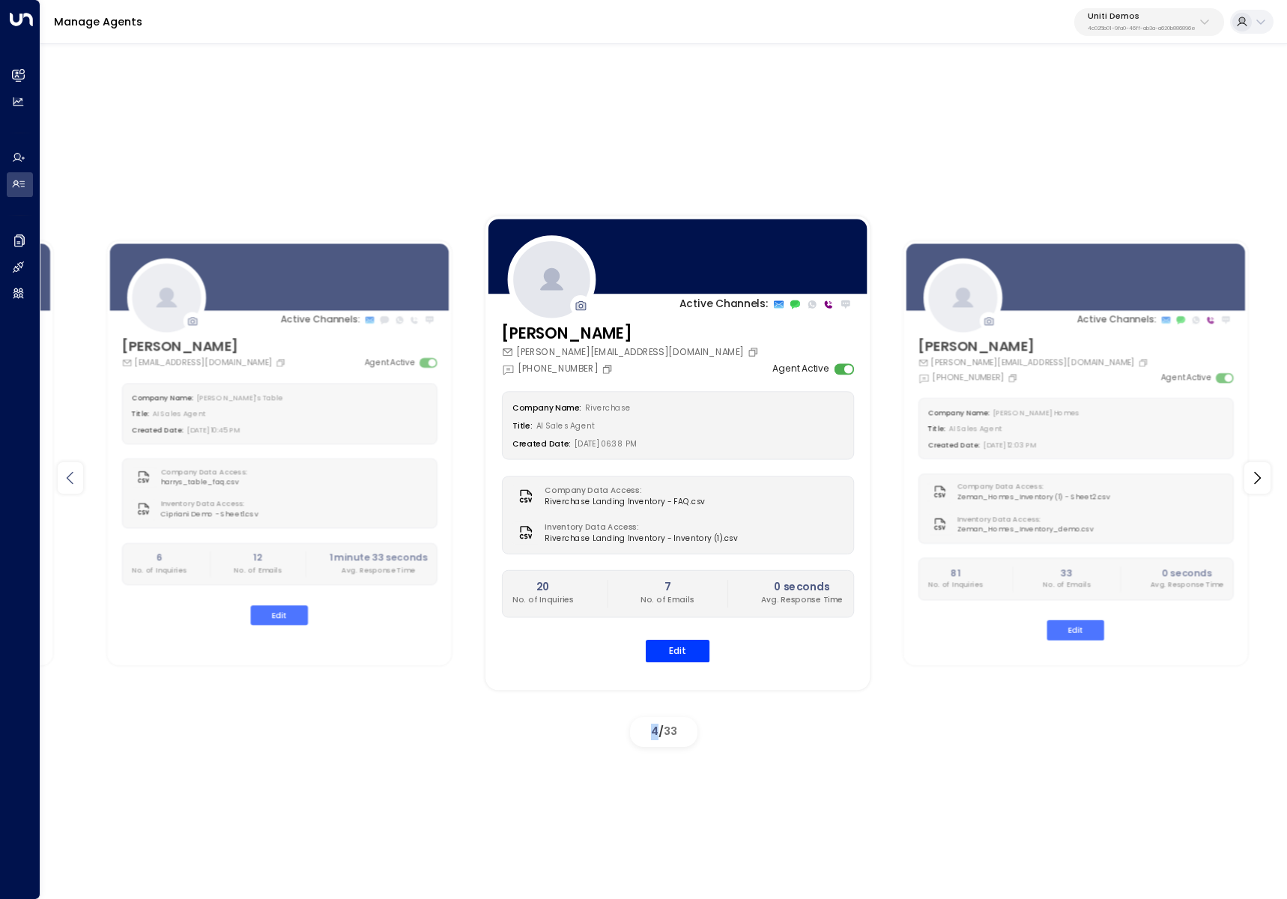
click at [72, 481] on icon at bounding box center [70, 478] width 18 height 18
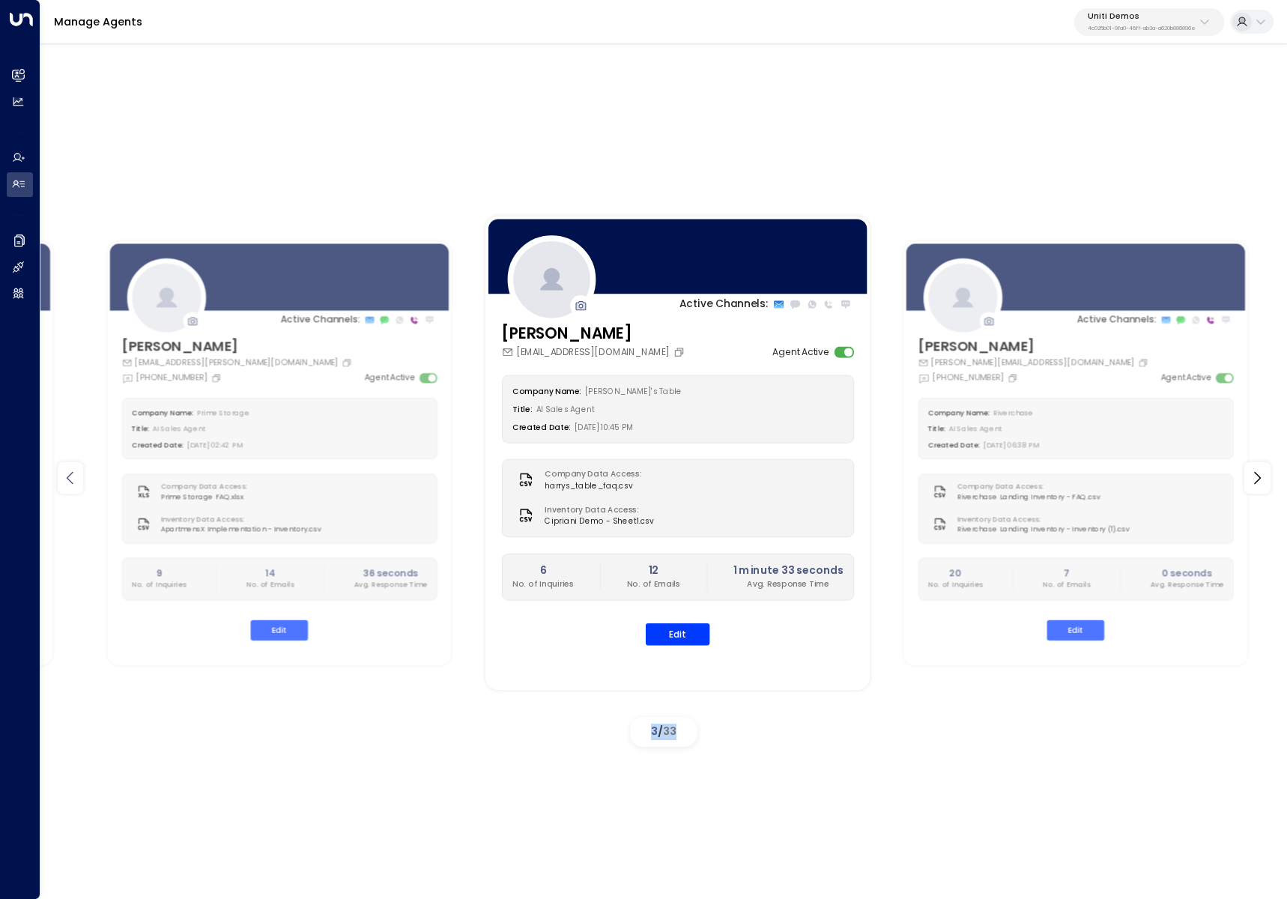
click at [72, 481] on icon at bounding box center [70, 478] width 18 height 18
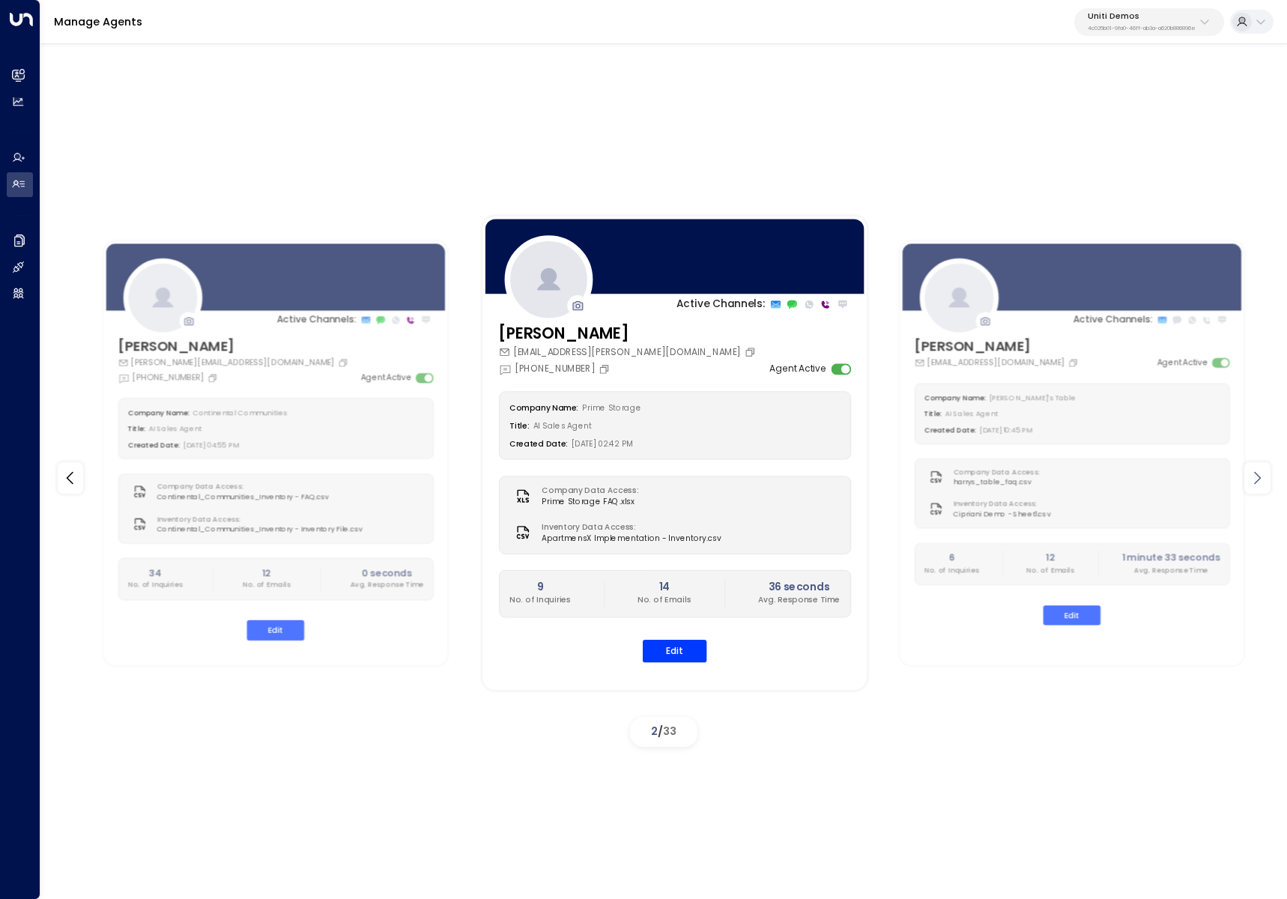
click at [1263, 483] on icon at bounding box center [1257, 478] width 18 height 18
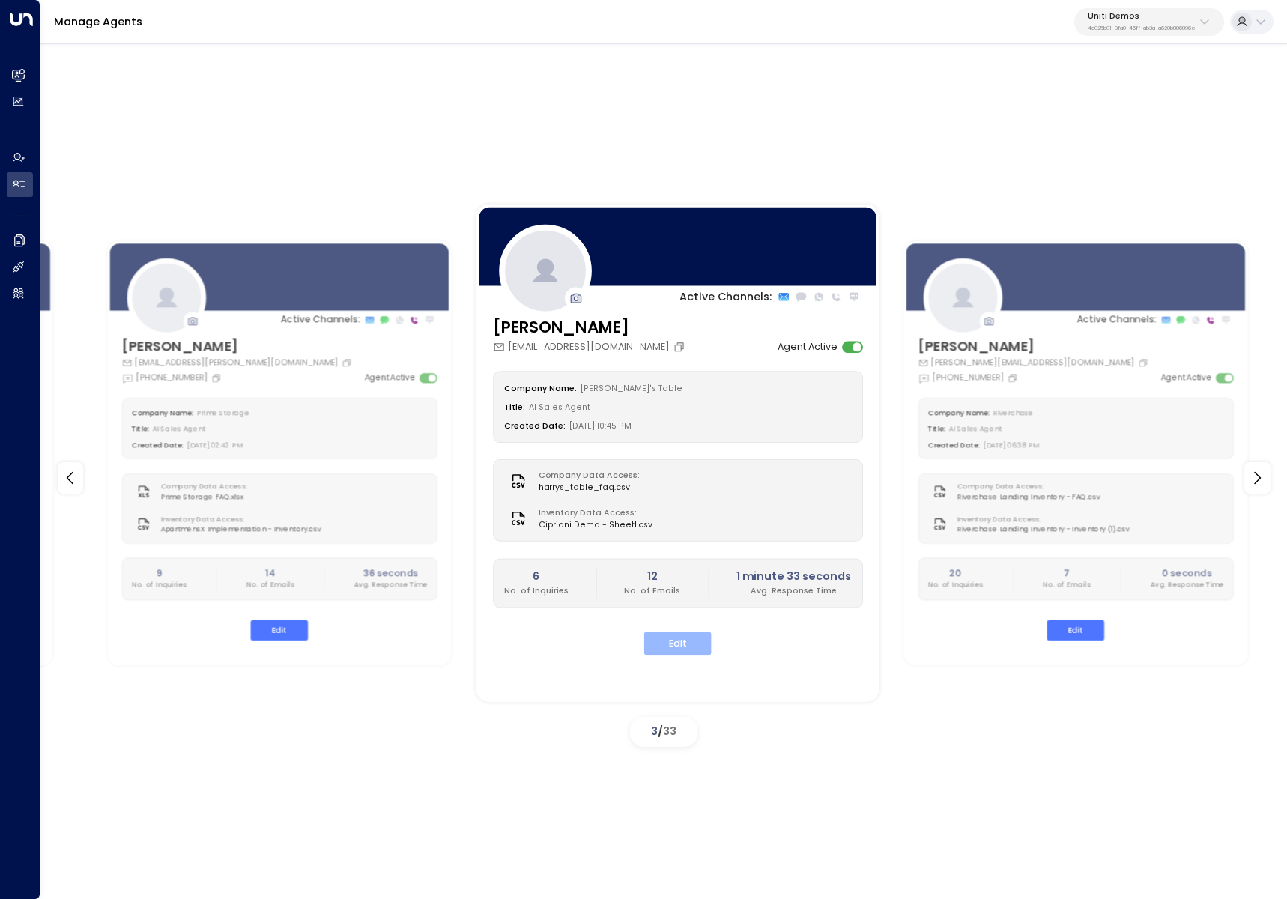
click at [666, 637] on button "Edit" at bounding box center [677, 642] width 67 height 23
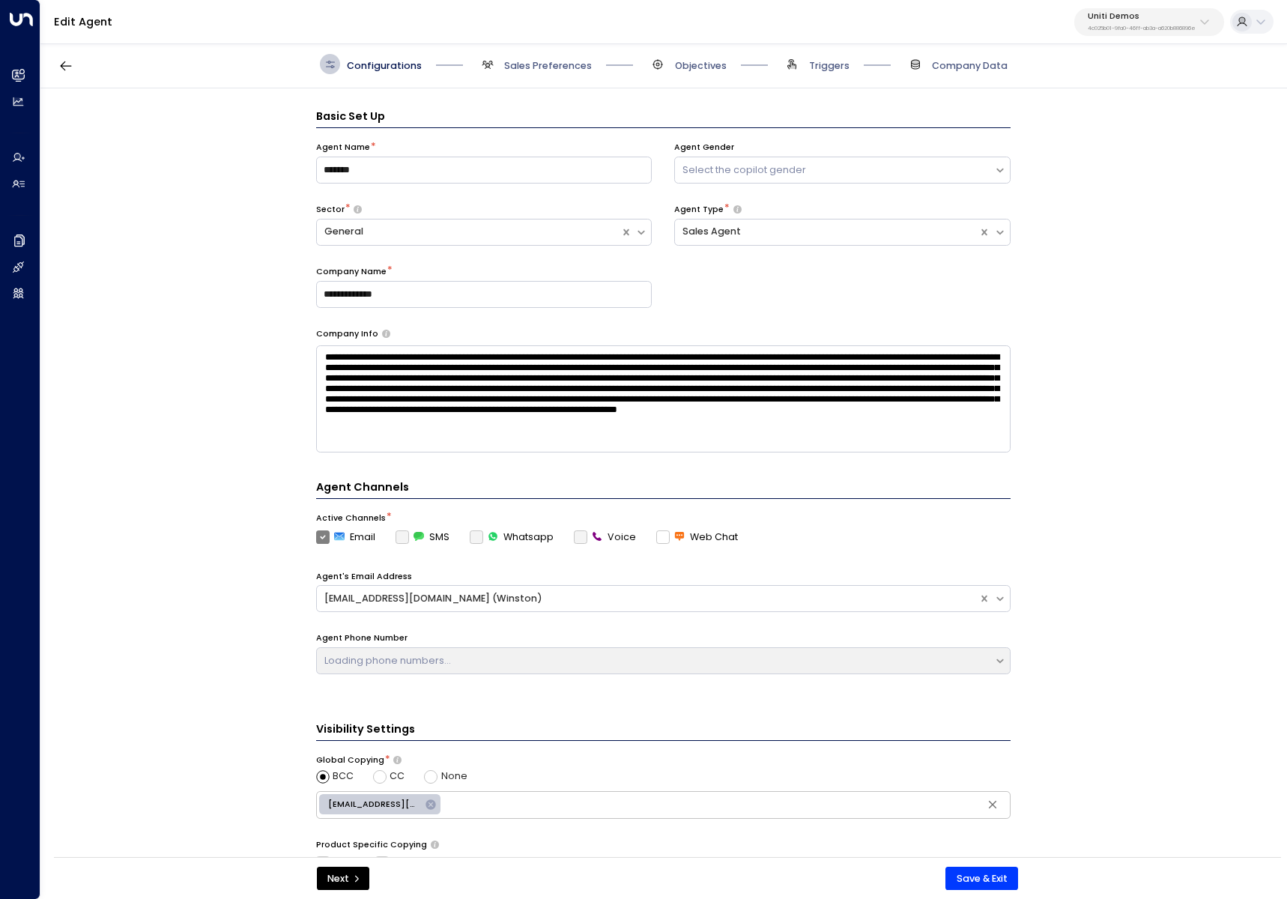
scroll to position [20, 0]
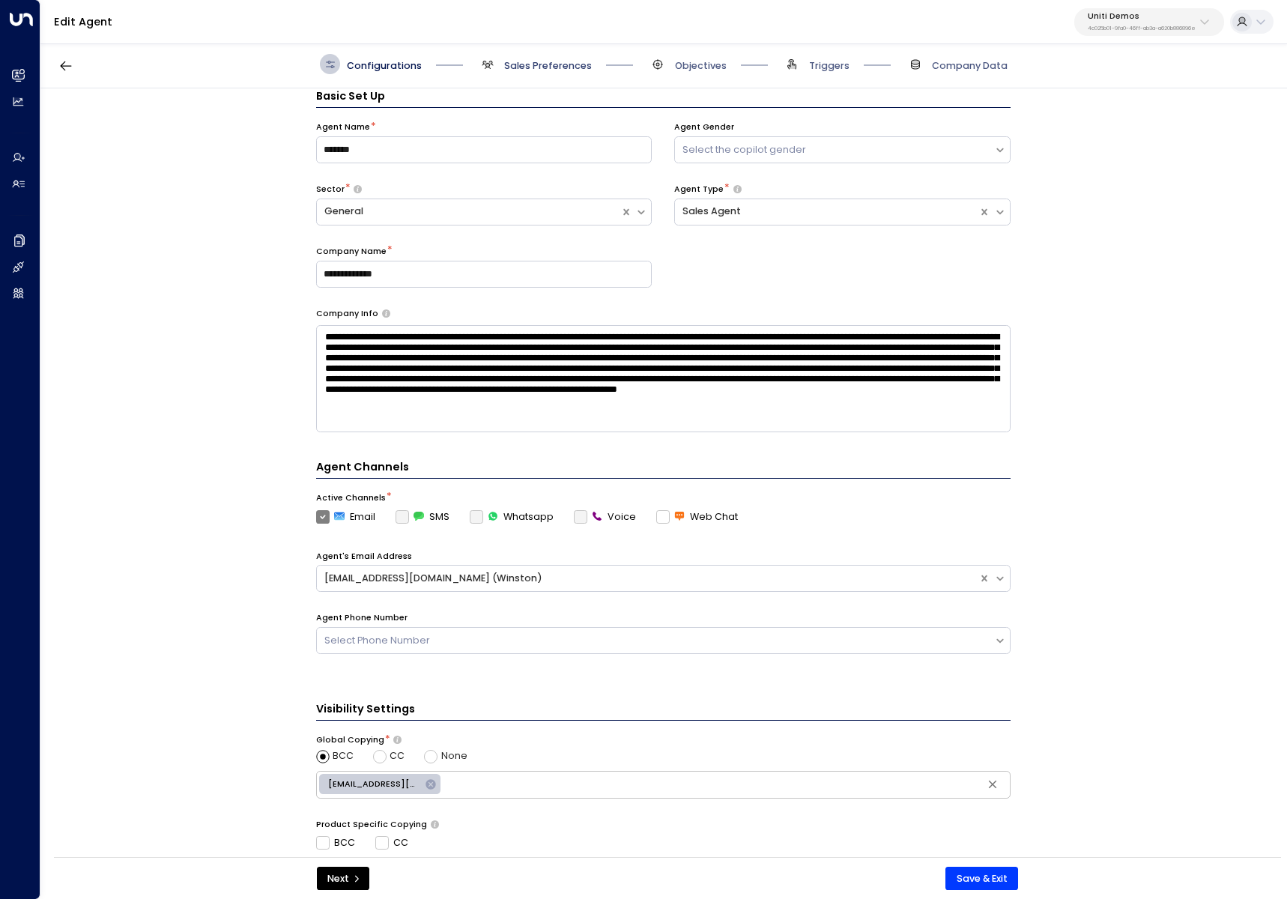
click at [517, 62] on span "Sales Preferences" at bounding box center [548, 65] width 88 height 13
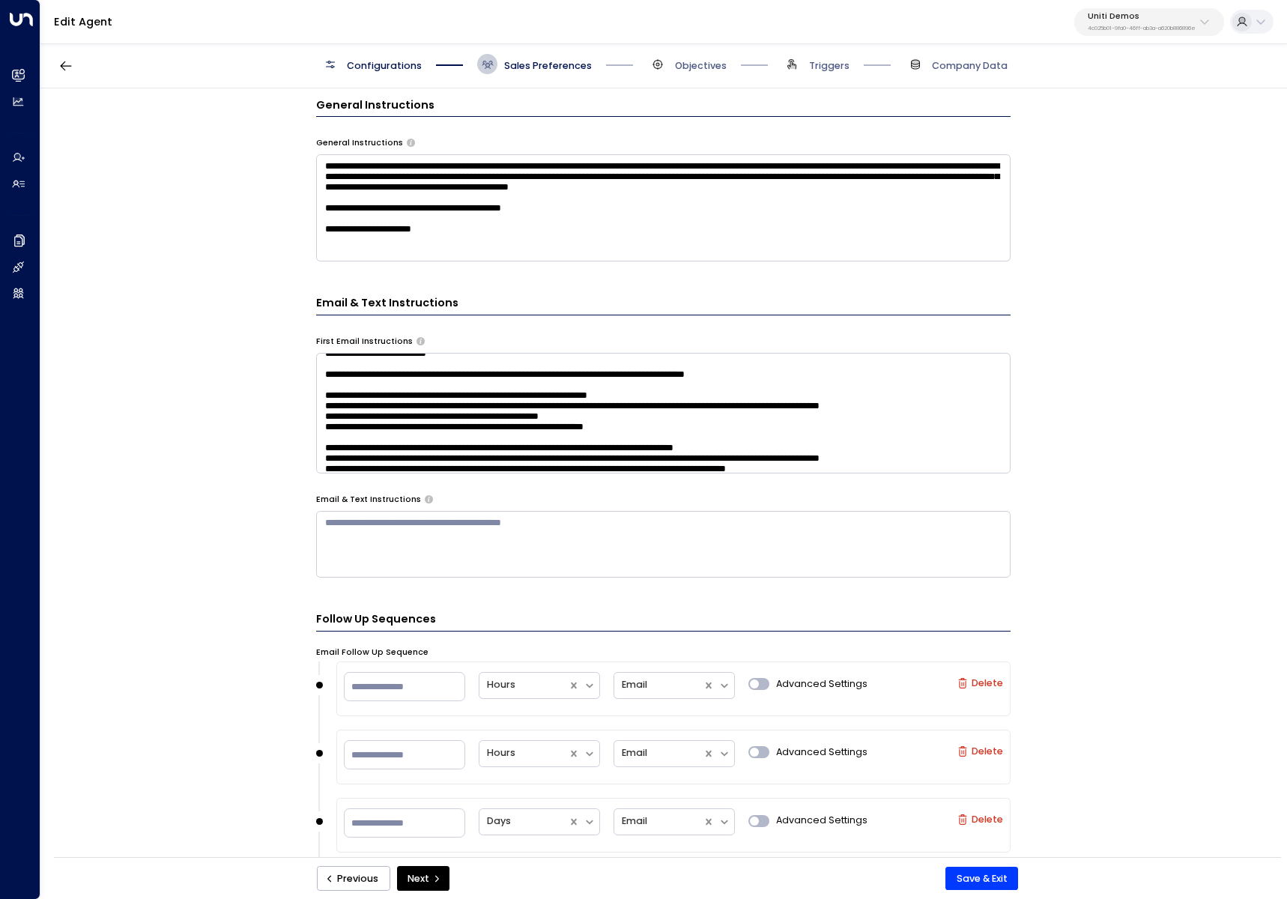
scroll to position [135, 0]
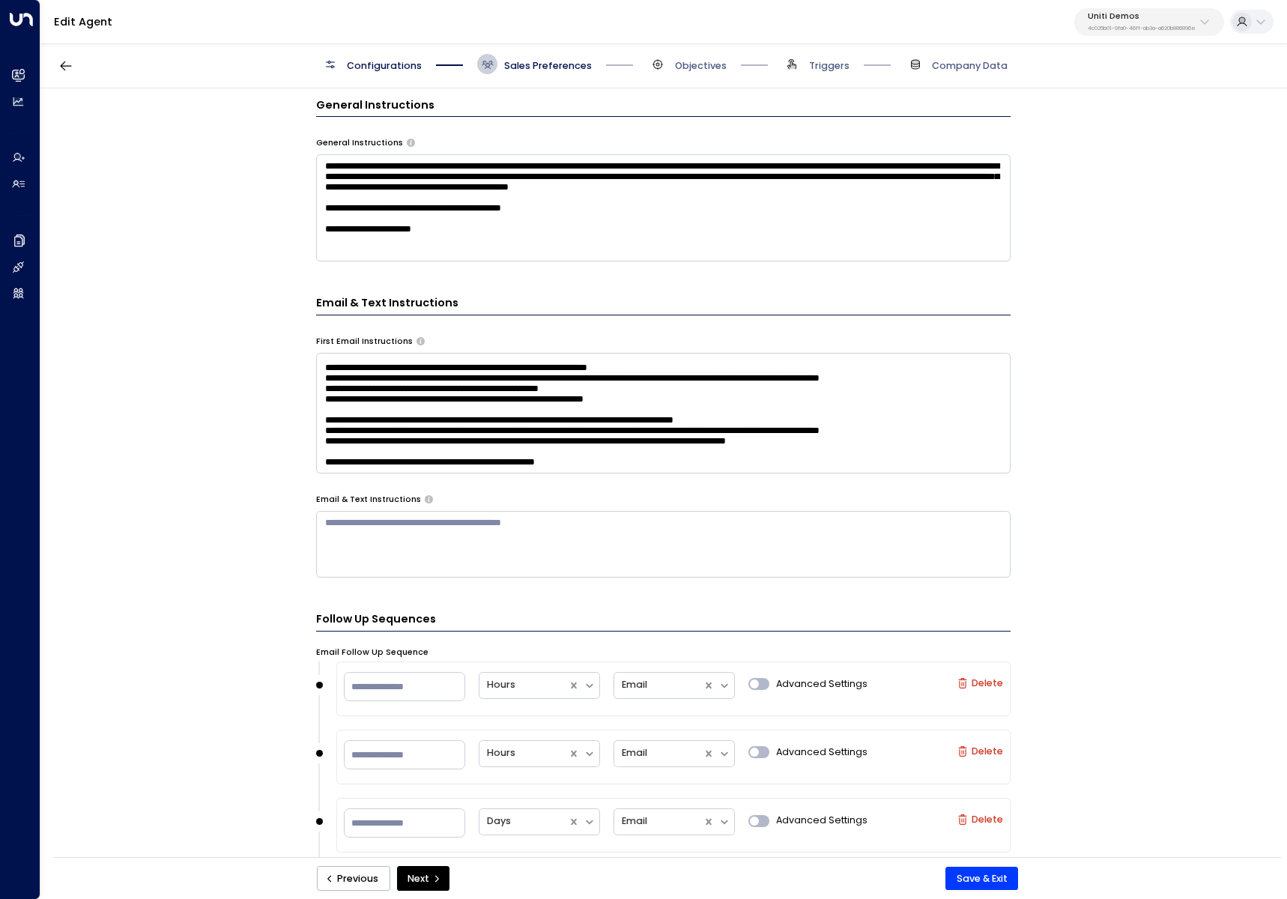
click at [539, 235] on textarea "**********" at bounding box center [663, 207] width 694 height 107
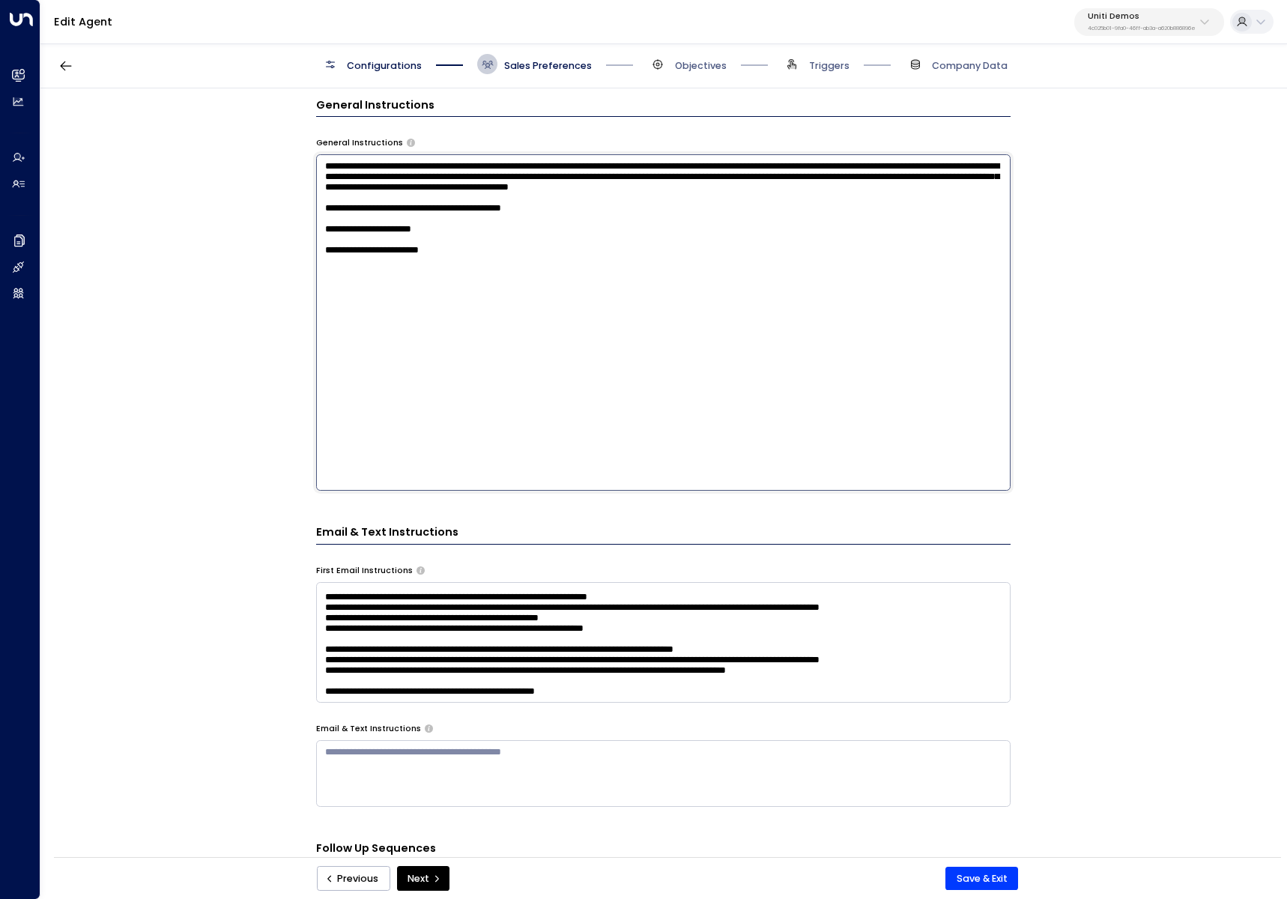
drag, startPoint x: 593, startPoint y: 326, endPoint x: 572, endPoint y: 310, distance: 26.7
click at [592, 326] on textarea "**********" at bounding box center [663, 322] width 694 height 336
click at [699, 266] on textarea "**********" at bounding box center [663, 322] width 694 height 336
type textarea "**********"
click at [721, 669] on textarea at bounding box center [663, 642] width 694 height 121
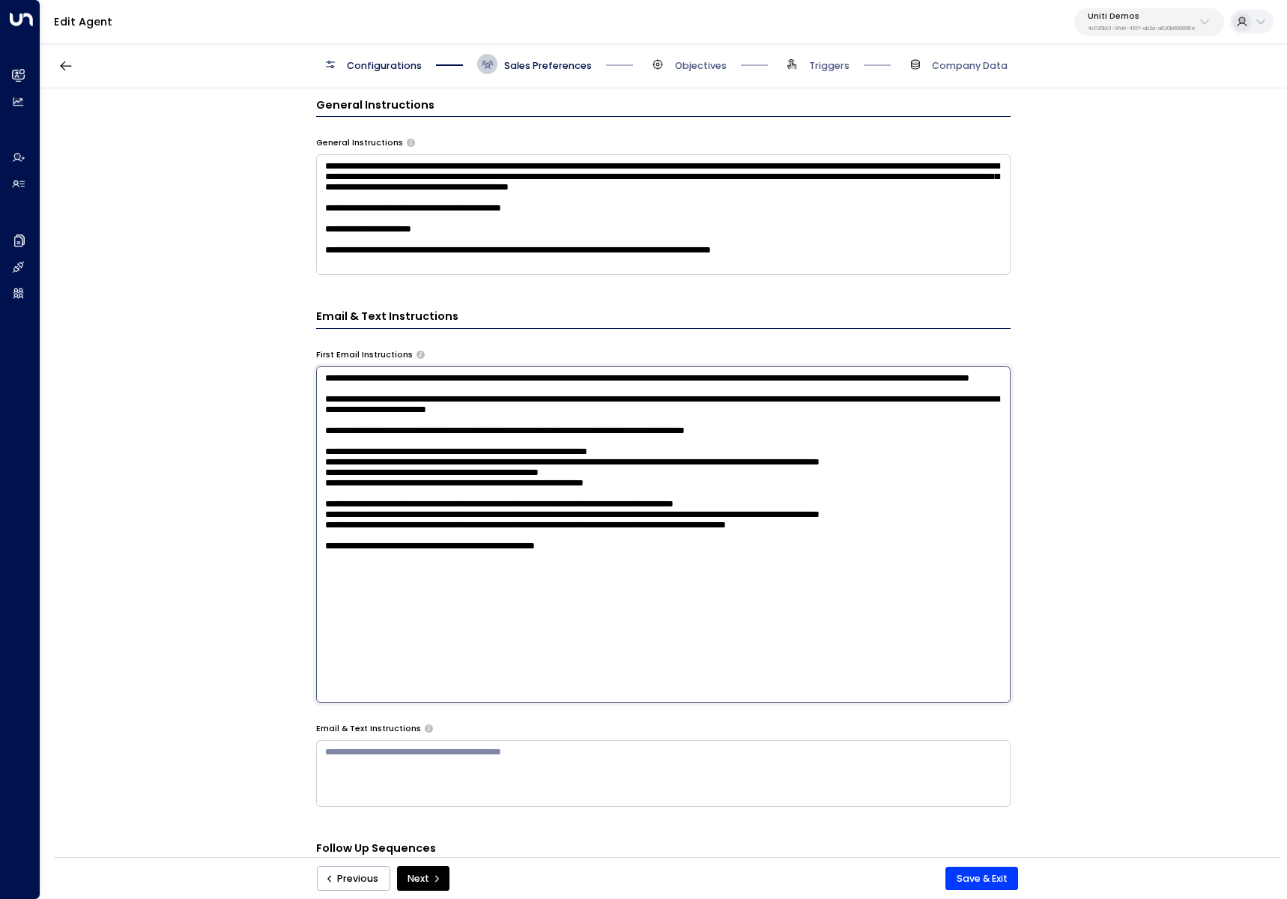
scroll to position [0, 0]
drag, startPoint x: 933, startPoint y: 488, endPoint x: 329, endPoint y: 493, distance: 604.3
click at [329, 493] on textarea at bounding box center [663, 534] width 694 height 336
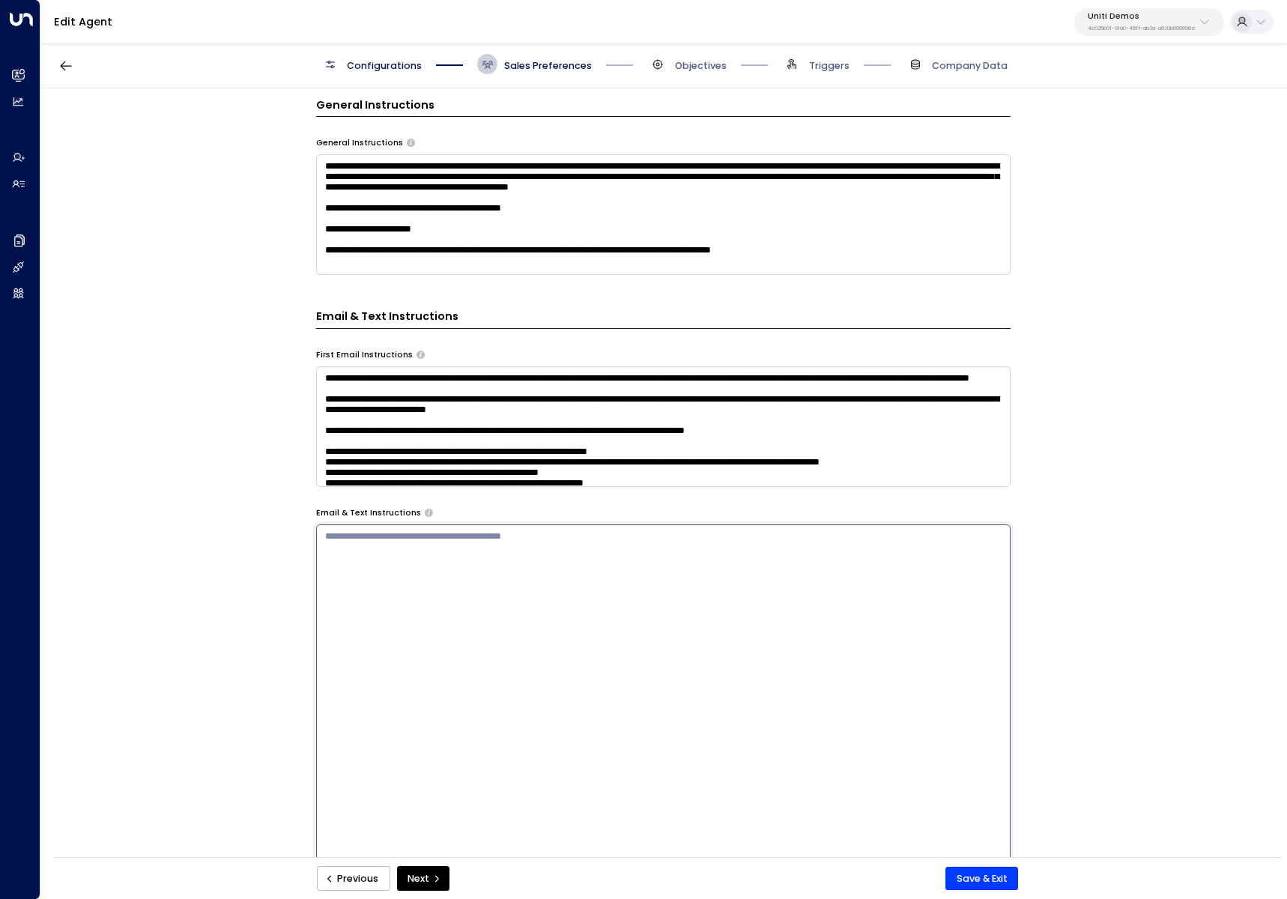
click at [502, 747] on textarea at bounding box center [663, 692] width 694 height 336
paste textarea "**********"
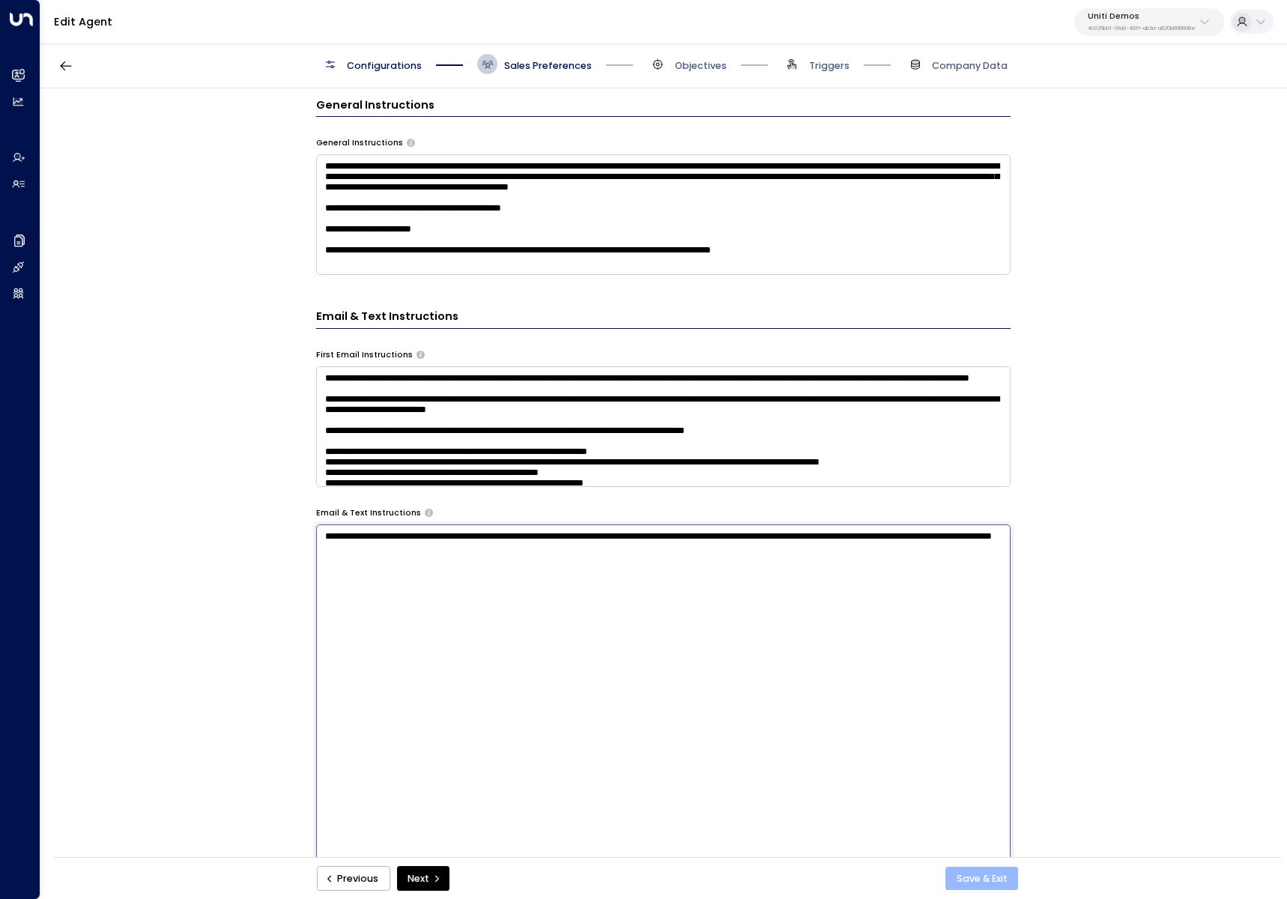
type textarea "**********"
click at [1000, 879] on button "Save & Exit" at bounding box center [981, 878] width 73 height 24
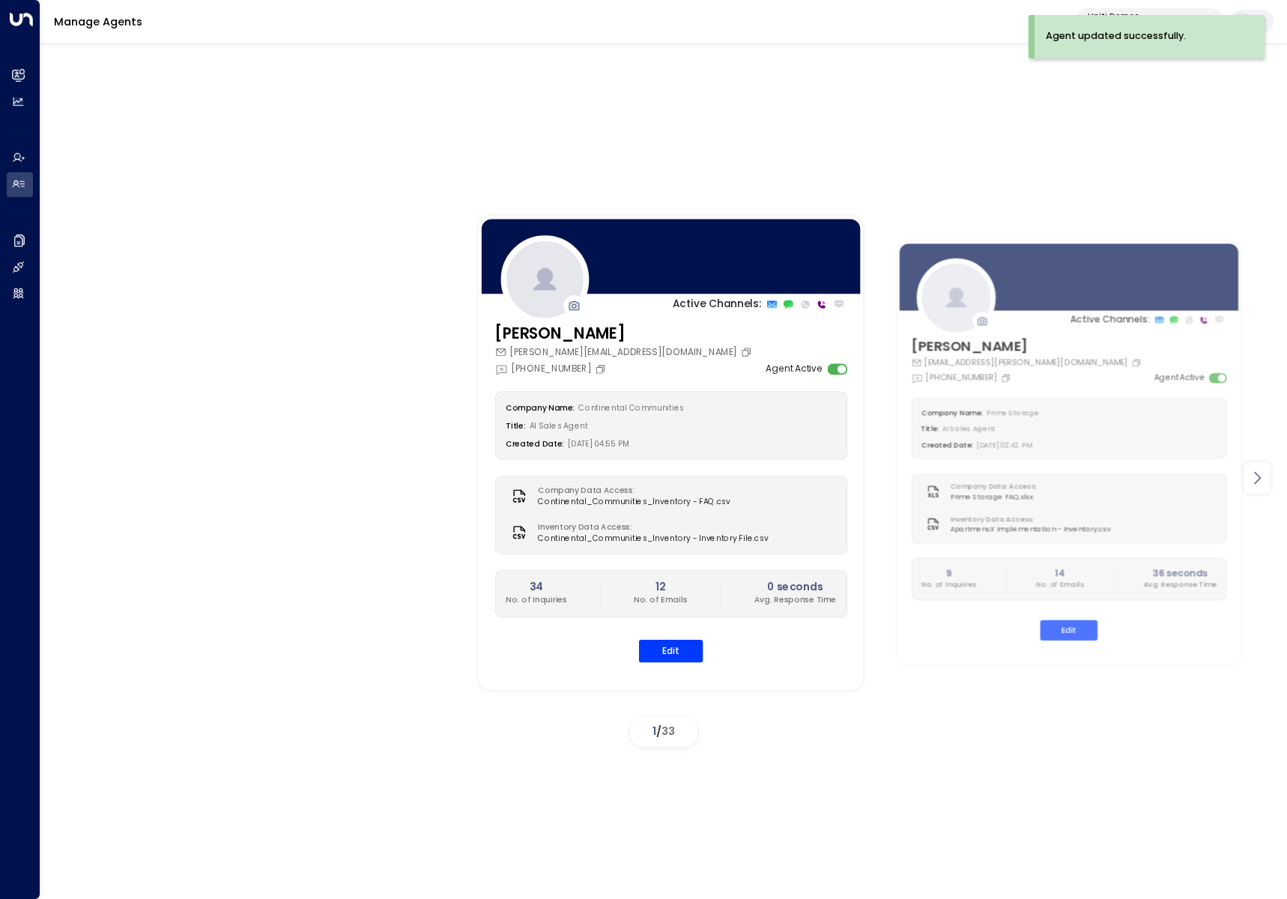
click at [1257, 473] on icon at bounding box center [1257, 478] width 18 height 18
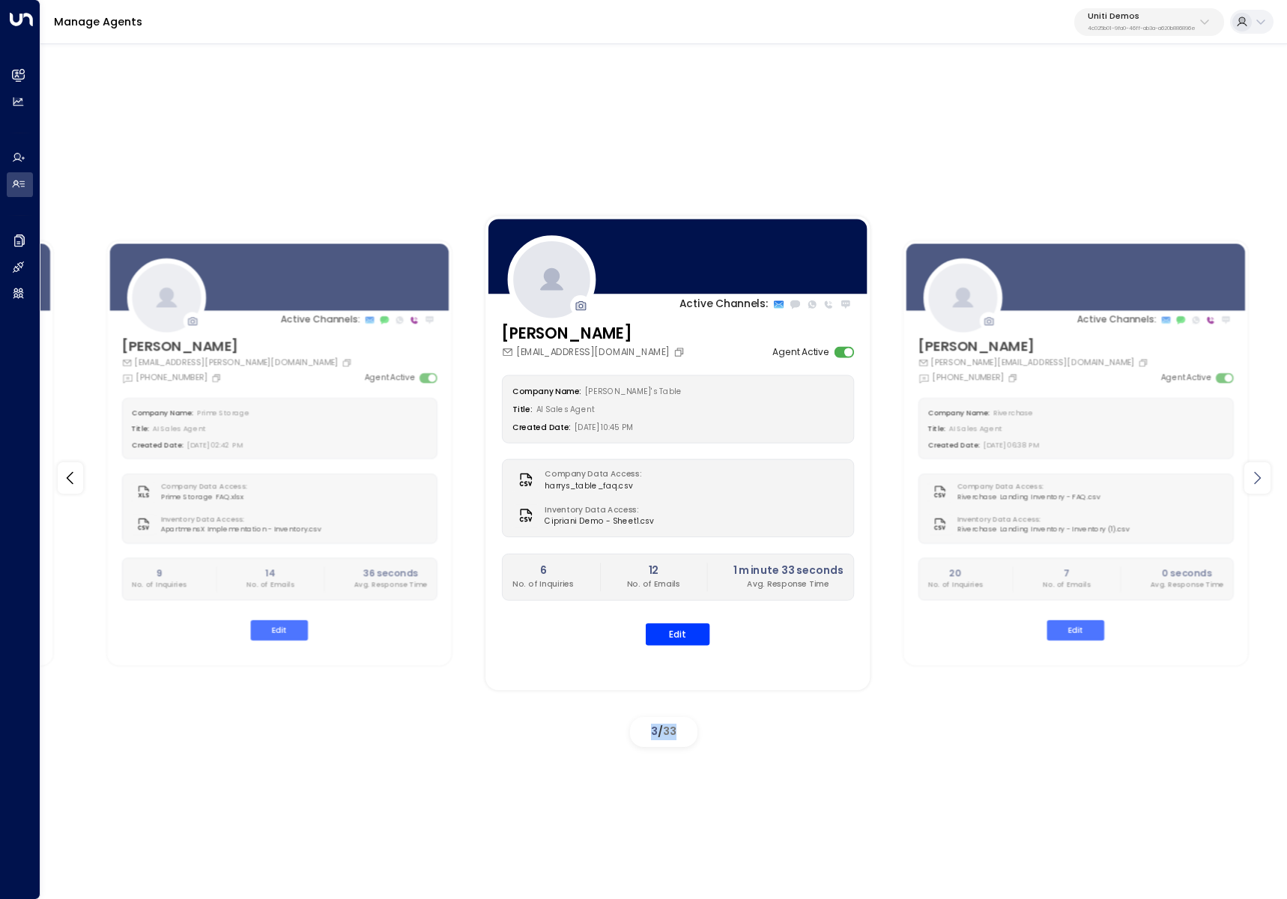
click at [1256, 474] on icon at bounding box center [1257, 478] width 7 height 13
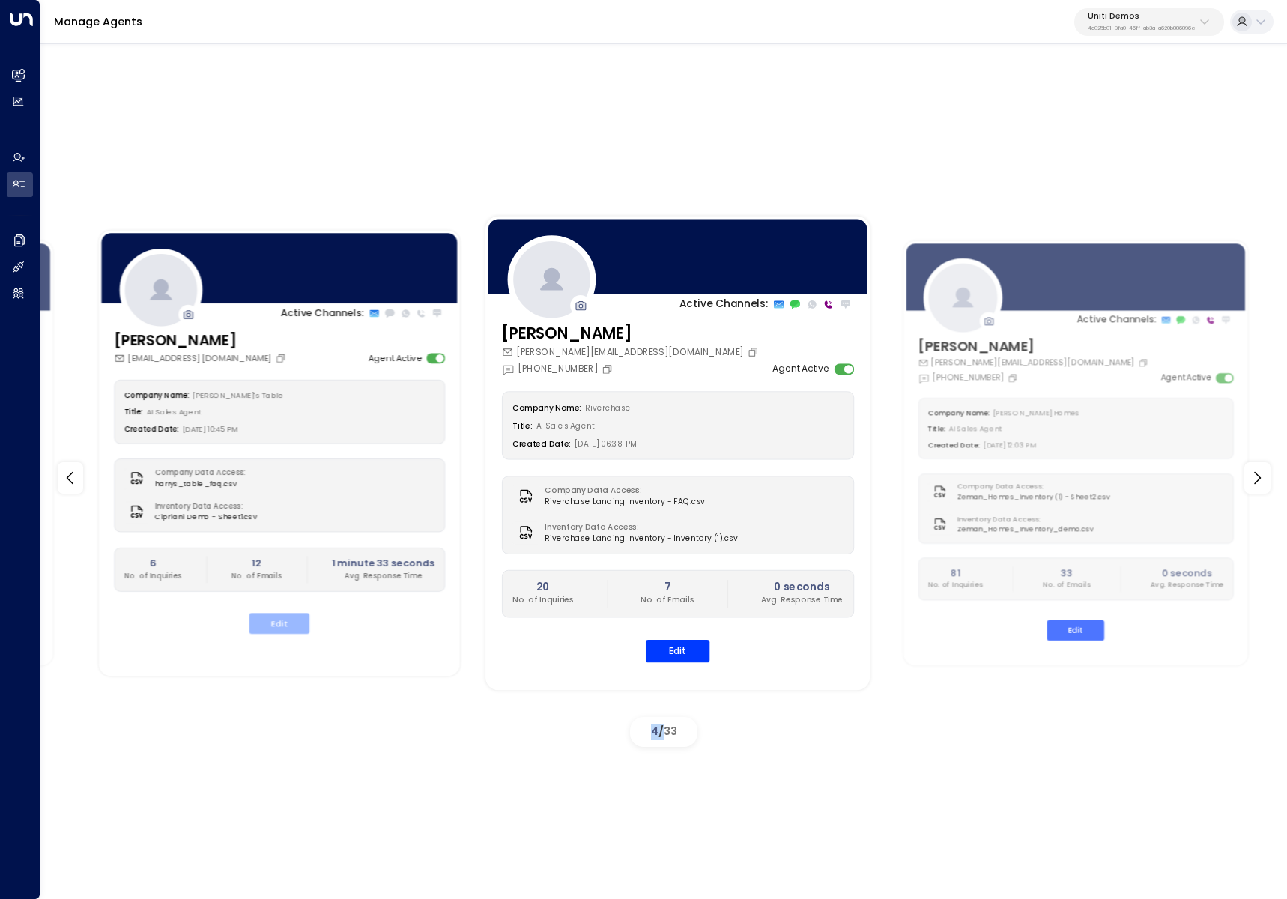
click at [272, 627] on button "Edit" at bounding box center [279, 623] width 60 height 21
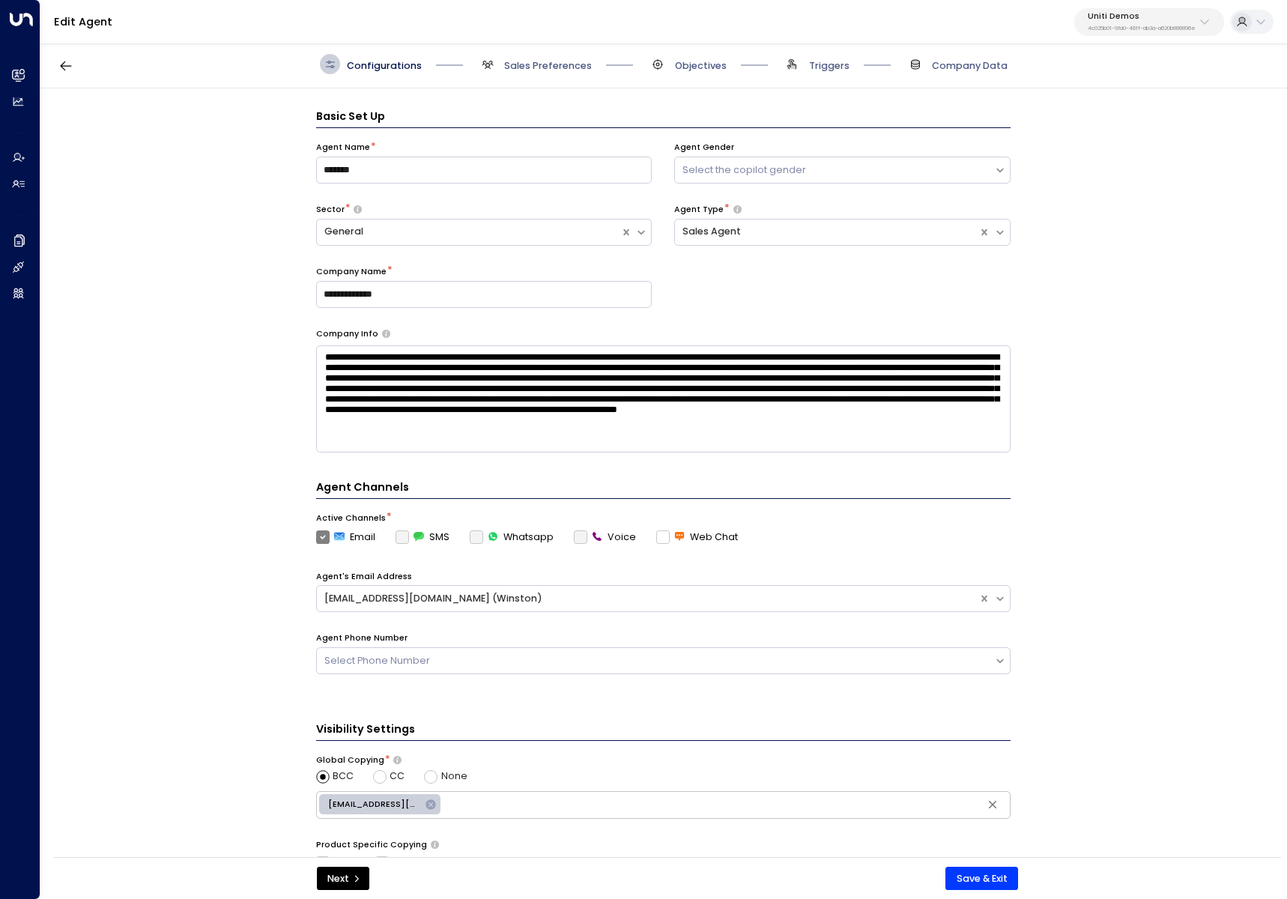
scroll to position [20, 0]
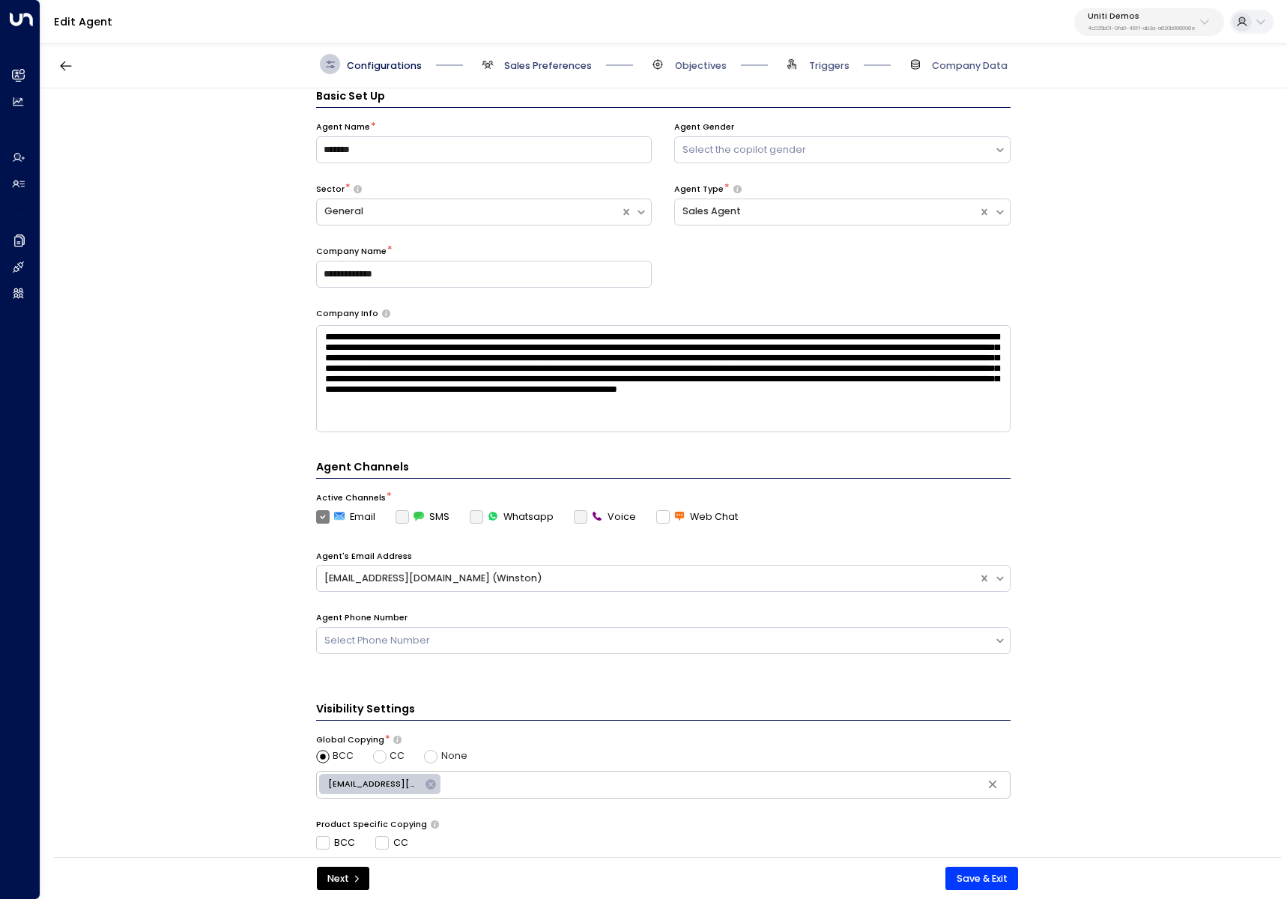
click at [516, 66] on span "Sales Preferences" at bounding box center [548, 65] width 88 height 13
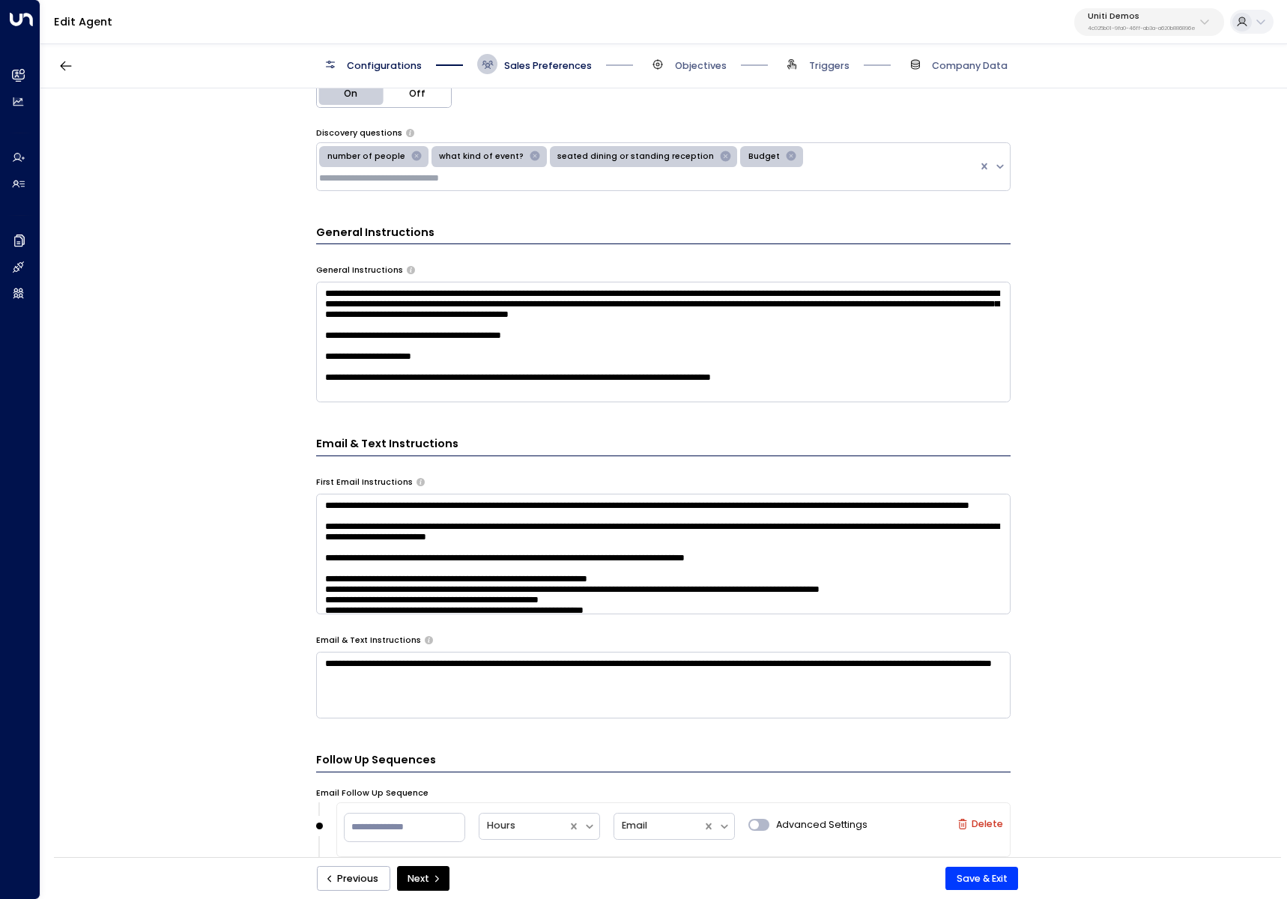
scroll to position [13, 0]
click at [913, 381] on textarea "**********" at bounding box center [663, 342] width 694 height 121
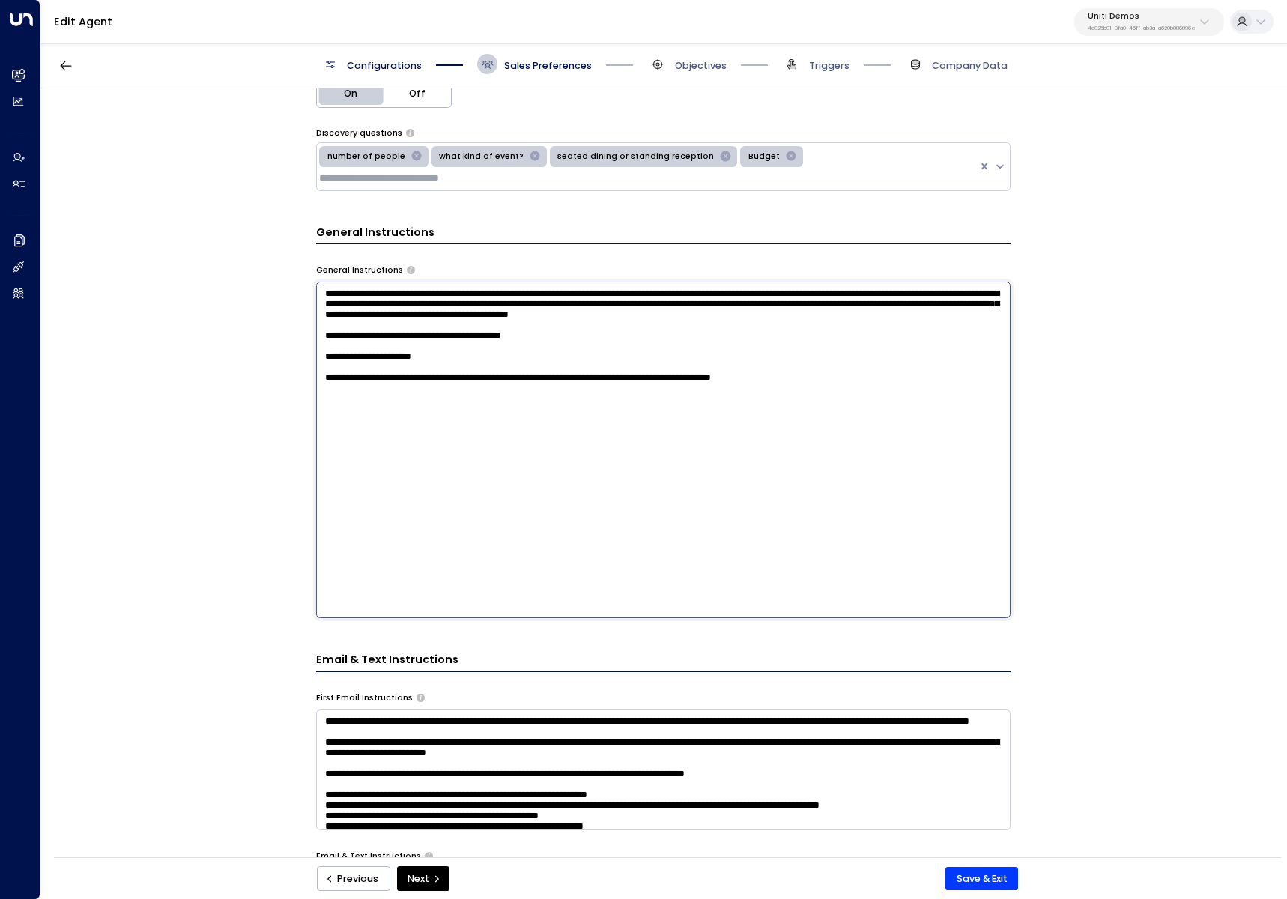
scroll to position [0, 0]
click at [911, 427] on textarea "**********" at bounding box center [663, 450] width 694 height 336
type textarea "**********"
drag, startPoint x: 957, startPoint y: 860, endPoint x: 962, endPoint y: 867, distance: 8.1
click at [959, 863] on div "Previous Next Save & Exit" at bounding box center [667, 878] width 1227 height 42
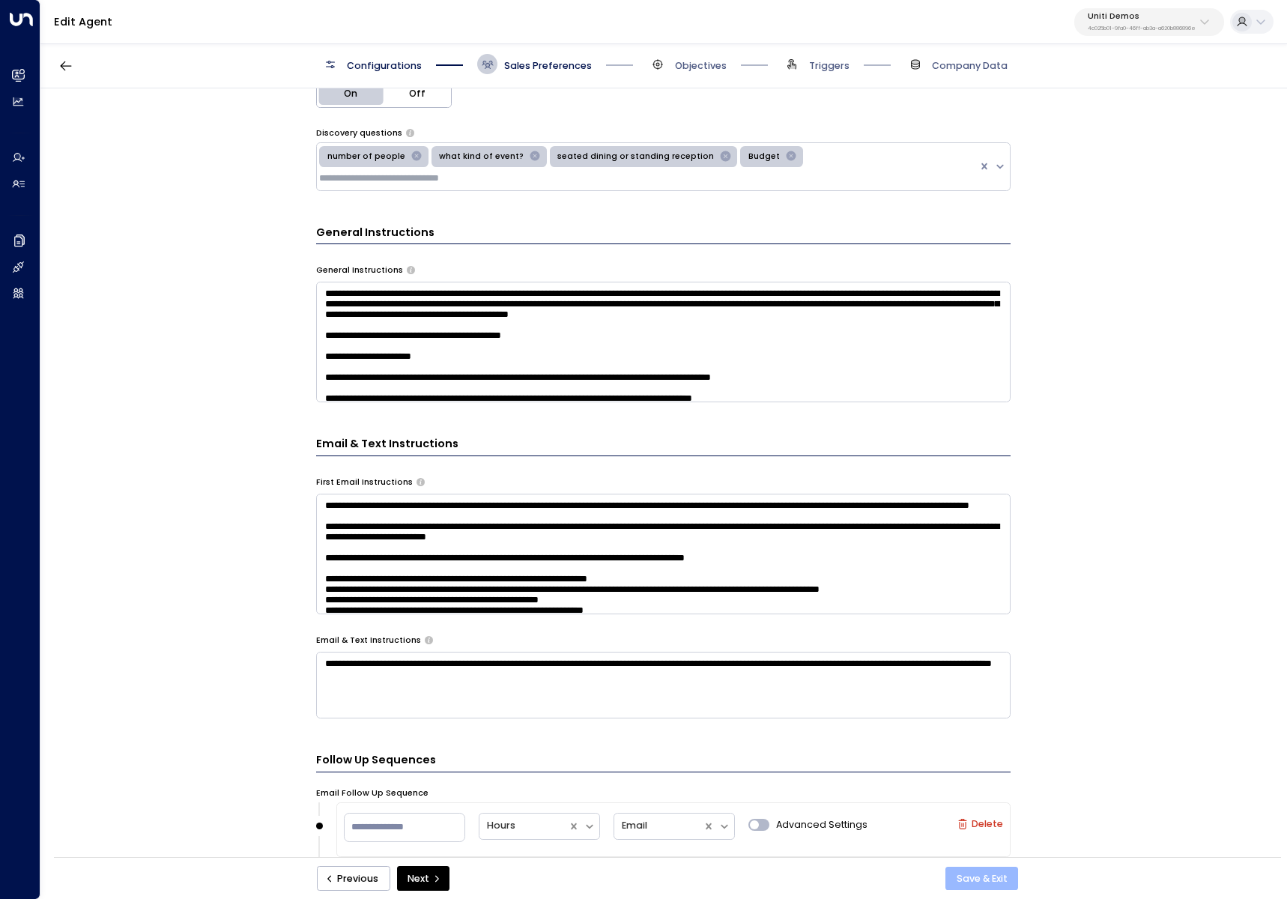
click at [963, 869] on button "Save & Exit" at bounding box center [981, 878] width 73 height 24
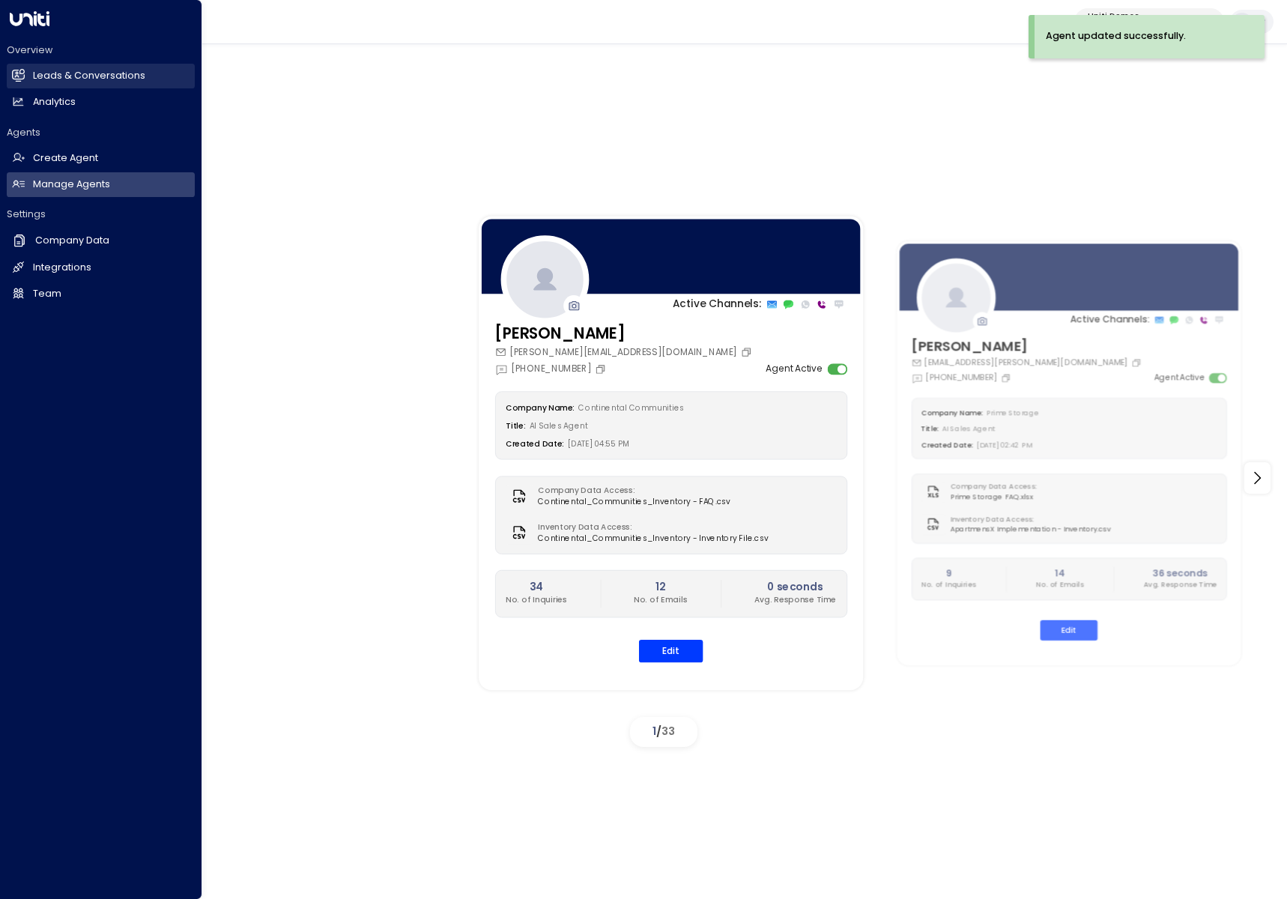
click at [14, 70] on icon at bounding box center [18, 75] width 13 height 10
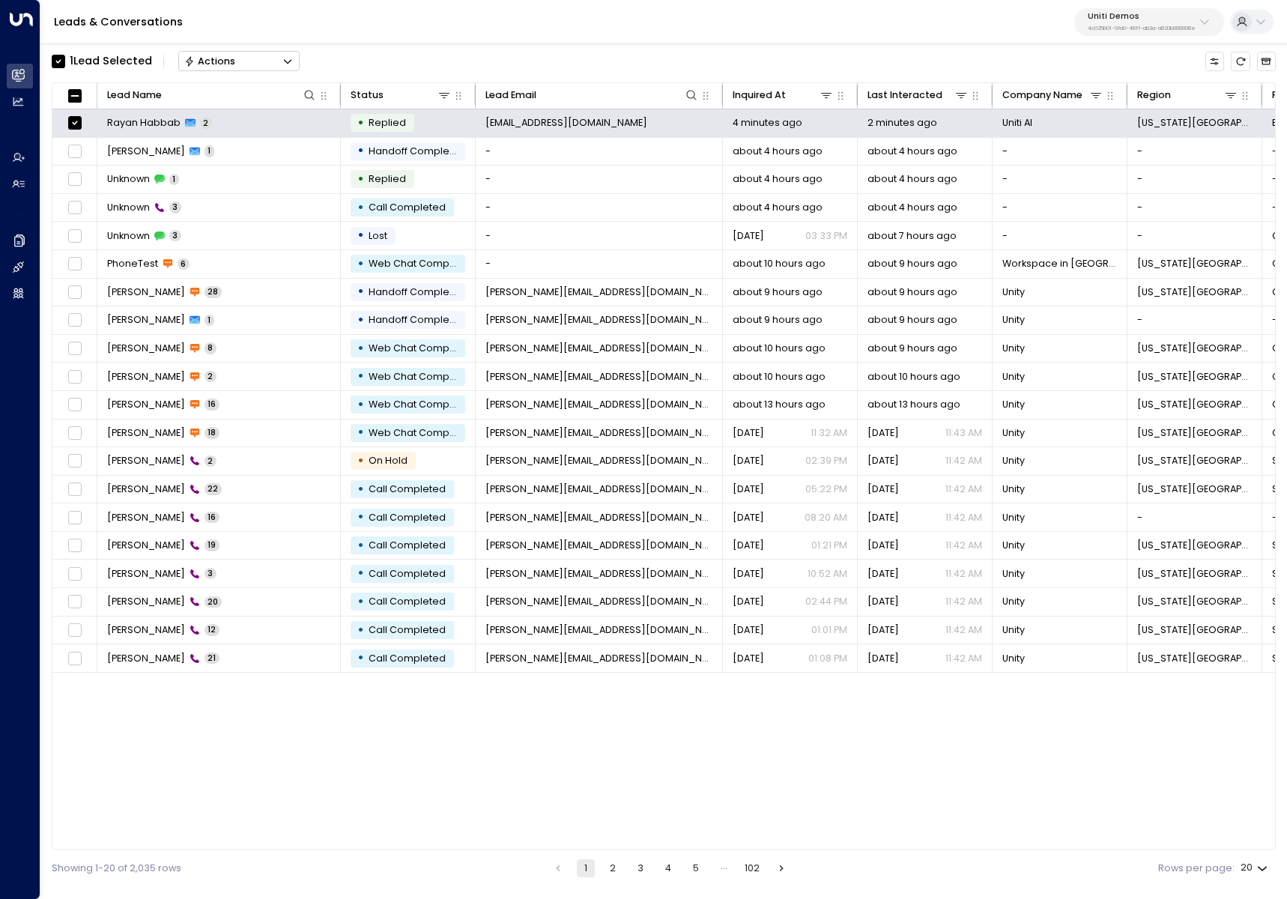
click at [239, 58] on button "Actions" at bounding box center [238, 61] width 121 height 20
click at [249, 152] on li "Archive Lead" at bounding box center [239, 153] width 120 height 23
click at [292, 61] on icon "Button group with a nested menu" at bounding box center [287, 61] width 10 height 10
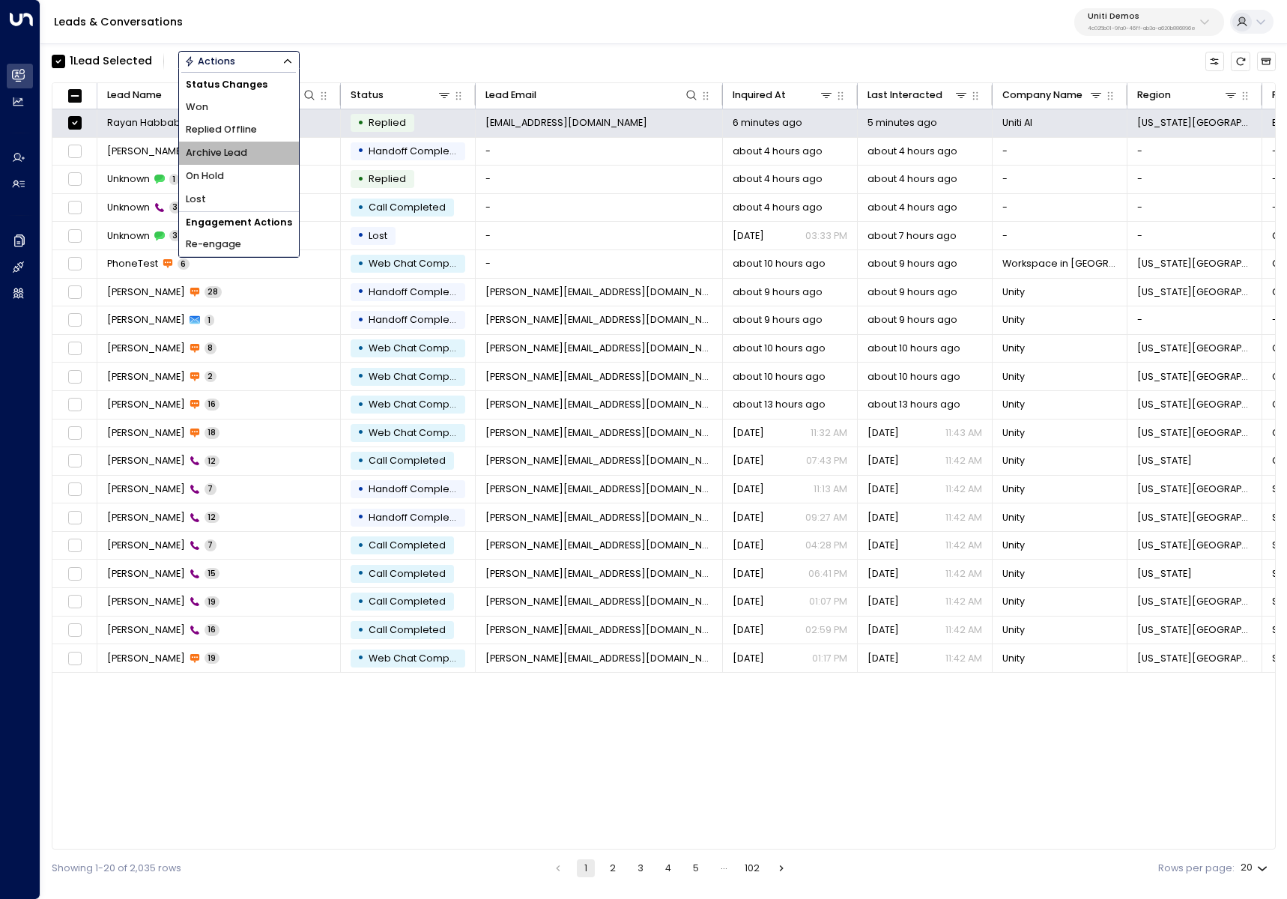
click at [228, 150] on span "Archive Lead" at bounding box center [216, 153] width 61 height 14
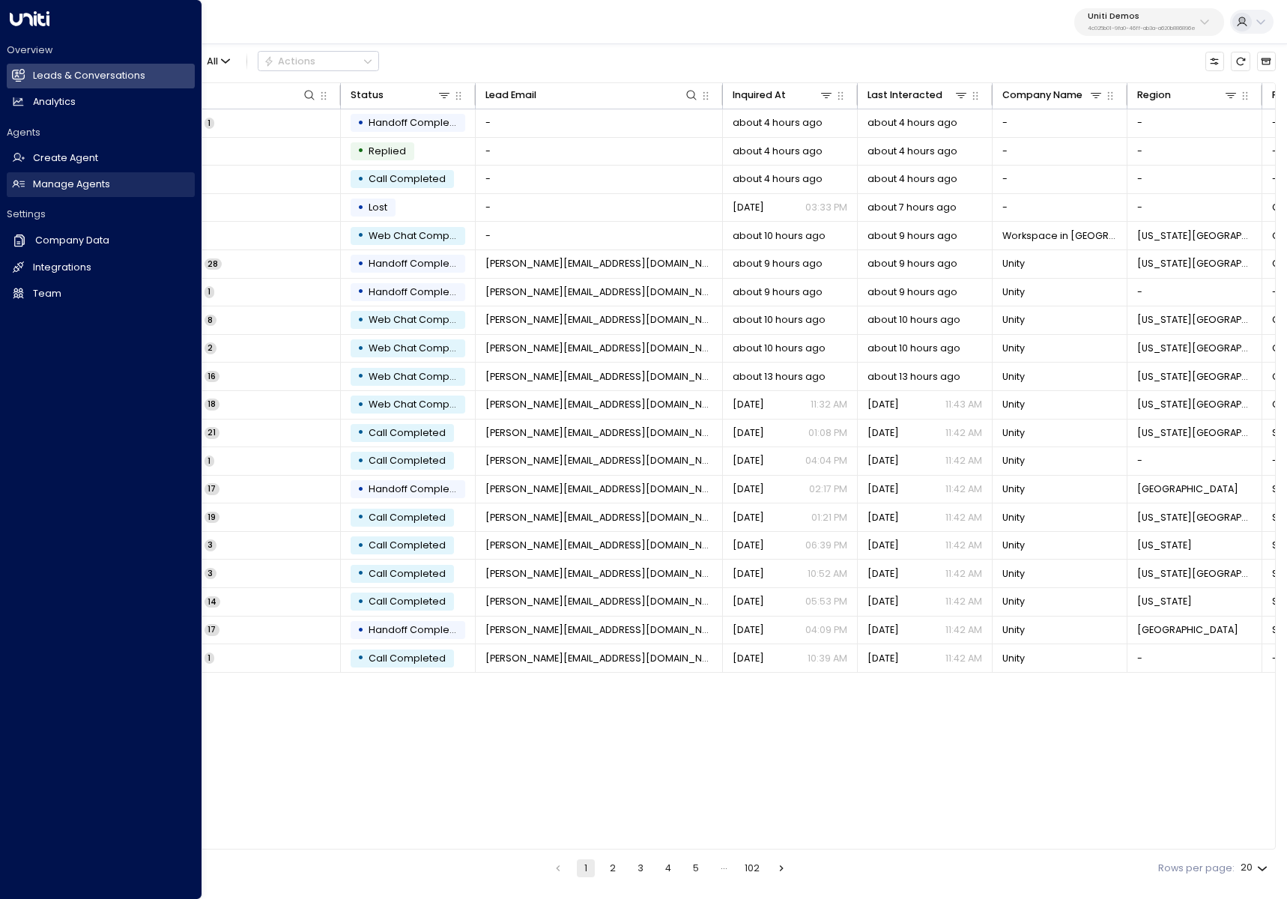
click at [38, 182] on h2 "Manage Agents" at bounding box center [71, 184] width 77 height 14
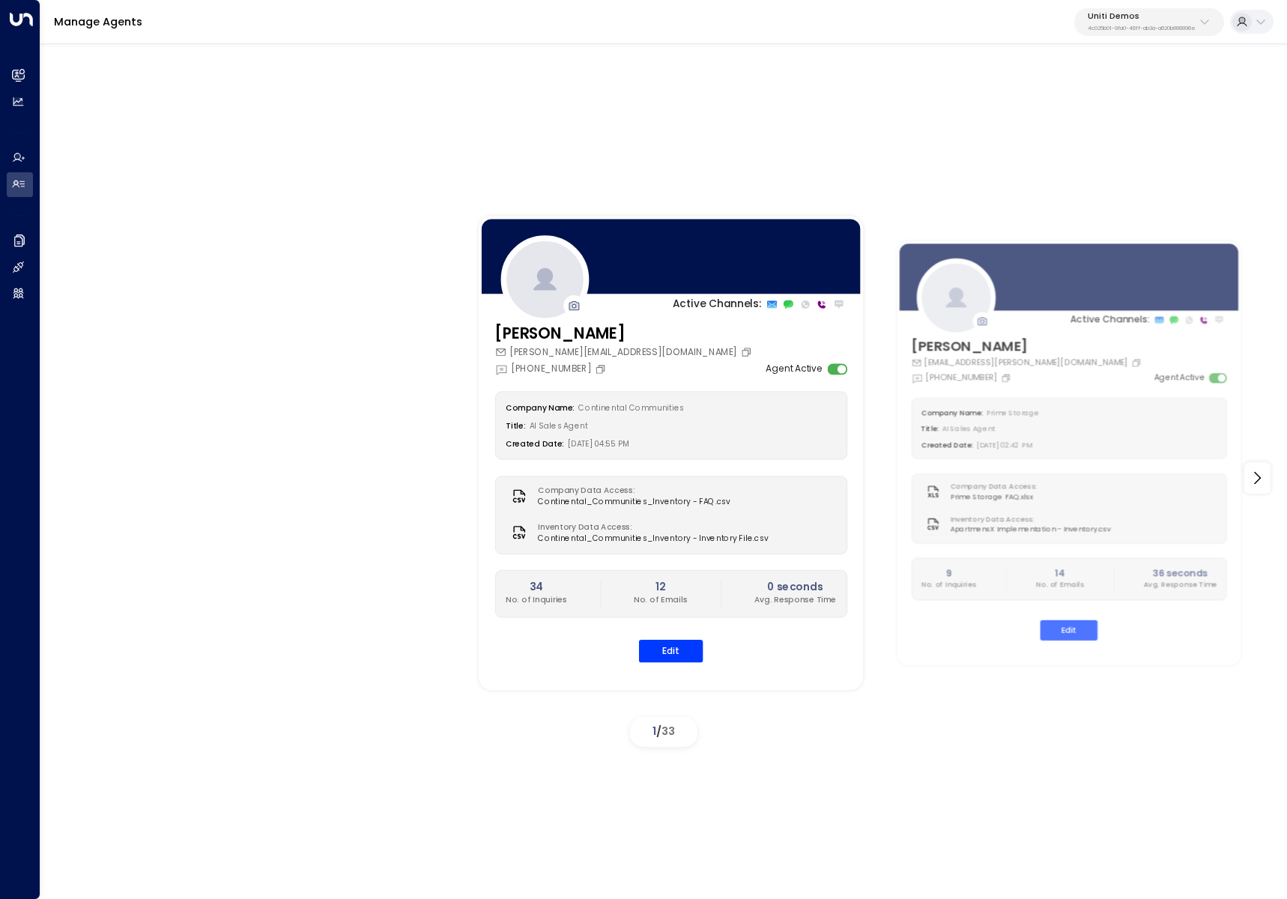
click at [1179, 28] on p "4c025b01-9fa0-46ff-ab3a-a620b886896e" at bounding box center [1141, 28] width 108 height 6
type input "***"
drag, startPoint x: 634, startPoint y: 133, endPoint x: 877, endPoint y: 260, distance: 273.6
click at [639, 137] on div "Active Channels: Carey [EMAIL_ADDRESS][PERSON_NAME][DOMAIN_NAME] [PHONE_NUMBER]…" at bounding box center [663, 467] width 1246 height 855
click at [1259, 470] on icon at bounding box center [1257, 478] width 18 height 18
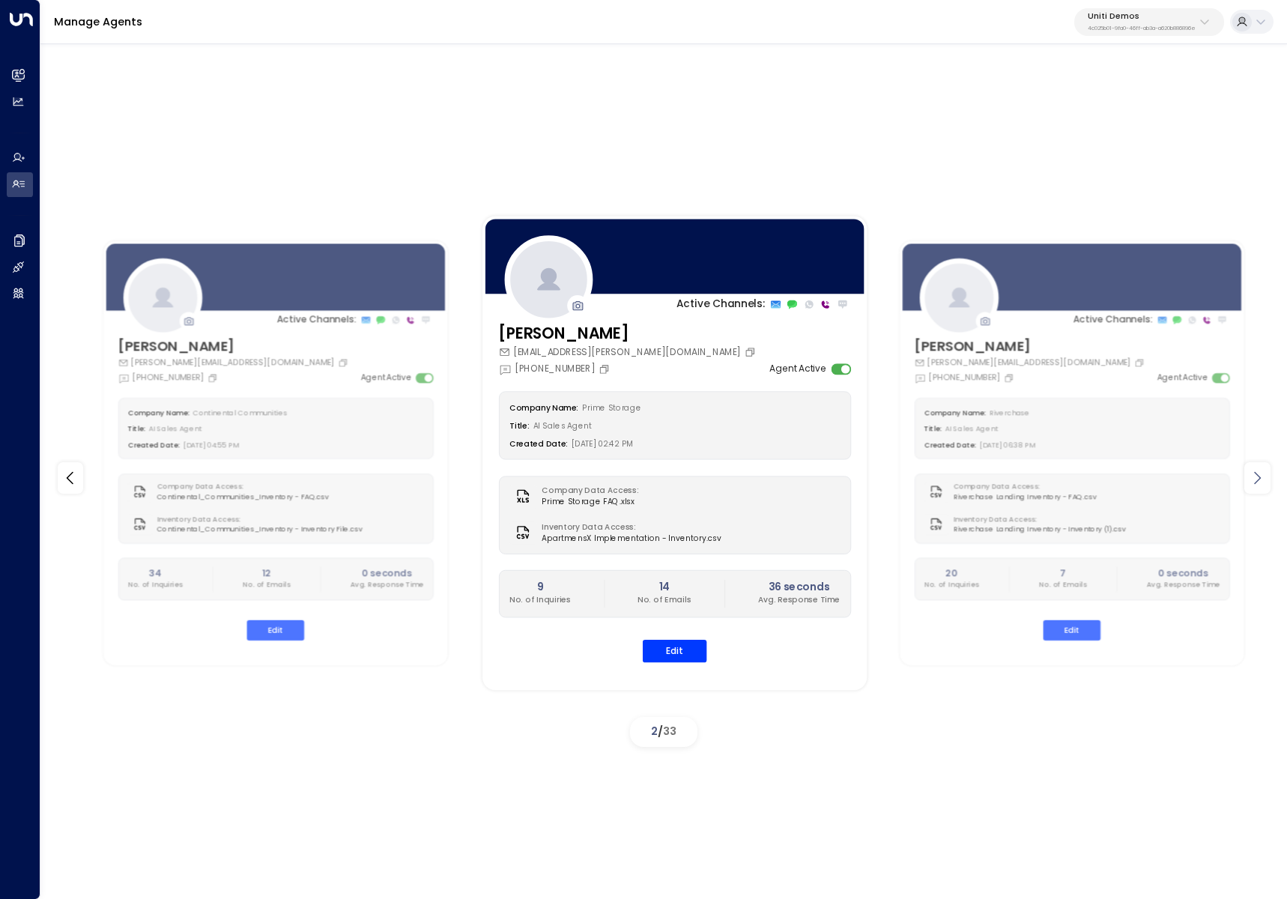
click at [1259, 470] on icon at bounding box center [1257, 478] width 18 height 18
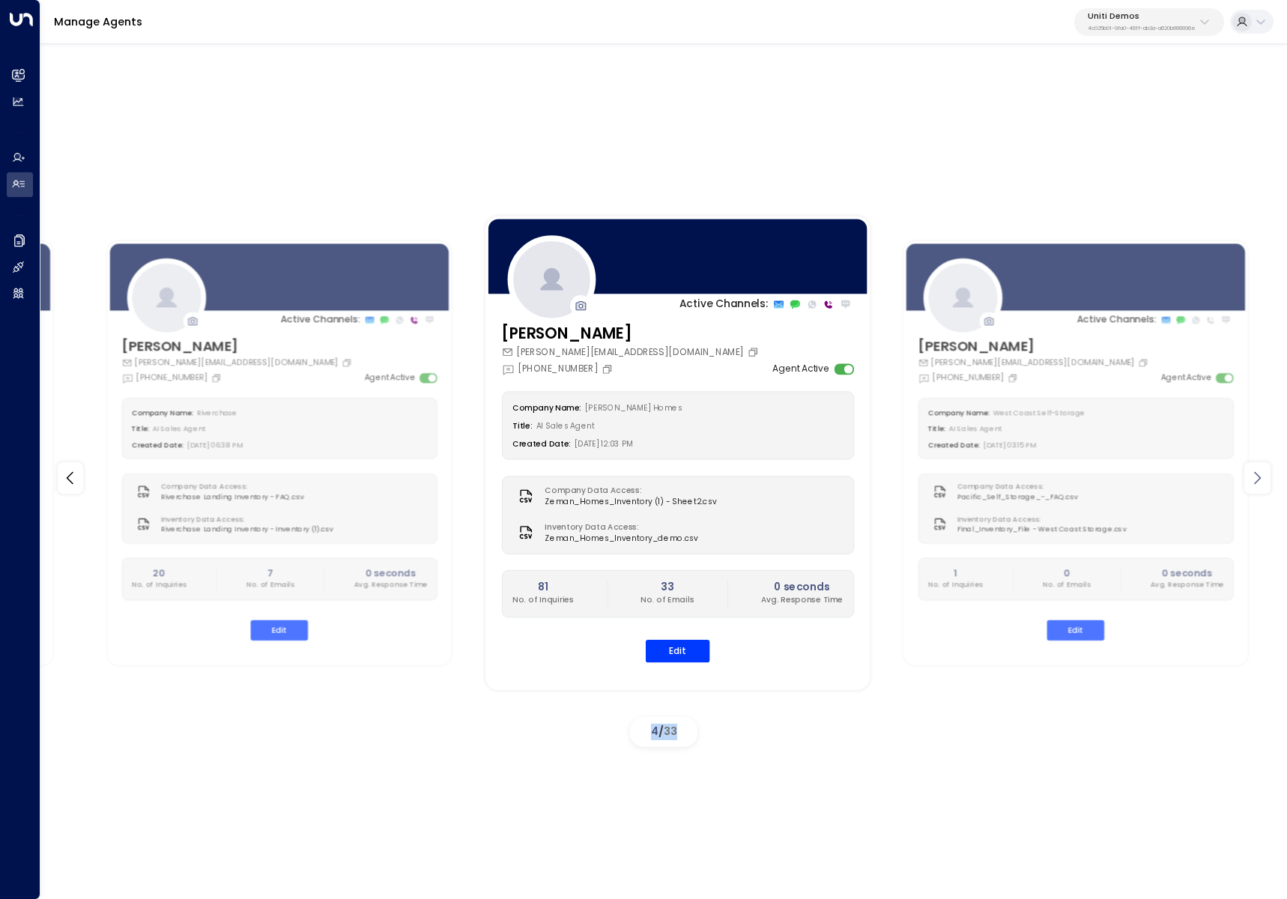
click at [1259, 470] on icon at bounding box center [1257, 478] width 18 height 18
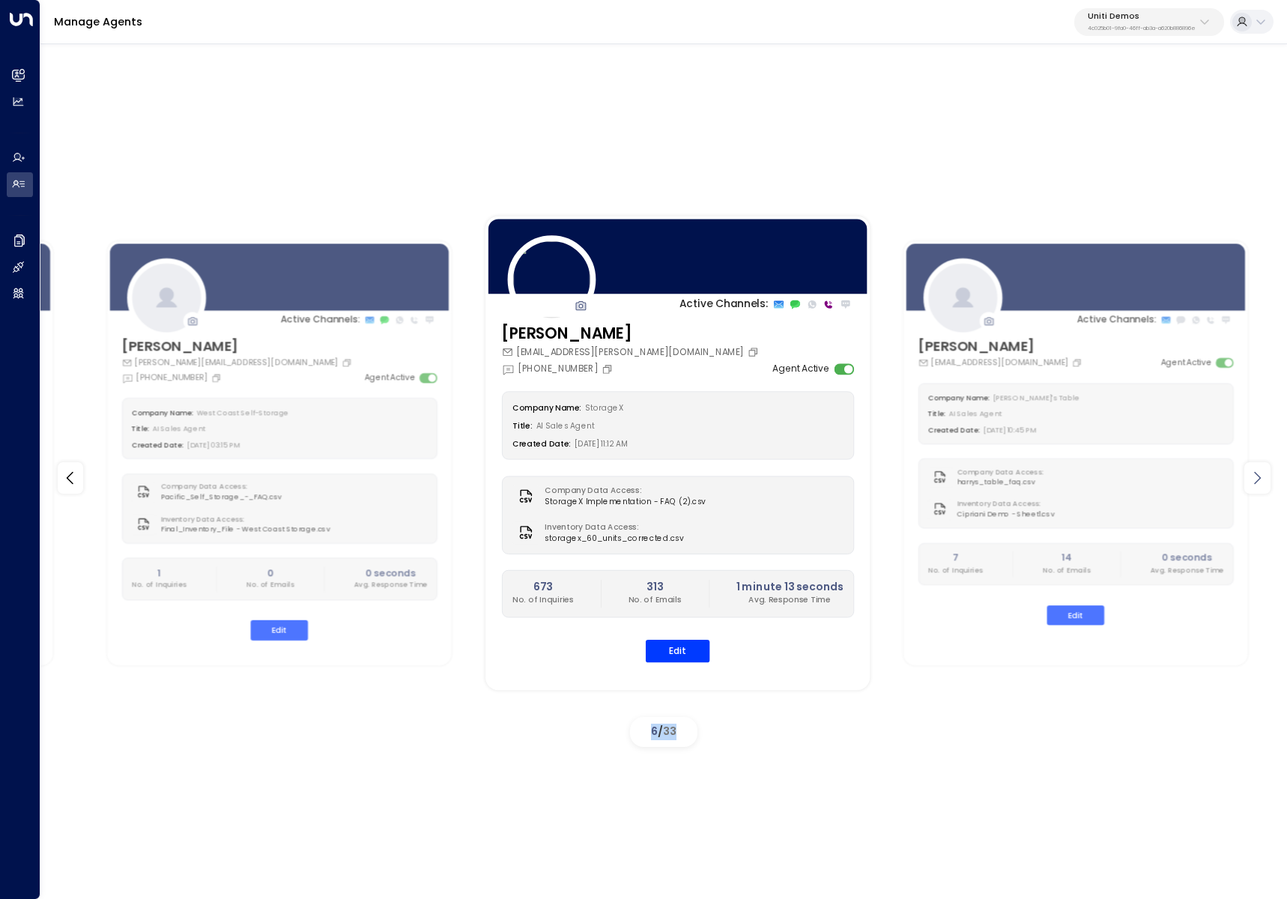
click at [1259, 470] on icon at bounding box center [1257, 478] width 18 height 18
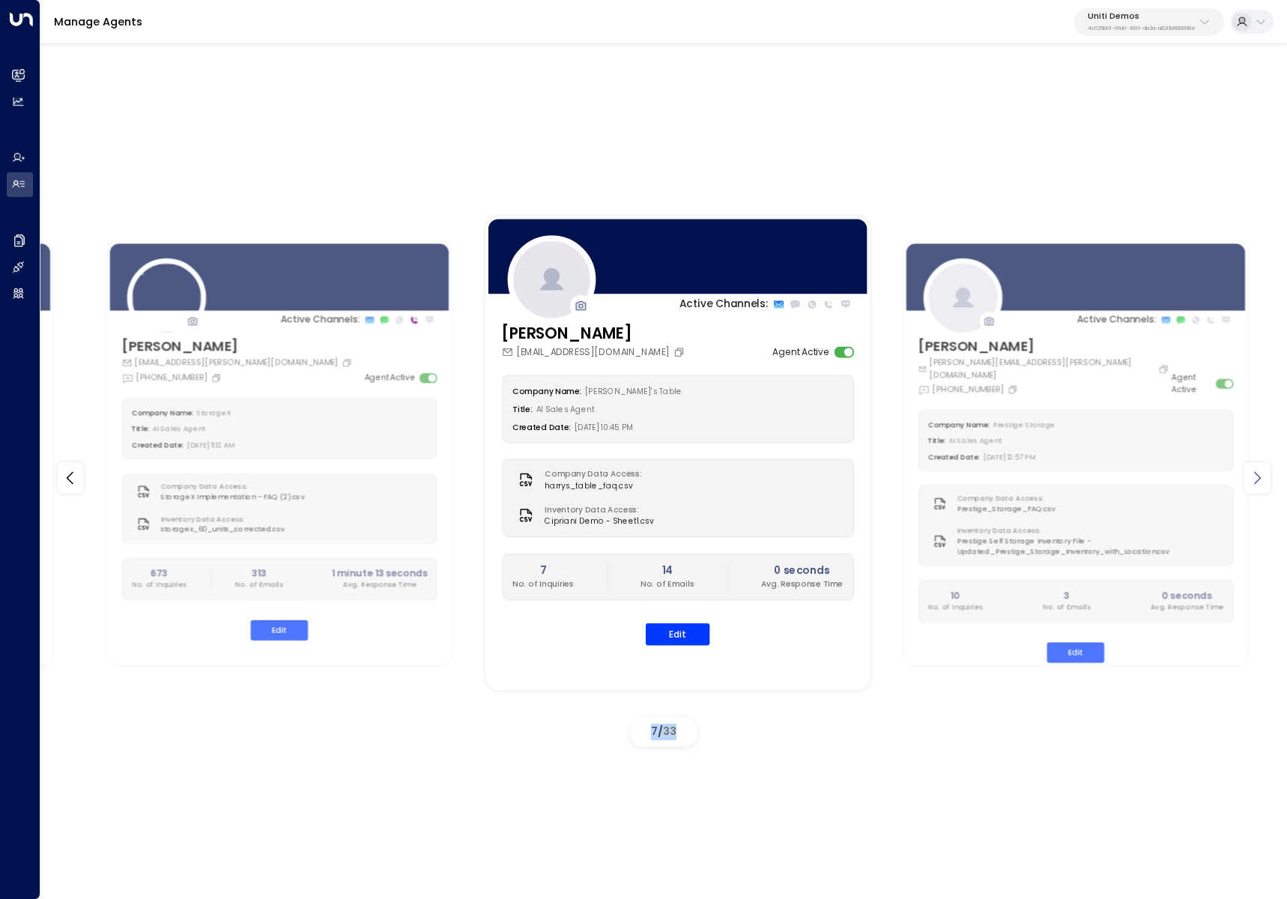
click at [1259, 470] on icon at bounding box center [1257, 478] width 18 height 18
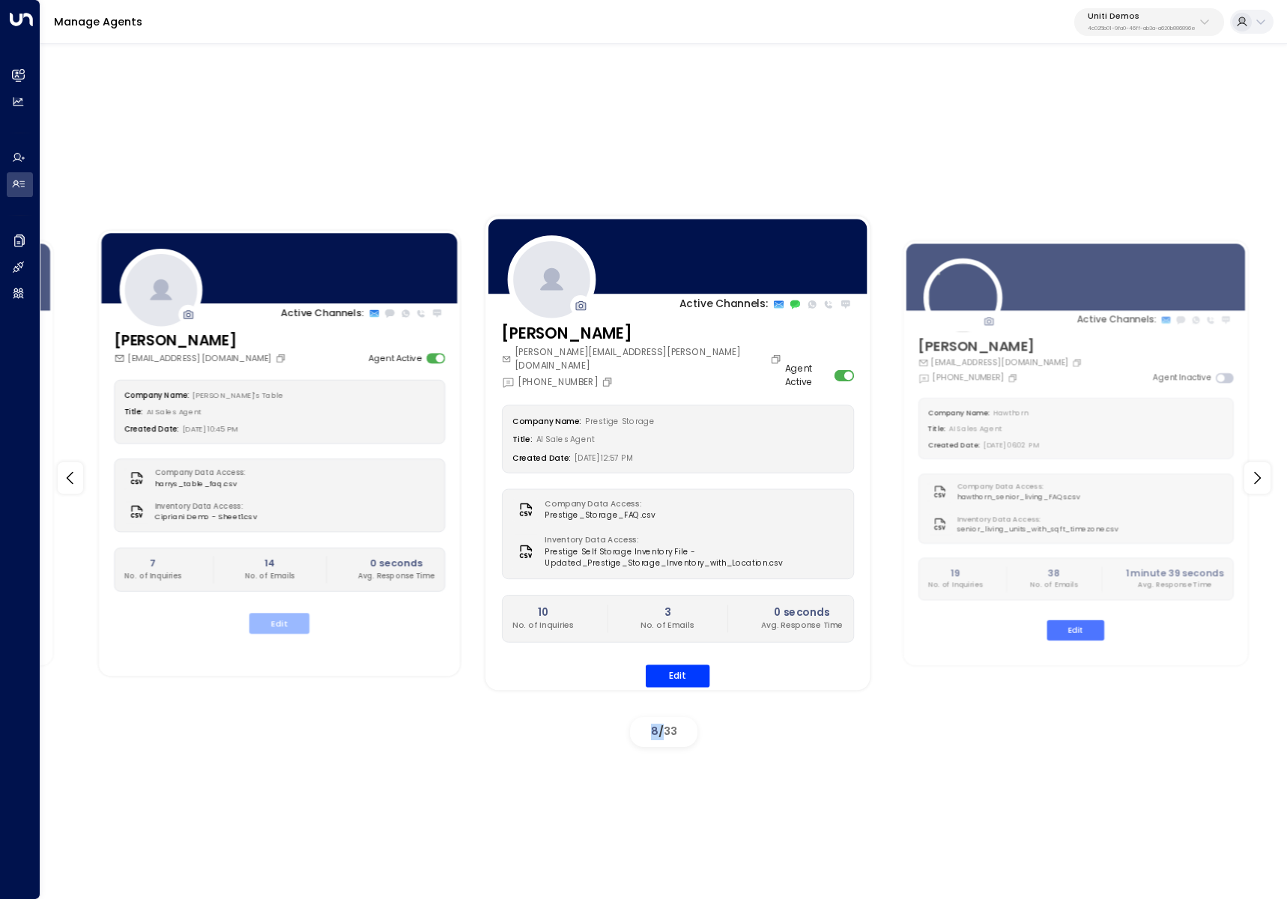
click at [291, 622] on button "Edit" at bounding box center [279, 623] width 60 height 21
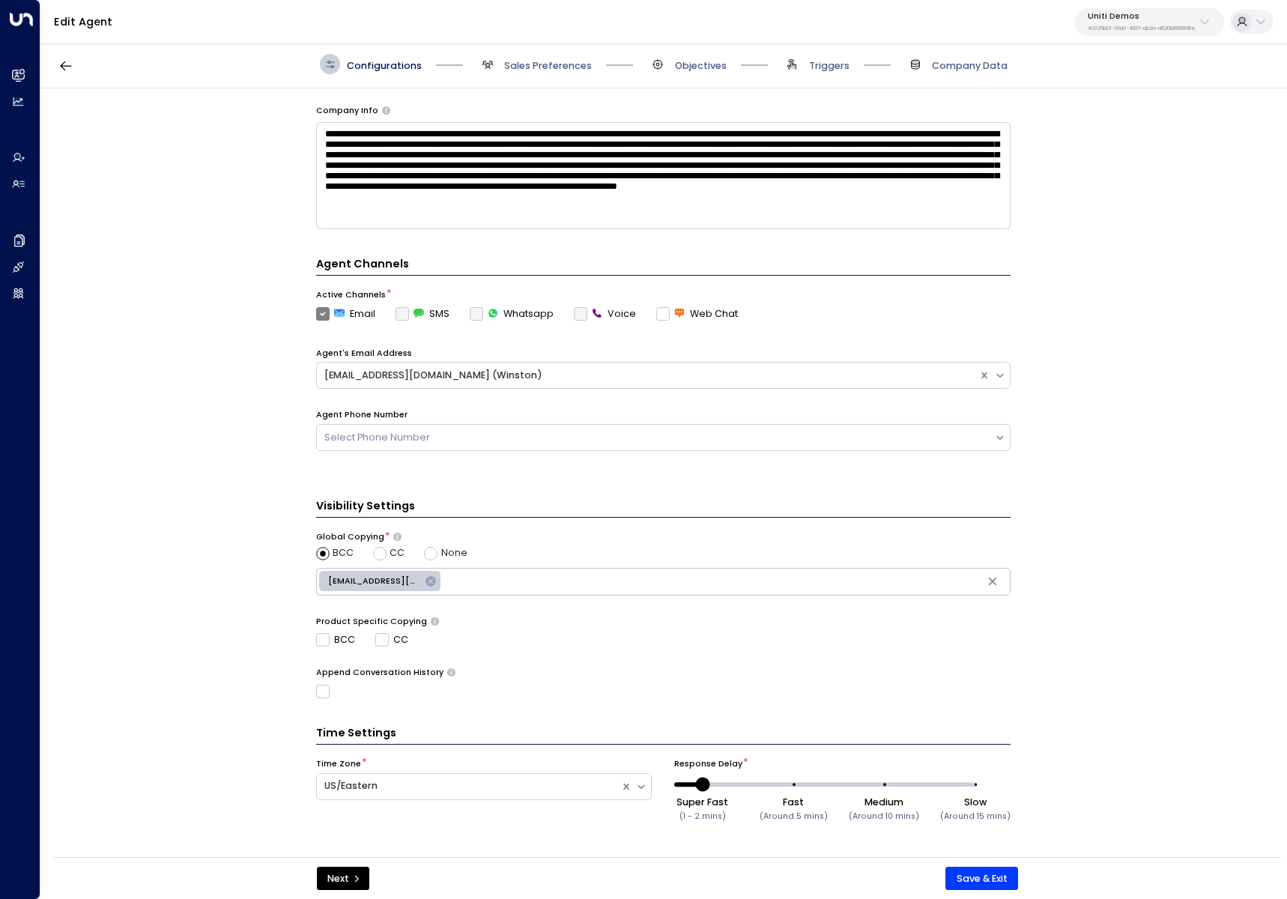
scroll to position [225, 0]
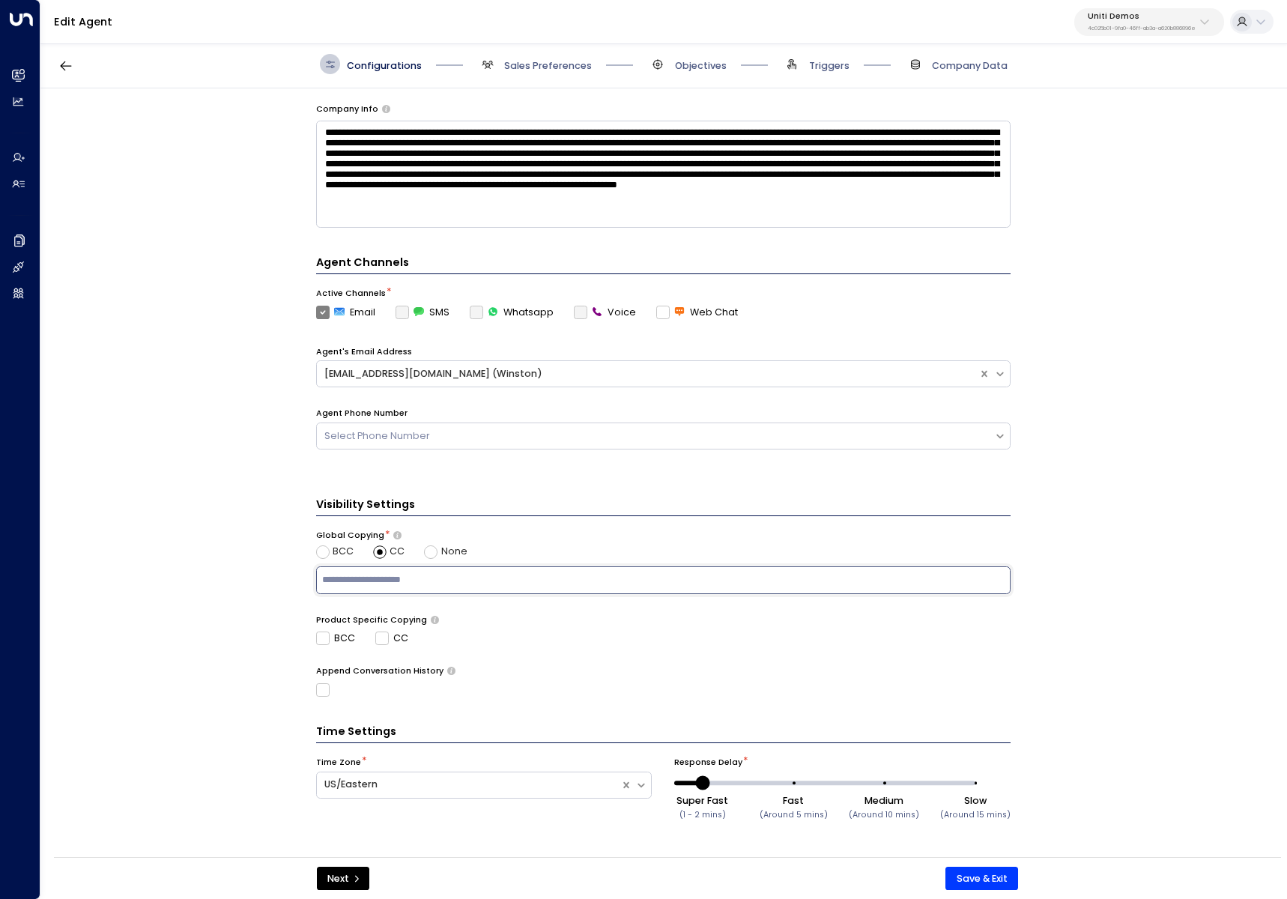
click at [386, 578] on input "text" at bounding box center [662, 579] width 687 height 21
paste input "**********"
type input "**********"
type input "***"
click at [328, 551] on div "BCC" at bounding box center [335, 551] width 38 height 14
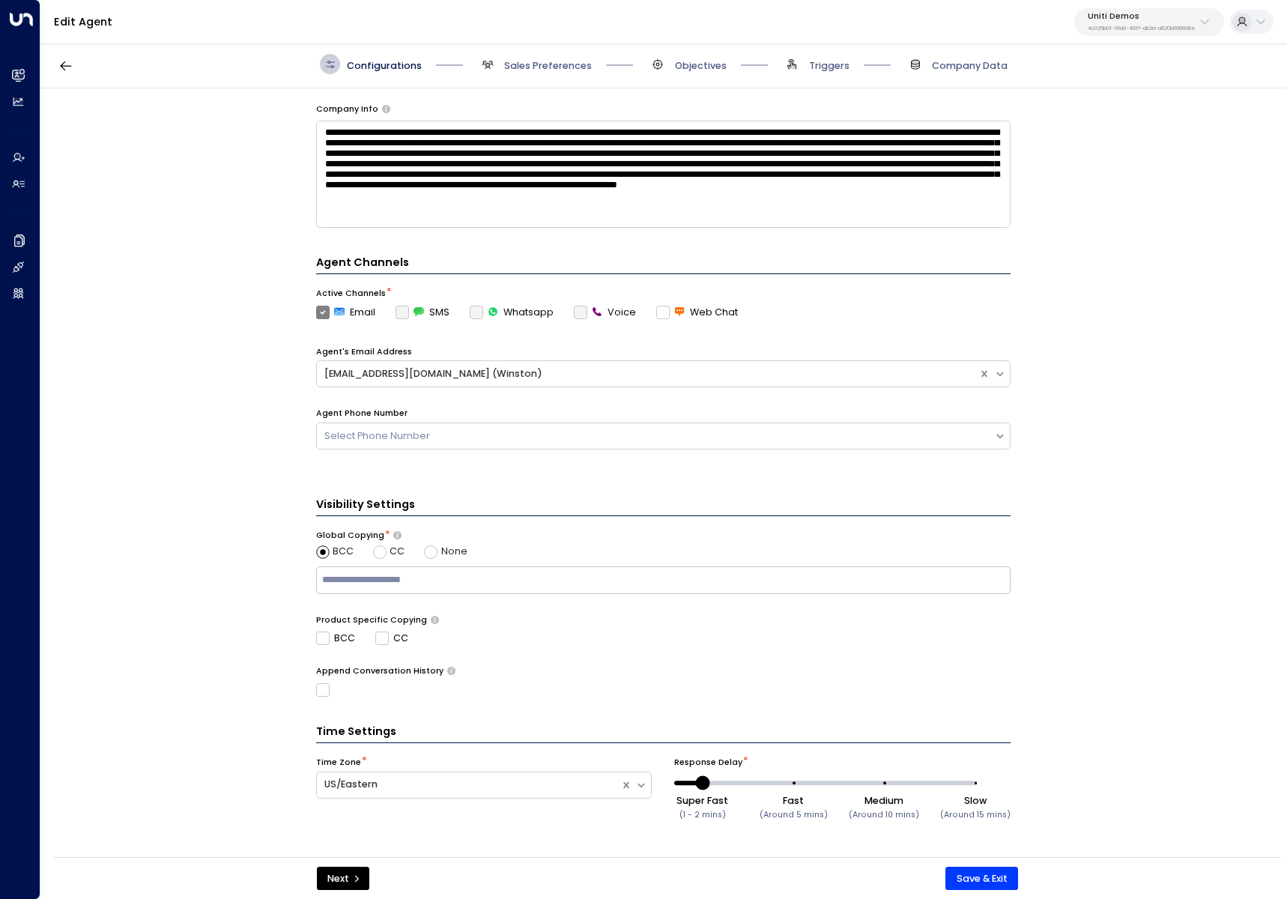
click at [389, 545] on span "CC" at bounding box center [396, 551] width 15 height 14
click at [404, 575] on input "text" at bounding box center [662, 579] width 687 height 21
paste input "**********"
type input "**********"
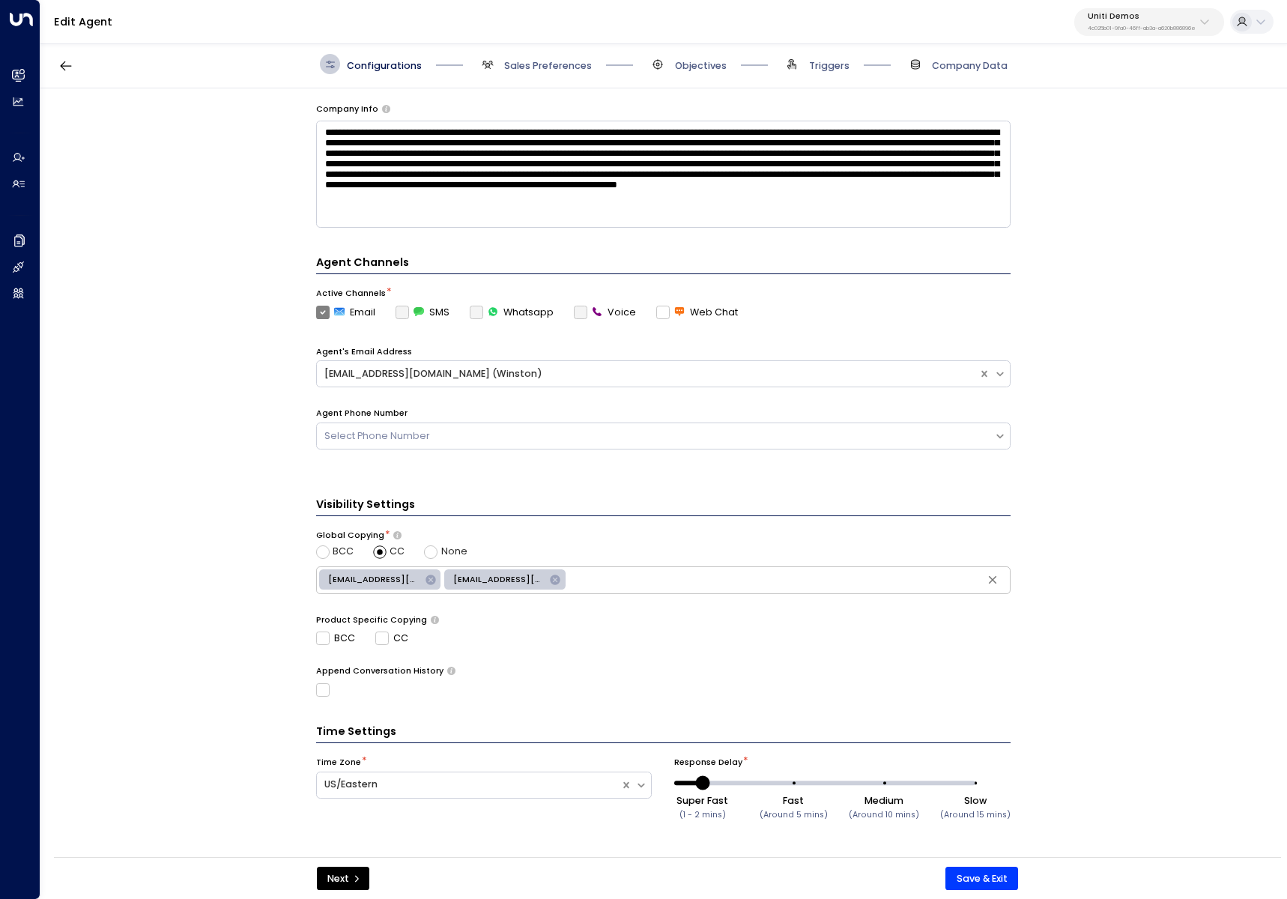
click at [257, 606] on div "**********" at bounding box center [662, 476] width 1245 height 777
click at [989, 872] on button "Save & Exit" at bounding box center [981, 878] width 73 height 24
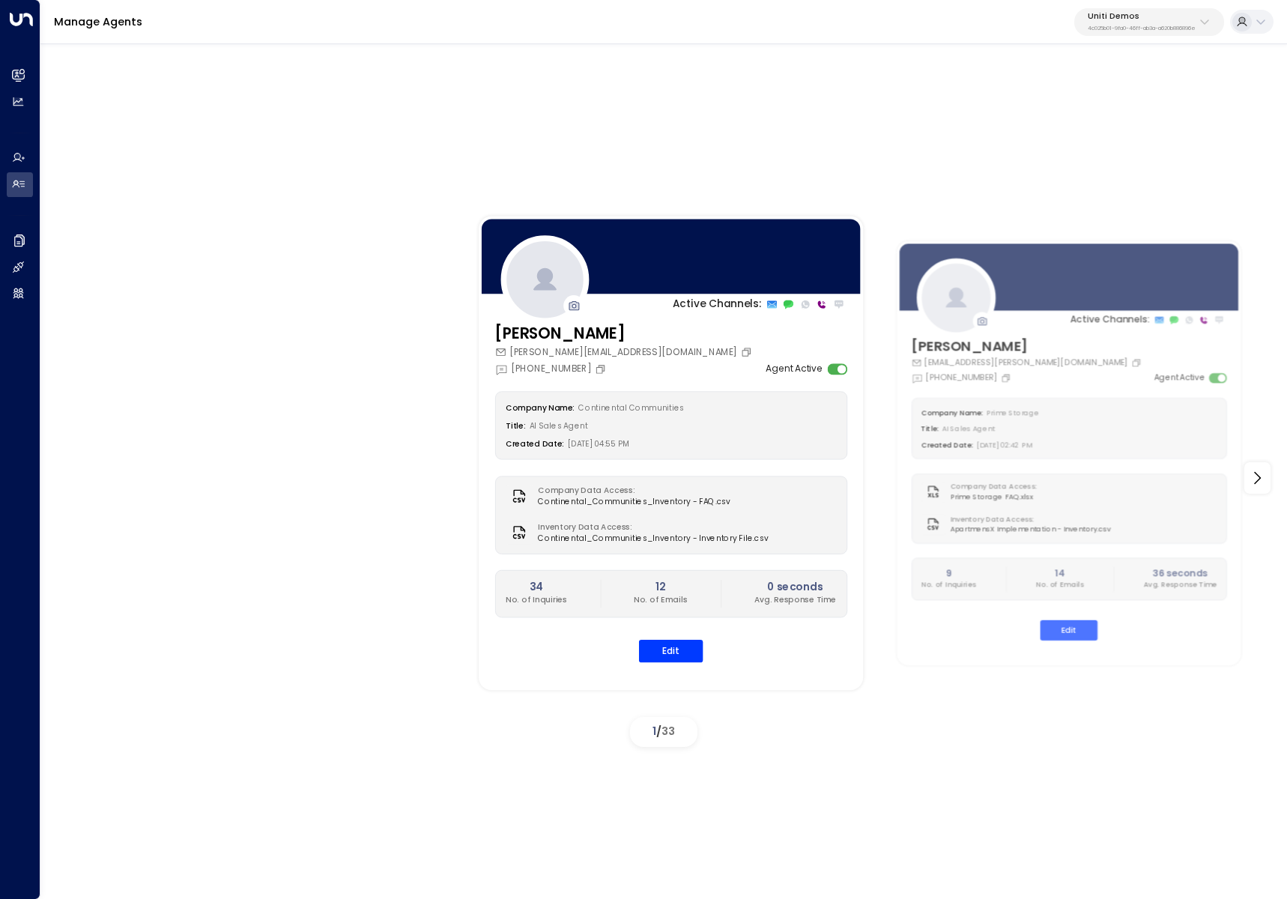
click at [521, 110] on div "Active Channels: Carey [EMAIL_ADDRESS][PERSON_NAME][DOMAIN_NAME] [PHONE_NUMBER]…" at bounding box center [663, 467] width 1246 height 855
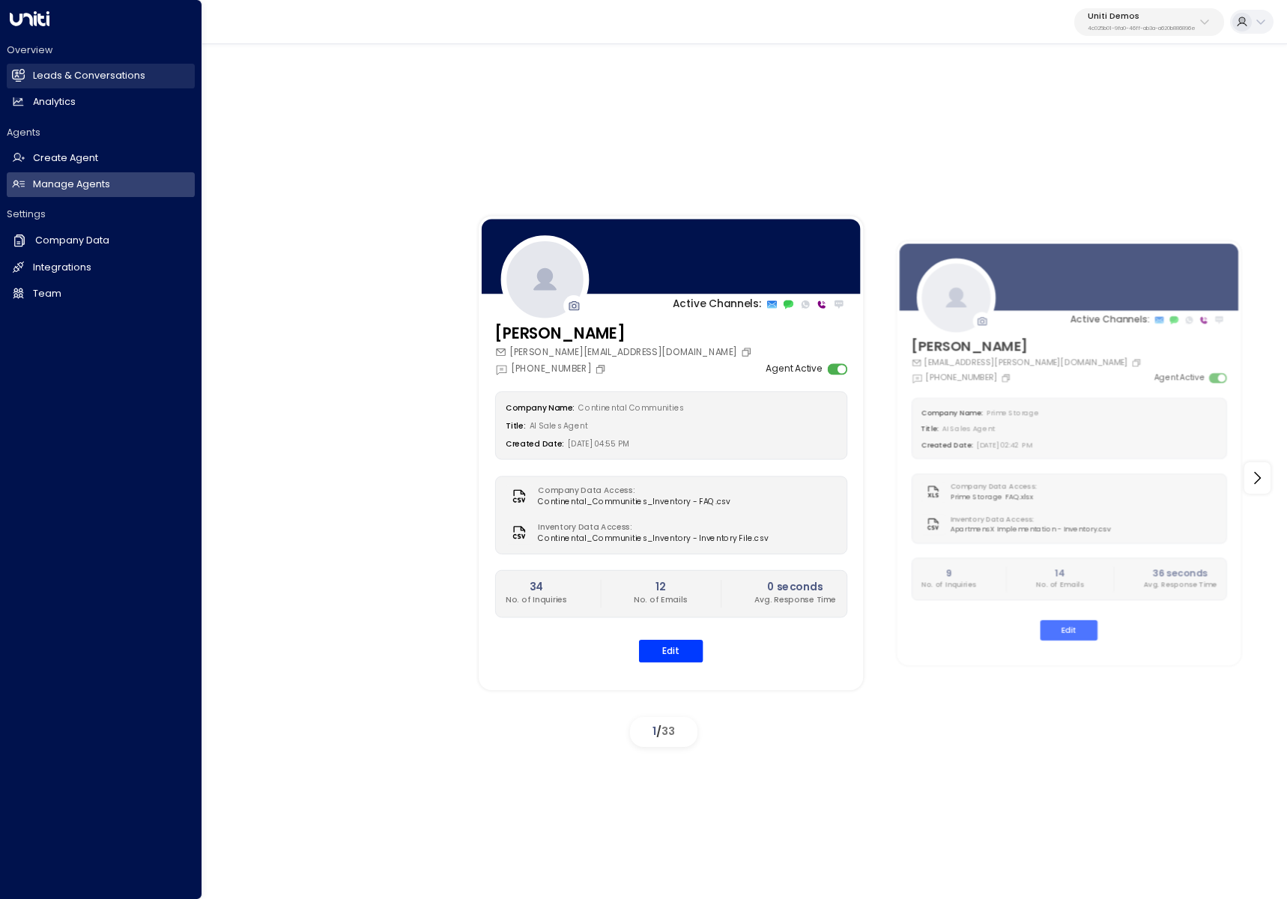
click at [23, 82] on link "Leads & Conversations Leads & Conversations" at bounding box center [101, 76] width 188 height 25
